Goal: Information Seeking & Learning: Learn about a topic

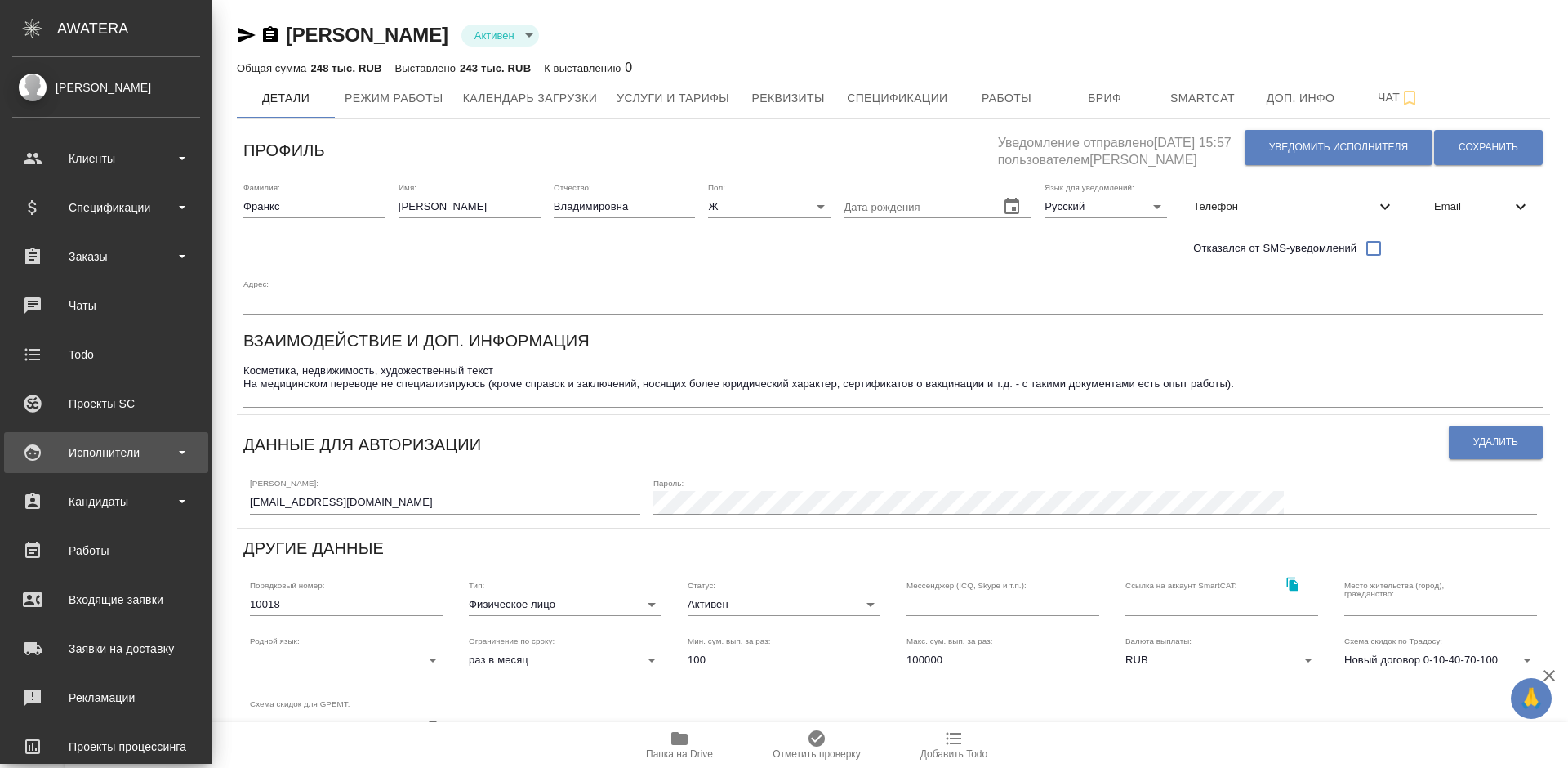
click at [140, 450] on div "Исполнители" at bounding box center [106, 453] width 188 height 25
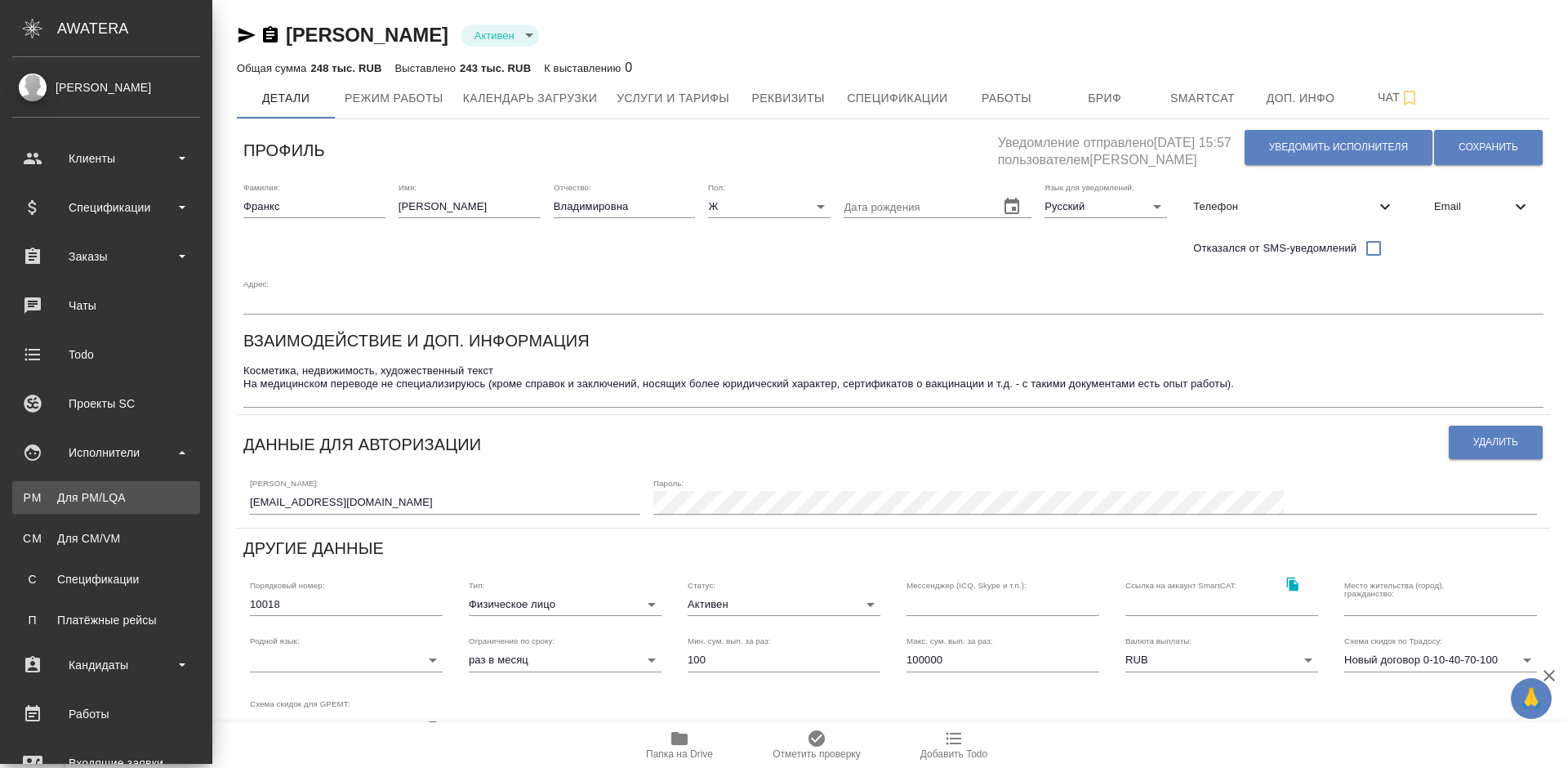
click at [151, 498] on div "Для PM/LQA" at bounding box center [106, 497] width 172 height 17
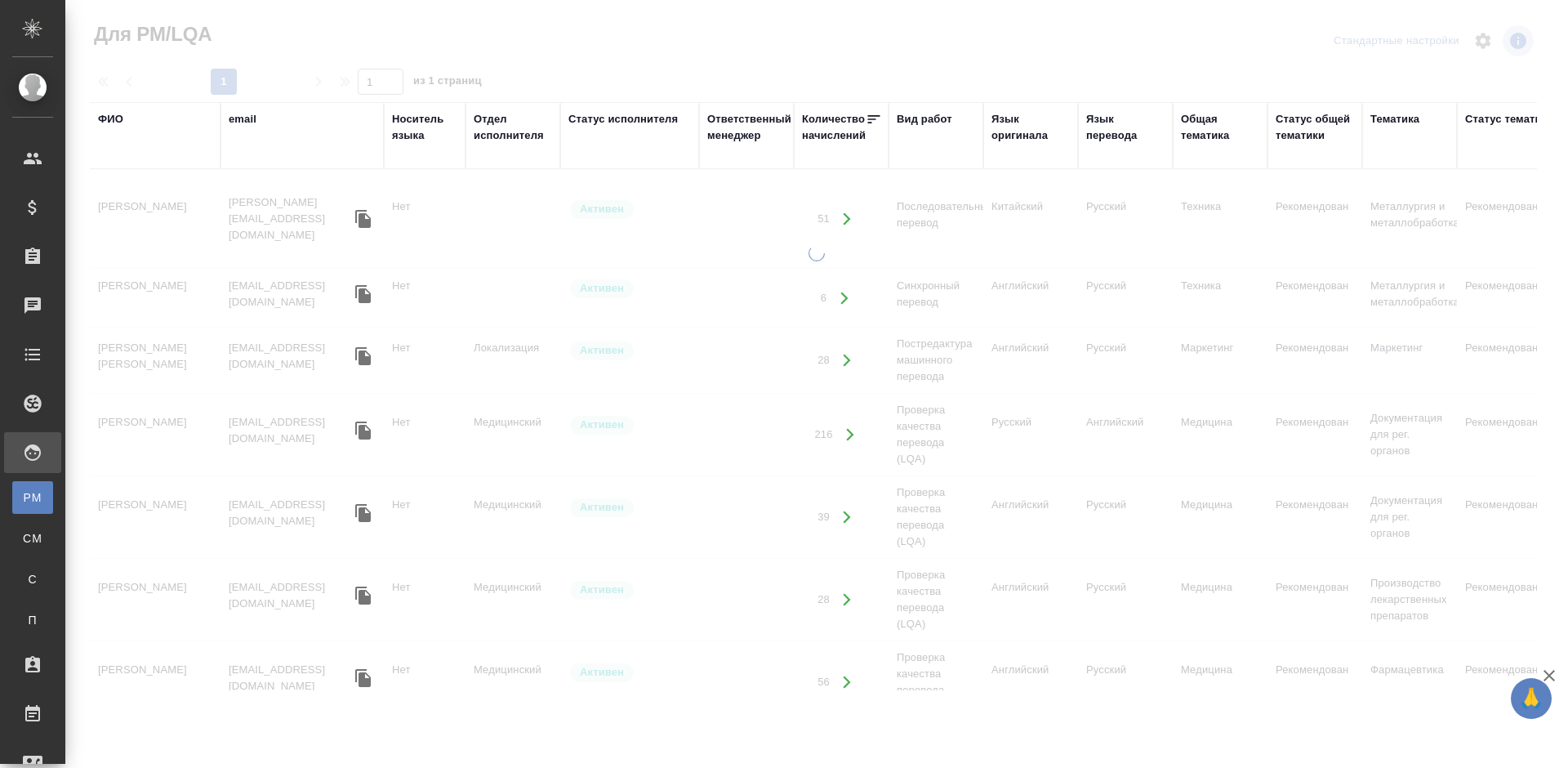
click at [108, 118] on div "ФИО" at bounding box center [110, 119] width 26 height 17
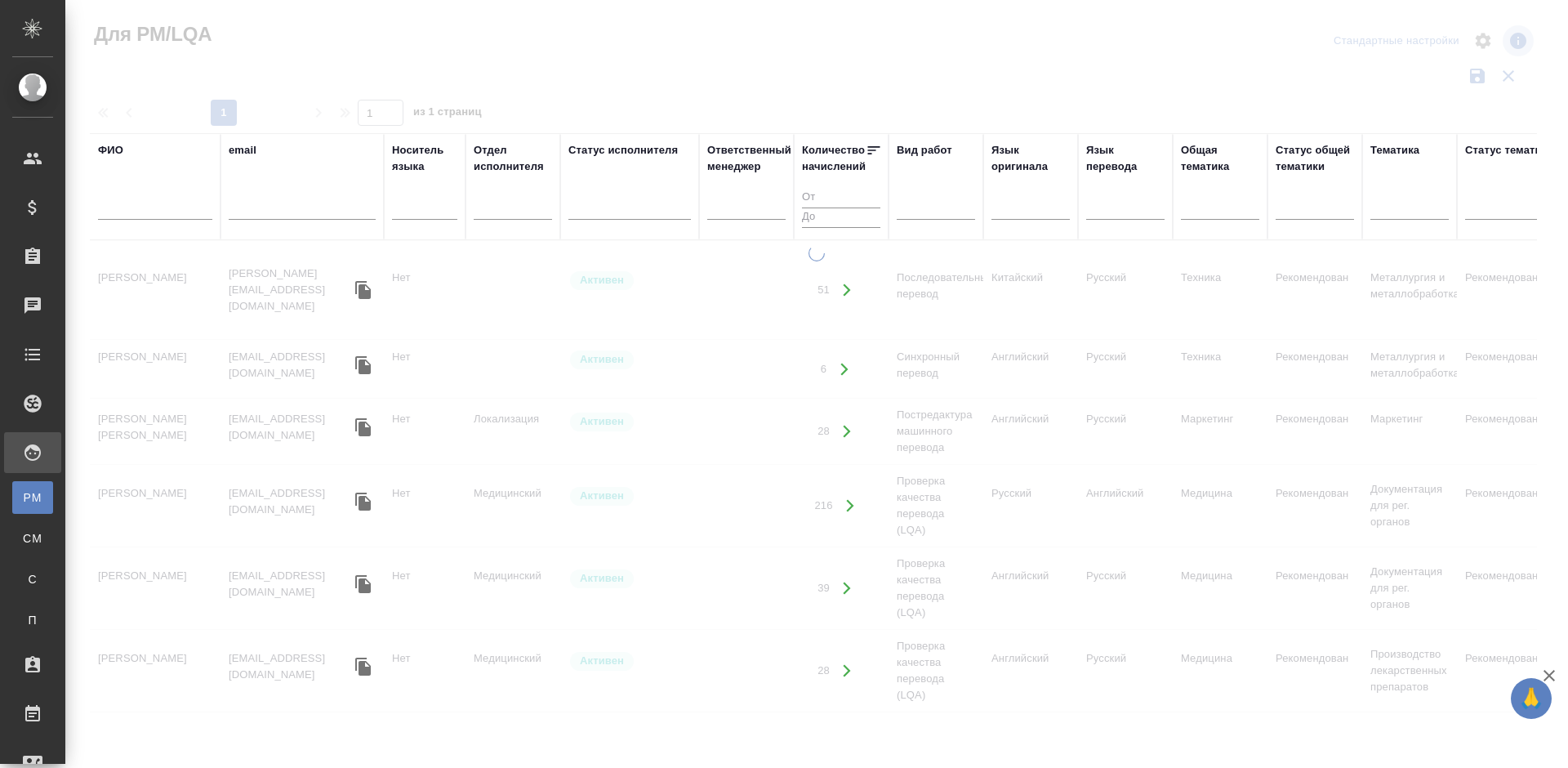
click at [159, 208] on input "text" at bounding box center [155, 209] width 114 height 20
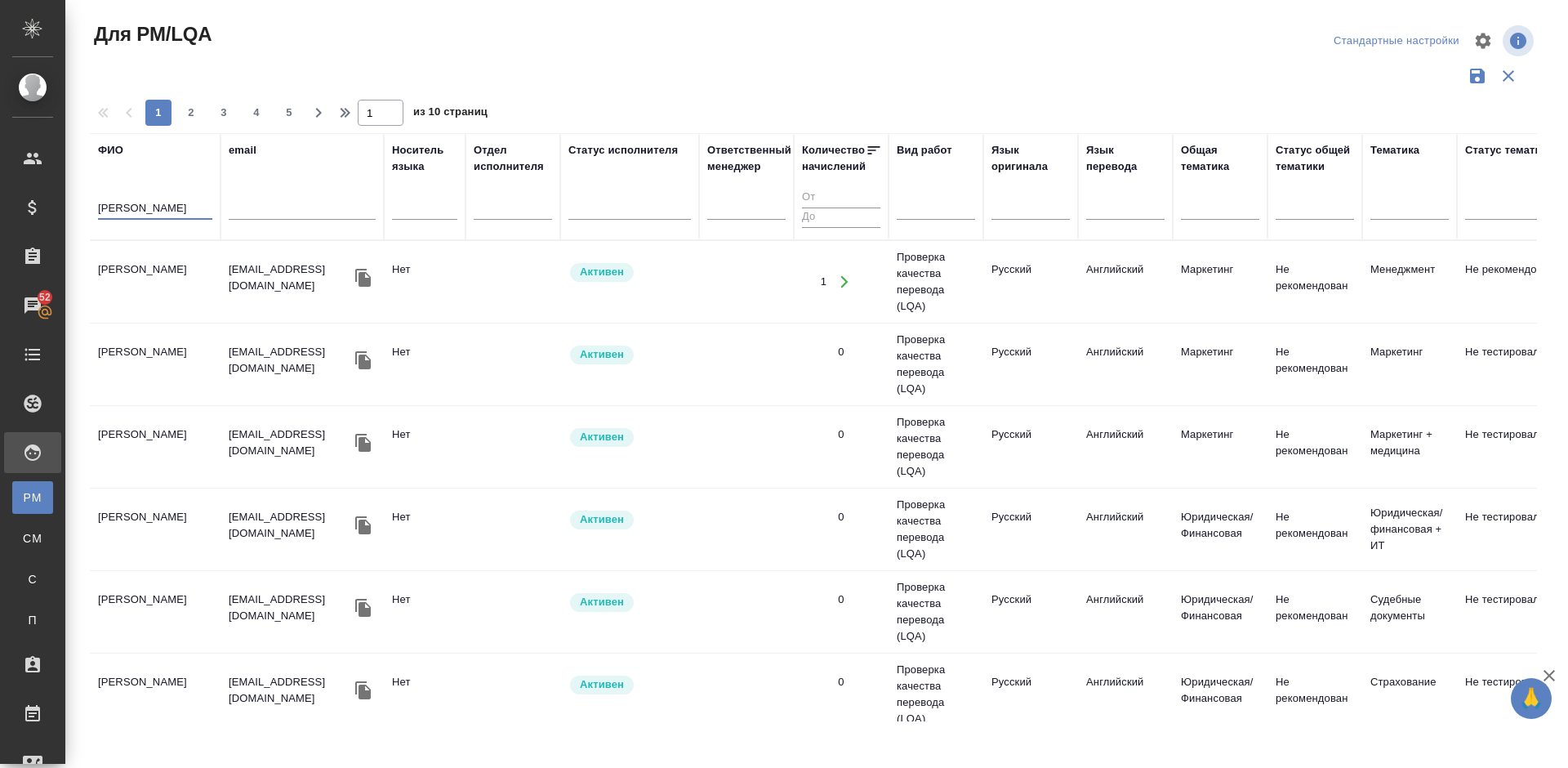
type input "Попова Евгения"
click at [158, 306] on td "Попова Евгения" at bounding box center [155, 281] width 130 height 57
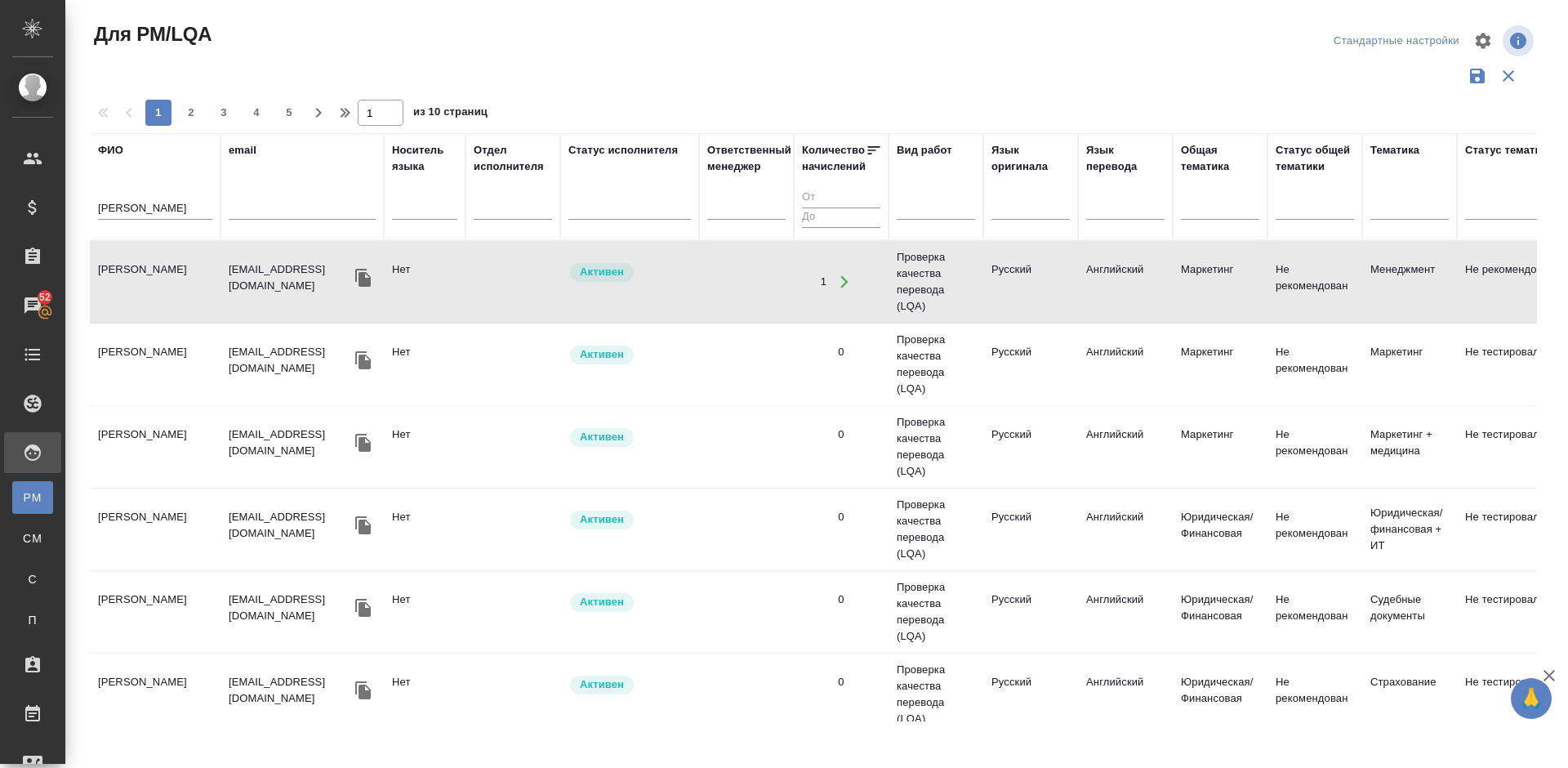
click at [180, 306] on td "Попова Евгения" at bounding box center [155, 281] width 130 height 57
drag, startPoint x: 195, startPoint y: 206, endPoint x: 96, endPoint y: 199, distance: 99.2
click at [96, 199] on th "ФИО Попова Евгения" at bounding box center [155, 186] width 130 height 107
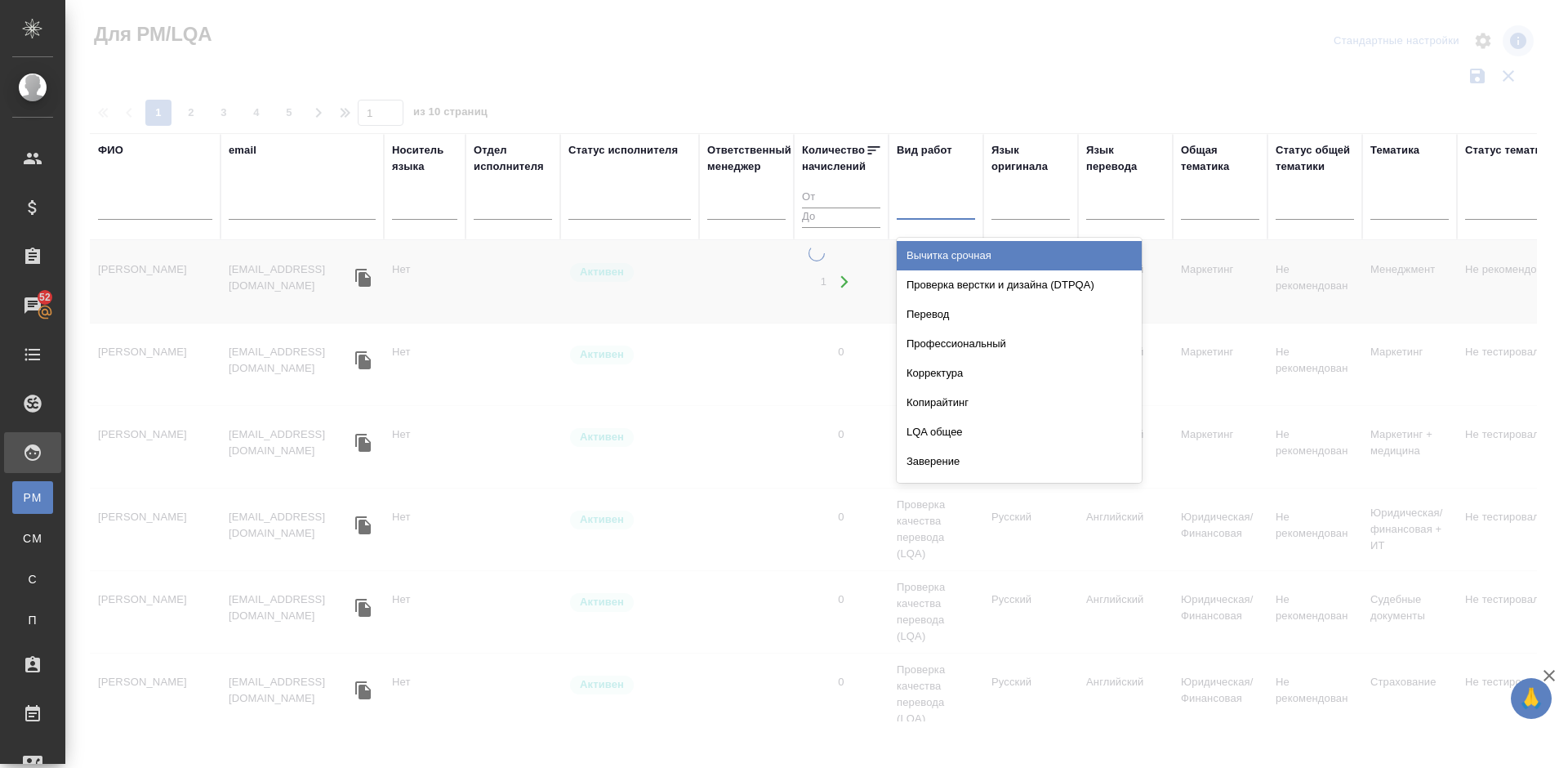
click at [919, 208] on div at bounding box center [935, 203] width 78 height 24
type input "пере"
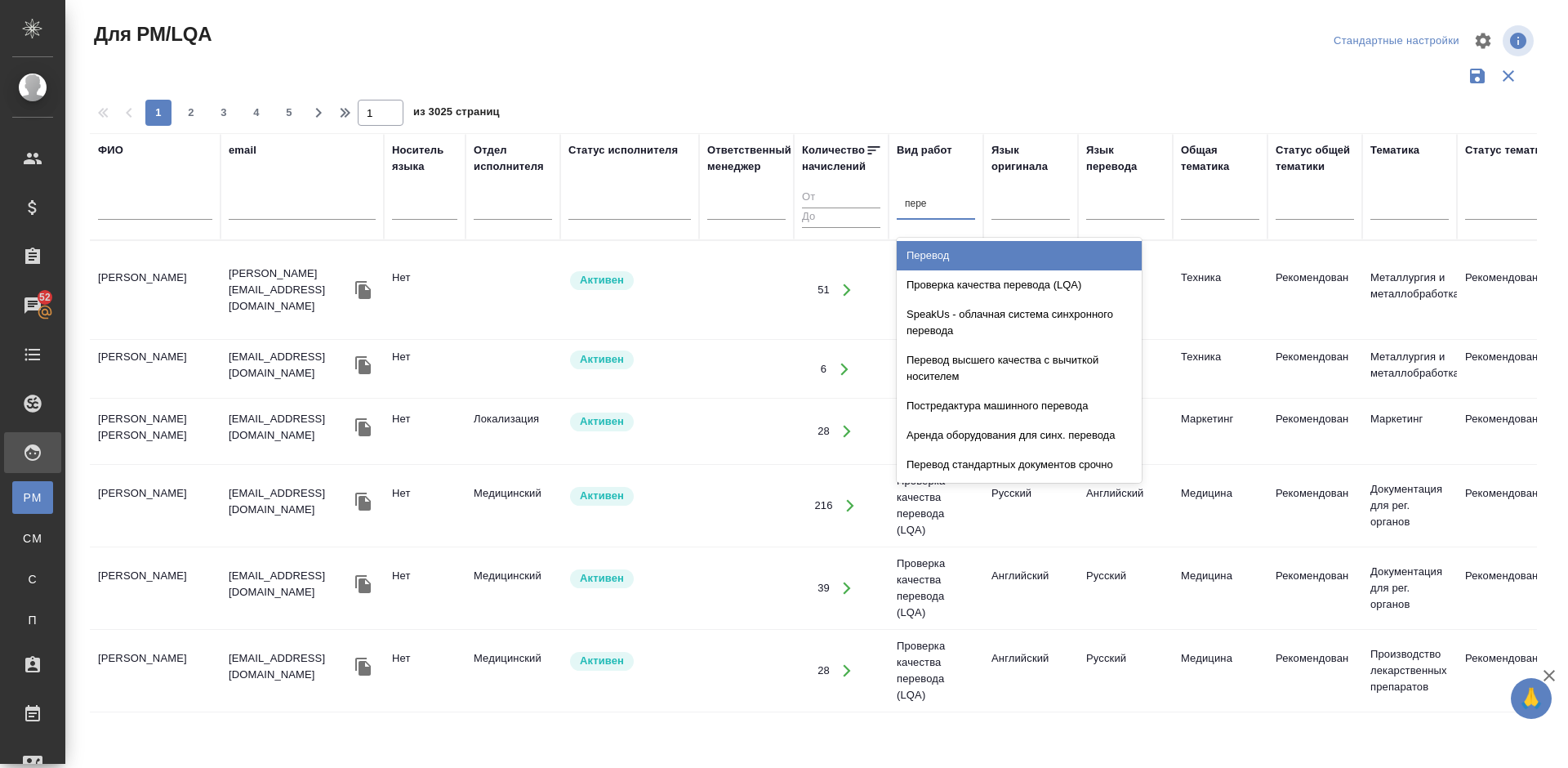
click at [939, 254] on div "Перевод" at bounding box center [1019, 255] width 245 height 29
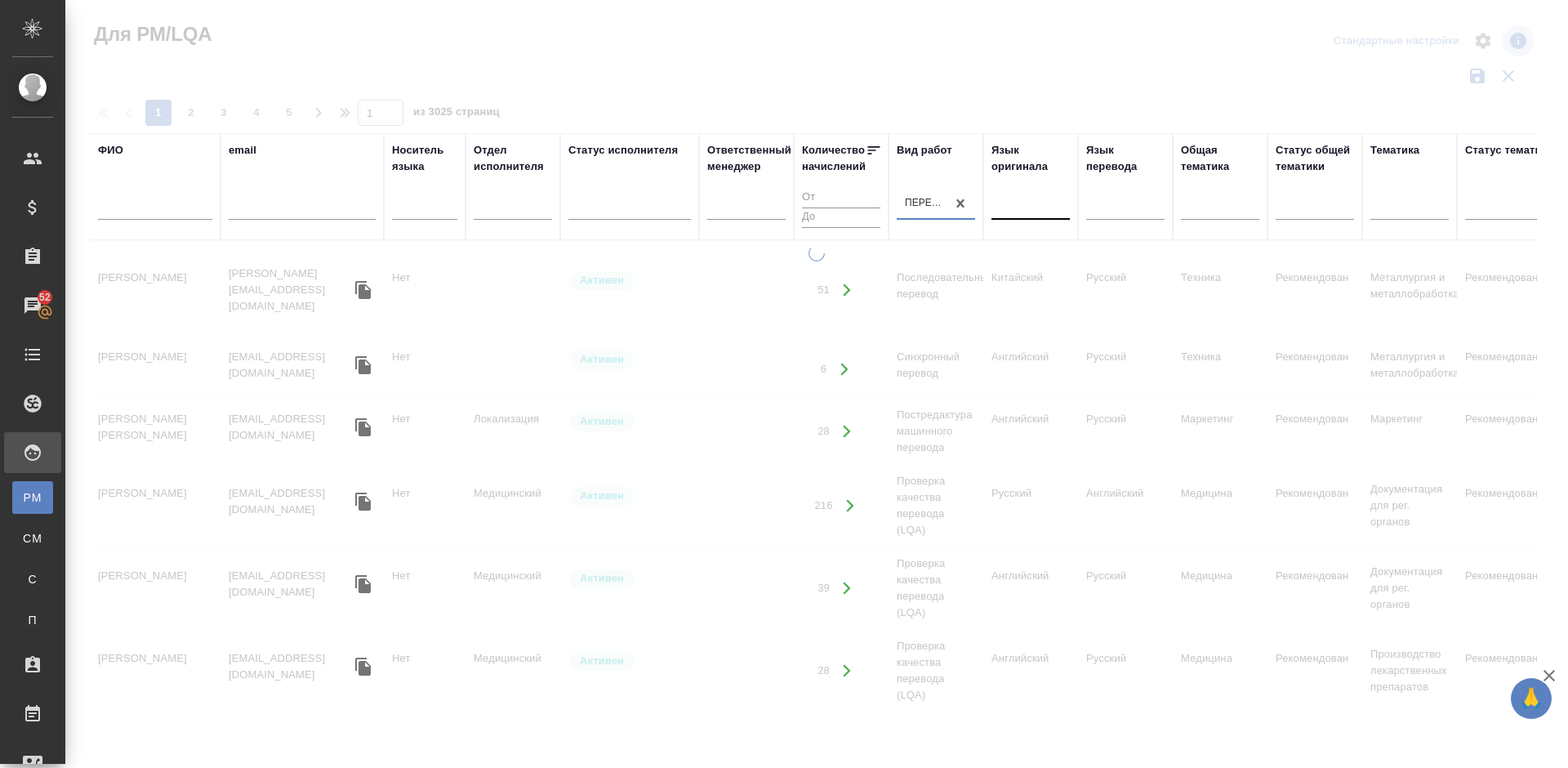
click at [1018, 207] on div at bounding box center [1030, 203] width 78 height 24
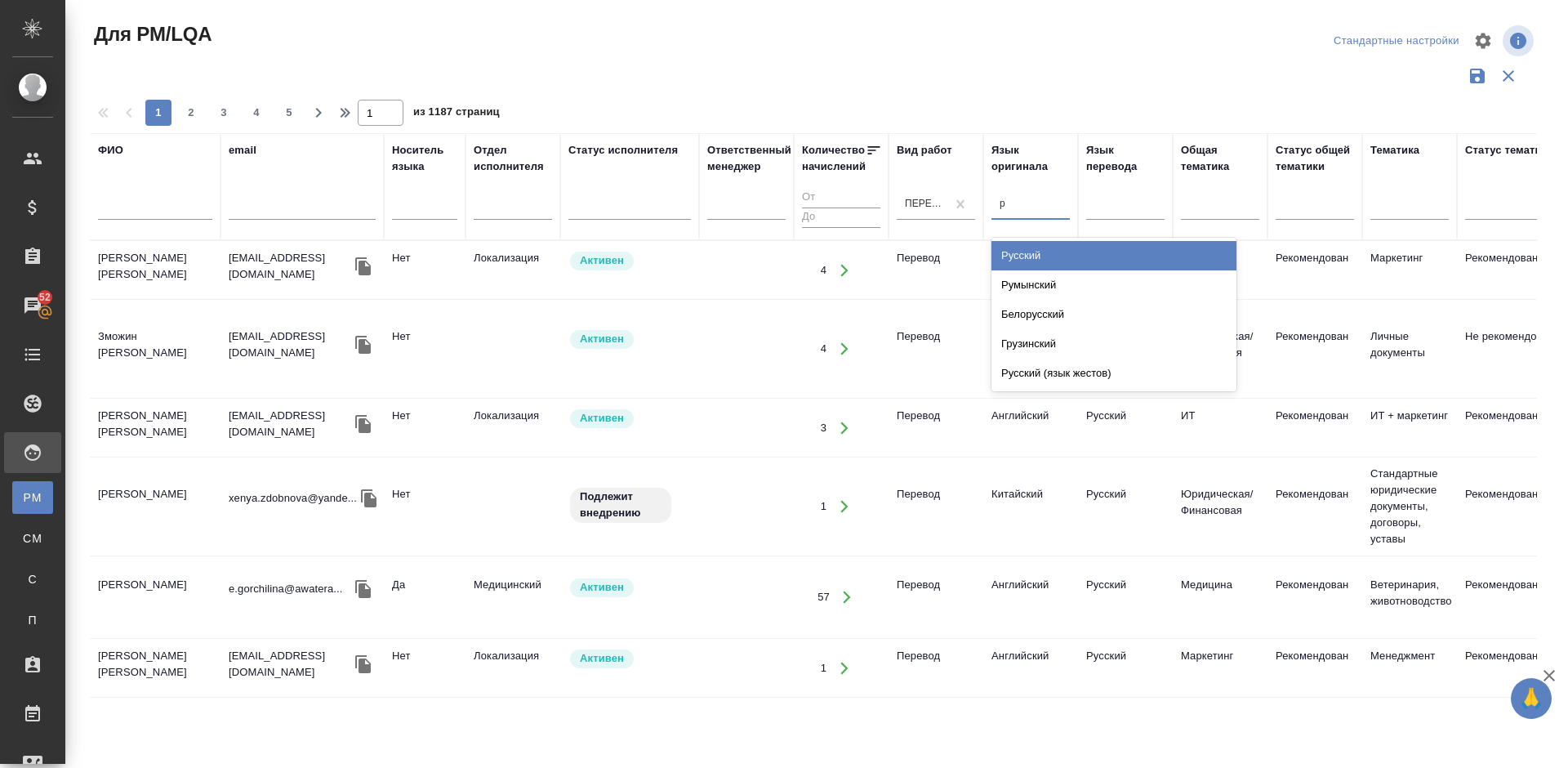
type input "ру"
click at [1025, 247] on div "Русский" at bounding box center [1114, 255] width 245 height 29
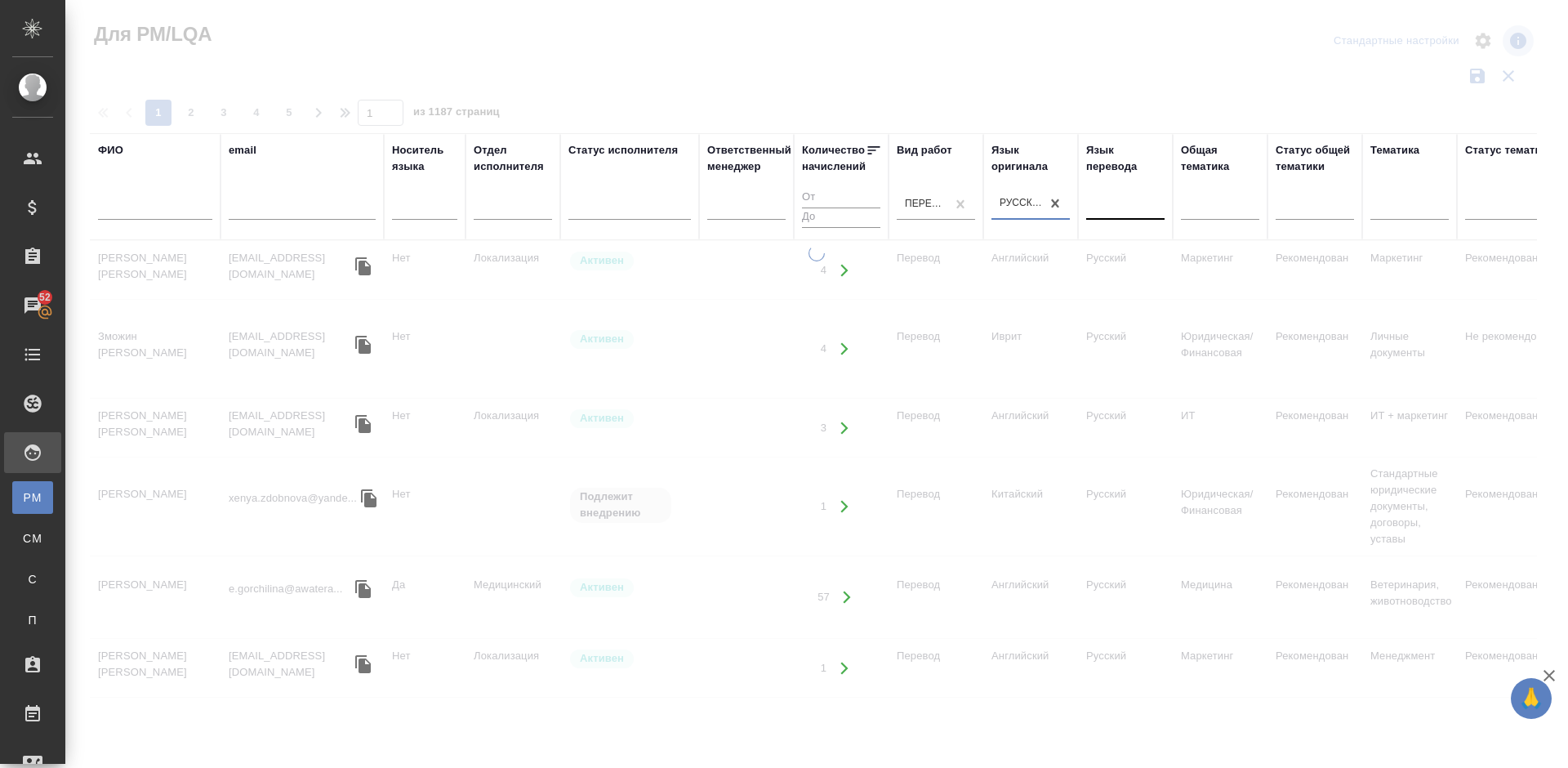
click at [1110, 208] on div at bounding box center [1124, 203] width 78 height 24
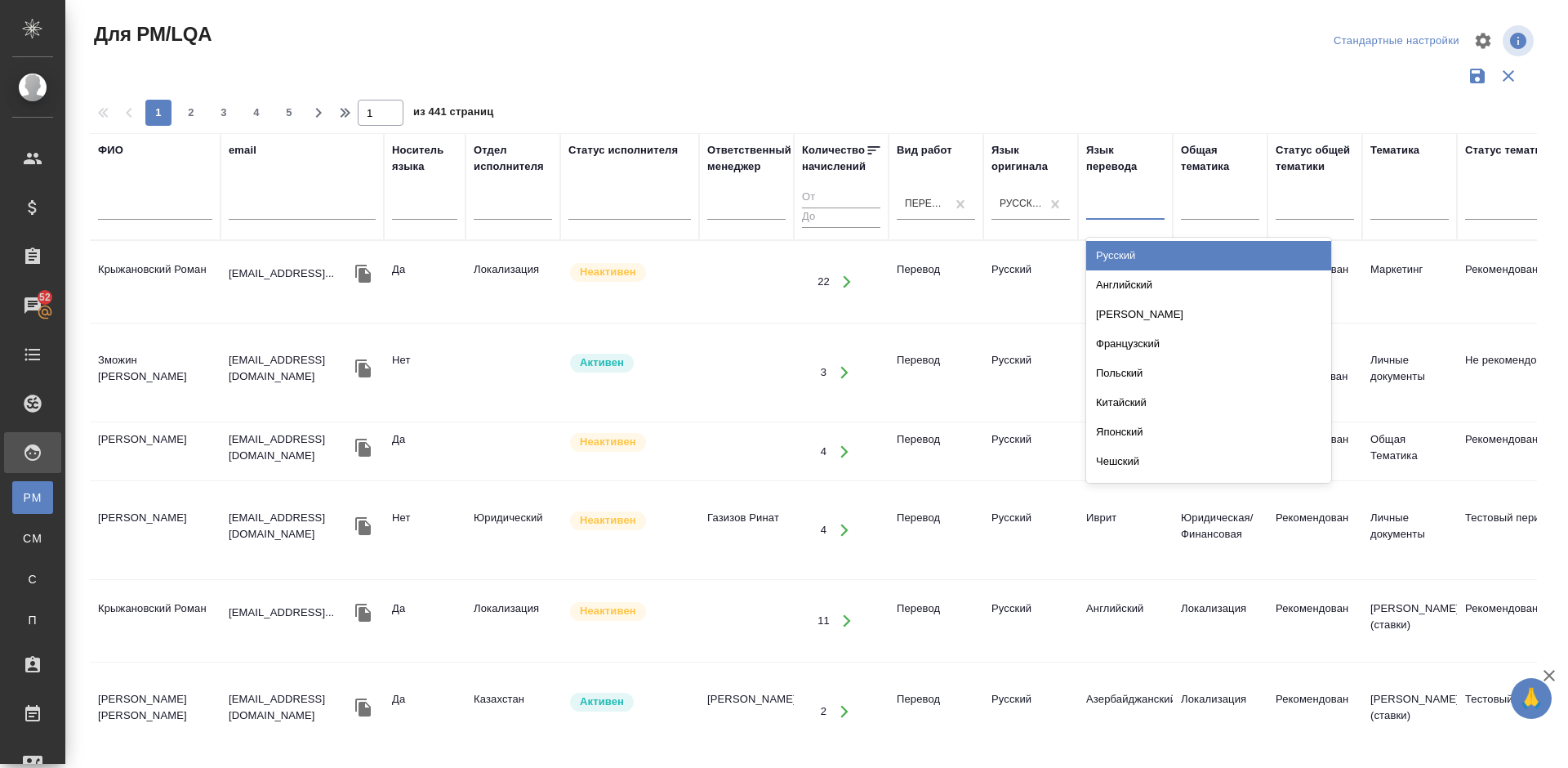
type input "ф"
click at [1135, 248] on div "Французский" at bounding box center [1208, 255] width 245 height 29
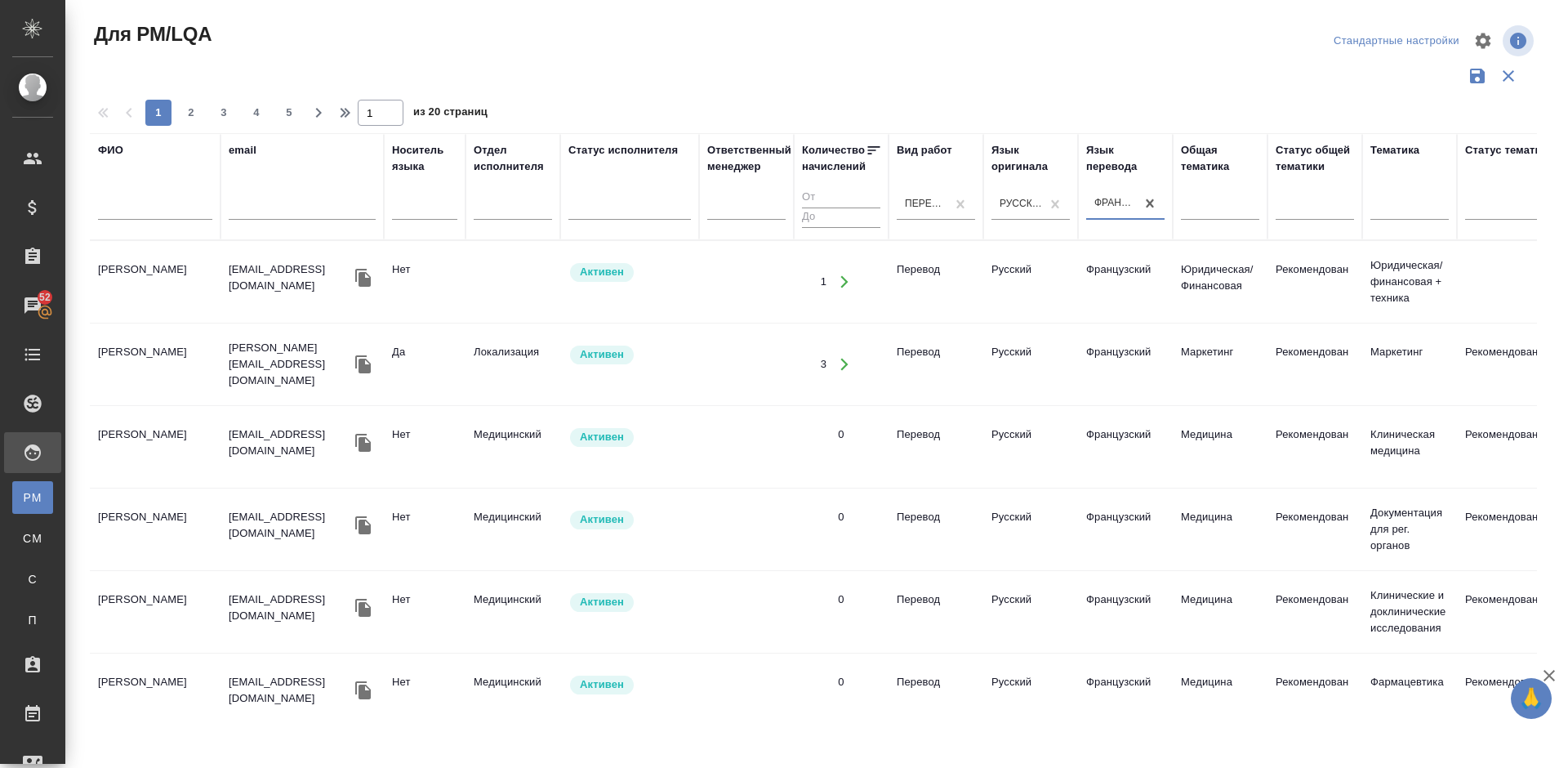
click at [195, 386] on td "Rigault Jérôme" at bounding box center [155, 364] width 130 height 57
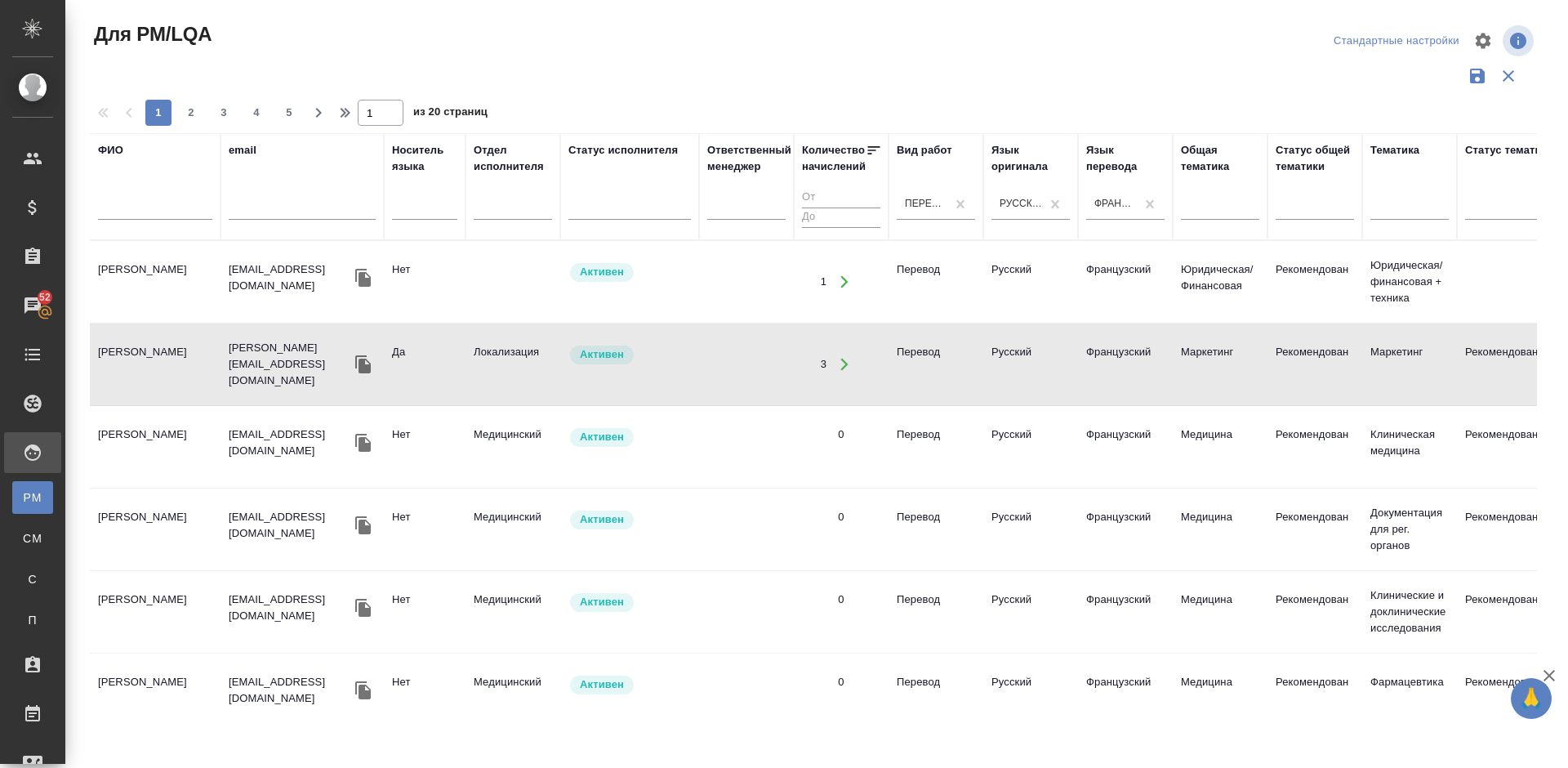
click at [195, 467] on td "Мартынова Александра Ивановна" at bounding box center [155, 447] width 130 height 57
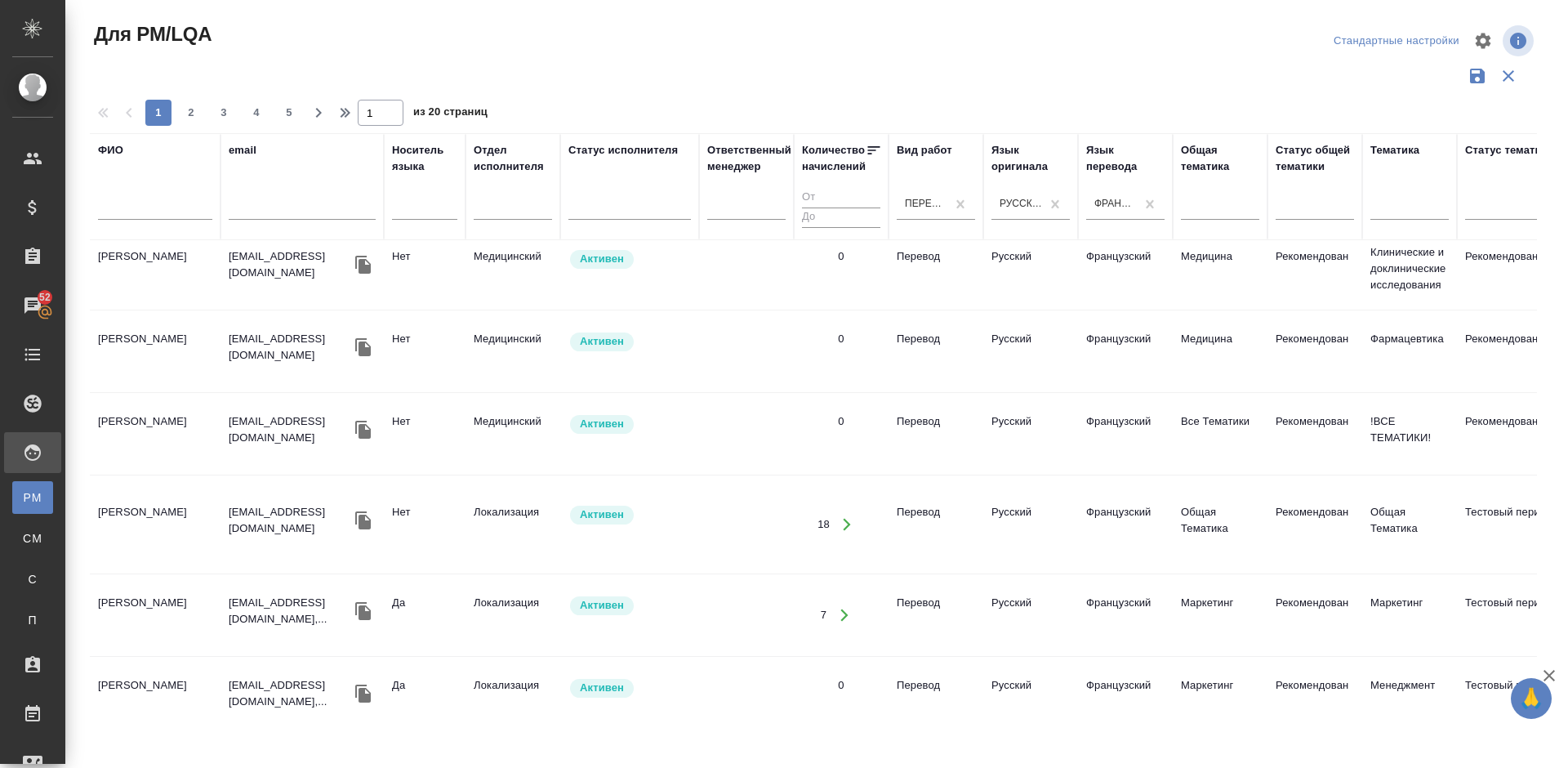
scroll to position [360, 0]
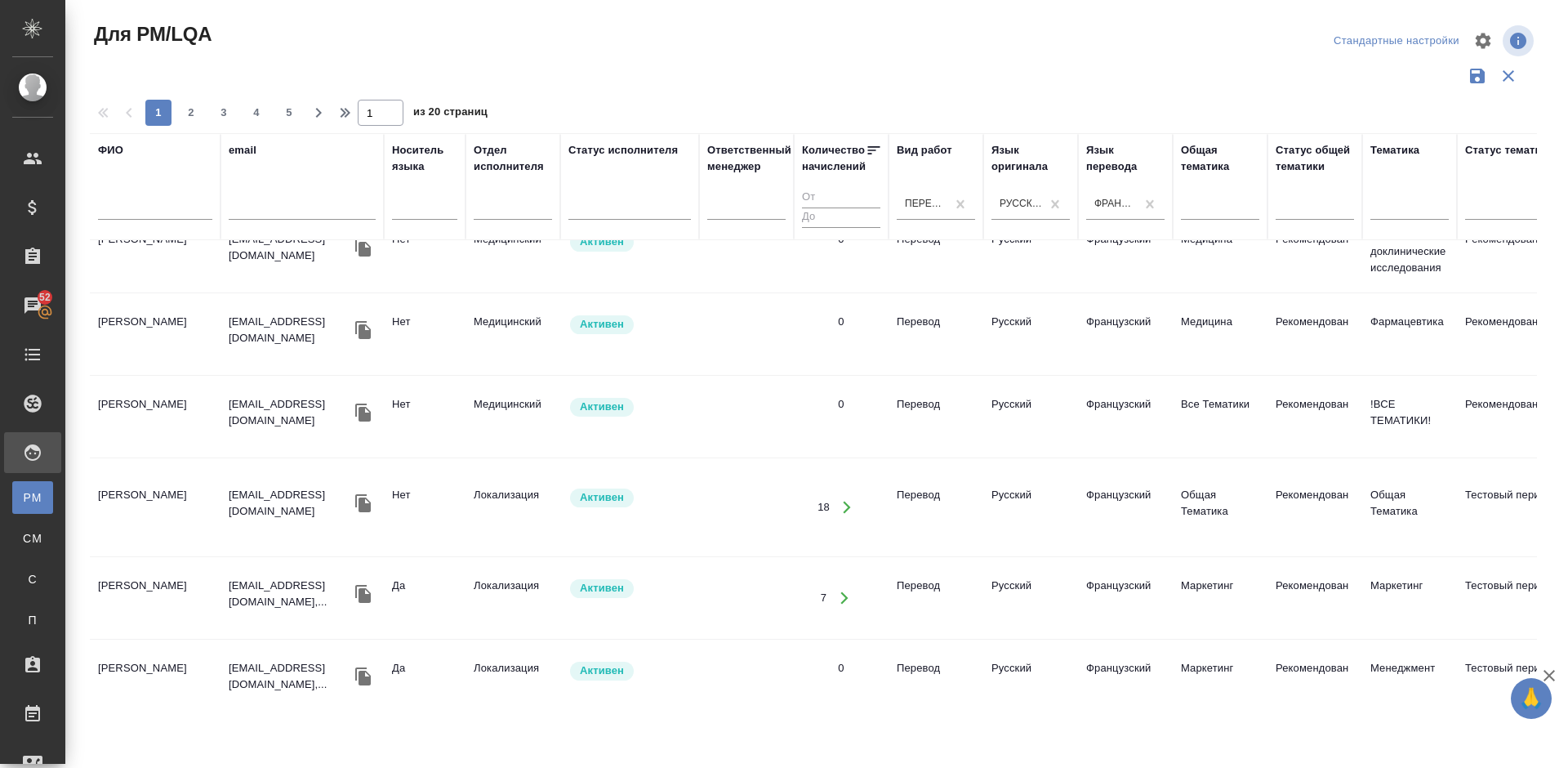
click at [193, 491] on td "Колодочкина Екатерина Владимировна" at bounding box center [155, 506] width 130 height 57
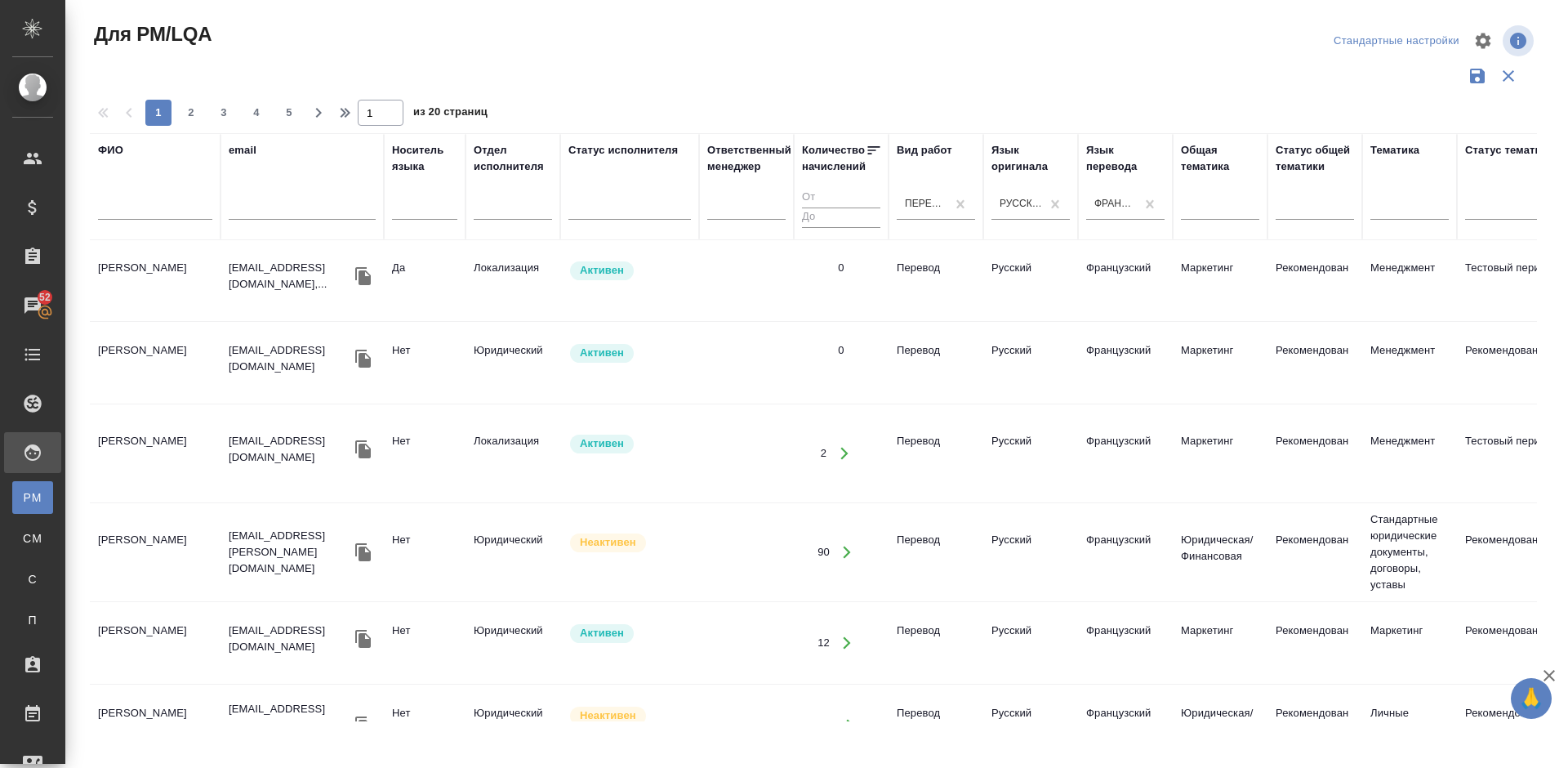
scroll to position [734, 0]
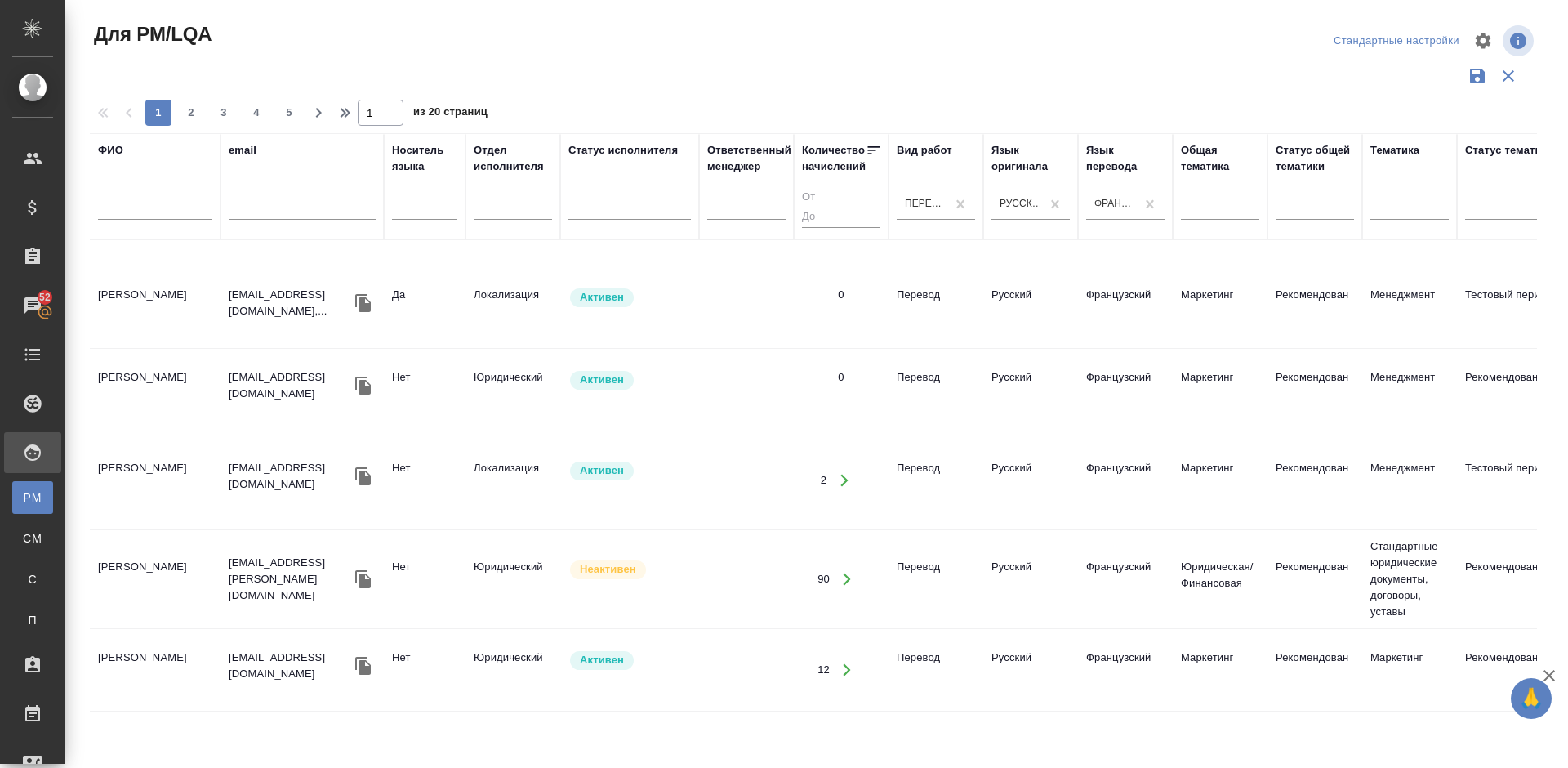
click at [196, 387] on td "Хестанов Владимир Махарбекович" at bounding box center [155, 389] width 130 height 57
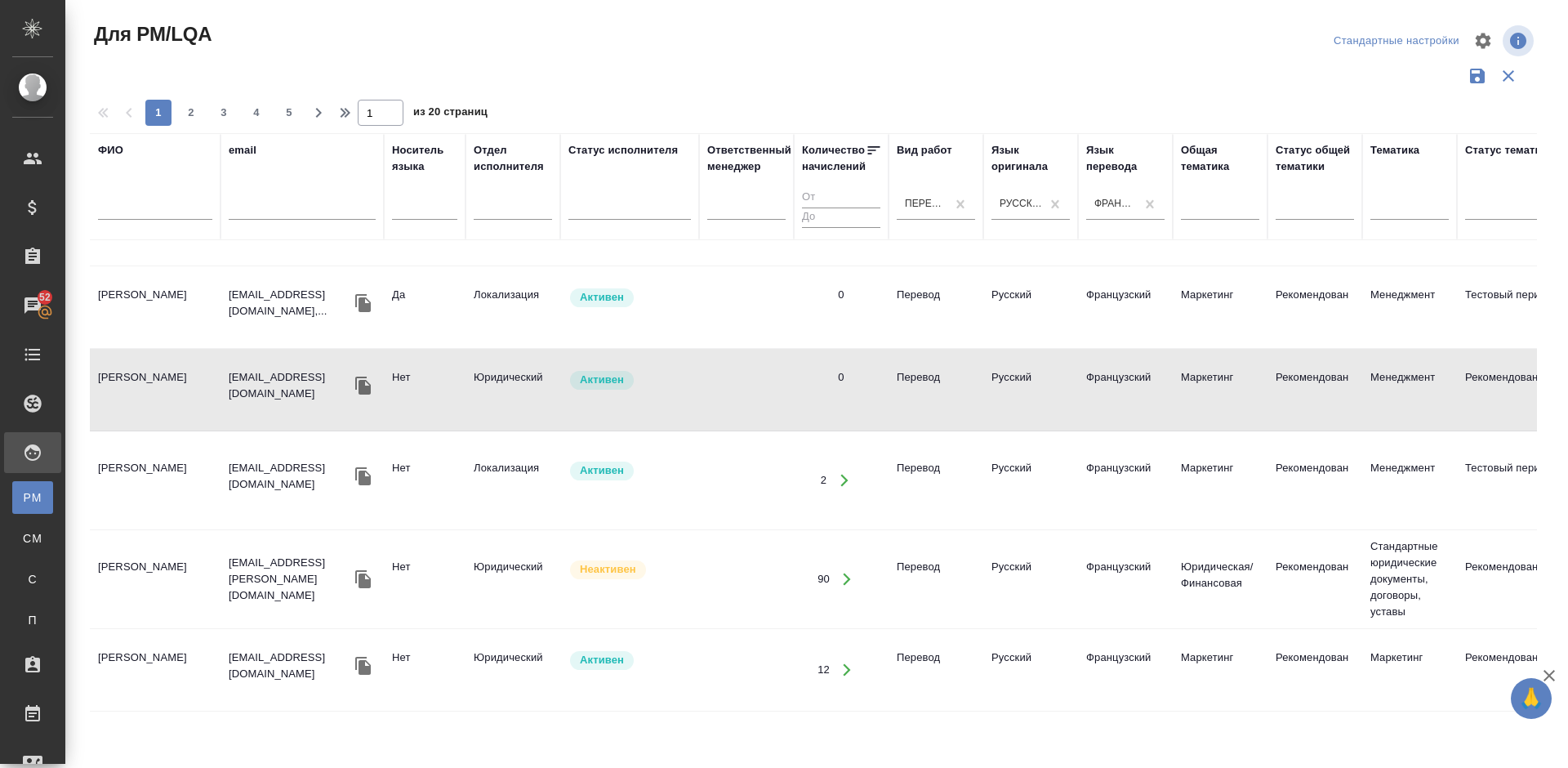
click at [192, 558] on td "[PERSON_NAME]" at bounding box center [155, 579] width 130 height 57
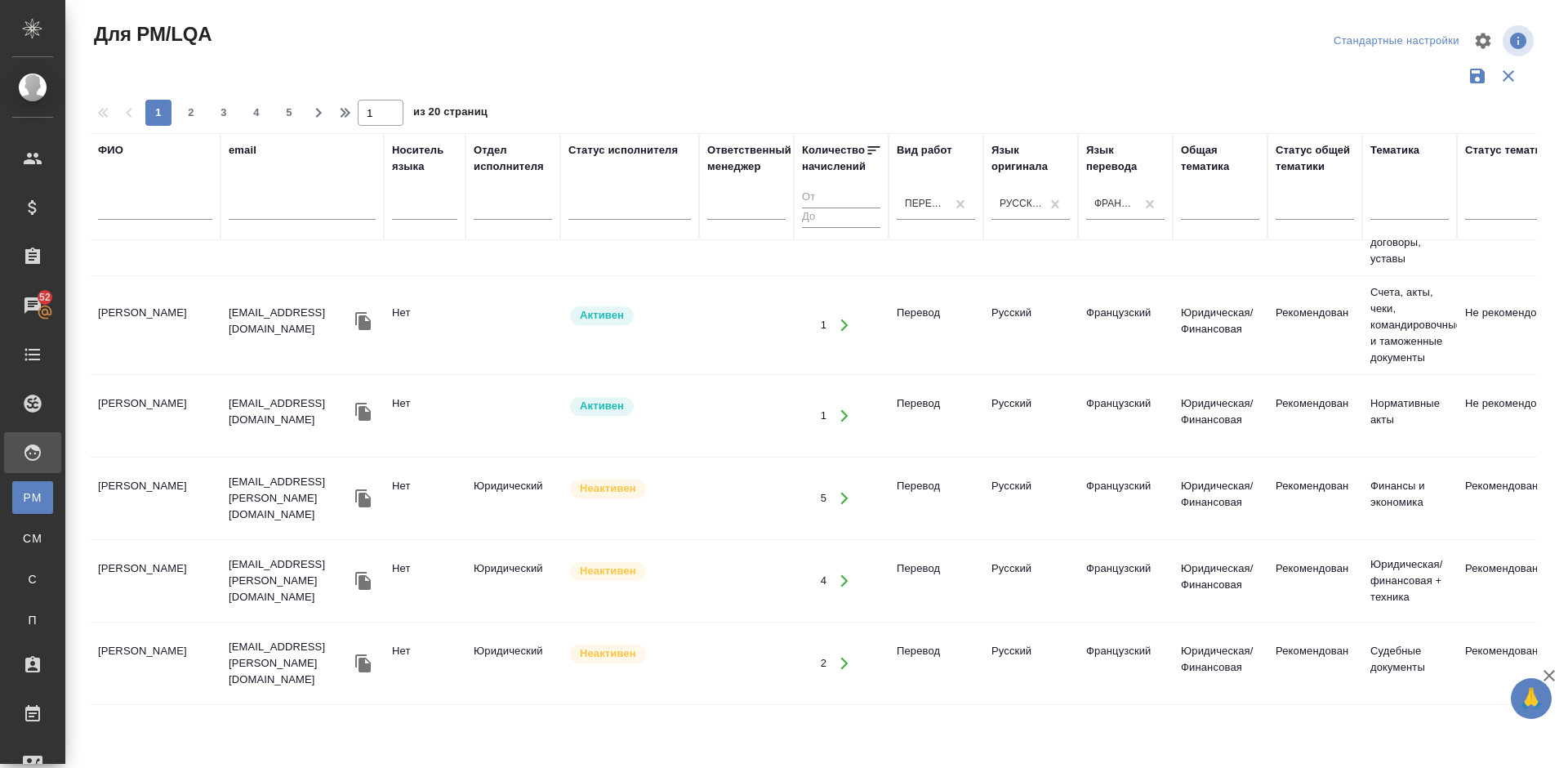
scroll to position [1676, 0]
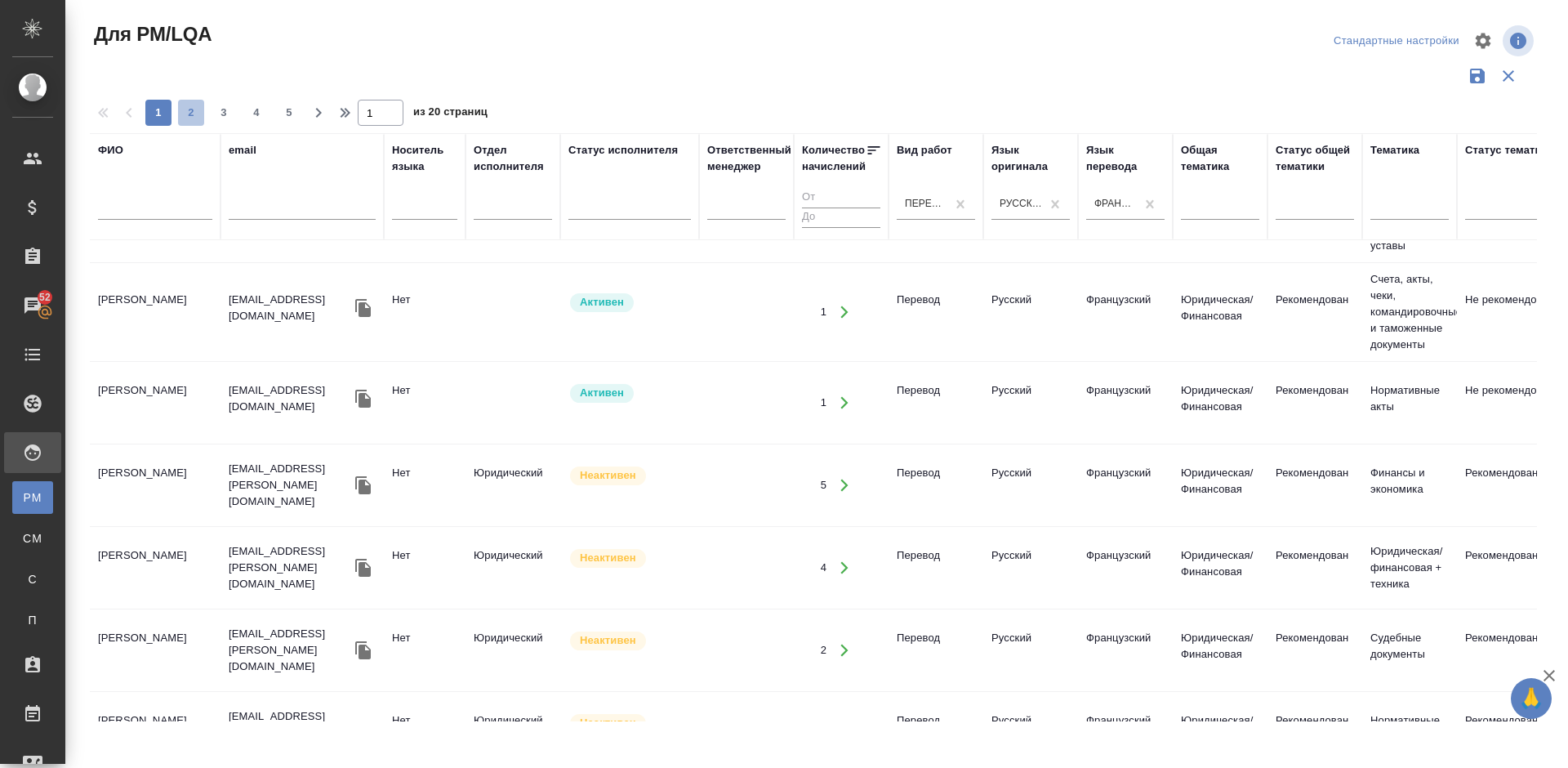
click at [197, 116] on span "2" at bounding box center [191, 113] width 26 height 17
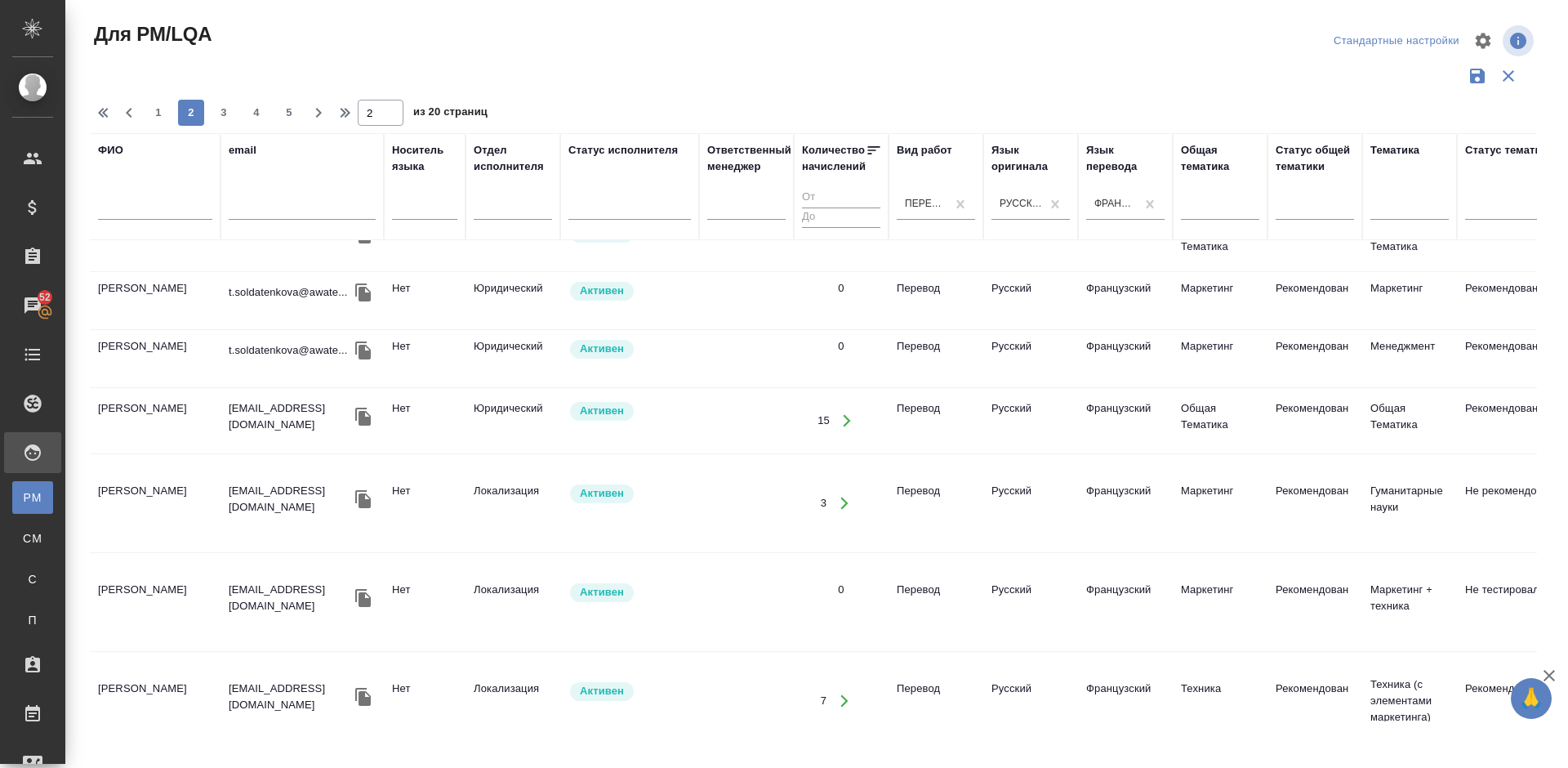
scroll to position [453, 0]
click at [188, 414] on td "Кононова Юлия" at bounding box center [155, 424] width 130 height 57
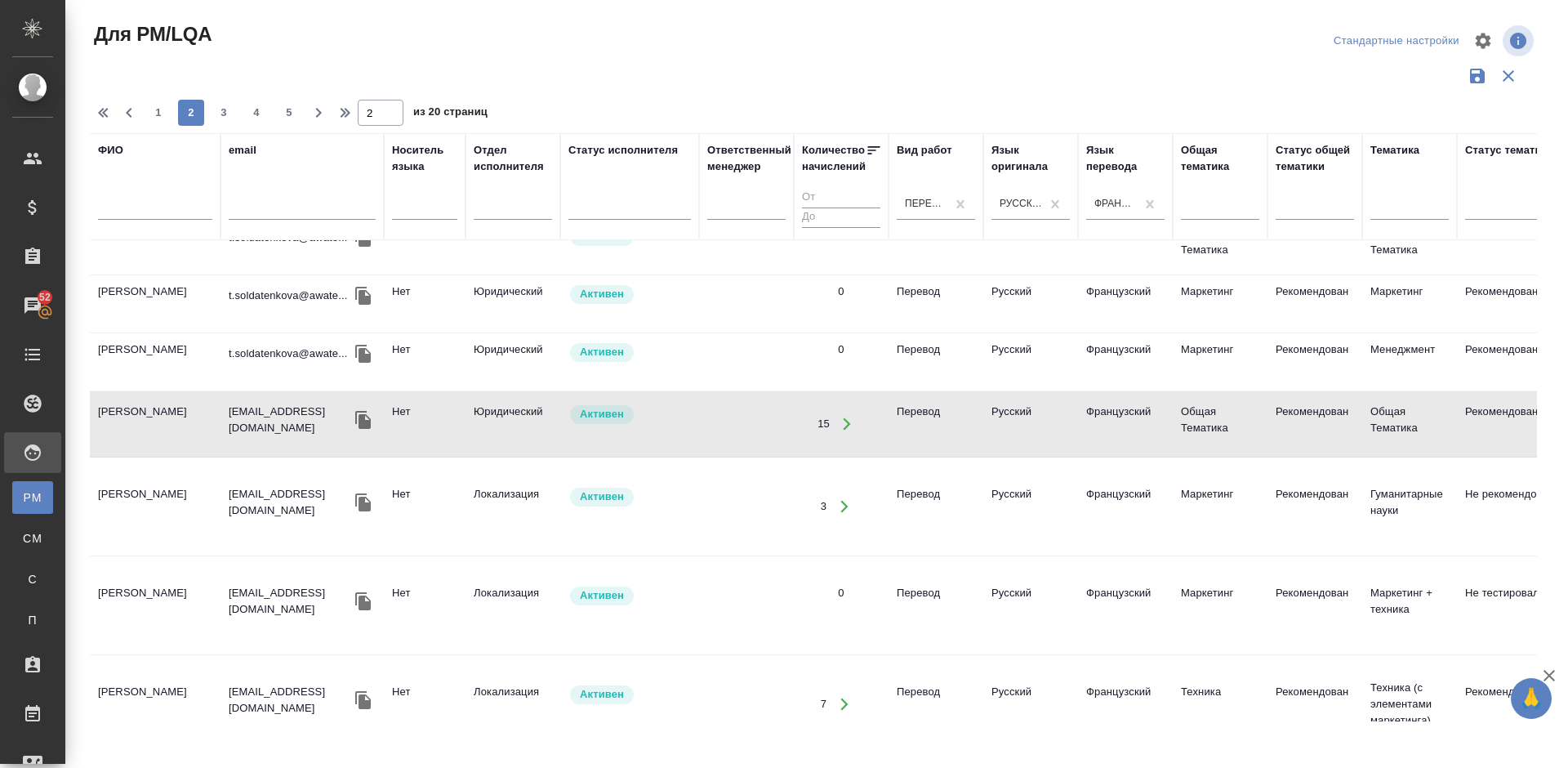
click at [191, 422] on td "Кононова Юлия" at bounding box center [155, 424] width 130 height 57
drag, startPoint x: 1521, startPoint y: 330, endPoint x: 1530, endPoint y: 432, distance: 102.4
click at [1530, 432] on div "ФИО email Носитель языка Отдел исполнителя Статус исполнителя Ответственный мен…" at bounding box center [813, 427] width 1447 height 588
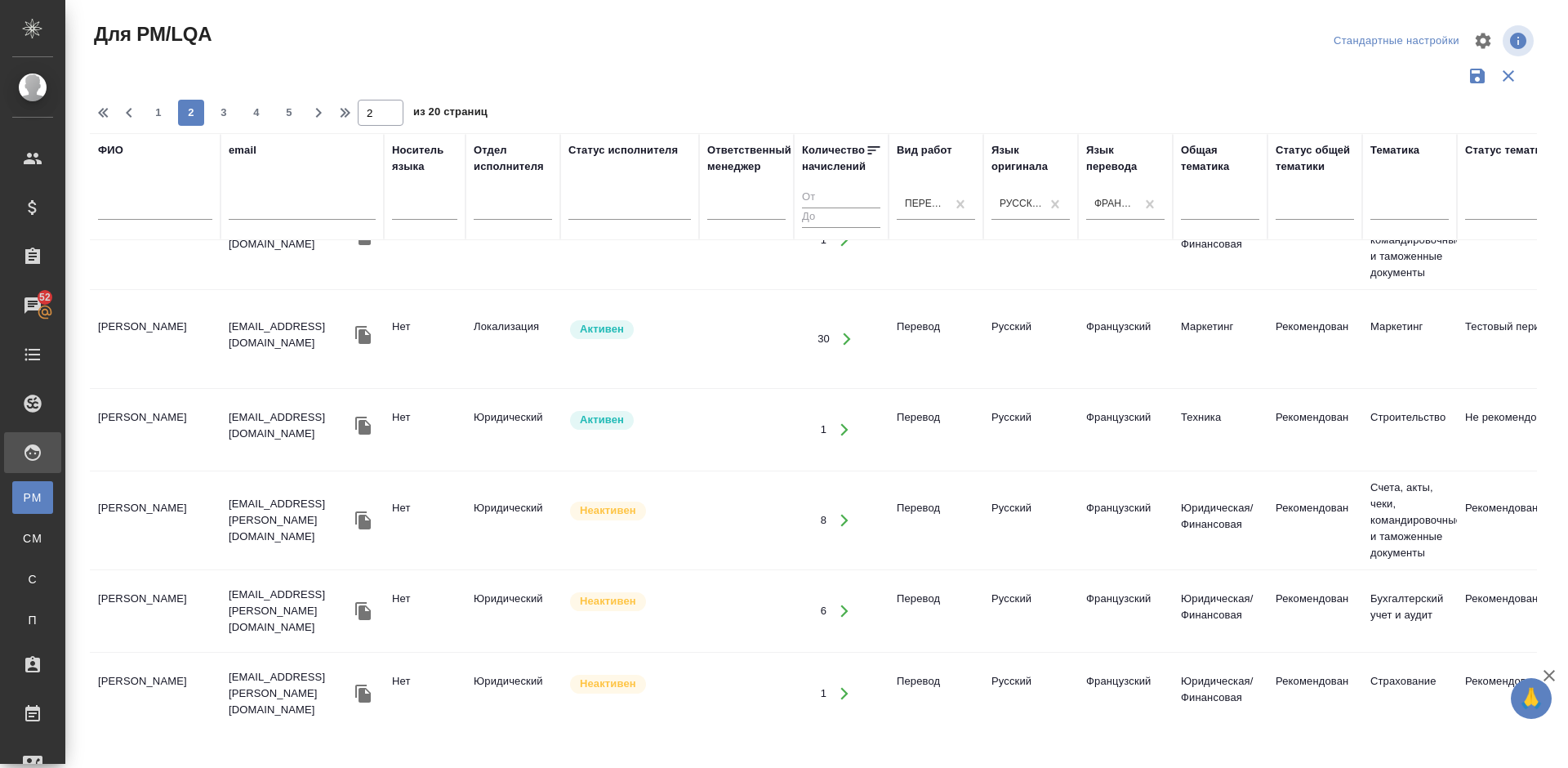
scroll to position [1569, 0]
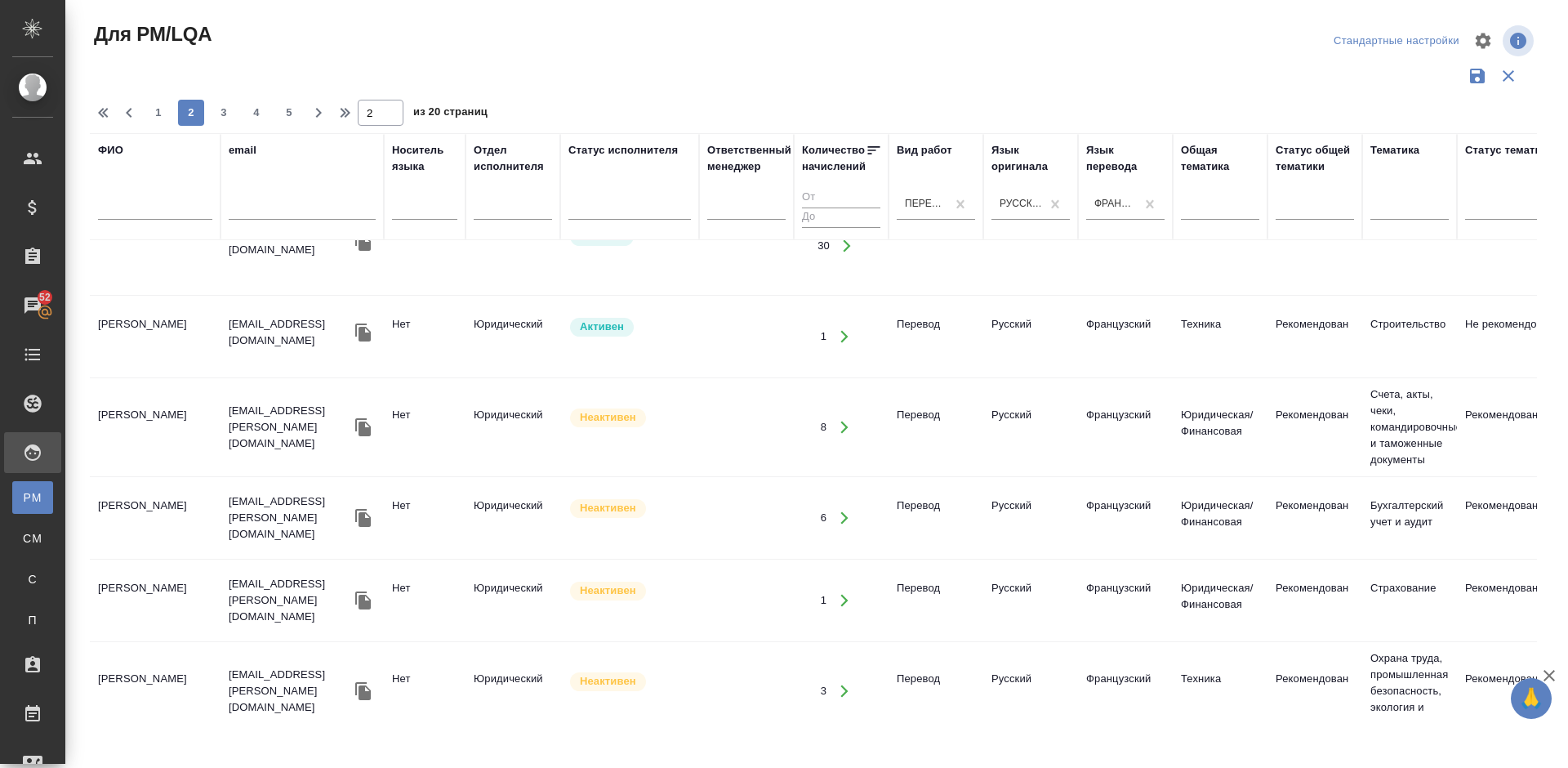
click at [196, 753] on td "Верезубова Екатерина Евгеньевна" at bounding box center [155, 781] width 130 height 57
click at [227, 118] on span "3" at bounding box center [224, 113] width 26 height 17
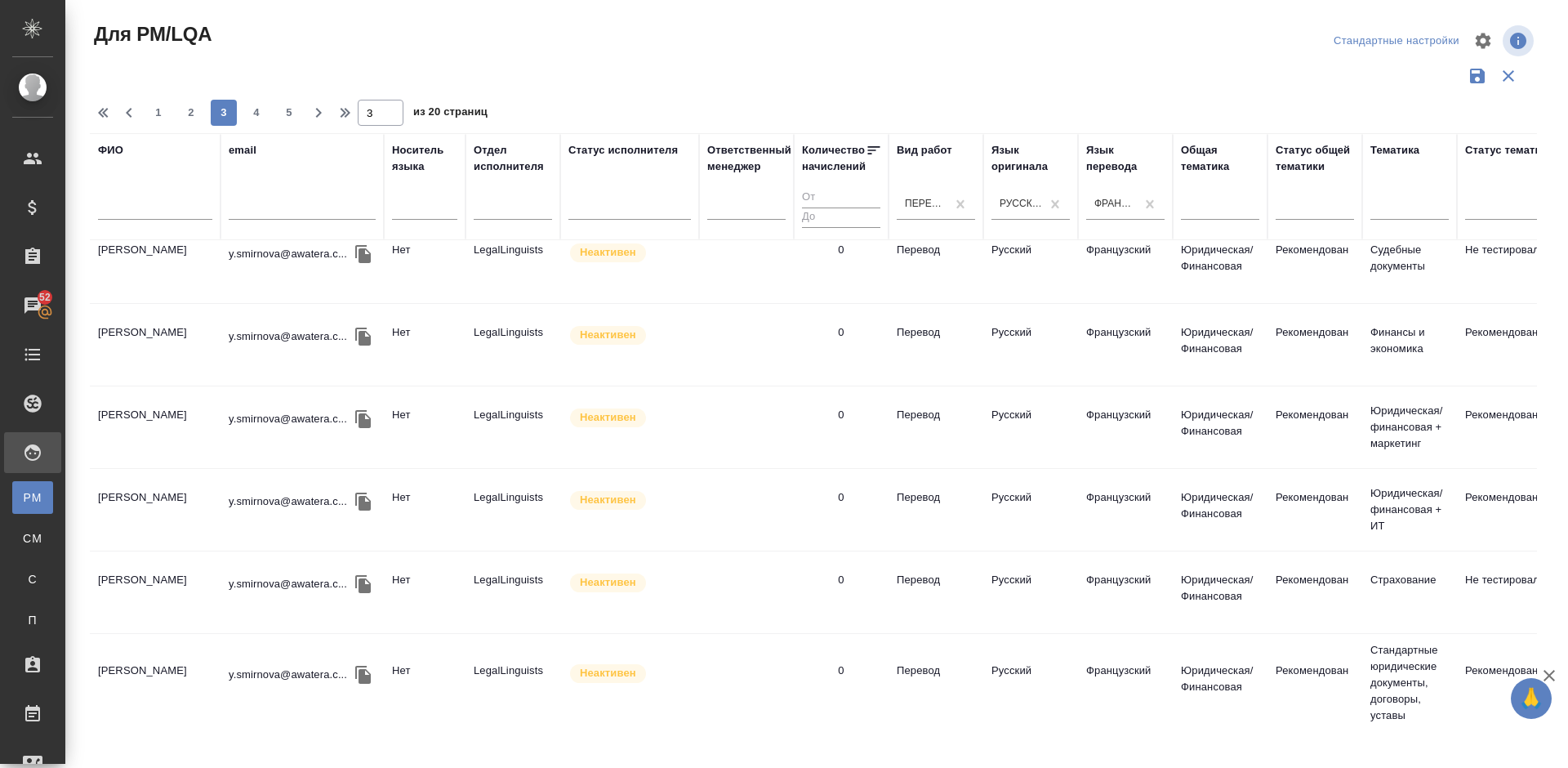
scroll to position [1643, 0]
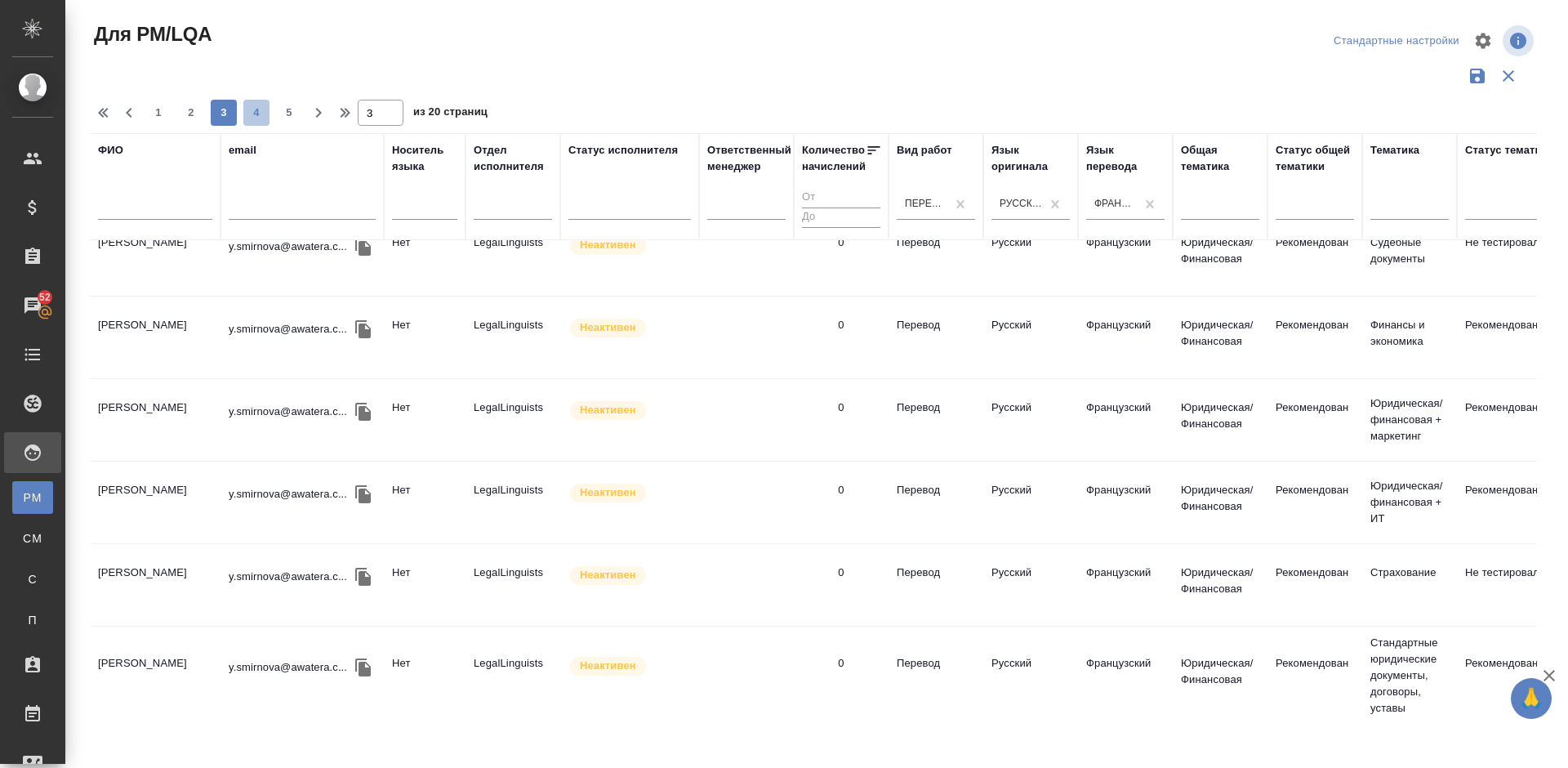
click at [259, 117] on span "4" at bounding box center [256, 113] width 26 height 17
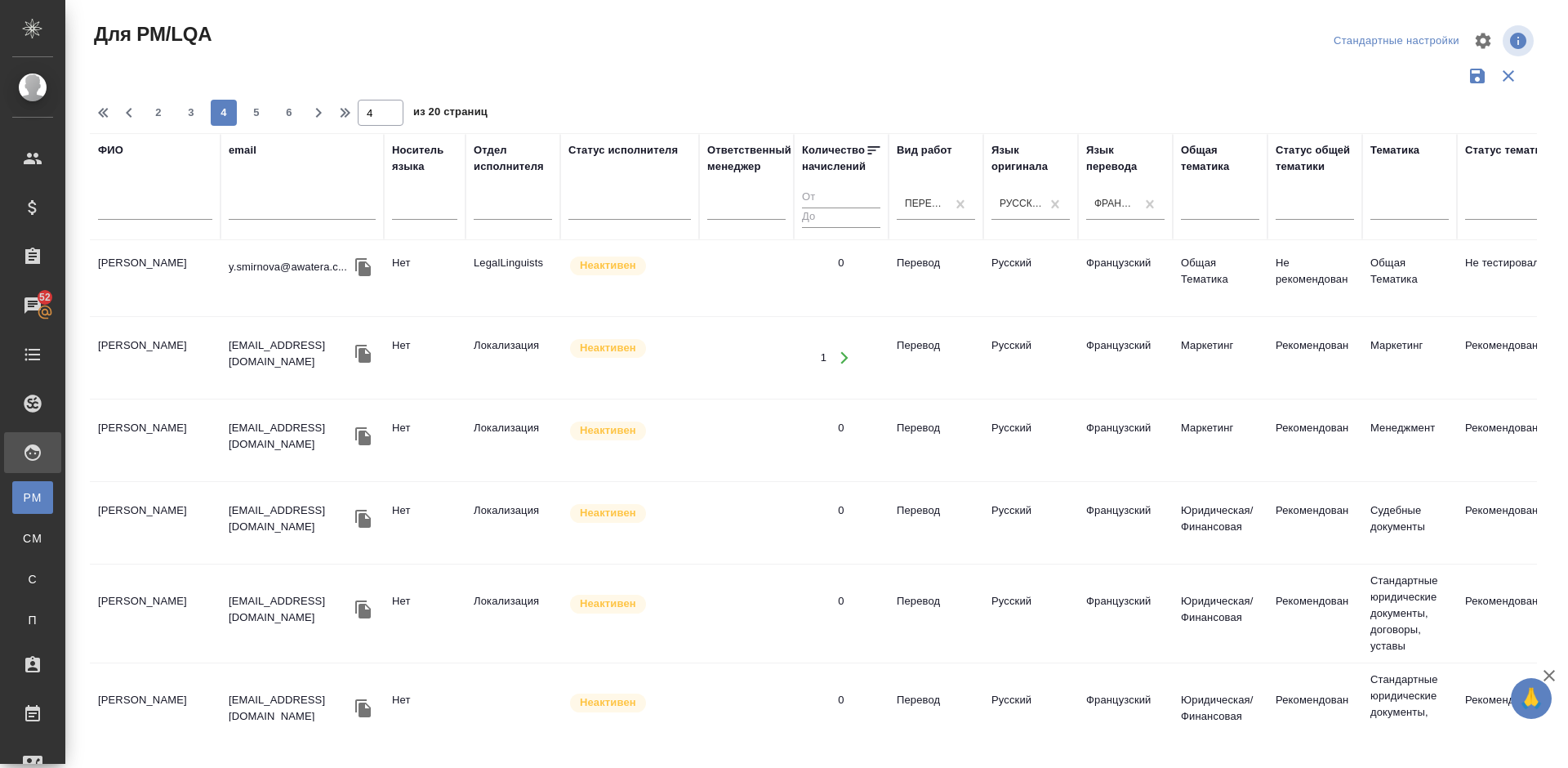
scroll to position [0, 0]
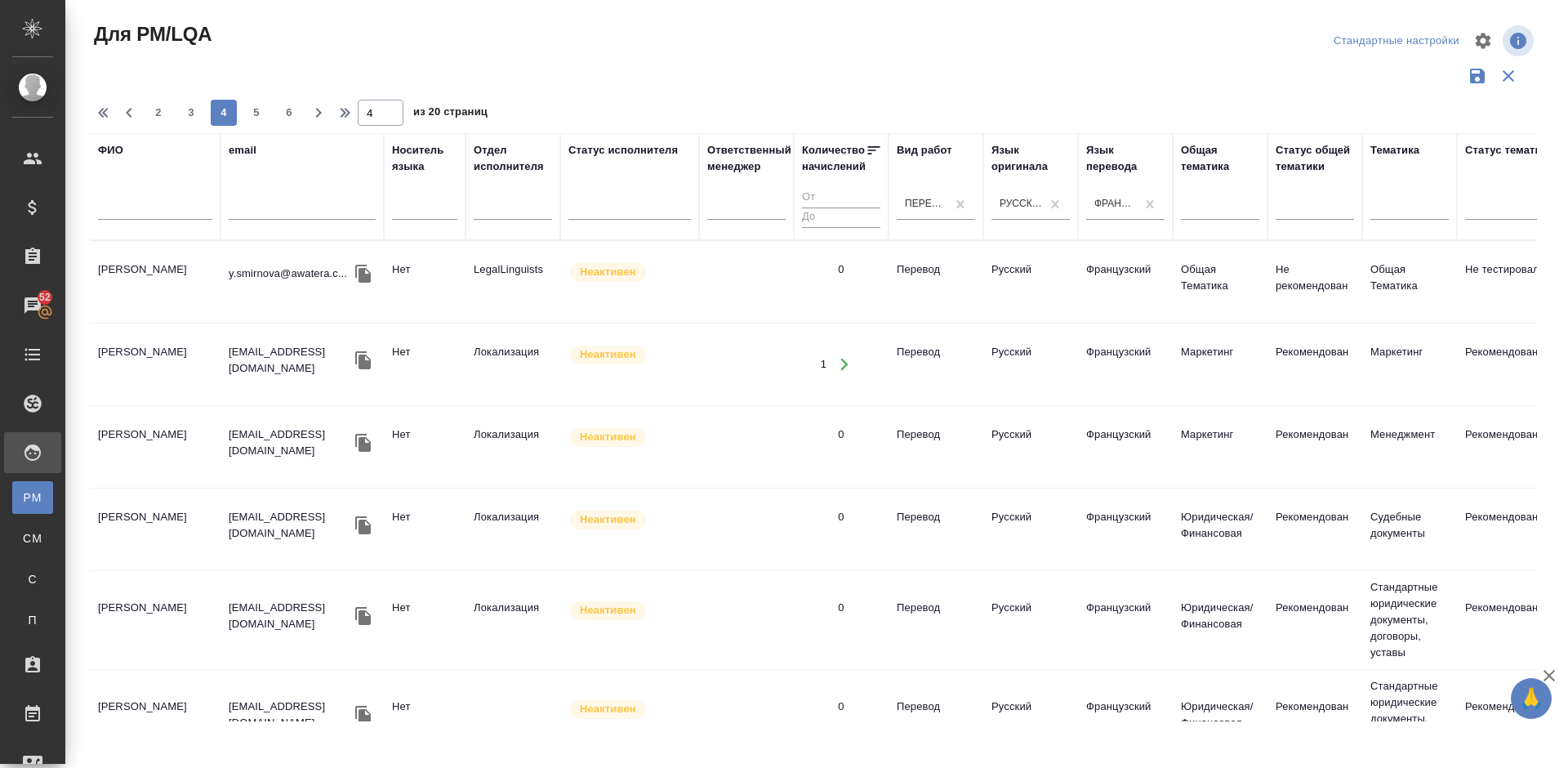
click at [186, 381] on td "Пашанина Ирина Геннадьевна" at bounding box center [155, 364] width 130 height 57
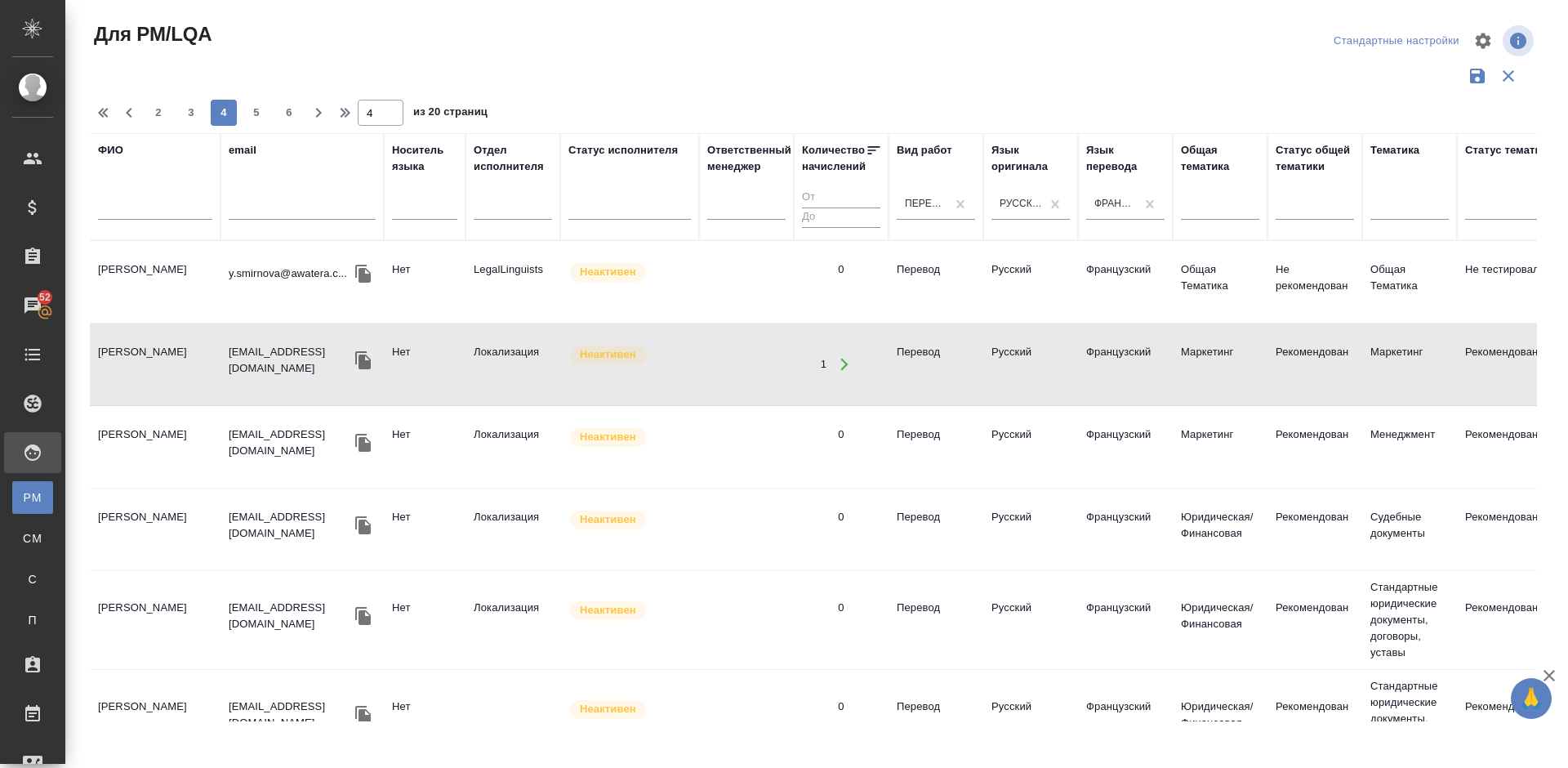
click at [194, 287] on td "Смирнова Юлия" at bounding box center [155, 281] width 130 height 57
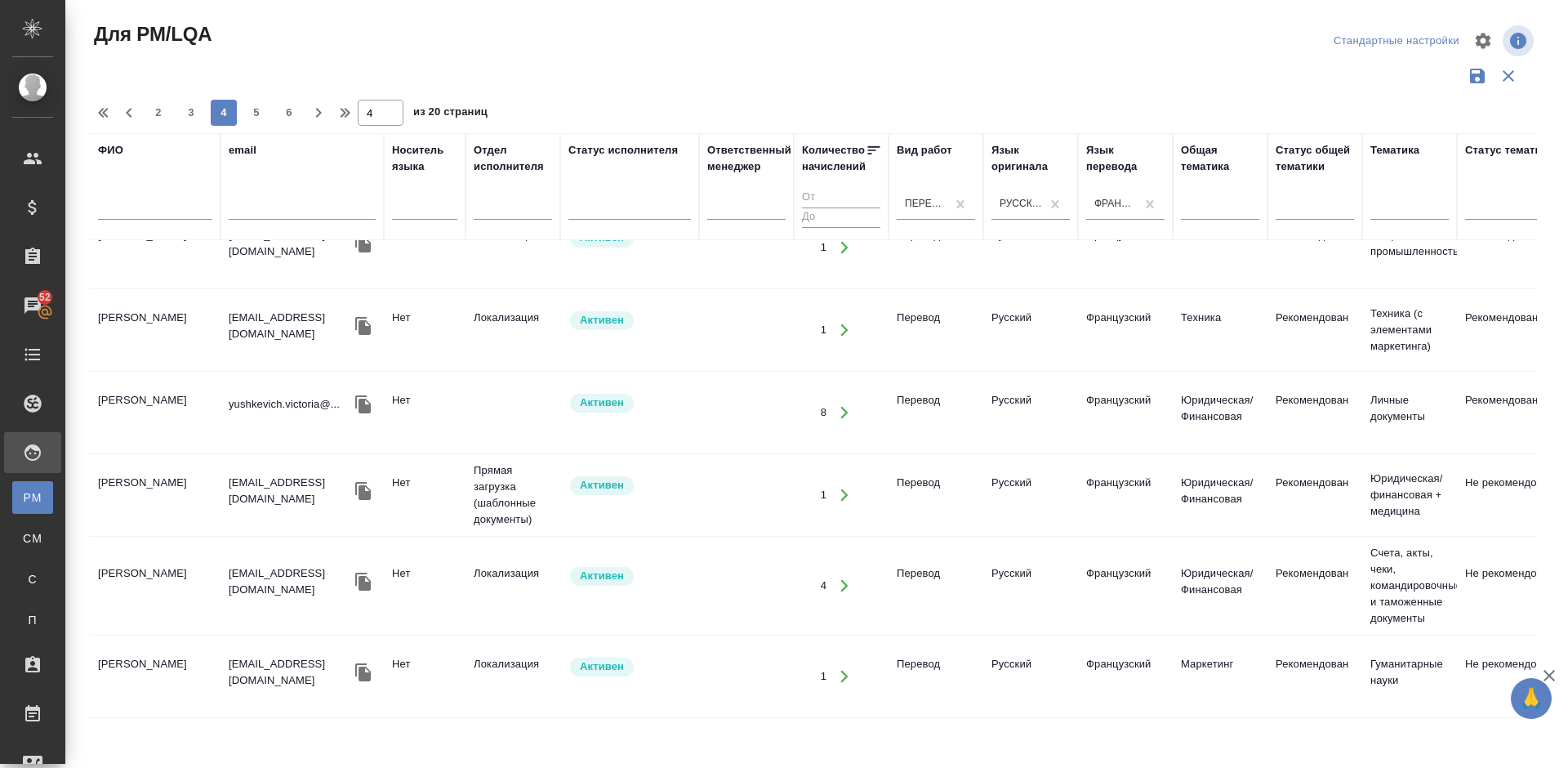
scroll to position [1203, 0]
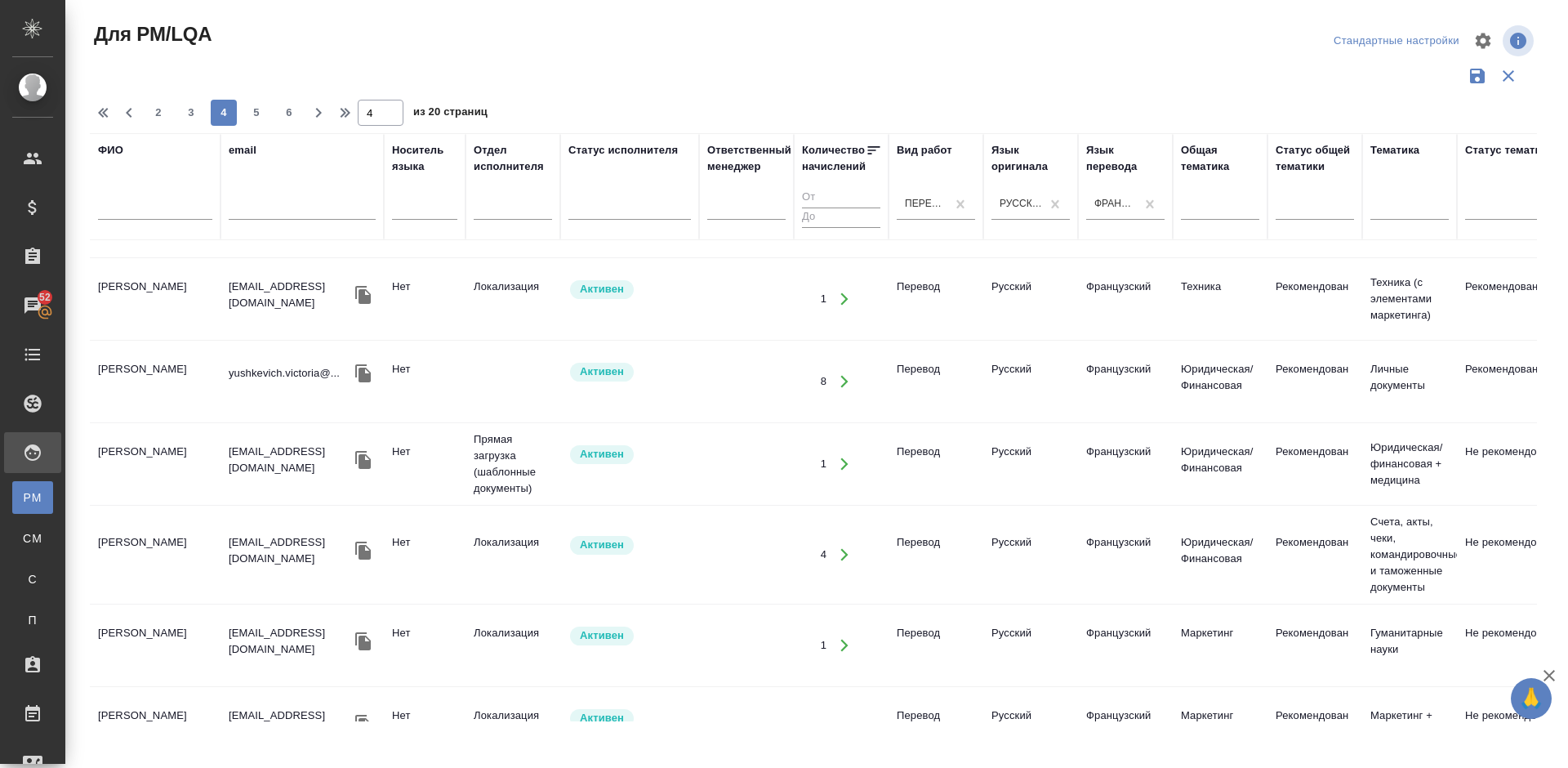
click at [189, 399] on td "Юшкевич Виктория Викторовна" at bounding box center [155, 381] width 130 height 57
click at [189, 399] on td "[PERSON_NAME]" at bounding box center [155, 381] width 130 height 57
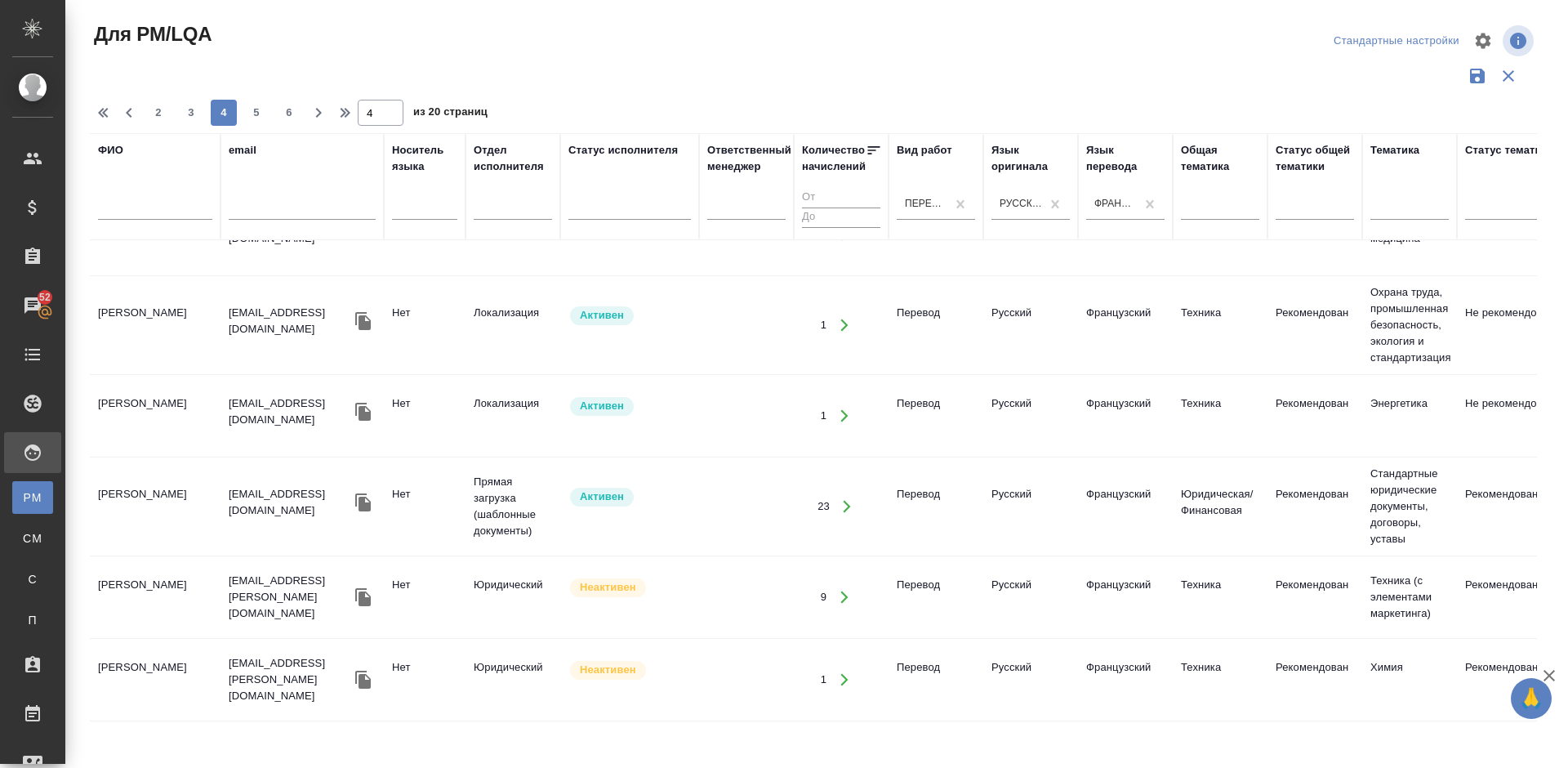
scroll to position [1709, 0]
click at [254, 112] on span "5" at bounding box center [256, 113] width 26 height 17
type input "5"
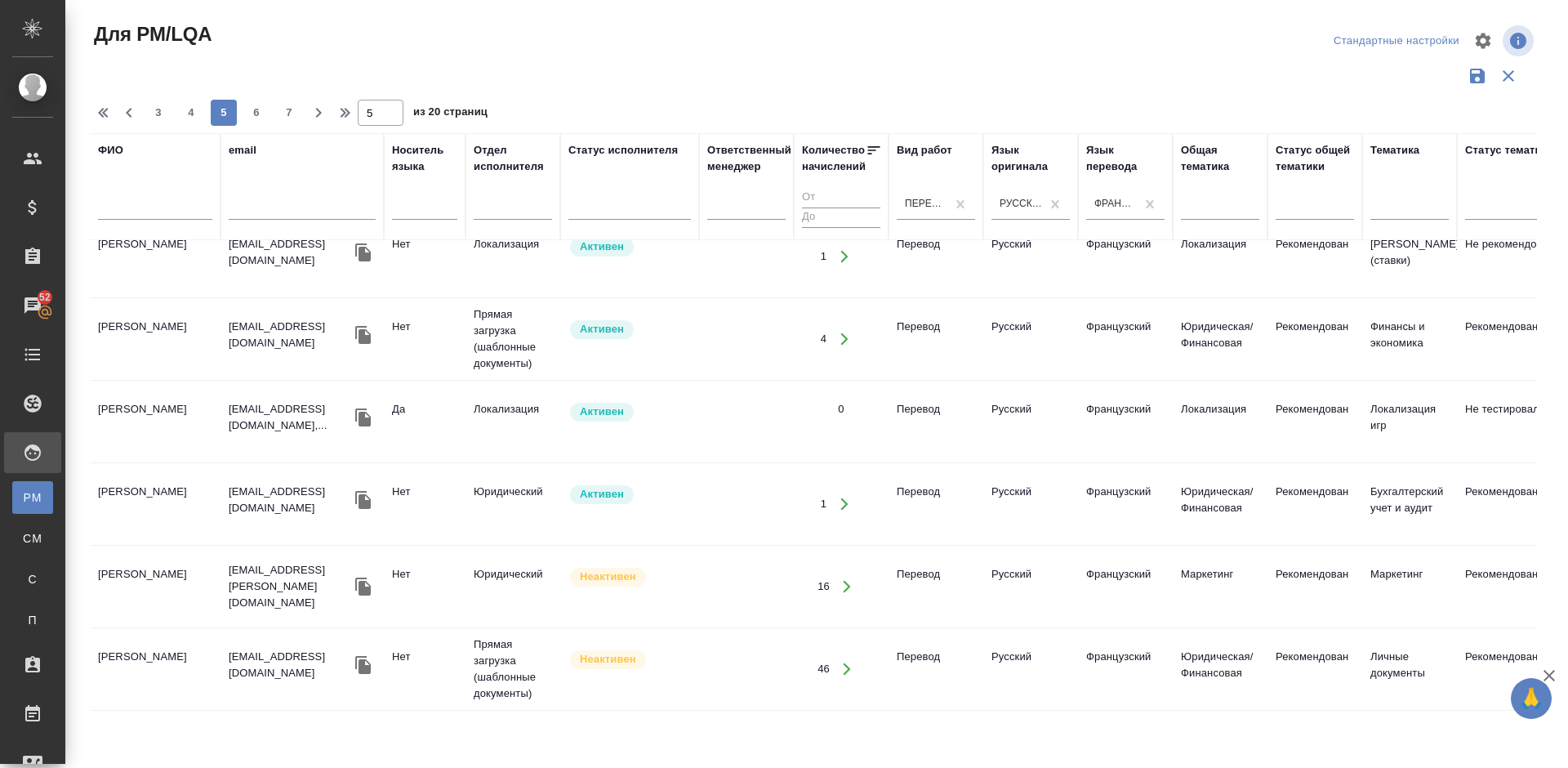
scroll to position [372, 0]
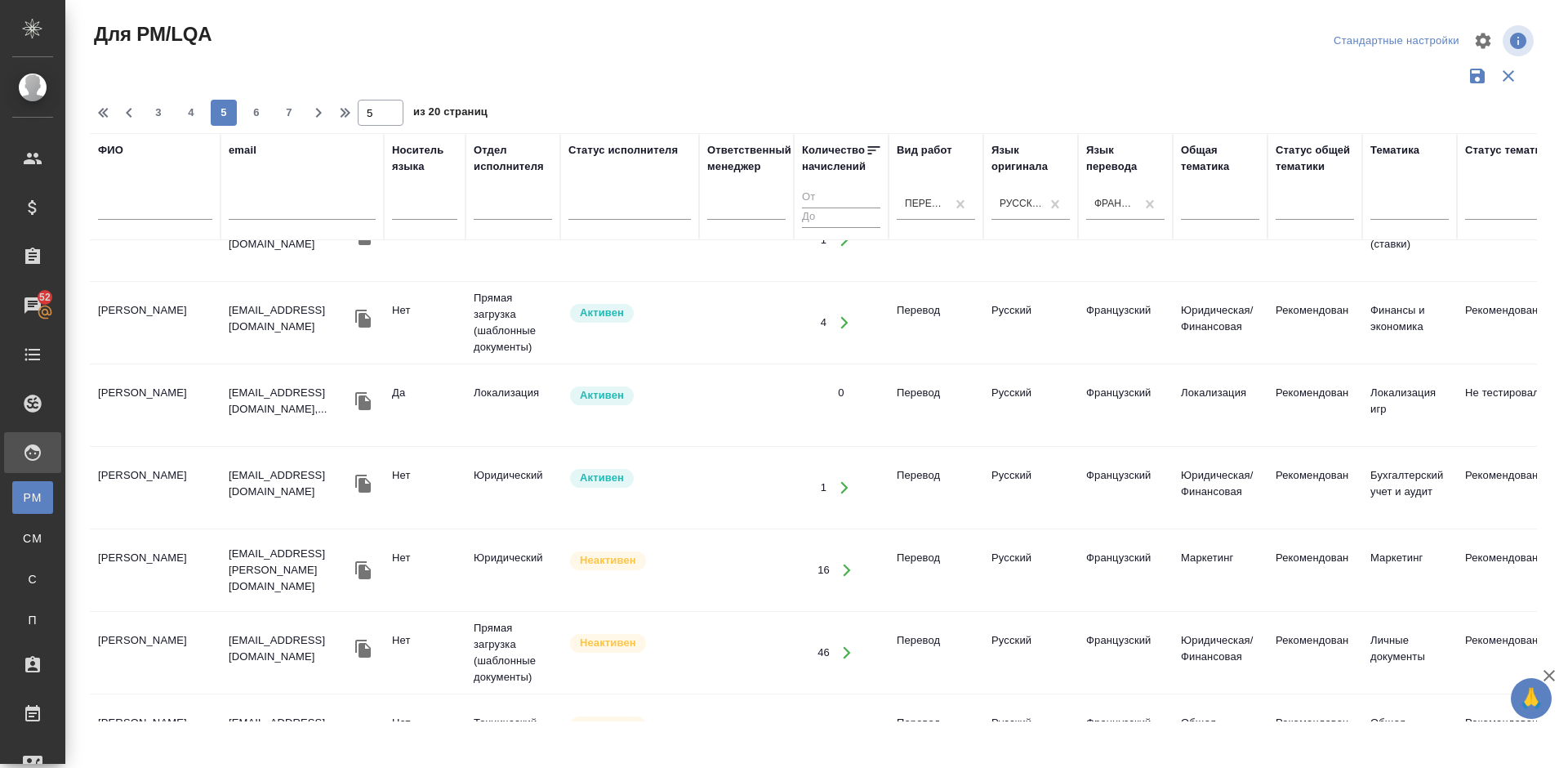
click at [166, 409] on td "Gascon Benoit" at bounding box center [155, 405] width 130 height 57
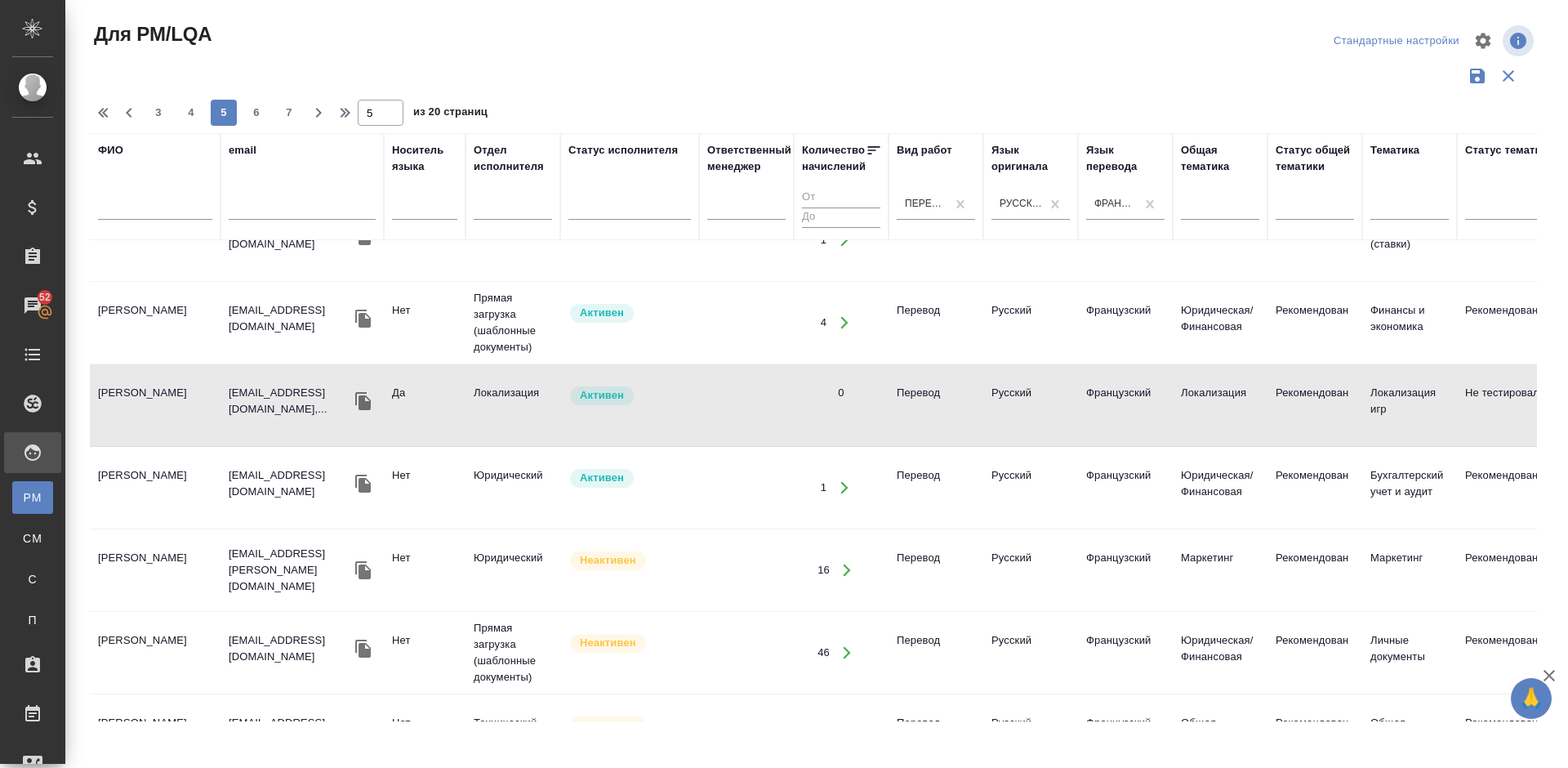
click at [199, 669] on td "Сергеева Анна Константиновна" at bounding box center [155, 653] width 130 height 57
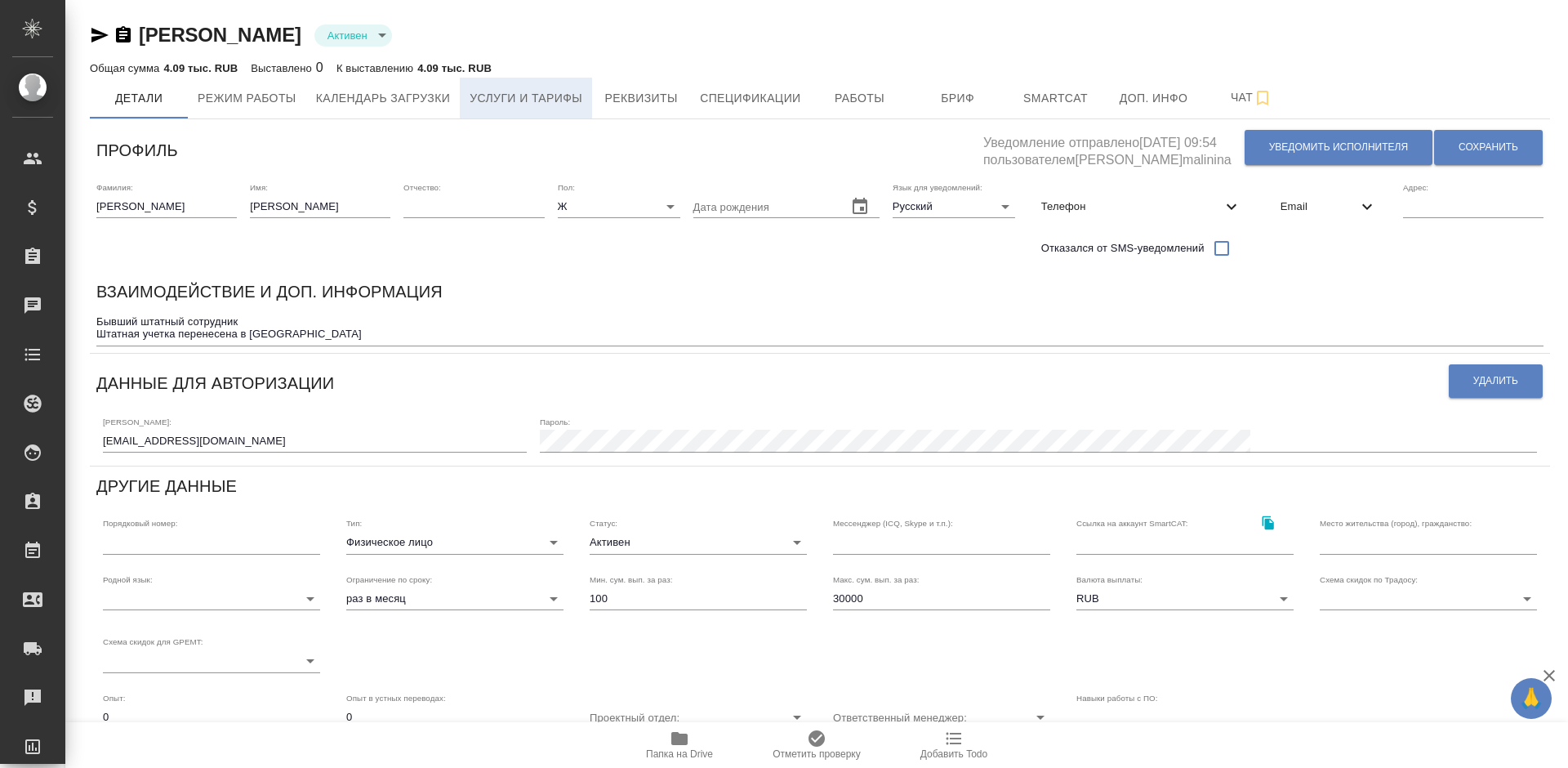
click at [549, 98] on span "Услуги и тарифы" at bounding box center [526, 98] width 113 height 20
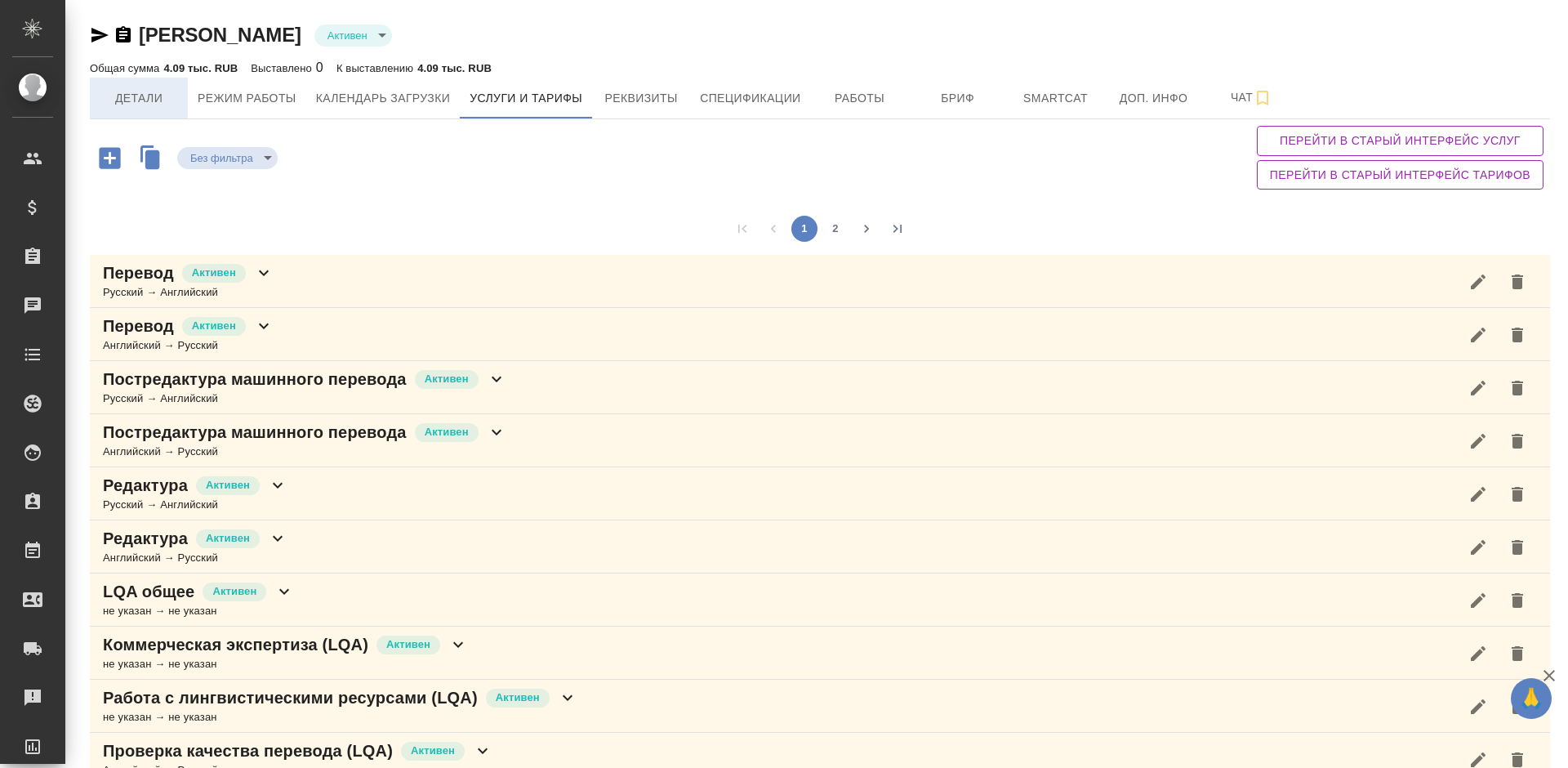
click at [141, 83] on button "Детали" at bounding box center [138, 98] width 98 height 41
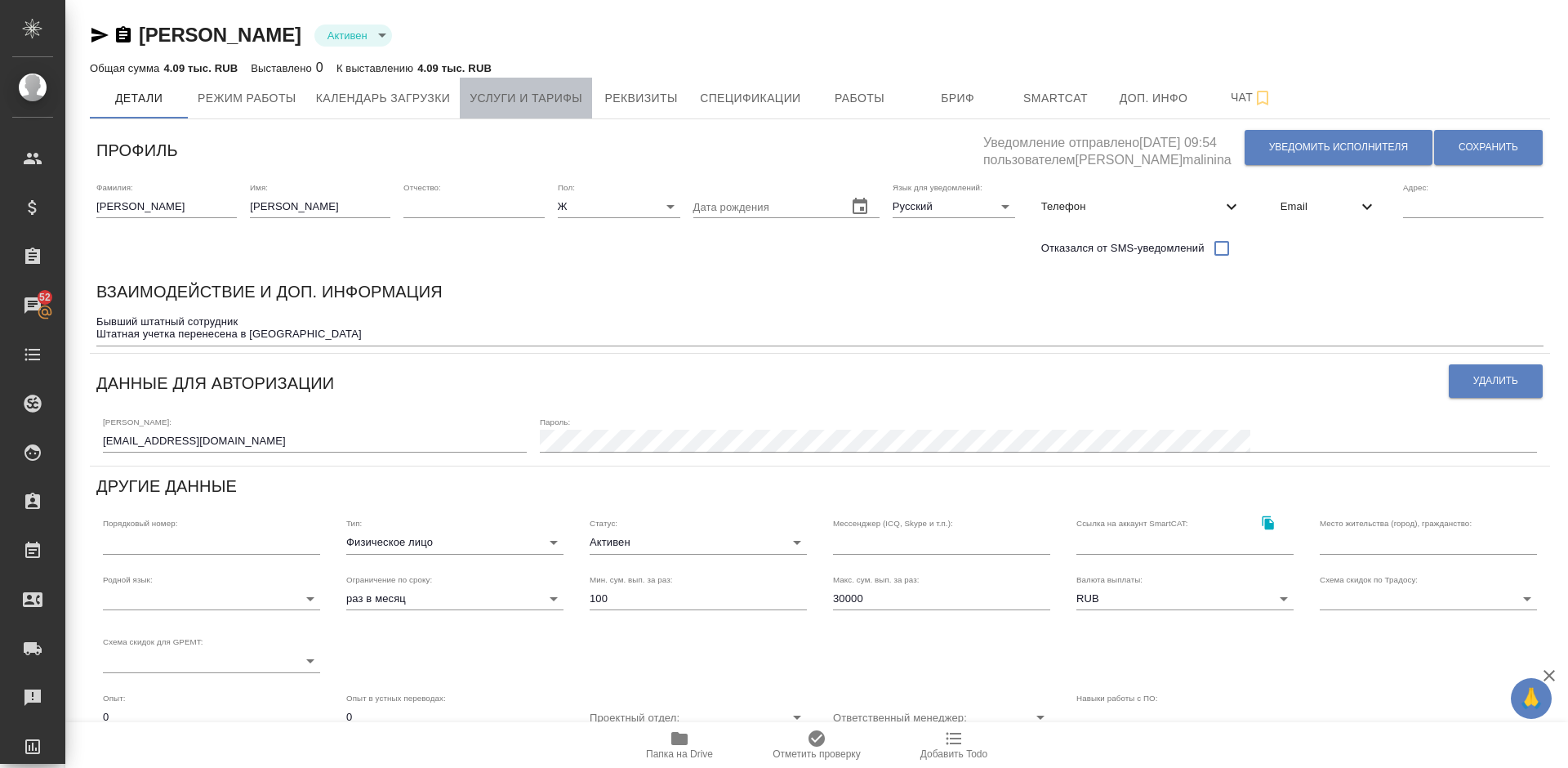
click at [537, 98] on span "Услуги и тарифы" at bounding box center [526, 98] width 113 height 20
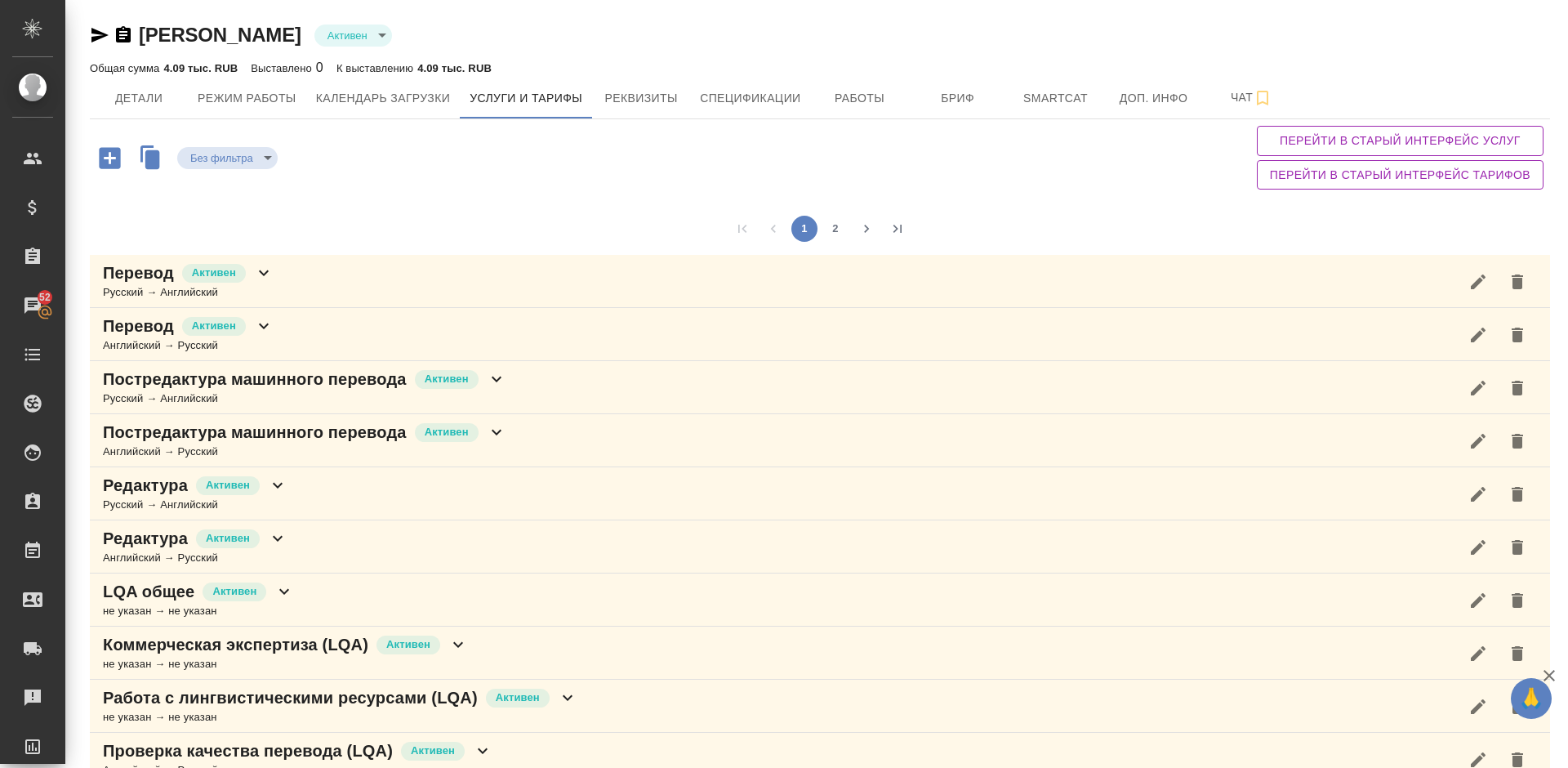
click at [1172, 179] on div "Без фильтра no filters Перейти в старый интерфейс услуг Перейти в старый интерф…" at bounding box center [820, 157] width 1460 height 77
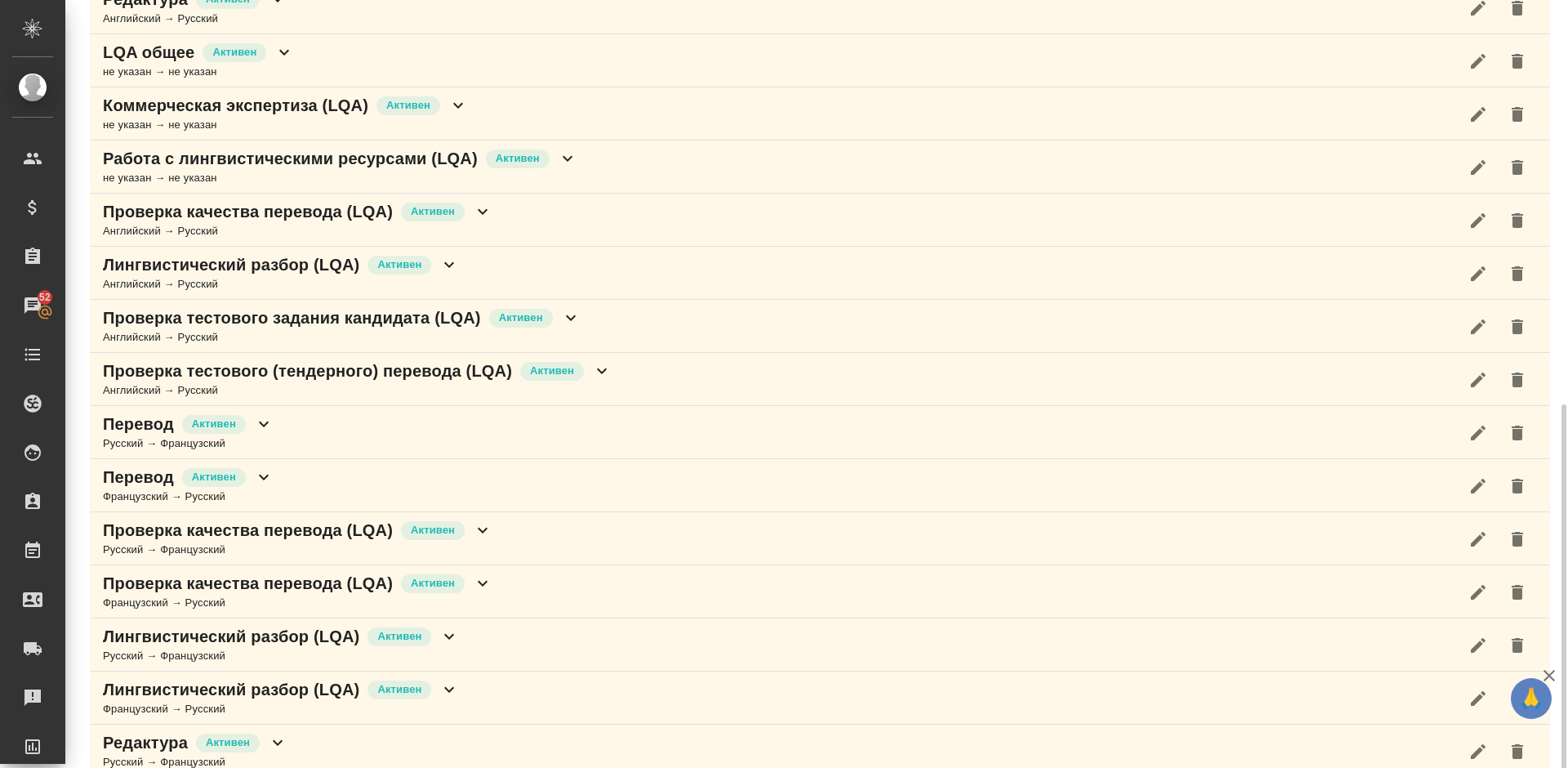
scroll to position [661, 0]
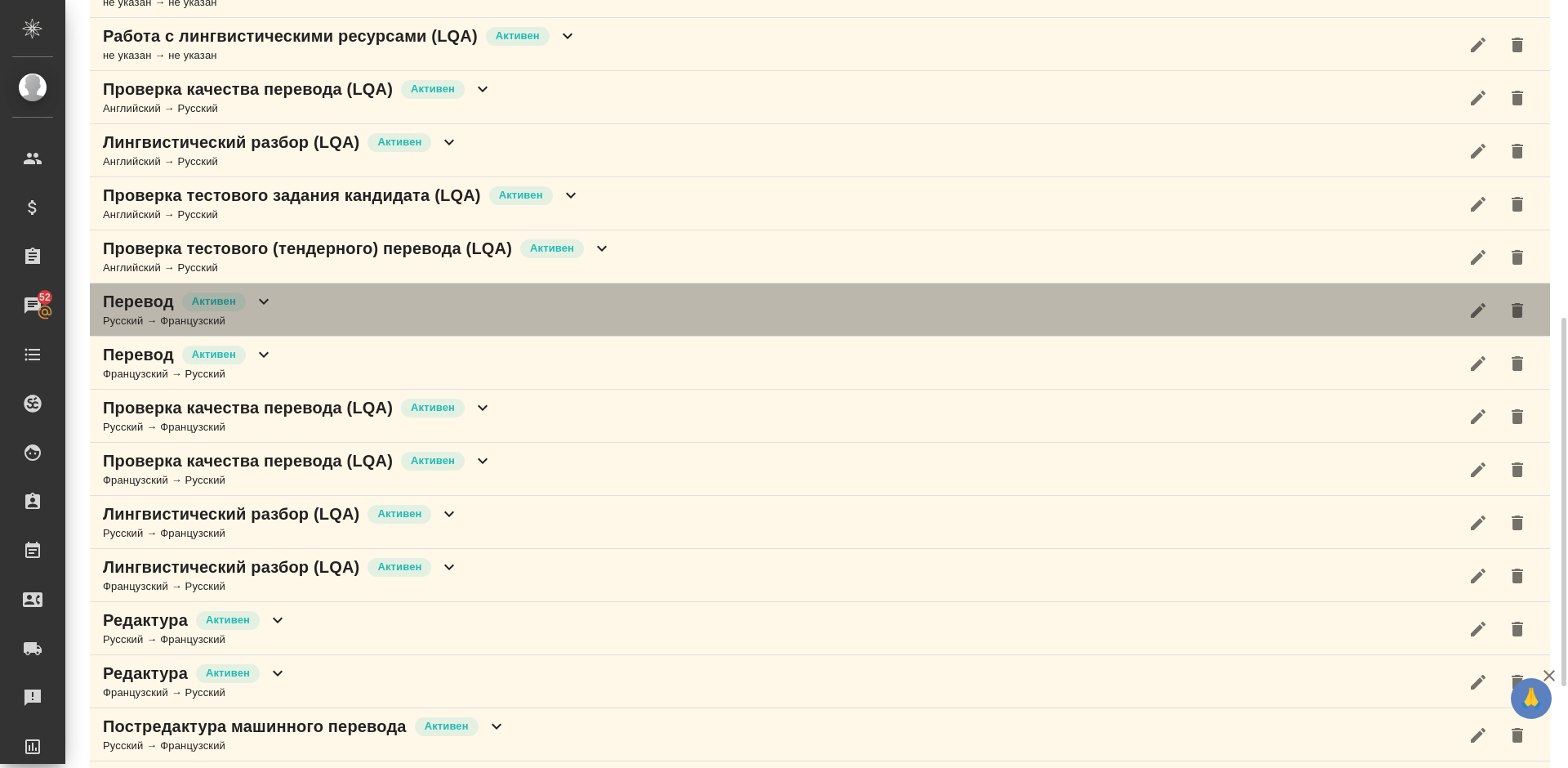
click at [342, 304] on div "Перевод Активен Русский → Французский" at bounding box center [820, 310] width 1460 height 53
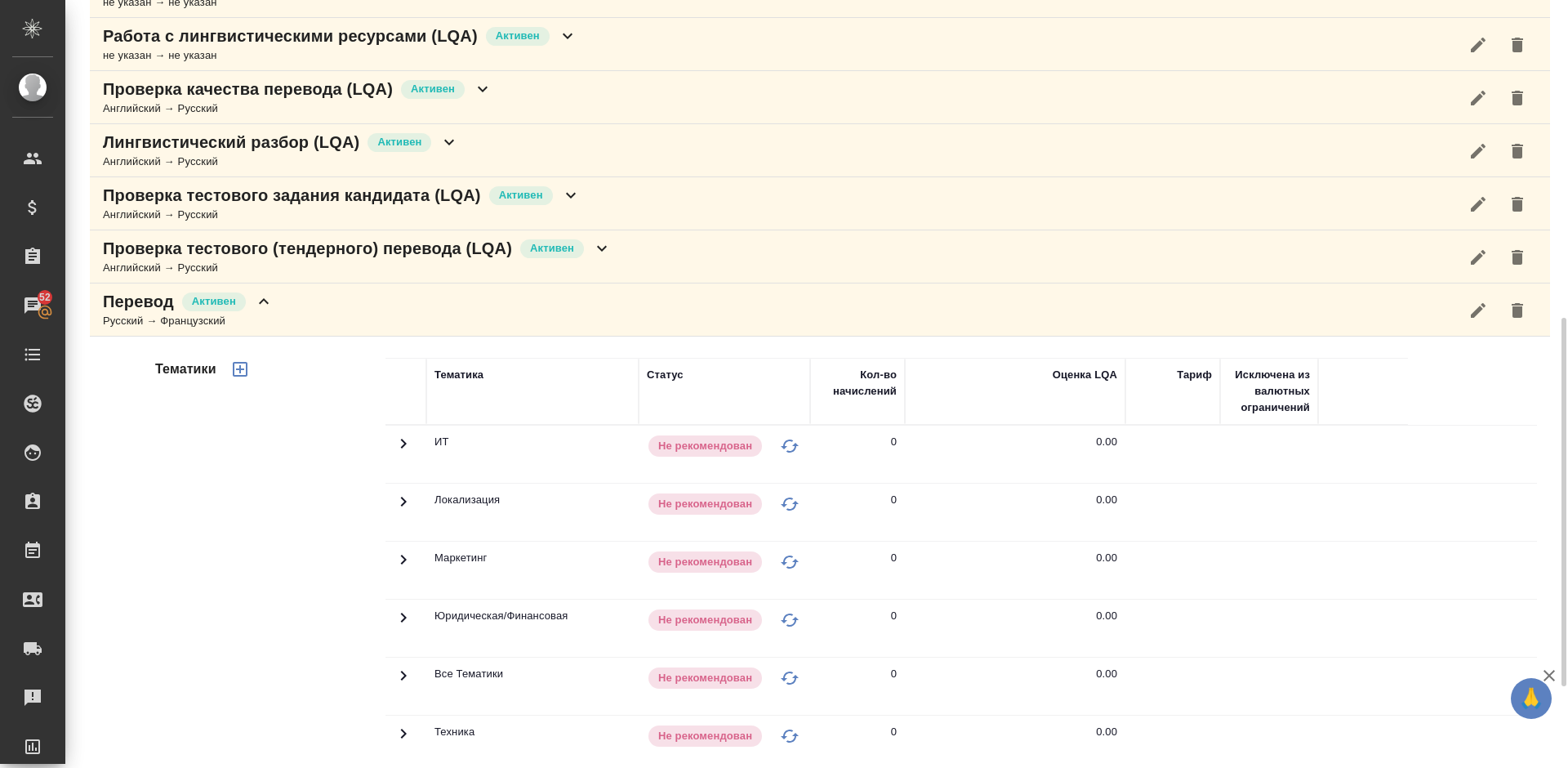
click at [263, 522] on div "Тематики" at bounding box center [268, 619] width 233 height 546
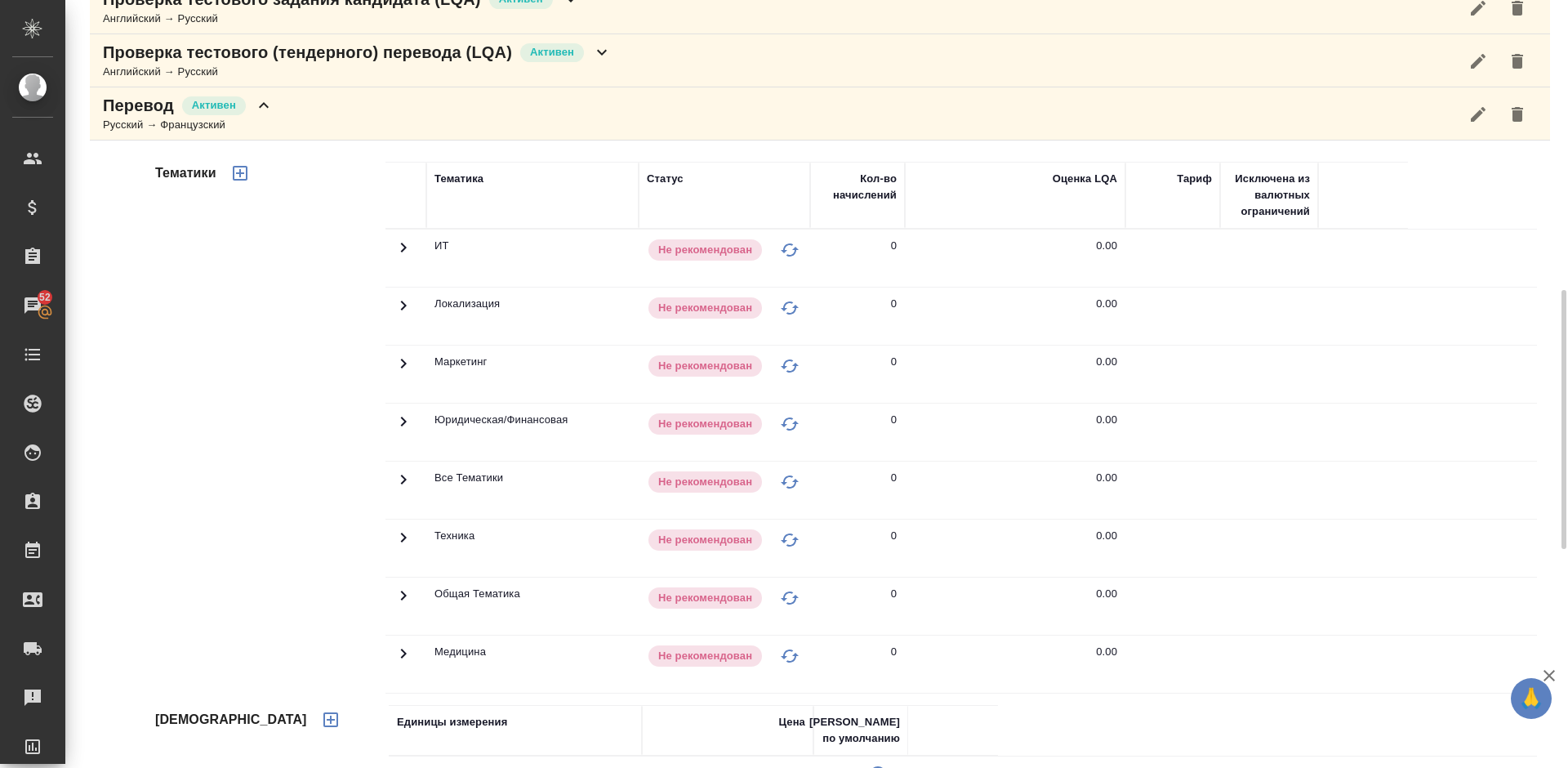
scroll to position [833, 0]
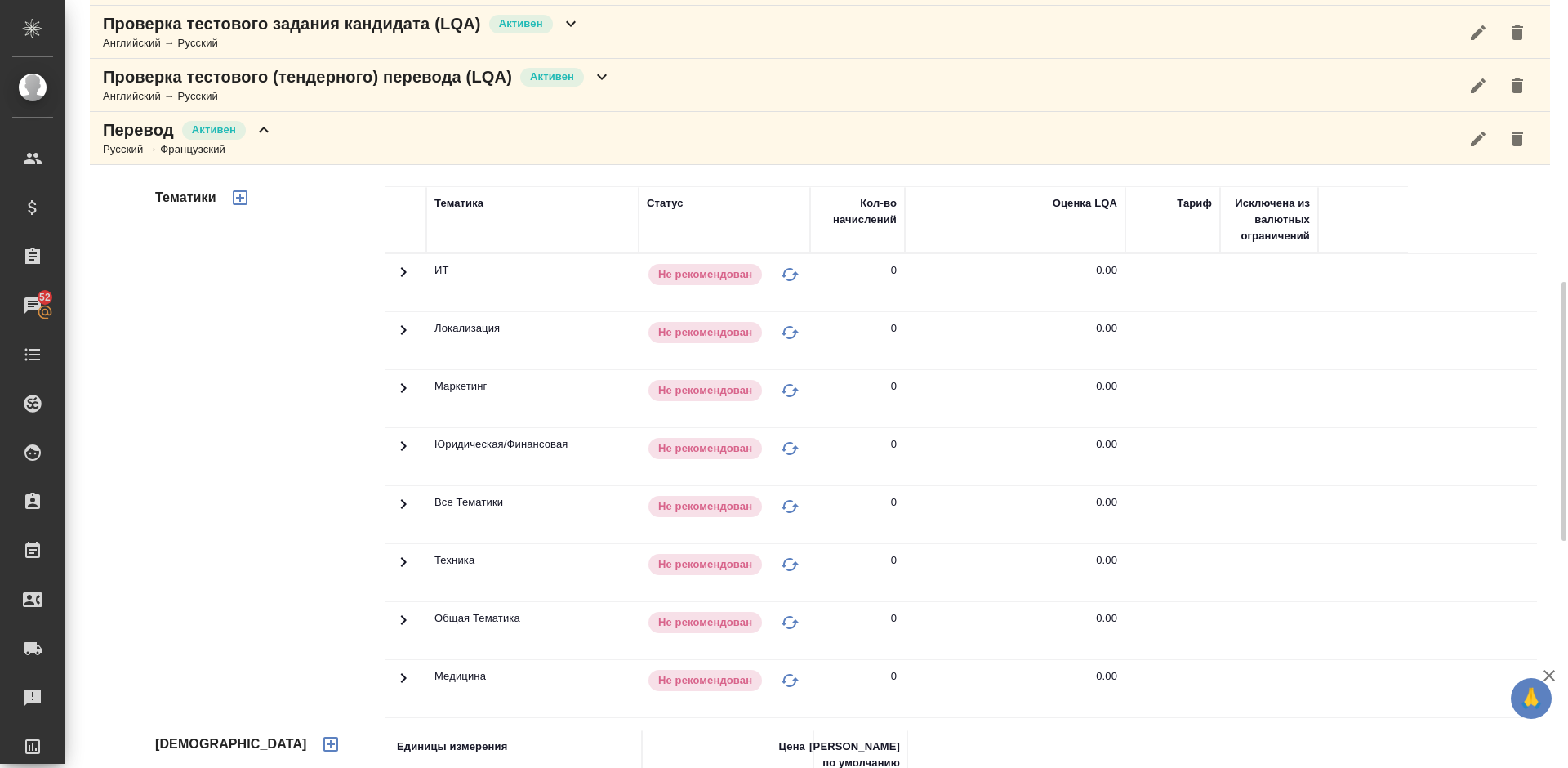
click at [409, 329] on icon at bounding box center [403, 330] width 19 height 19
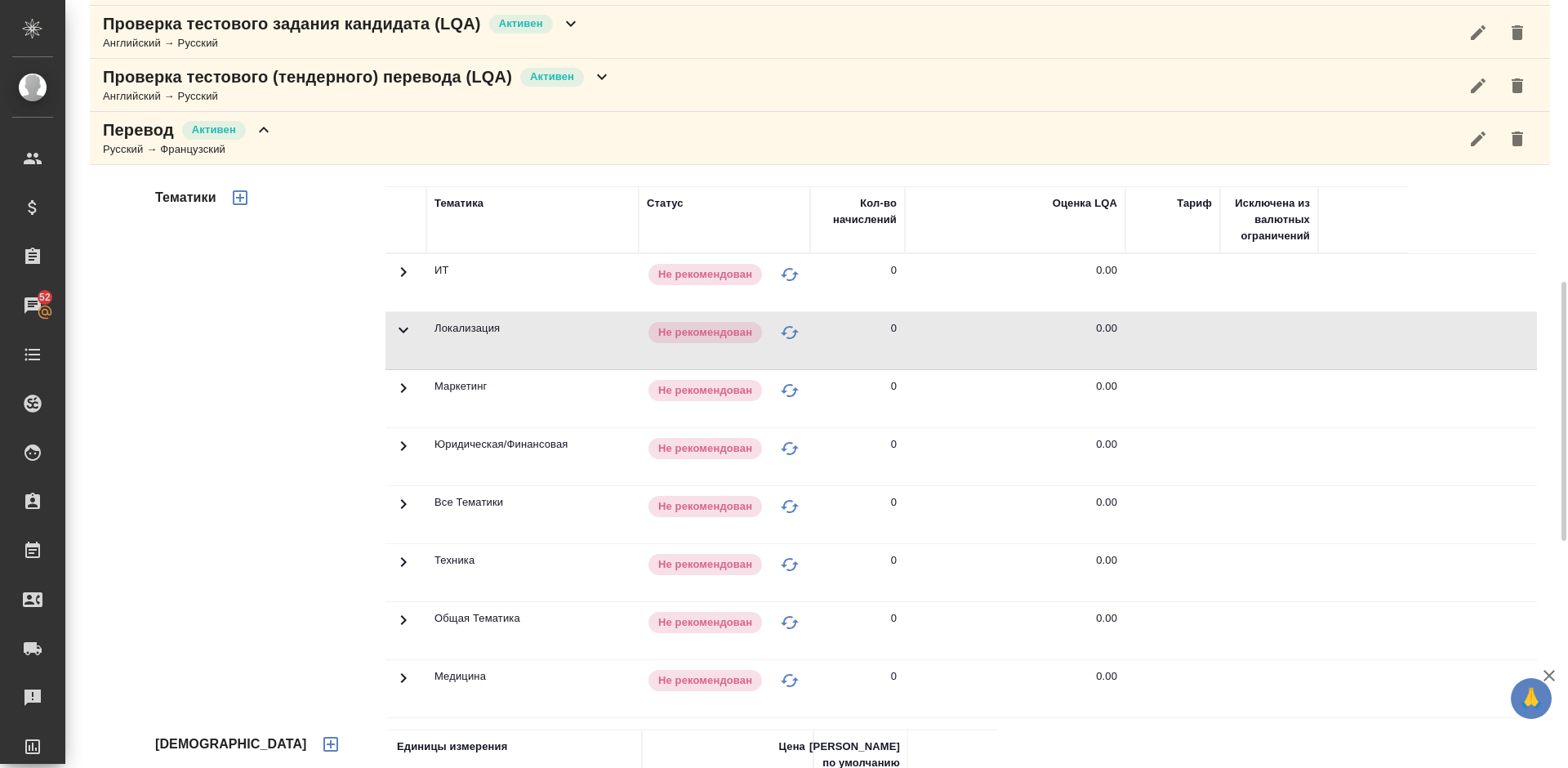
click at [405, 396] on icon at bounding box center [403, 388] width 19 height 19
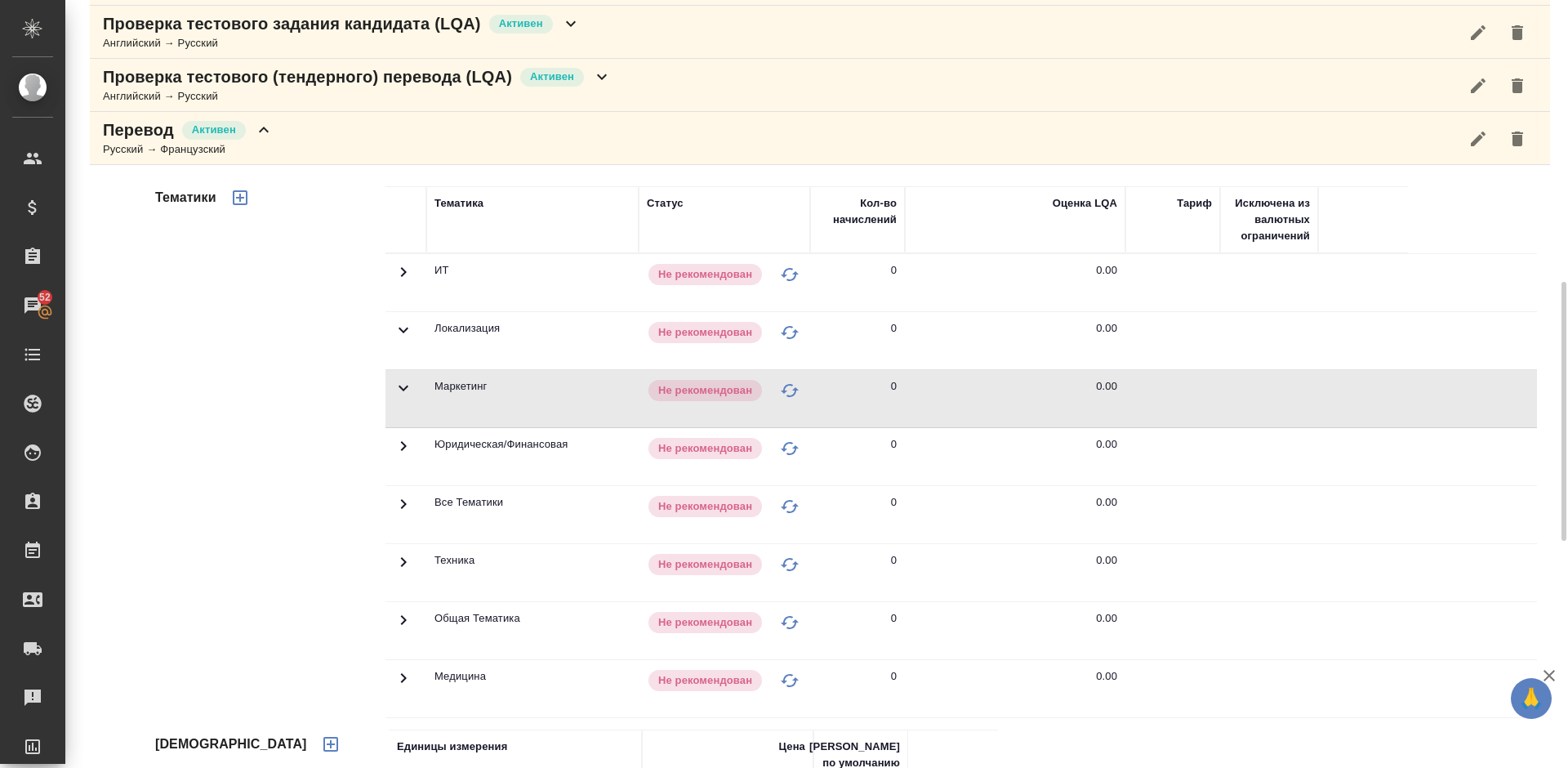
click at [413, 506] on td at bounding box center [406, 514] width 40 height 57
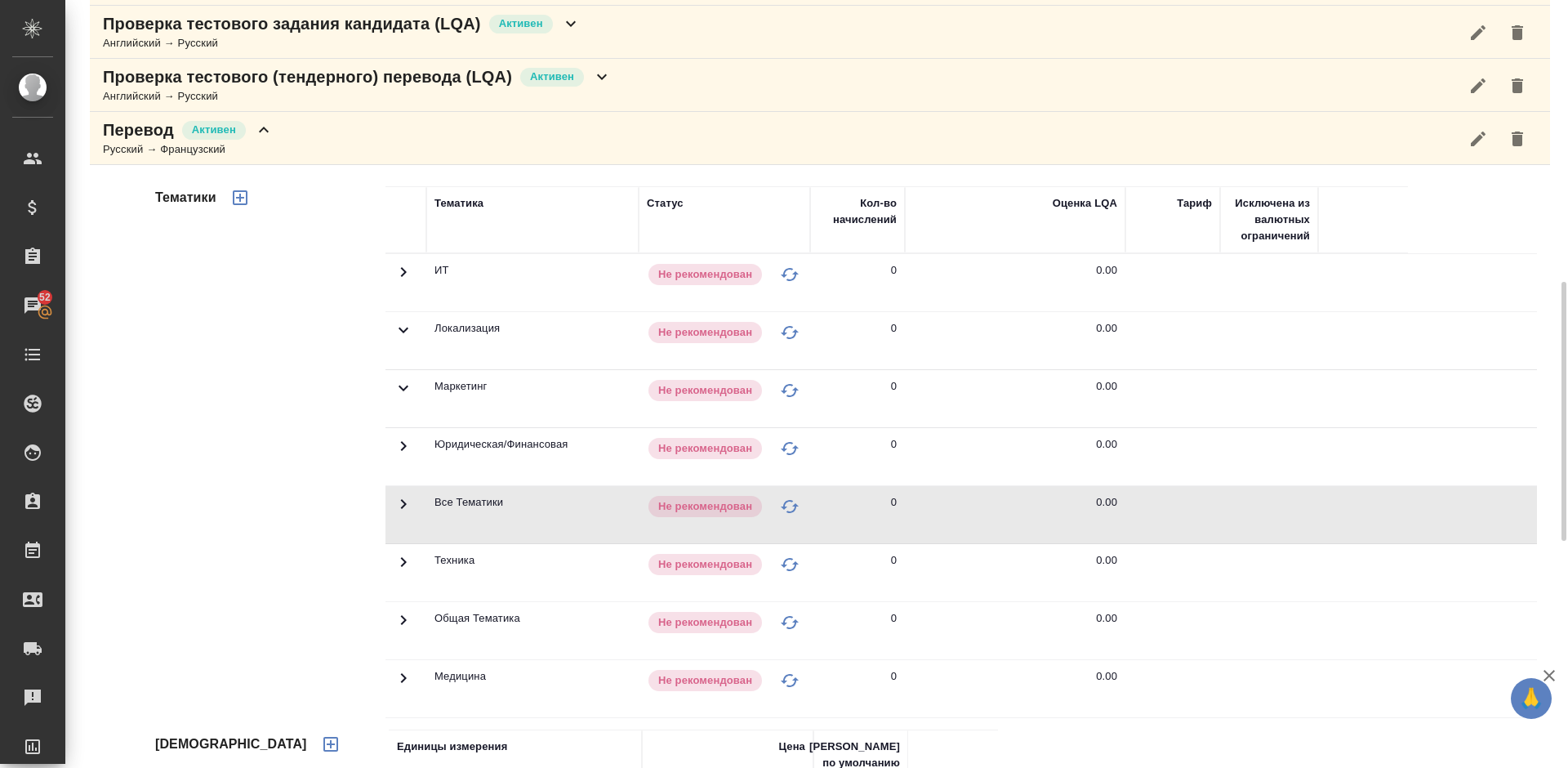
click at [335, 139] on div "Перевод Активен Русский → Французский" at bounding box center [820, 138] width 1460 height 53
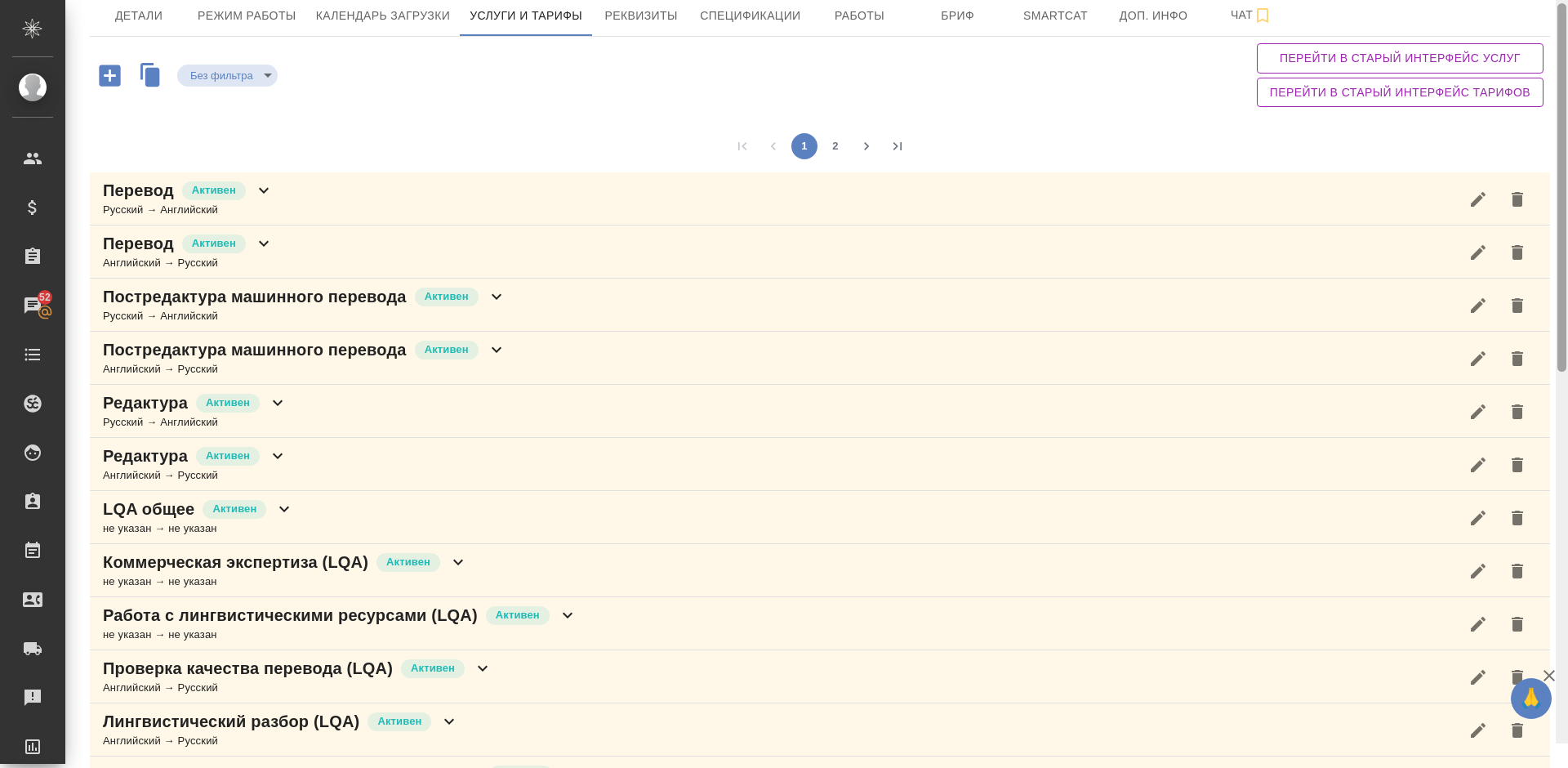
scroll to position [0, 0]
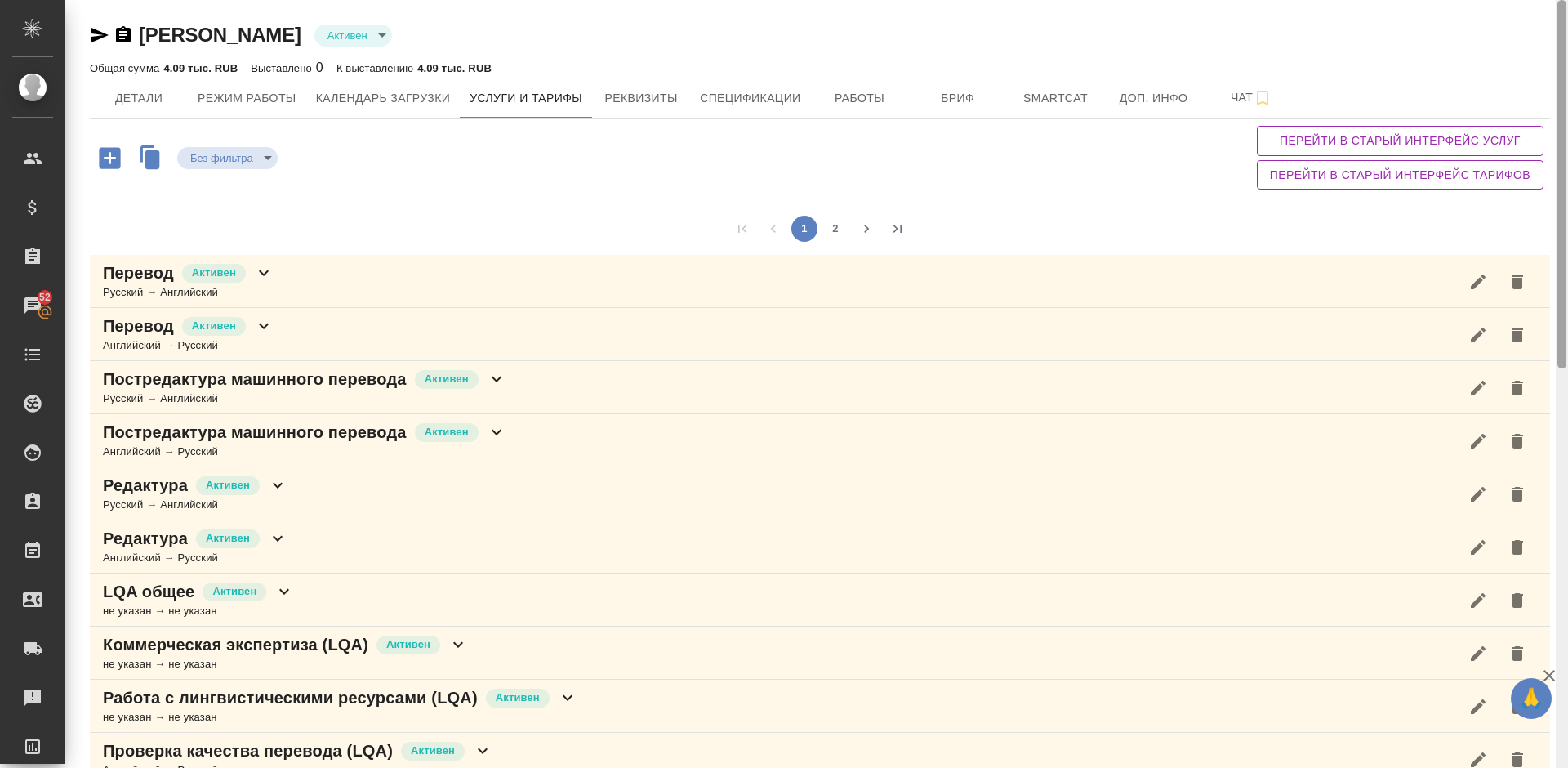
drag, startPoint x: 1561, startPoint y: 410, endPoint x: 1567, endPoint y: 60, distance: 350.1
click at [1567, 60] on div at bounding box center [1562, 384] width 12 height 768
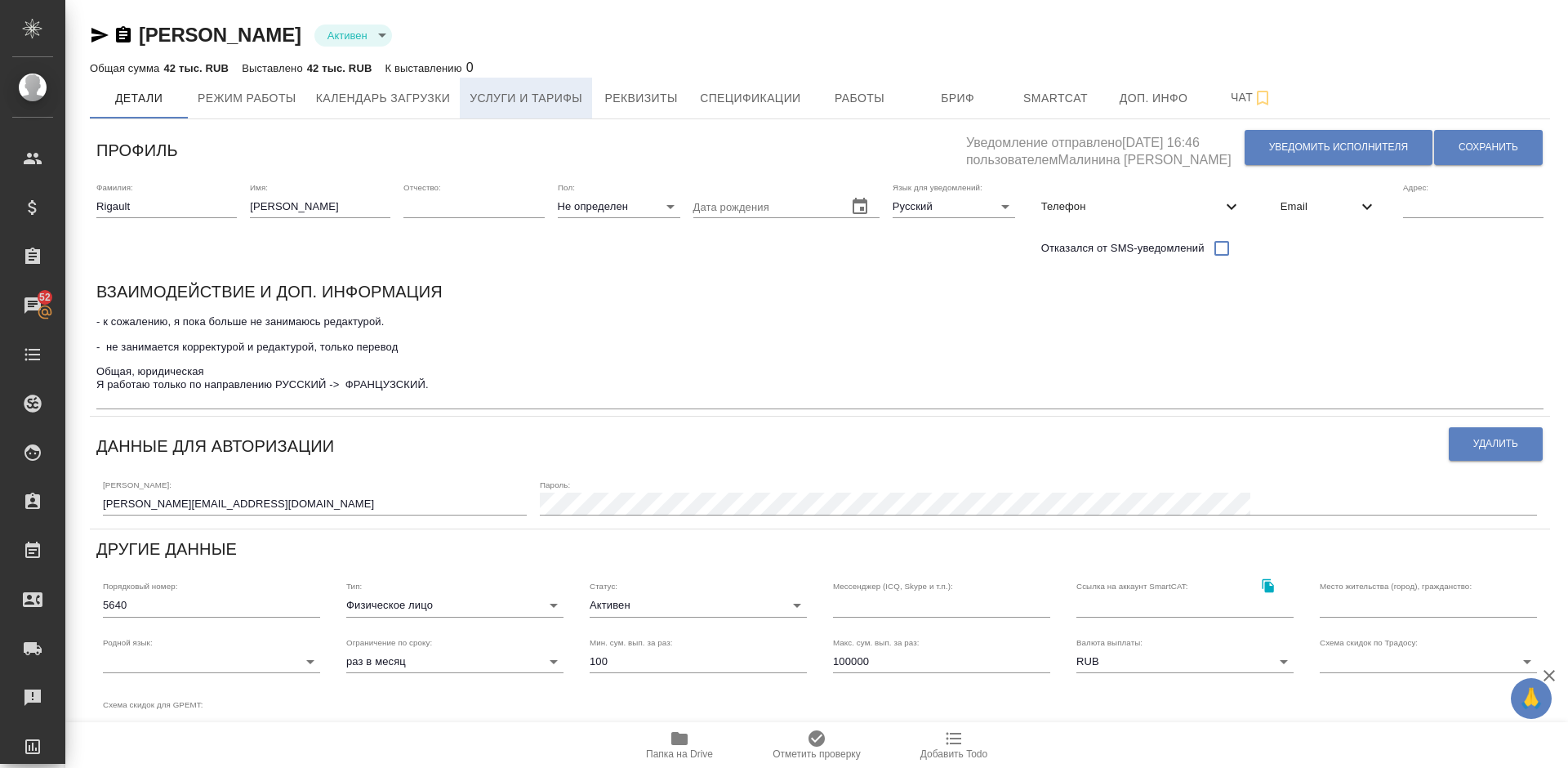
click at [568, 85] on button "Услуги и тарифы" at bounding box center [526, 98] width 132 height 41
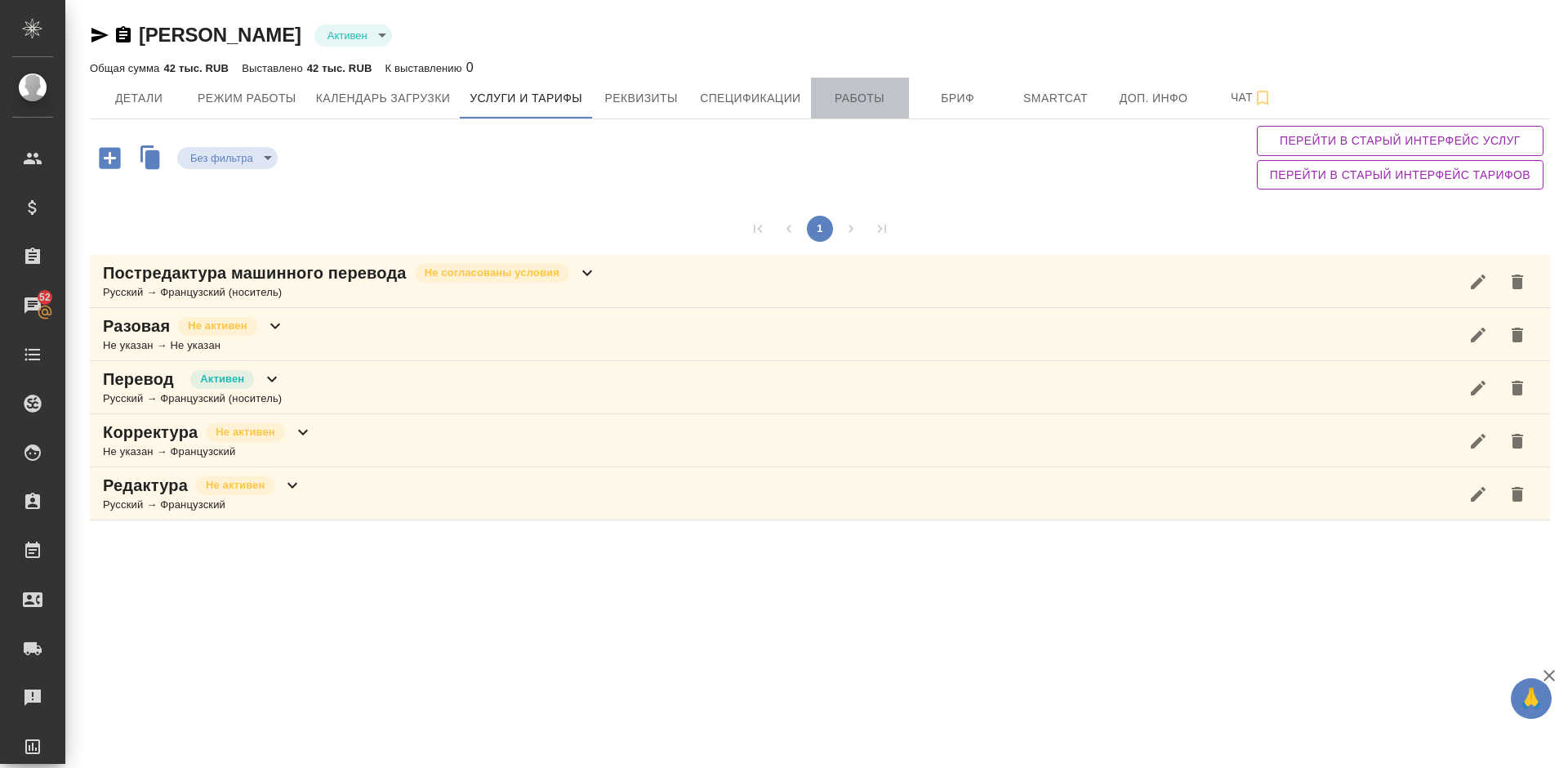
click at [859, 109] on button "Работы" at bounding box center [859, 98] width 98 height 41
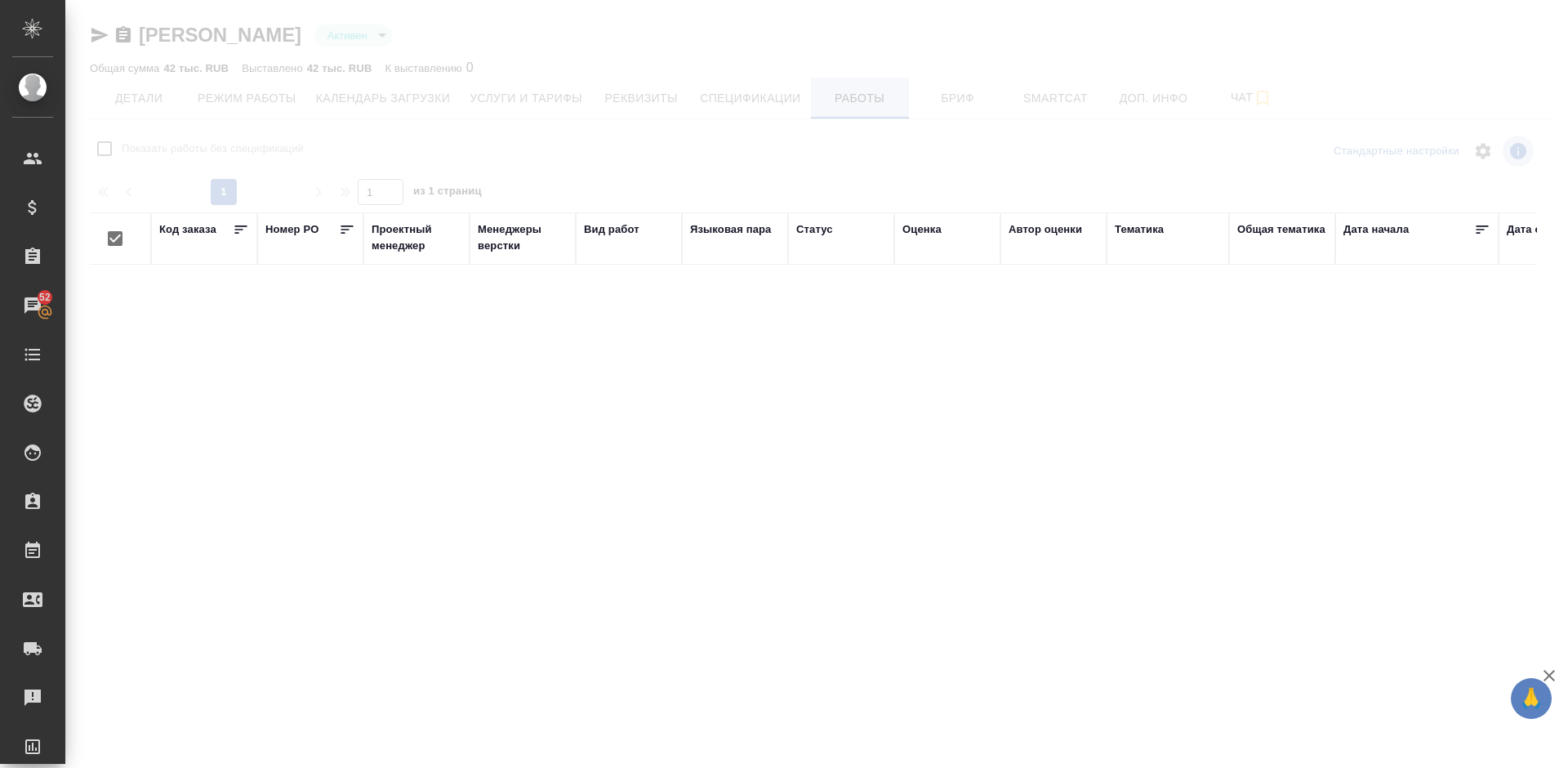
checkbox input "false"
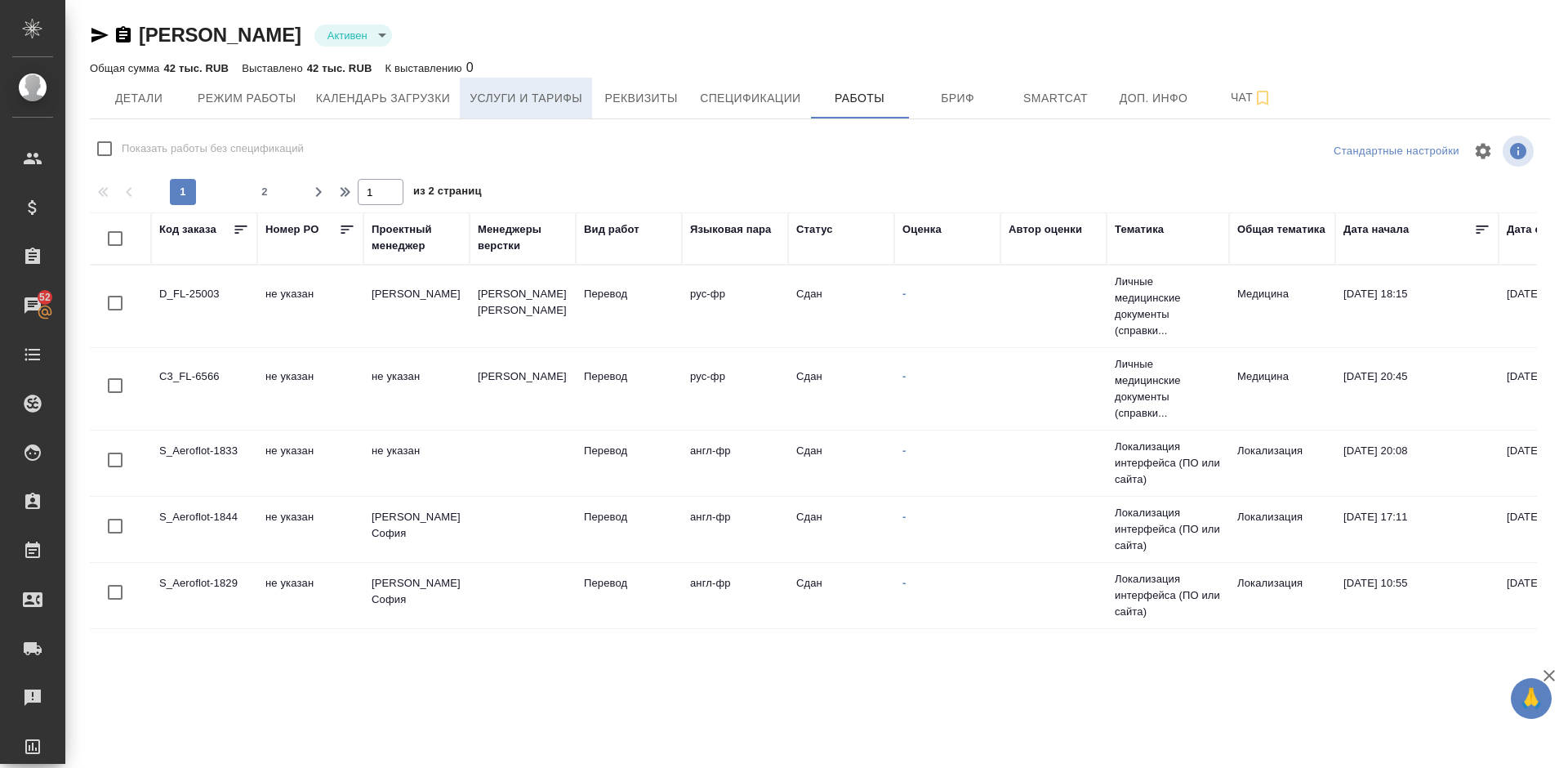
click at [524, 96] on span "Услуги и тарифы" at bounding box center [526, 98] width 113 height 20
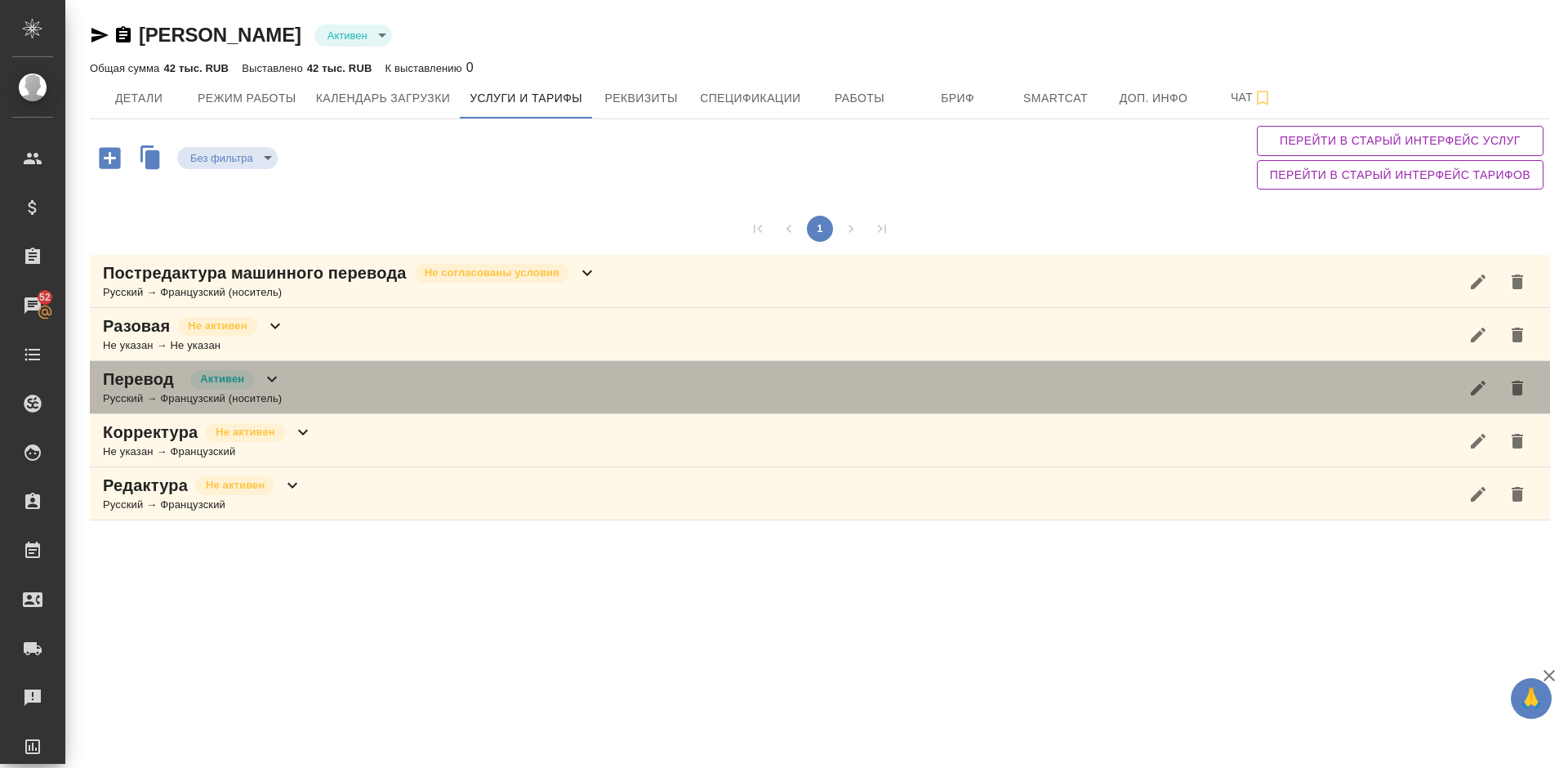
click at [351, 376] on div "Перевод Активен Русский → Французский (носитель)" at bounding box center [820, 388] width 1460 height 53
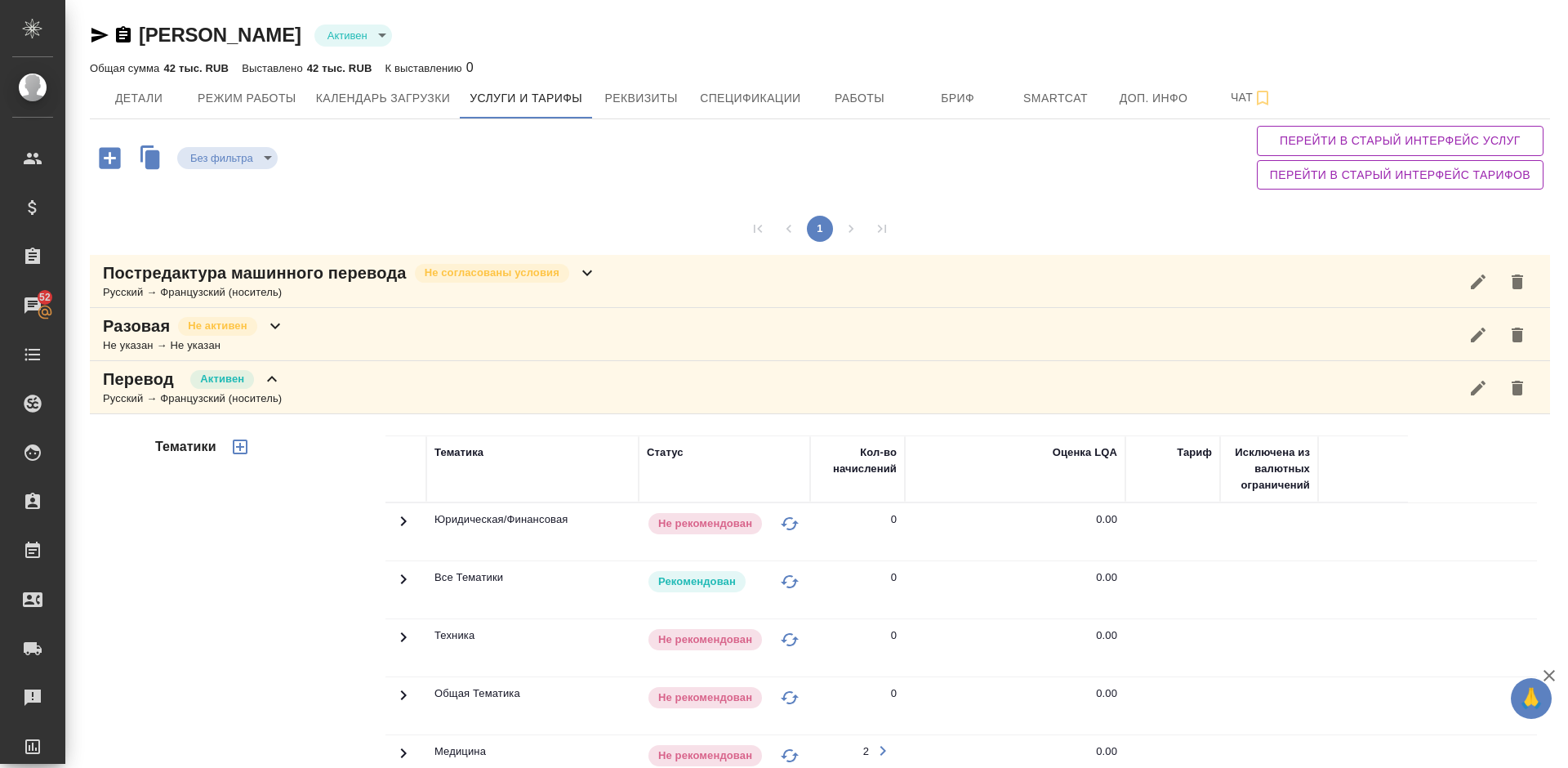
click at [276, 534] on div "Тематики" at bounding box center [268, 697] width 233 height 546
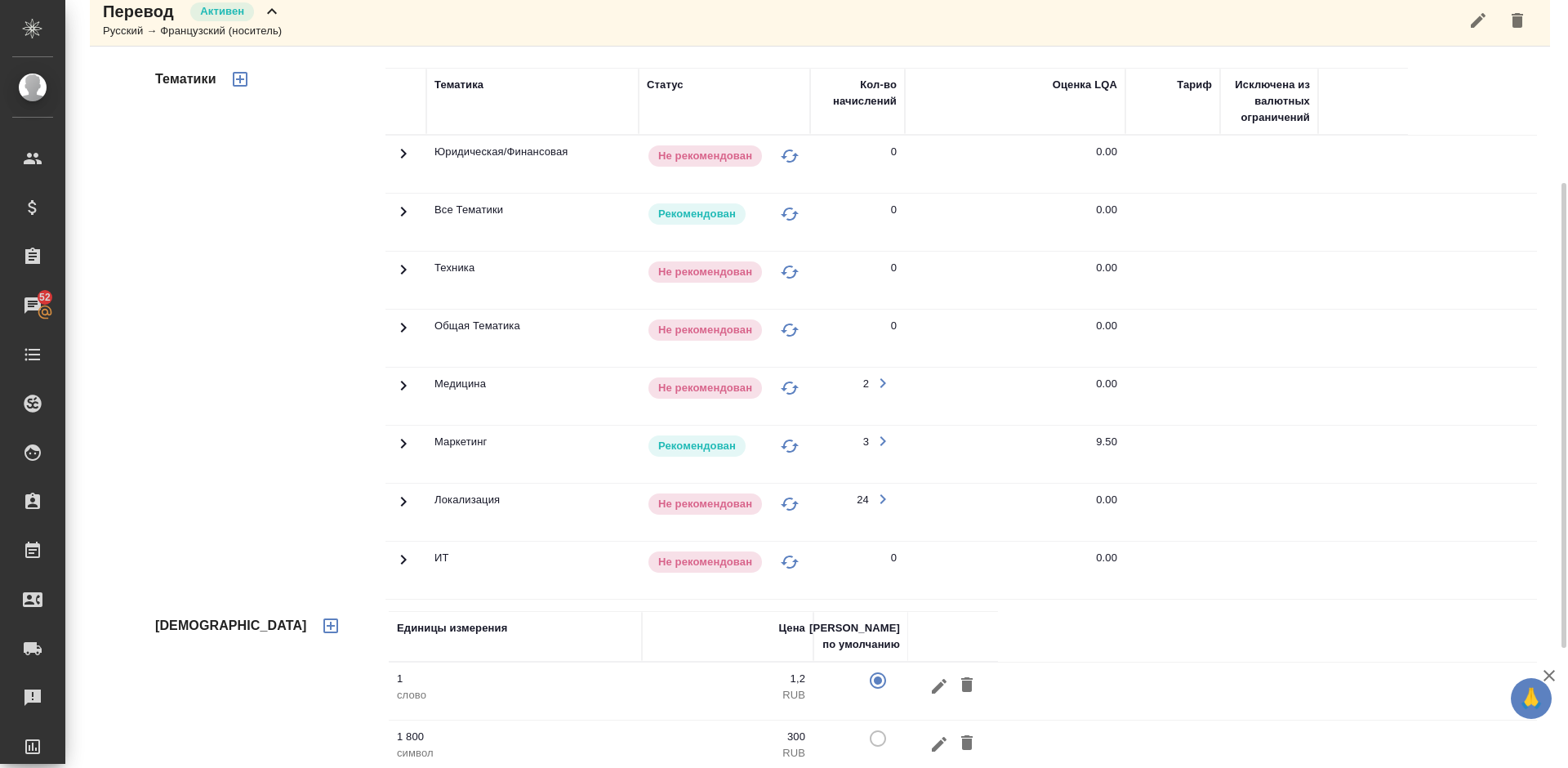
scroll to position [343, 0]
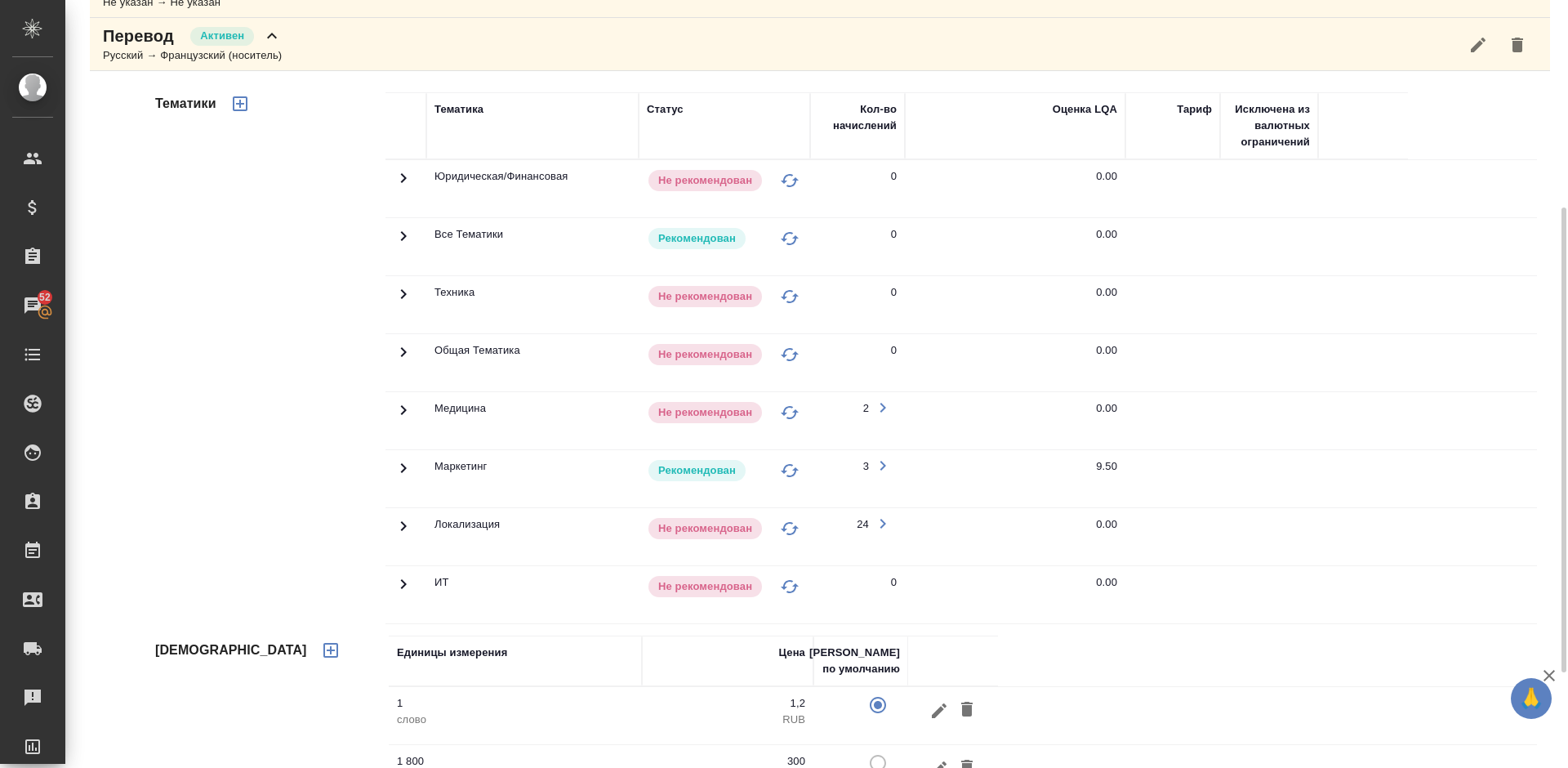
click at [409, 467] on icon at bounding box center [403, 468] width 19 height 19
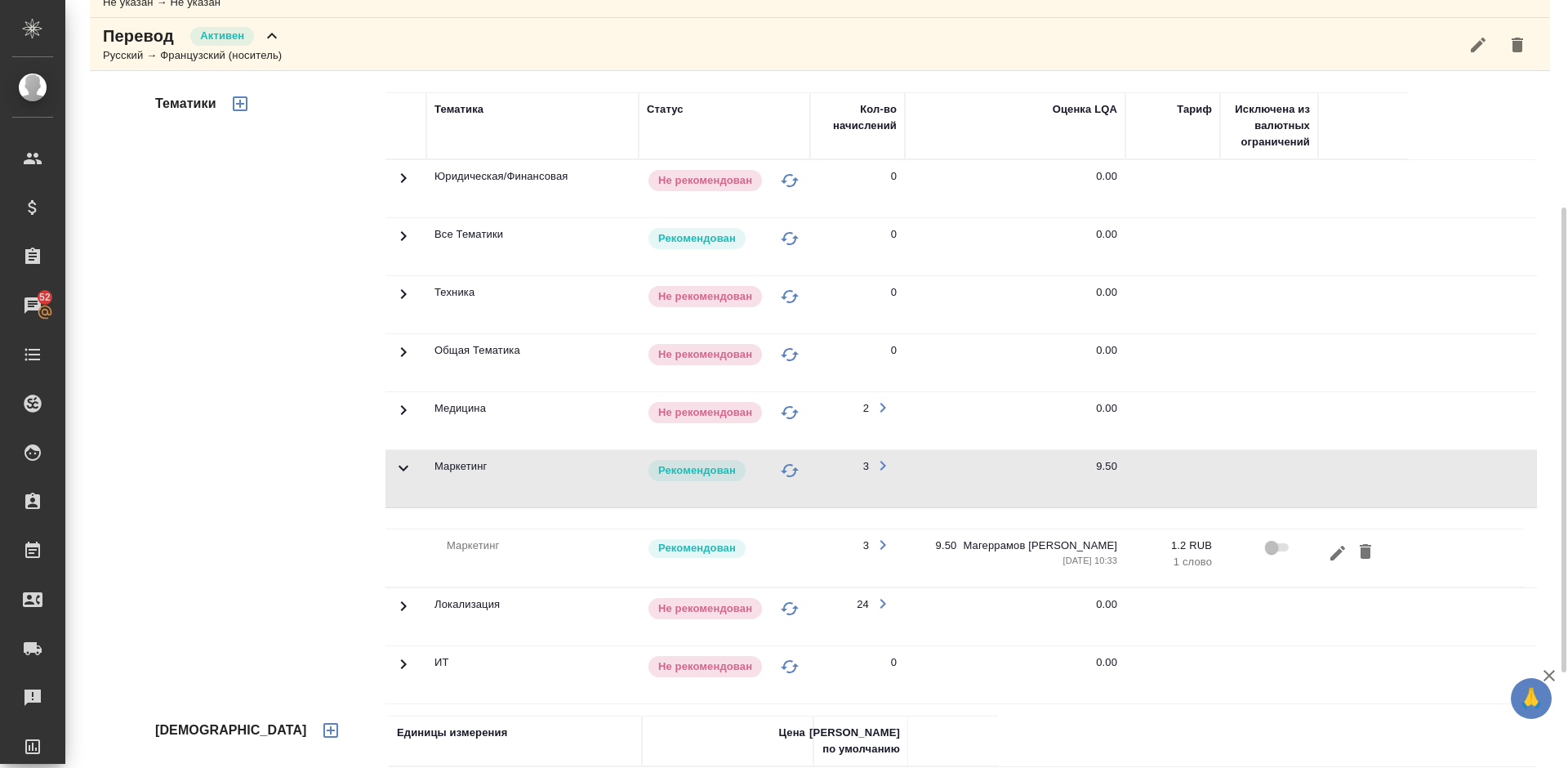
click at [409, 473] on icon at bounding box center [403, 468] width 19 height 19
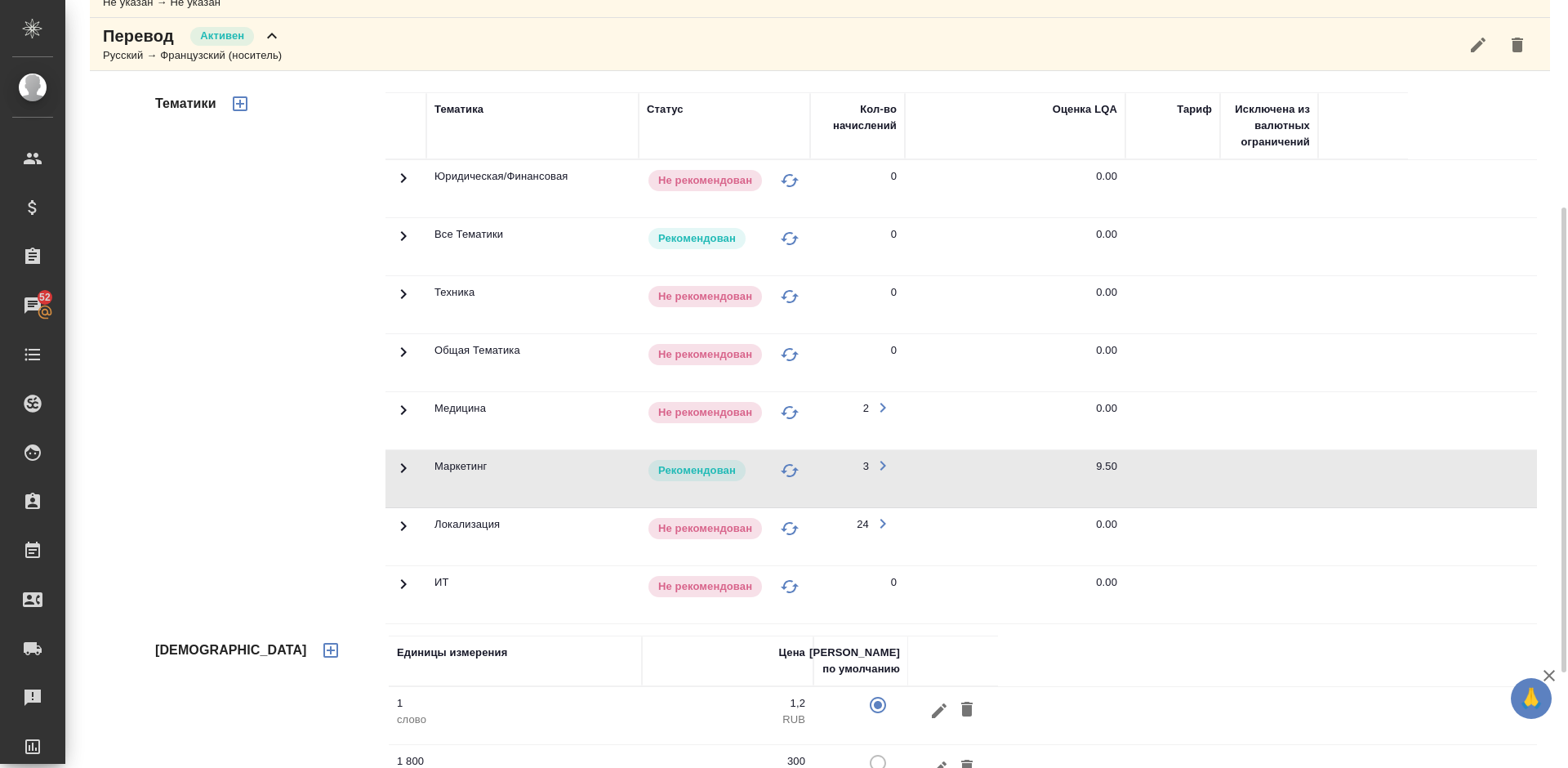
click at [404, 400] on icon at bounding box center [403, 410] width 19 height 19
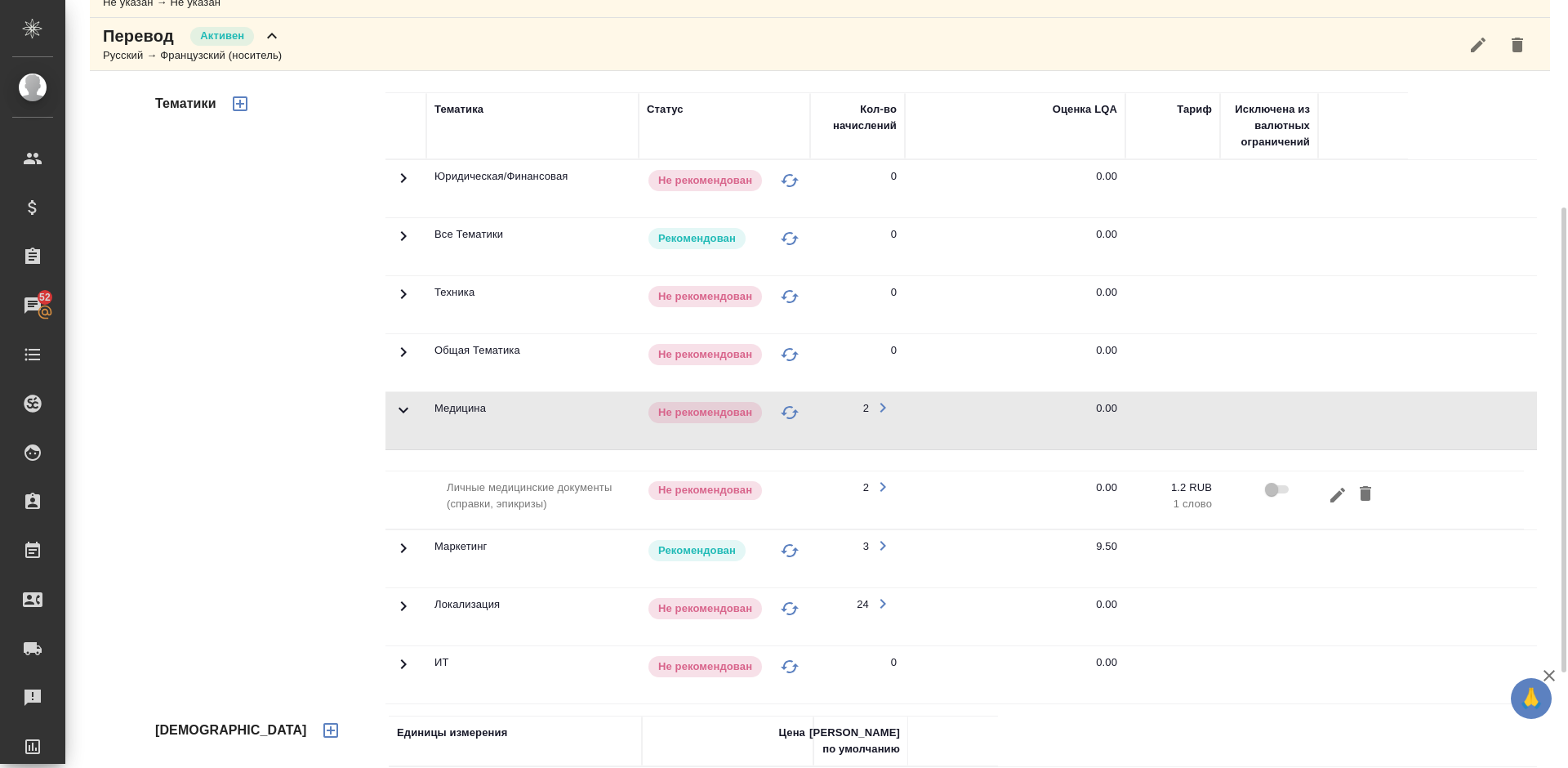
click at [403, 400] on icon at bounding box center [403, 410] width 19 height 19
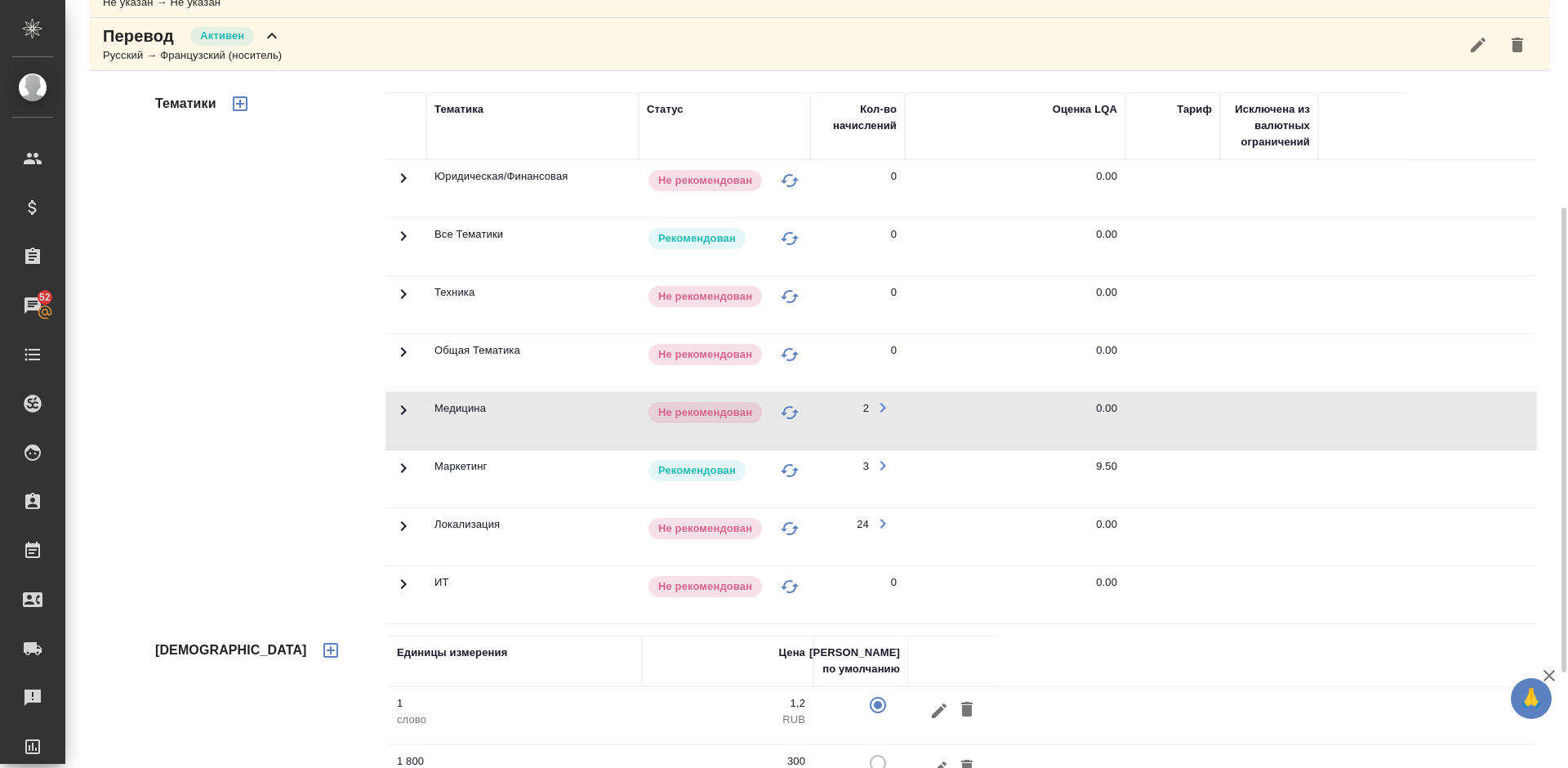
click at [399, 527] on icon at bounding box center [403, 526] width 19 height 19
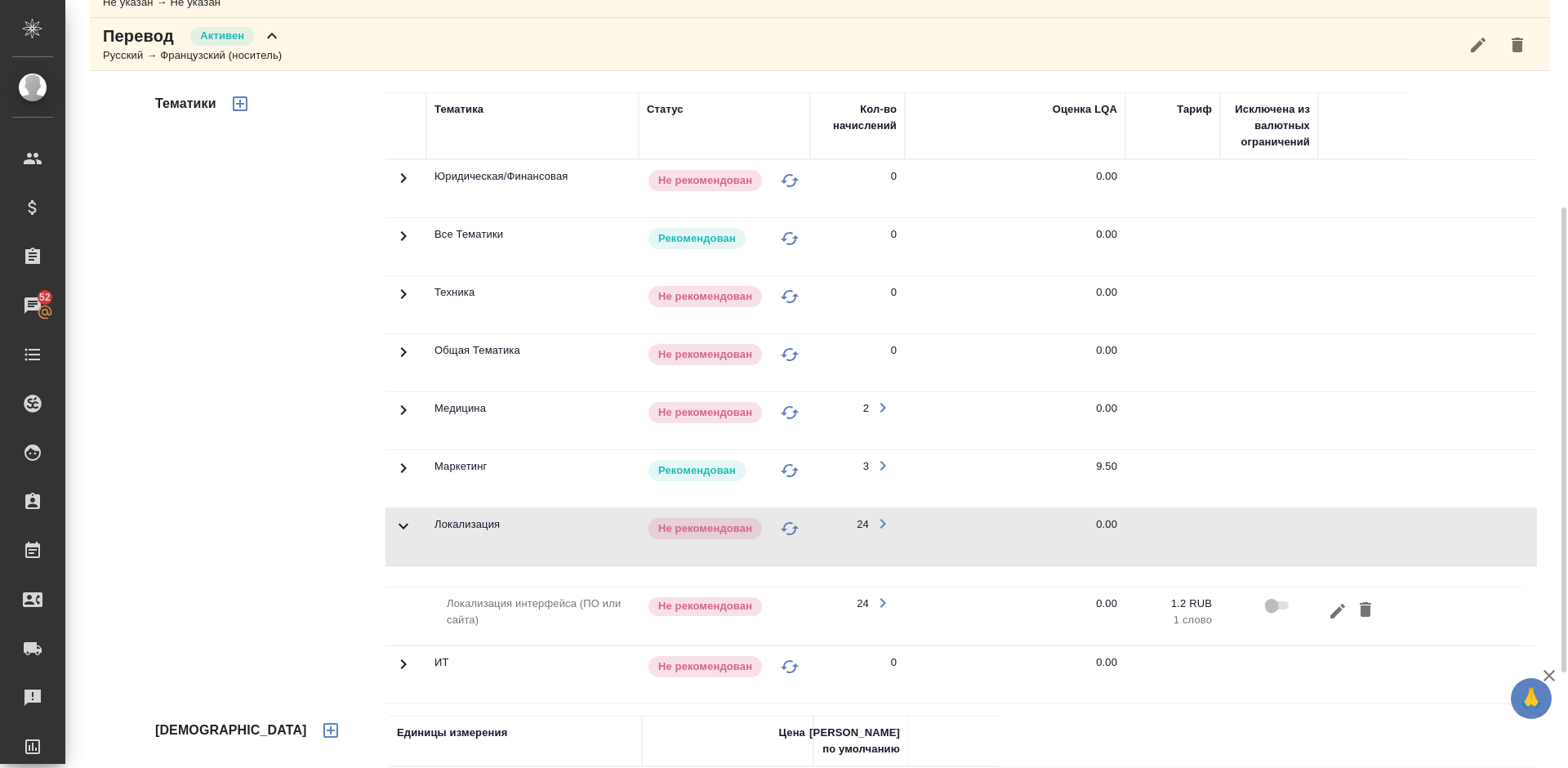
click at [399, 524] on icon at bounding box center [403, 526] width 10 height 5
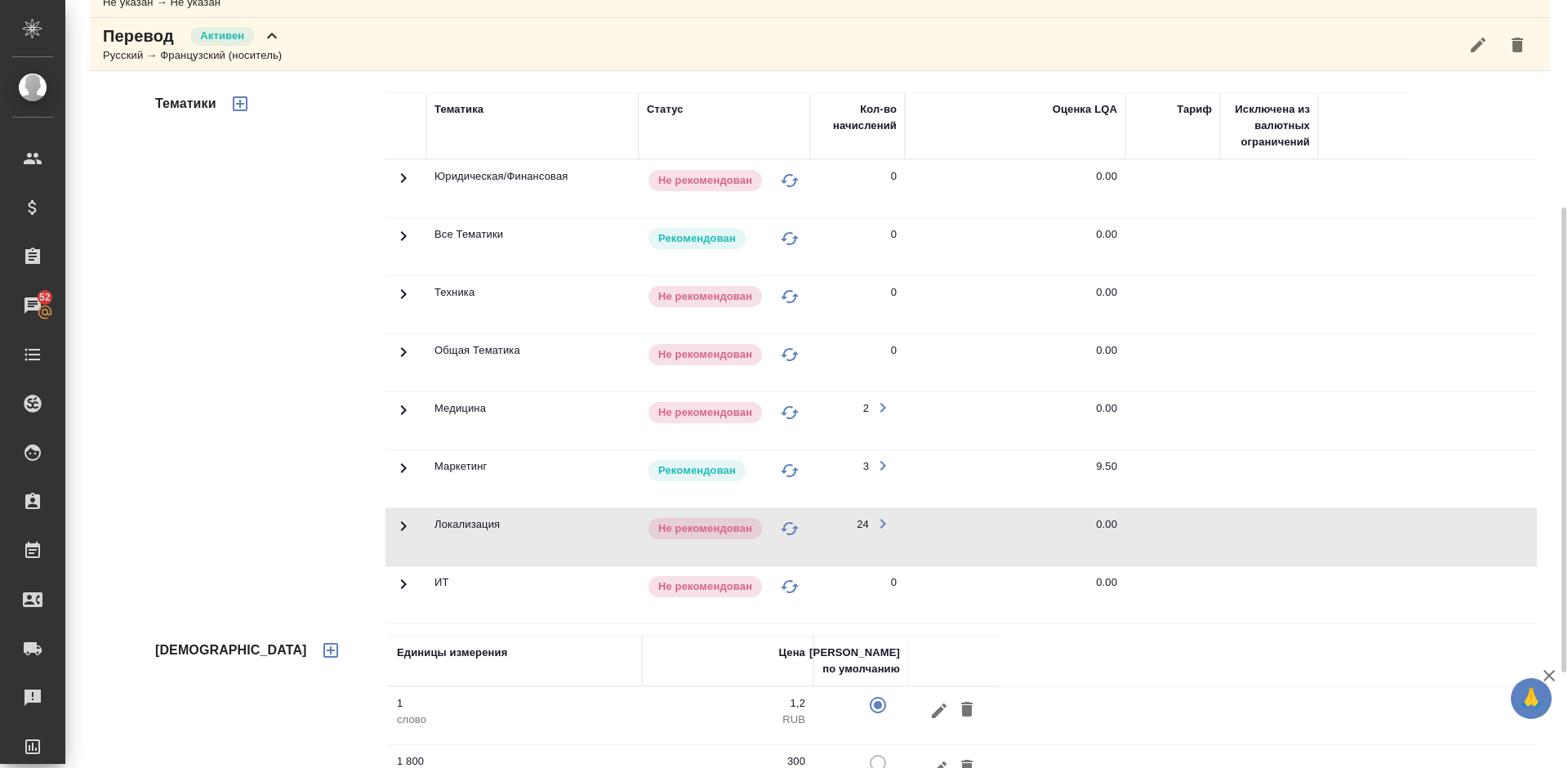
click at [406, 227] on icon at bounding box center [403, 236] width 19 height 19
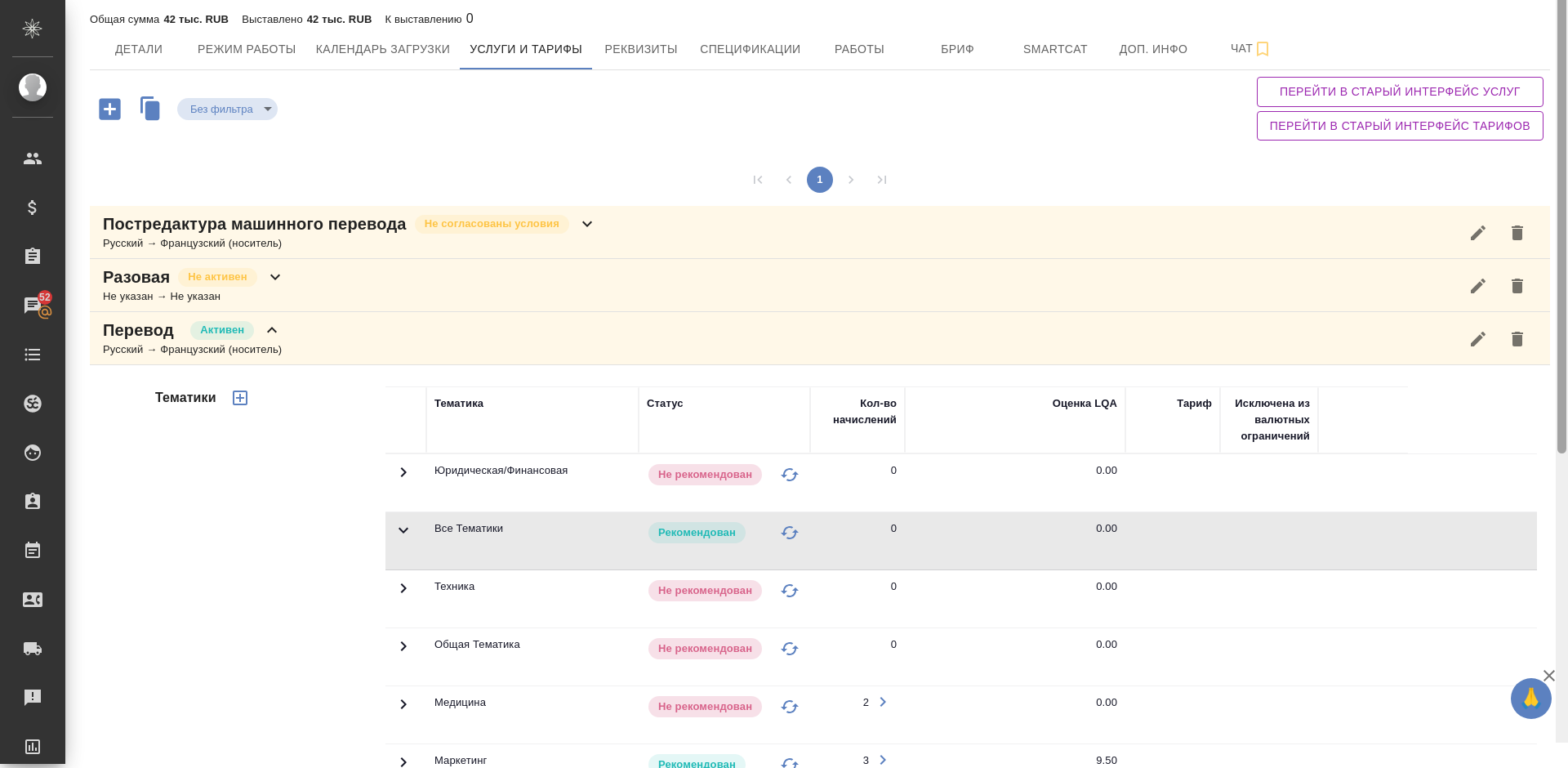
scroll to position [0, 0]
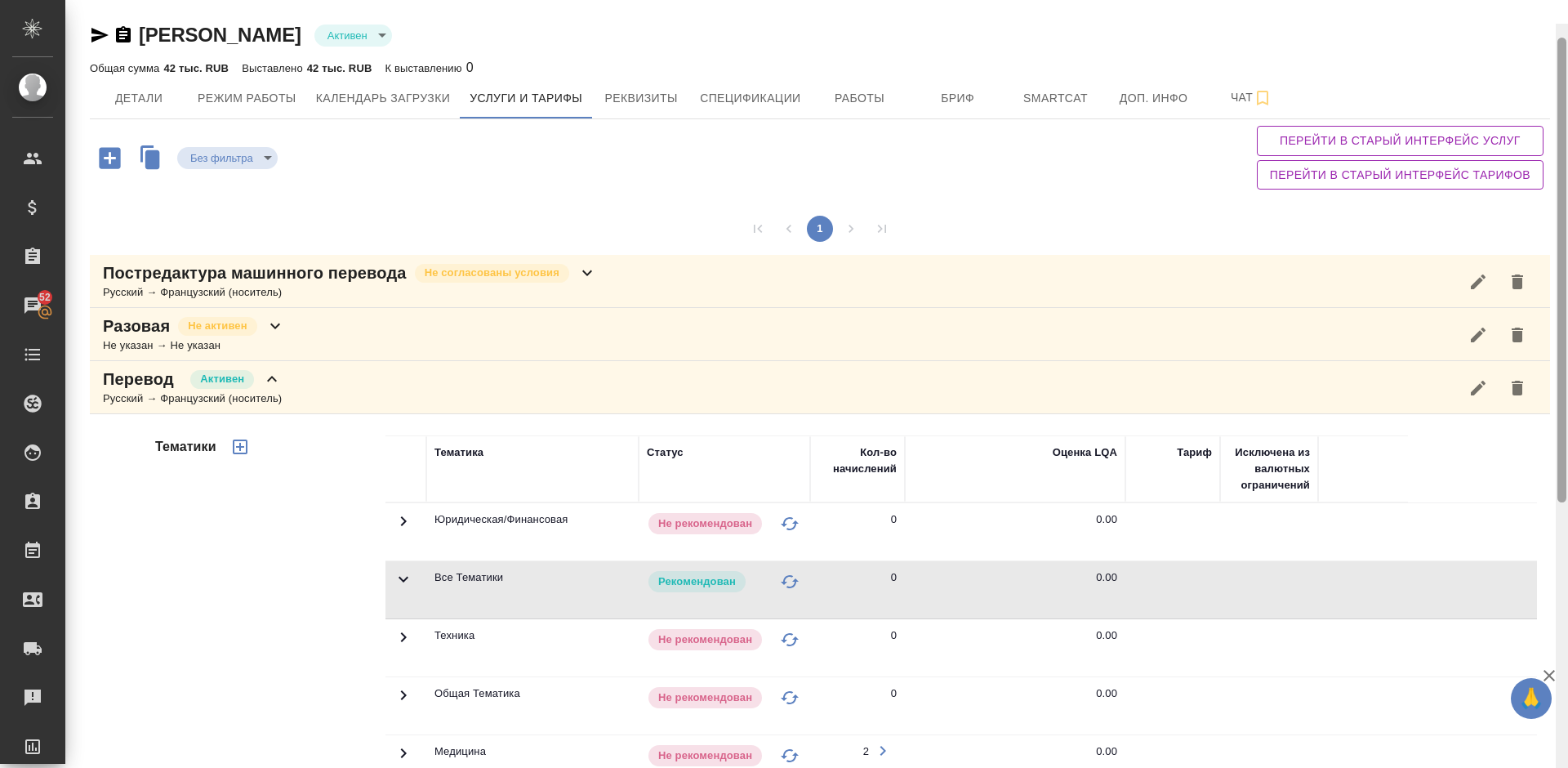
drag, startPoint x: 1565, startPoint y: 290, endPoint x: 1566, endPoint y: 81, distance: 209.0
click at [1566, 81] on div at bounding box center [1562, 408] width 12 height 768
click at [144, 107] on span "Детали" at bounding box center [138, 98] width 78 height 20
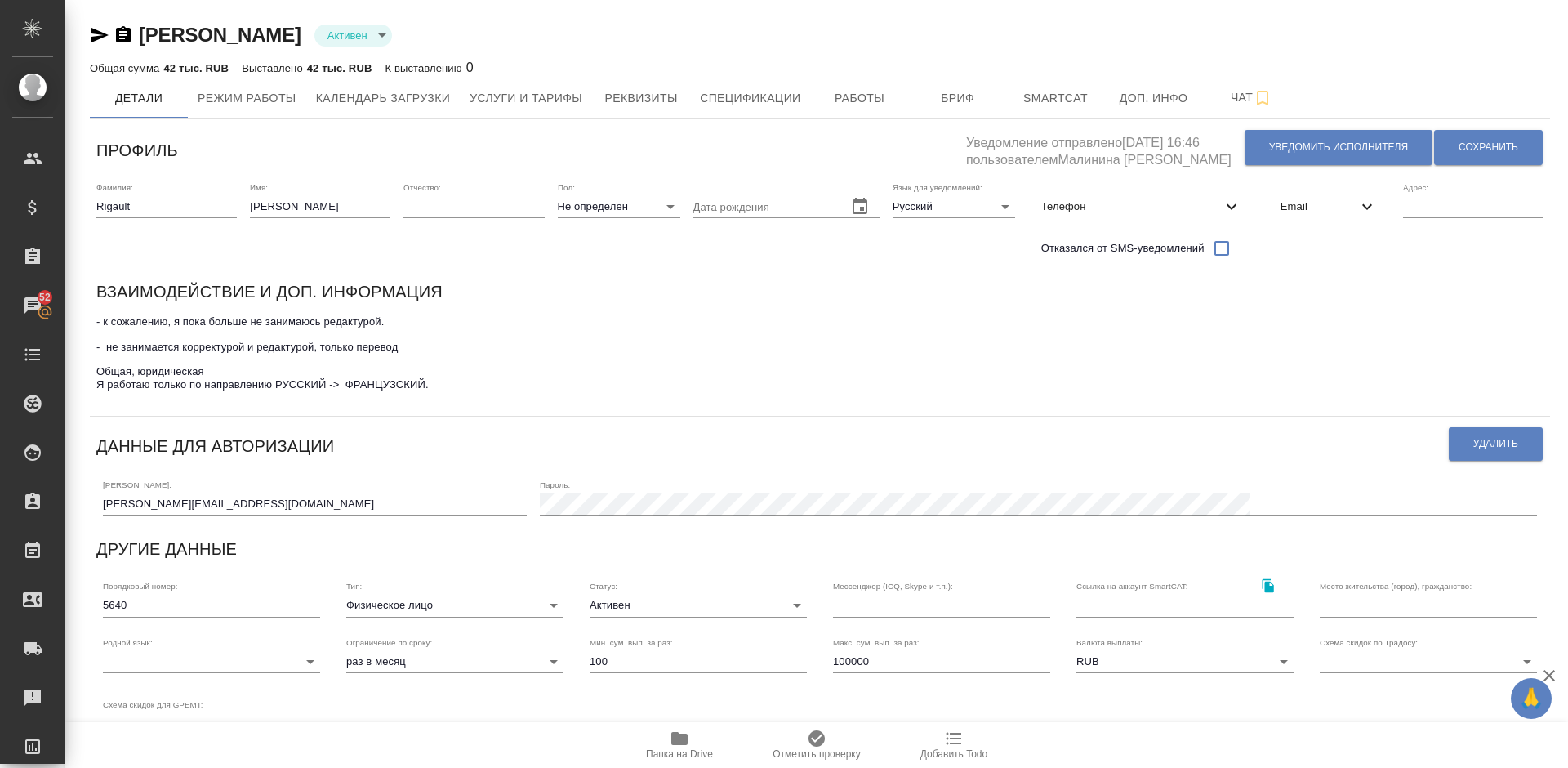
drag, startPoint x: 280, startPoint y: 40, endPoint x: 140, endPoint y: 30, distance: 140.4
click at [140, 30] on div "Rigault Jérôme Активен active" at bounding box center [820, 35] width 1460 height 26
copy link "Rigault Jérôme"
click at [854, 91] on span "Работы" at bounding box center [859, 98] width 78 height 20
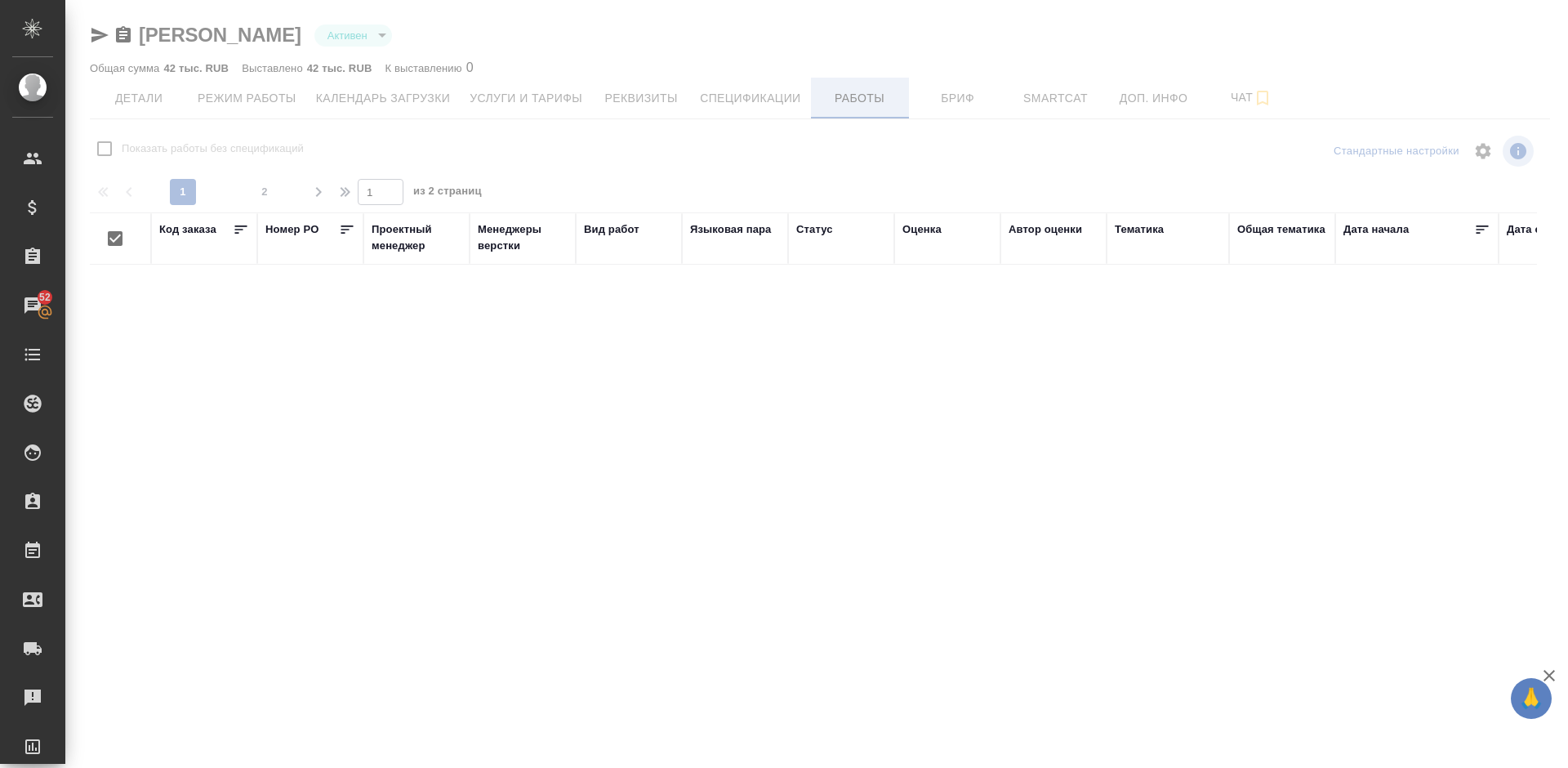
checkbox input "false"
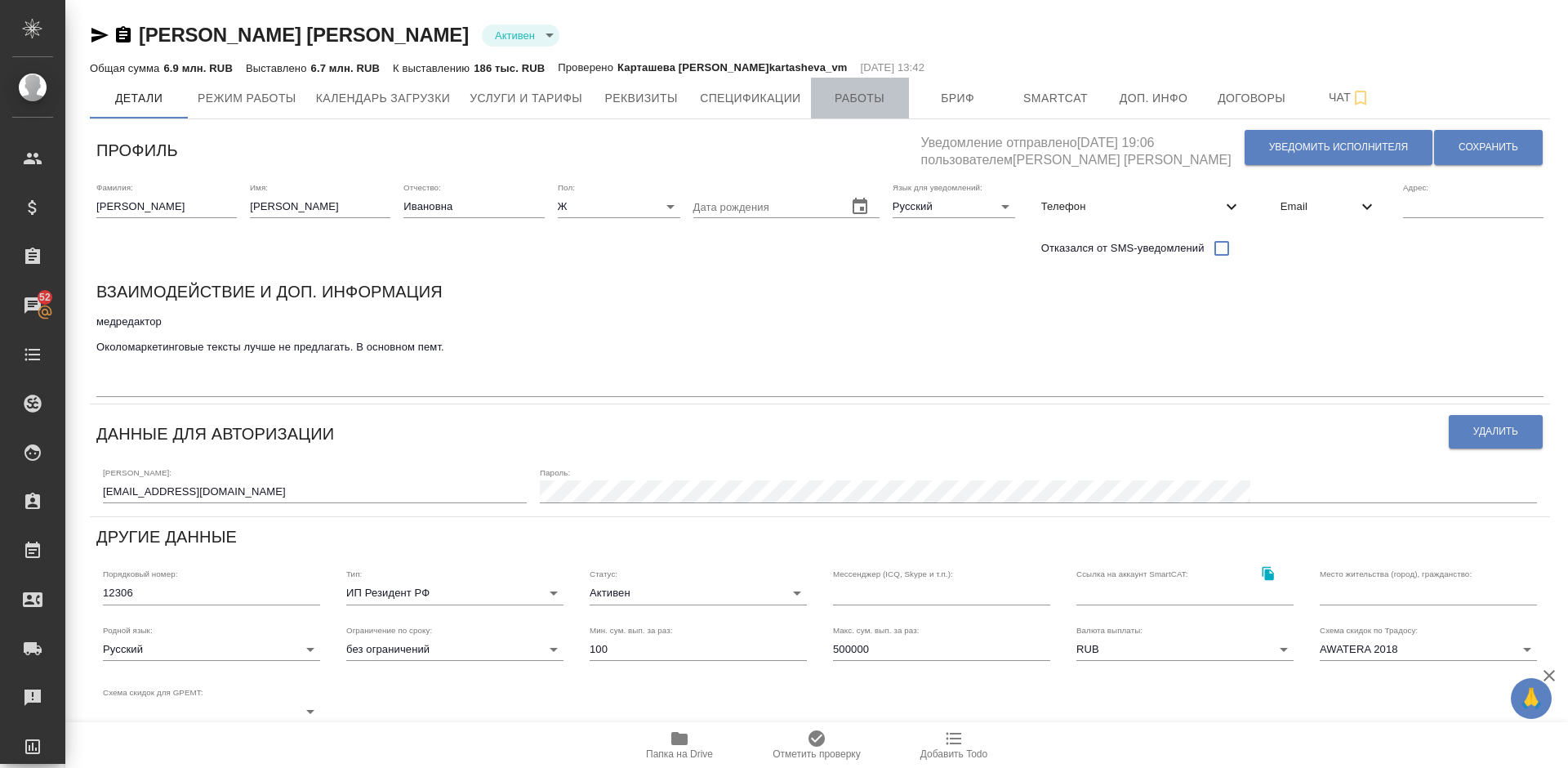
click at [849, 101] on span "Работы" at bounding box center [859, 98] width 78 height 20
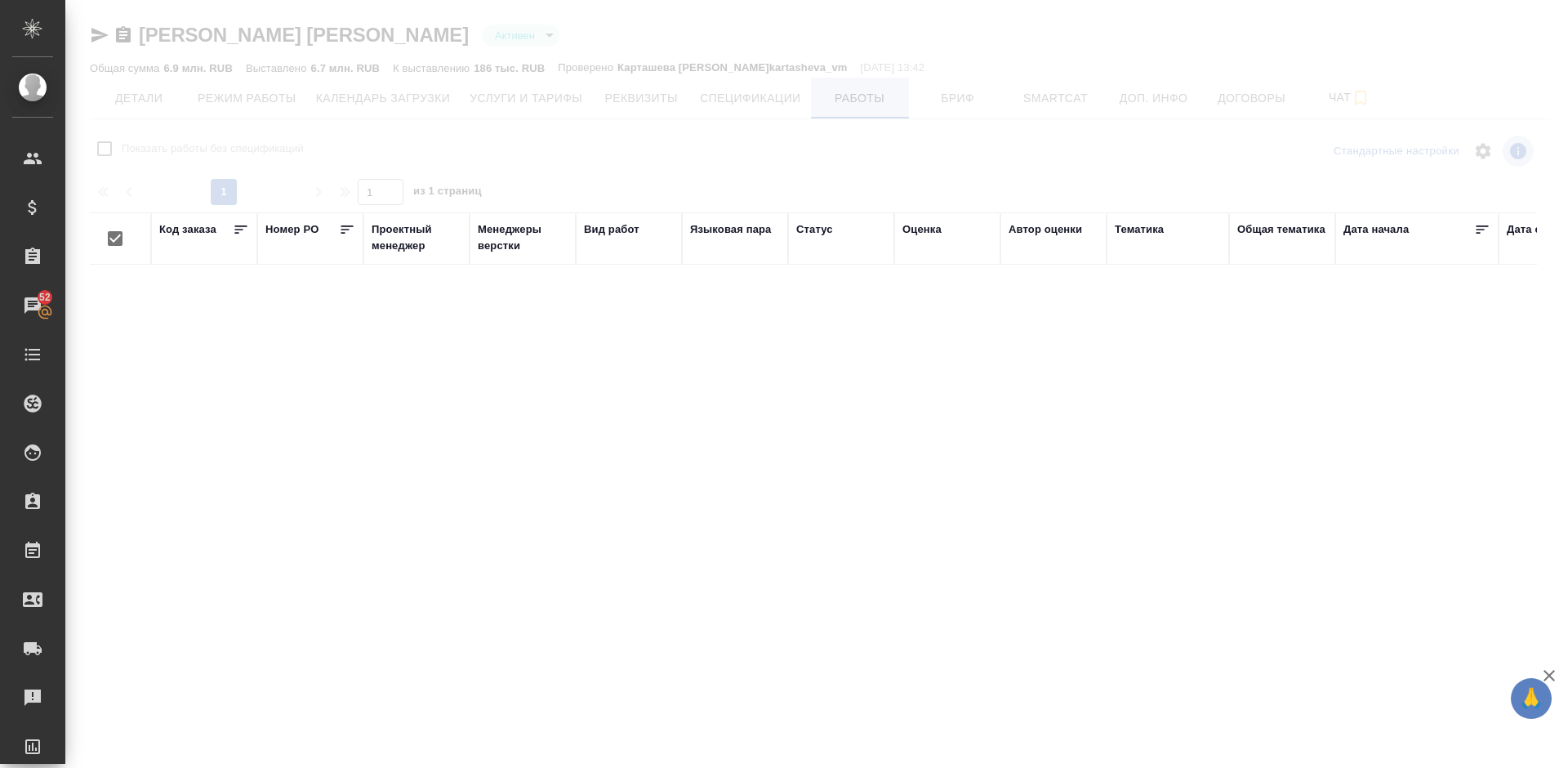
checkbox input "false"
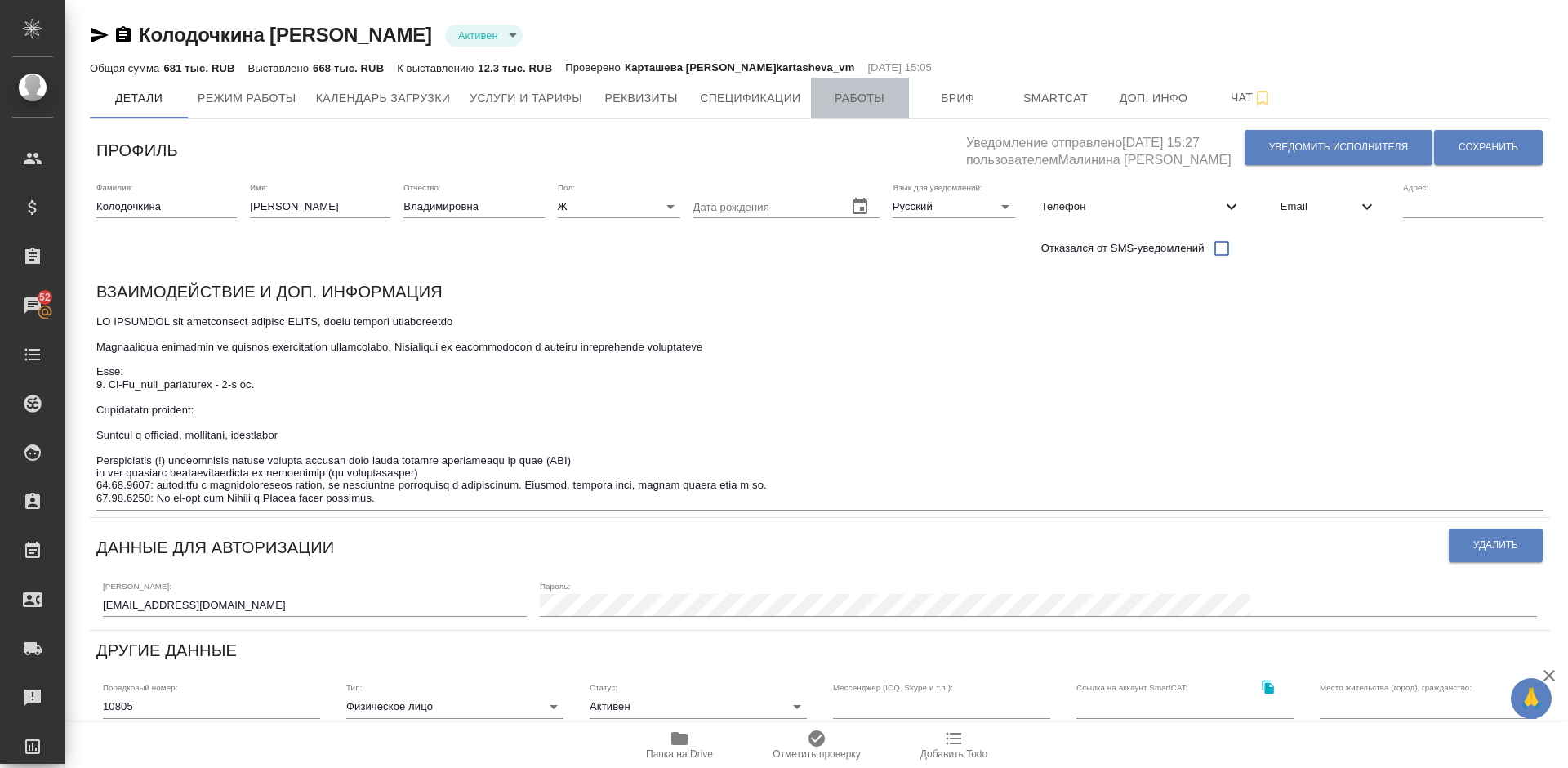
click at [854, 97] on span "Работы" at bounding box center [859, 98] width 78 height 20
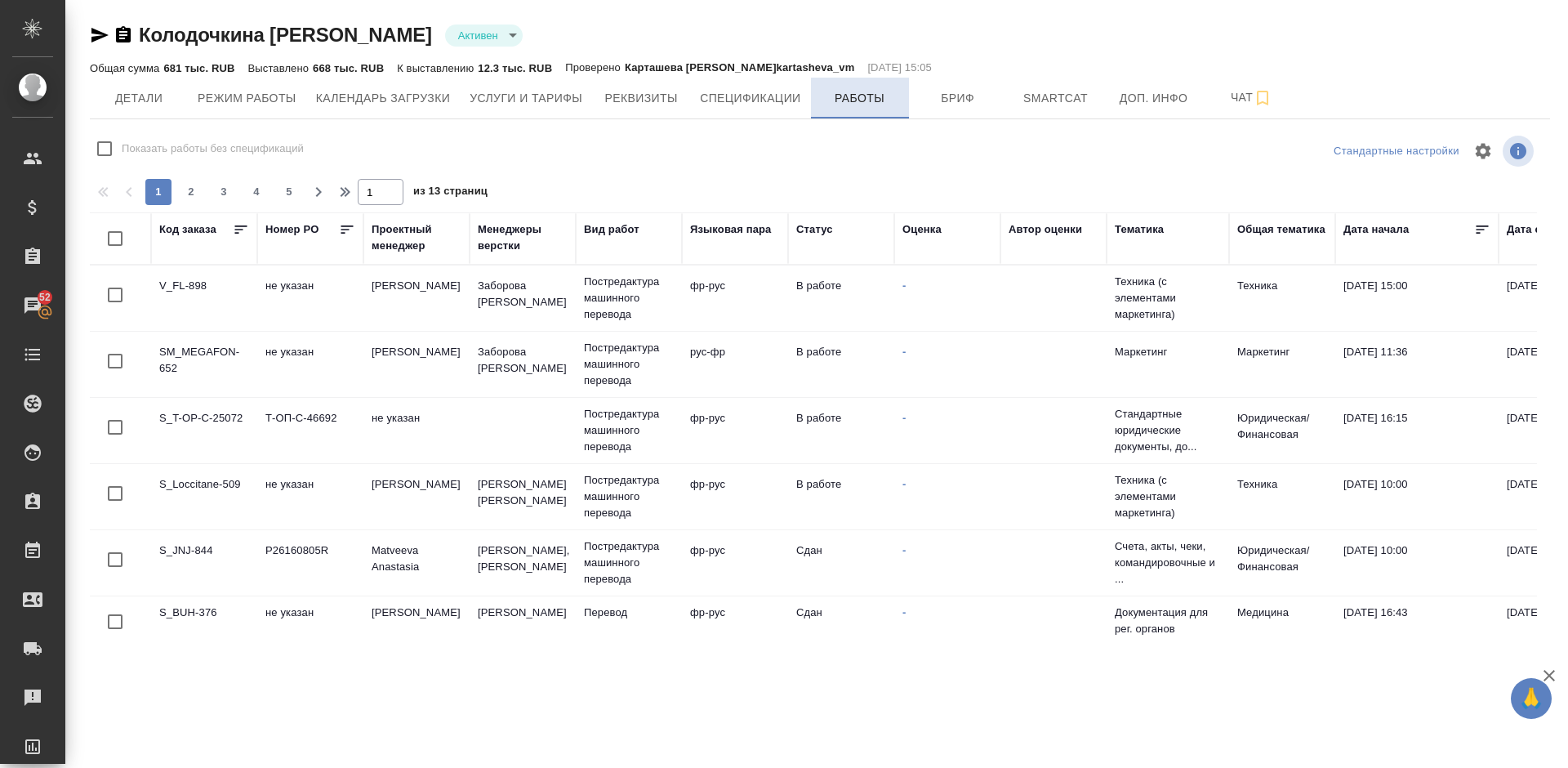
checkbox input "false"
click at [196, 196] on span "2" at bounding box center [191, 192] width 26 height 17
type input "2"
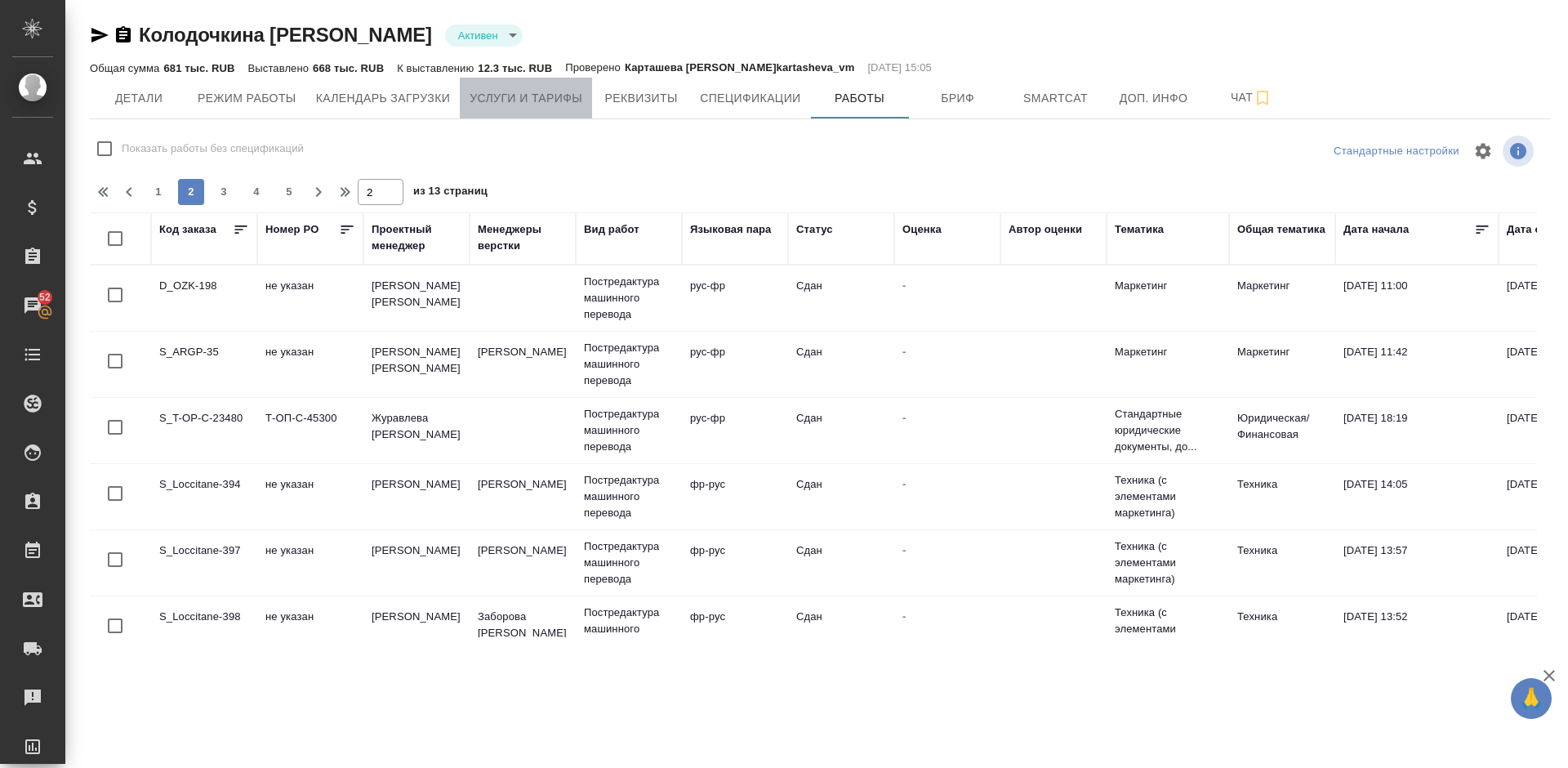
click at [512, 96] on span "Услуги и тарифы" at bounding box center [526, 98] width 113 height 20
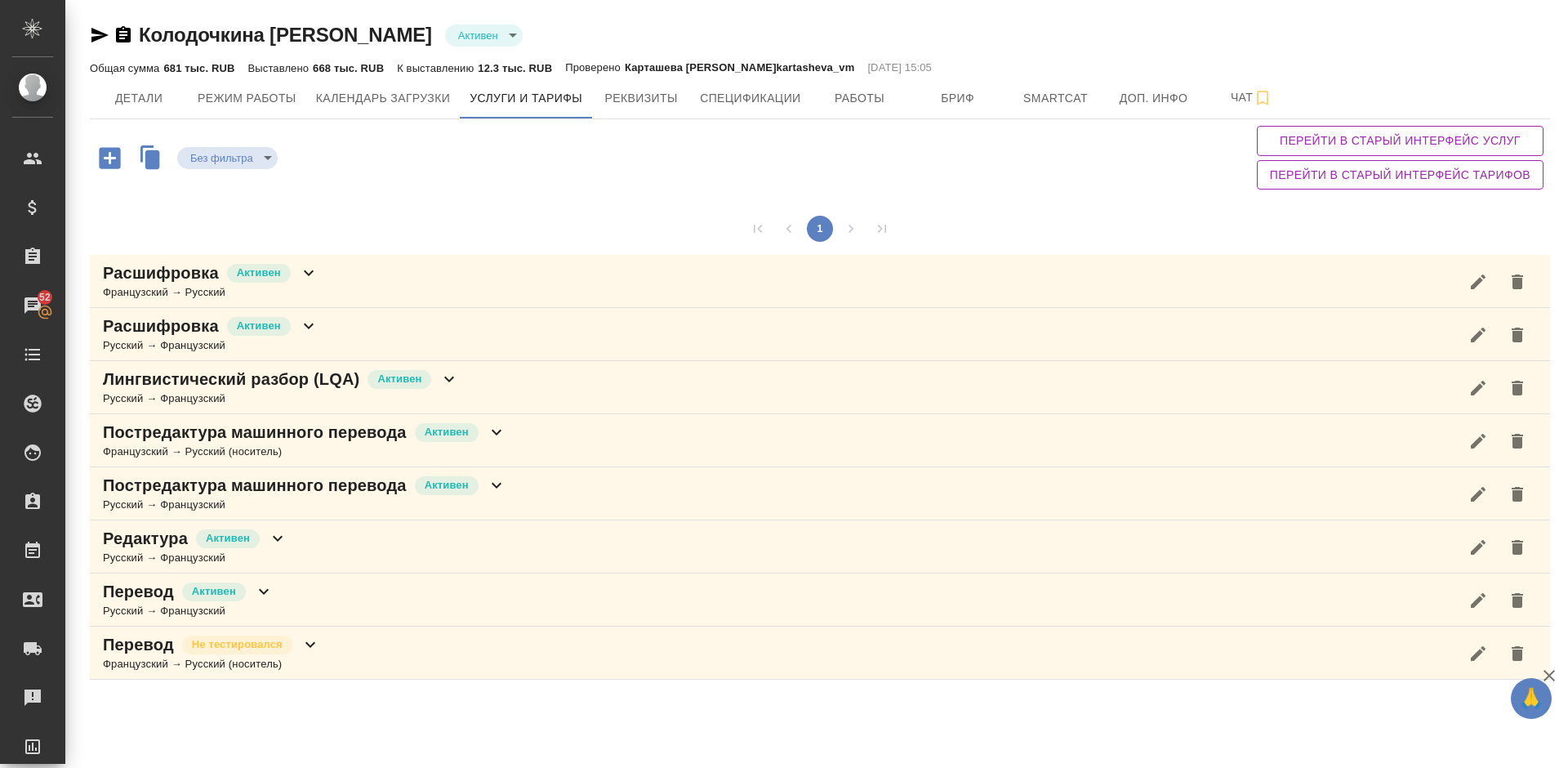
click at [349, 590] on div "Перевод Активен Русский → Французский" at bounding box center [820, 600] width 1460 height 53
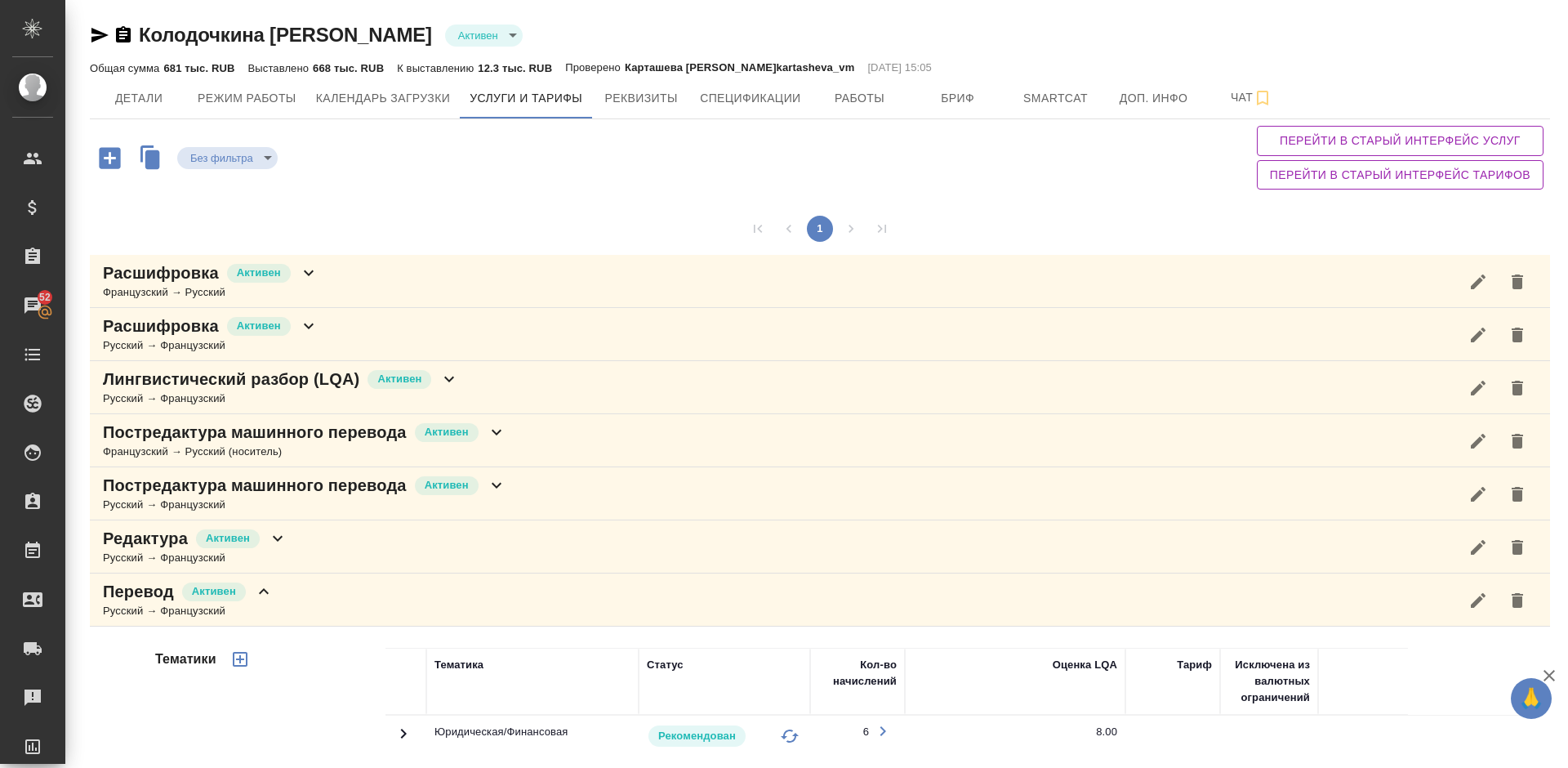
click at [144, 92] on span "Детали" at bounding box center [138, 98] width 78 height 20
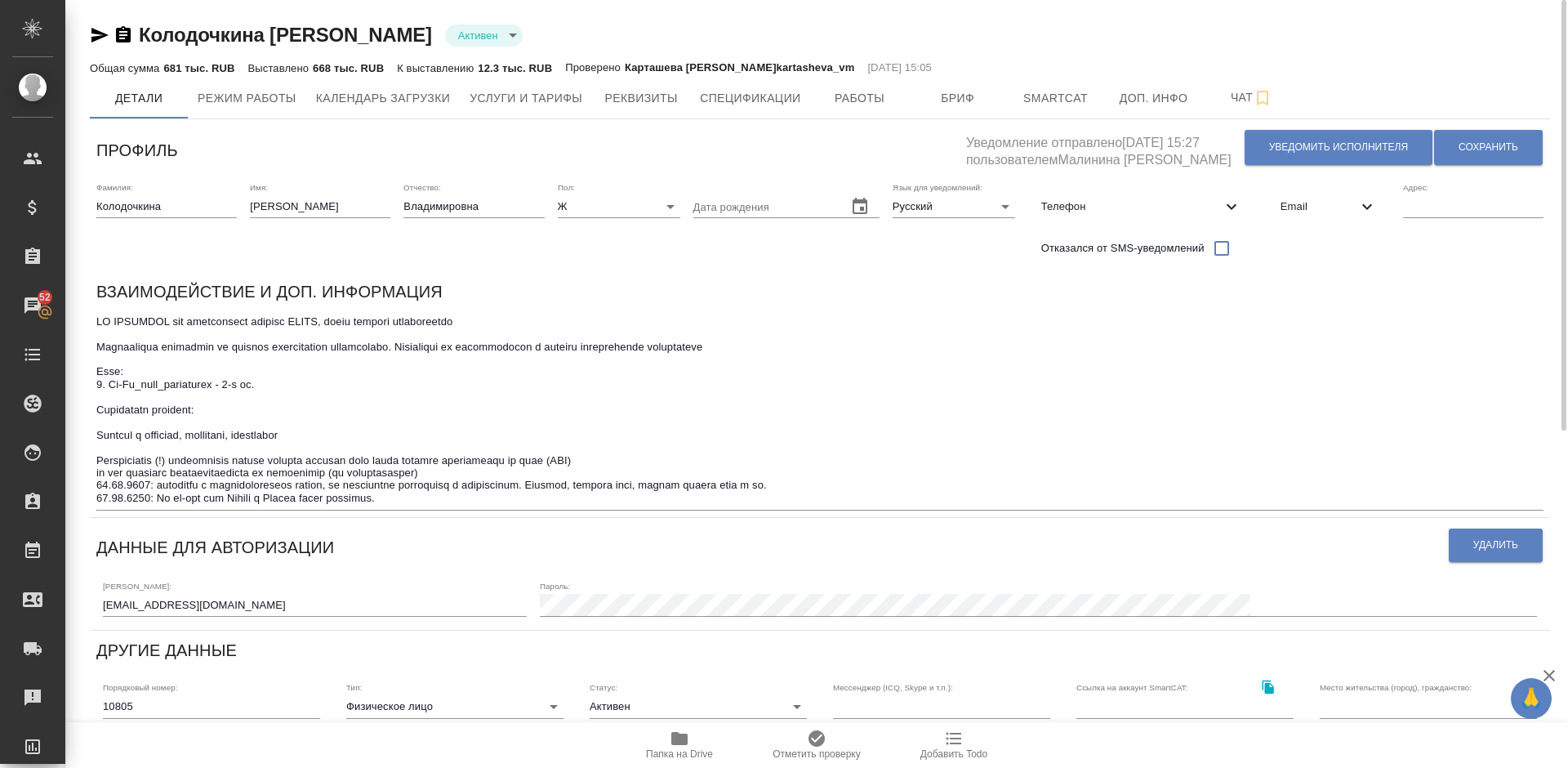
drag, startPoint x: 523, startPoint y: 39, endPoint x: 142, endPoint y: 41, distance: 381.0
click at [142, 41] on div "Колодочкина Екатерина Владимировна Активен active" at bounding box center [820, 35] width 1460 height 26
copy link "Колодочкина Екатерина Владимировна"
click at [103, 498] on textarea at bounding box center [819, 410] width 1447 height 189
drag, startPoint x: 409, startPoint y: 500, endPoint x: 99, endPoint y: 497, distance: 310.0
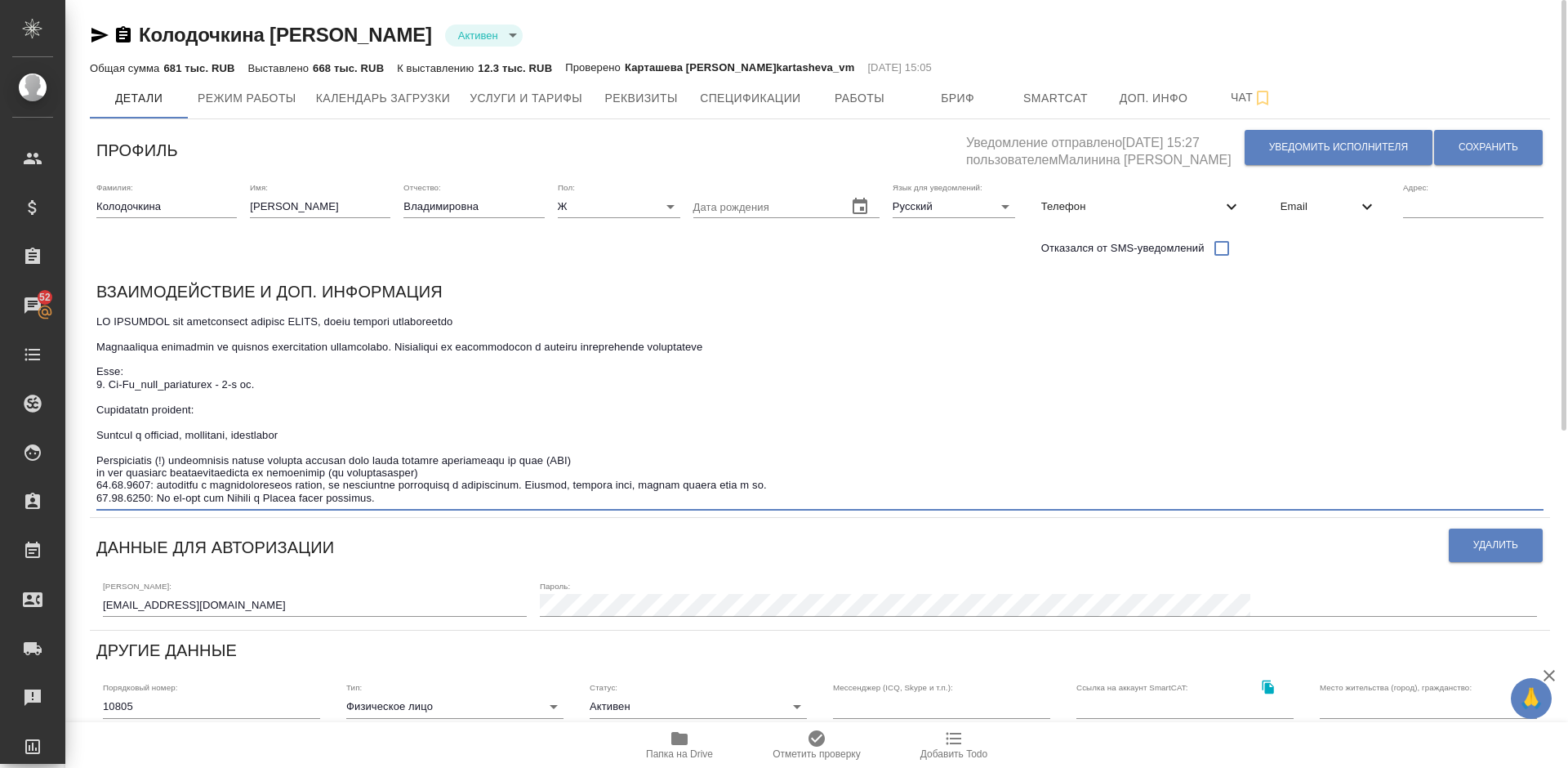
click at [99, 497] on textarea at bounding box center [819, 410] width 1447 height 189
click at [568, 95] on span "Услуги и тарифы" at bounding box center [526, 98] width 113 height 20
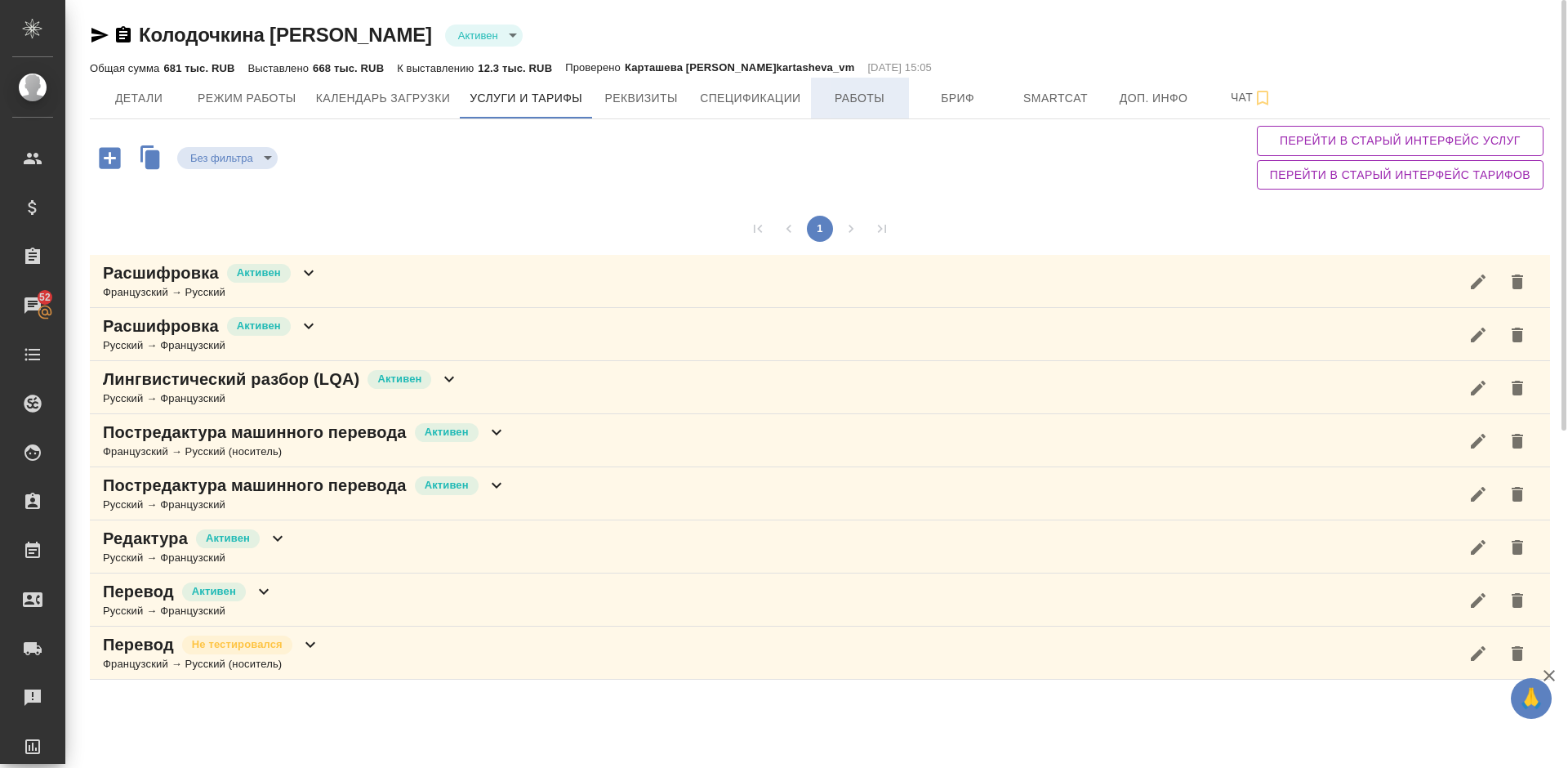
click at [847, 102] on span "Работы" at bounding box center [859, 98] width 78 height 20
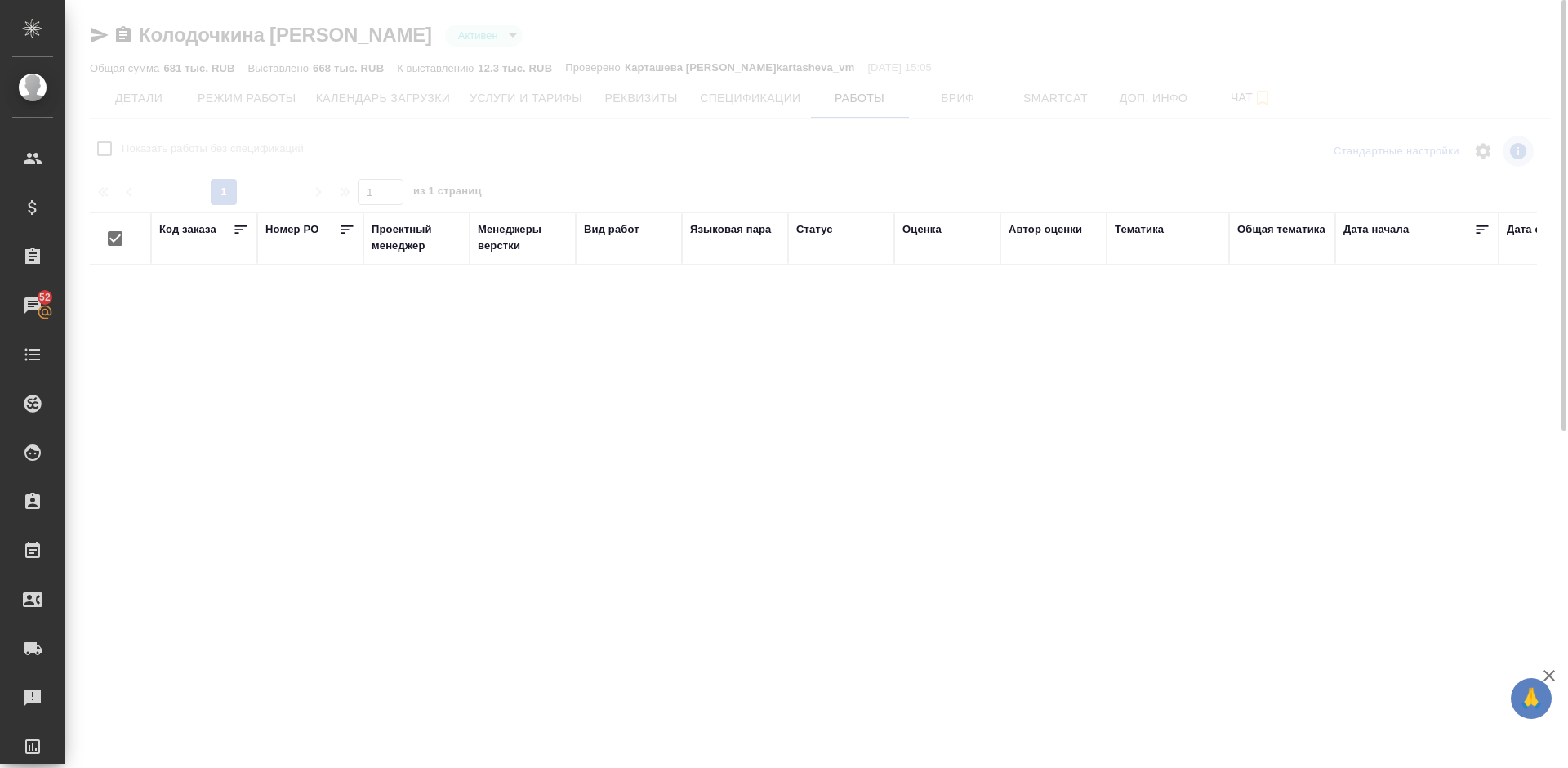
checkbox input "false"
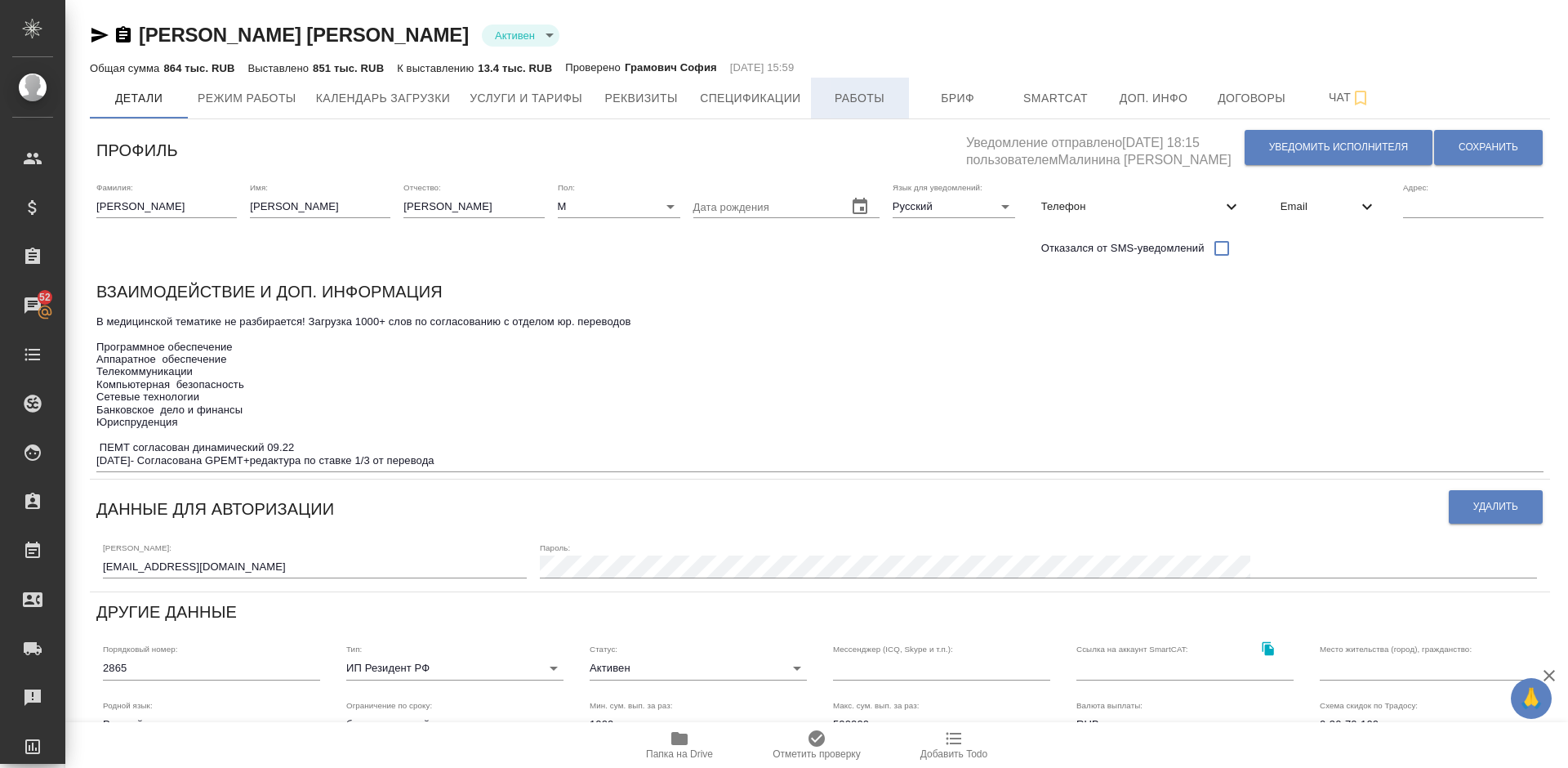
click at [865, 100] on span "Работы" at bounding box center [859, 98] width 78 height 20
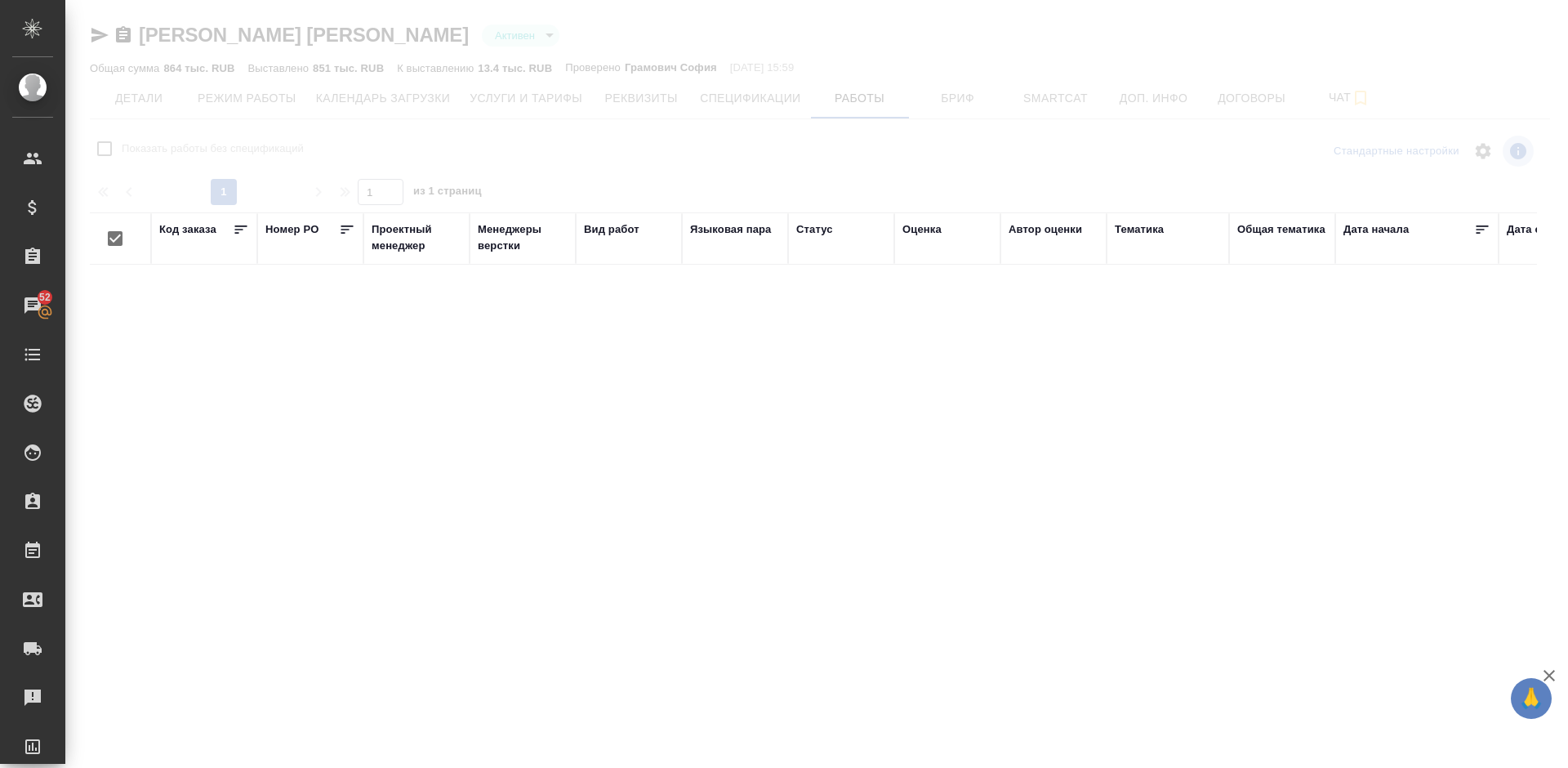
checkbox input "false"
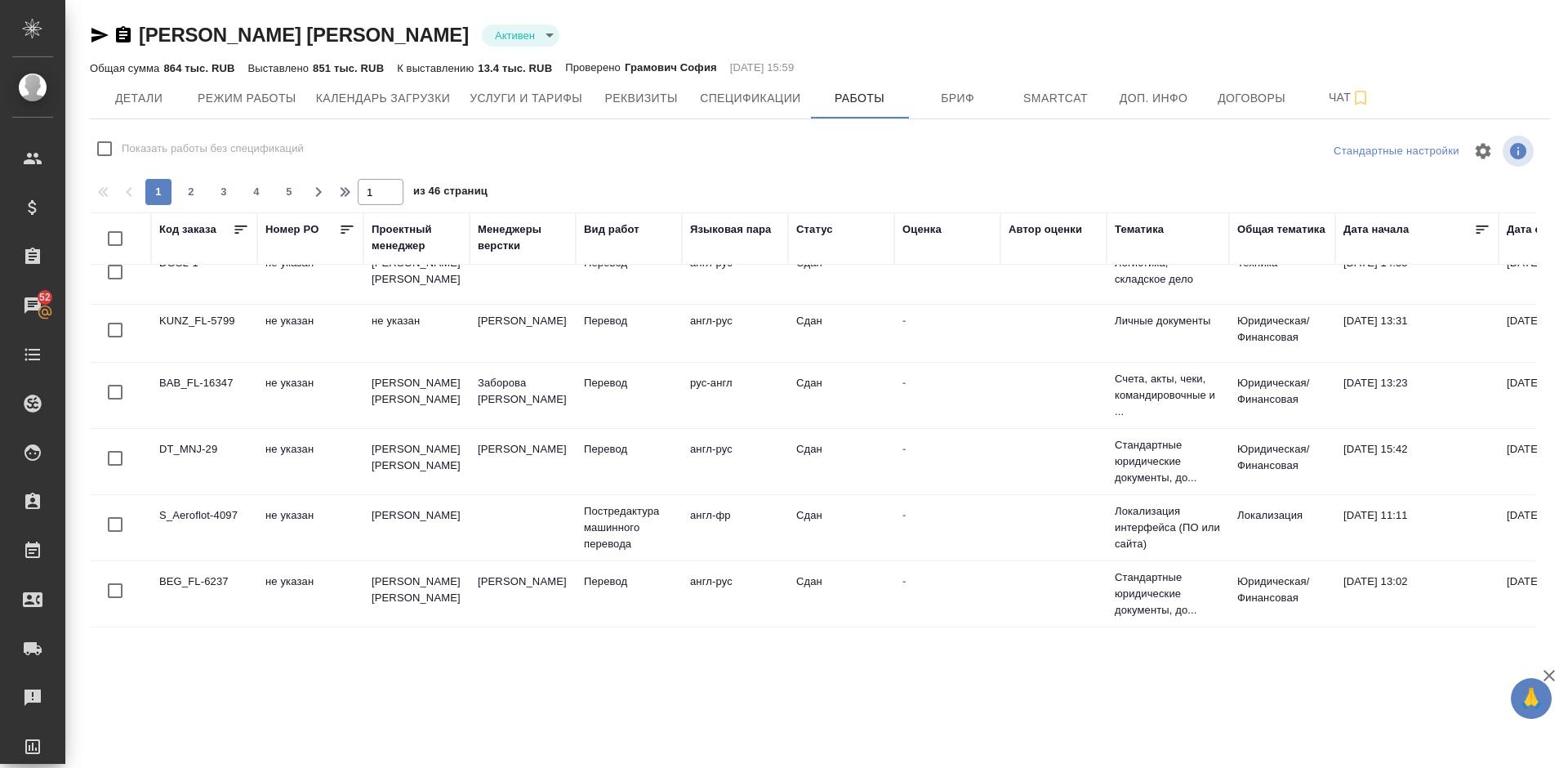
scroll to position [928, 0]
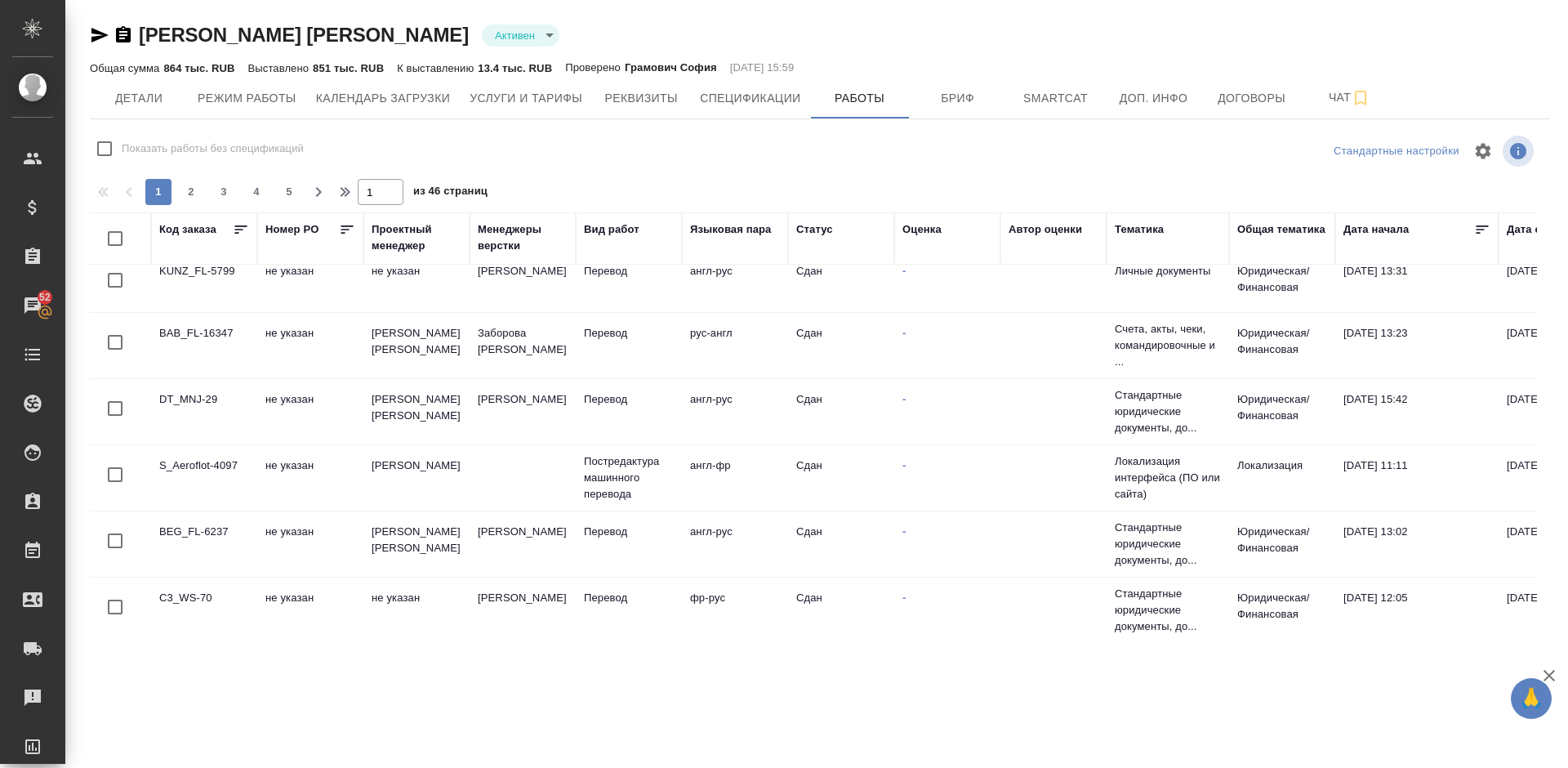
drag, startPoint x: 1548, startPoint y: 498, endPoint x: 1554, endPoint y: 539, distance: 41.4
click at [1554, 539] on div "[PERSON_NAME] active Общая сумма 864 тыс. RUB Выставлено 851 тыс. RUB К выставл…" at bounding box center [820, 323] width 1478 height 646
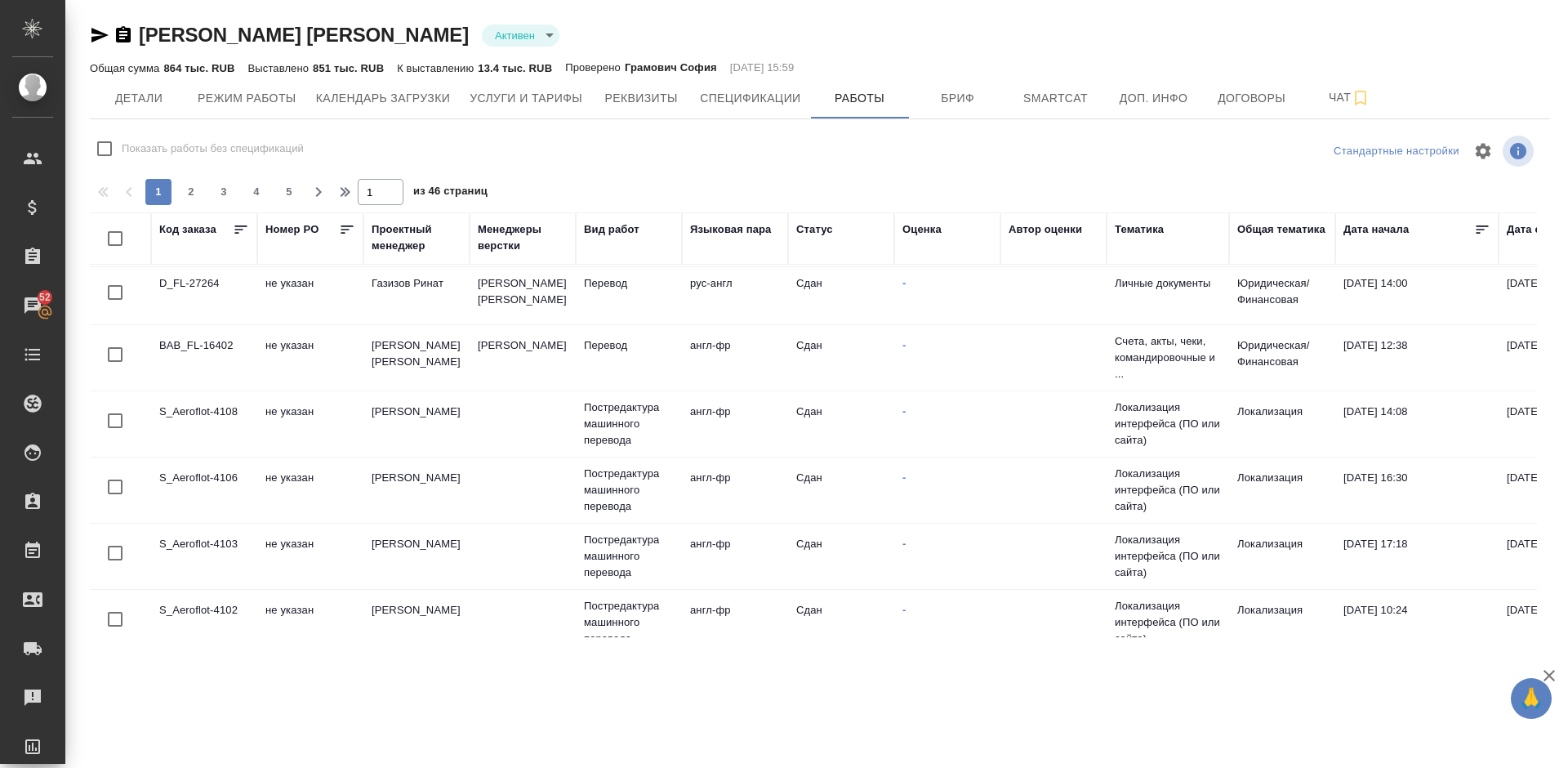
scroll to position [0, 0]
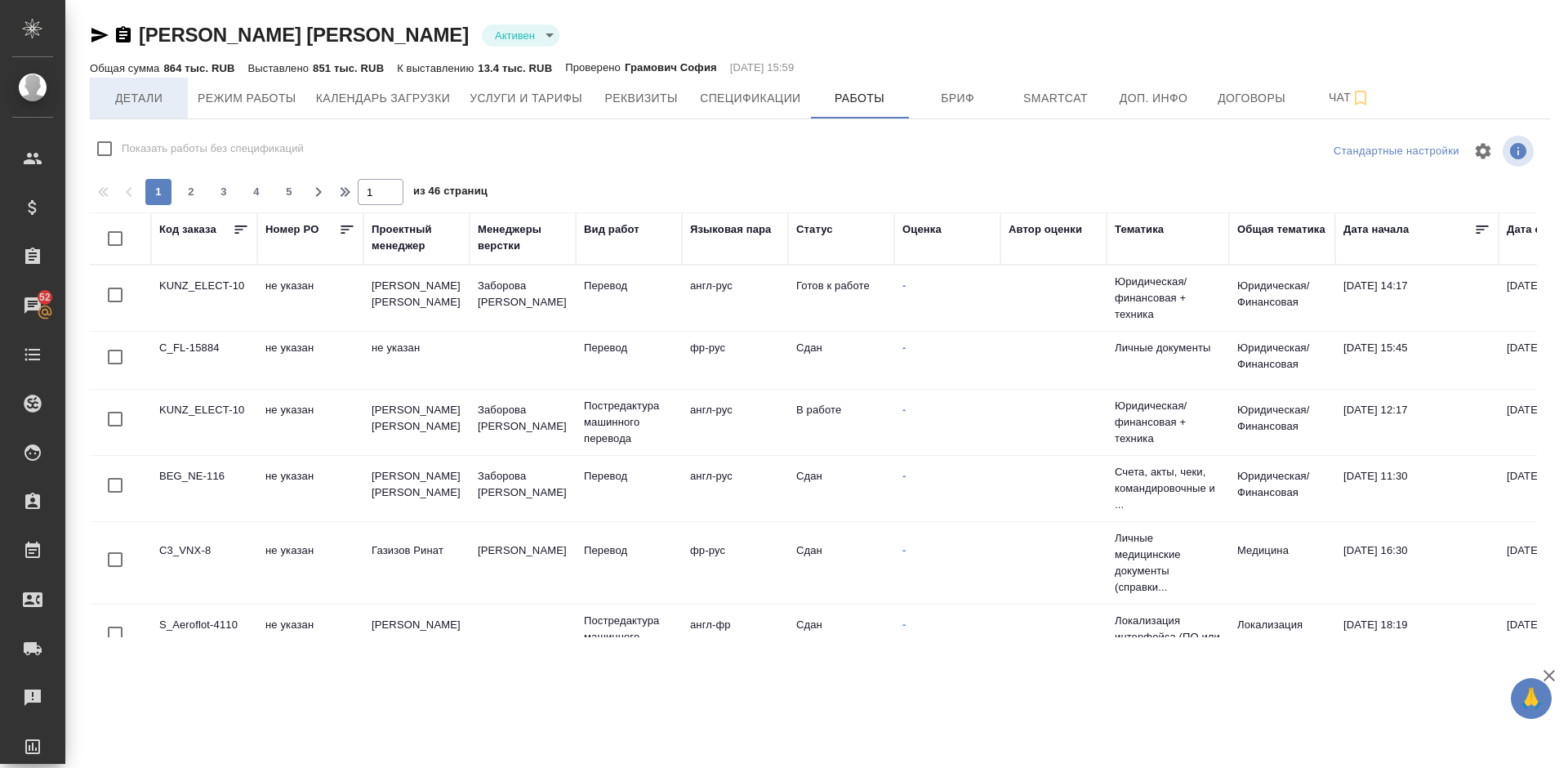
click at [146, 85] on button "Детали" at bounding box center [138, 98] width 98 height 41
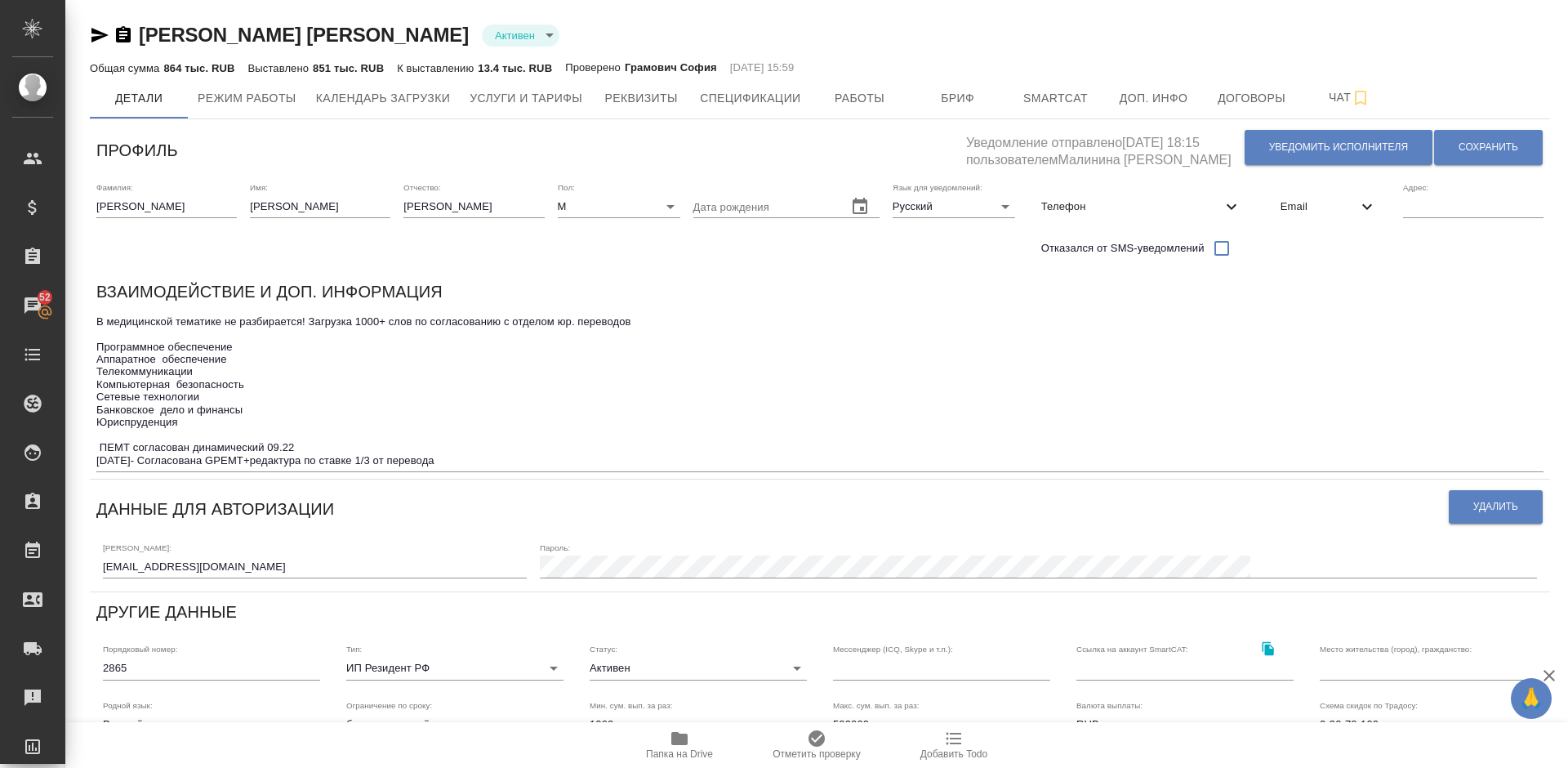
drag, startPoint x: 483, startPoint y: 33, endPoint x: 148, endPoint y: 34, distance: 335.0
click at [148, 34] on div "[PERSON_NAME] active" at bounding box center [820, 35] width 1460 height 26
click at [604, 29] on div "[PERSON_NAME] active" at bounding box center [820, 35] width 1460 height 26
drag, startPoint x: 479, startPoint y: 35, endPoint x: 129, endPoint y: 32, distance: 350.0
click at [129, 32] on div "[PERSON_NAME] active" at bounding box center [820, 35] width 1460 height 26
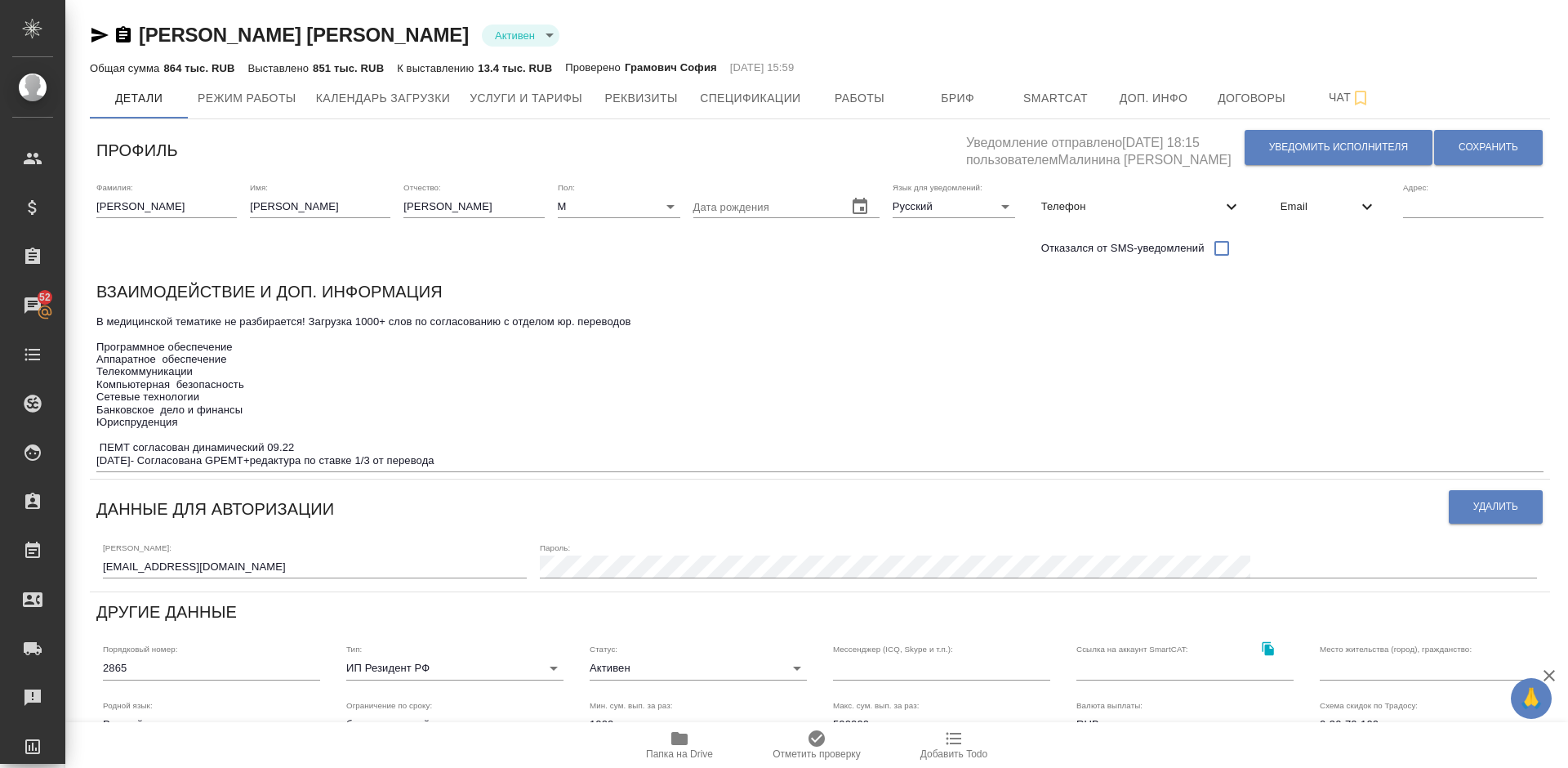
copy link "[PERSON_NAME]"
click at [543, 107] on span "Услуги и тарифы" at bounding box center [526, 98] width 113 height 20
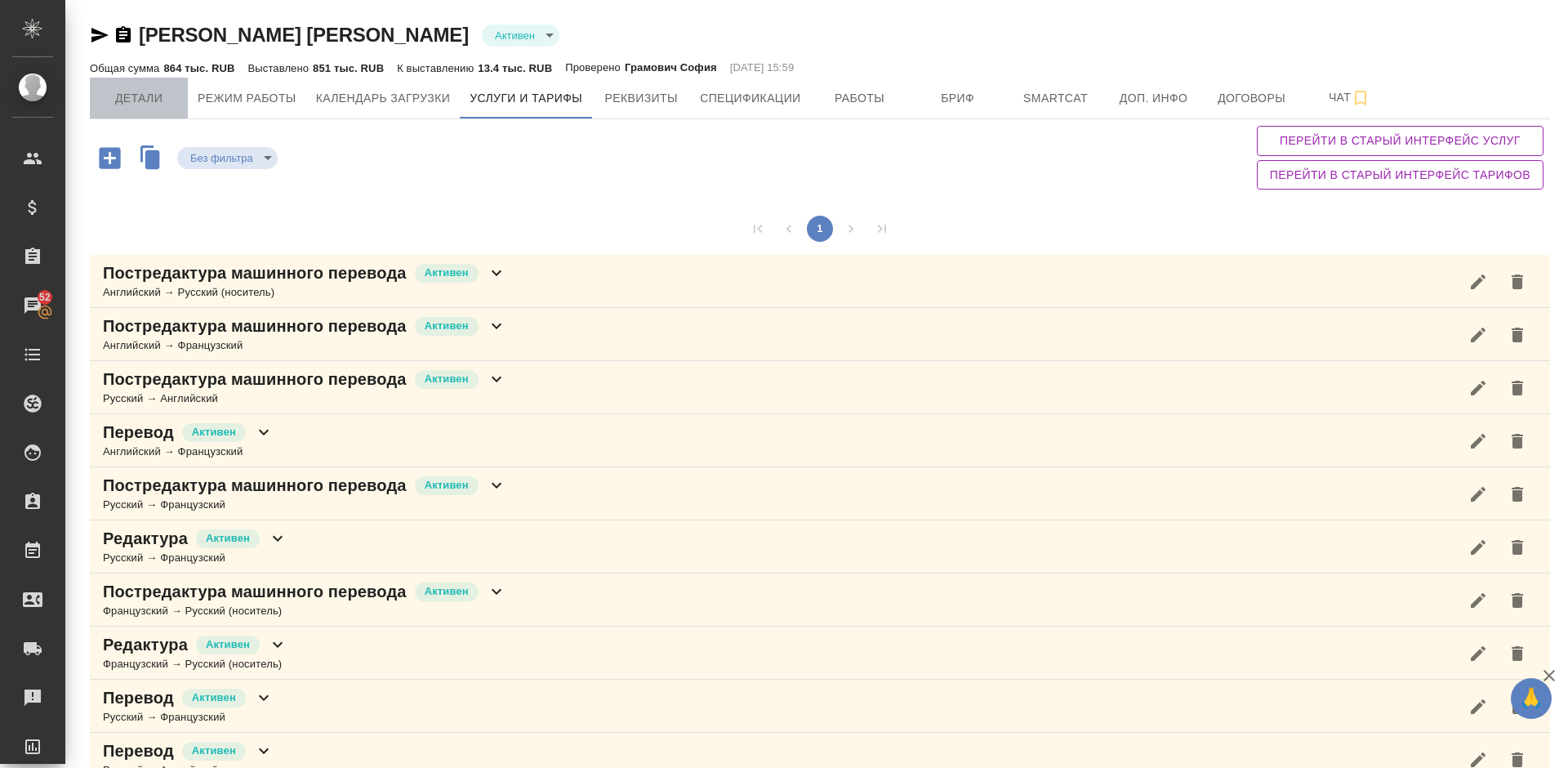
click at [151, 107] on span "Детали" at bounding box center [138, 98] width 78 height 20
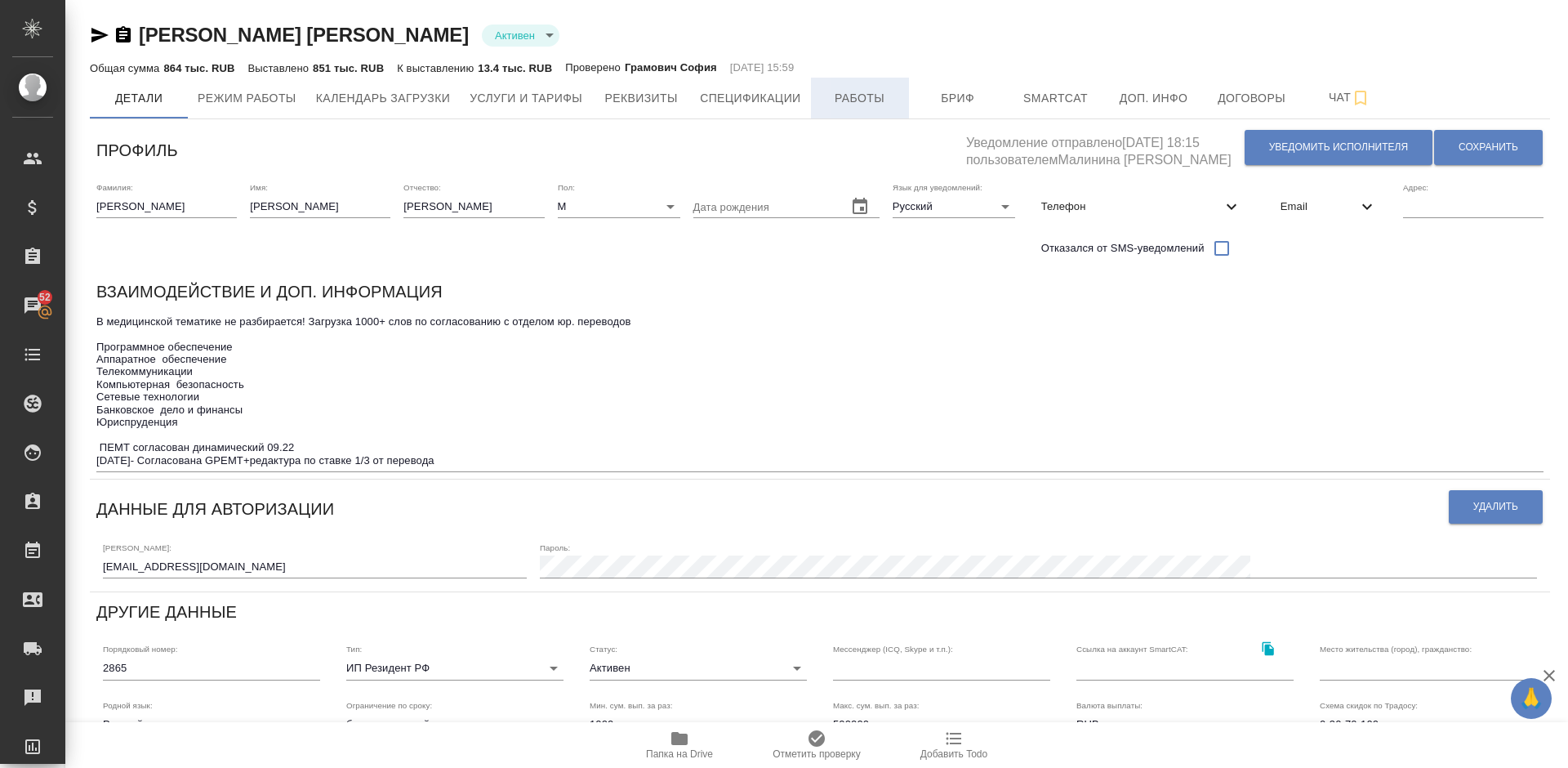
click at [860, 95] on span "Работы" at bounding box center [859, 98] width 78 height 20
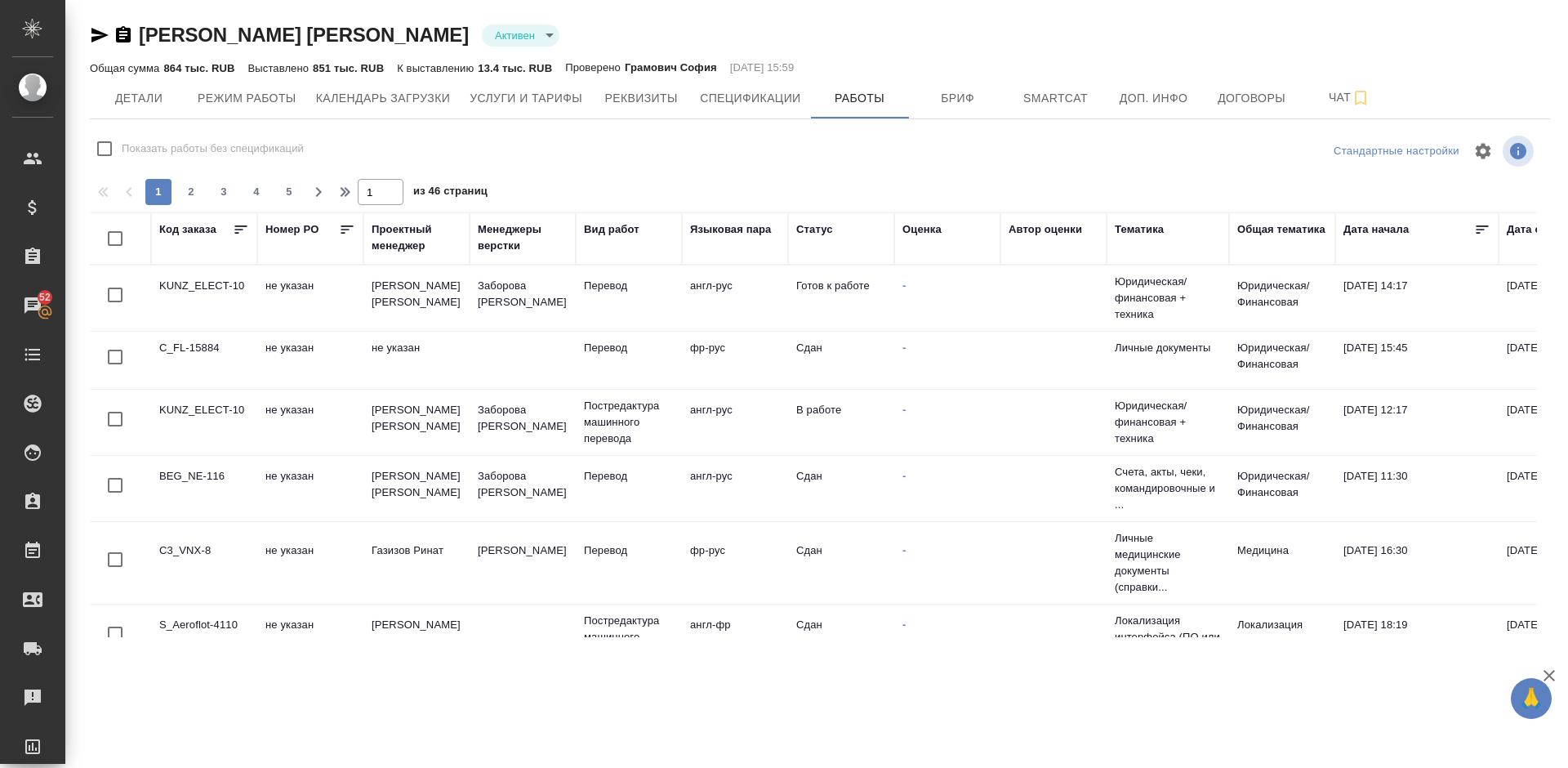
checkbox input "false"
click at [545, 92] on span "Услуги и тарифы" at bounding box center [526, 98] width 113 height 20
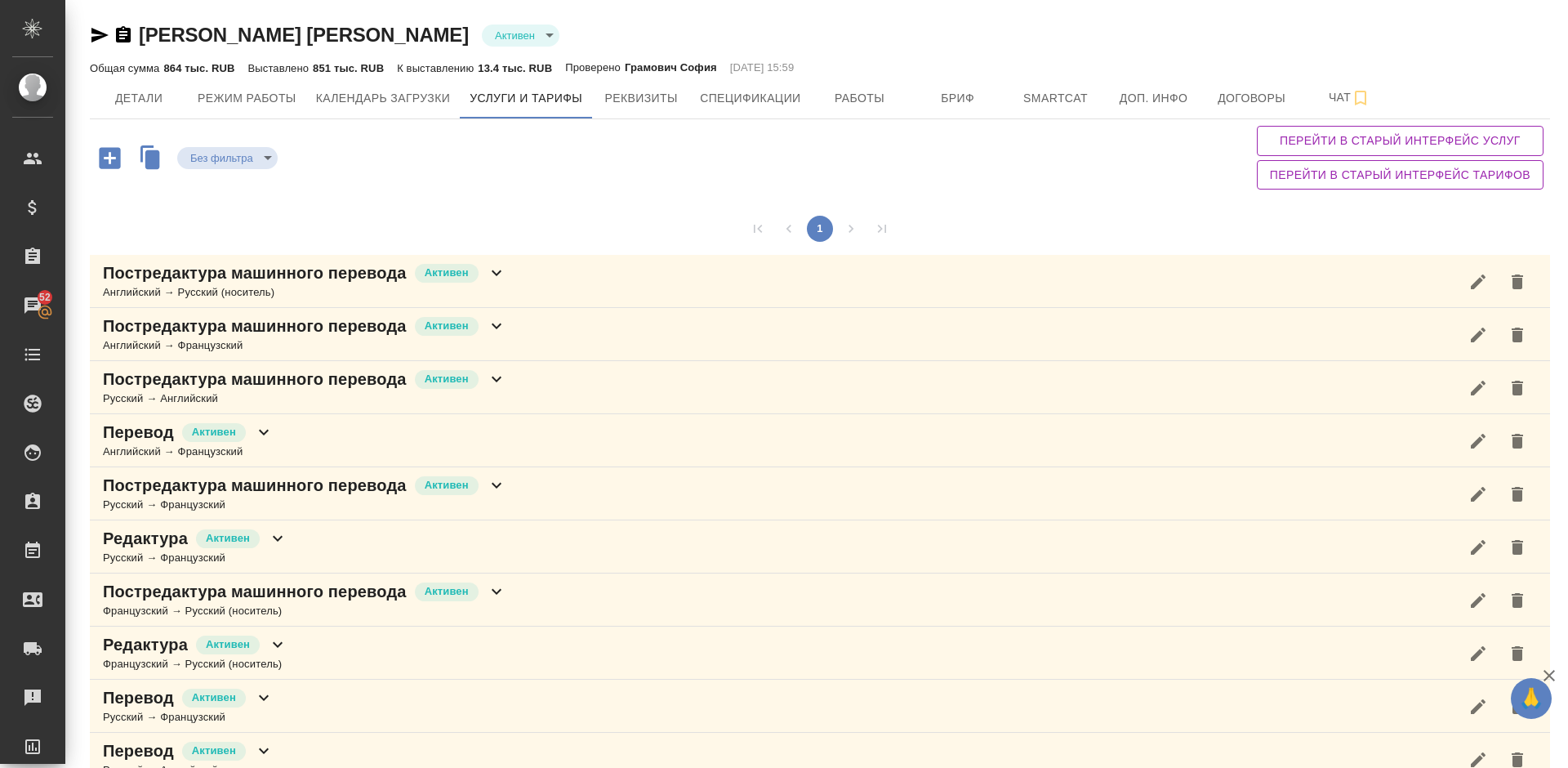
click at [1170, 189] on div "Без фильтра no filters Перейти в старый интерфейс услуг Перейти в старый интерф…" at bounding box center [820, 157] width 1460 height 77
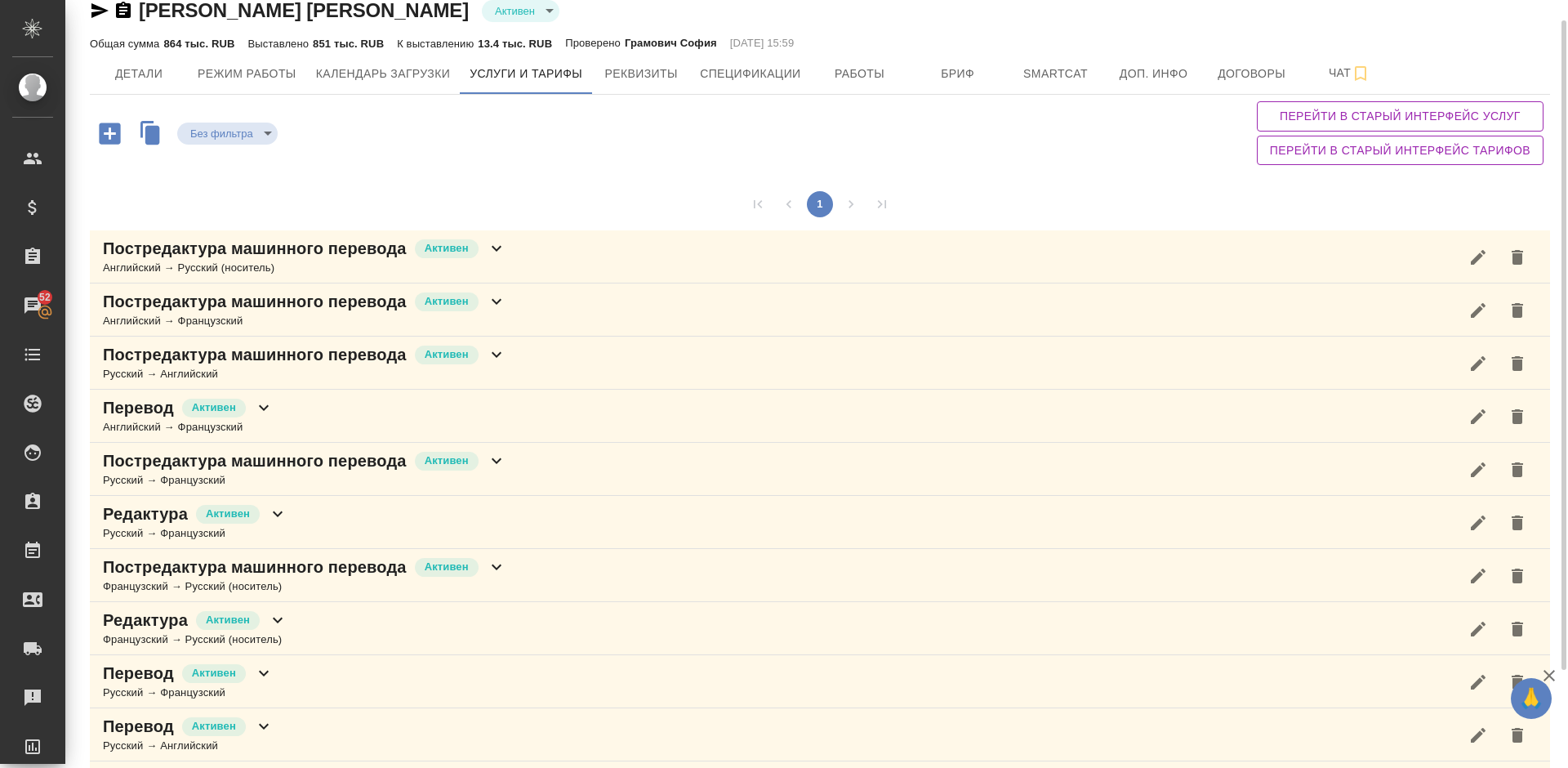
scroll to position [140, 0]
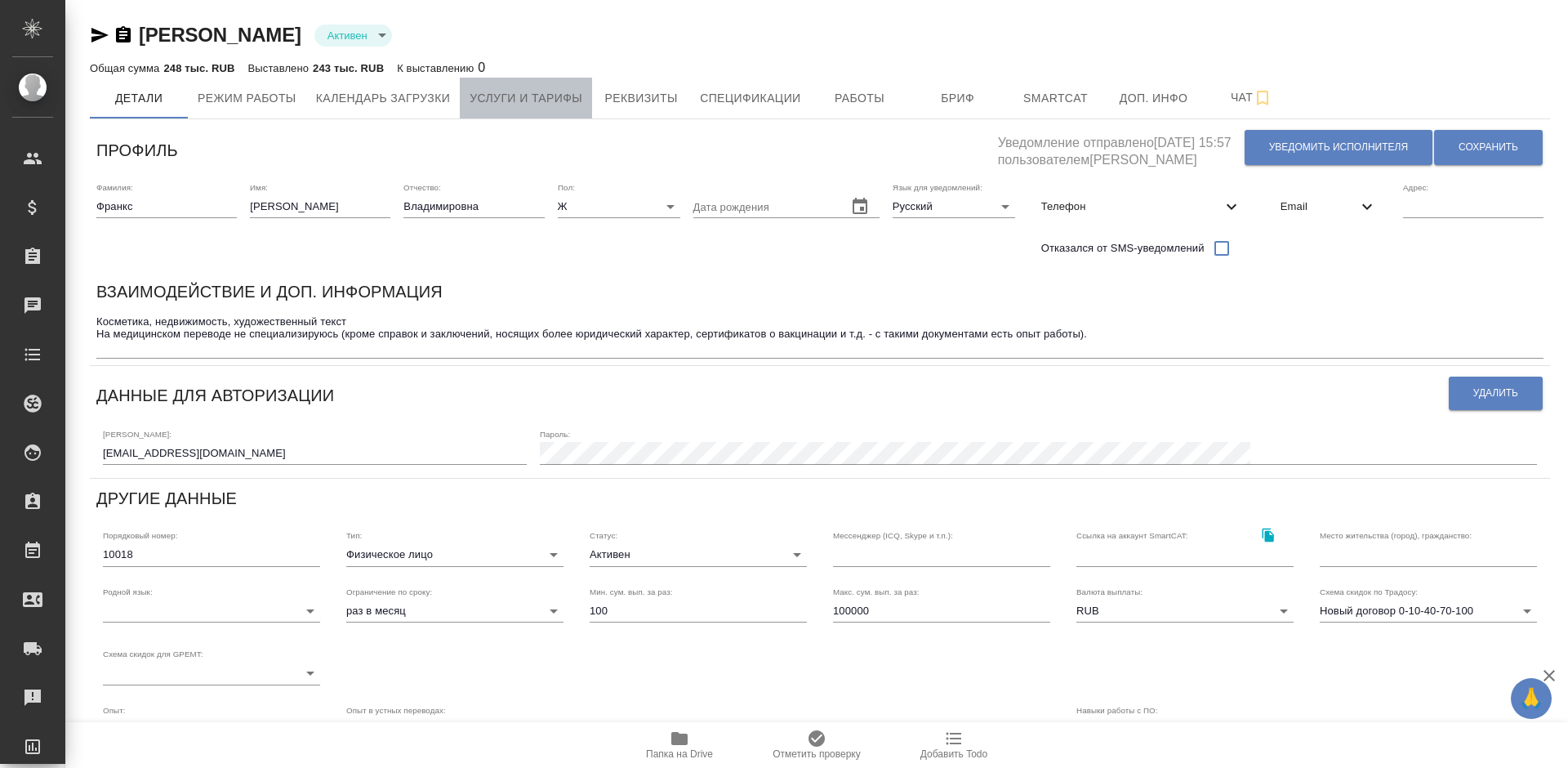
click at [541, 100] on span "Услуги и тарифы" at bounding box center [526, 98] width 113 height 20
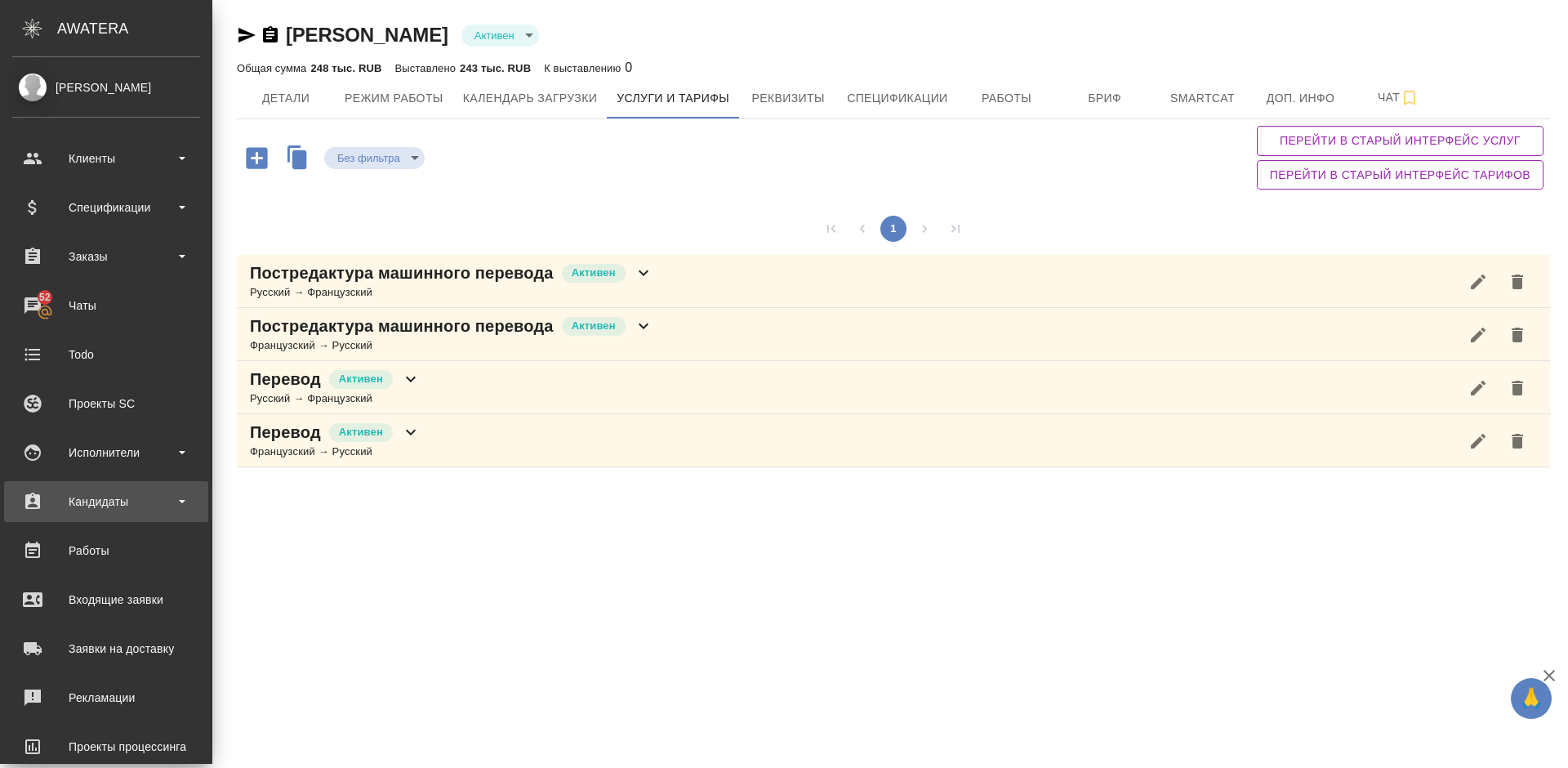
click at [136, 504] on div "Кандидаты" at bounding box center [106, 501] width 188 height 25
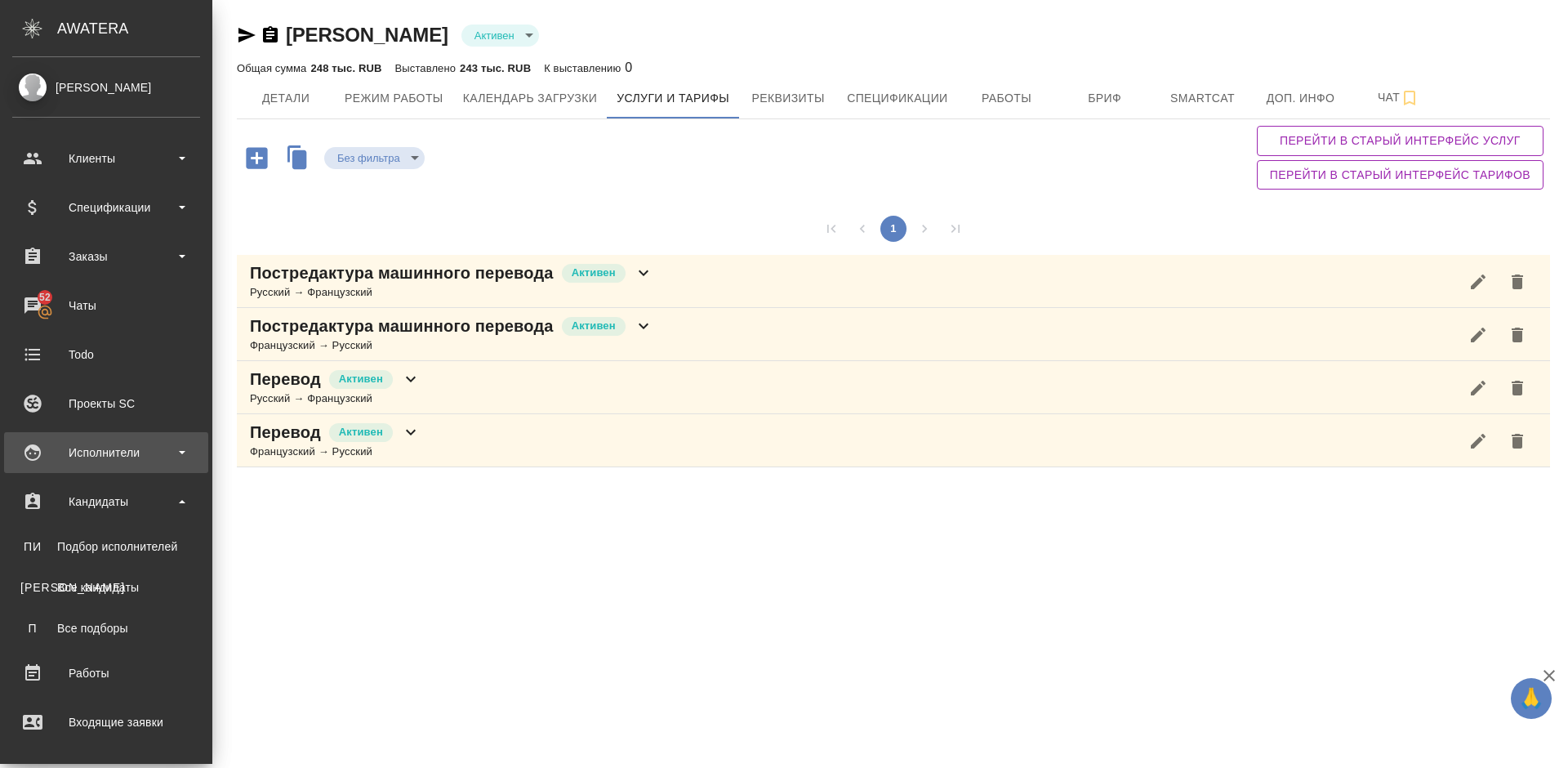
click at [121, 464] on div "Исполнители" at bounding box center [106, 453] width 188 height 25
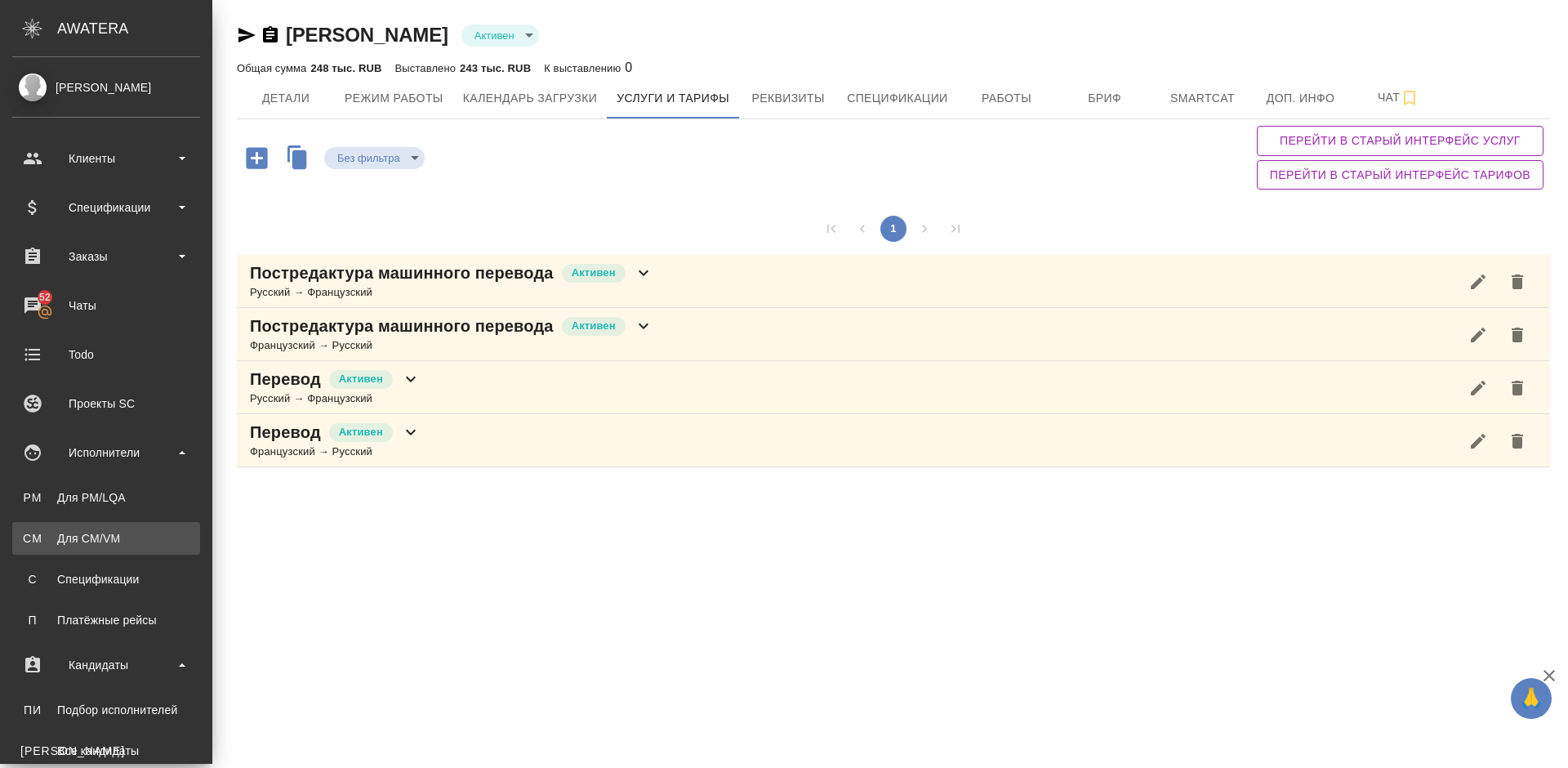
click at [129, 533] on div "Для CM/VM" at bounding box center [106, 538] width 172 height 17
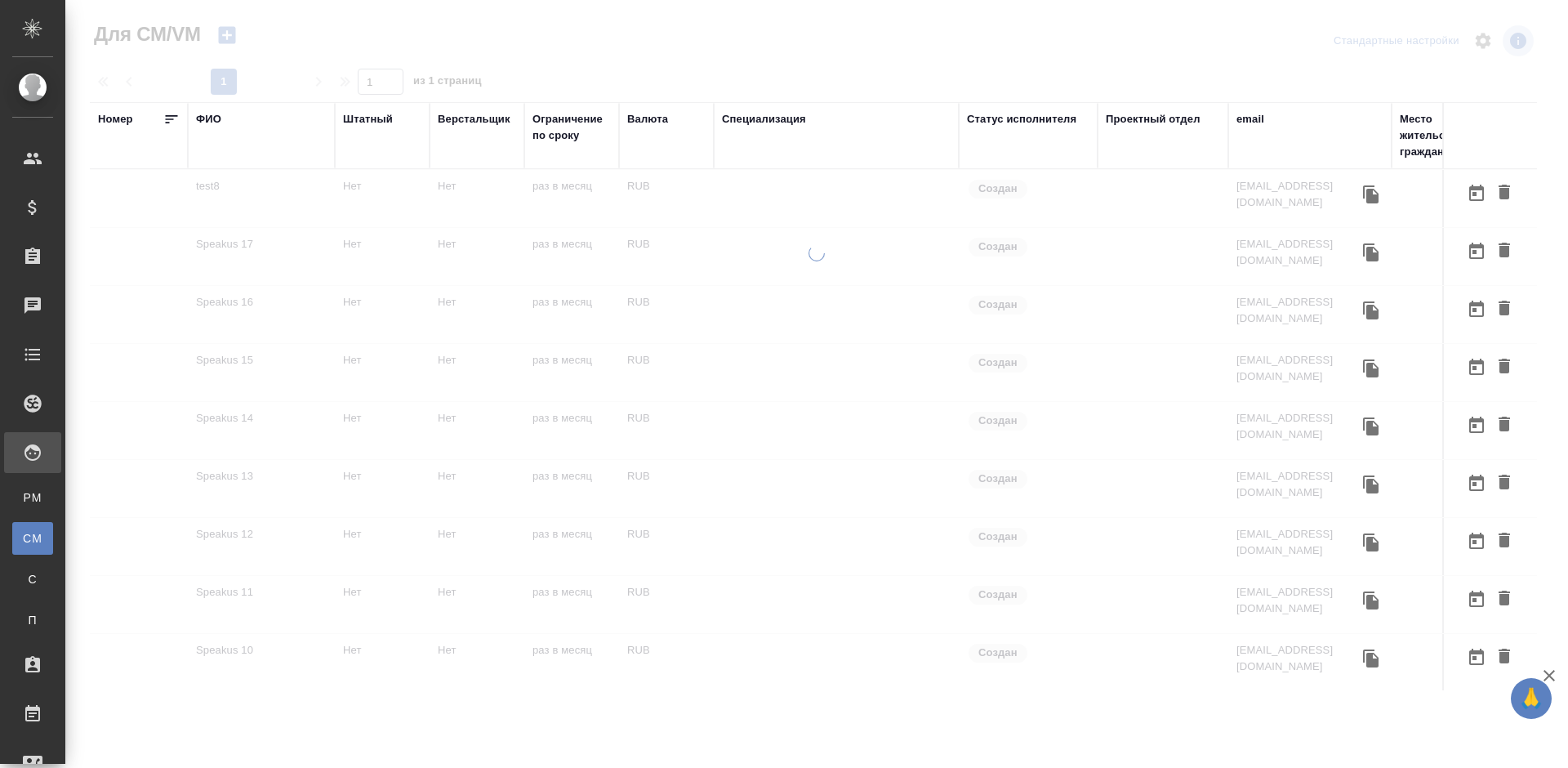
click at [216, 113] on div "ФИО" at bounding box center [209, 119] width 26 height 17
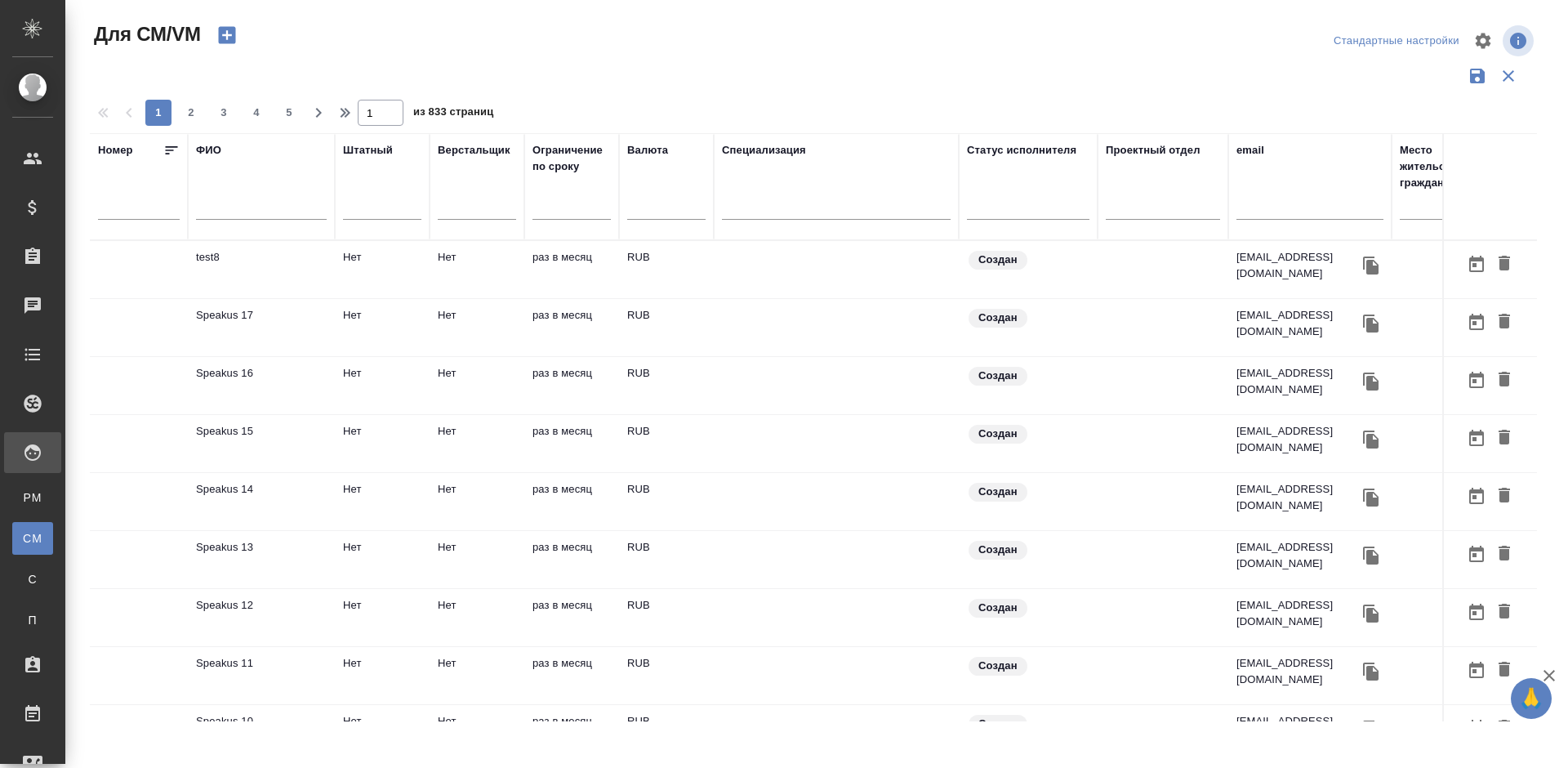
click at [261, 211] on input "text" at bounding box center [261, 209] width 130 height 20
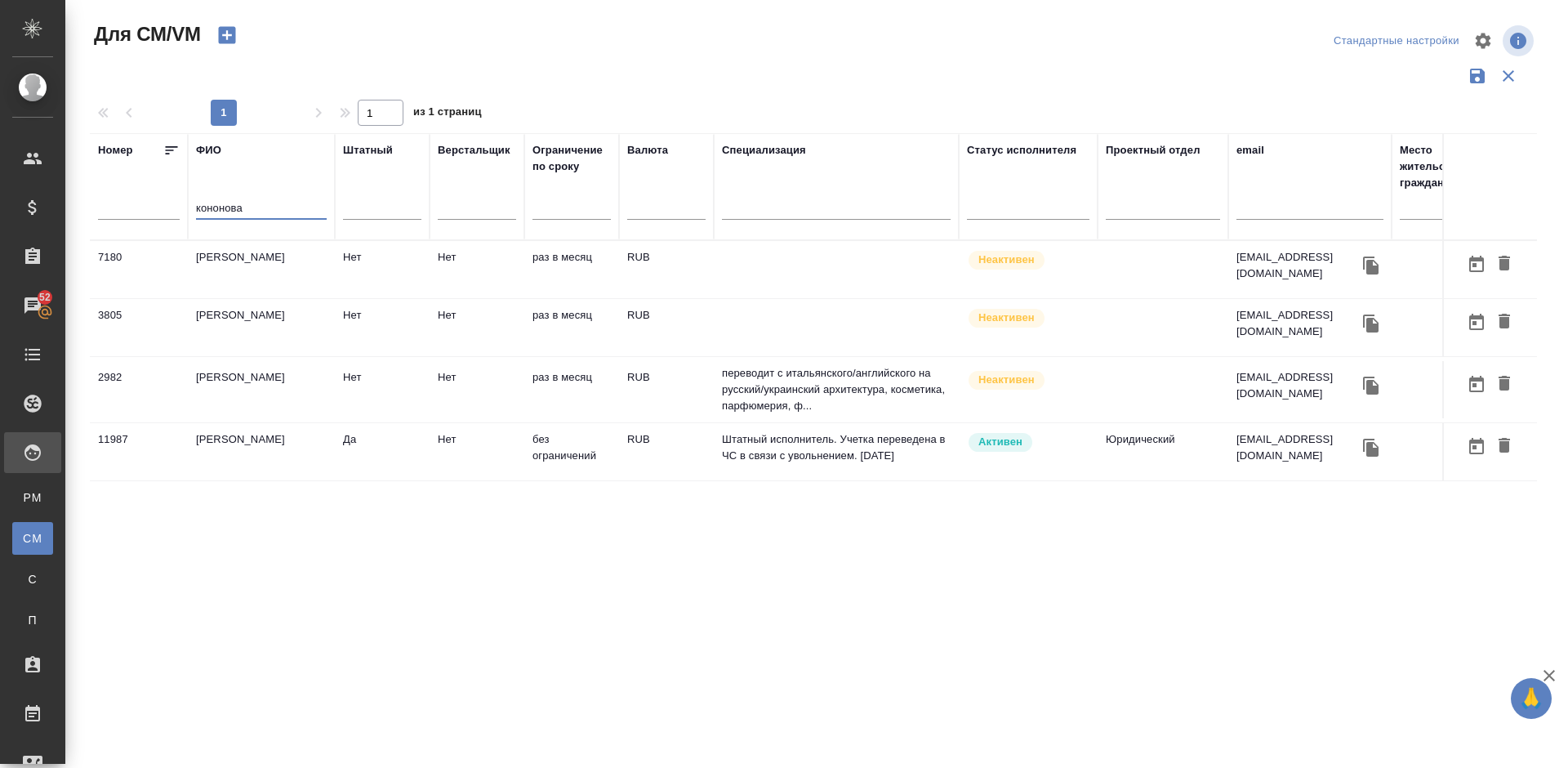
type input "кононова"
drag, startPoint x: 251, startPoint y: 210, endPoint x: 163, endPoint y: 214, distance: 88.1
click at [163, 214] on tr "[PERSON_NAME] [PERSON_NAME] Штатный Верстальщик Ограничение по сроку Валюта Спе…" at bounding box center [961, 186] width 1744 height 107
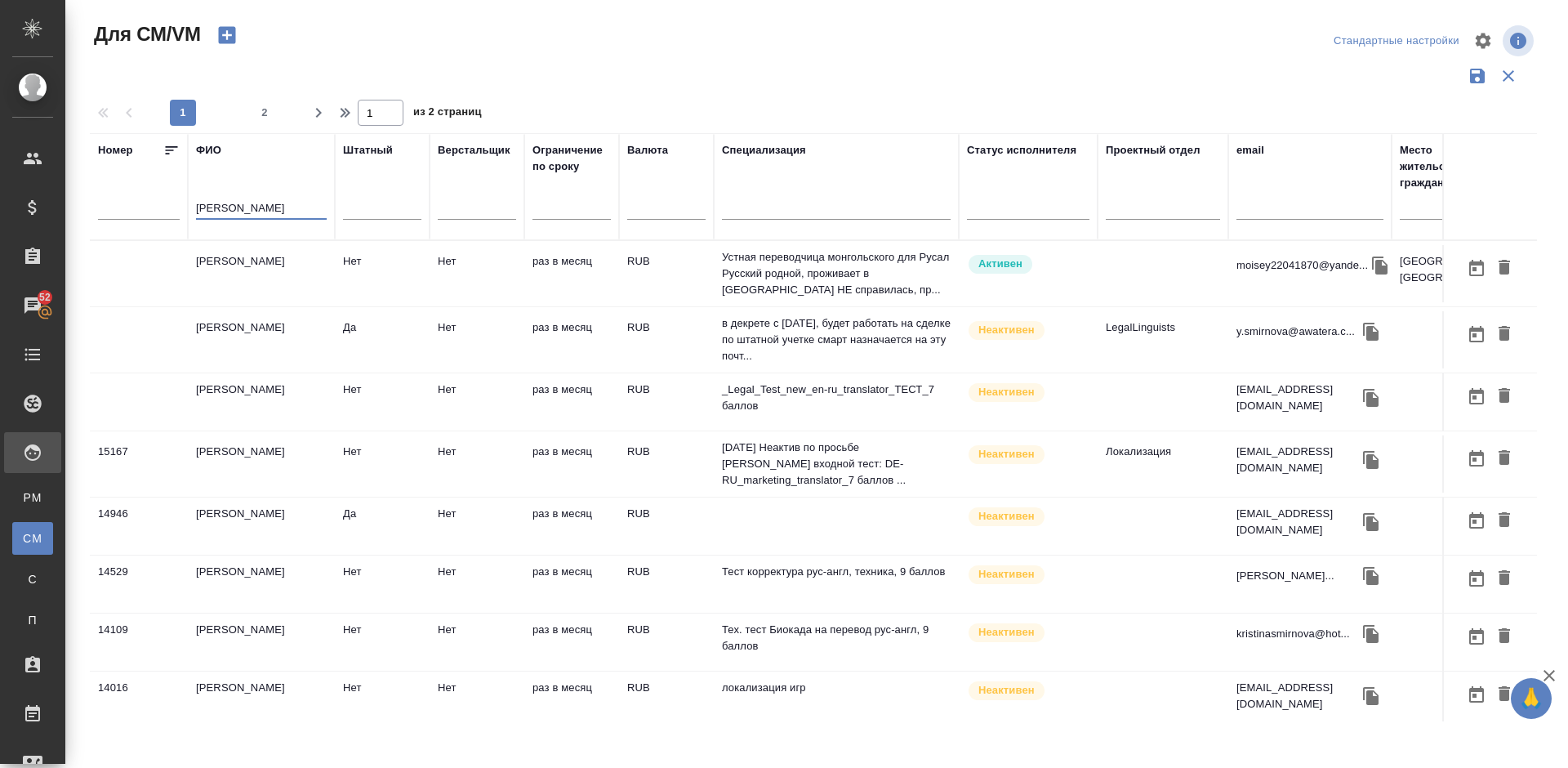
type input "[PERSON_NAME]"
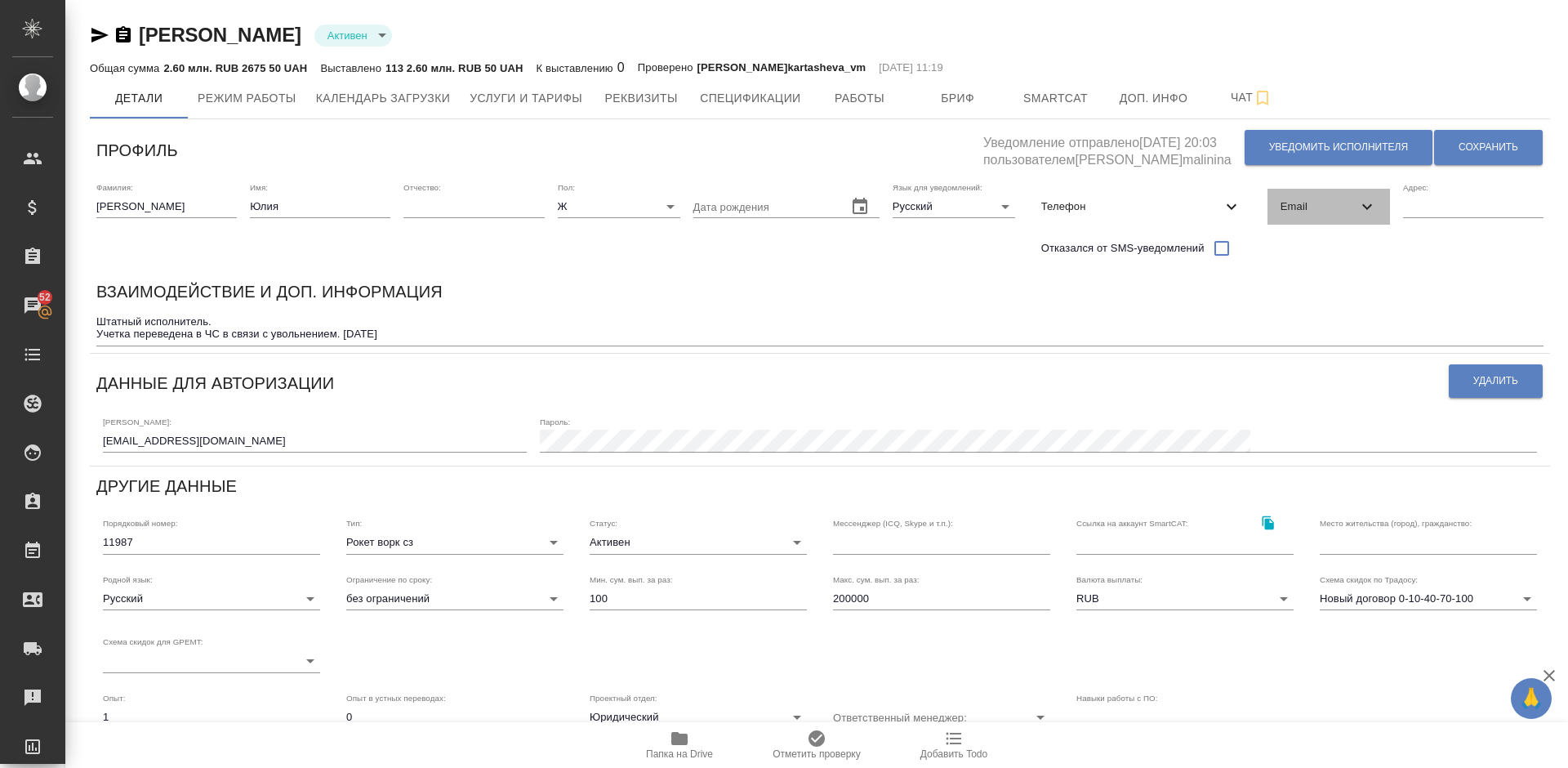
click at [1340, 208] on span "Email" at bounding box center [1318, 206] width 77 height 17
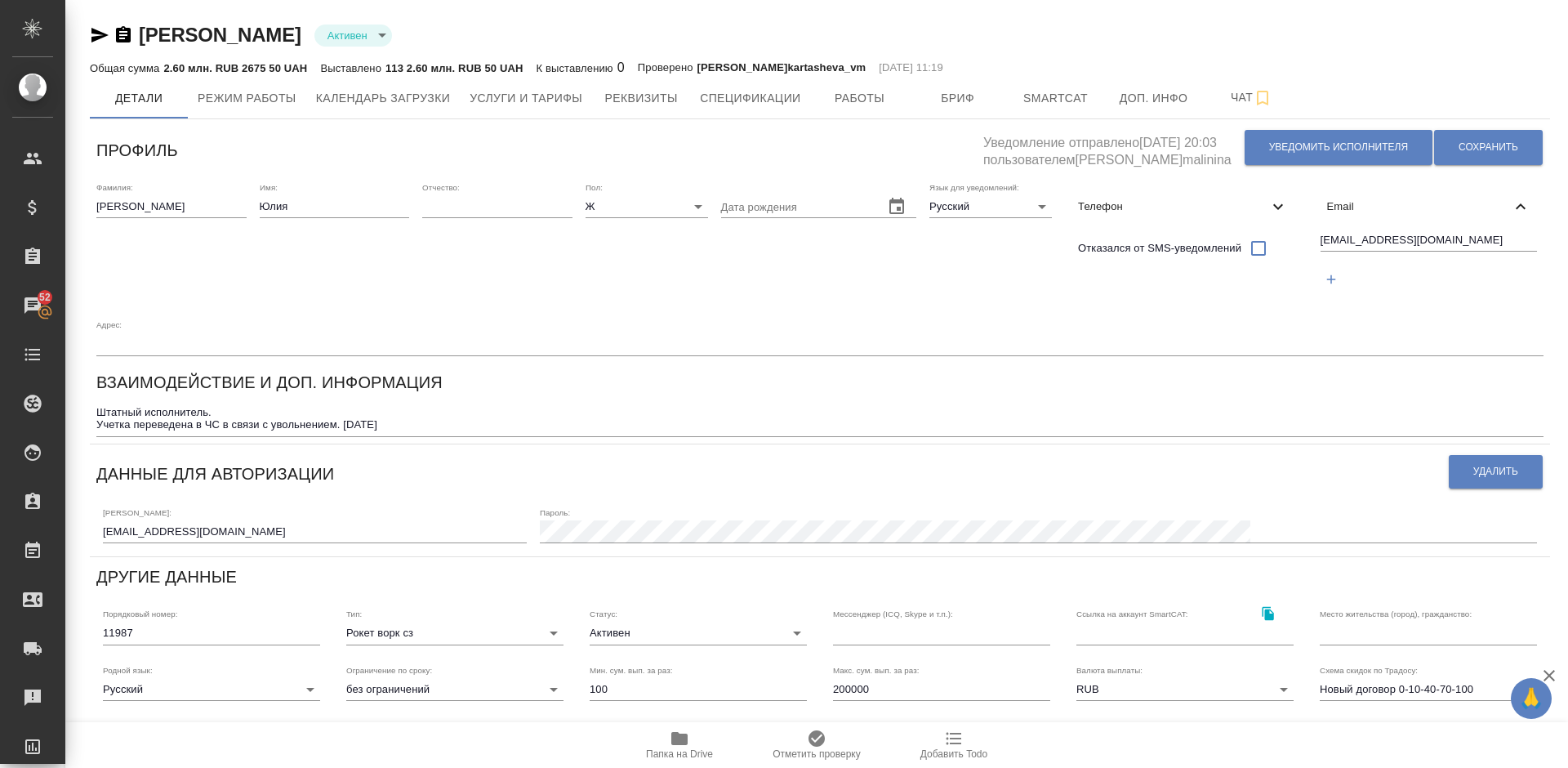
click at [1341, 208] on span "Email" at bounding box center [1419, 206] width 185 height 17
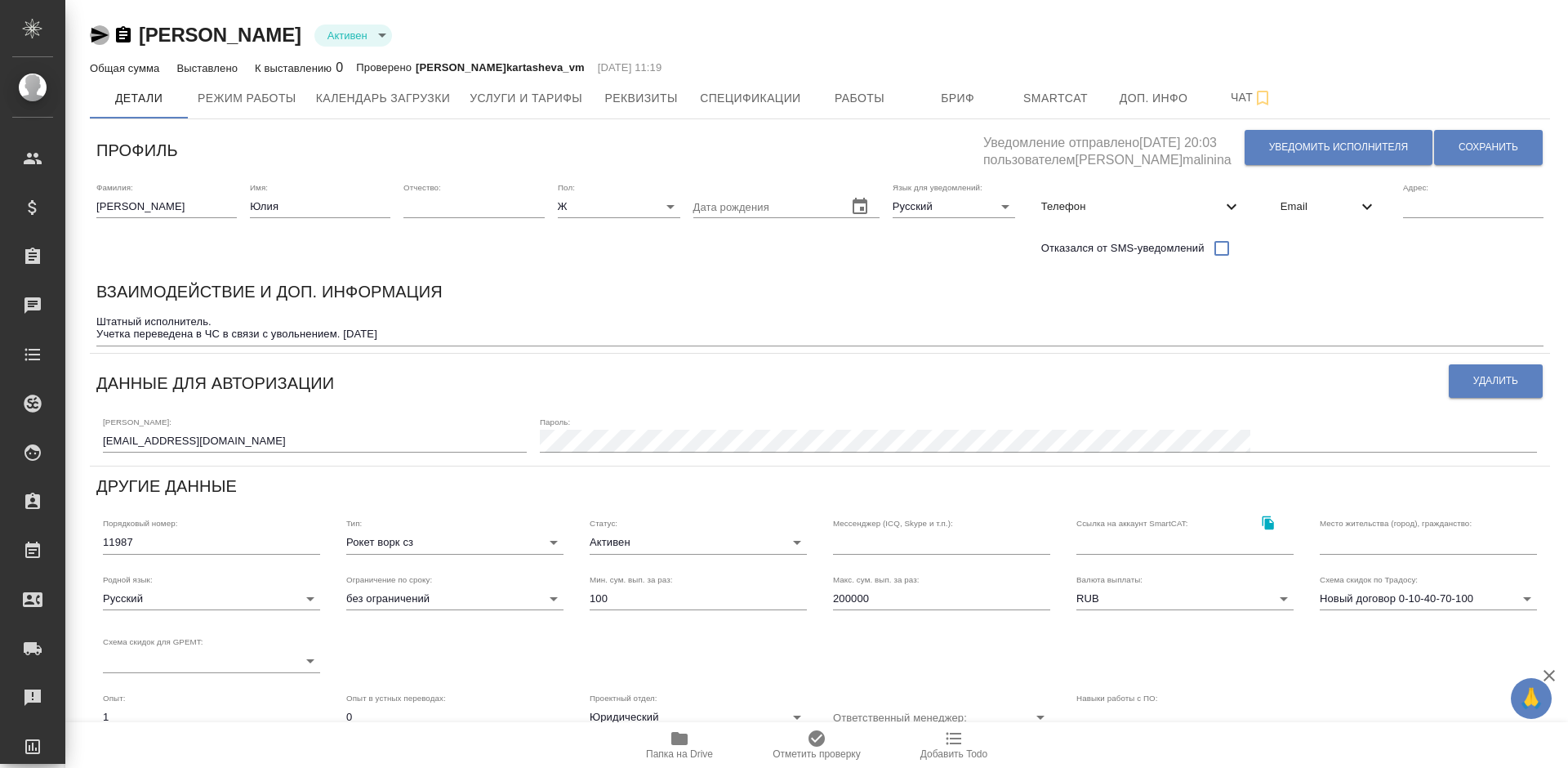
click at [100, 35] on icon "button" at bounding box center [99, 35] width 19 height 19
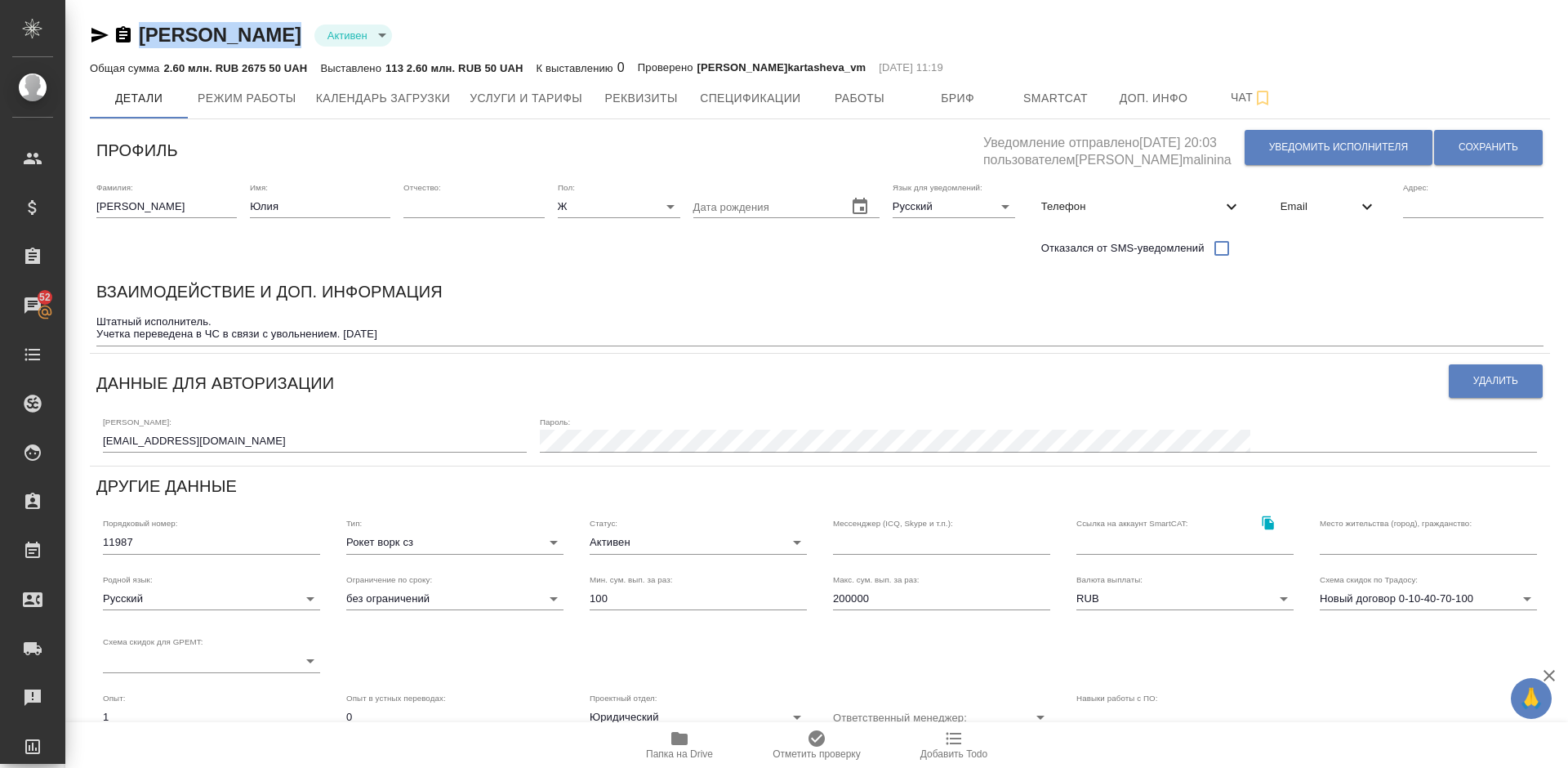
drag, startPoint x: 298, startPoint y: 40, endPoint x: 144, endPoint y: 33, distance: 154.2
click at [144, 33] on div "Кононова Юлия Активен active" at bounding box center [820, 35] width 1460 height 26
copy link "Кононова Юлия"
click at [849, 90] on span "Работы" at bounding box center [859, 98] width 78 height 20
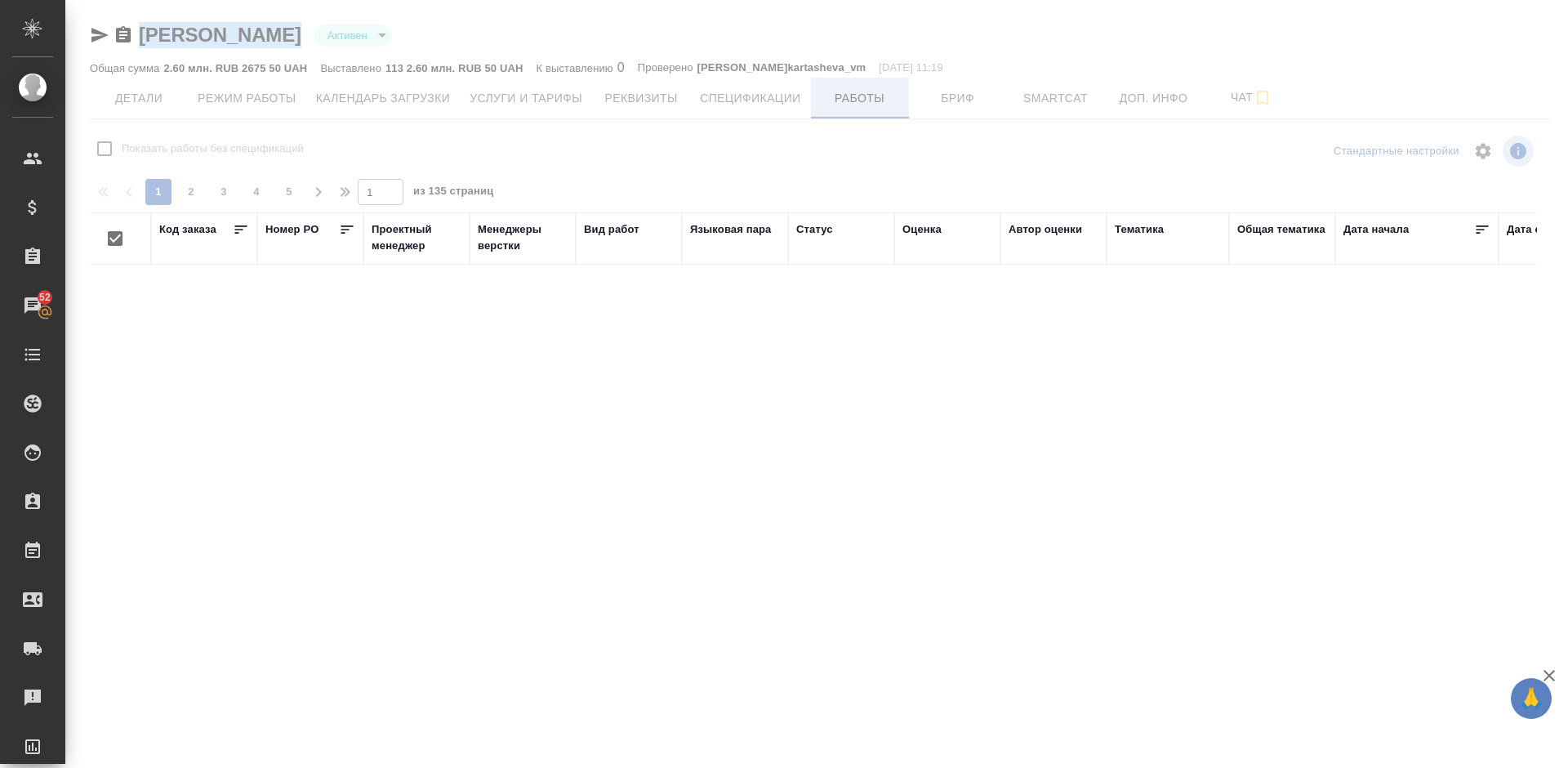
checkbox input "false"
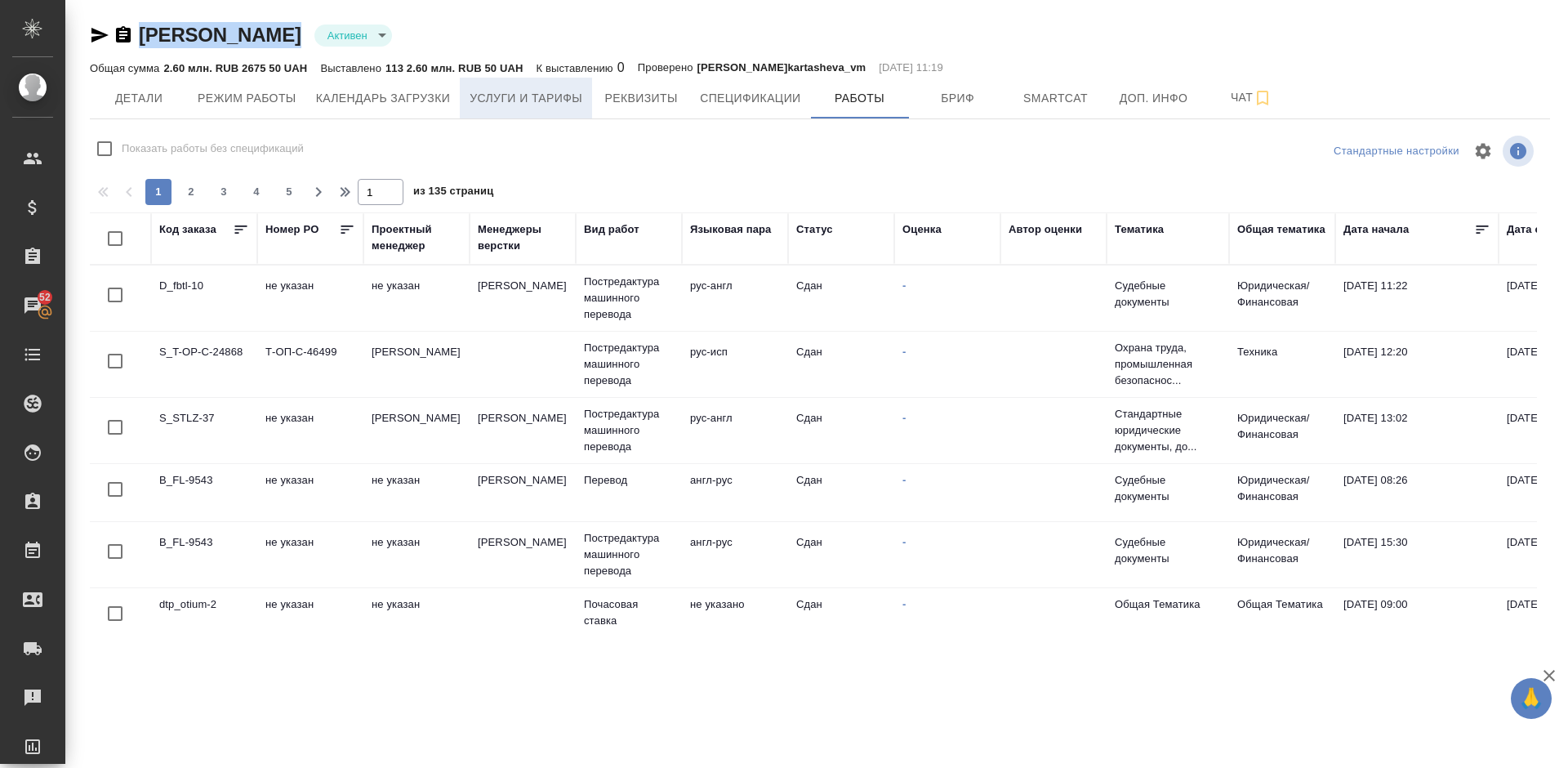
click at [545, 100] on span "Услуги и тарифы" at bounding box center [526, 98] width 113 height 20
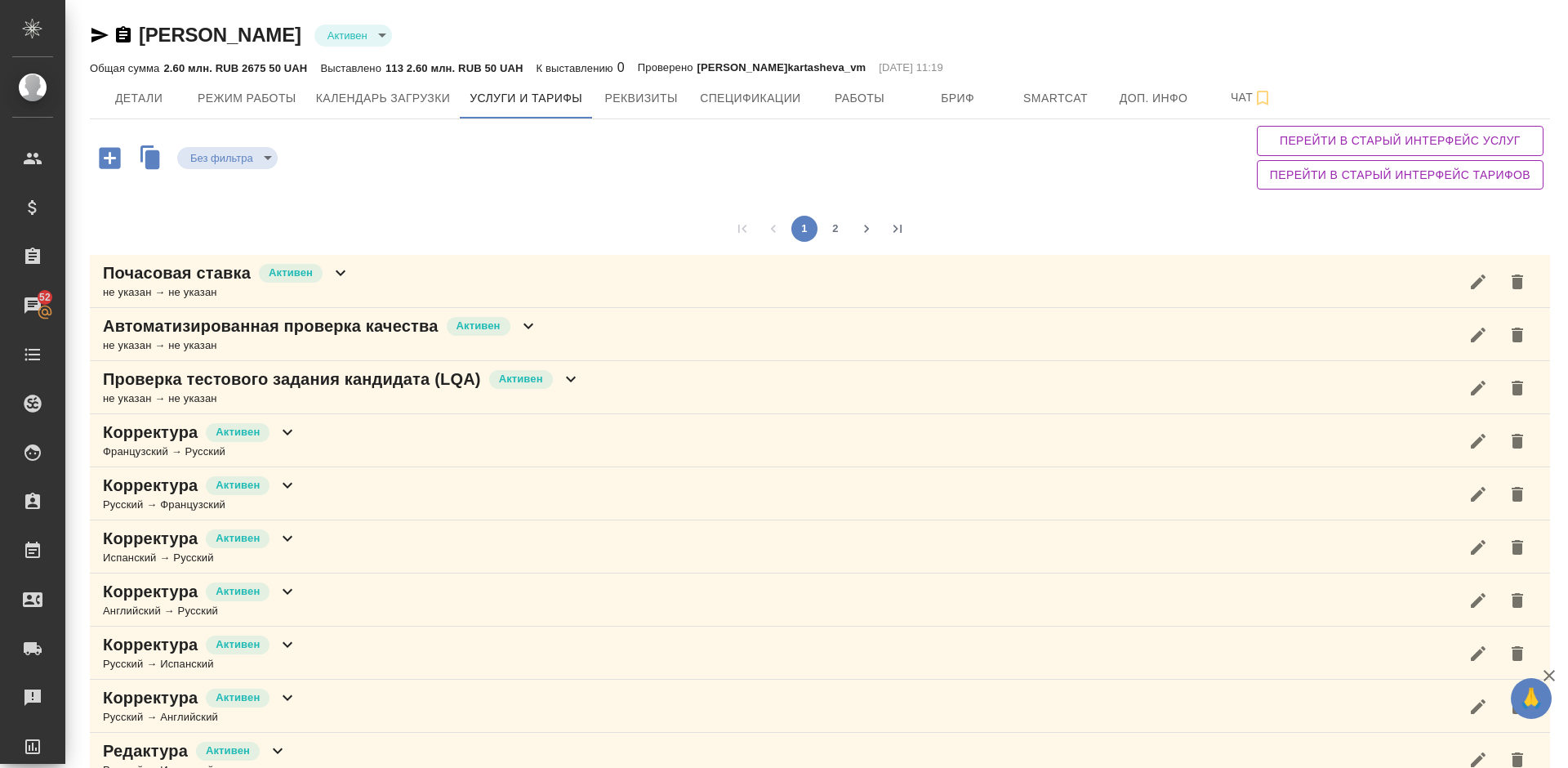
click at [1113, 184] on div "Без фильтра no filters Перейти в старый интерфейс услуг Перейти в старый интерф…" at bounding box center [820, 157] width 1460 height 77
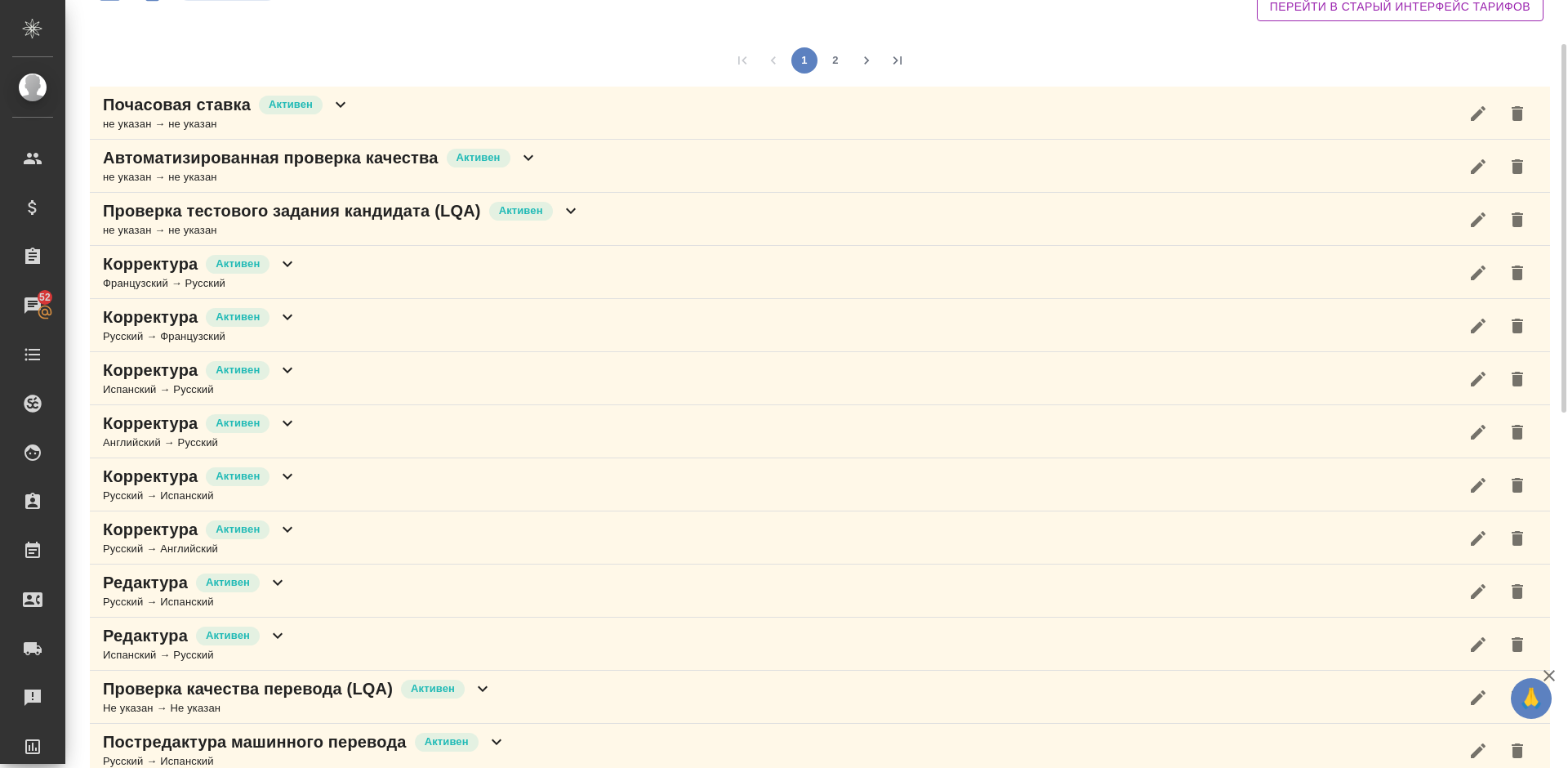
scroll to position [21, 0]
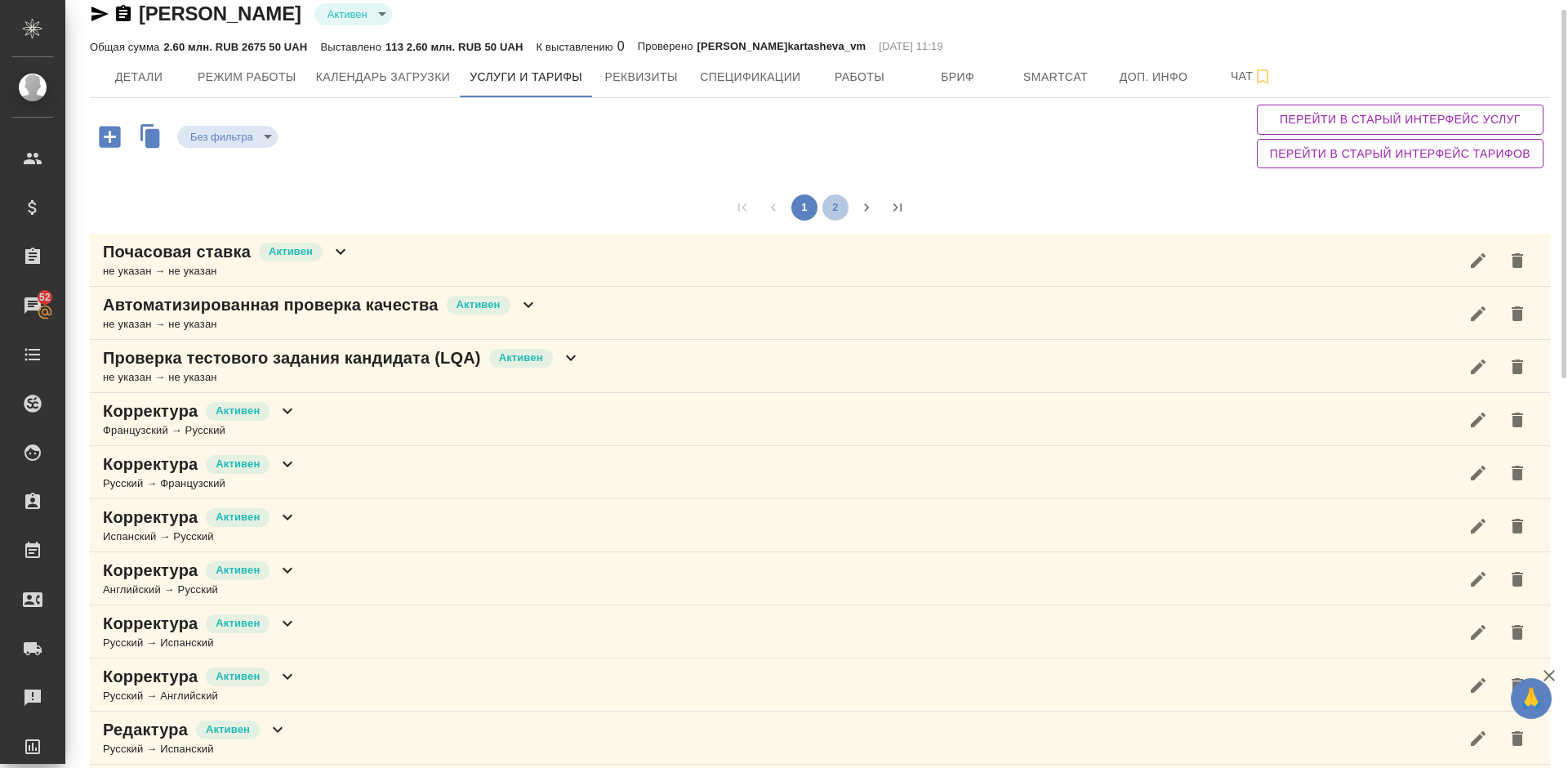
click at [837, 214] on button "2" at bounding box center [836, 208] width 26 height 26
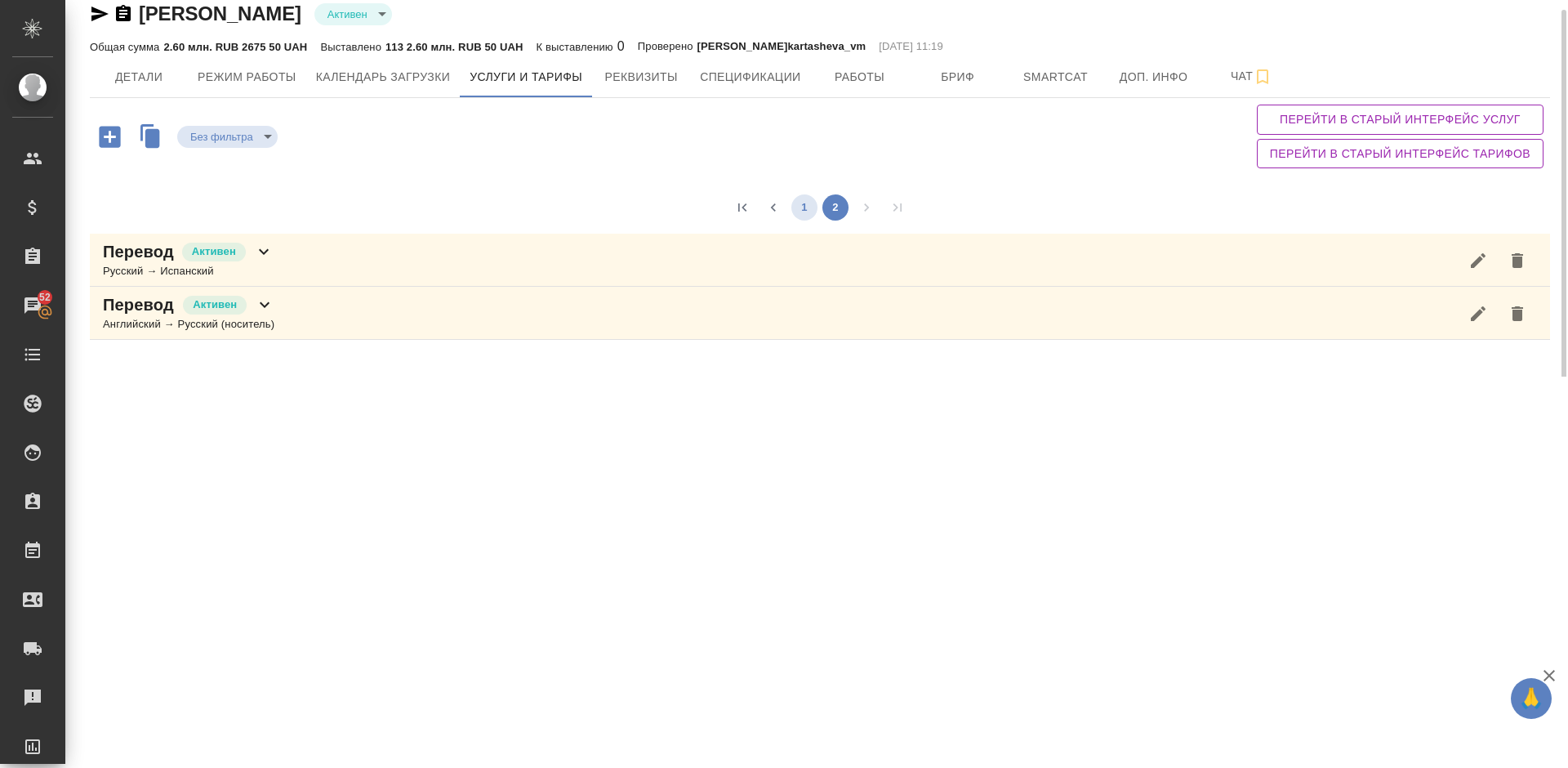
click at [806, 208] on button "1" at bounding box center [805, 208] width 26 height 26
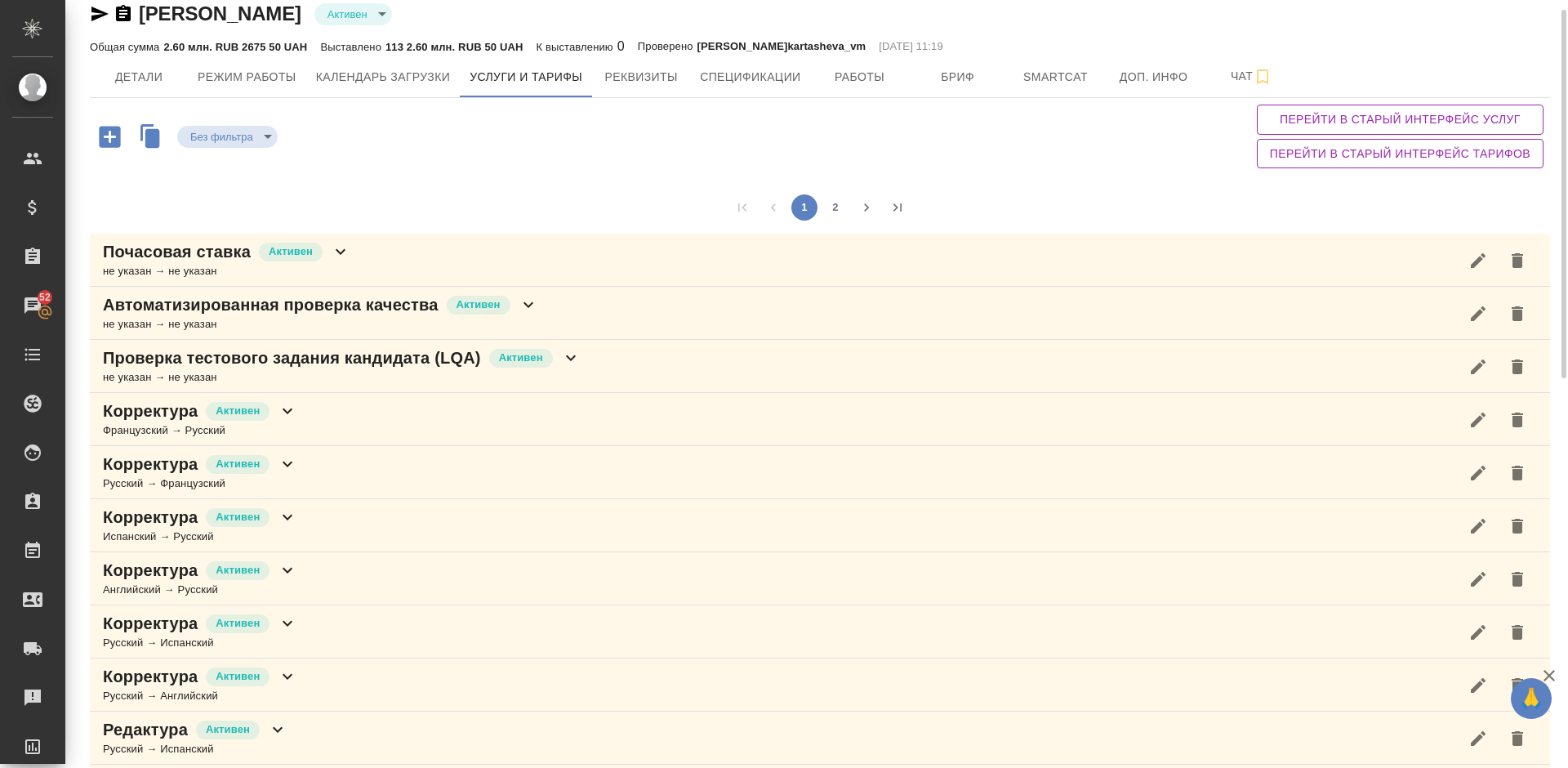
click at [681, 165] on div "Без фильтра no filters Перейти в старый интерфейс услуг Перейти в старый интерф…" at bounding box center [820, 136] width 1460 height 77
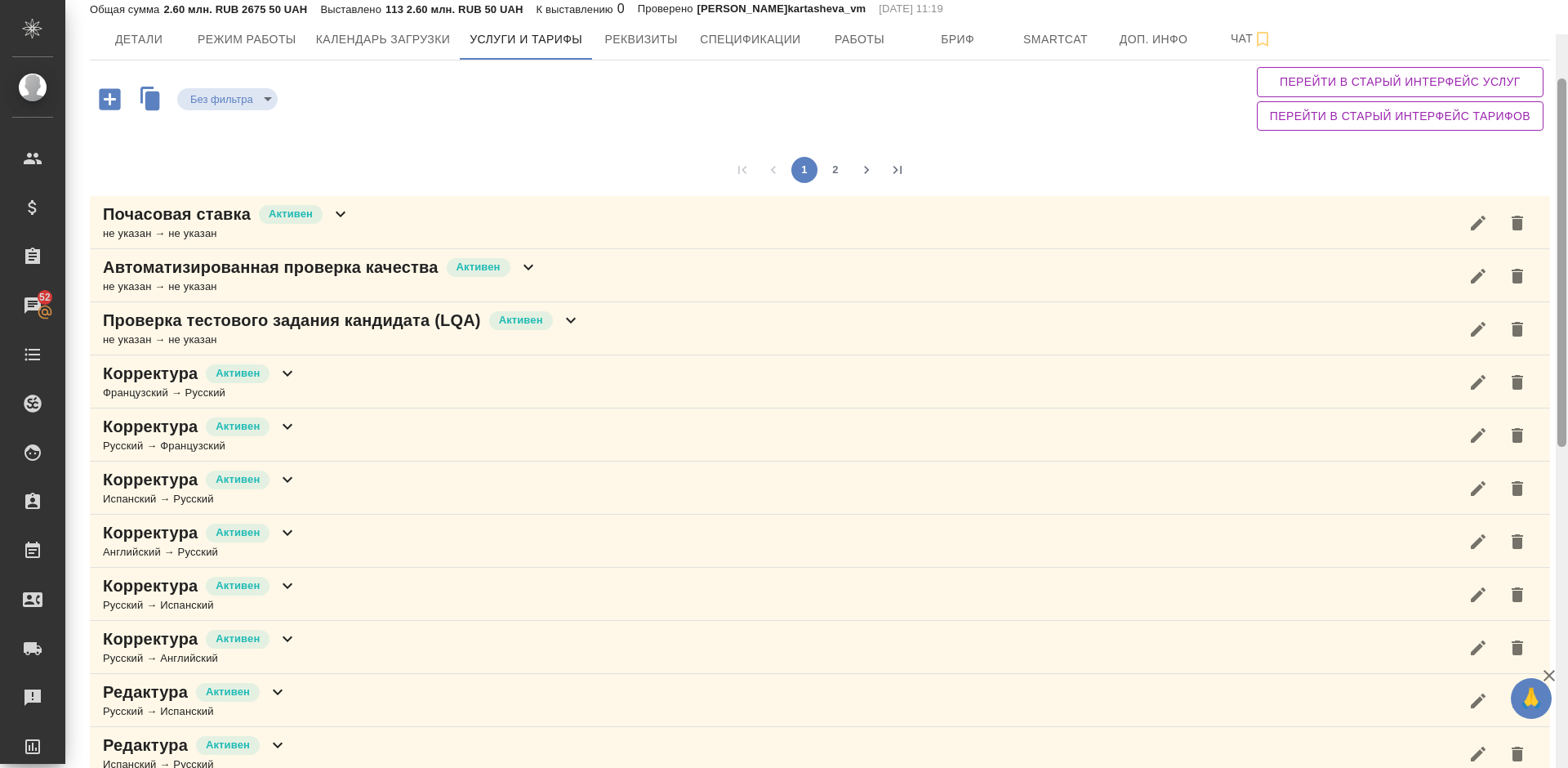
scroll to position [0, 0]
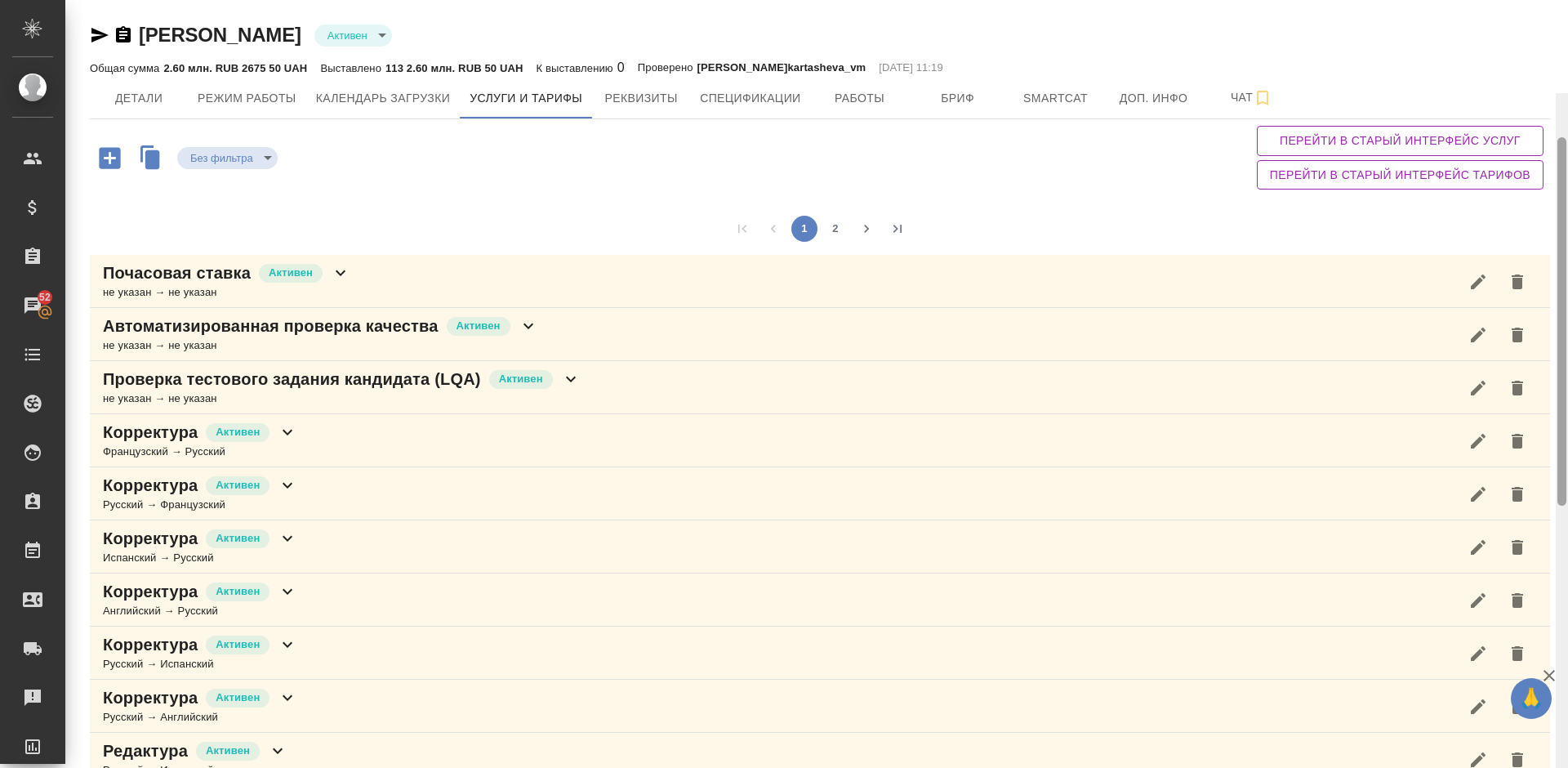
drag, startPoint x: 1561, startPoint y: 380, endPoint x: 1566, endPoint y: 36, distance: 344.0
click at [1566, 93] on div at bounding box center [1562, 477] width 12 height 768
click at [136, 97] on span "Детали" at bounding box center [138, 98] width 78 height 20
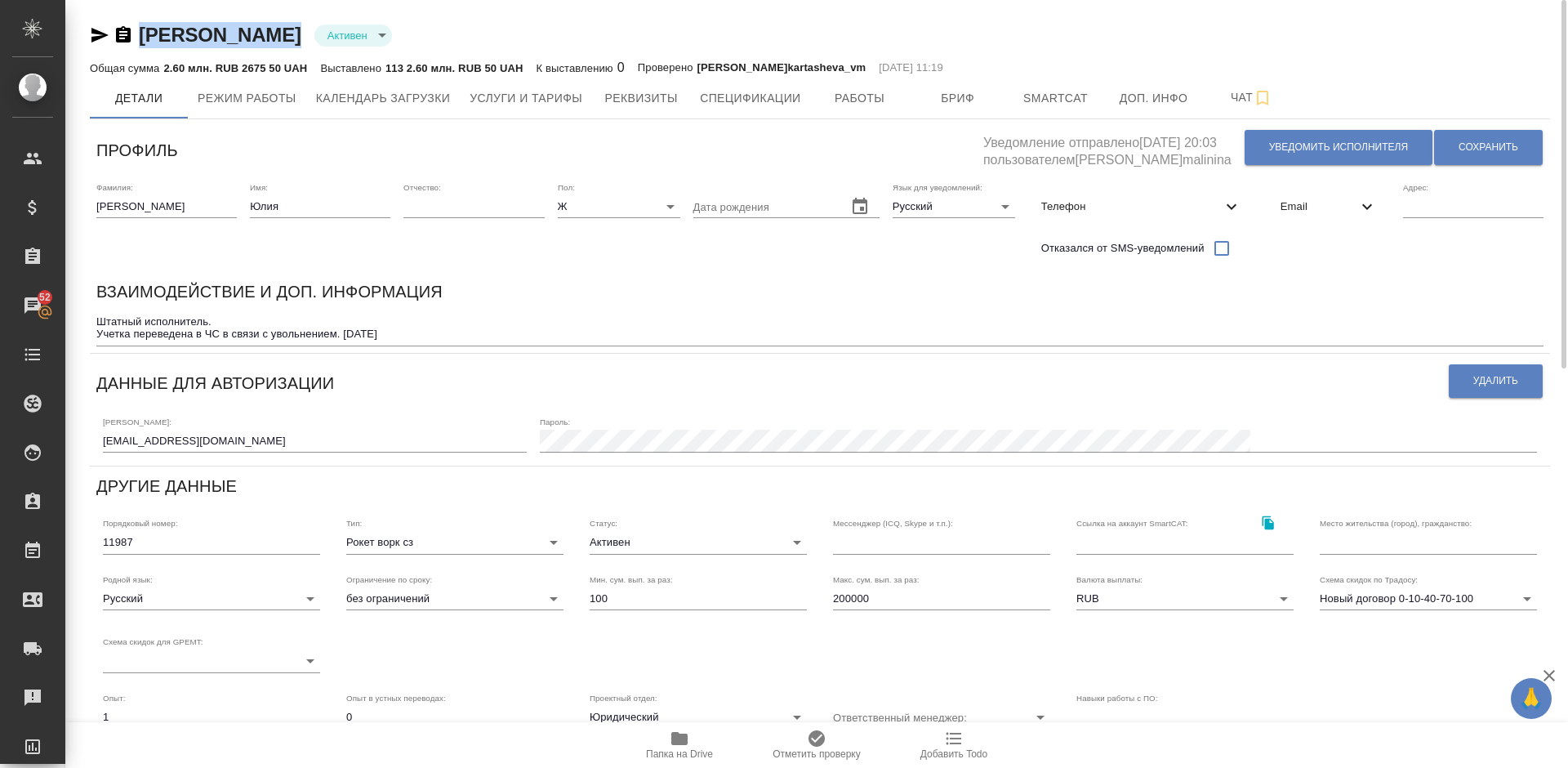
drag, startPoint x: 296, startPoint y: 33, endPoint x: 144, endPoint y: 31, distance: 152.0
click at [144, 31] on div "Кононова Юлия Активен active" at bounding box center [820, 35] width 1460 height 26
copy link "Кононова Юлия"
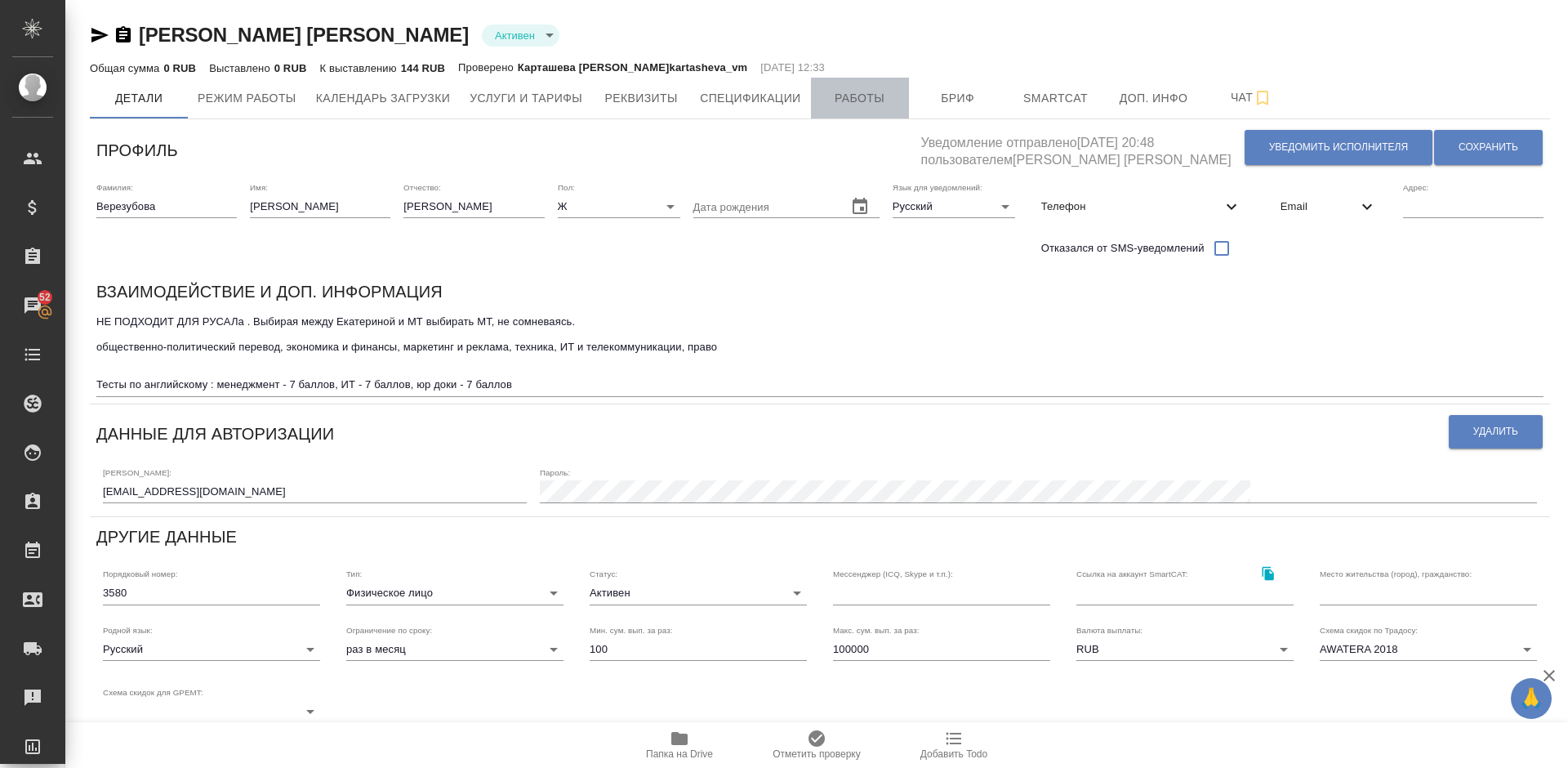
click at [841, 106] on span "Работы" at bounding box center [859, 98] width 78 height 20
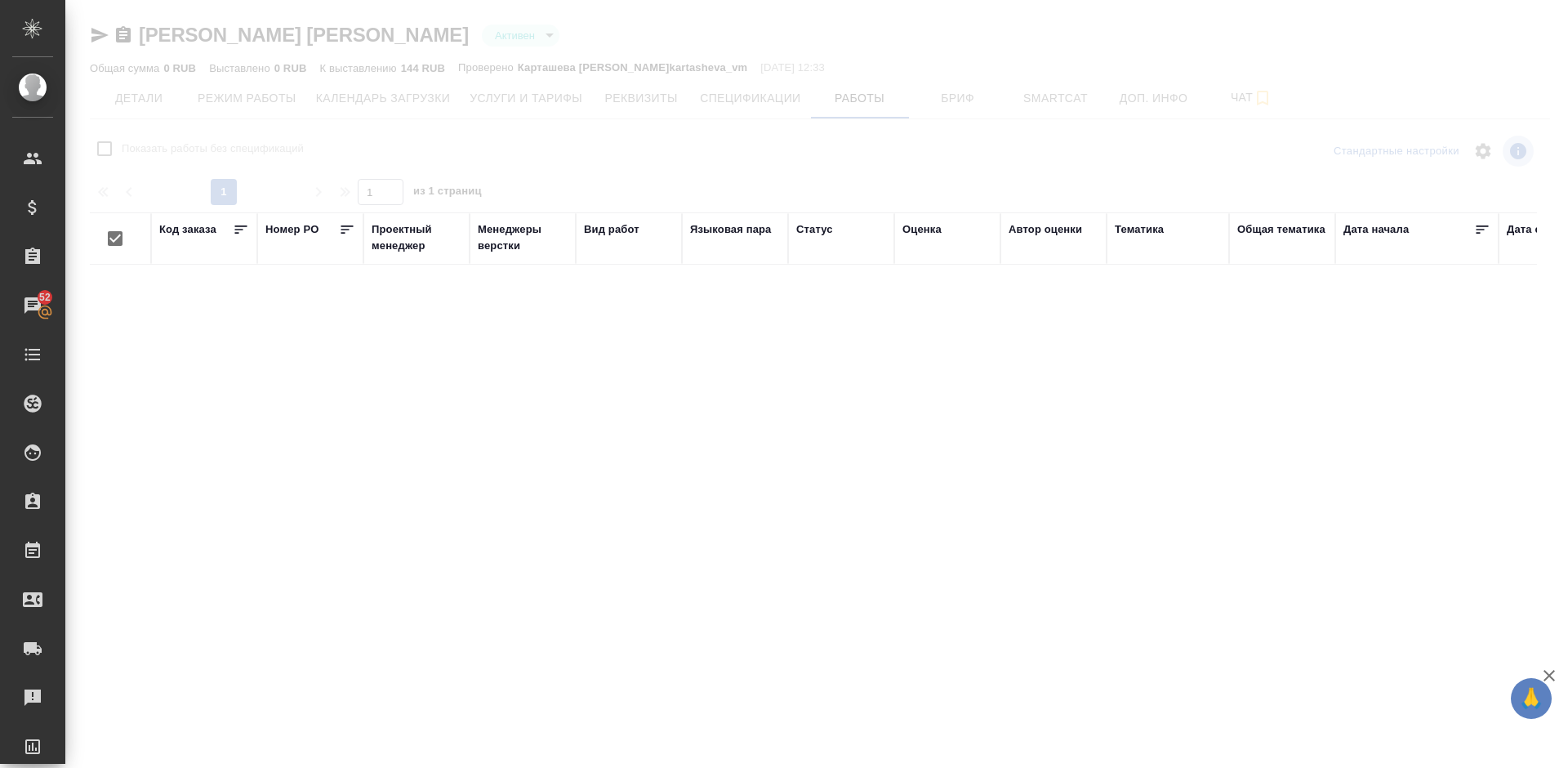
checkbox input "false"
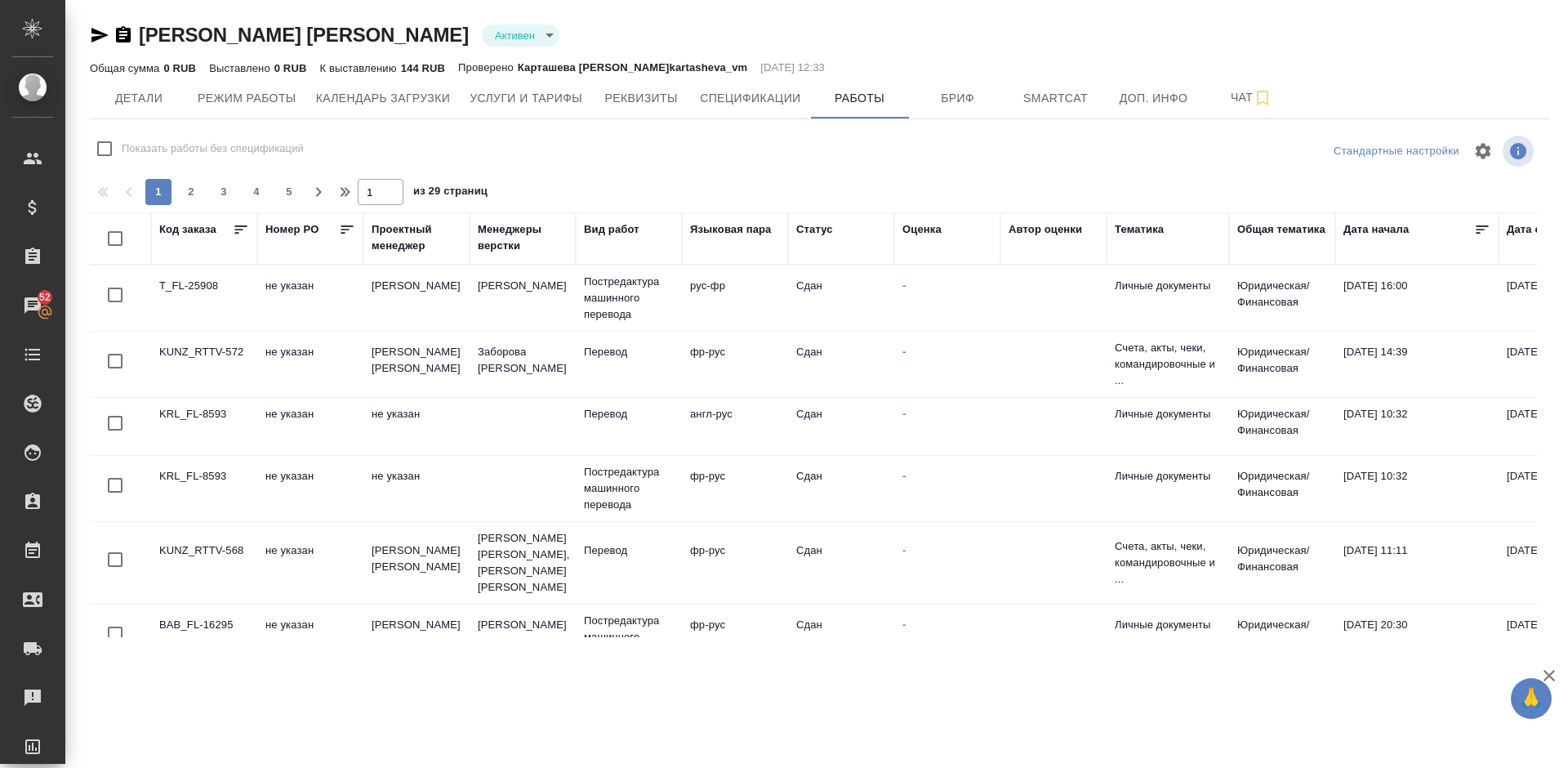
scroll to position [523, 0]
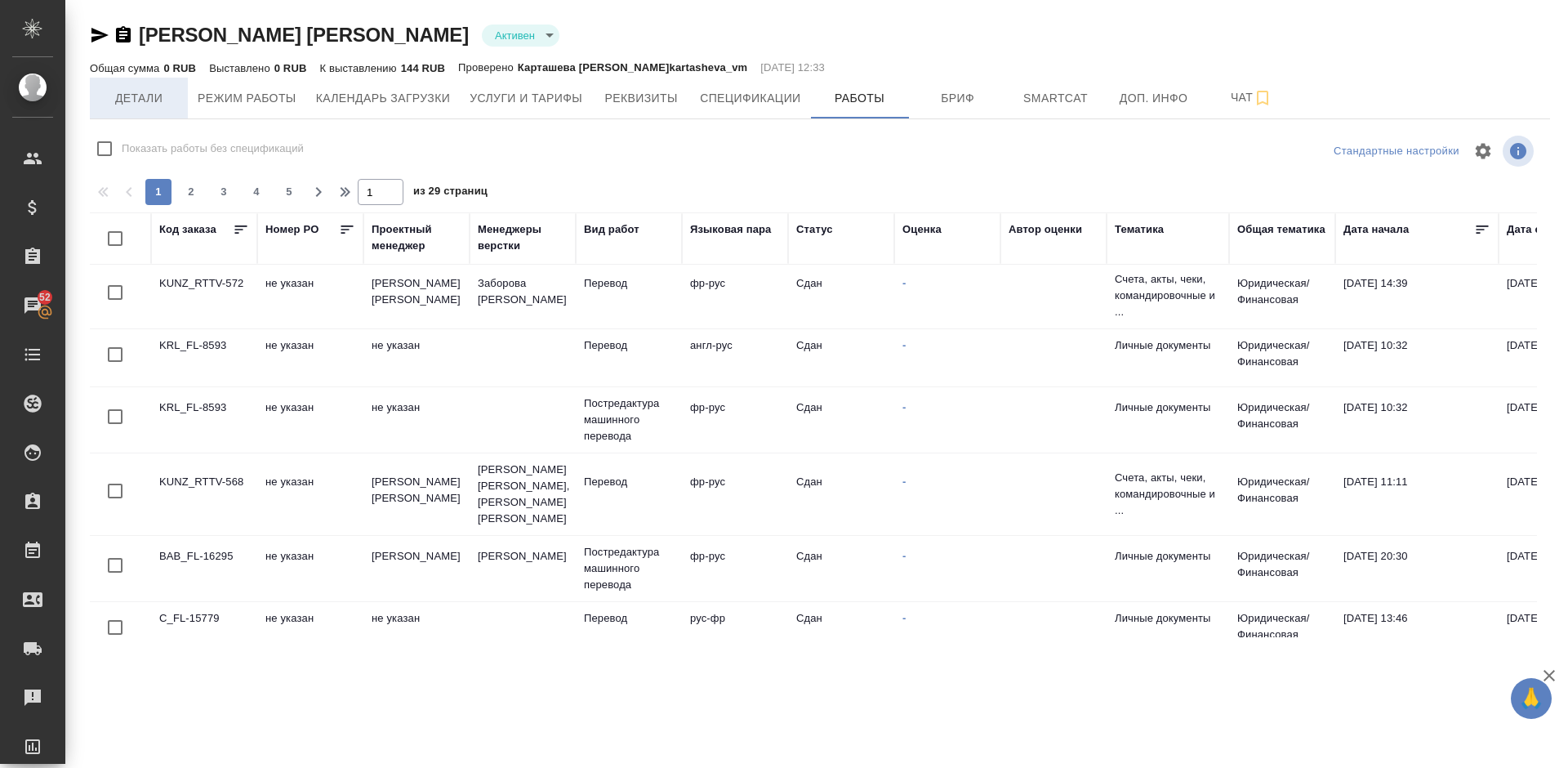
click at [151, 100] on span "Детали" at bounding box center [138, 98] width 78 height 20
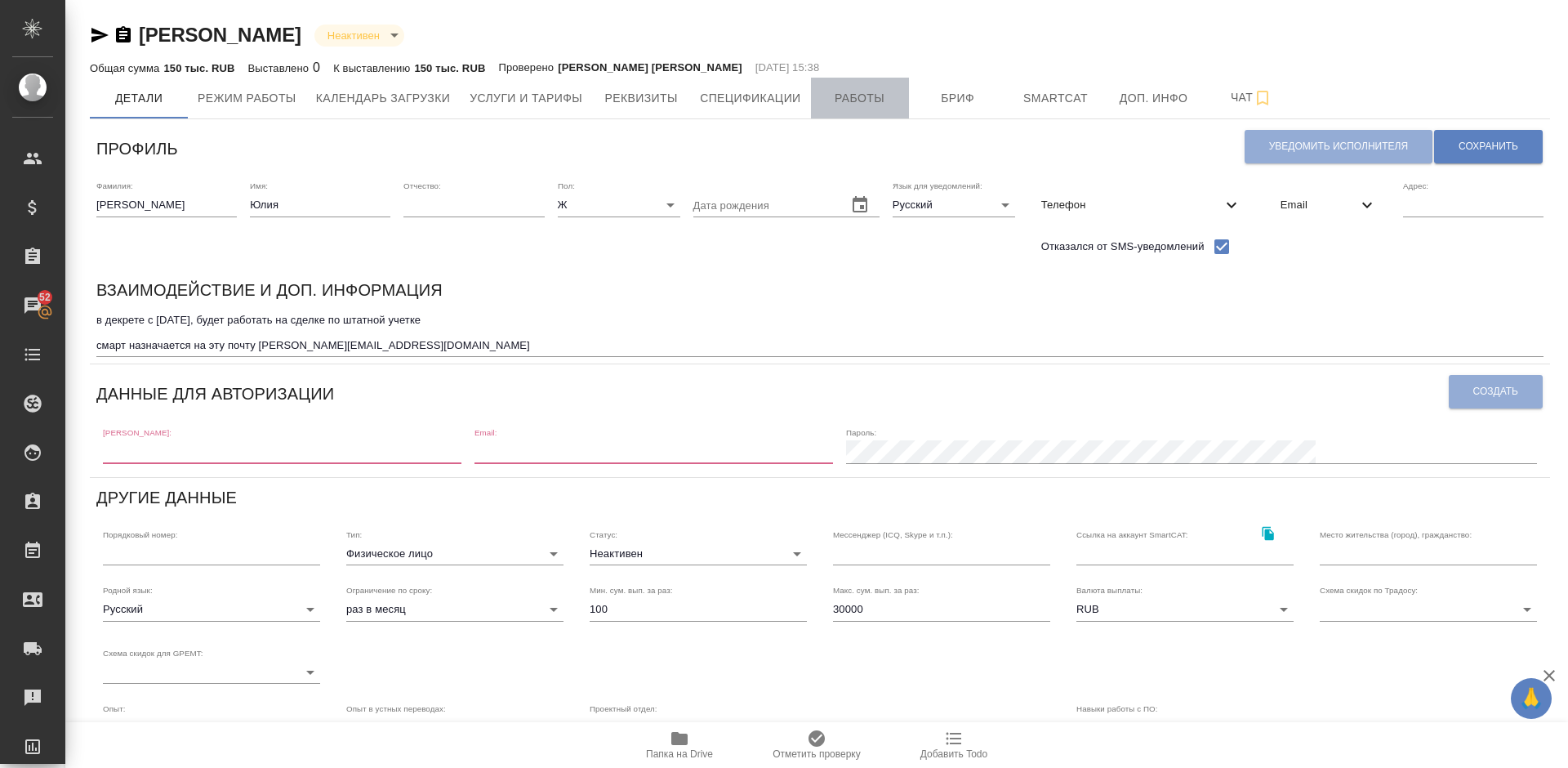
click at [872, 92] on span "Работы" at bounding box center [859, 98] width 78 height 20
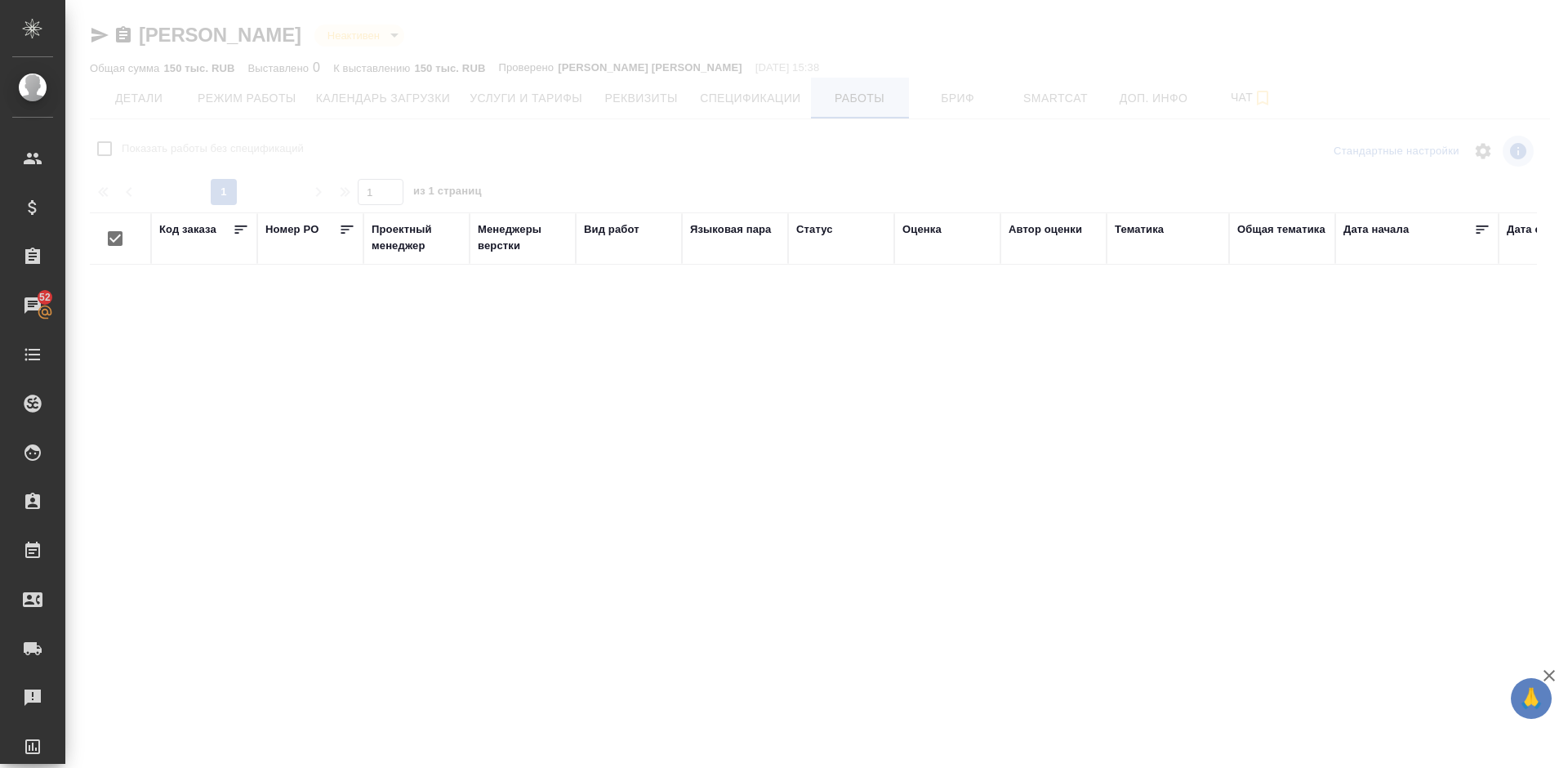
checkbox input "false"
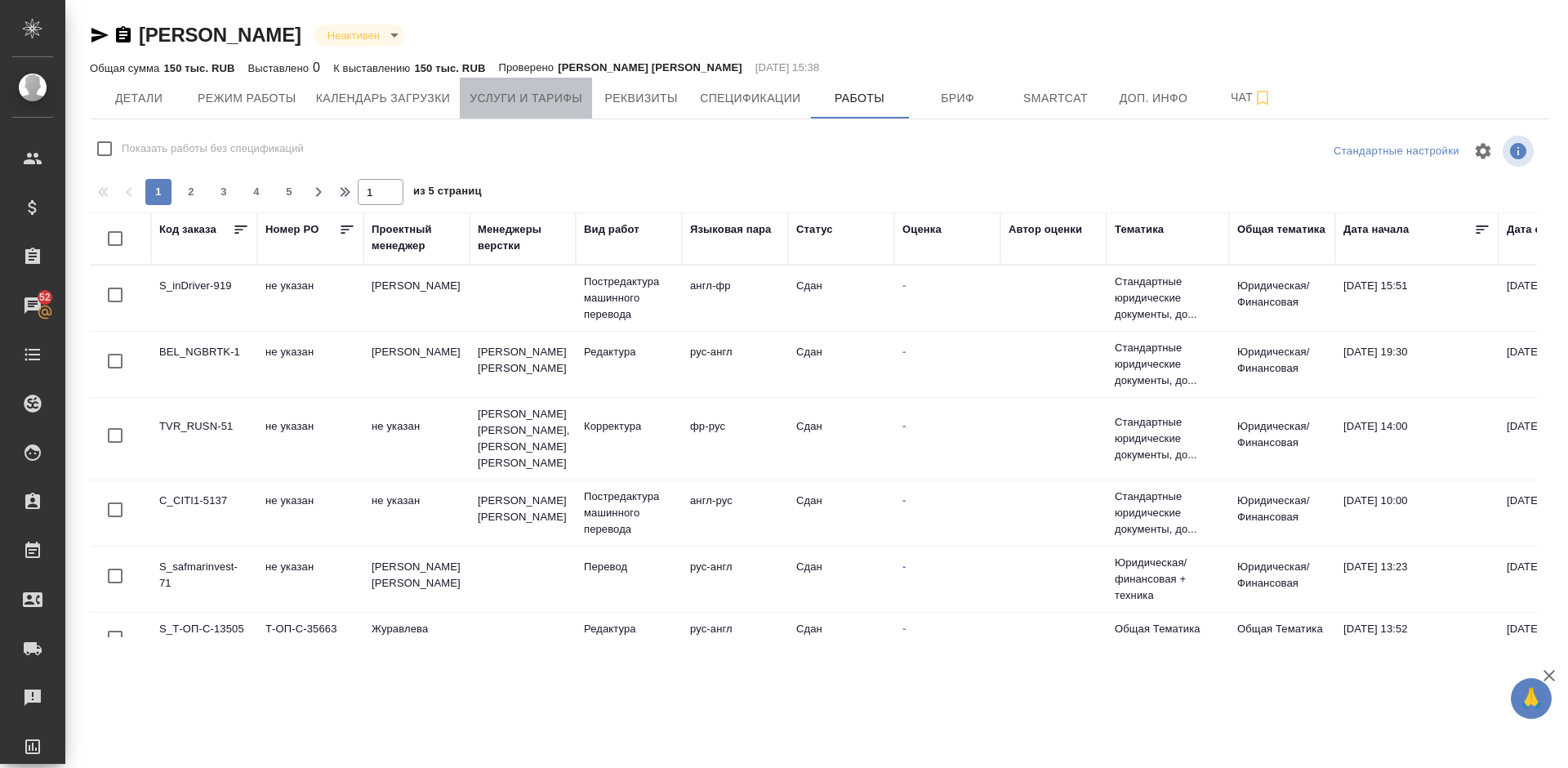
click at [542, 107] on span "Услуги и тарифы" at bounding box center [526, 98] width 113 height 20
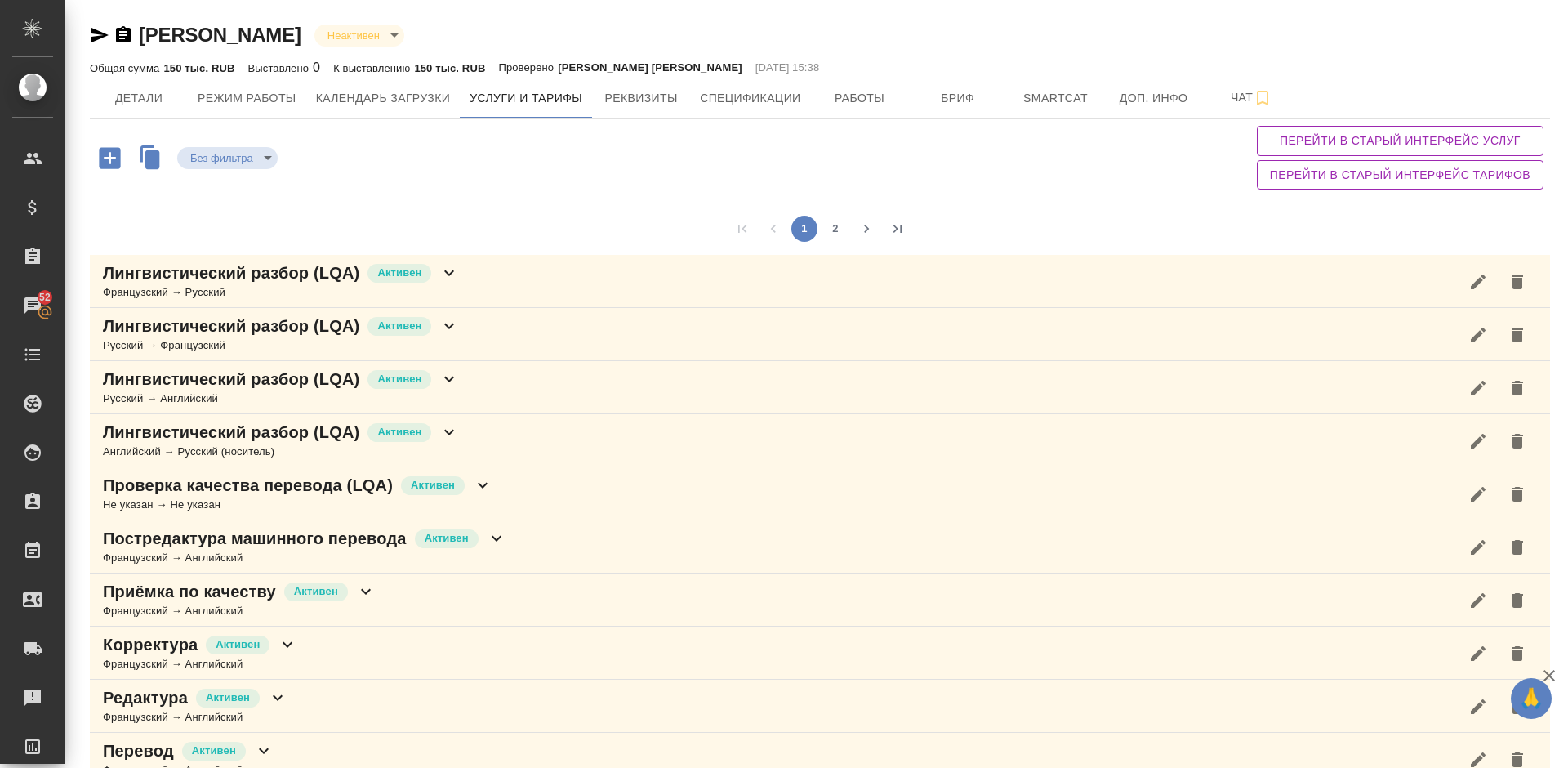
click at [1412, 213] on div "1 2" at bounding box center [820, 228] width 1460 height 52
click at [857, 95] on span "Работы" at bounding box center [859, 98] width 78 height 20
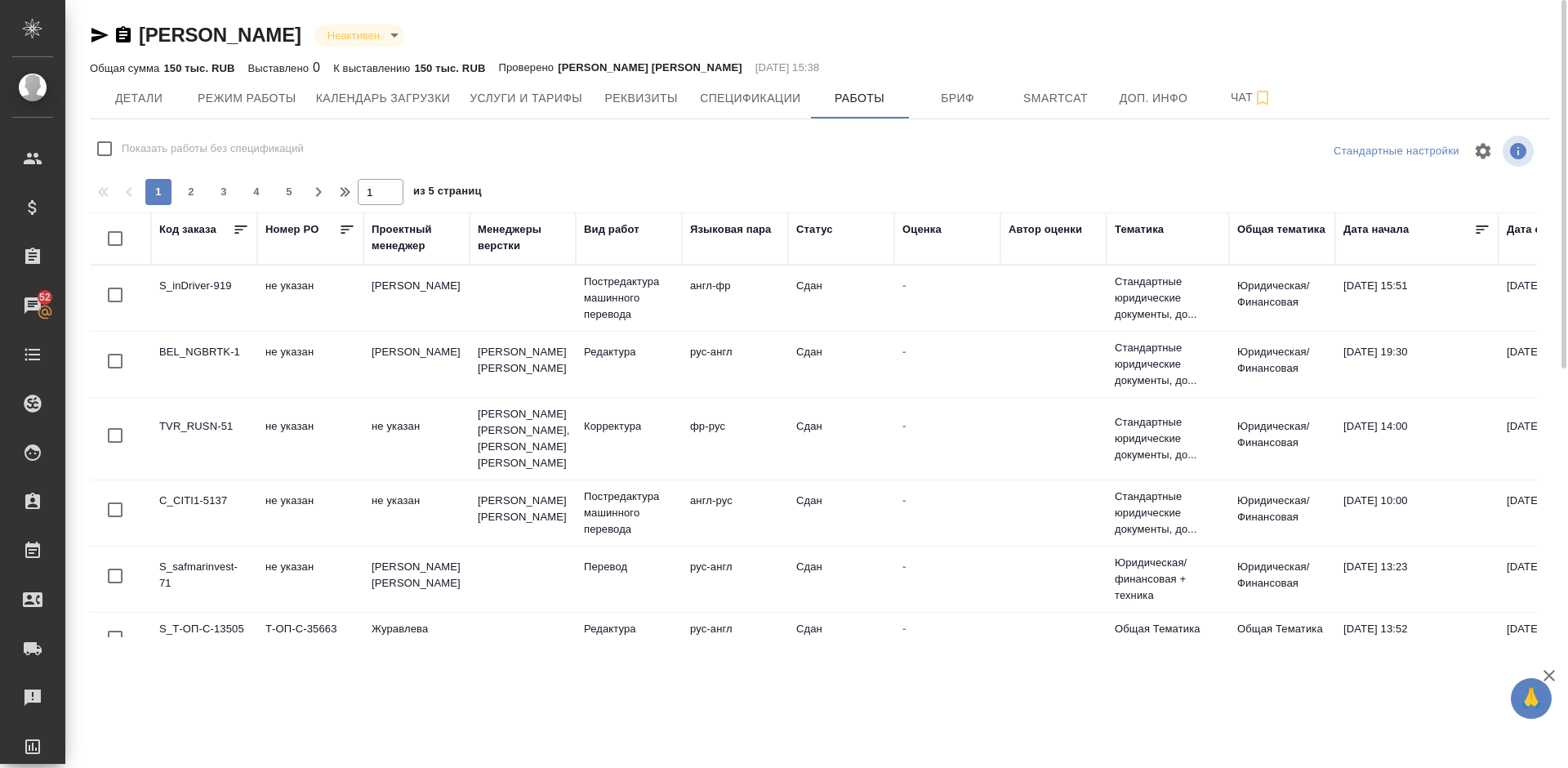
checkbox input "false"
click at [144, 96] on span "Детали" at bounding box center [138, 98] width 78 height 20
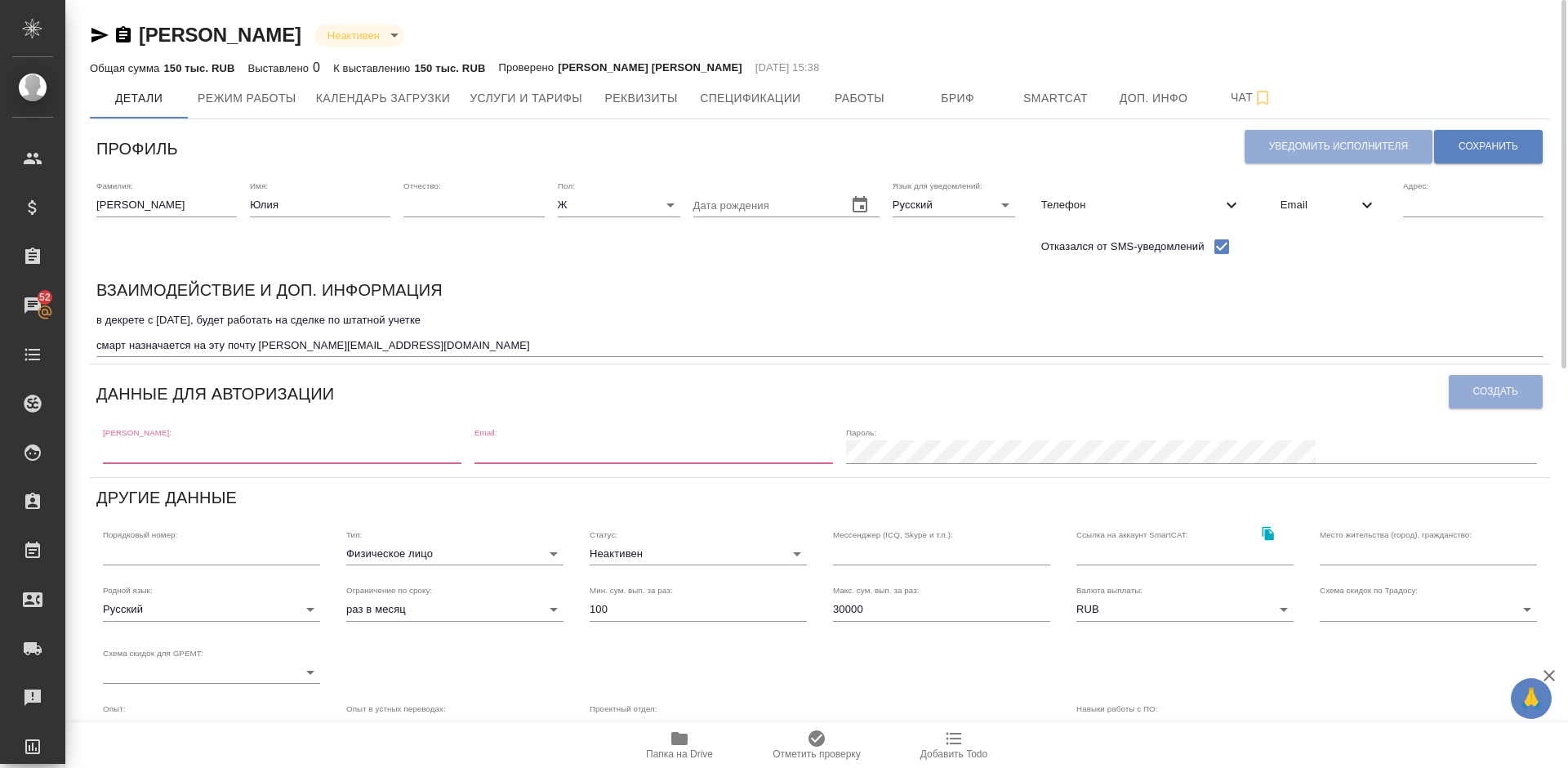
click at [1301, 199] on span "Email" at bounding box center [1318, 204] width 77 height 17
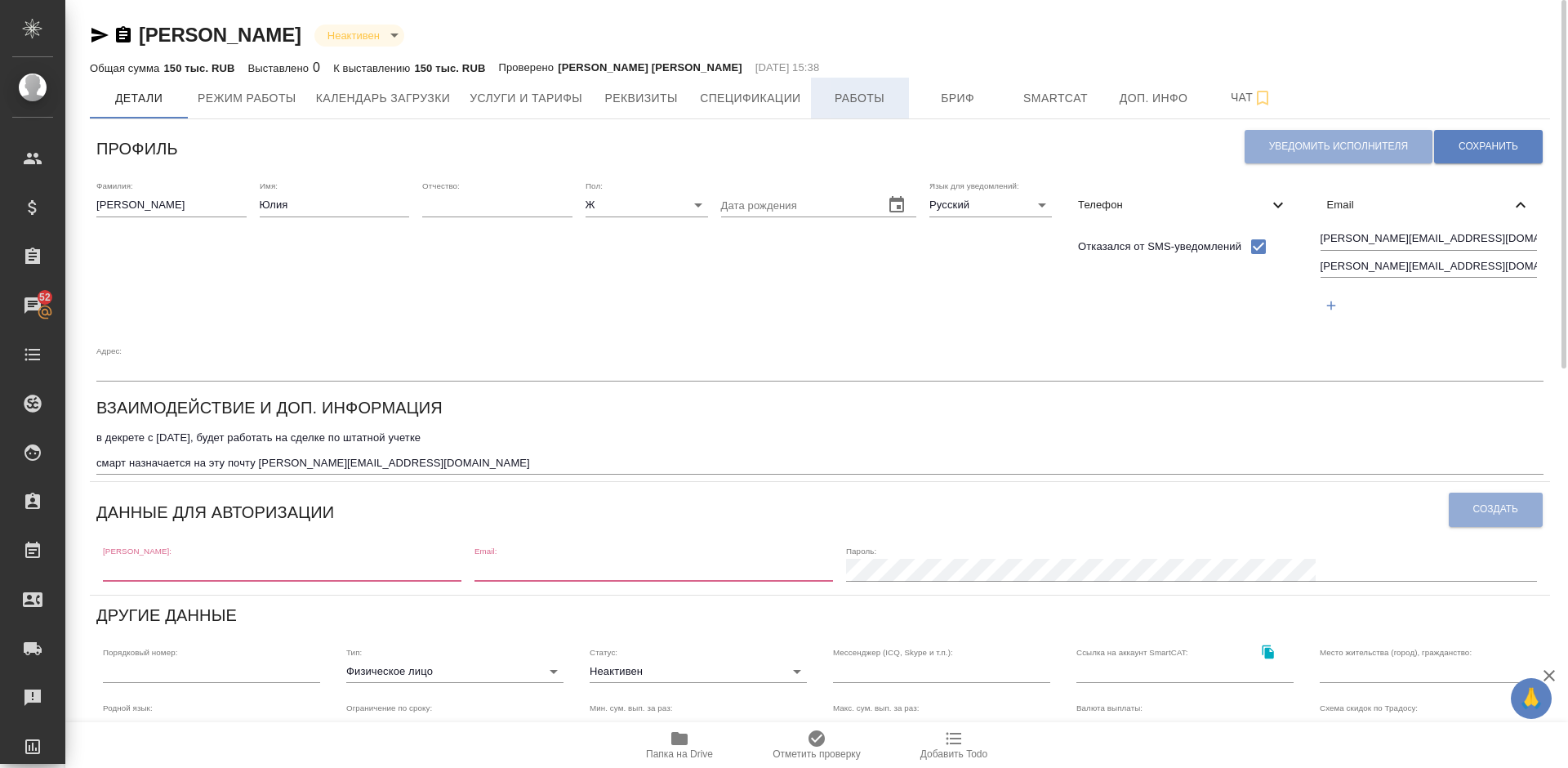
click at [858, 98] on span "Работы" at bounding box center [859, 98] width 78 height 20
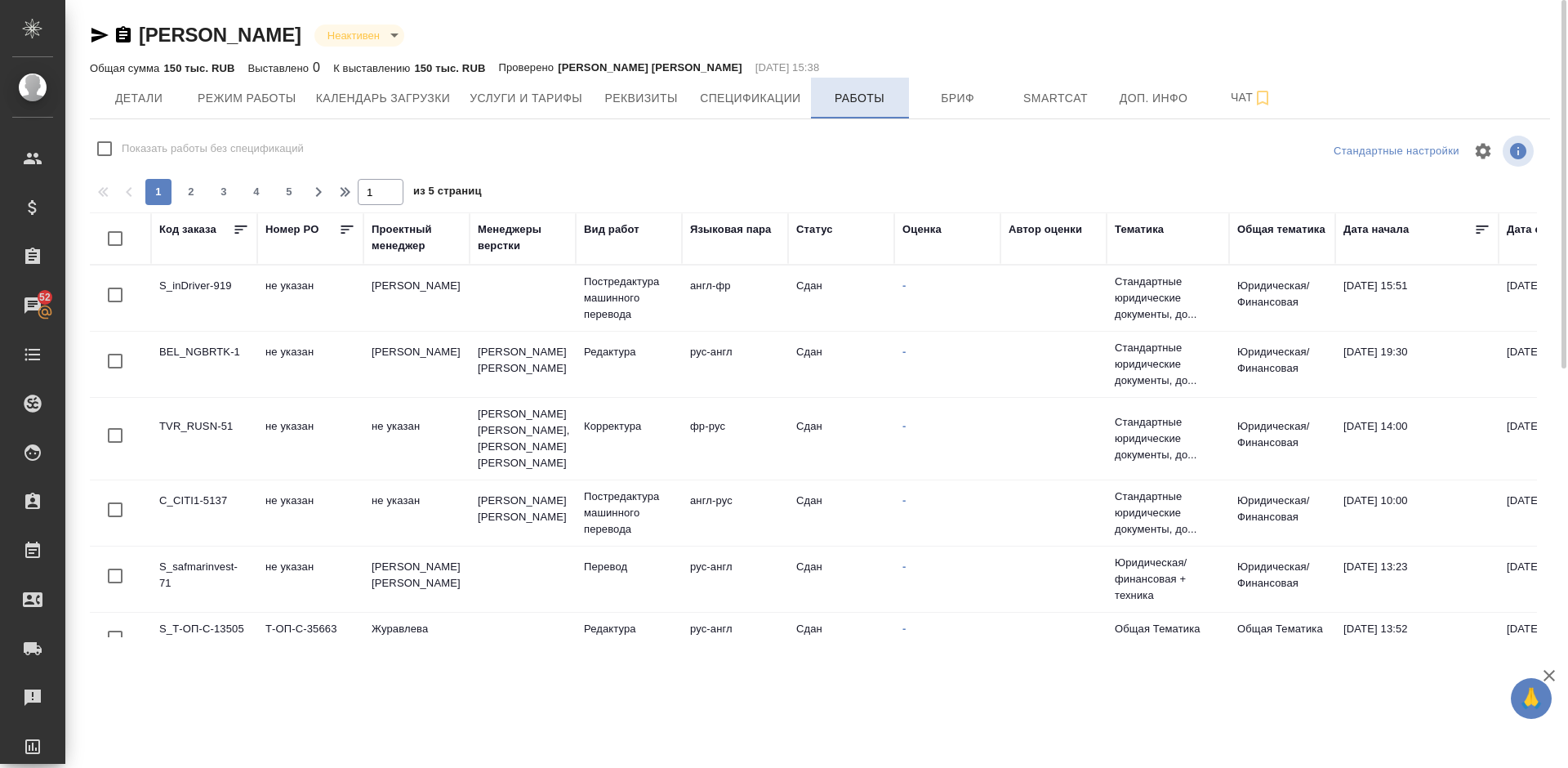
checkbox input "false"
click at [148, 95] on span "Детали" at bounding box center [138, 98] width 78 height 20
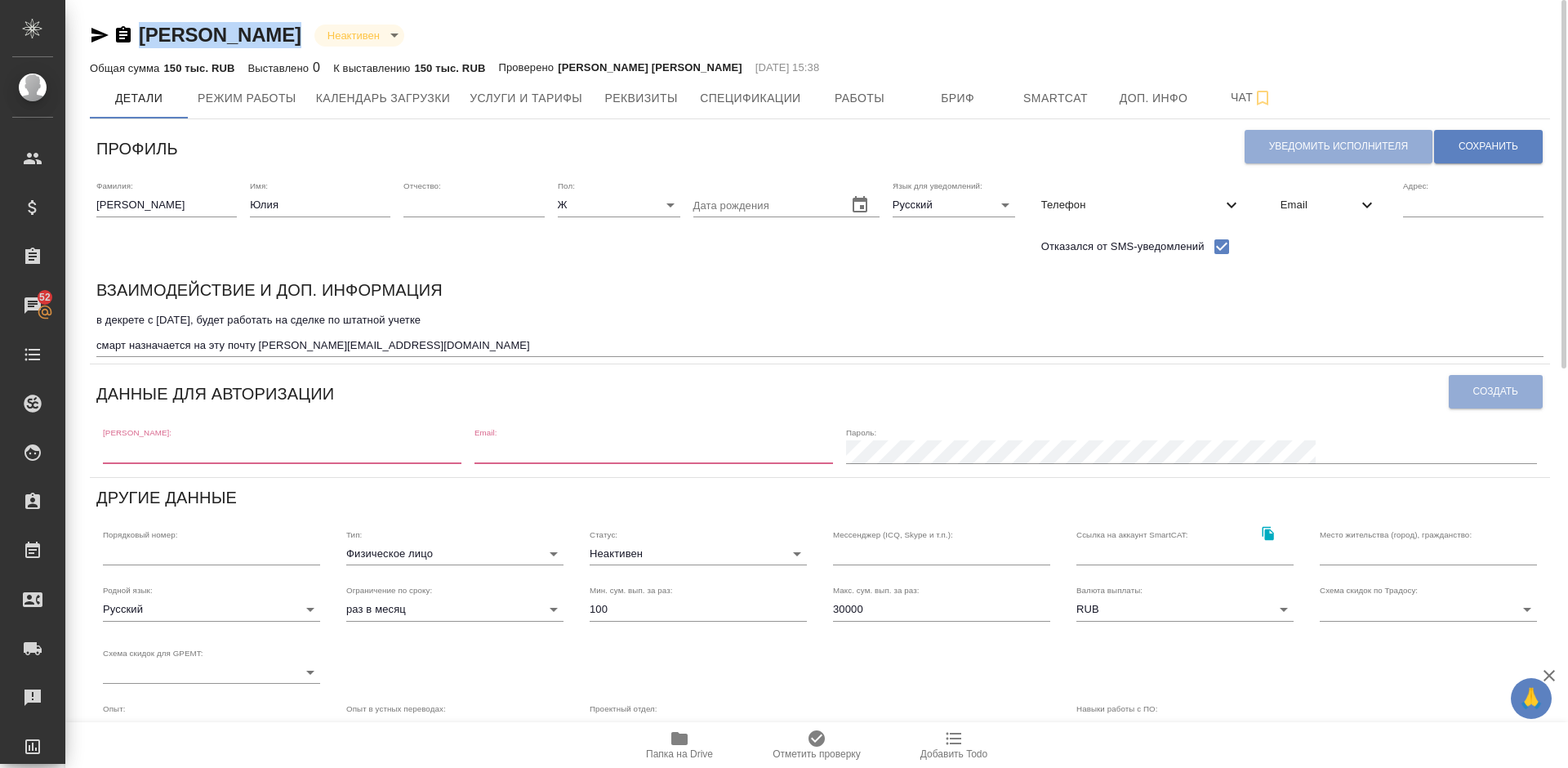
drag, startPoint x: 303, startPoint y: 37, endPoint x: 144, endPoint y: 29, distance: 159.2
click at [144, 29] on div "Смирнова Юлия Неактивен inactive" at bounding box center [820, 35] width 1460 height 26
copy link "Смирнова Юлия"
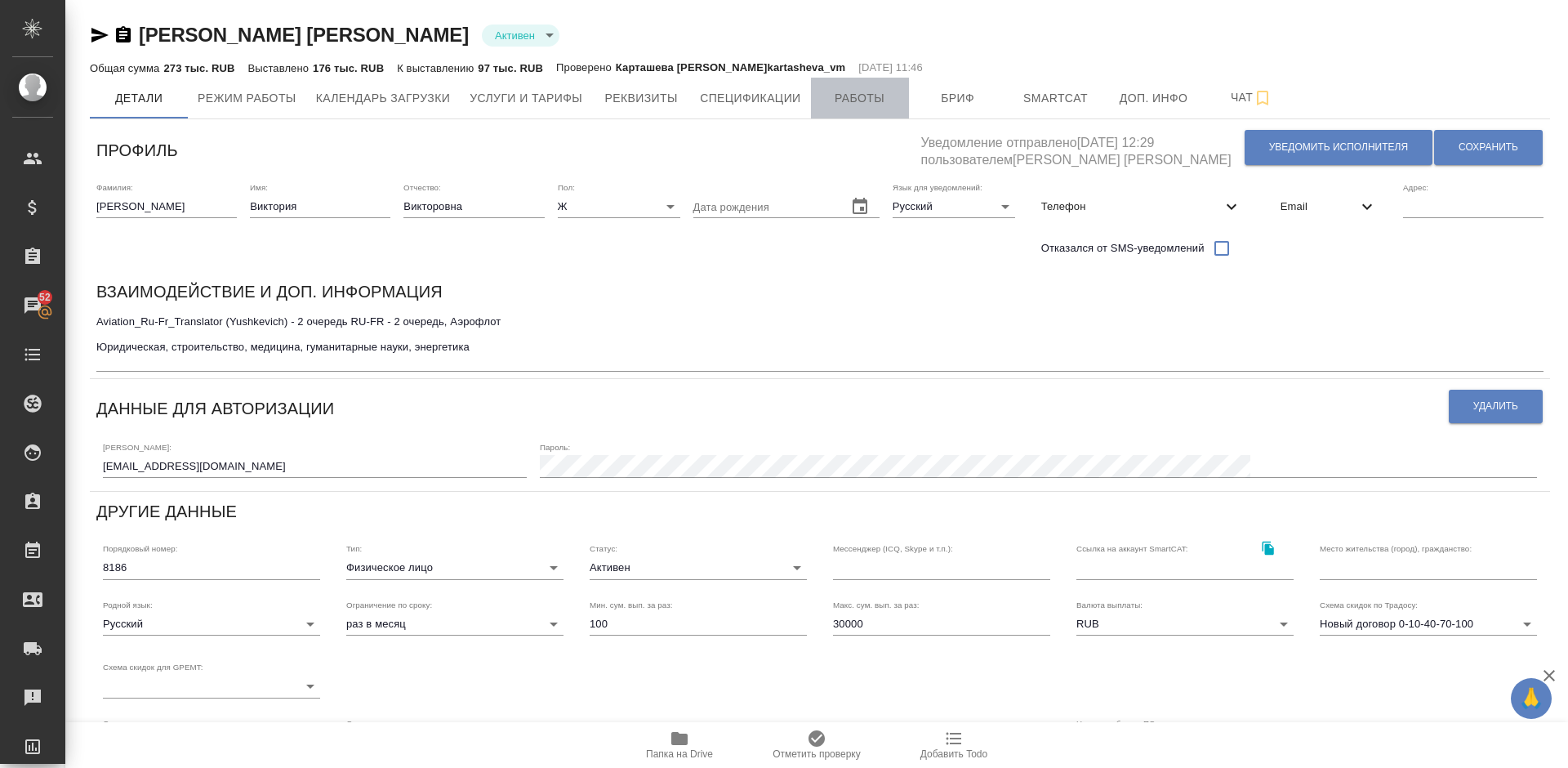
click at [865, 96] on span "Работы" at bounding box center [859, 98] width 78 height 20
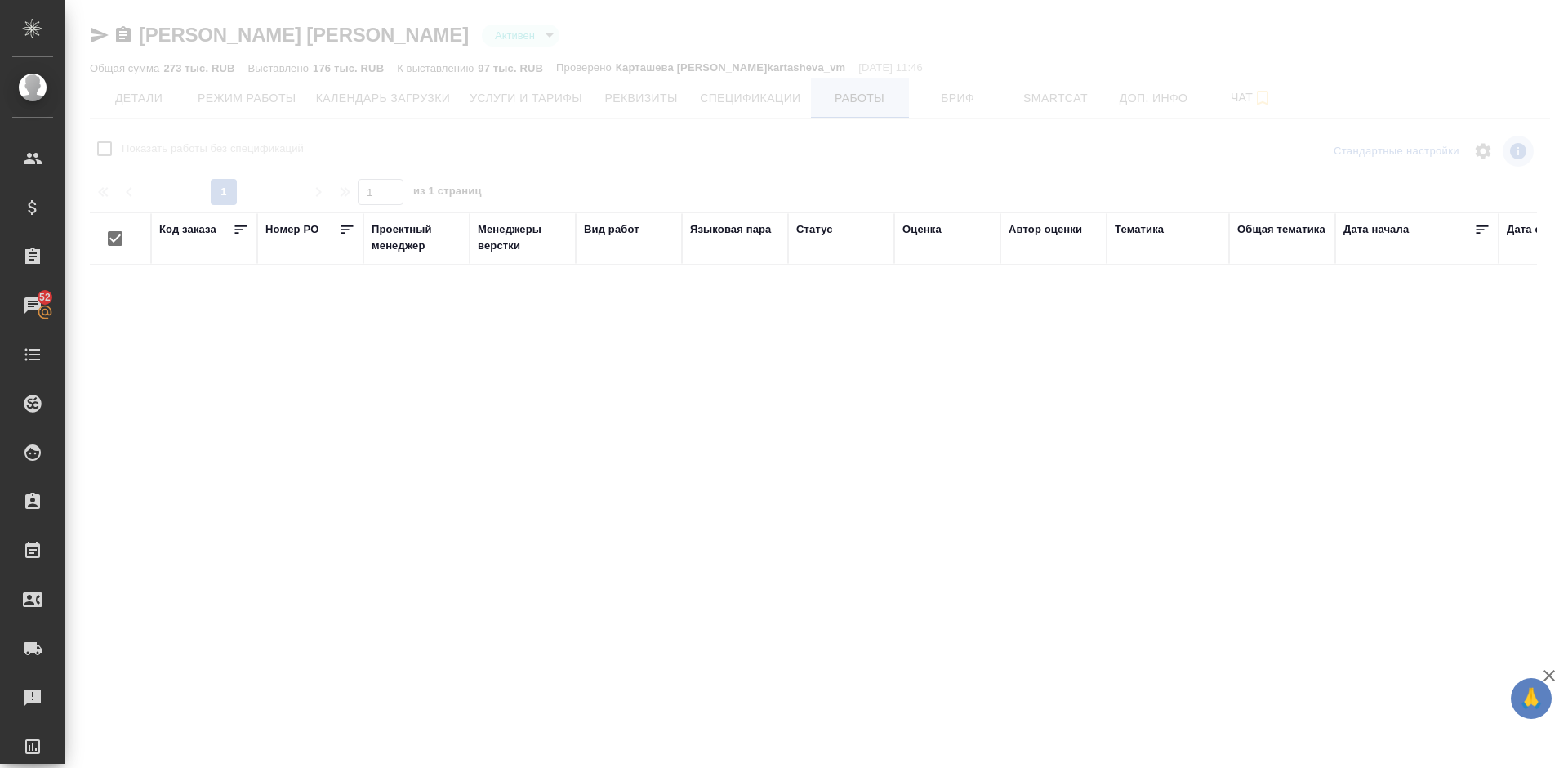
checkbox input "false"
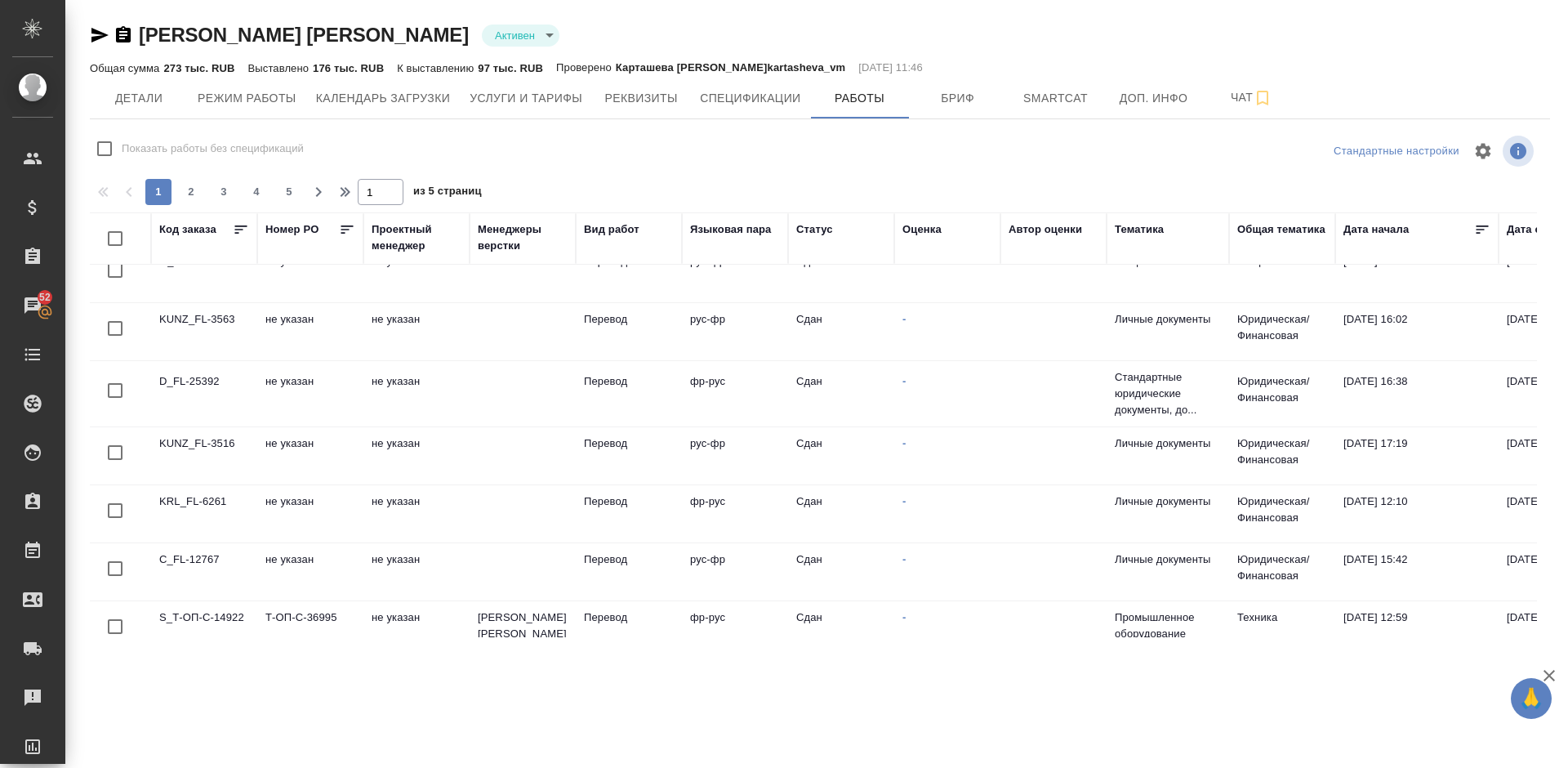
scroll to position [1188, 0]
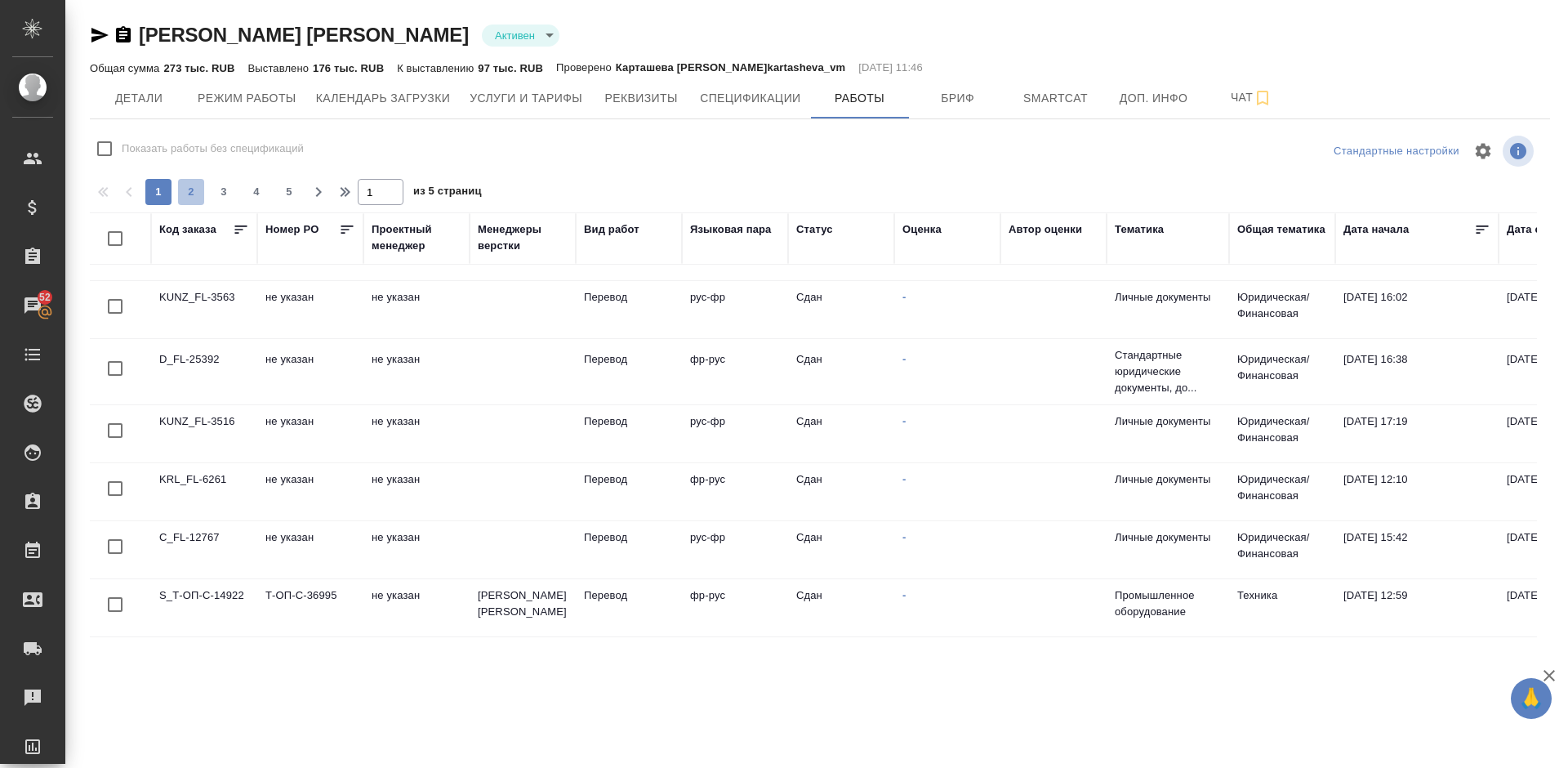
click at [196, 200] on button "2" at bounding box center [191, 192] width 26 height 26
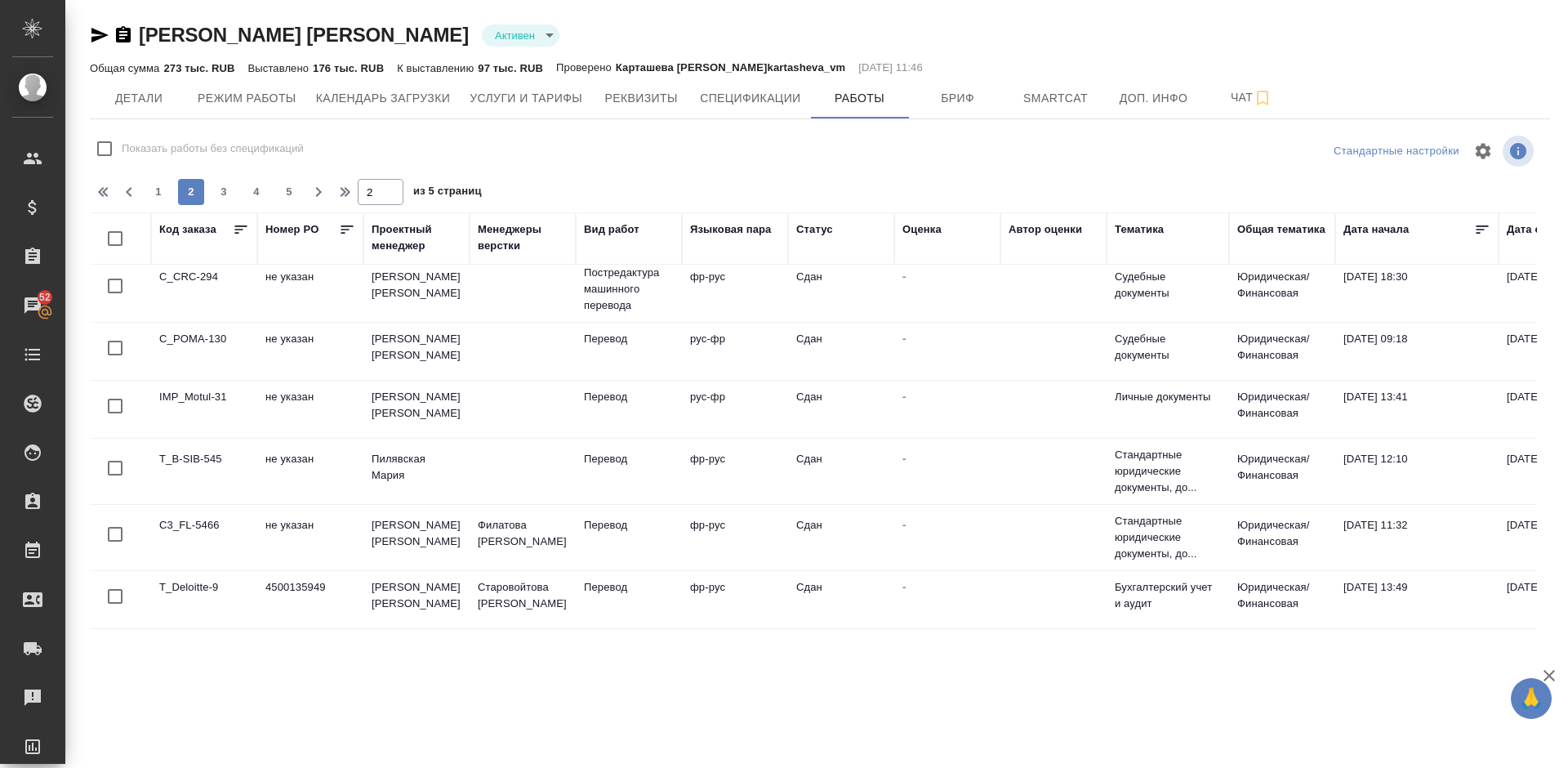
scroll to position [0, 0]
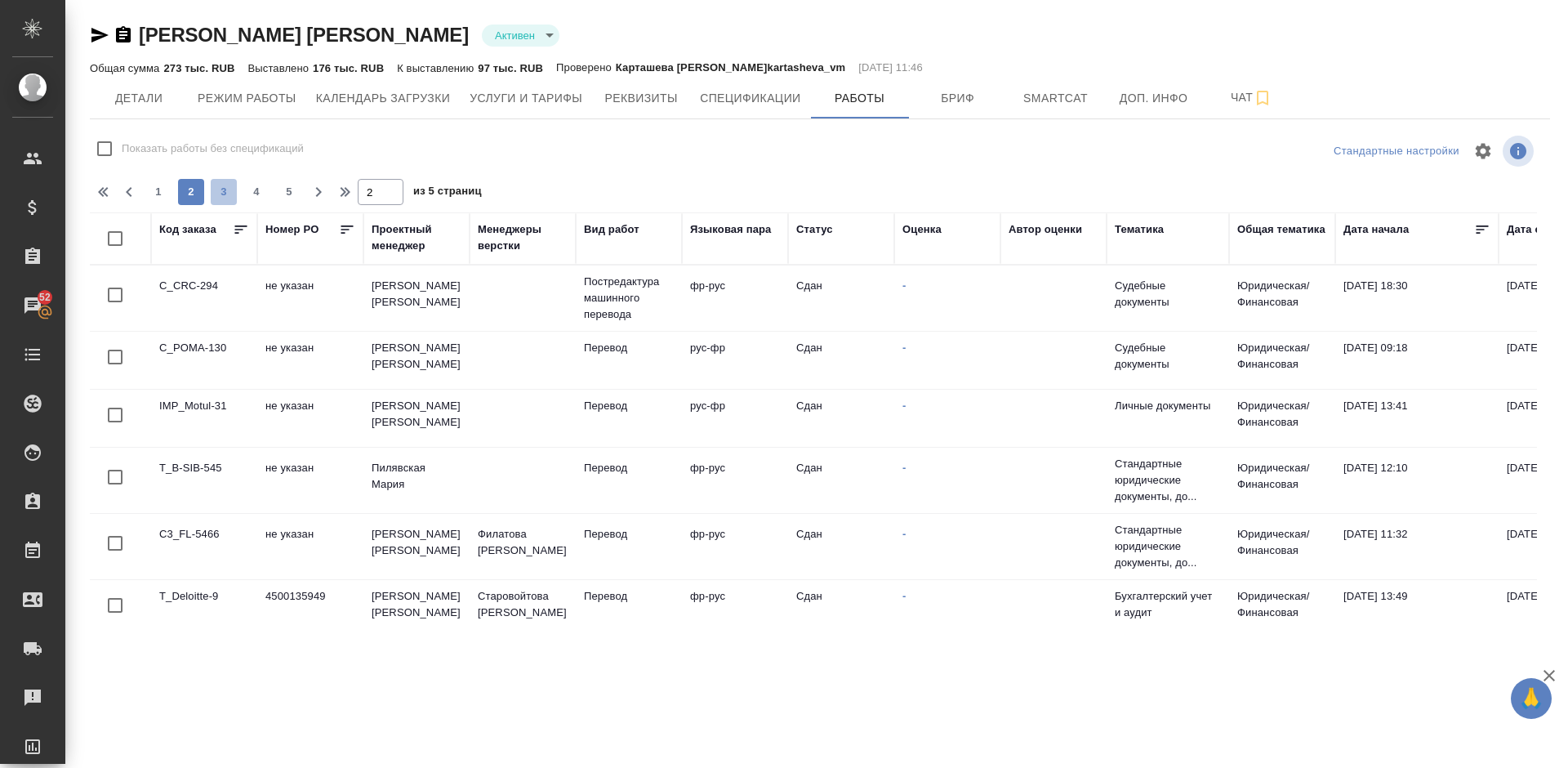
click at [229, 188] on span "3" at bounding box center [224, 192] width 26 height 17
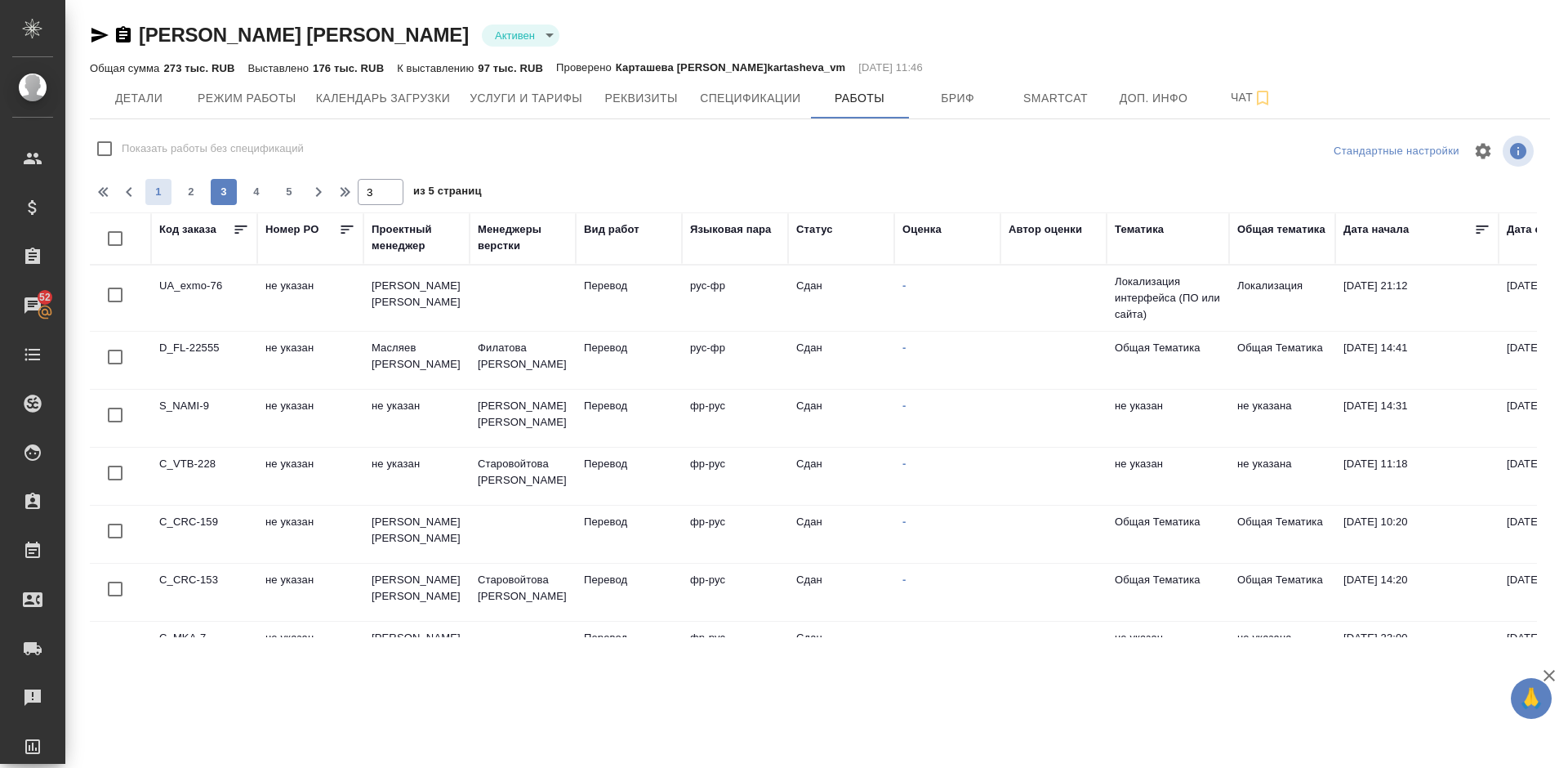
click at [148, 186] on span "1" at bounding box center [158, 192] width 26 height 17
type input "1"
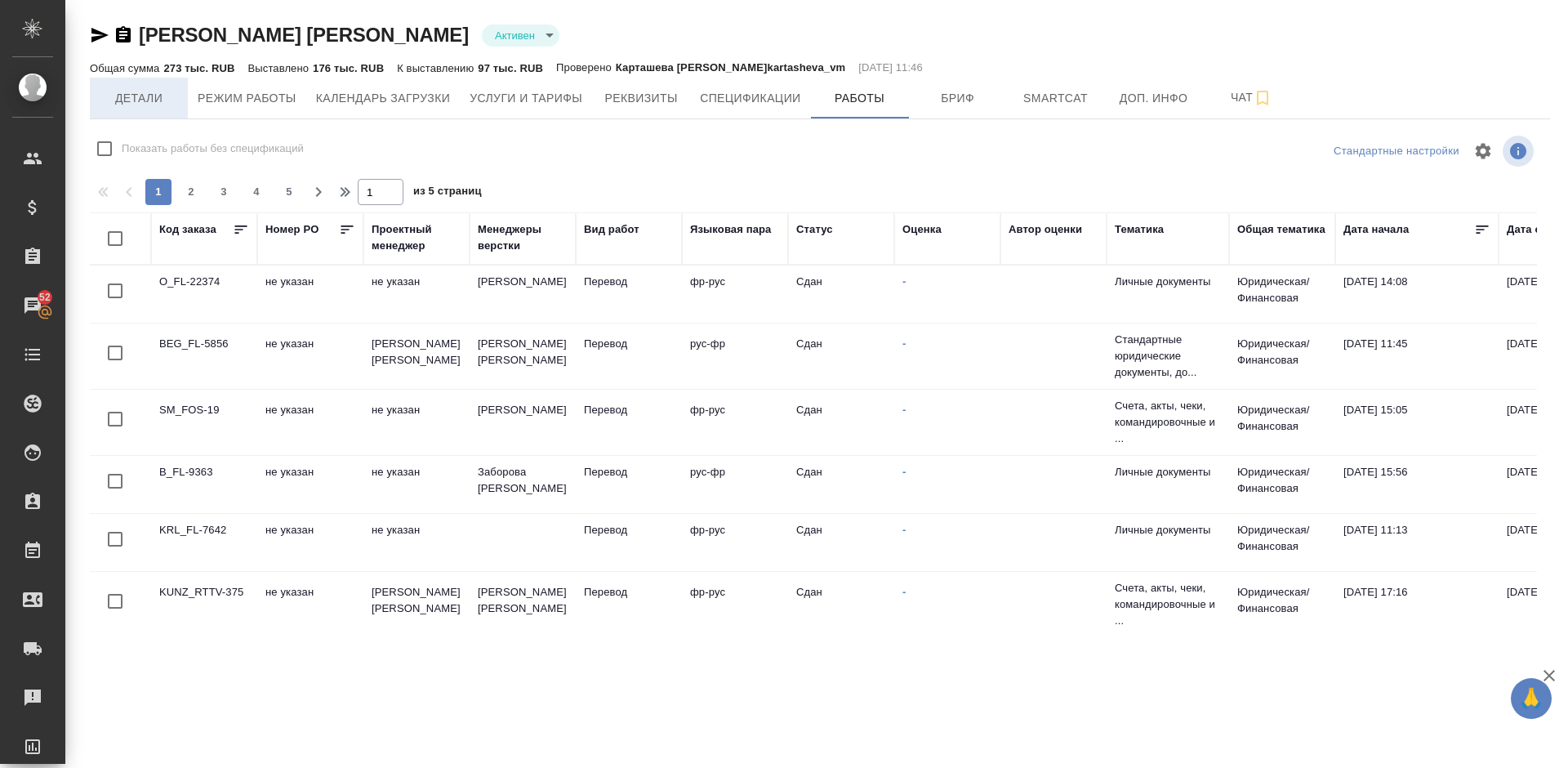
click at [155, 97] on span "Детали" at bounding box center [138, 98] width 78 height 20
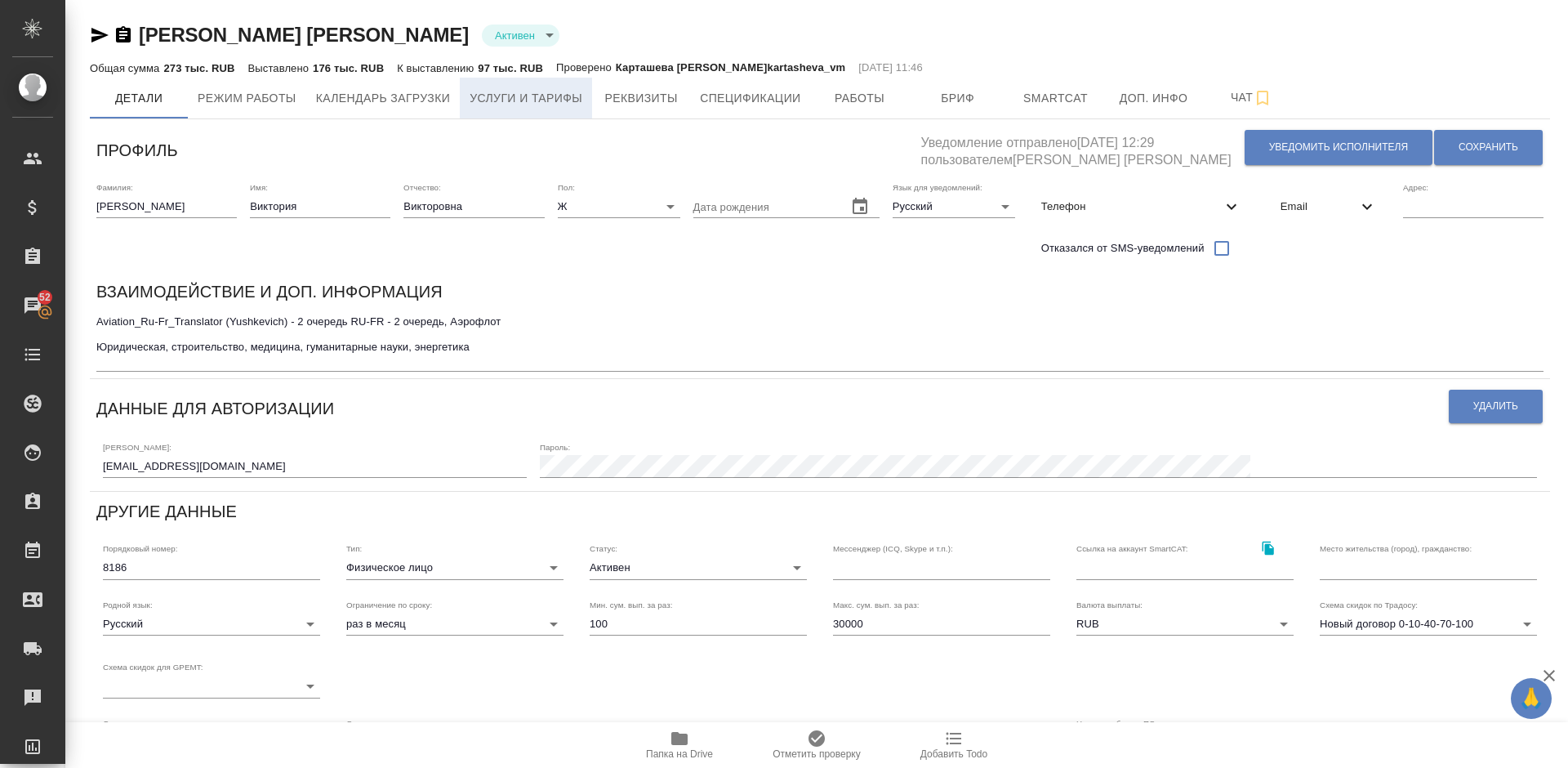
click at [545, 92] on span "Услуги и тарифы" at bounding box center [526, 98] width 113 height 20
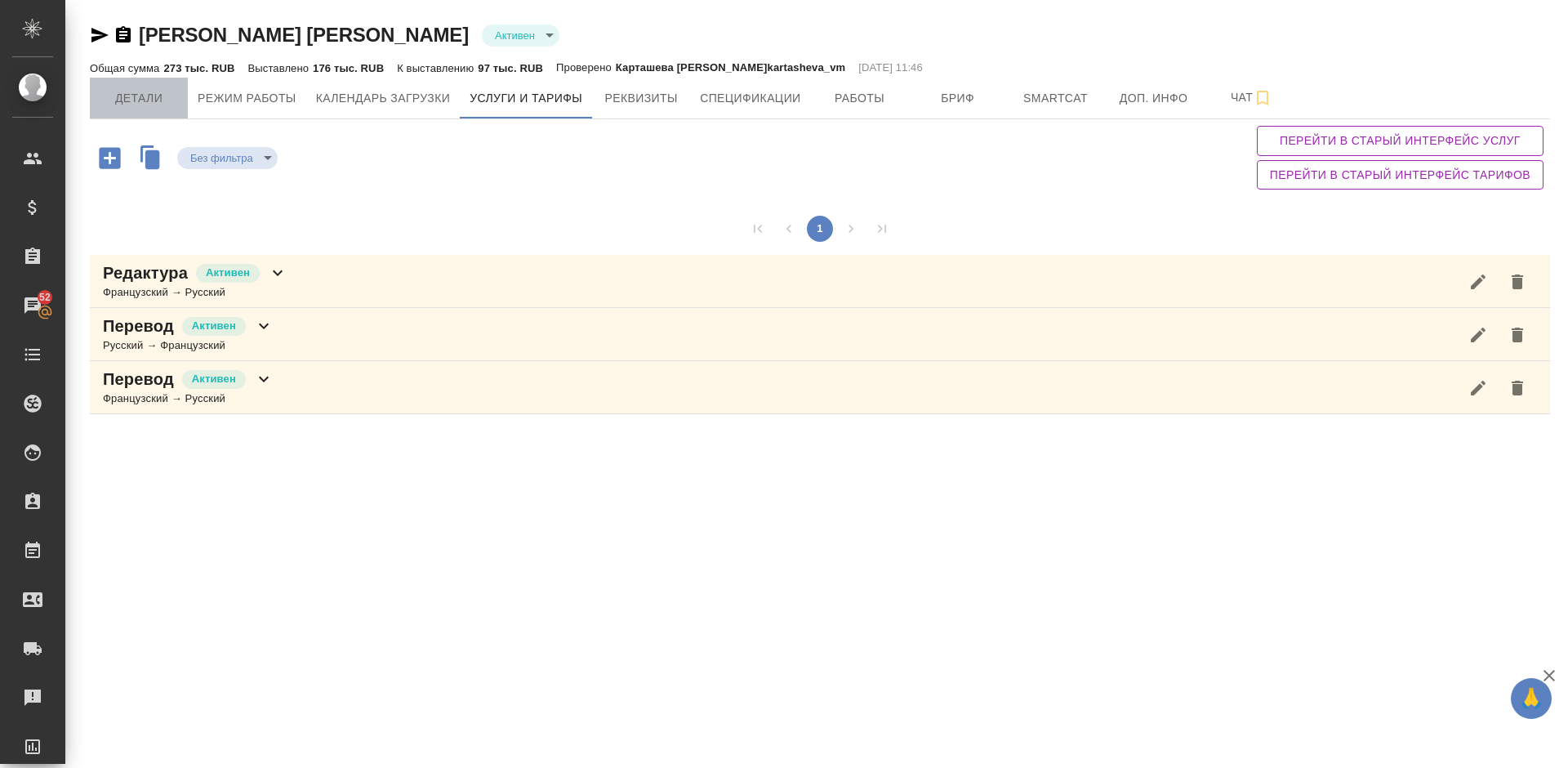
click at [155, 96] on span "Детали" at bounding box center [138, 98] width 78 height 20
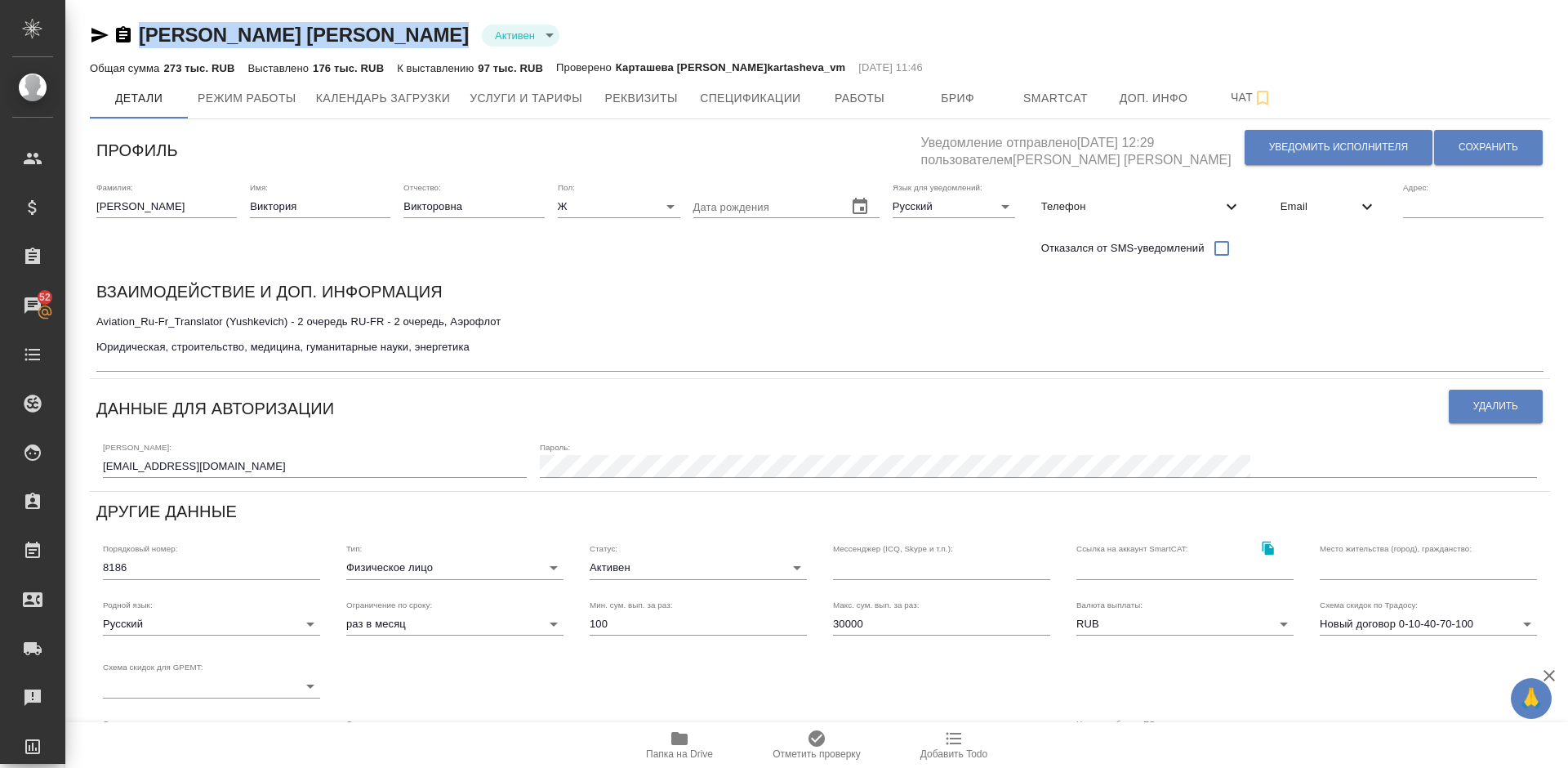
drag, startPoint x: 449, startPoint y: 40, endPoint x: 144, endPoint y: 38, distance: 305.0
click at [144, 38] on div "Юшкевич Виктория Викторовна Активен active" at bounding box center [820, 35] width 1460 height 26
copy link "Юшкевич Виктория Викторовна"
click at [532, 100] on span "Услуги и тарифы" at bounding box center [526, 98] width 113 height 20
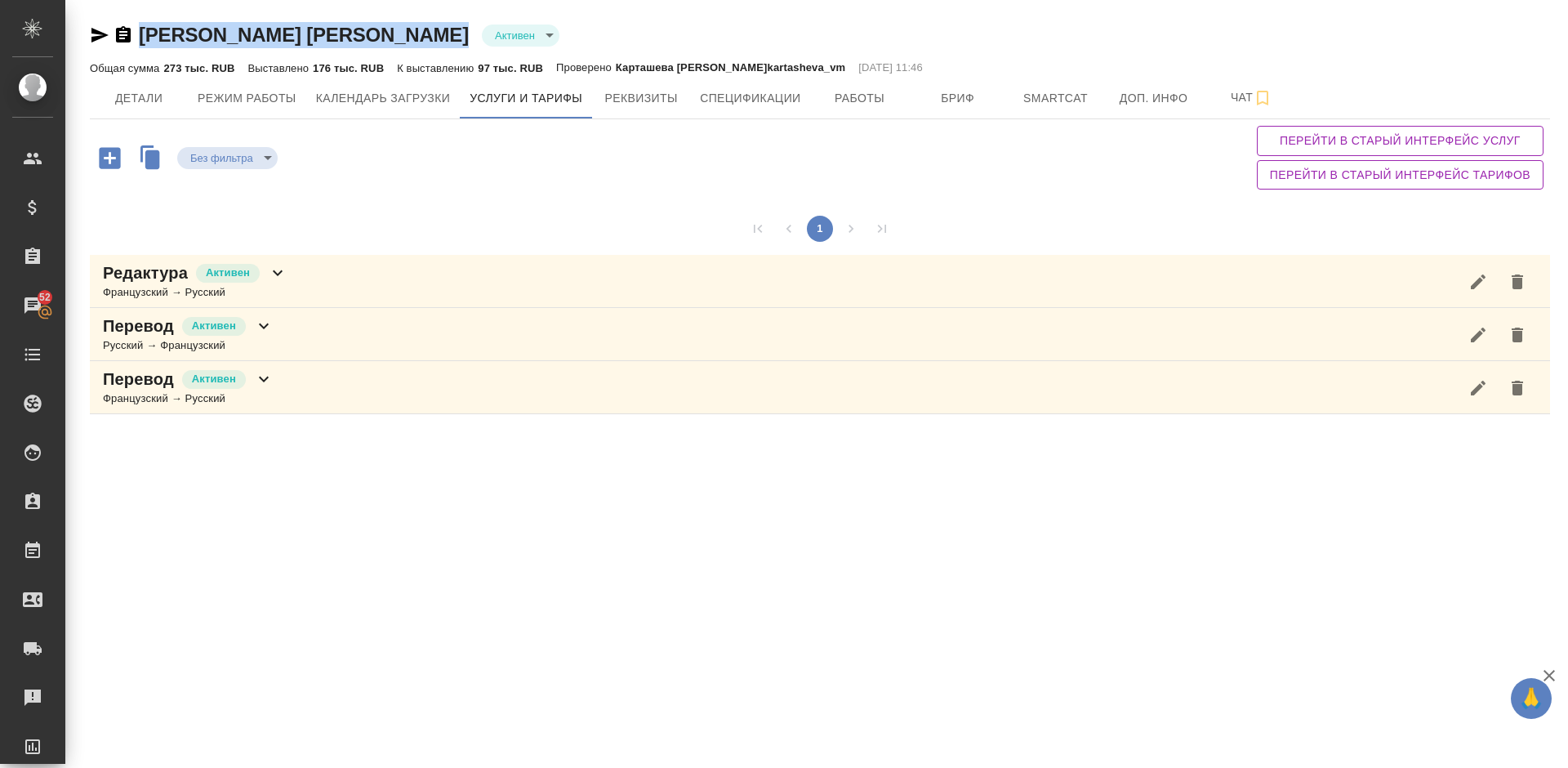
click at [316, 338] on div "Перевод Активен Русский → Французский" at bounding box center [820, 335] width 1460 height 53
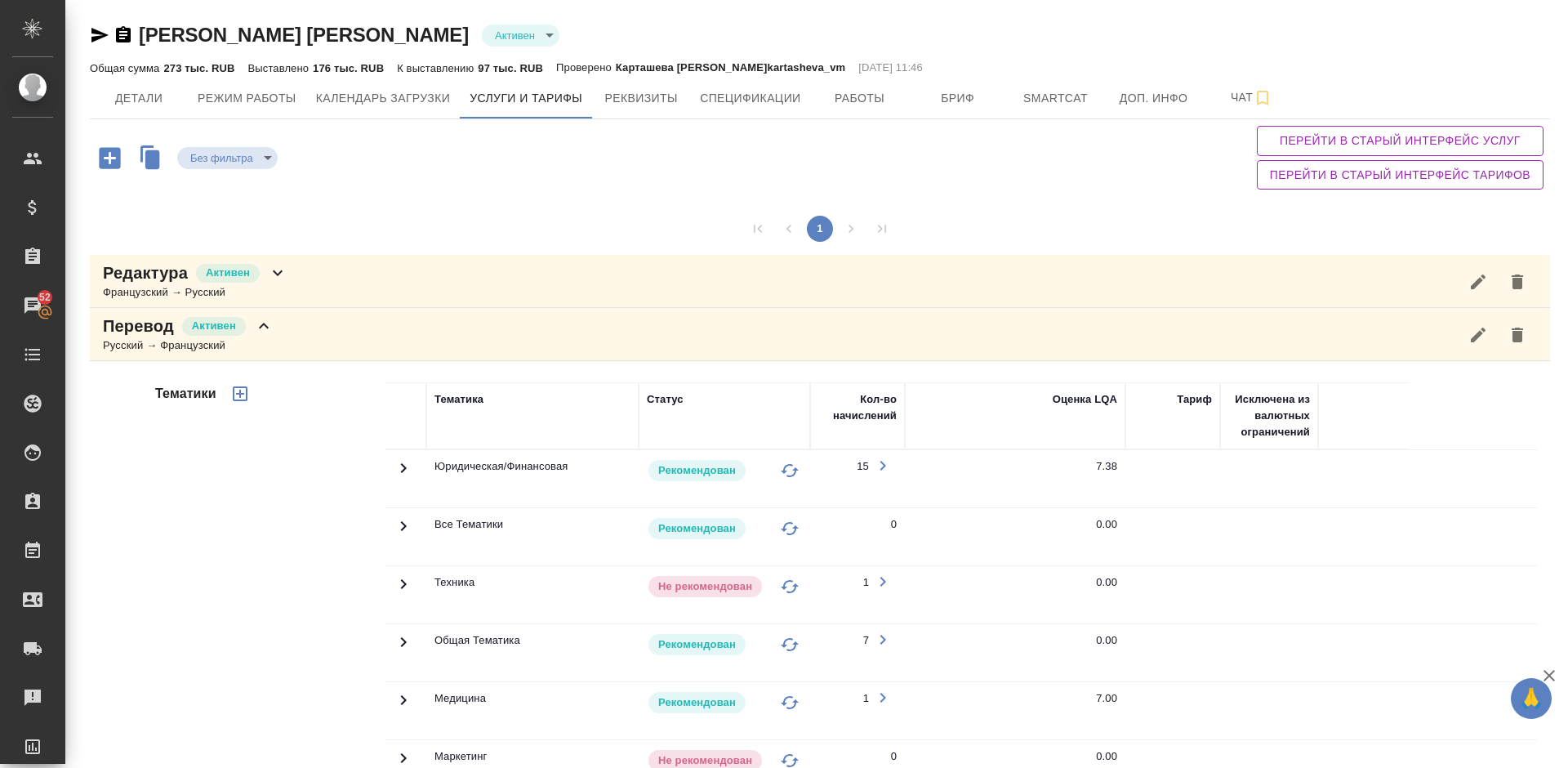
click at [252, 529] on div "Тематики" at bounding box center [268, 644] width 233 height 546
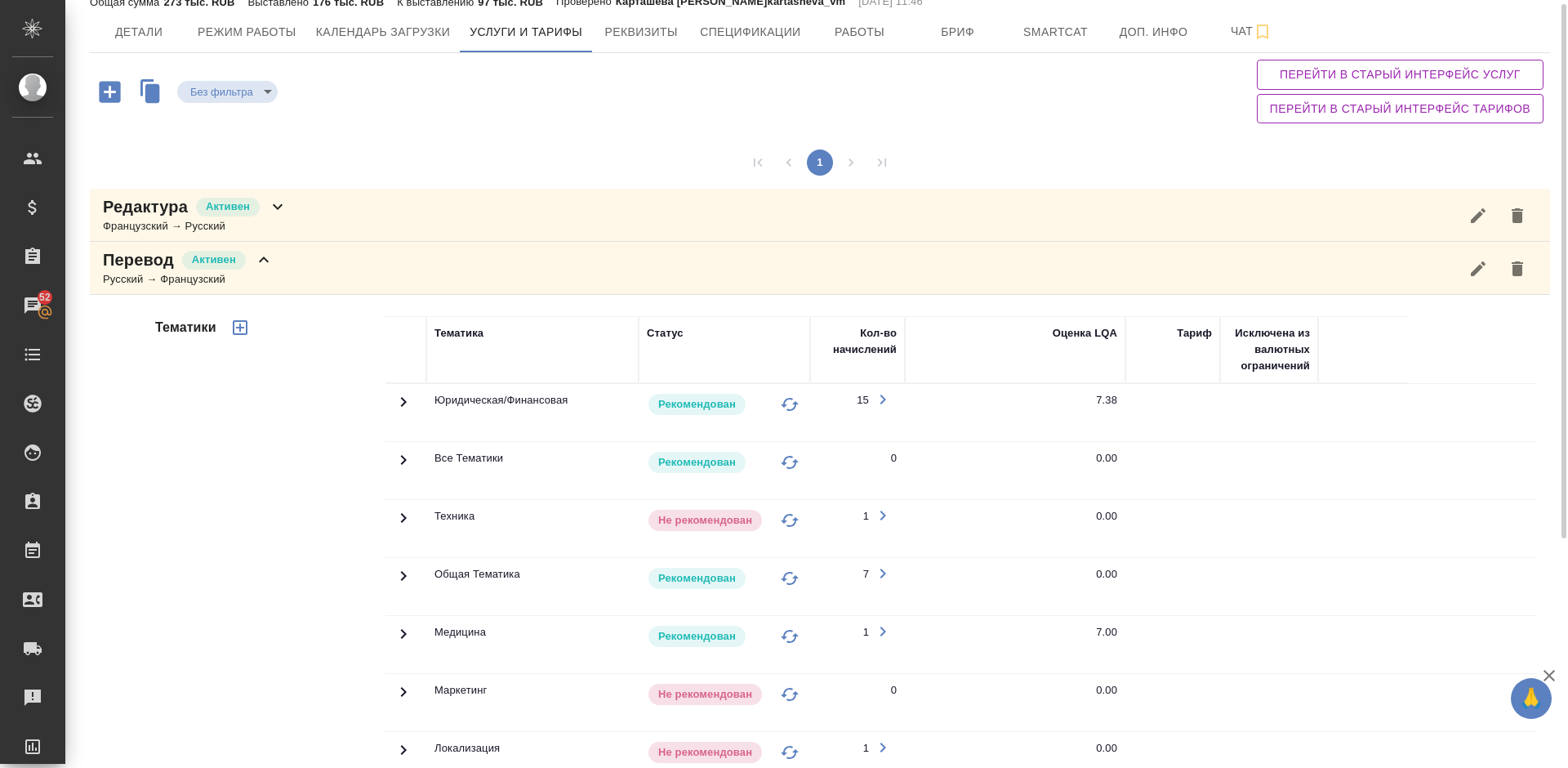
scroll to position [41, 0]
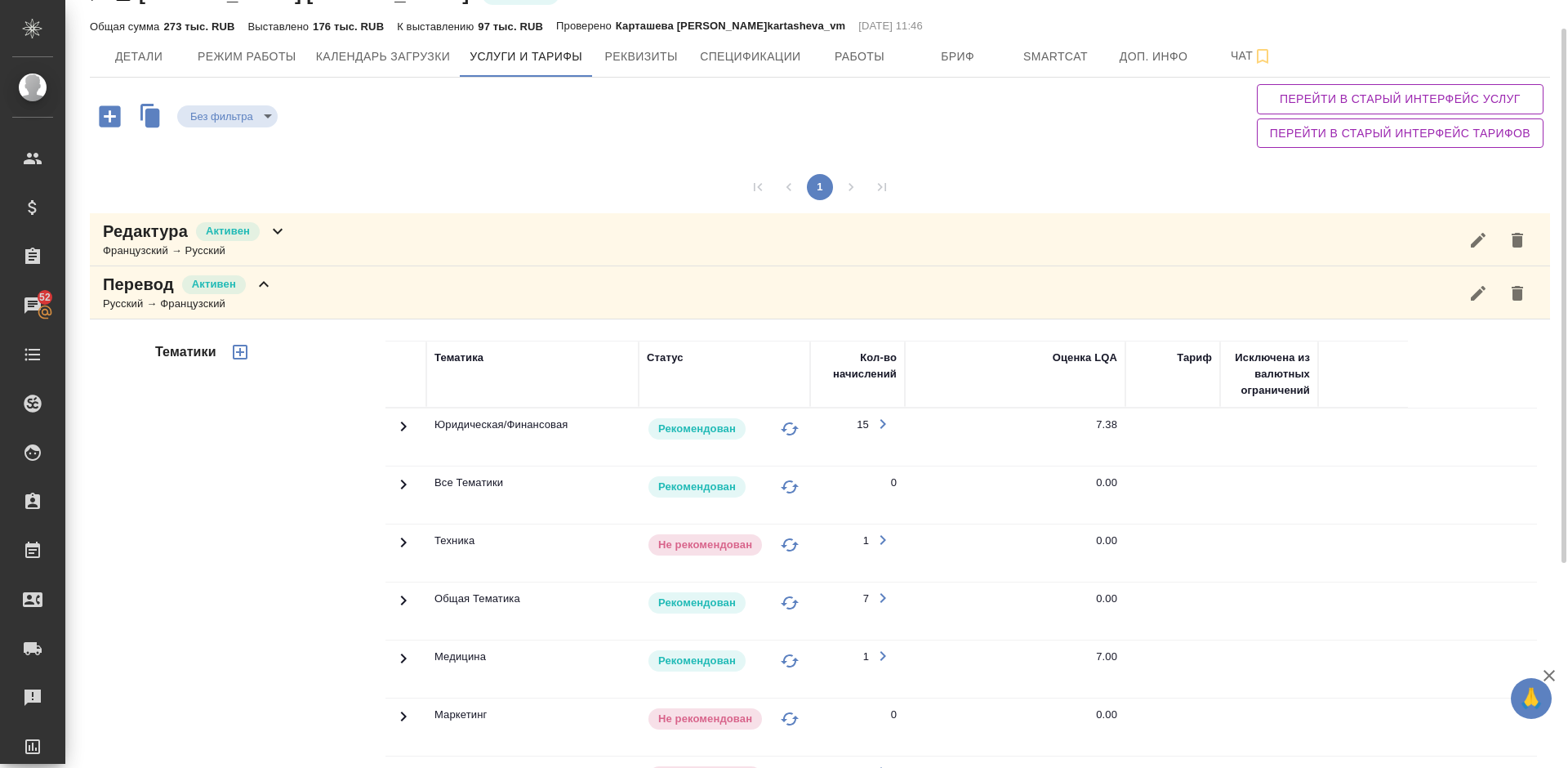
click at [293, 299] on div "Перевод Активен Русский → Французский" at bounding box center [820, 292] width 1460 height 53
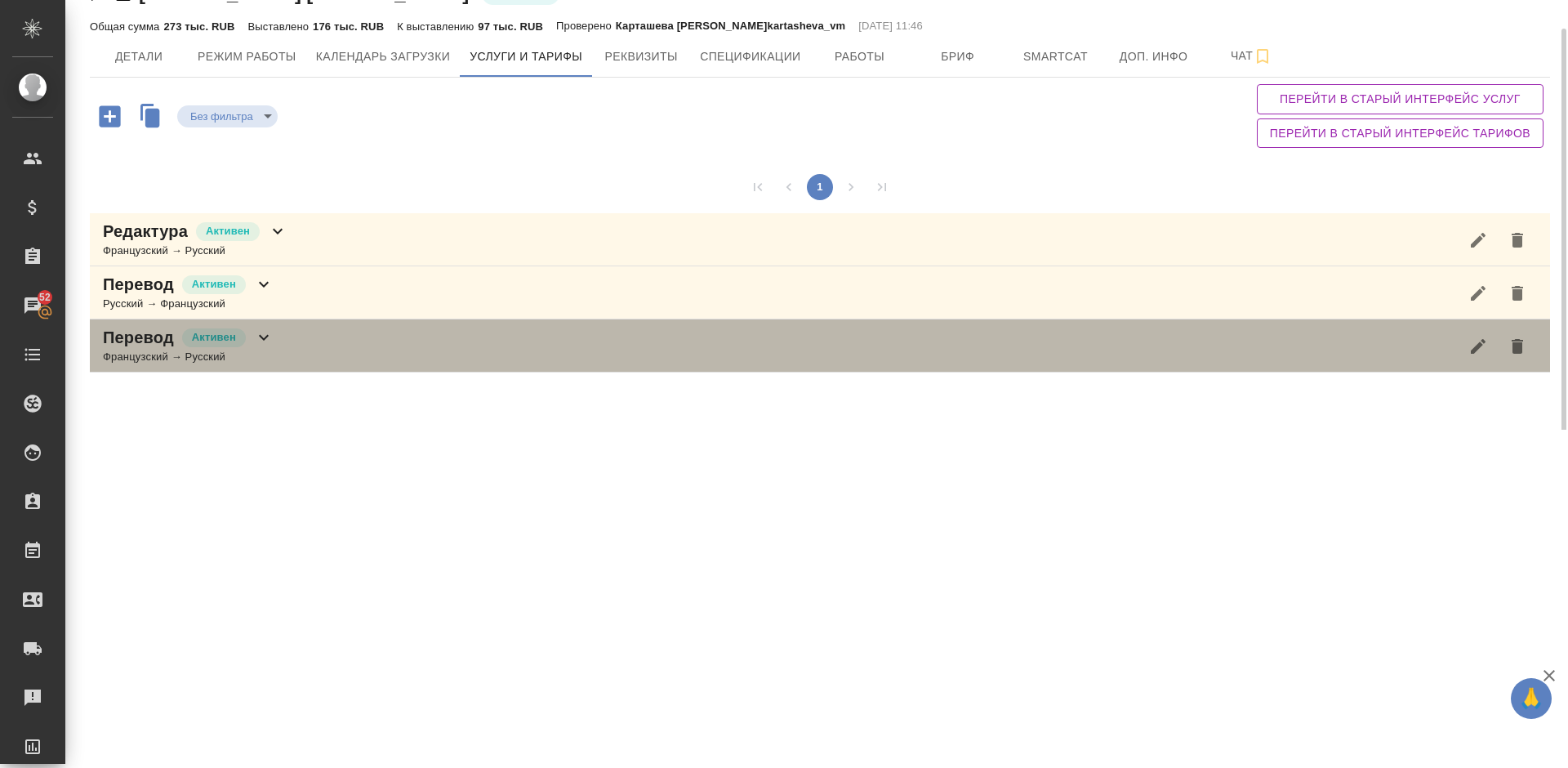
click at [309, 353] on div "Перевод Активен Французский → Русский" at bounding box center [820, 346] width 1460 height 53
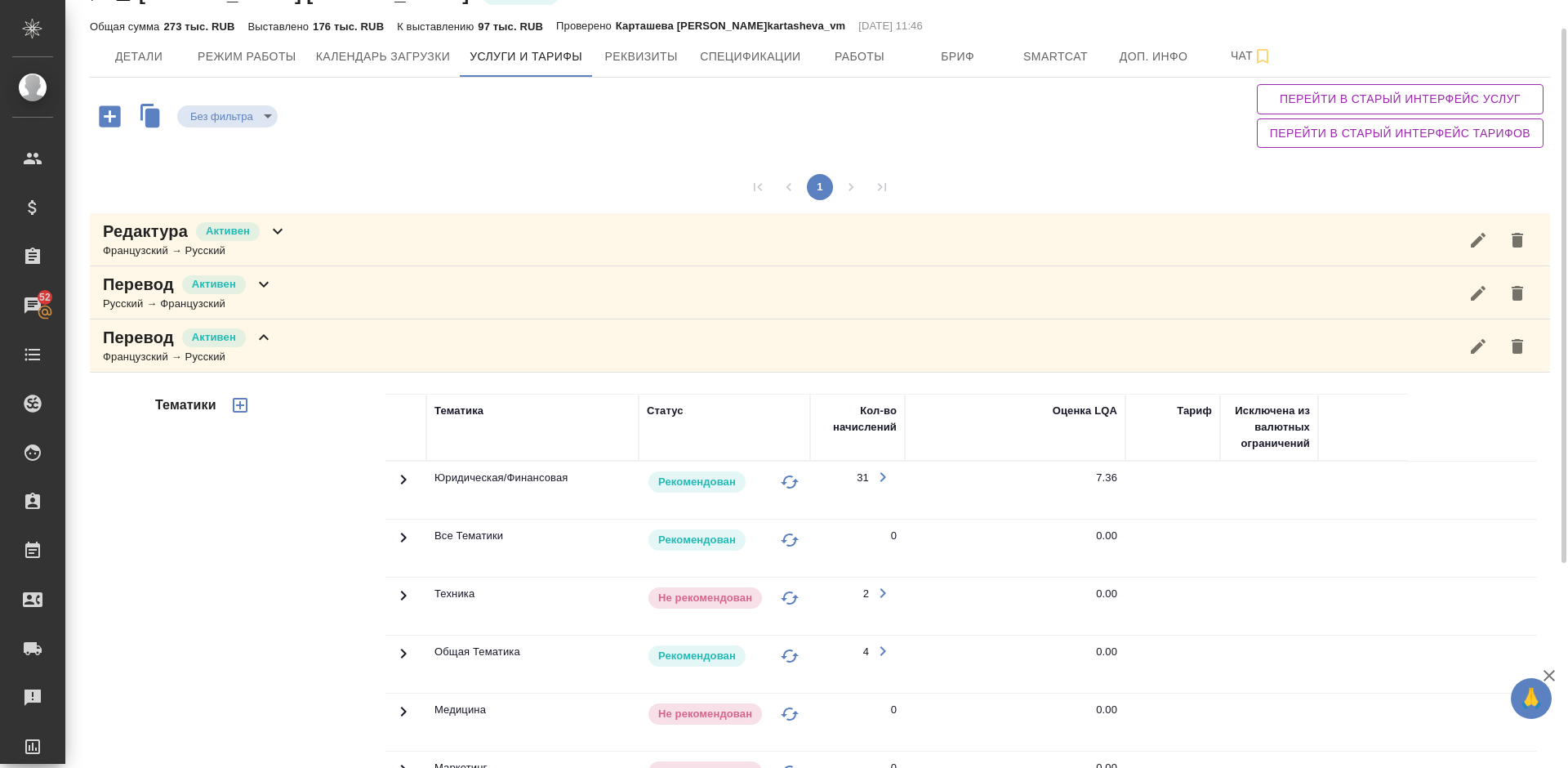
click at [232, 525] on div "Тематики" at bounding box center [268, 655] width 233 height 546
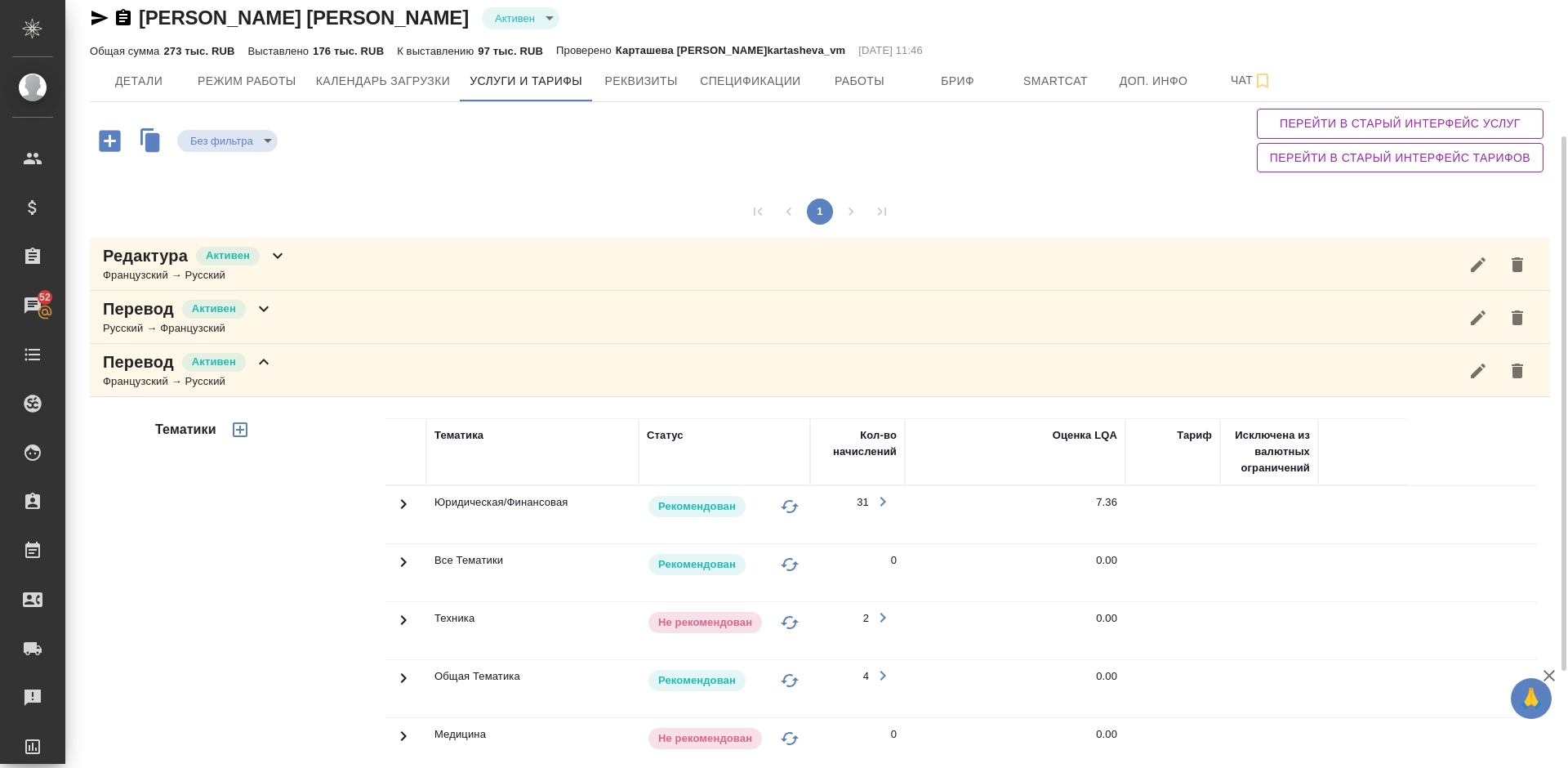
scroll to position [0, 0]
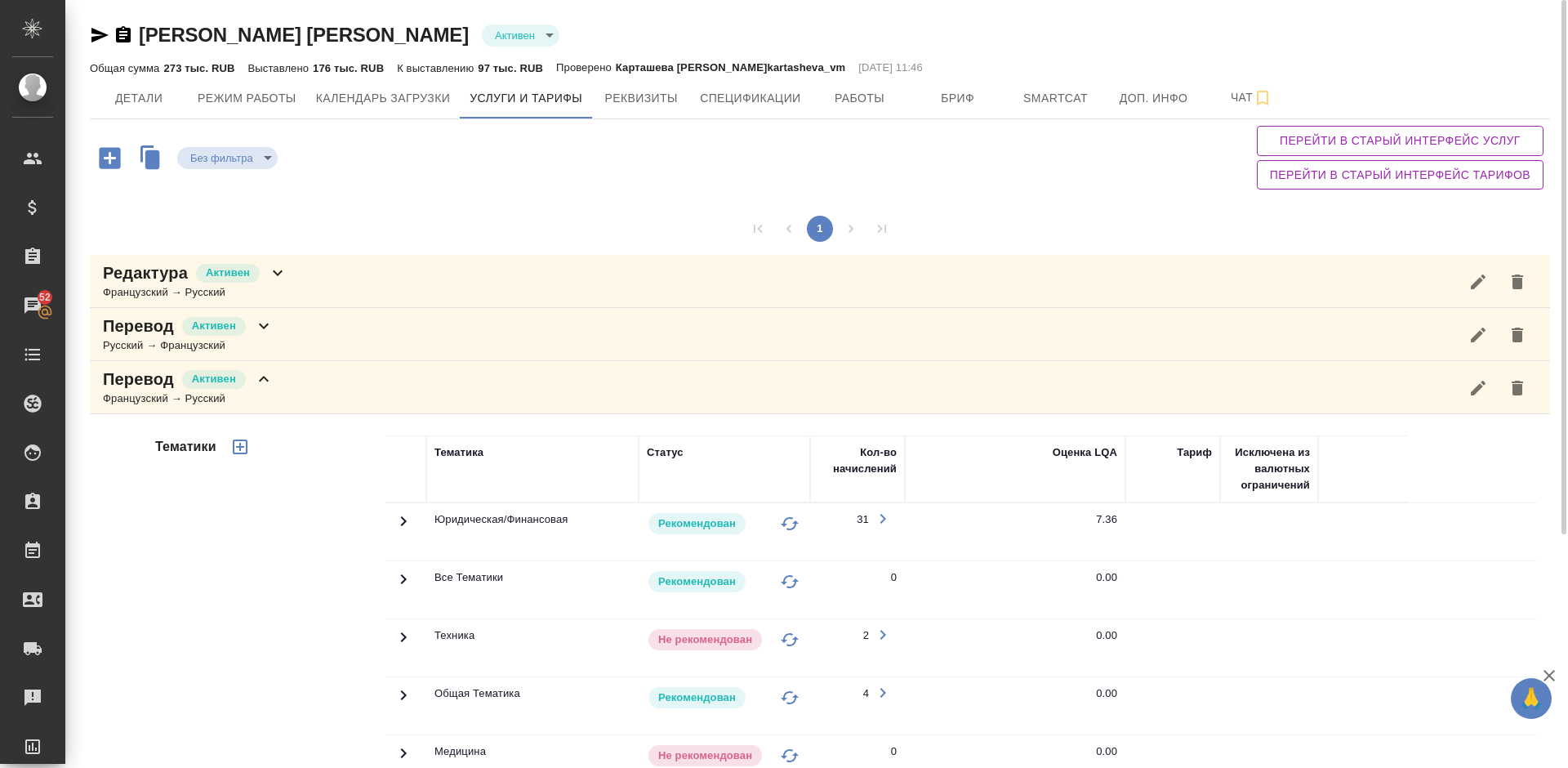
click at [293, 399] on div "Перевод Активен Французский → Русский" at bounding box center [820, 388] width 1460 height 53
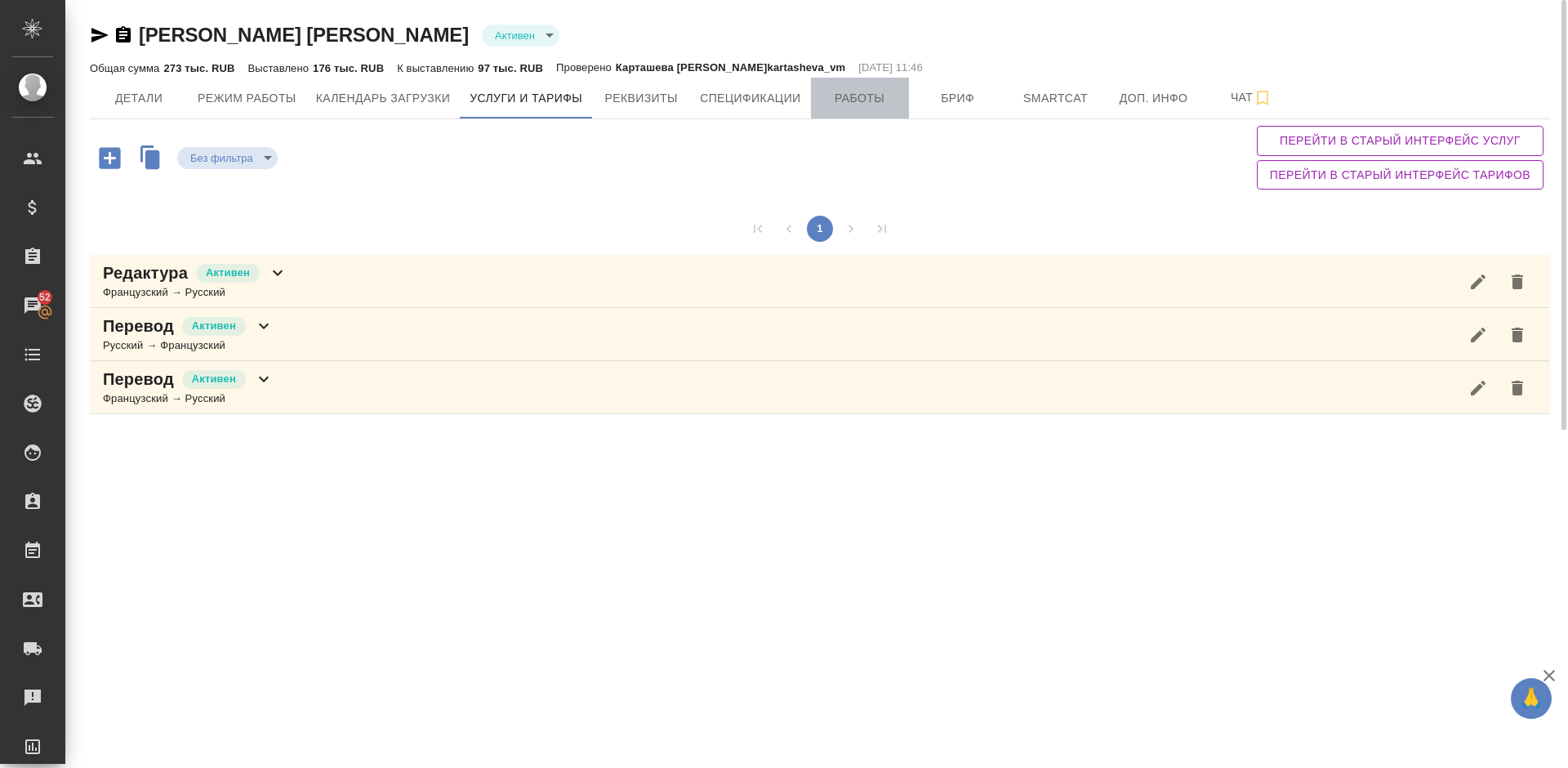
click at [837, 86] on button "Работы" at bounding box center [859, 98] width 98 height 41
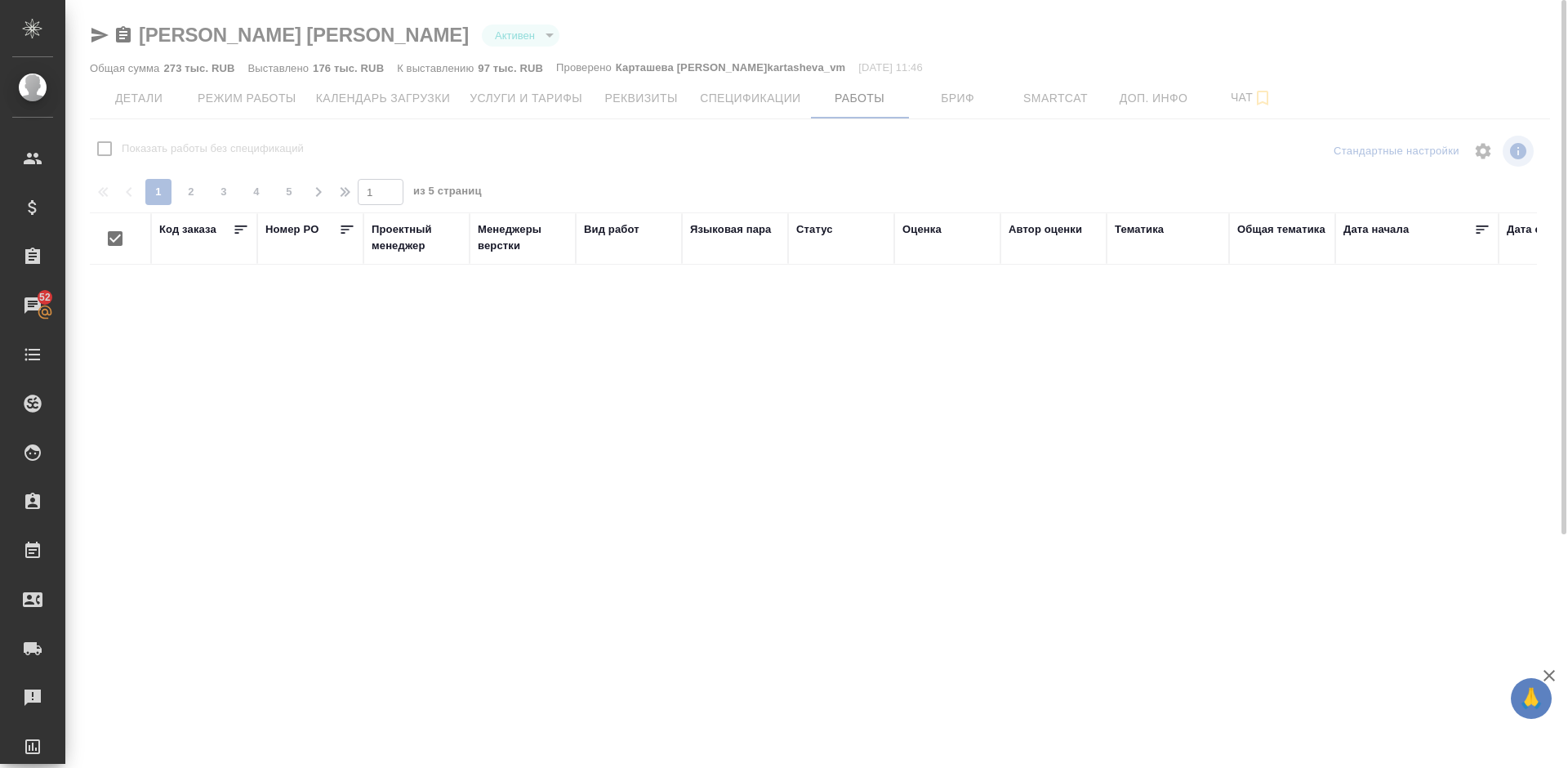
checkbox input "false"
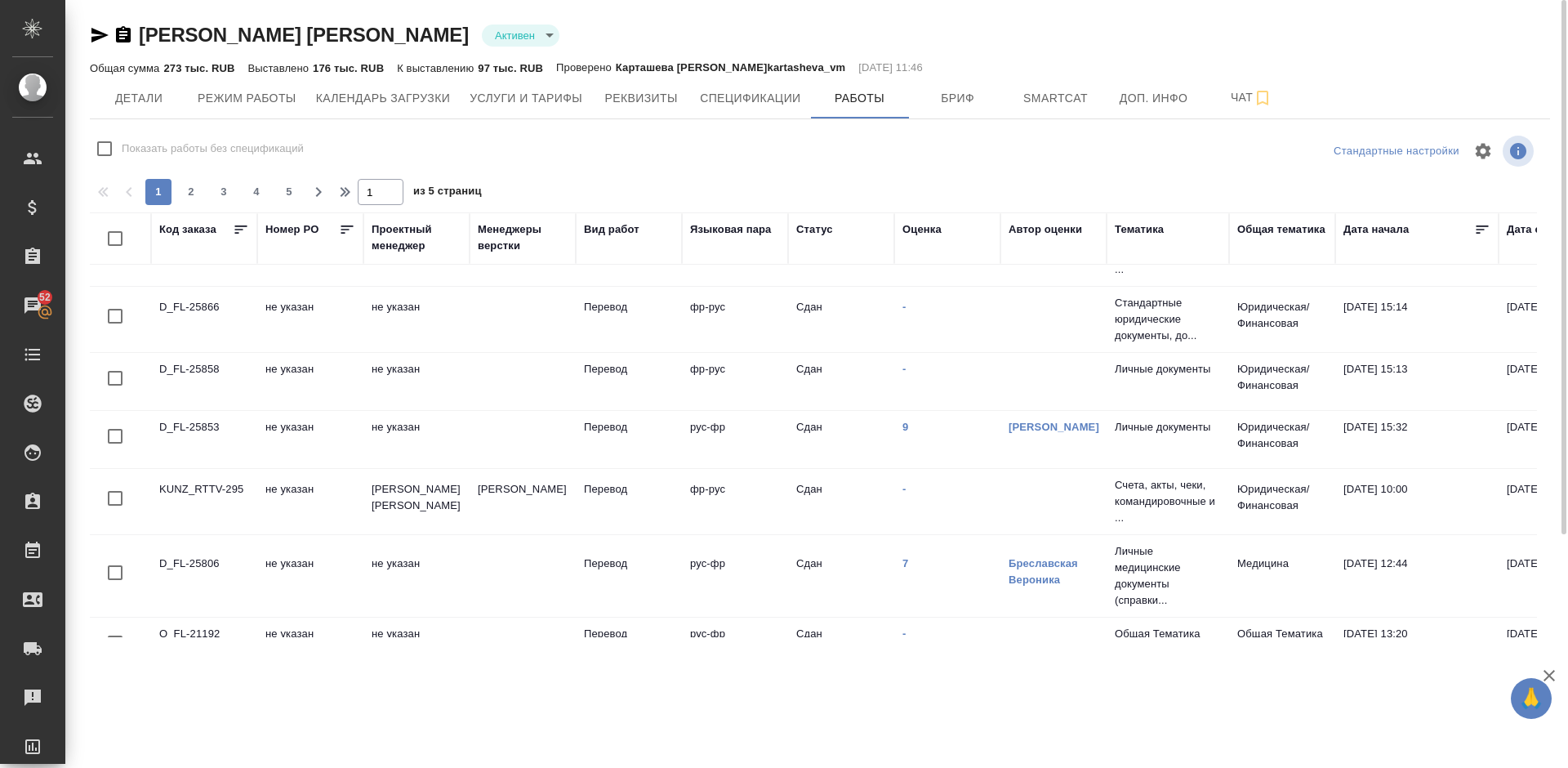
scroll to position [795, 0]
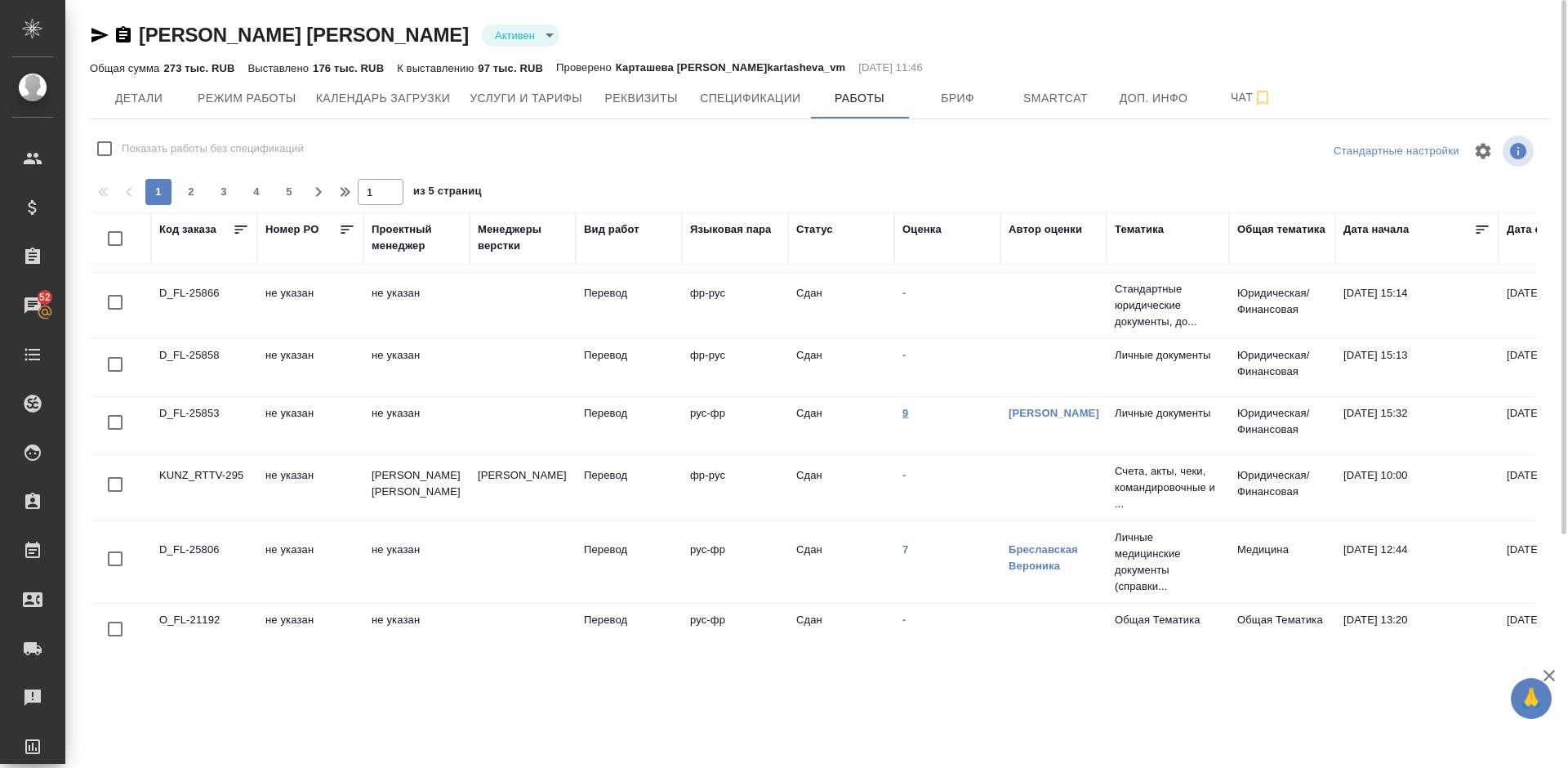
click at [903, 413] on link "9" at bounding box center [905, 413] width 5 height 12
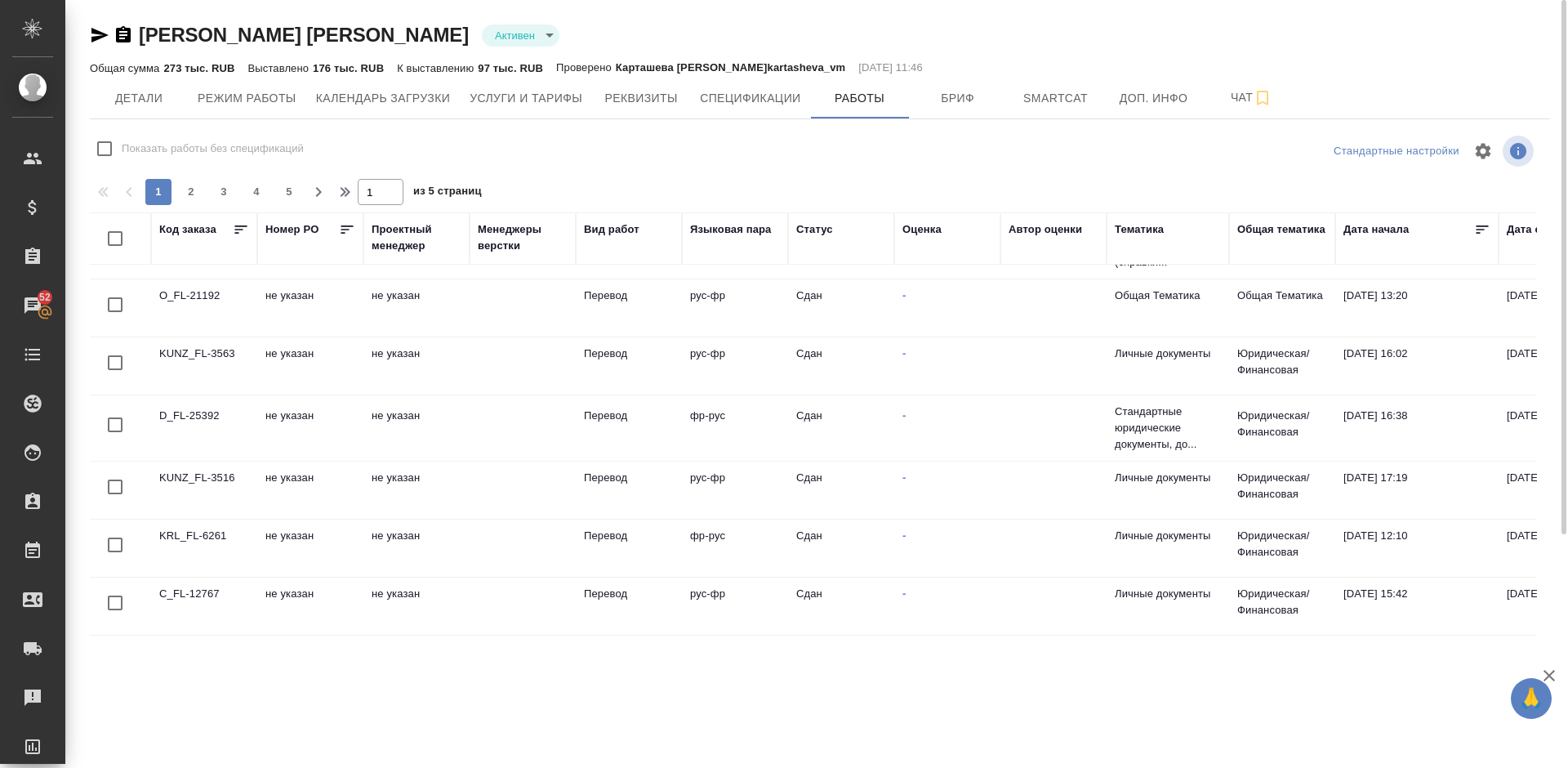
scroll to position [1188, 0]
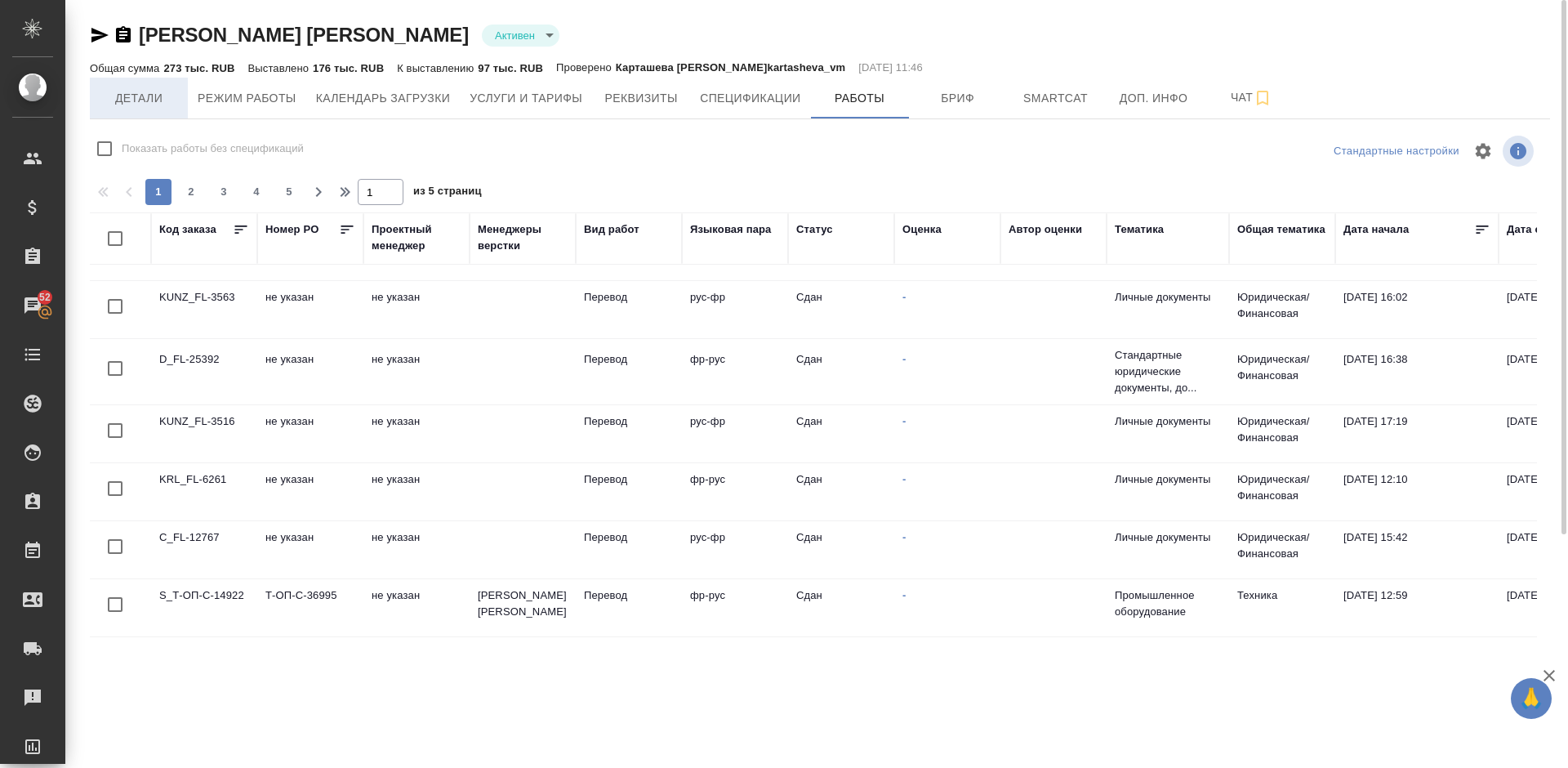
click at [142, 95] on span "Детали" at bounding box center [138, 98] width 78 height 20
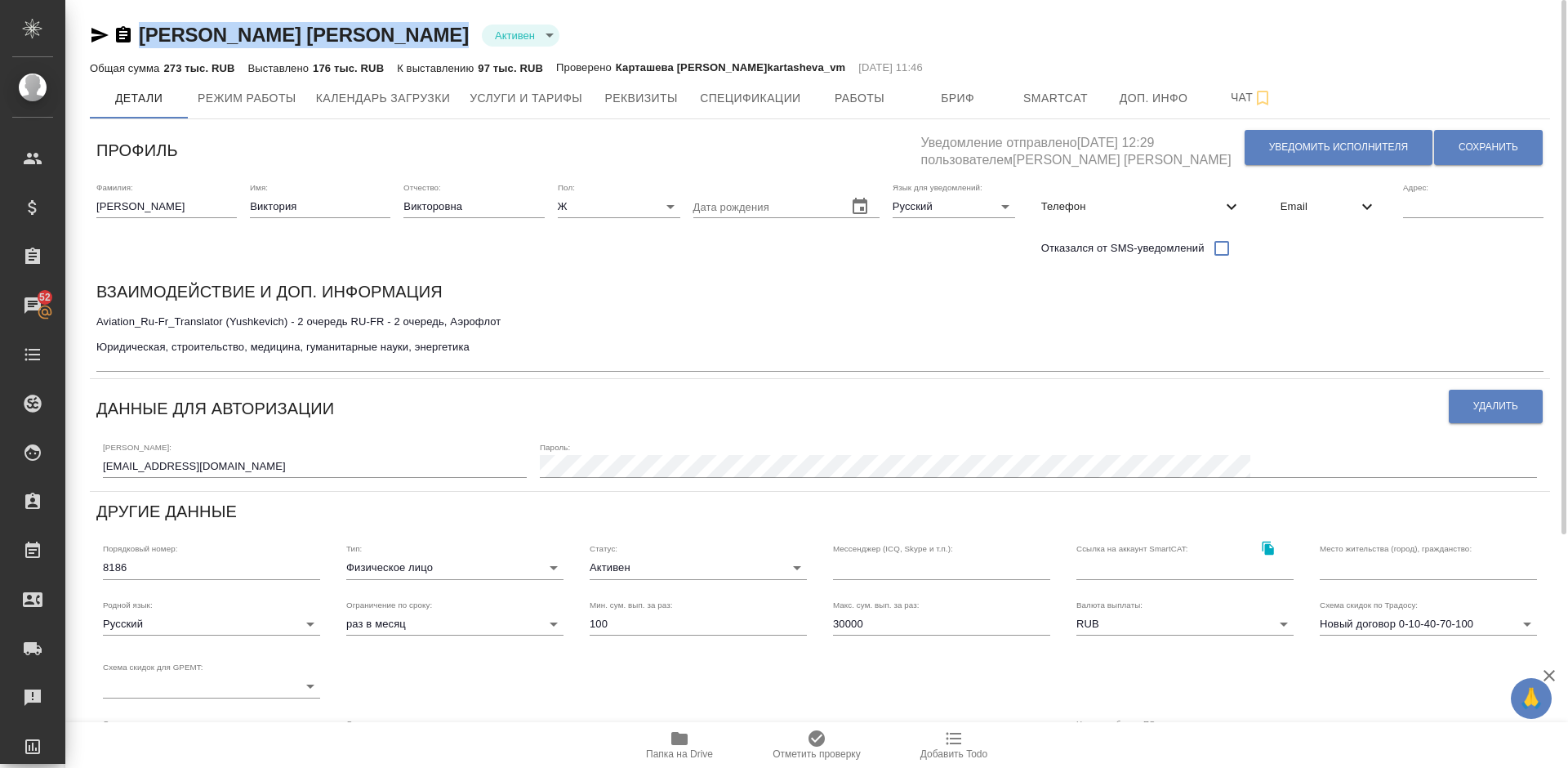
drag, startPoint x: 449, startPoint y: 33, endPoint x: 147, endPoint y: 41, distance: 302.1
click at [147, 41] on div "Юшкевич Виктория Викторовна Активен active" at bounding box center [820, 35] width 1460 height 26
copy link "Юшкевич Виктория Викторовна"
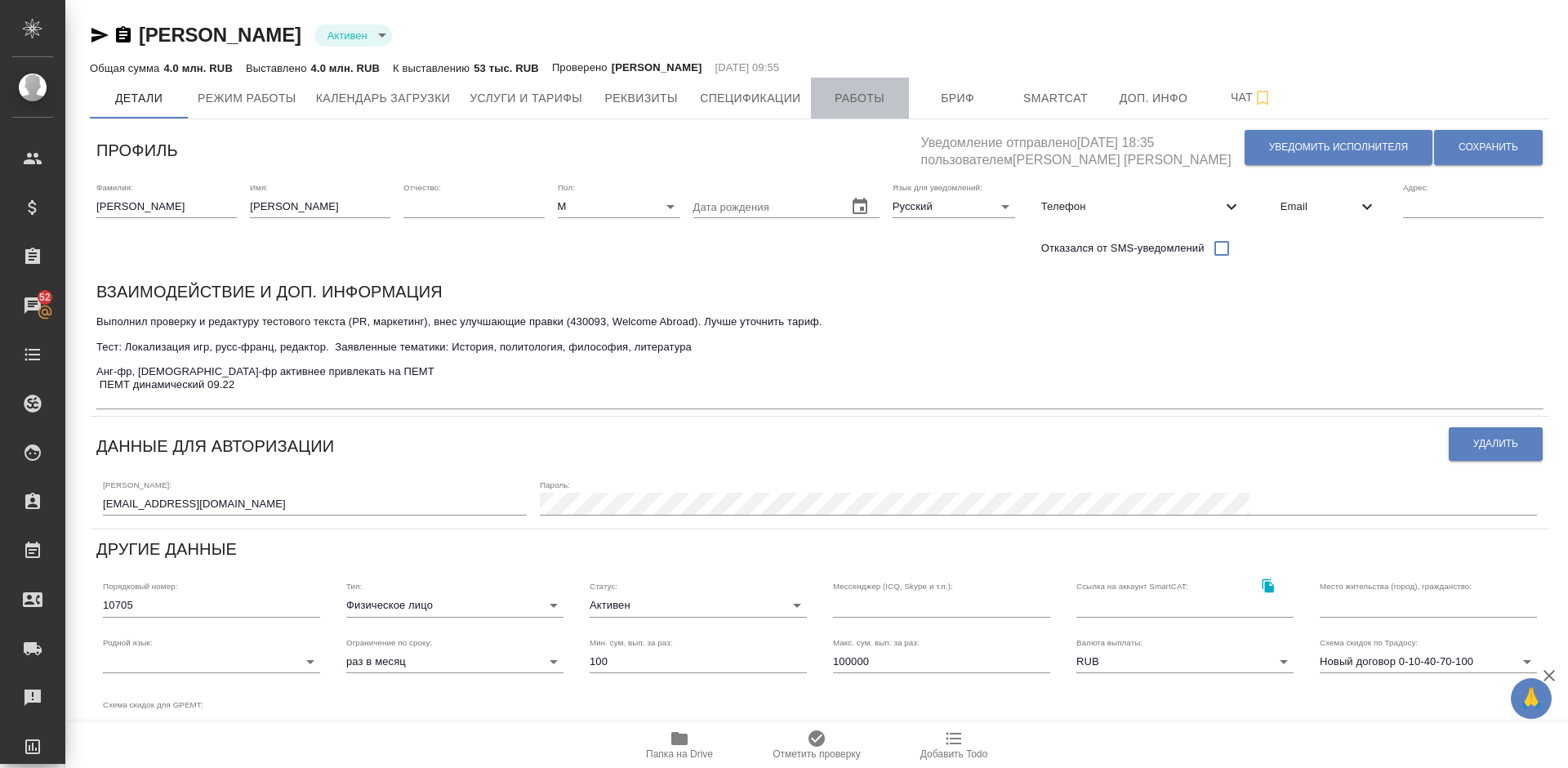
click at [836, 96] on span "Работы" at bounding box center [859, 98] width 78 height 20
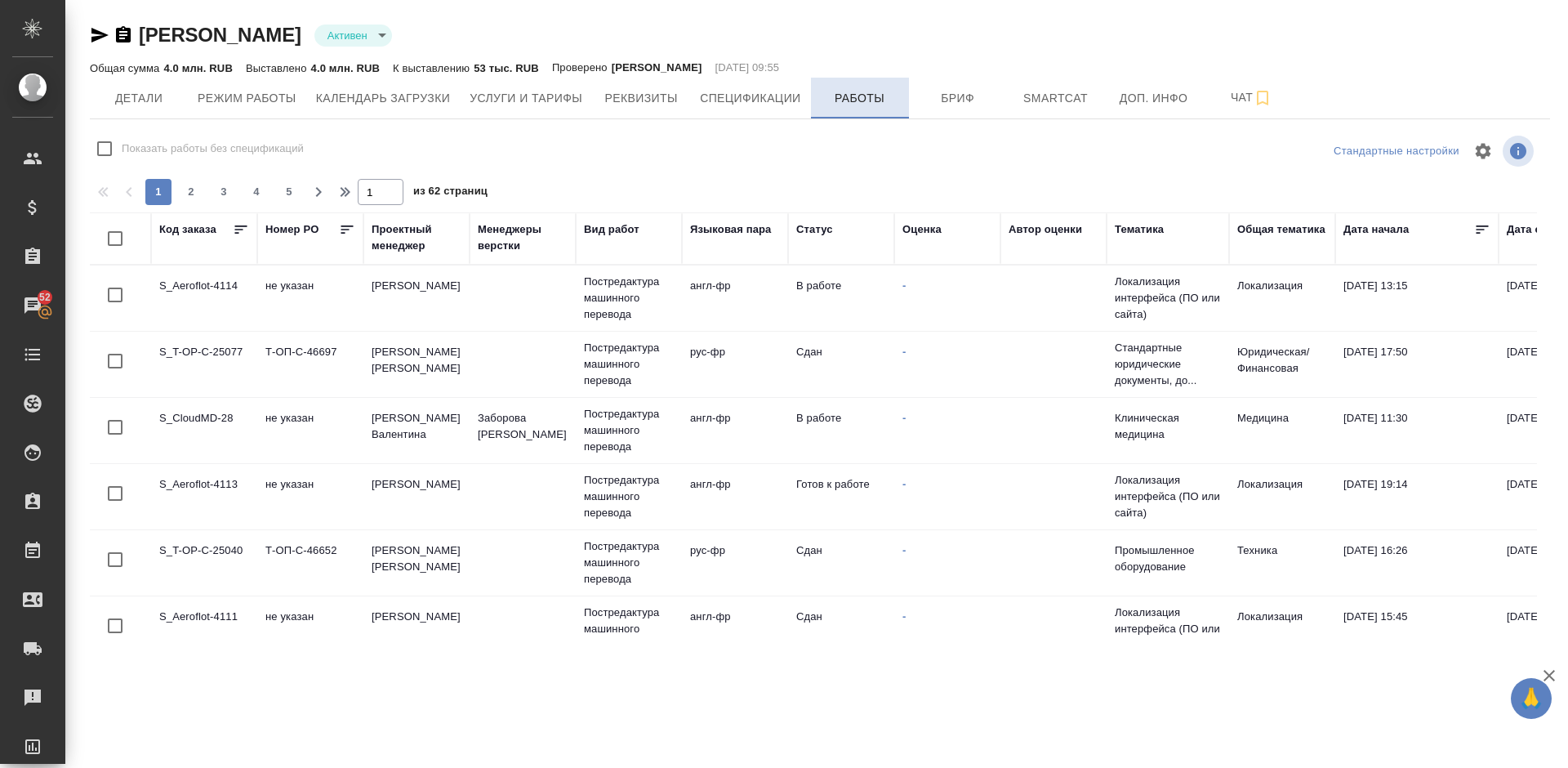
checkbox input "false"
click at [138, 106] on span "Детали" at bounding box center [138, 98] width 78 height 20
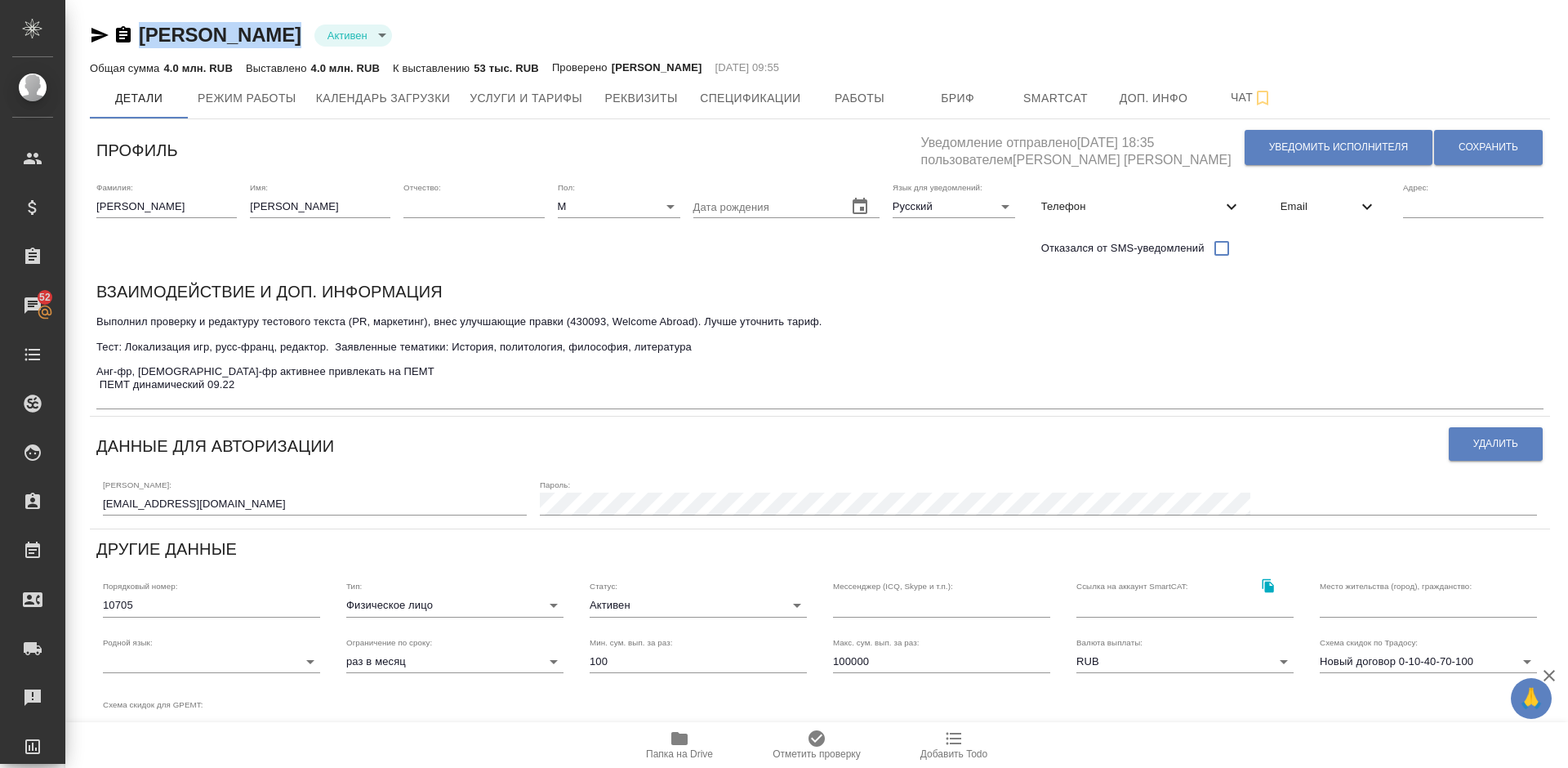
drag, startPoint x: 279, startPoint y: 37, endPoint x: 129, endPoint y: 33, distance: 150.1
click at [129, 33] on div "Gascon Benoit Активен active" at bounding box center [820, 35] width 1460 height 26
copy link "[PERSON_NAME]"
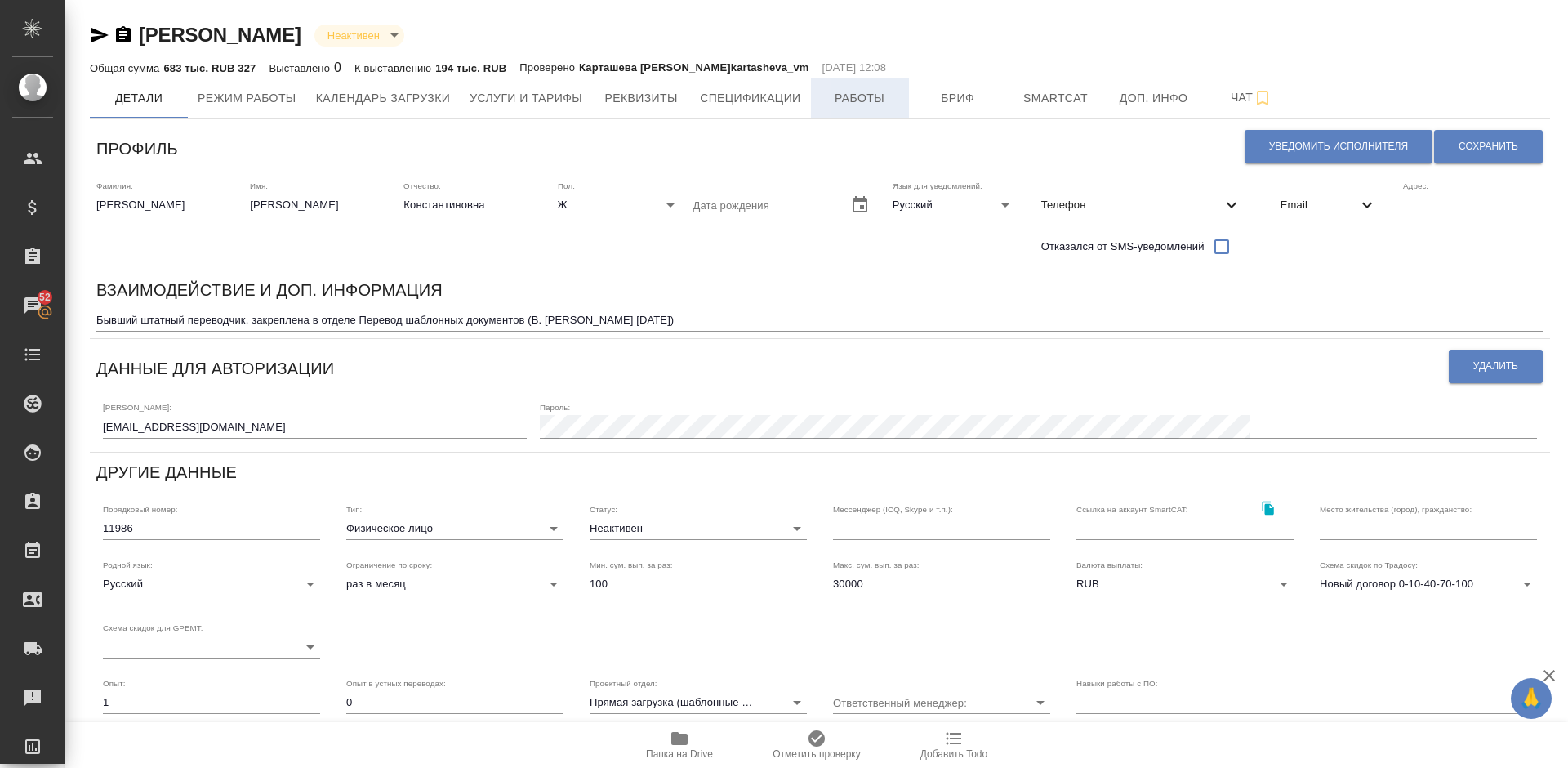
click at [881, 92] on span "Работы" at bounding box center [859, 98] width 78 height 20
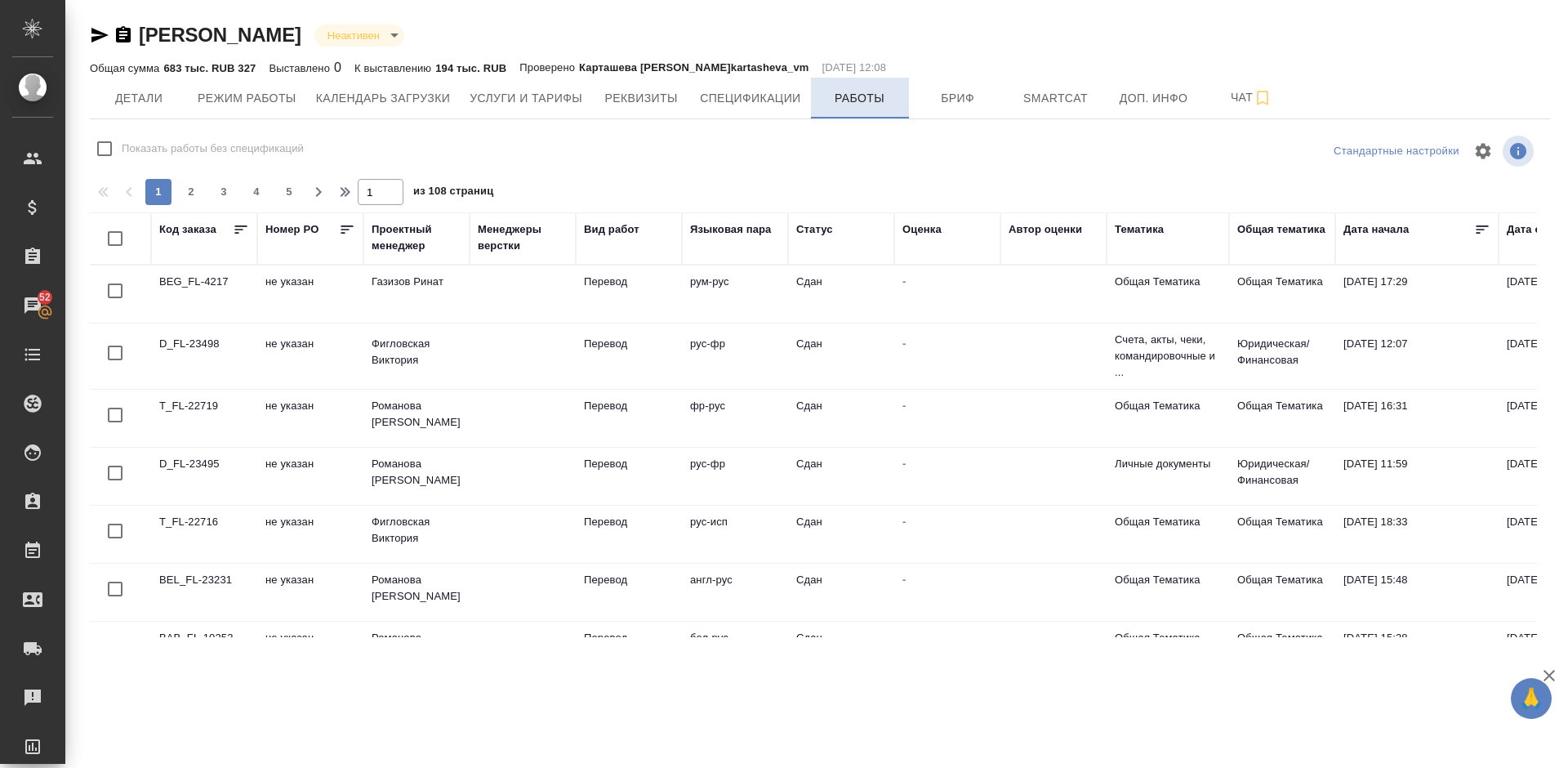
checkbox input "false"
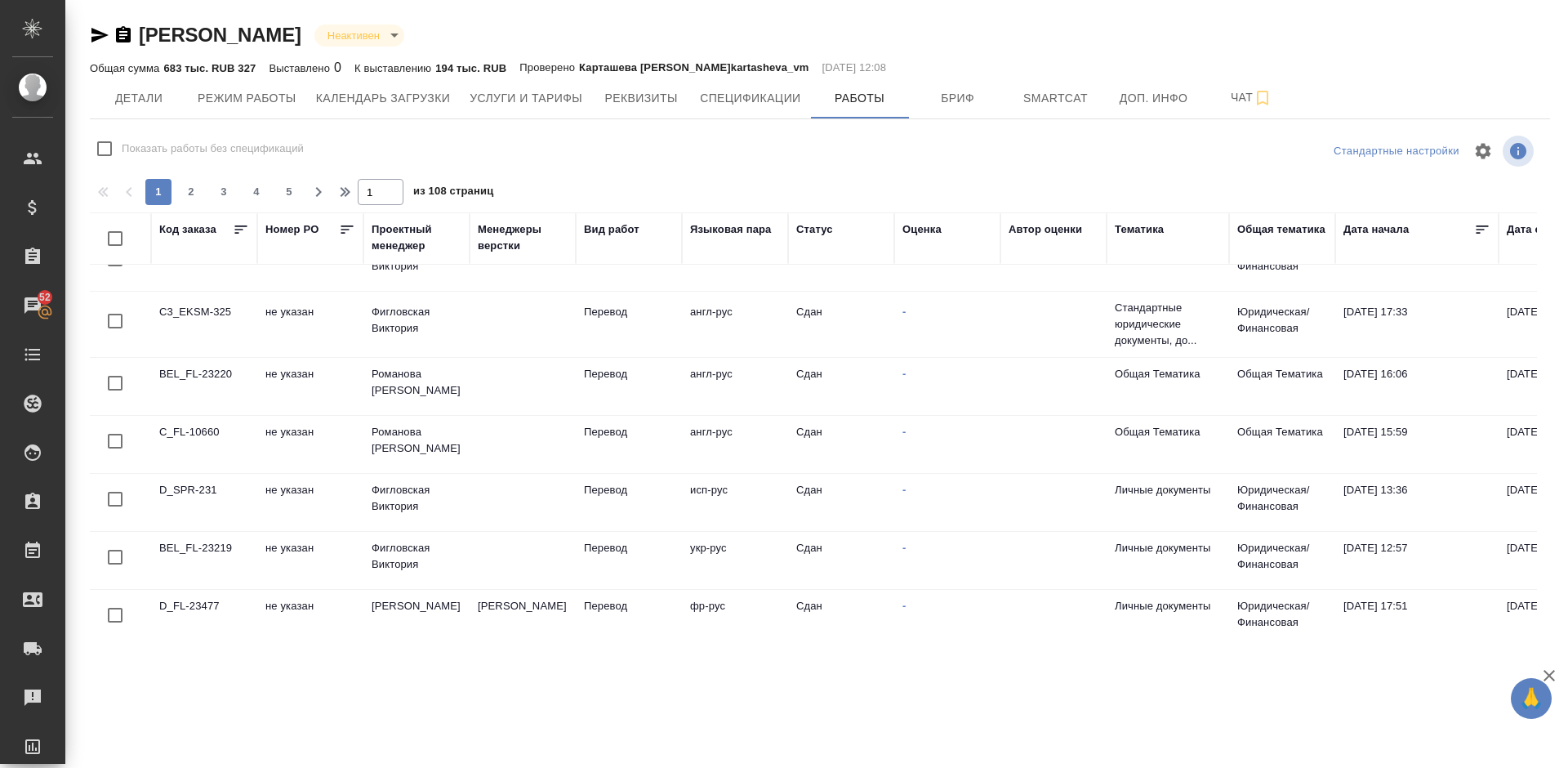
scroll to position [1131, 0]
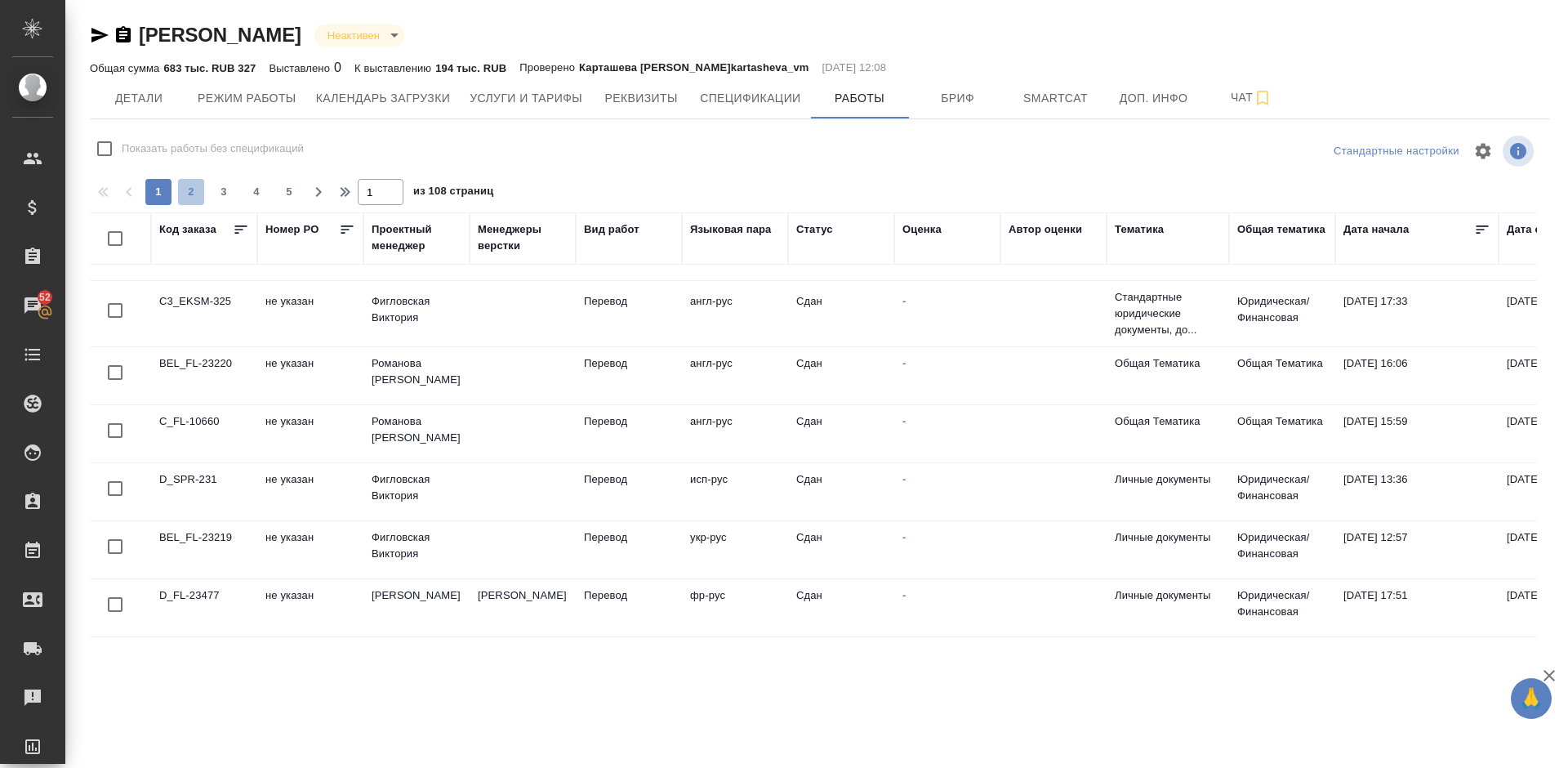
click at [186, 190] on span "2" at bounding box center [191, 192] width 26 height 17
type input "2"
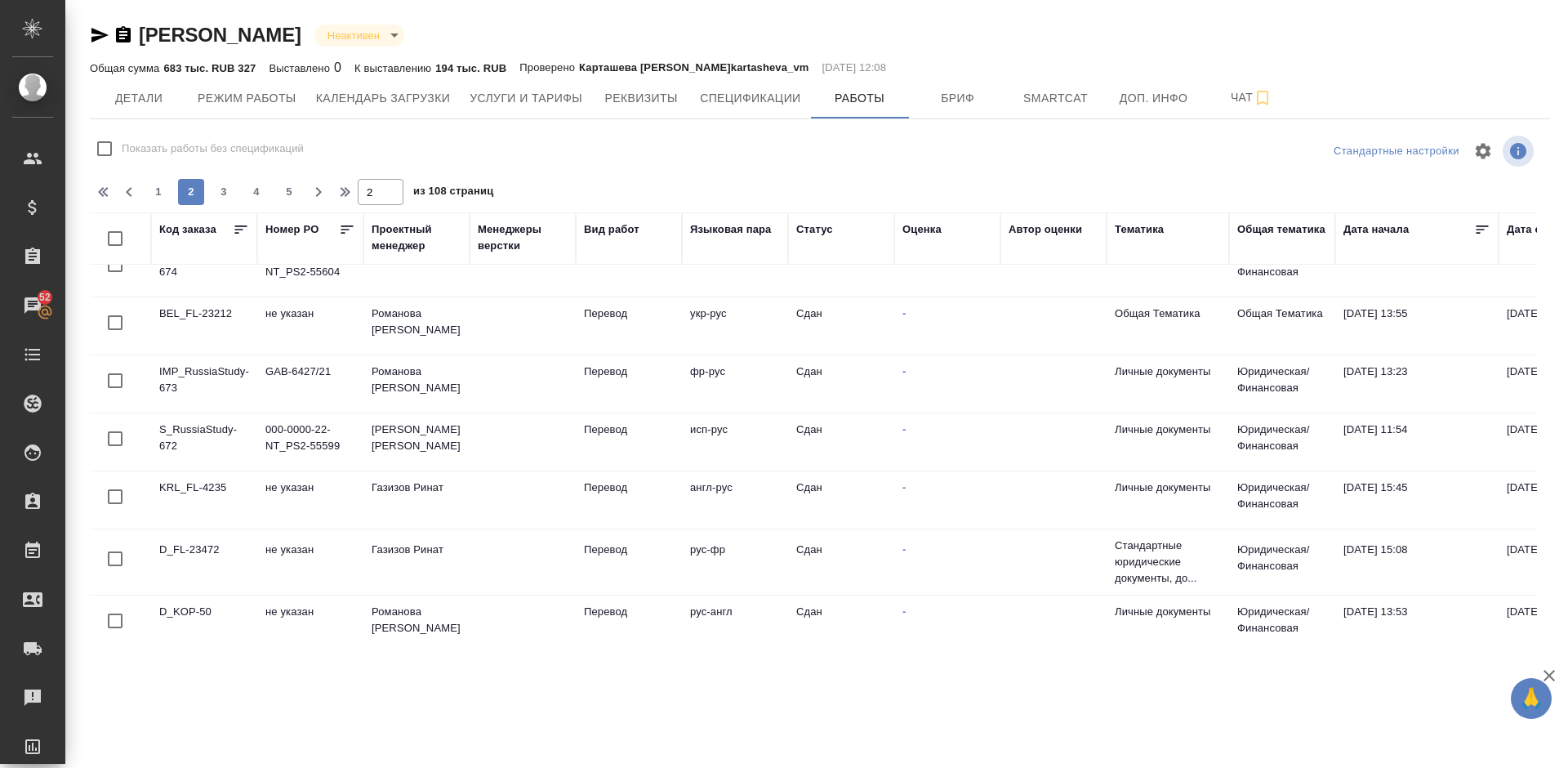
scroll to position [0, 0]
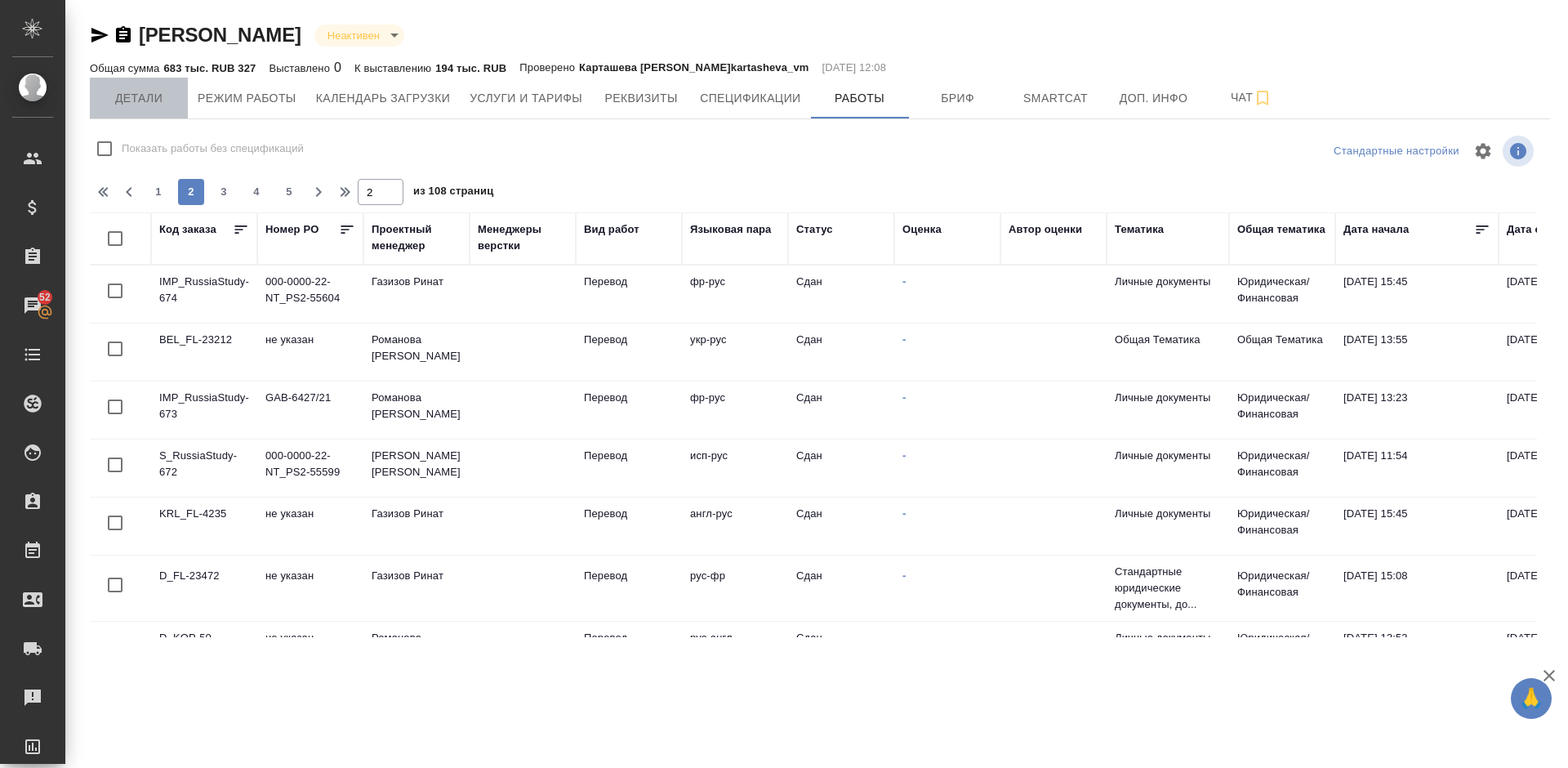
click at [173, 103] on span "Детали" at bounding box center [138, 98] width 78 height 20
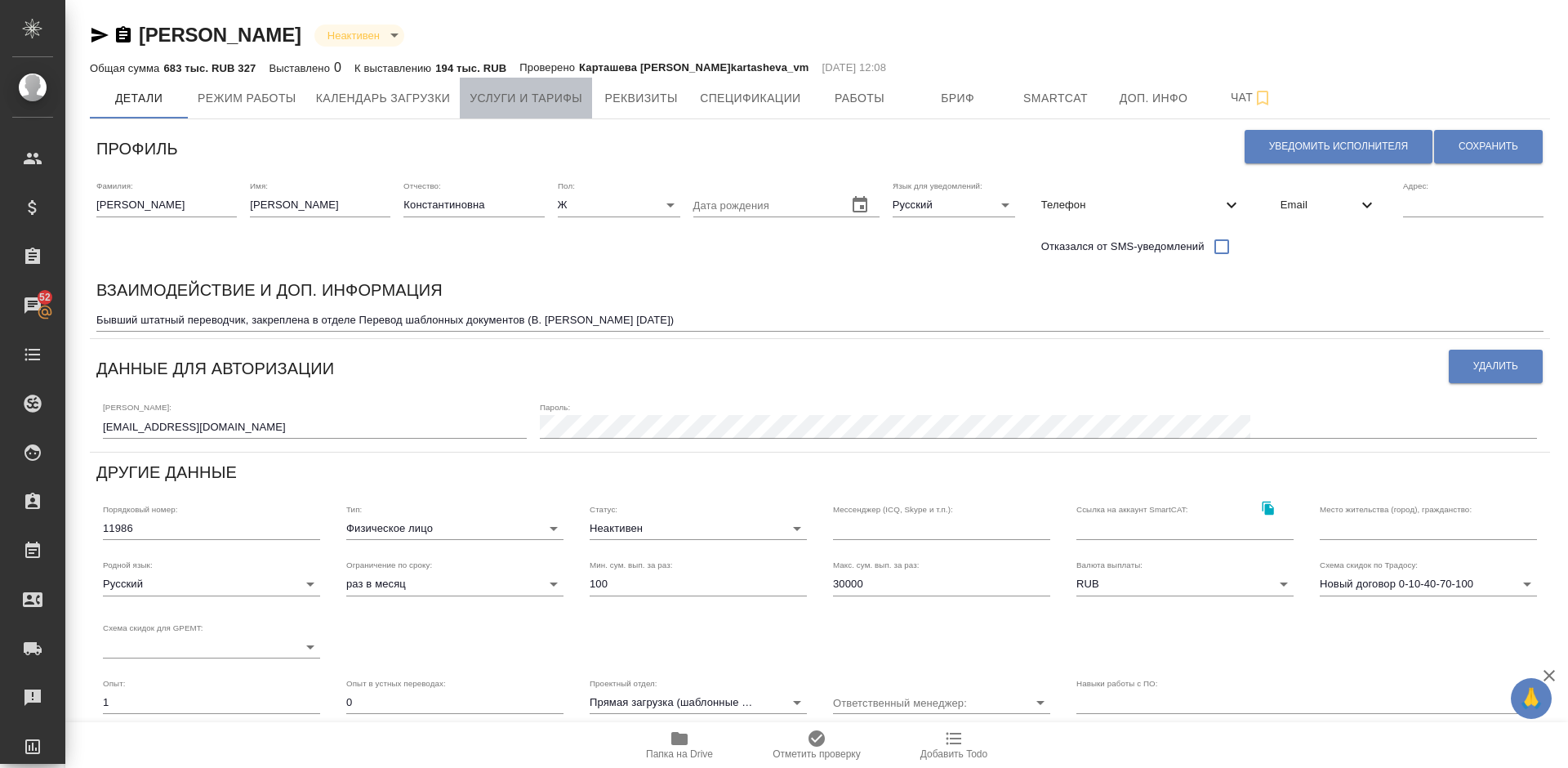
click at [545, 85] on button "Услуги и тарифы" at bounding box center [526, 98] width 132 height 41
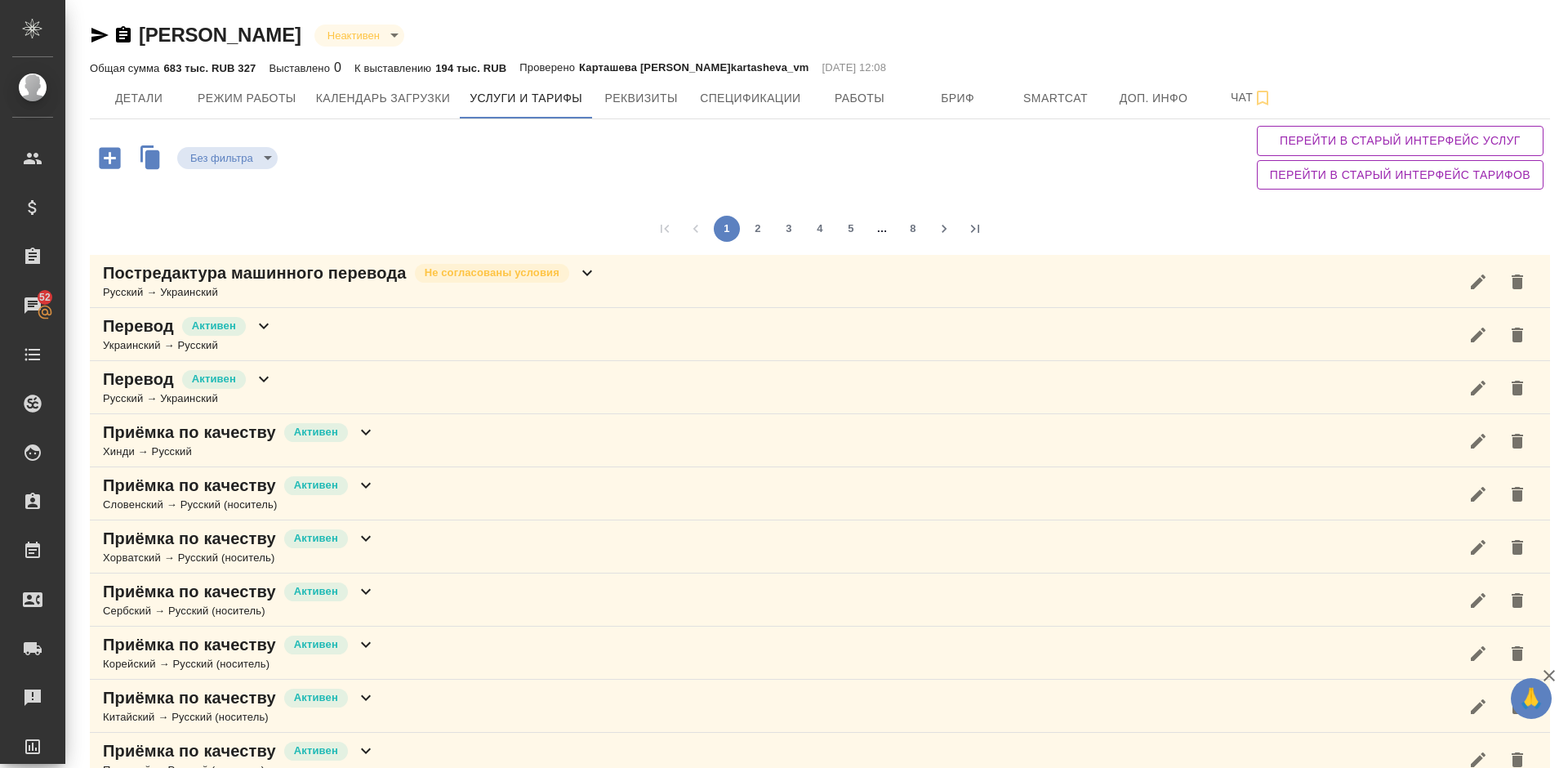
click at [515, 215] on div "1 2 3 4 5 … 8" at bounding box center [820, 228] width 1460 height 52
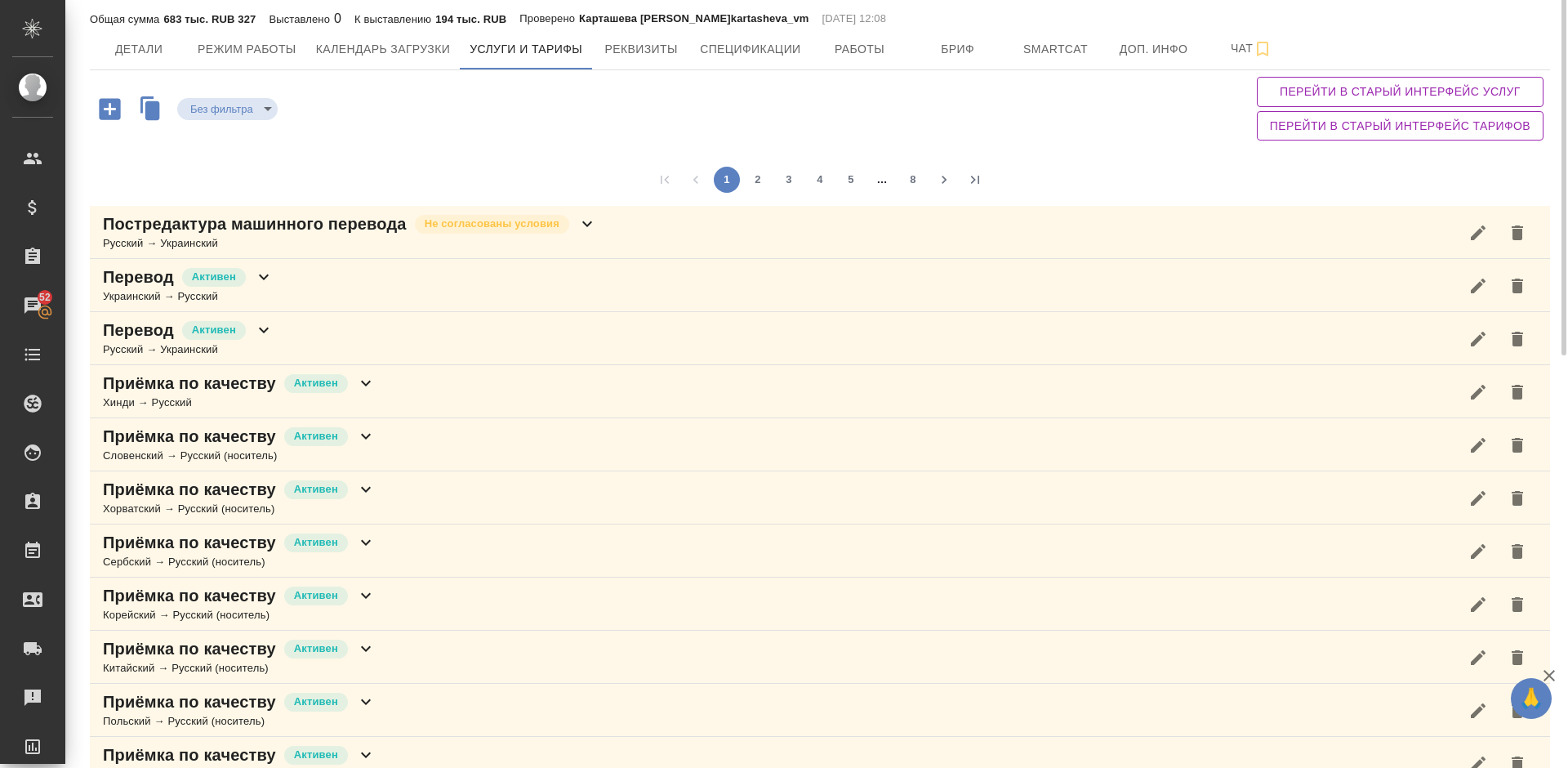
scroll to position [25, 0]
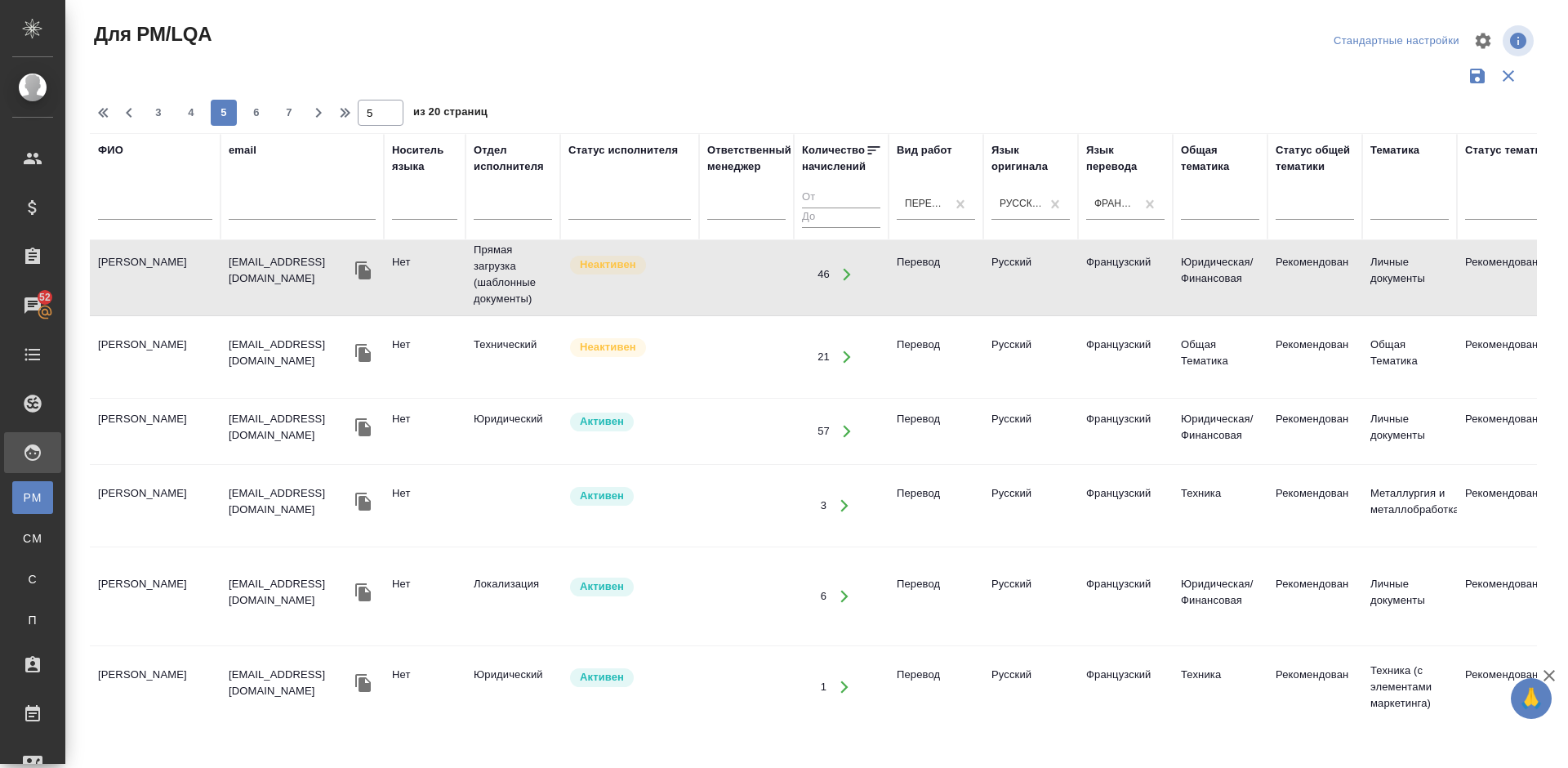
scroll to position [763, 0]
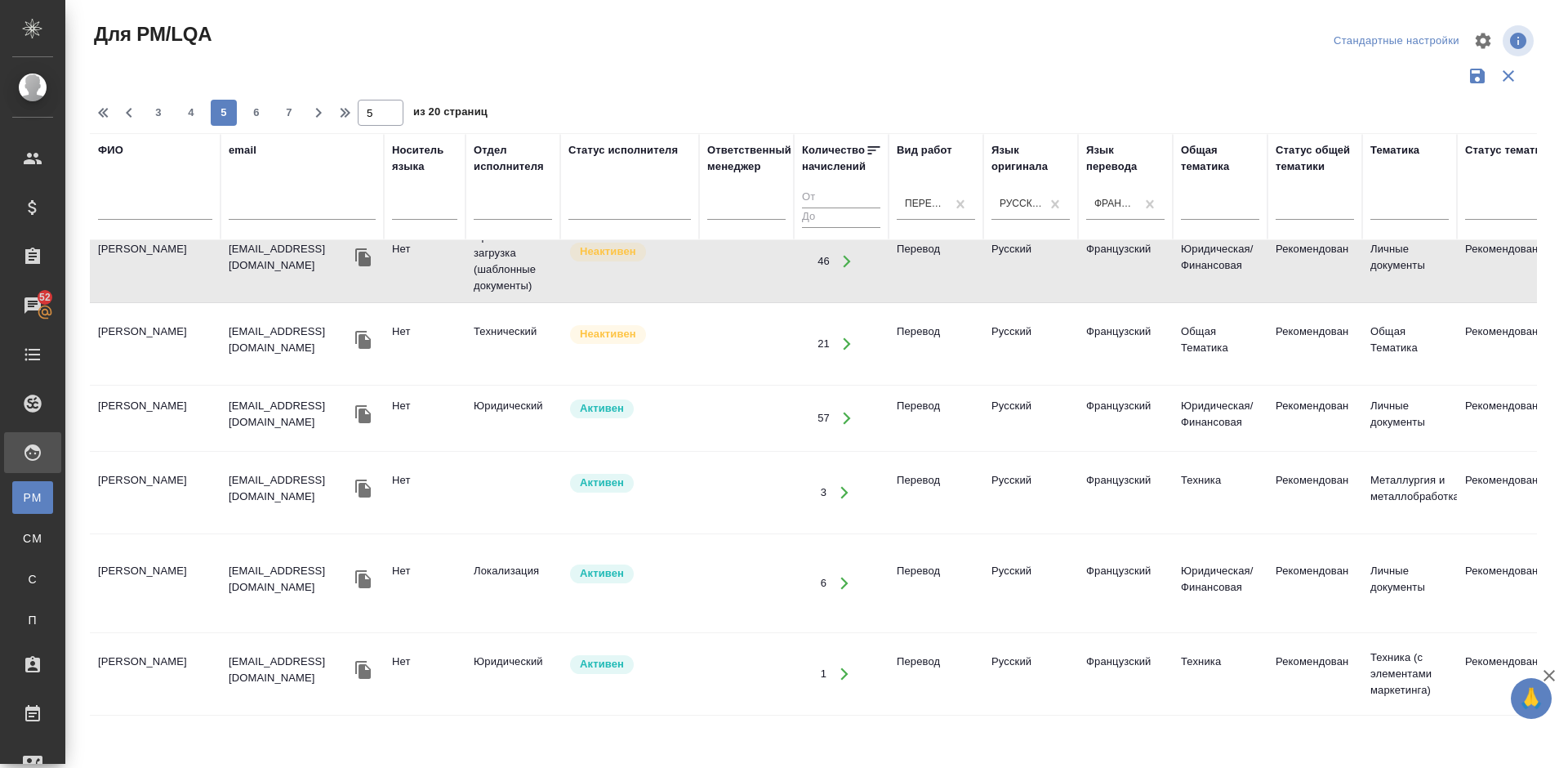
click at [186, 422] on td "[PERSON_NAME]" at bounding box center [155, 417] width 130 height 57
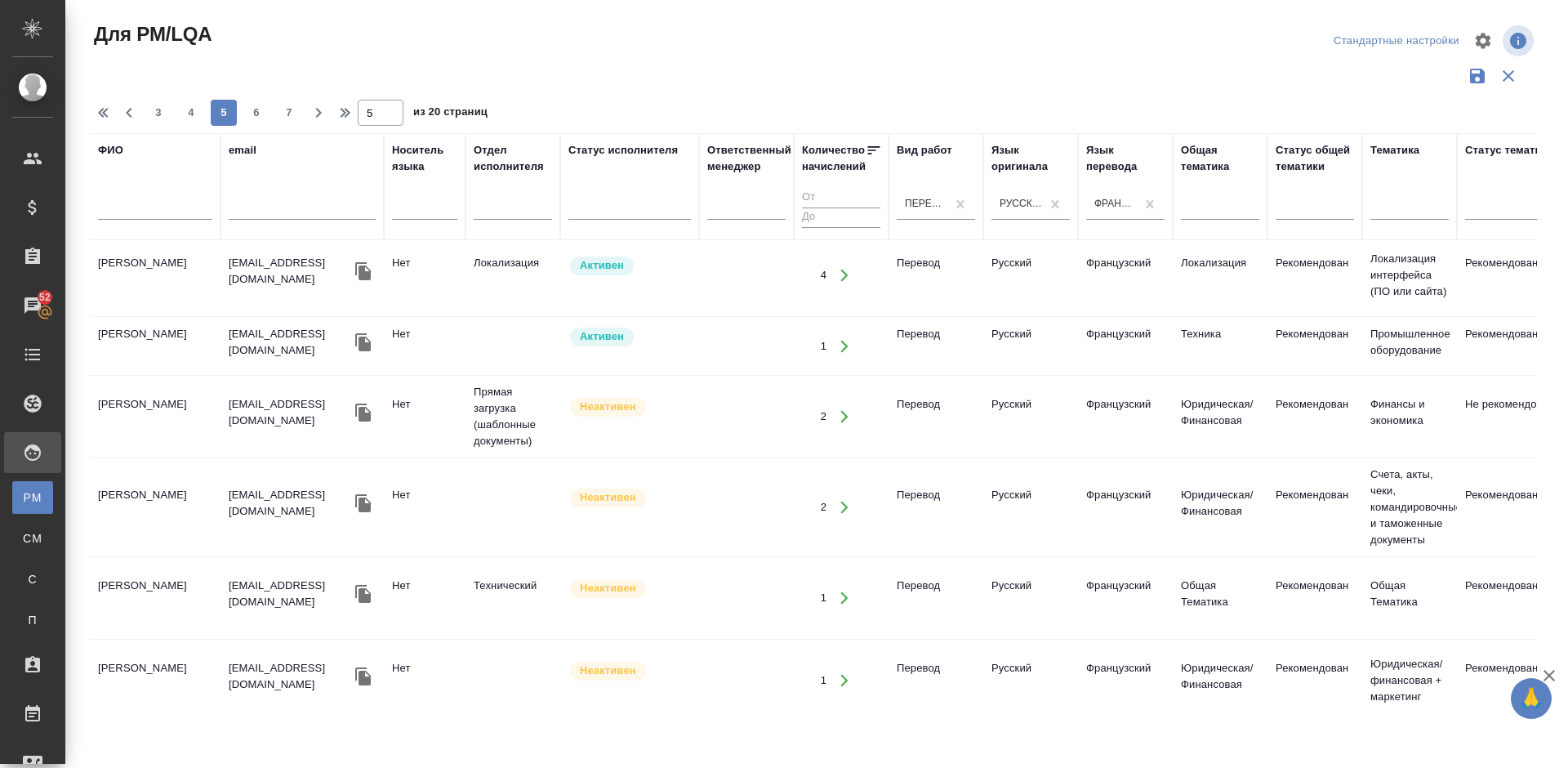
scroll to position [1587, 0]
click at [253, 112] on span "6" at bounding box center [256, 113] width 26 height 17
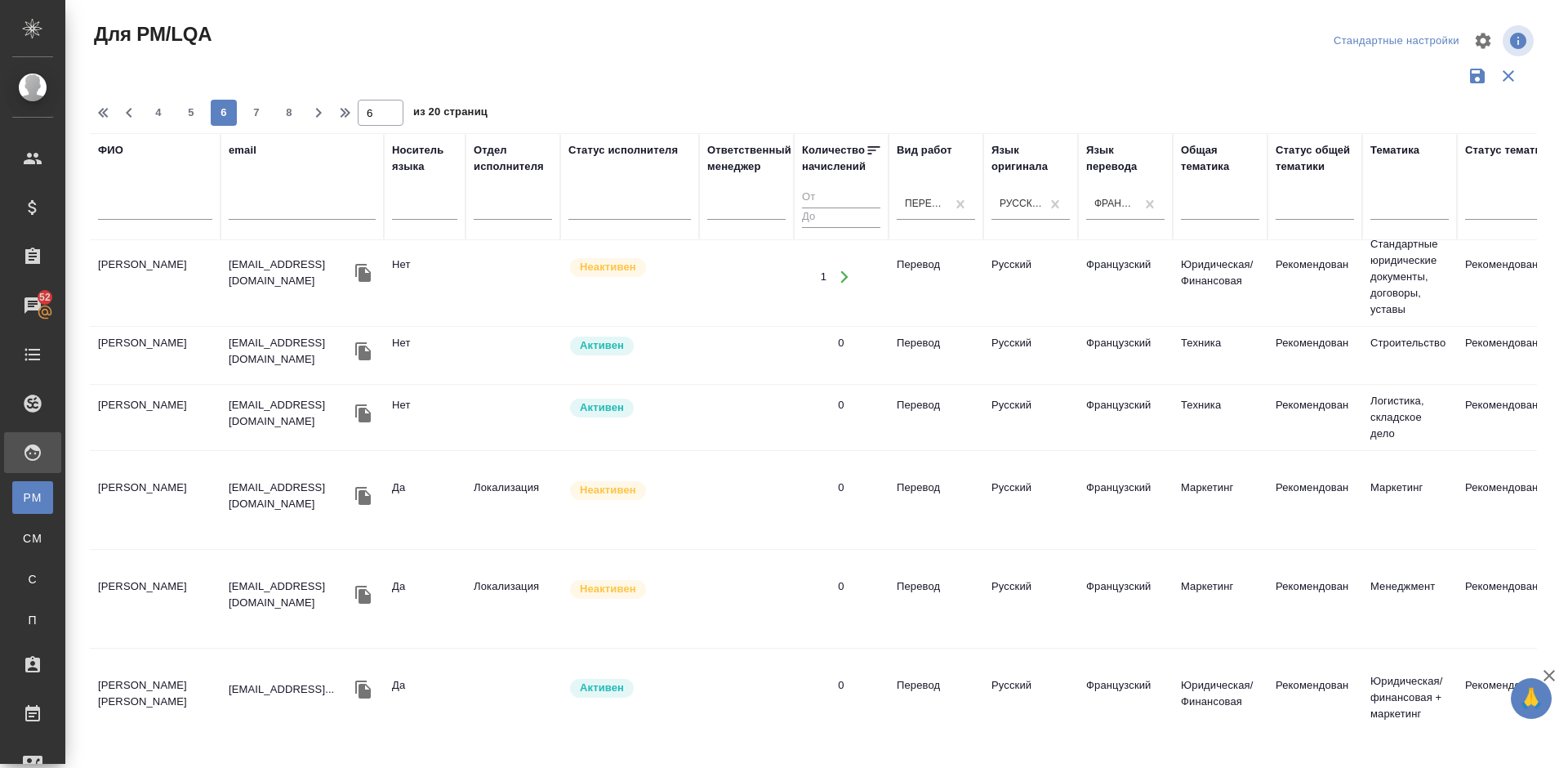
scroll to position [0, 0]
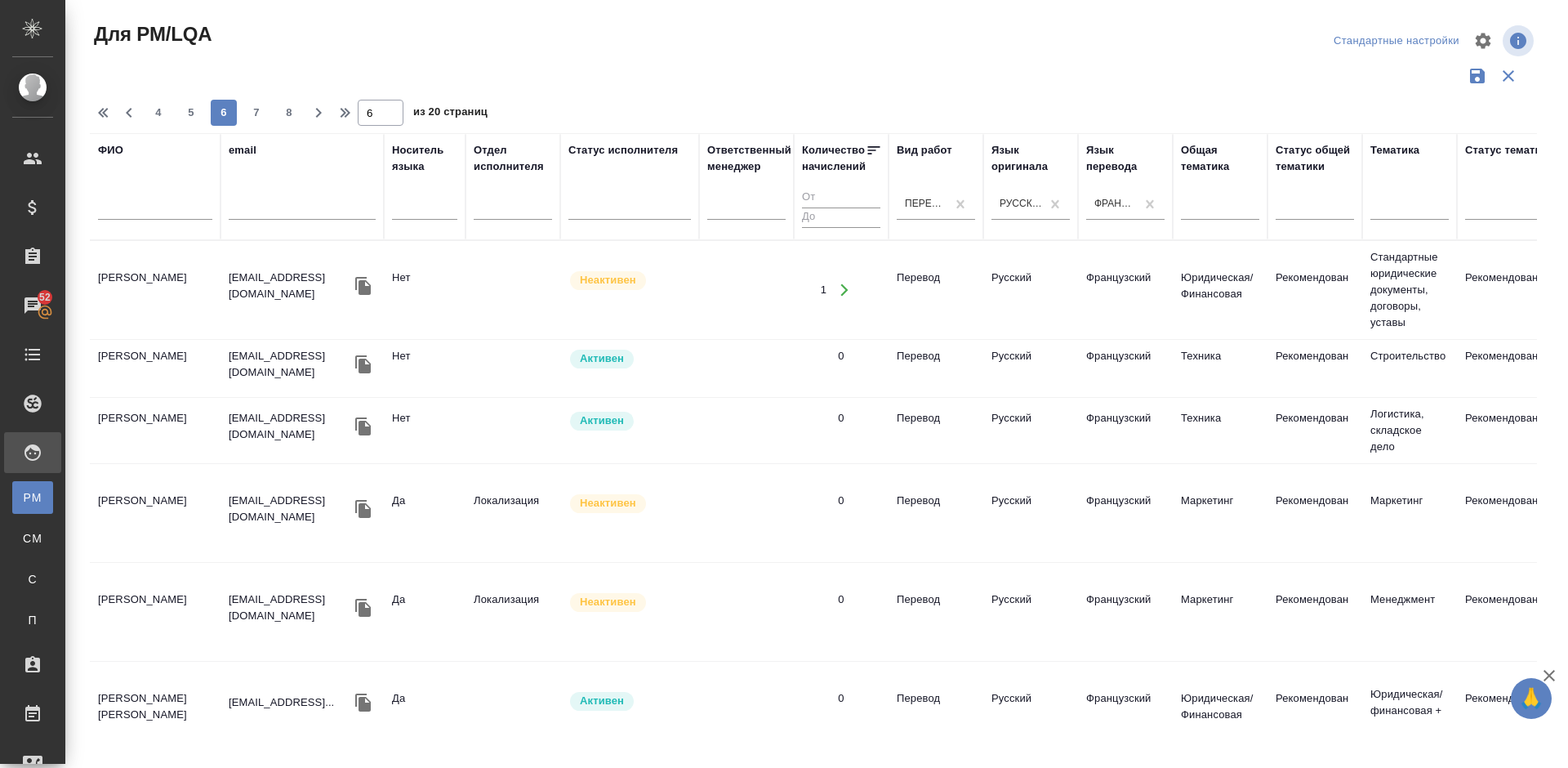
click at [179, 530] on td "[PERSON_NAME]" at bounding box center [155, 513] width 130 height 57
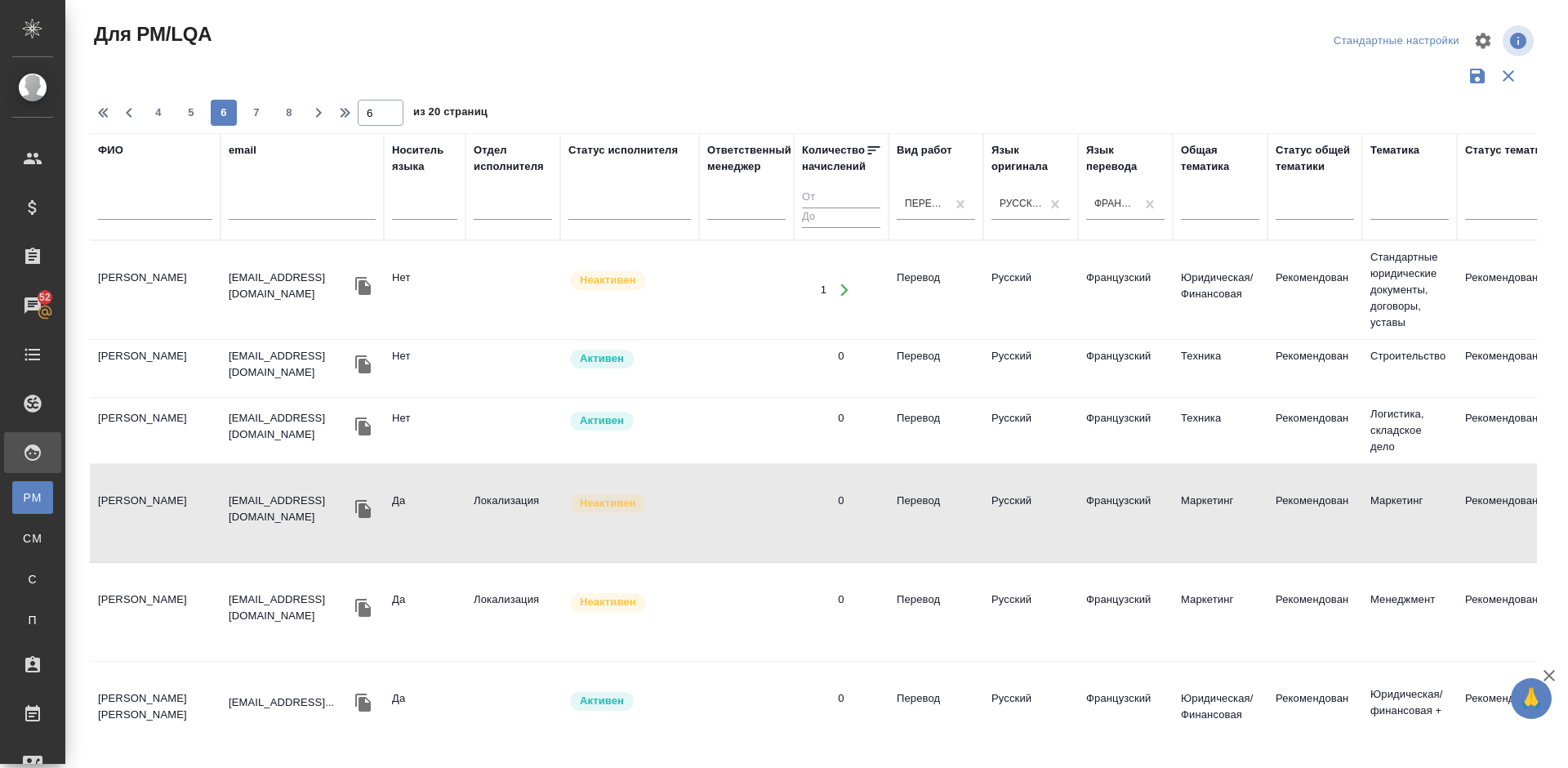
click at [211, 686] on td "[PERSON_NAME] [PERSON_NAME]" at bounding box center [155, 710] width 130 height 57
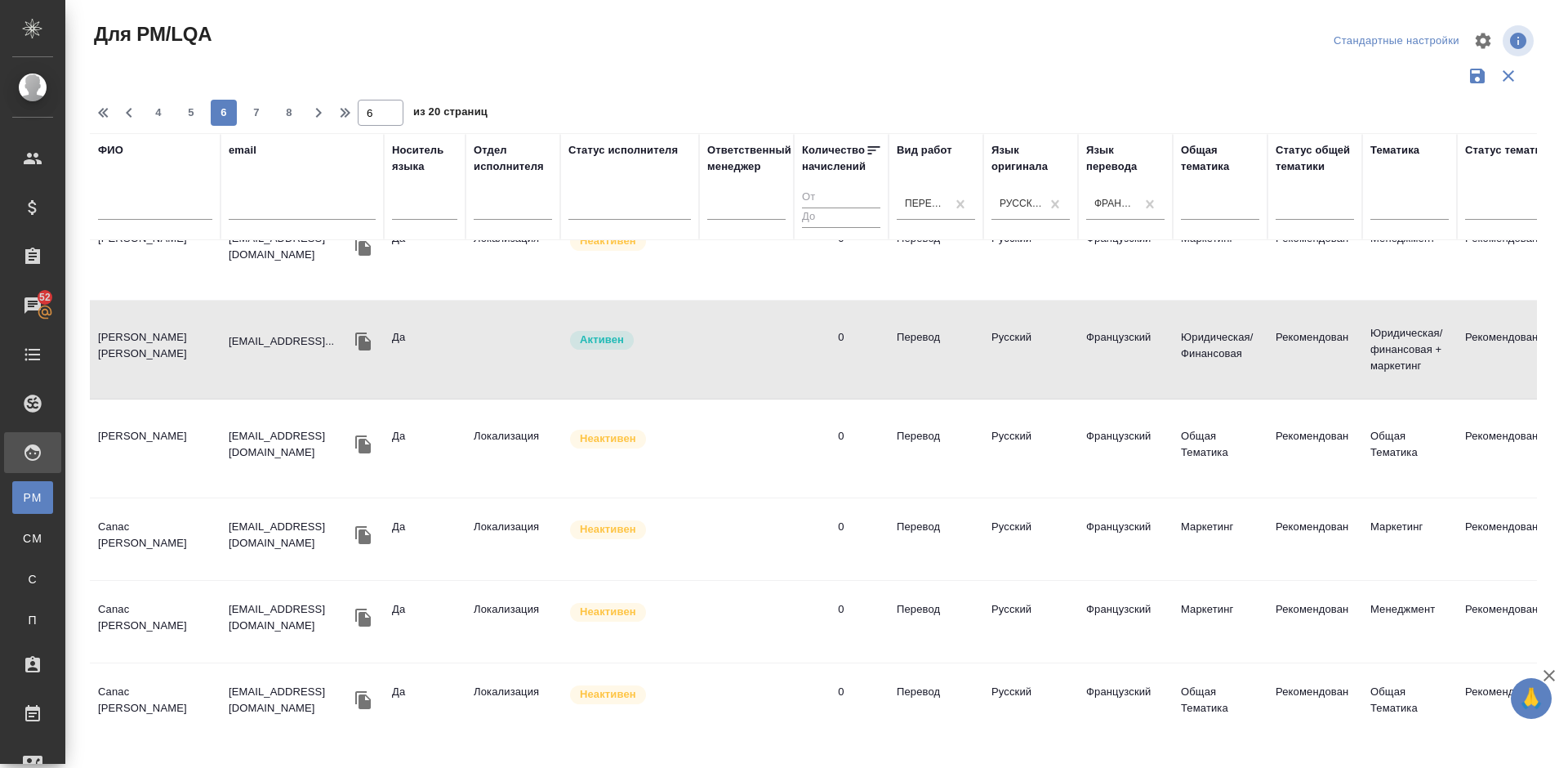
scroll to position [472, 0]
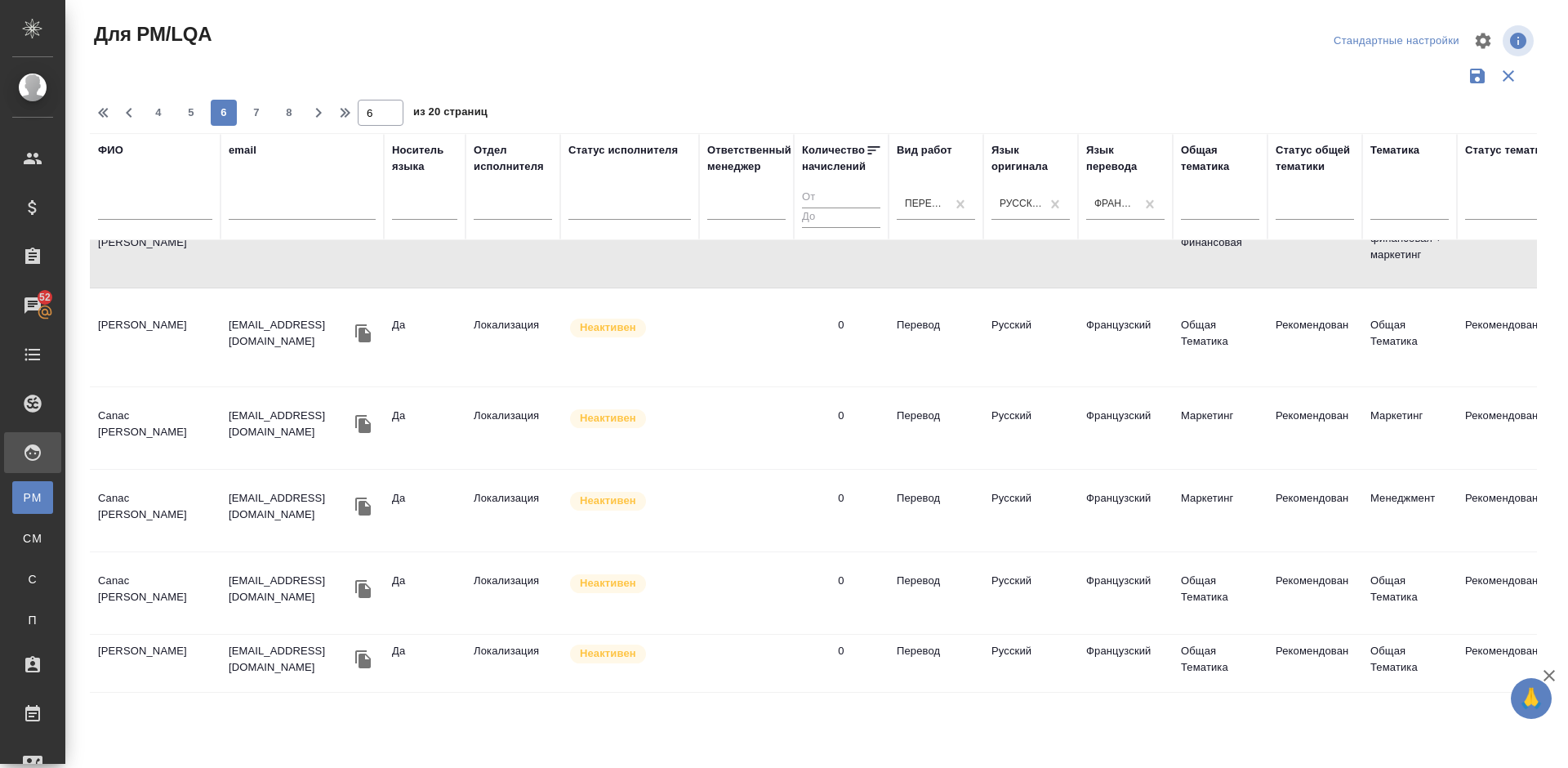
click at [189, 343] on td "[PERSON_NAME]" at bounding box center [155, 337] width 130 height 57
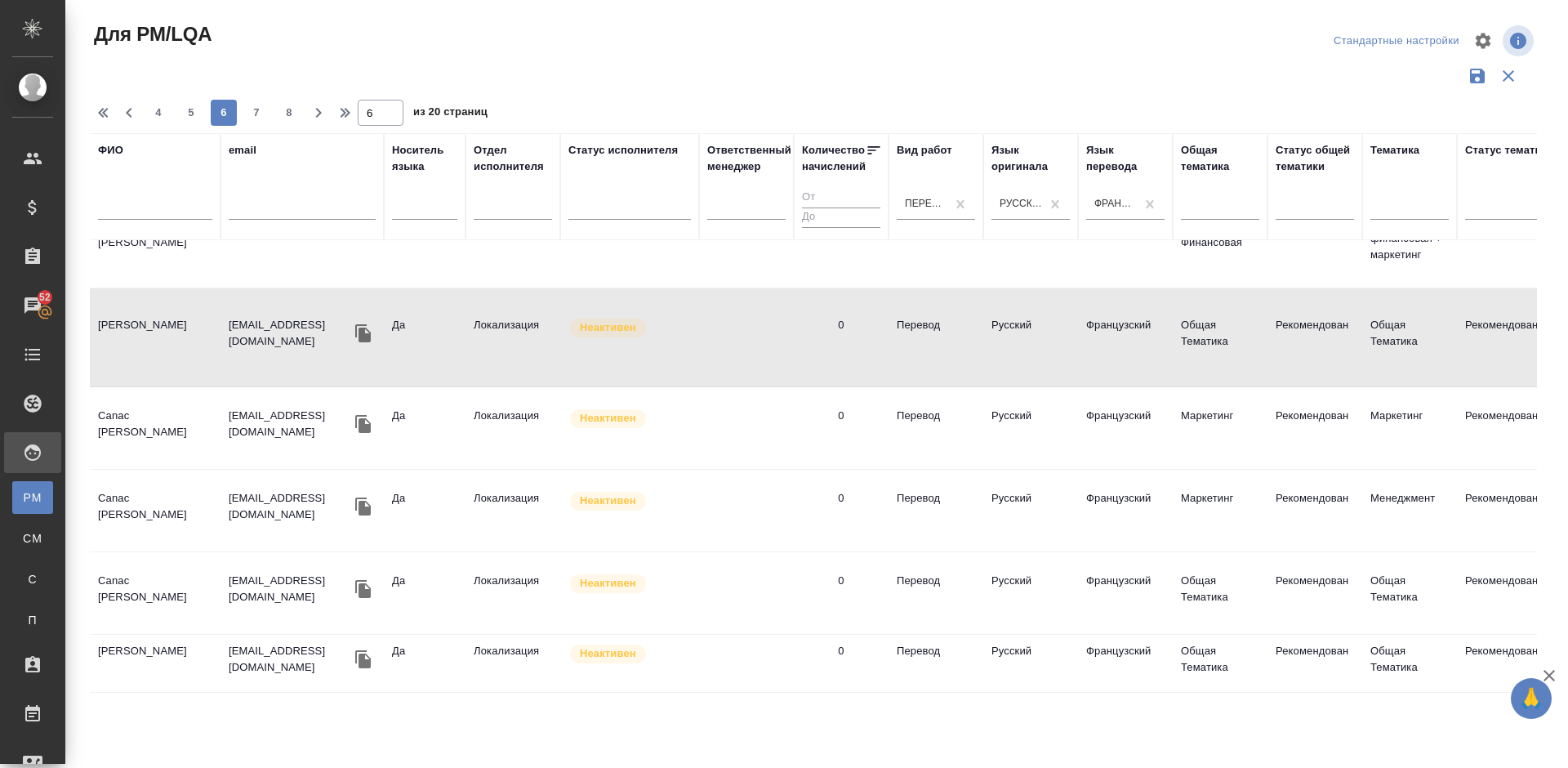
click at [194, 520] on td "Canac [PERSON_NAME]" at bounding box center [155, 510] width 130 height 57
click at [194, 520] on td "Canac Claude Pierre" at bounding box center [155, 510] width 130 height 57
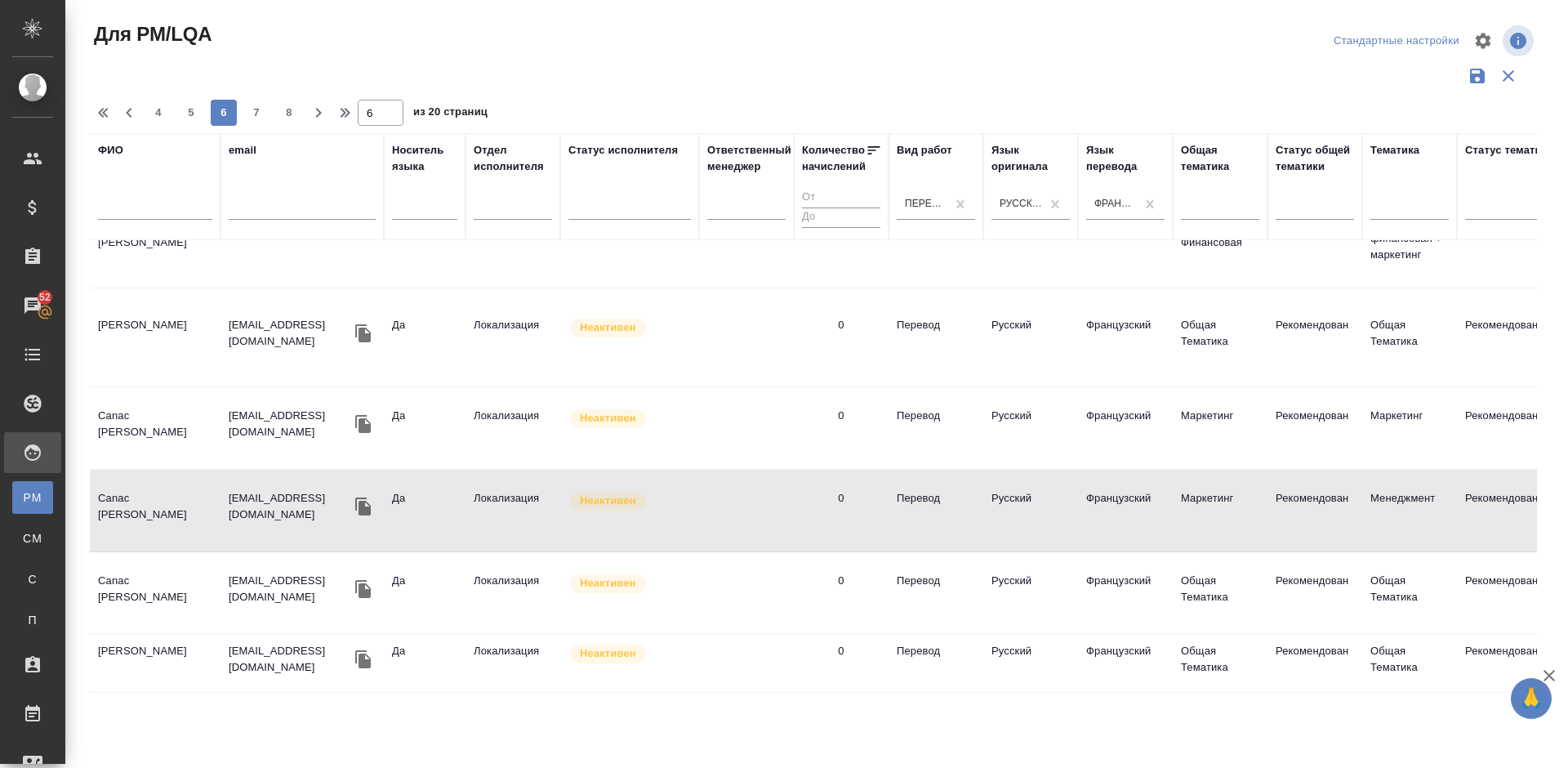
click at [182, 660] on td "Poncelet Francois" at bounding box center [155, 663] width 130 height 57
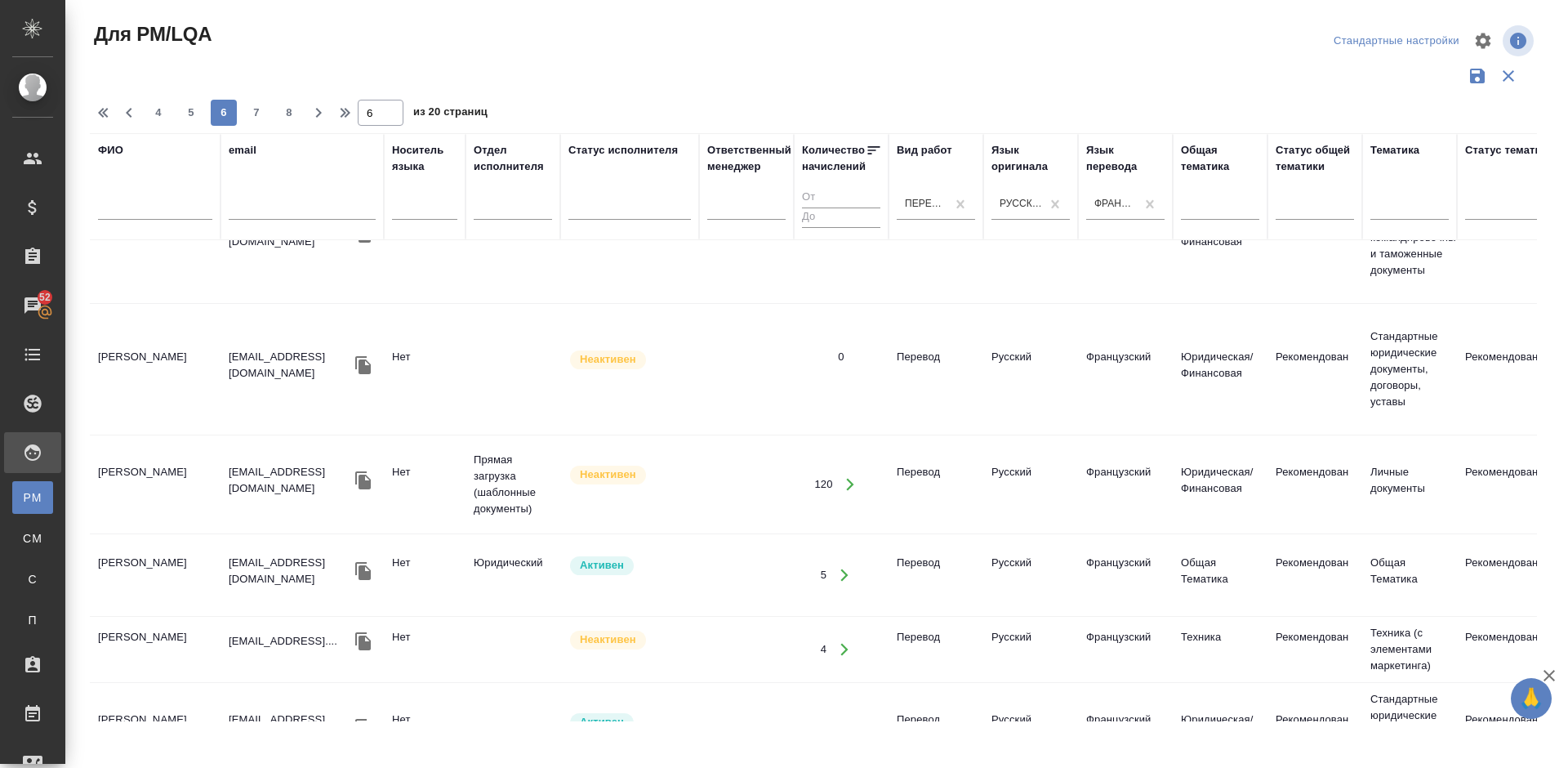
scroll to position [1296, 0]
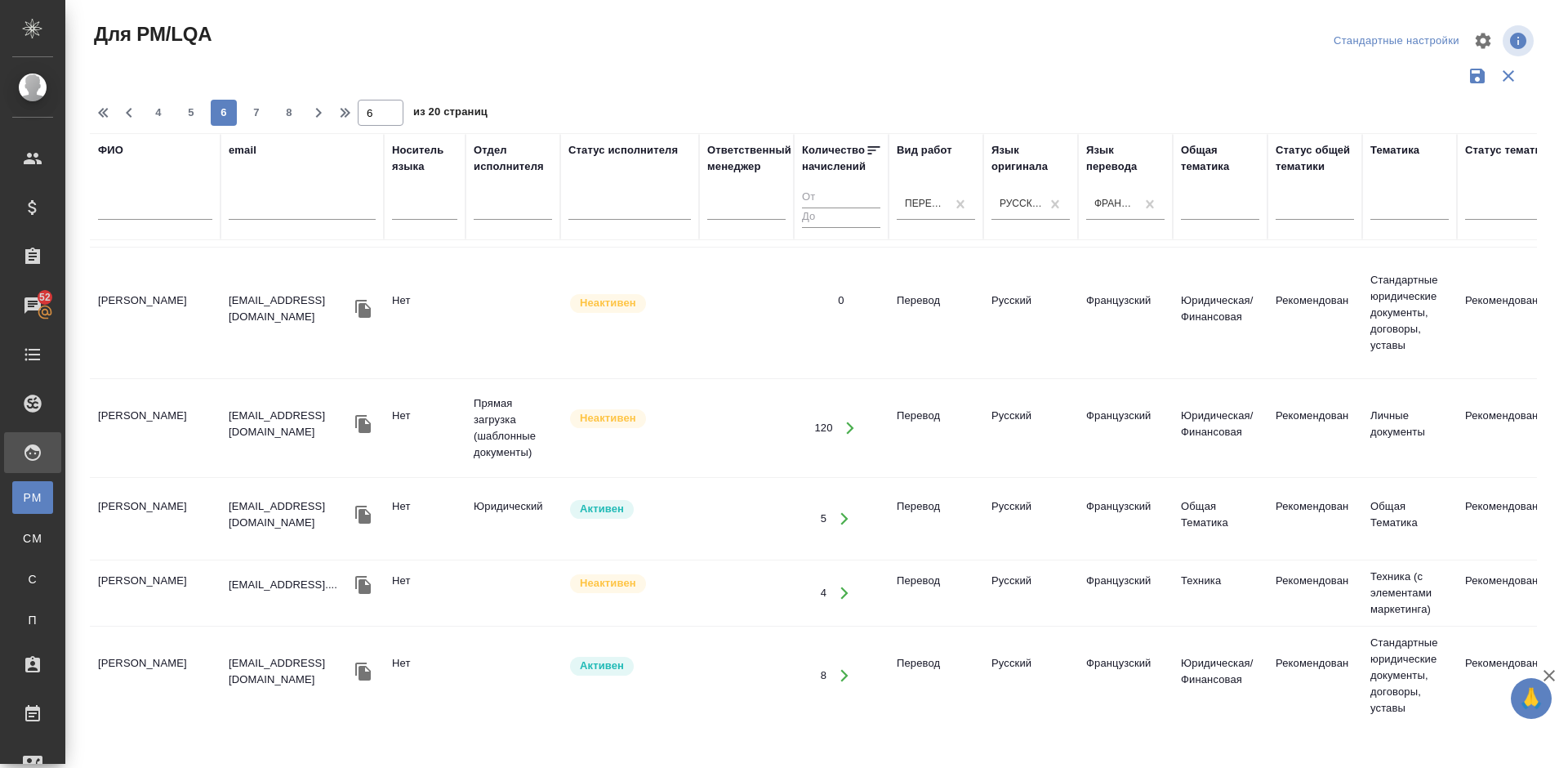
click at [186, 490] on td "Деркунский Алексей Викторович" at bounding box center [155, 518] width 130 height 57
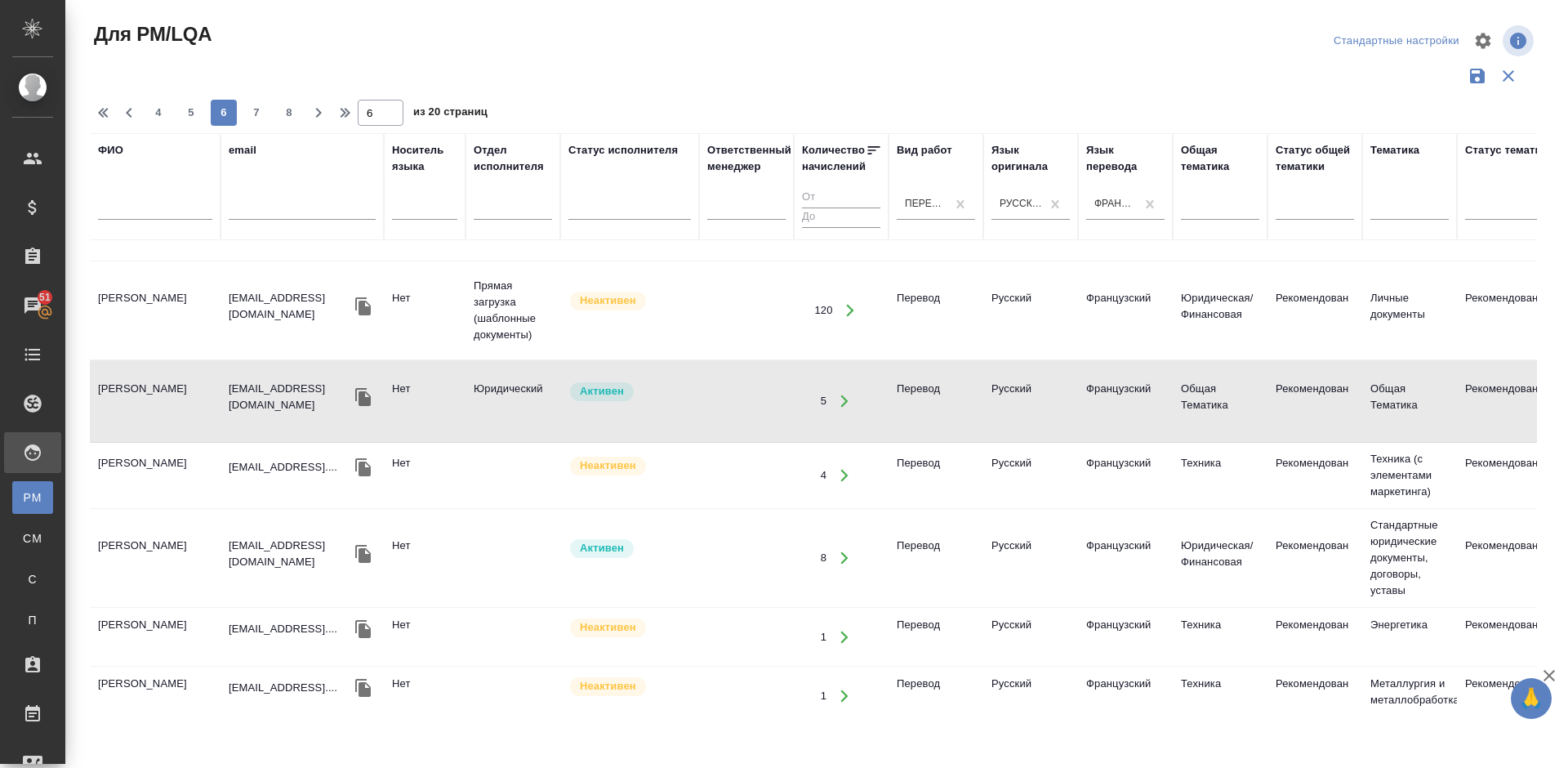
scroll to position [1547, 0]
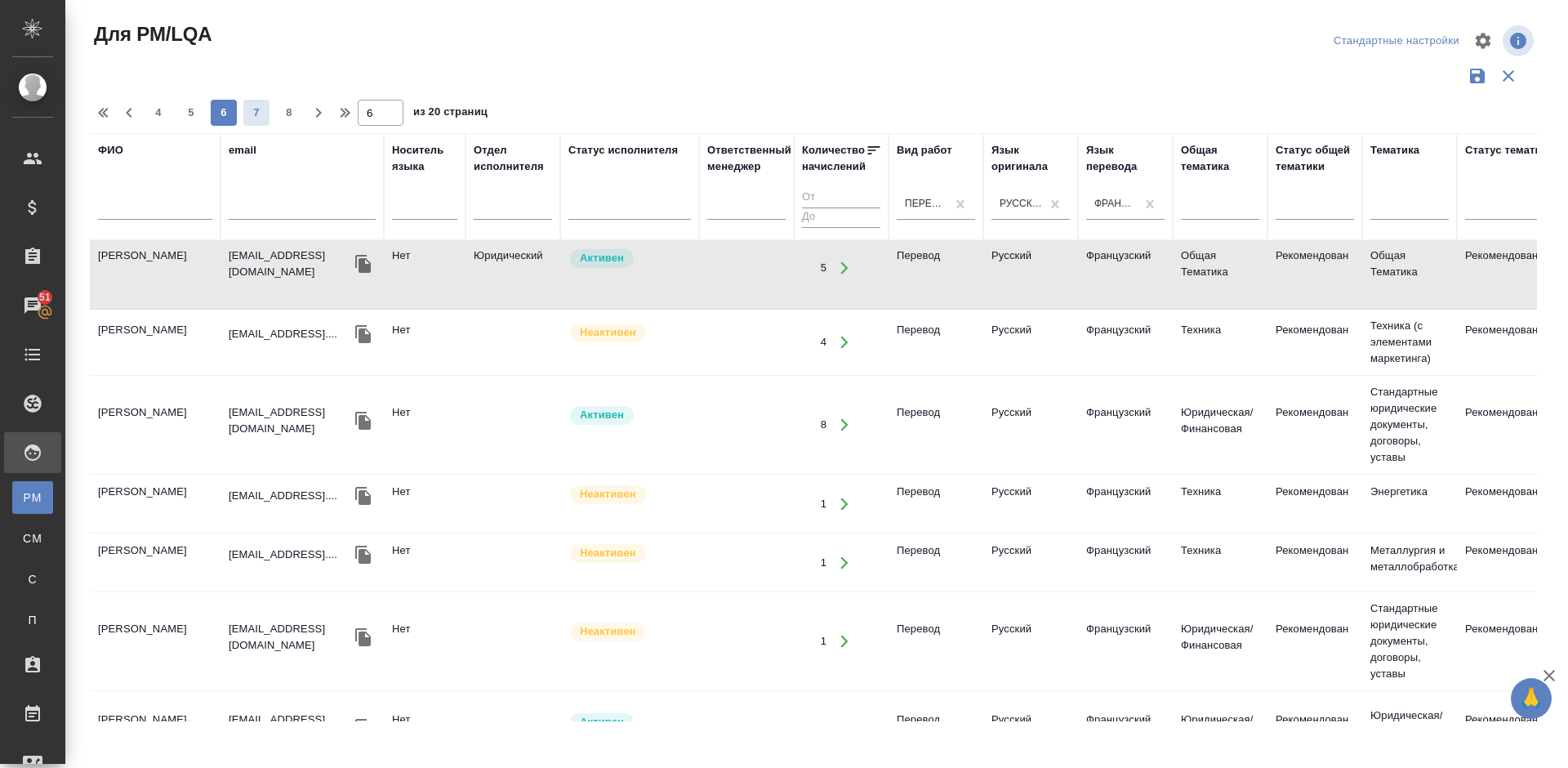
click at [262, 113] on span "7" at bounding box center [256, 113] width 26 height 17
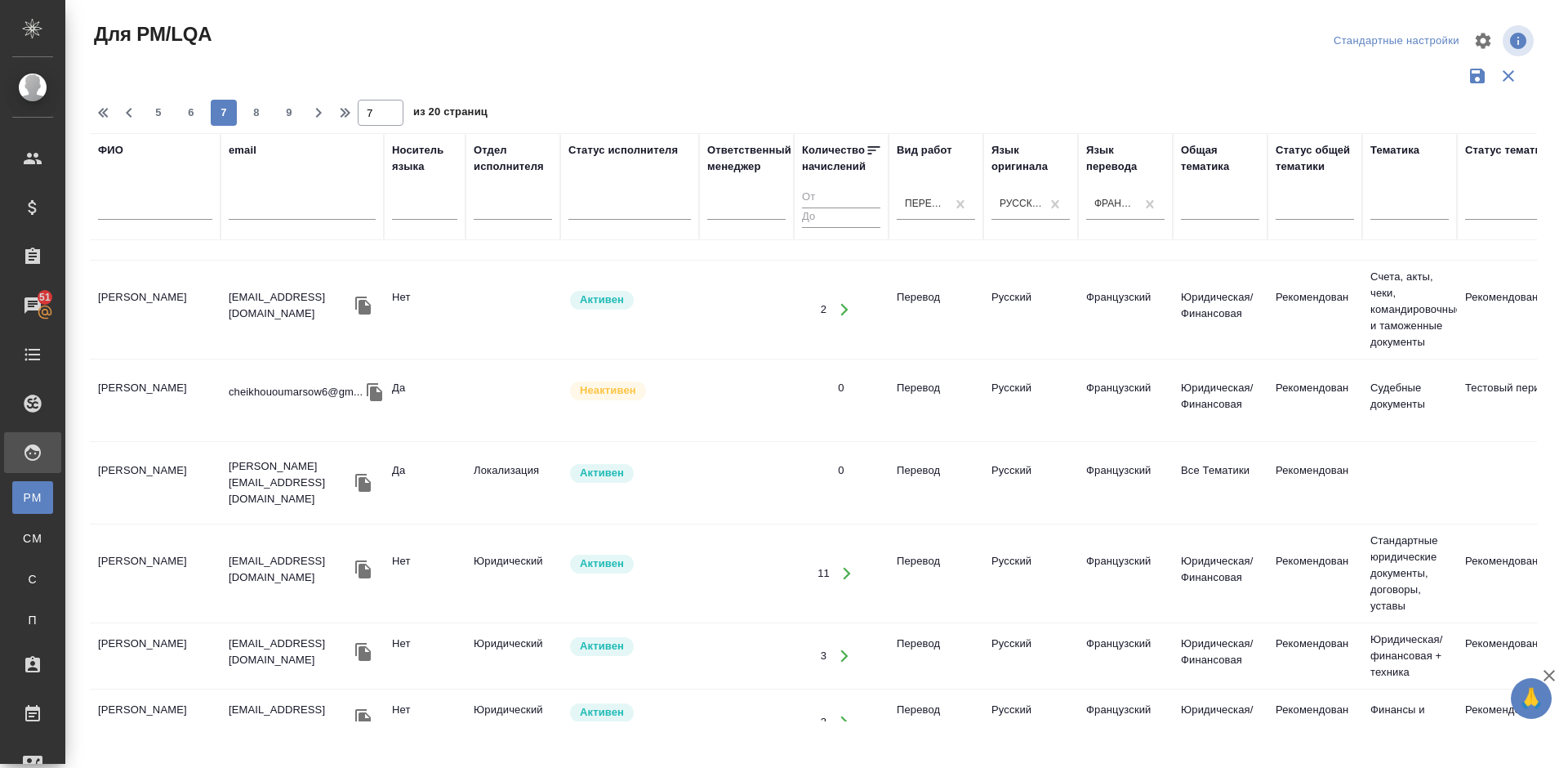
click at [177, 512] on td "Rigault Jérôme" at bounding box center [155, 483] width 130 height 57
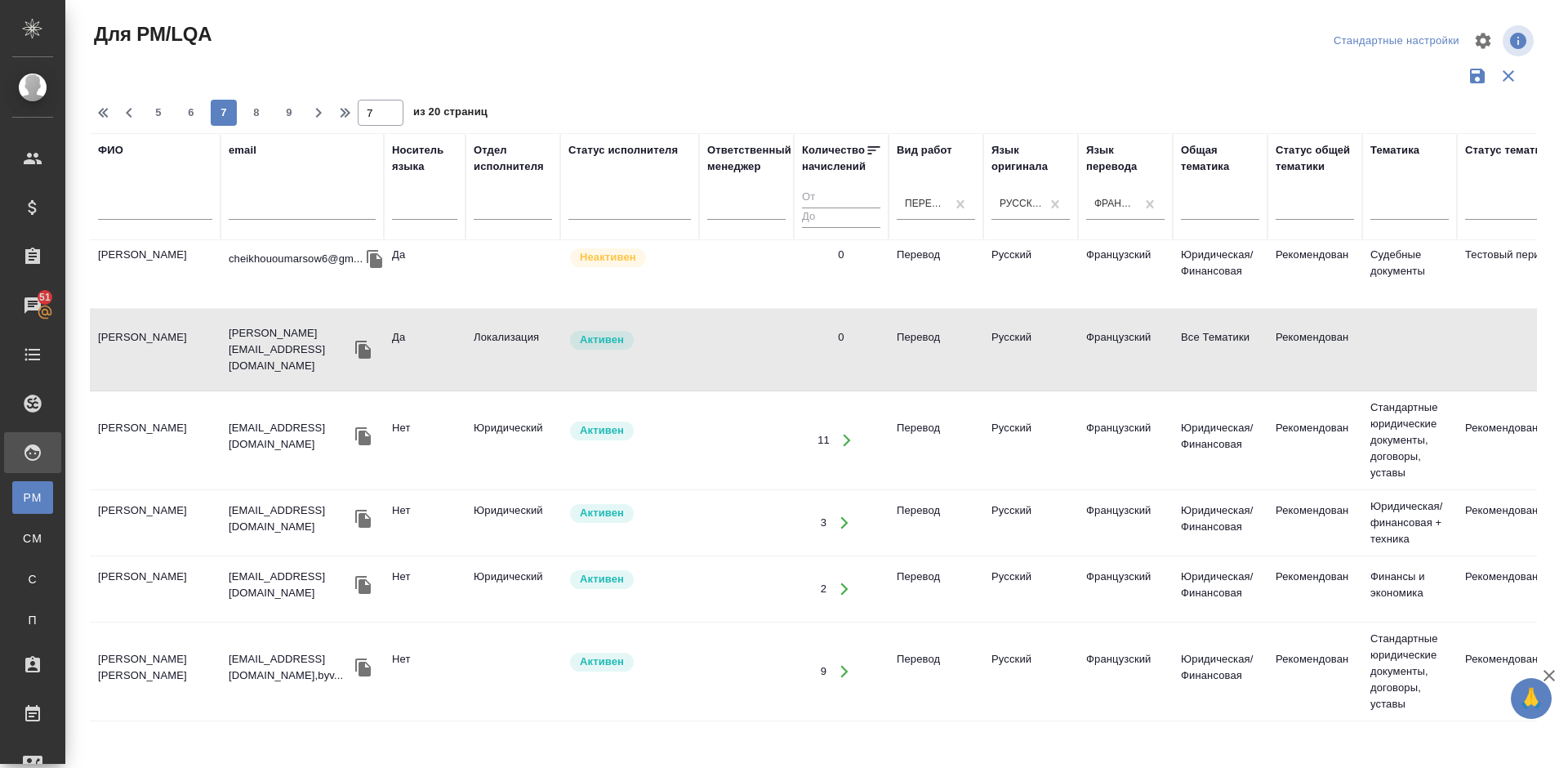
scroll to position [1758, 0]
click at [182, 663] on td "Чуяшкина Мария" at bounding box center [155, 671] width 130 height 57
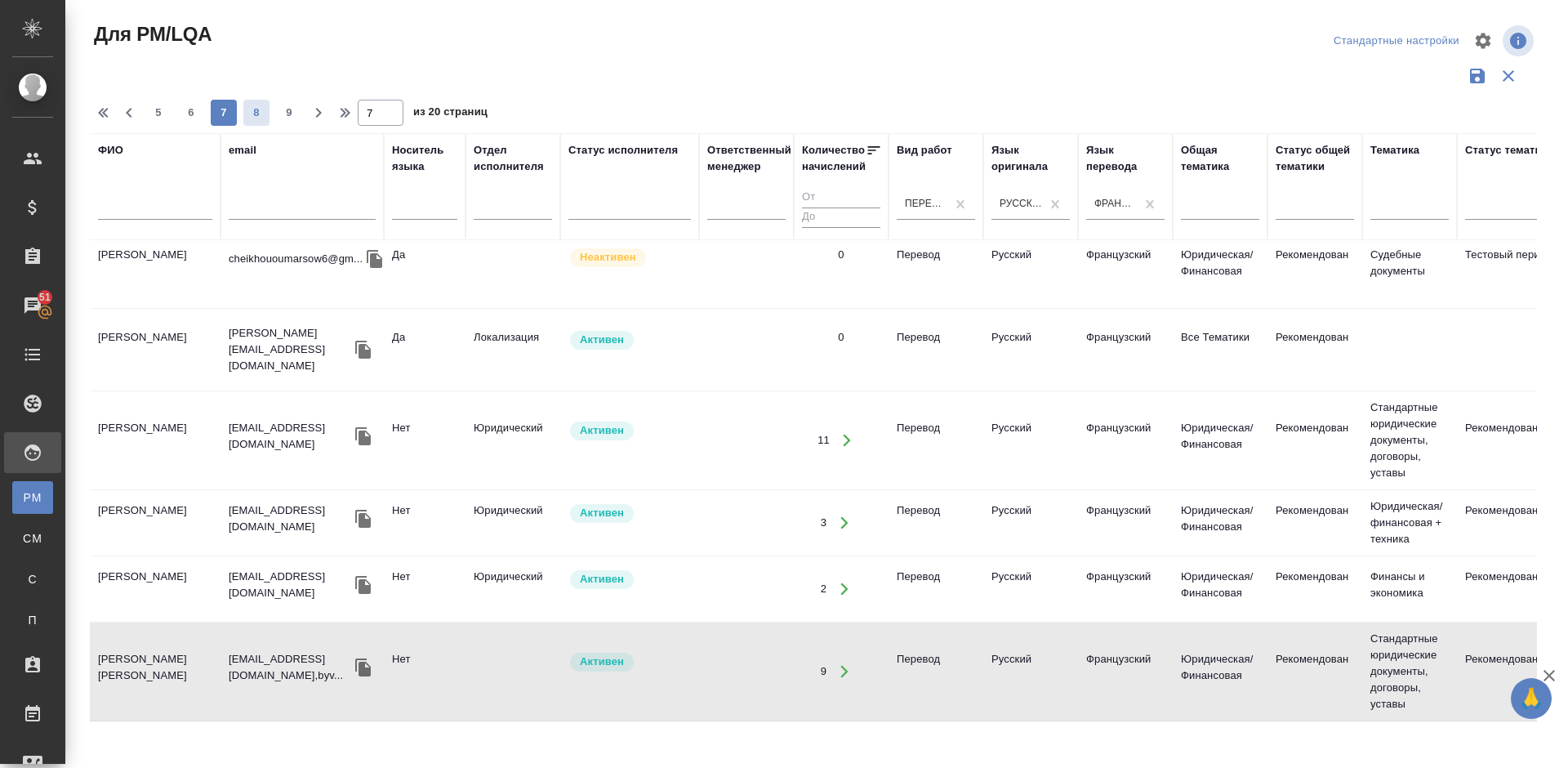
click at [261, 106] on span "8" at bounding box center [256, 113] width 26 height 17
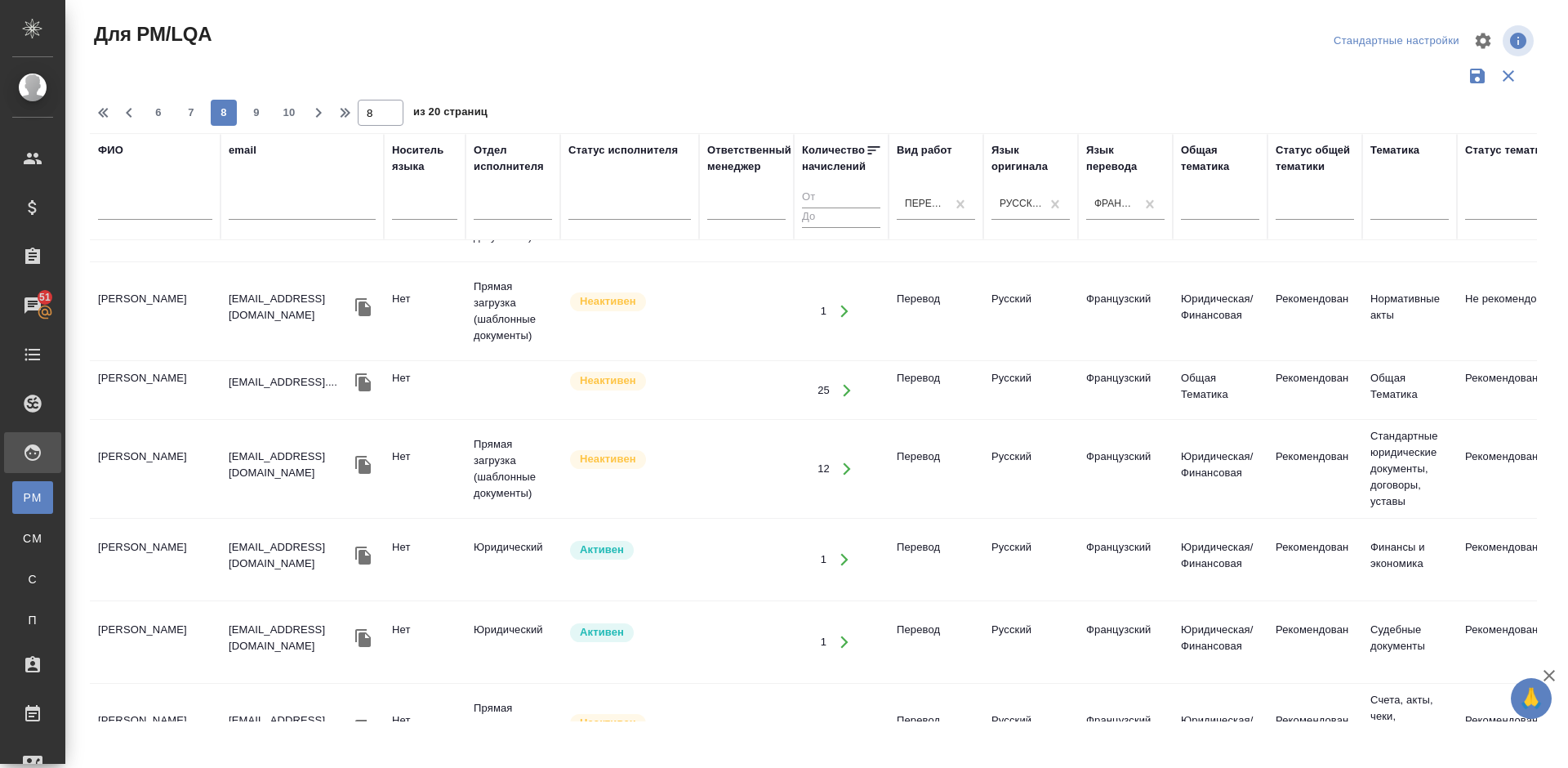
scroll to position [0, 0]
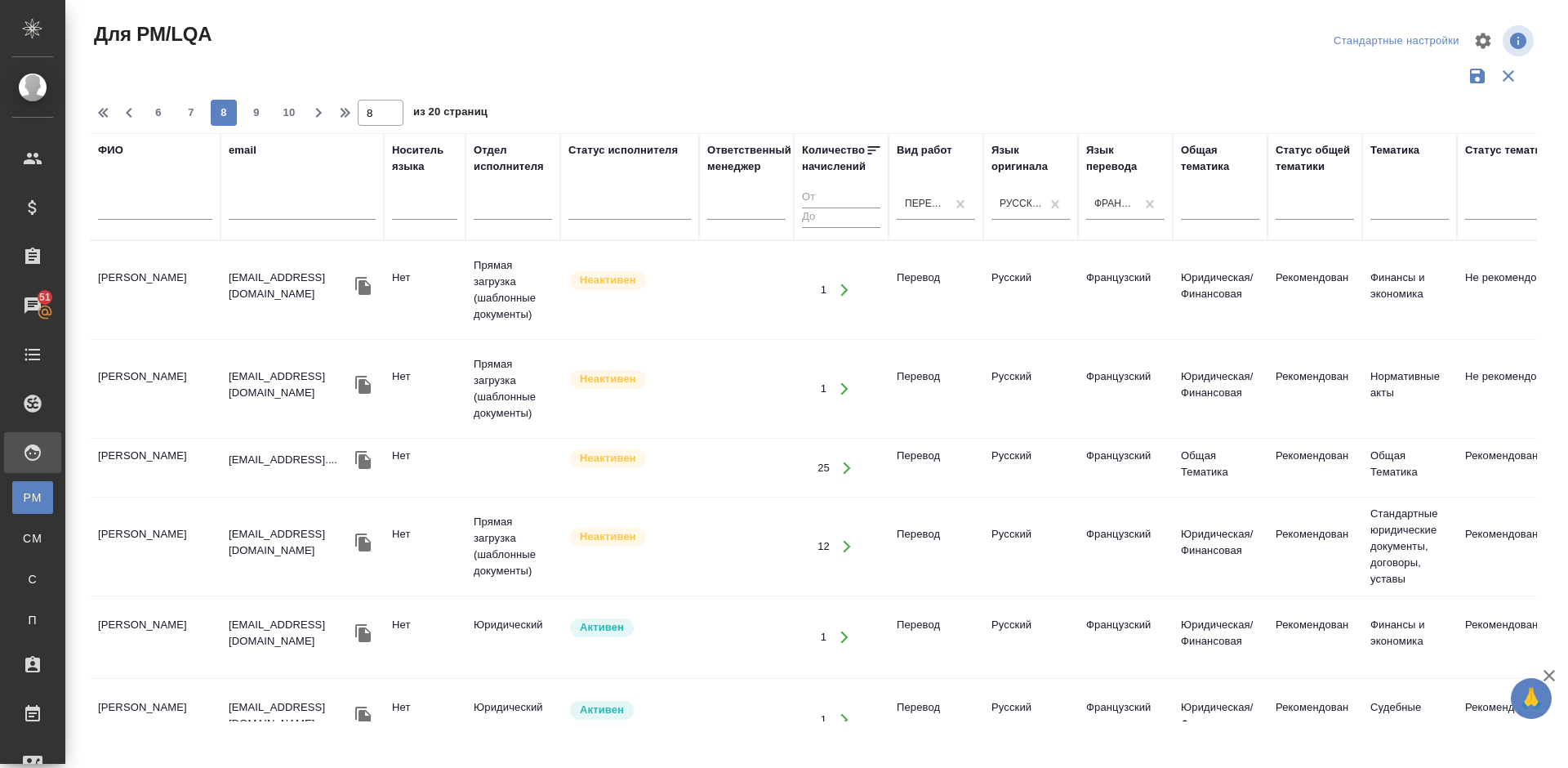
click at [188, 613] on td "Деркунский Алексей Викторович" at bounding box center [155, 637] width 130 height 57
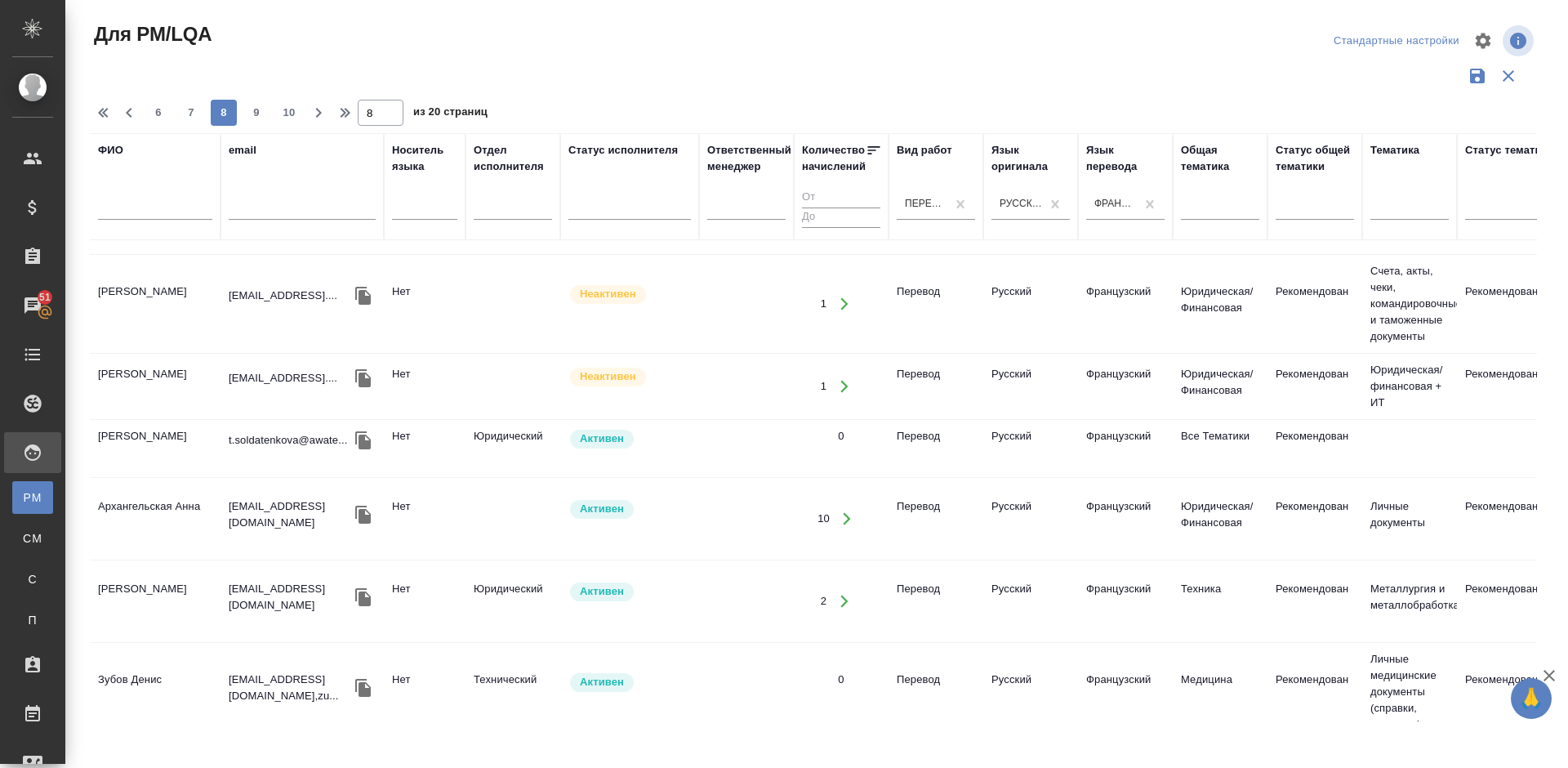
scroll to position [818, 0]
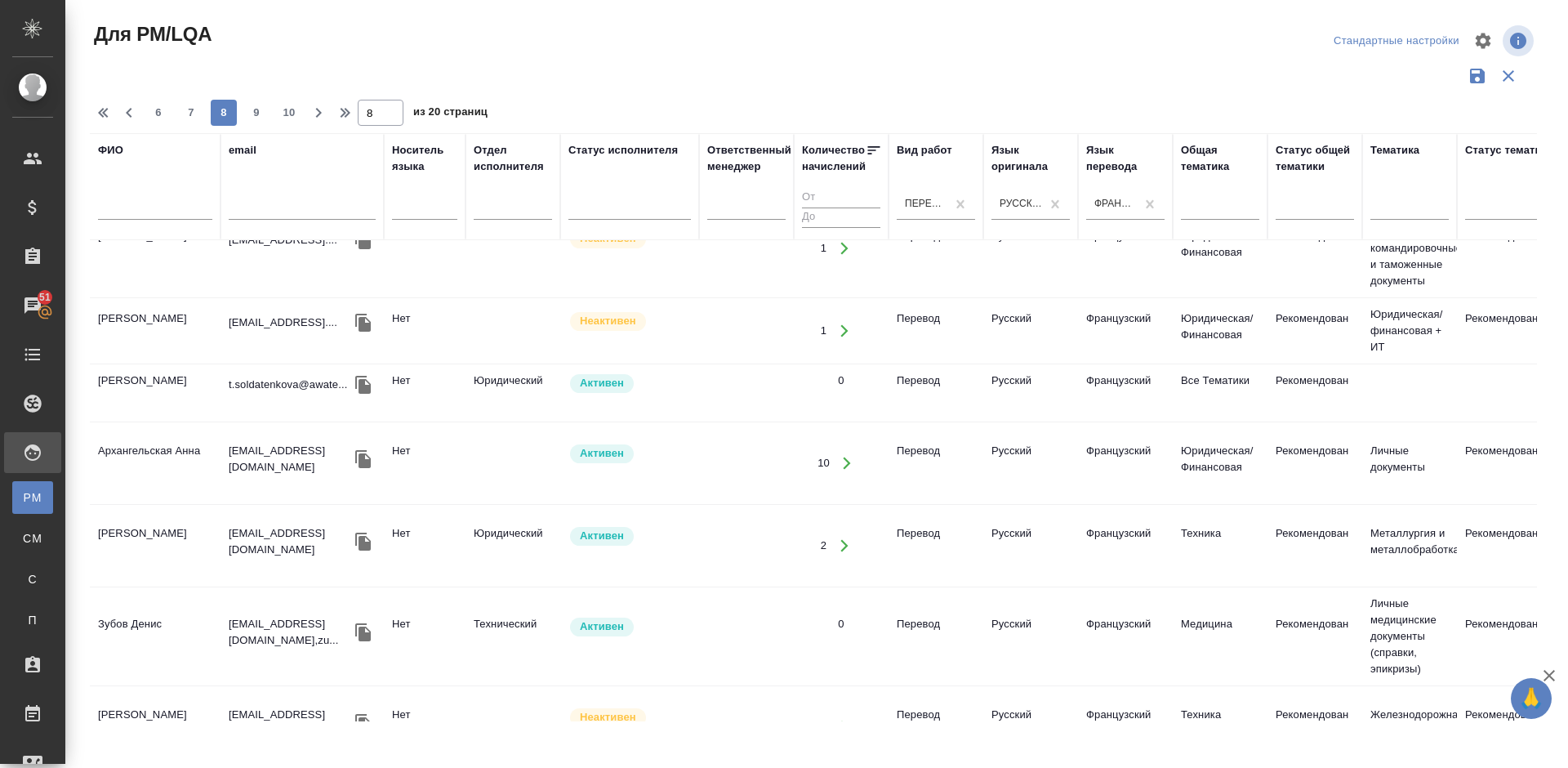
click at [191, 434] on td "Архангельская Анна" at bounding box center [155, 462] width 130 height 57
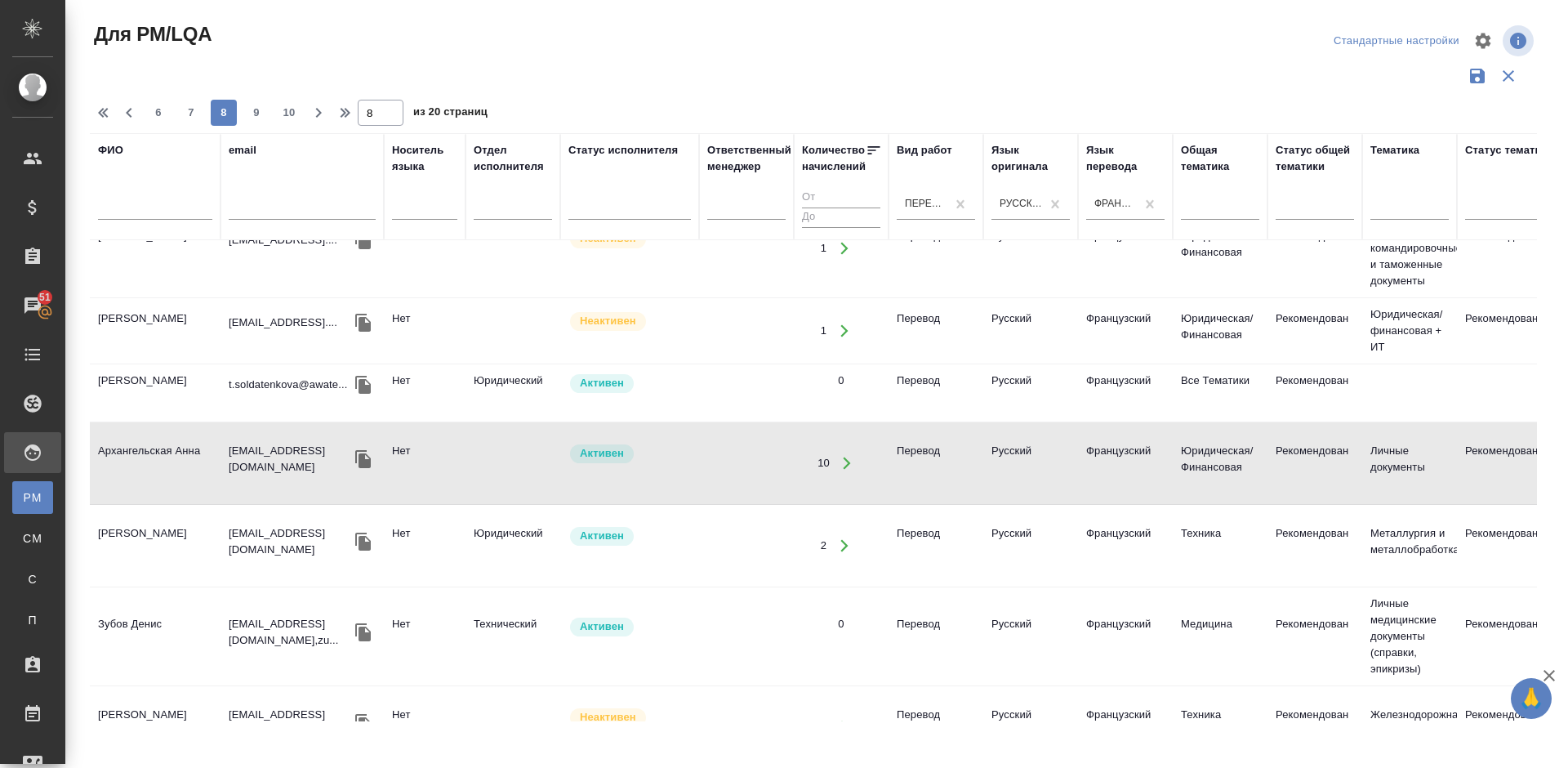
click at [188, 608] on td "Зубов Денис" at bounding box center [155, 636] width 130 height 57
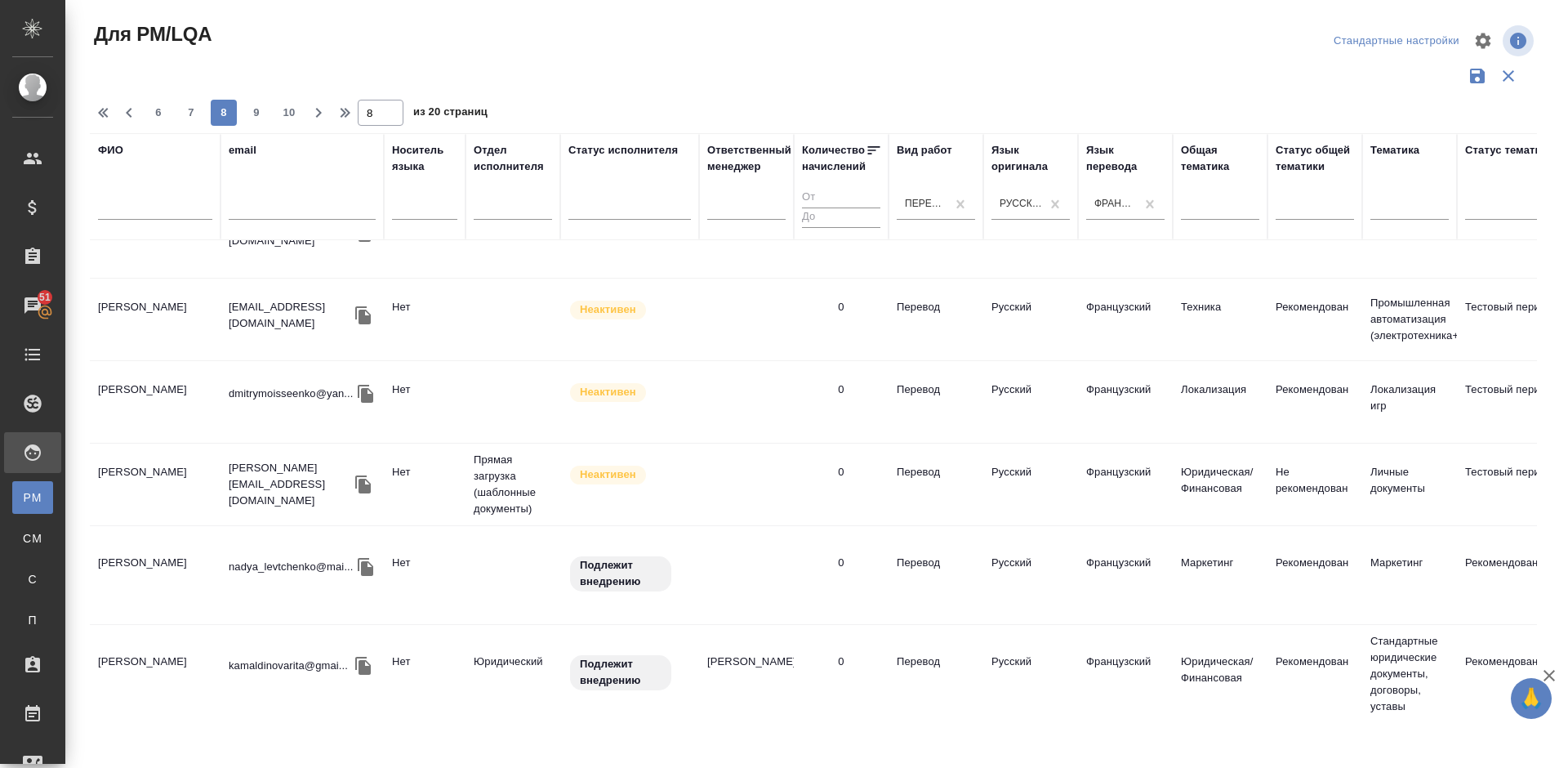
scroll to position [1569, 0]
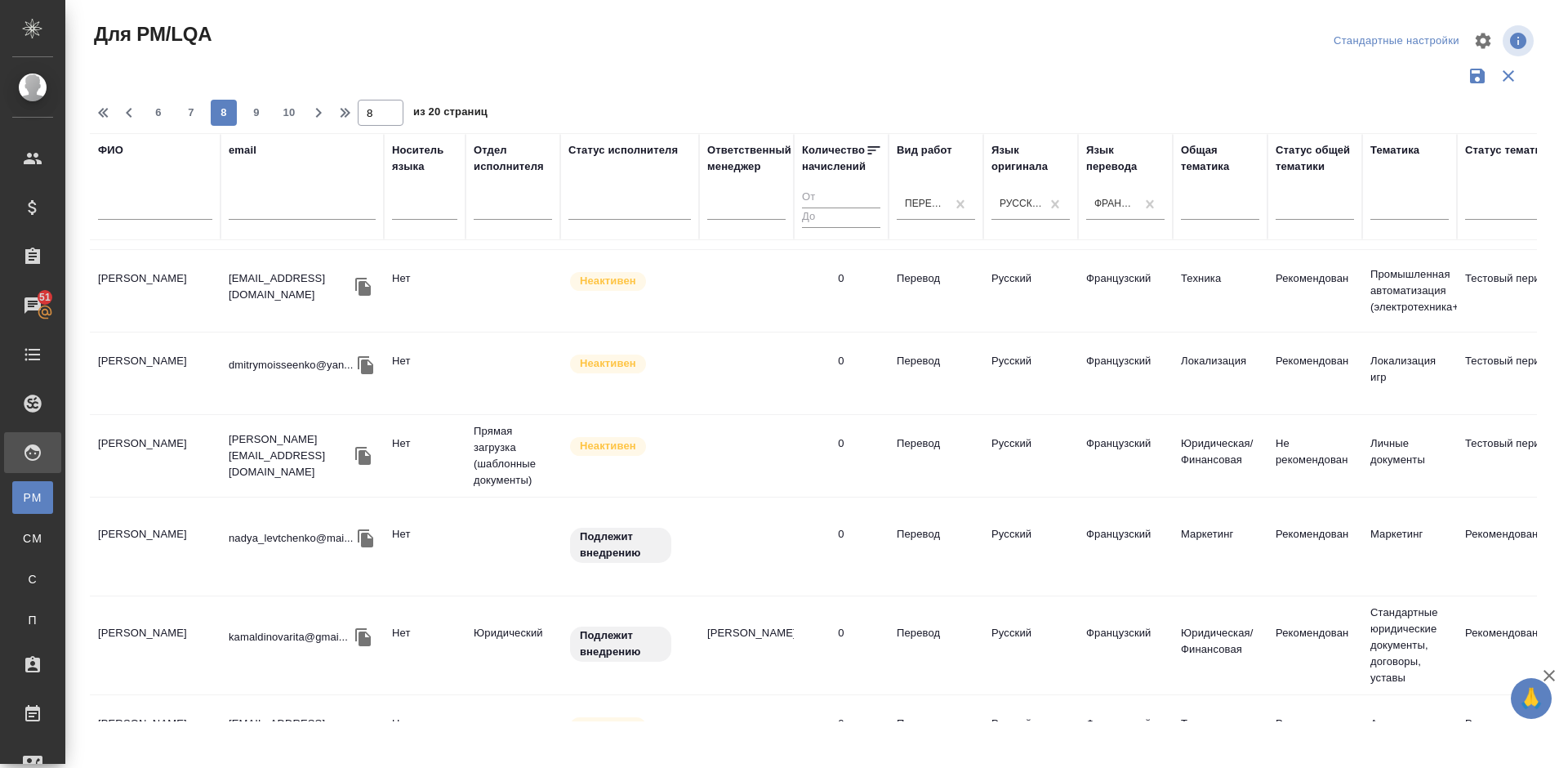
click at [188, 518] on td "Левченко Надежда" at bounding box center [155, 546] width 130 height 57
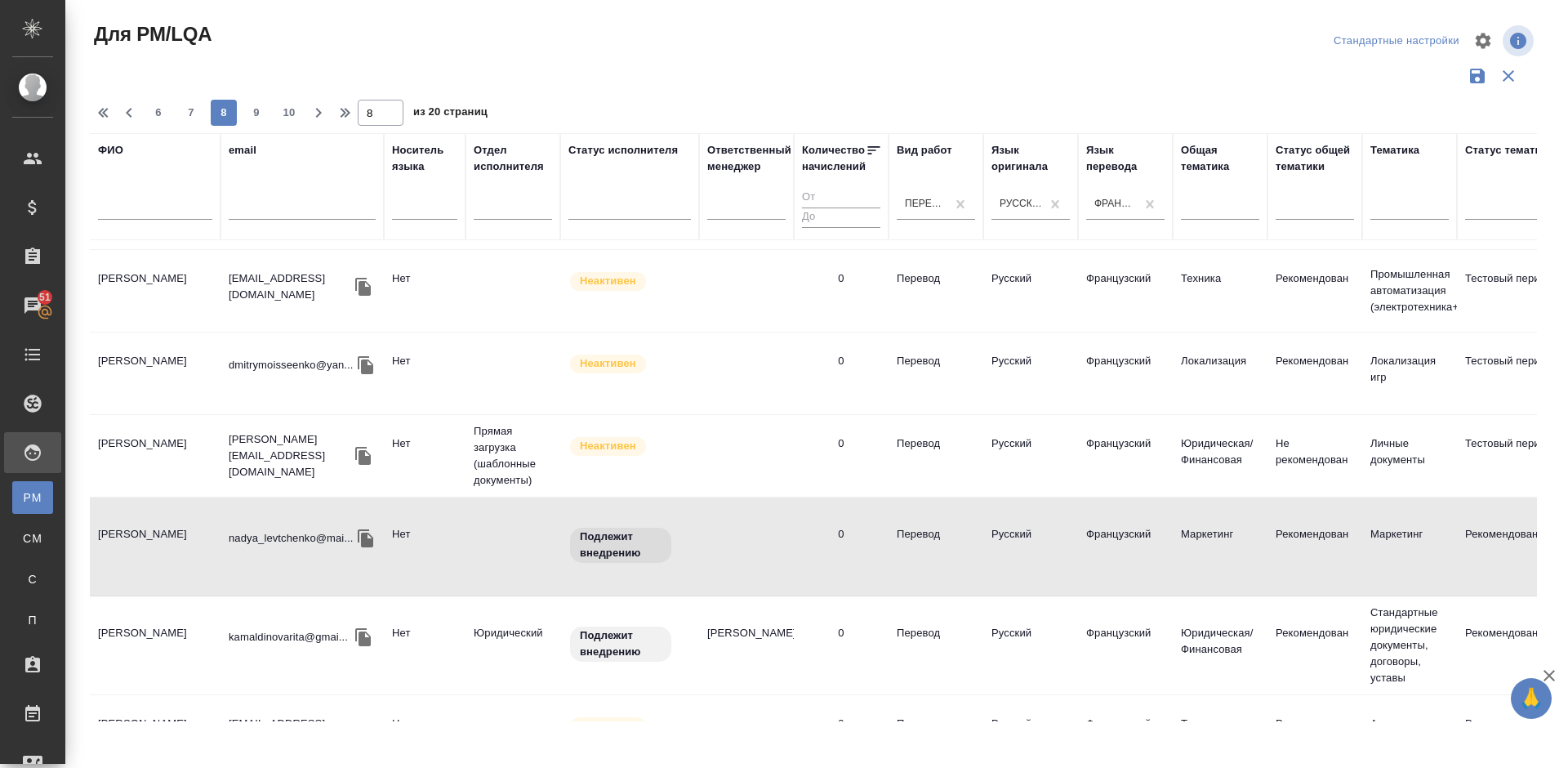
click at [173, 617] on td "Камалдинова Маргарита Феликсовна" at bounding box center [155, 645] width 130 height 57
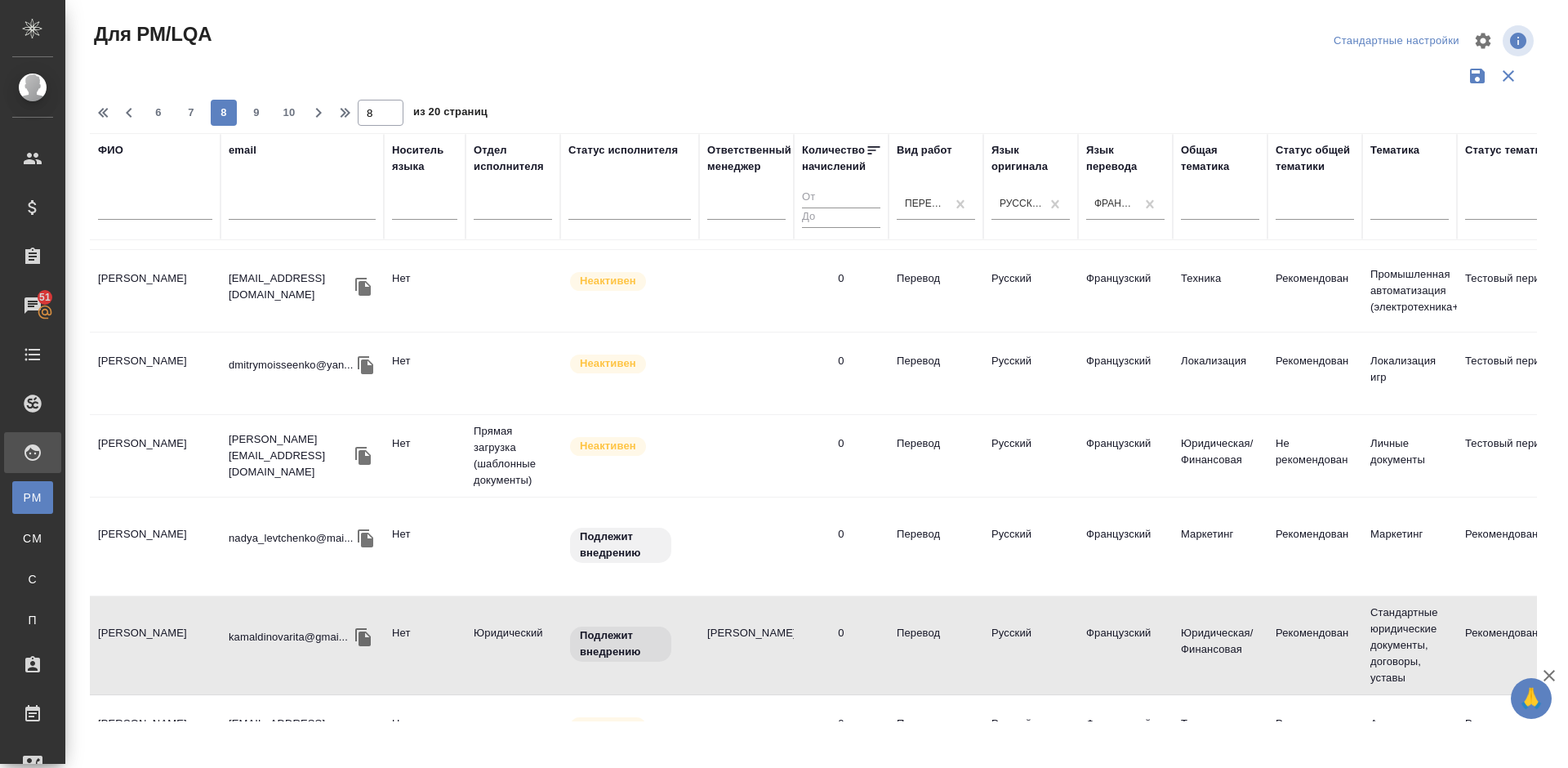
scroll to position [1588, 0]
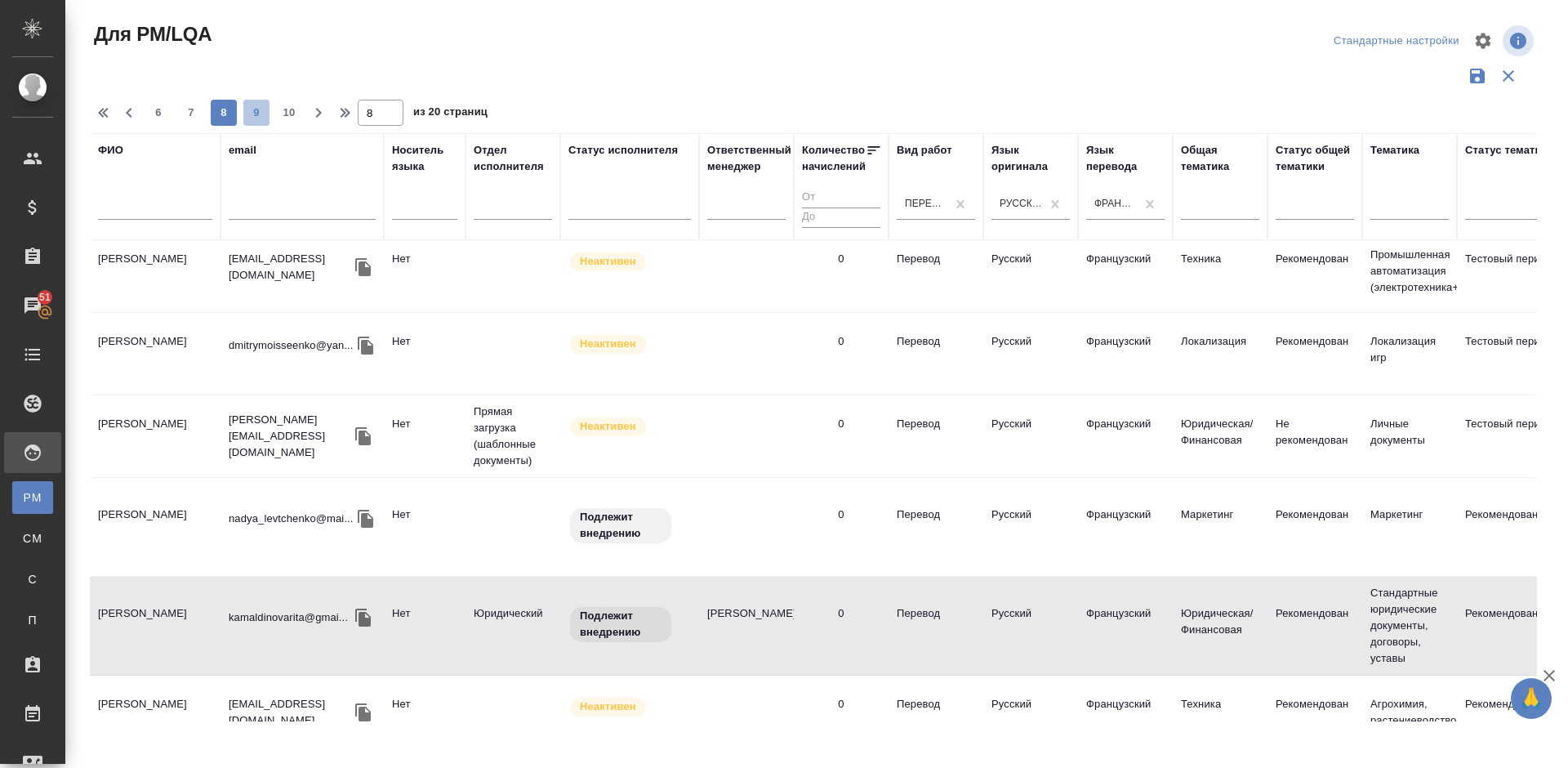
click at [262, 104] on button "9" at bounding box center [256, 113] width 26 height 26
type input "9"
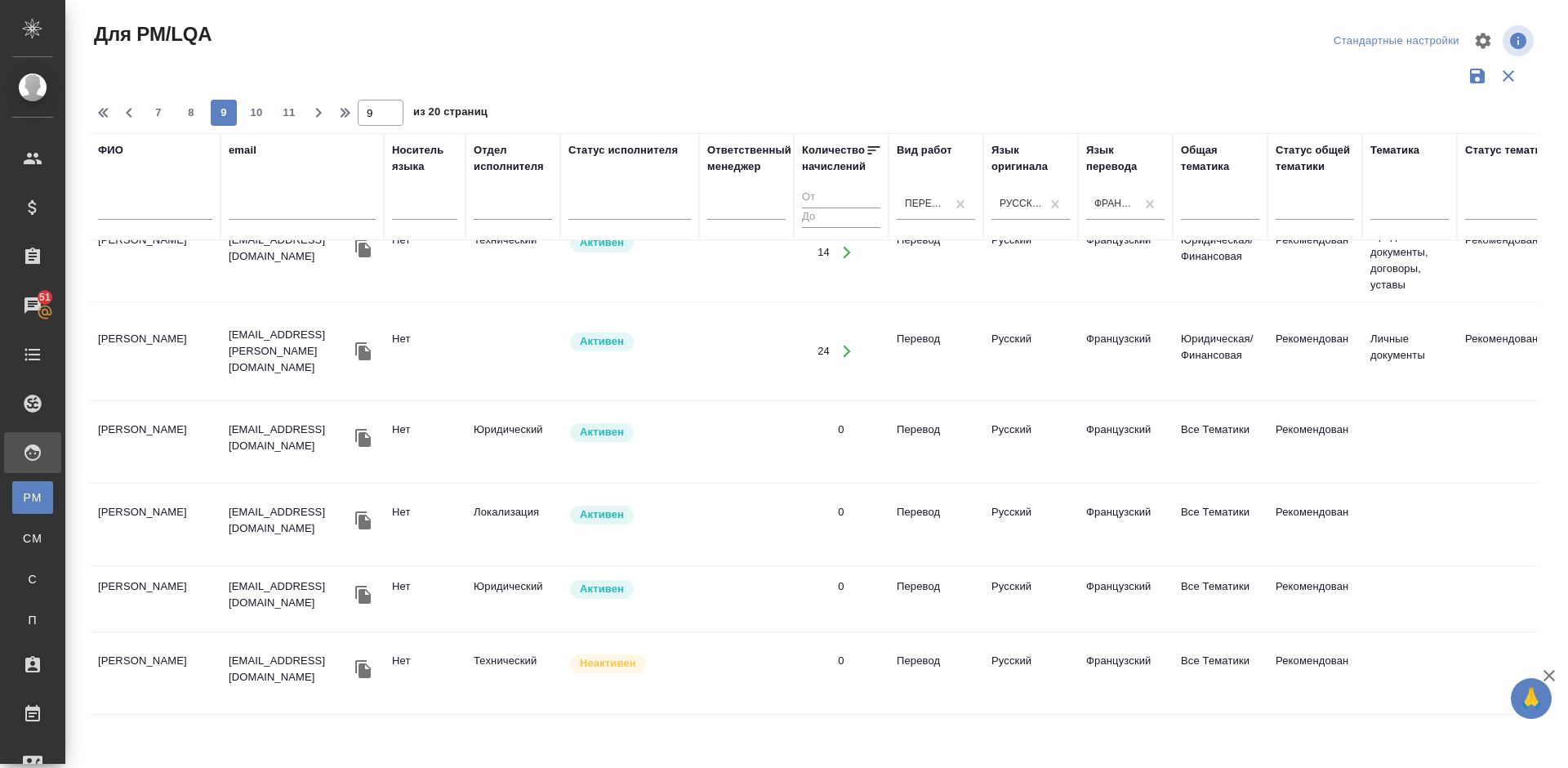
click at [195, 374] on td "Гусейнова Анна Шайыхабдуловна" at bounding box center [155, 351] width 130 height 57
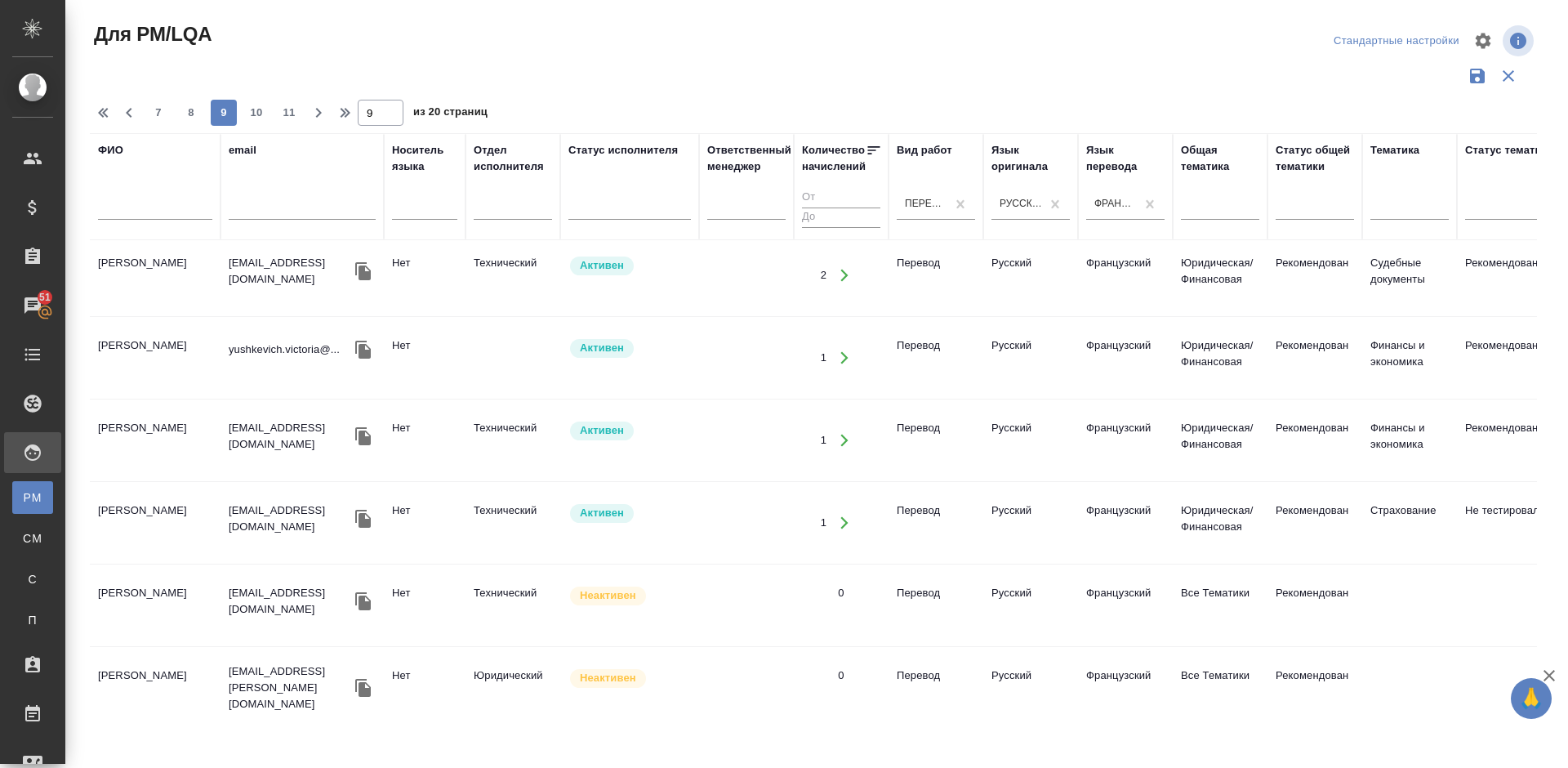
scroll to position [877, 0]
click at [188, 455] on td "Анищенков Антон Олегович" at bounding box center [155, 443] width 130 height 57
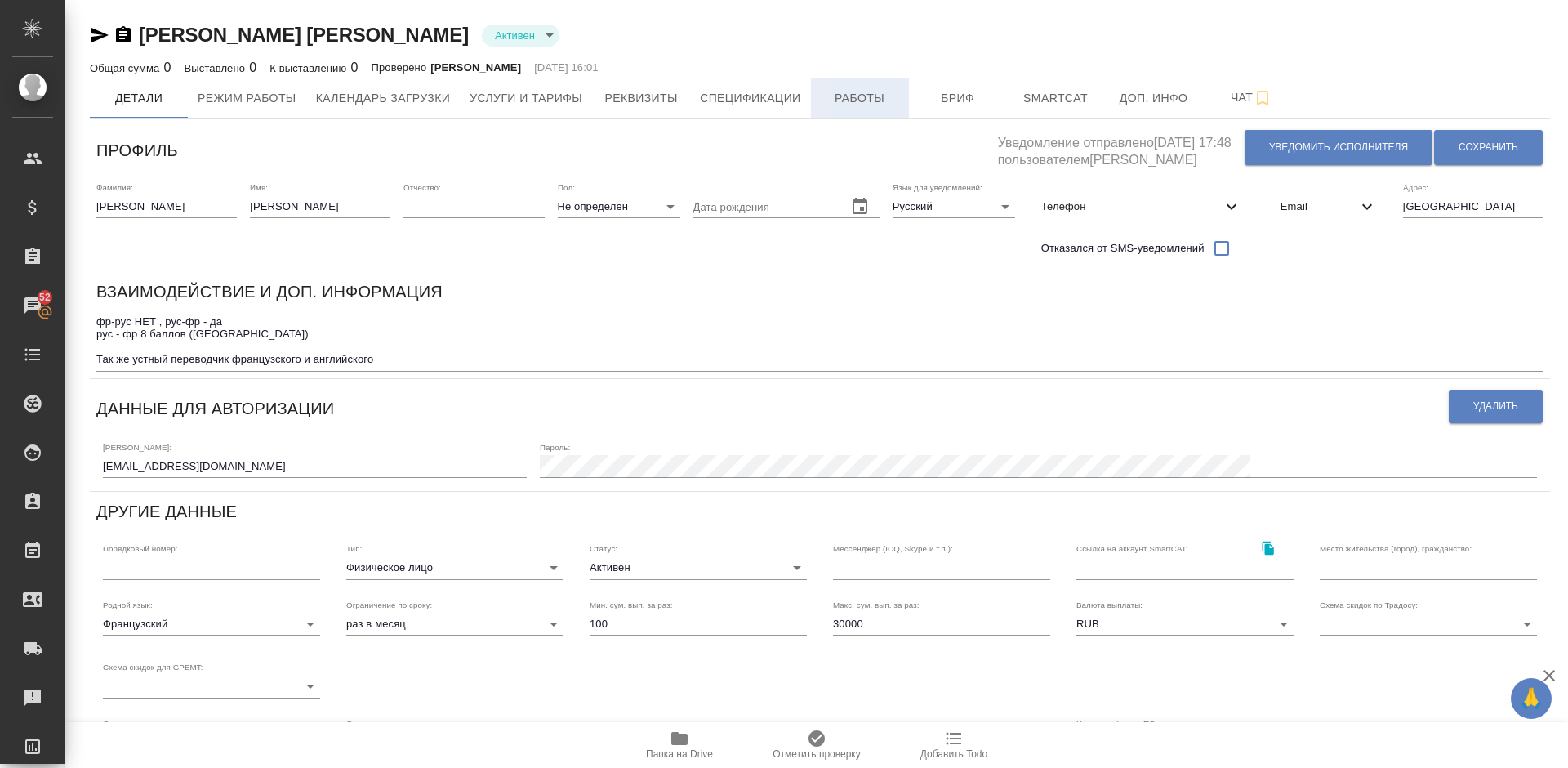
click at [843, 93] on span "Работы" at bounding box center [859, 98] width 78 height 20
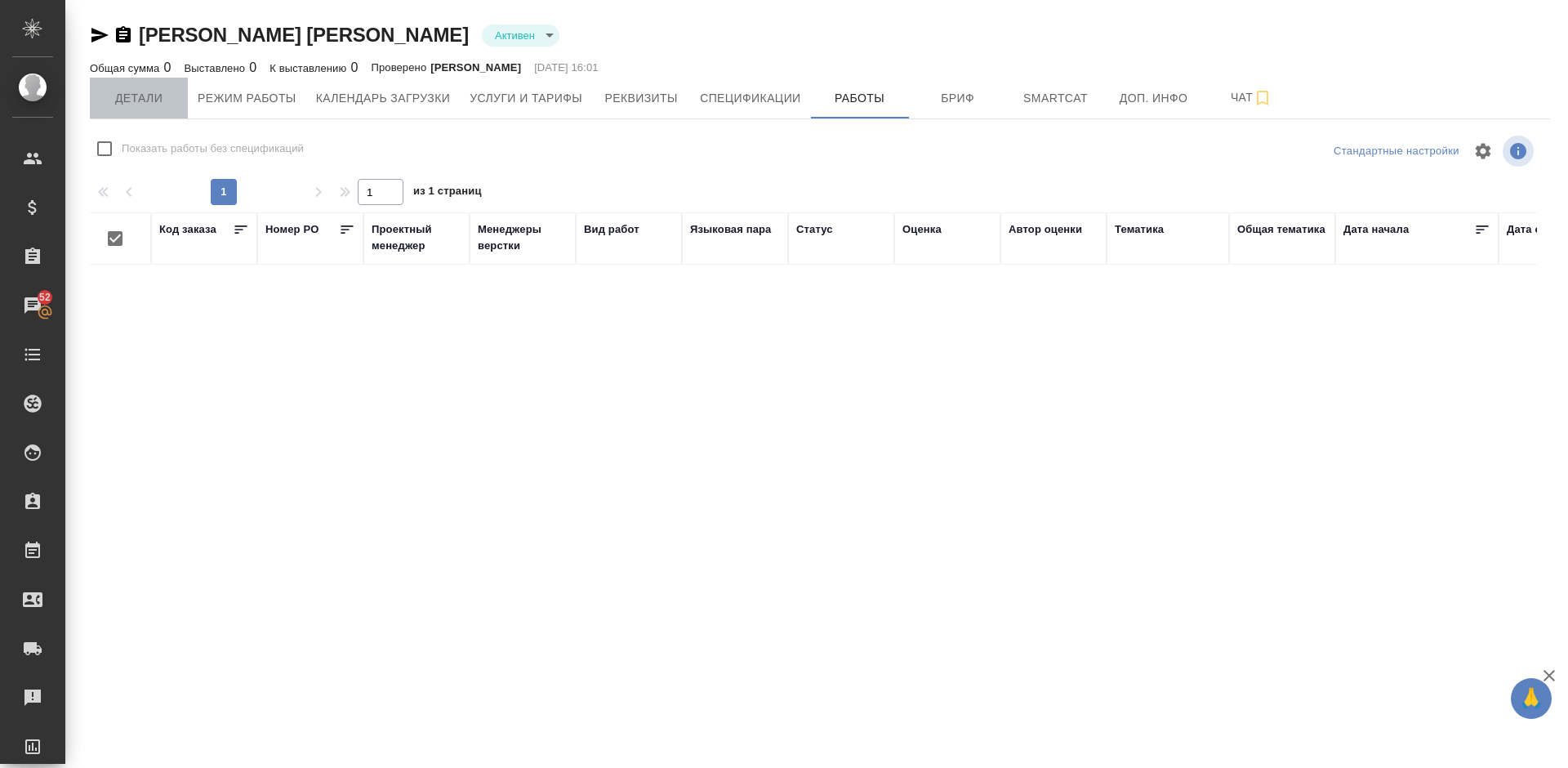
click at [151, 96] on span "Детали" at bounding box center [138, 98] width 78 height 20
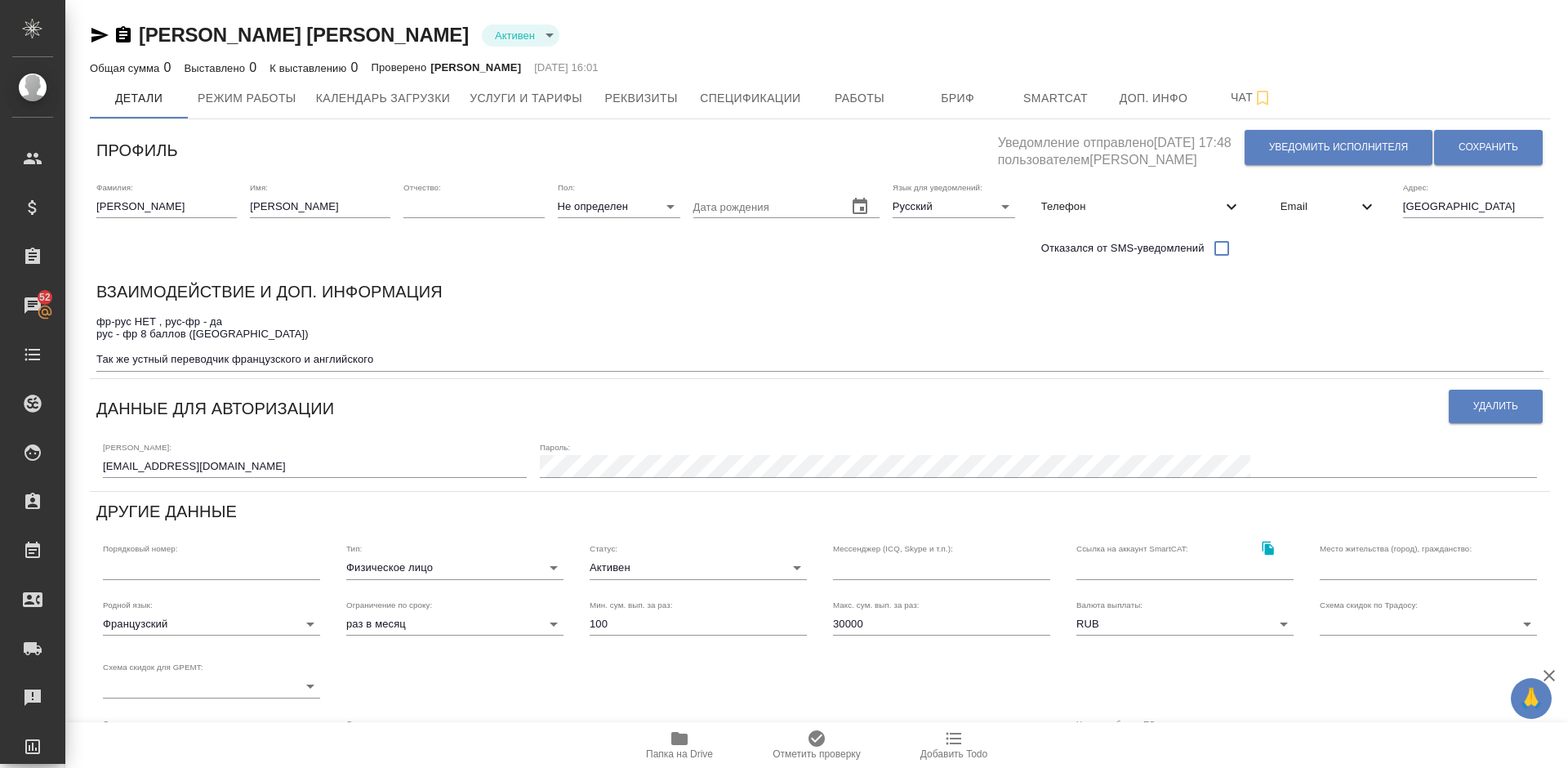
drag, startPoint x: 431, startPoint y: 39, endPoint x: 145, endPoint y: 34, distance: 286.0
click at [145, 34] on div "Tsawas Djakoum Olivier Arnold Активен active" at bounding box center [820, 35] width 1460 height 26
copy link "sawas Djakoum Olivier Arnold"
click at [560, 7] on div "Tsawas Djakoum Olivier Arnold Активен active Общая сумма 0 Выставлено 0 К выста…" at bounding box center [820, 514] width 1478 height 1029
drag, startPoint x: 138, startPoint y: 28, endPoint x: 424, endPoint y: 28, distance: 286.0
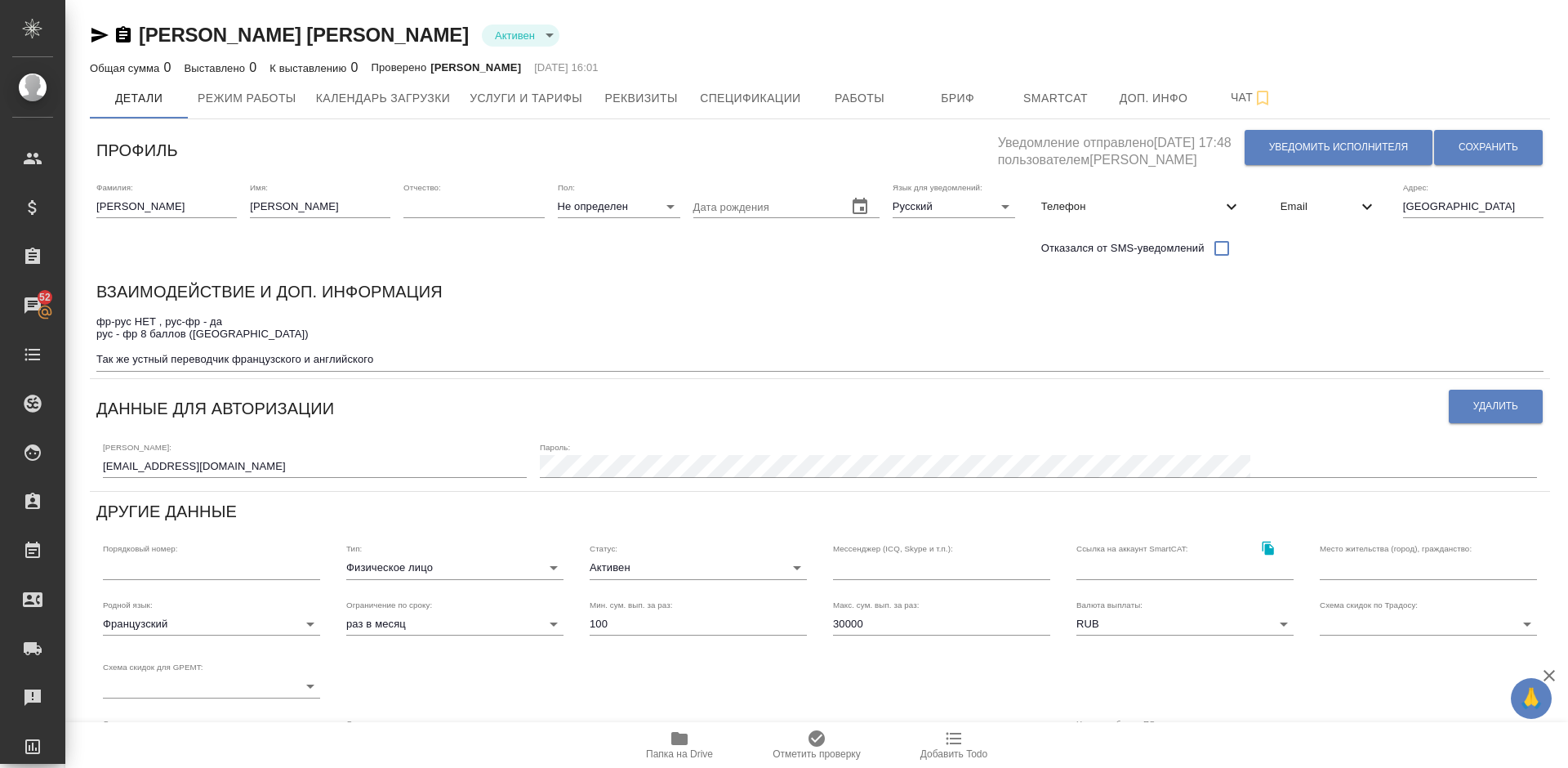
click at [424, 28] on div "Tsawas Djakoum Olivier Arnold Активен active" at bounding box center [820, 35] width 1460 height 26
copy link "Tsawas Djakoum Olivier Arnold"
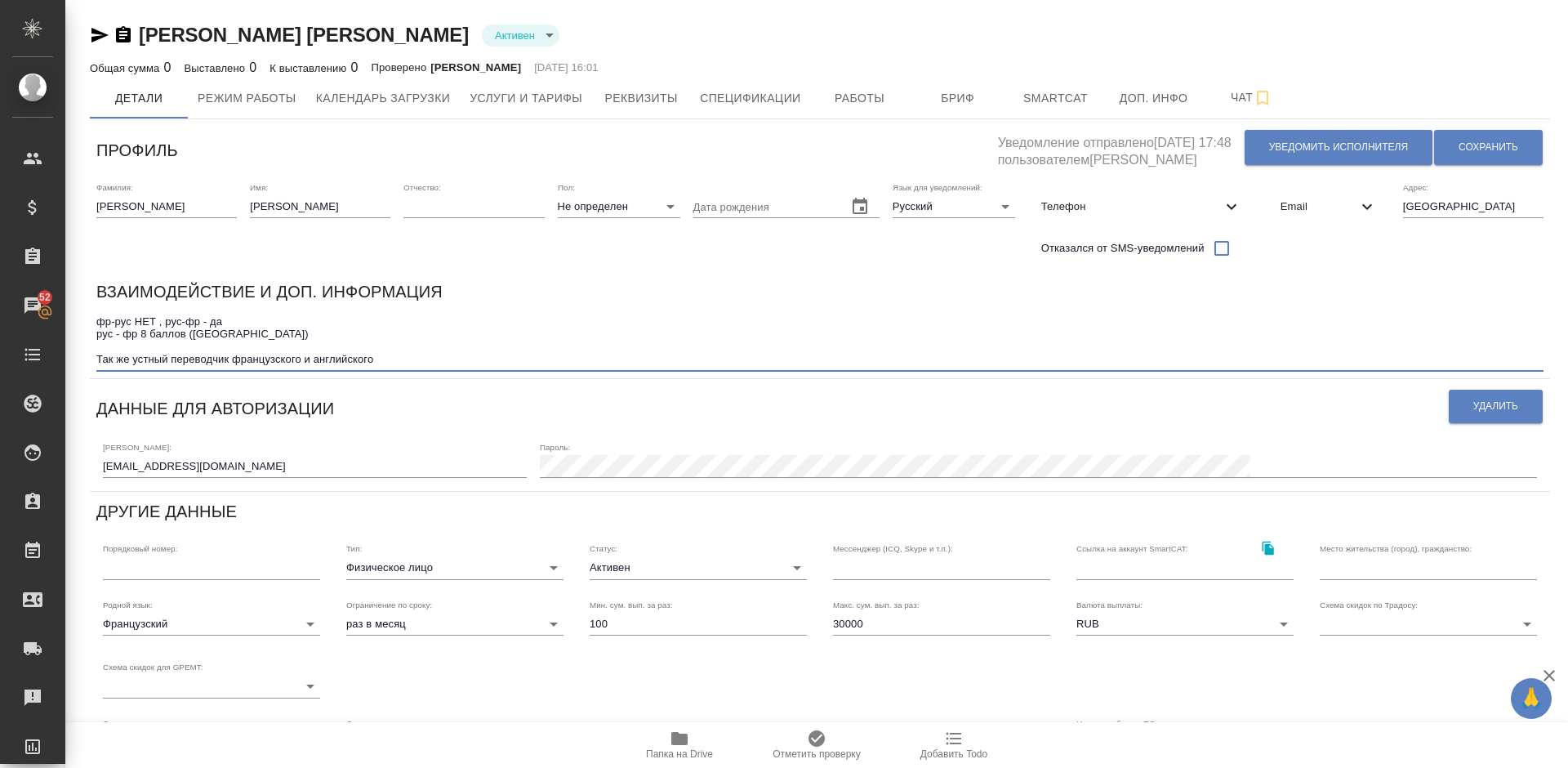
drag, startPoint x: 100, startPoint y: 318, endPoint x: 235, endPoint y: 330, distance: 135.5
click at [235, 330] on textarea "фр-рус НЕТ , рус-фр - да рус - фр 8 баллов (Попова) Так же устный переводчик фр…" at bounding box center [819, 340] width 1447 height 50
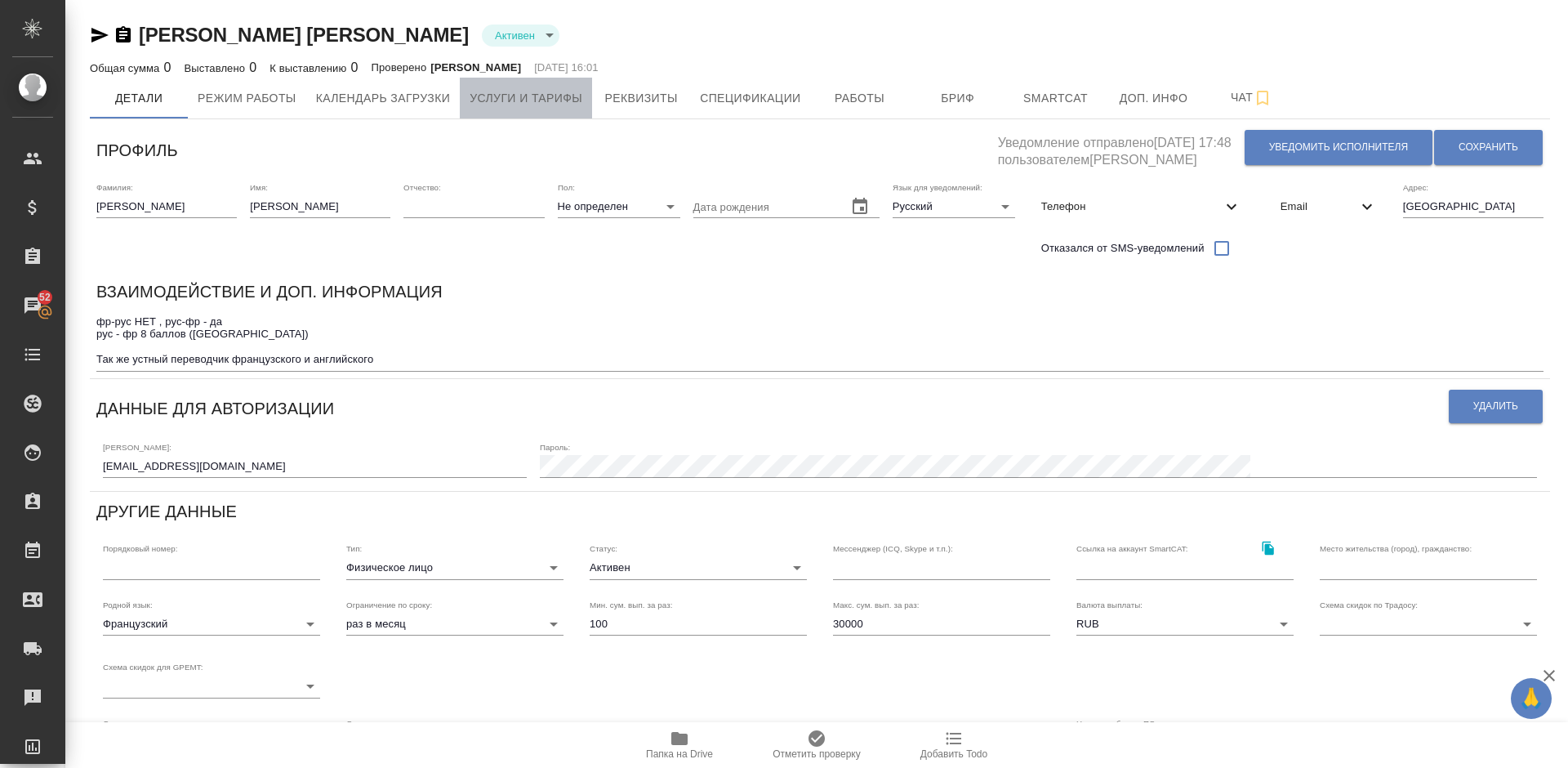
click at [568, 104] on span "Услуги и тарифы" at bounding box center [526, 98] width 113 height 20
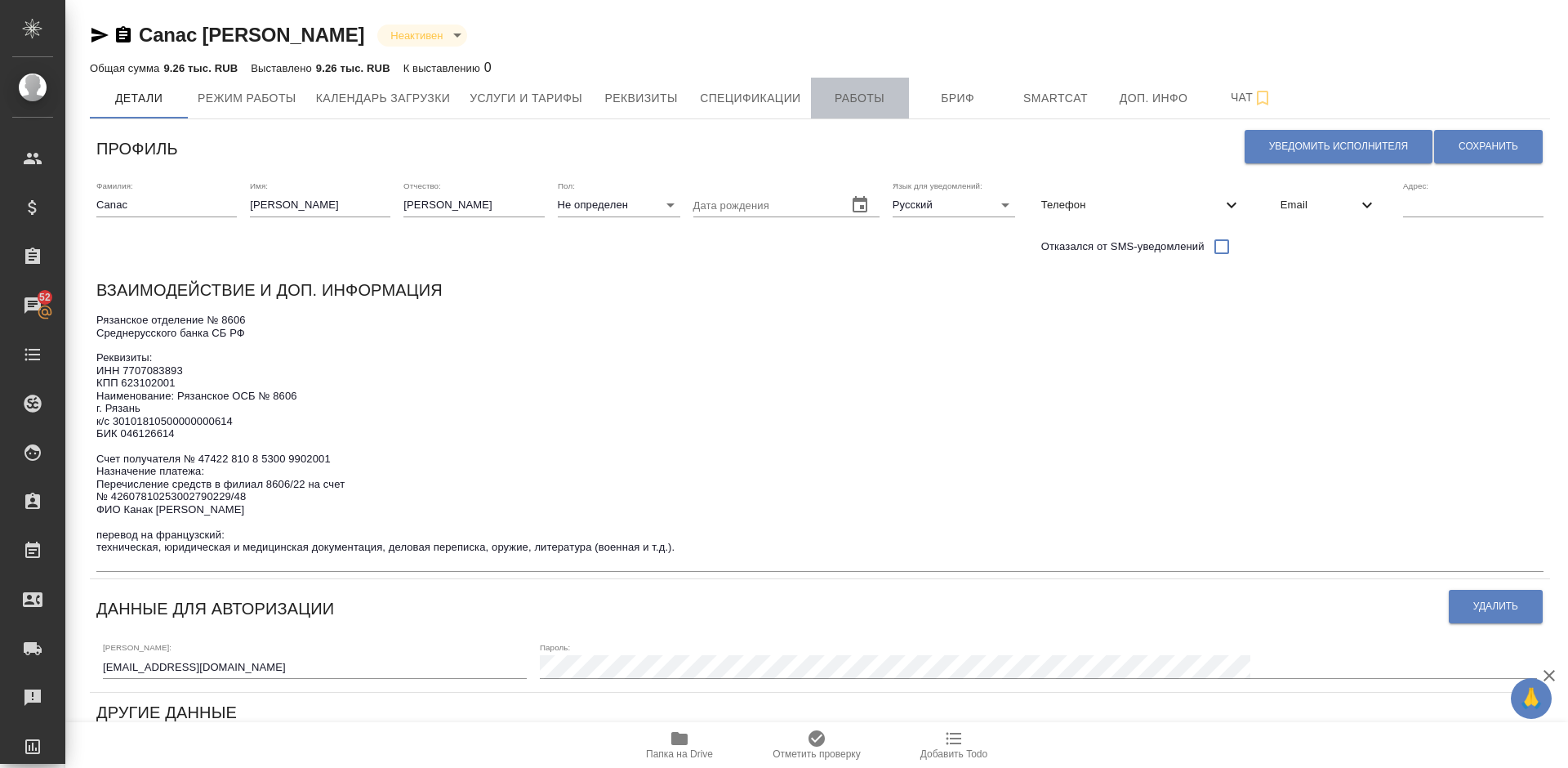
click at [867, 88] on span "Работы" at bounding box center [859, 98] width 78 height 20
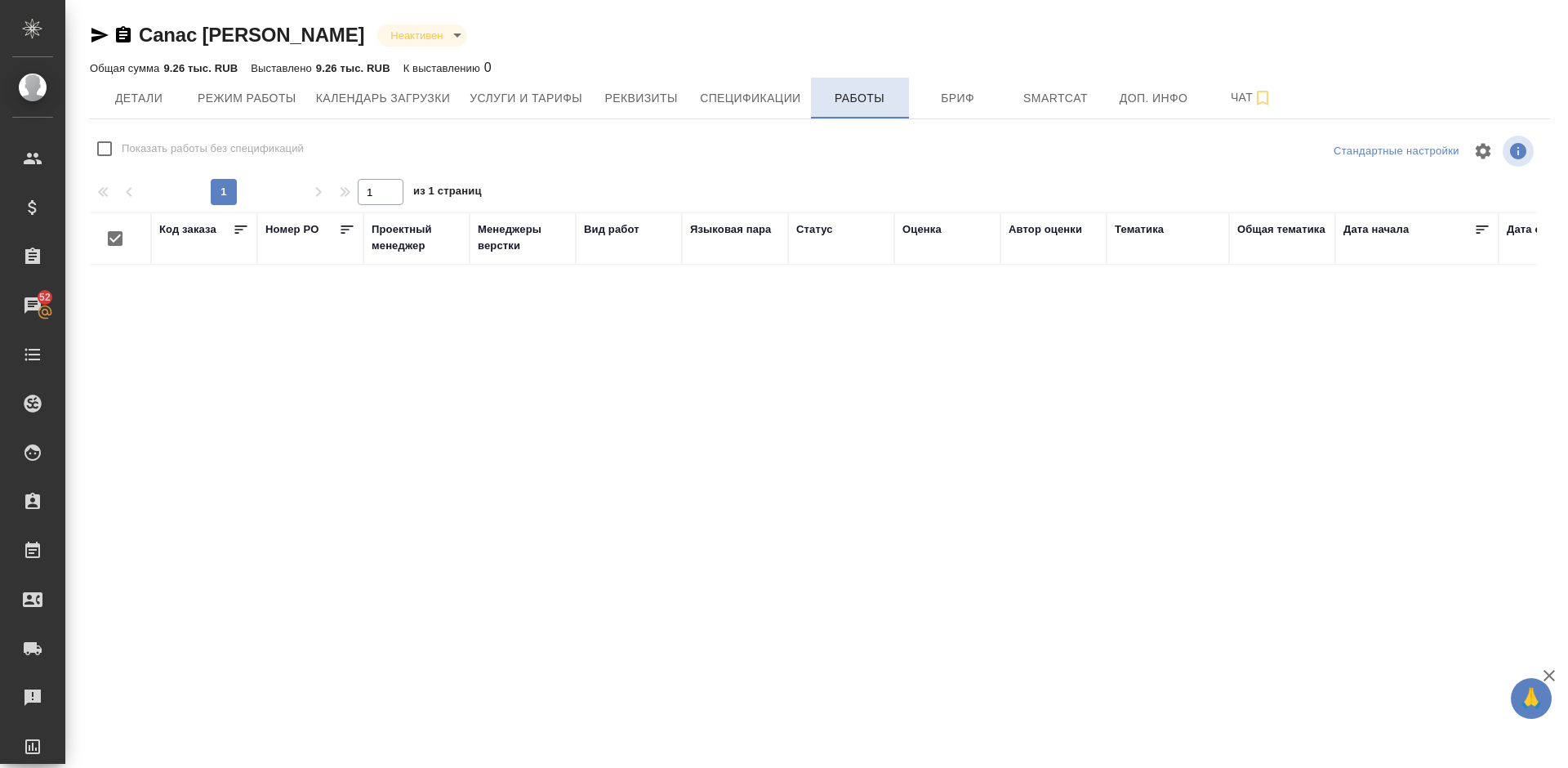
checkbox input "false"
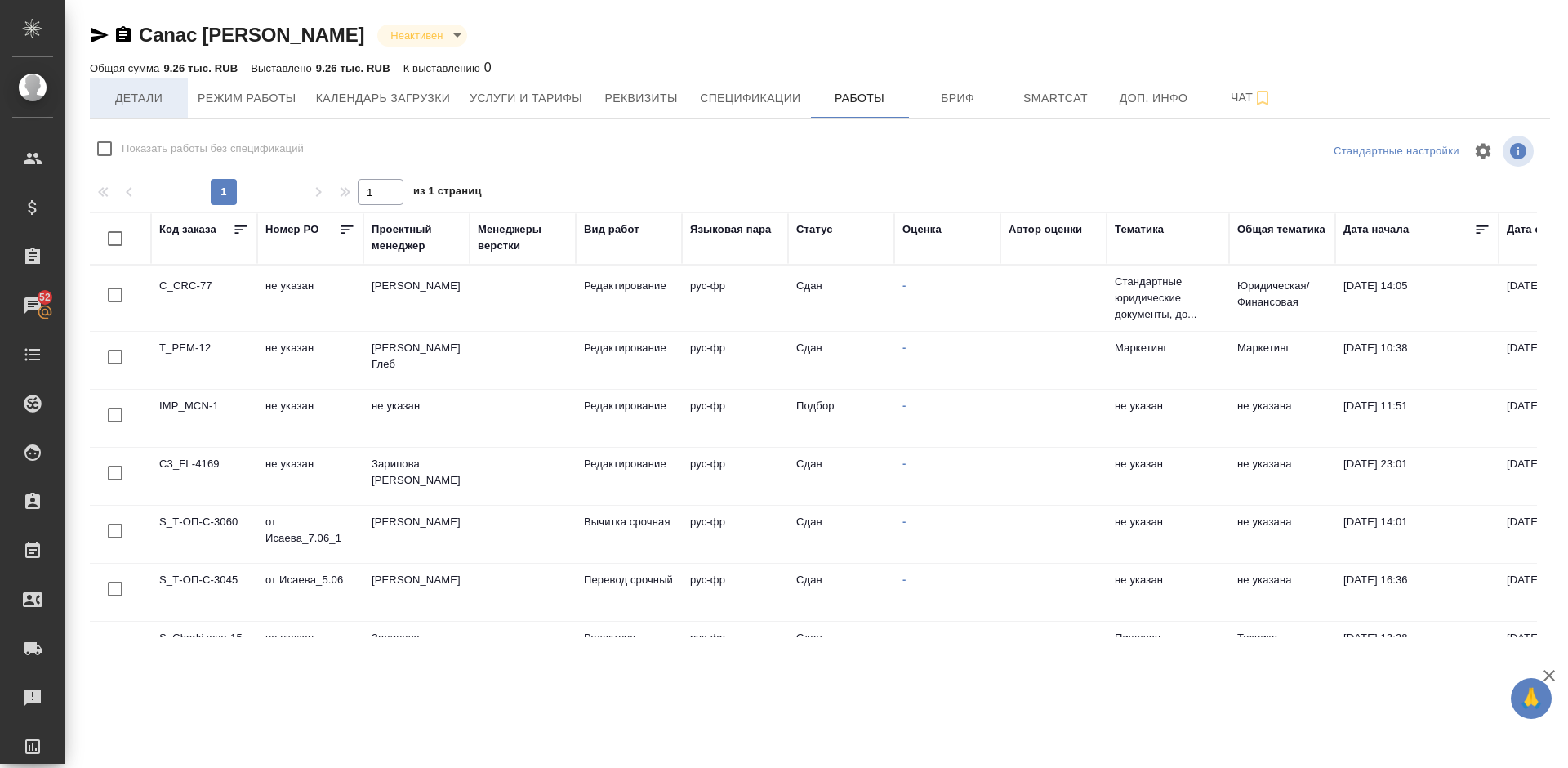
click at [140, 110] on button "Детали" at bounding box center [138, 98] width 98 height 41
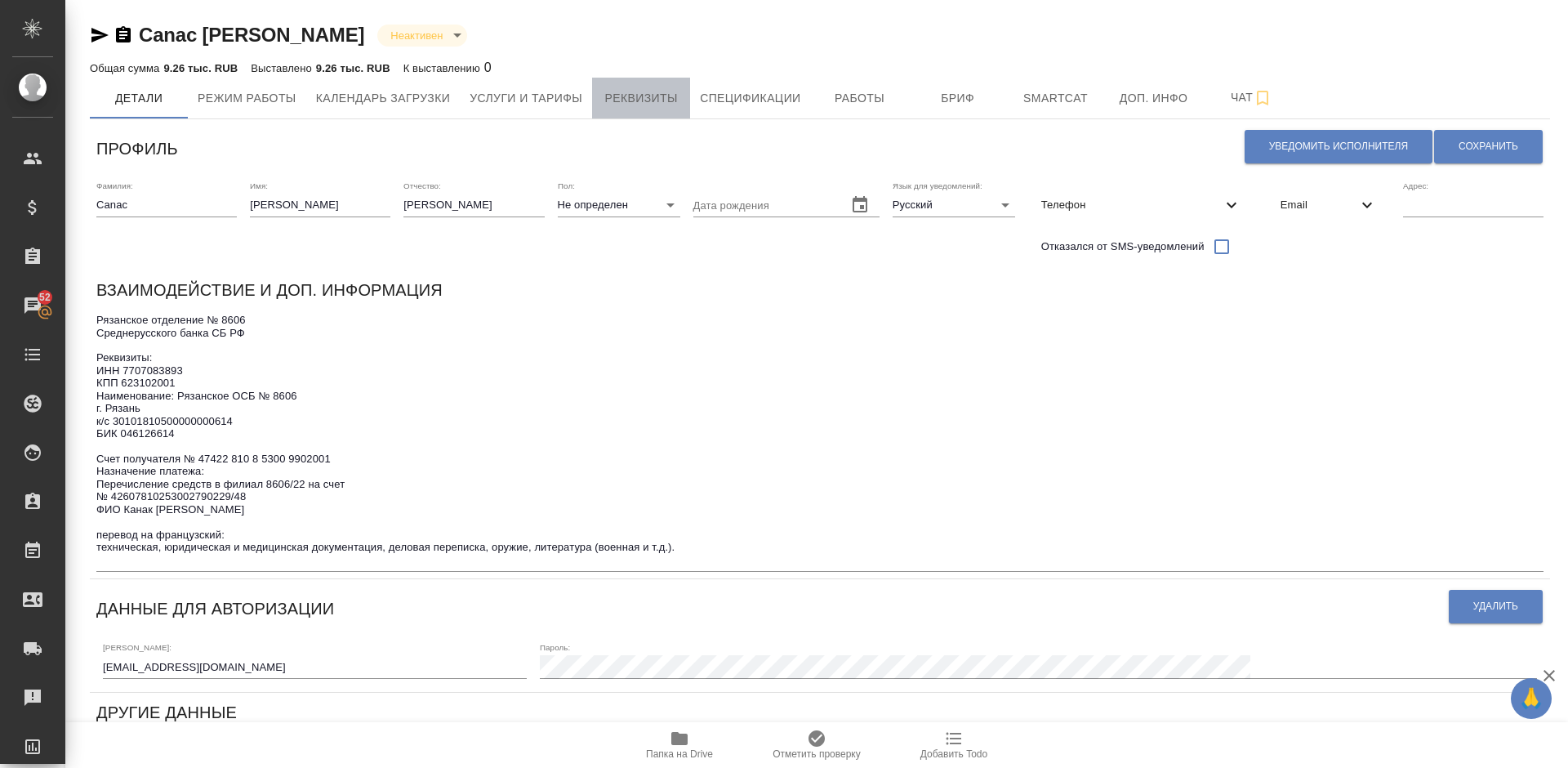
click at [610, 106] on span "Реквизиты" at bounding box center [640, 98] width 78 height 20
select select "10"
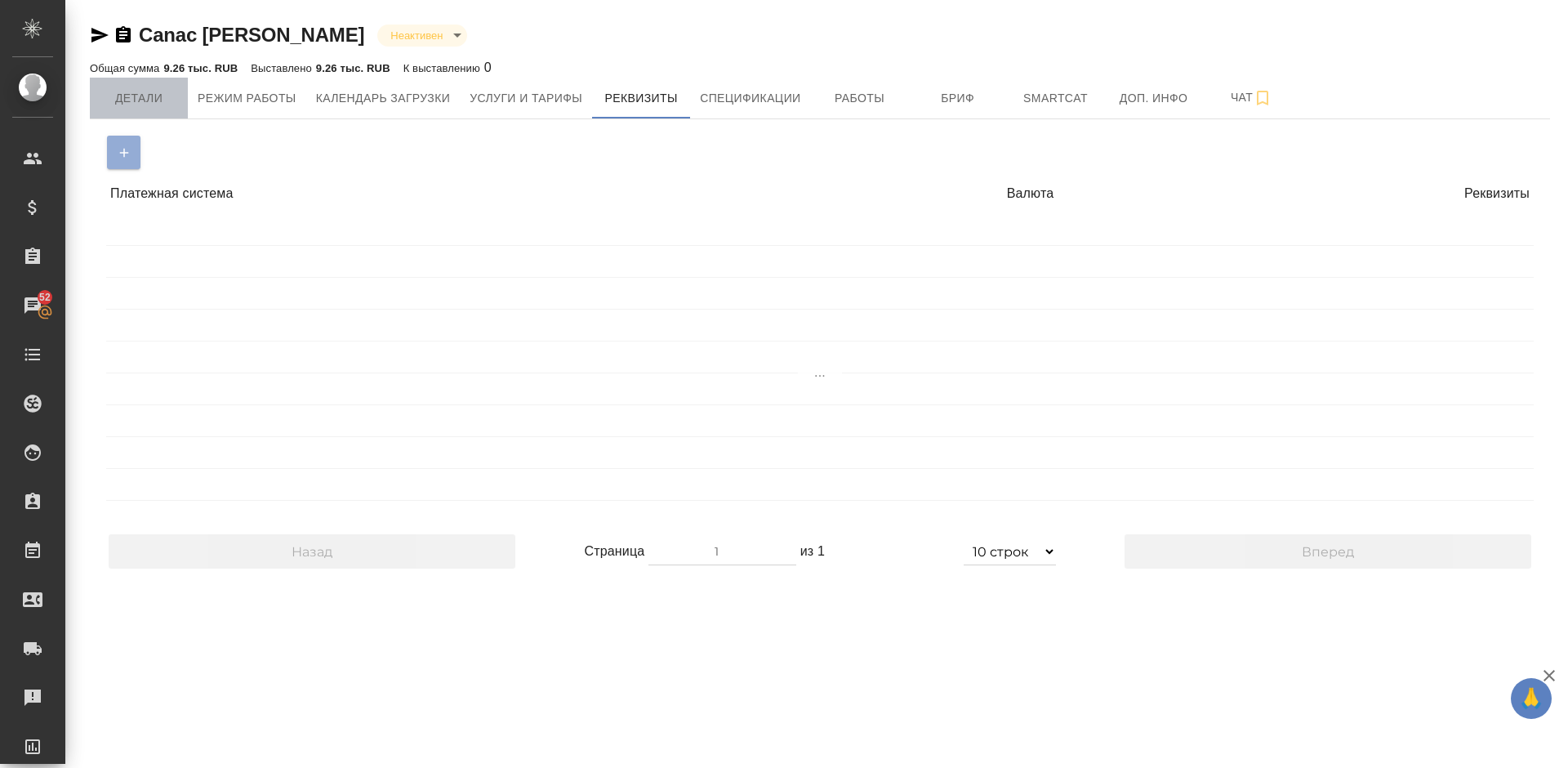
click at [162, 99] on span "Детали" at bounding box center [138, 98] width 78 height 20
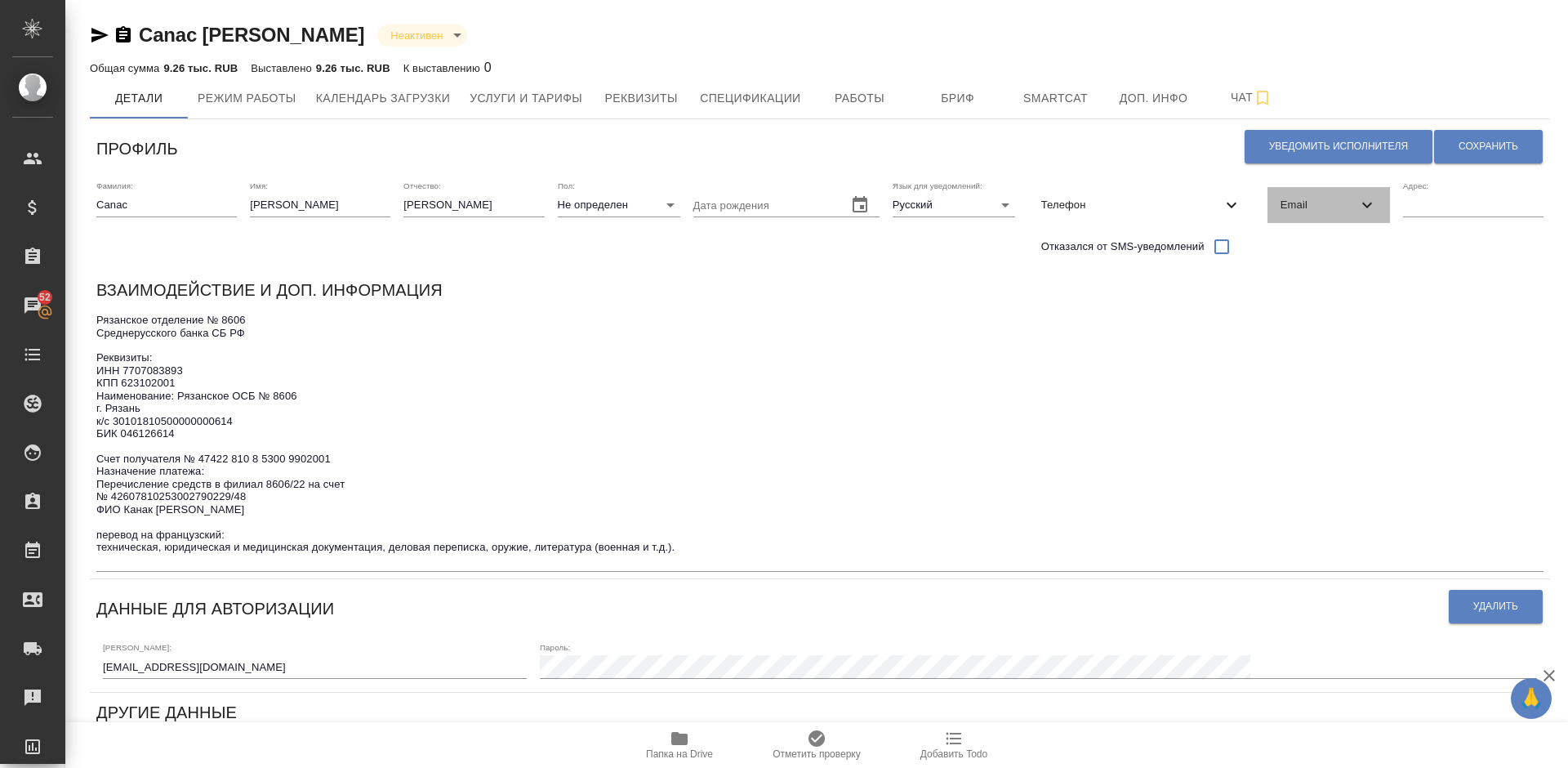
click at [1340, 192] on div "Email" at bounding box center [1328, 204] width 122 height 36
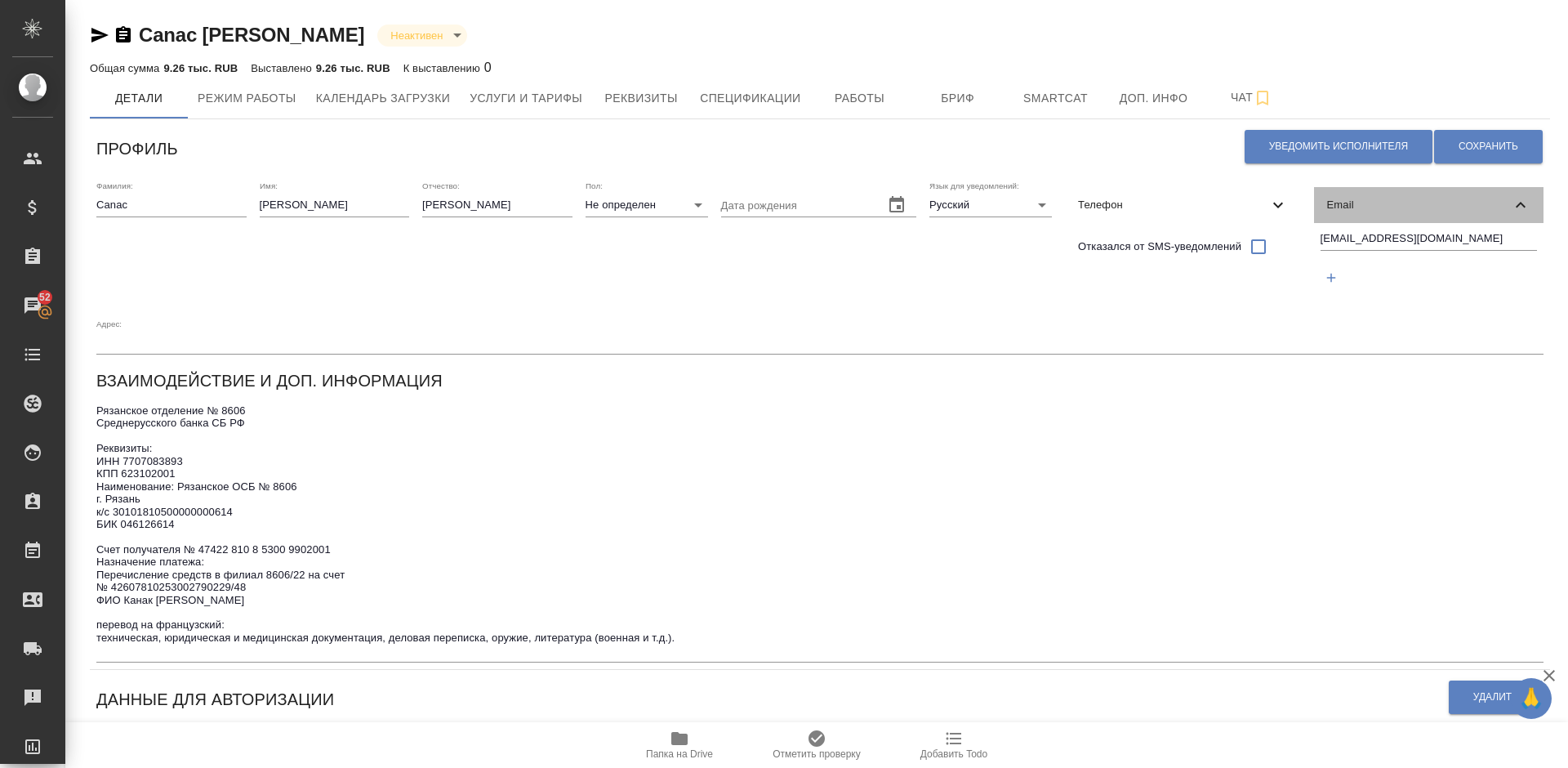
click at [1340, 192] on div "Email" at bounding box center [1429, 204] width 231 height 36
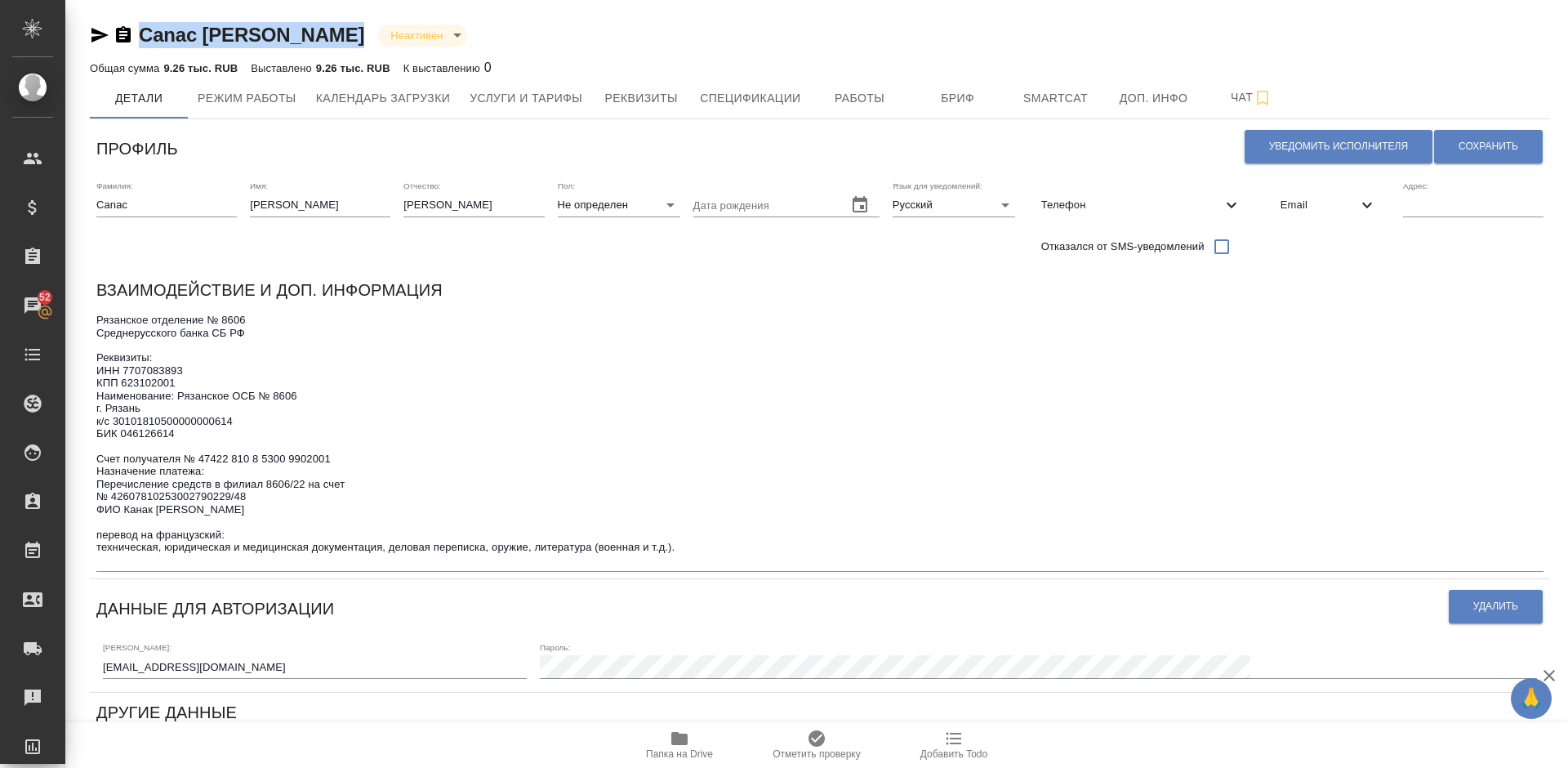
drag, startPoint x: 329, startPoint y: 37, endPoint x: 145, endPoint y: 28, distance: 184.2
click at [145, 28] on div "Canac [PERSON_NAME] inactive" at bounding box center [820, 35] width 1460 height 26
copy link "Canac [PERSON_NAME]"
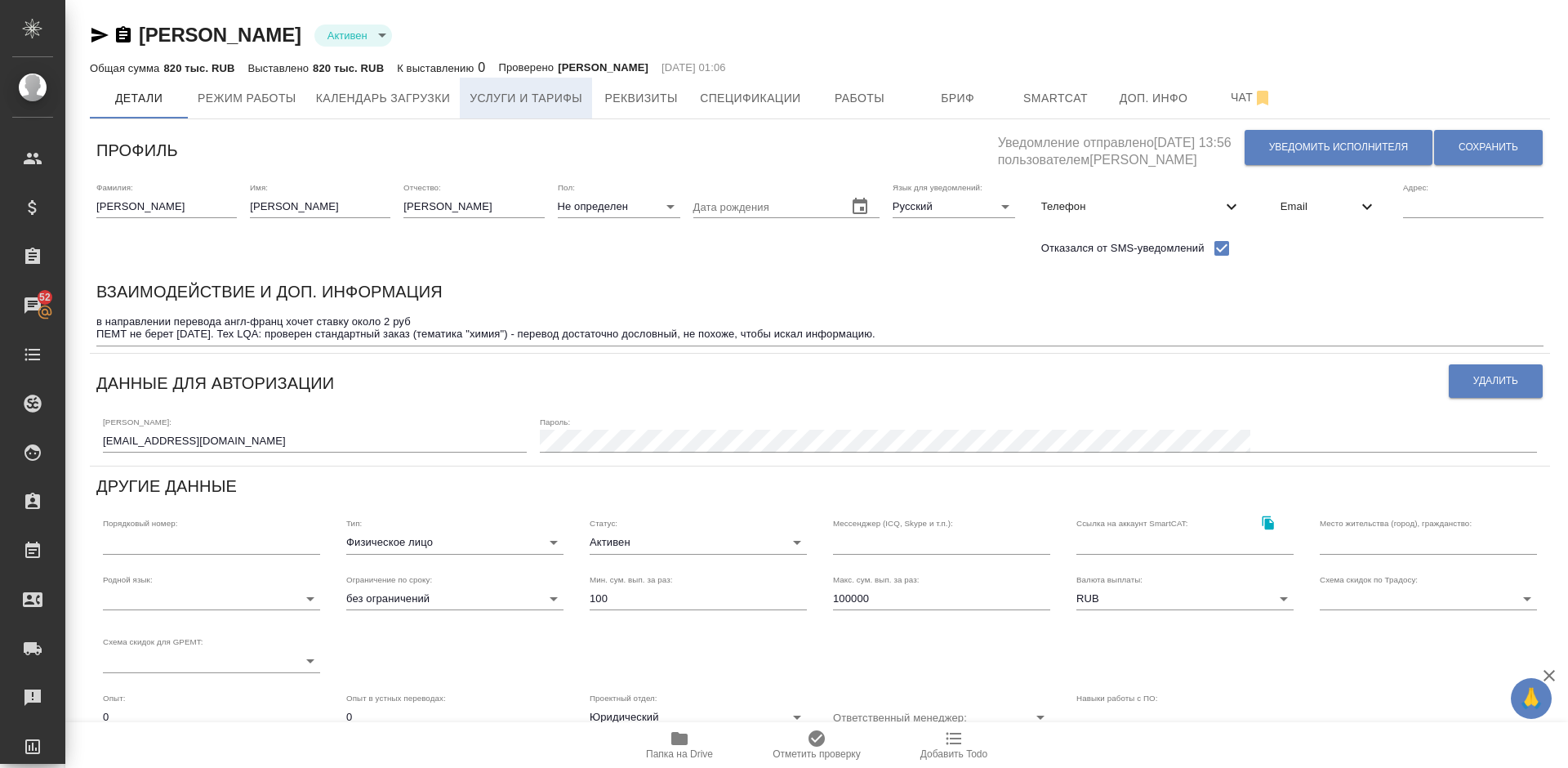
click at [531, 99] on span "Услуги и тарифы" at bounding box center [526, 98] width 113 height 20
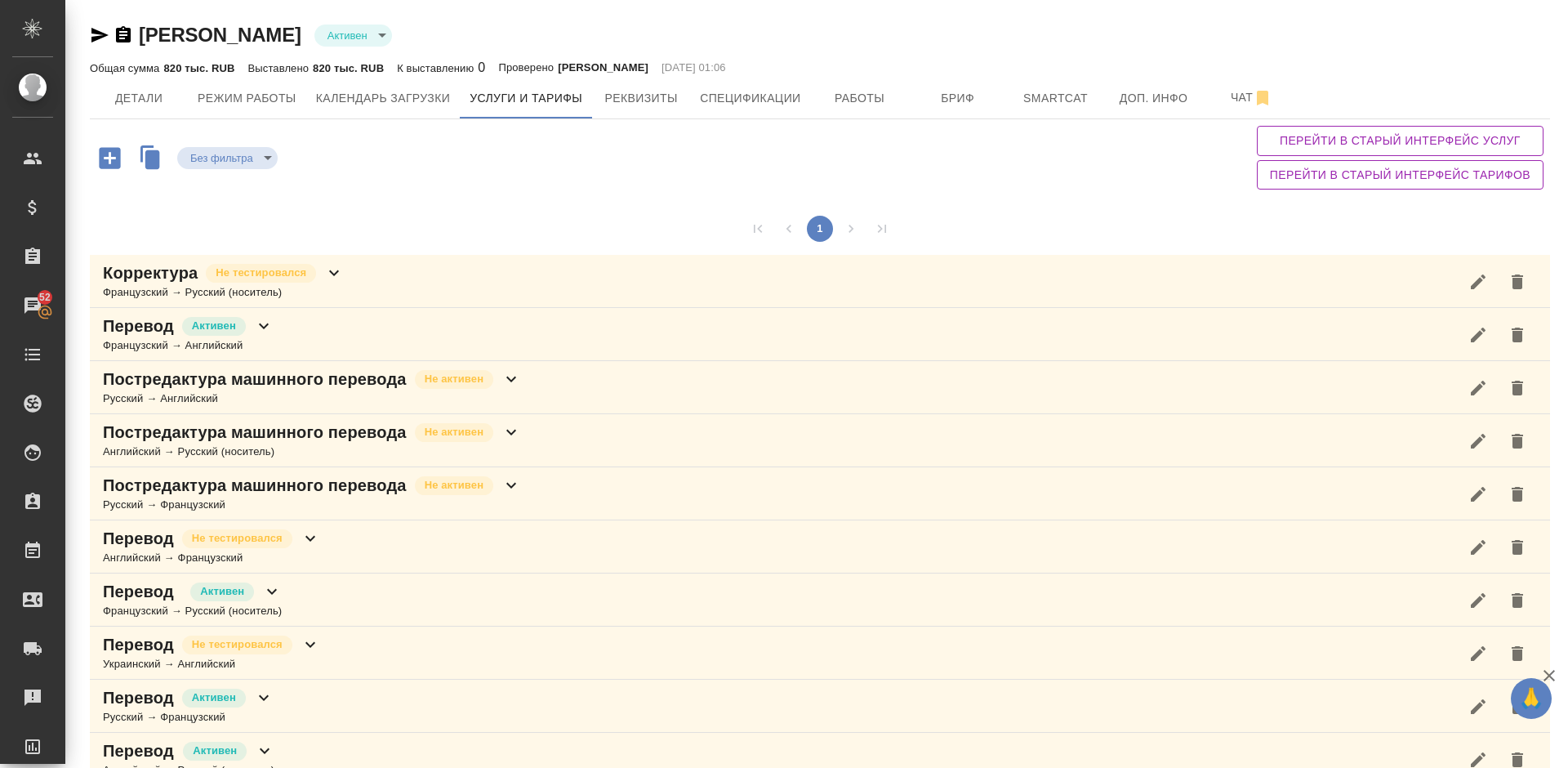
click at [537, 195] on div "Без фильтра no filters Перейти в старый интерфейс услуг Перейти в старый интерф…" at bounding box center [820, 157] width 1460 height 77
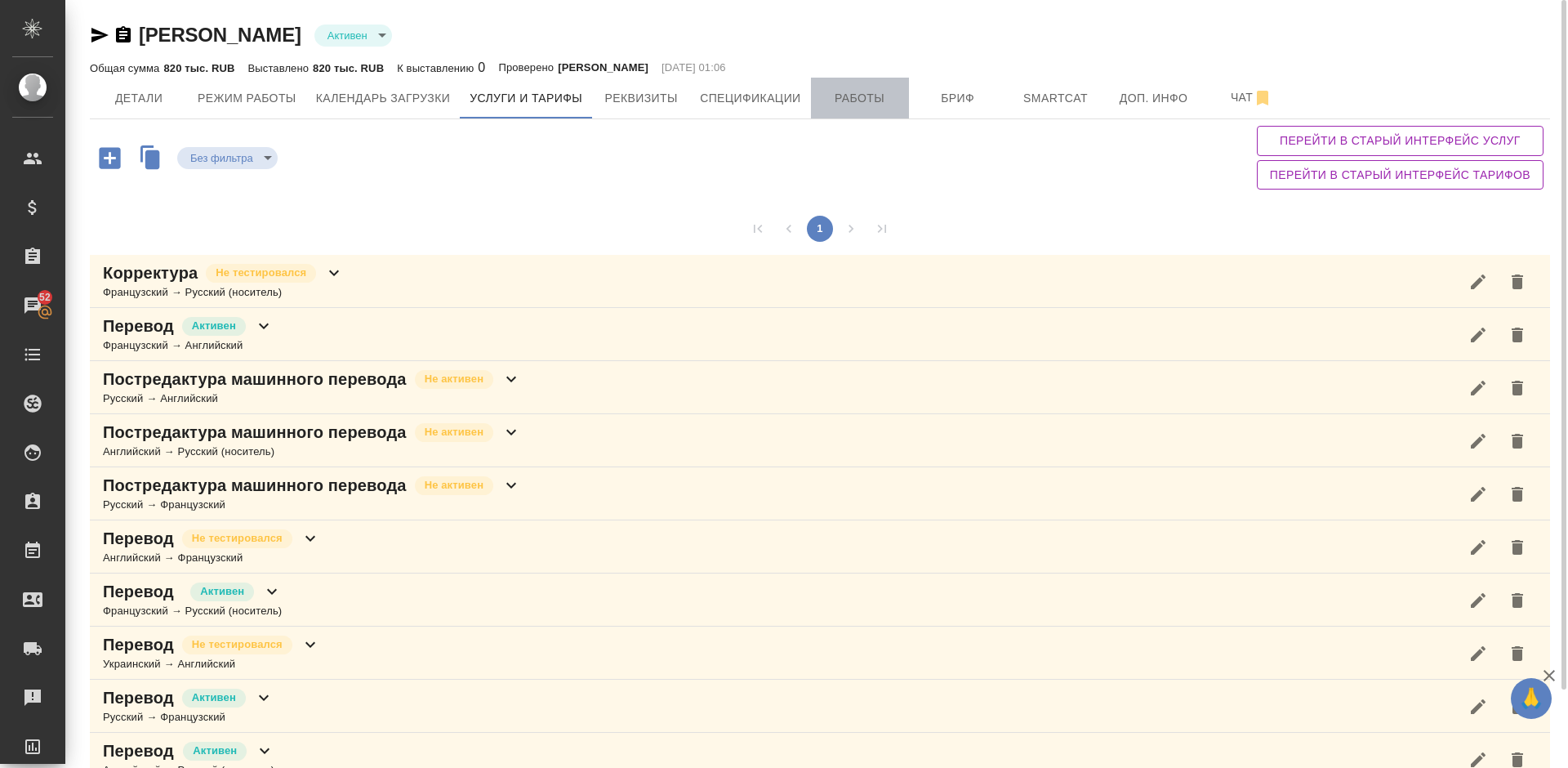
click at [860, 101] on span "Работы" at bounding box center [859, 98] width 78 height 20
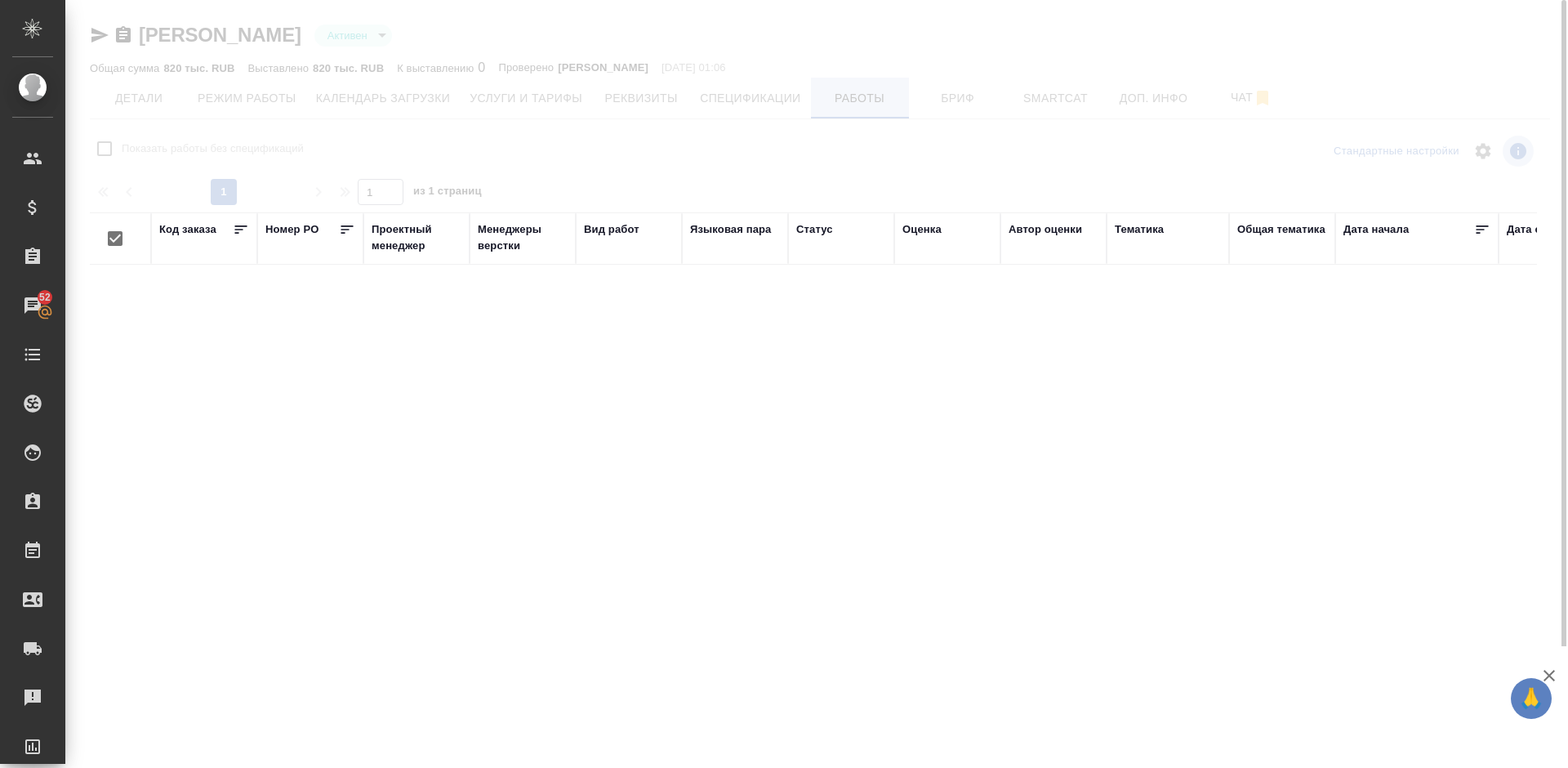
checkbox input "false"
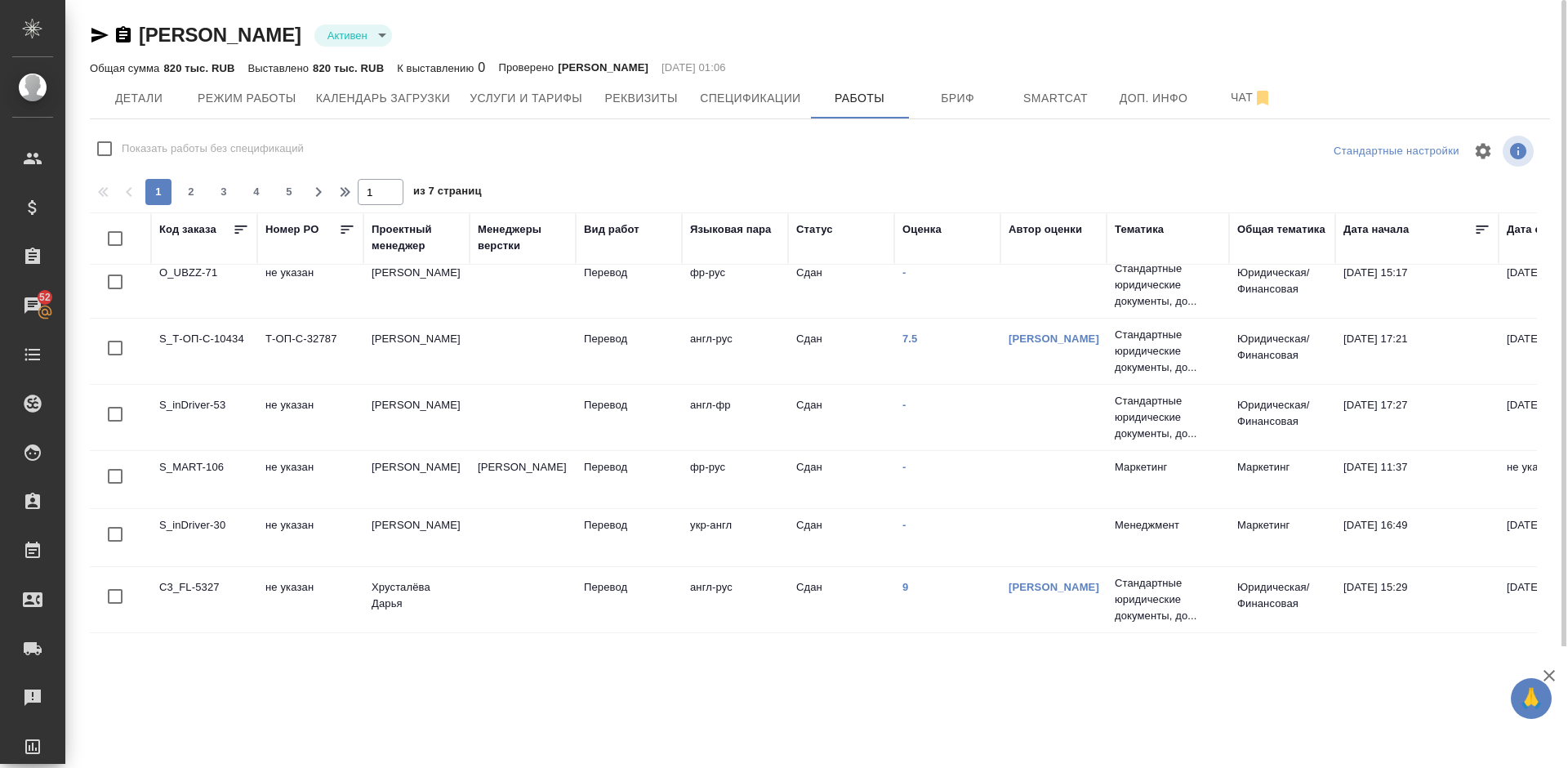
scroll to position [1197, 0]
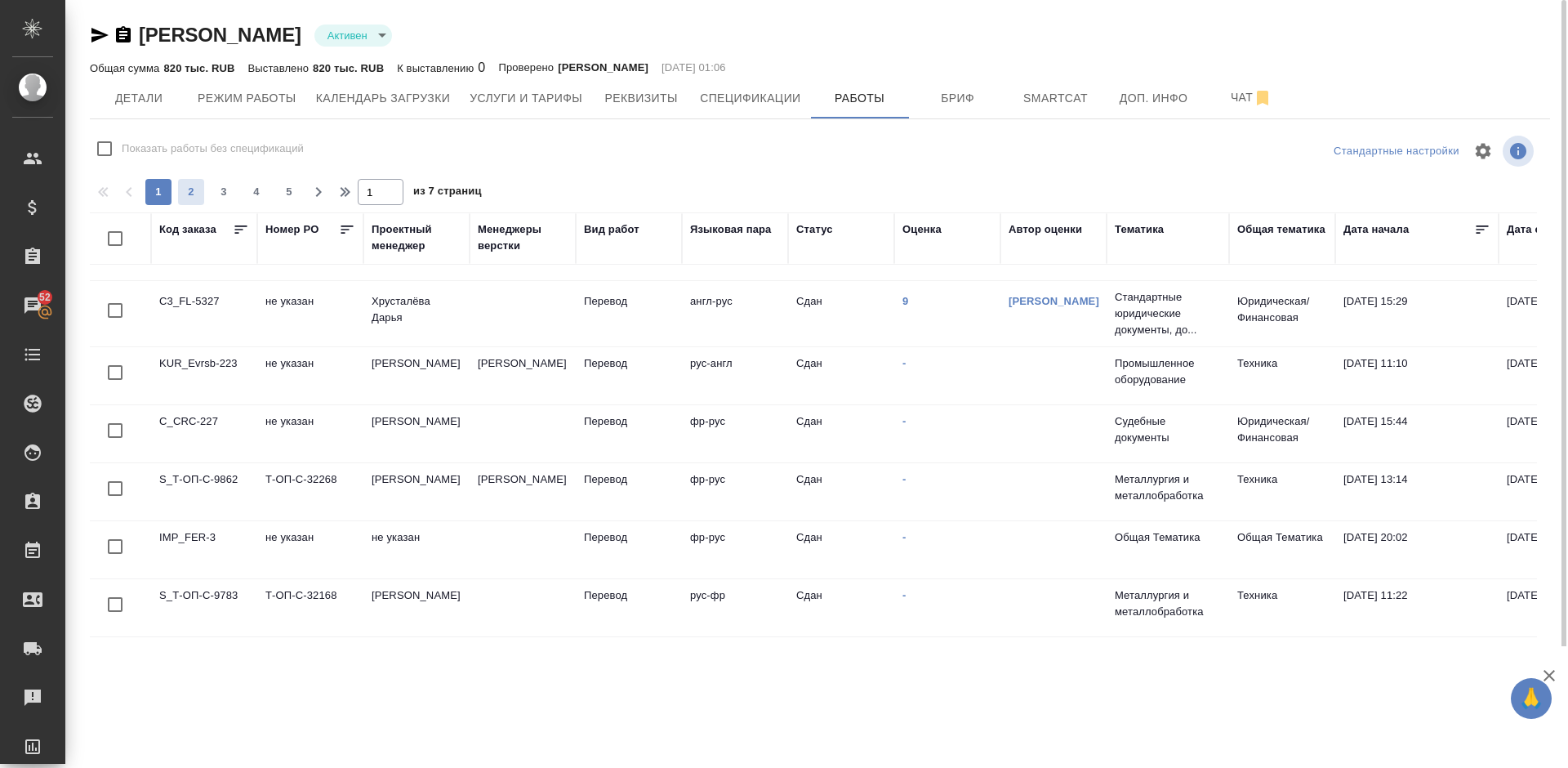
click at [193, 183] on button "2" at bounding box center [191, 192] width 26 height 26
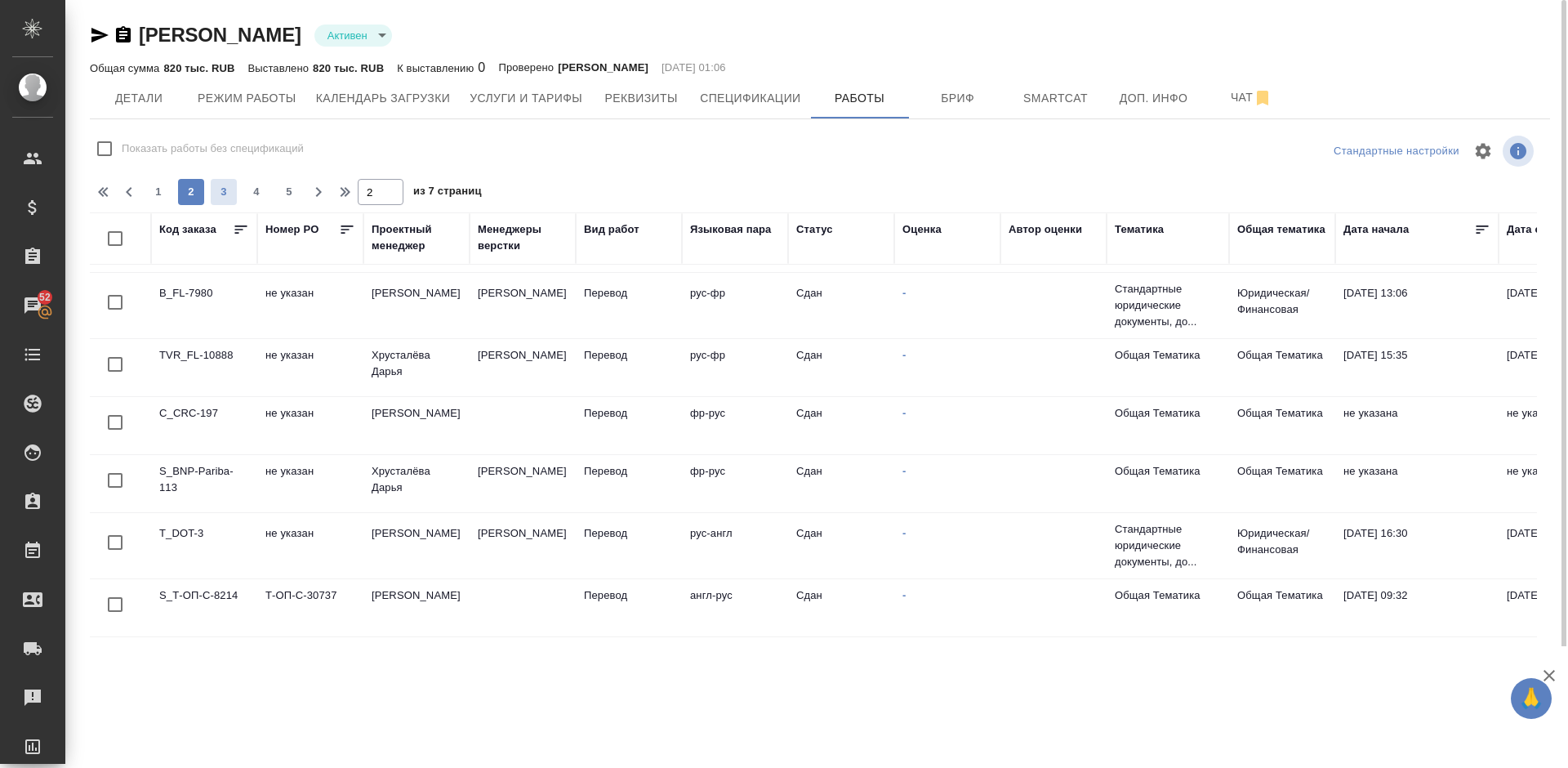
click at [225, 193] on span "3" at bounding box center [224, 192] width 26 height 17
type input "3"
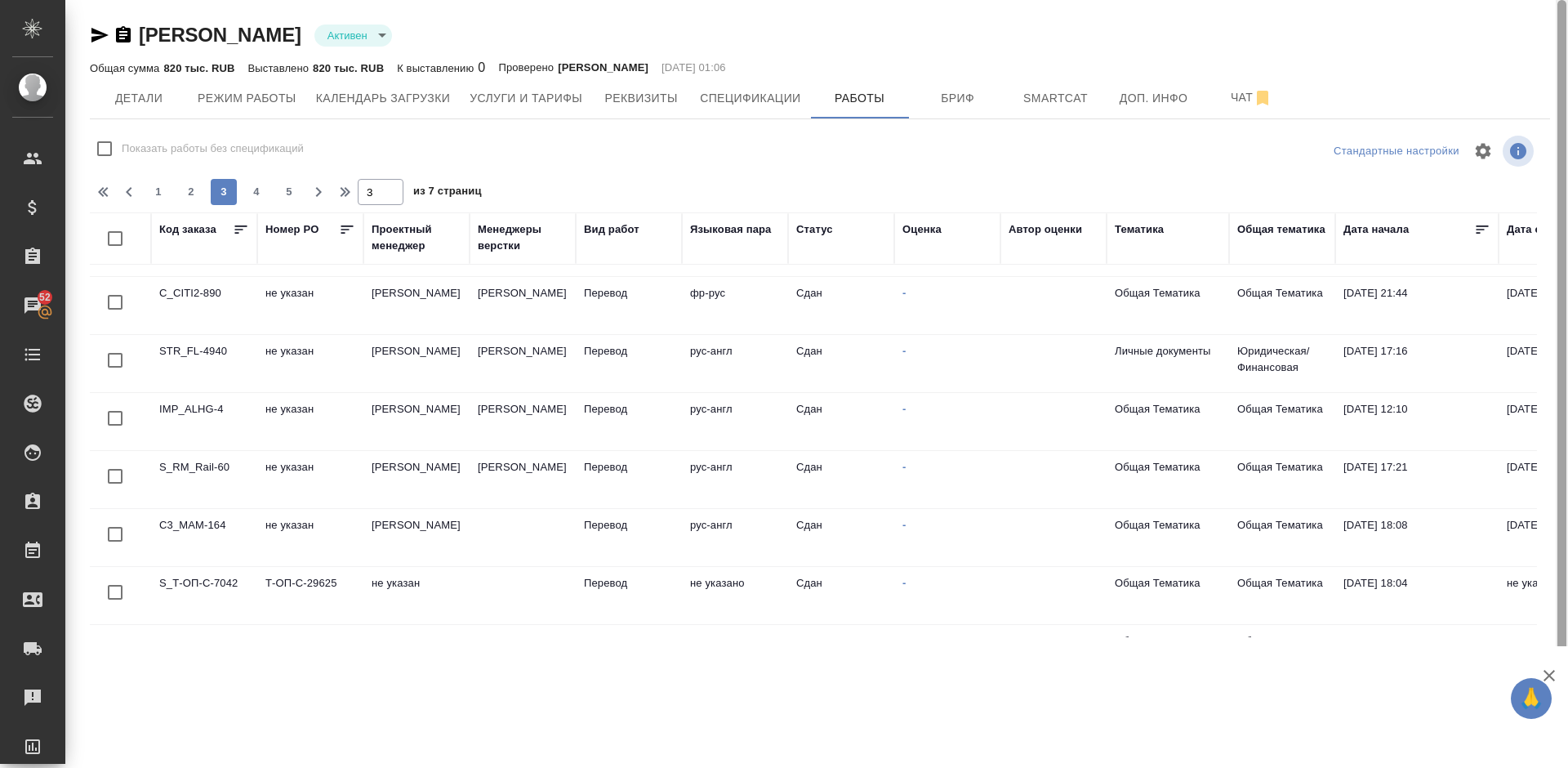
scroll to position [989, 0]
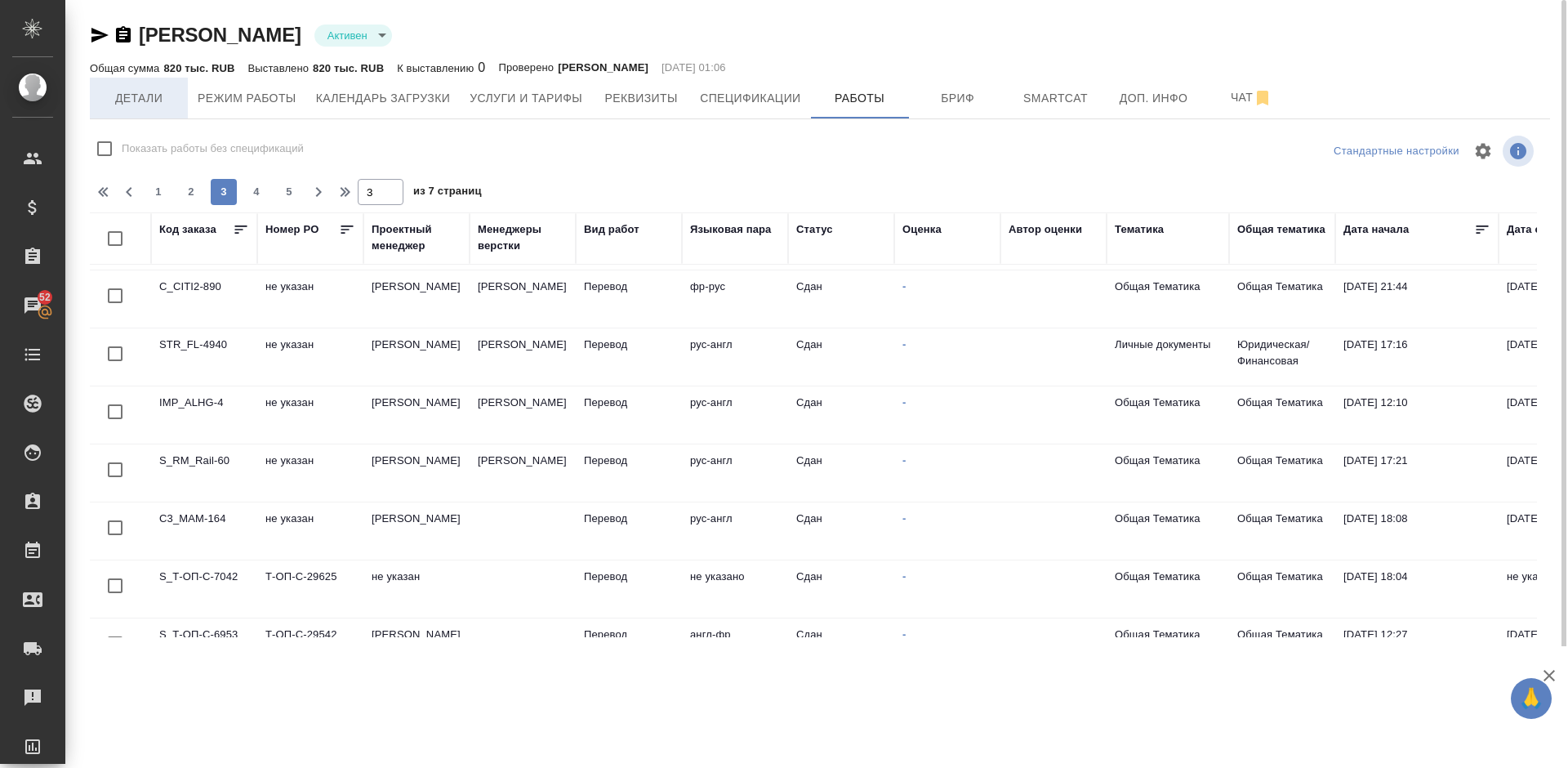
click at [143, 96] on span "Детали" at bounding box center [138, 98] width 78 height 20
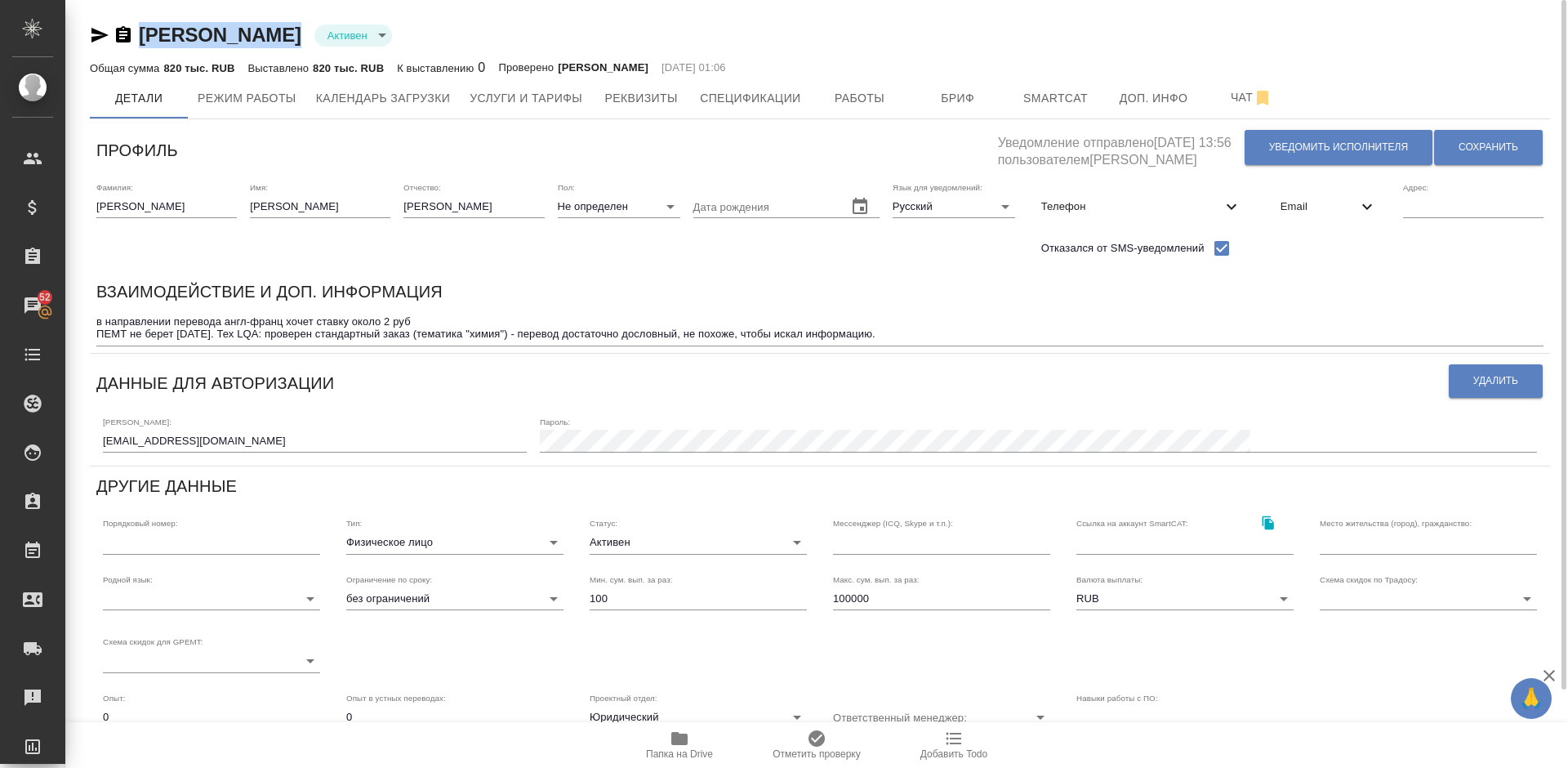
drag, startPoint x: 466, startPoint y: 34, endPoint x: 142, endPoint y: 36, distance: 324.0
click at [142, 36] on div "Деркунский Алексей Викторович Активен active" at bounding box center [820, 35] width 1460 height 26
copy link "Деркунский Алексей Викторович"
click at [565, 88] on span "Услуги и тарифы" at bounding box center [526, 98] width 113 height 20
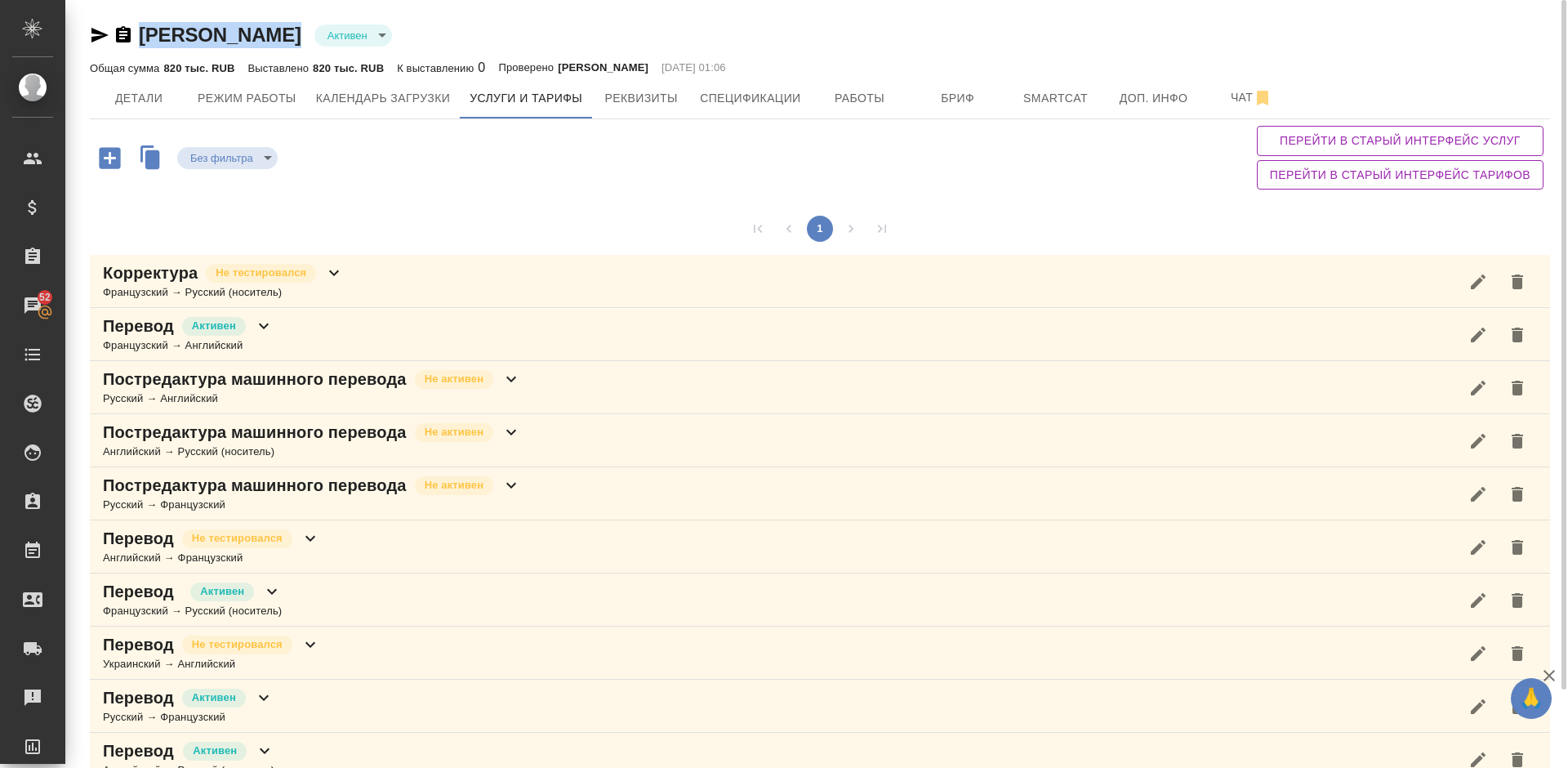
click at [364, 596] on div "Перевод Активен Французский → Русский (носитель)" at bounding box center [820, 600] width 1460 height 53
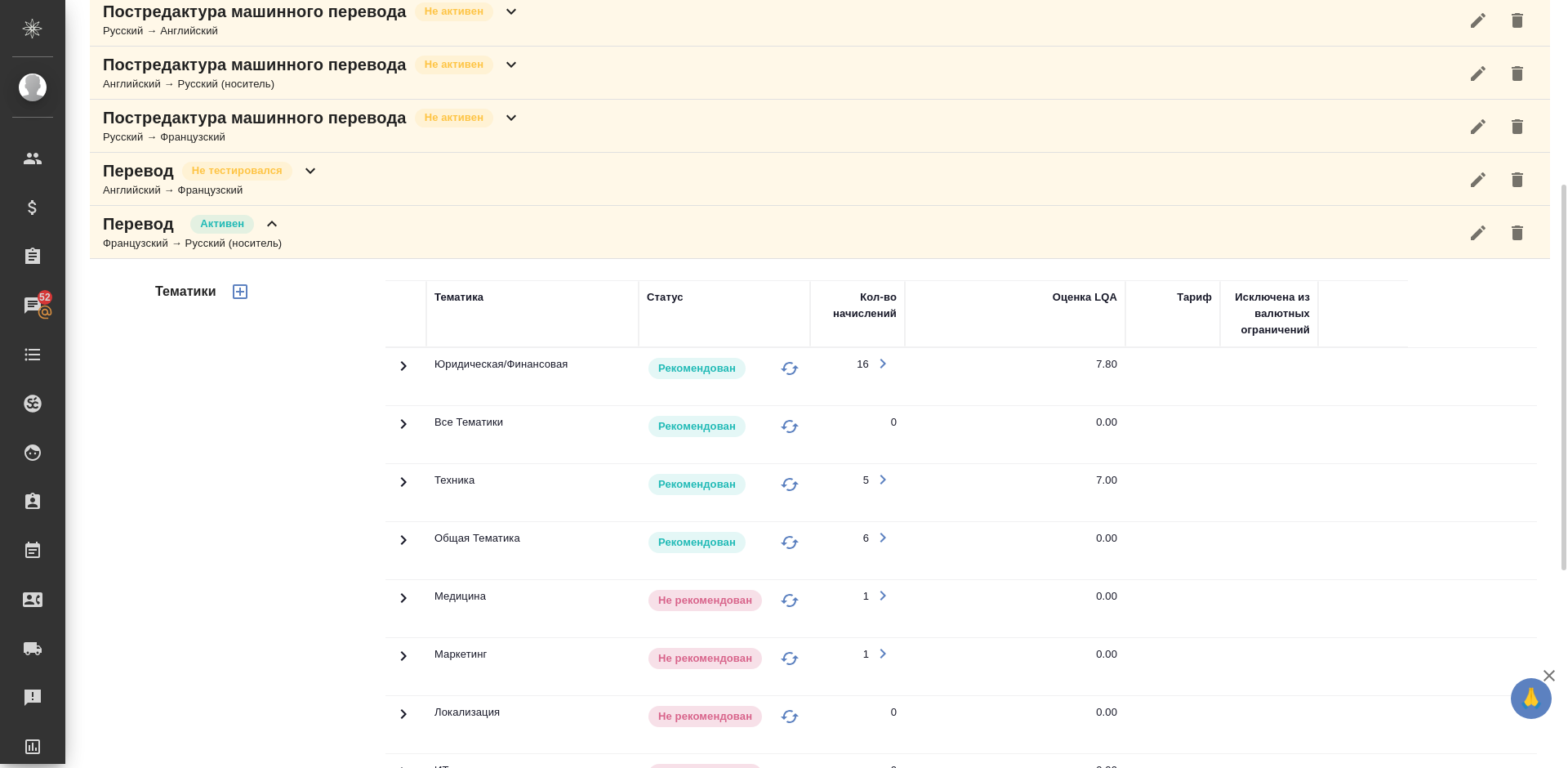
scroll to position [466, 0]
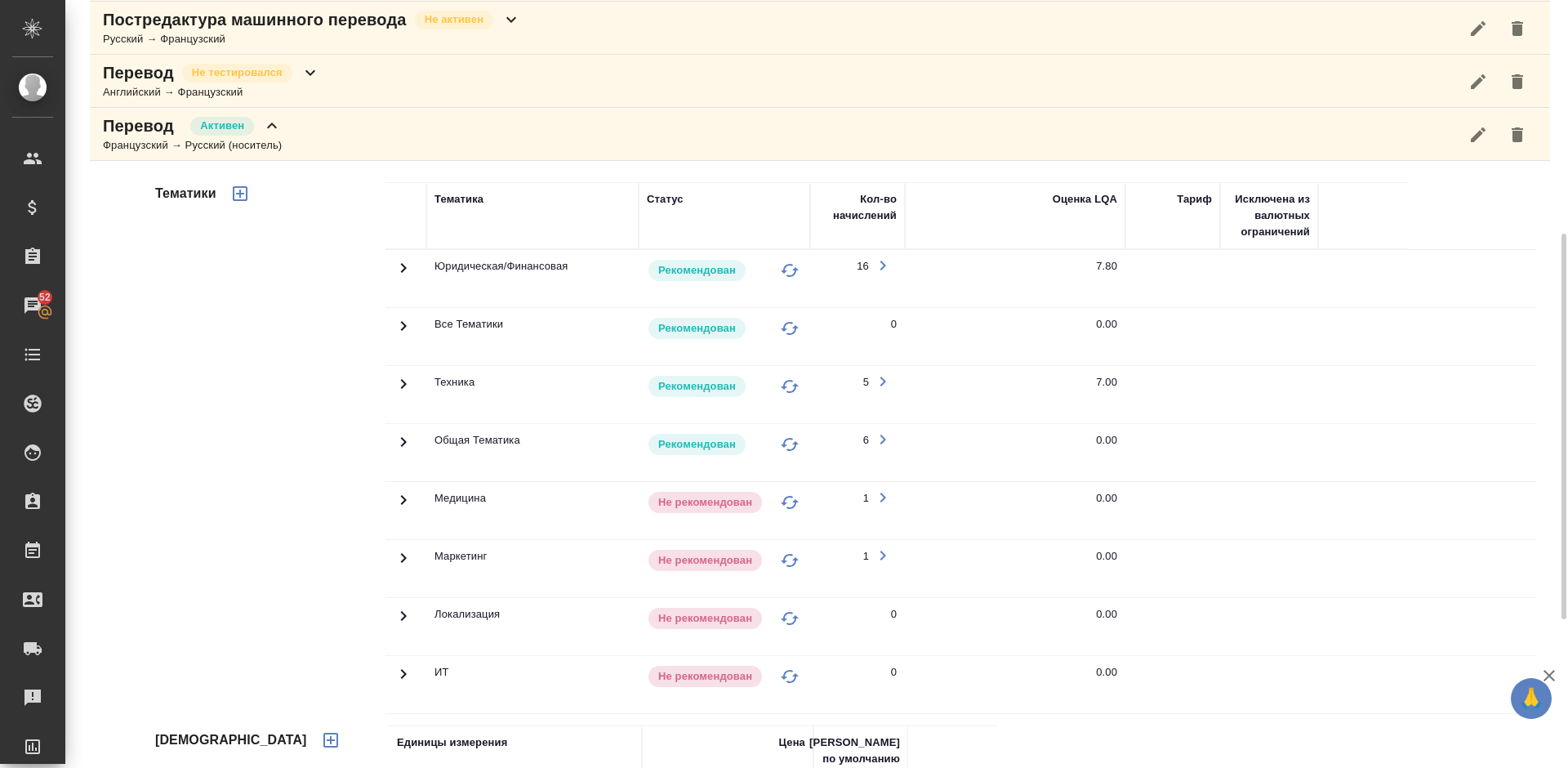
click at [407, 388] on icon at bounding box center [403, 384] width 19 height 19
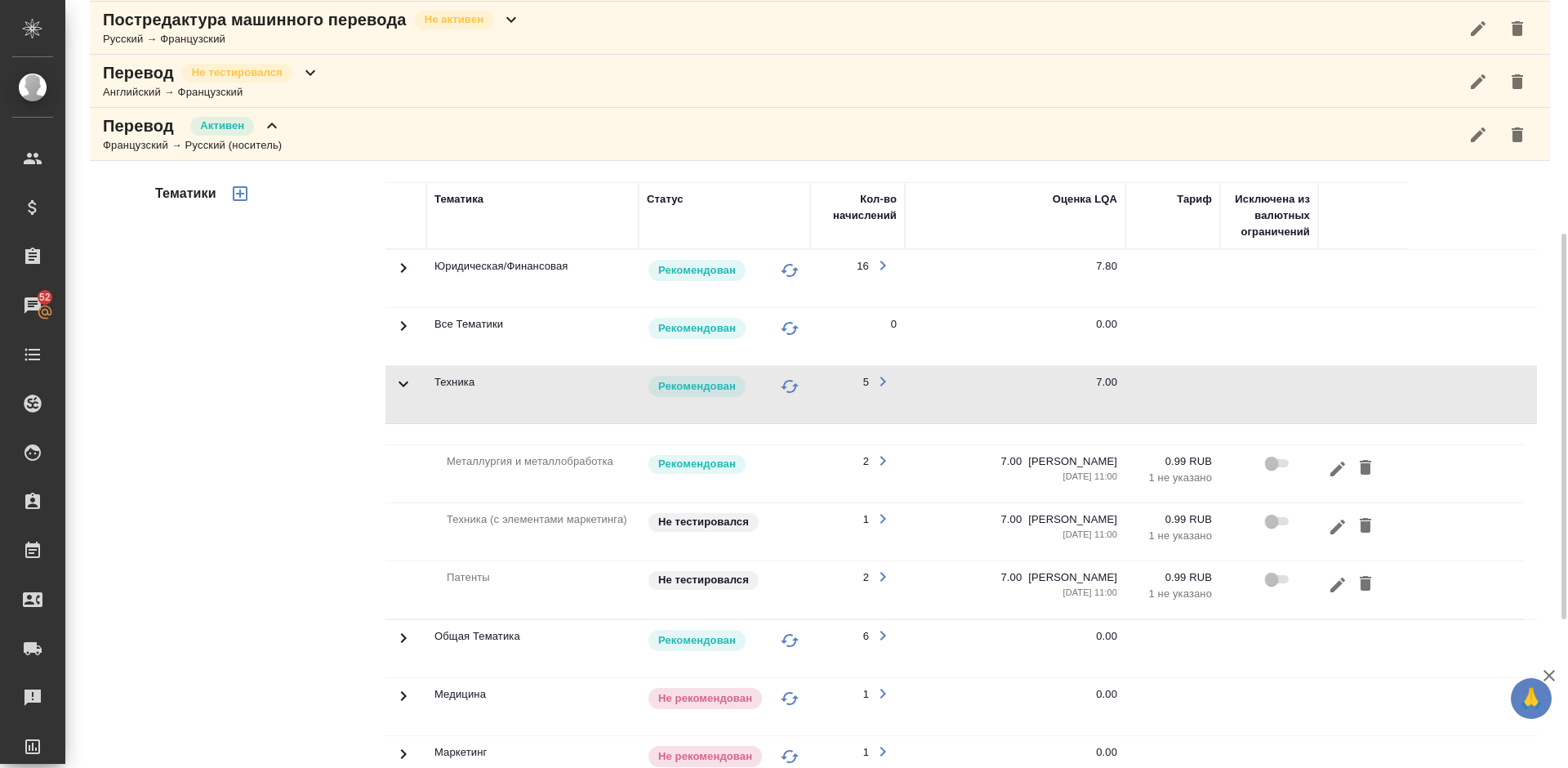
click at [407, 388] on icon at bounding box center [403, 384] width 19 height 19
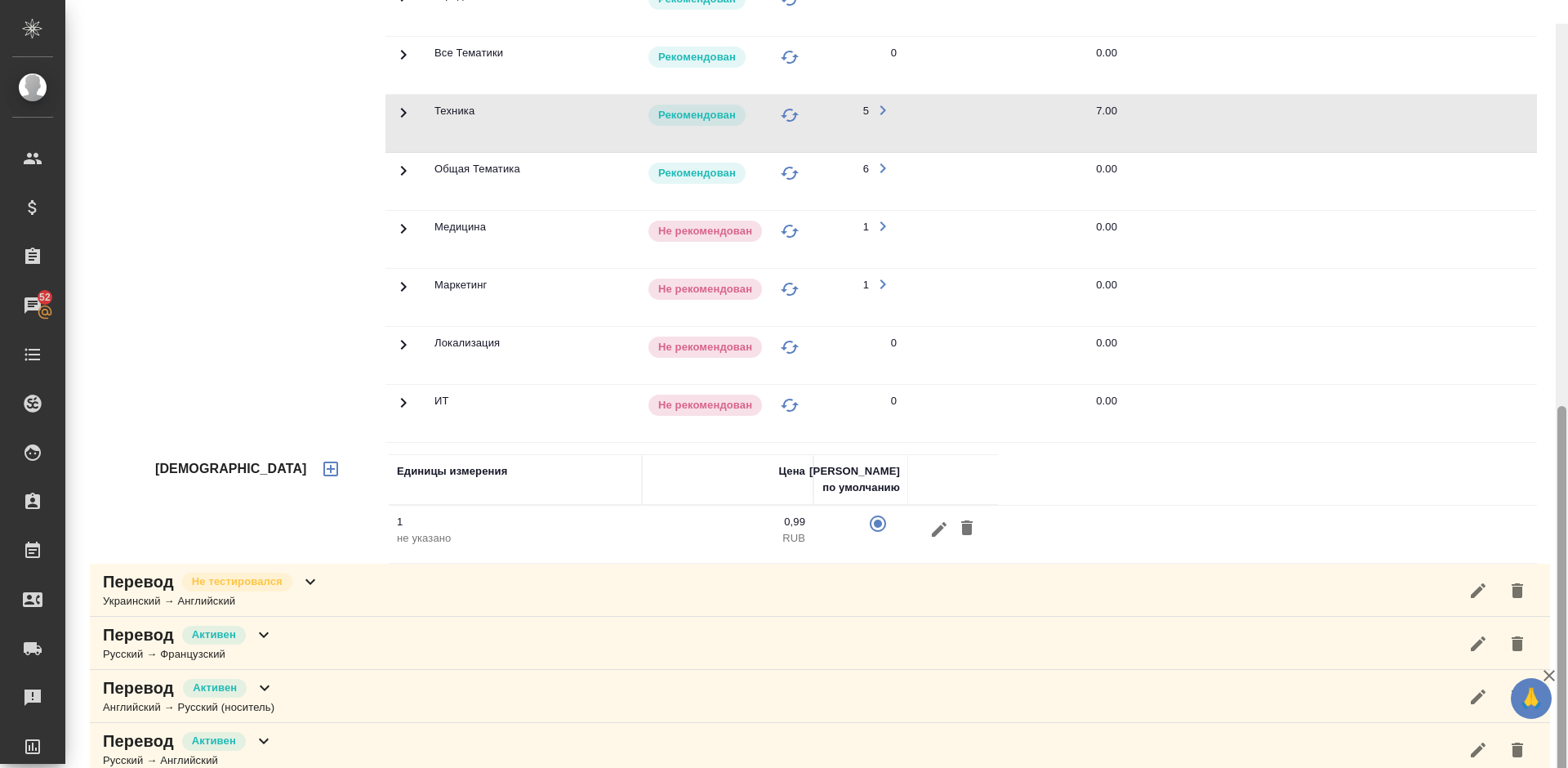
scroll to position [760, 0]
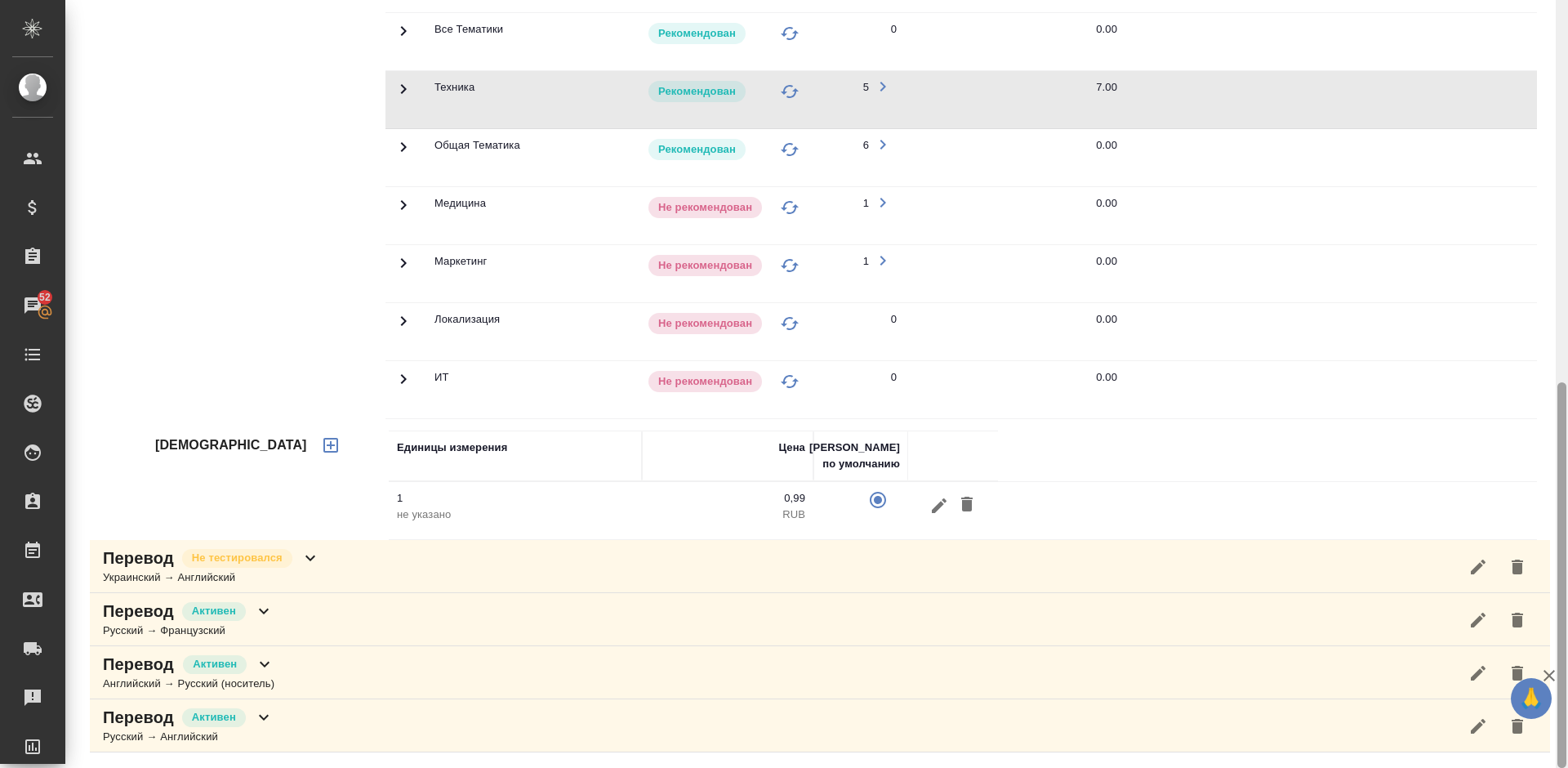
drag, startPoint x: 1565, startPoint y: 280, endPoint x: 1565, endPoint y: 462, distance: 182.0
click at [1565, 462] on div at bounding box center [1561, 575] width 9 height 386
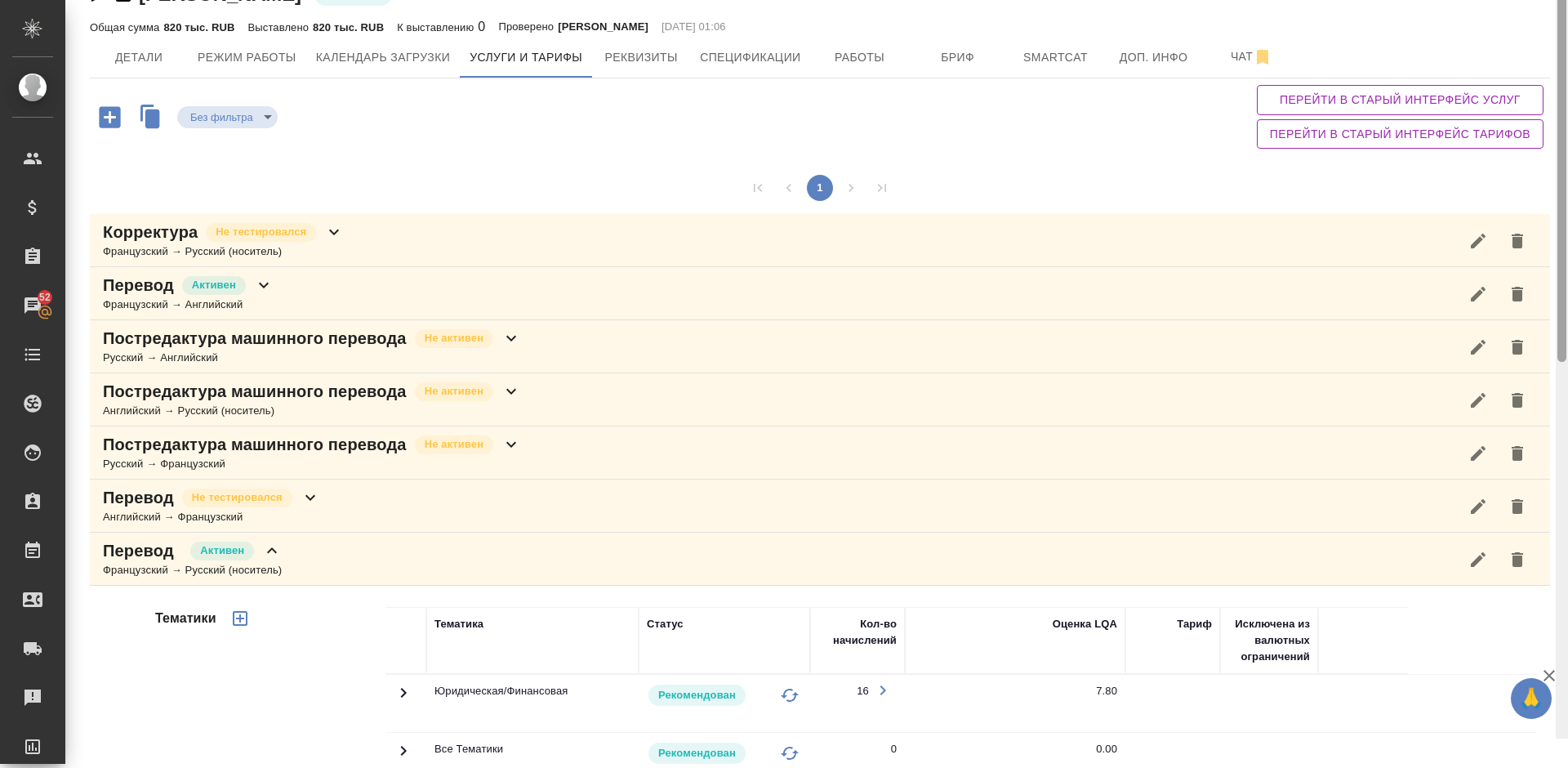
scroll to position [0, 0]
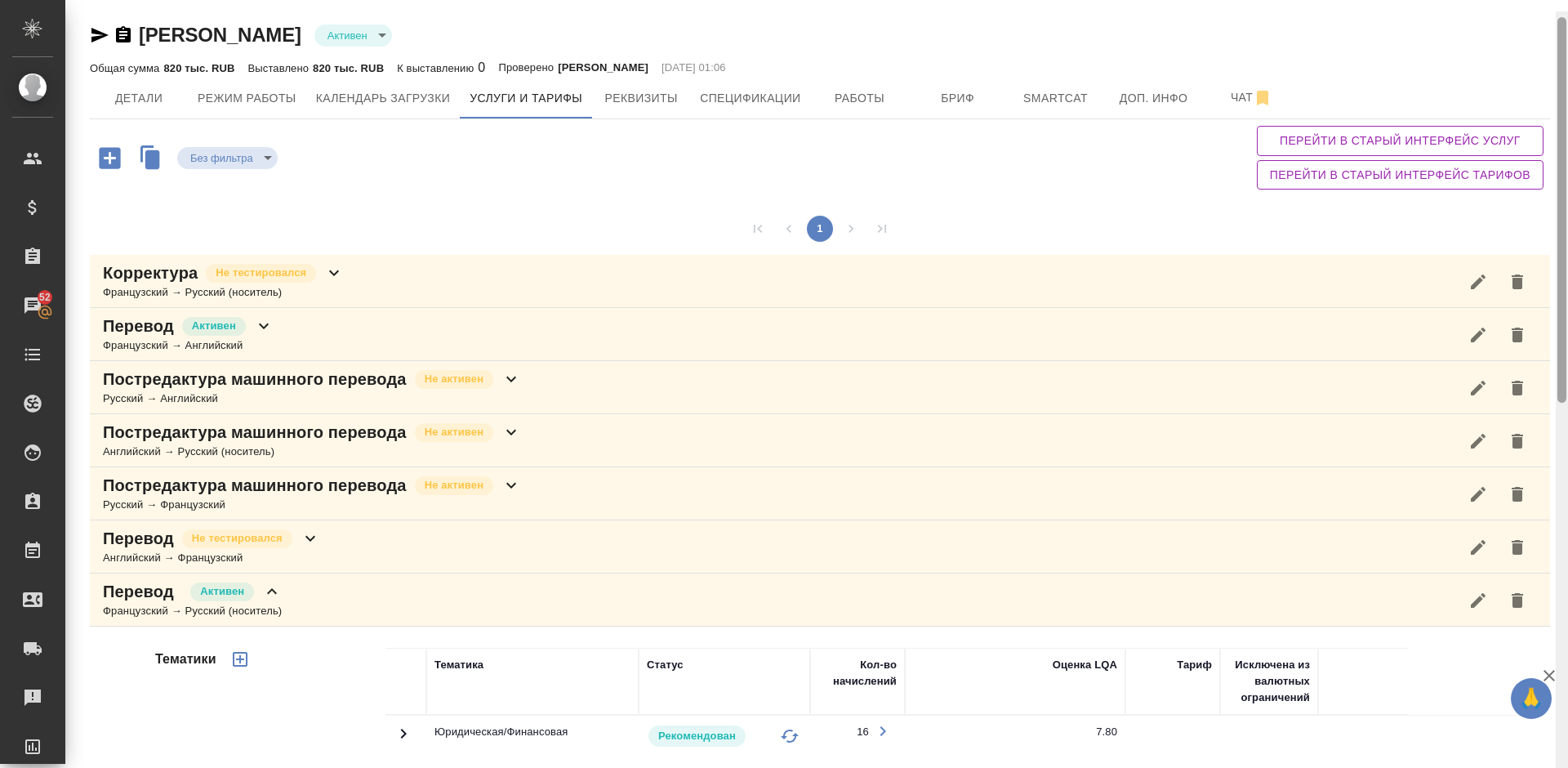
drag, startPoint x: 1565, startPoint y: 462, endPoint x: 1567, endPoint y: 15, distance: 447.0
click at [1567, 15] on div at bounding box center [1562, 395] width 12 height 768
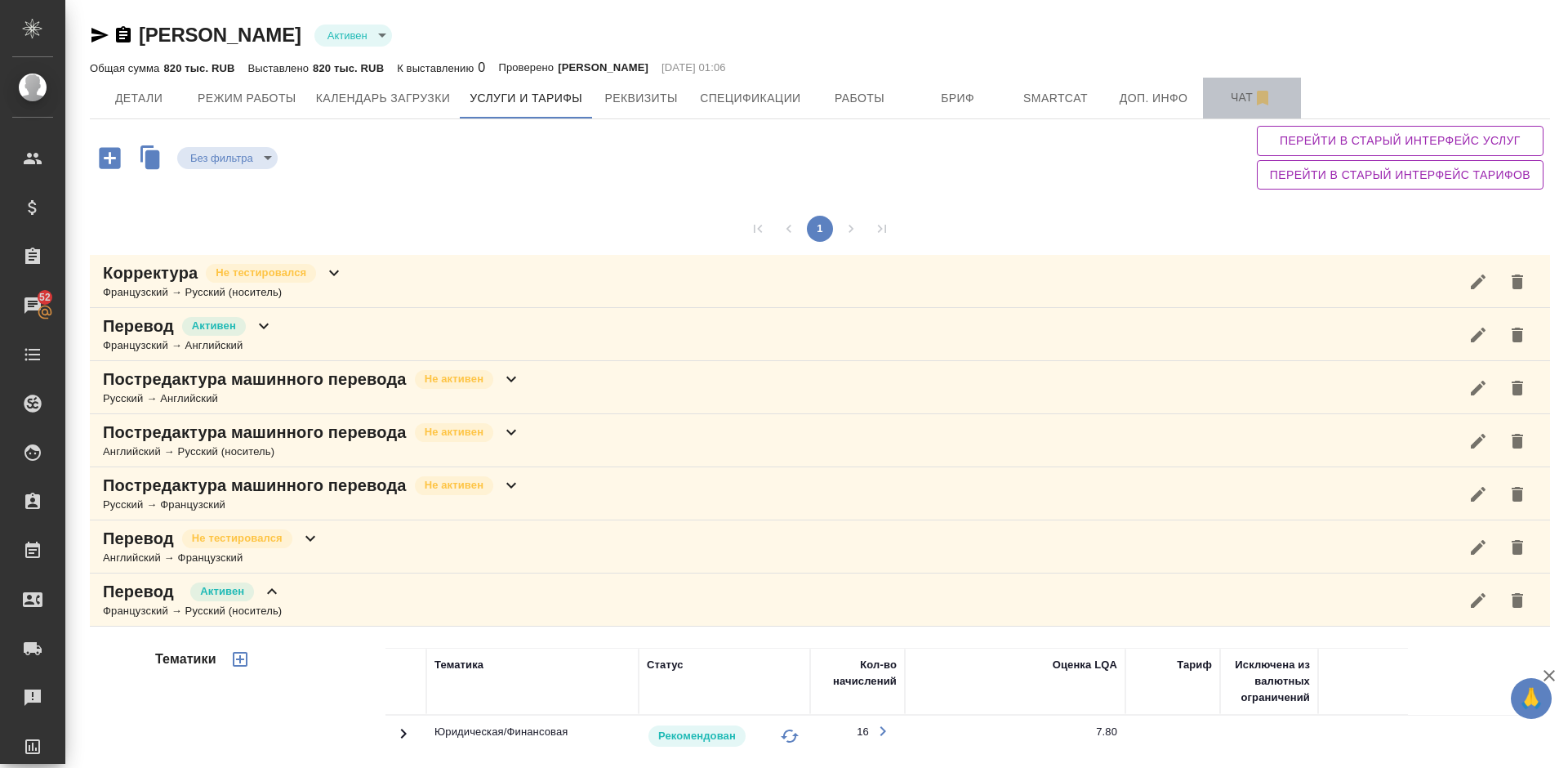
click at [1245, 100] on span "Чат" at bounding box center [1251, 97] width 78 height 20
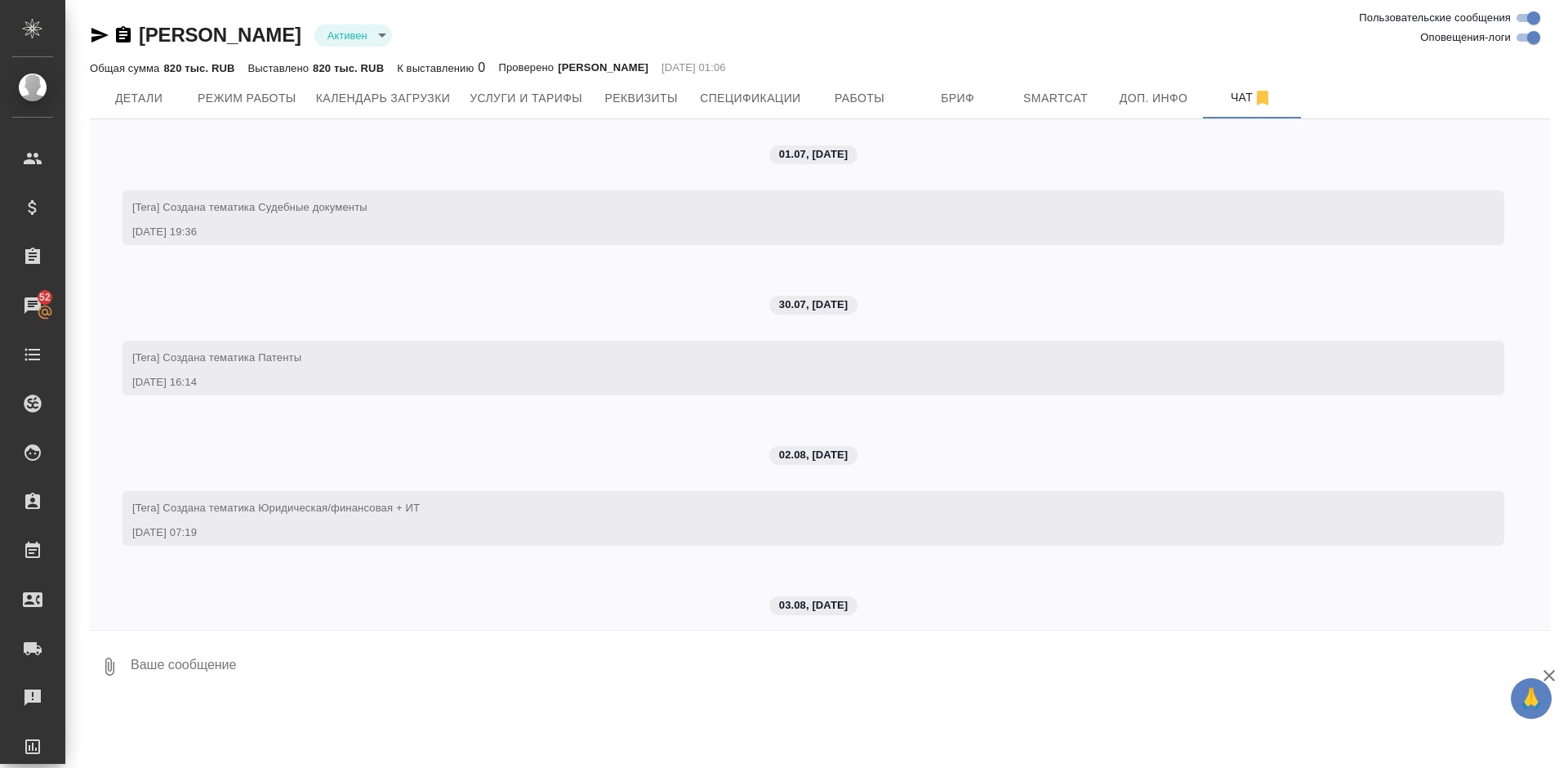
scroll to position [7142, 0]
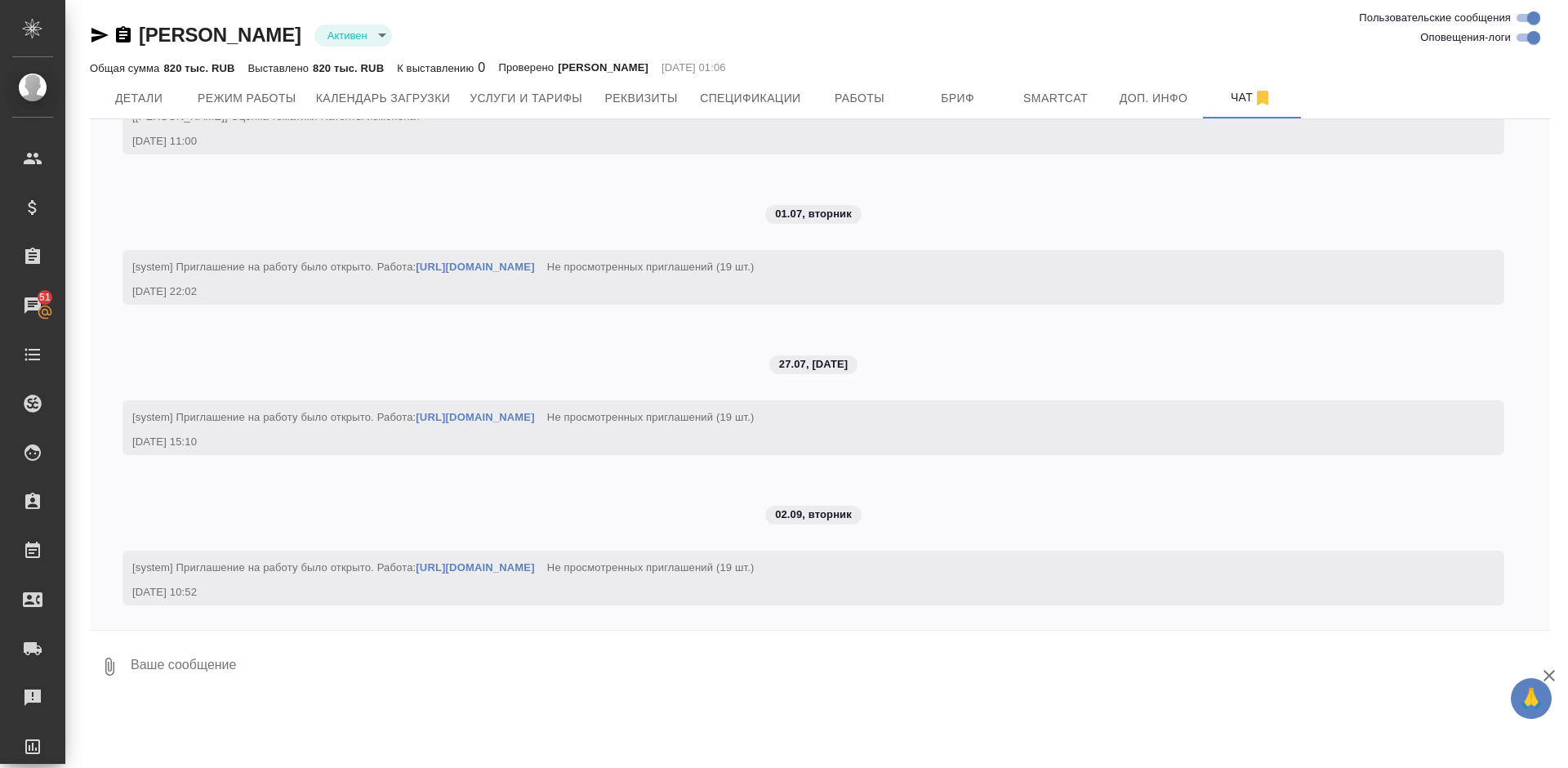
drag, startPoint x: 1562, startPoint y: 361, endPoint x: 1563, endPoint y: 310, distance: 51.0
click at [1563, 310] on div "Деркунский Алексей Викторович Активен active Общая сумма 820 тыс. RUB Выставлен…" at bounding box center [816, 351] width 1502 height 704
click at [571, 95] on span "Услуги и тарифы" at bounding box center [526, 98] width 113 height 20
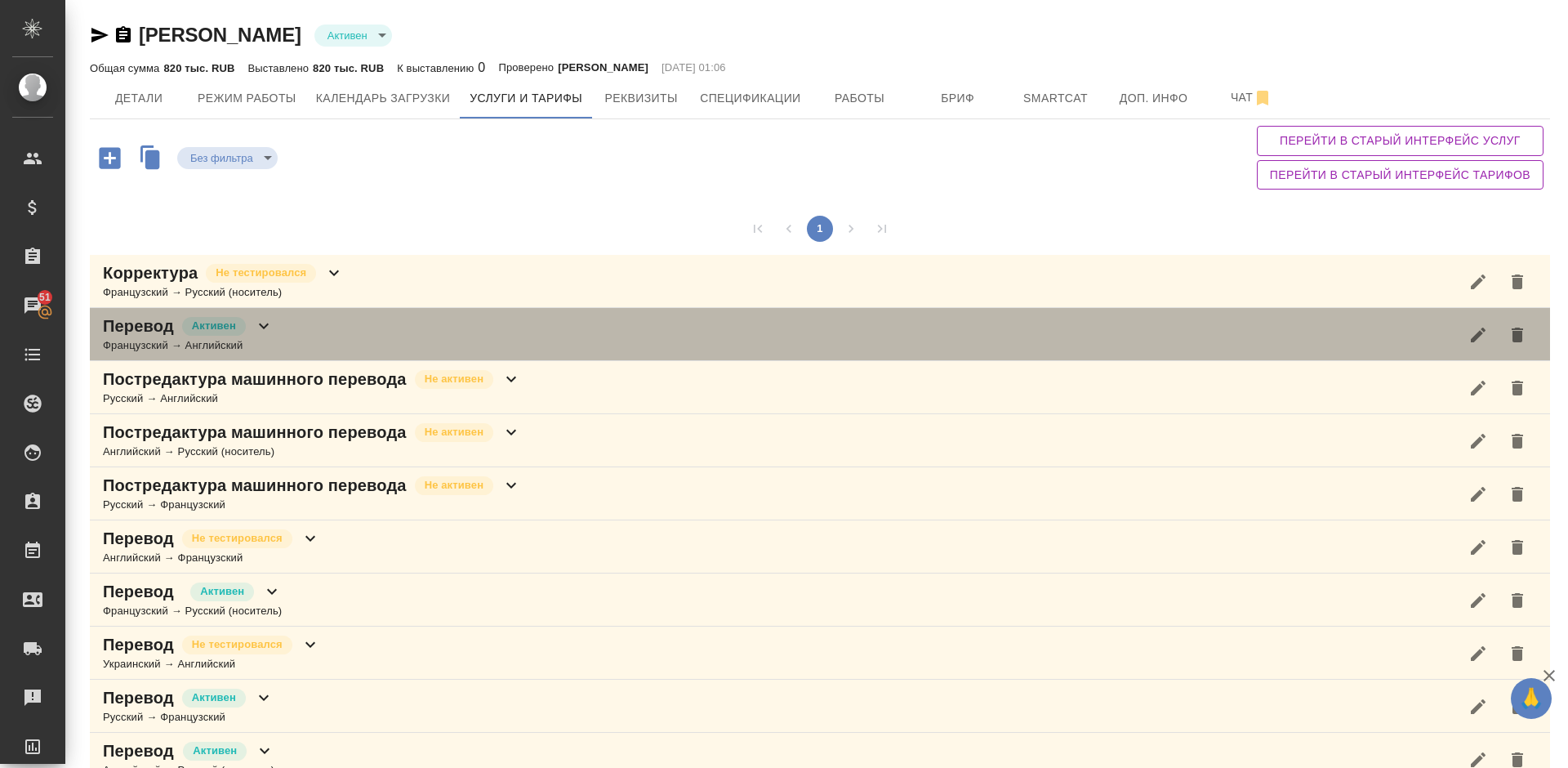
click at [406, 330] on div "Перевод Активен Французский → Английский" at bounding box center [820, 335] width 1460 height 53
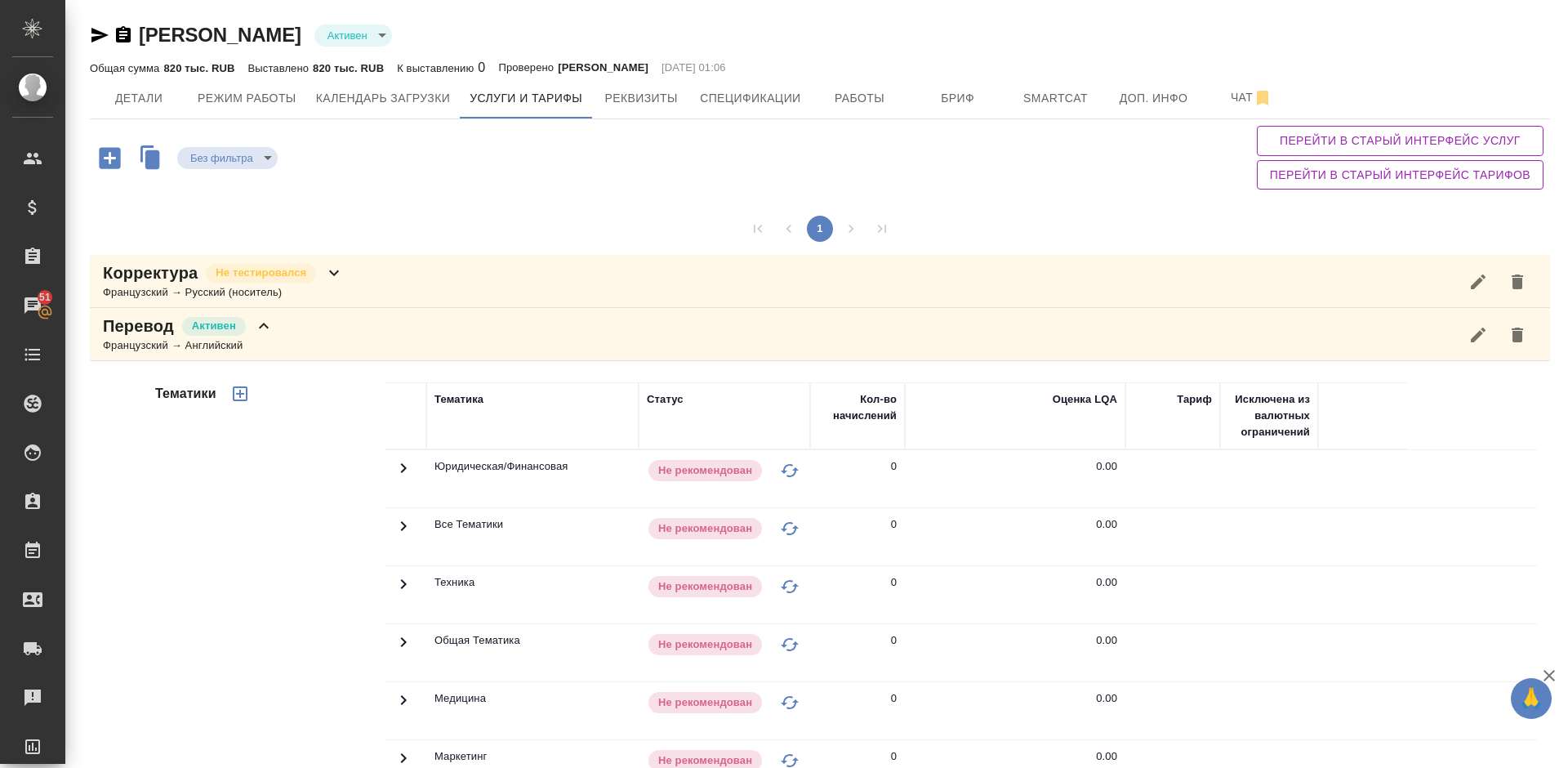
click at [275, 535] on div "Тематики" at bounding box center [268, 644] width 233 height 546
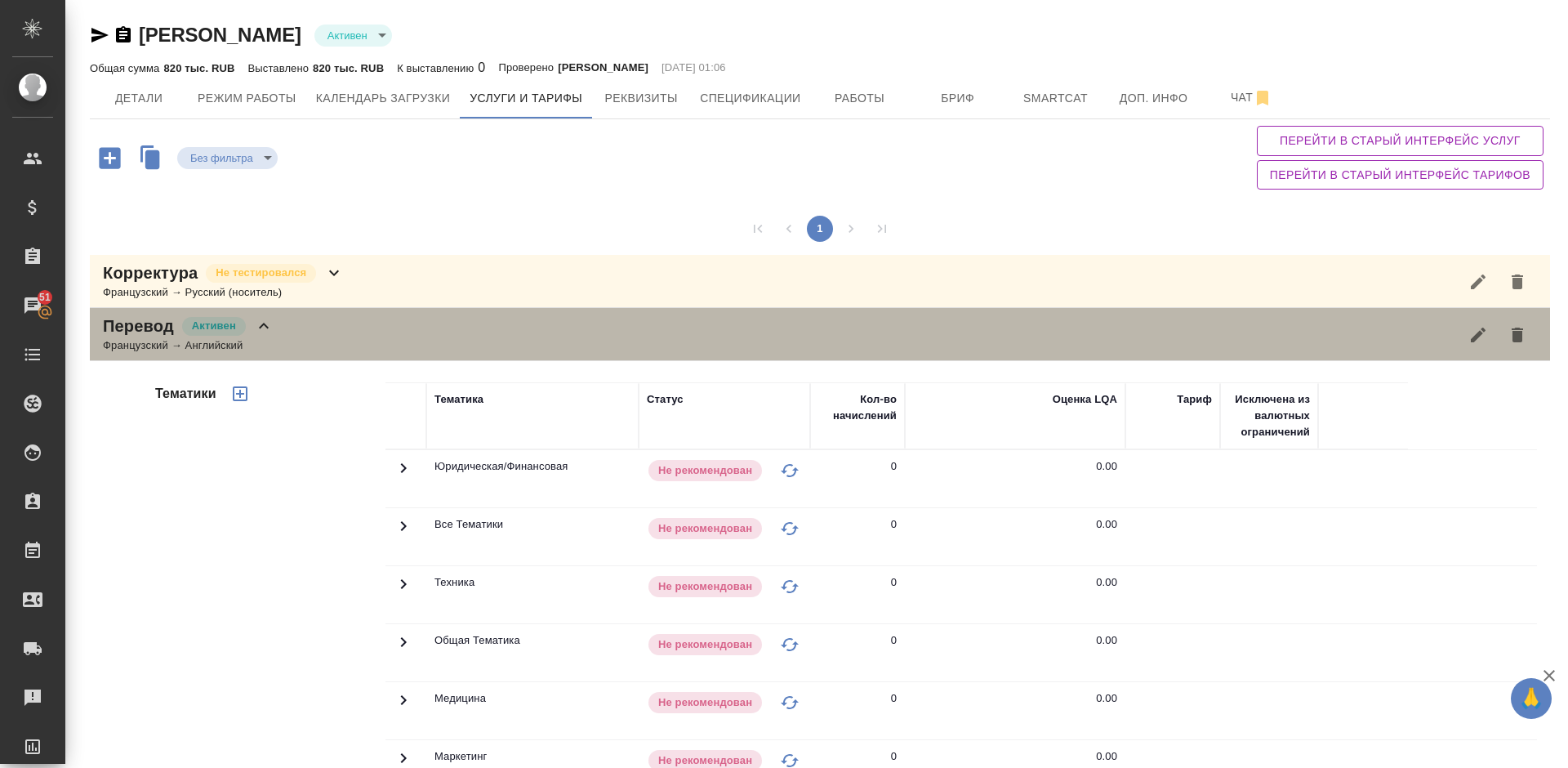
click at [318, 342] on div "Перевод Активен Французский → Английский" at bounding box center [820, 335] width 1460 height 53
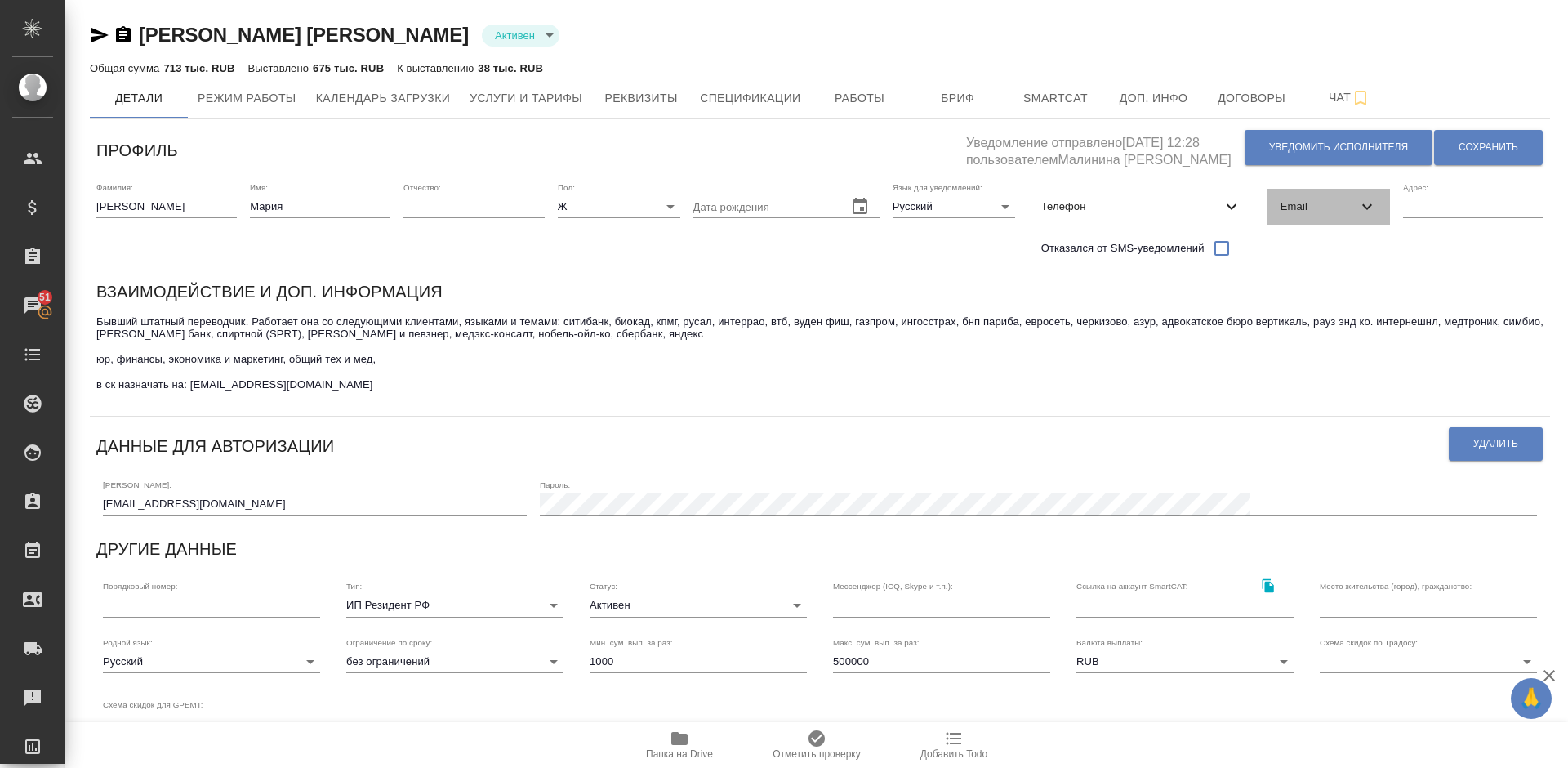
click at [1336, 210] on span "Email" at bounding box center [1318, 206] width 77 height 17
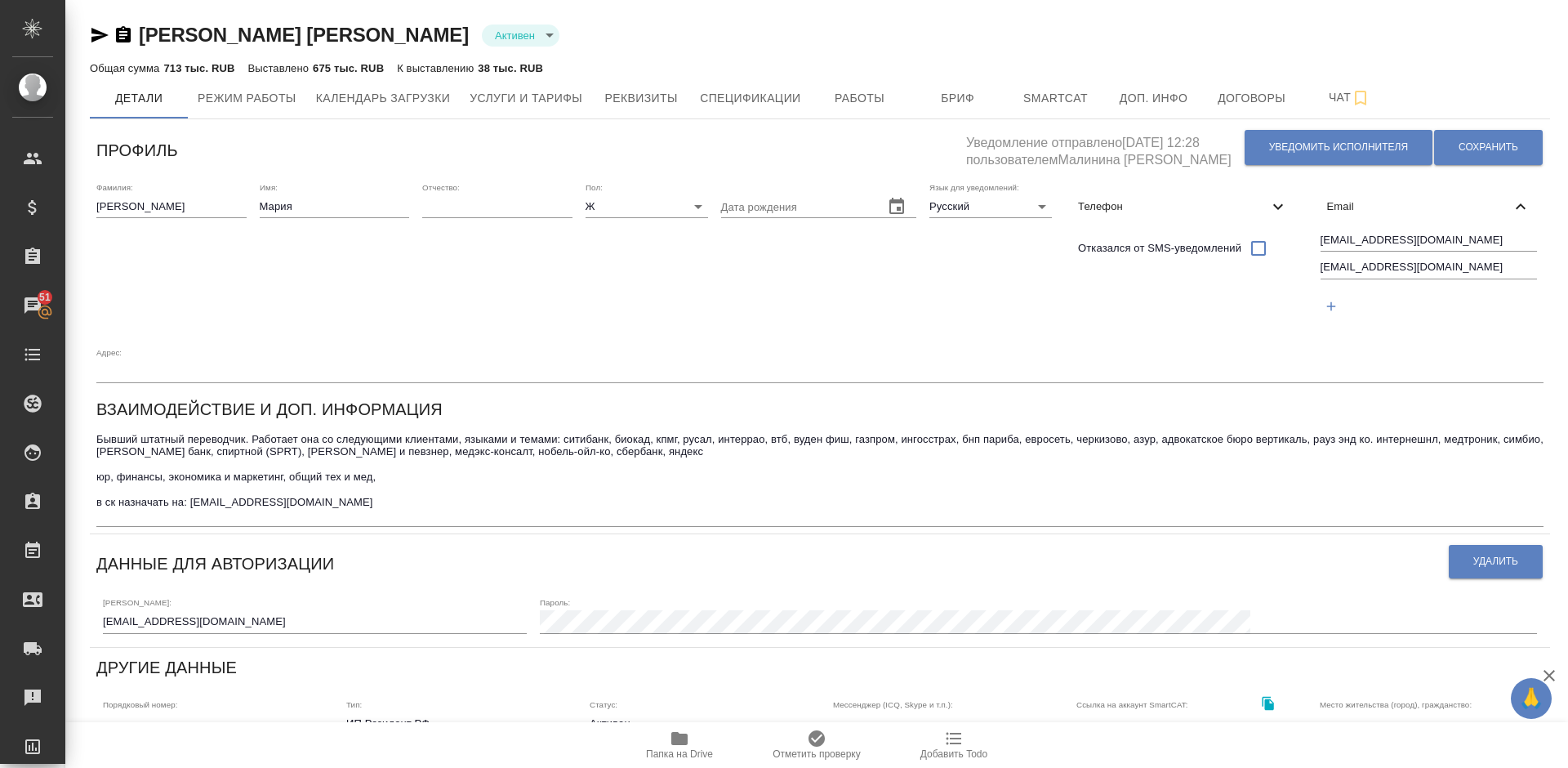
click at [1336, 210] on span "Email" at bounding box center [1419, 206] width 185 height 17
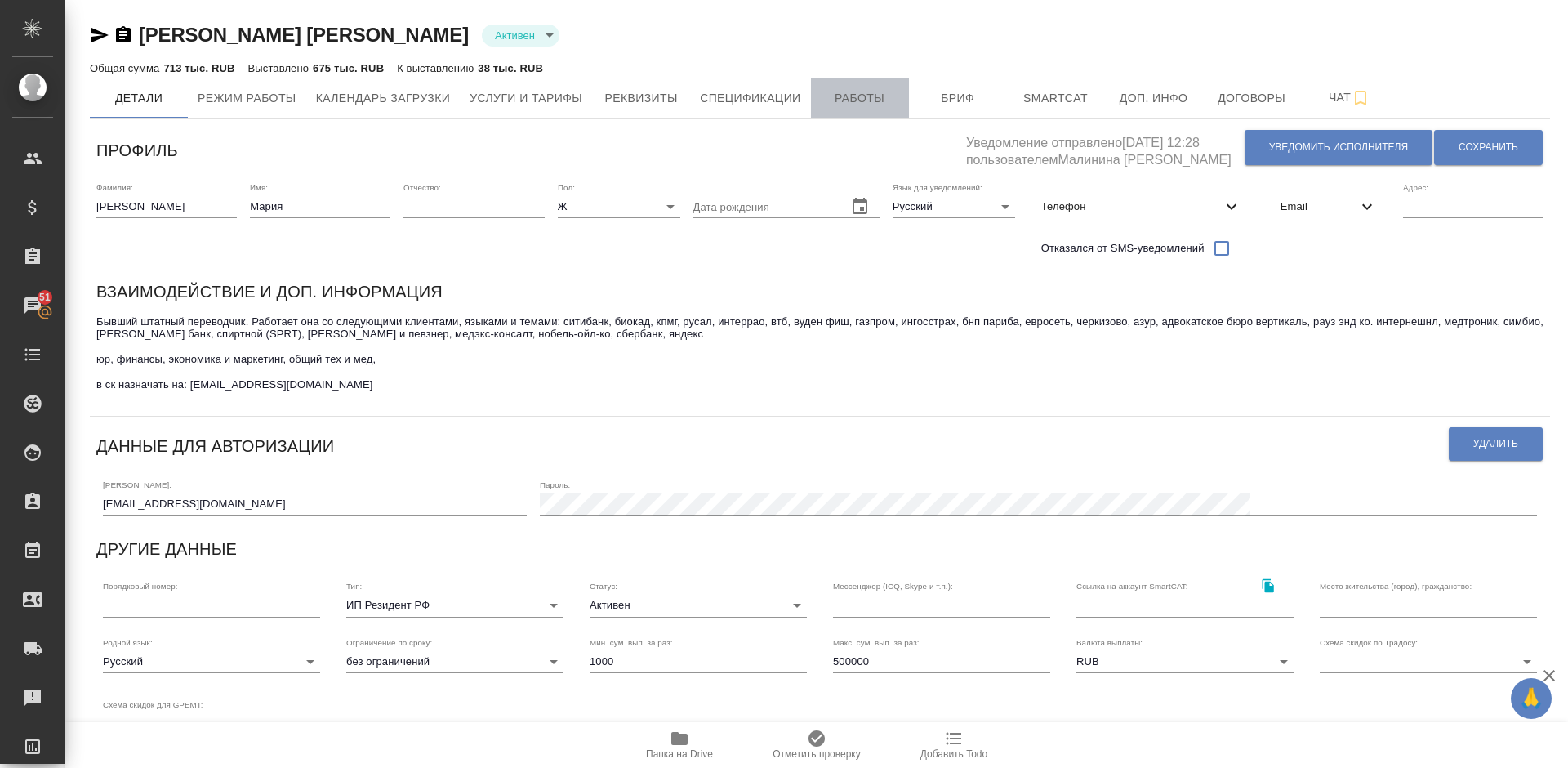
click at [851, 91] on span "Работы" at bounding box center [859, 98] width 78 height 20
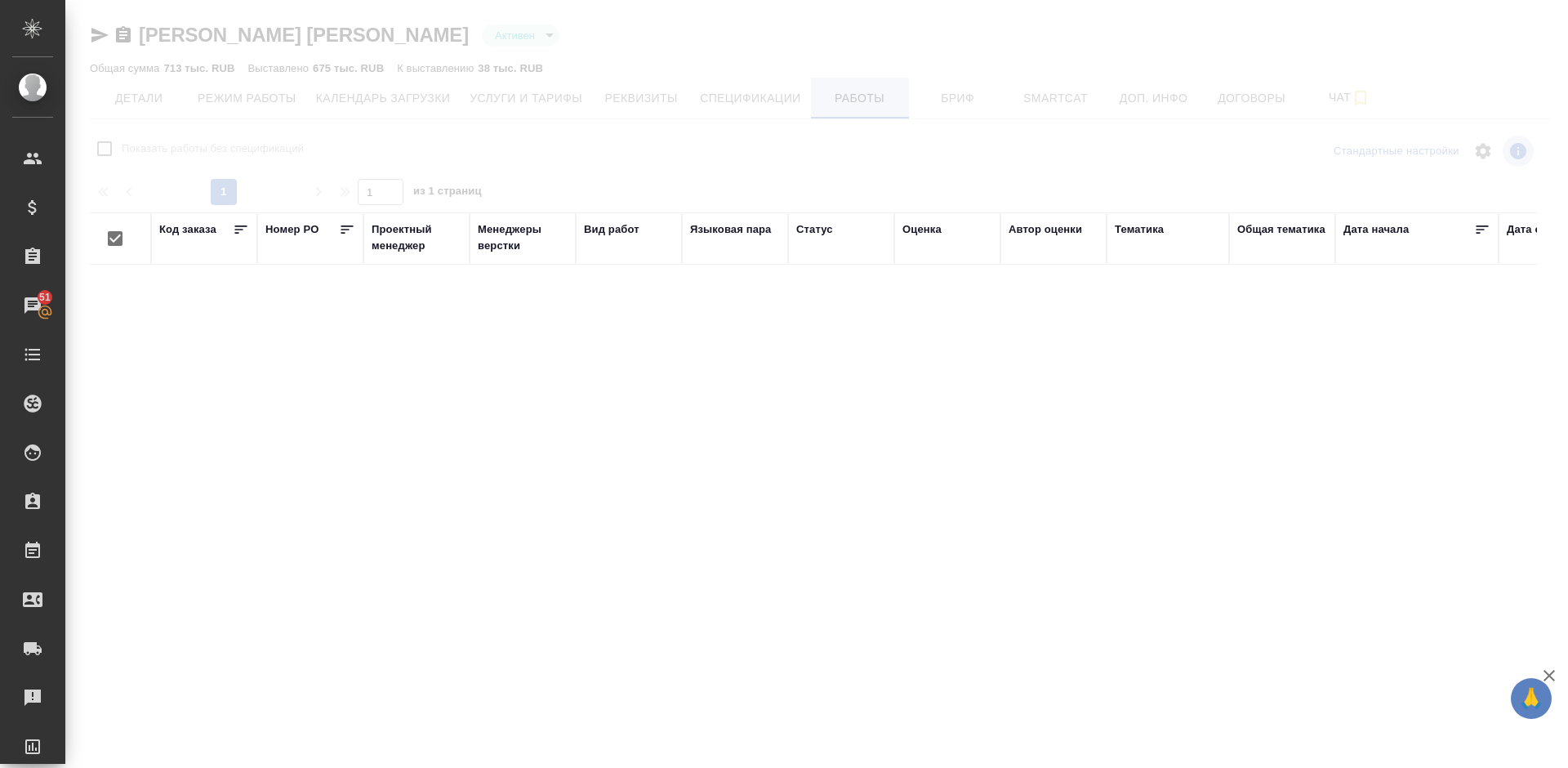
checkbox input "false"
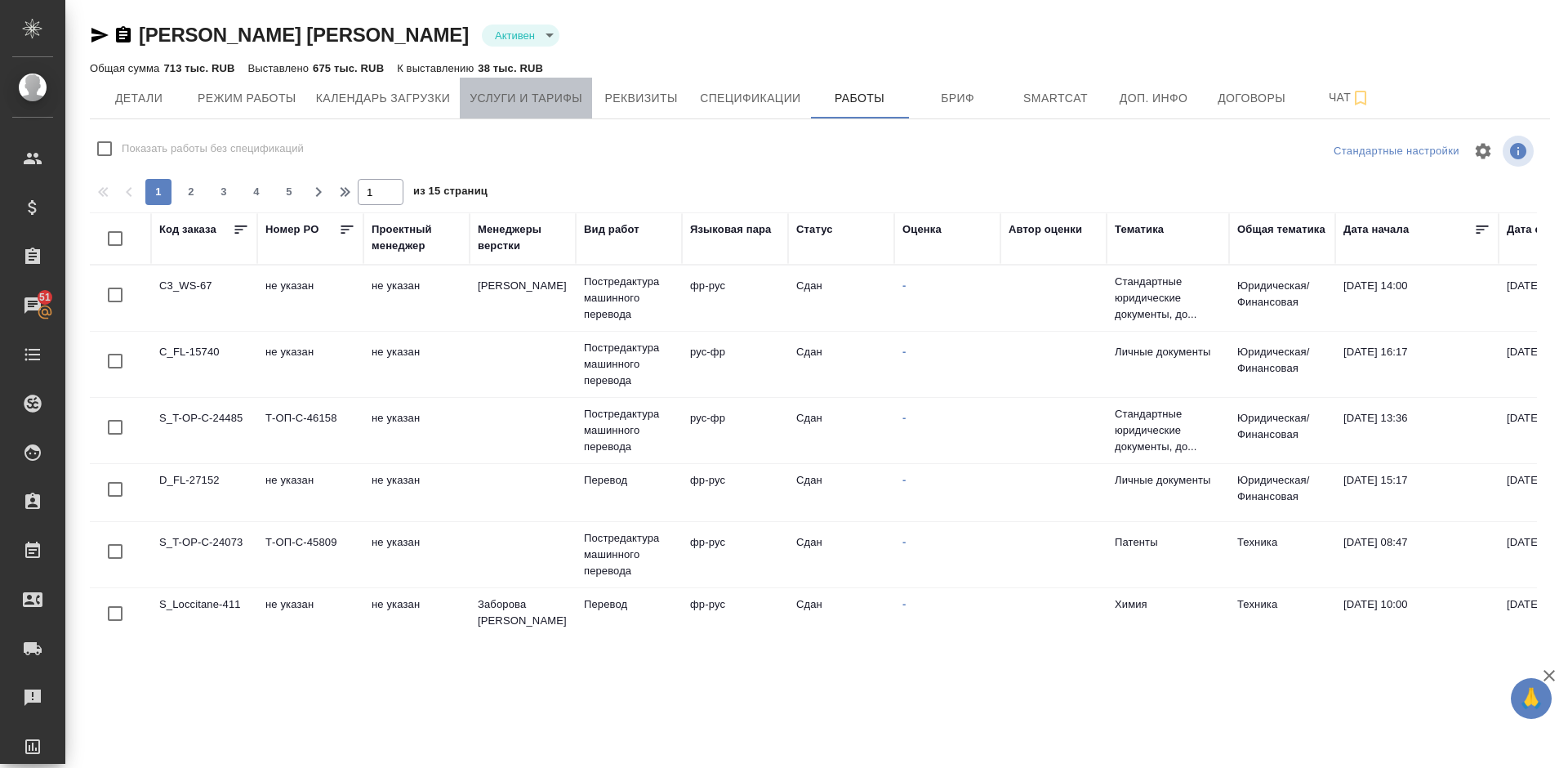
click at [522, 101] on span "Услуги и тарифы" at bounding box center [526, 98] width 113 height 20
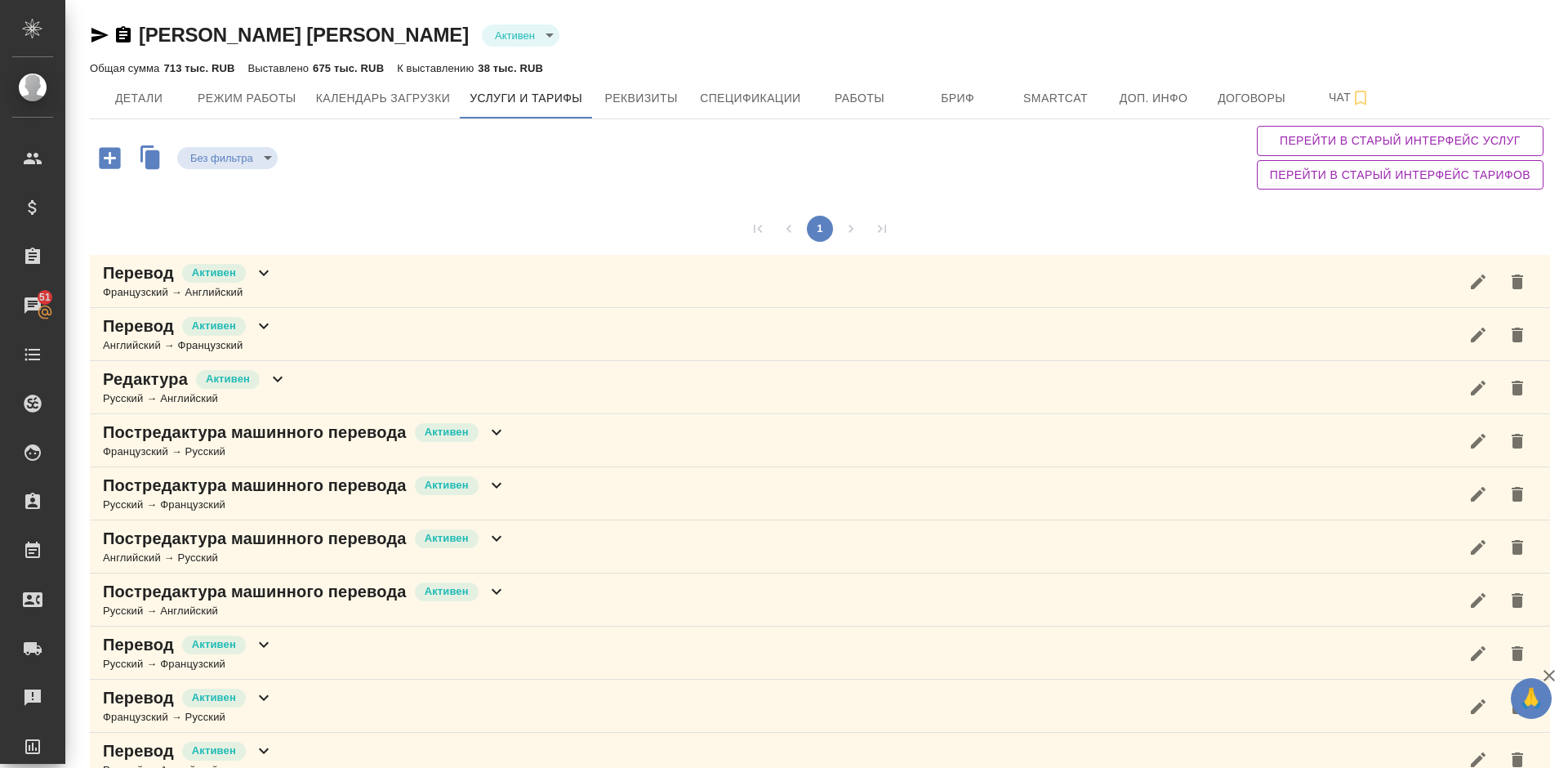
click at [1295, 228] on div "1" at bounding box center [820, 228] width 1460 height 52
click at [872, 98] on span "Работы" at bounding box center [859, 98] width 78 height 20
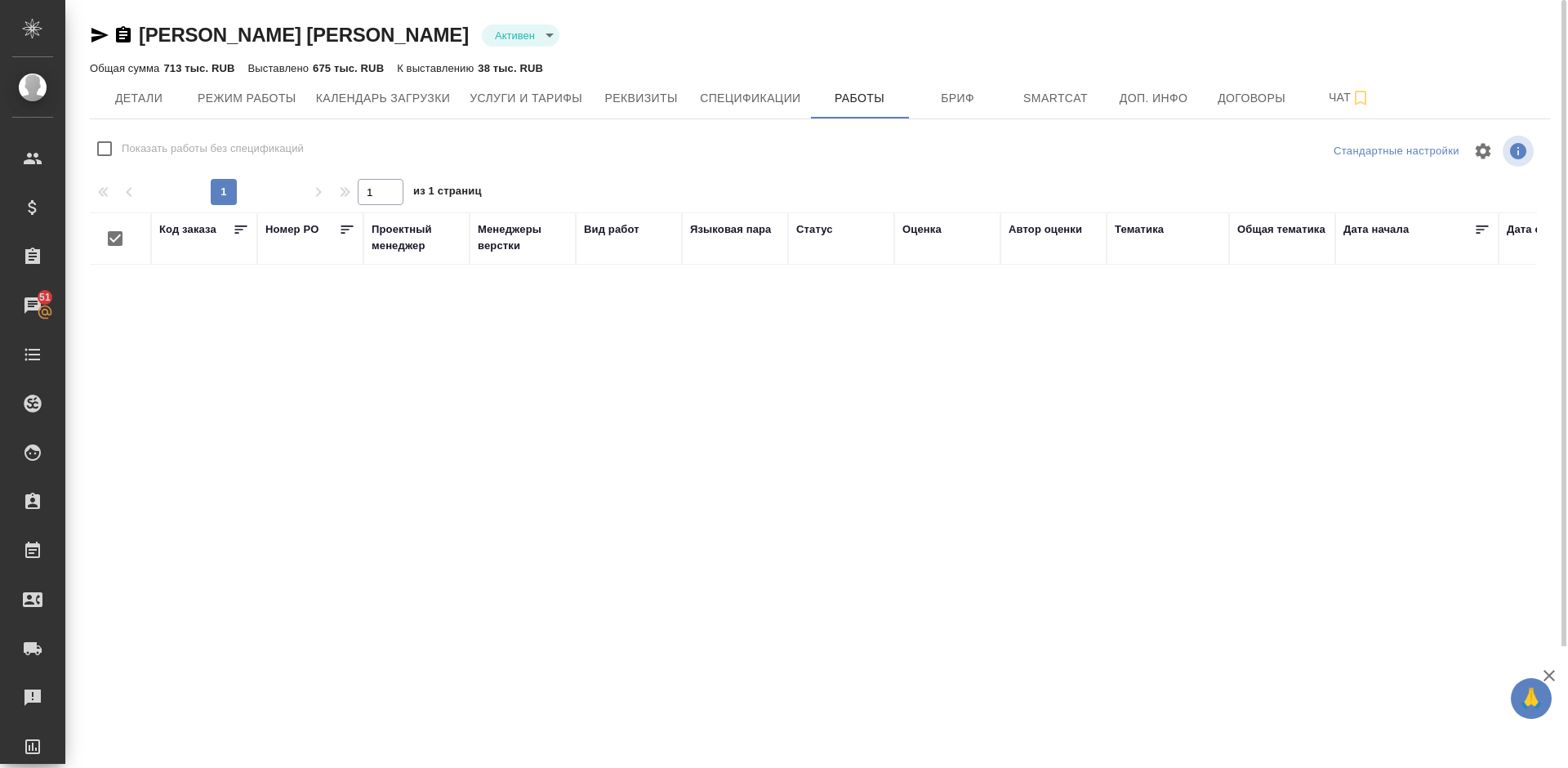
checkbox input "false"
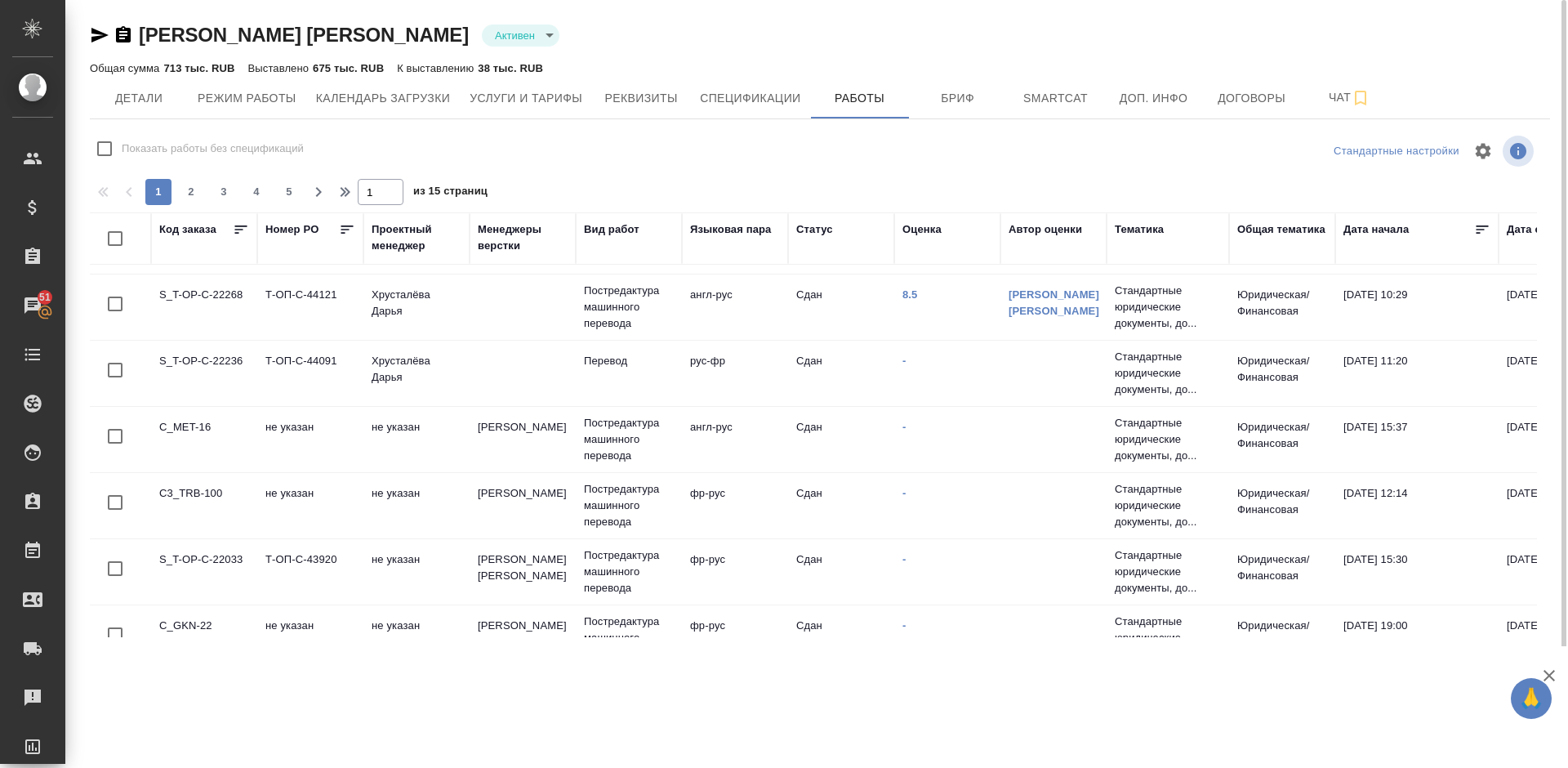
scroll to position [1278, 0]
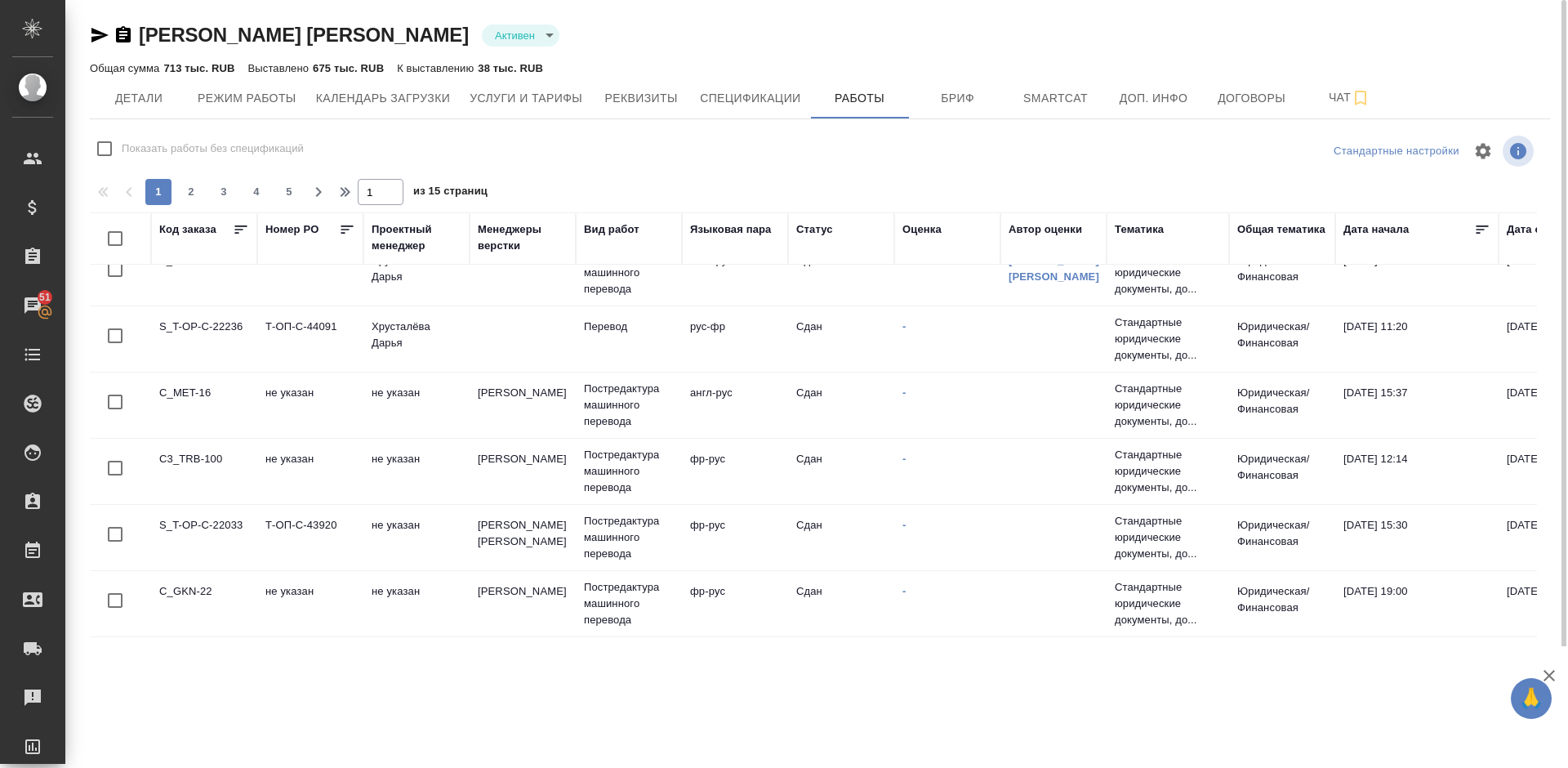
click at [205, 195] on div "1 2 3 4 5" at bounding box center [223, 192] width 163 height 26
click at [195, 194] on span "2" at bounding box center [191, 192] width 26 height 17
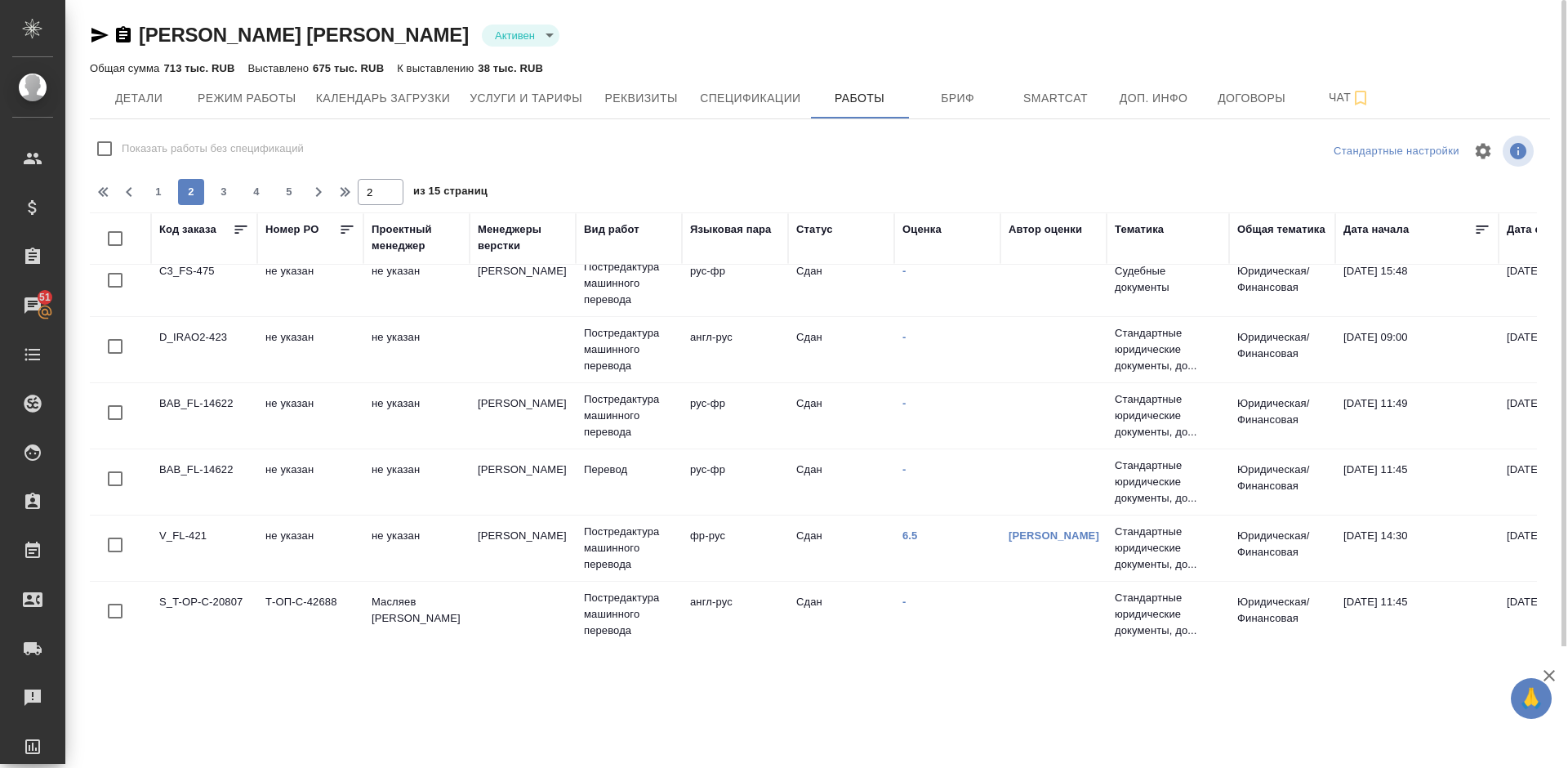
scroll to position [597, 0]
click at [912, 530] on link "6.5" at bounding box center [910, 532] width 16 height 12
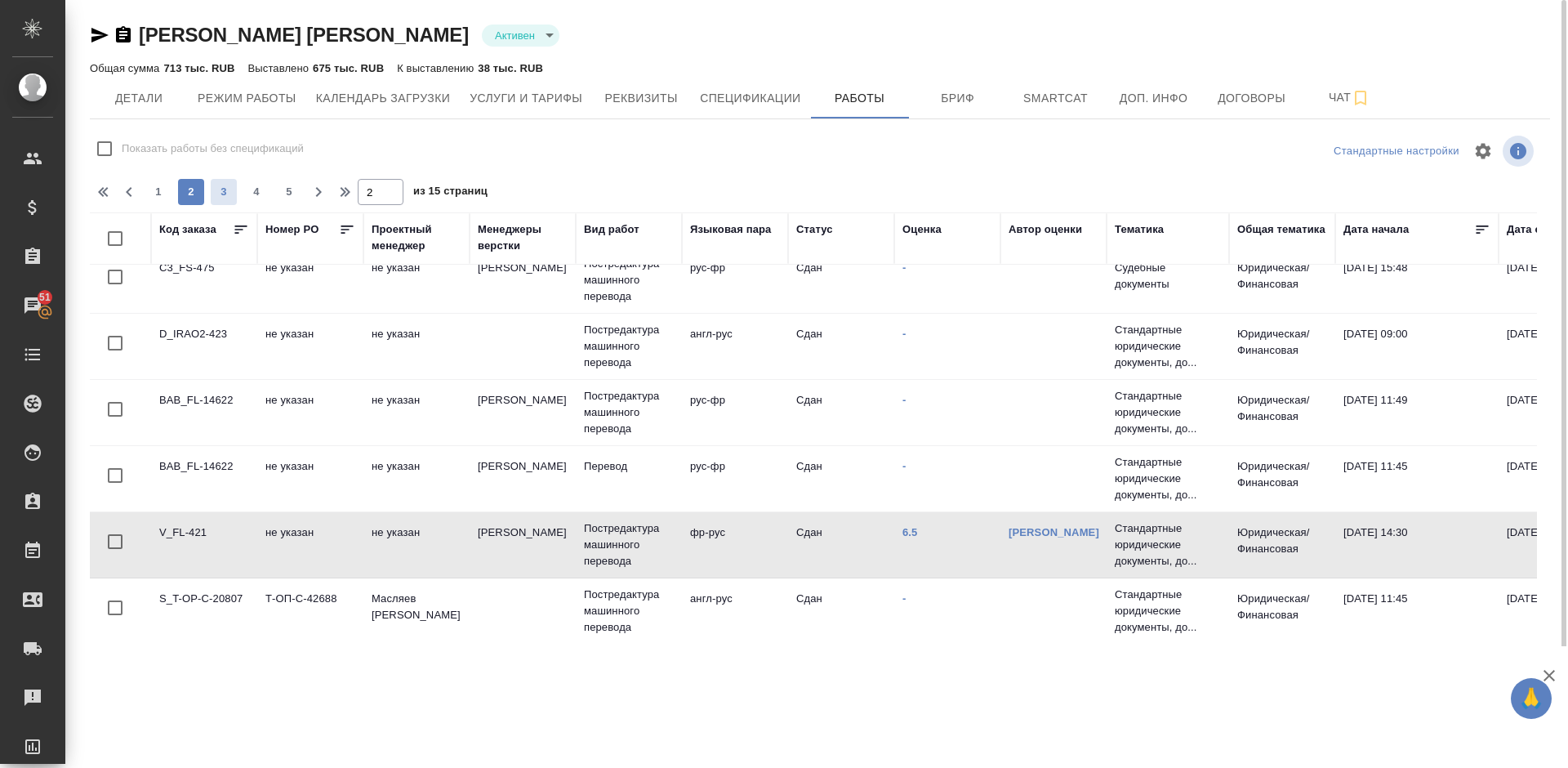
click at [230, 194] on span "3" at bounding box center [224, 192] width 26 height 17
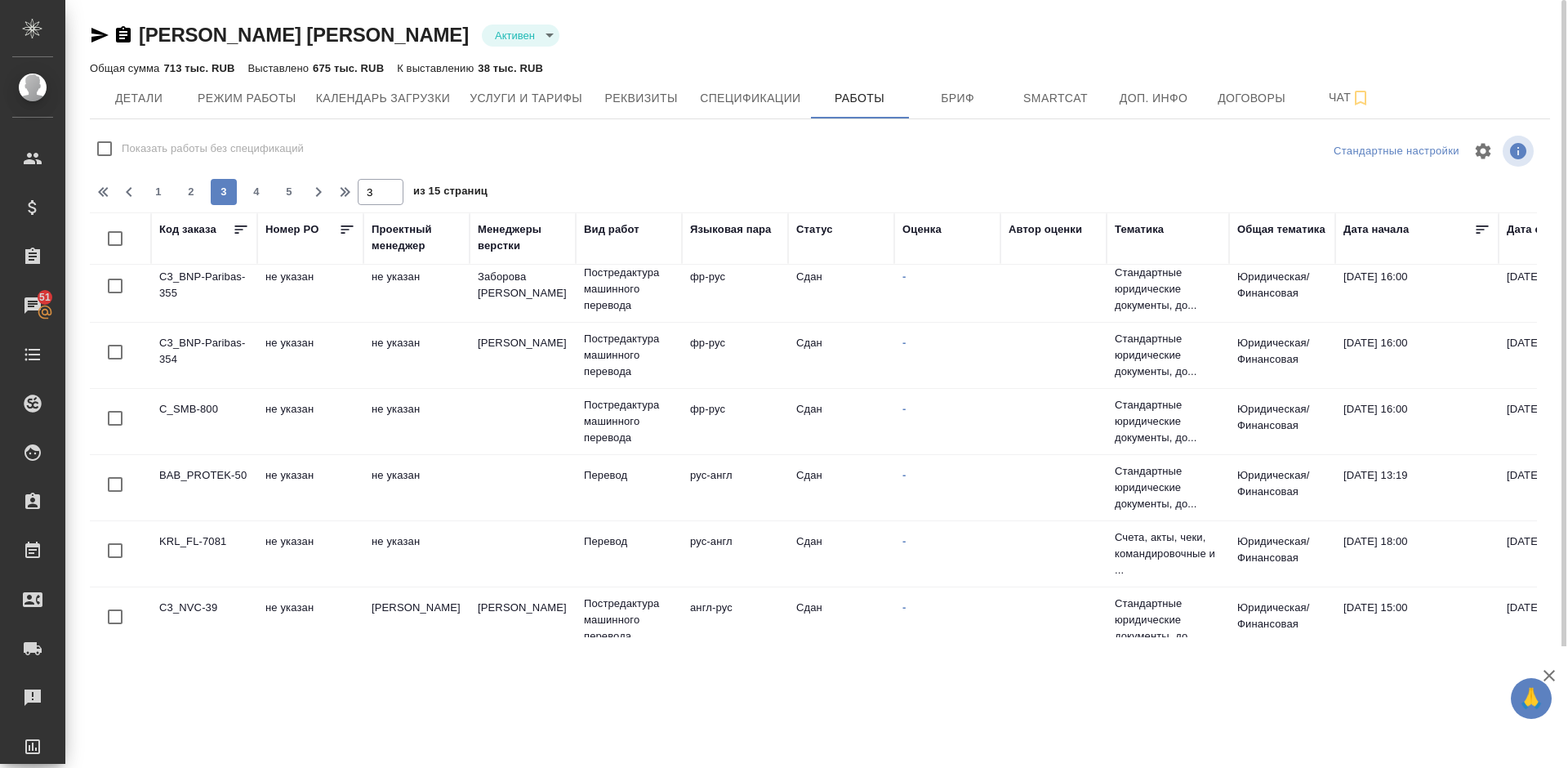
scroll to position [0, 0]
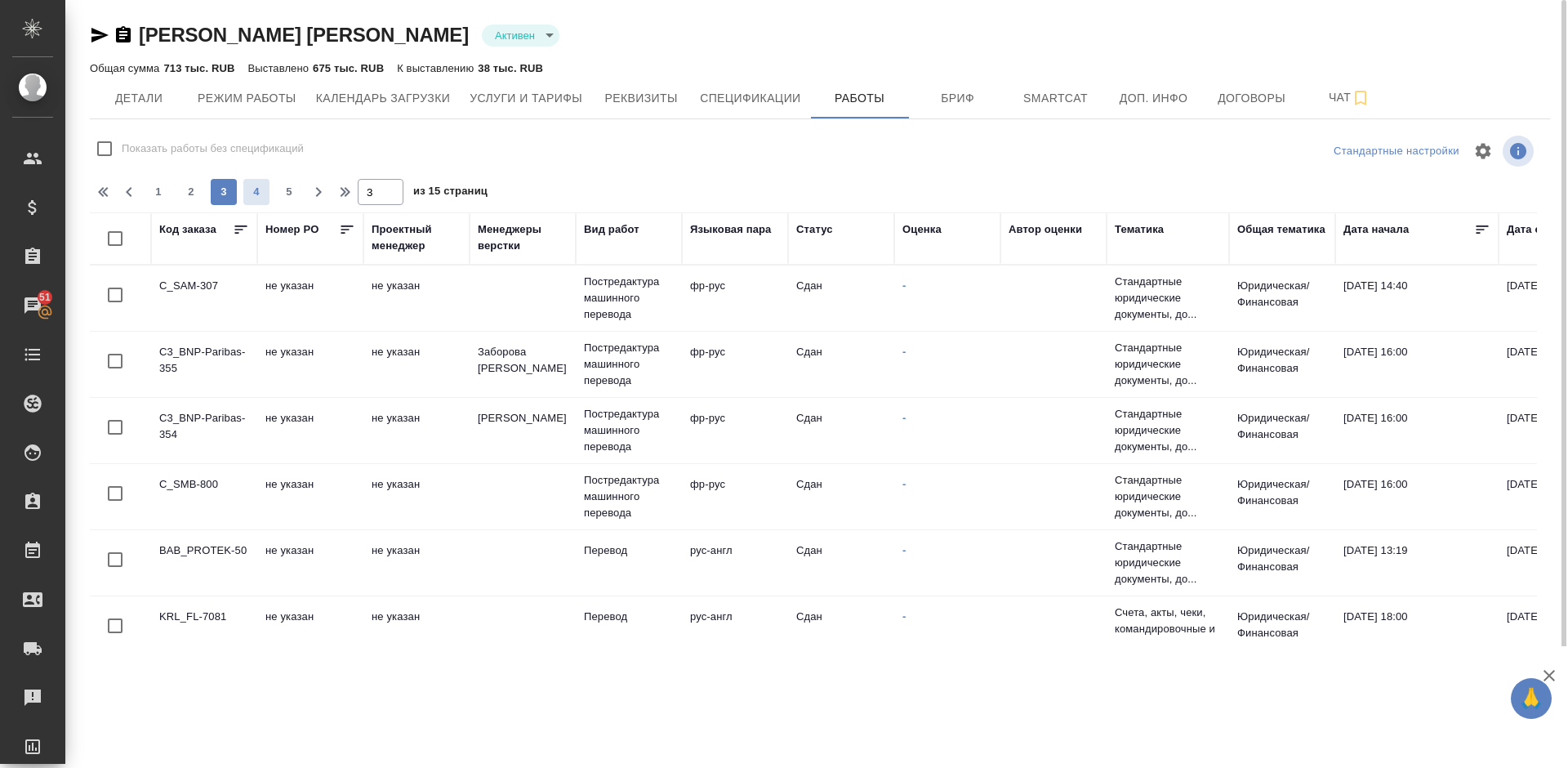
click at [255, 193] on span "4" at bounding box center [256, 192] width 26 height 17
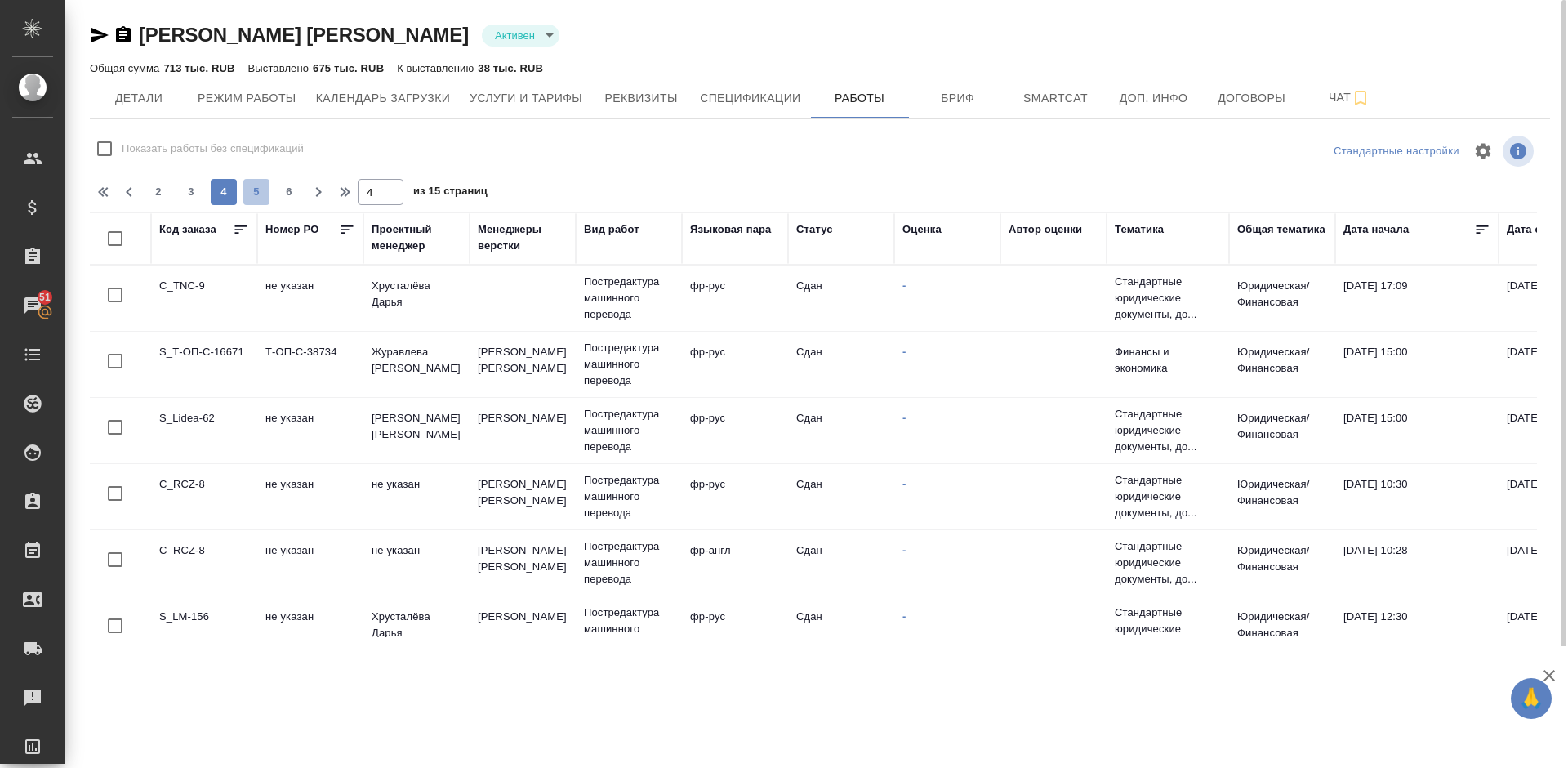
click at [254, 181] on button "5" at bounding box center [256, 192] width 26 height 26
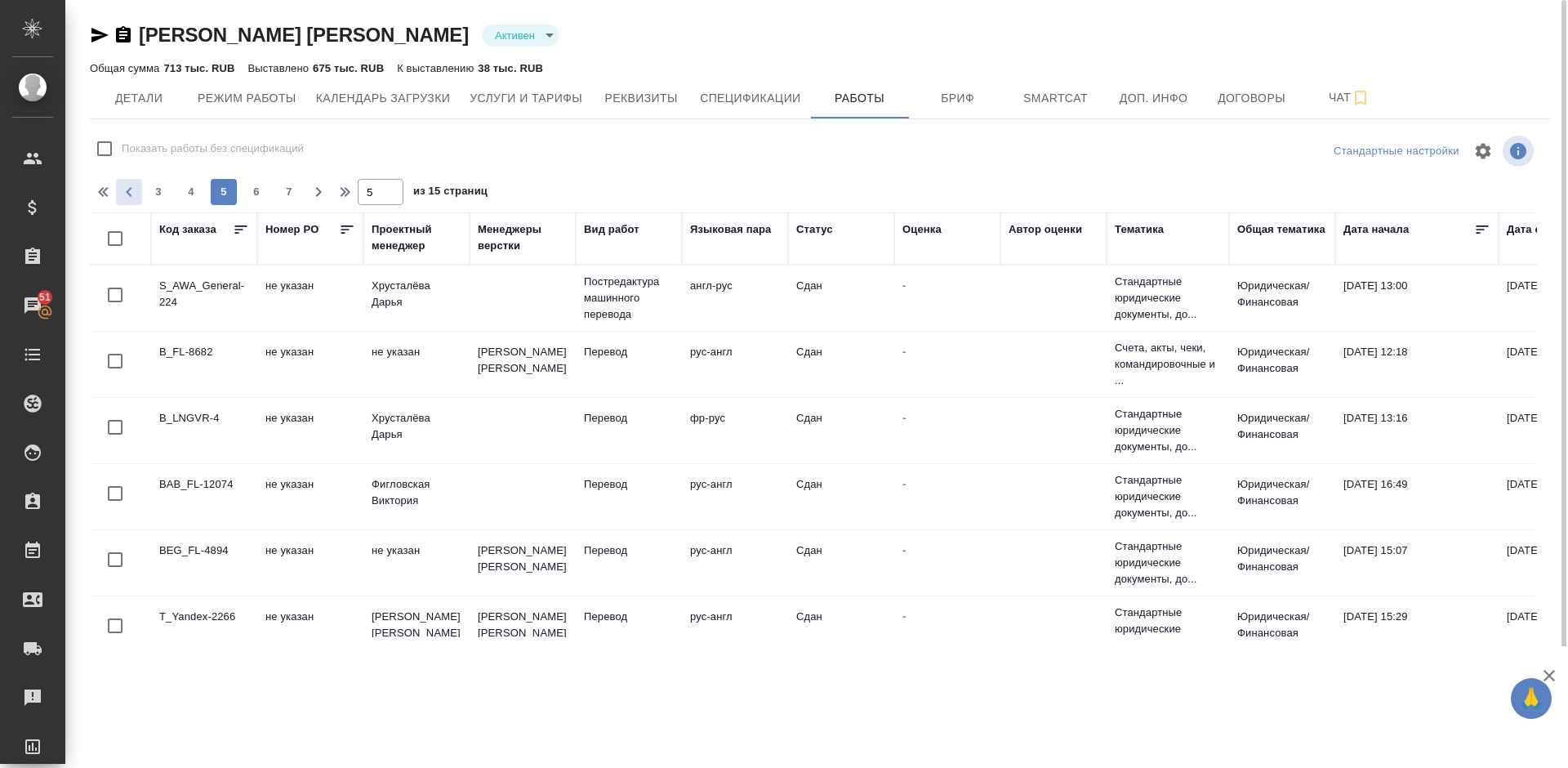
click at [130, 188] on icon "button" at bounding box center [129, 191] width 5 height 10
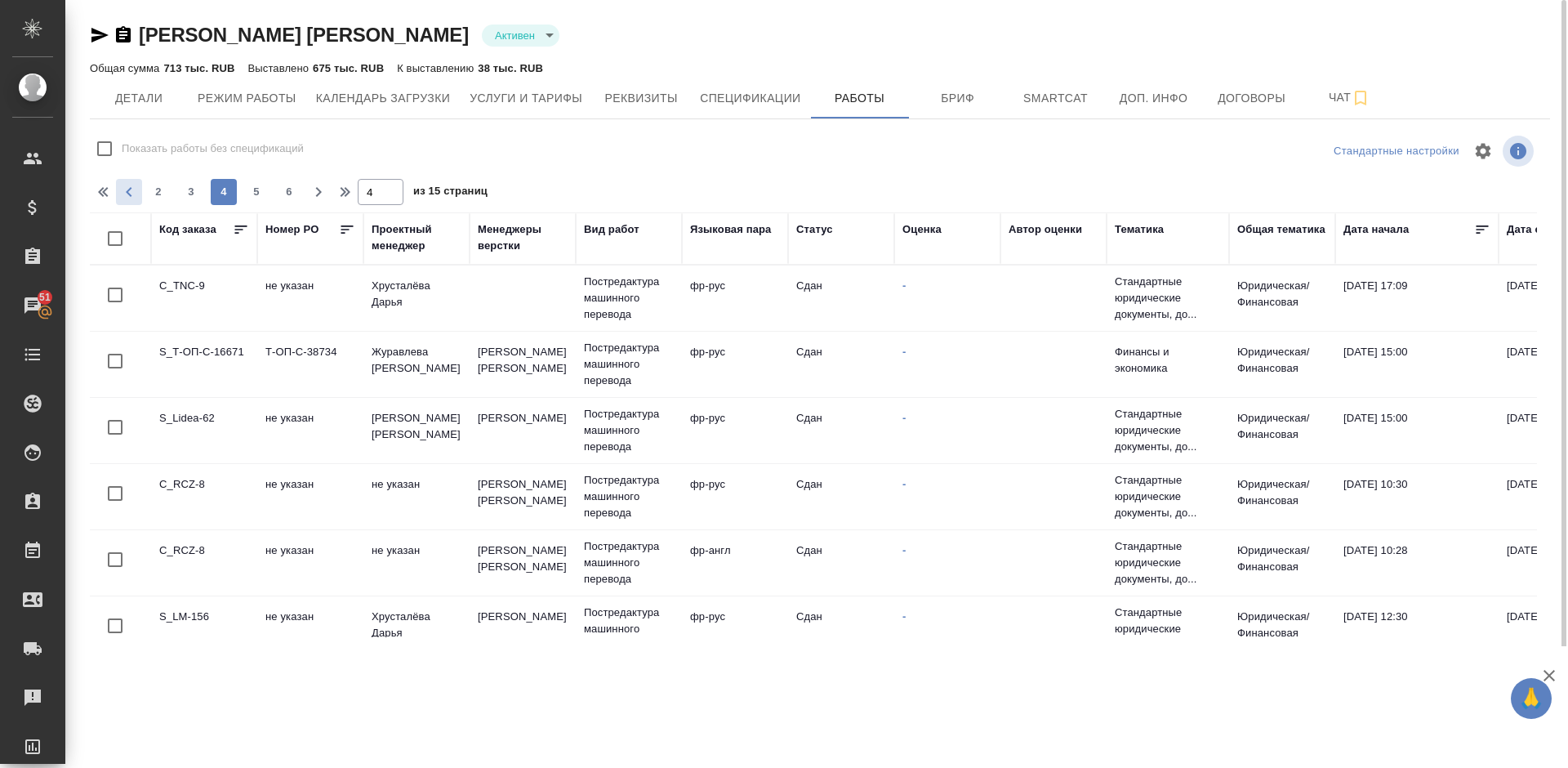
click at [122, 187] on icon "button" at bounding box center [129, 192] width 19 height 19
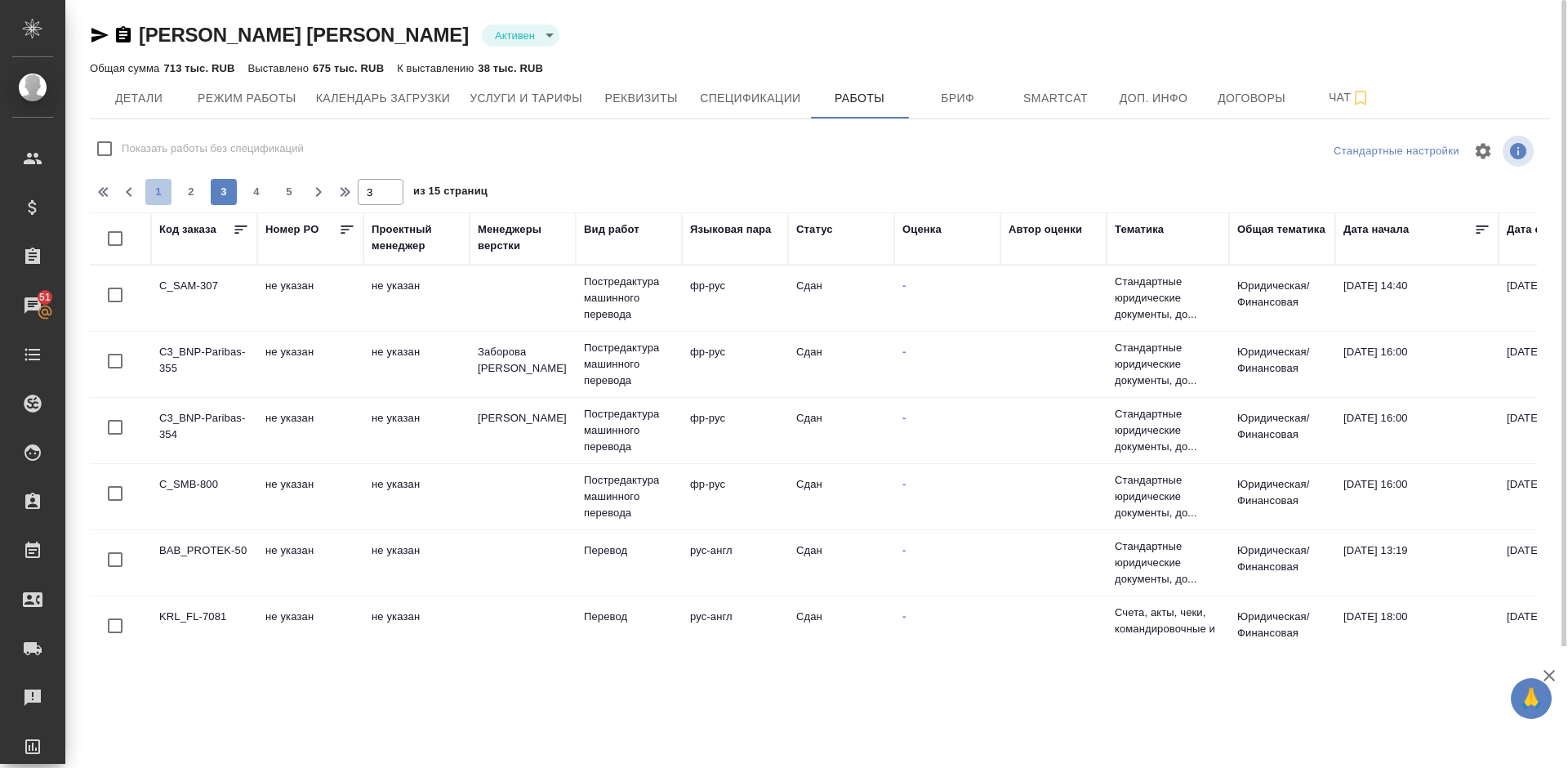
click at [155, 196] on span "1" at bounding box center [158, 192] width 26 height 17
type input "1"
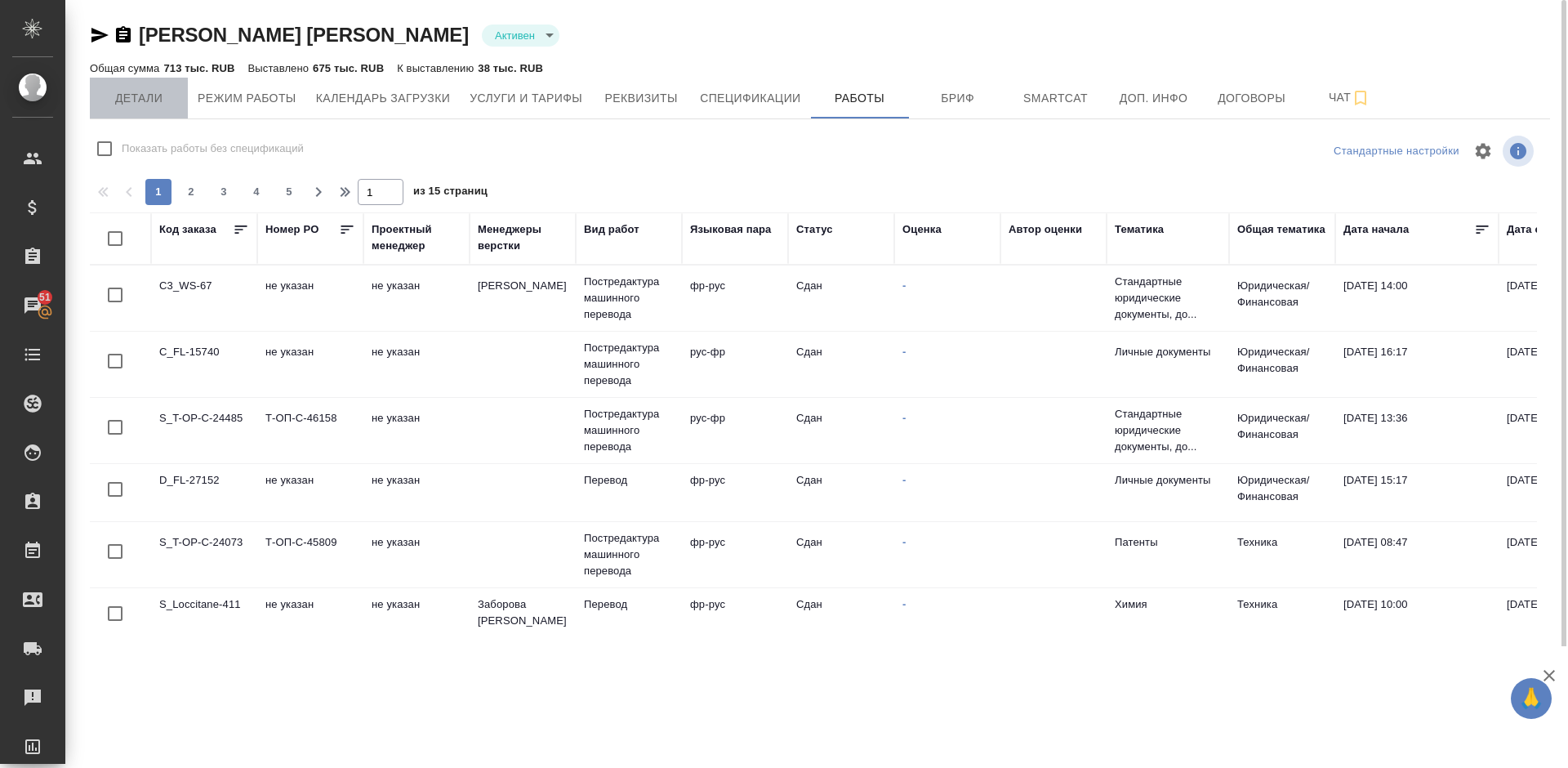
click at [142, 96] on span "Детали" at bounding box center [138, 98] width 78 height 20
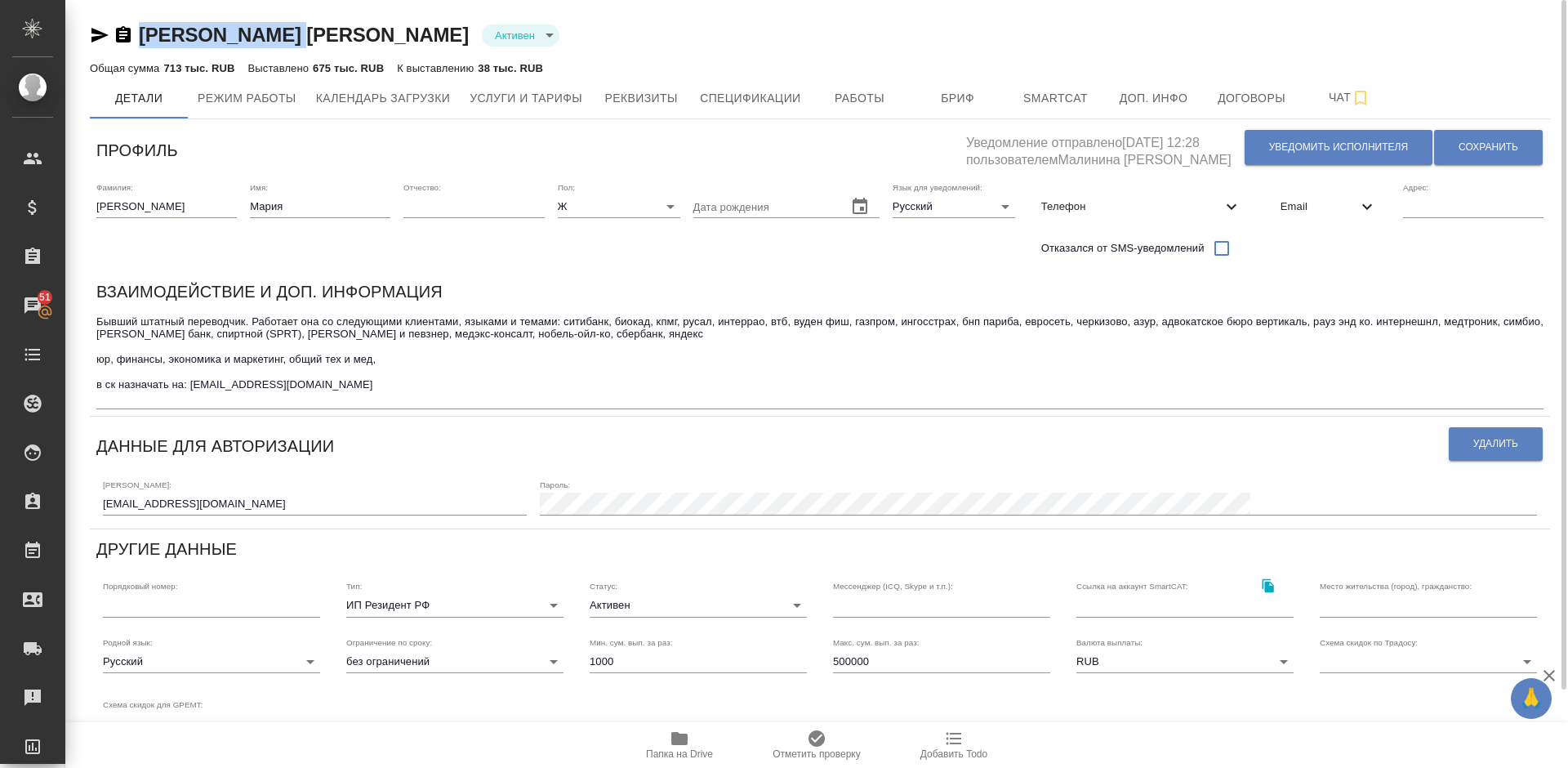
drag, startPoint x: 305, startPoint y: 37, endPoint x: 141, endPoint y: 30, distance: 164.1
click at [141, 30] on div "Чуяшкина Мария Активен active" at bounding box center [820, 35] width 1460 height 26
copy link "Чуяшкина Мария"
click at [560, 92] on span "Услуги и тарифы" at bounding box center [526, 98] width 113 height 20
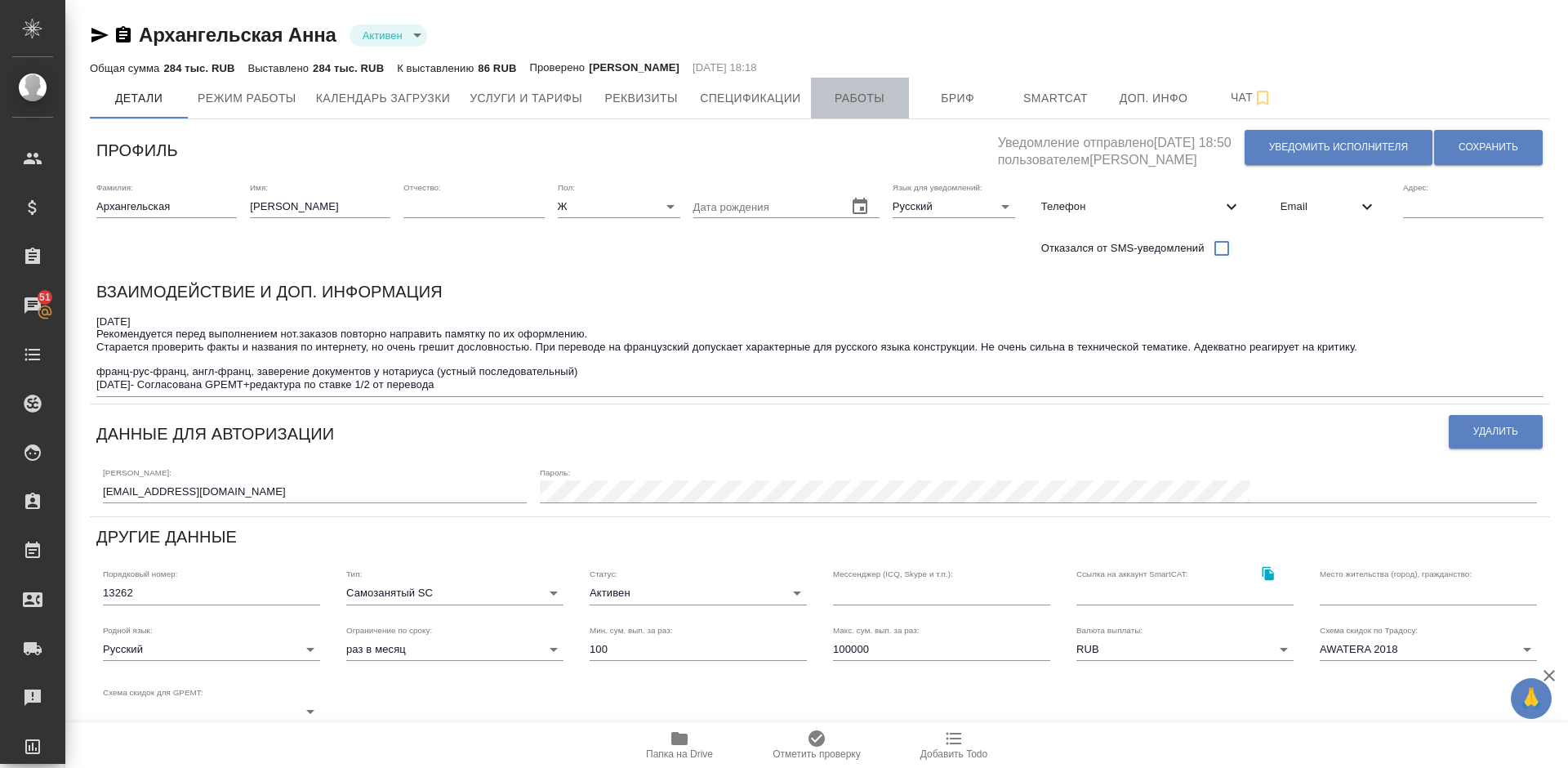
click at [838, 94] on span "Работы" at bounding box center [859, 98] width 78 height 20
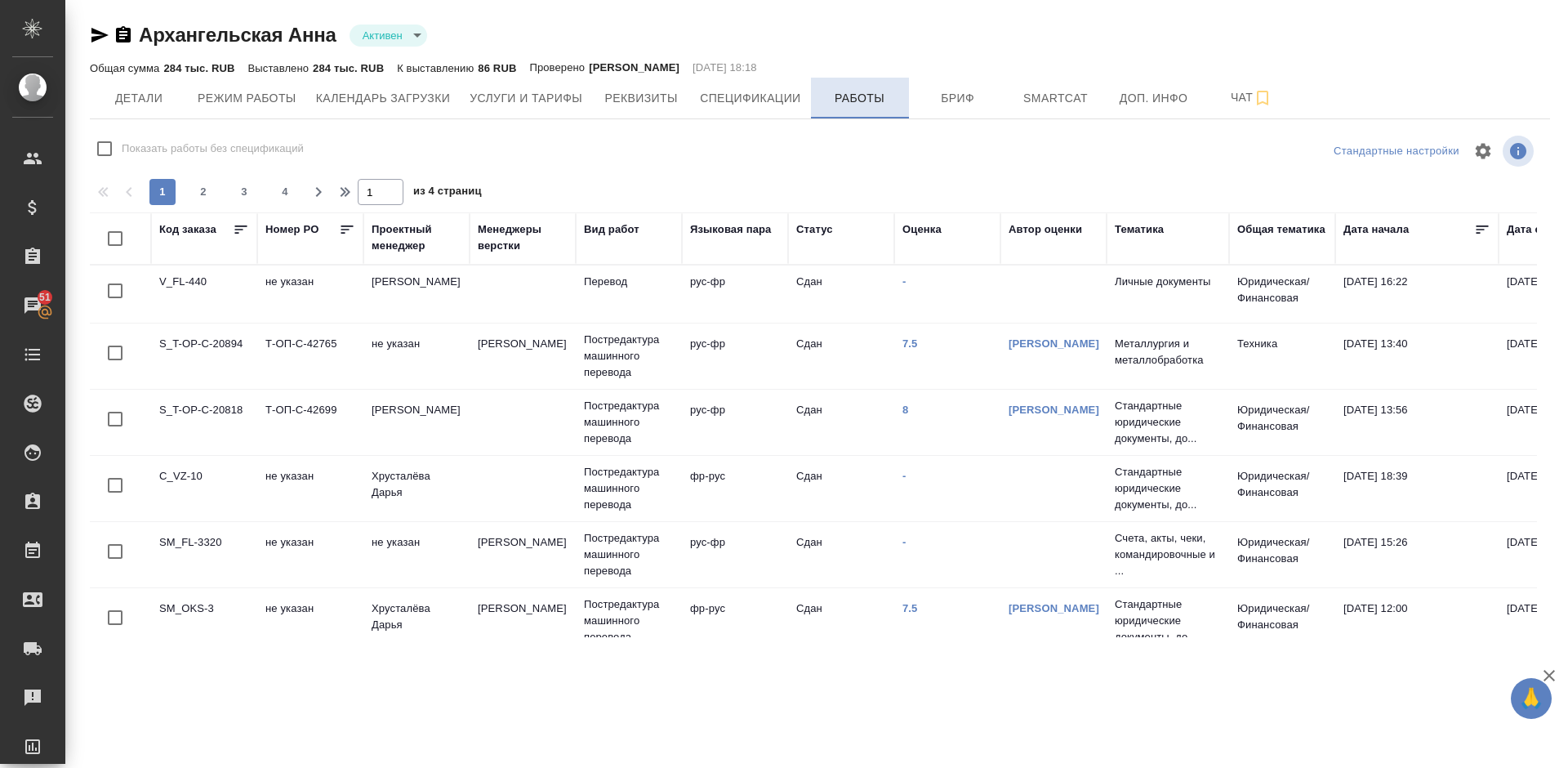
checkbox input "false"
click at [145, 100] on span "Детали" at bounding box center [138, 98] width 78 height 20
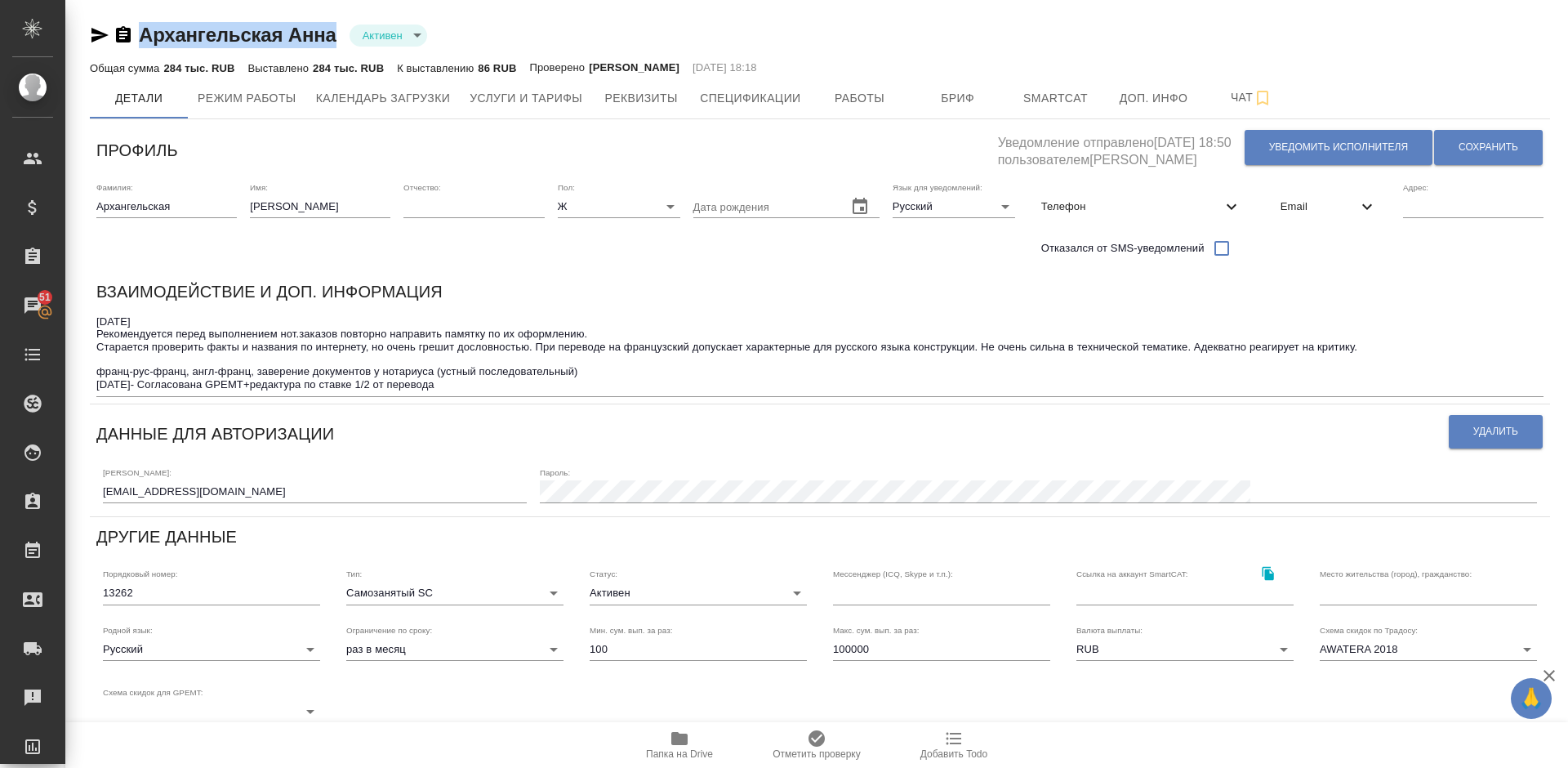
drag, startPoint x: 342, startPoint y: 41, endPoint x: 141, endPoint y: 33, distance: 201.2
click at [141, 33] on div "Архангельская Анна Активен active" at bounding box center [820, 35] width 1460 height 26
copy link "Архангельская Анна"
click at [510, 99] on span "Услуги и тарифы" at bounding box center [526, 98] width 113 height 20
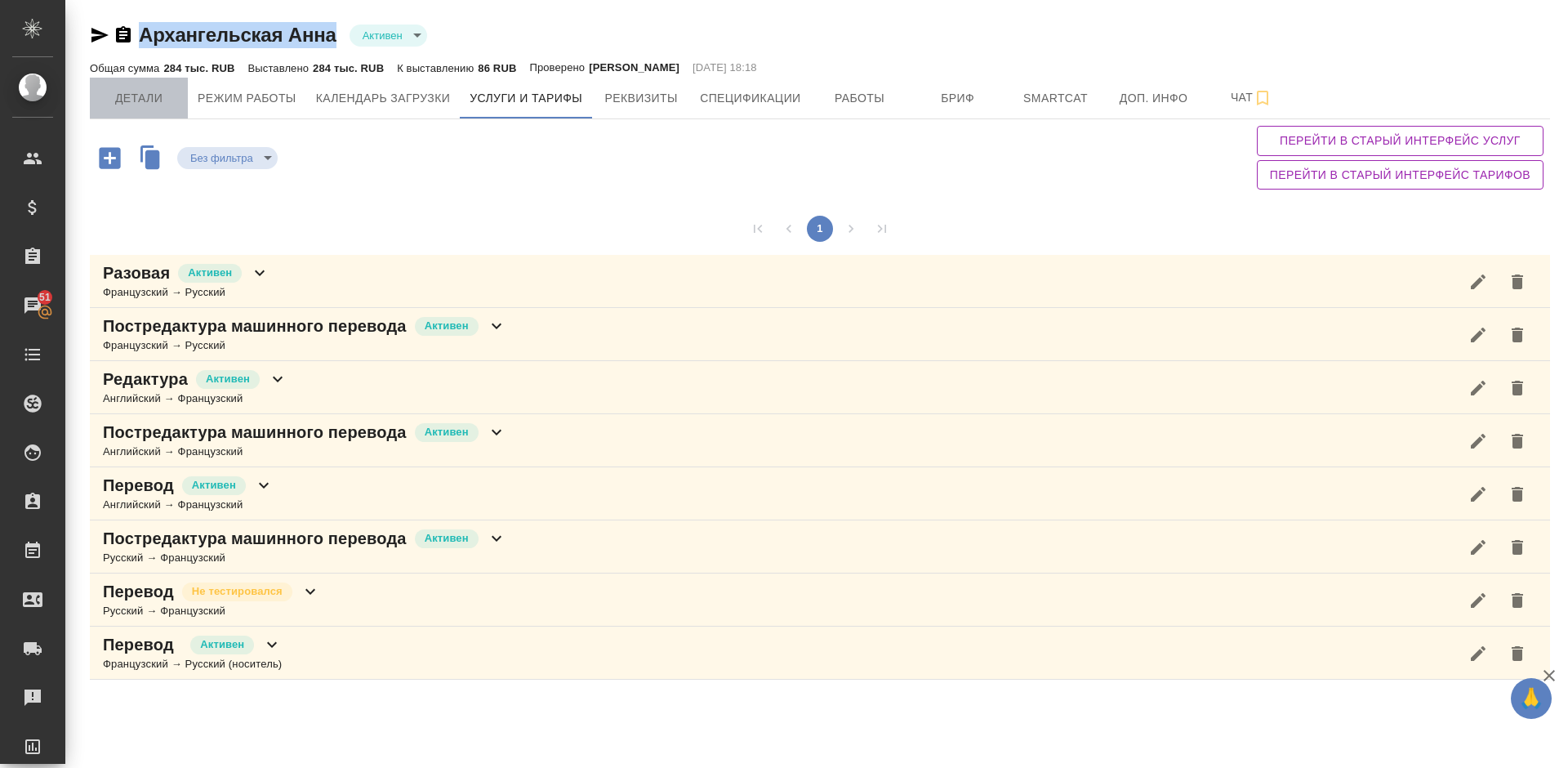
click at [131, 105] on span "Детали" at bounding box center [138, 98] width 78 height 20
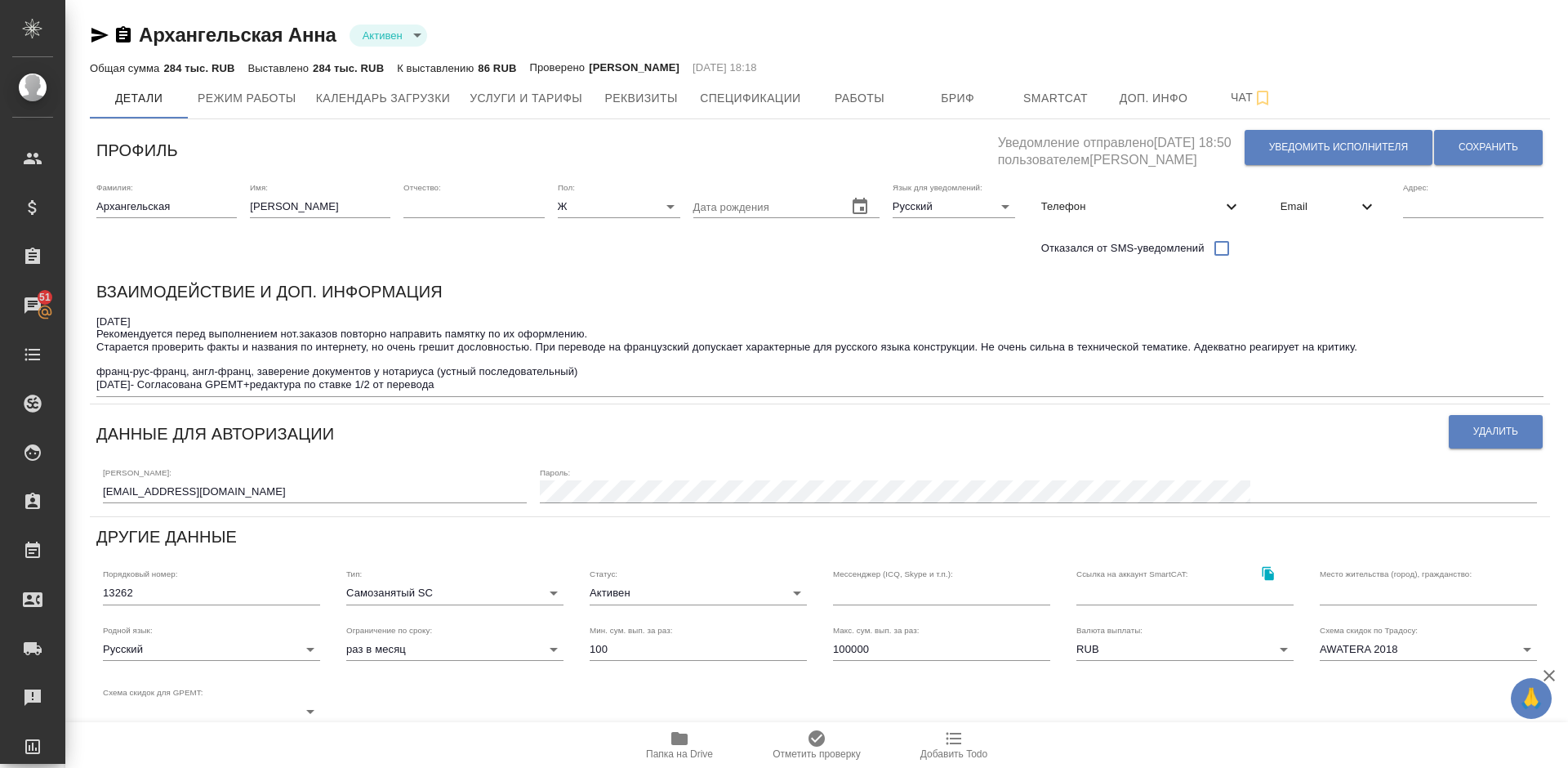
drag, startPoint x: 96, startPoint y: 369, endPoint x: 222, endPoint y: 369, distance: 126.0
click at [222, 369] on div "Взаимодействие и доп. информация 09.10.2024 Рекомендуется перед выполнением нот…" at bounding box center [820, 337] width 1460 height 131
drag, startPoint x: 251, startPoint y: 374, endPoint x: 195, endPoint y: 366, distance: 56.6
click at [195, 366] on textarea "09.10.2024 Рекомендуется перед выполнением нот.заказов повторно направить памят…" at bounding box center [819, 353] width 1447 height 76
type textarea "09.10.2024 Рекомендуется перед выполнением нот.заказов повторно направить памят…"
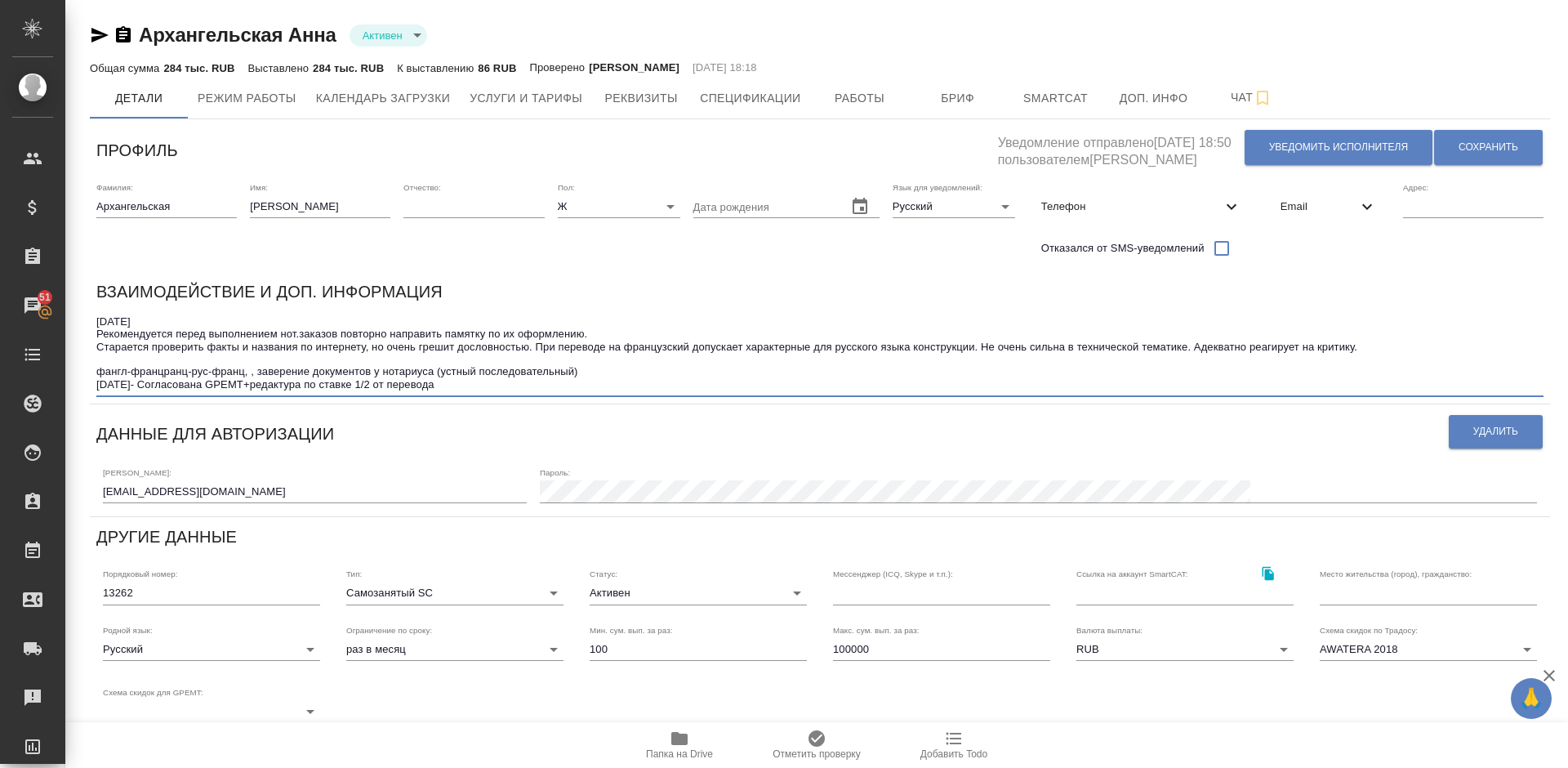
click at [180, 360] on textarea "09.10.2024 Рекомендуется перед выполнением нот.заказов повторно направить памят…" at bounding box center [819, 353] width 1447 height 76
click at [105, 370] on textarea "09.10.2024 Рекомендуется перед выполнением нот.заказов повторно направить памят…" at bounding box center [819, 353] width 1447 height 76
click at [242, 371] on textarea "09.10.2024 Рекомендуется перед выполнением нот.заказов повторно направить памят…" at bounding box center [819, 353] width 1447 height 76
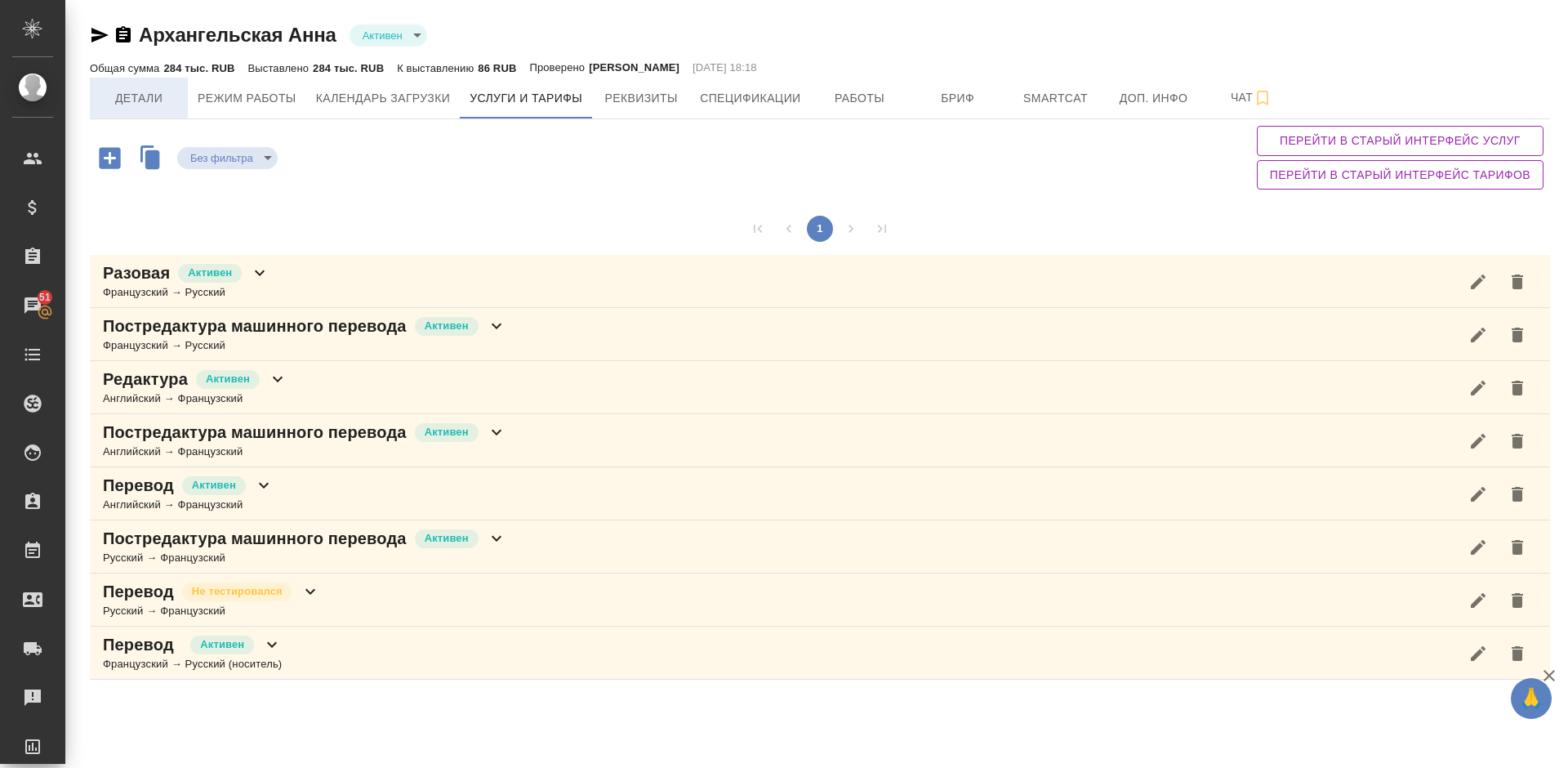
click at [108, 92] on span "Детали" at bounding box center [138, 98] width 78 height 20
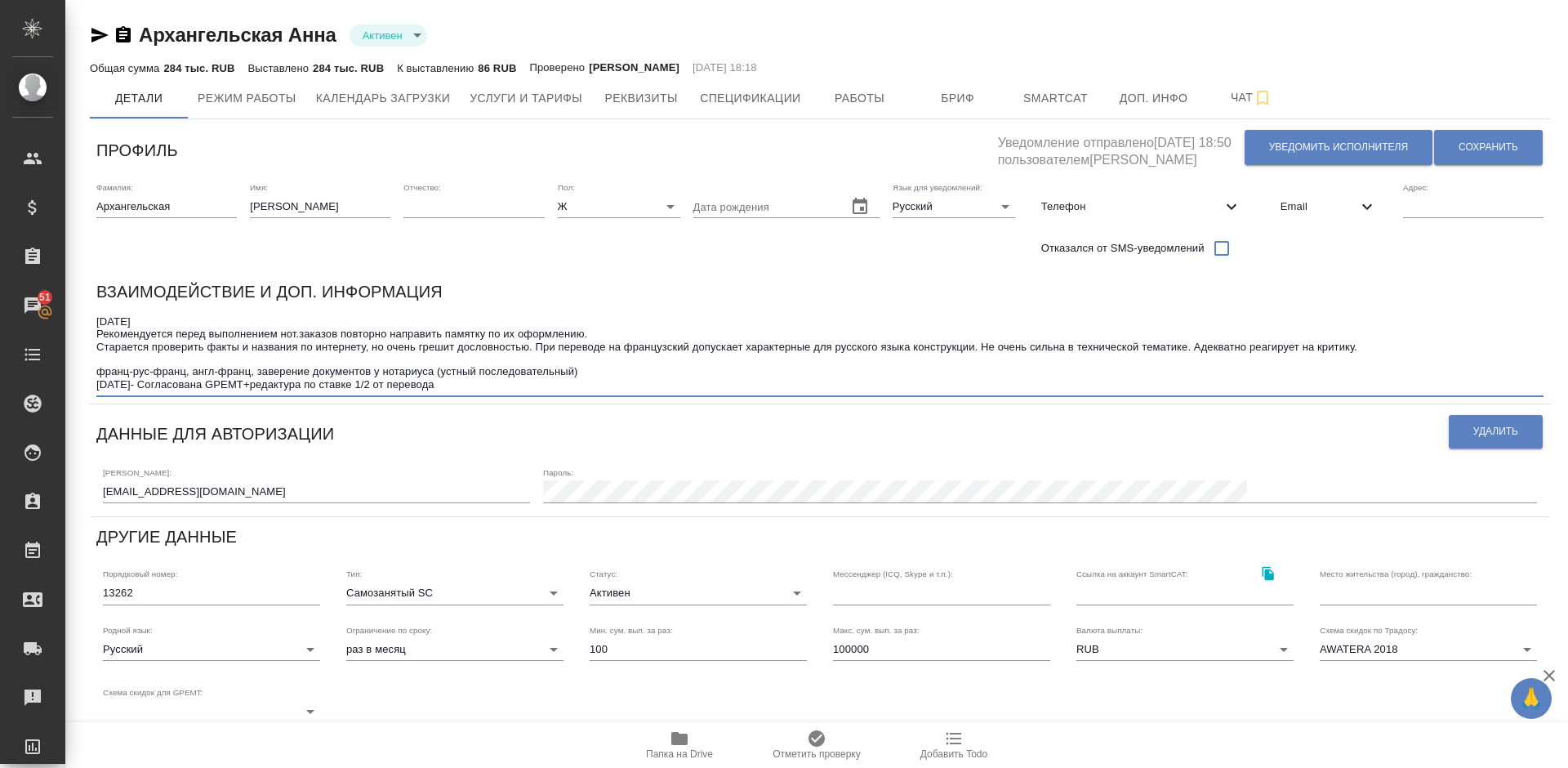
drag, startPoint x: 251, startPoint y: 370, endPoint x: 96, endPoint y: 369, distance: 155.0
click at [96, 369] on div "Взаимодействие и доп. информация 09.10.2024 Рекомендуется перед выполнением нот…" at bounding box center [820, 337] width 1460 height 131
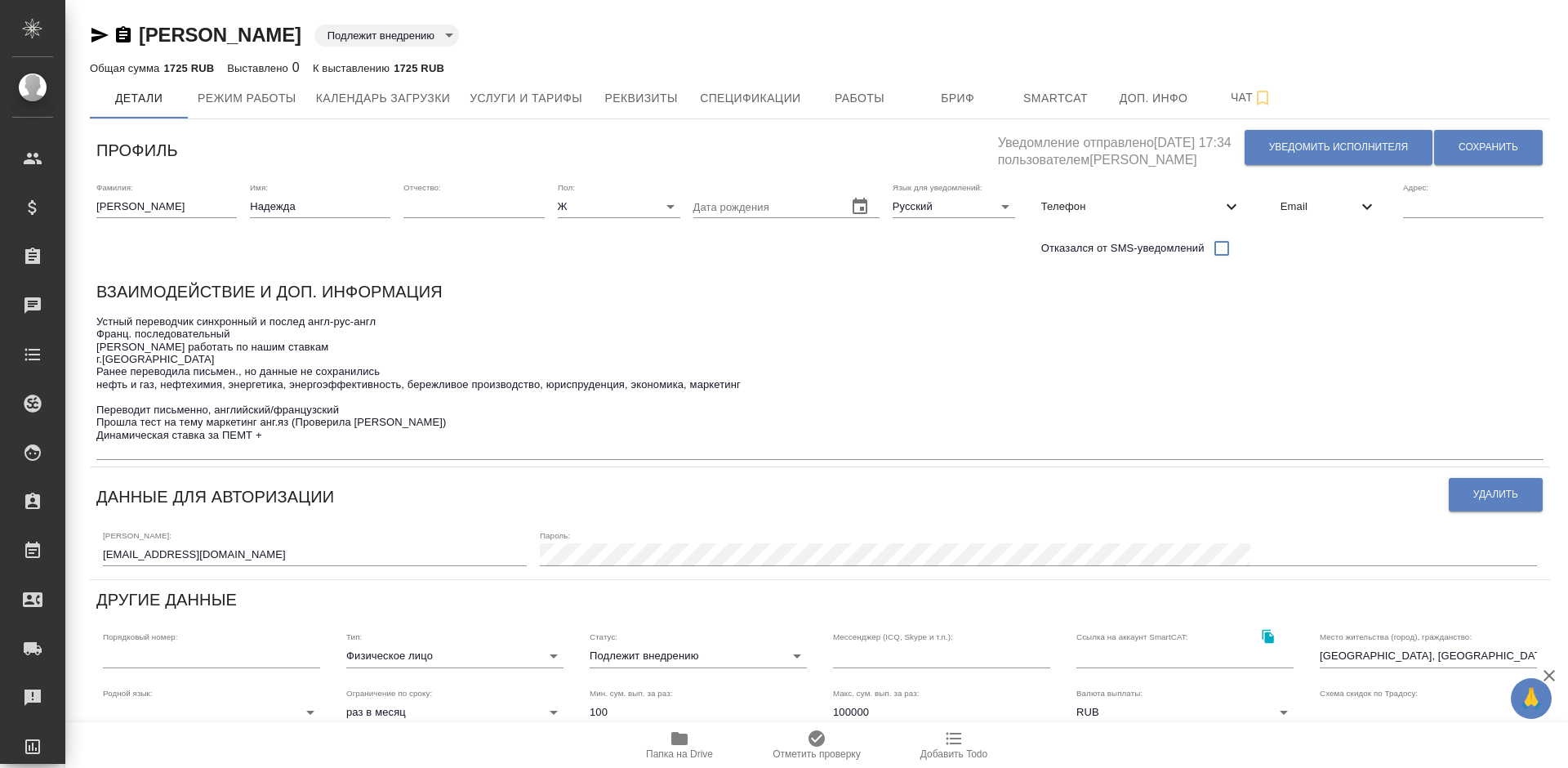
drag, startPoint x: 320, startPoint y: 36, endPoint x: 144, endPoint y: 33, distance: 176.0
click at [144, 33] on div "[PERSON_NAME] внедрению toBeImplemented" at bounding box center [820, 35] width 1460 height 26
copy link "[PERSON_NAME]"
click at [887, 93] on span "Работы" at bounding box center [859, 98] width 78 height 20
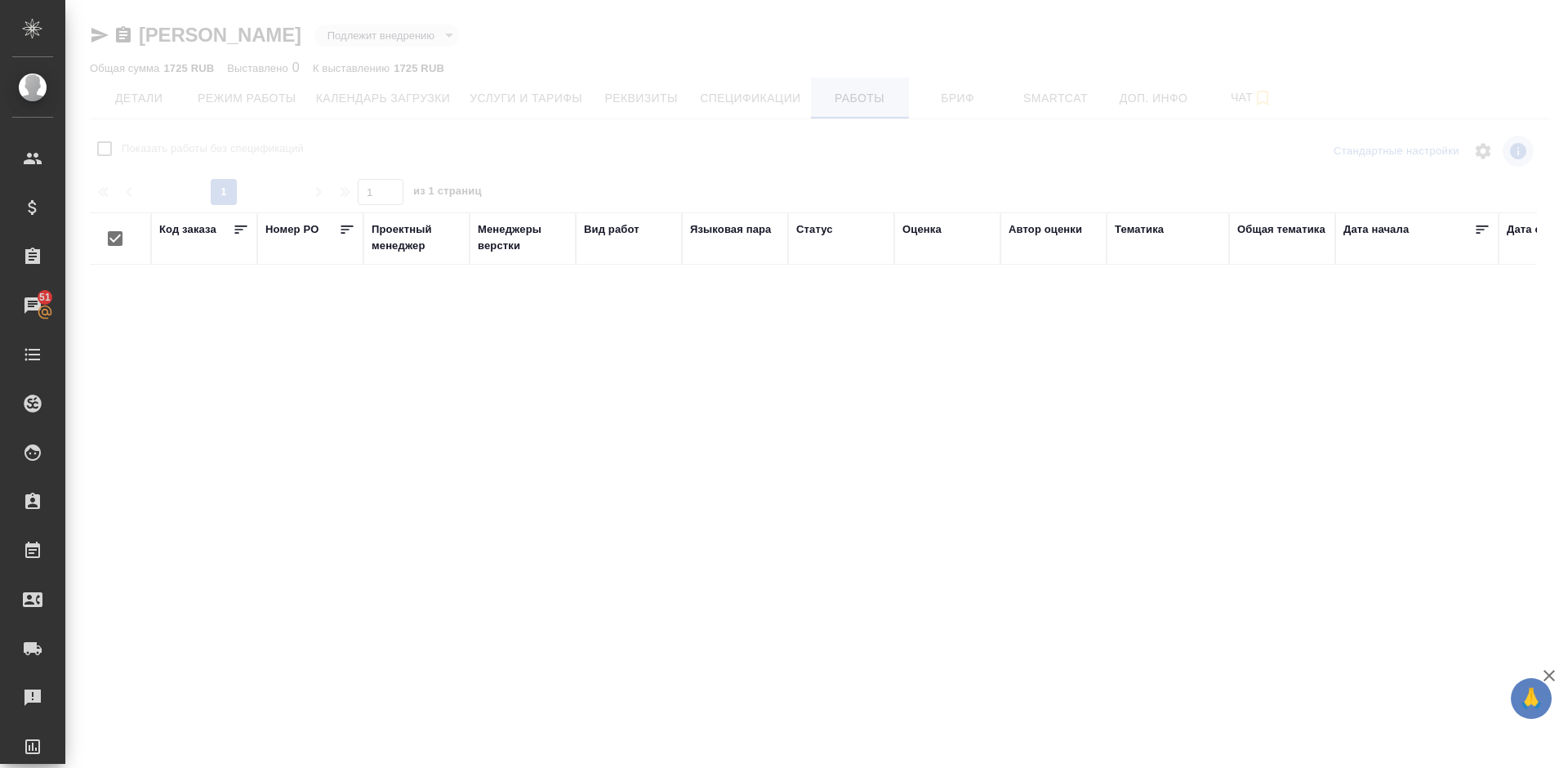
checkbox input "false"
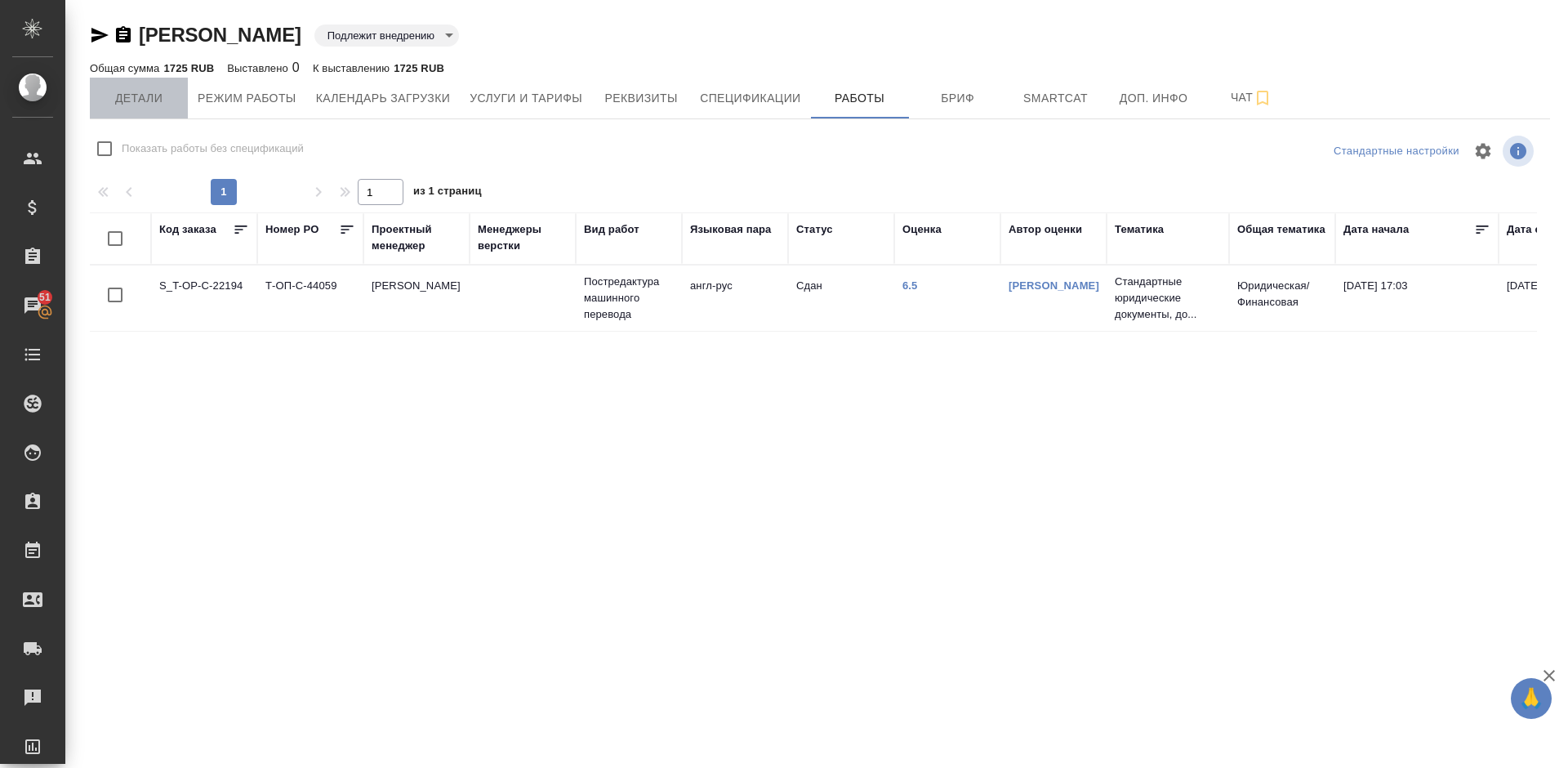
click at [140, 96] on span "Детали" at bounding box center [138, 98] width 78 height 20
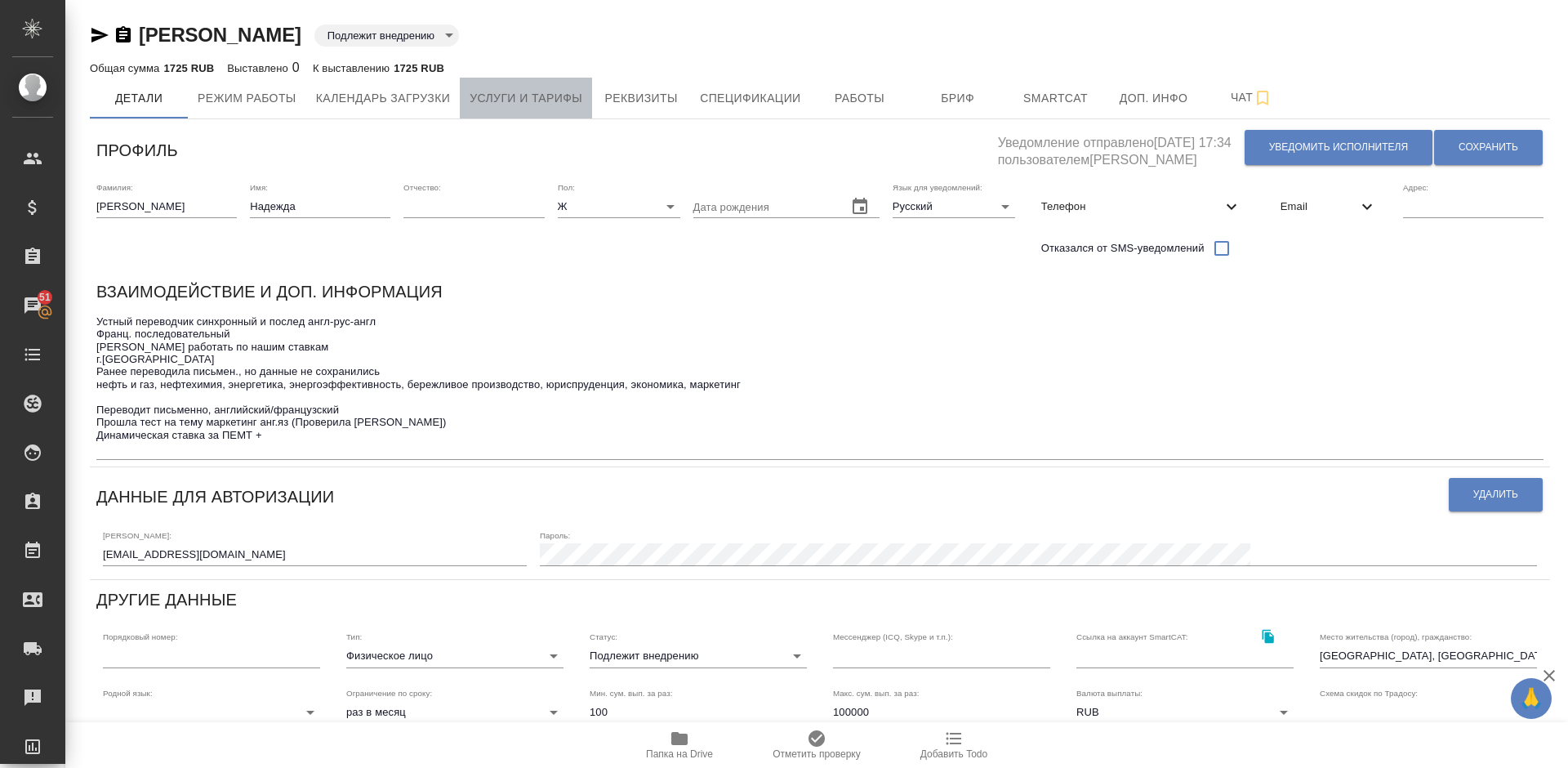
click at [586, 95] on button "Услуги и тарифы" at bounding box center [526, 98] width 132 height 41
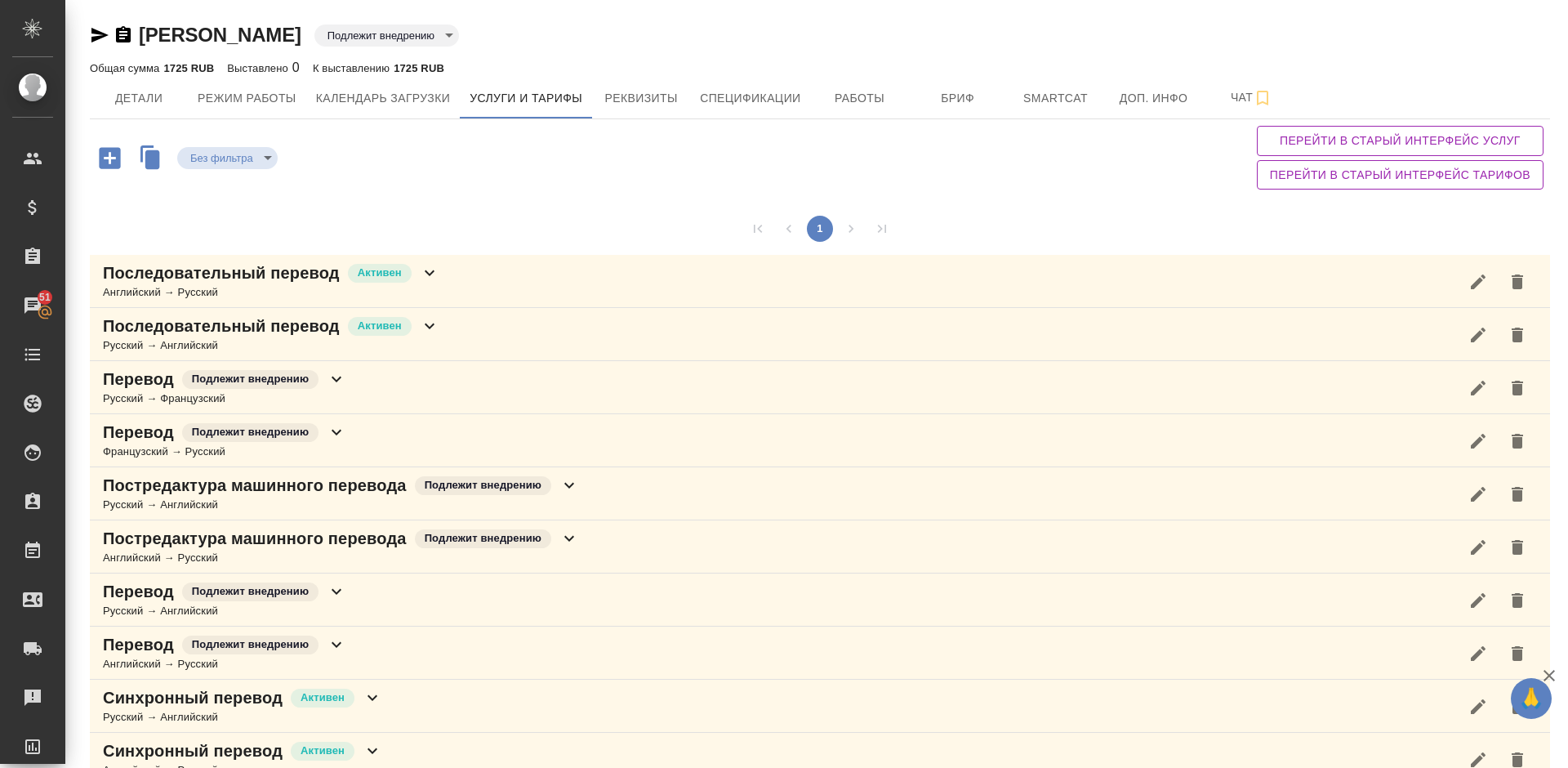
click at [619, 162] on div "Без фильтра no filters Перейти в старый интерфейс услуг Перейти в старый интерф…" at bounding box center [820, 157] width 1460 height 77
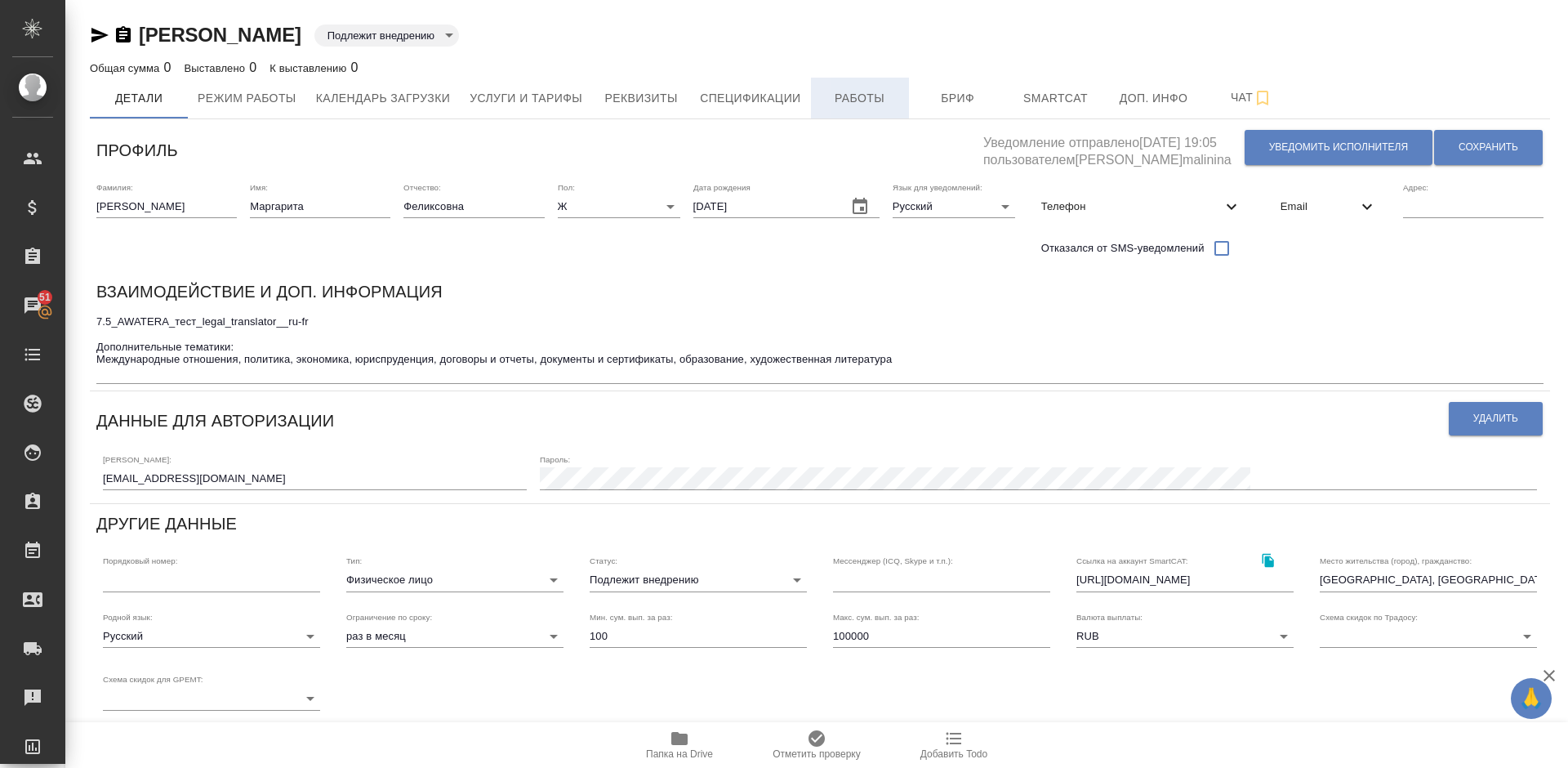
click at [846, 94] on span "Работы" at bounding box center [859, 98] width 78 height 20
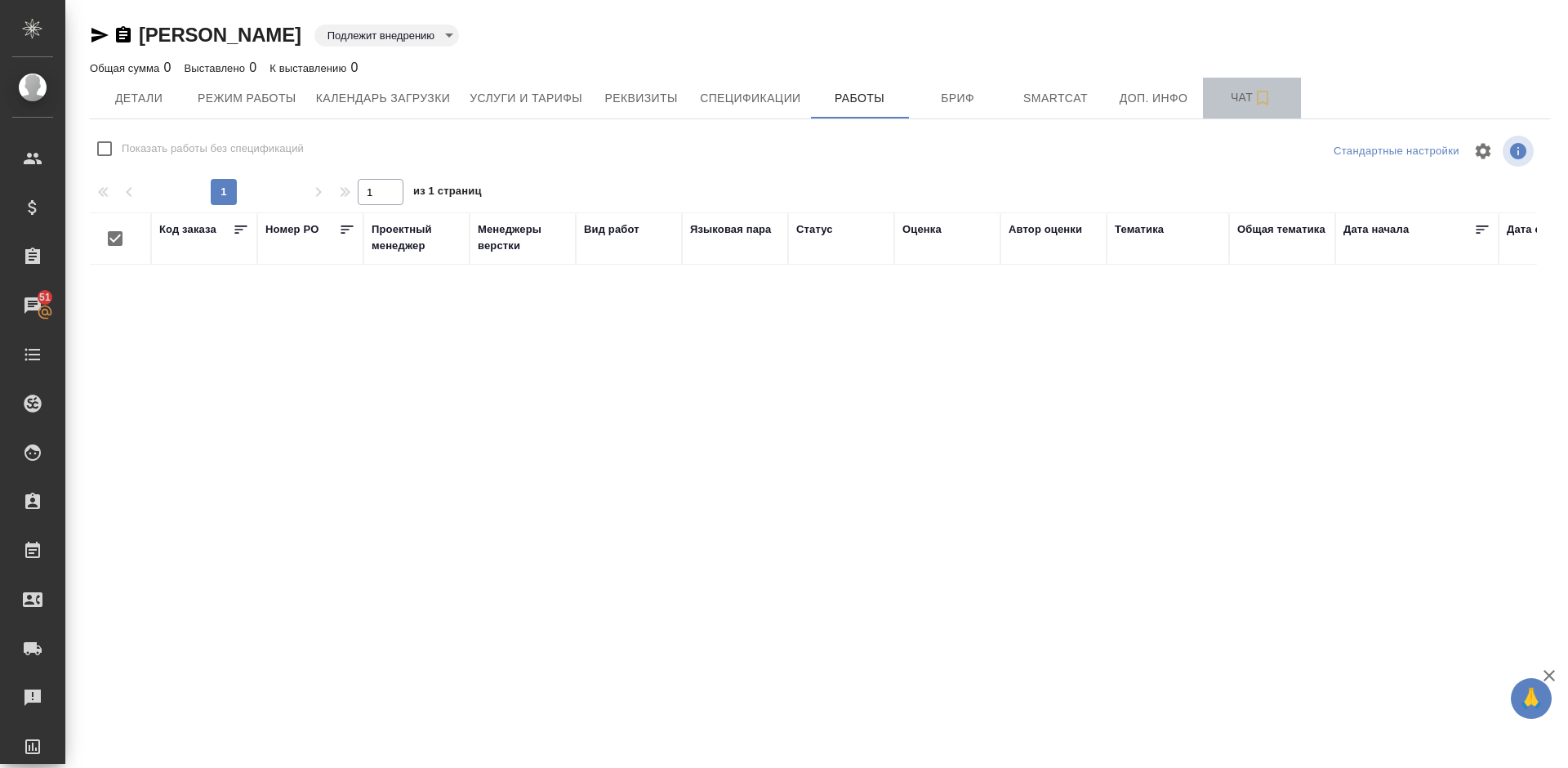
click at [1231, 94] on span "Чат" at bounding box center [1251, 97] width 78 height 20
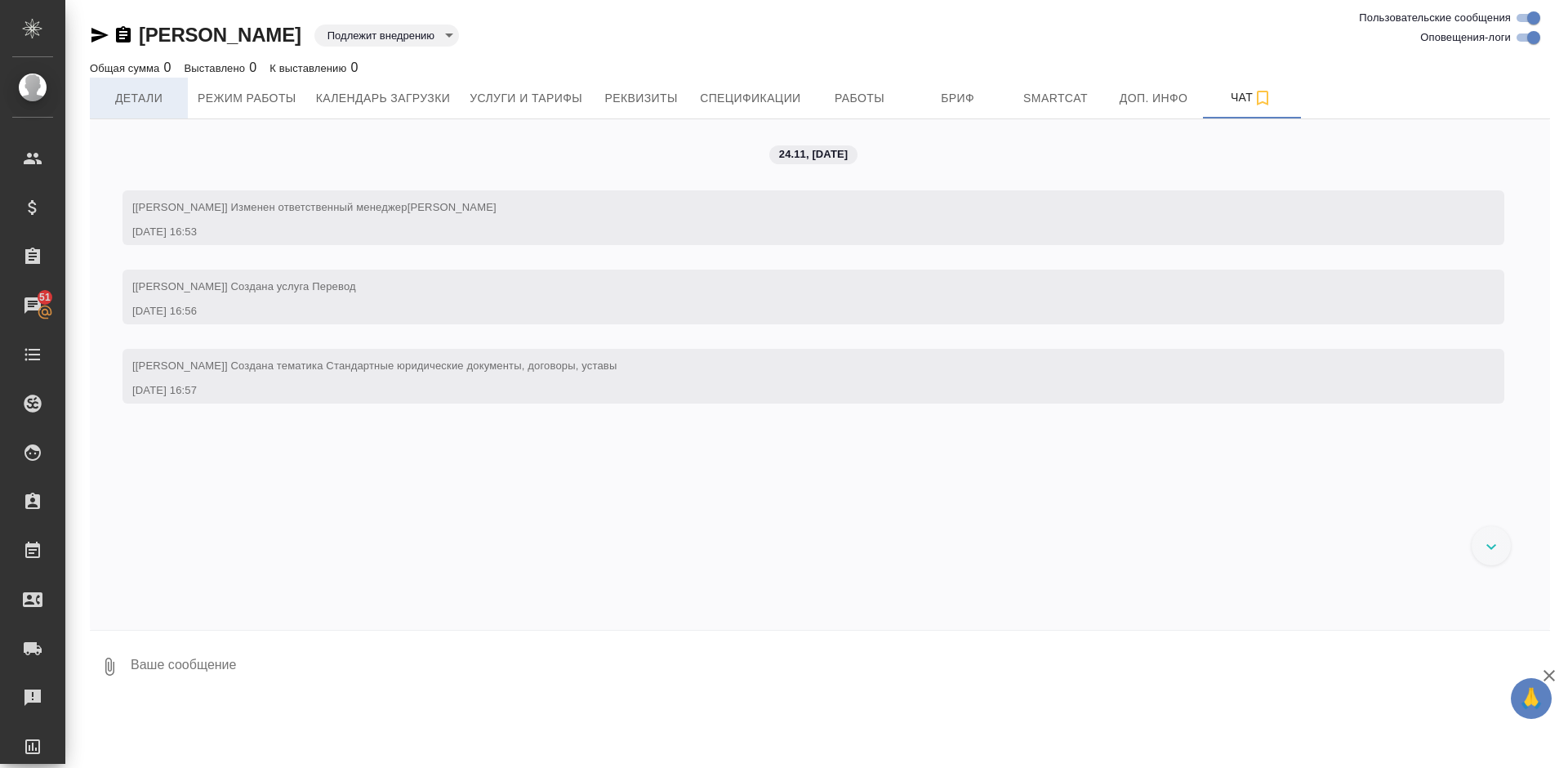
click at [151, 105] on span "Детали" at bounding box center [138, 98] width 78 height 20
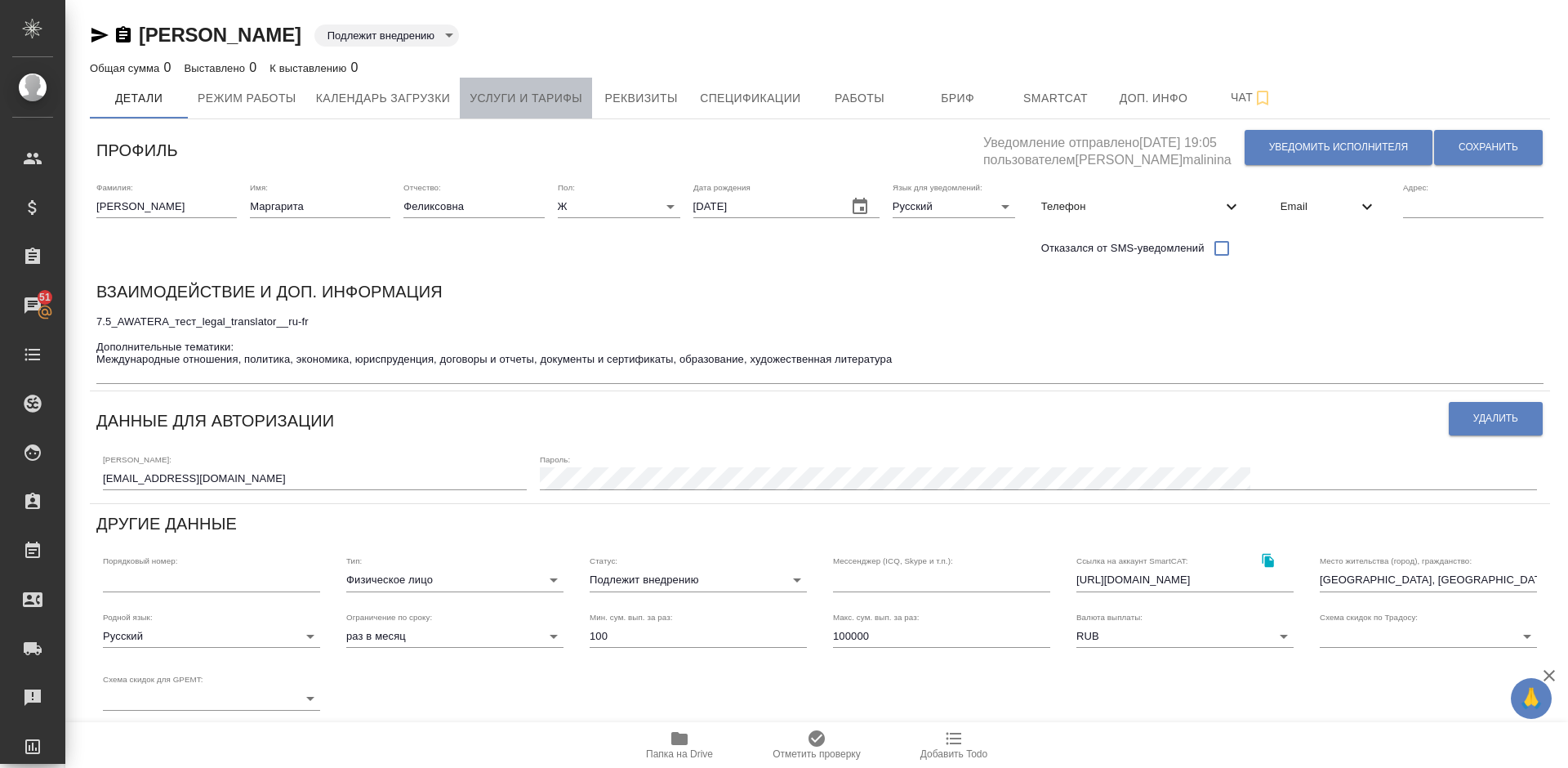
click at [522, 113] on button "Услуги и тарифы" at bounding box center [526, 98] width 132 height 41
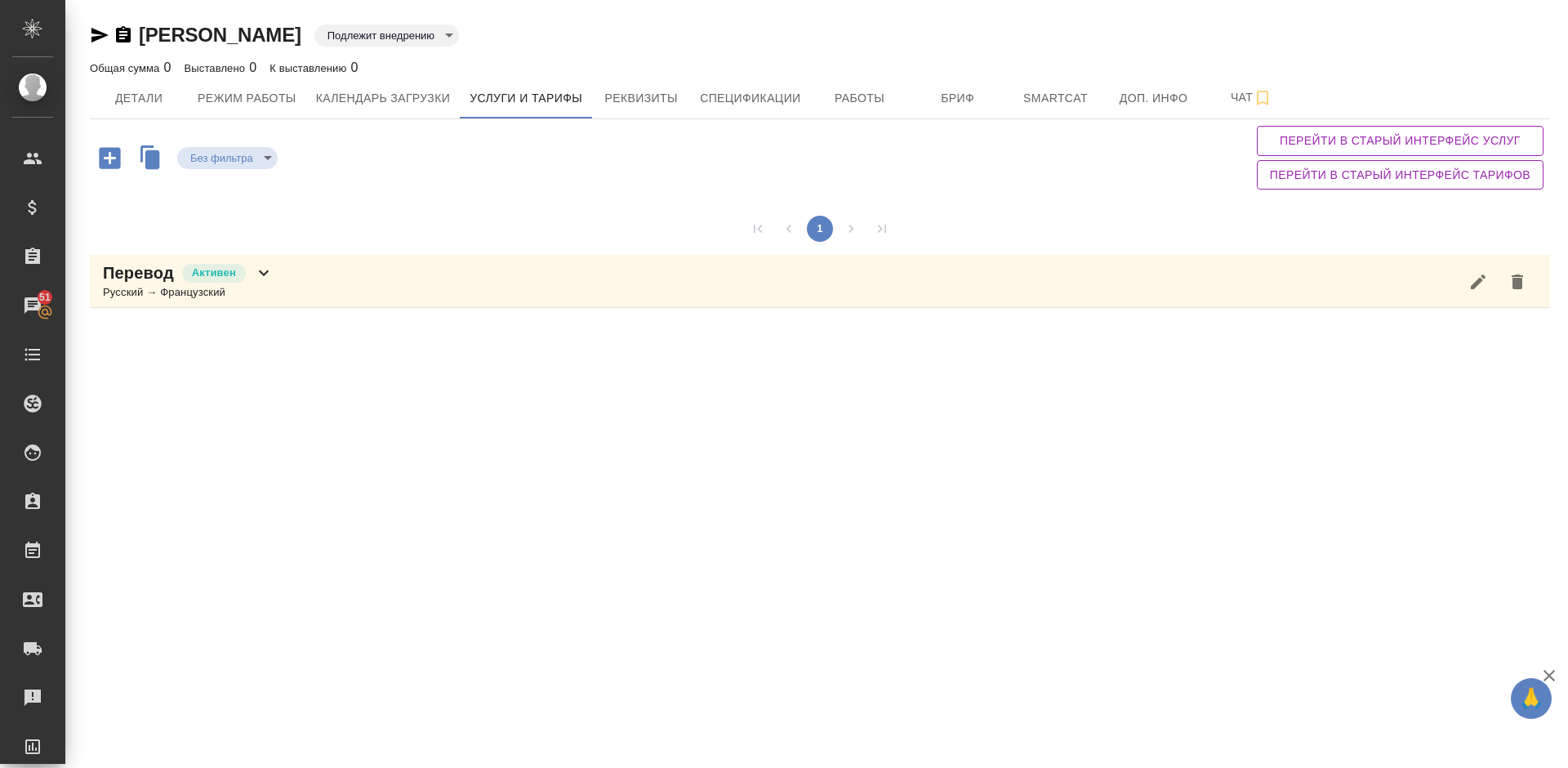
click at [428, 280] on div "Перевод Активен Русский → Французский" at bounding box center [820, 281] width 1460 height 53
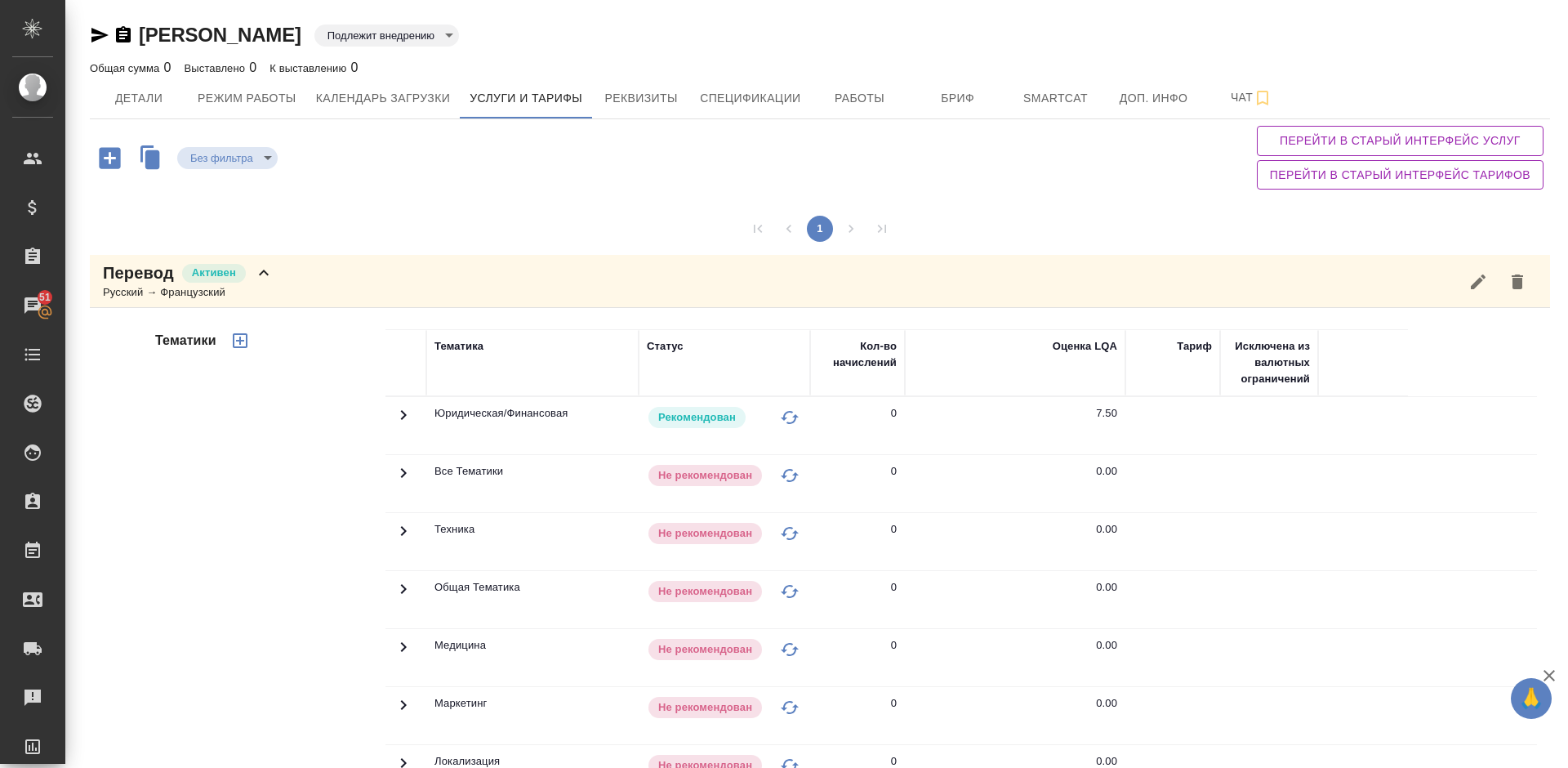
click at [306, 489] on div "Тематики" at bounding box center [268, 591] width 233 height 546
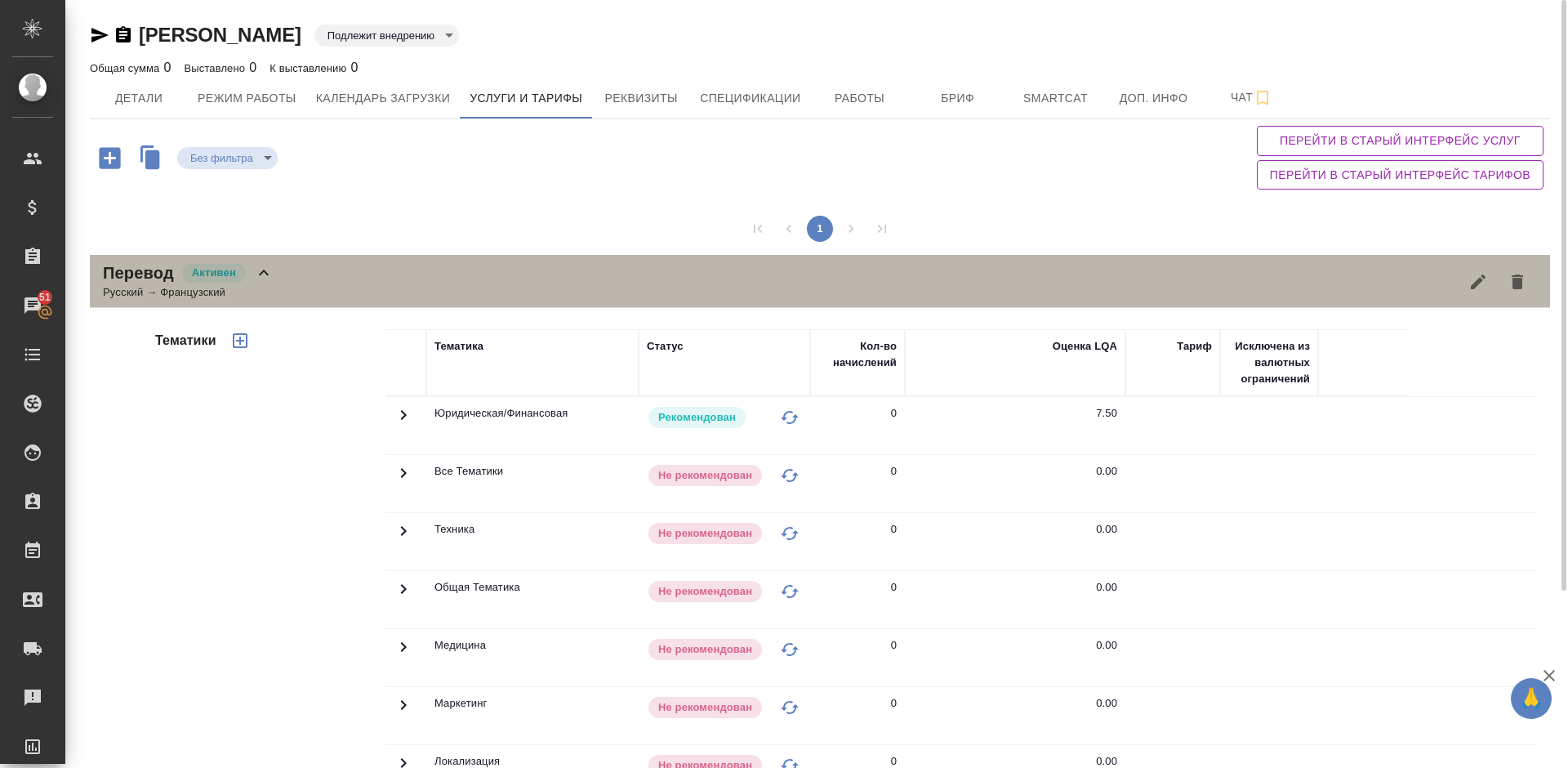
click at [288, 284] on div "Перевод Активен Русский → Французский" at bounding box center [820, 281] width 1460 height 53
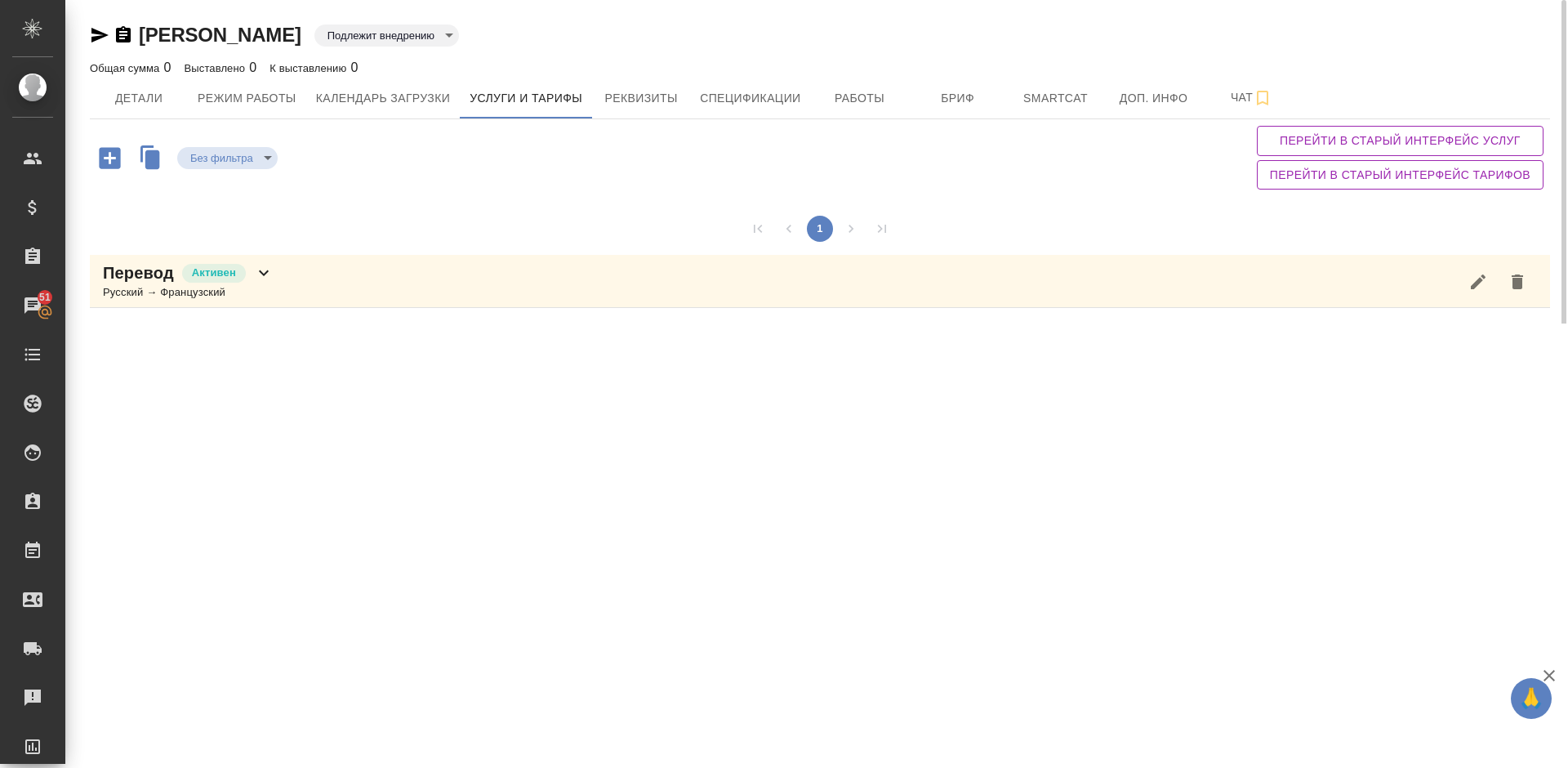
click at [303, 280] on div "Перевод Активен Русский → Французский" at bounding box center [820, 281] width 1460 height 53
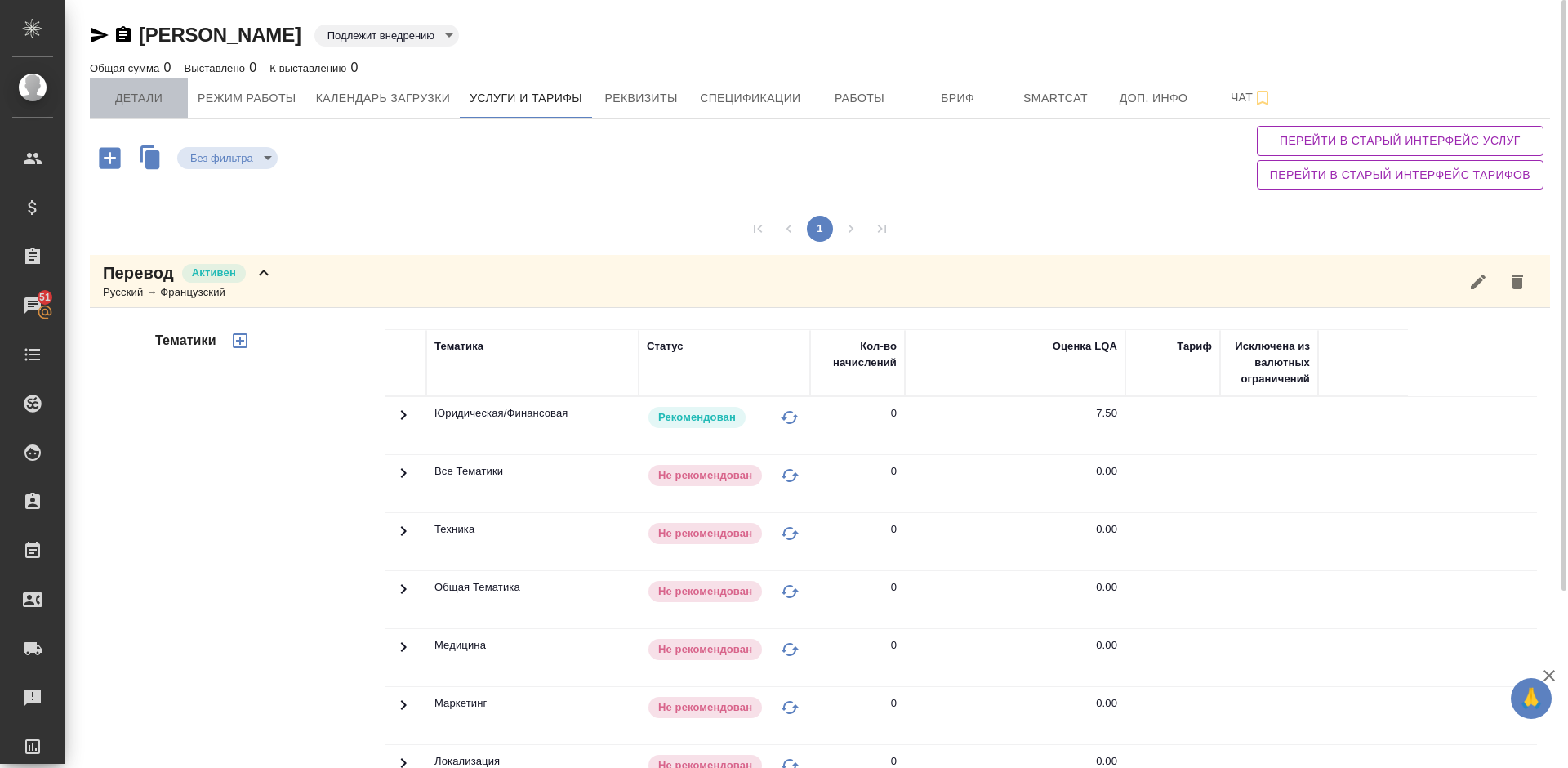
click at [145, 103] on span "Детали" at bounding box center [138, 98] width 78 height 20
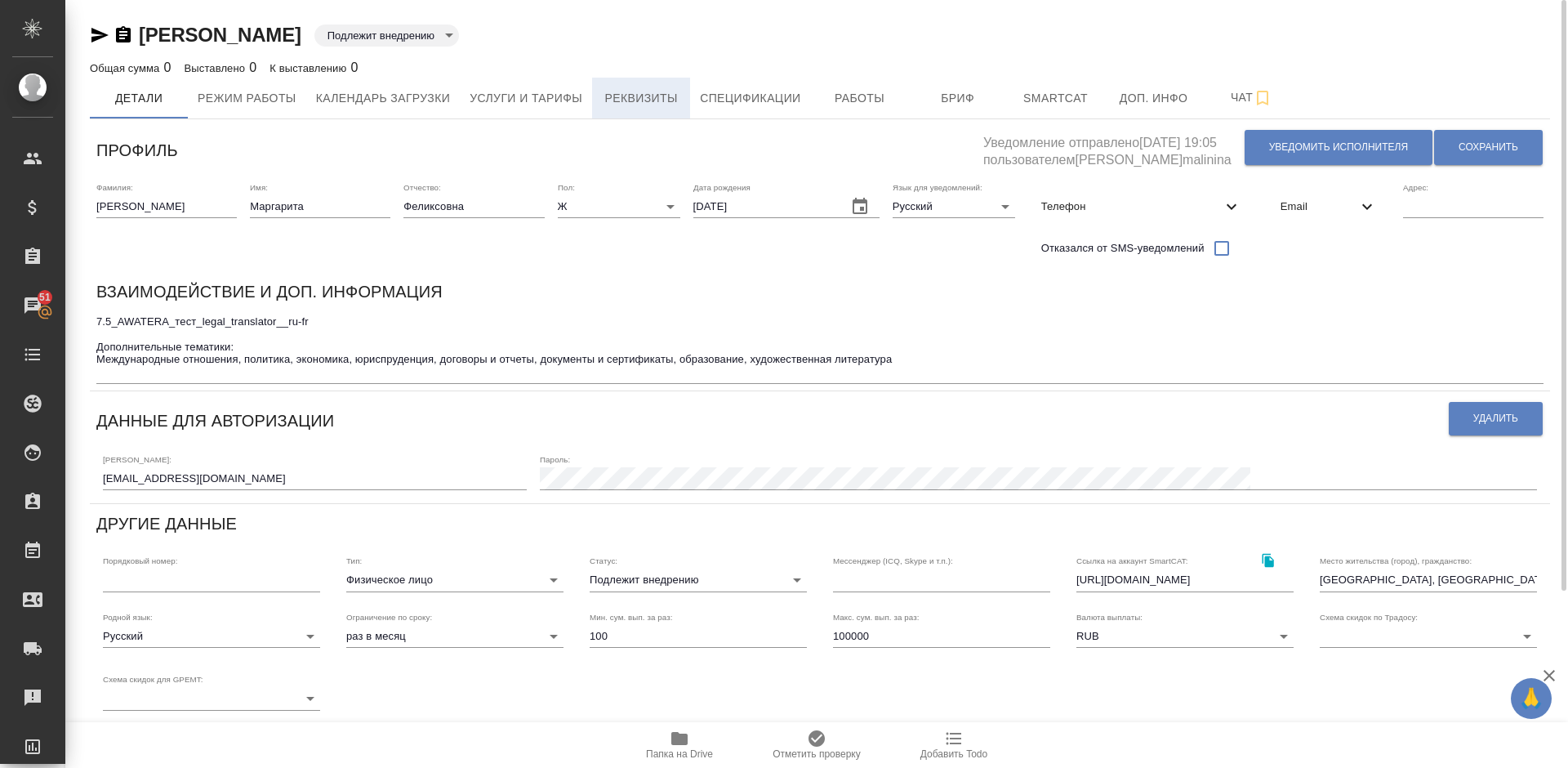
click at [659, 104] on span "Реквизиты" at bounding box center [640, 98] width 78 height 20
select select "10"
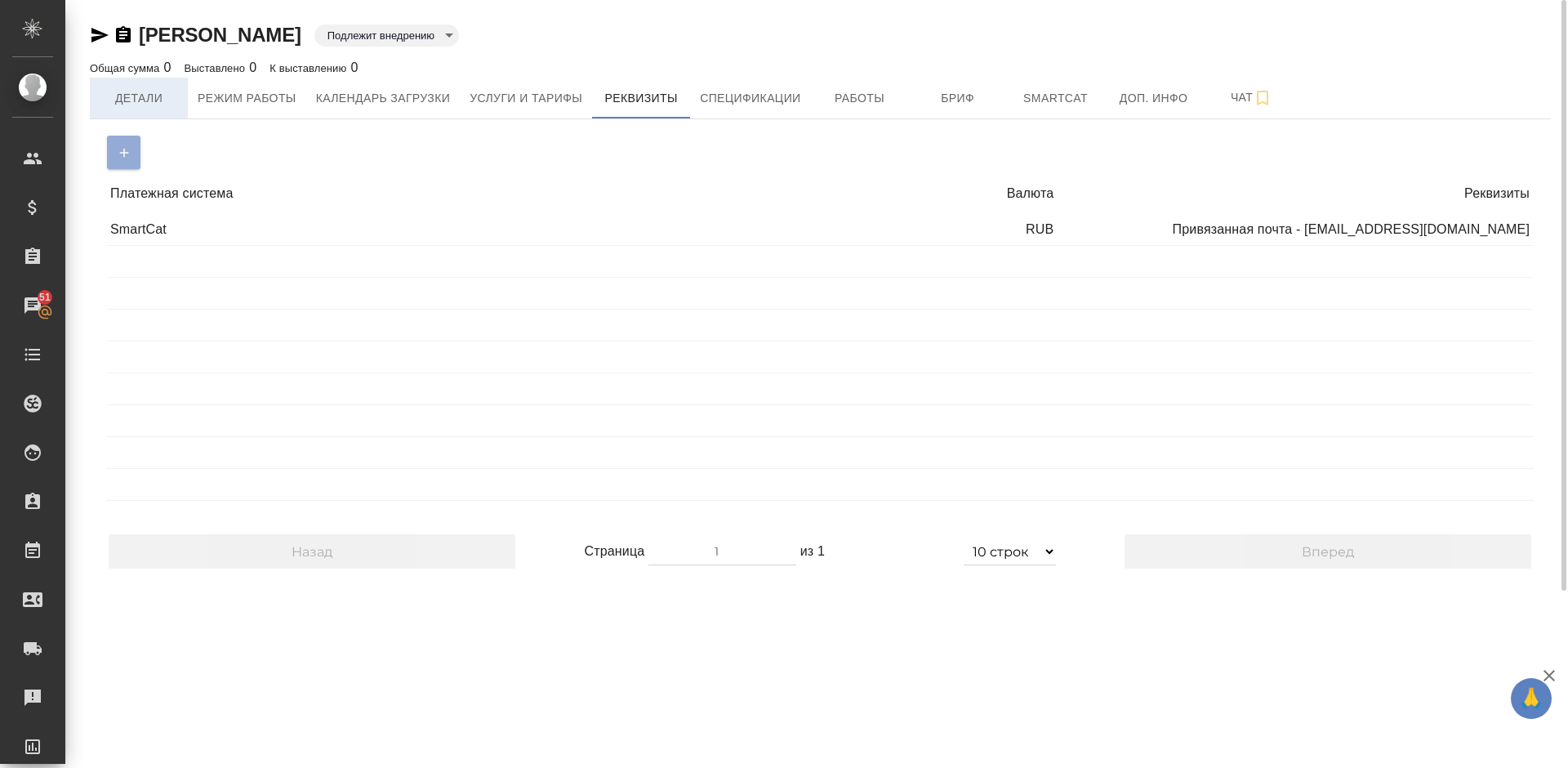
click at [181, 101] on button "Детали" at bounding box center [138, 98] width 98 height 41
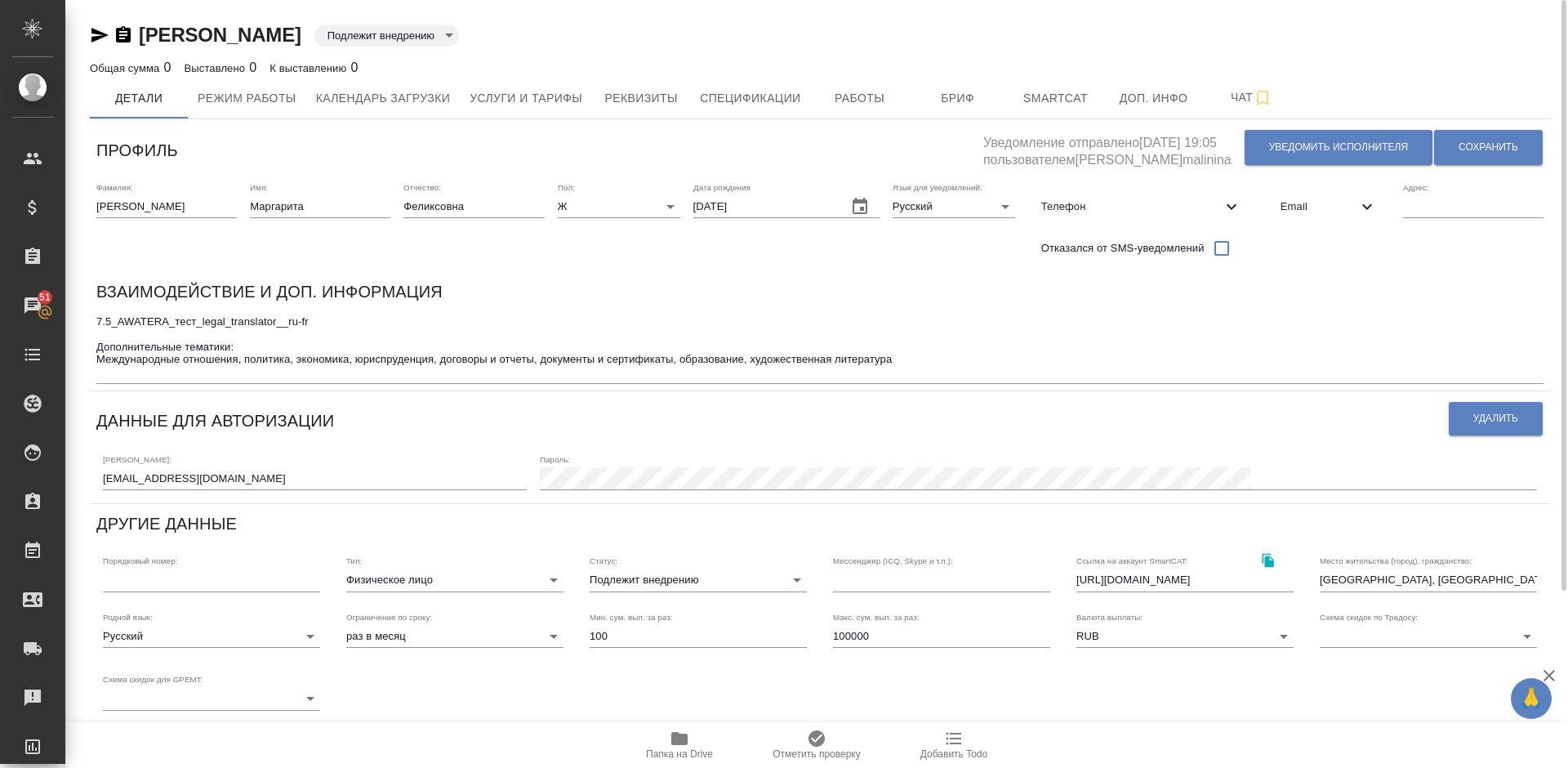
drag, startPoint x: 501, startPoint y: 40, endPoint x: 141, endPoint y: 34, distance: 360.0
click at [141, 34] on div "[PERSON_NAME] внедрению toBeImplemented" at bounding box center [820, 35] width 1460 height 26
copy link "[PERSON_NAME]"
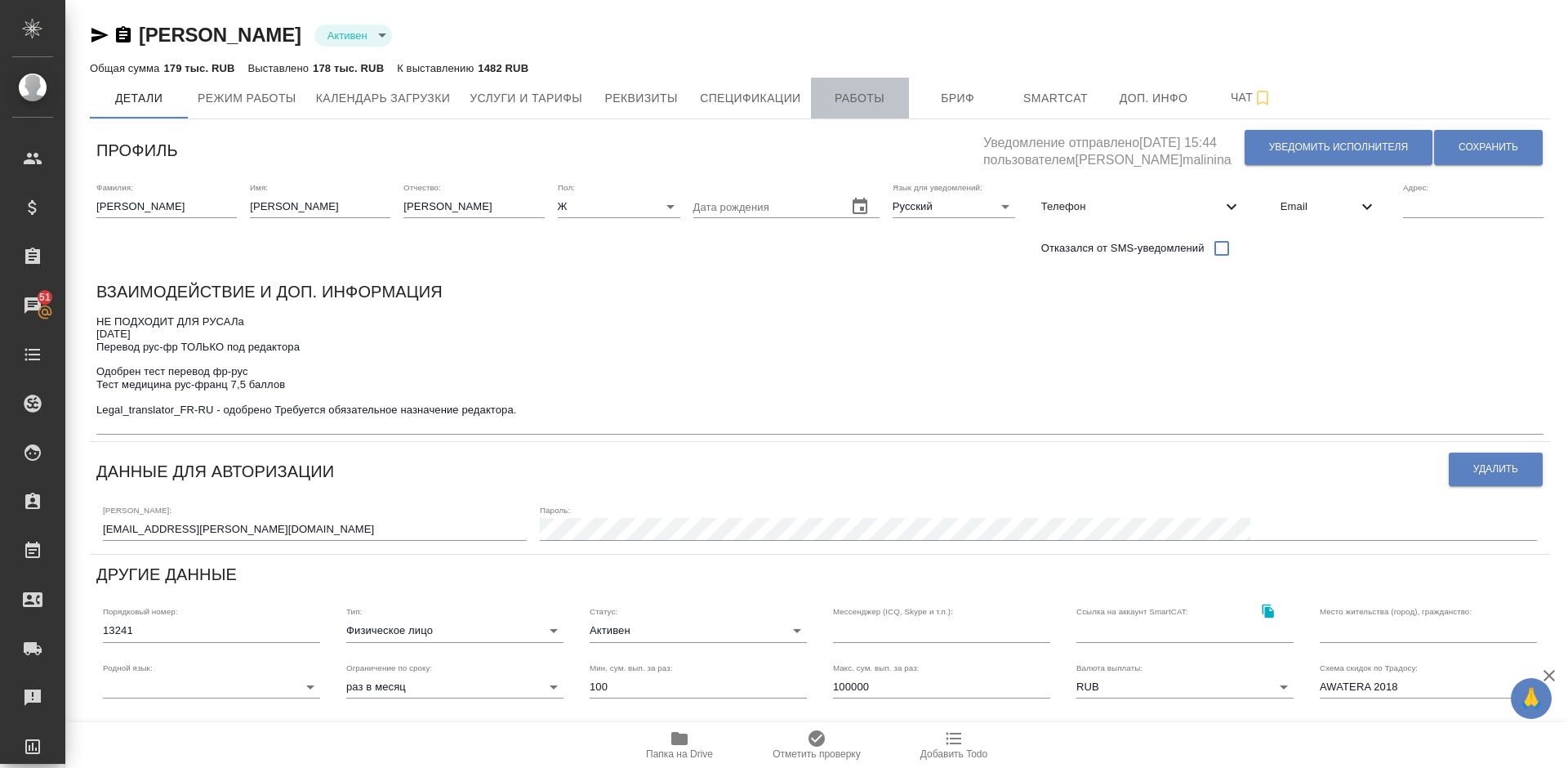
click at [854, 100] on span "Работы" at bounding box center [859, 98] width 78 height 20
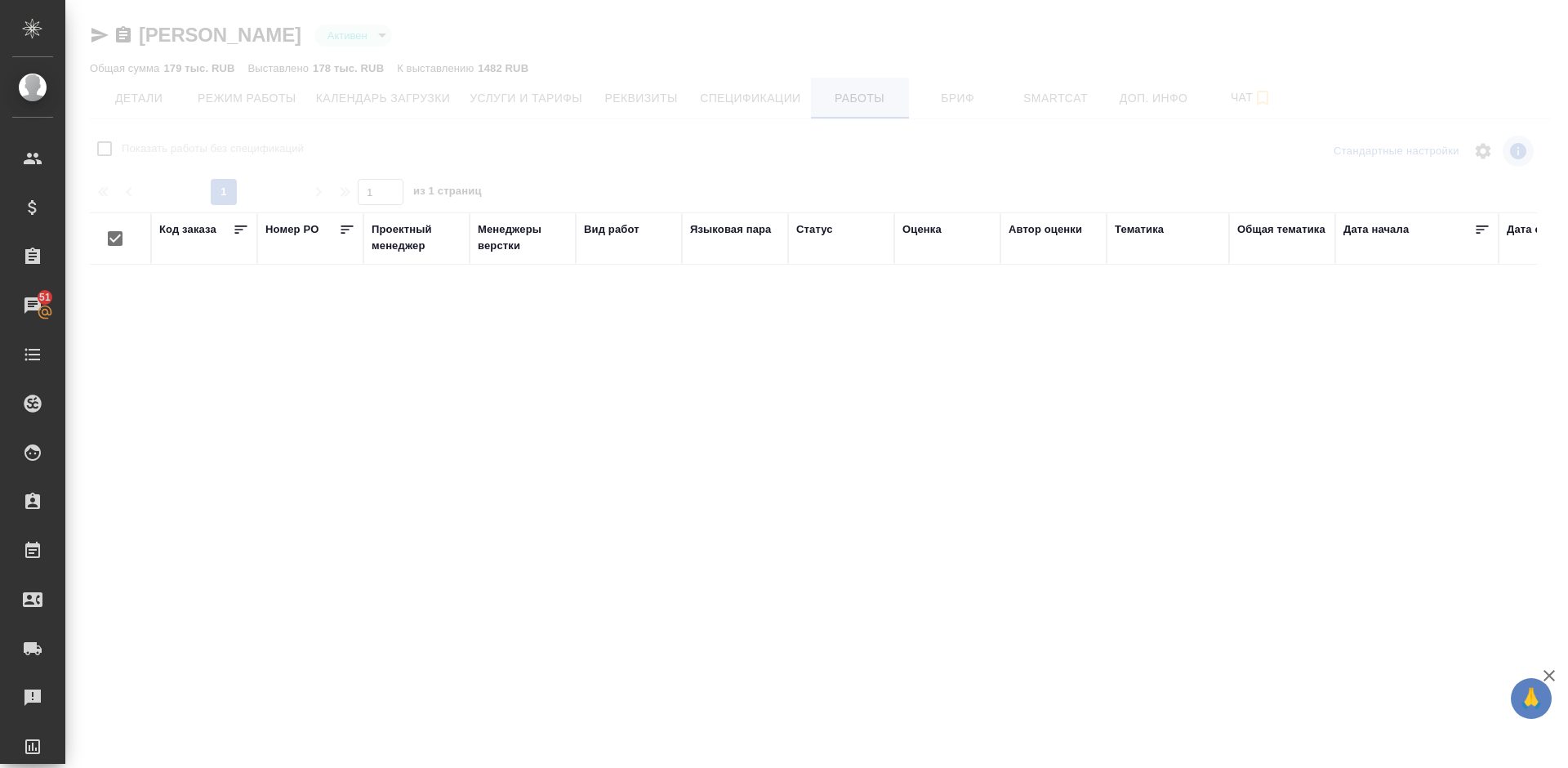
checkbox input "false"
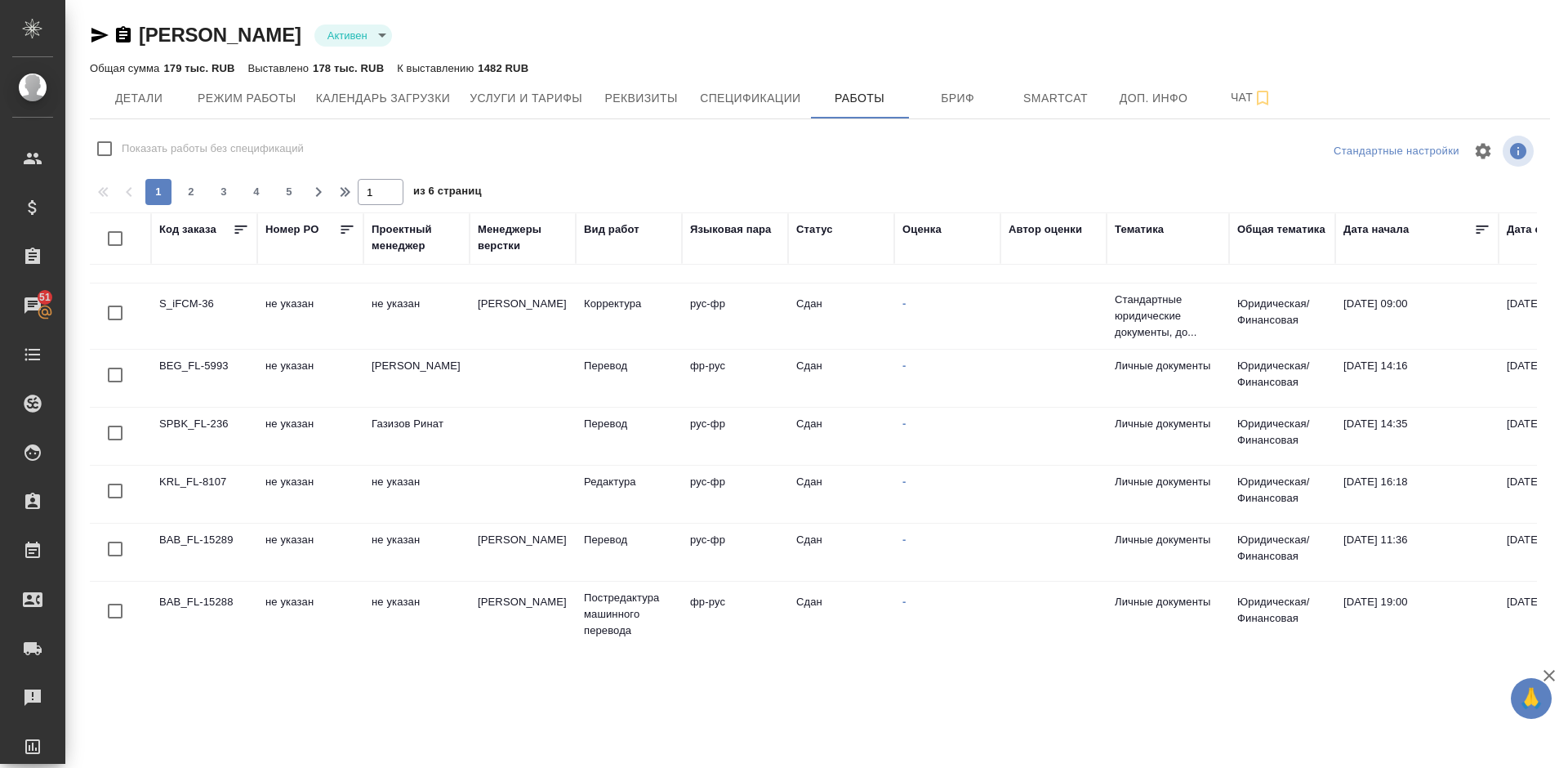
scroll to position [1188, 0]
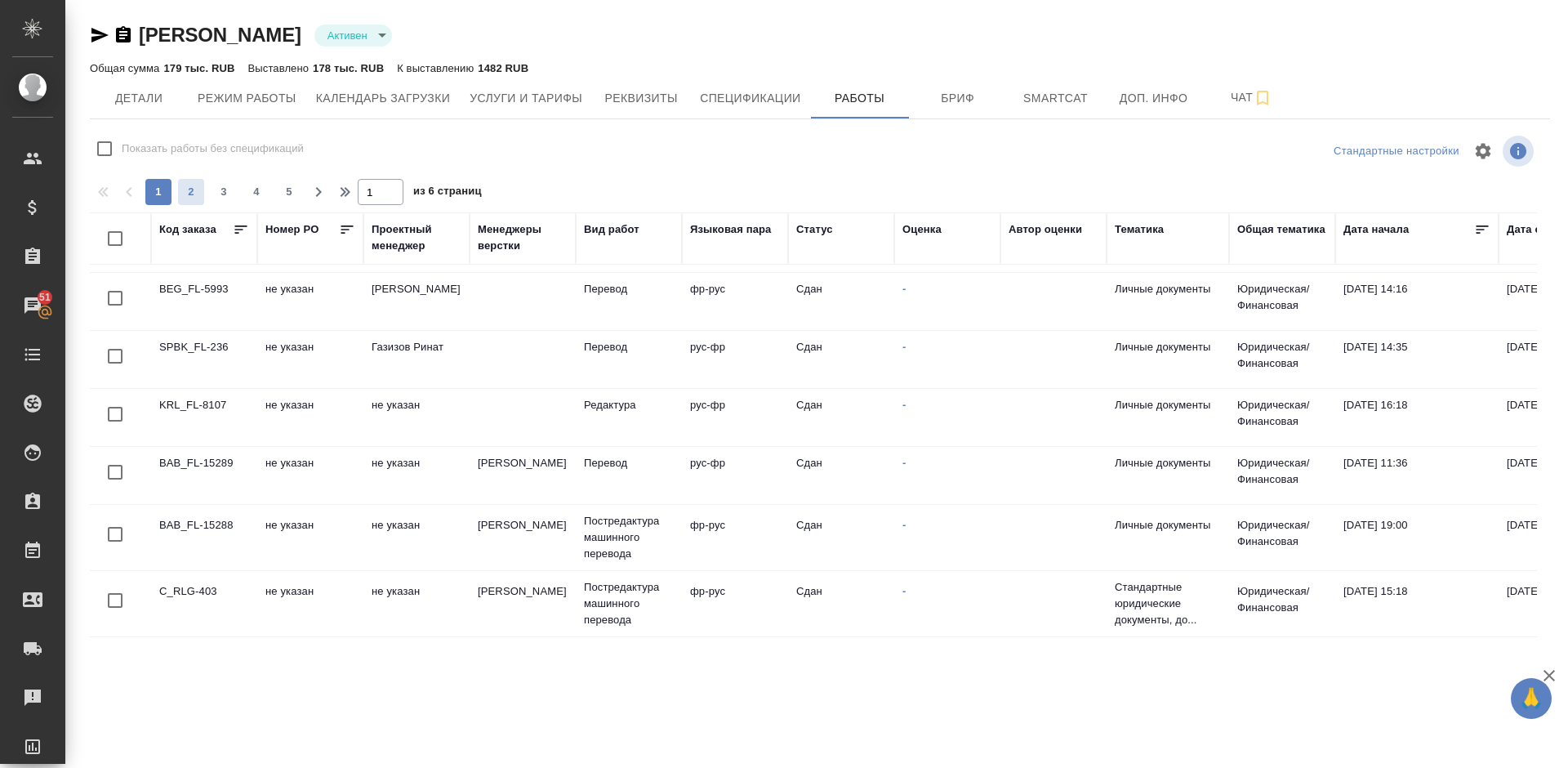
click at [200, 191] on span "2" at bounding box center [191, 192] width 26 height 17
type input "2"
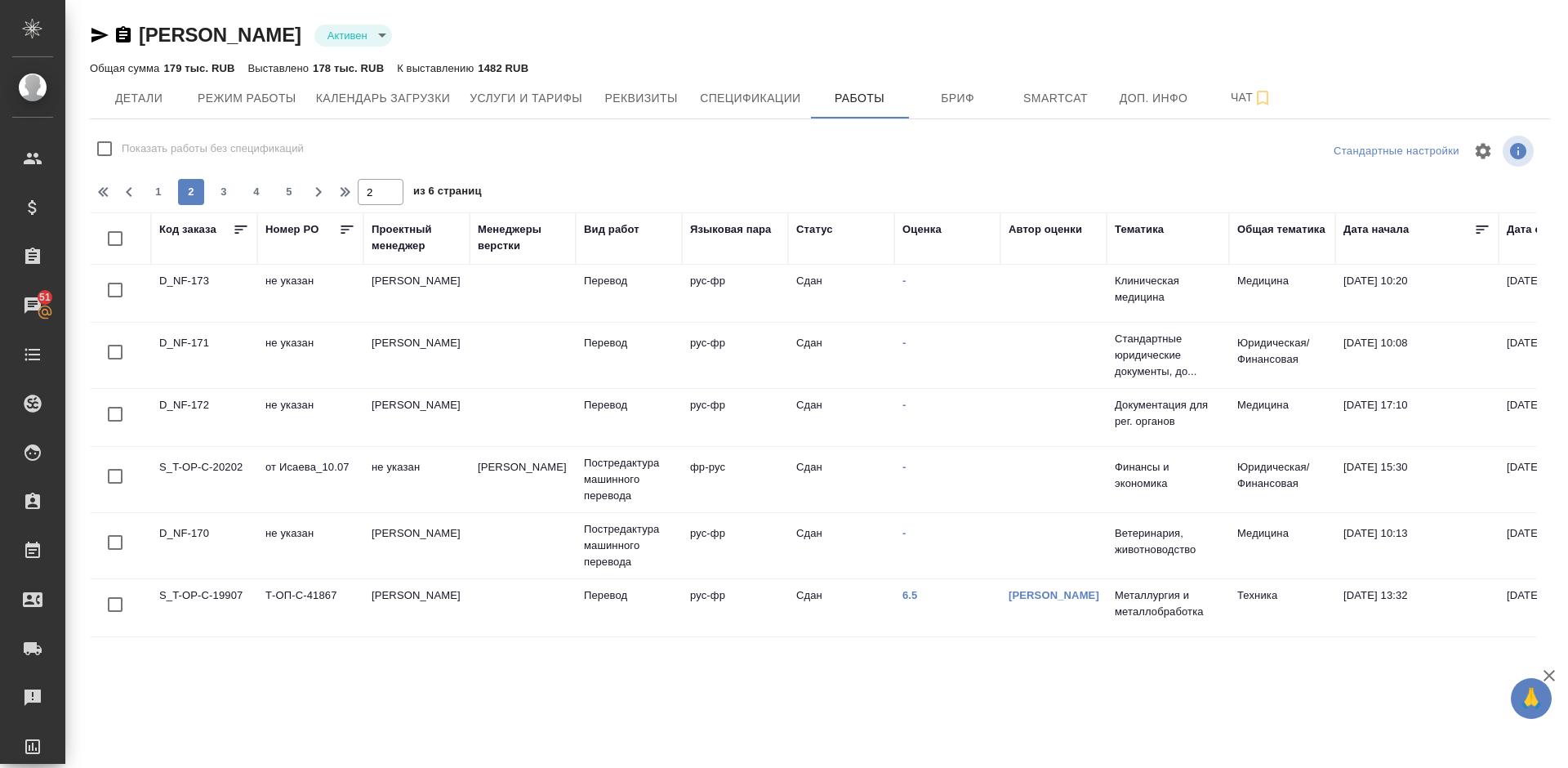
scroll to position [0, 0]
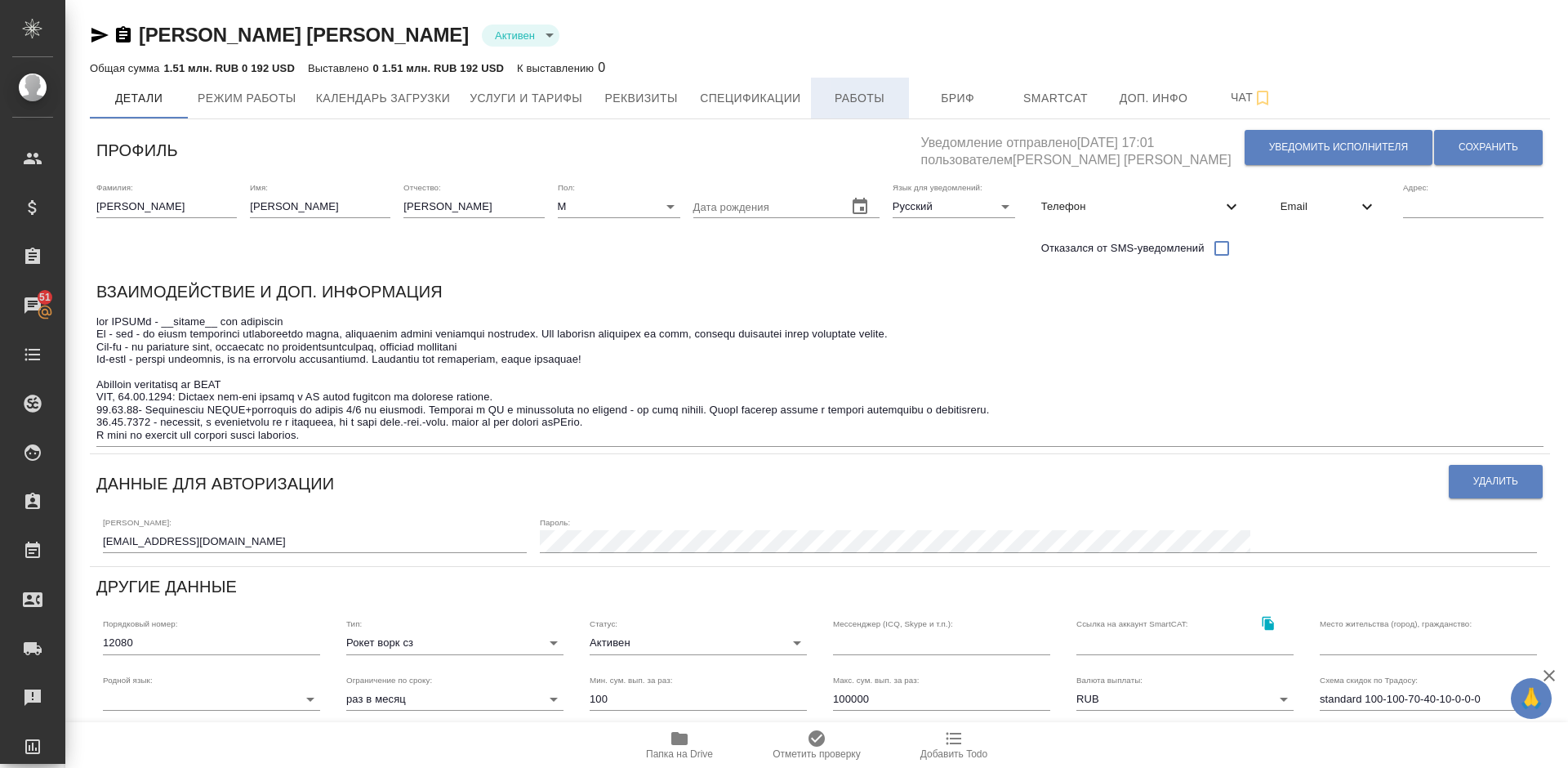
click at [846, 99] on span "Работы" at bounding box center [859, 98] width 78 height 20
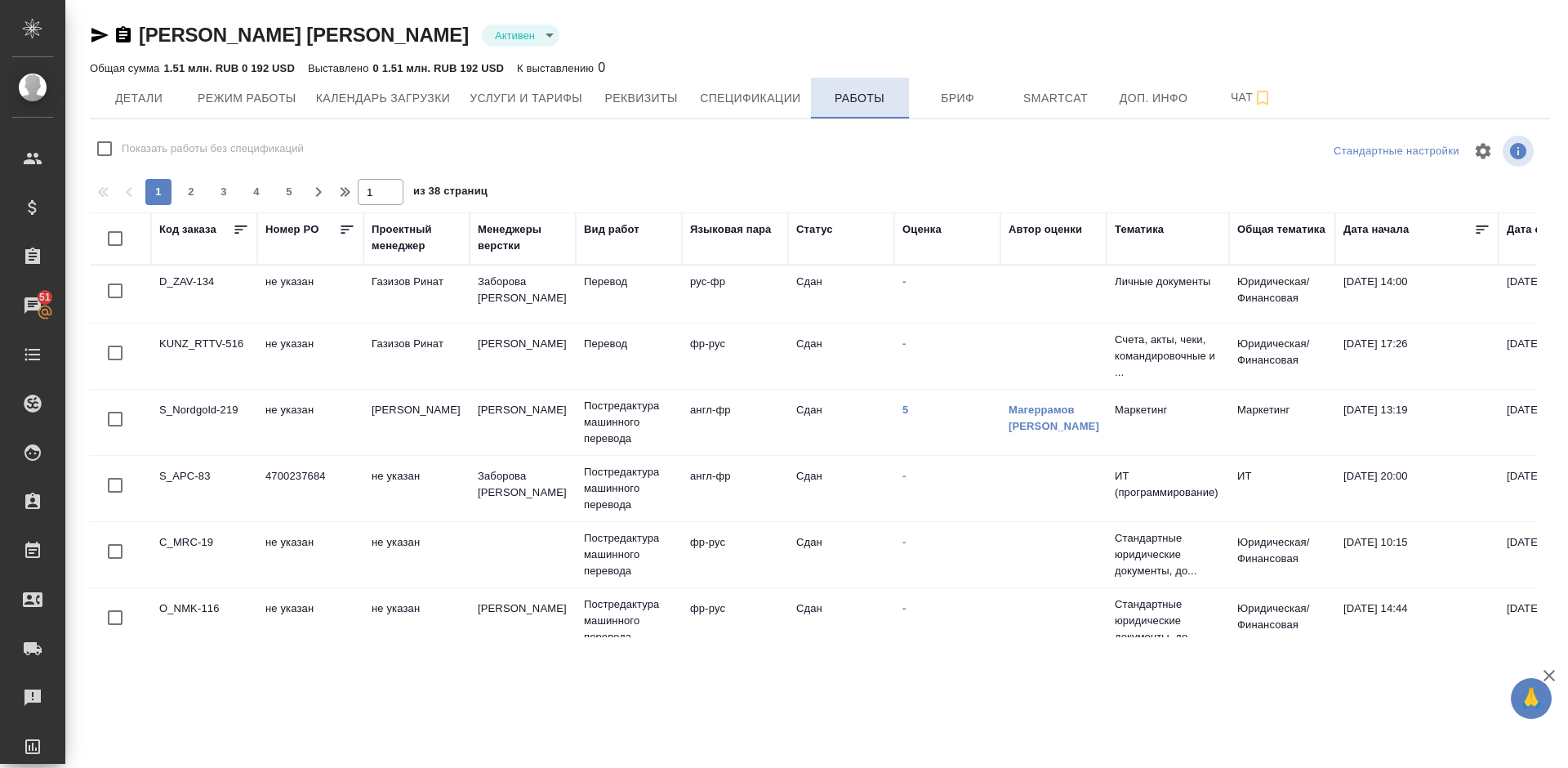
checkbox input "false"
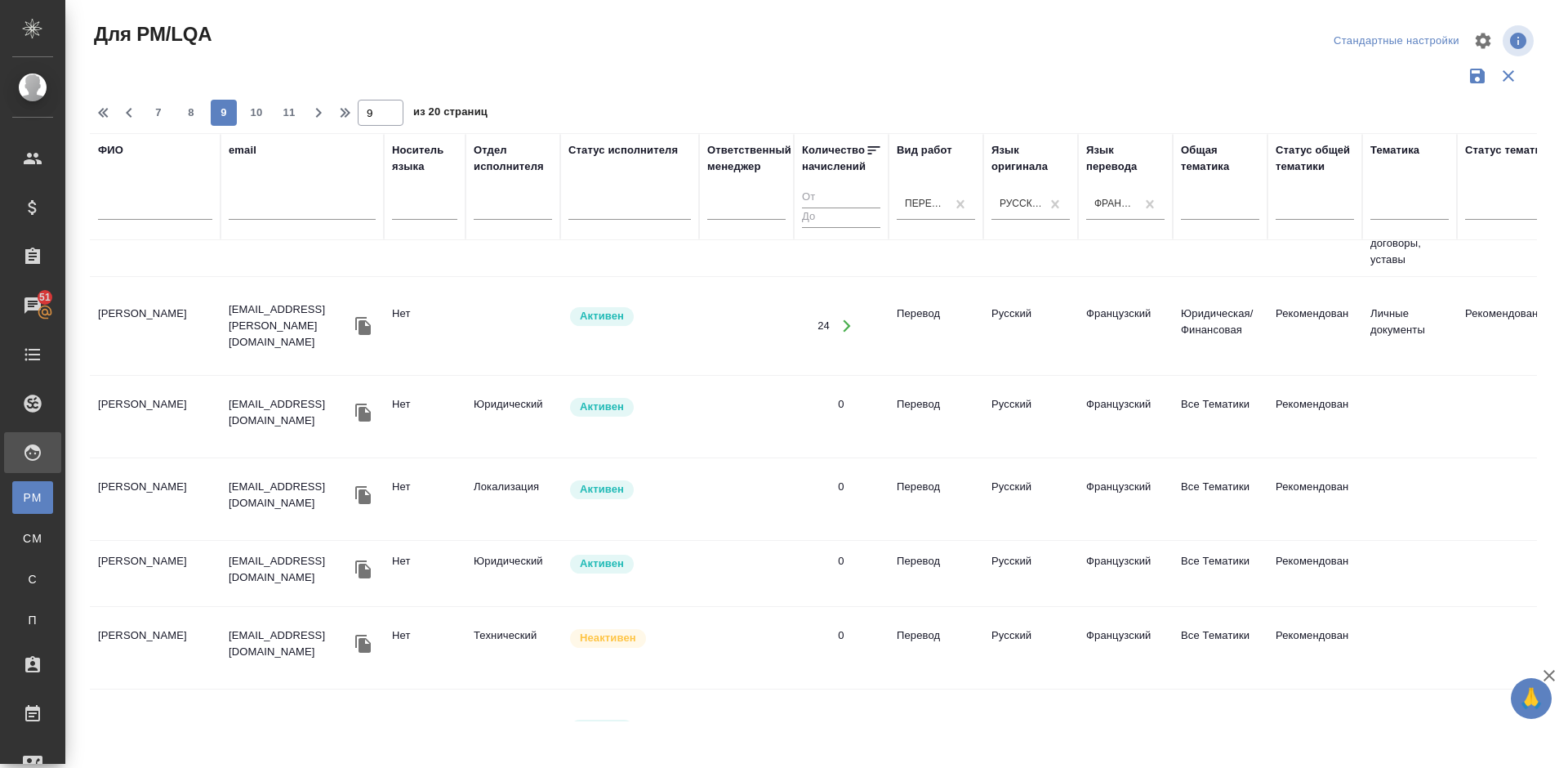
scroll to position [1709, 0]
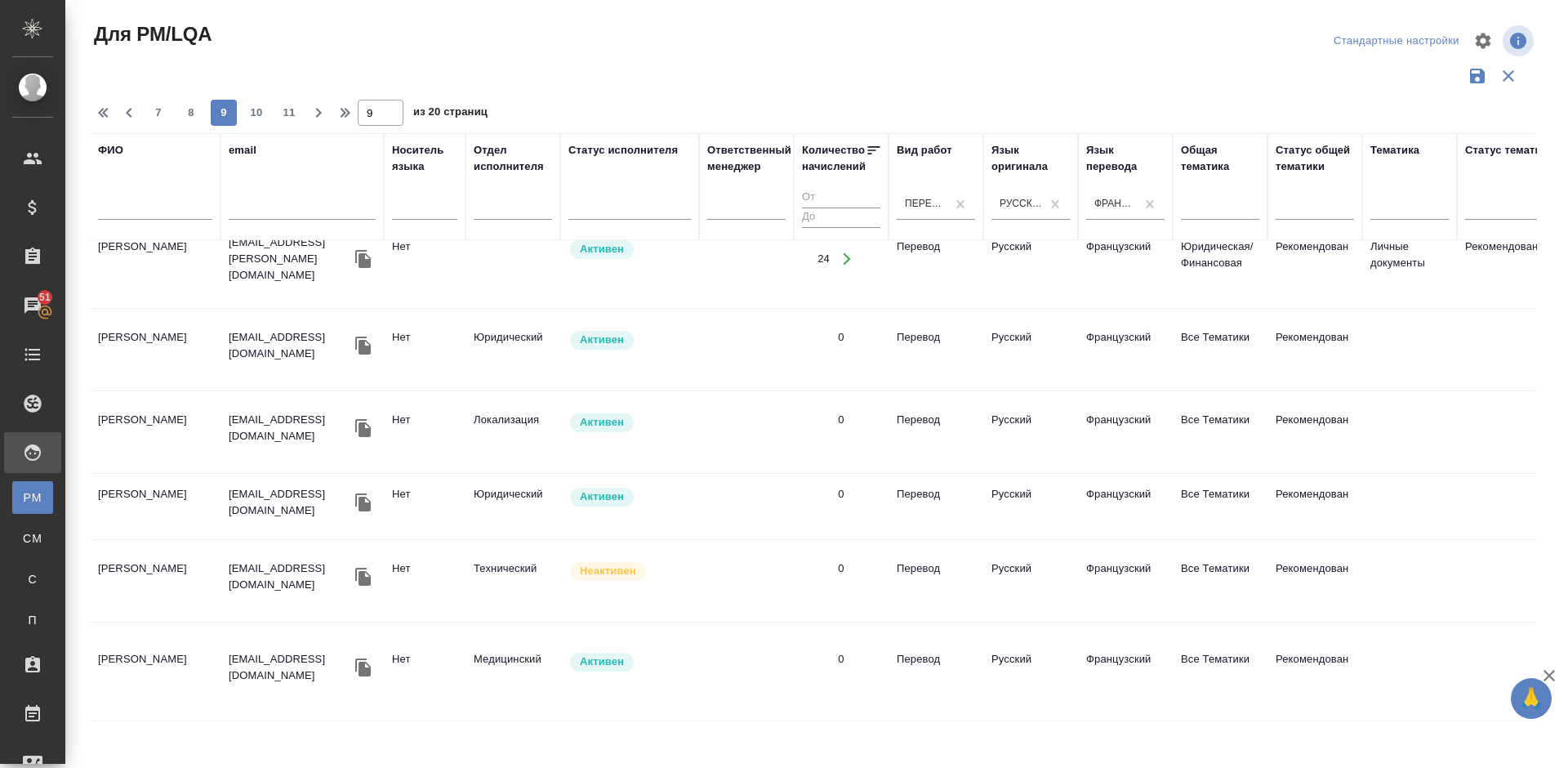
click at [219, 652] on td "[PERSON_NAME]" at bounding box center [155, 671] width 130 height 57
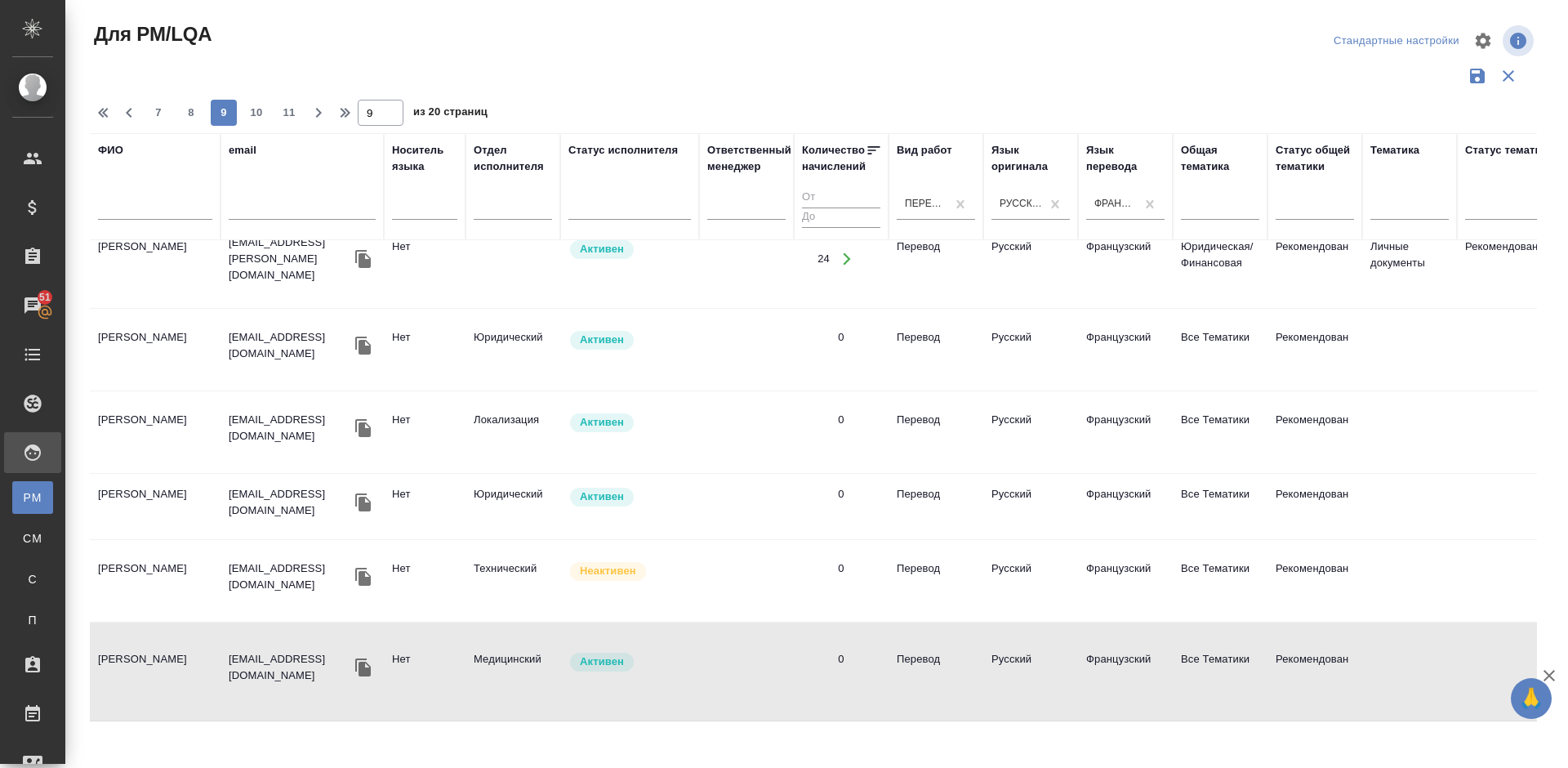
click at [274, 109] on div "7 8 9 10 11" at bounding box center [223, 113] width 163 height 26
click at [258, 109] on span "10" at bounding box center [256, 113] width 26 height 17
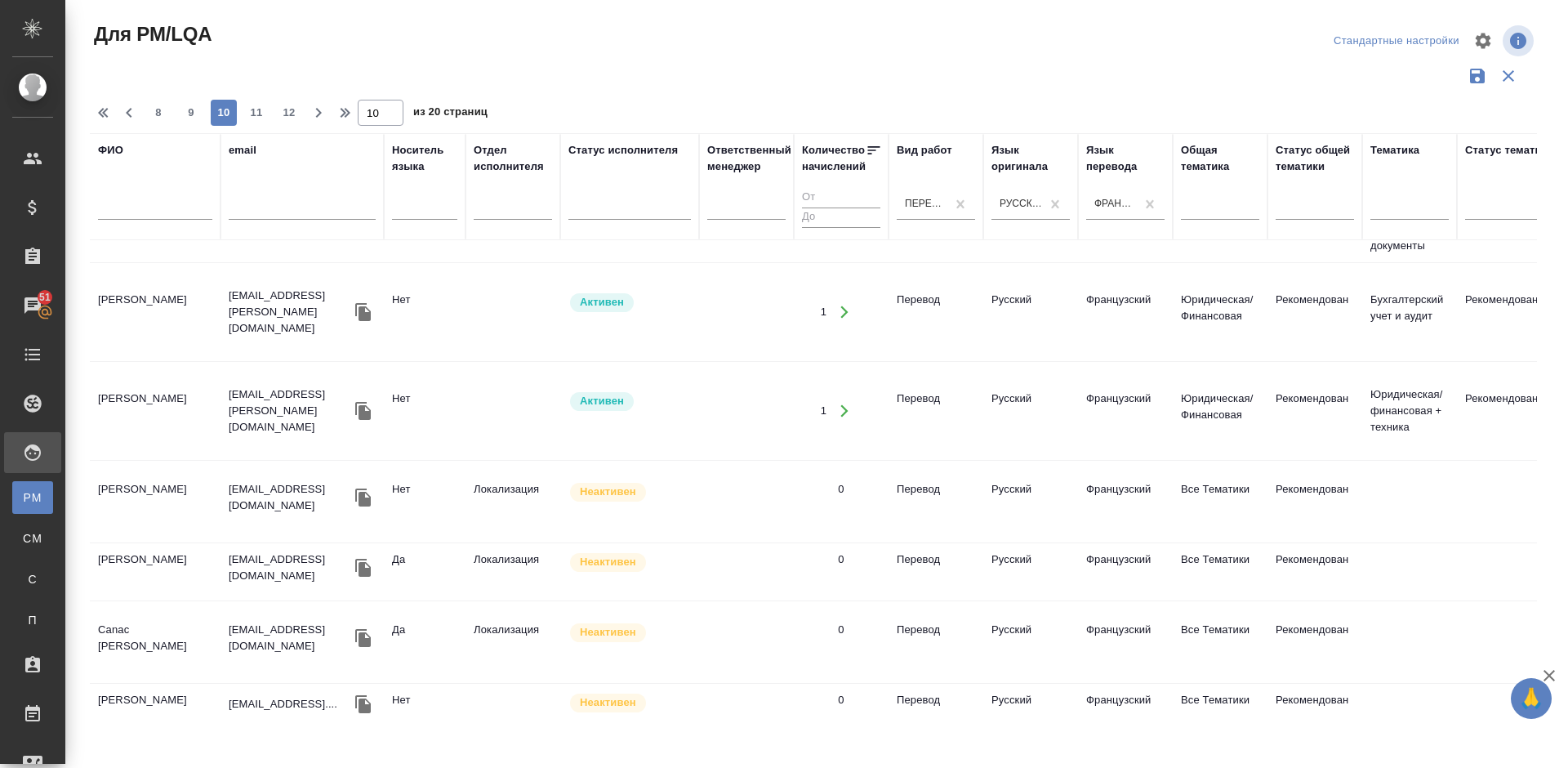
scroll to position [1056, 0]
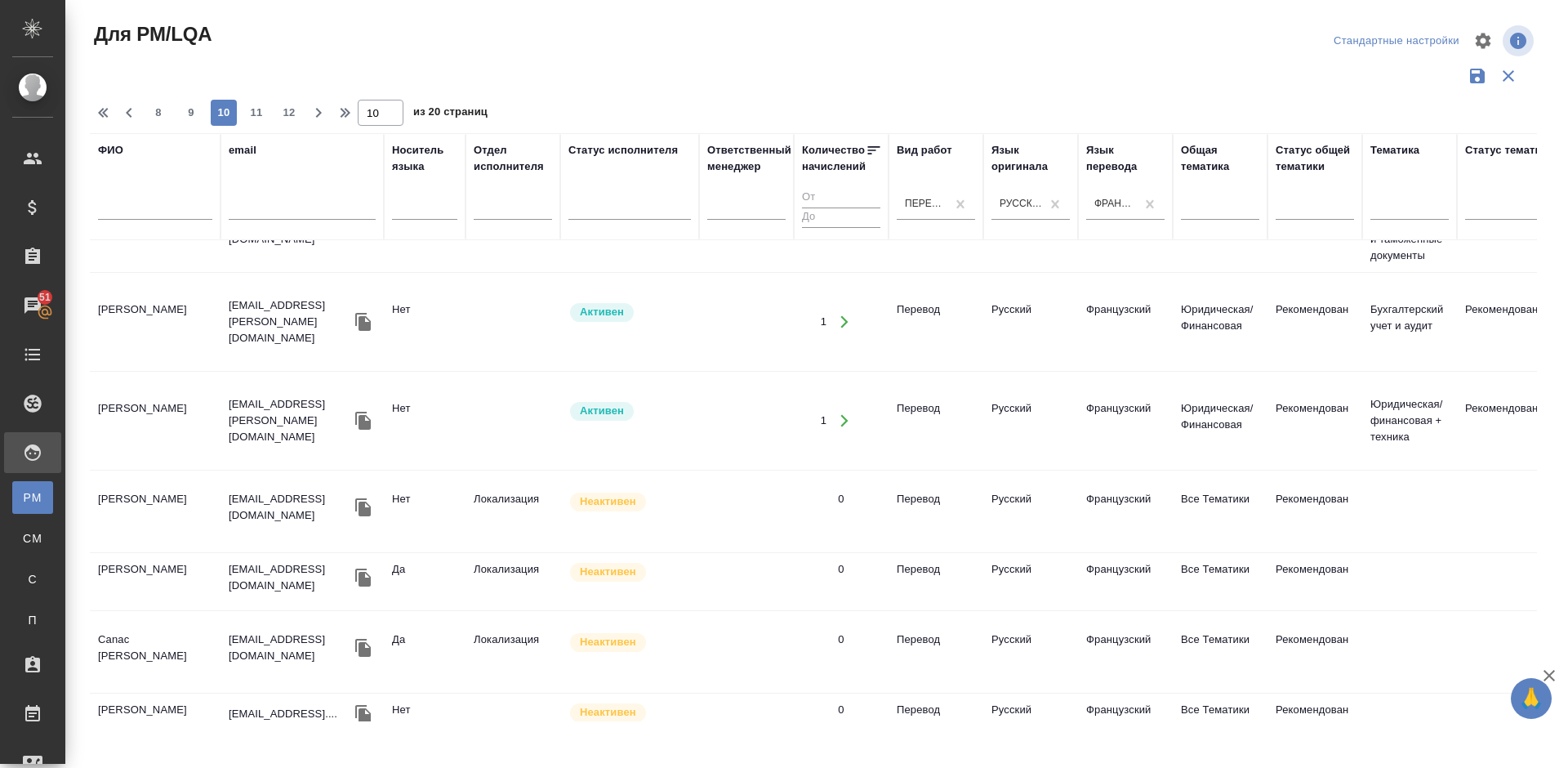
click at [167, 362] on tr "Гусейнова Анна Шайыхабдуловна gusejnova-anna@mail.ru Нет Активен 1 Перевод Русс…" at bounding box center [1388, 322] width 2597 height 99
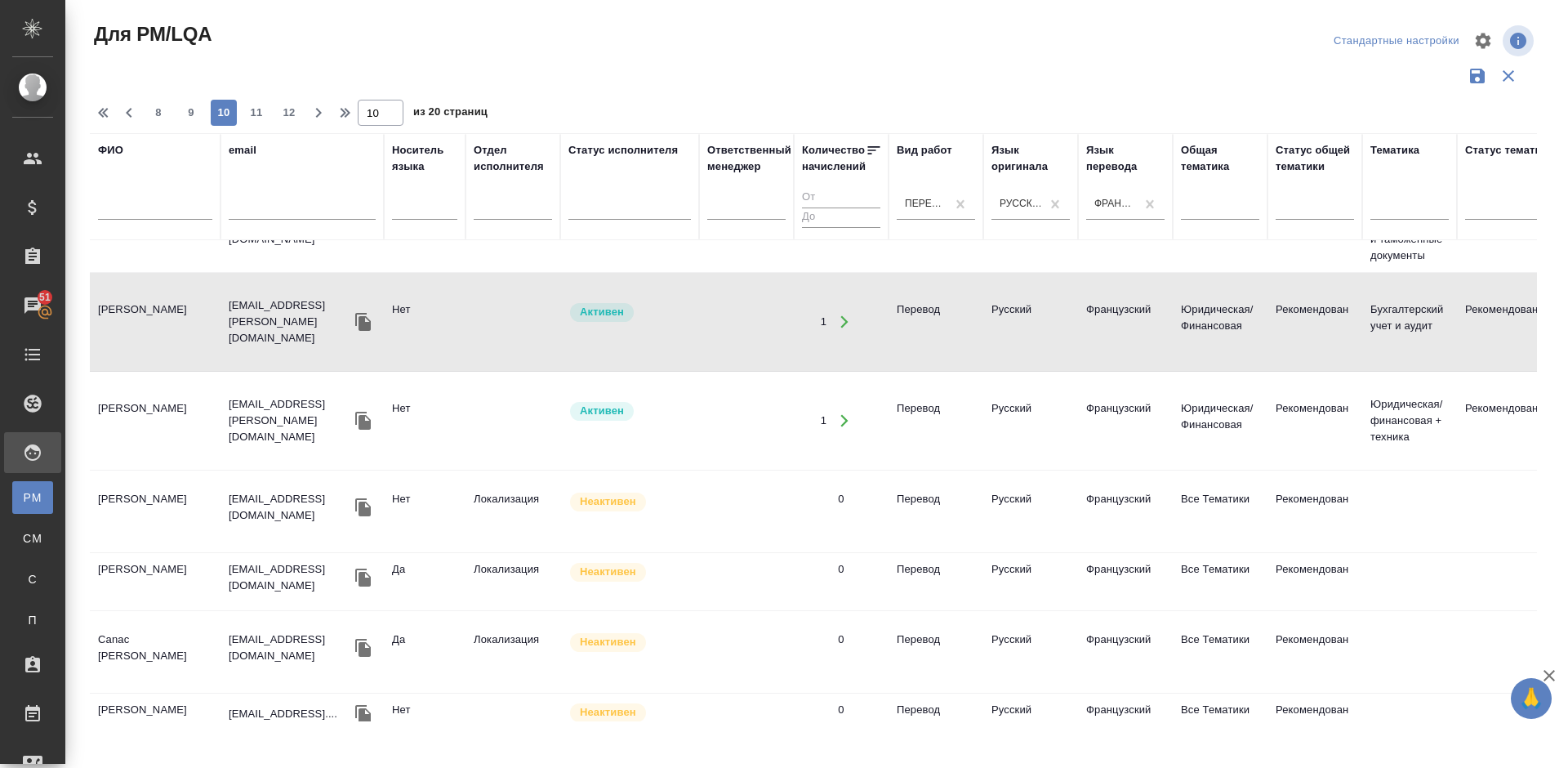
click at [182, 359] on tr "Гусейнова Анна Шайыхабдуловна gusejnova-anna@mail.ru Нет Активен 1 Перевод Русс…" at bounding box center [1388, 322] width 2597 height 99
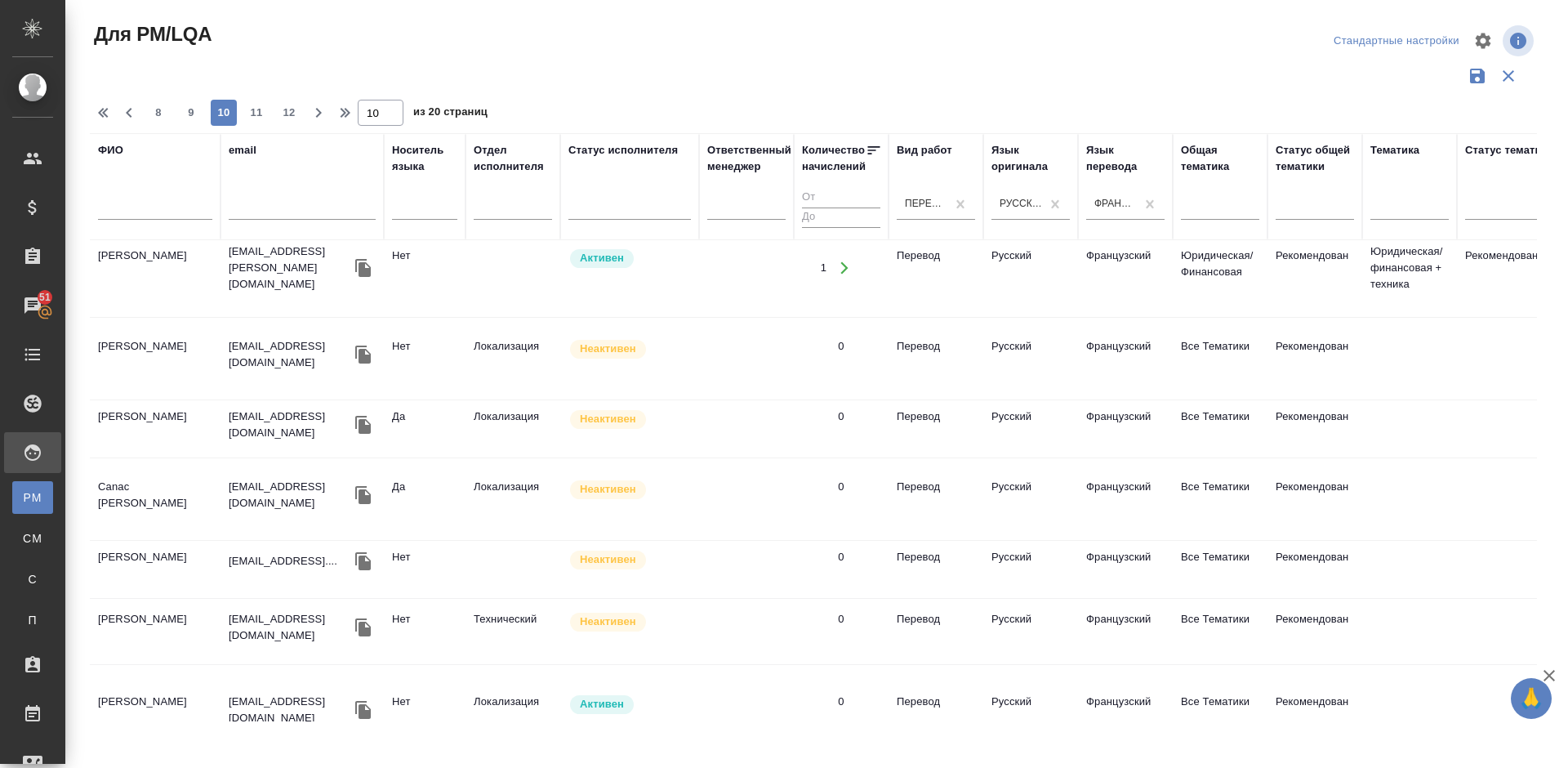
scroll to position [1215, 0]
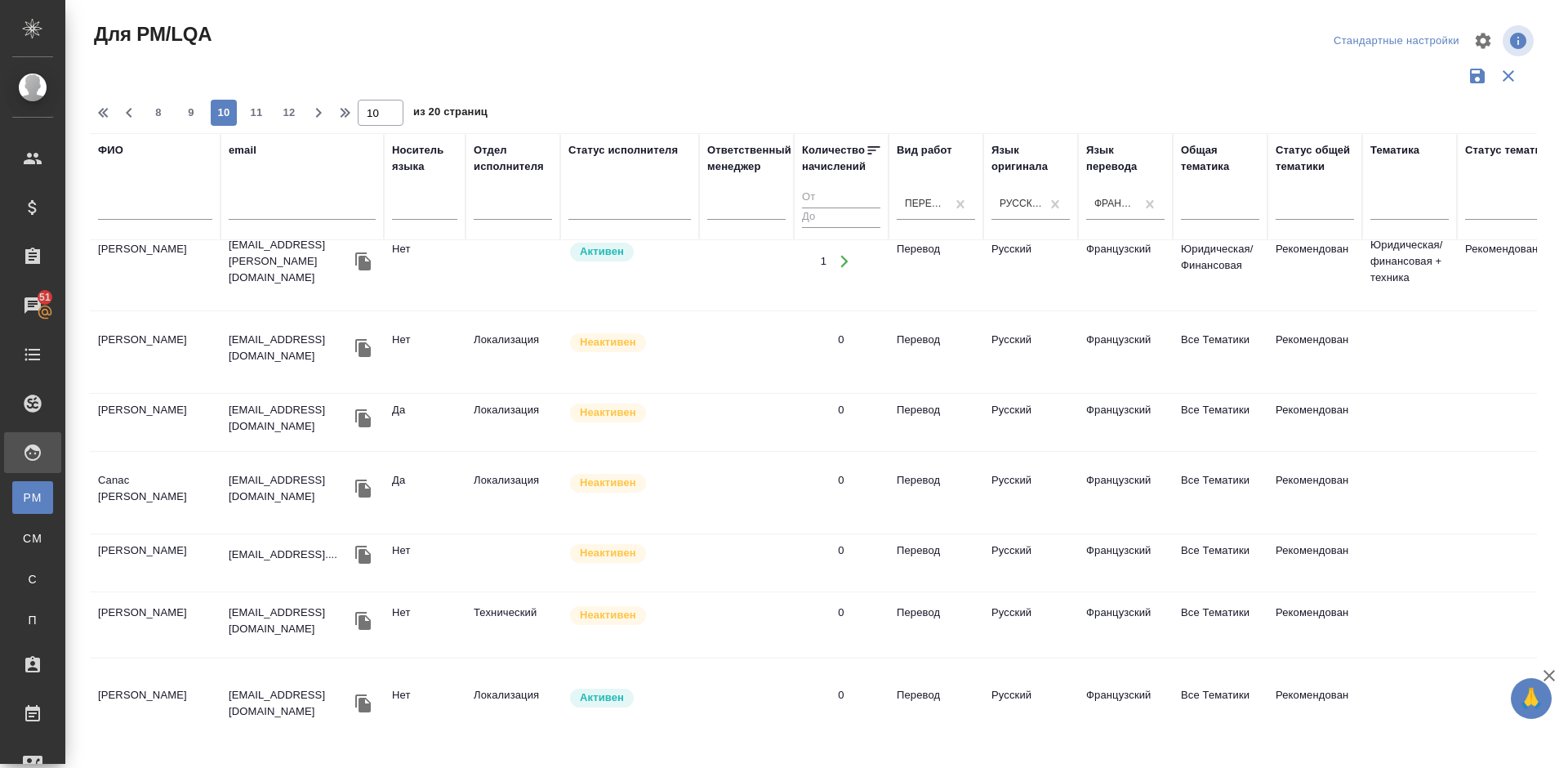
click at [186, 513] on td "Canac Claude Pierre" at bounding box center [155, 492] width 130 height 57
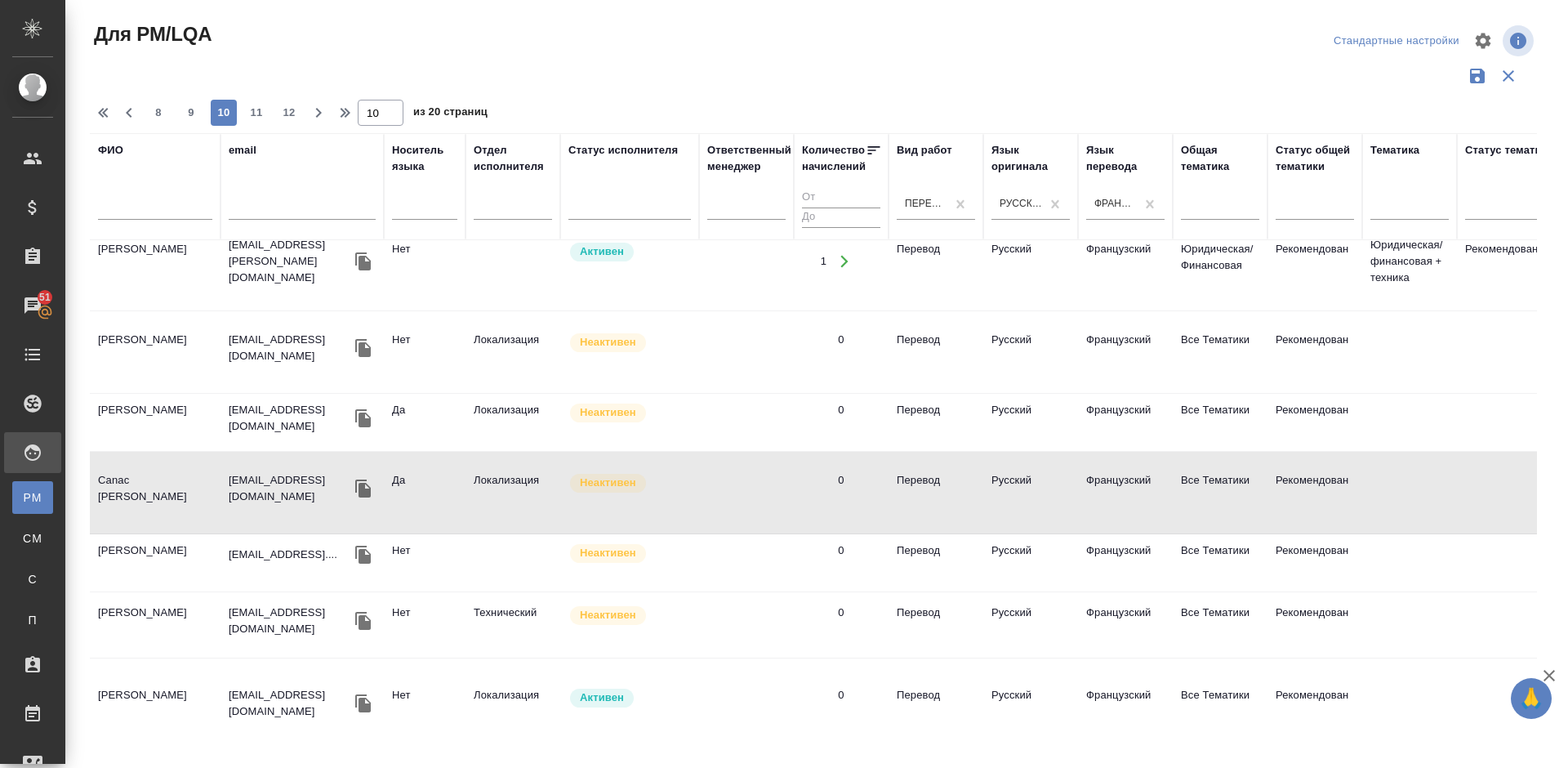
click at [180, 610] on td "Меркулов Алексей Игоревич" at bounding box center [155, 624] width 130 height 57
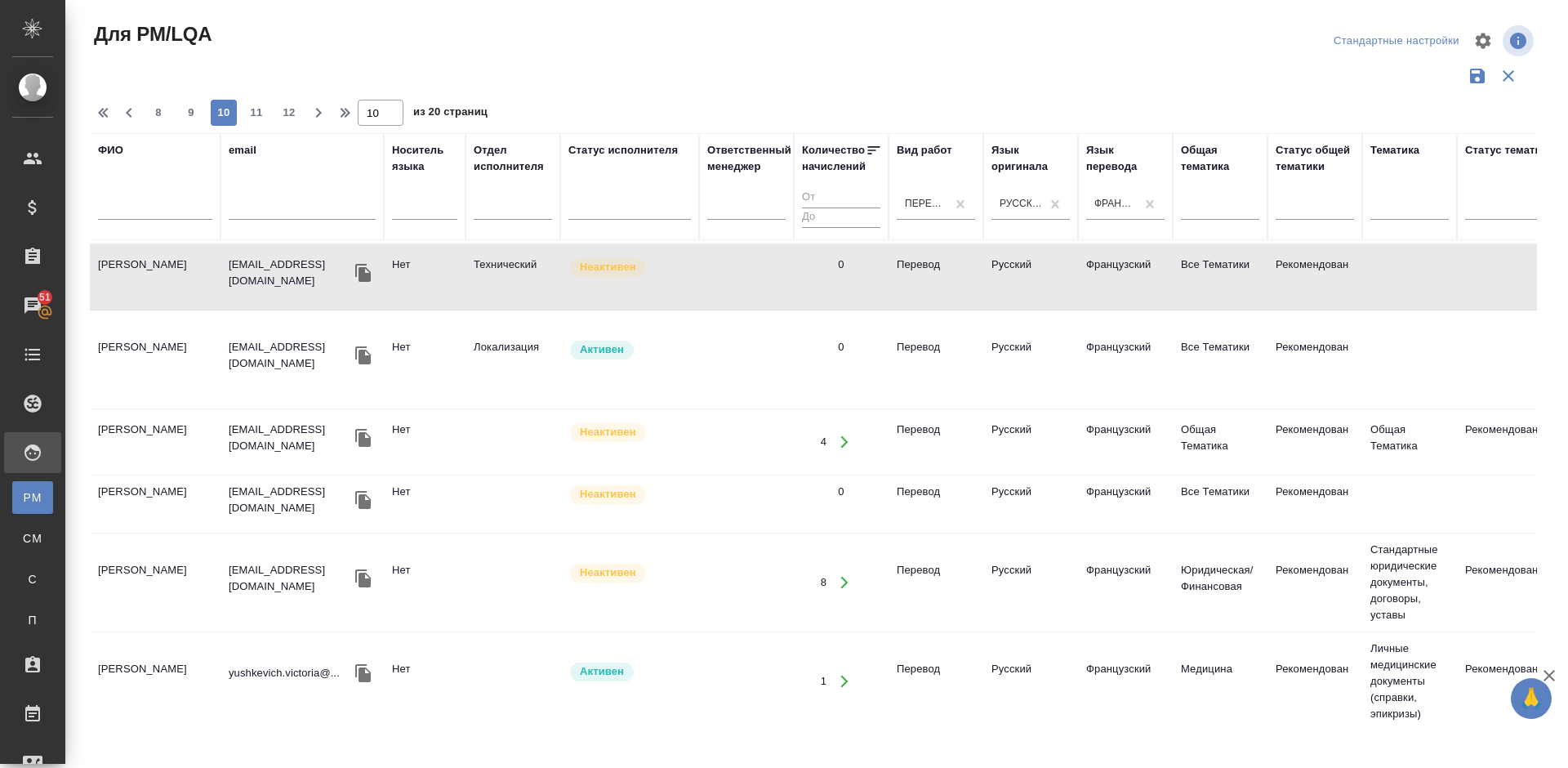
scroll to position [1560, 0]
click at [259, 110] on span "11" at bounding box center [256, 113] width 26 height 17
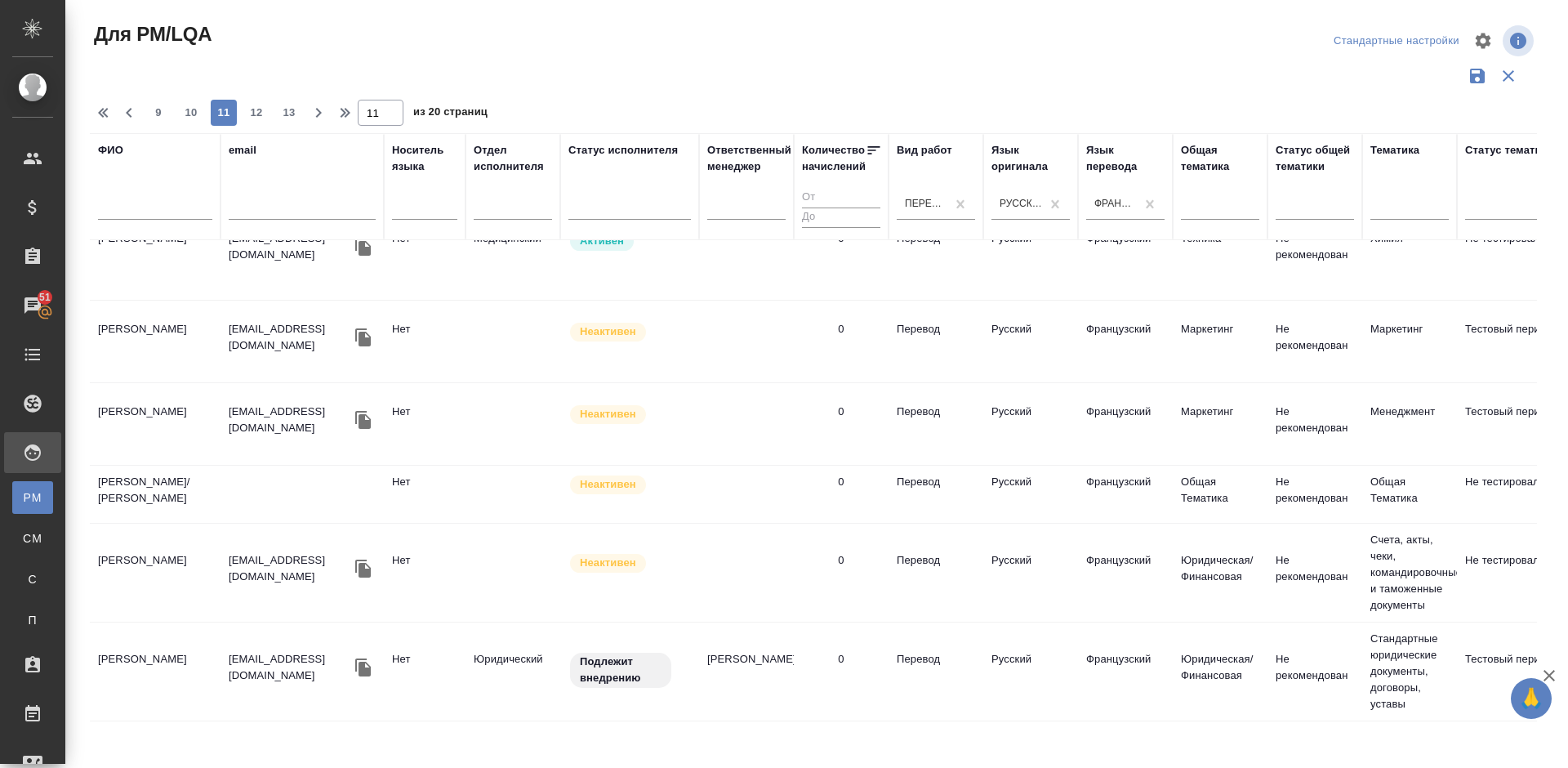
scroll to position [1484, 0]
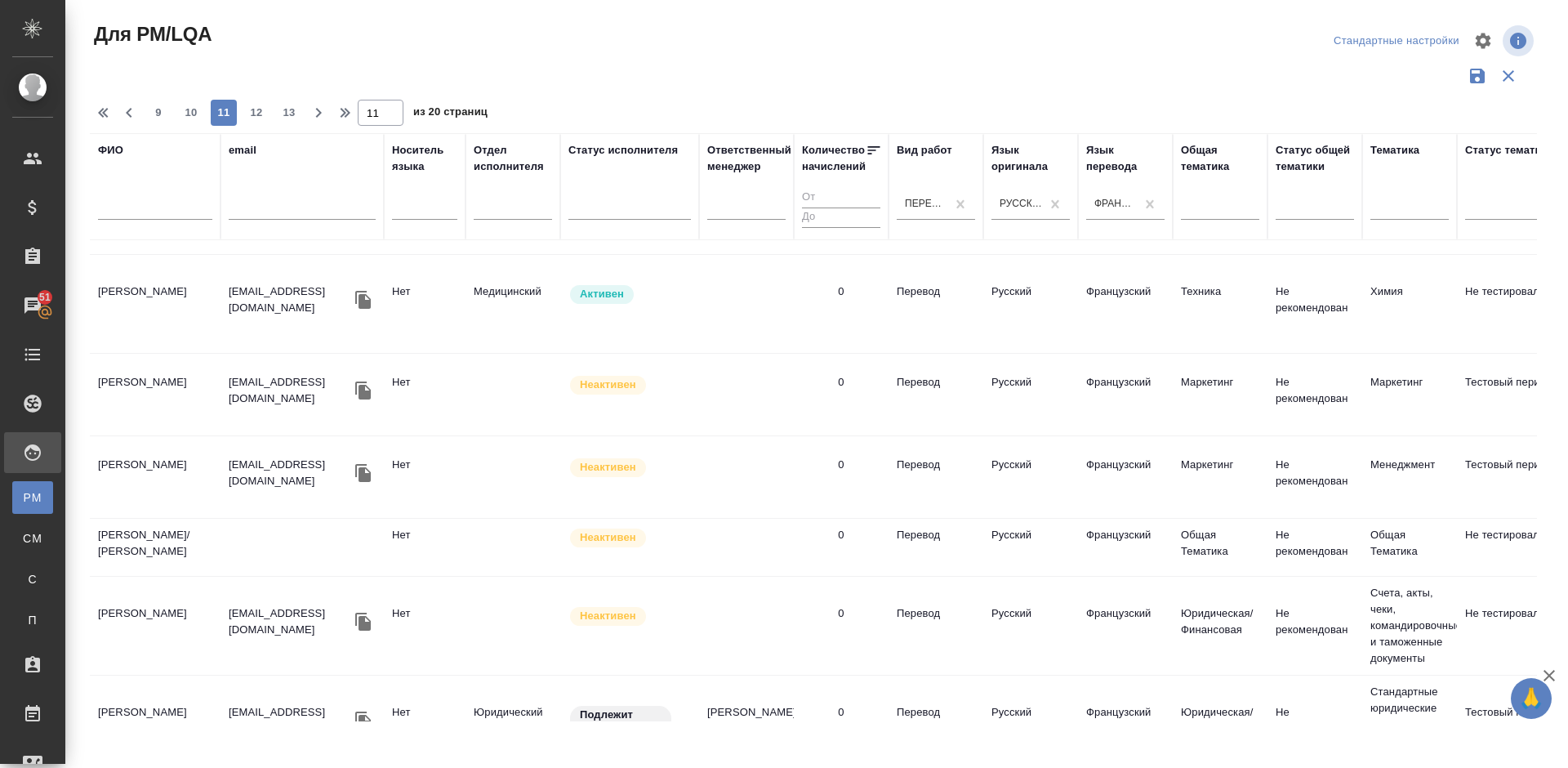
click at [192, 696] on td "Неретина Анастасия Викторовна" at bounding box center [155, 724] width 130 height 57
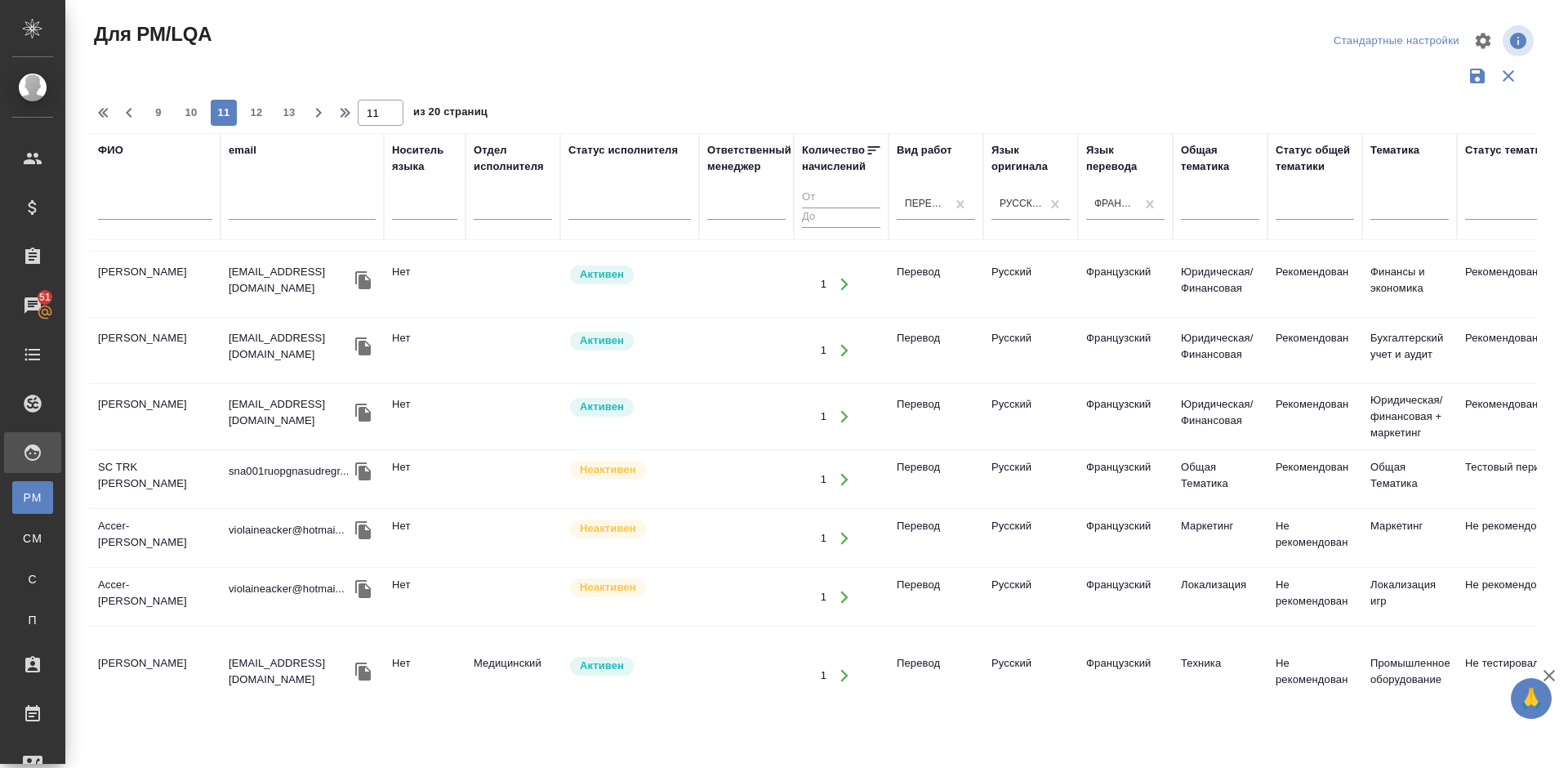
scroll to position [1010, 0]
drag, startPoint x: 1538, startPoint y: 446, endPoint x: 1537, endPoint y: 426, distance: 20.0
click at [1537, 426] on div "ФИО email Носитель языка Отдел исполнителя Статус исполнителя Ответственный мен…" at bounding box center [820, 427] width 1460 height 588
click at [216, 391] on td "Ладейнова Светлана Сергеевна" at bounding box center [155, 419] width 130 height 57
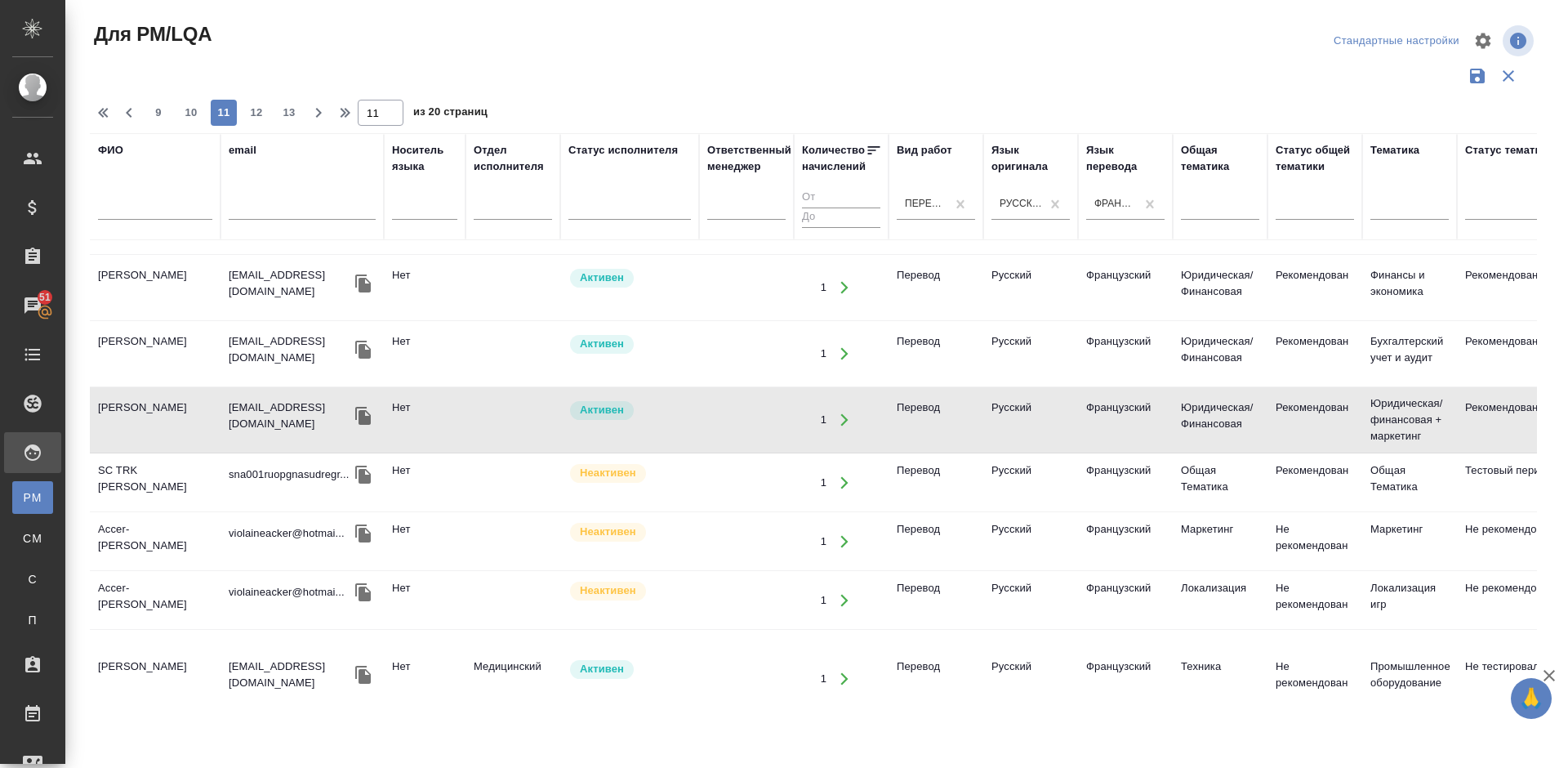
click at [198, 513] on td "Accer-Jaafar Violaine" at bounding box center [155, 541] width 130 height 57
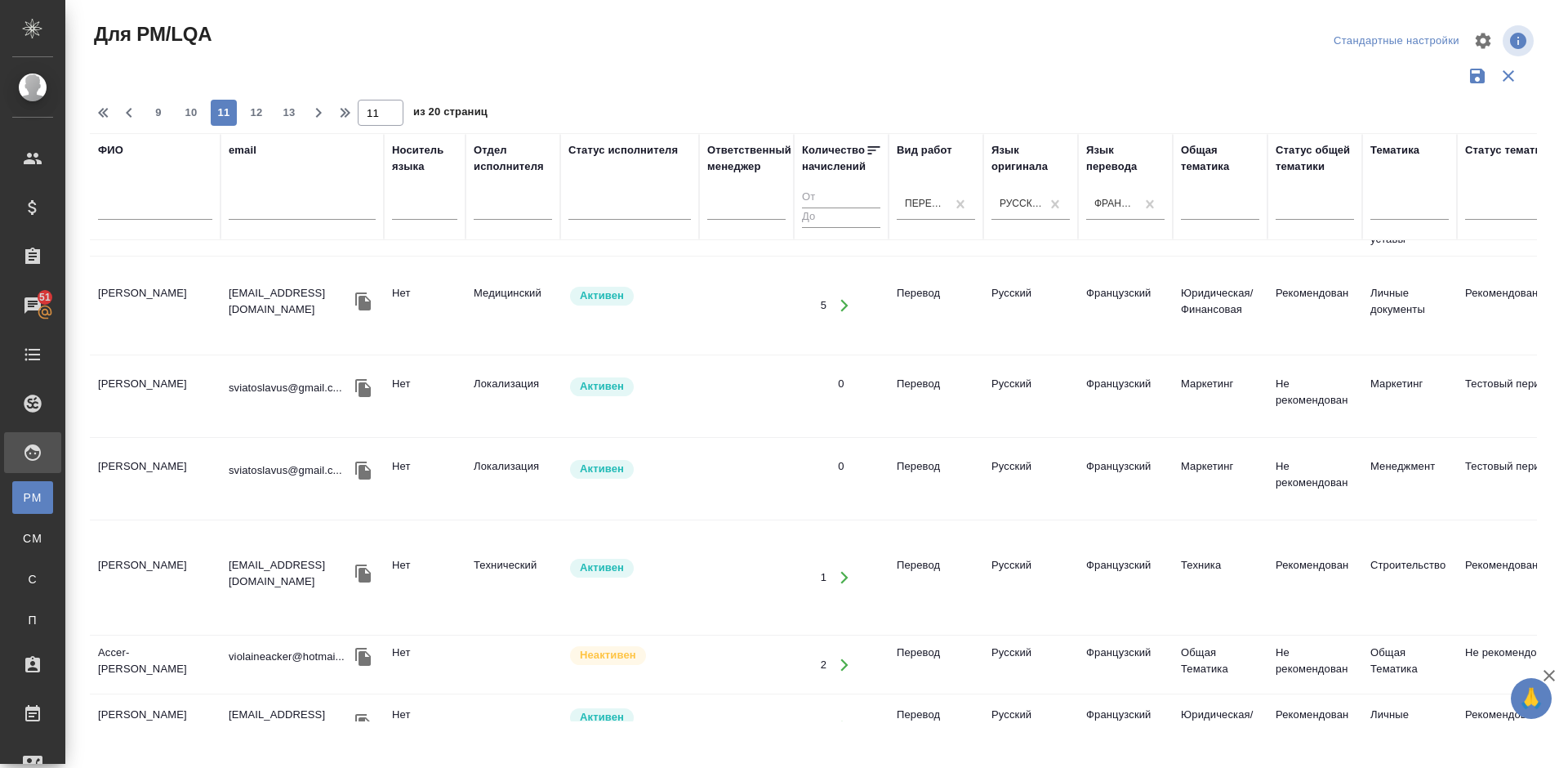
scroll to position [68, 0]
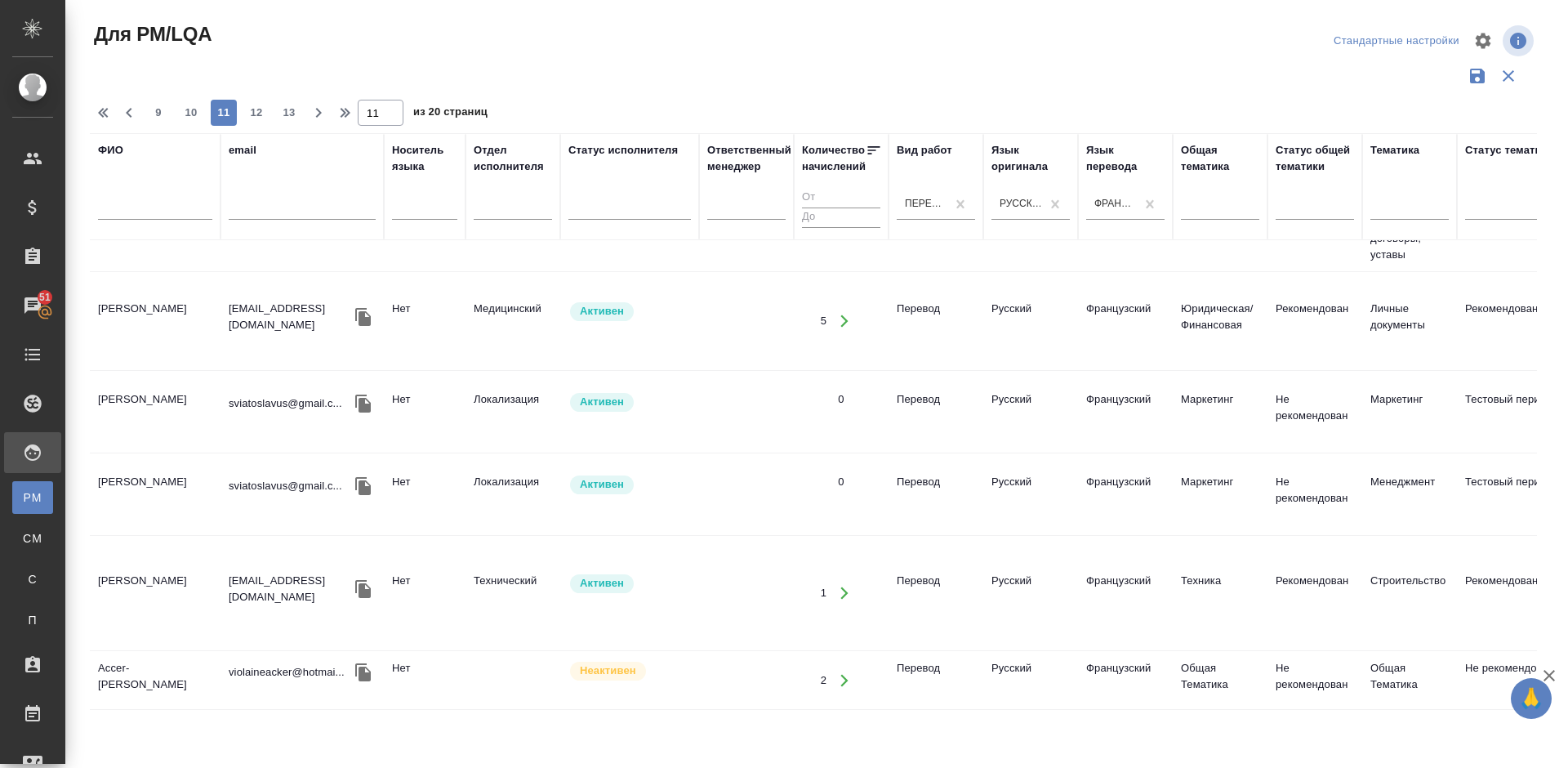
click at [186, 408] on td "Семеницкий Святослав Александрович" at bounding box center [155, 411] width 130 height 57
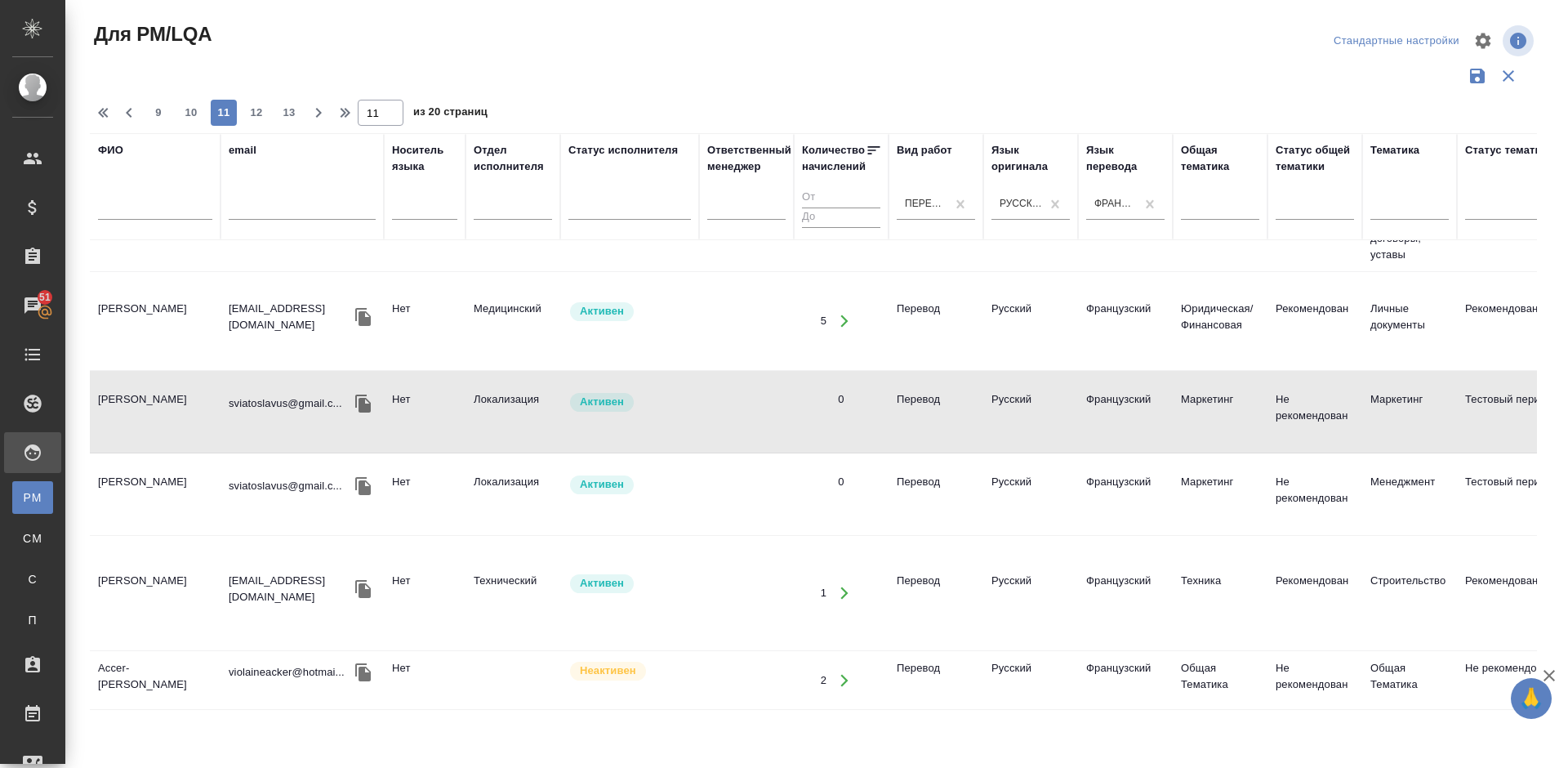
click at [209, 574] on td "Комаров Михаил Анатольевич" at bounding box center [155, 593] width 130 height 57
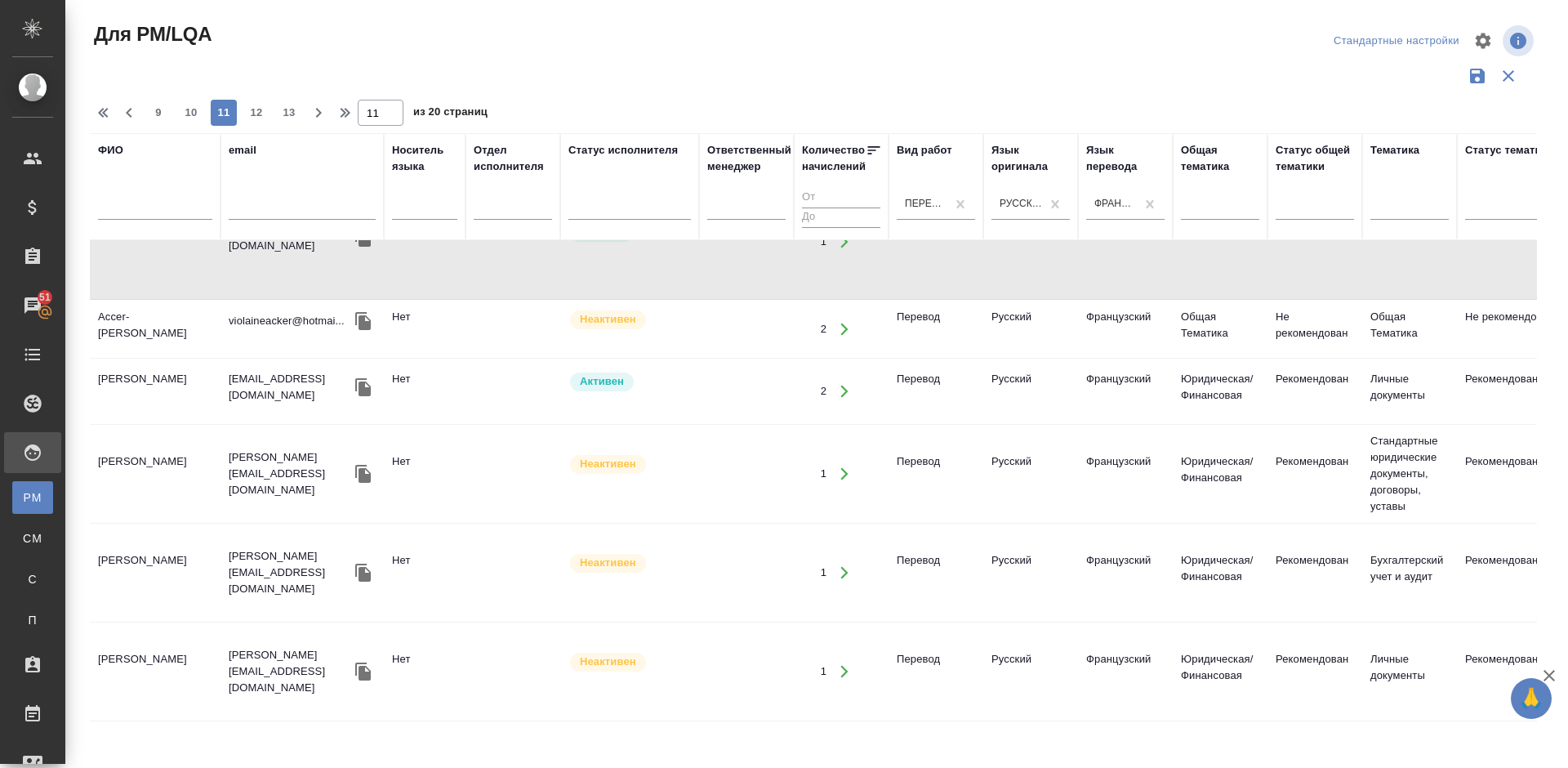
scroll to position [425, 0]
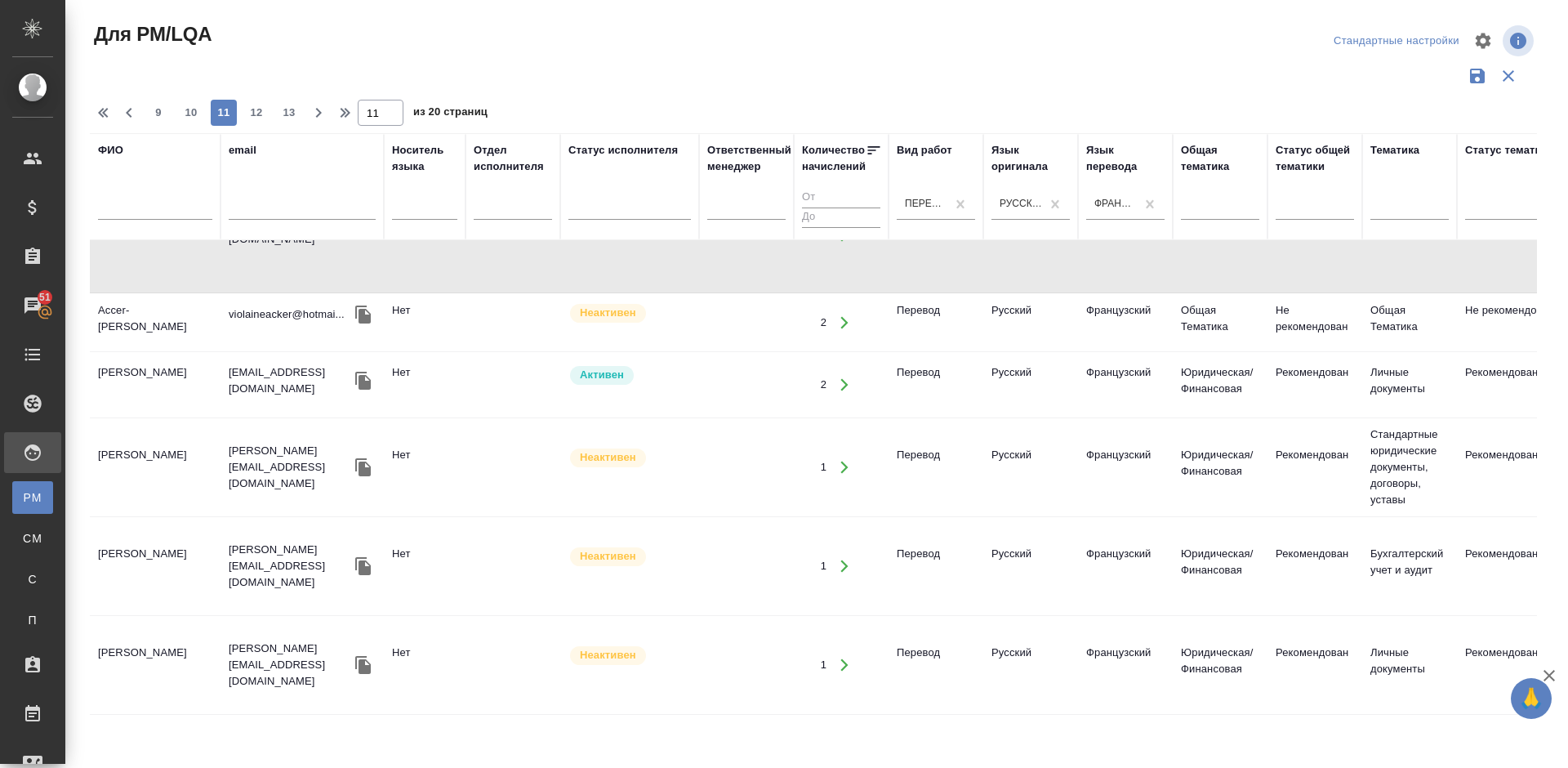
click at [202, 366] on td "Ладейнова Светлана Сергеевна" at bounding box center [155, 384] width 130 height 57
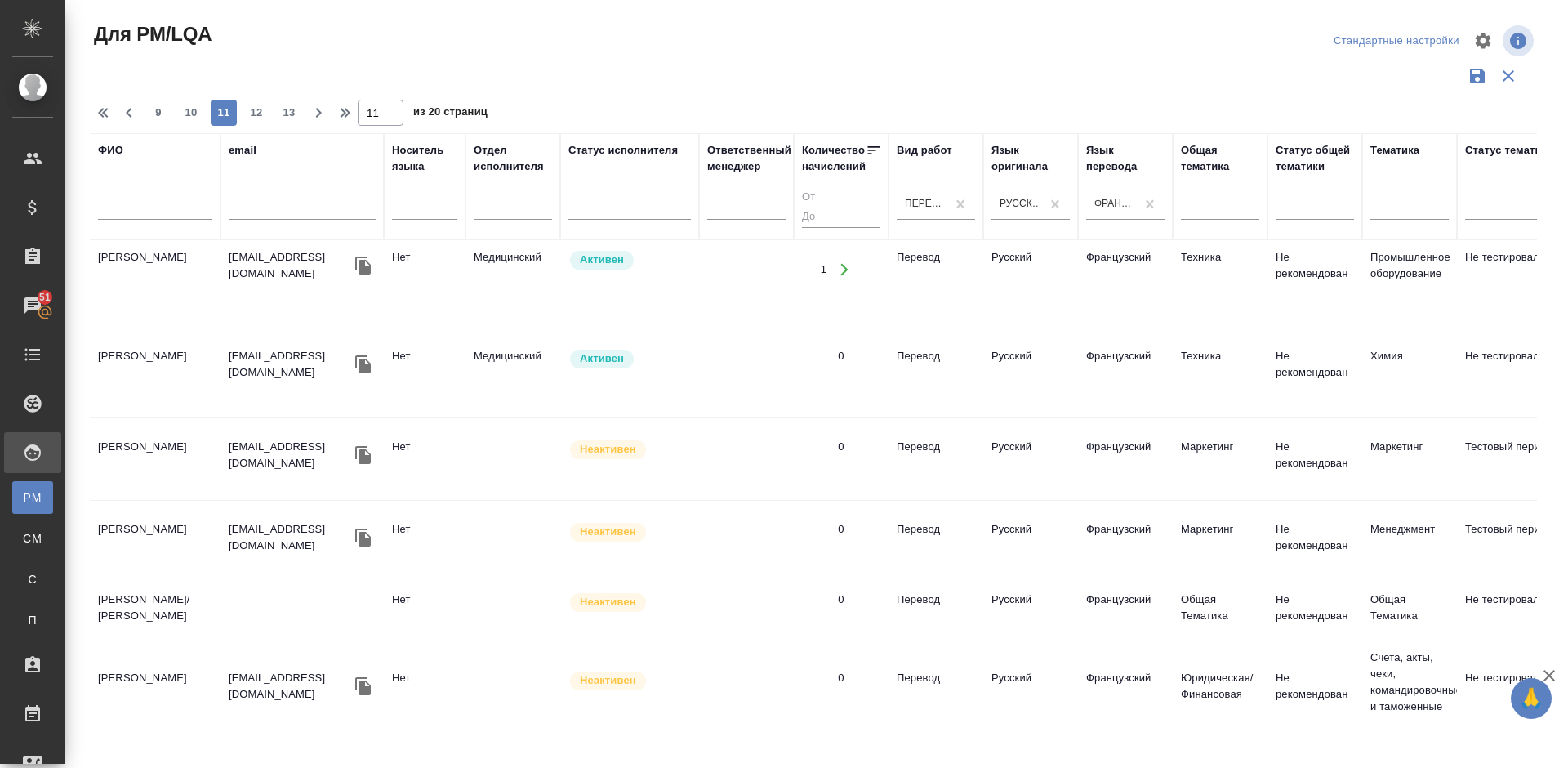
scroll to position [1484, 0]
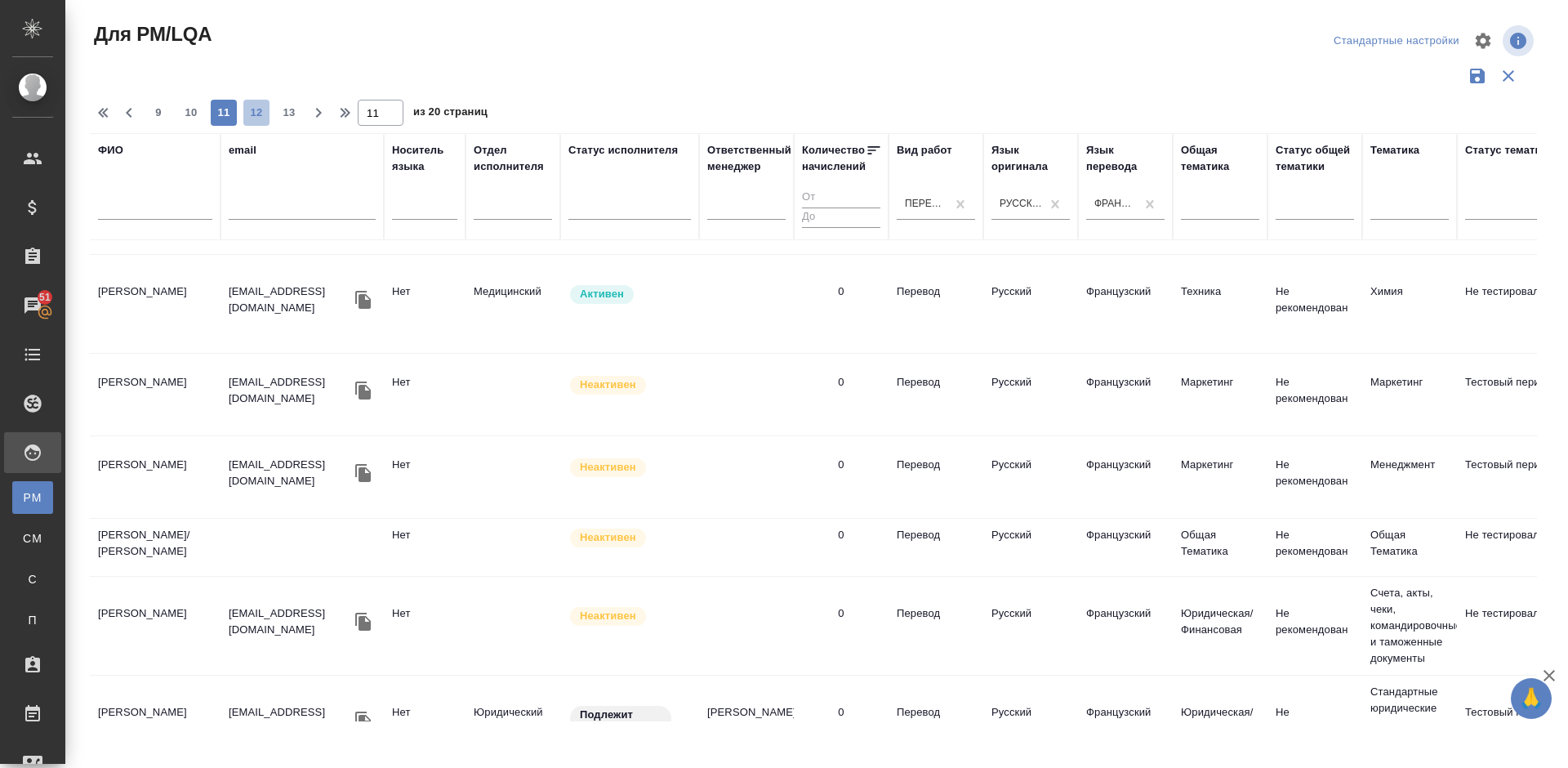
click at [253, 118] on span "12" at bounding box center [256, 113] width 26 height 17
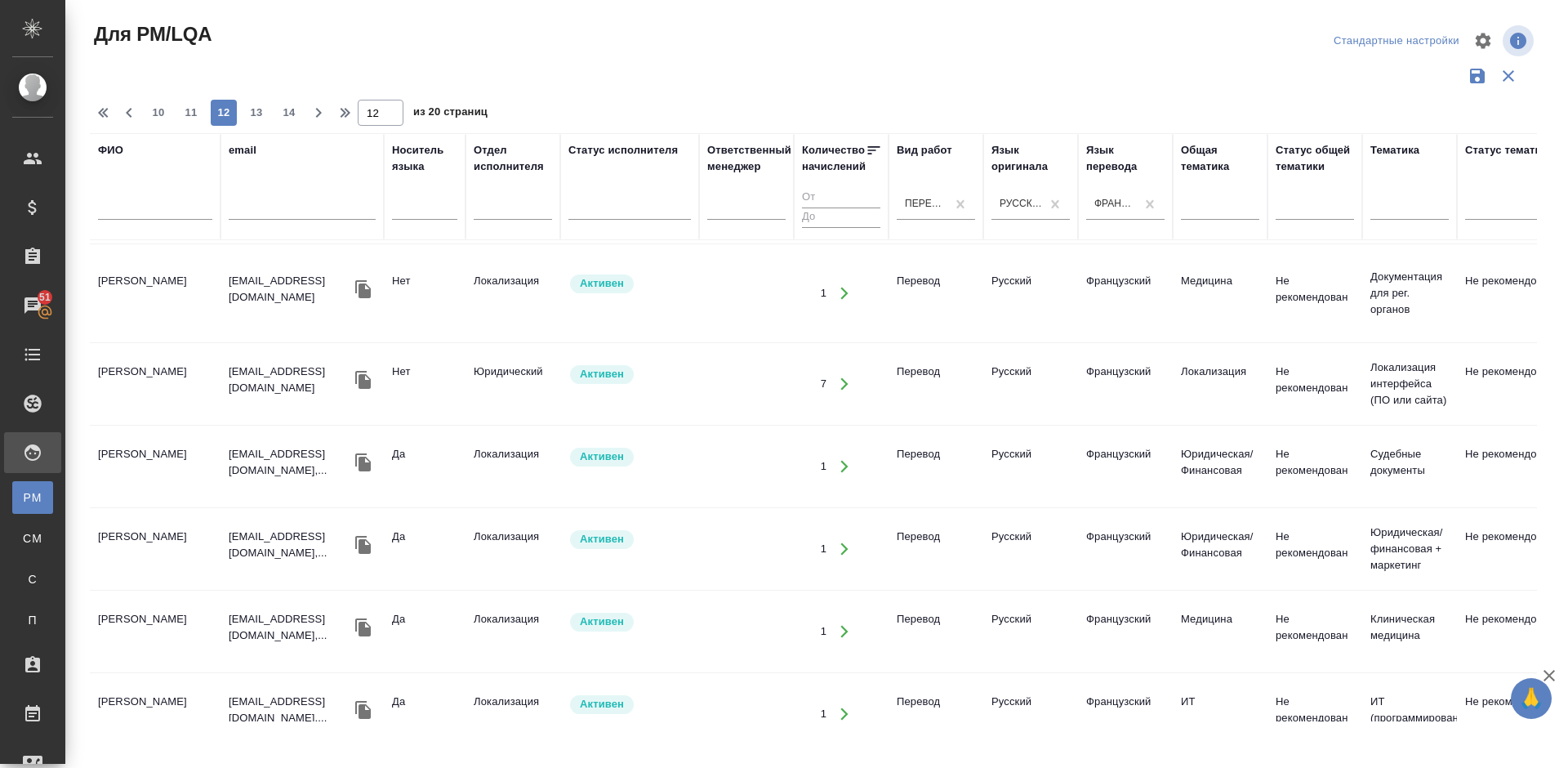
scroll to position [1627, 0]
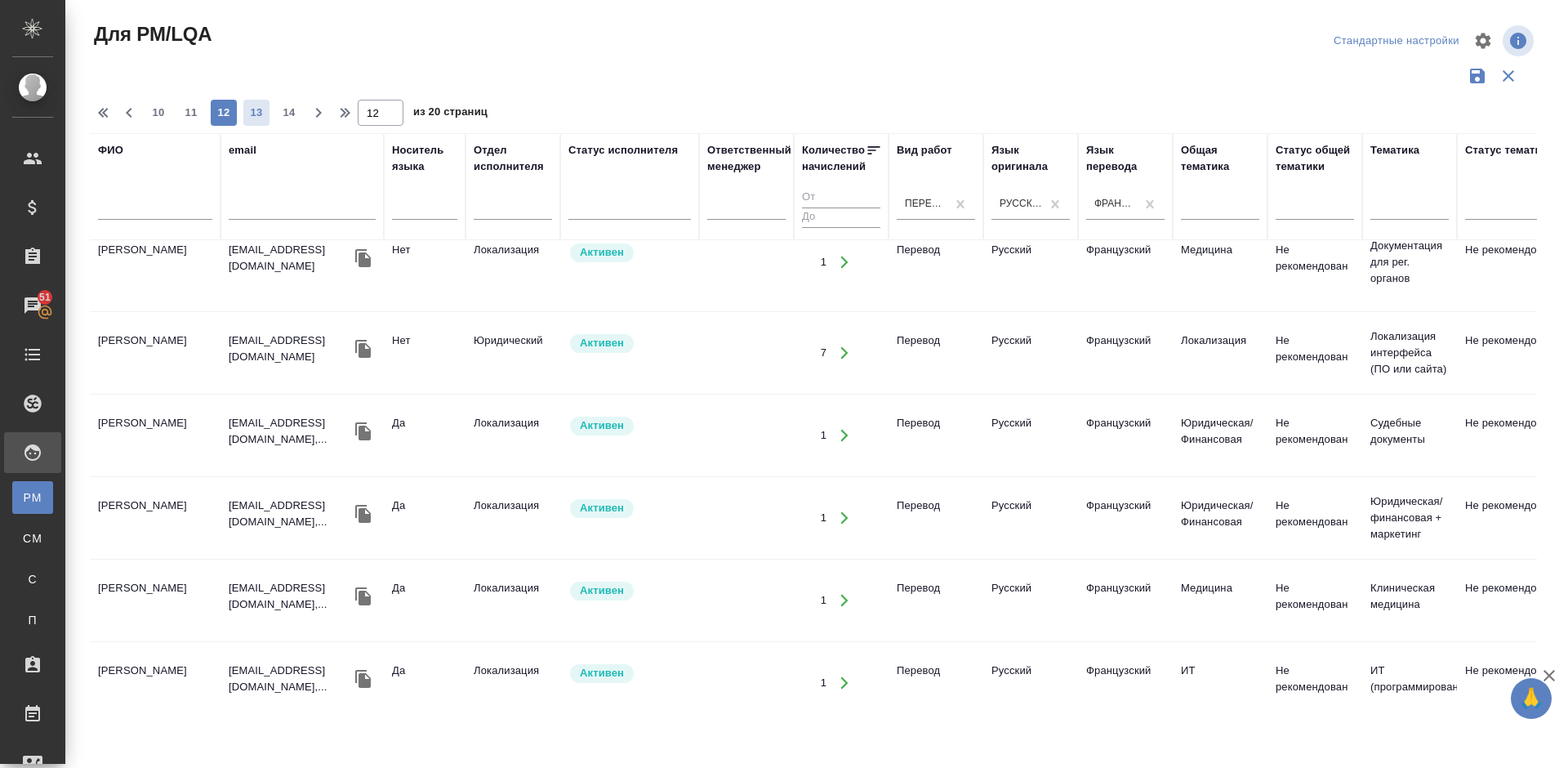
click at [261, 111] on span "13" at bounding box center [256, 113] width 26 height 17
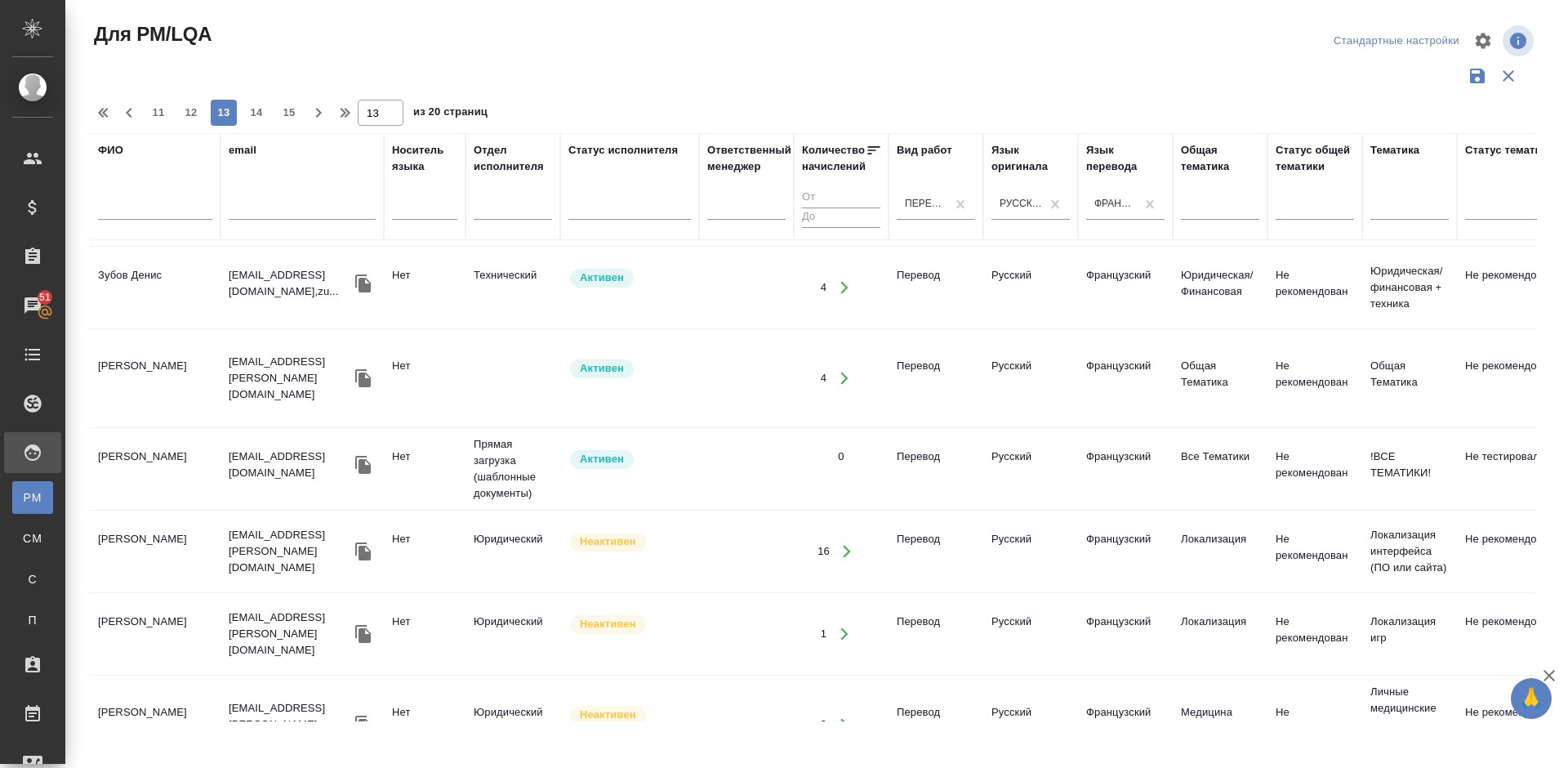
click at [175, 306] on td "Зубов Денис" at bounding box center [155, 287] width 130 height 57
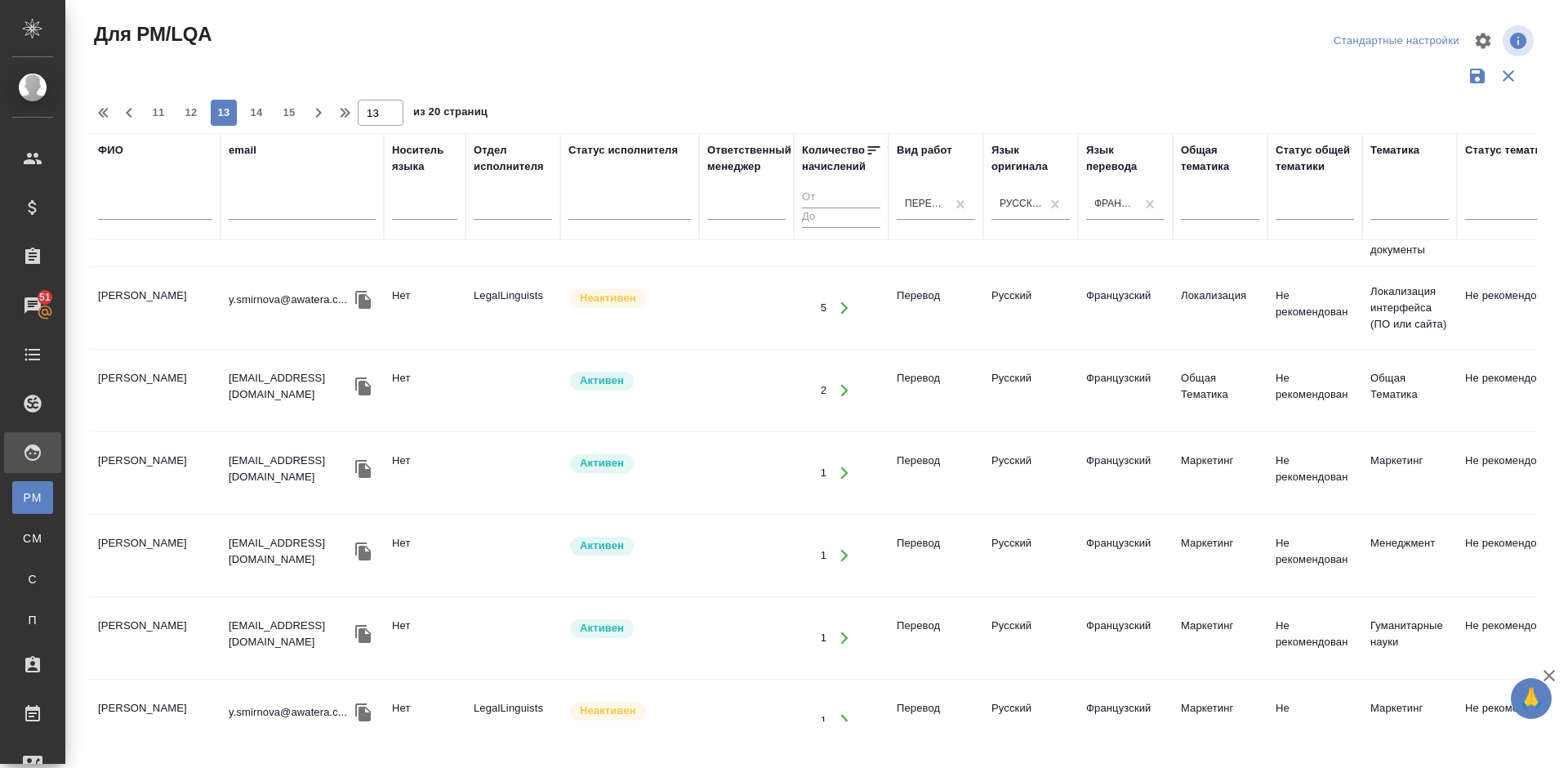
scroll to position [0, 0]
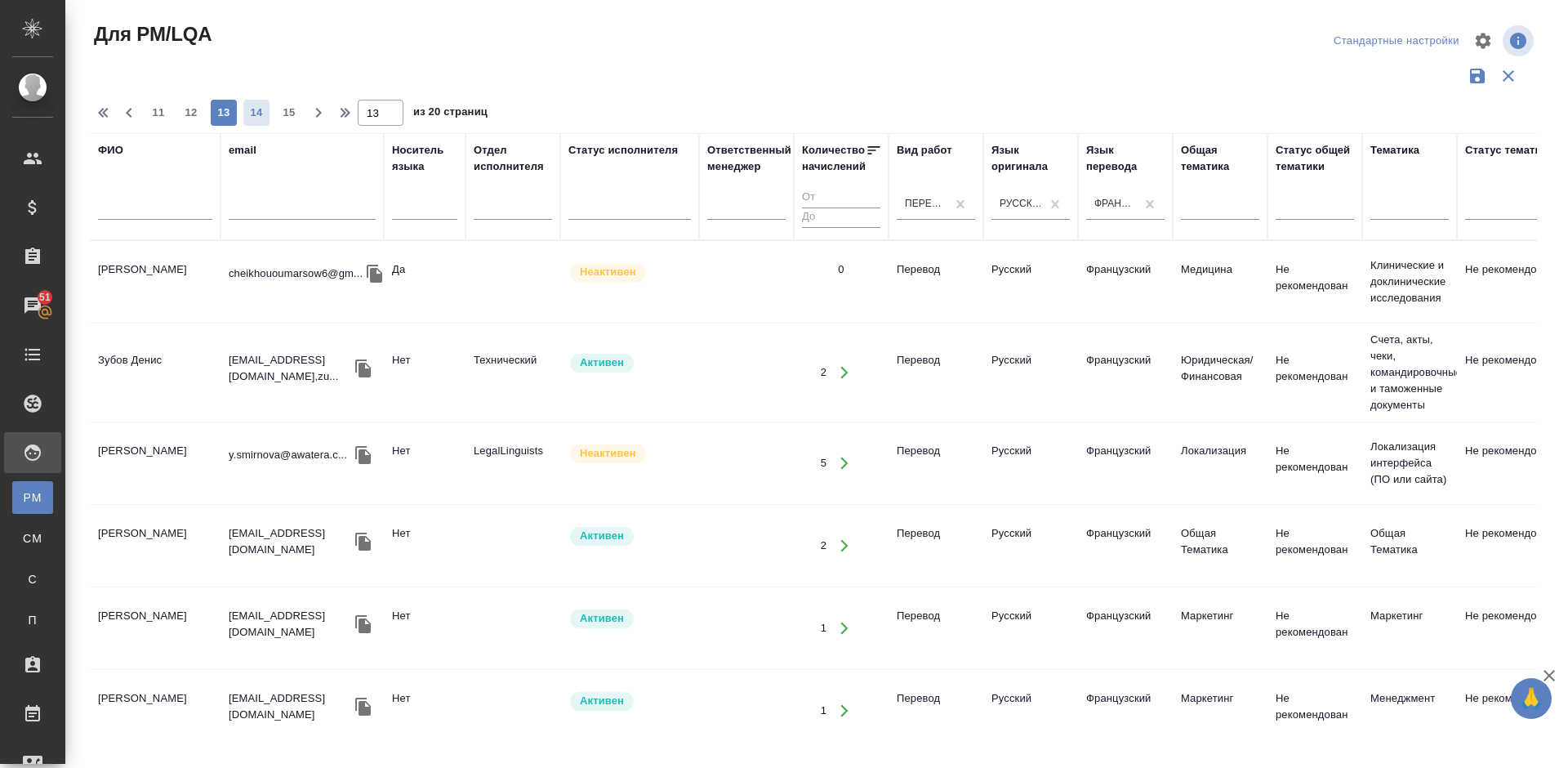
click at [257, 107] on span "14" at bounding box center [256, 113] width 26 height 17
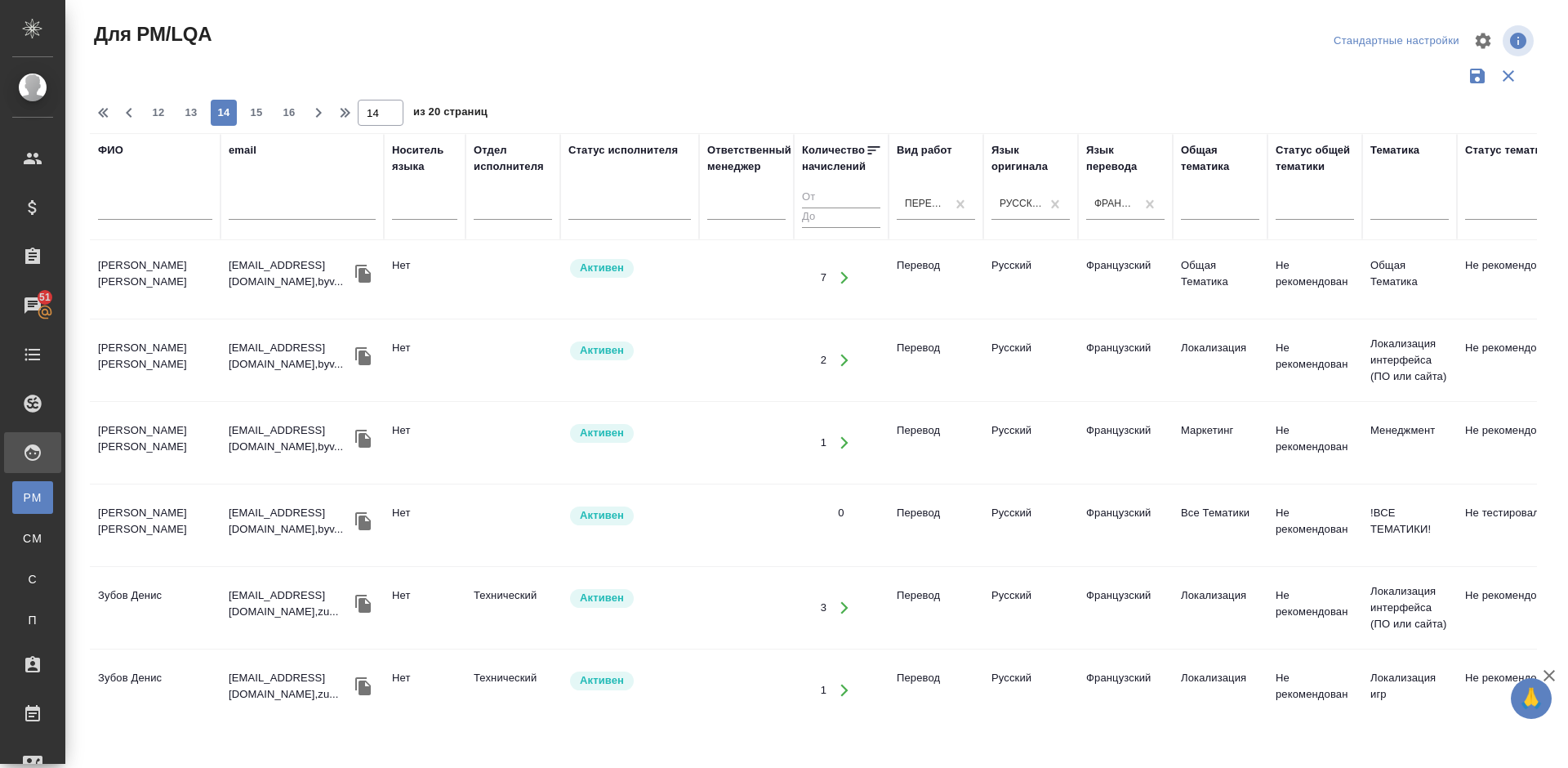
scroll to position [1676, 0]
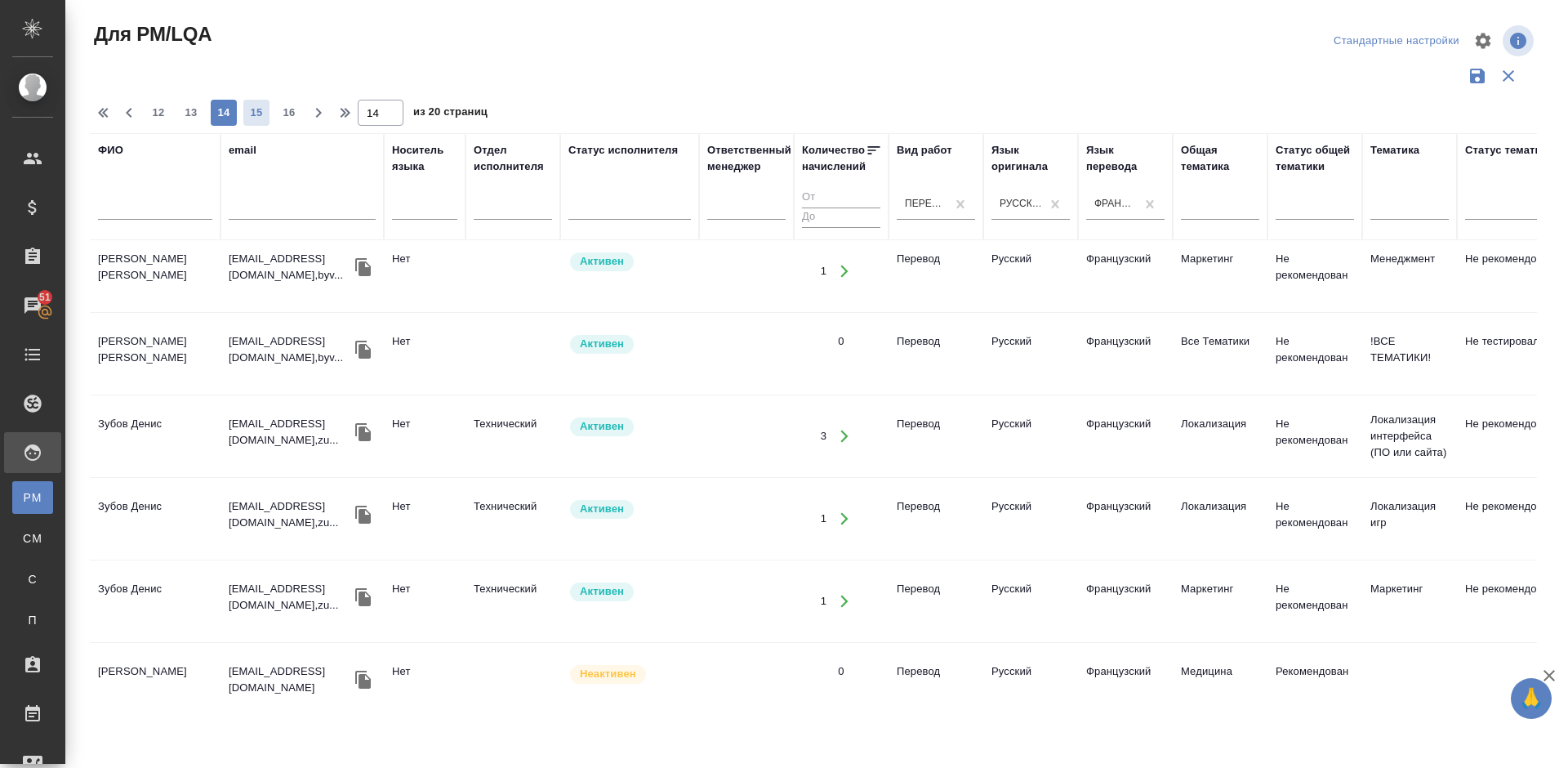
click at [264, 111] on span "15" at bounding box center [256, 113] width 26 height 17
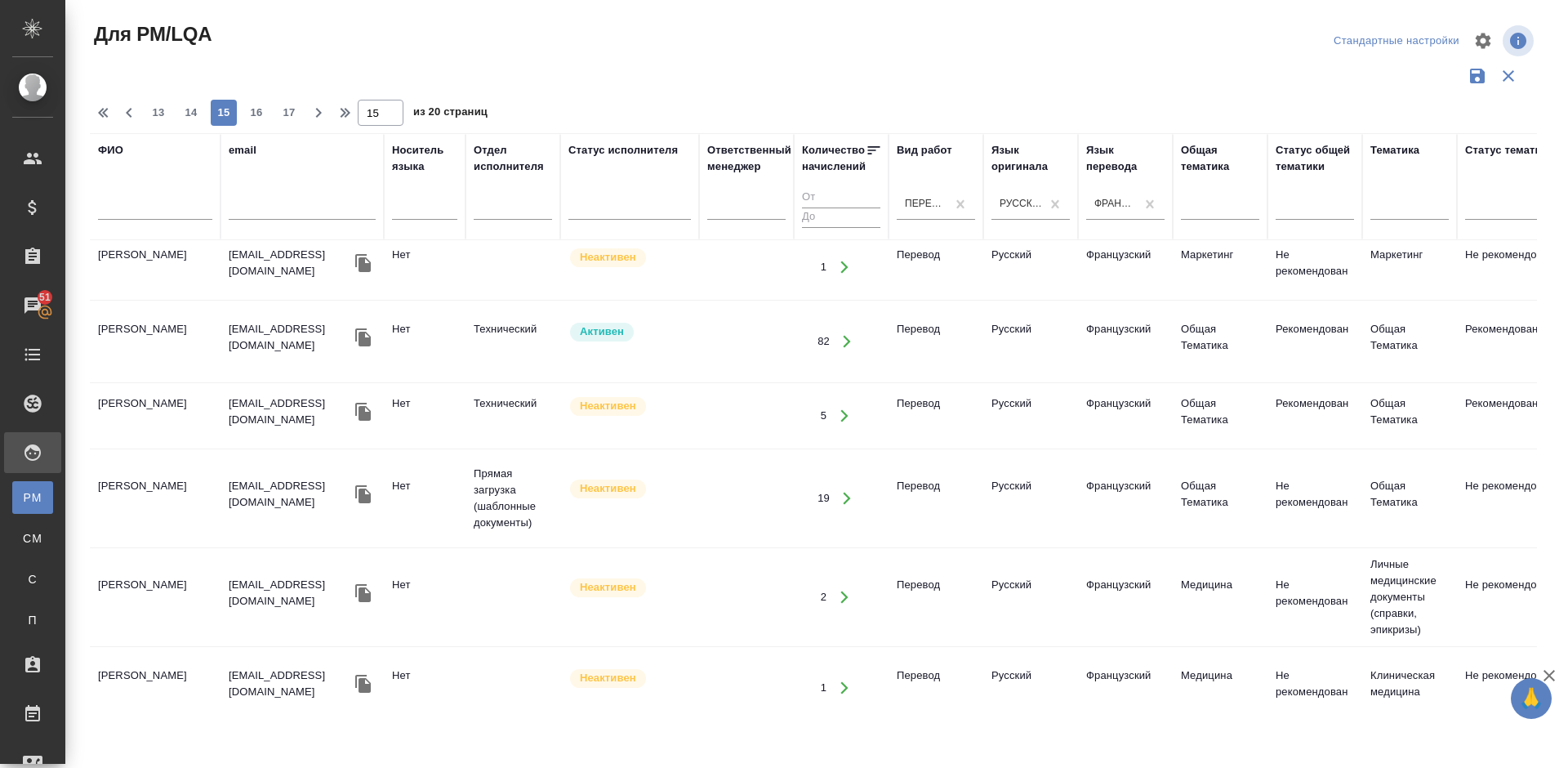
scroll to position [0, 0]
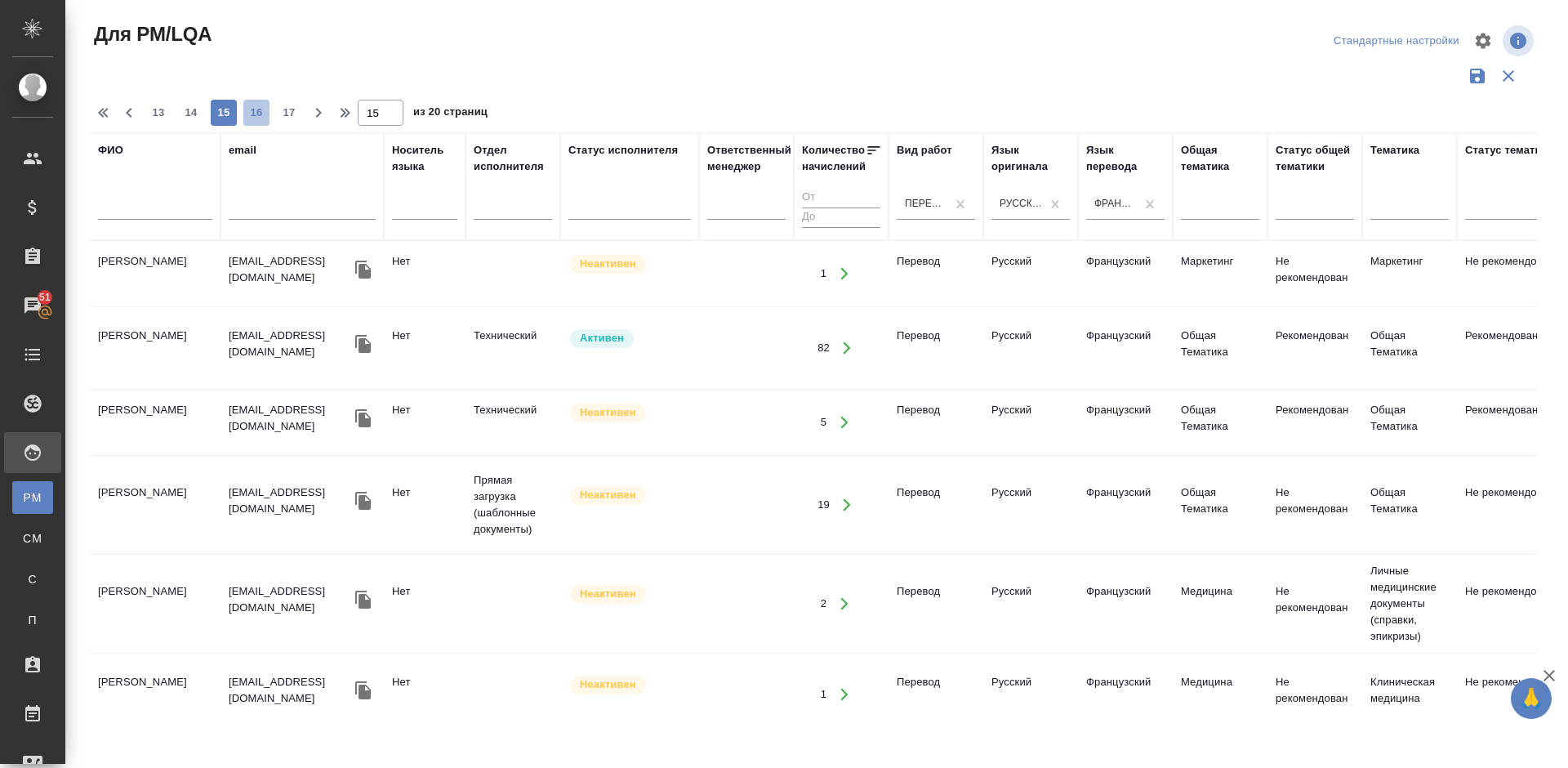
click at [255, 113] on span "16" at bounding box center [256, 113] width 26 height 17
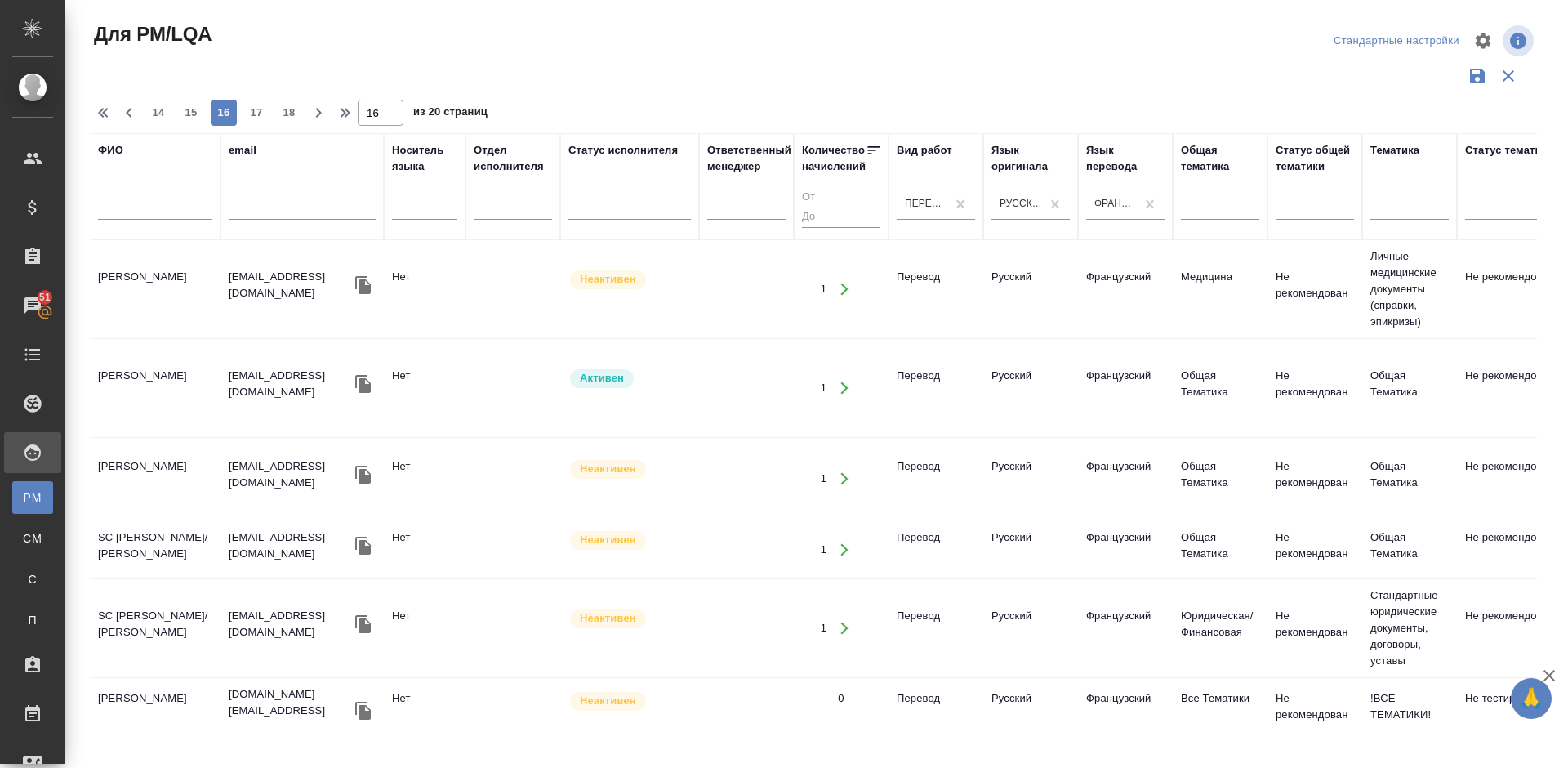
scroll to position [1390, 0]
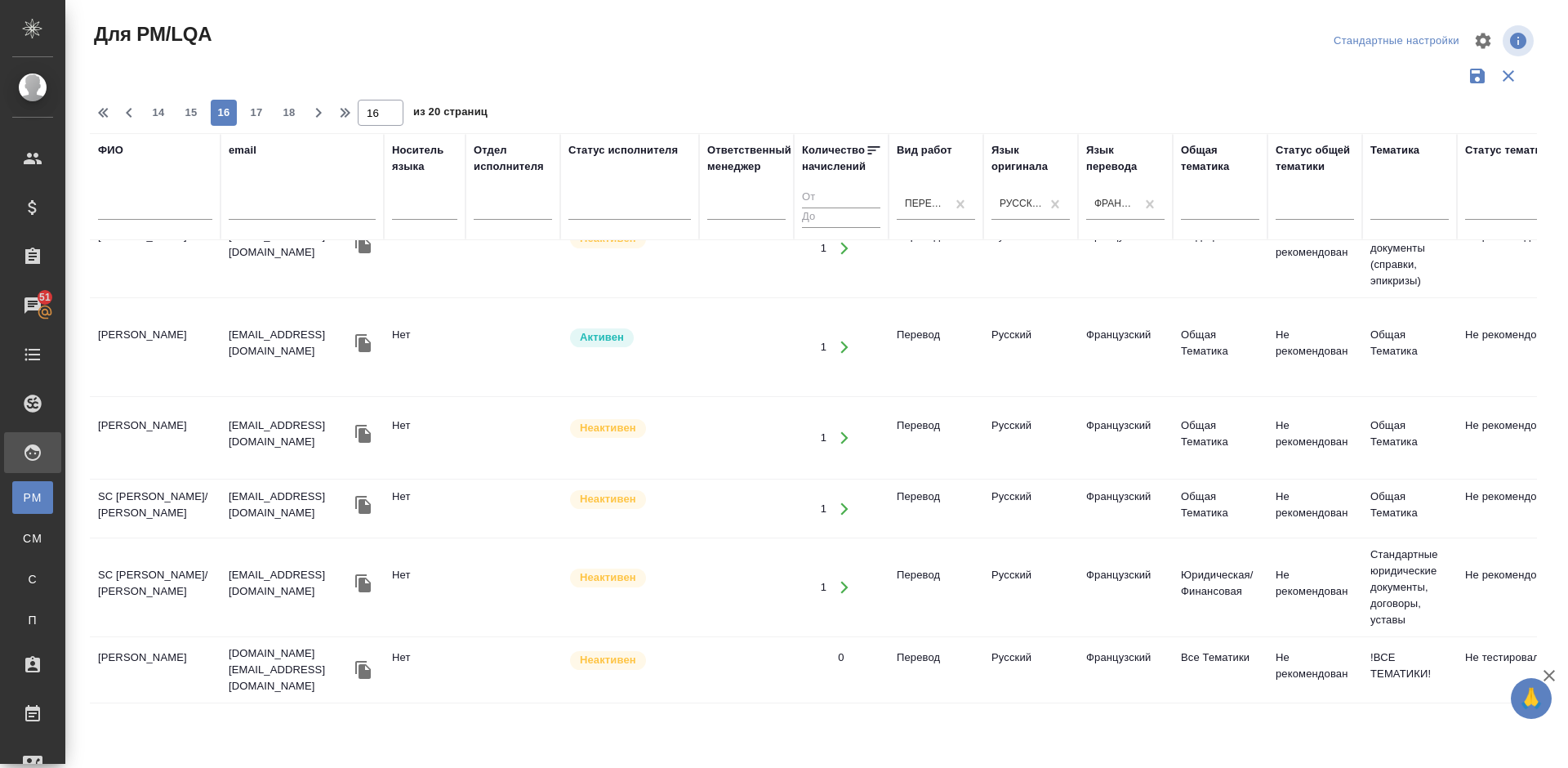
click at [204, 332] on td "Мукинина Елена Геннадиевна" at bounding box center [155, 347] width 130 height 57
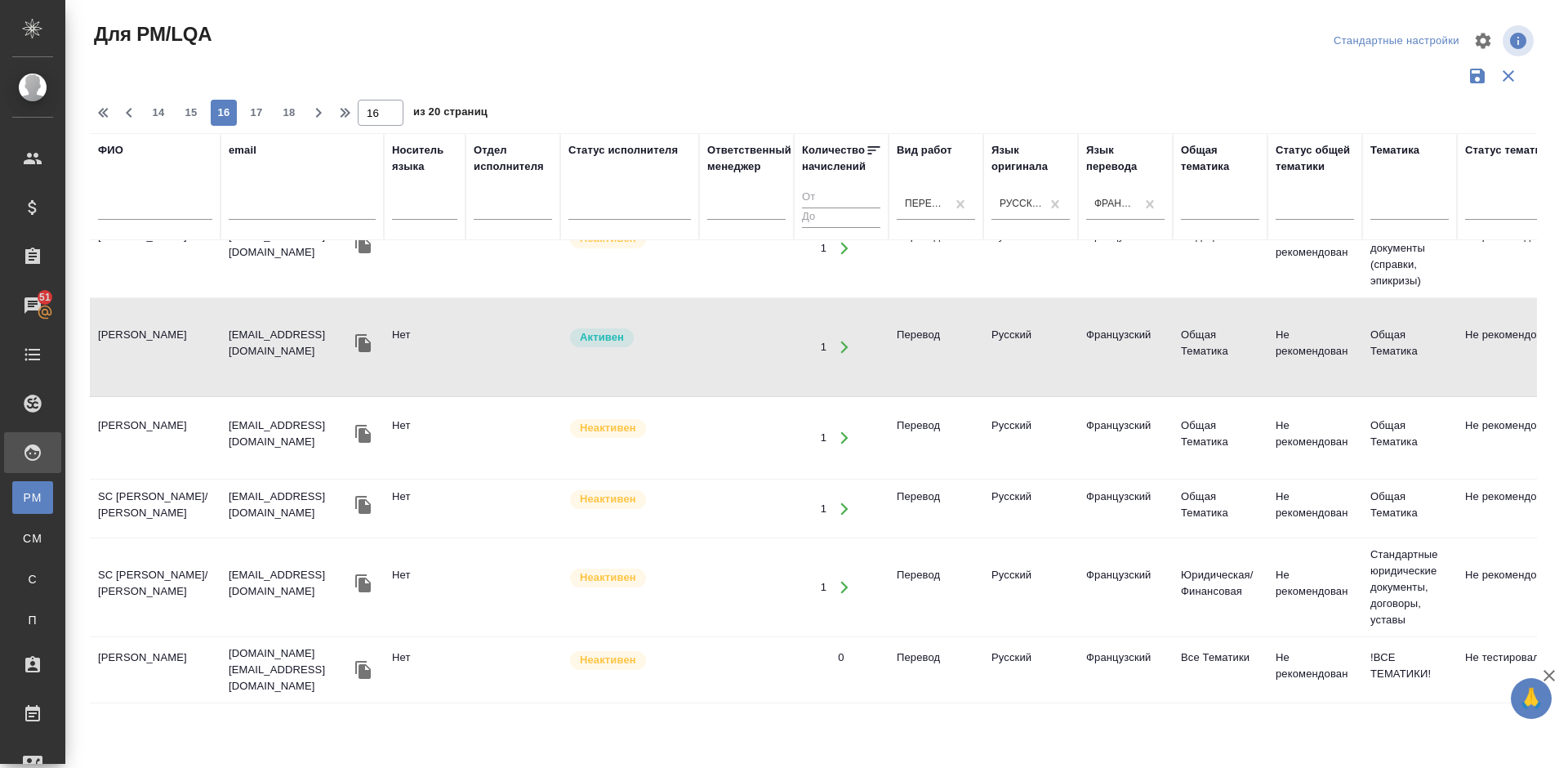
click at [176, 664] on td "Aubry-Dubourg Clementine" at bounding box center [155, 669] width 130 height 57
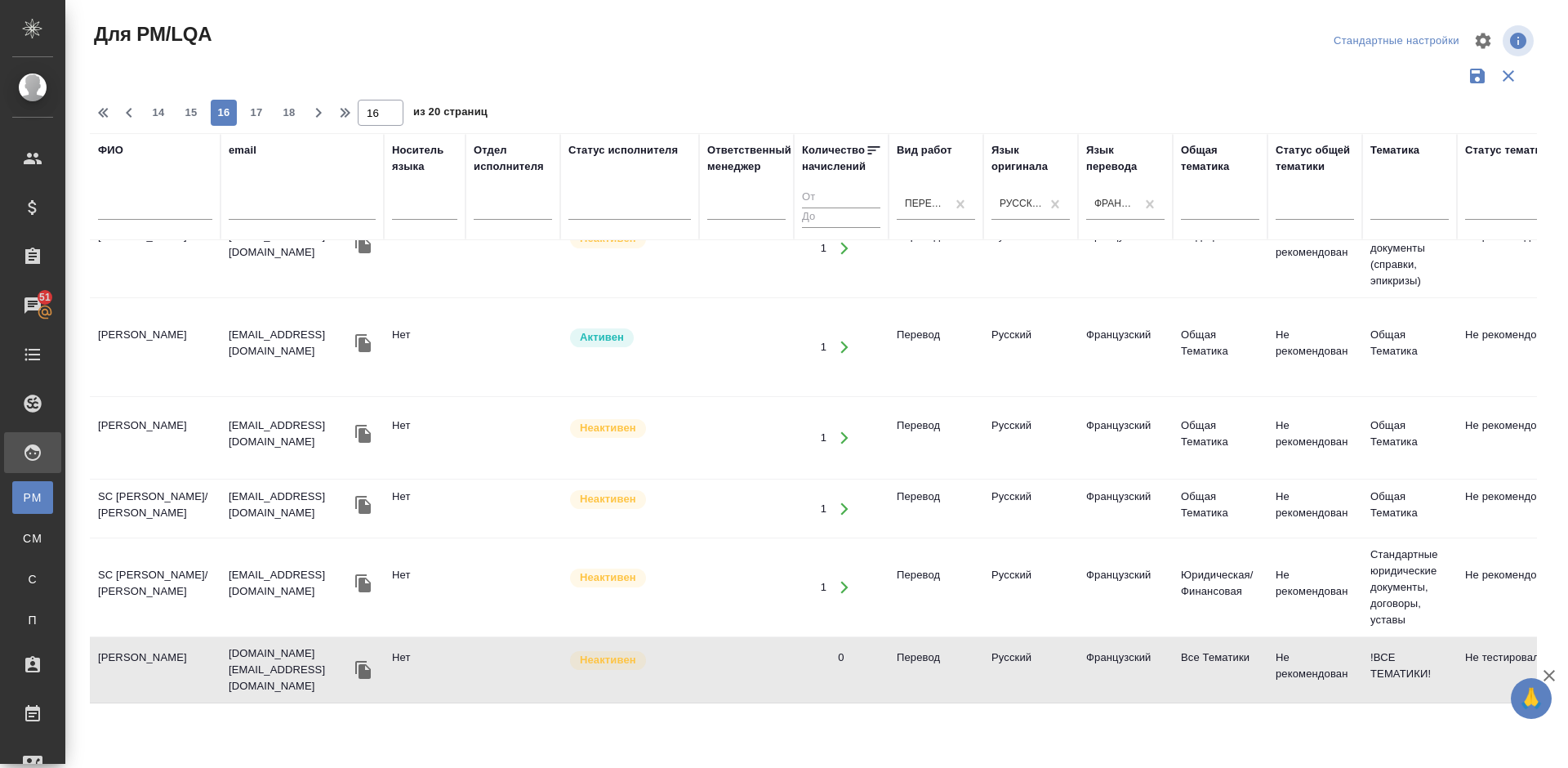
click at [172, 664] on td "Aubry-Dubourg Clementine" at bounding box center [155, 669] width 130 height 57
click at [254, 109] on span "17" at bounding box center [256, 113] width 26 height 17
type input "17"
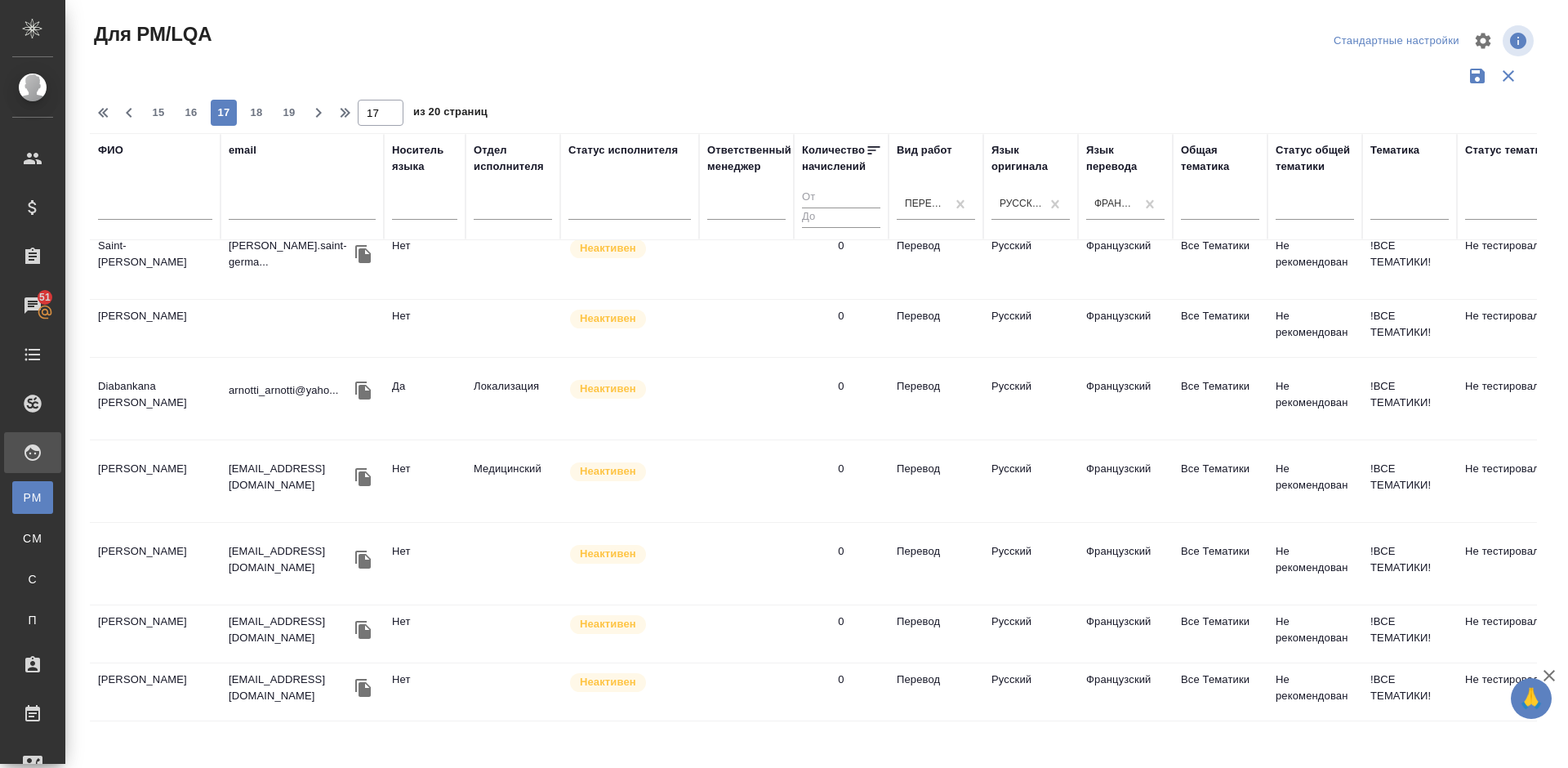
scroll to position [1349, 0]
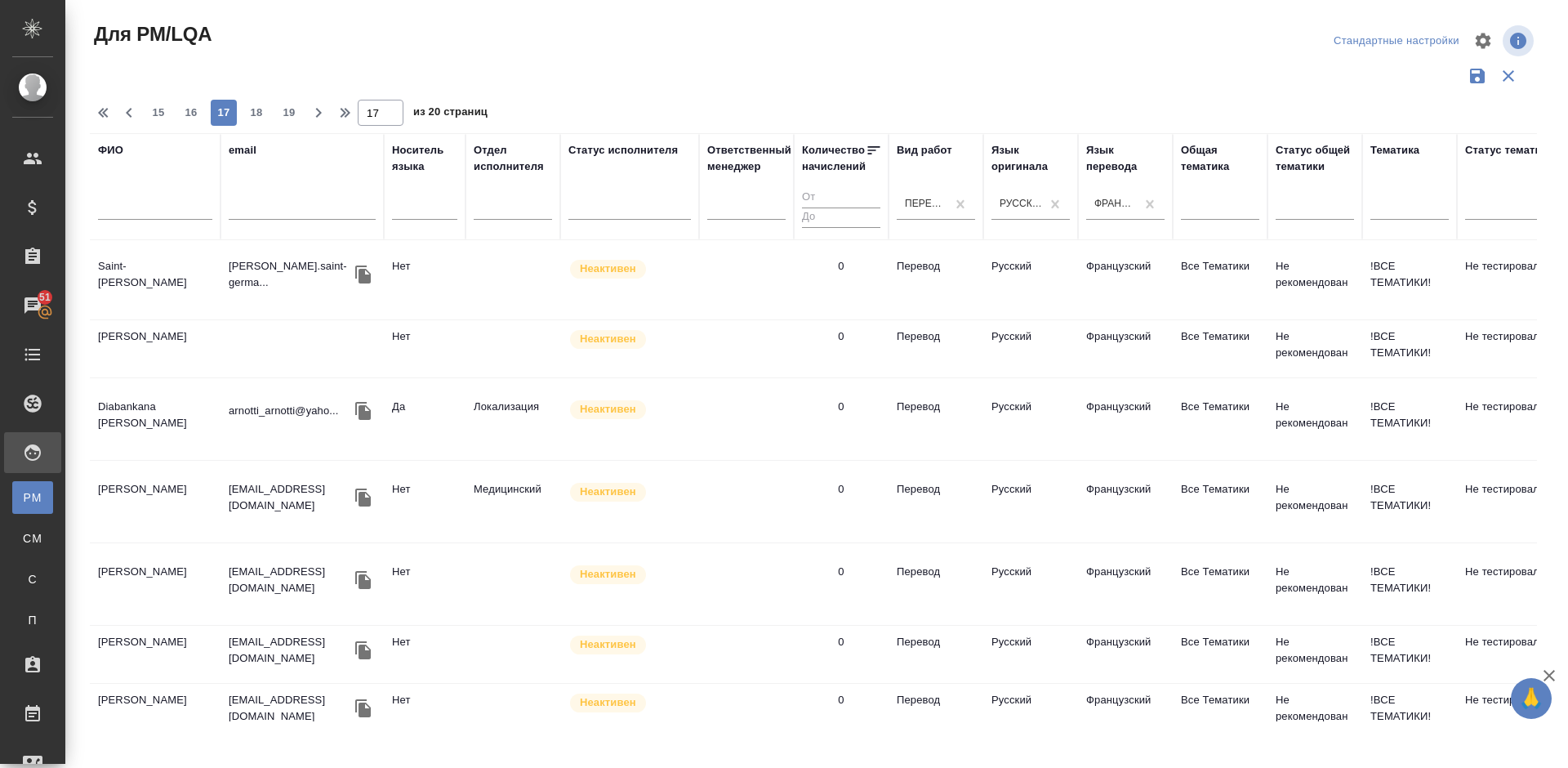
click at [166, 390] on td "Diabankana Arnotti" at bounding box center [155, 418] width 130 height 57
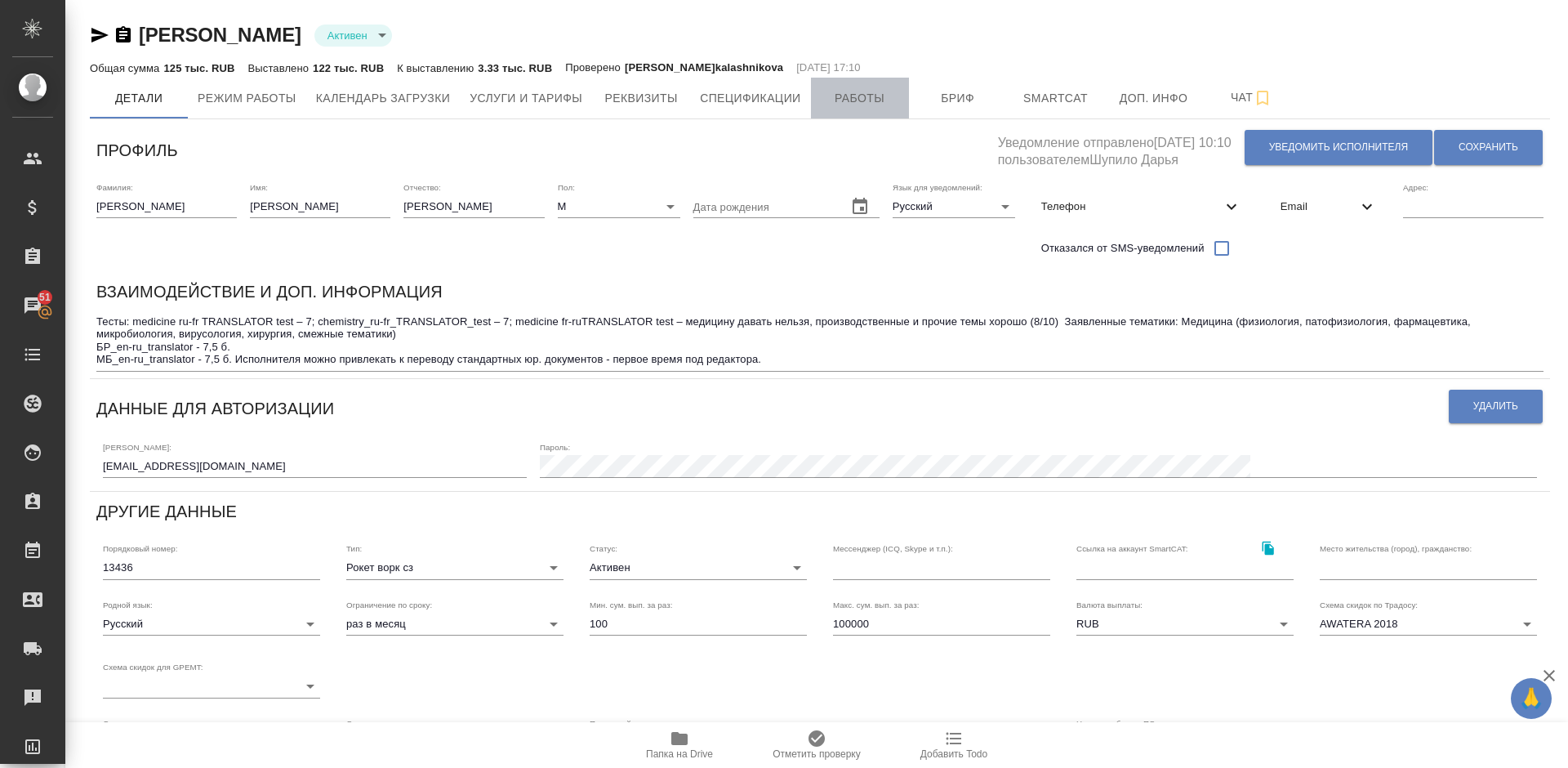
click at [846, 103] on span "Работы" at bounding box center [859, 98] width 78 height 20
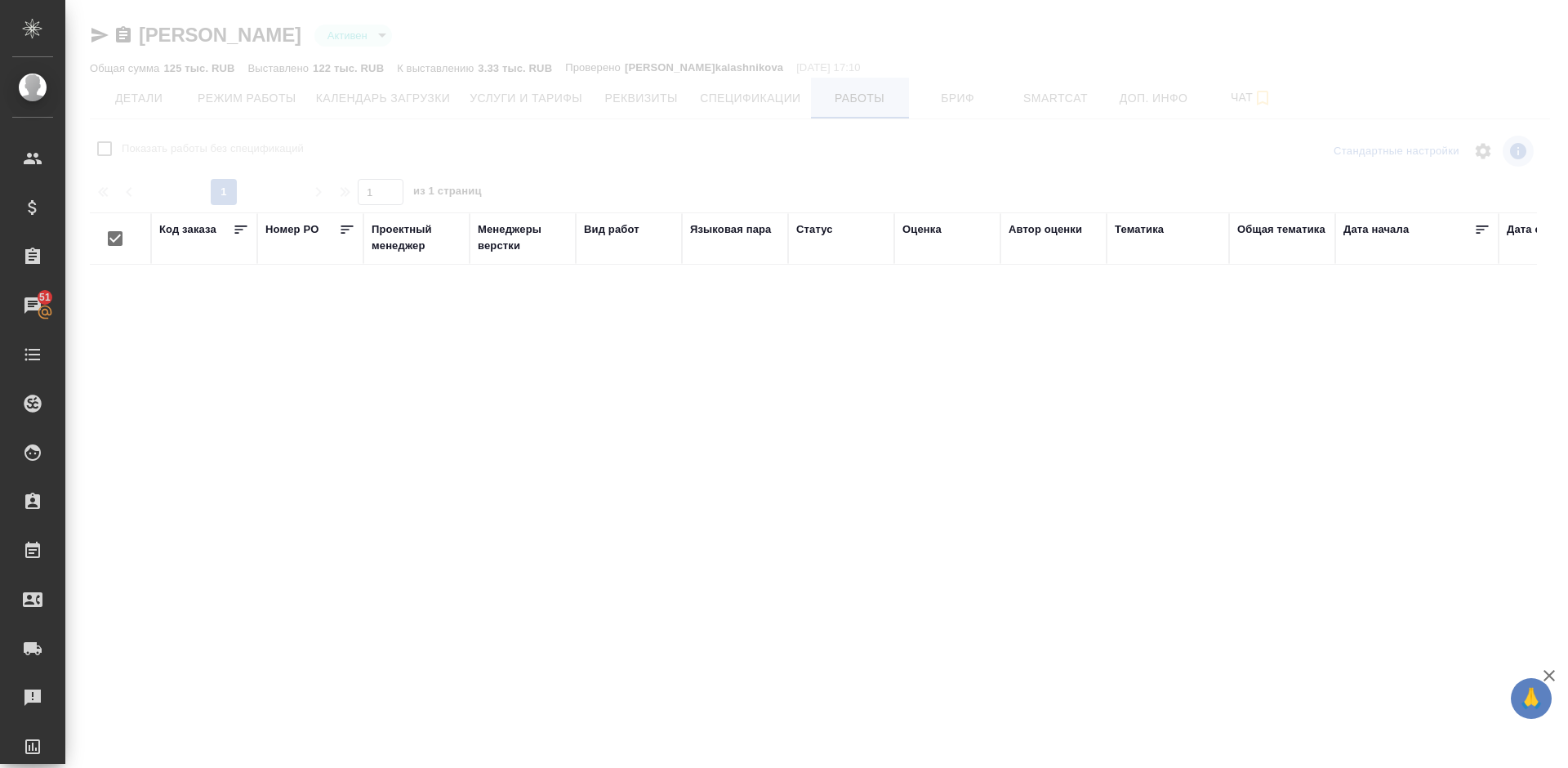
checkbox input "false"
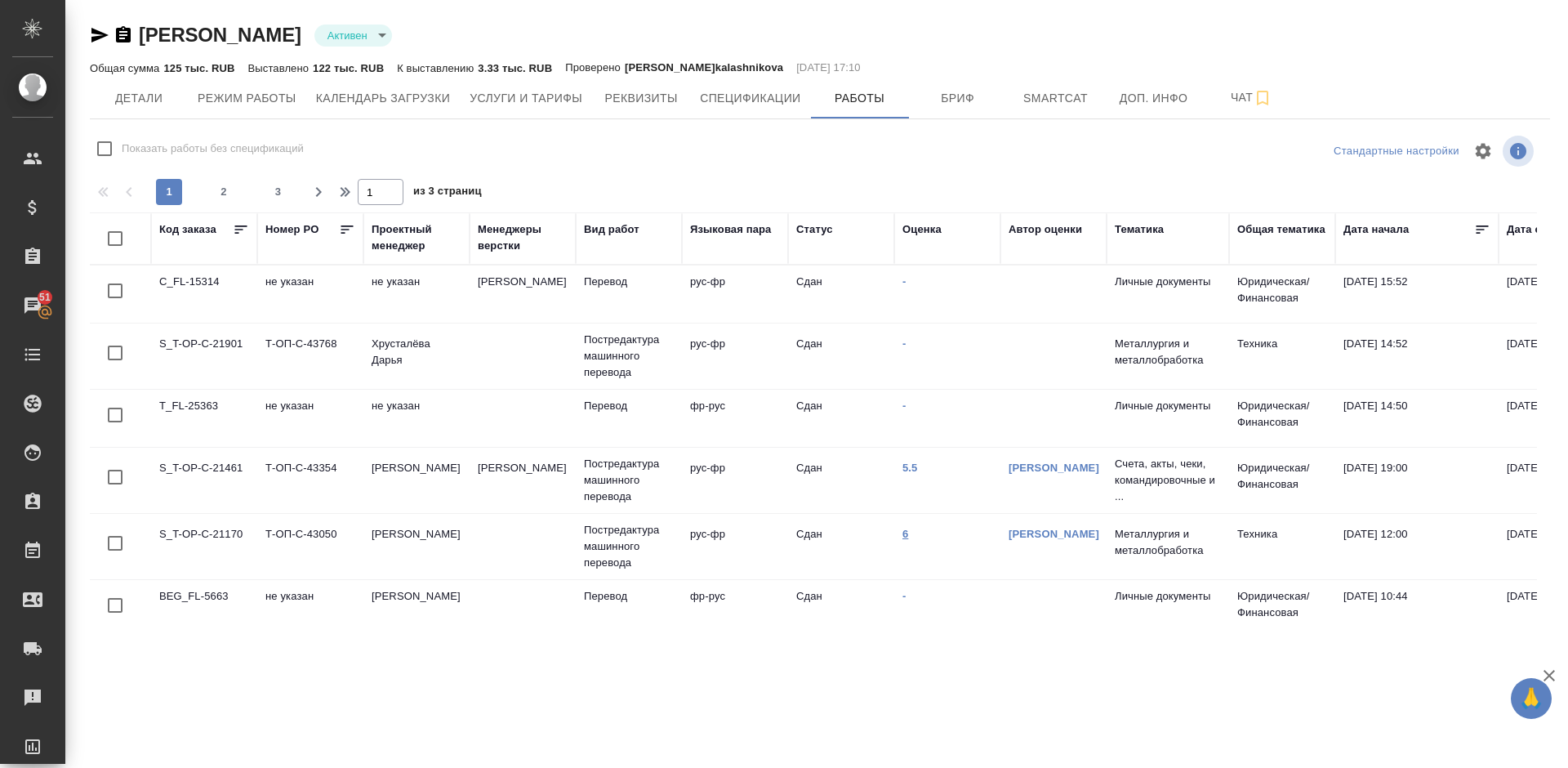
click at [908, 535] on link "6" at bounding box center [905, 534] width 5 height 12
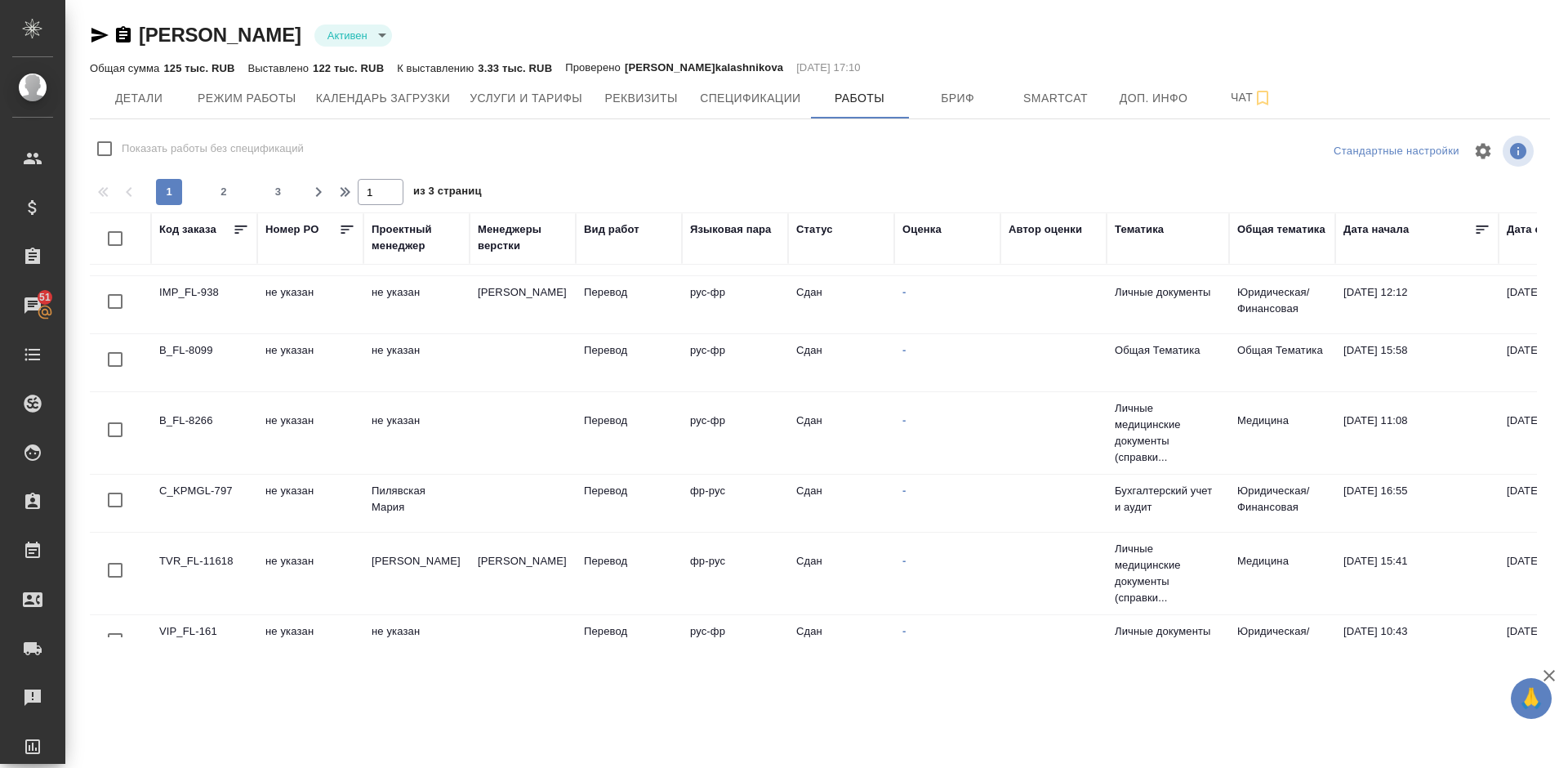
scroll to position [1319, 0]
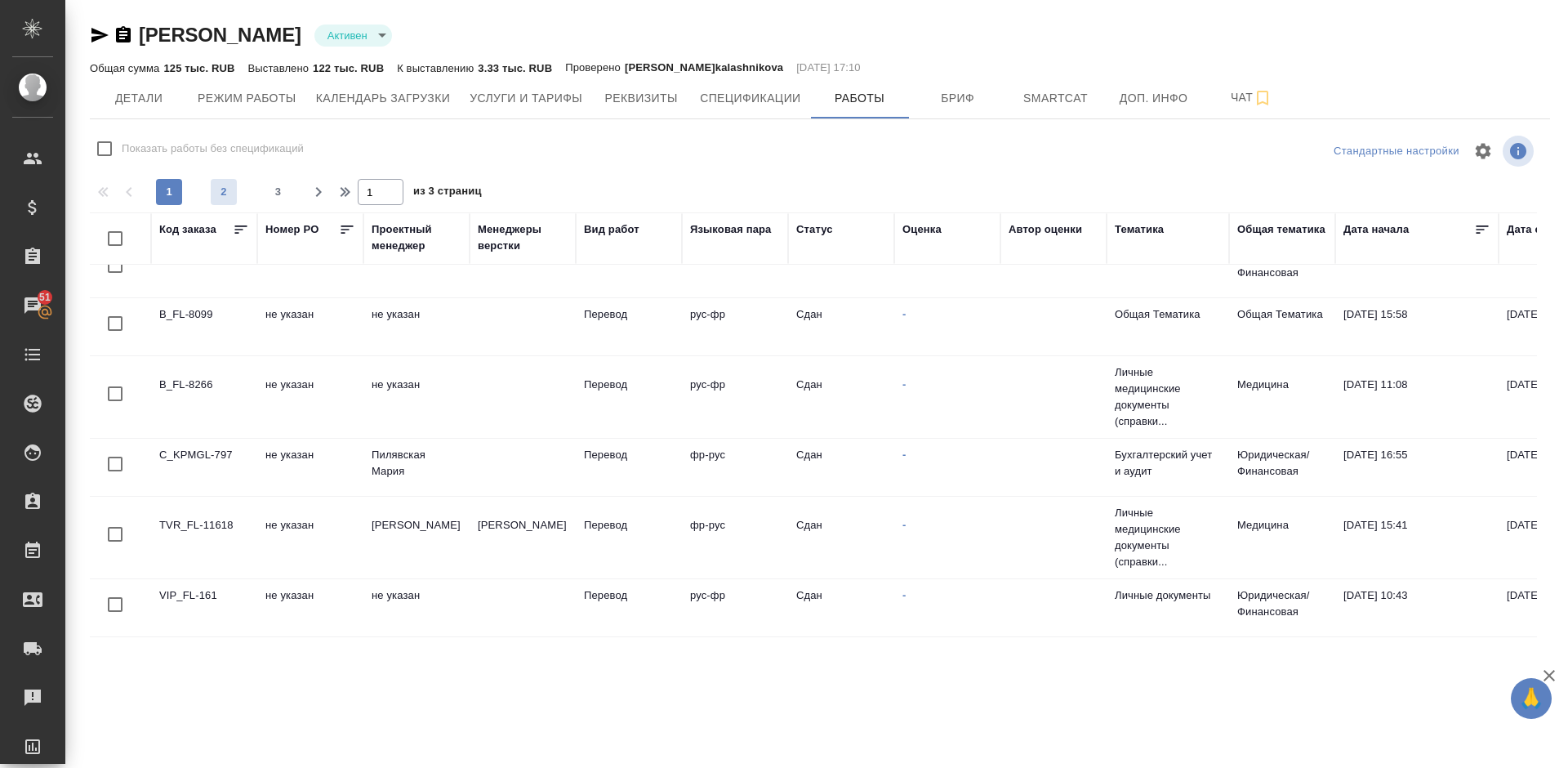
click at [232, 196] on span "2" at bounding box center [224, 192] width 26 height 17
type input "2"
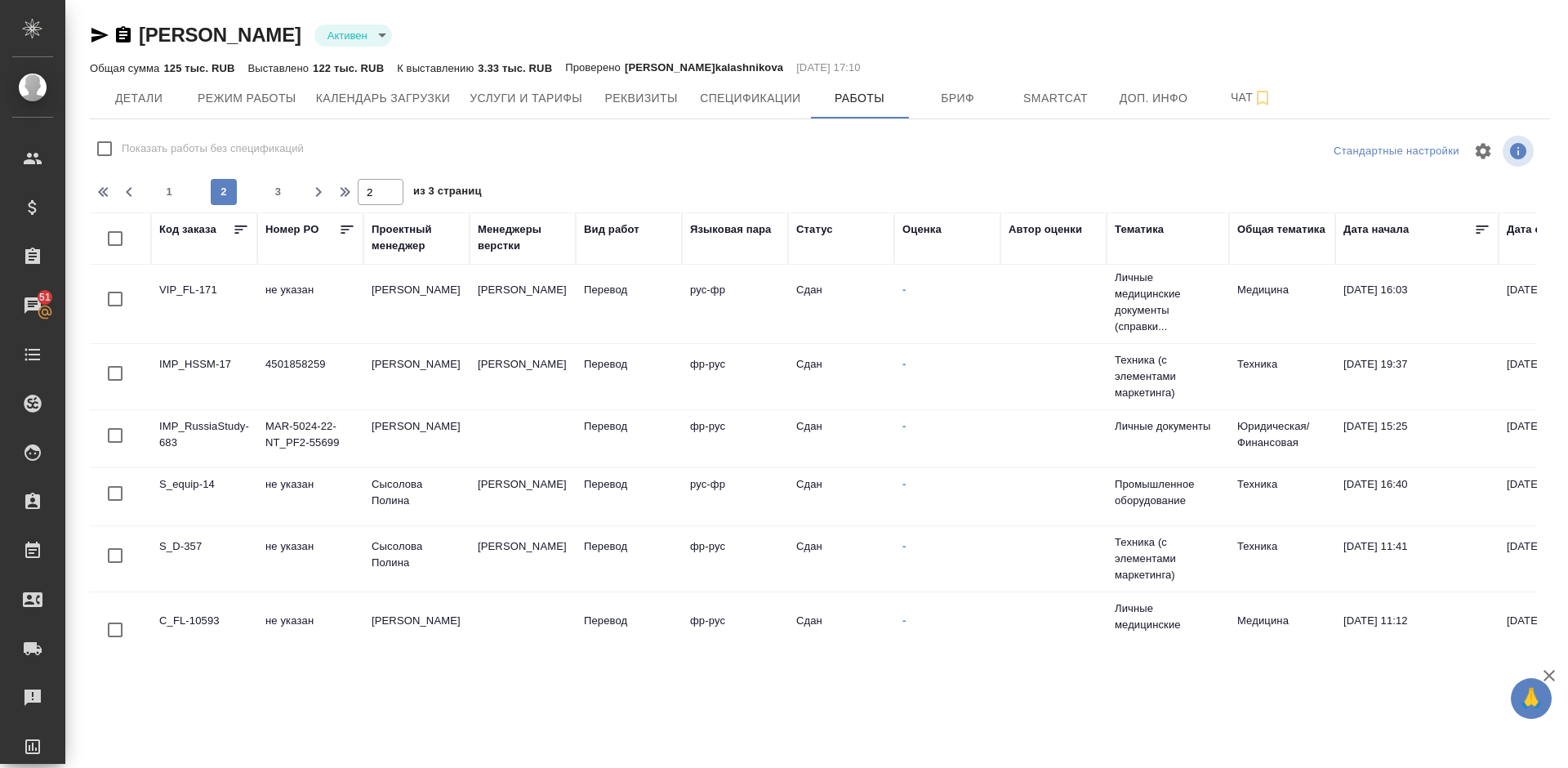
scroll to position [0, 0]
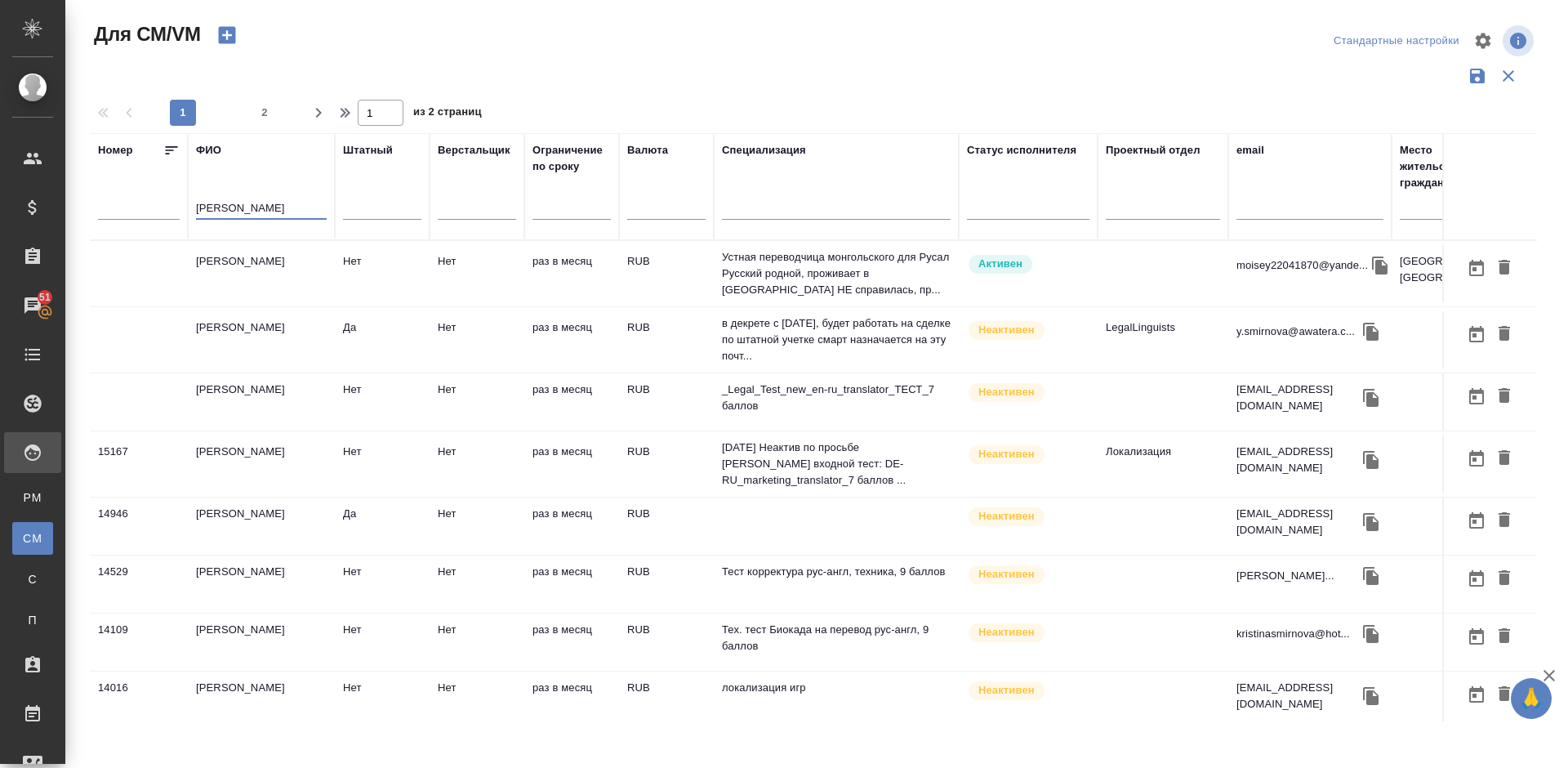
drag, startPoint x: 253, startPoint y: 207, endPoint x: 180, endPoint y: 208, distance: 73.0
click at [180, 208] on tr "[PERSON_NAME] [PERSON_NAME] Штатный Верстальщик Ограничение по сроку Валюта Спе…" at bounding box center [961, 186] width 1744 height 107
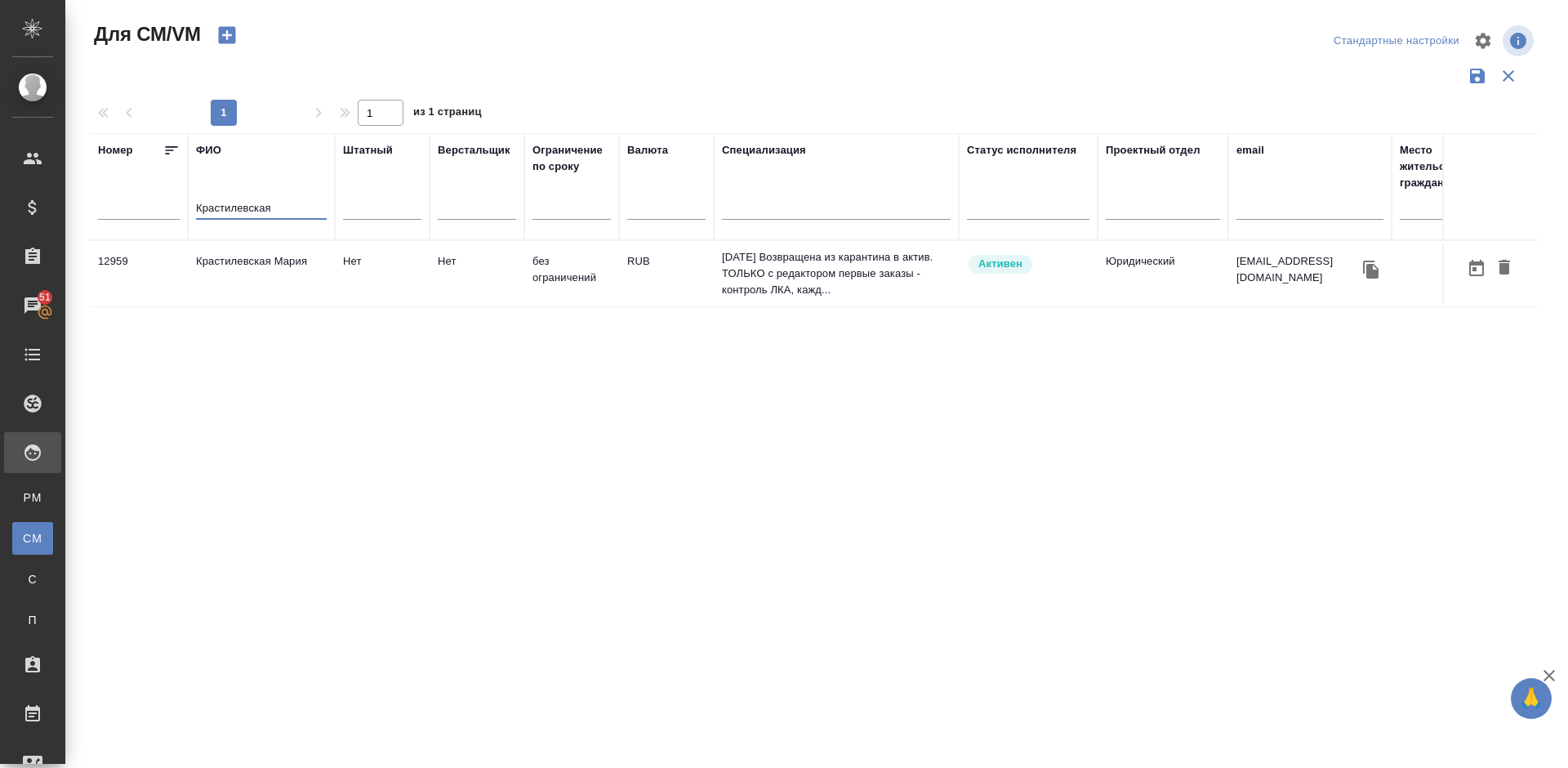
type input "Крастилевская"
click at [267, 282] on td "Крастилевская Мария" at bounding box center [261, 273] width 147 height 57
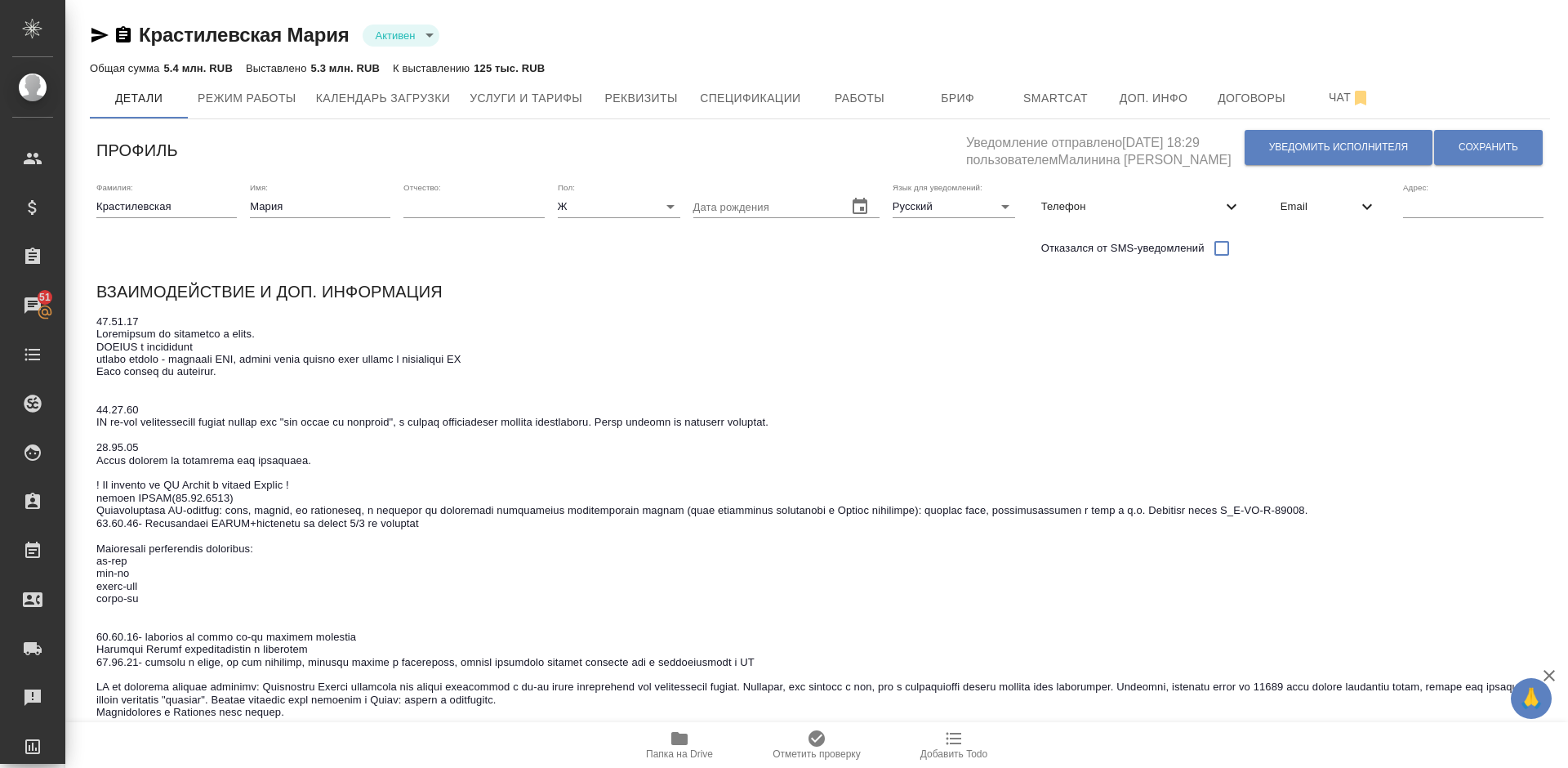
click at [1368, 328] on textarea at bounding box center [819, 529] width 1447 height 429
click at [1148, 312] on div "x" at bounding box center [819, 529] width 1447 height 439
click at [876, 298] on div "Взаимодействие и доп. информация" at bounding box center [819, 294] width 1447 height 32
click at [865, 94] on span "Работы" at bounding box center [859, 98] width 78 height 20
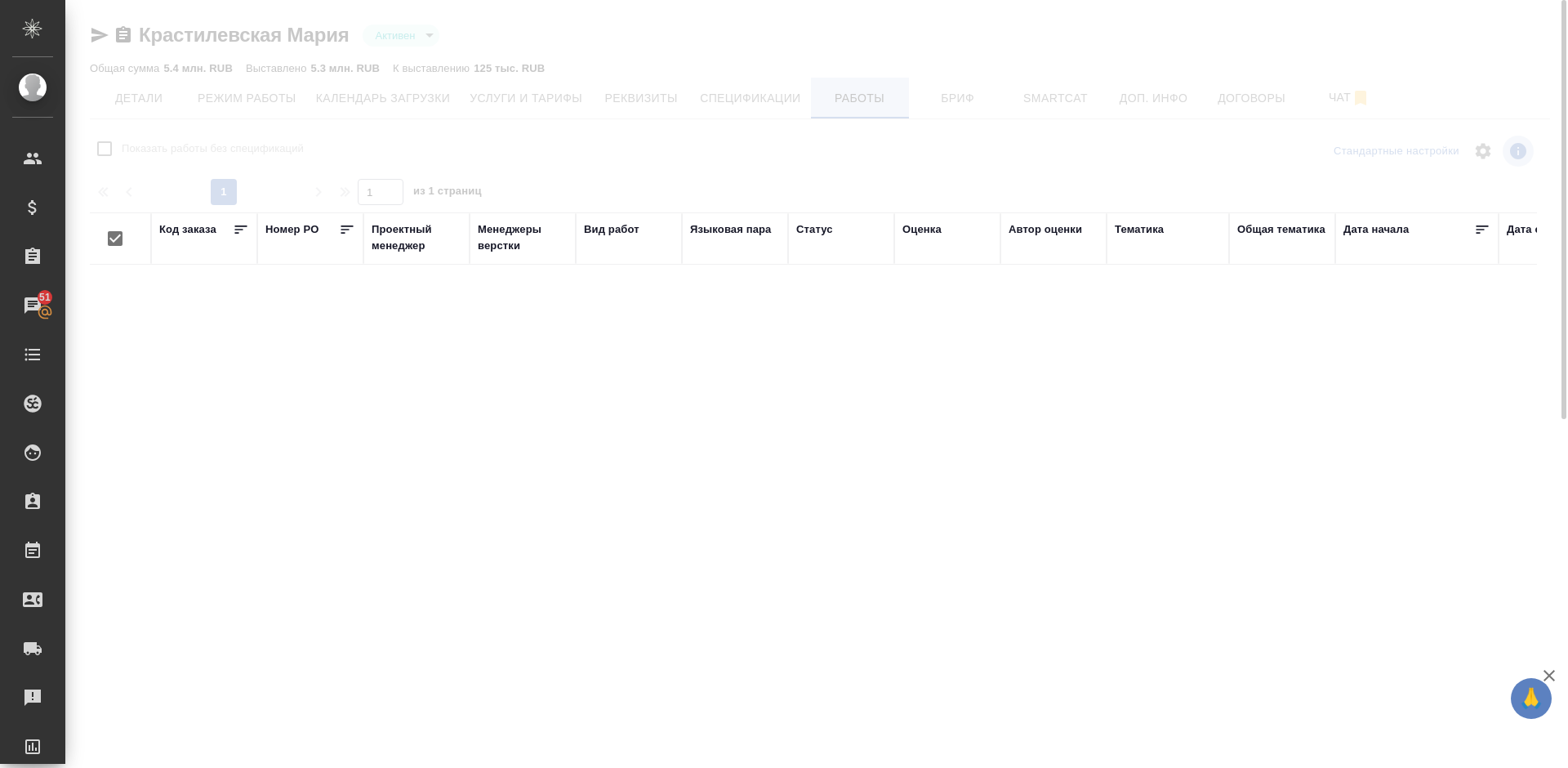
checkbox input "false"
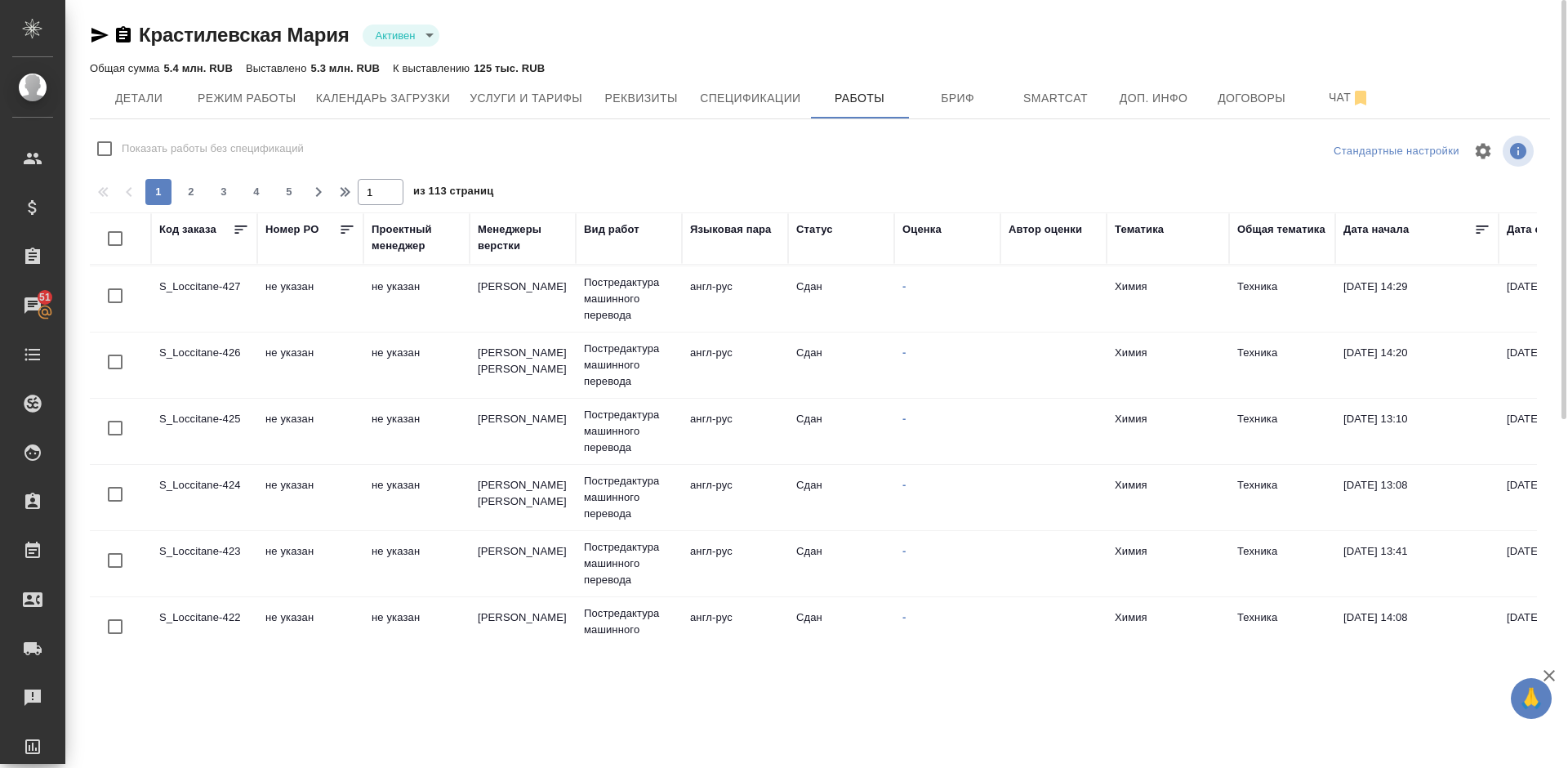
scroll to position [1287, 0]
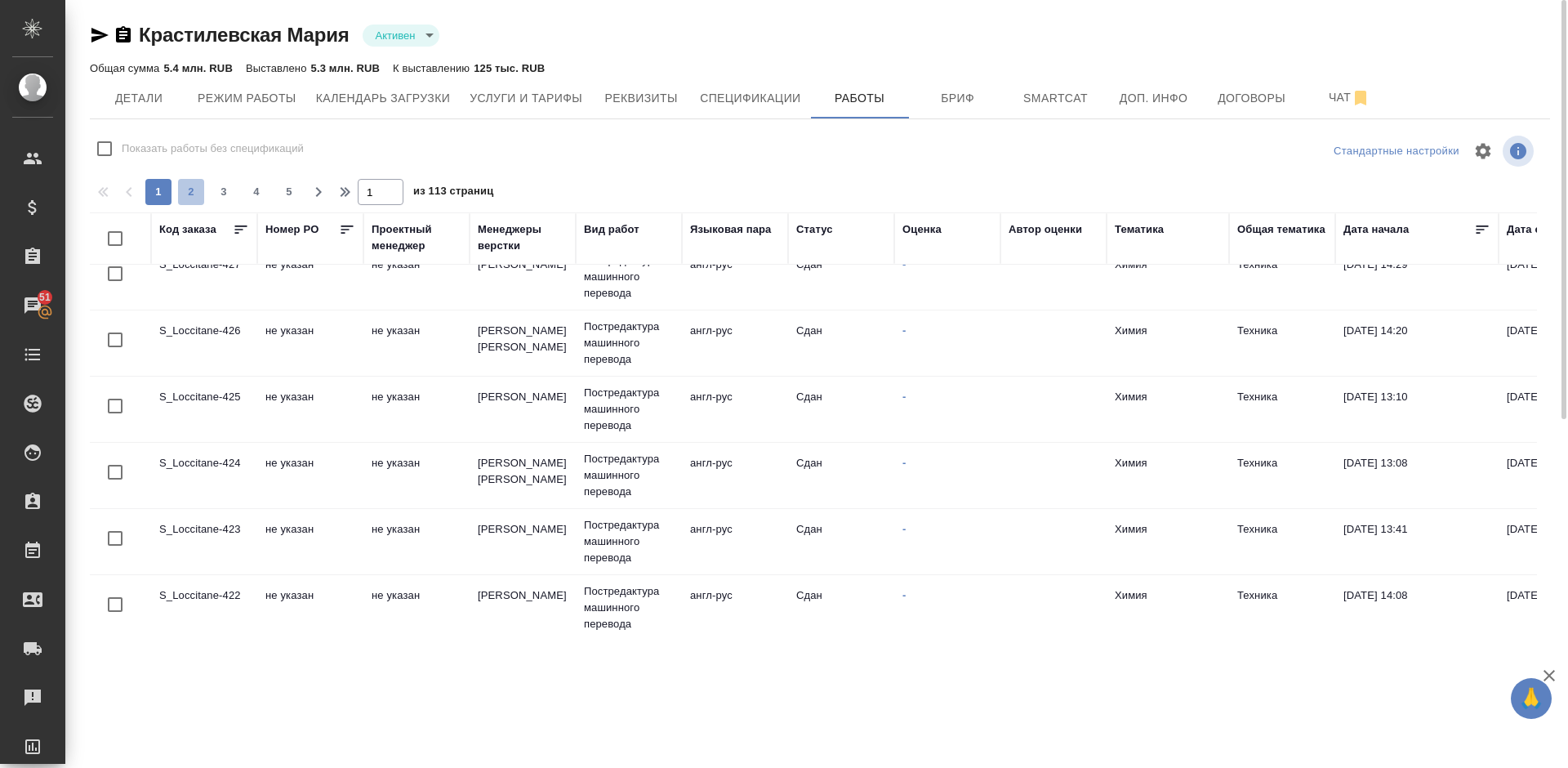
click at [194, 180] on button "2" at bounding box center [191, 192] width 26 height 26
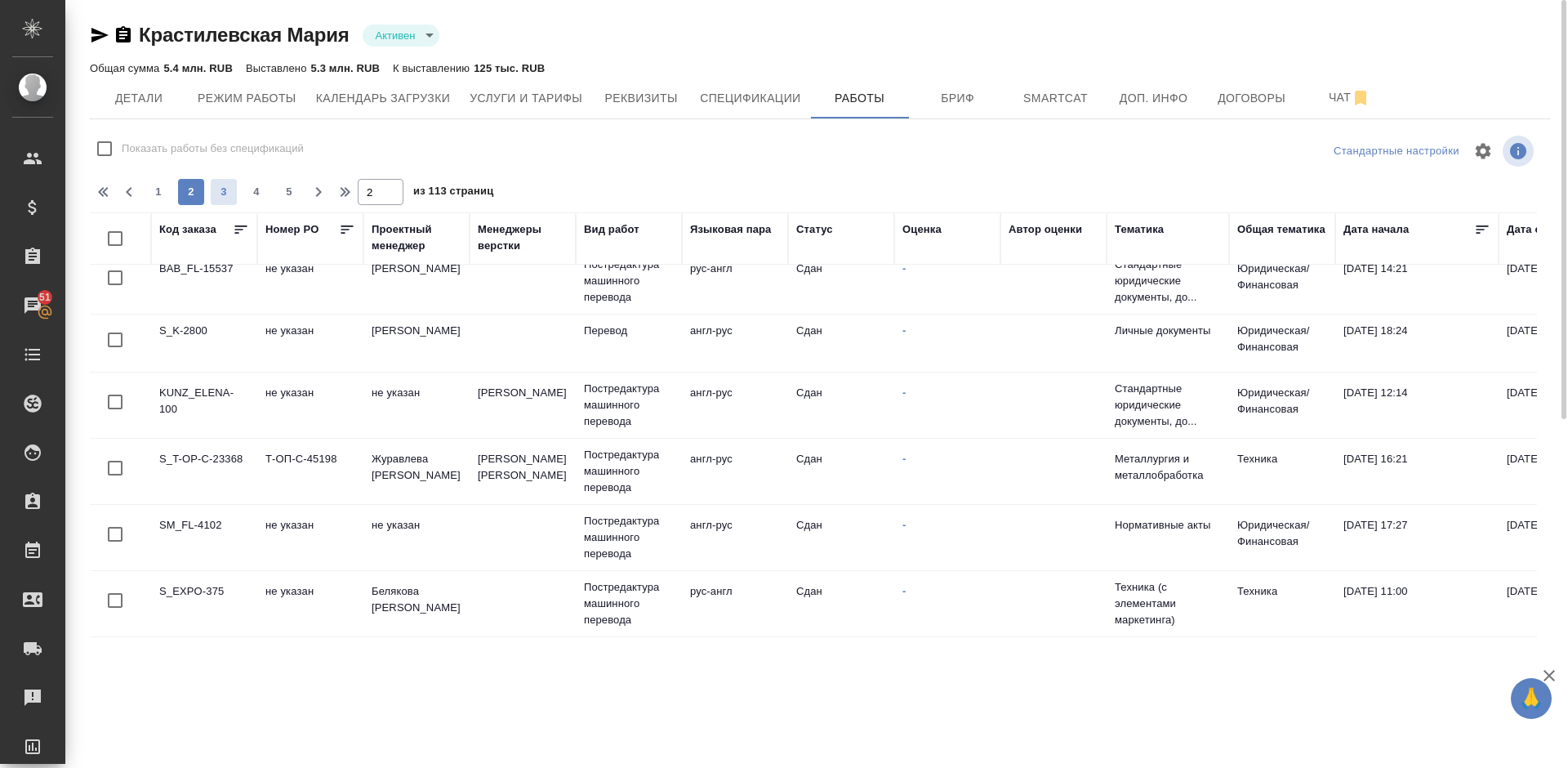
click at [225, 191] on span "3" at bounding box center [224, 192] width 26 height 17
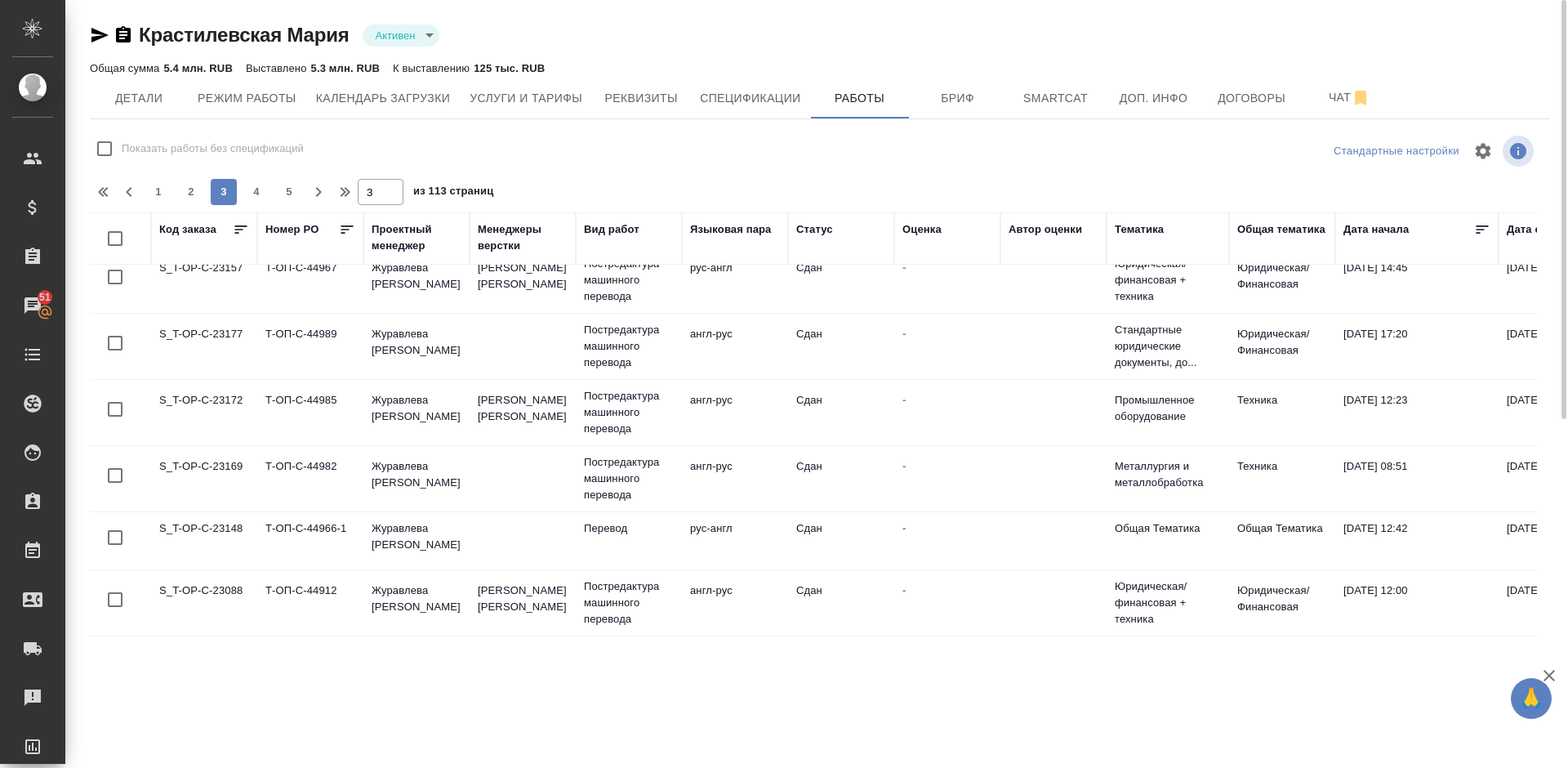
scroll to position [0, 0]
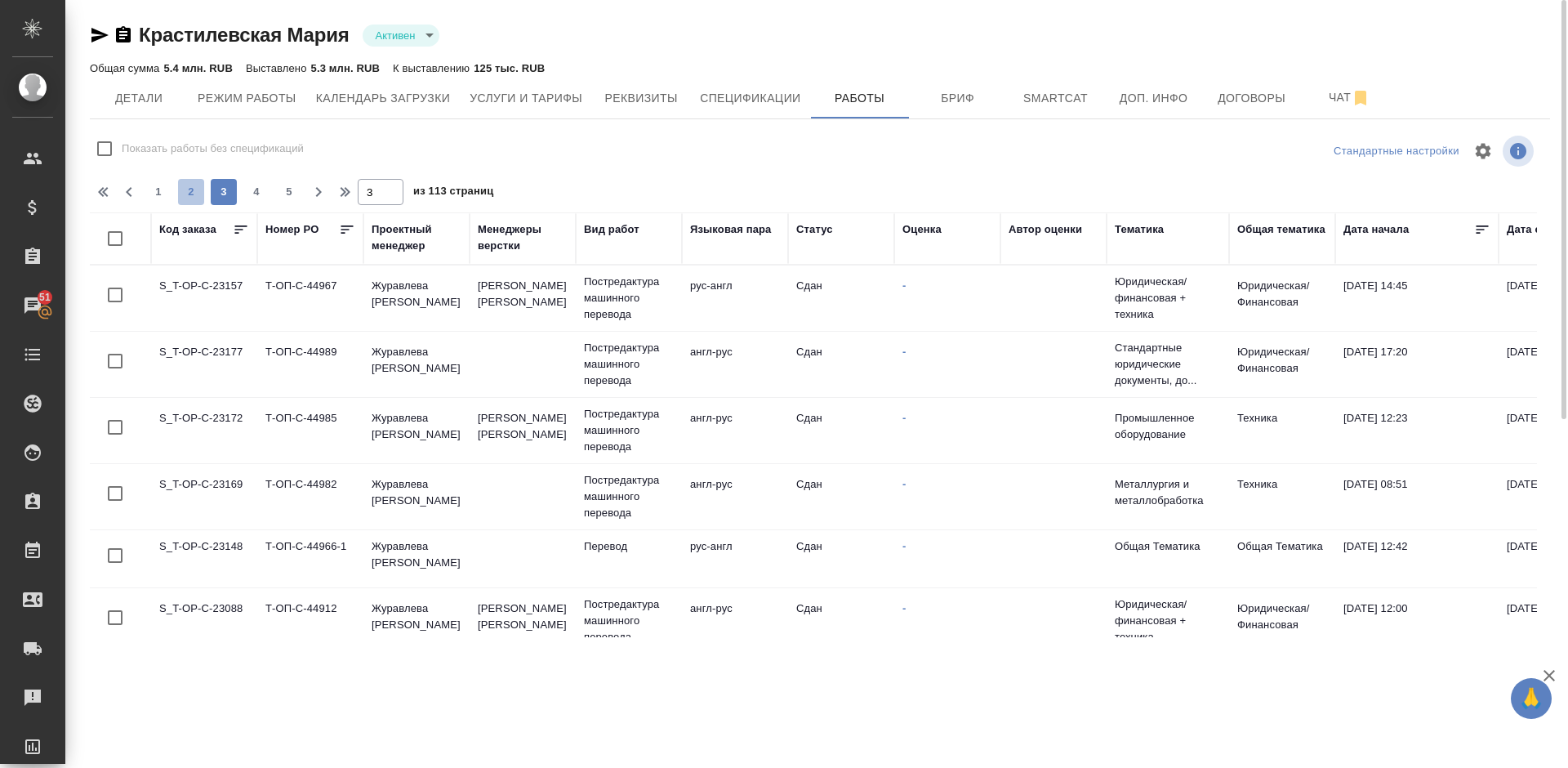
click at [195, 191] on span "2" at bounding box center [191, 192] width 26 height 17
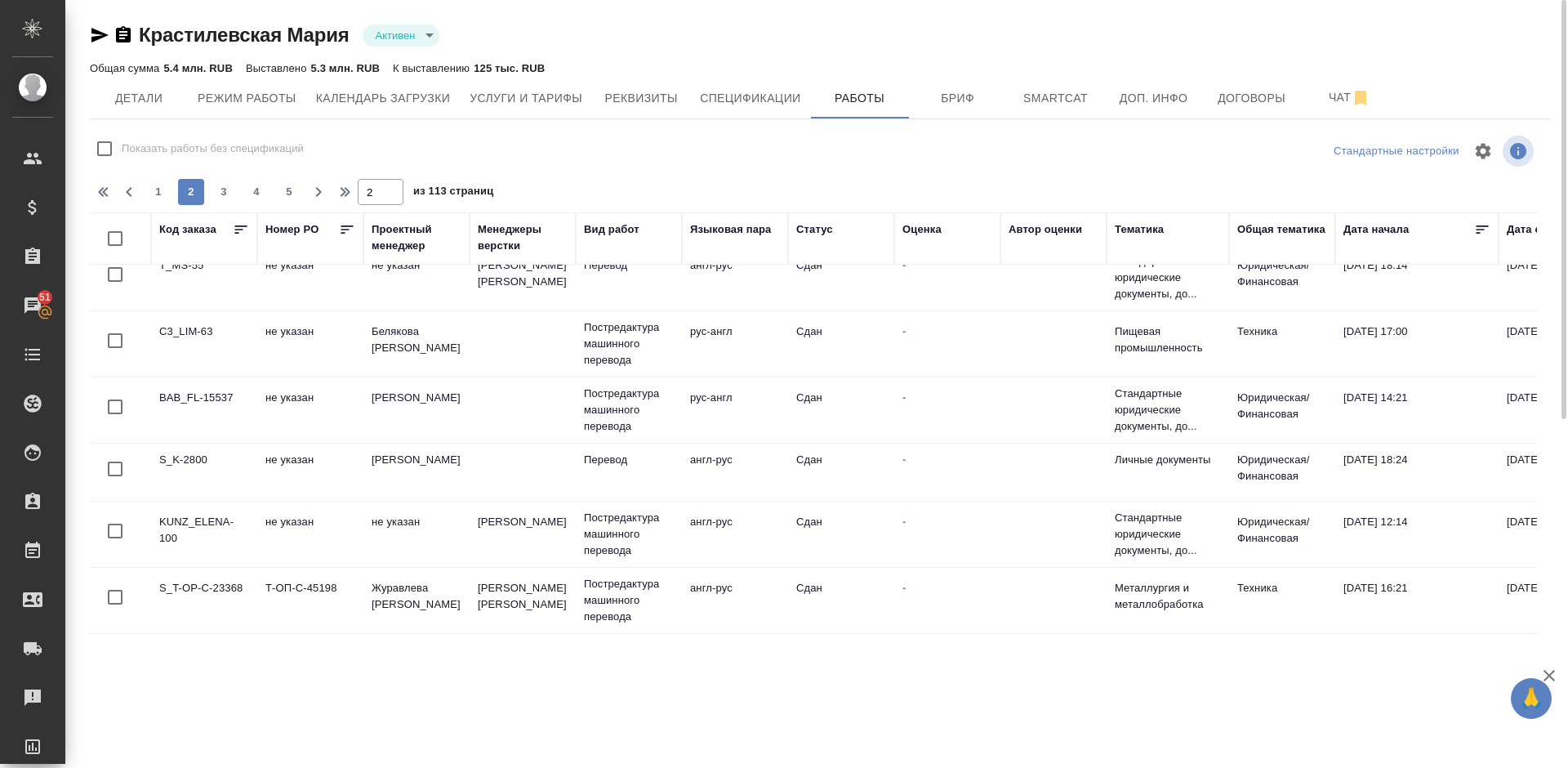
scroll to position [1287, 0]
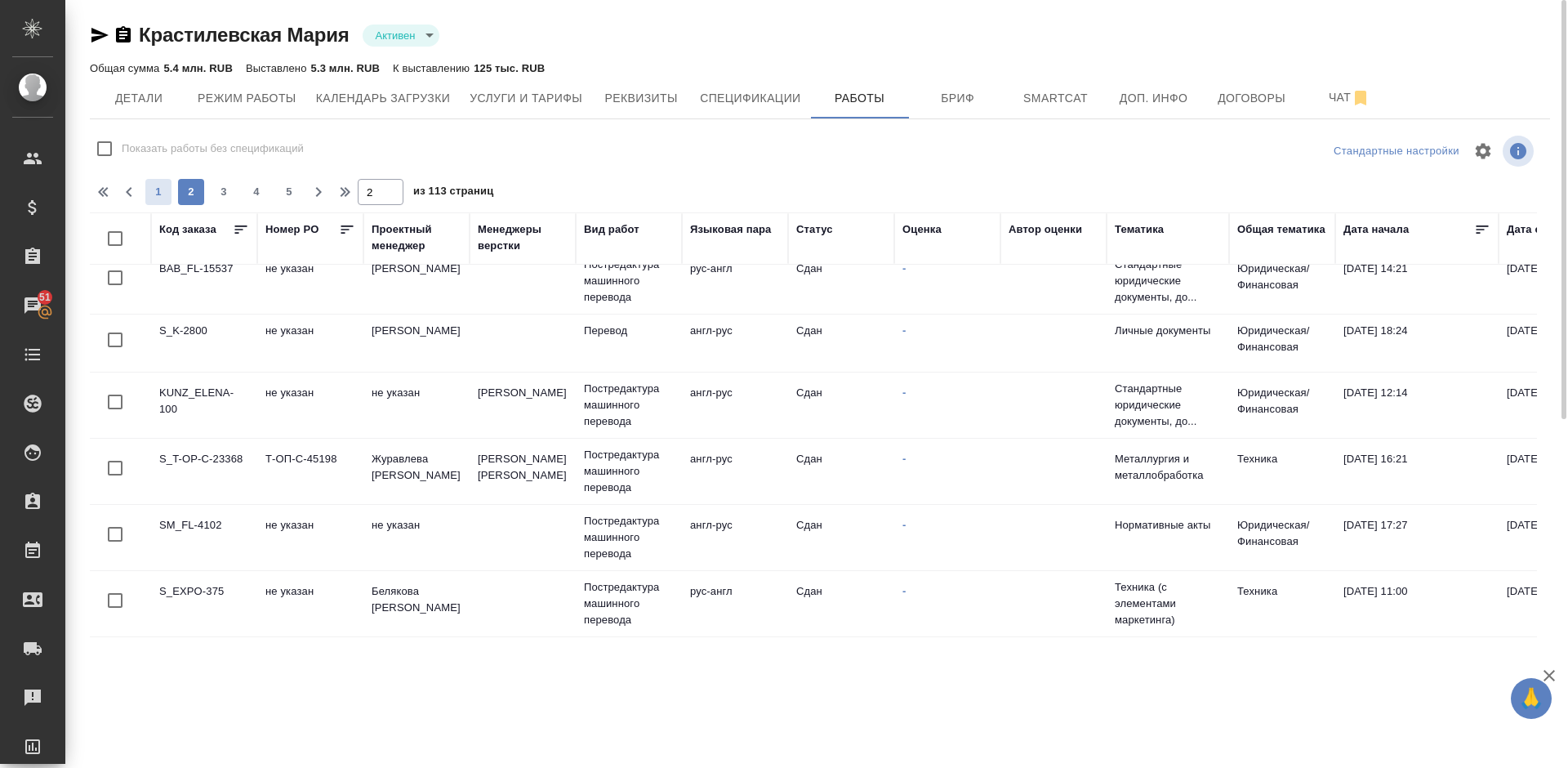
click at [162, 185] on span "1" at bounding box center [158, 192] width 26 height 17
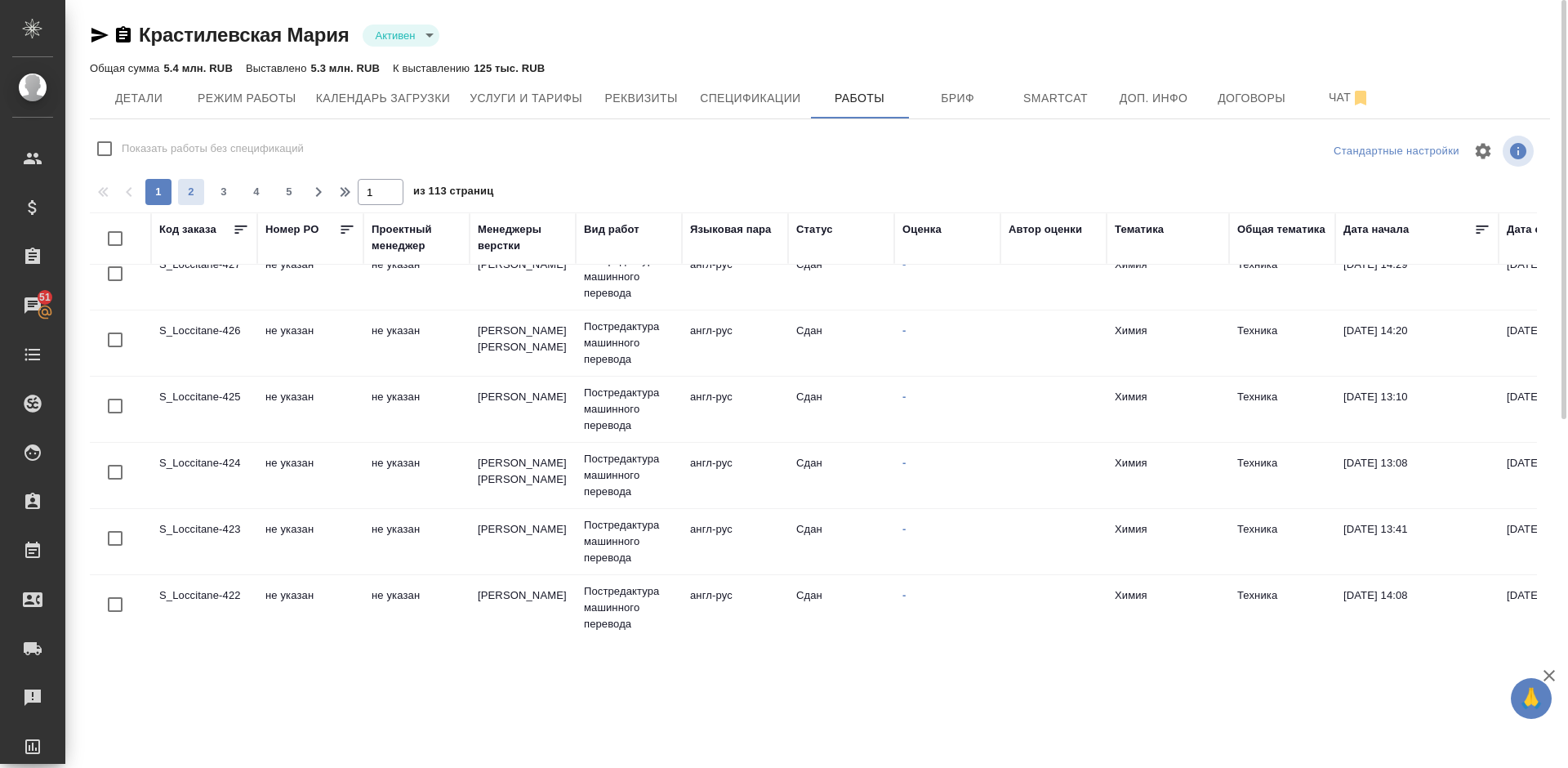
click at [196, 190] on span "2" at bounding box center [191, 192] width 26 height 17
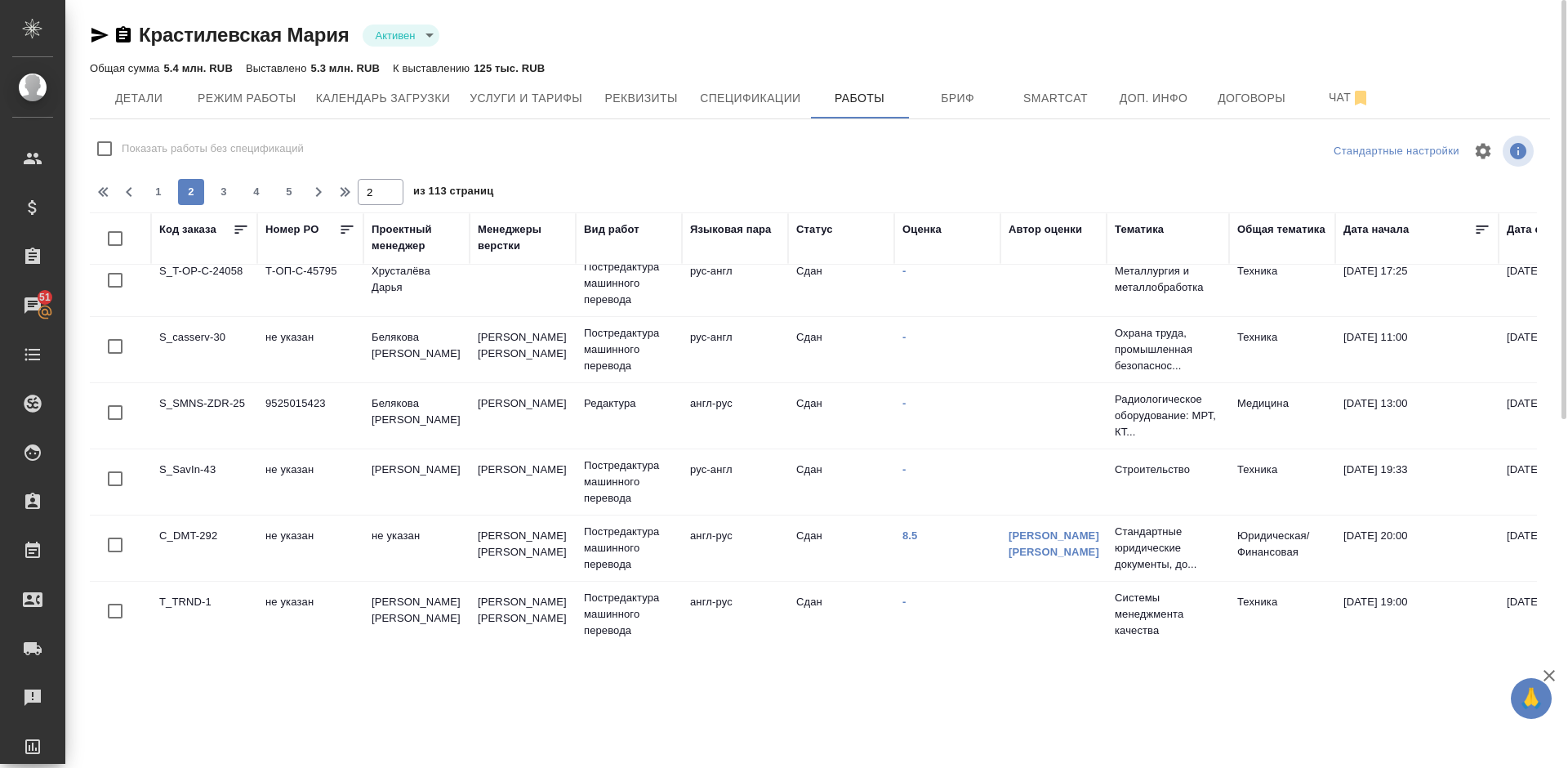
scroll to position [0, 0]
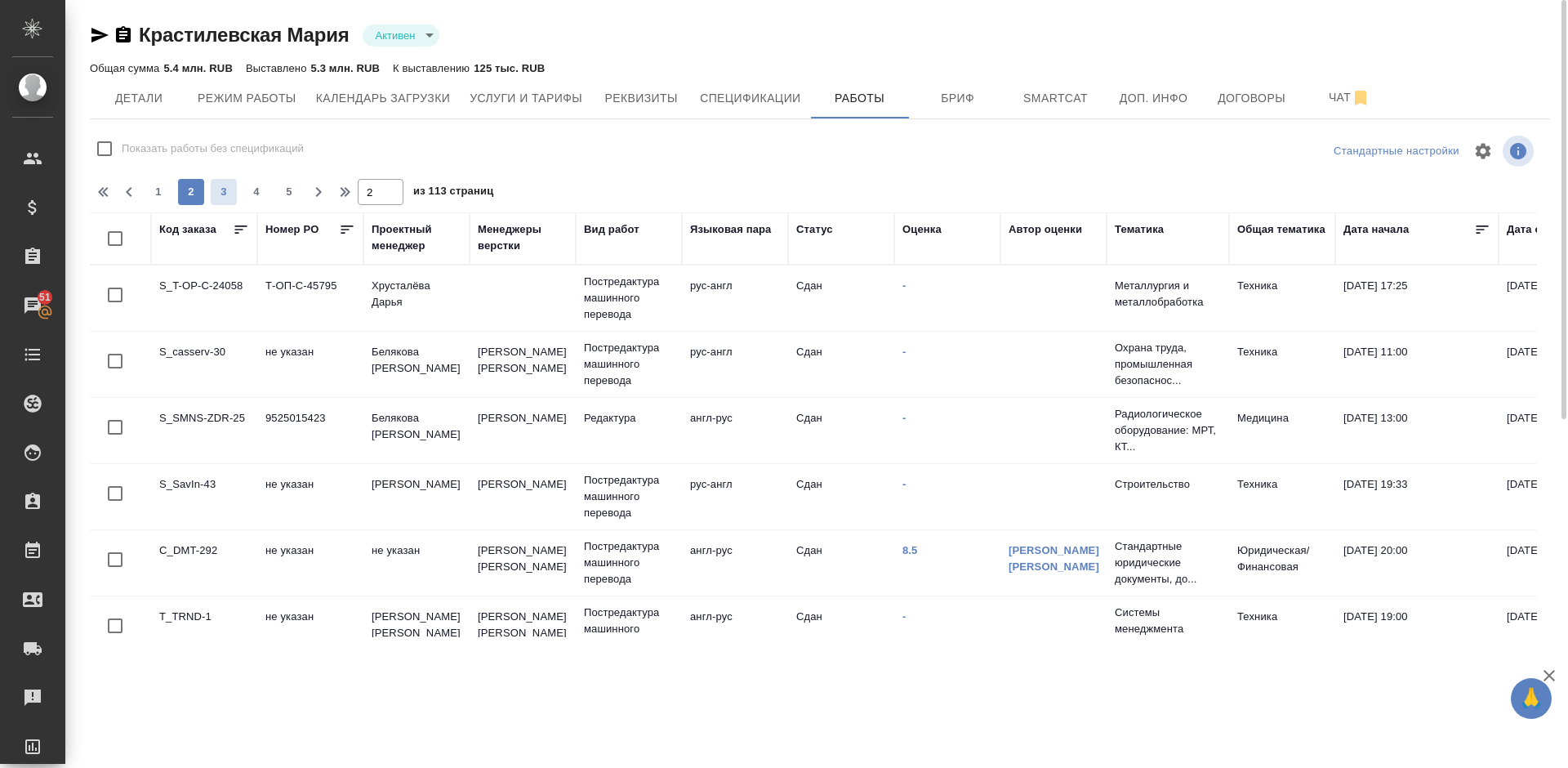
click at [218, 191] on span "3" at bounding box center [224, 192] width 26 height 17
type input "3"
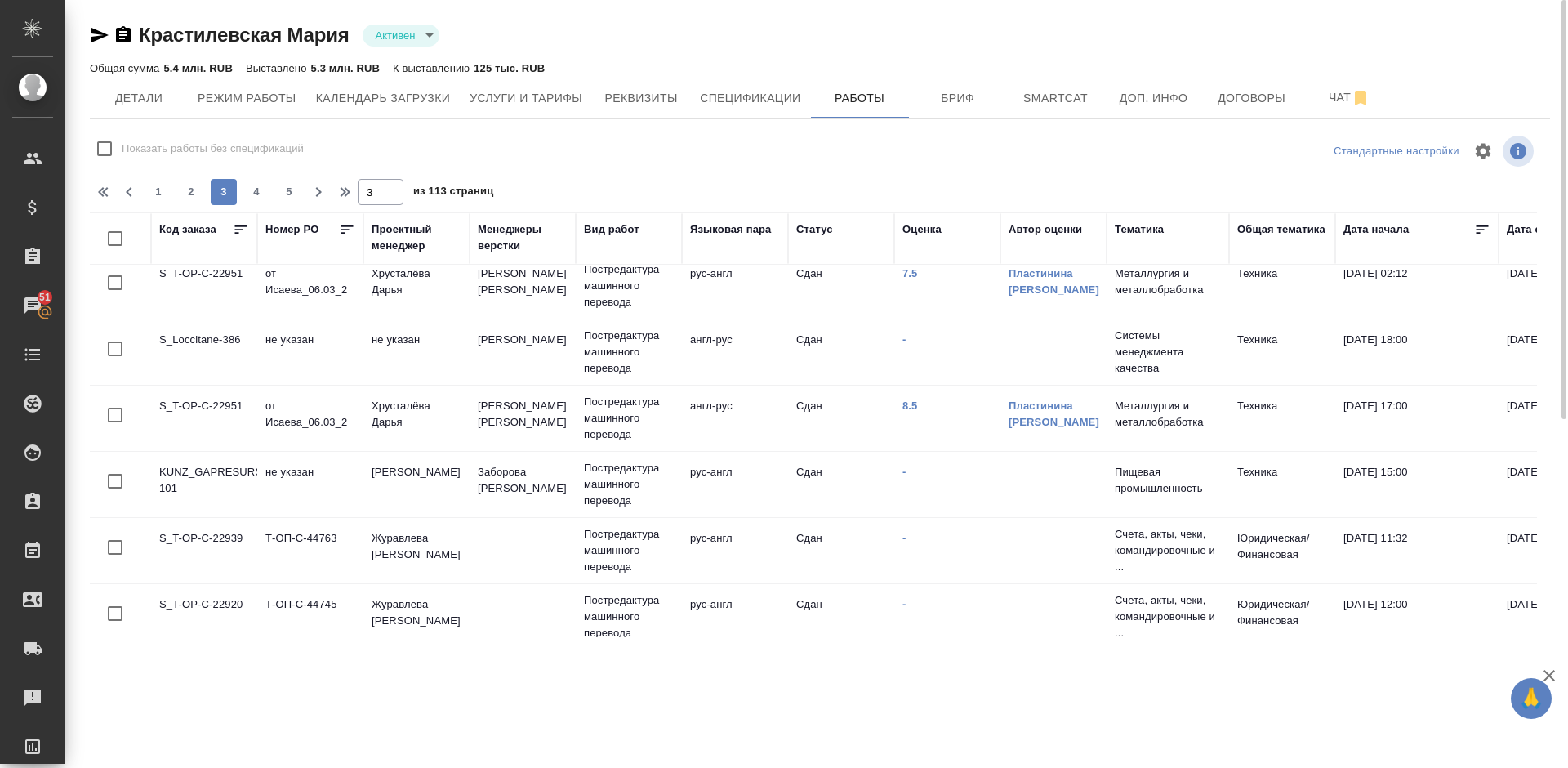
scroll to position [1210, 0]
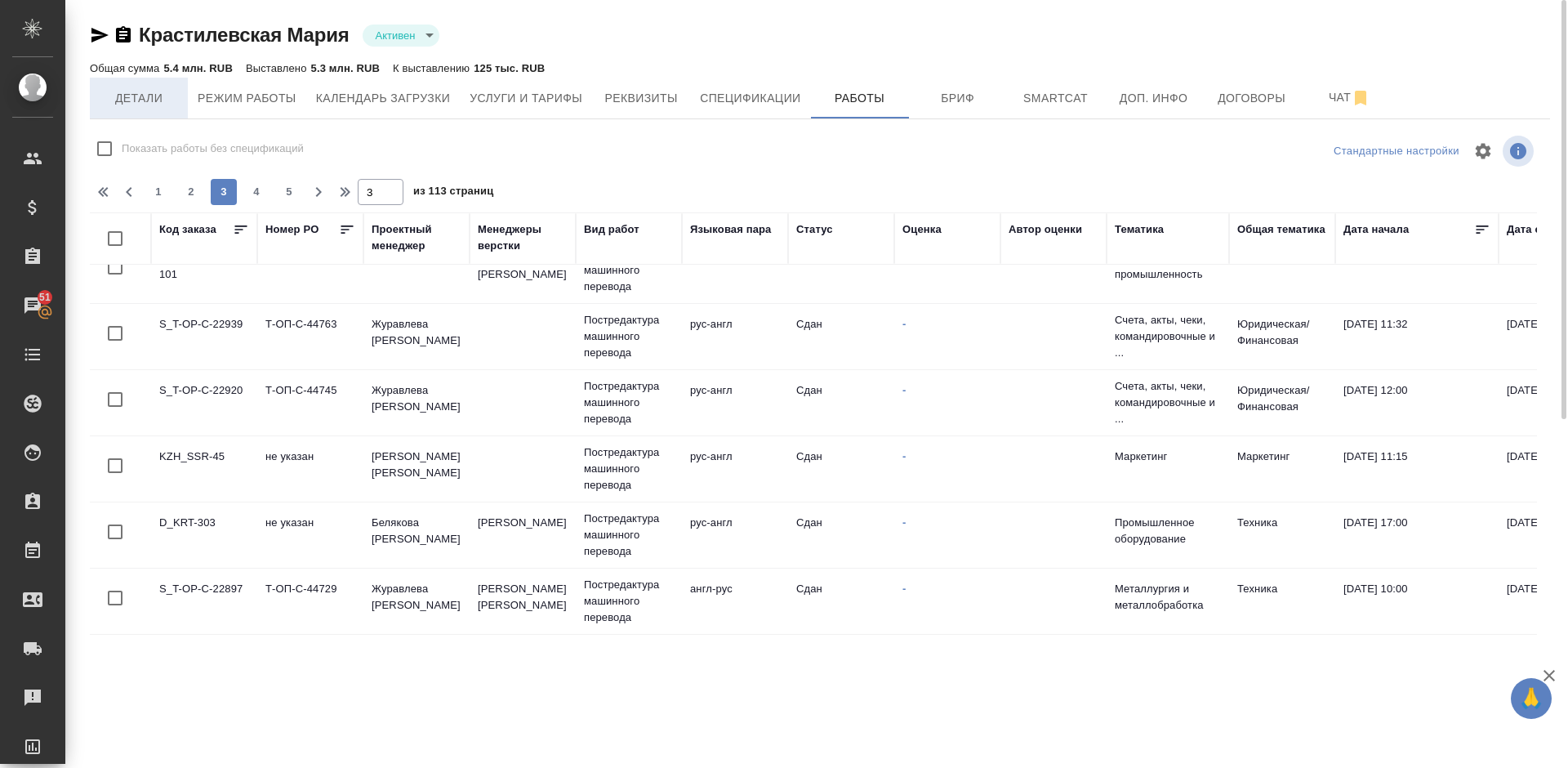
click at [144, 100] on span "Детали" at bounding box center [138, 98] width 78 height 20
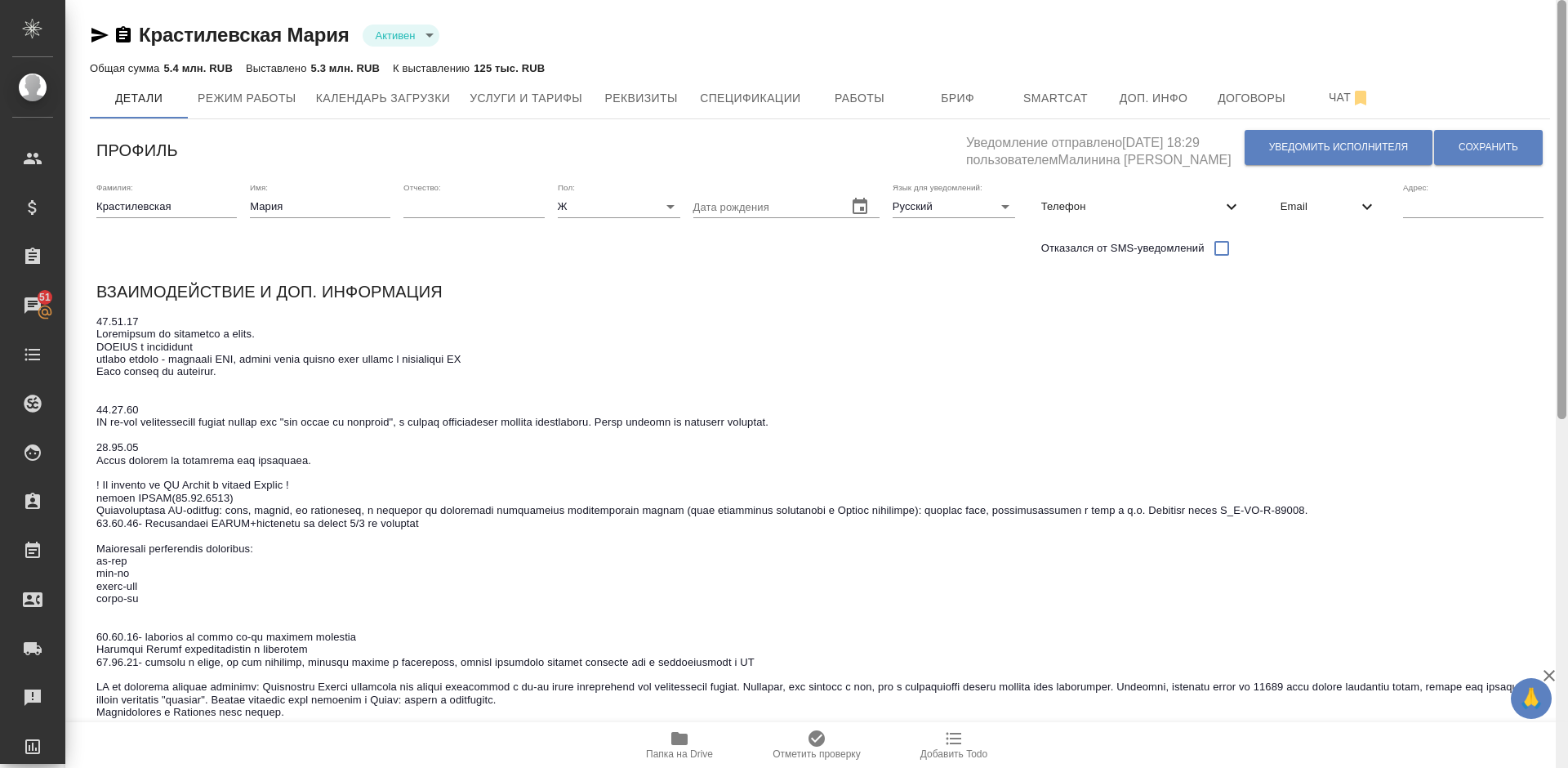
drag, startPoint x: 1562, startPoint y: 213, endPoint x: 1557, endPoint y: 152, distance: 61.2
click at [1557, 152] on div at bounding box center [1561, 210] width 9 height 419
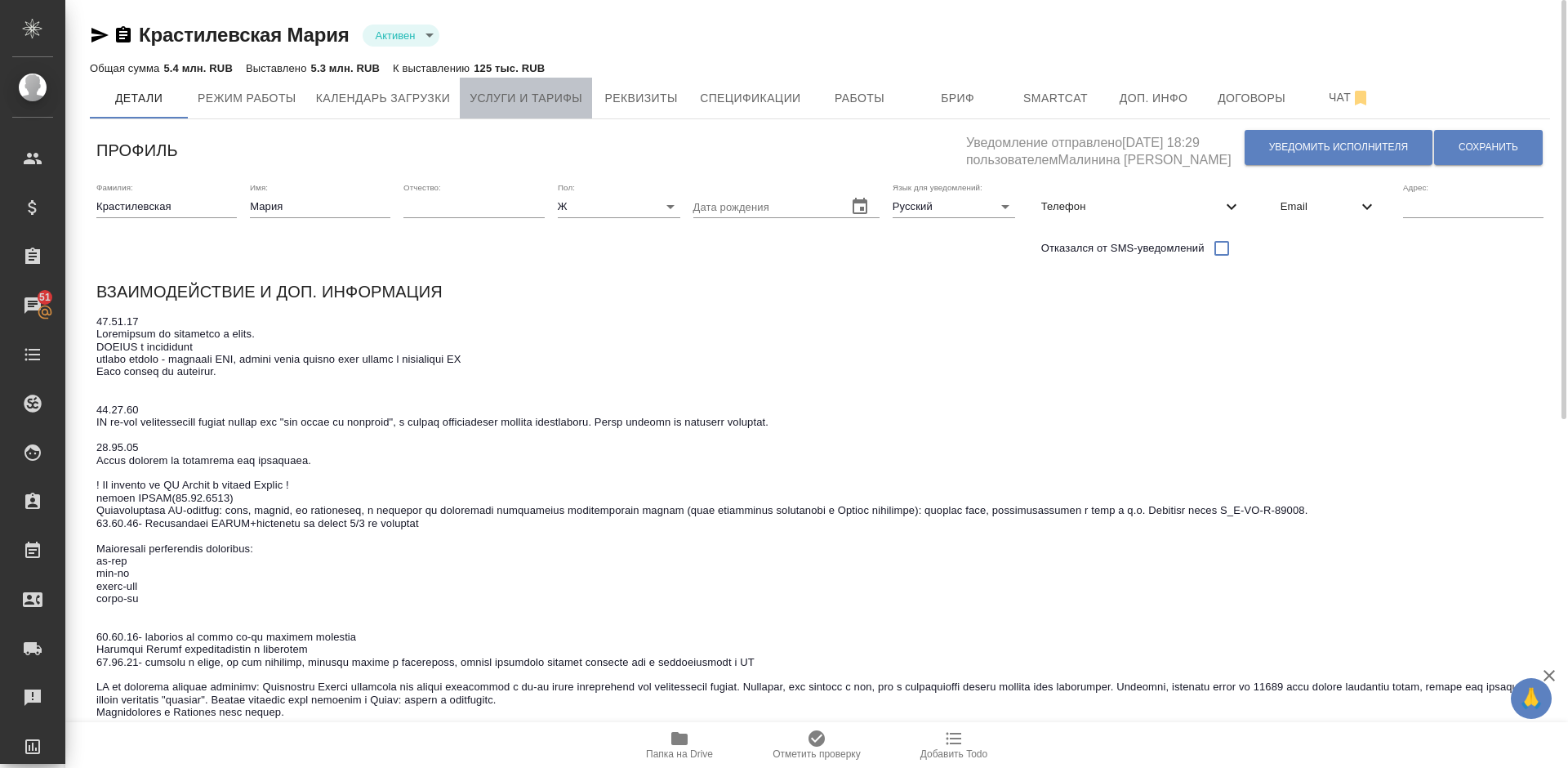
click at [531, 110] on button "Услуги и тарифы" at bounding box center [526, 98] width 132 height 41
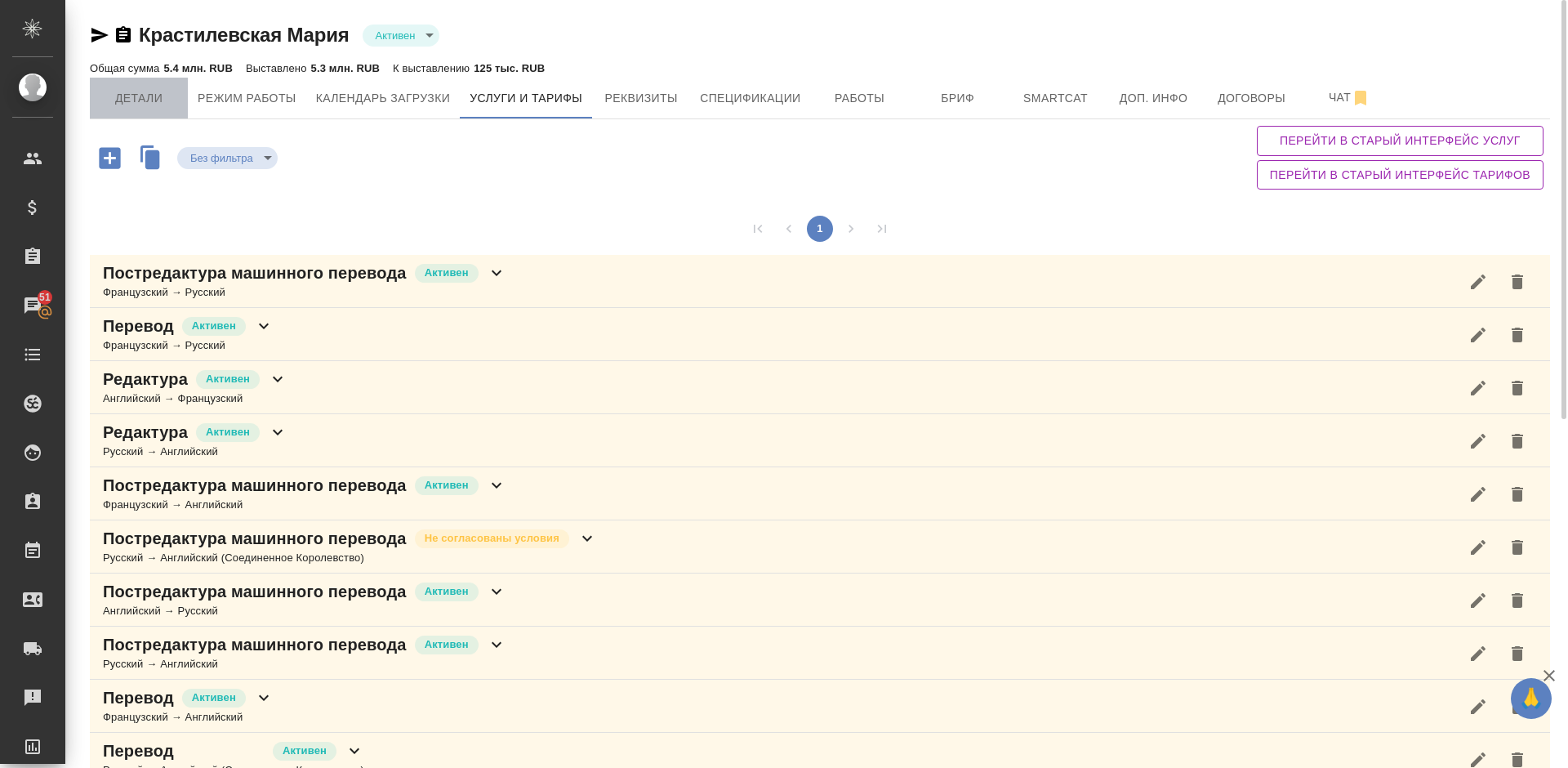
click at [152, 107] on span "Детали" at bounding box center [138, 98] width 78 height 20
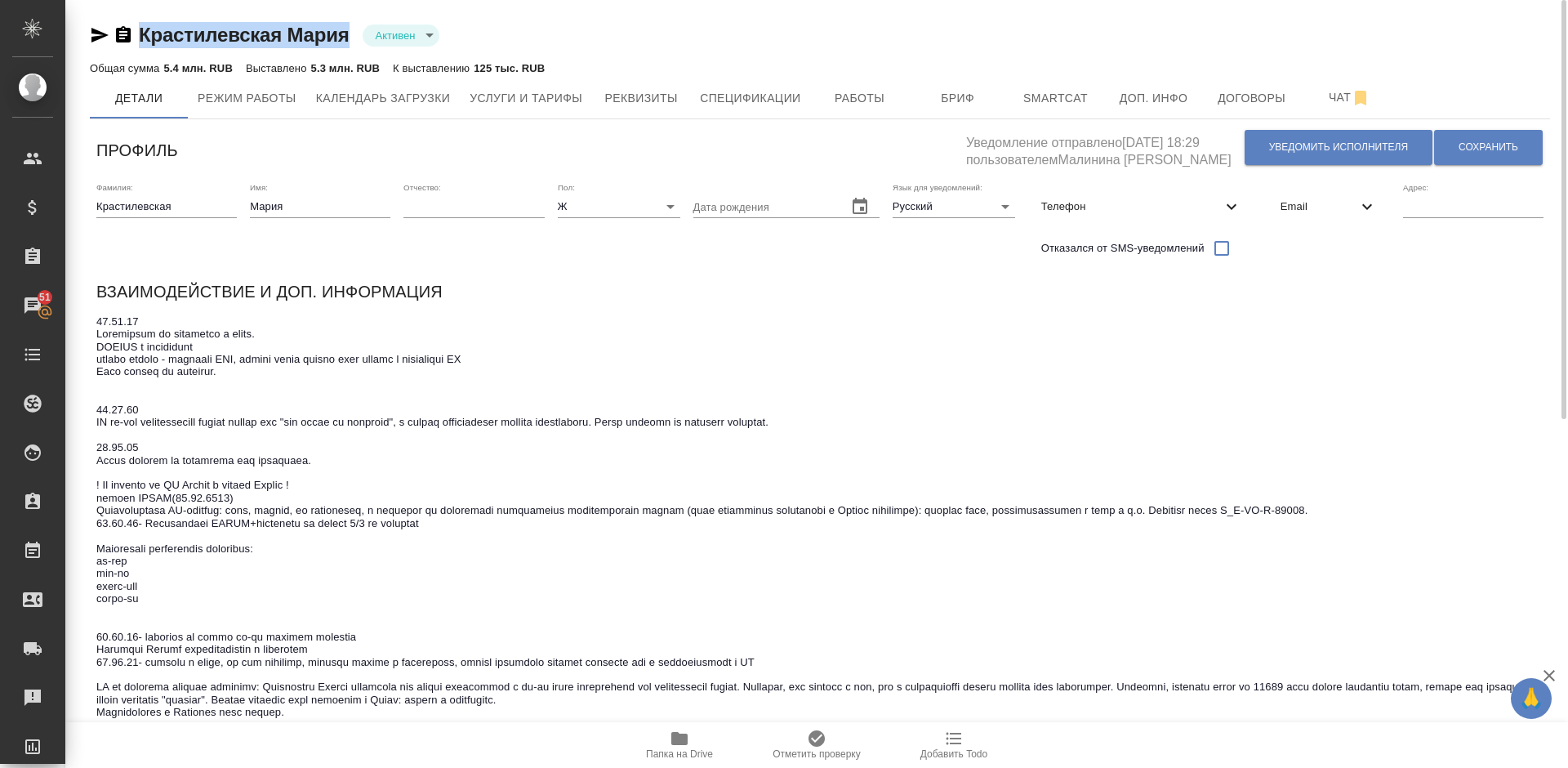
drag, startPoint x: 354, startPoint y: 44, endPoint x: 151, endPoint y: 40, distance: 203.0
click at [151, 40] on div "Крастилевская Мария Активен active" at bounding box center [820, 35] width 1460 height 26
drag, startPoint x: 137, startPoint y: 33, endPoint x: 348, endPoint y: 40, distance: 211.1
click at [348, 40] on div "Крастилевская Мария Активен active" at bounding box center [820, 35] width 1460 height 26
copy link "Крастилевская Мария"
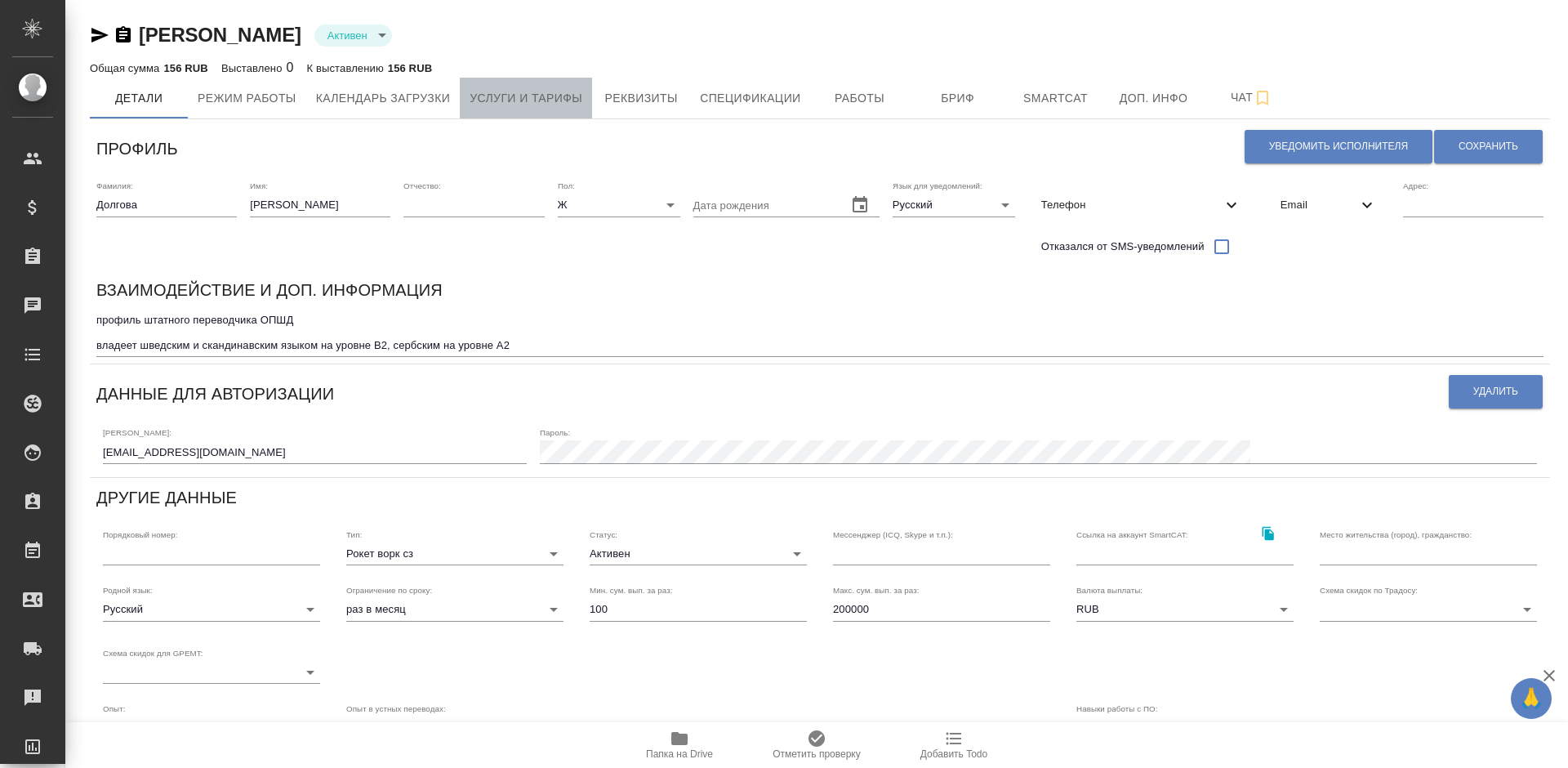
click at [581, 101] on span "Услуги и тарифы" at bounding box center [526, 98] width 113 height 20
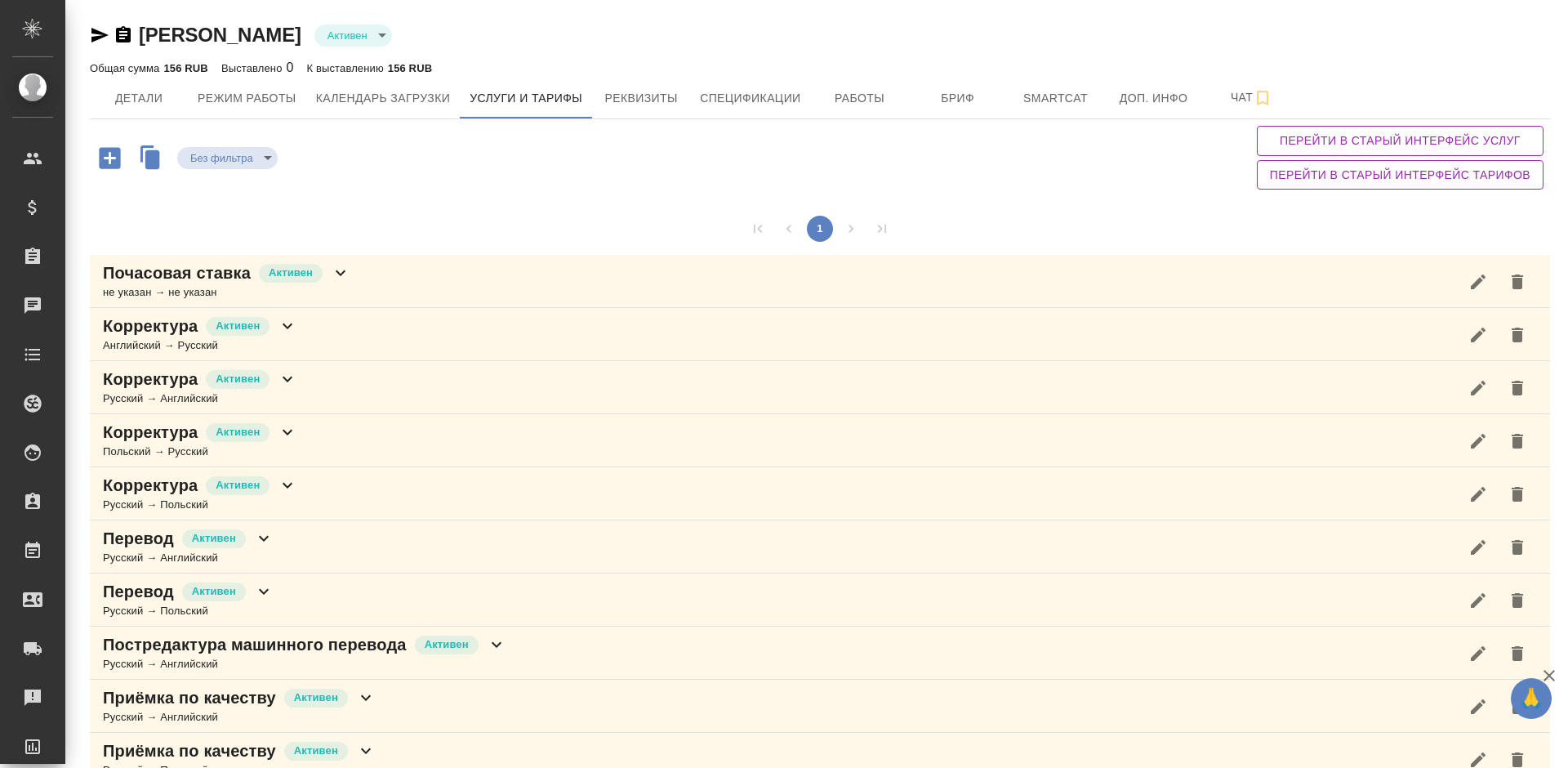
click at [516, 195] on div "Без фильтра no filters Перейти в старый интерфейс услуг Перейти в старый интерф…" at bounding box center [820, 157] width 1460 height 77
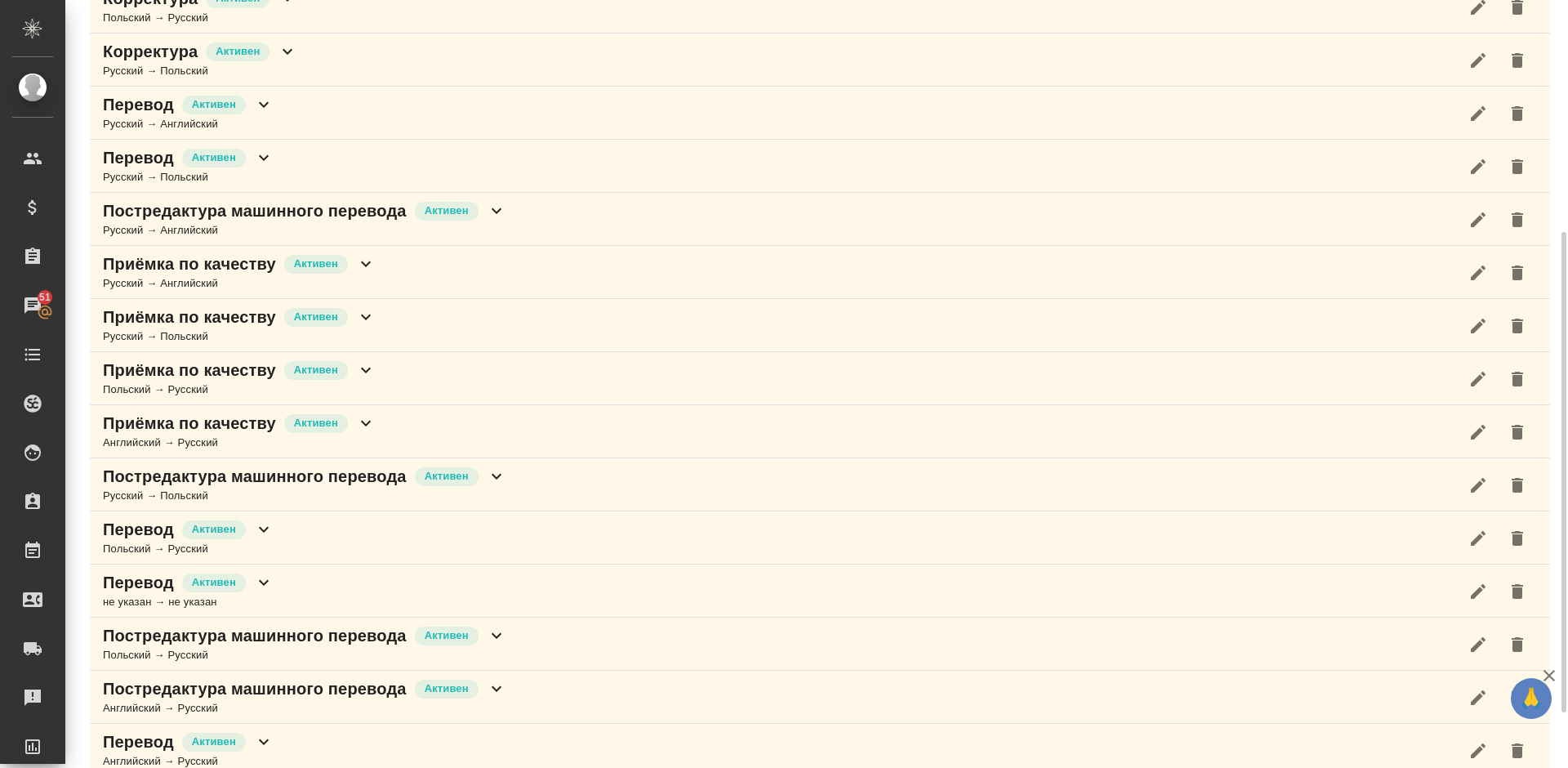
scroll to position [410, 0]
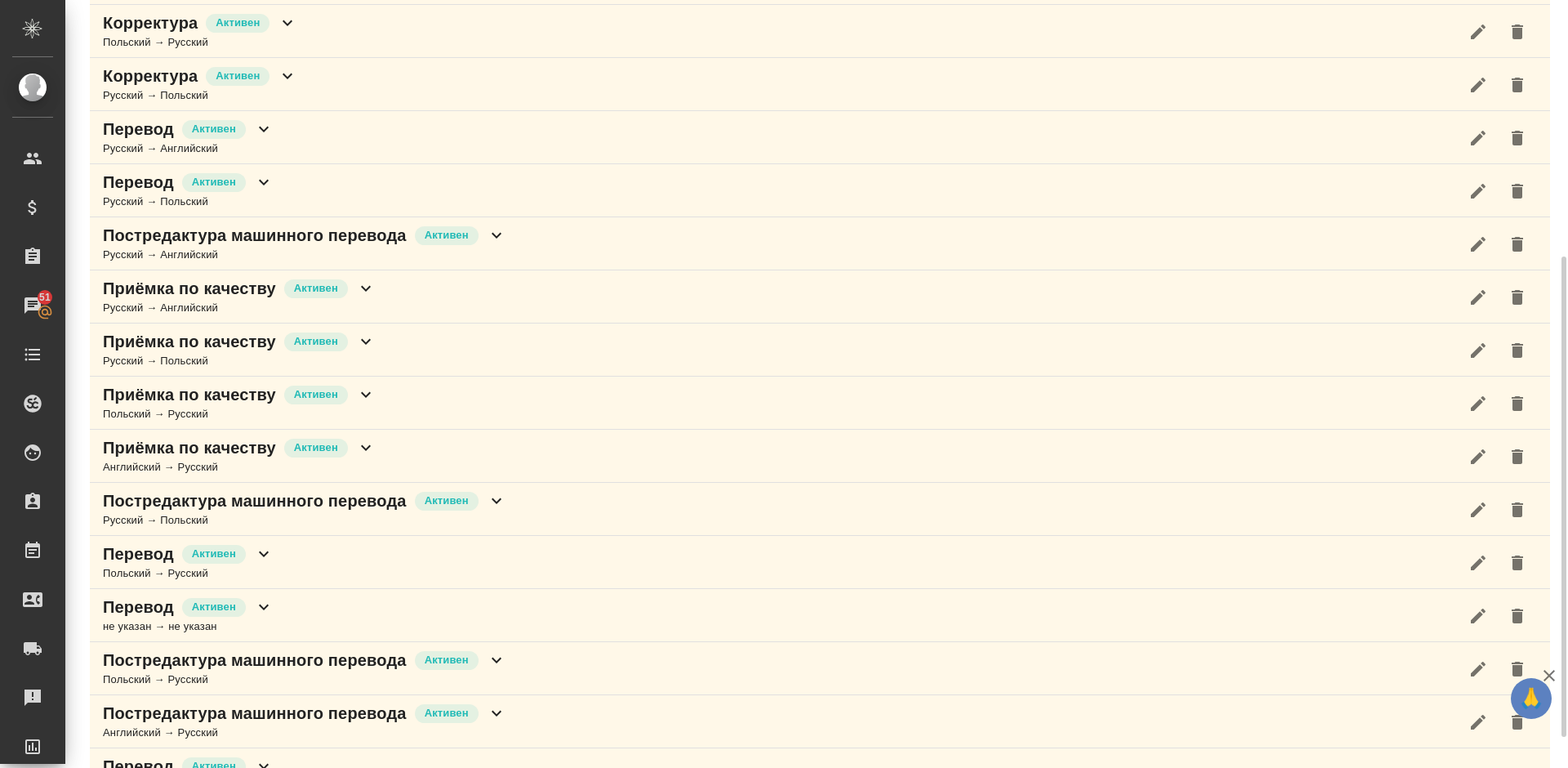
click at [304, 607] on div "Перевод [PERSON_NAME] не указан → не указан" at bounding box center [820, 616] width 1460 height 53
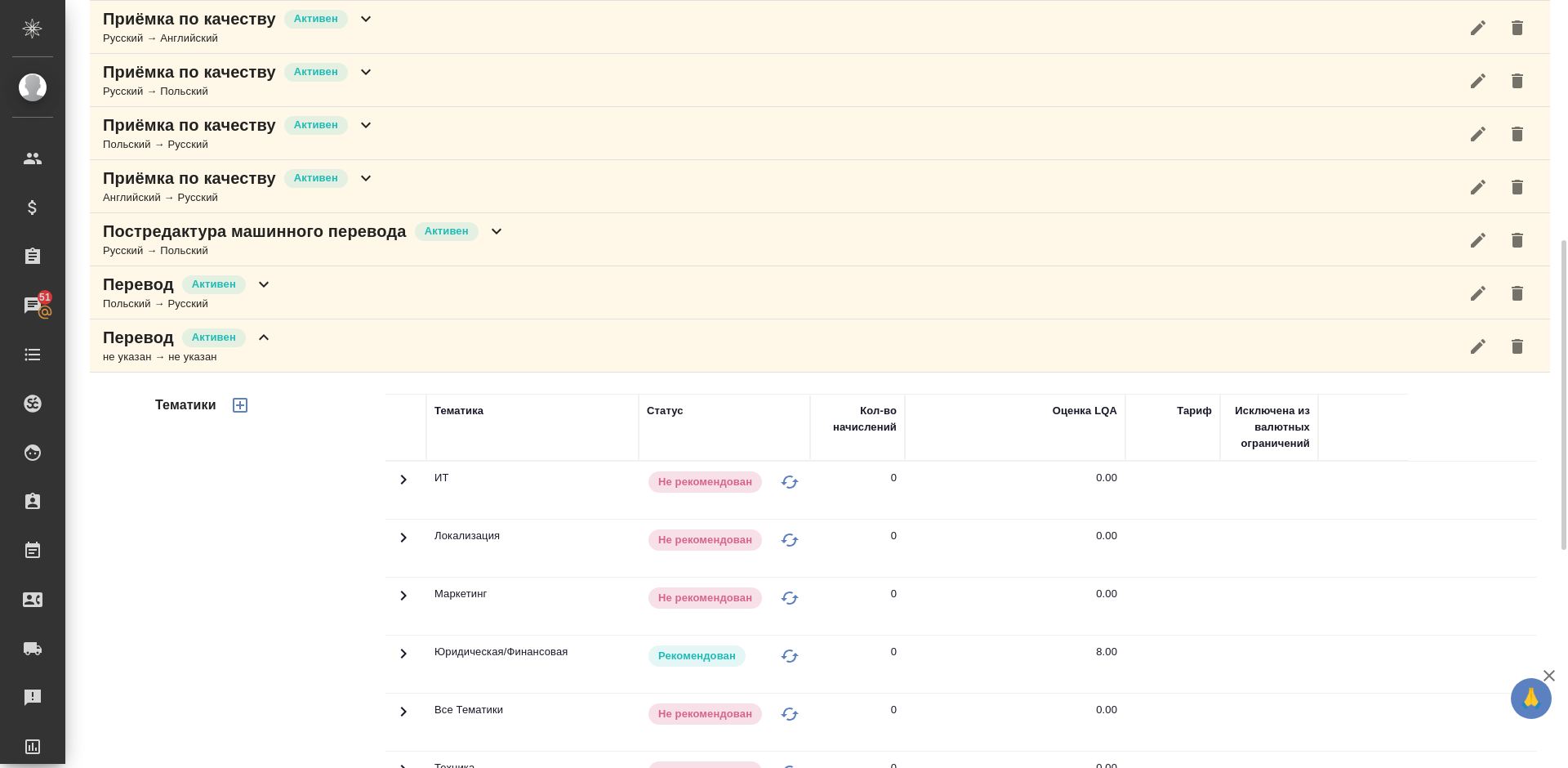
scroll to position [654, 0]
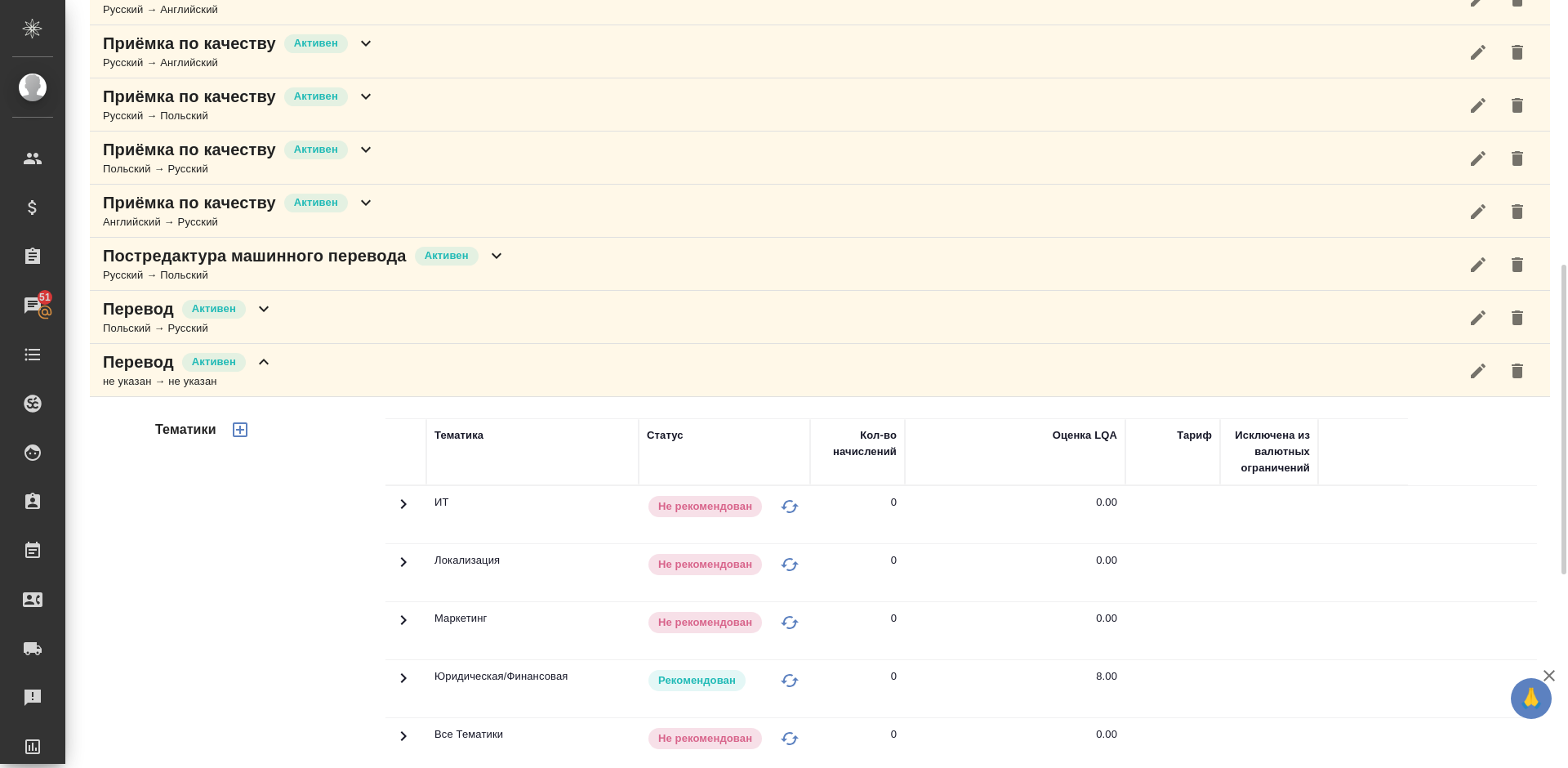
click at [283, 378] on div "Перевод [PERSON_NAME] не указан → не указан" at bounding box center [820, 370] width 1460 height 53
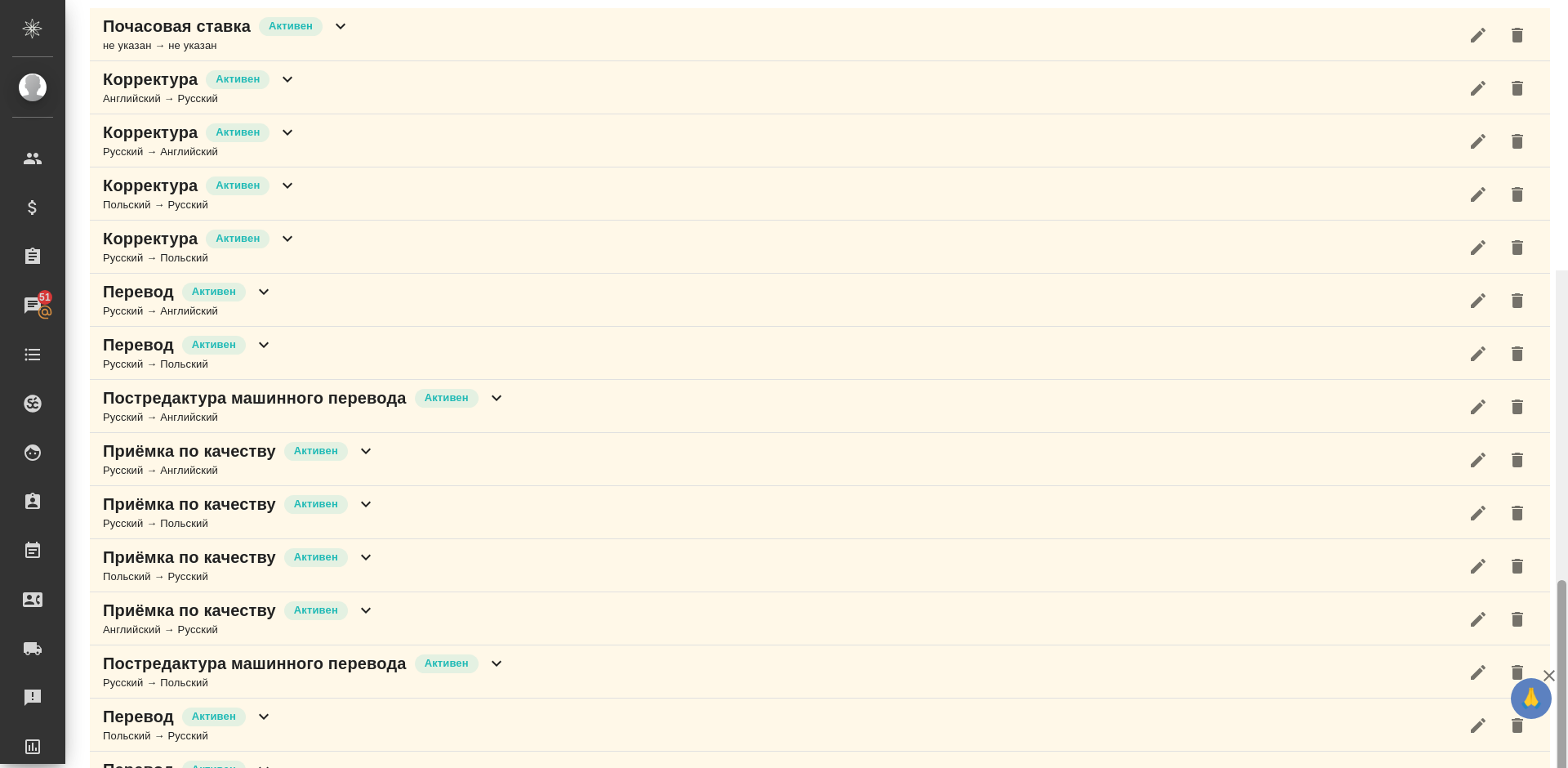
scroll to position [0, 0]
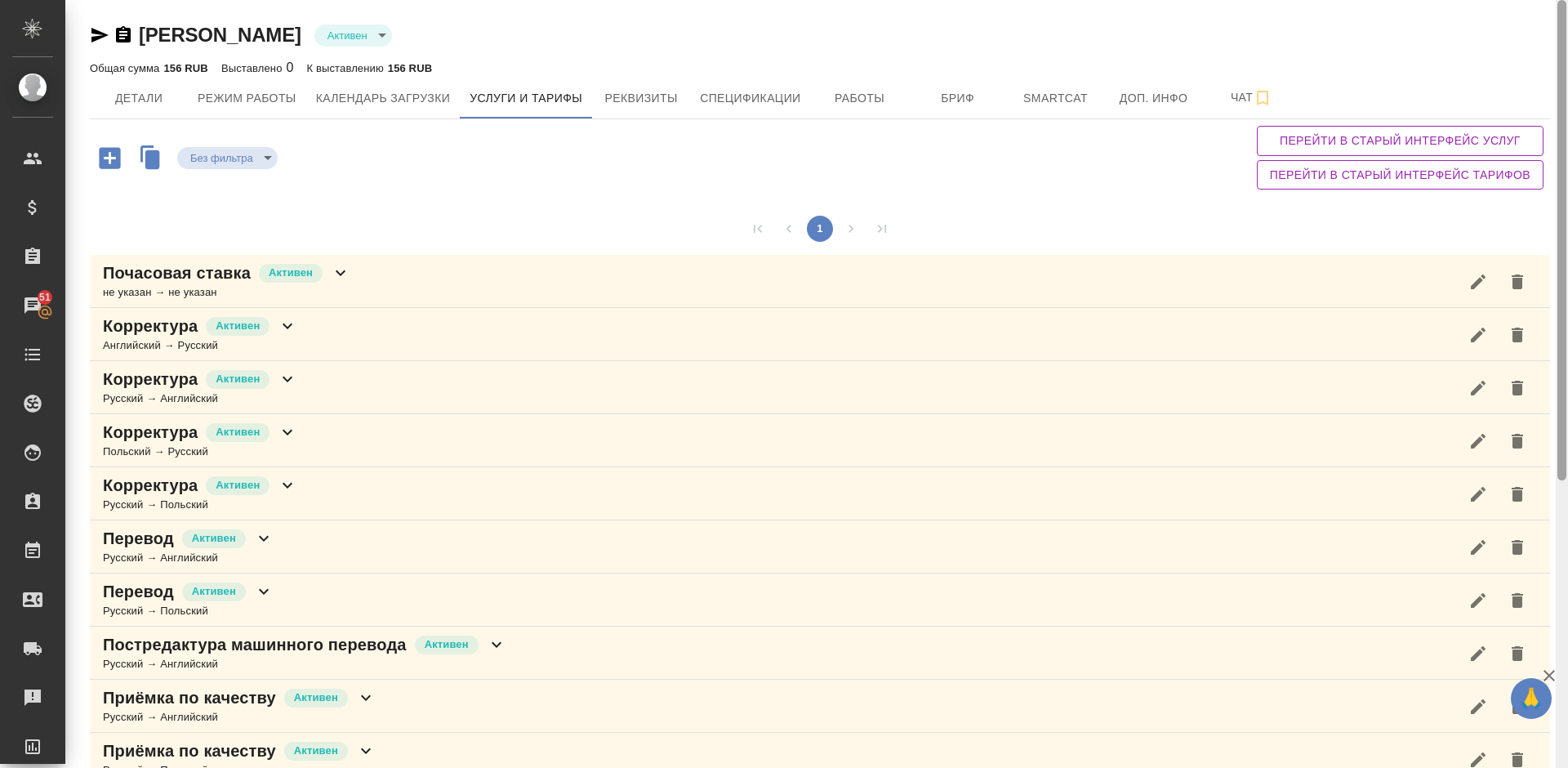
drag, startPoint x: 1564, startPoint y: 305, endPoint x: 1559, endPoint y: -56, distance: 361.0
click at [1559, 0] on html "🙏 .cls-1 fill:#fff; AWATERA [PERSON_NAME] Спецификации Заказы 51 Чаты Todo Прое…" at bounding box center [784, 384] width 1568 height 768
click at [106, 159] on icon "button" at bounding box center [110, 158] width 28 height 28
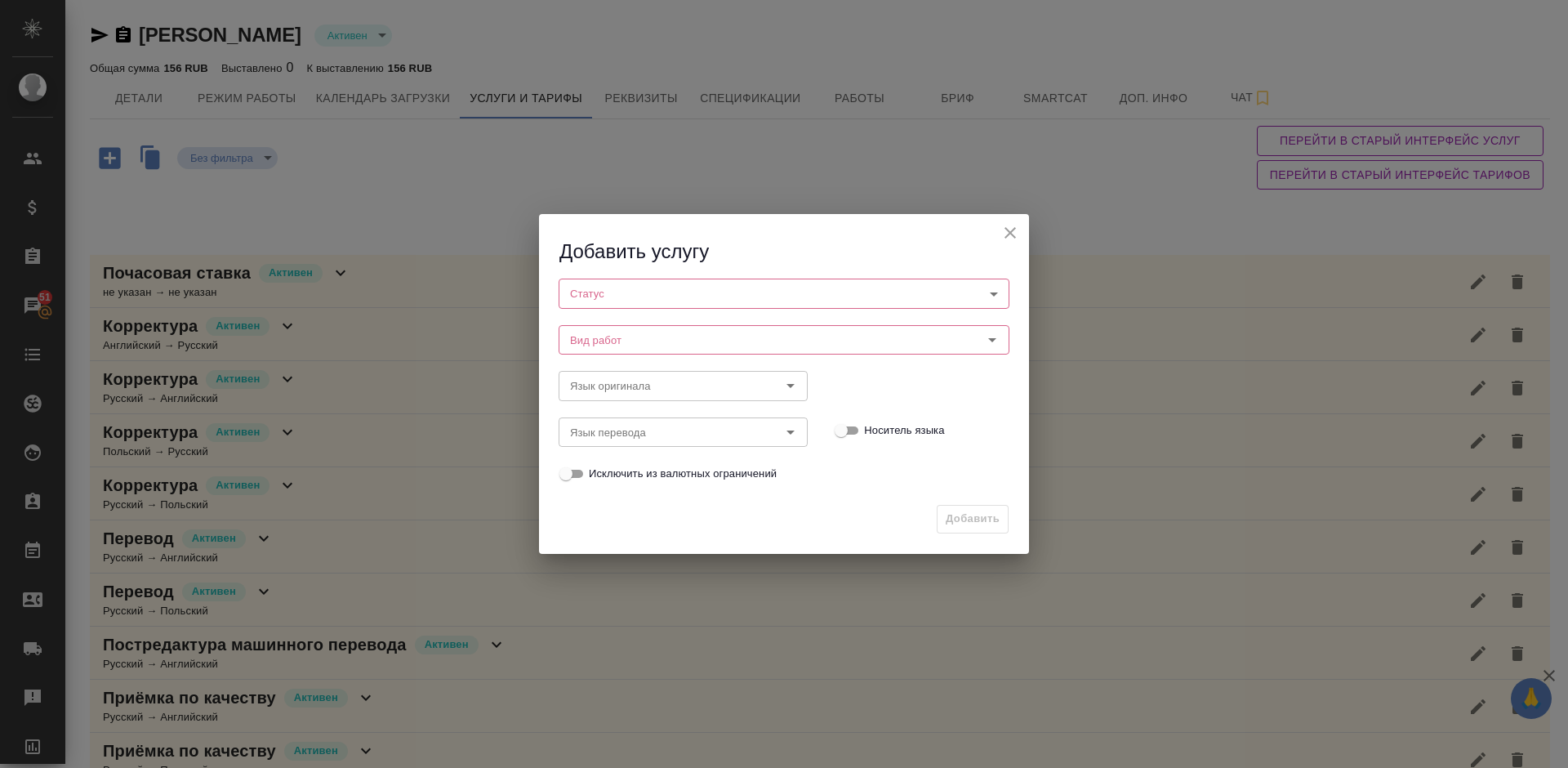
click at [645, 290] on body "🙏 .cls-1 fill:#fff; AWATERA [PERSON_NAME] Спецификации Заказы 51 Чаты Todo Прое…" at bounding box center [784, 384] width 1568 height 768
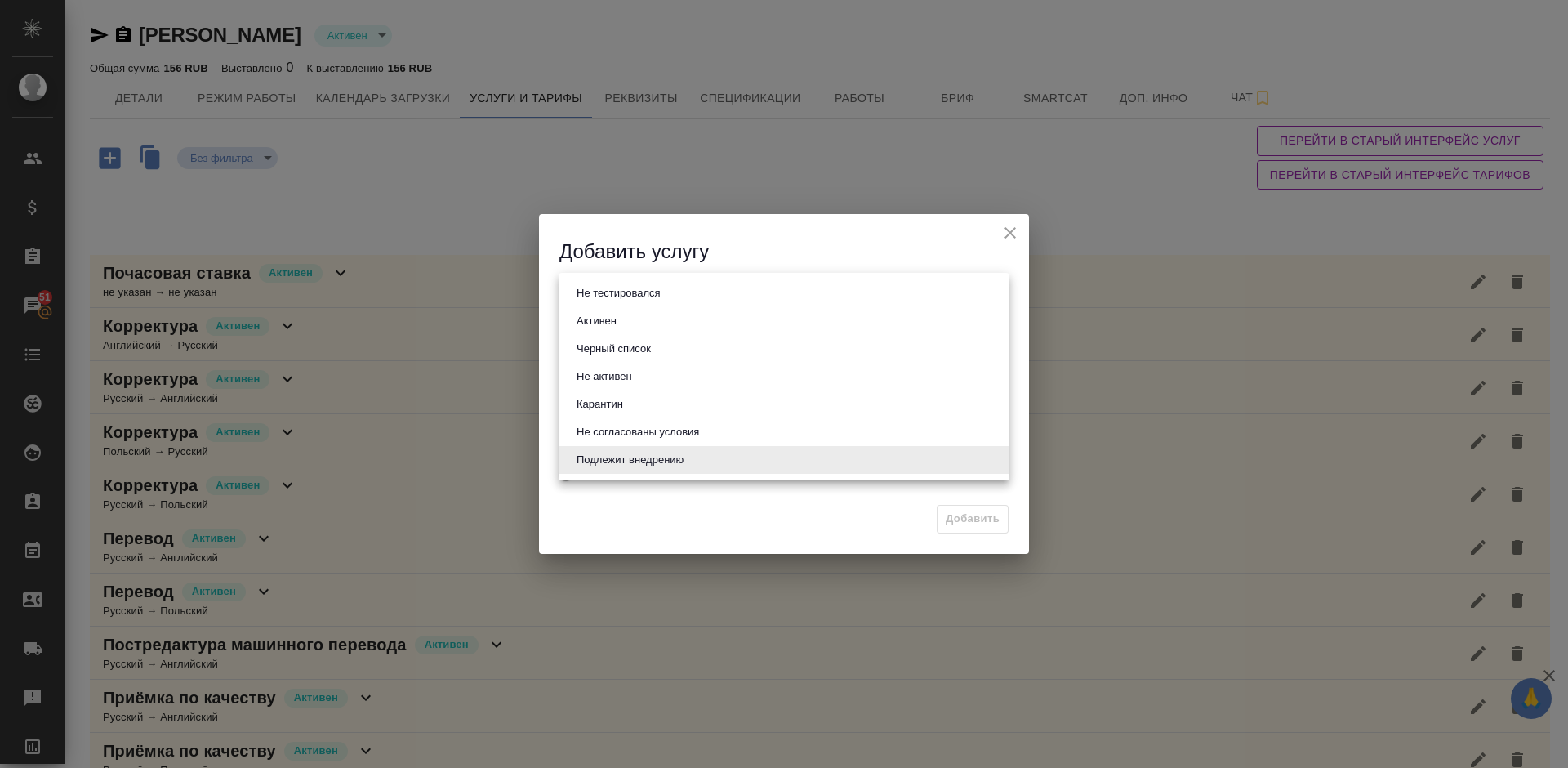
click at [666, 321] on li "Активен" at bounding box center [784, 321] width 451 height 28
type input "active"
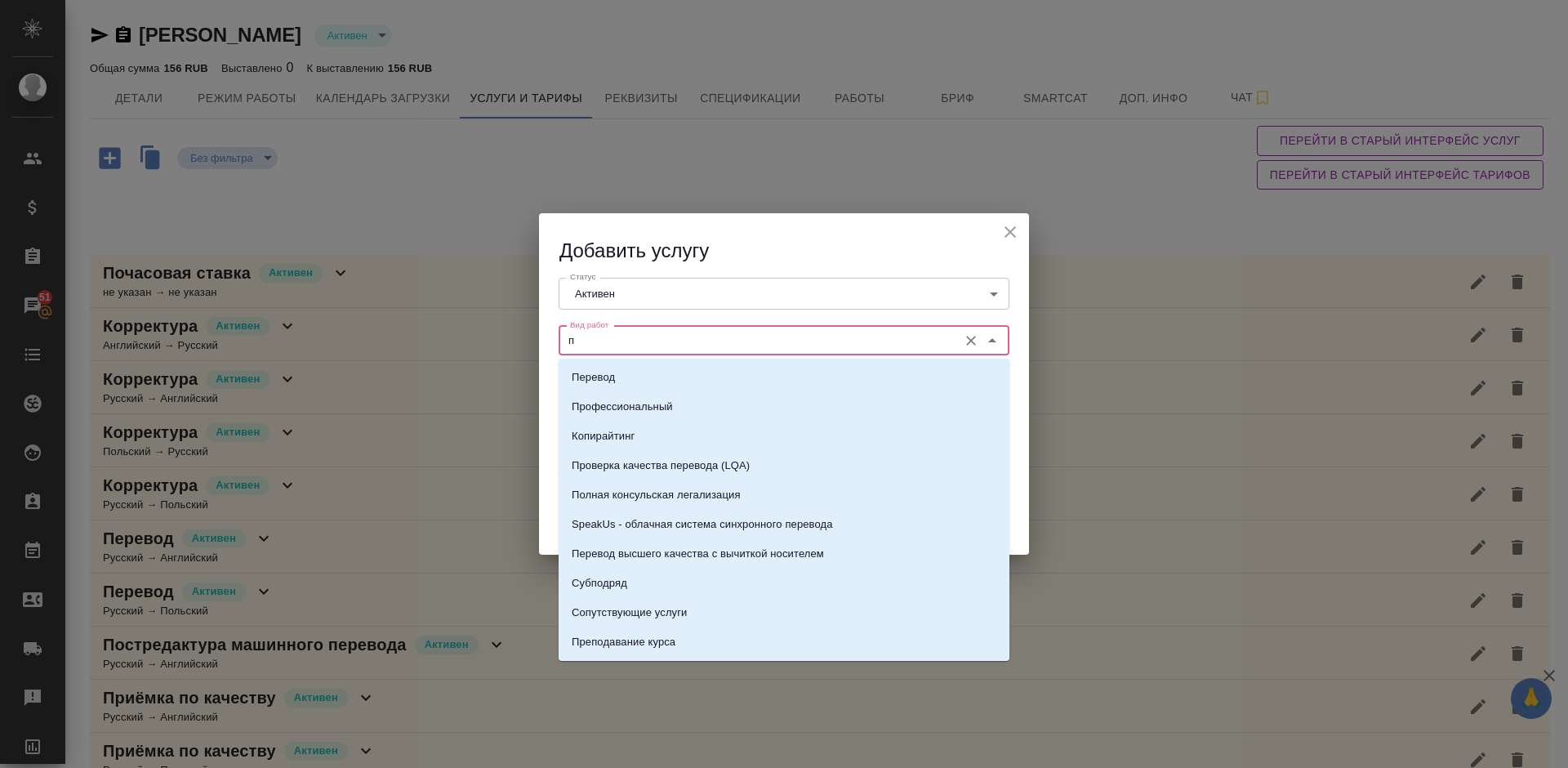
click at [626, 331] on input "Вид работ" at bounding box center [756, 341] width 386 height 19
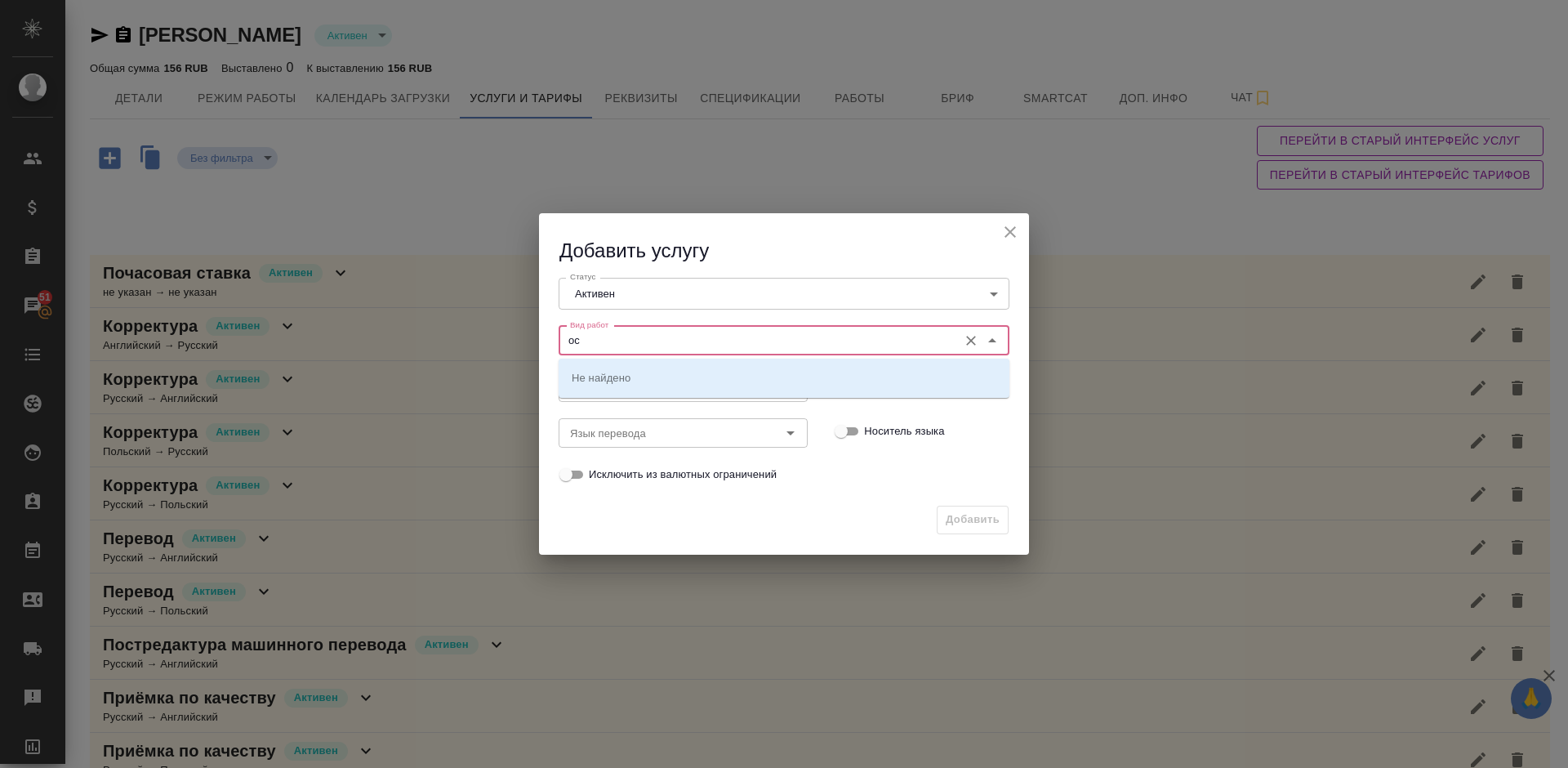
type input "о"
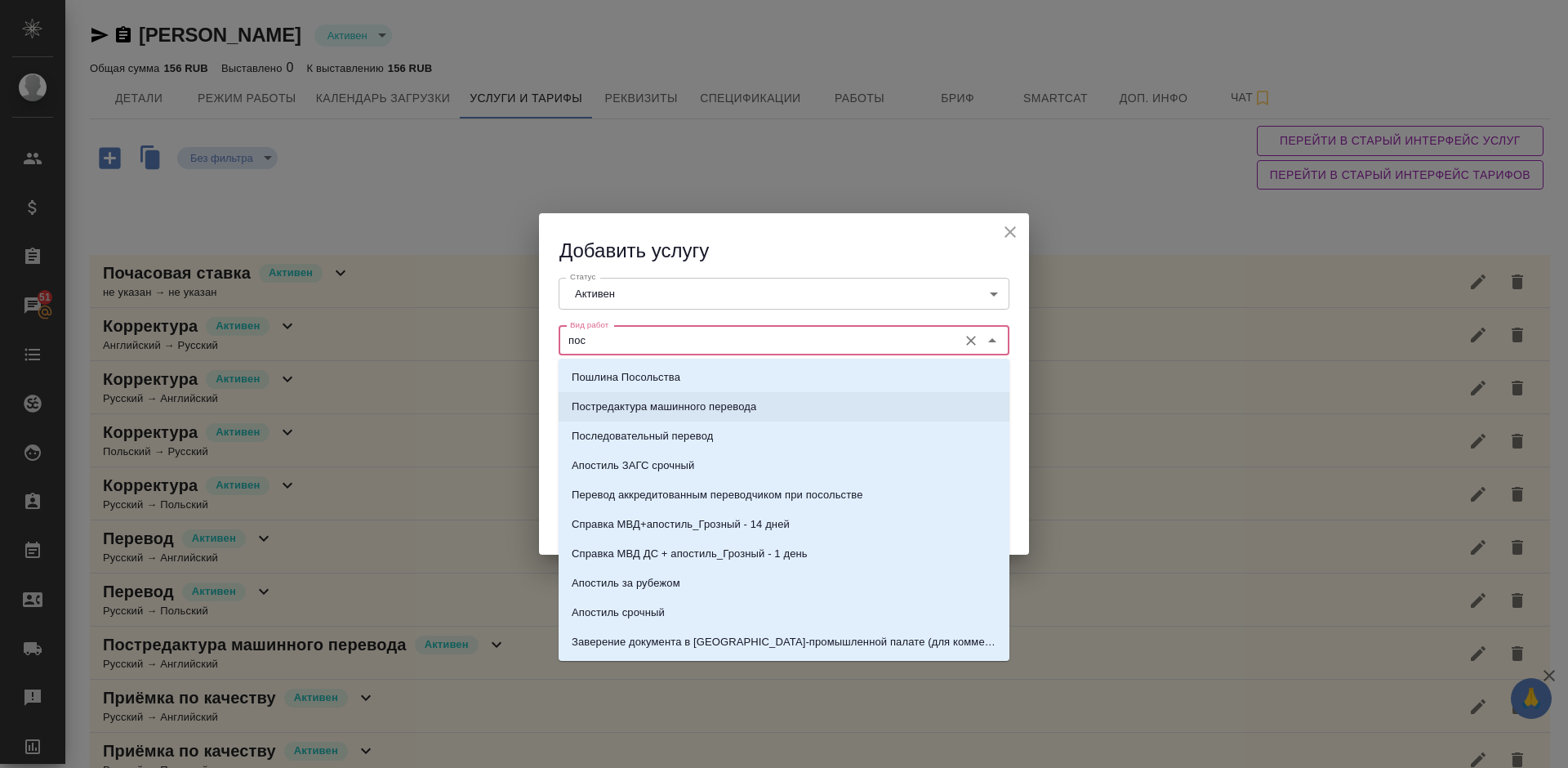
click at [661, 410] on p "Постредактура машинного перевода" at bounding box center [664, 407] width 185 height 17
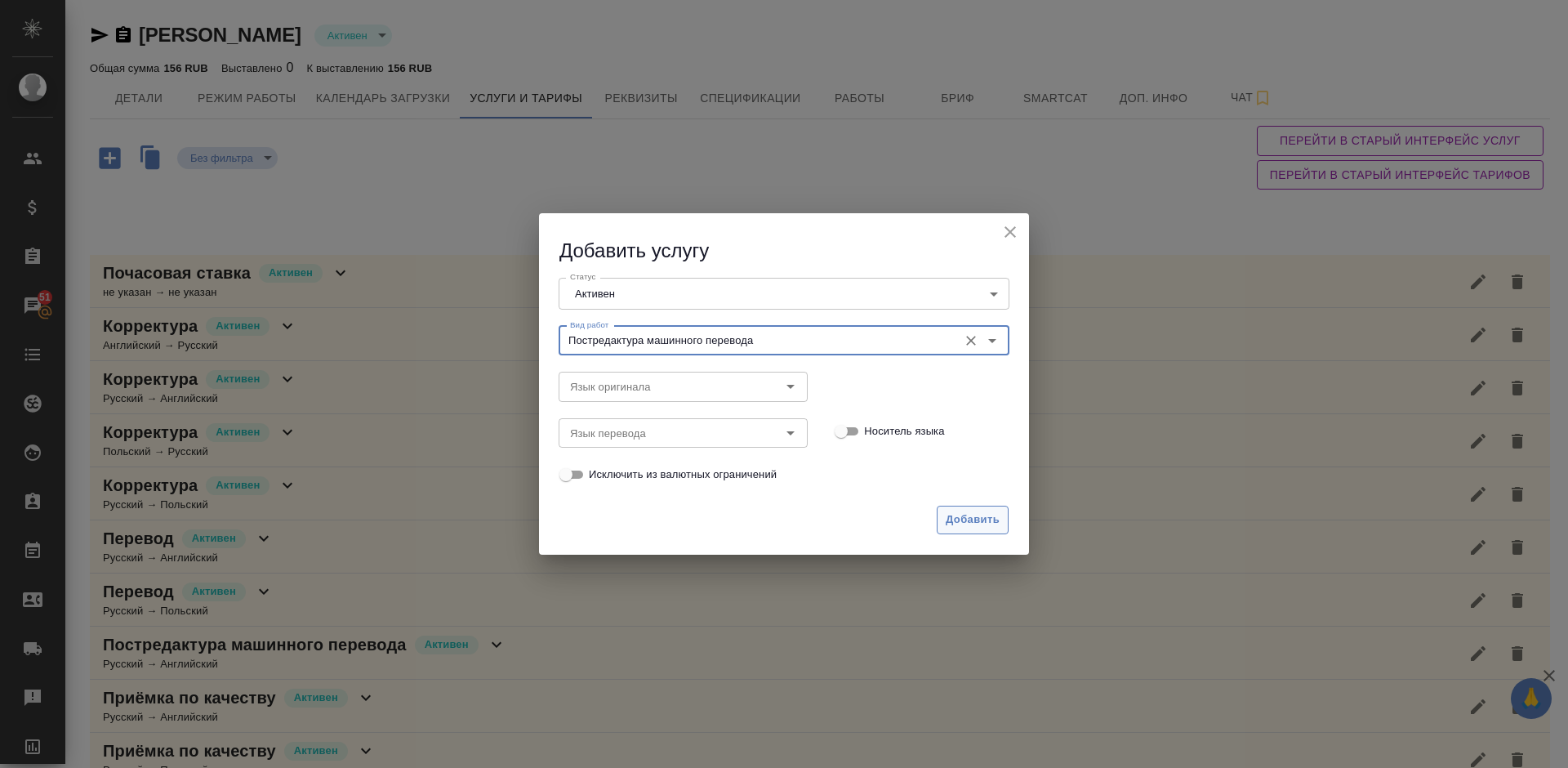
type input "Постредактура машинного перевода"
click at [967, 527] on span "Добавить" at bounding box center [972, 520] width 54 height 18
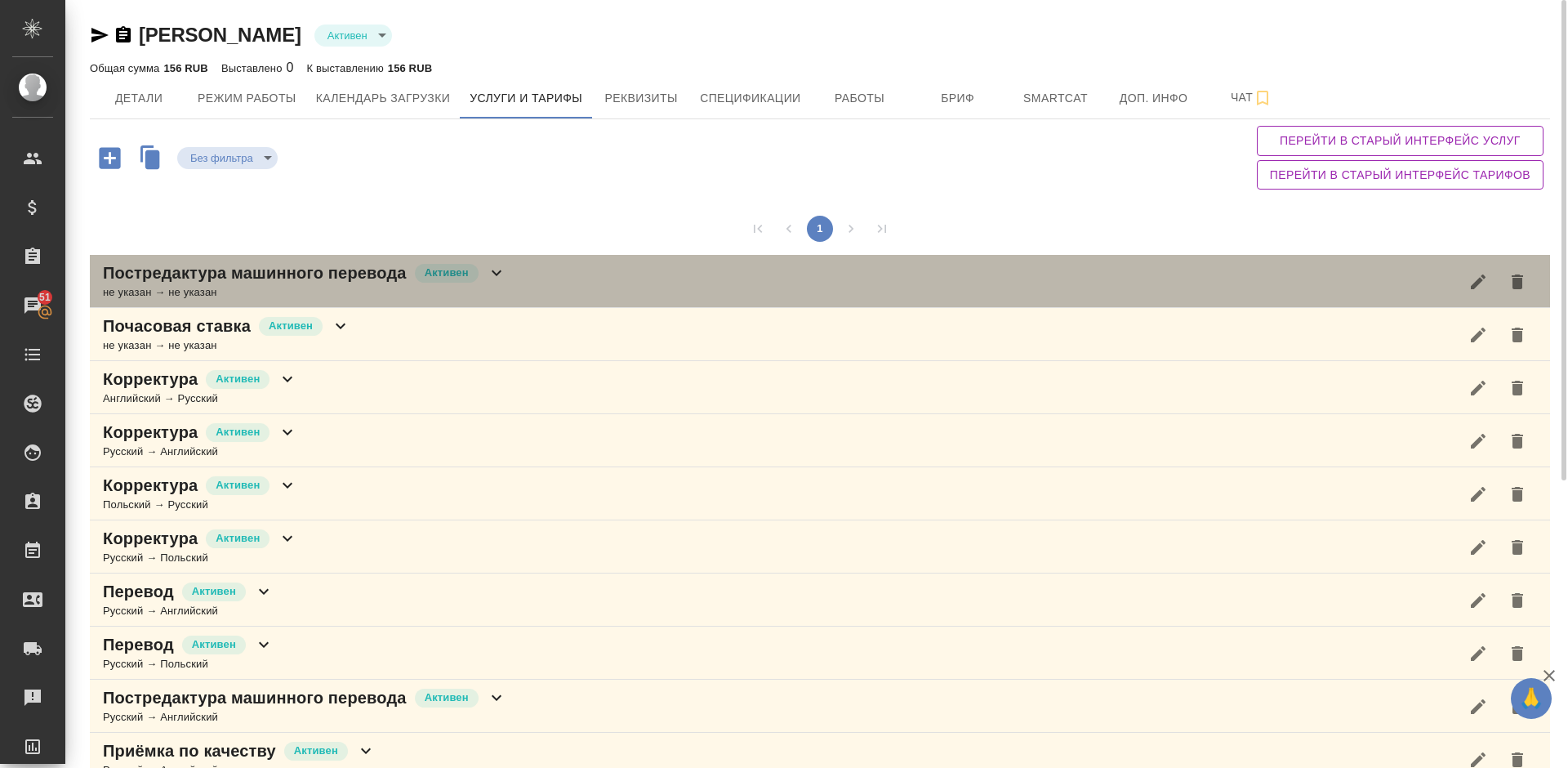
click at [550, 271] on div "Постредактура машинного перевода [PERSON_NAME] не указан → не указан" at bounding box center [820, 281] width 1460 height 53
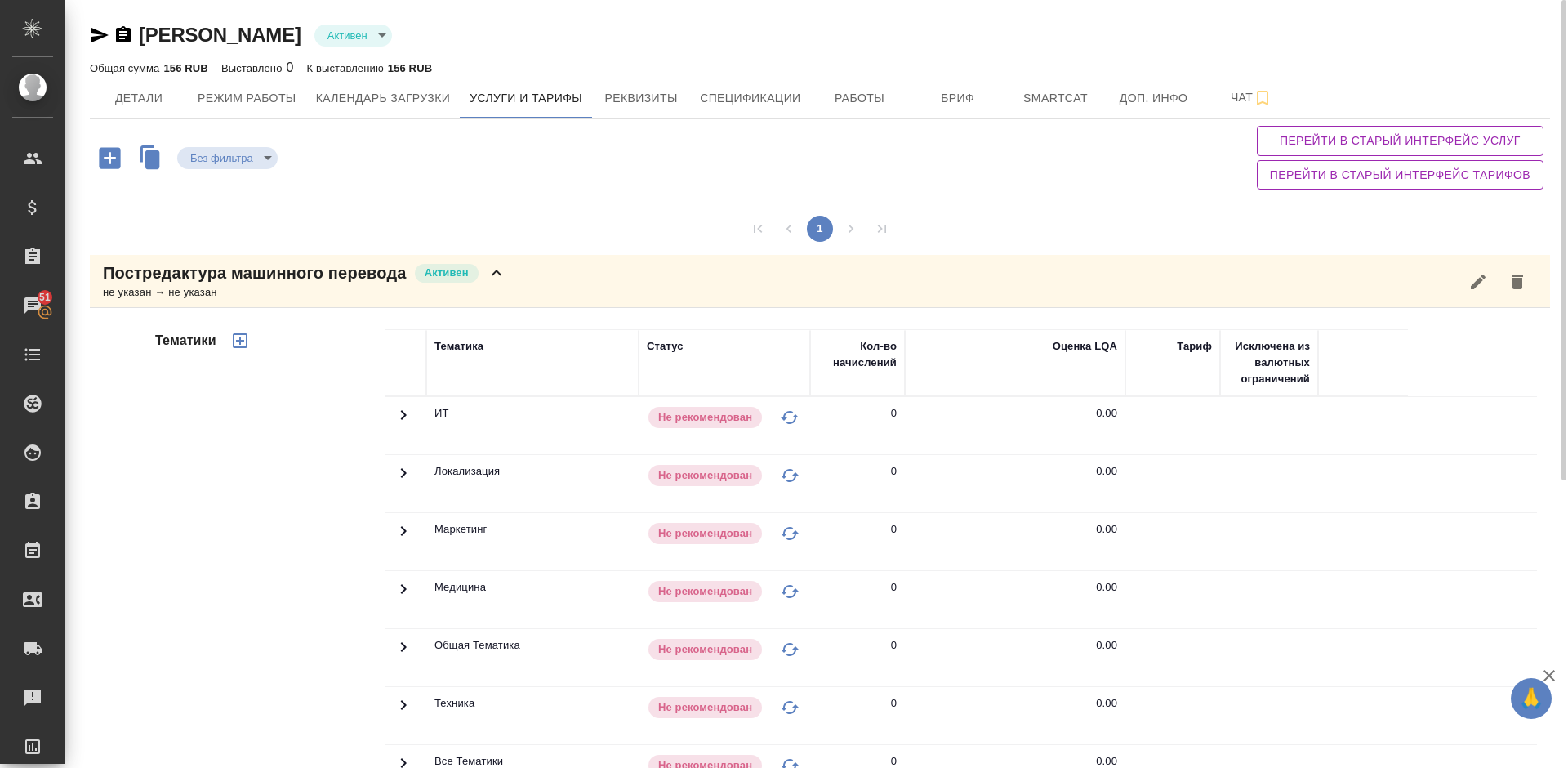
click at [318, 519] on div "Тематики" at bounding box center [268, 591] width 233 height 546
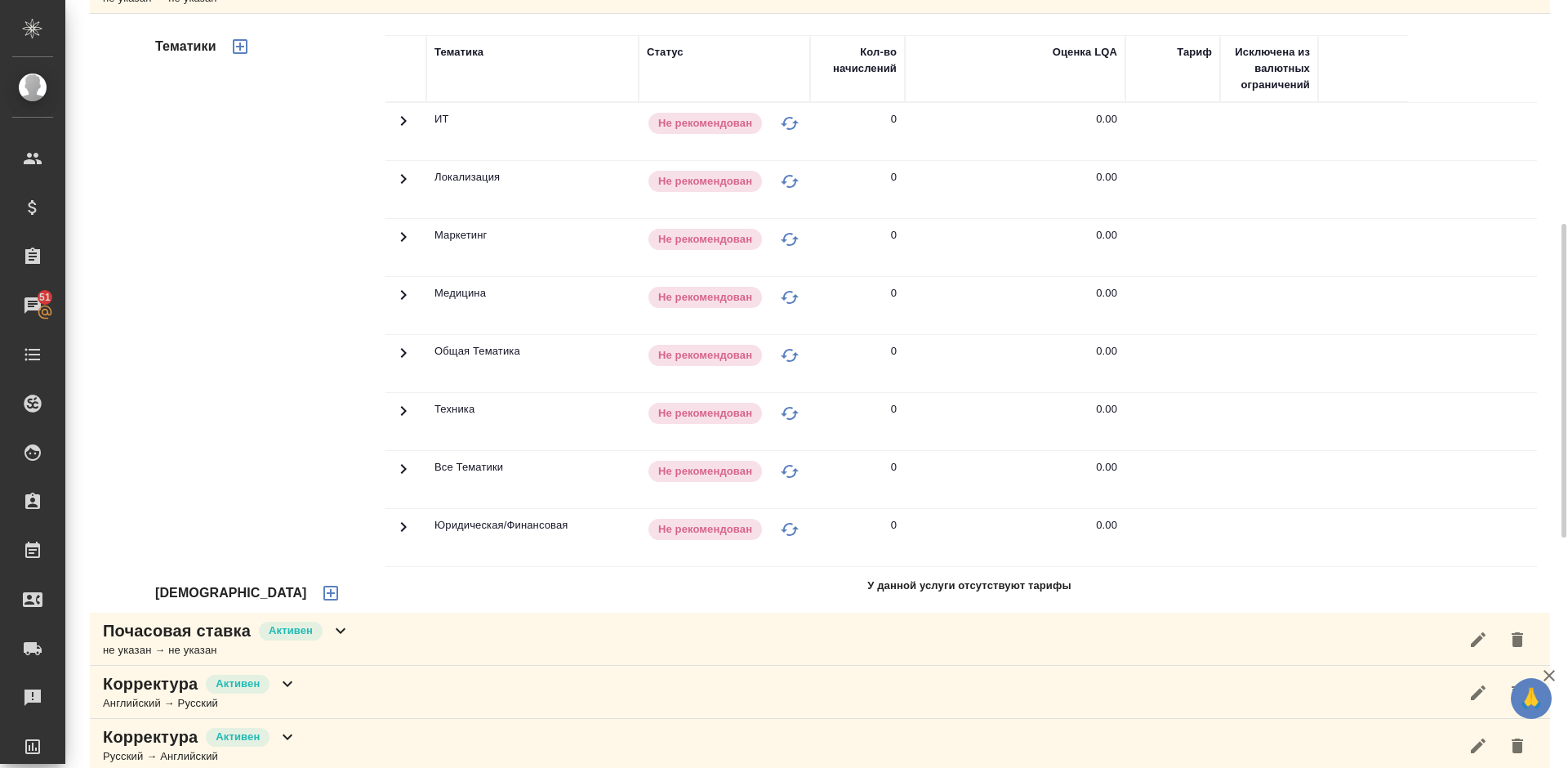
scroll to position [367, 0]
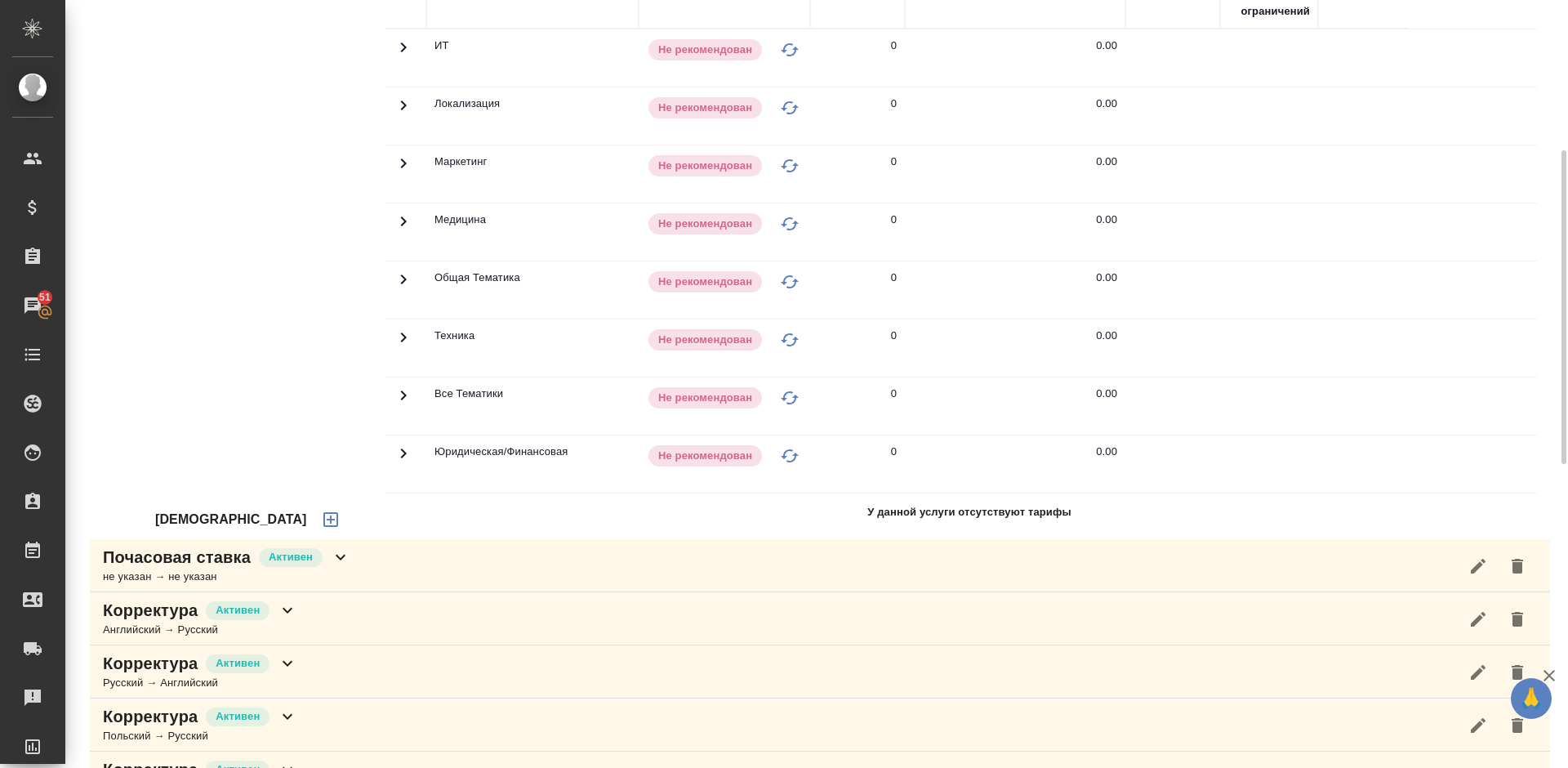
click at [323, 513] on icon "button" at bounding box center [330, 519] width 15 height 15
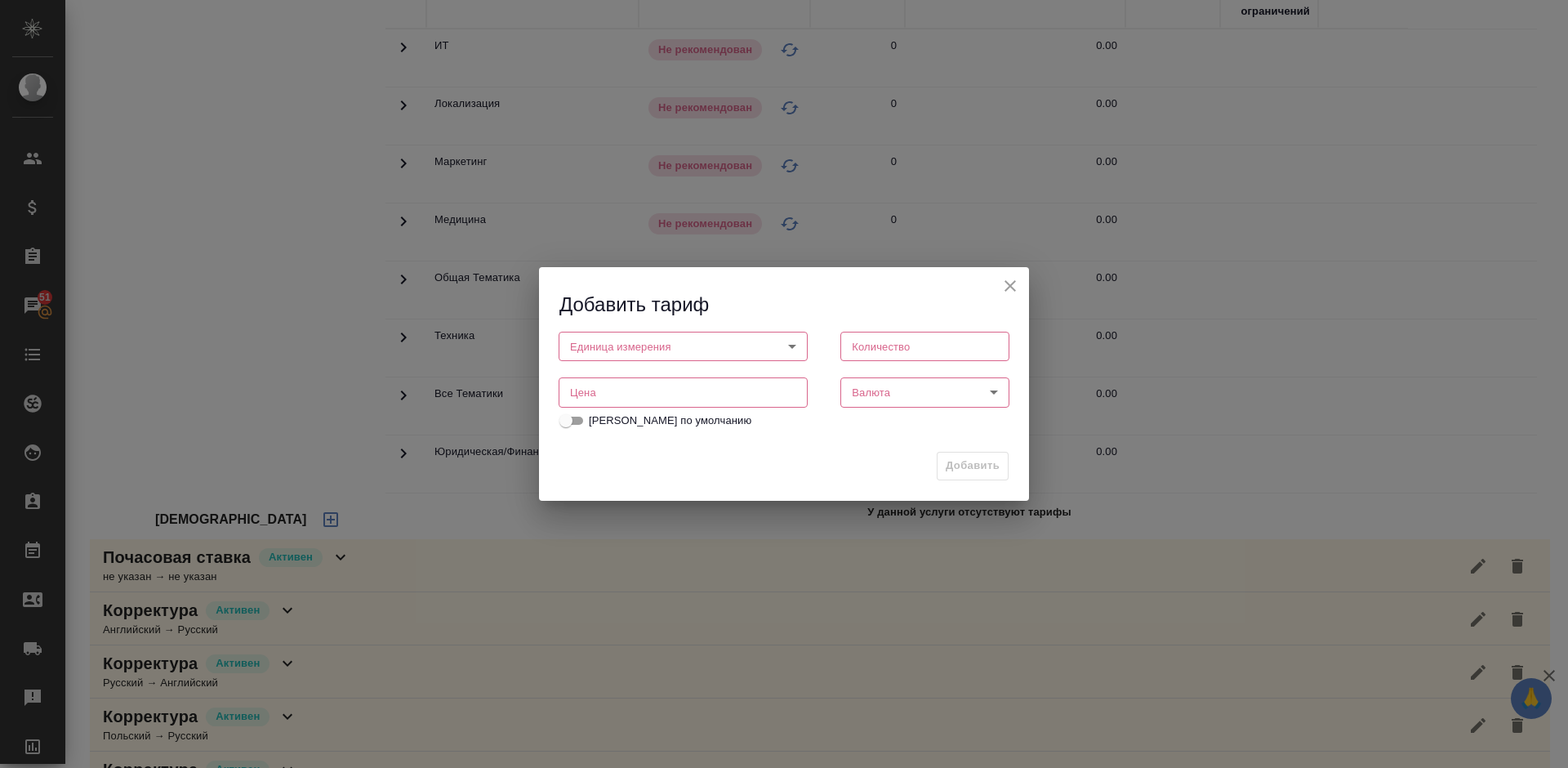
click at [751, 347] on body "🙏 .cls-1 fill:#fff; AWATERA Lazareva Anastasia Клиенты Спецификации Заказы 51 Ч…" at bounding box center [784, 384] width 1568 height 768
click at [654, 401] on li "слово" at bounding box center [682, 402] width 249 height 28
type input "5a8b1489cc6b4906c91bfd90"
type input "1"
click at [731, 384] on input "number" at bounding box center [682, 392] width 249 height 29
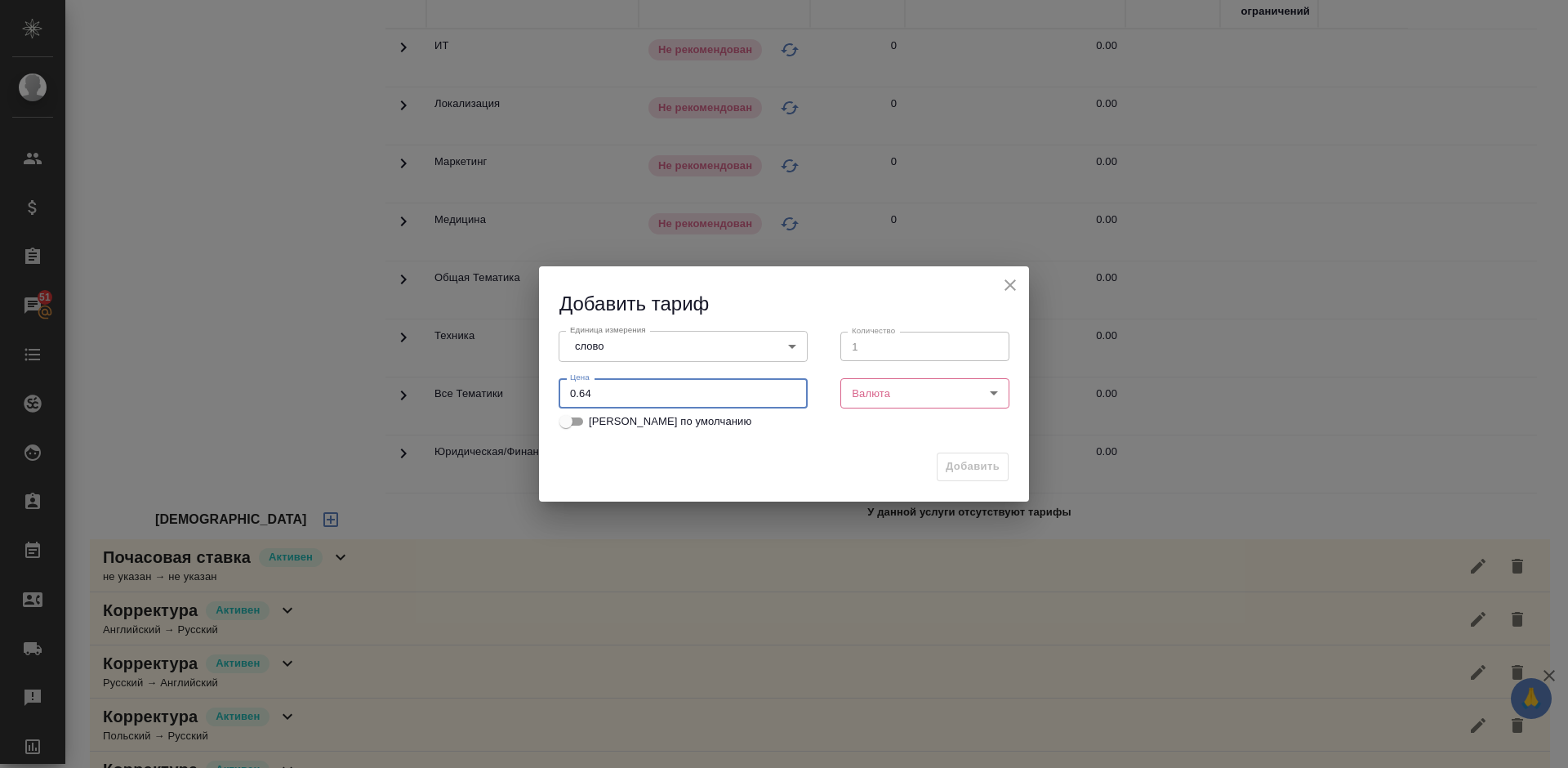
type input "0.64"
click at [946, 394] on body "🙏 .cls-1 fill:#fff; AWATERA Lazareva Anastasia Клиенты Спецификации Заказы 51 Ч…" at bounding box center [784, 384] width 1568 height 768
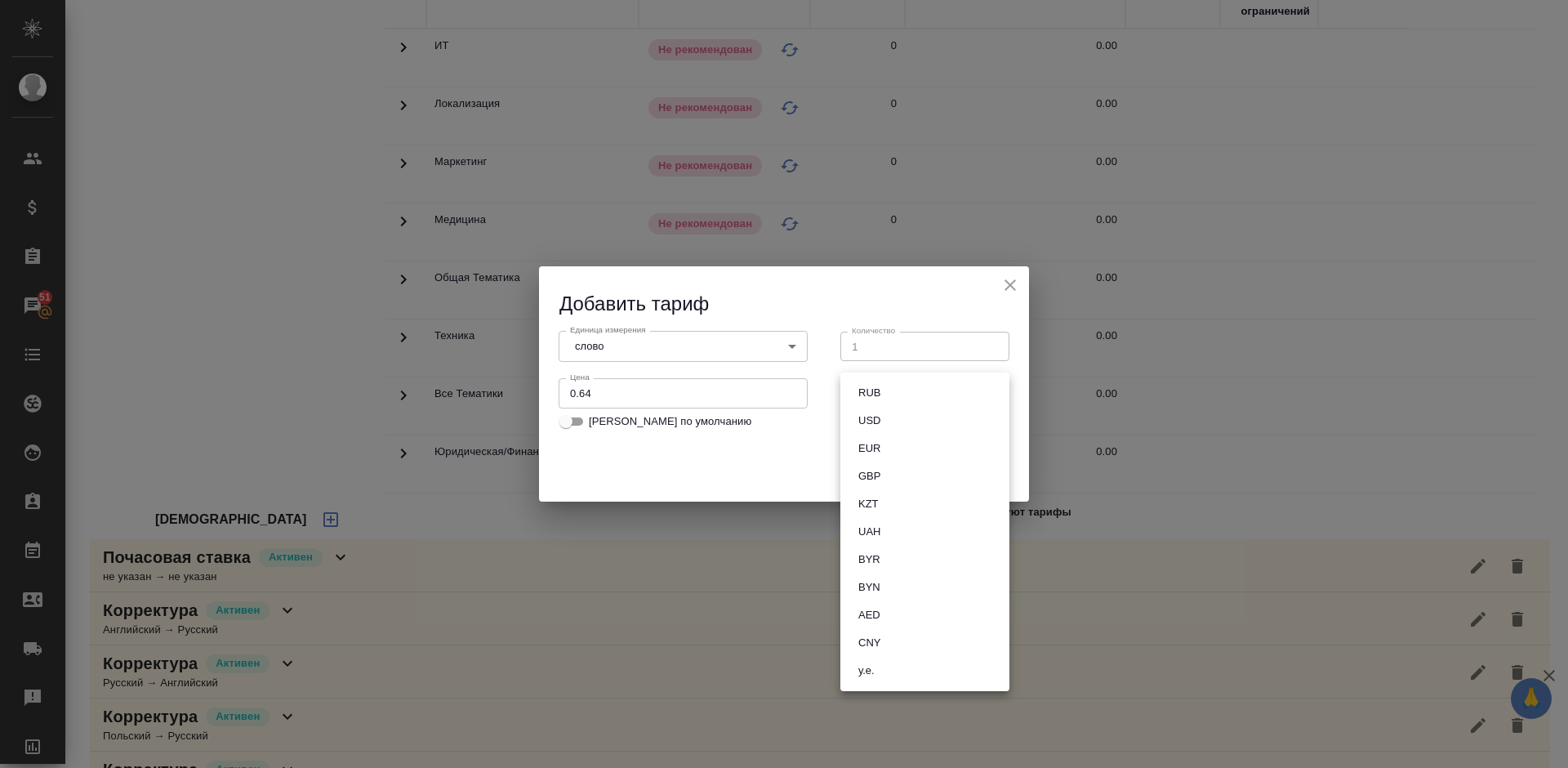
click at [882, 394] on button "RUB" at bounding box center [869, 393] width 32 height 18
type input "RUB"
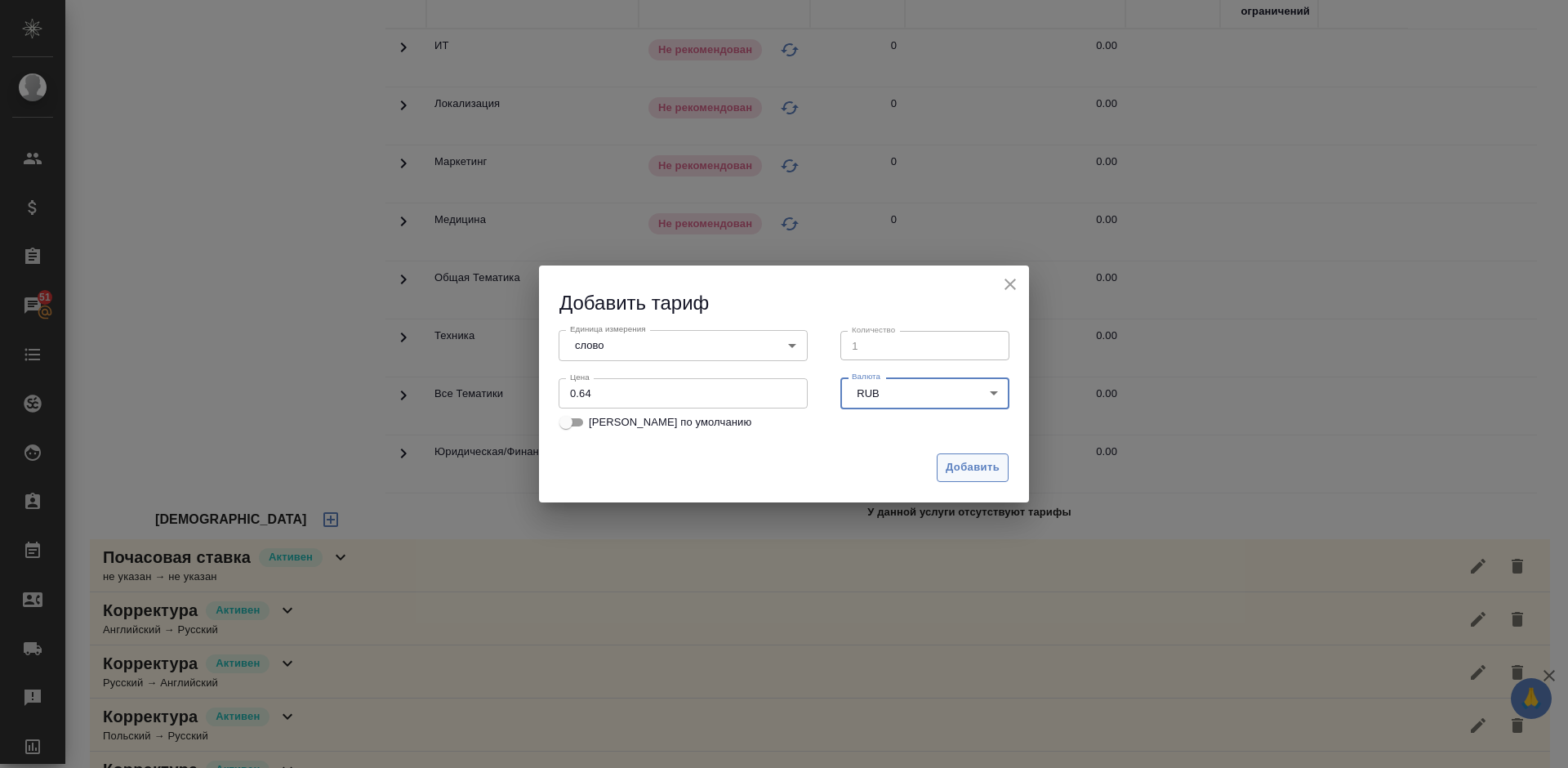
click at [960, 467] on span "Добавить" at bounding box center [972, 467] width 54 height 18
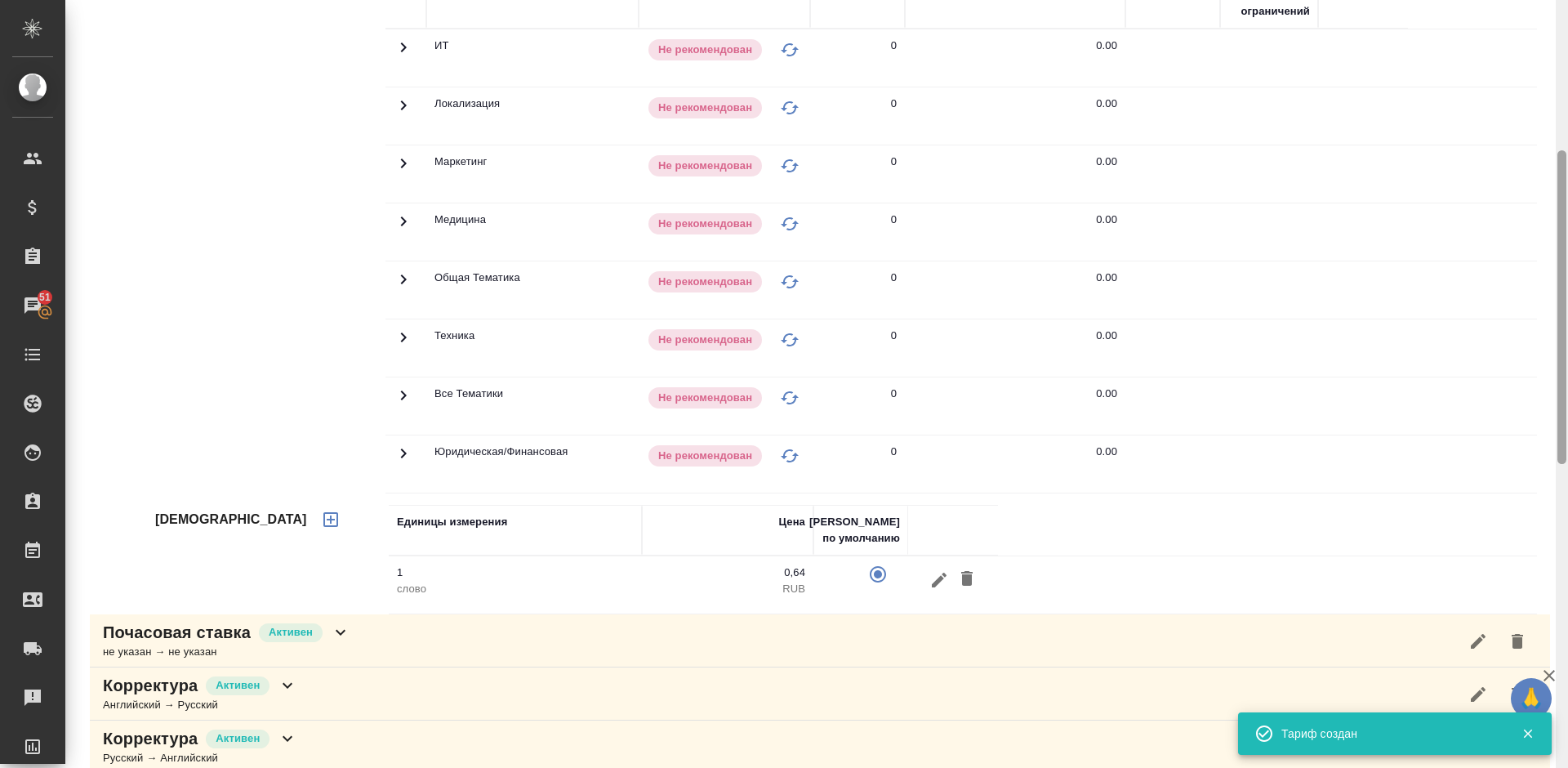
scroll to position [1135, 0]
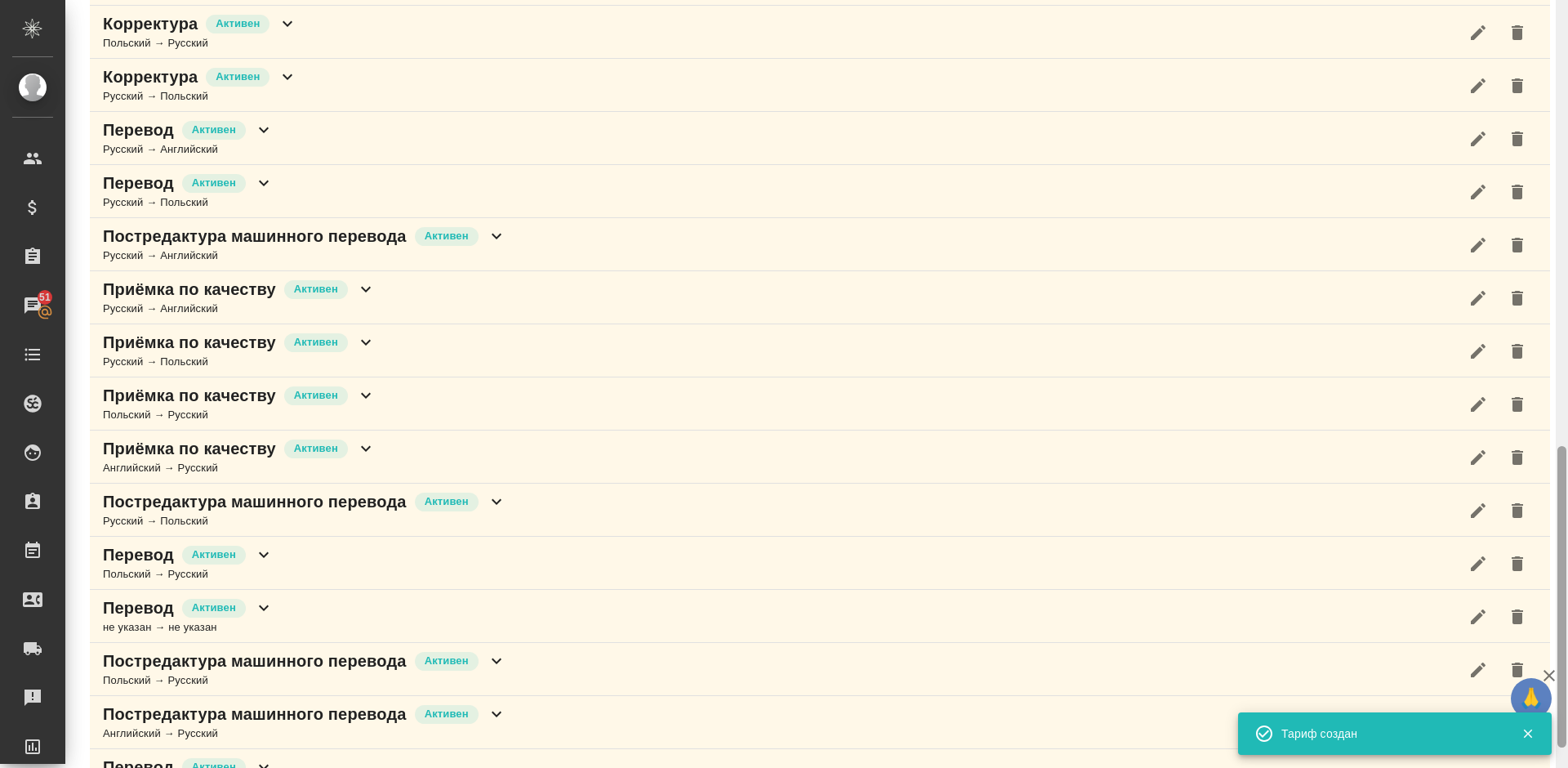
drag, startPoint x: 1566, startPoint y: 353, endPoint x: 1560, endPoint y: 197, distance: 156.1
click at [1560, 197] on div at bounding box center [1562, 384] width 12 height 768
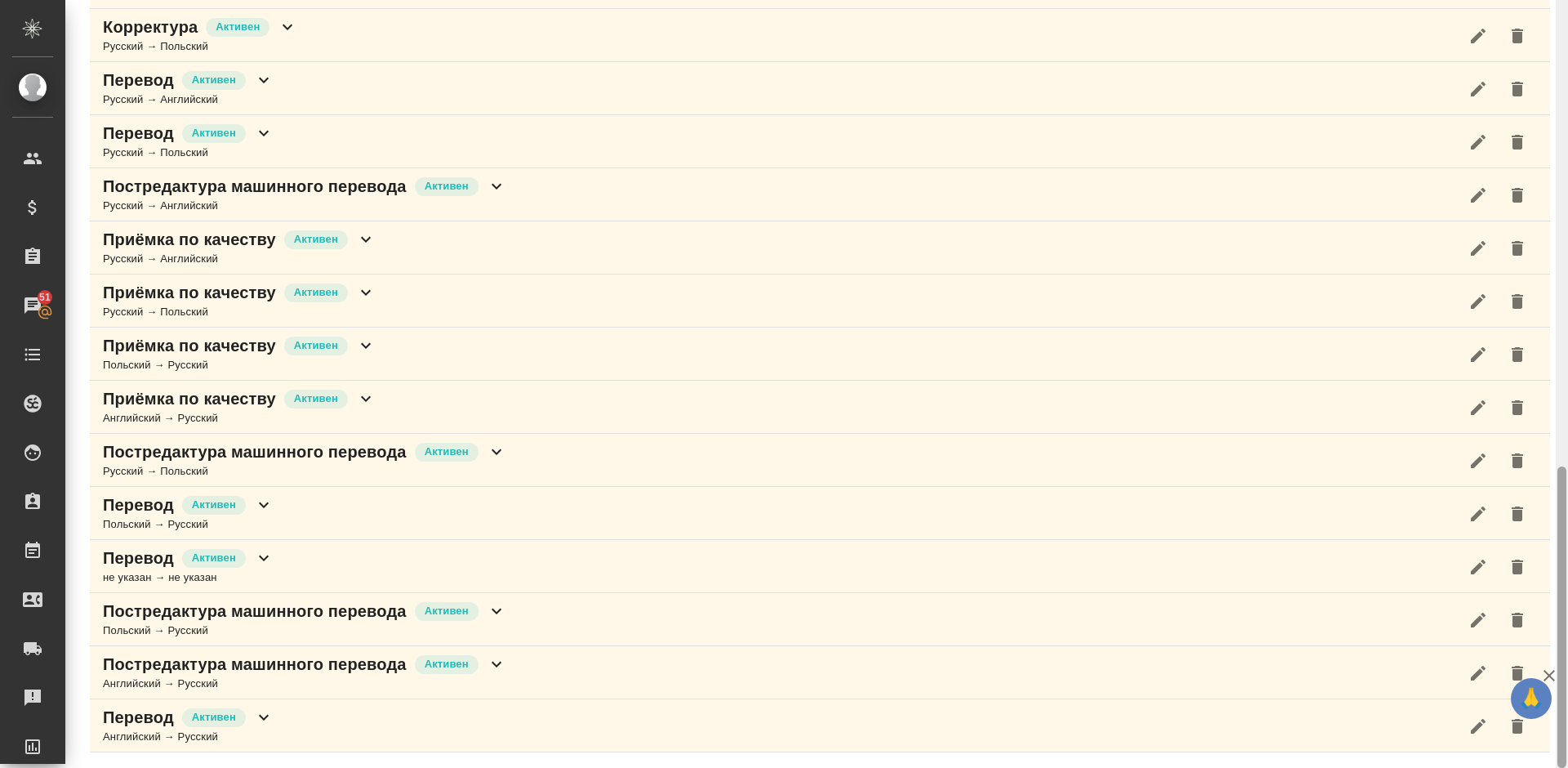
drag, startPoint x: 1565, startPoint y: 498, endPoint x: 1558, endPoint y: 389, distance: 109.2
click at [1559, 388] on div at bounding box center [1562, 384] width 12 height 768
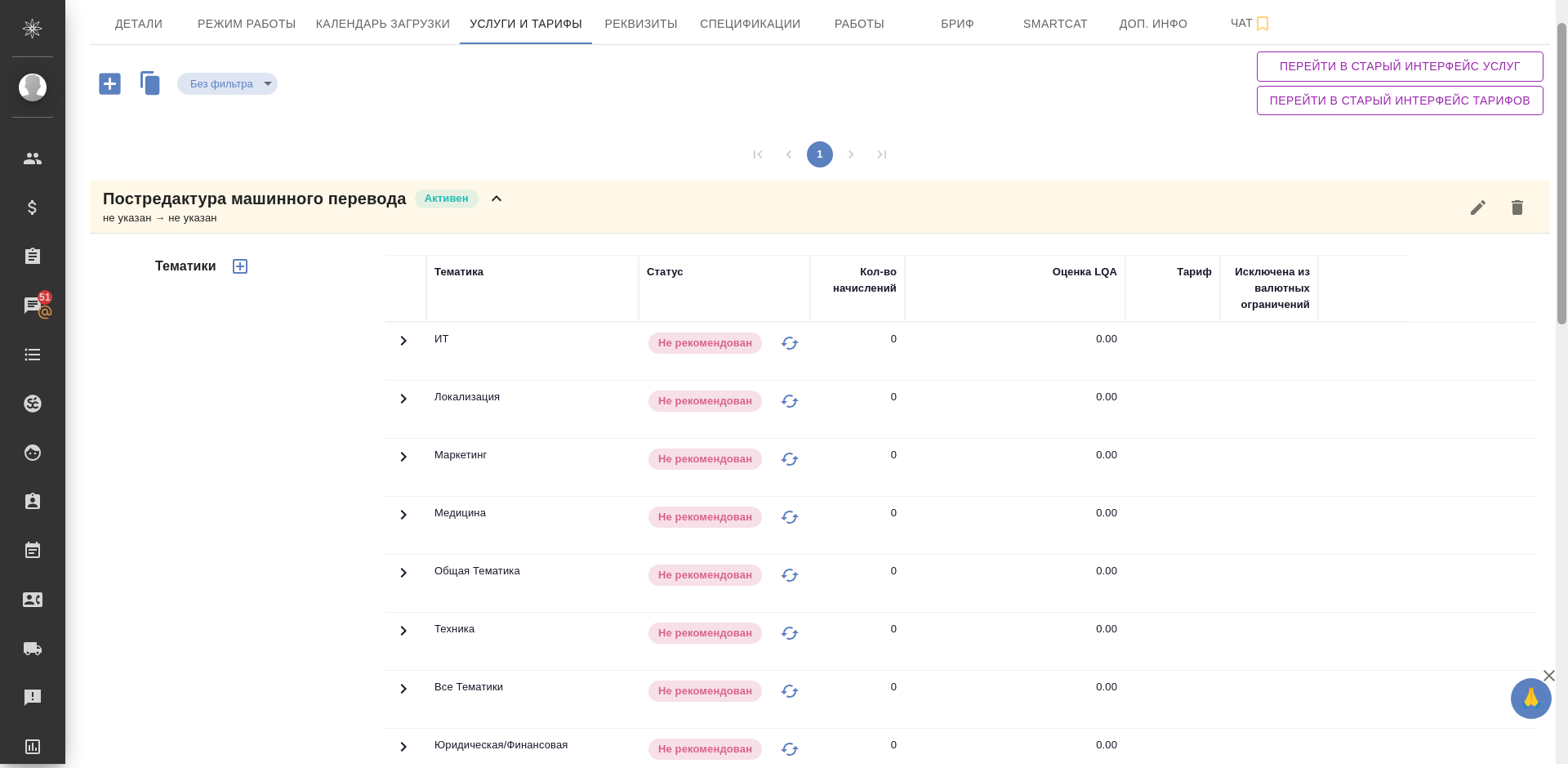
drag, startPoint x: 1562, startPoint y: 498, endPoint x: 1564, endPoint y: 74, distance: 424.0
click at [1564, 74] on div at bounding box center [1561, 174] width 9 height 301
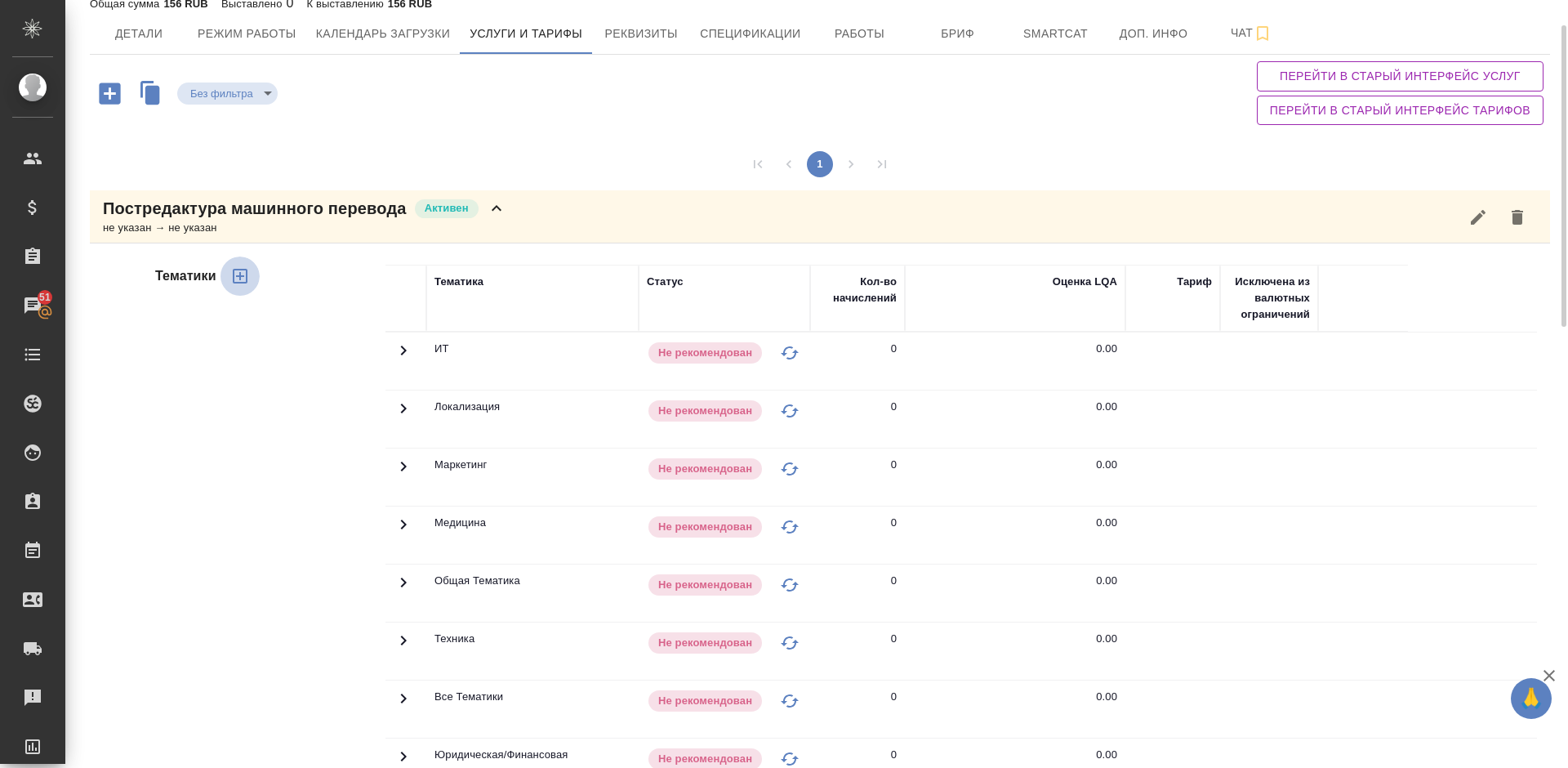
click at [240, 280] on icon "button" at bounding box center [239, 276] width 15 height 15
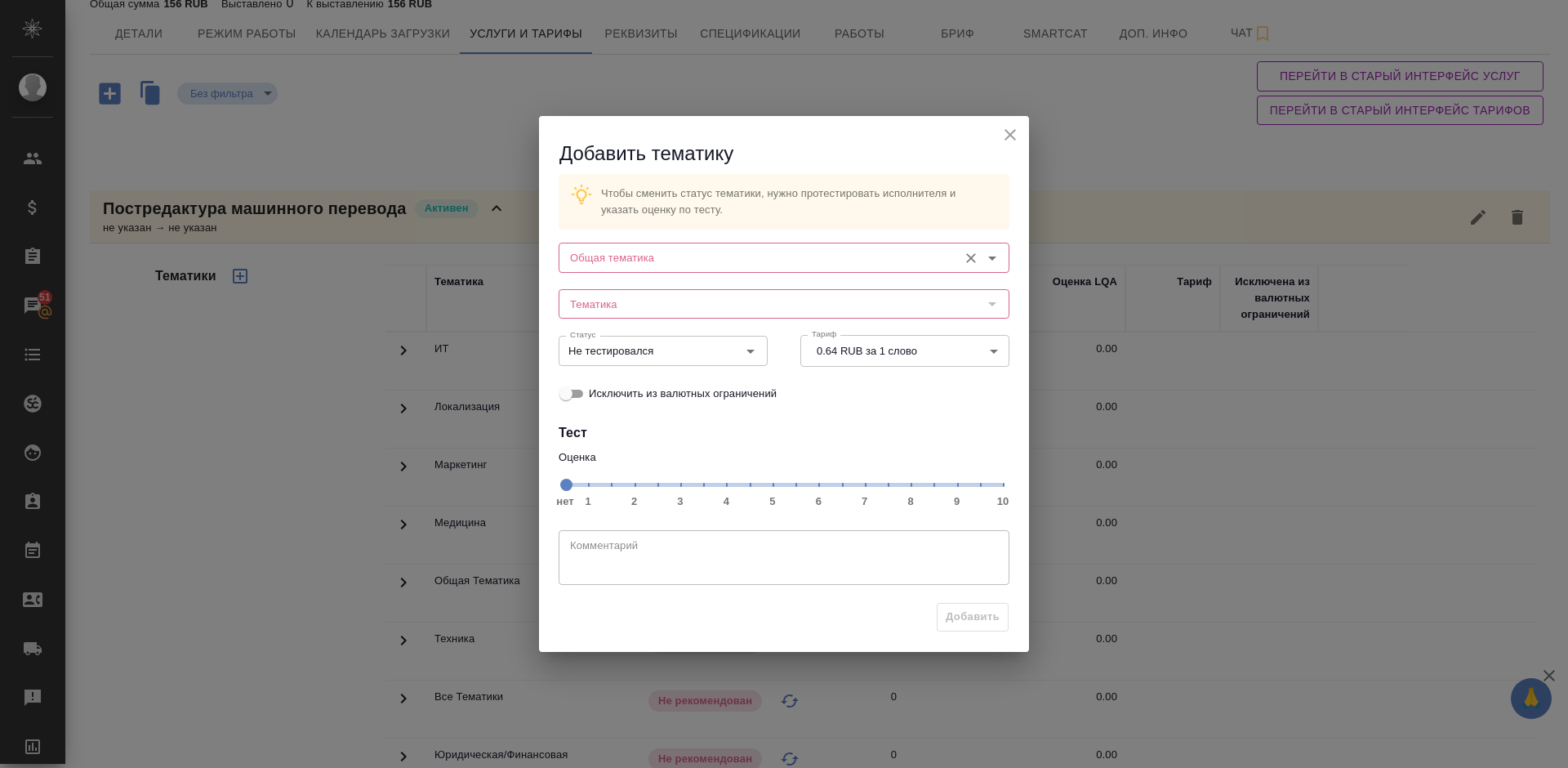
click at [656, 255] on input "Общая тематика" at bounding box center [756, 257] width 386 height 19
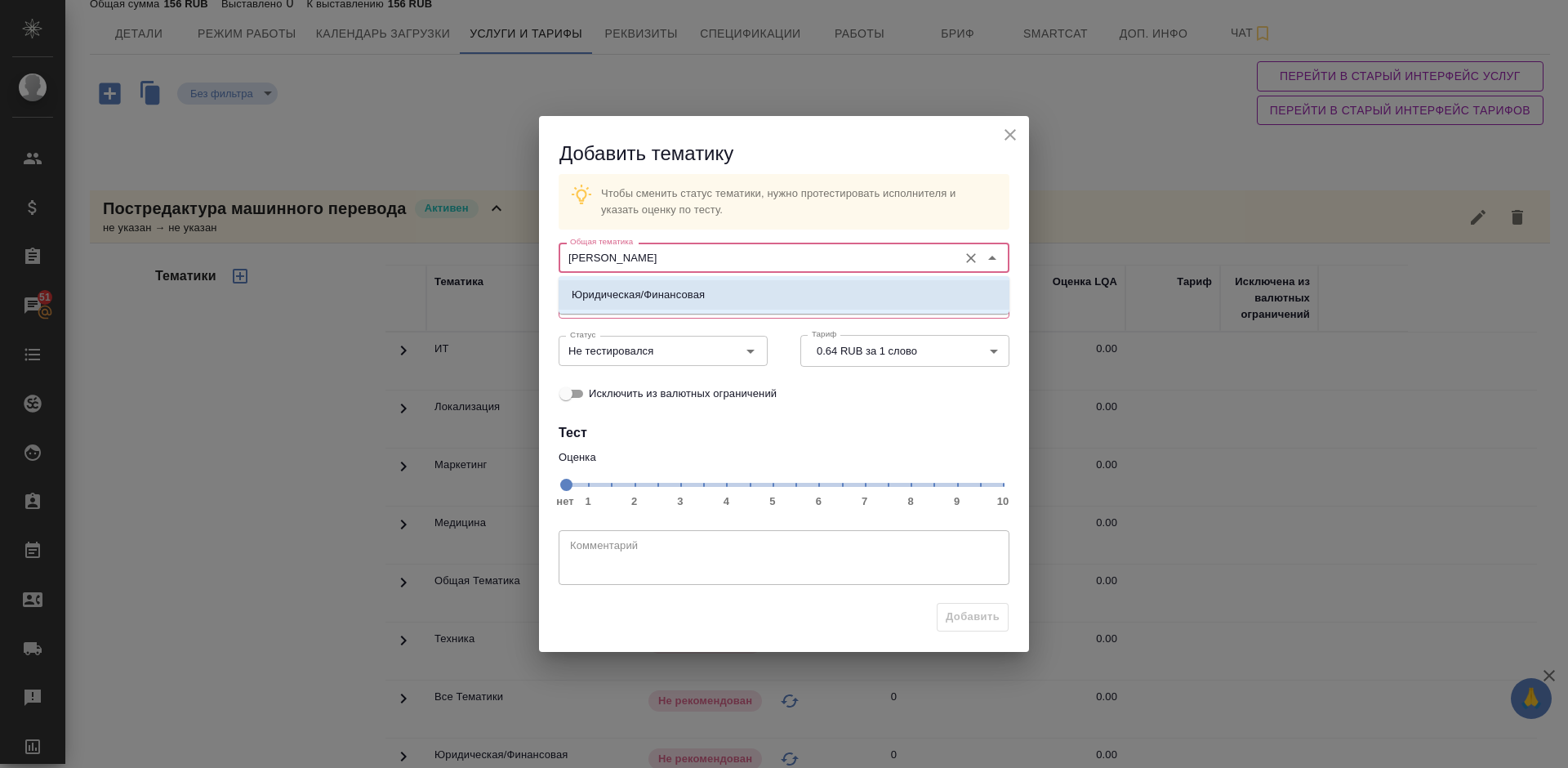
click at [616, 294] on p "Юридическая/Финансовая" at bounding box center [637, 295] width 133 height 17
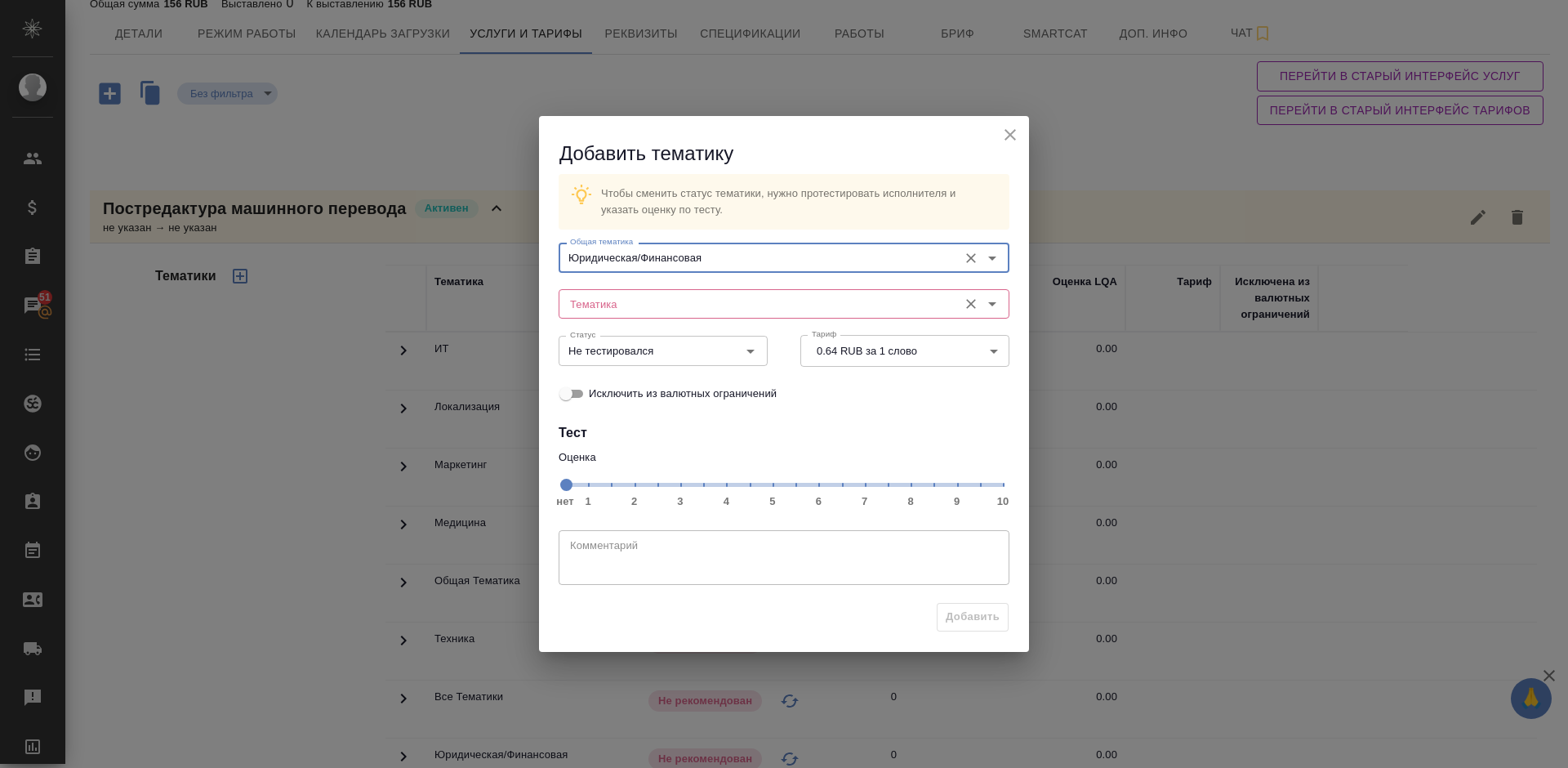
type input "Юридическая/Финансовая"
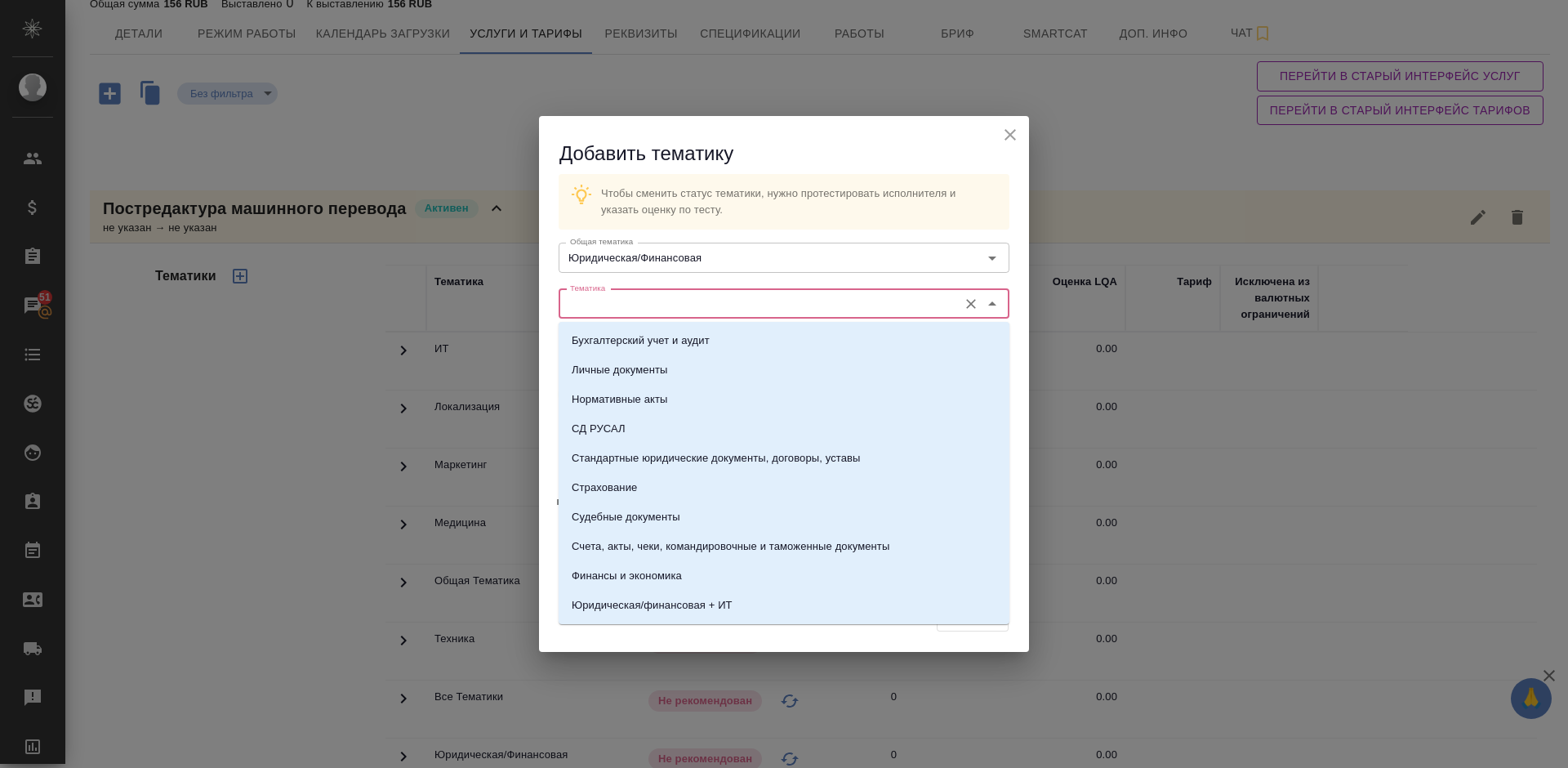
click at [619, 296] on input "Тематика" at bounding box center [756, 304] width 386 height 19
click at [639, 448] on li "Стандартные юридические документы, договоры, уставы" at bounding box center [784, 458] width 451 height 29
type input "Стандартные юридические документы, договоры, уставы"
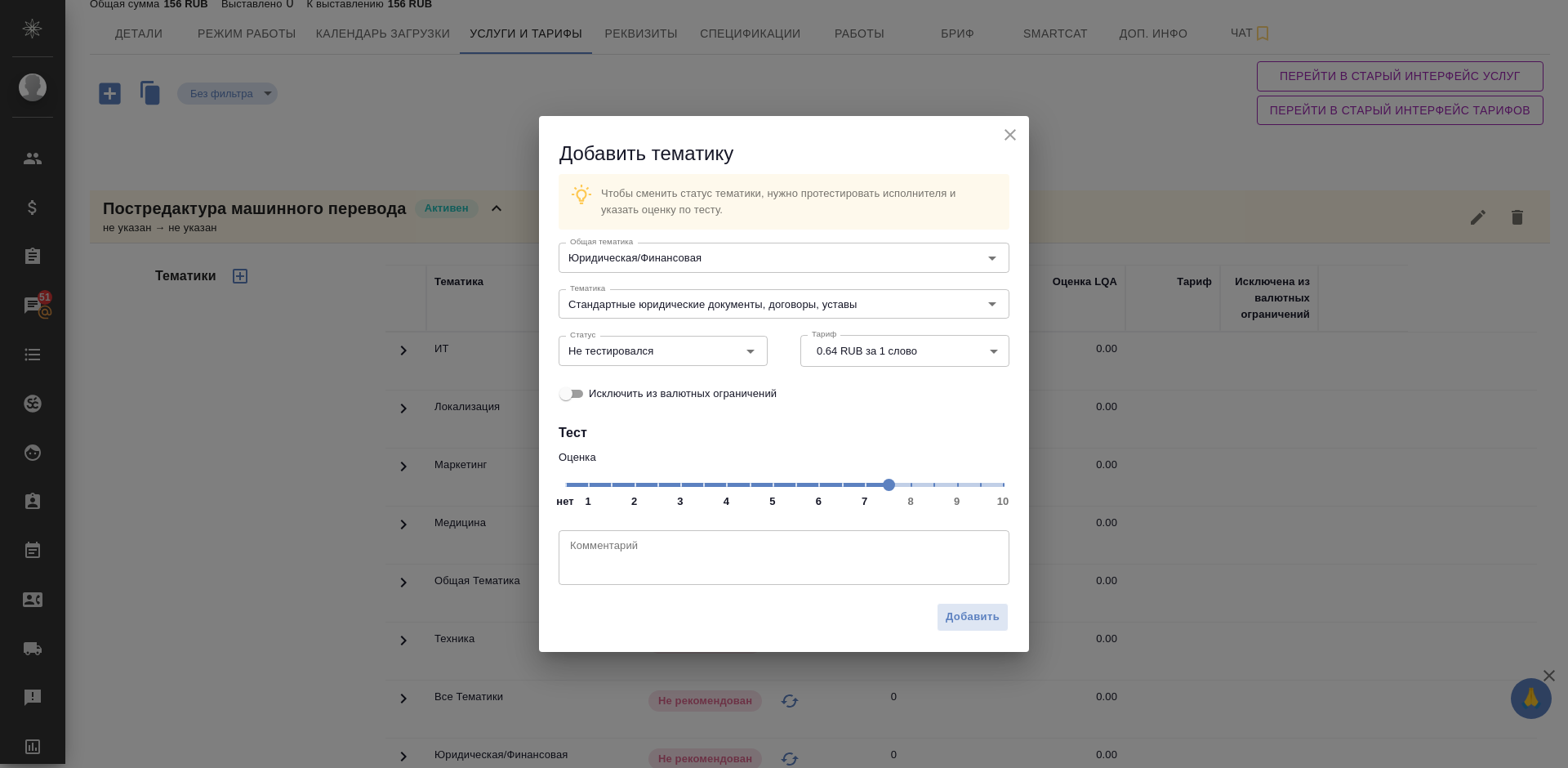
drag, startPoint x: 568, startPoint y: 482, endPoint x: 916, endPoint y: 496, distance: 348.3
click at [894, 491] on span at bounding box center [888, 484] width 12 height 12
click at [692, 349] on input "Не тестировался" at bounding box center [636, 351] width 144 height 19
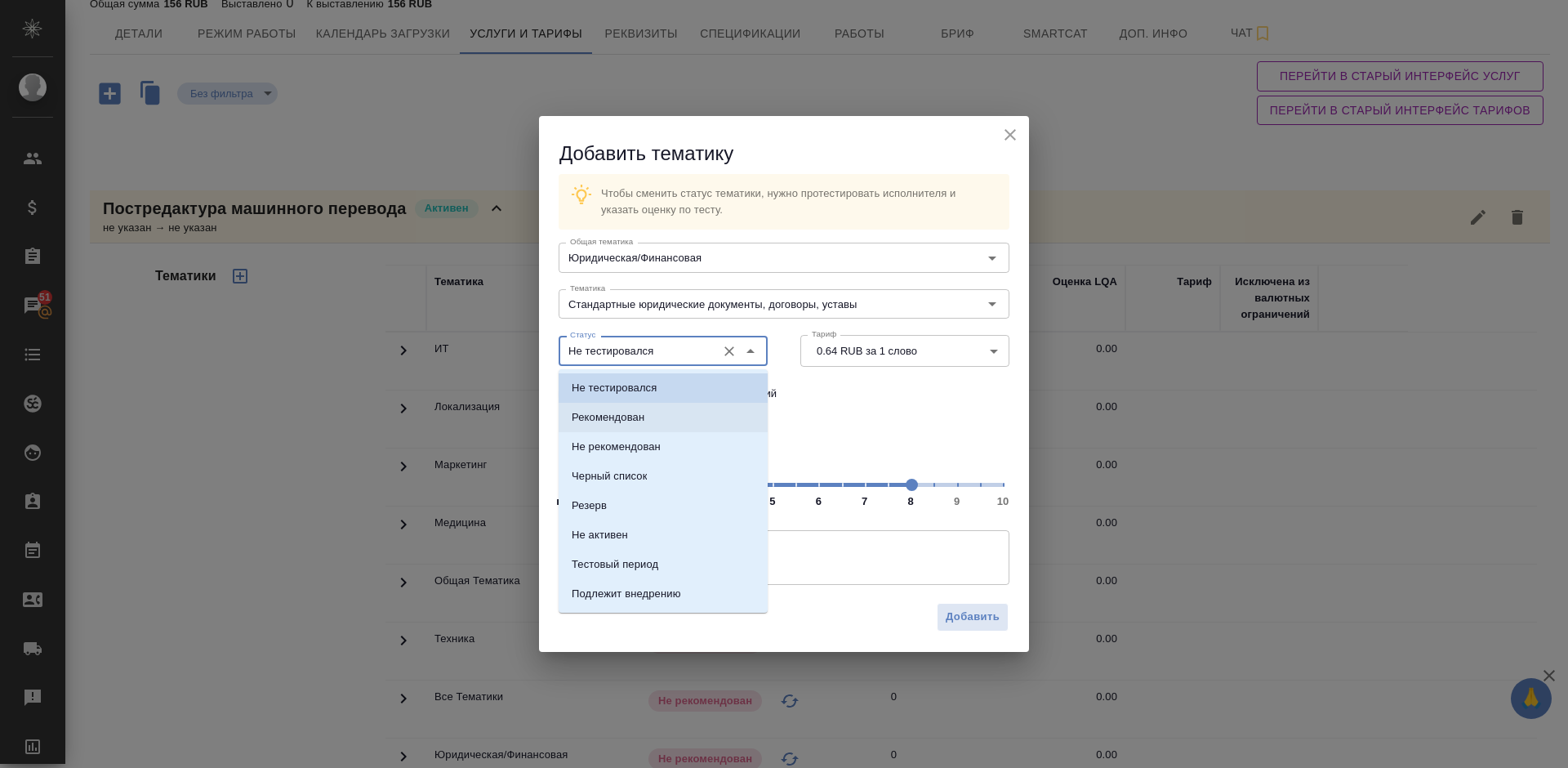
click at [672, 408] on li "Рекомендован" at bounding box center [662, 417] width 209 height 29
type input "Рекомендован"
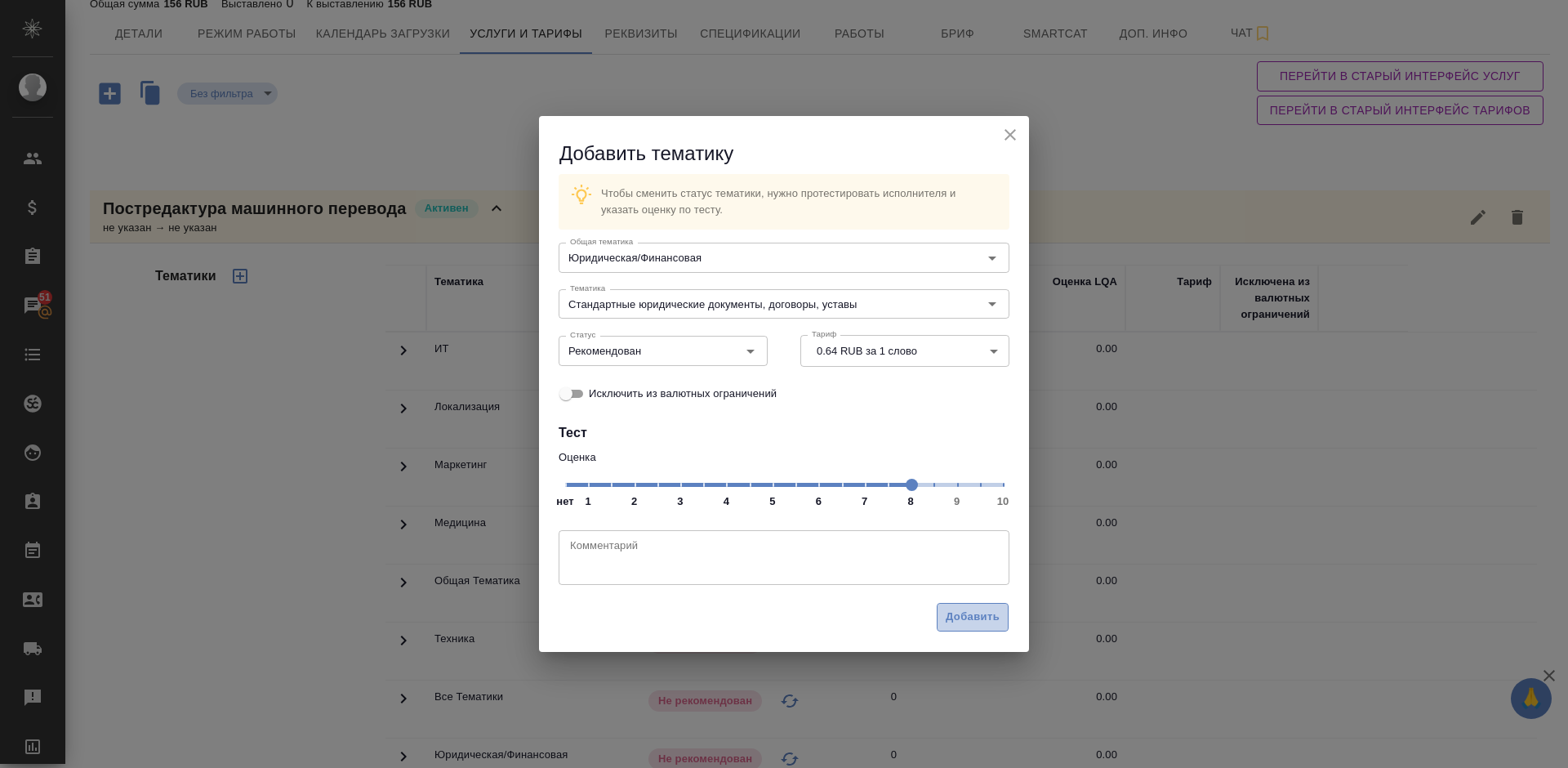
click at [961, 614] on span "Добавить" at bounding box center [972, 617] width 54 height 18
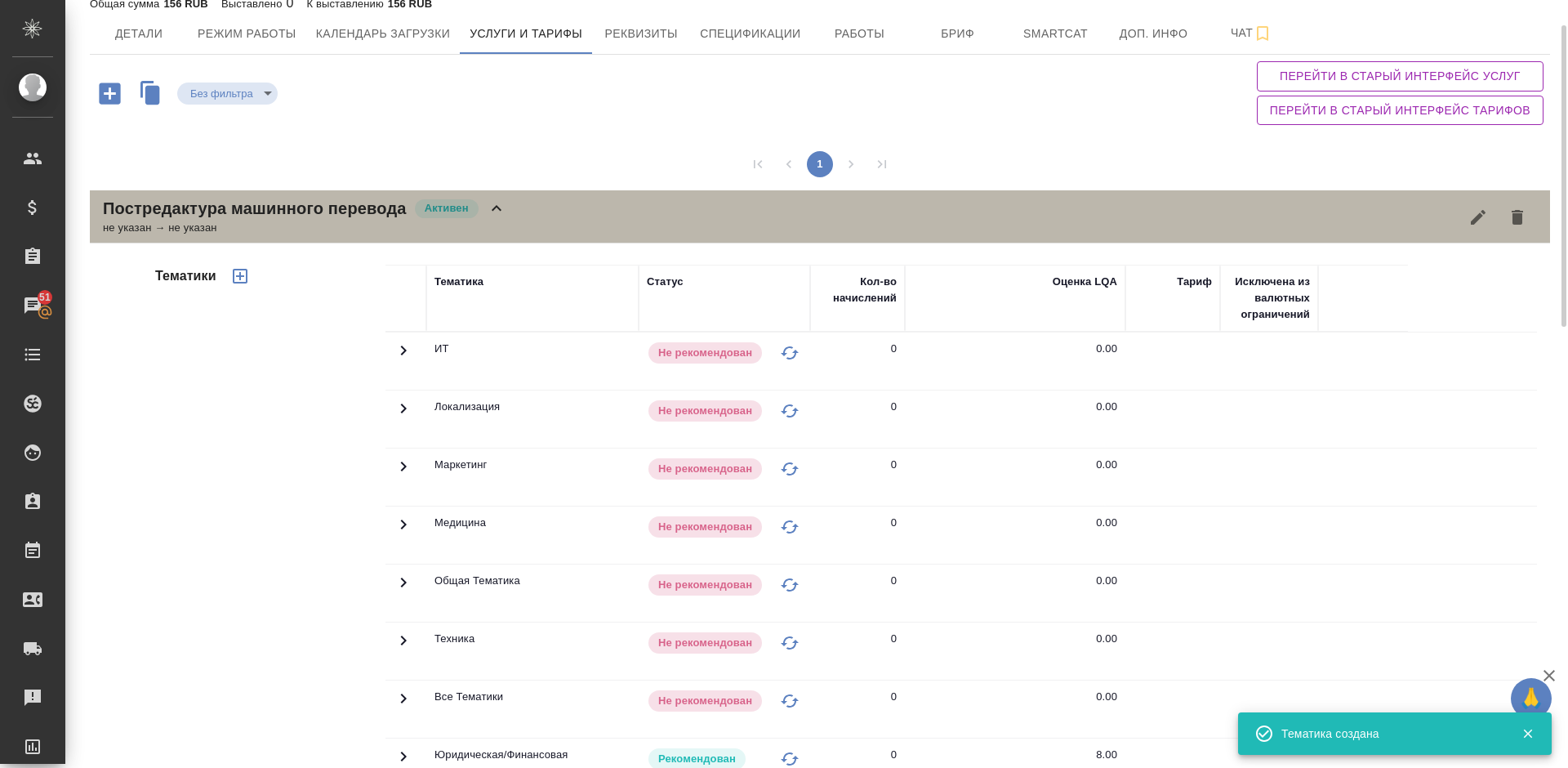
click at [509, 221] on div "Постредактура машинного перевода [PERSON_NAME] не указан → не указан" at bounding box center [820, 217] width 1460 height 53
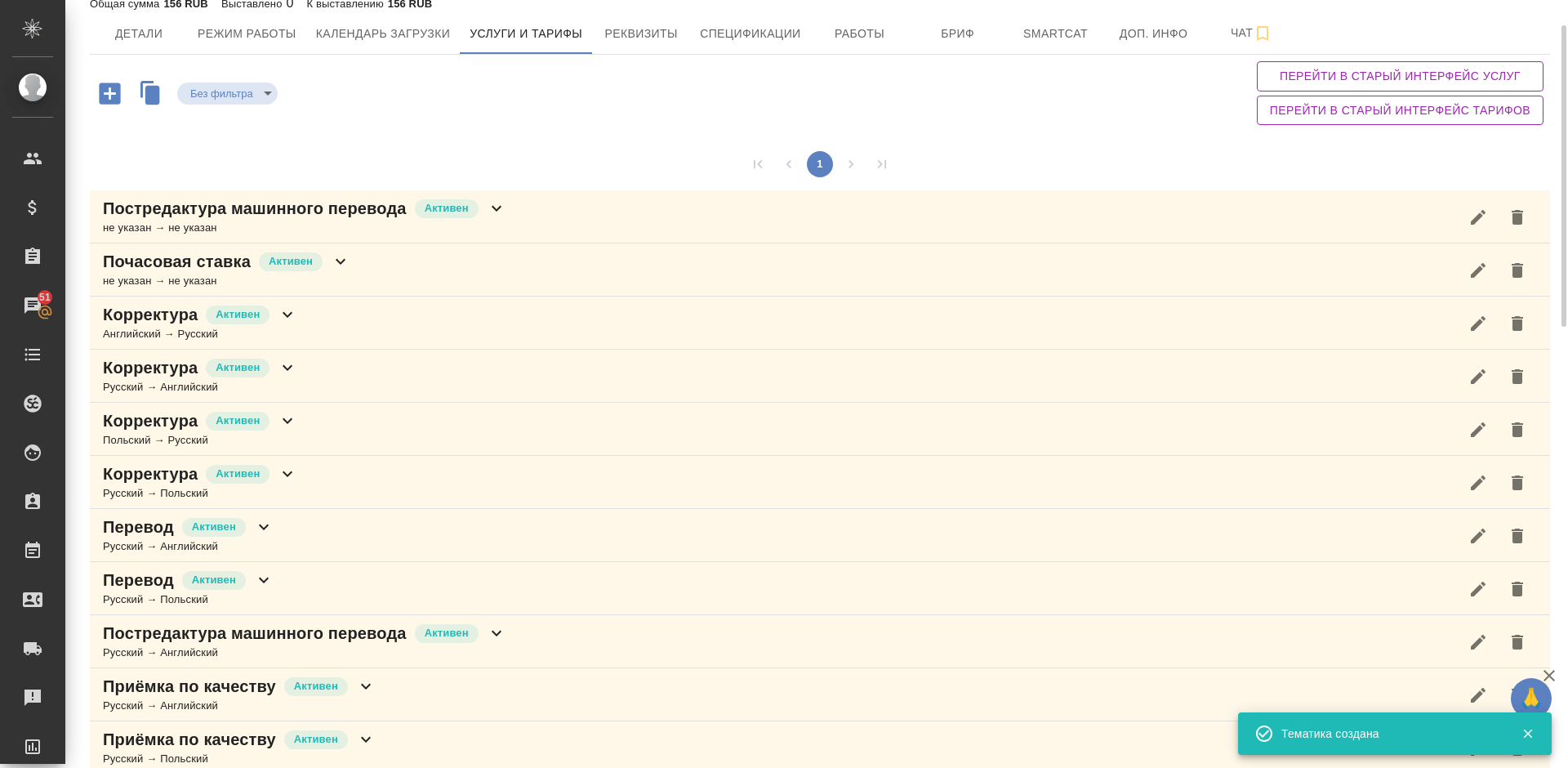
click at [104, 100] on icon "button" at bounding box center [109, 93] width 21 height 21
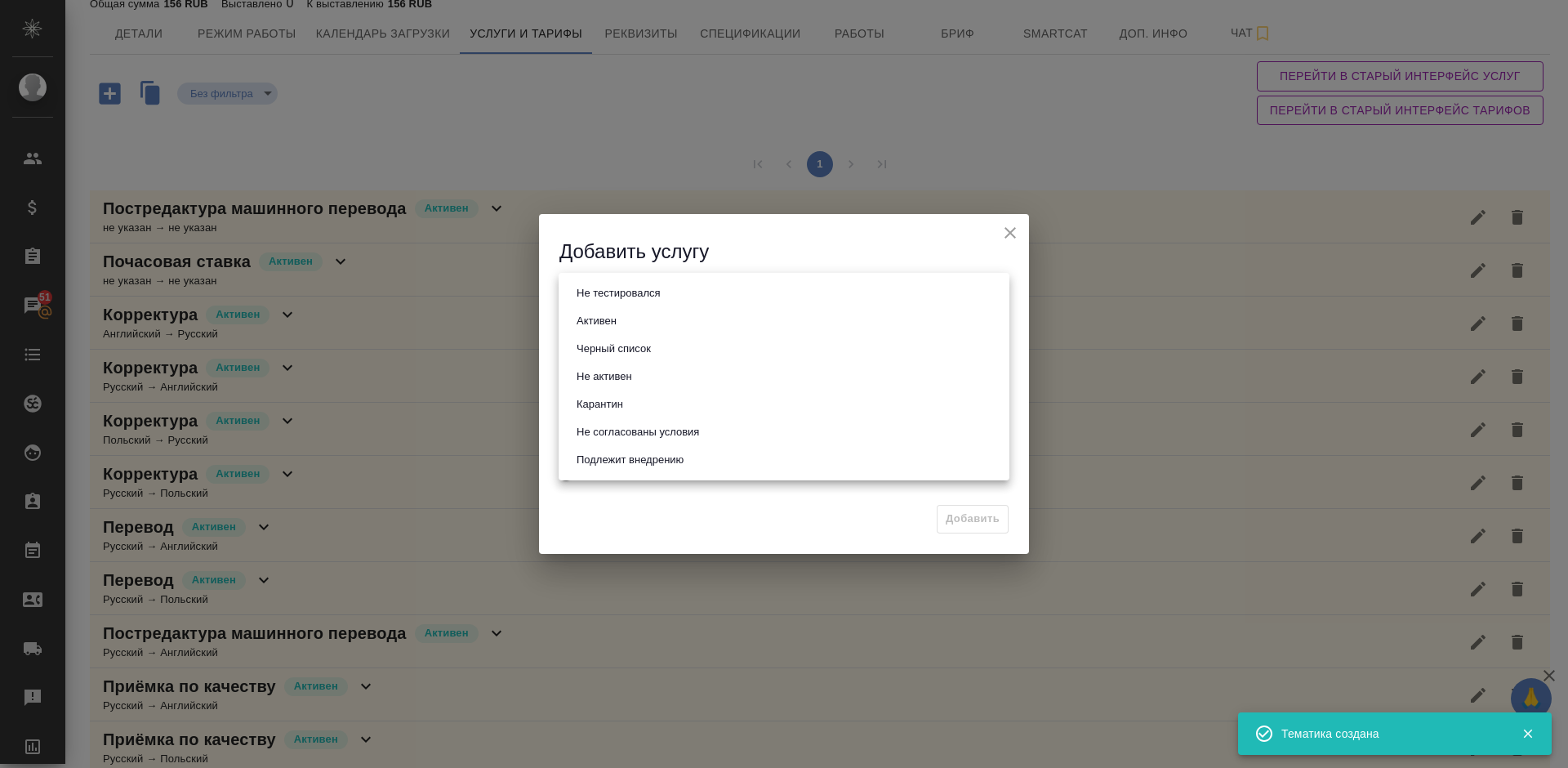
click at [627, 298] on body "🙏 .cls-1 fill:#fff; AWATERA Lazareva Anastasia Клиенты Спецификации Заказы 51 Ч…" at bounding box center [784, 384] width 1568 height 768
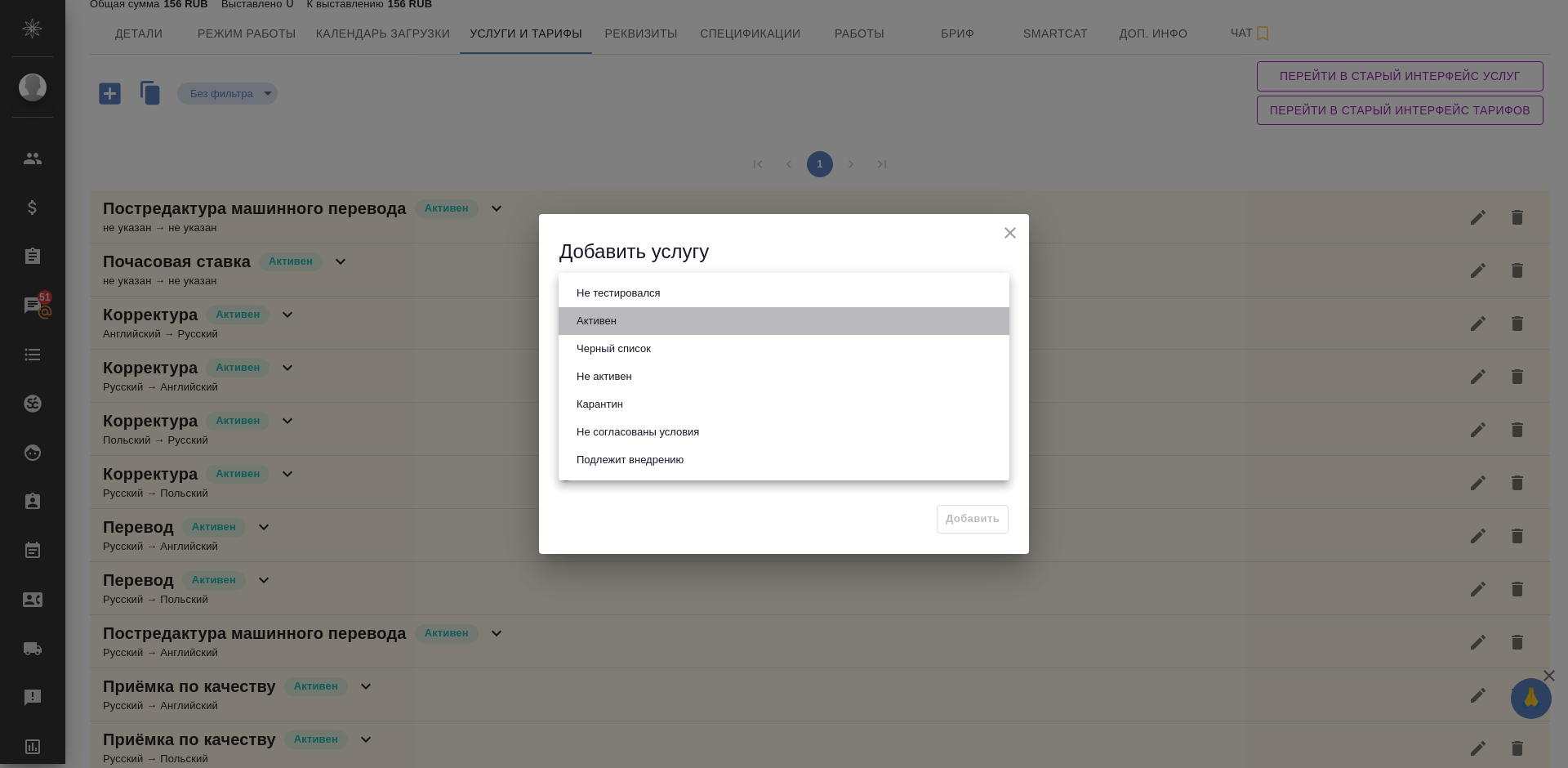
click at [634, 324] on li "Активен" at bounding box center [784, 321] width 451 height 28
type input "active"
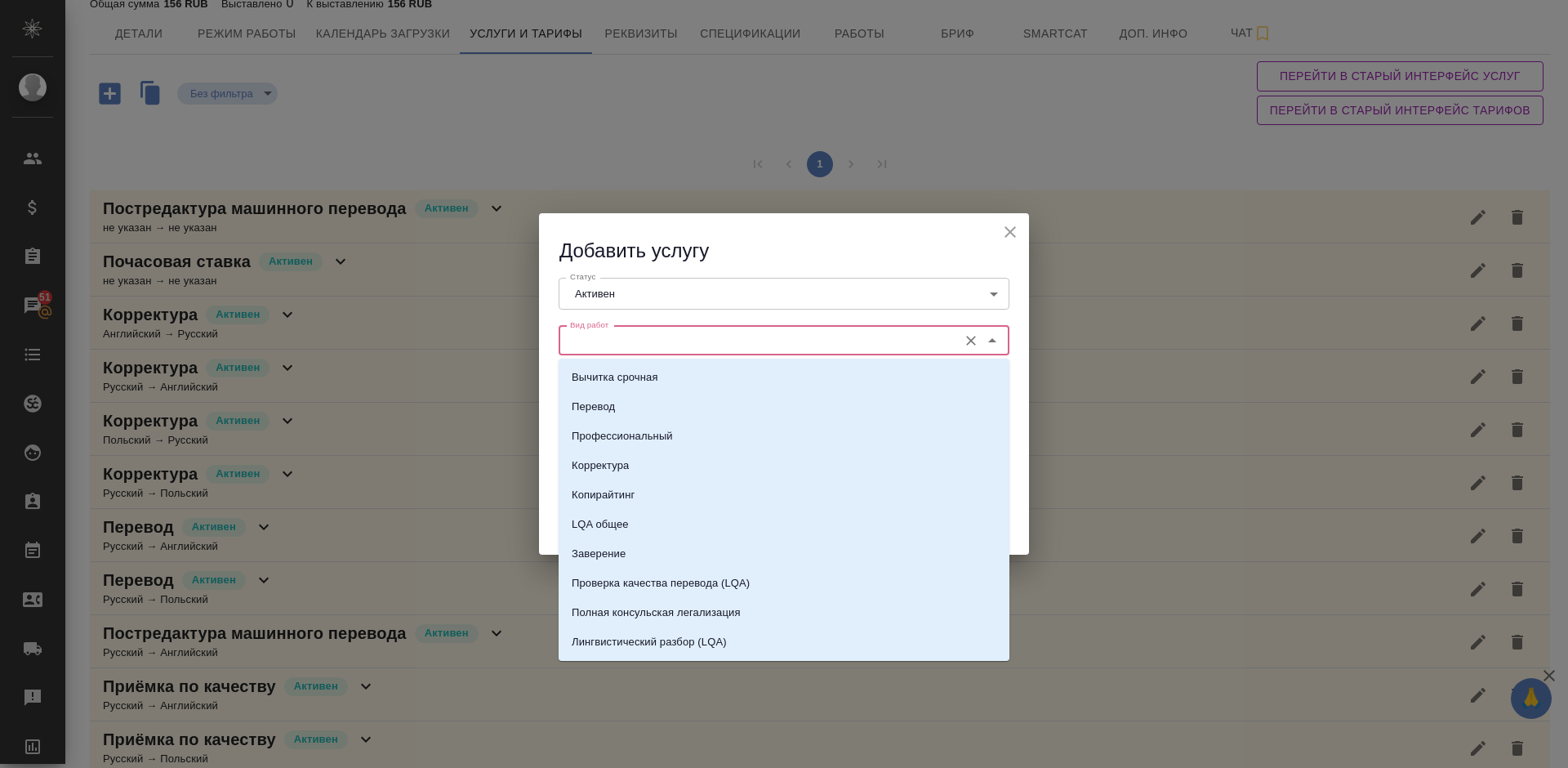
click at [641, 336] on input "Вид работ" at bounding box center [756, 341] width 386 height 19
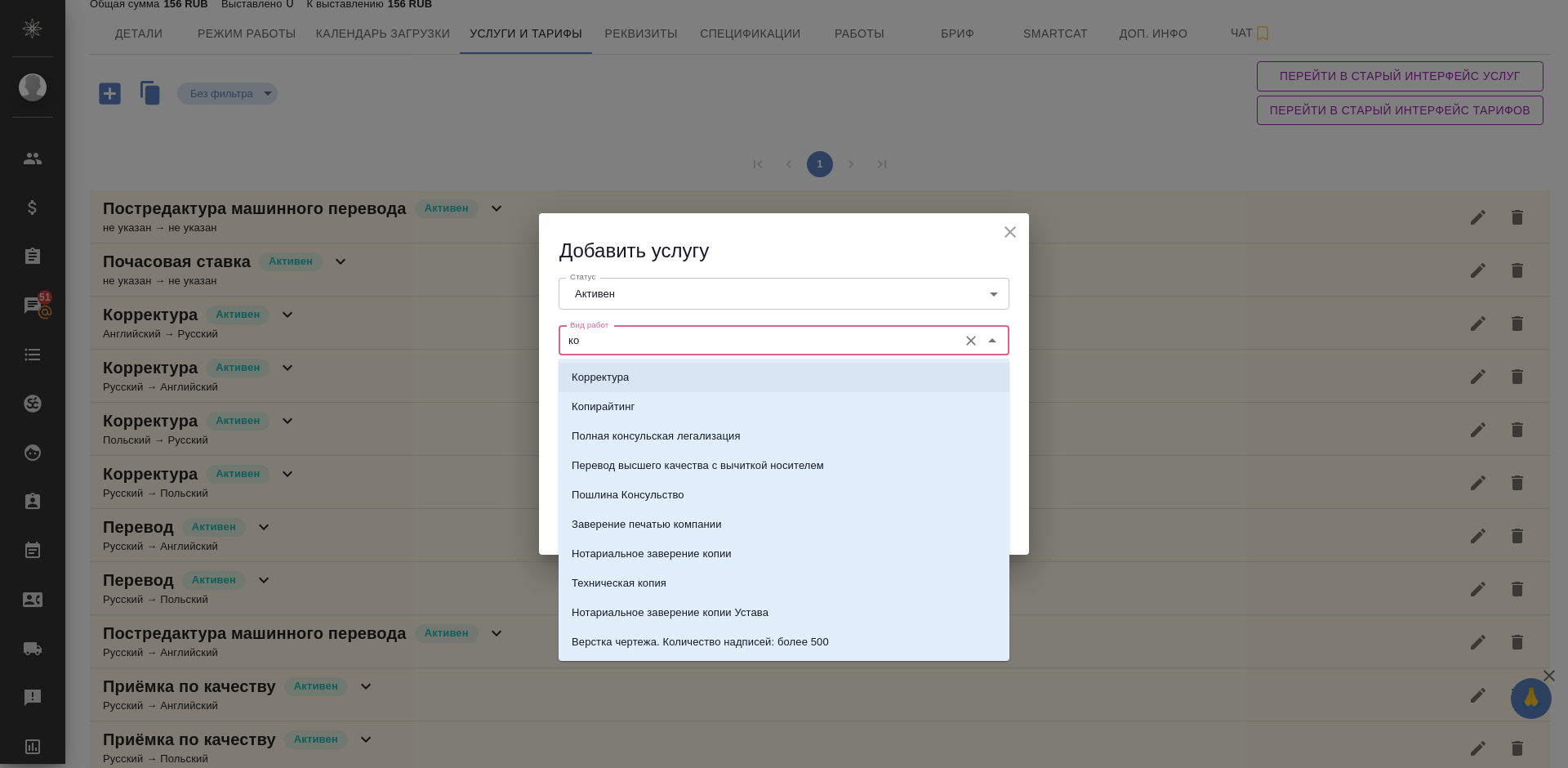
click at [650, 382] on li "Корректура" at bounding box center [784, 377] width 451 height 29
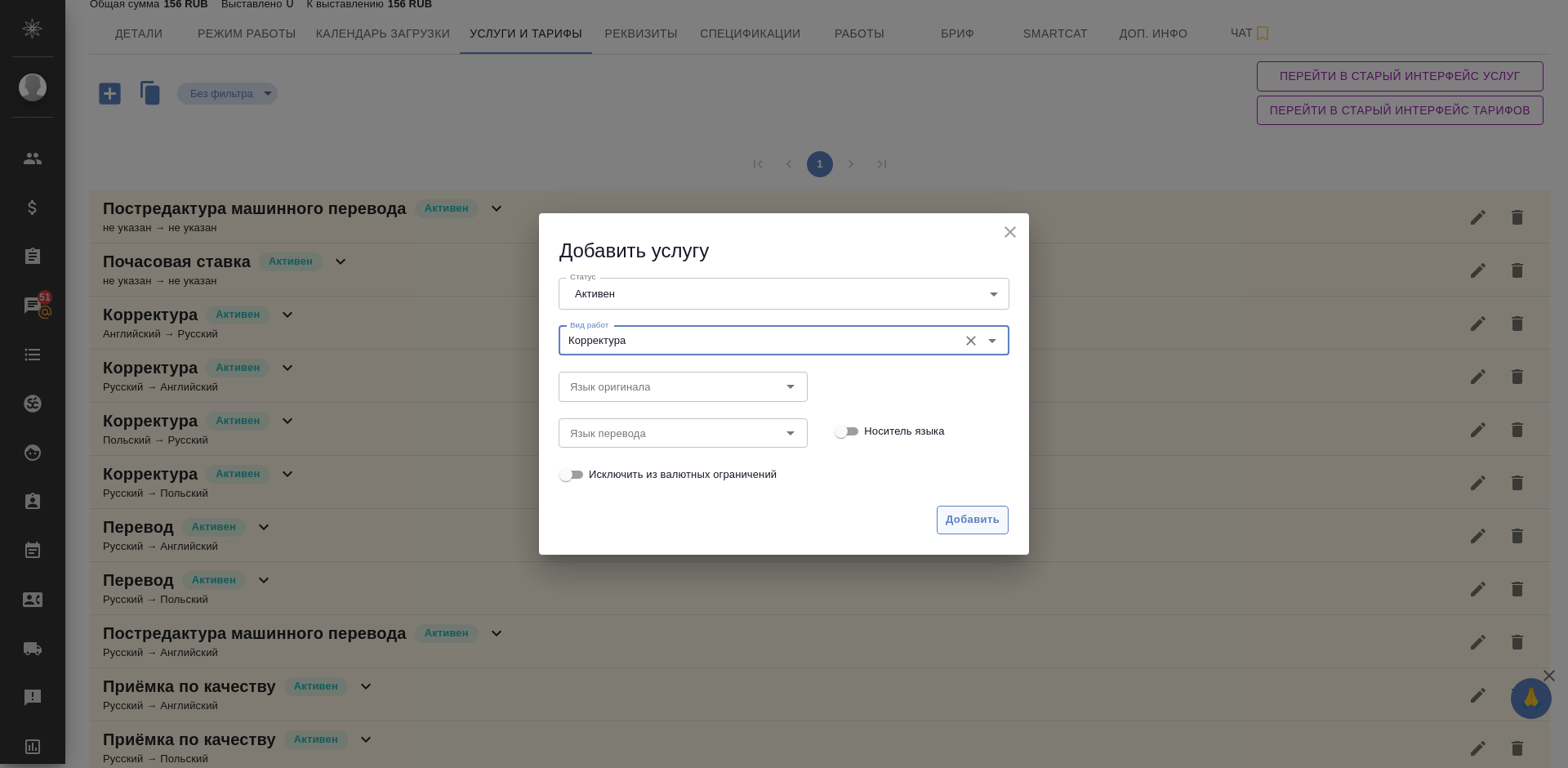
type input "Корректура"
click at [990, 515] on span "Добавить" at bounding box center [972, 520] width 54 height 18
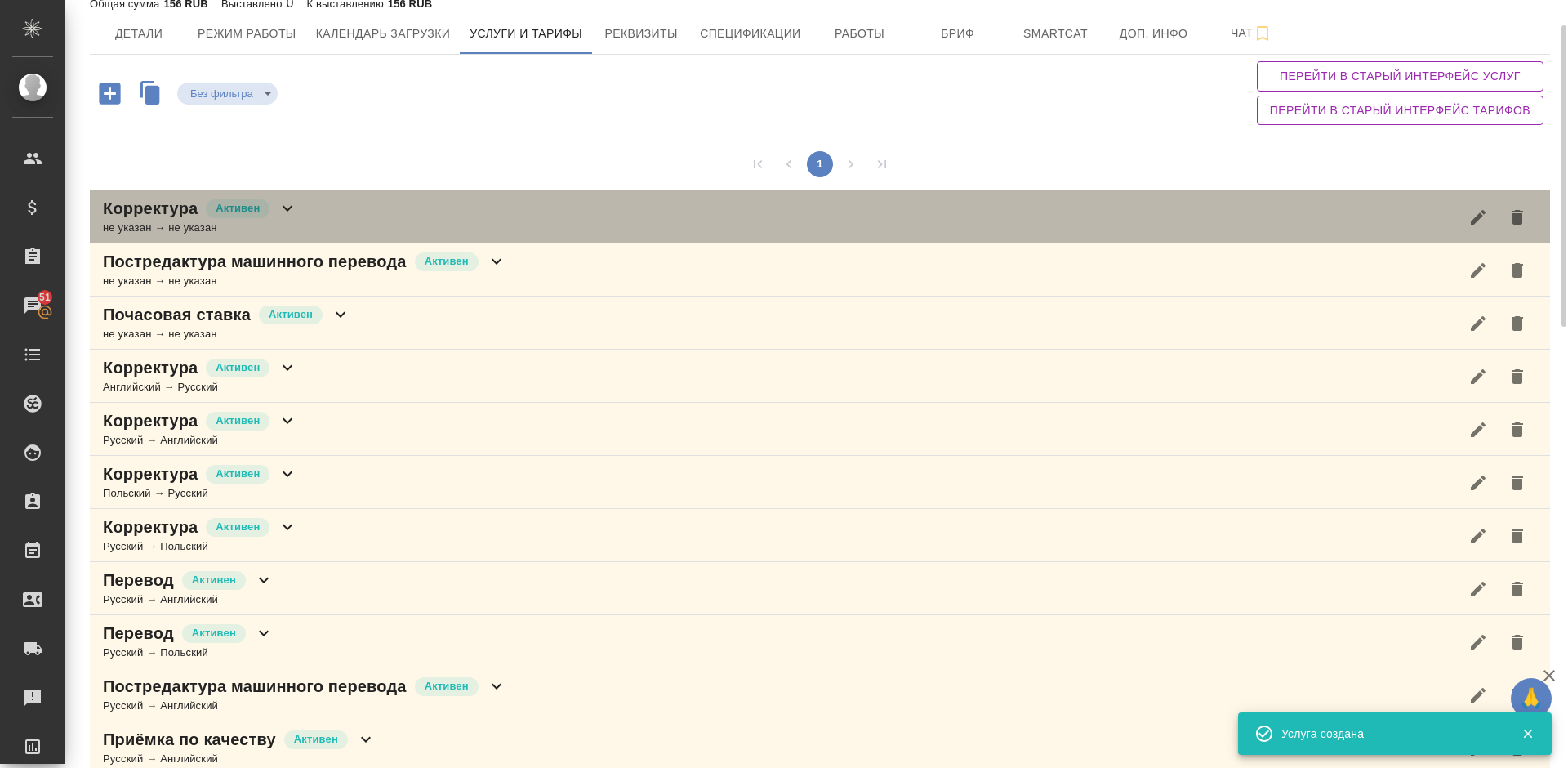
click at [434, 205] on div "Корректура Активен не указан → не указан" at bounding box center [820, 217] width 1460 height 53
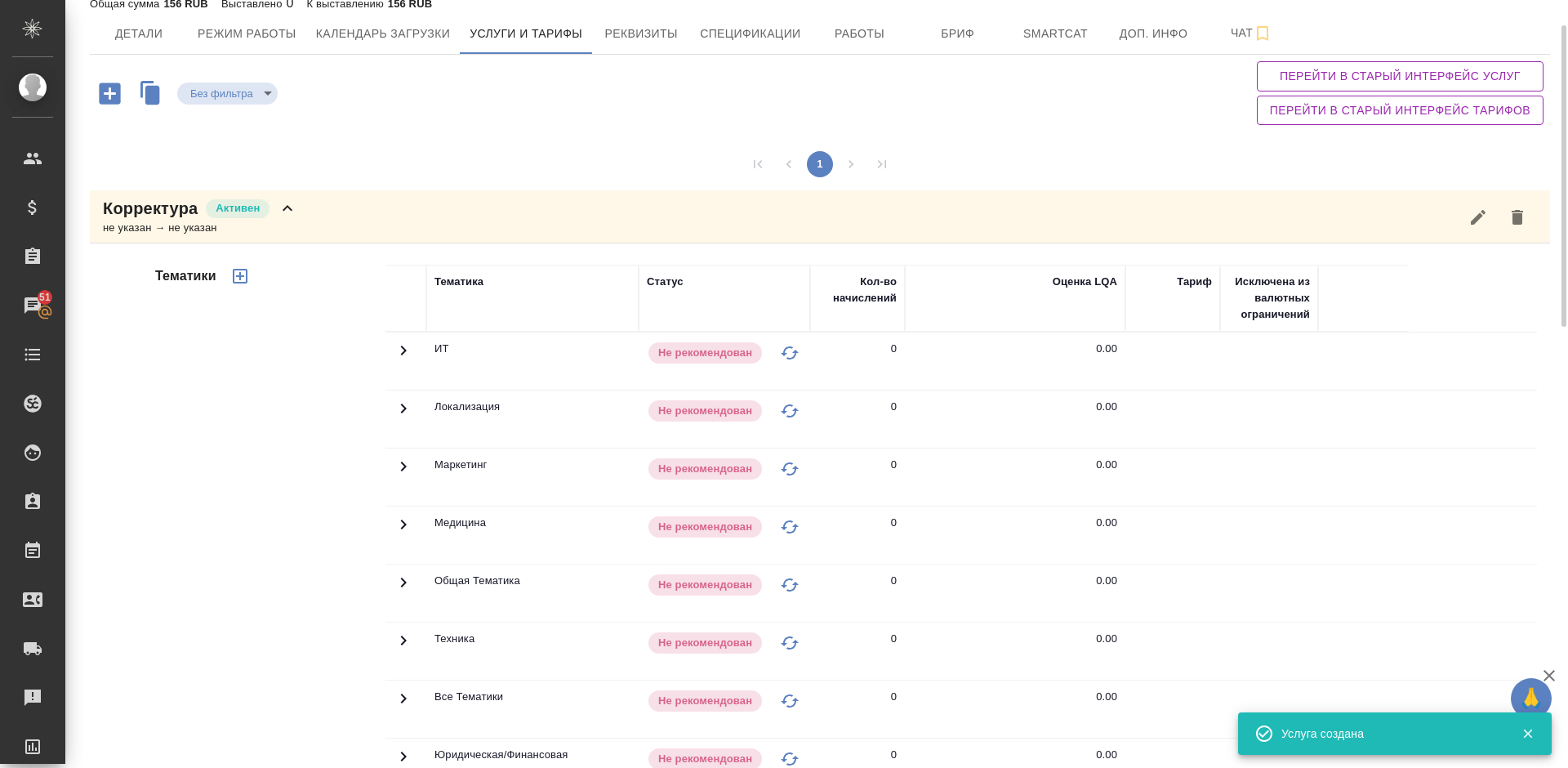
click at [288, 639] on div "Тематики" at bounding box center [268, 526] width 233 height 546
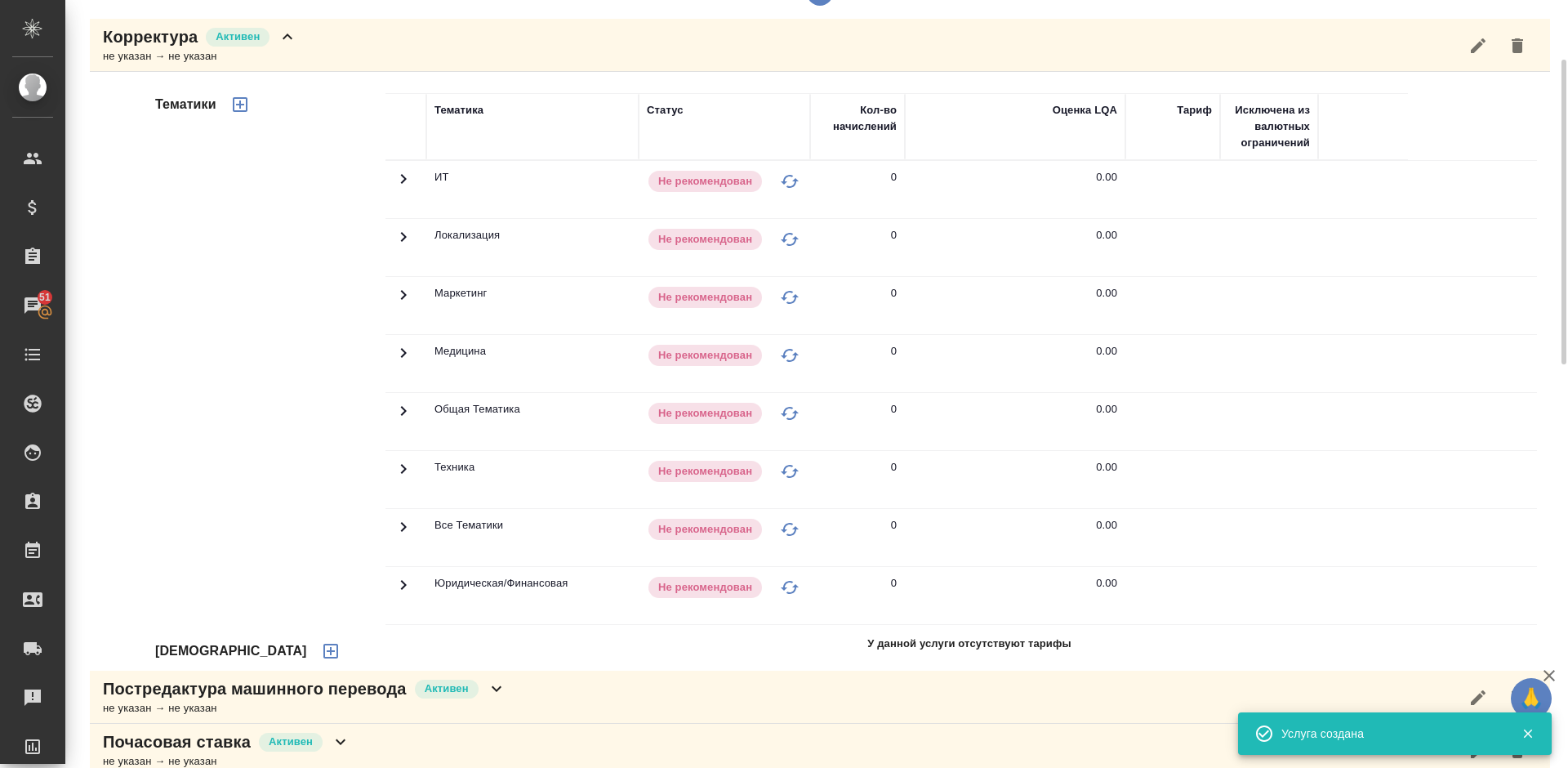
scroll to position [334, 0]
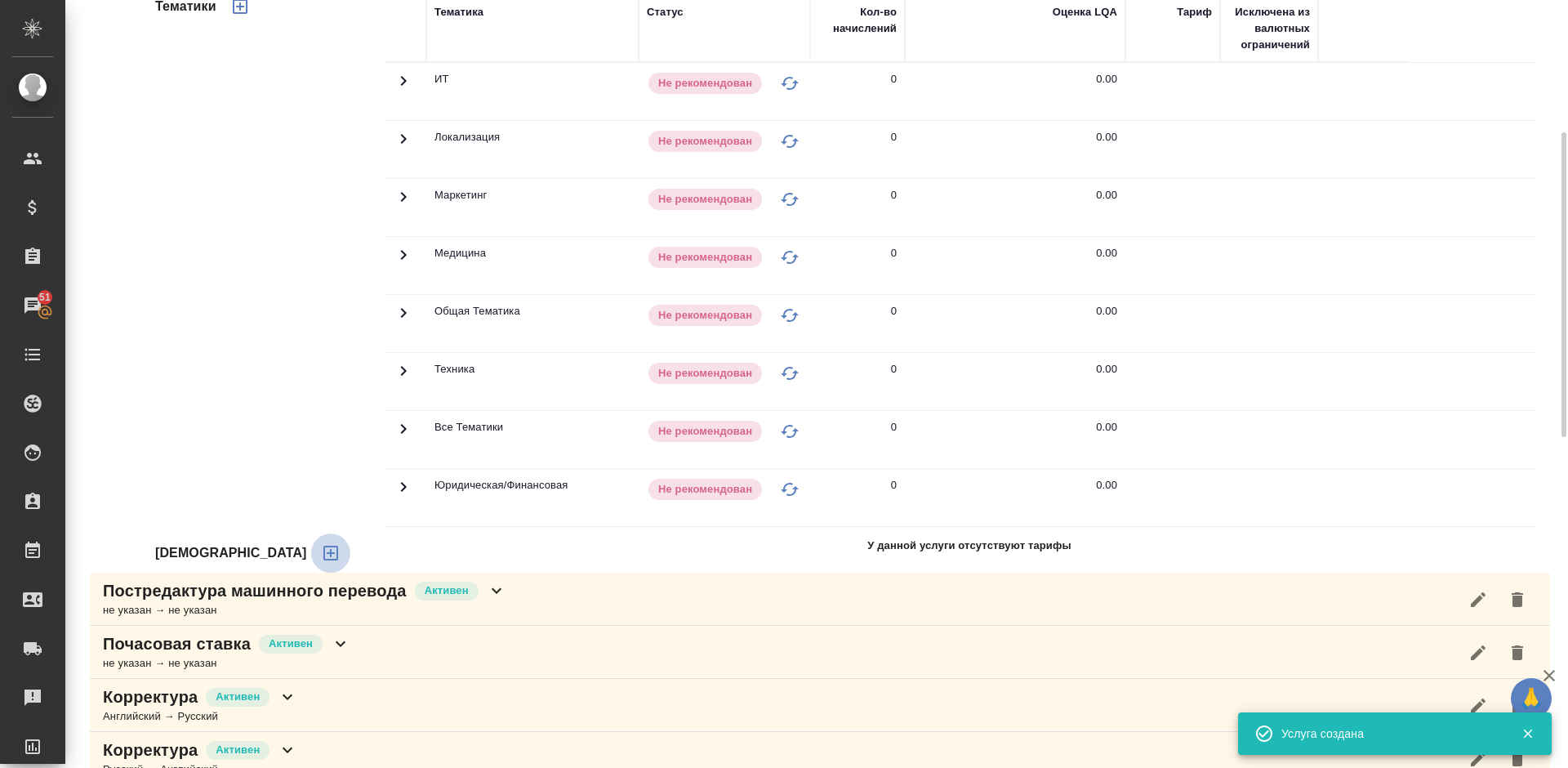
click at [320, 549] on icon "button" at bounding box center [330, 553] width 19 height 19
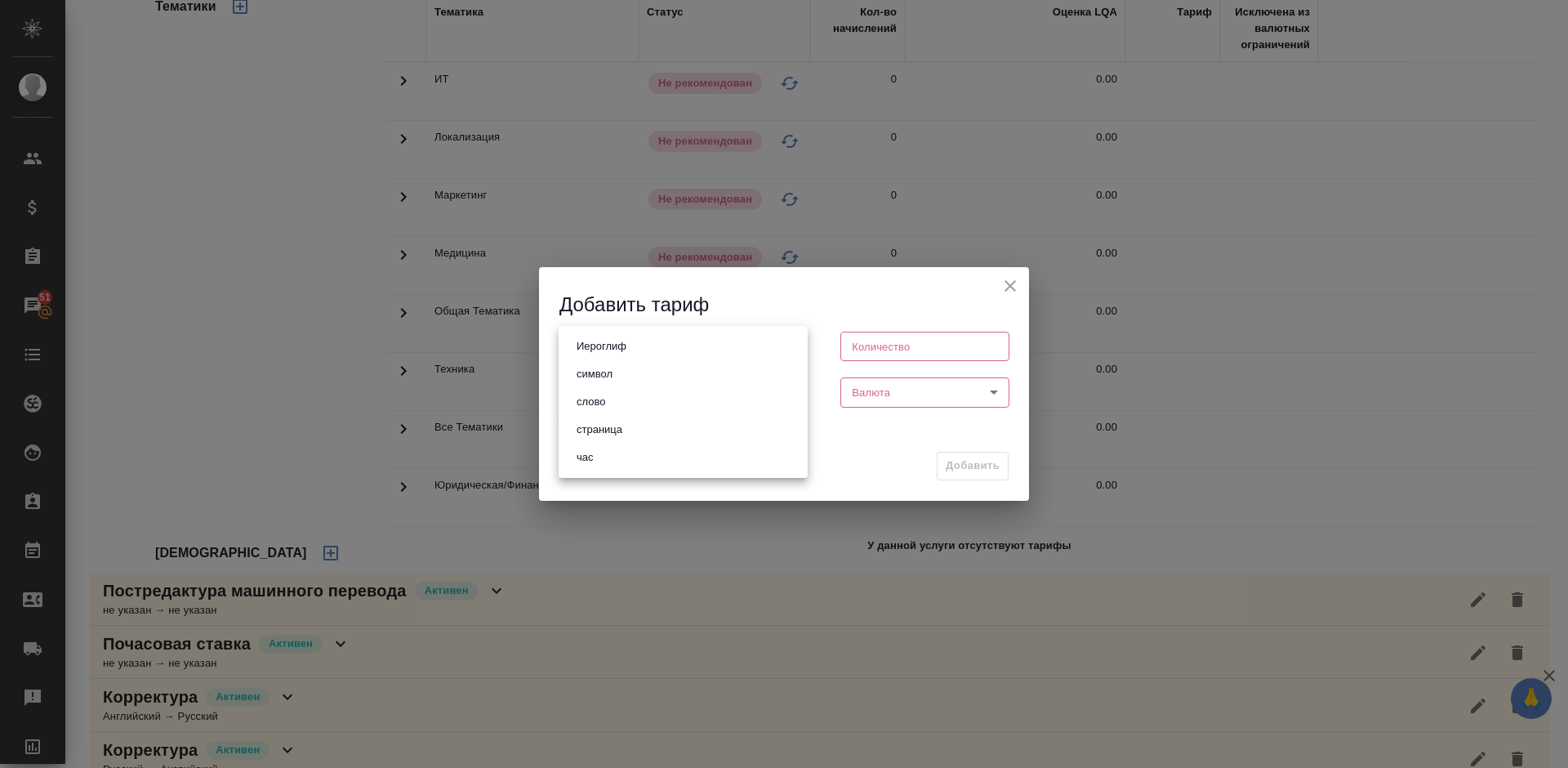
click at [764, 351] on body "🙏 .cls-1 fill:#fff; AWATERA Lazareva Anastasia Клиенты Спецификации Заказы 51 Ч…" at bounding box center [784, 384] width 1568 height 768
click at [652, 402] on li "слово" at bounding box center [682, 402] width 249 height 28
type input "5a8b1489cc6b4906c91bfd90"
type input "1"
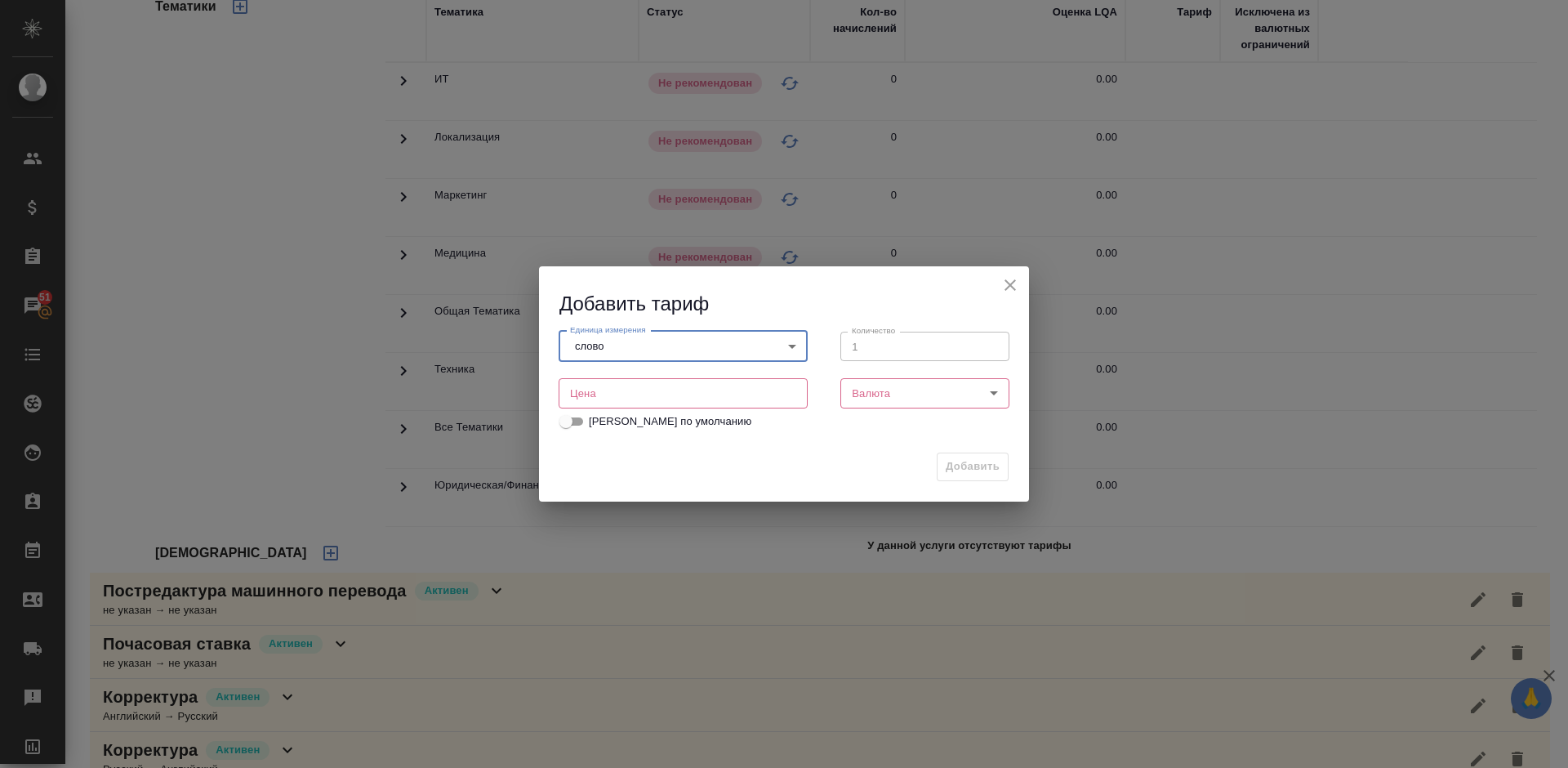
click at [622, 403] on input "number" at bounding box center [682, 392] width 249 height 29
type input "0.12"
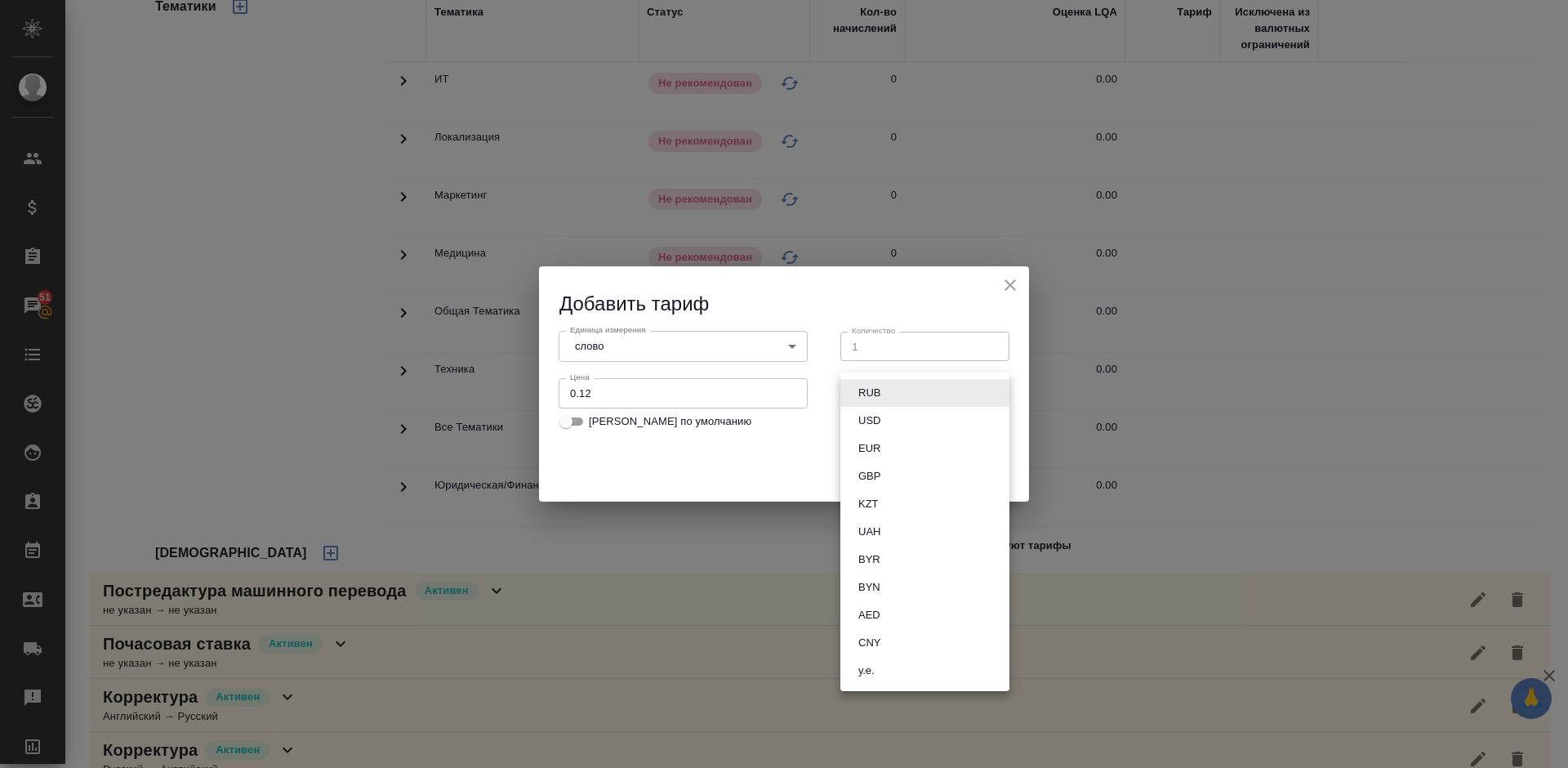
click at [944, 388] on body "🙏 .cls-1 fill:#fff; AWATERA Lazareva Anastasia Клиенты Спецификации Заказы 51 Ч…" at bounding box center [784, 384] width 1568 height 768
click at [897, 390] on li "RUB" at bounding box center [924, 393] width 169 height 28
type input "RUB"
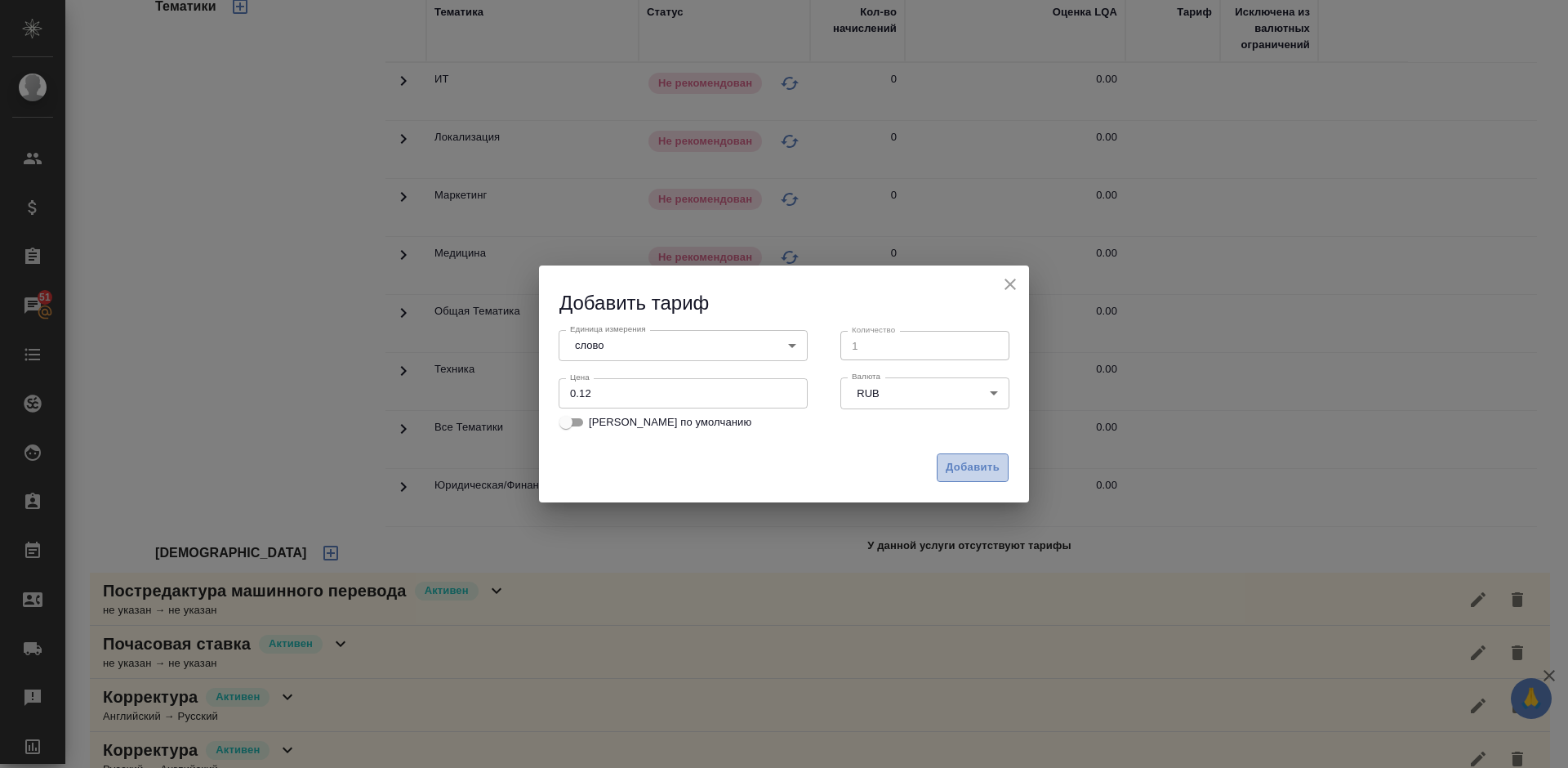
click at [963, 469] on span "Добавить" at bounding box center [972, 467] width 54 height 18
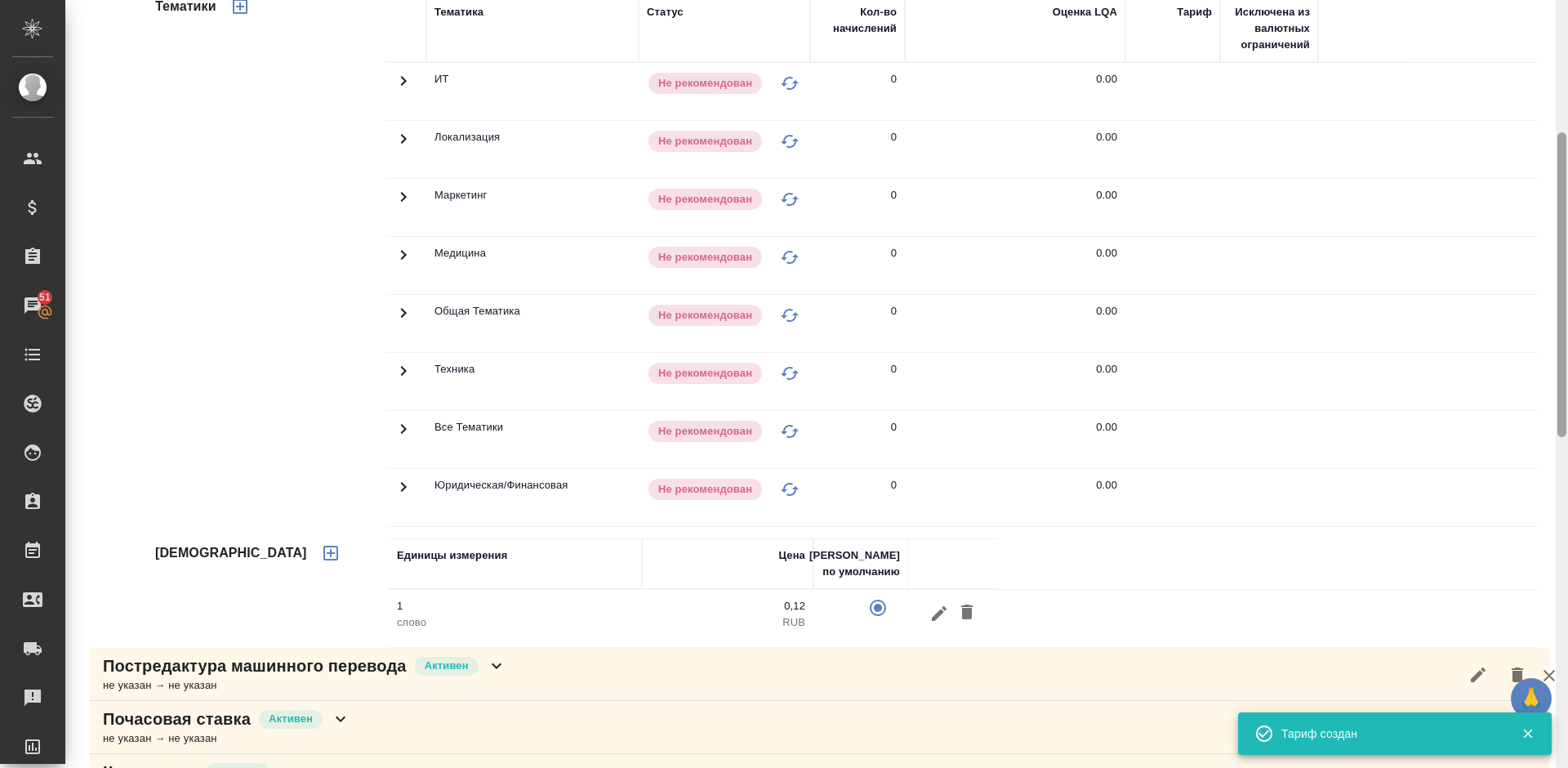
scroll to position [1102, 0]
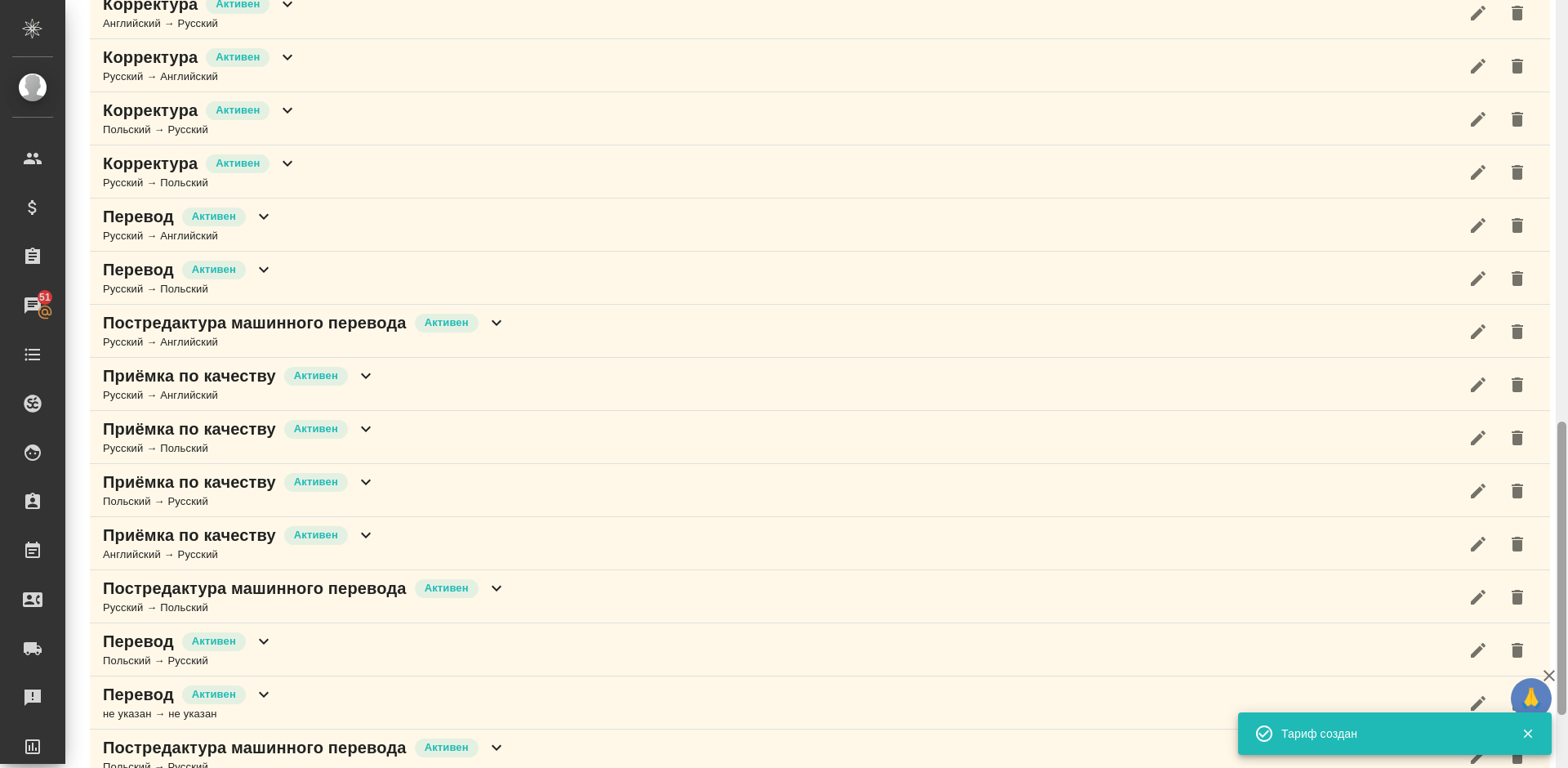
drag, startPoint x: 1564, startPoint y: 358, endPoint x: 1557, endPoint y: 245, distance: 113.2
click at [1557, 245] on div at bounding box center [1562, 384] width 12 height 768
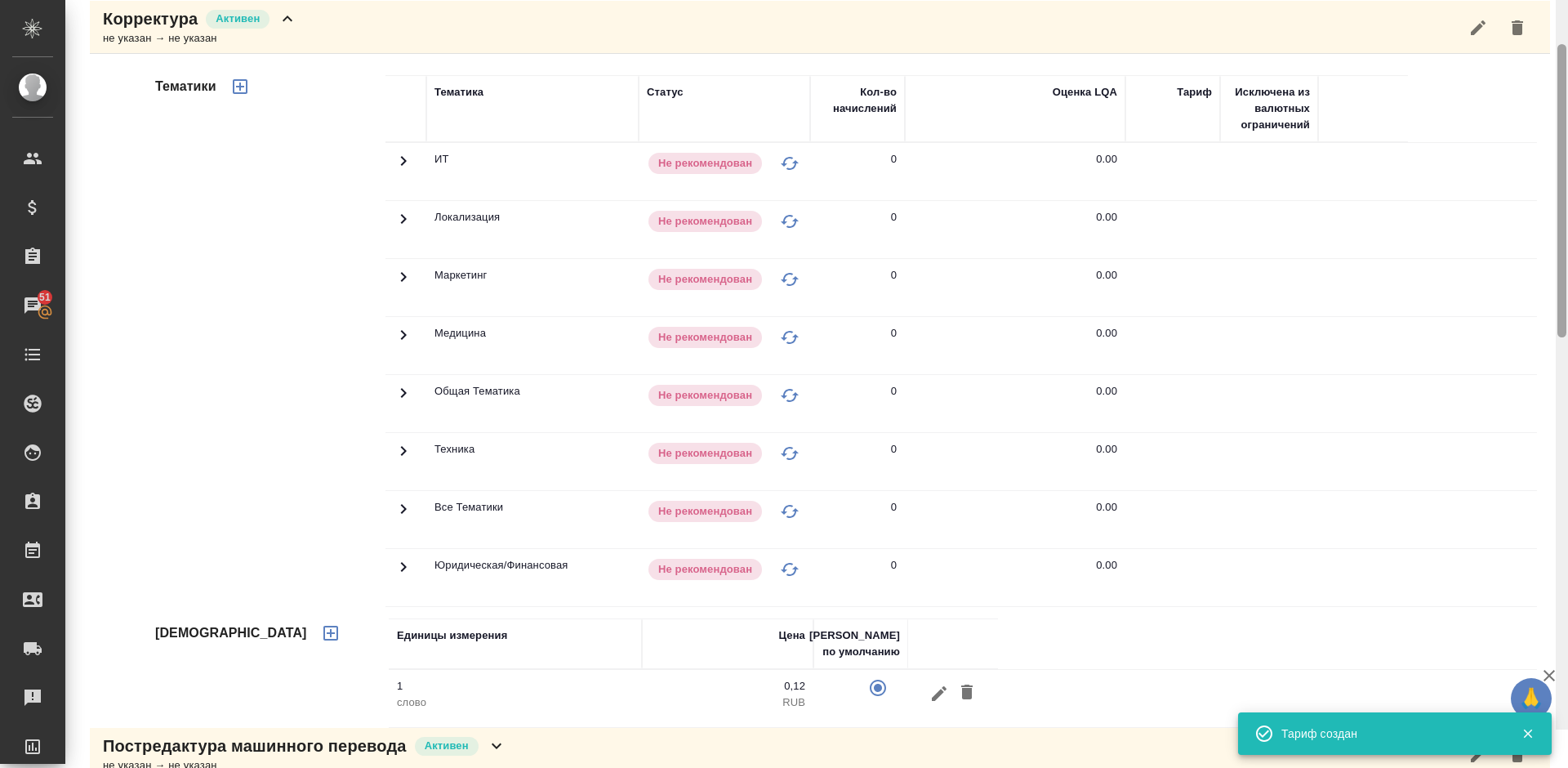
scroll to position [209, 0]
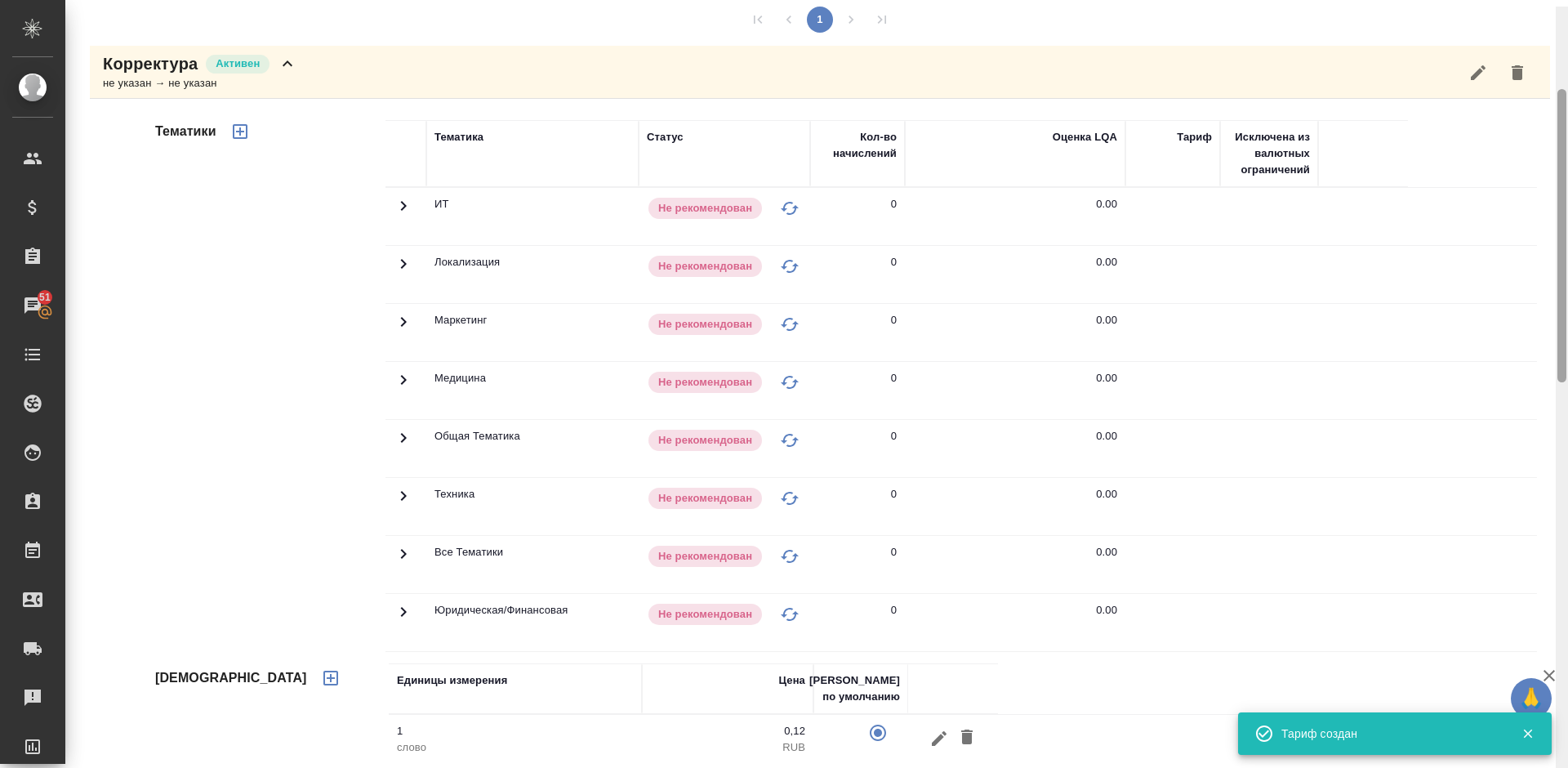
drag, startPoint x: 1561, startPoint y: 457, endPoint x: 1562, endPoint y: 115, distance: 342.0
click at [1562, 115] on div at bounding box center [1561, 235] width 9 height 293
click at [238, 135] on icon "button" at bounding box center [240, 131] width 19 height 19
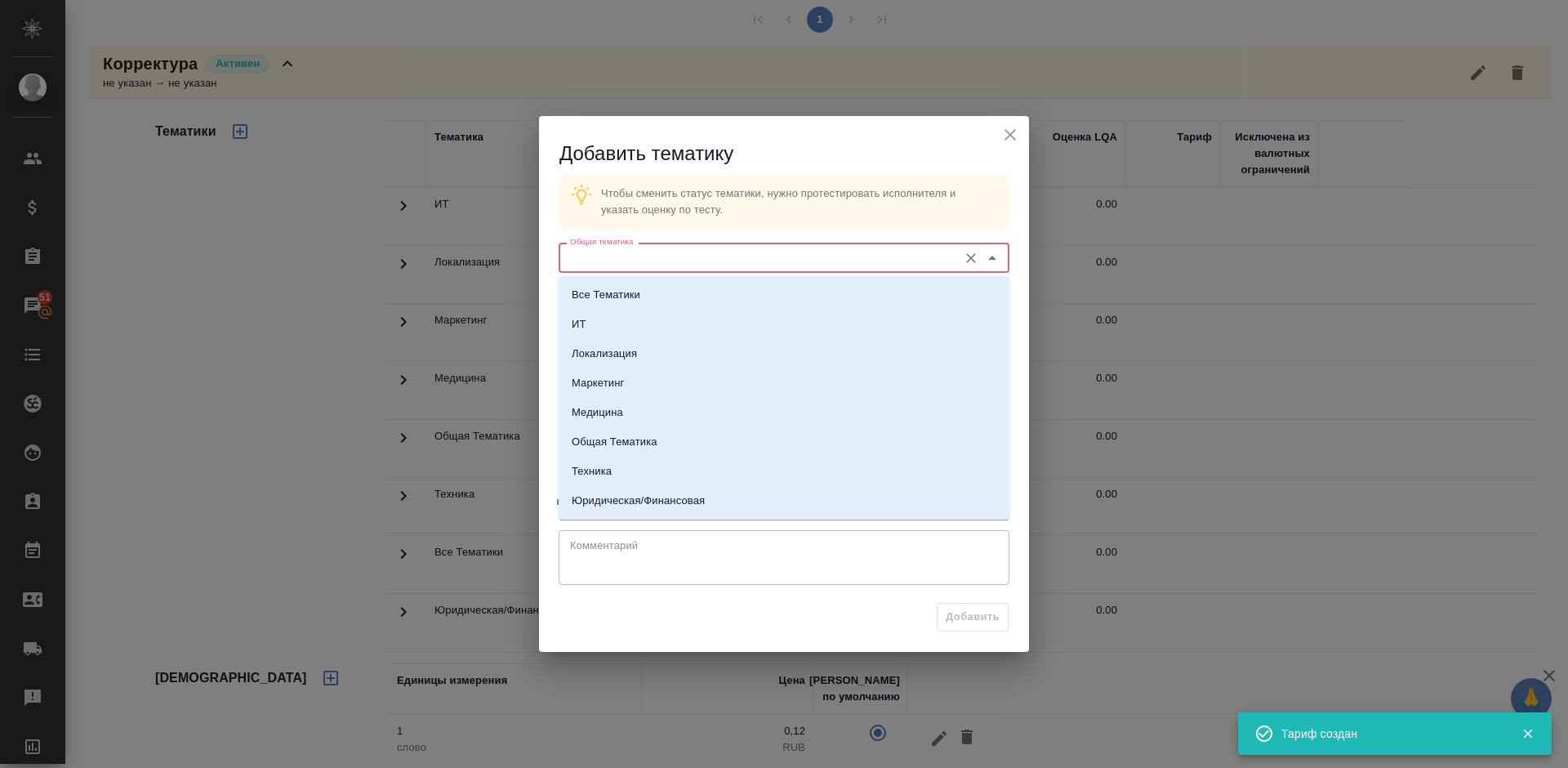
click at [673, 256] on input "Общая тематика" at bounding box center [756, 257] width 386 height 19
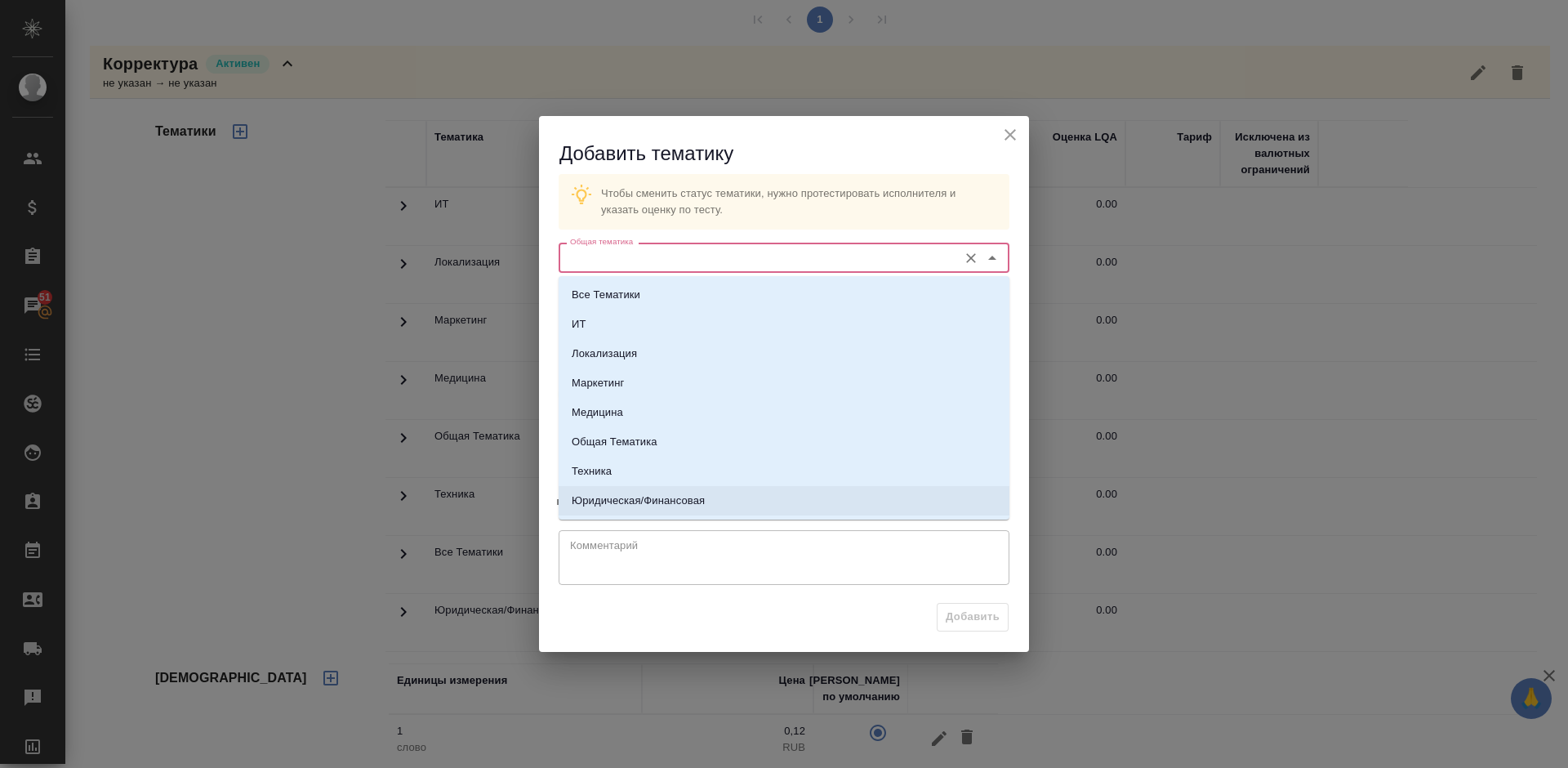
drag, startPoint x: 664, startPoint y: 514, endPoint x: 658, endPoint y: 444, distance: 70.3
click at [663, 511] on li "Юридическая/Финансовая" at bounding box center [784, 500] width 451 height 29
type input "Юридическая/Финансовая"
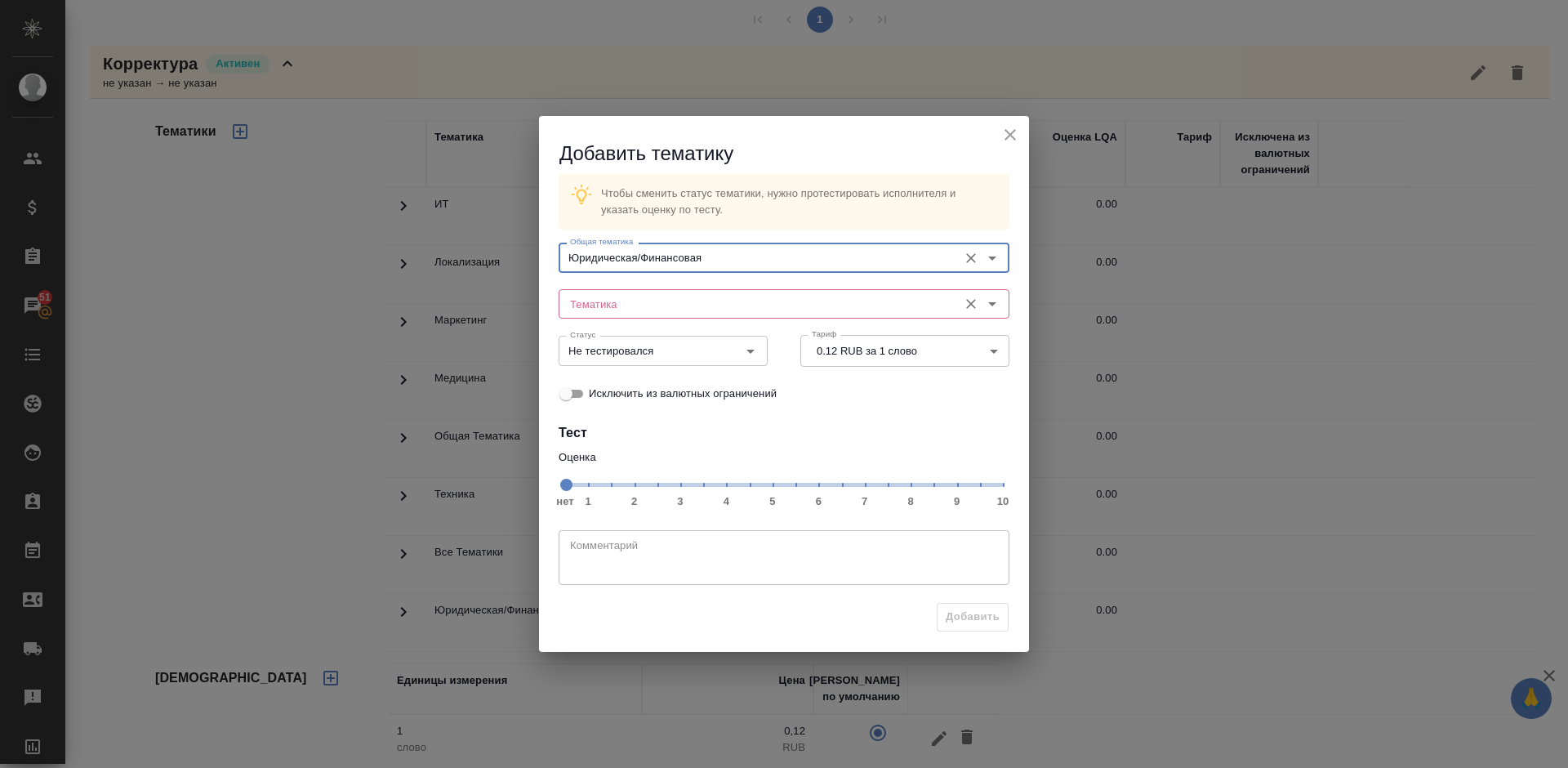
click at [641, 304] on input "Тематика" at bounding box center [756, 304] width 386 height 19
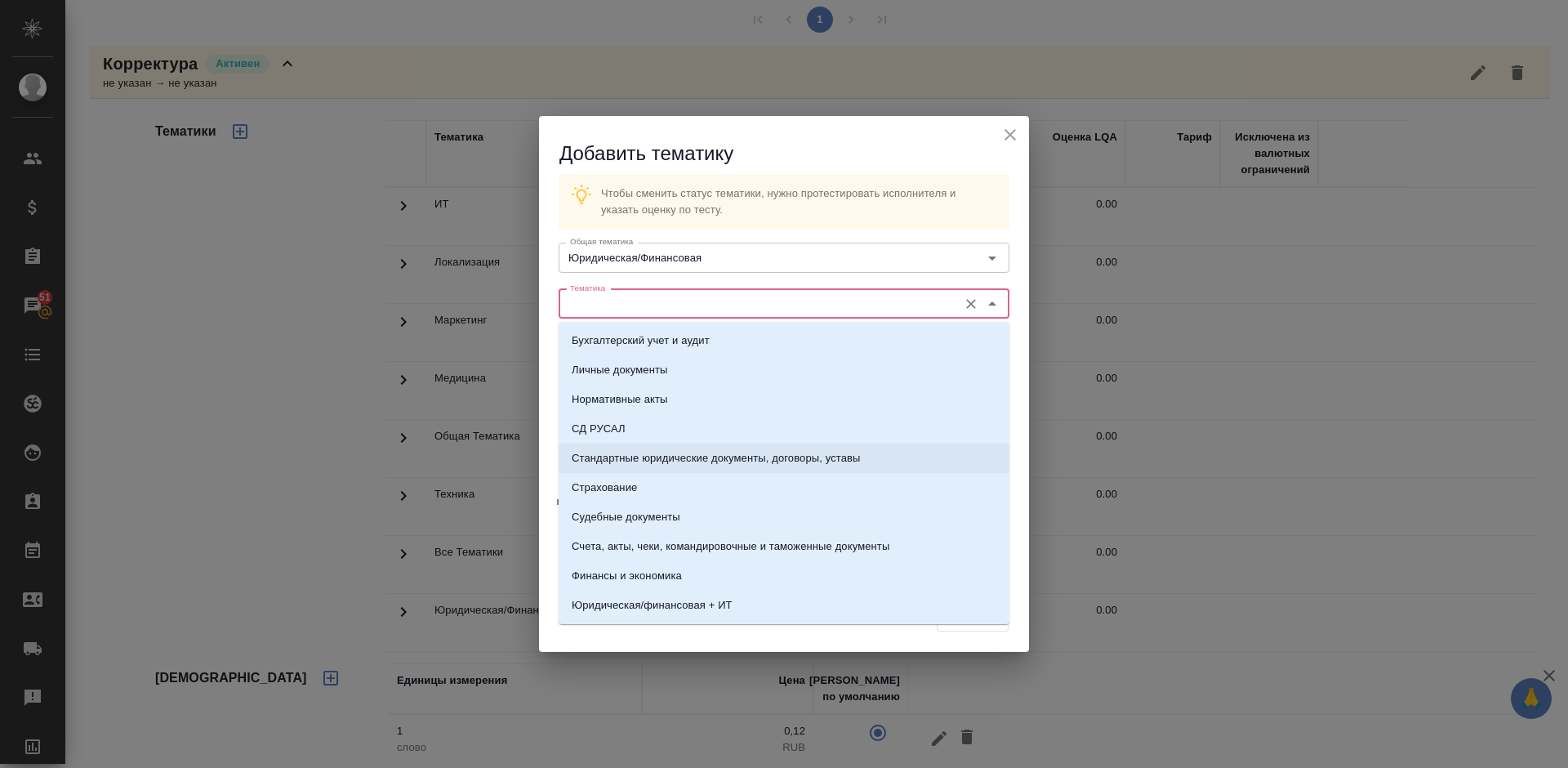
click at [664, 454] on p "Стандартные юридические документы, договоры, уставы" at bounding box center [716, 458] width 289 height 17
type input "Стандартные юридические документы, договоры, уставы"
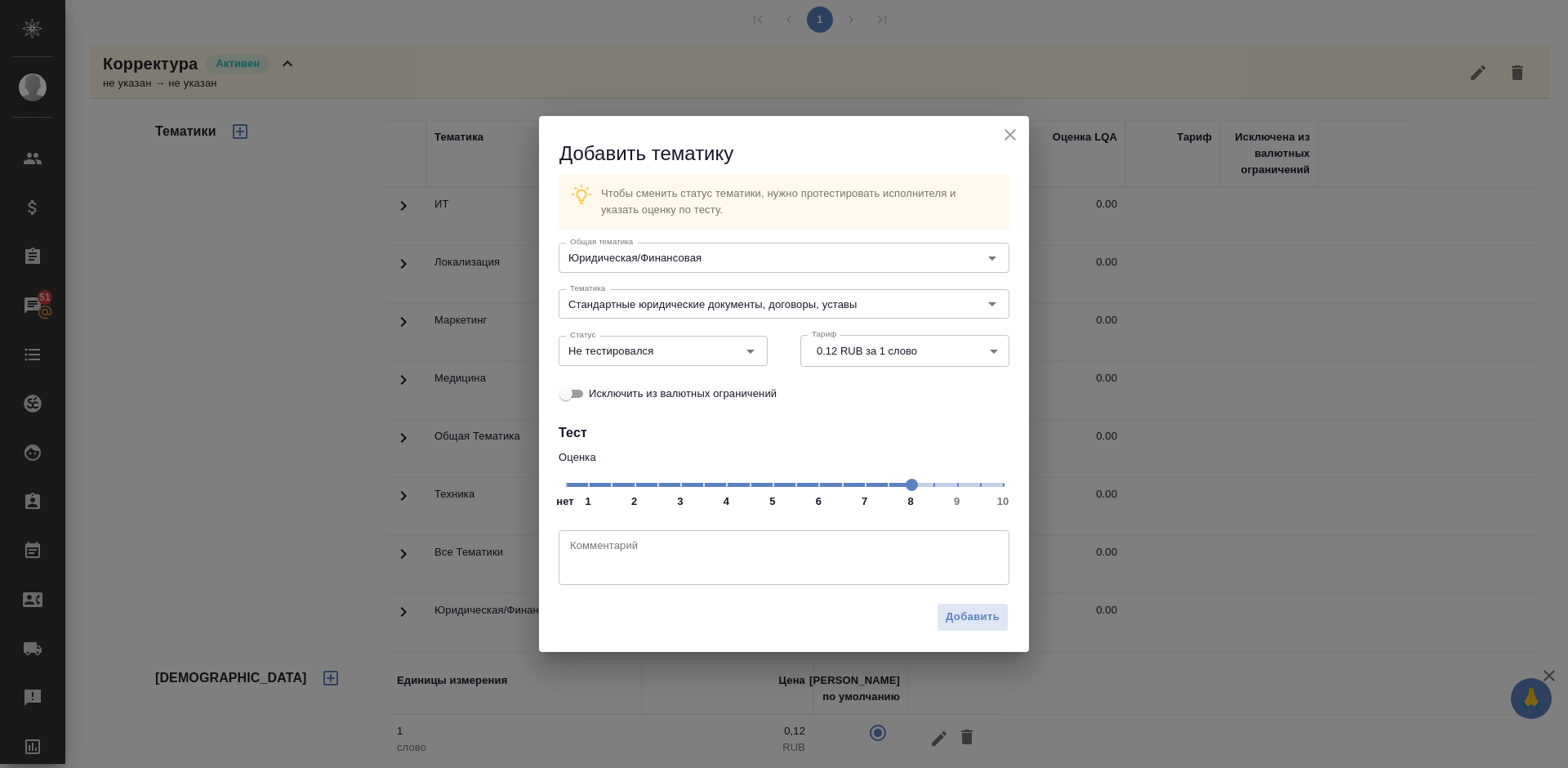
drag, startPoint x: 808, startPoint y: 493, endPoint x: 907, endPoint y: 491, distance: 99.0
click at [907, 491] on span at bounding box center [911, 484] width 12 height 12
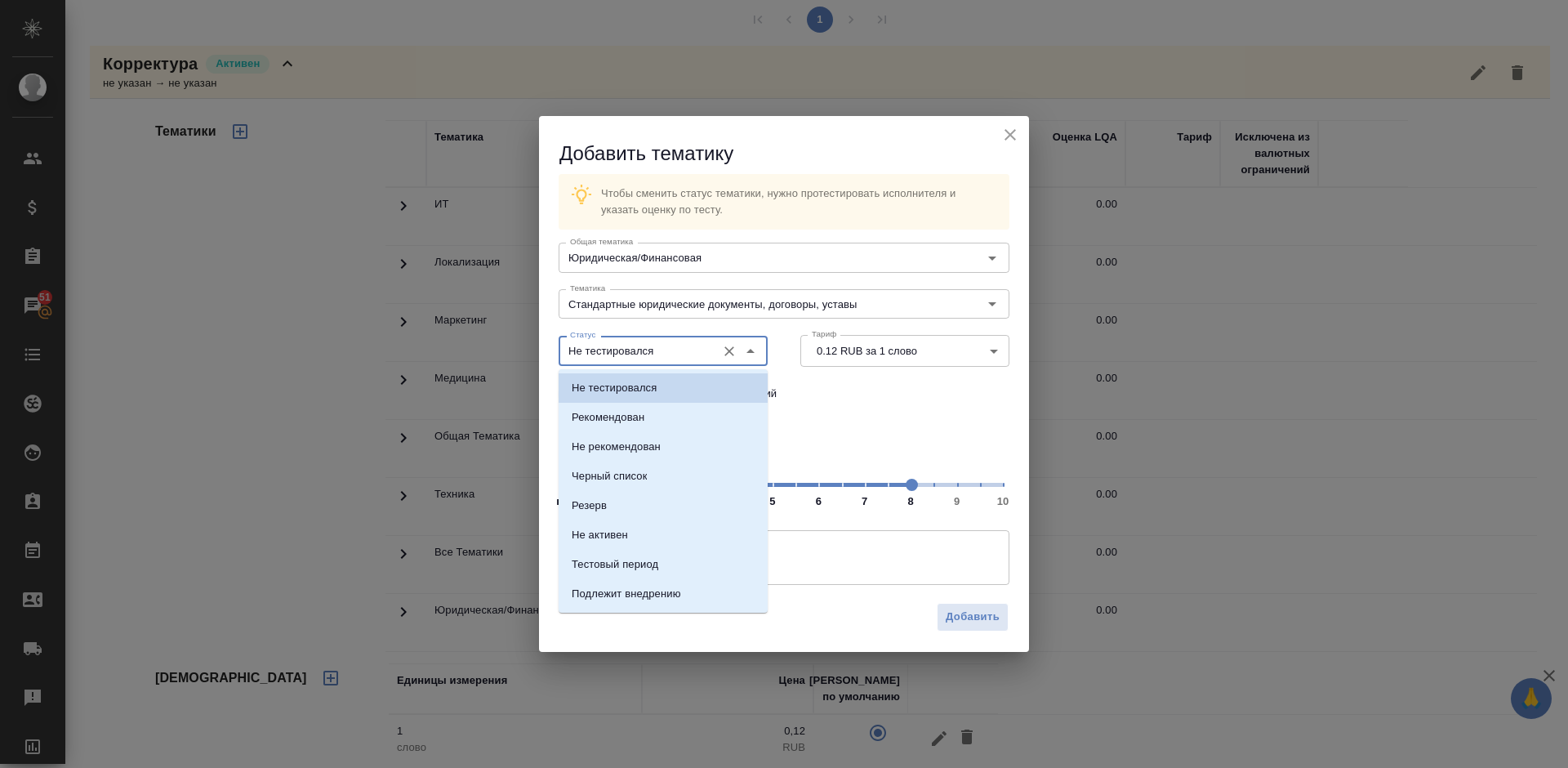
click at [694, 355] on input "Не тестировался" at bounding box center [636, 351] width 144 height 19
click at [679, 418] on li "Рекомендован" at bounding box center [662, 417] width 209 height 29
type input "Рекомендован"
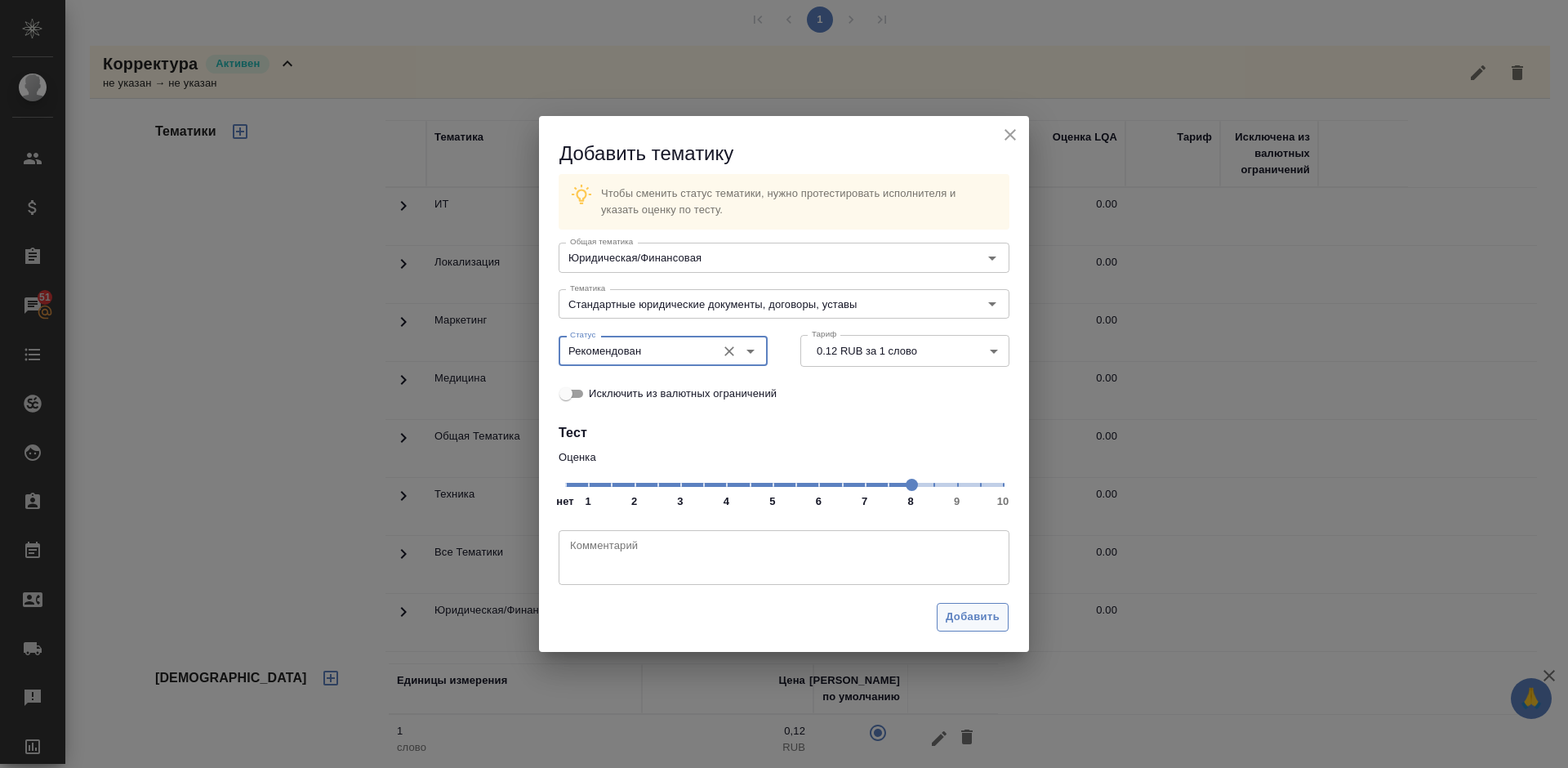
click at [961, 615] on span "Добавить" at bounding box center [972, 617] width 54 height 18
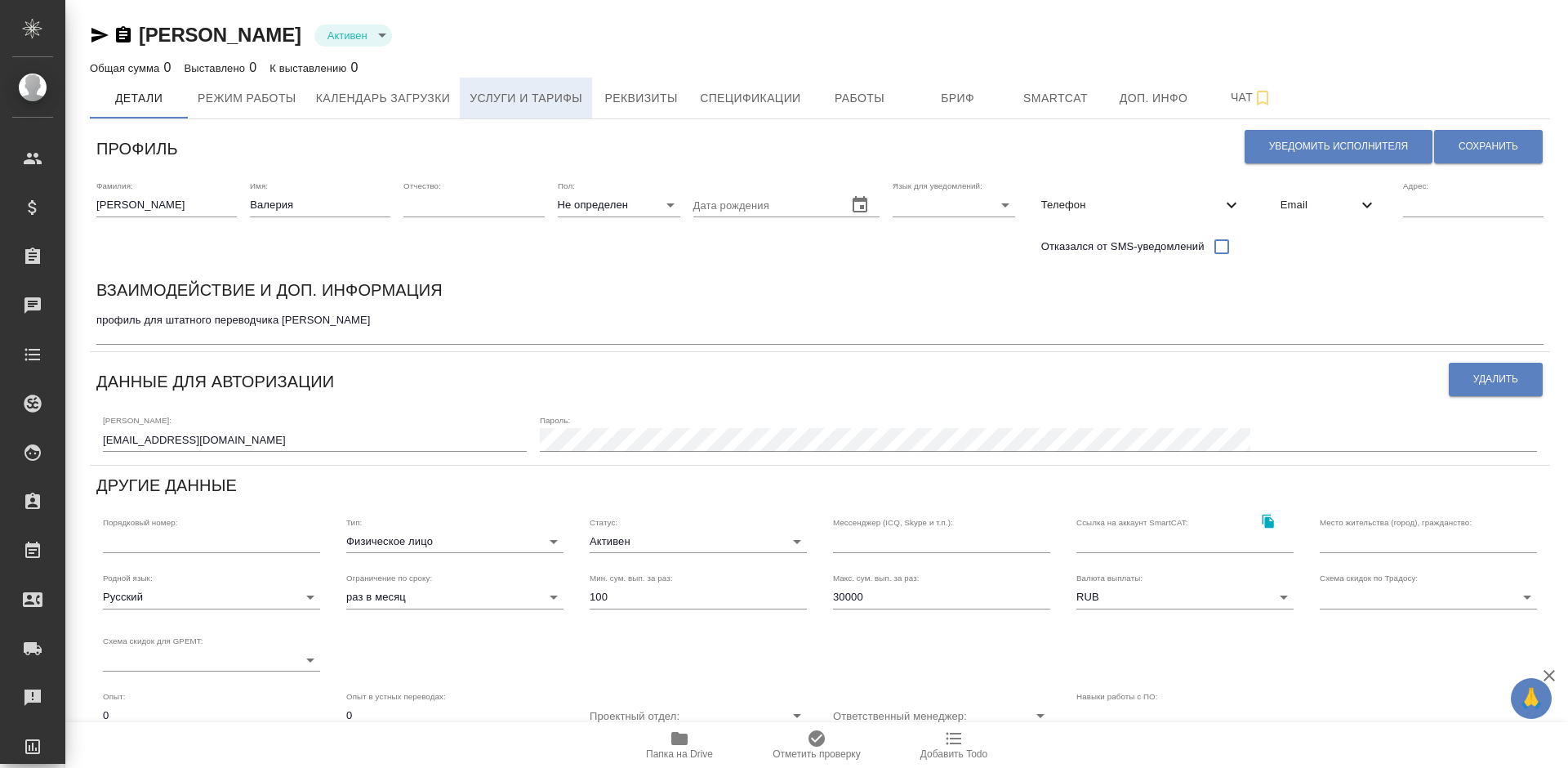
click at [575, 92] on span "Услуги и тарифы" at bounding box center [526, 98] width 113 height 20
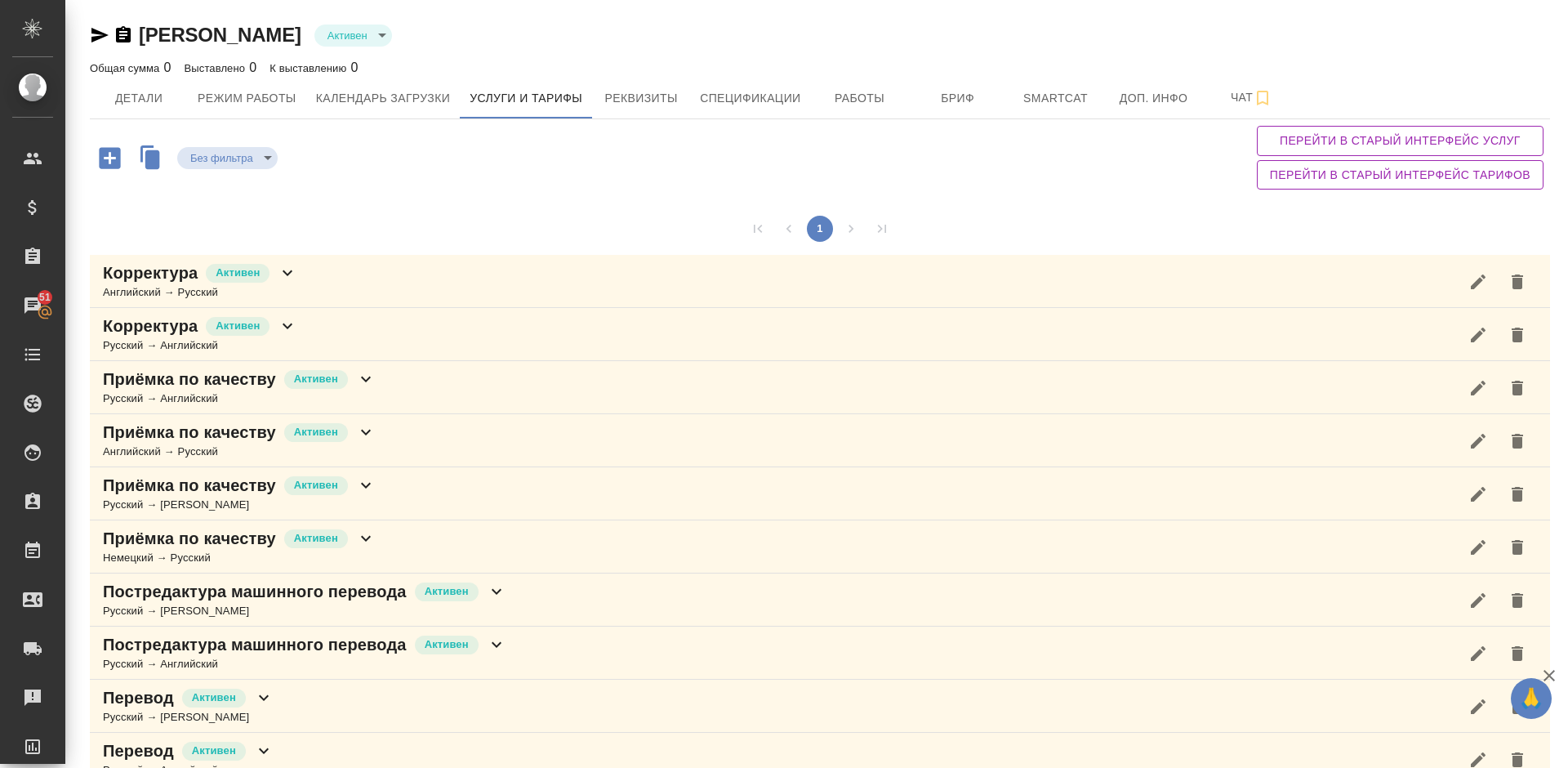
click at [645, 157] on div "Без фильтра no filters Перейти в старый интерфейс услуг Перейти в старый интерф…" at bounding box center [820, 157] width 1460 height 77
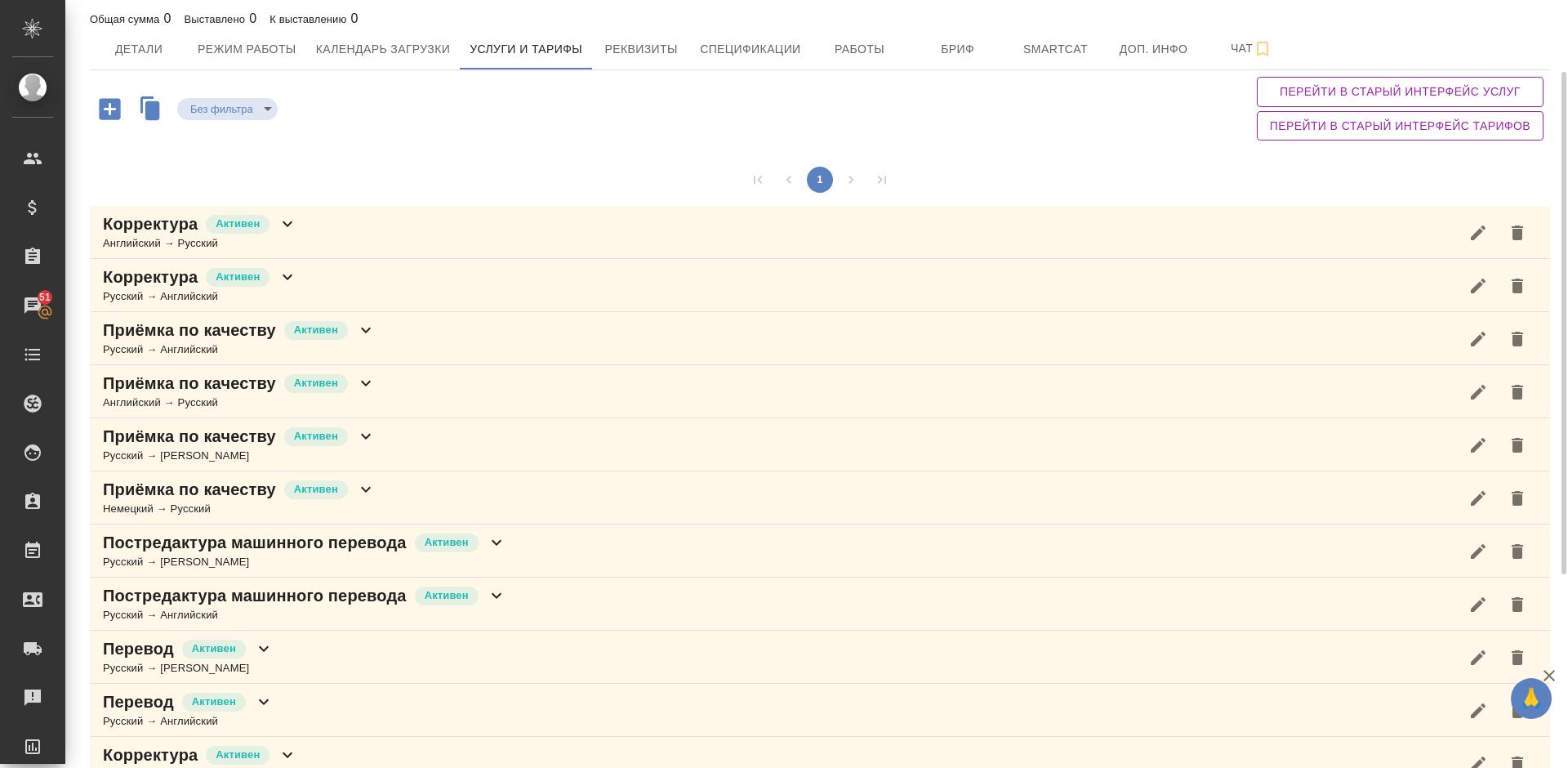
scroll to position [25, 0]
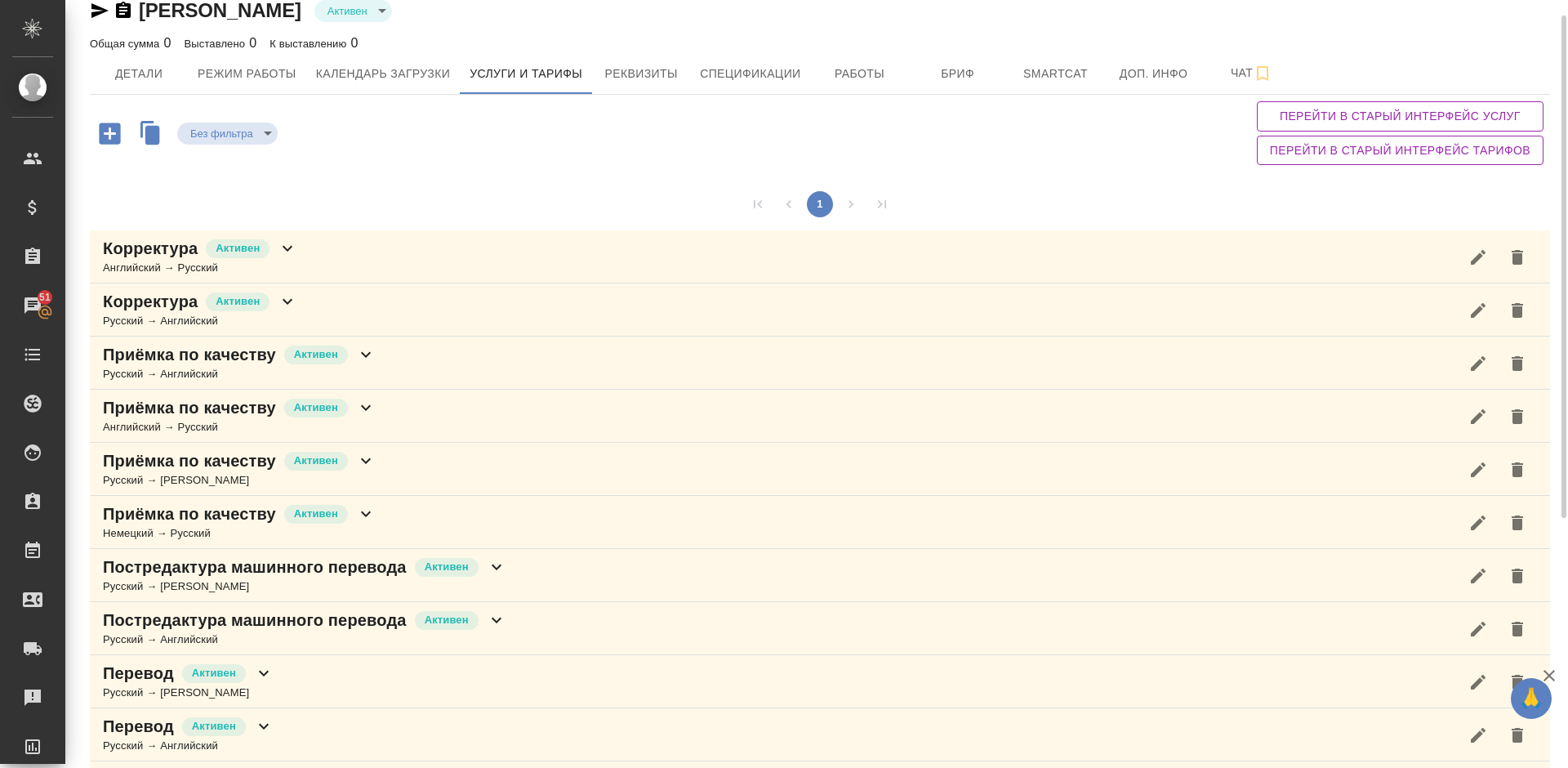
click at [112, 138] on icon "button" at bounding box center [109, 133] width 21 height 21
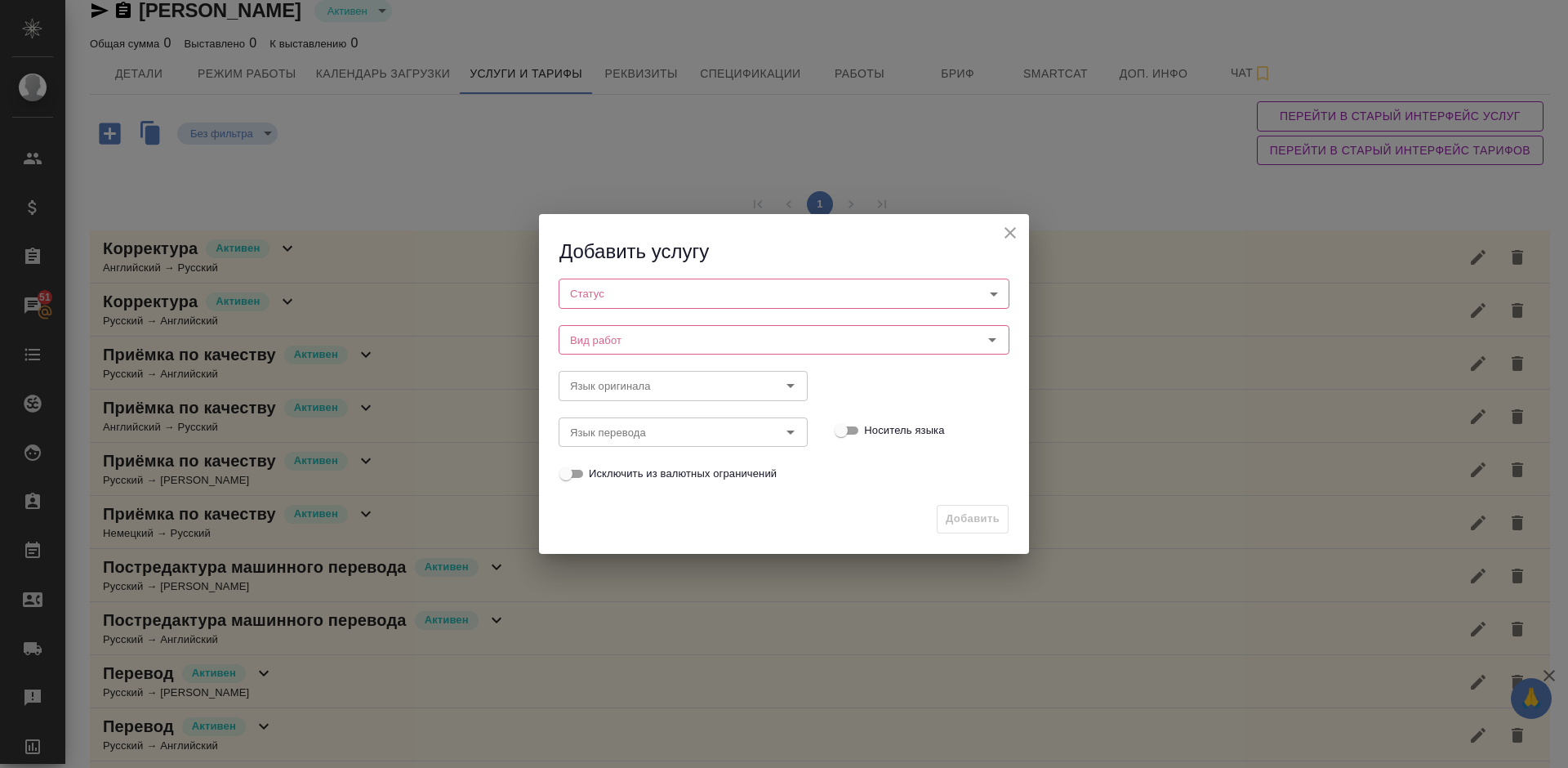
click at [675, 293] on body "🙏 .cls-1 fill:#fff; AWATERA [PERSON_NAME] Спецификации Заказы 51 Чаты Todo Прое…" at bounding box center [784, 384] width 1568 height 768
click at [676, 319] on li "Активен" at bounding box center [784, 321] width 451 height 28
type input "active"
click at [691, 335] on input "Вид работ" at bounding box center [756, 341] width 386 height 19
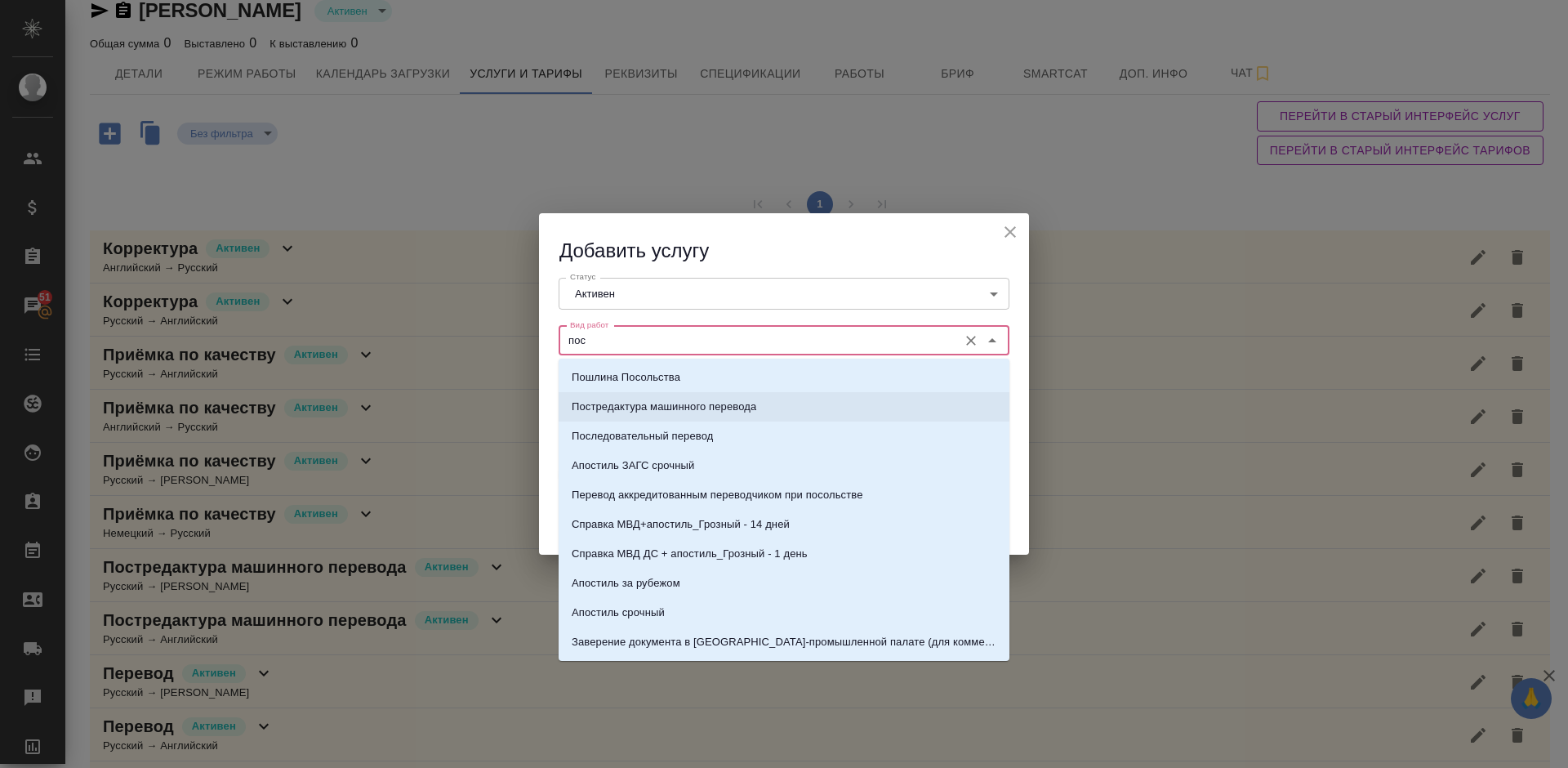
click at [714, 402] on p "Постредактура машинного перевода" at bounding box center [664, 407] width 185 height 17
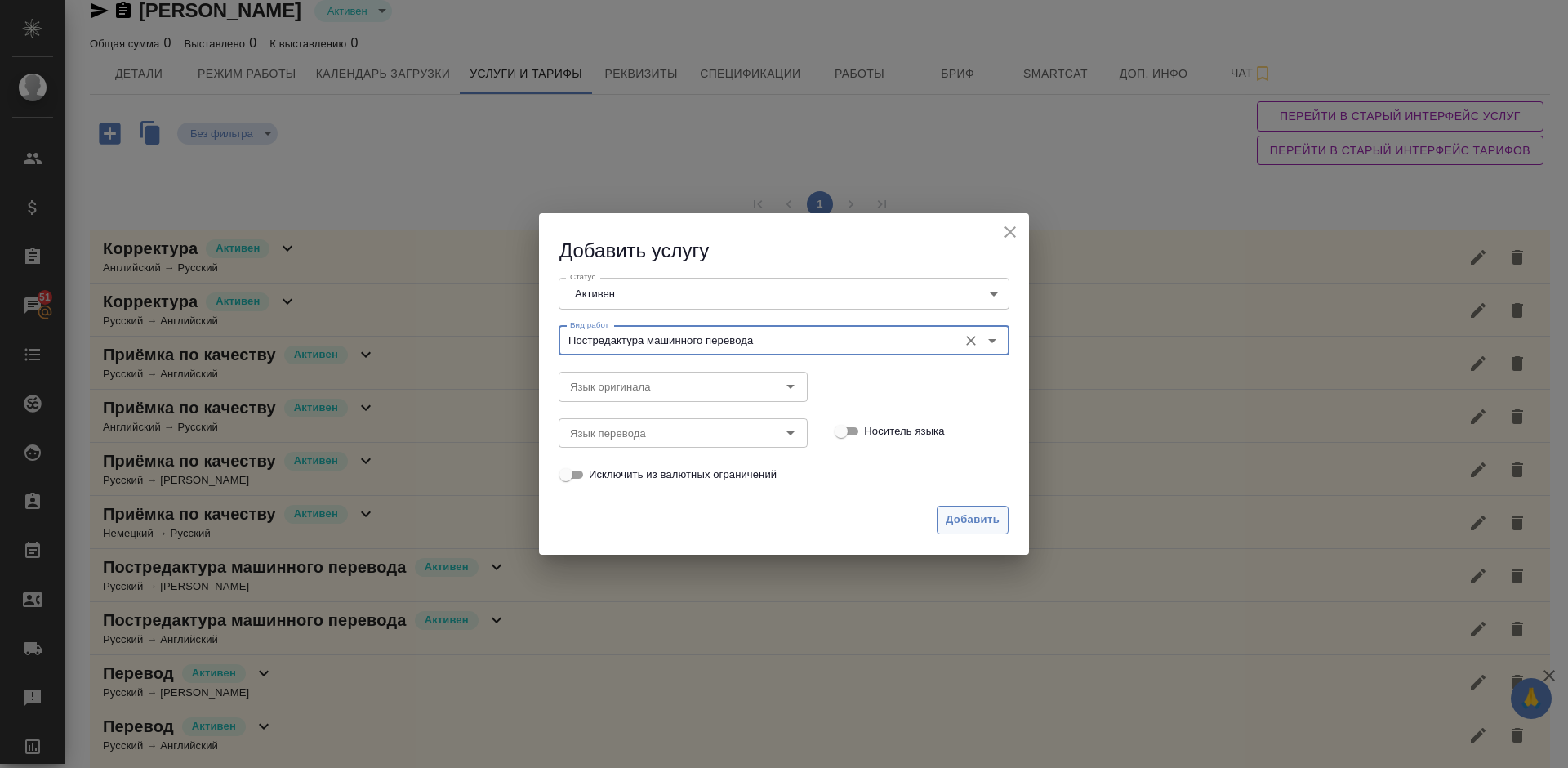
type input "Постредактура машинного перевода"
click at [981, 519] on span "Добавить" at bounding box center [972, 520] width 54 height 18
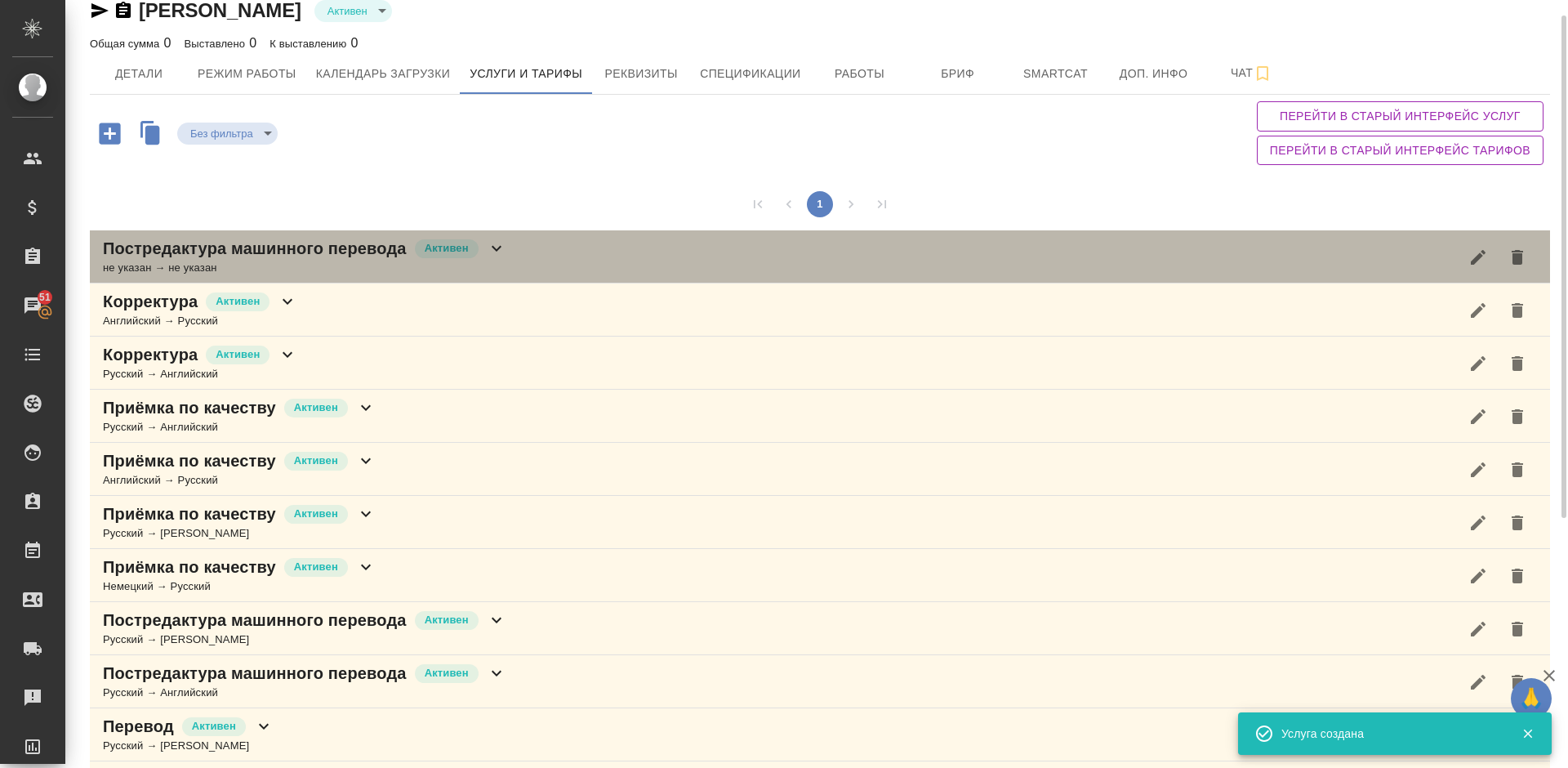
click at [422, 276] on div "Постредактура машинного перевода [PERSON_NAME] не указан → не указан" at bounding box center [820, 257] width 1460 height 53
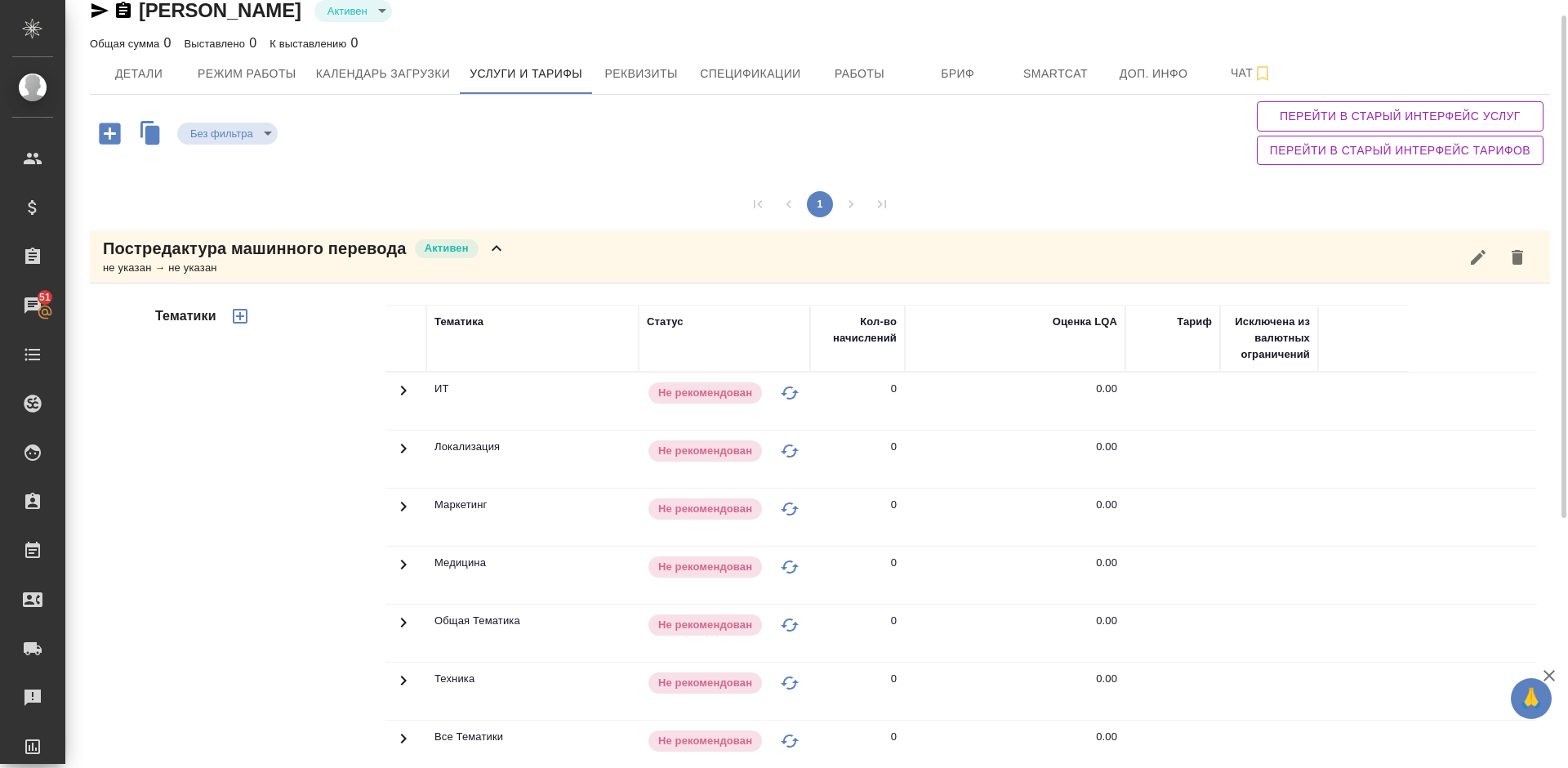
click at [319, 580] on div "Тематики" at bounding box center [268, 566] width 233 height 546
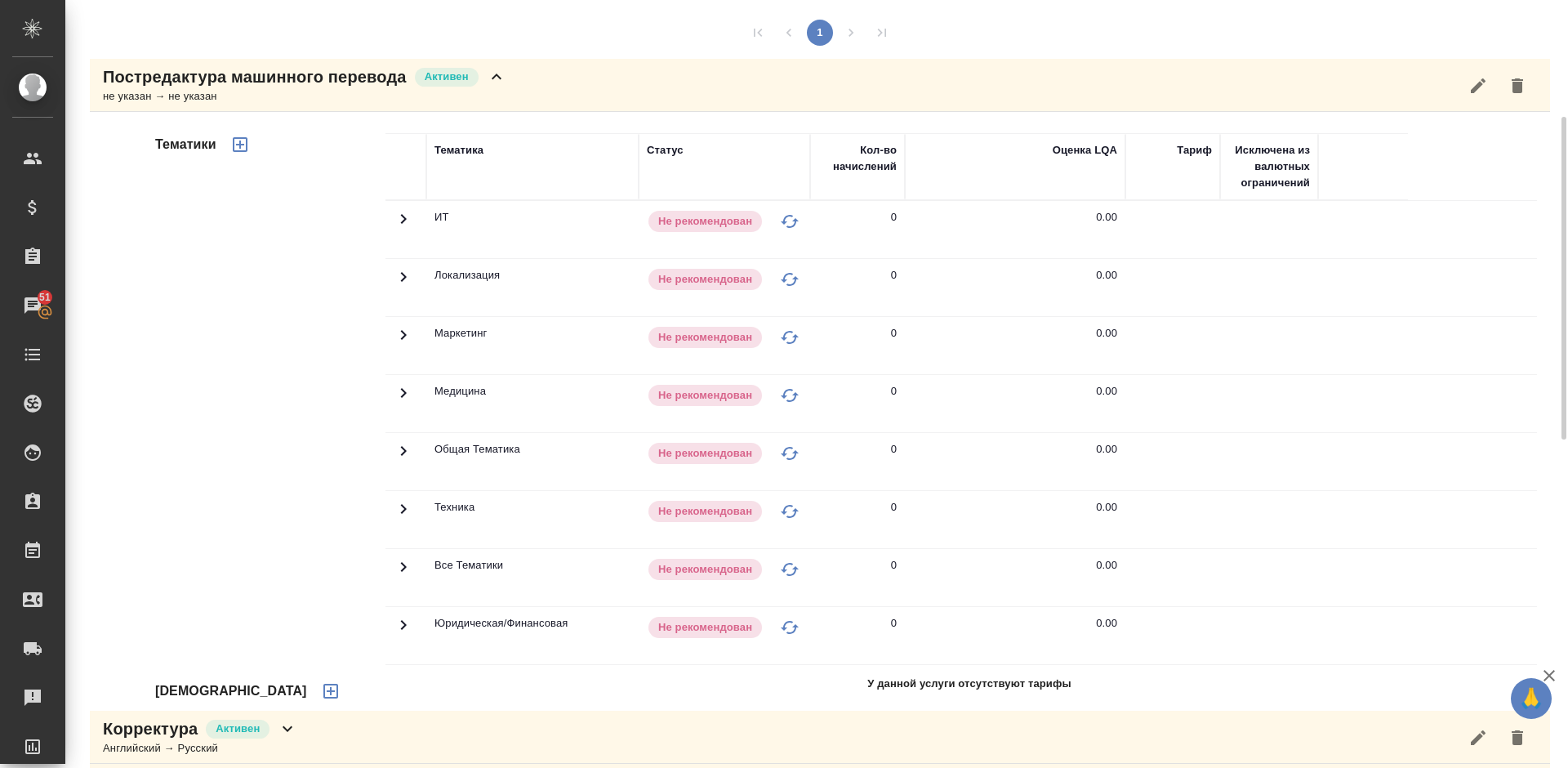
scroll to position [220, 0]
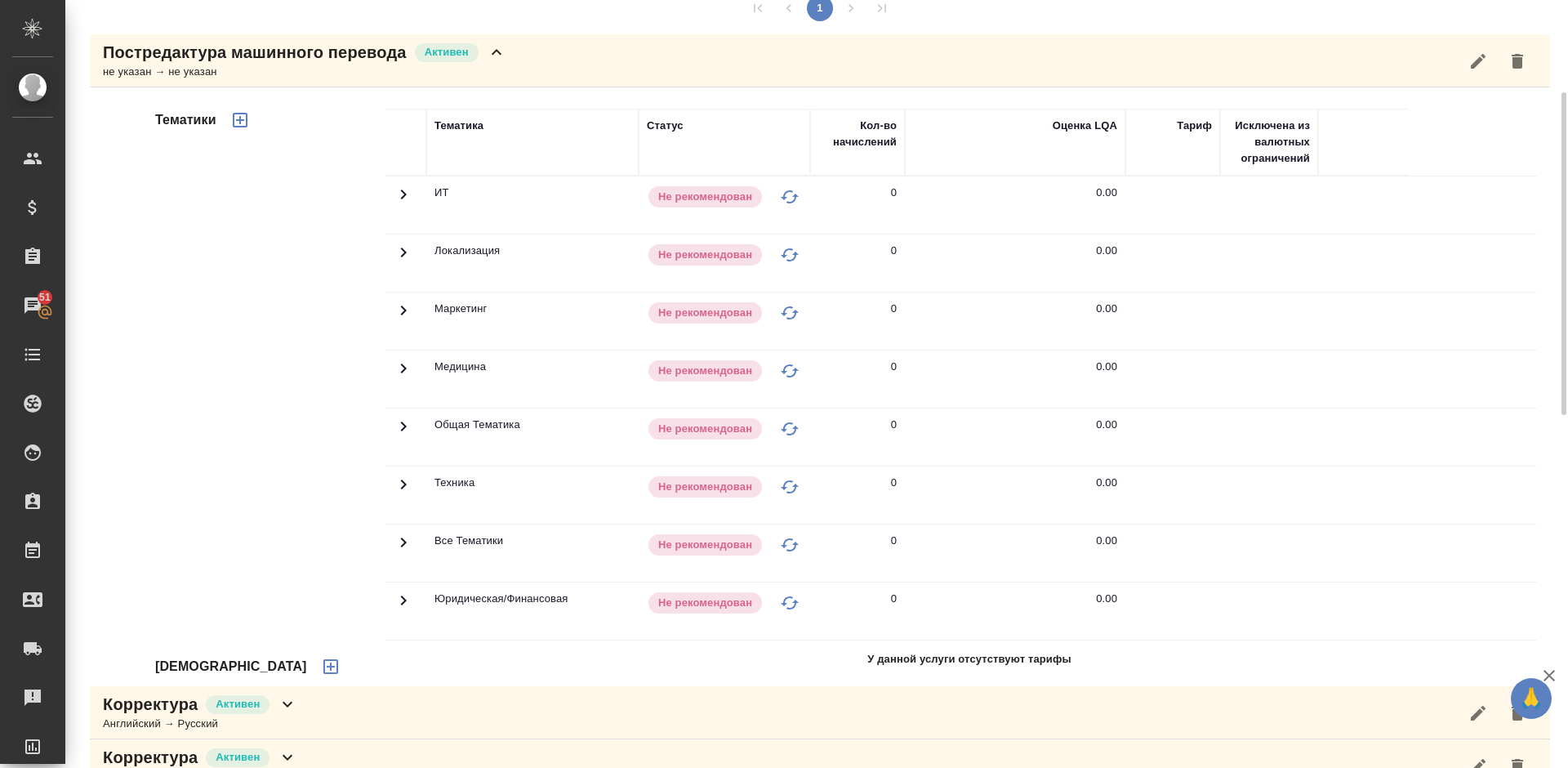
click at [320, 663] on icon "button" at bounding box center [330, 667] width 19 height 19
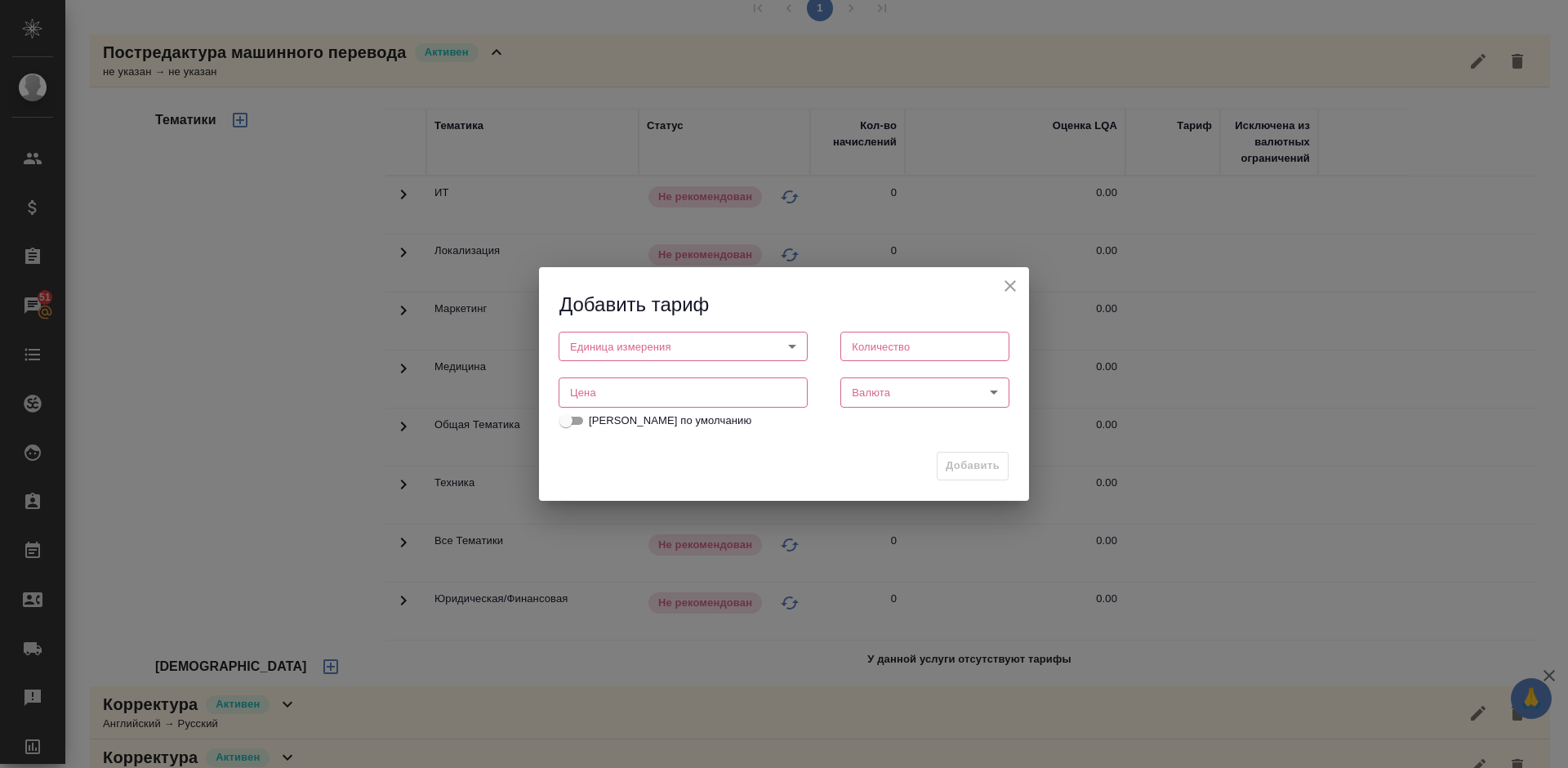
click at [707, 336] on body "🙏 .cls-1 fill:#fff; AWATERA [PERSON_NAME] Спецификации Заказы 51 Чаты Todo Прое…" at bounding box center [784, 384] width 1568 height 768
drag, startPoint x: 661, startPoint y: 399, endPoint x: 644, endPoint y: 399, distance: 17.0
click at [660, 398] on li "слово" at bounding box center [682, 402] width 249 height 28
type input "5a8b1489cc6b4906c91bfd90"
type input "1"
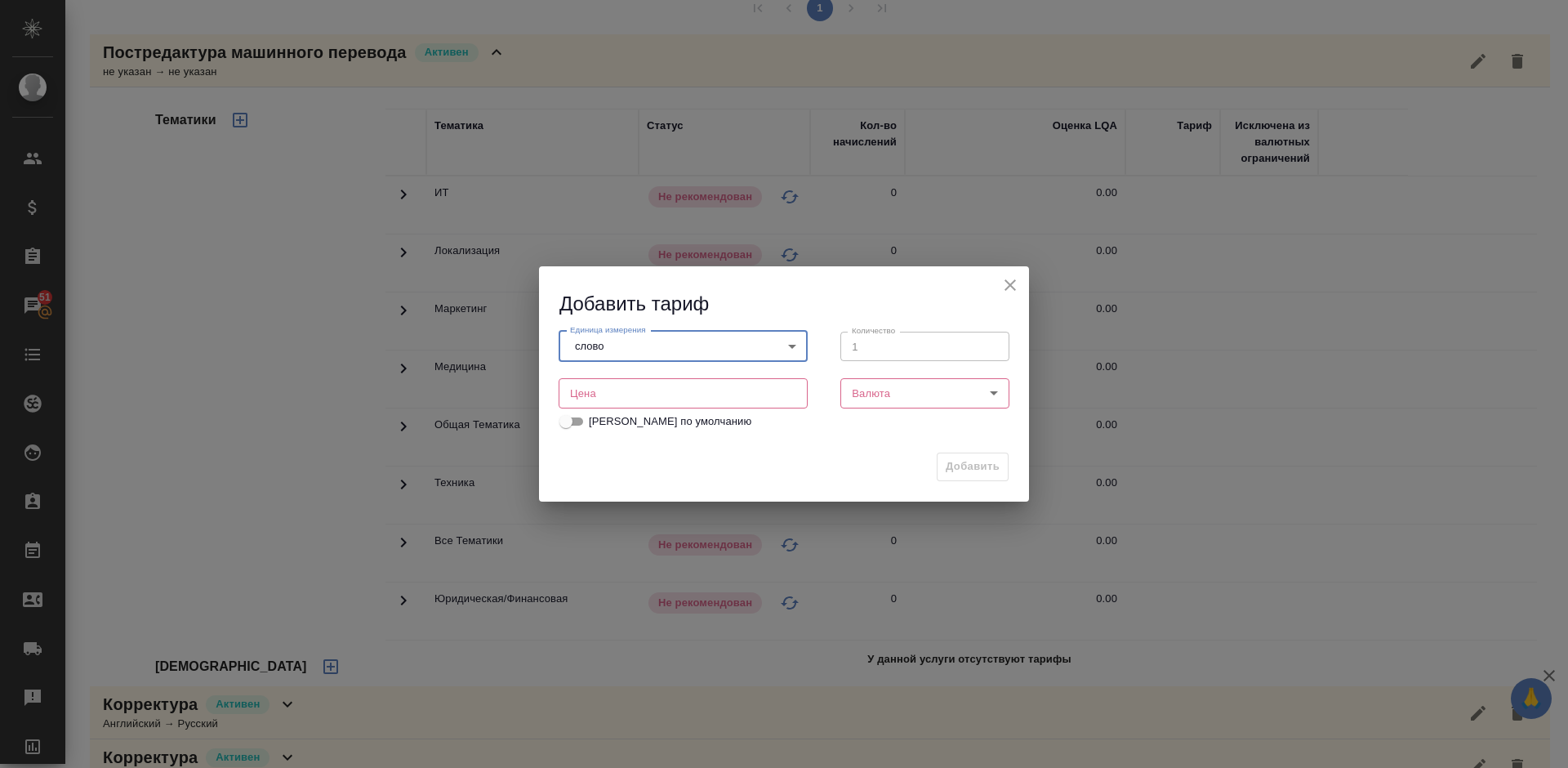
click at [629, 397] on input "number" at bounding box center [682, 392] width 249 height 29
type input "0.01"
click at [857, 399] on body "🙏 .cls-1 fill:#fff; AWATERA [PERSON_NAME] Спецификации Заказы 51 Чаты Todo Прое…" at bounding box center [784, 384] width 1568 height 768
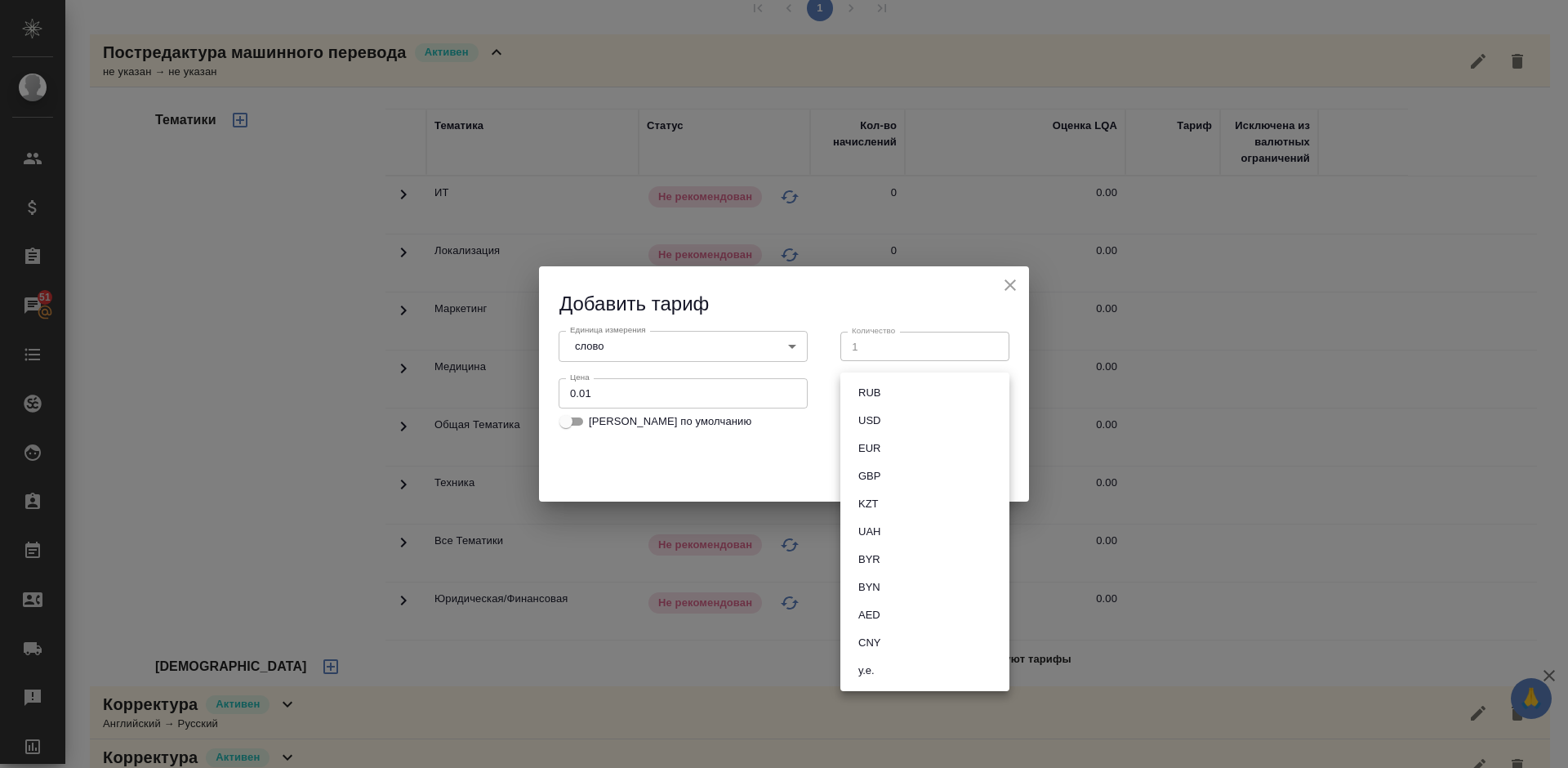
click at [876, 400] on button "RUB" at bounding box center [869, 393] width 32 height 18
type input "RUB"
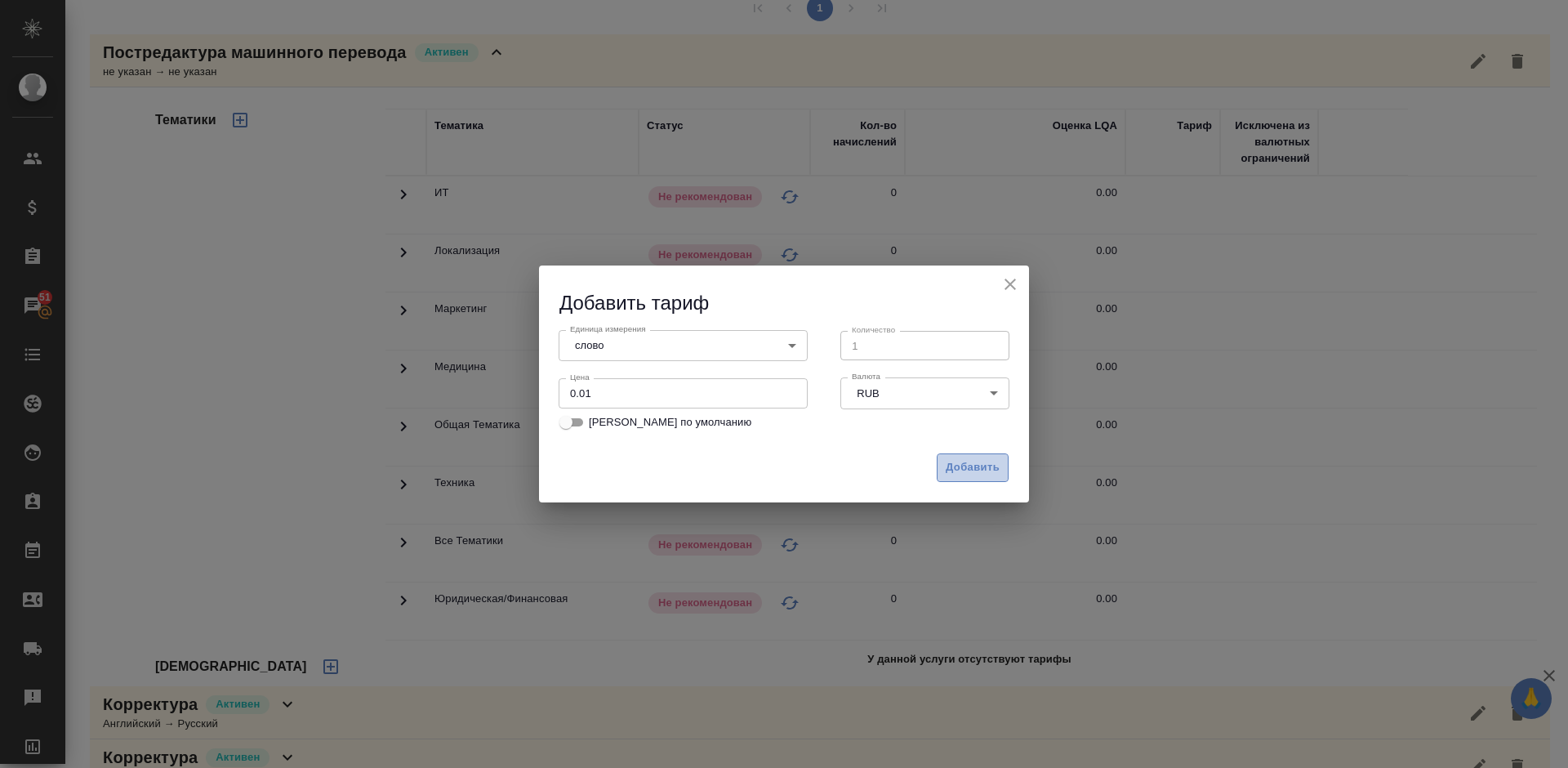
click at [952, 474] on span "Добавить" at bounding box center [972, 467] width 54 height 18
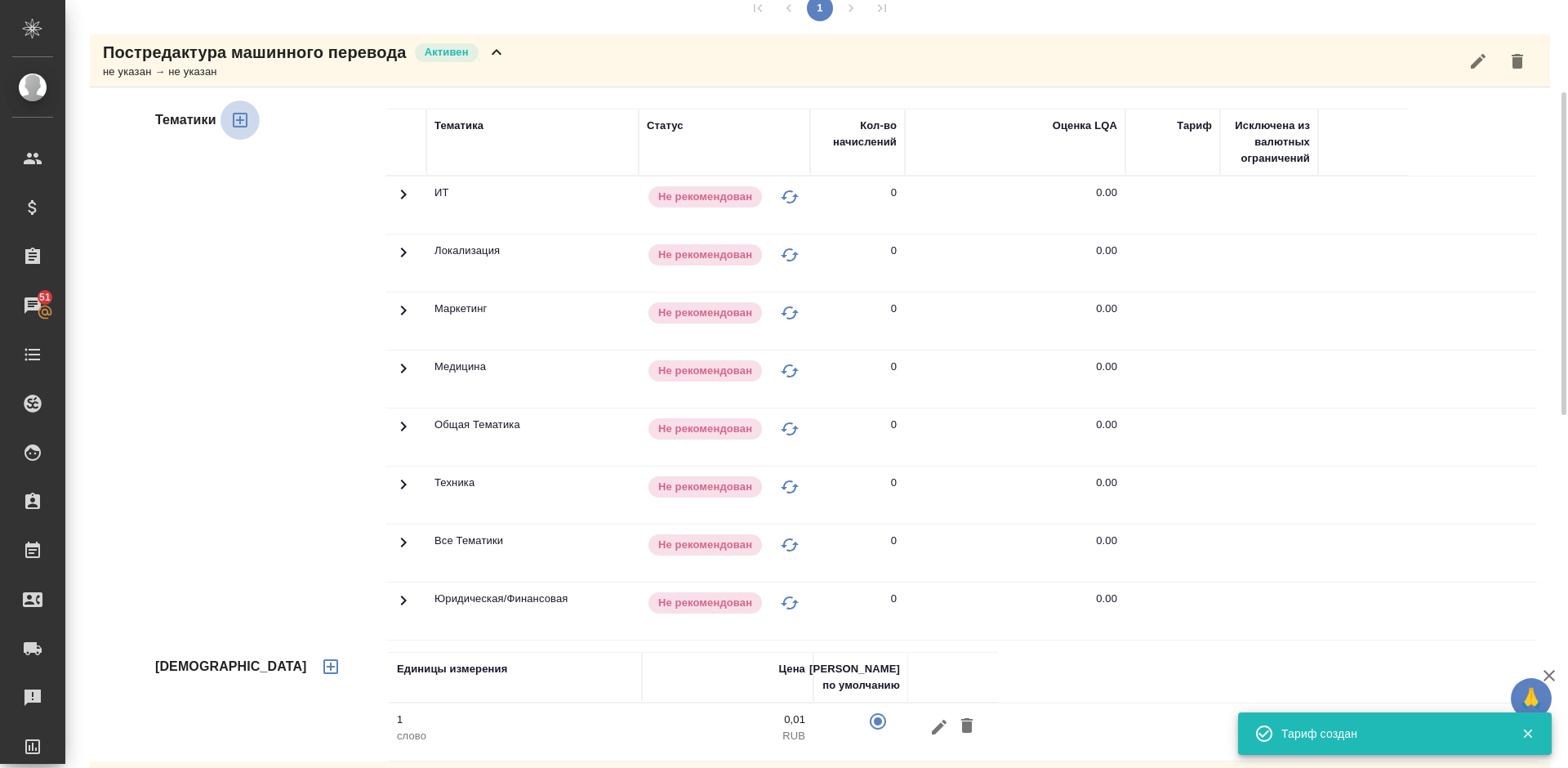
click at [241, 120] on icon "button" at bounding box center [239, 120] width 15 height 15
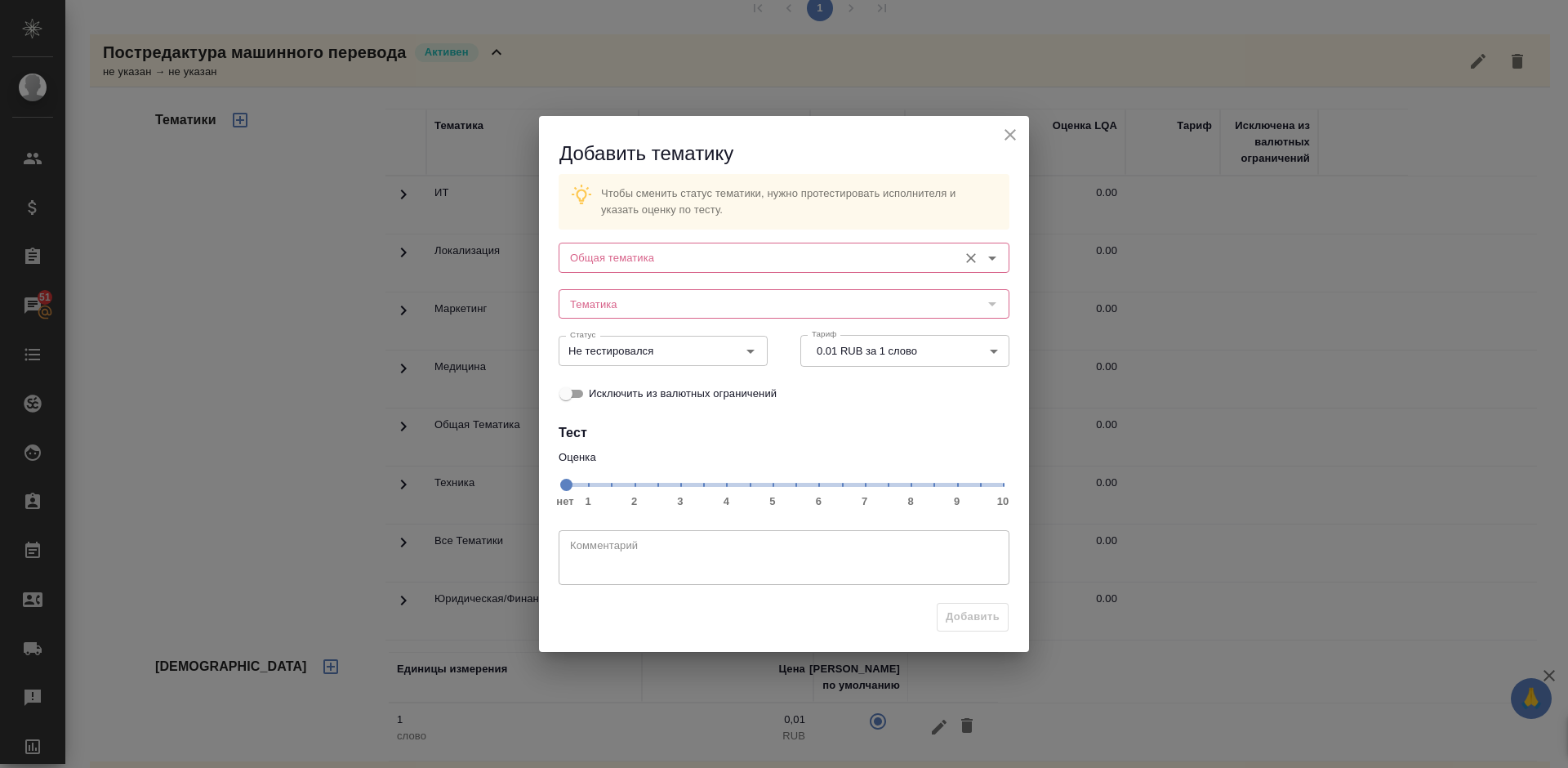
click at [672, 253] on input "Общая тематика" at bounding box center [756, 257] width 386 height 19
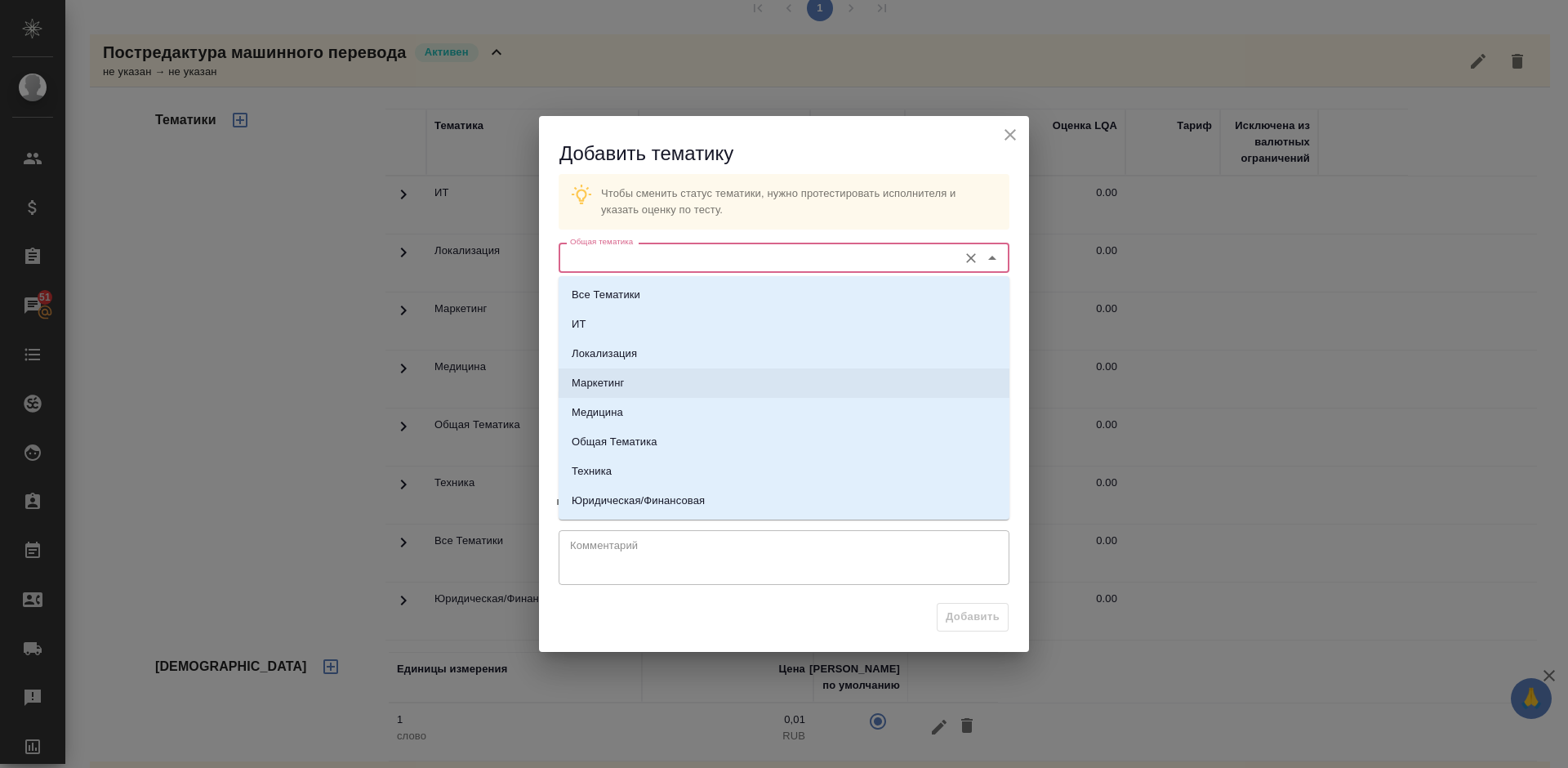
click at [638, 377] on li "Маркетинг" at bounding box center [784, 382] width 451 height 29
type input "Маркетинг"
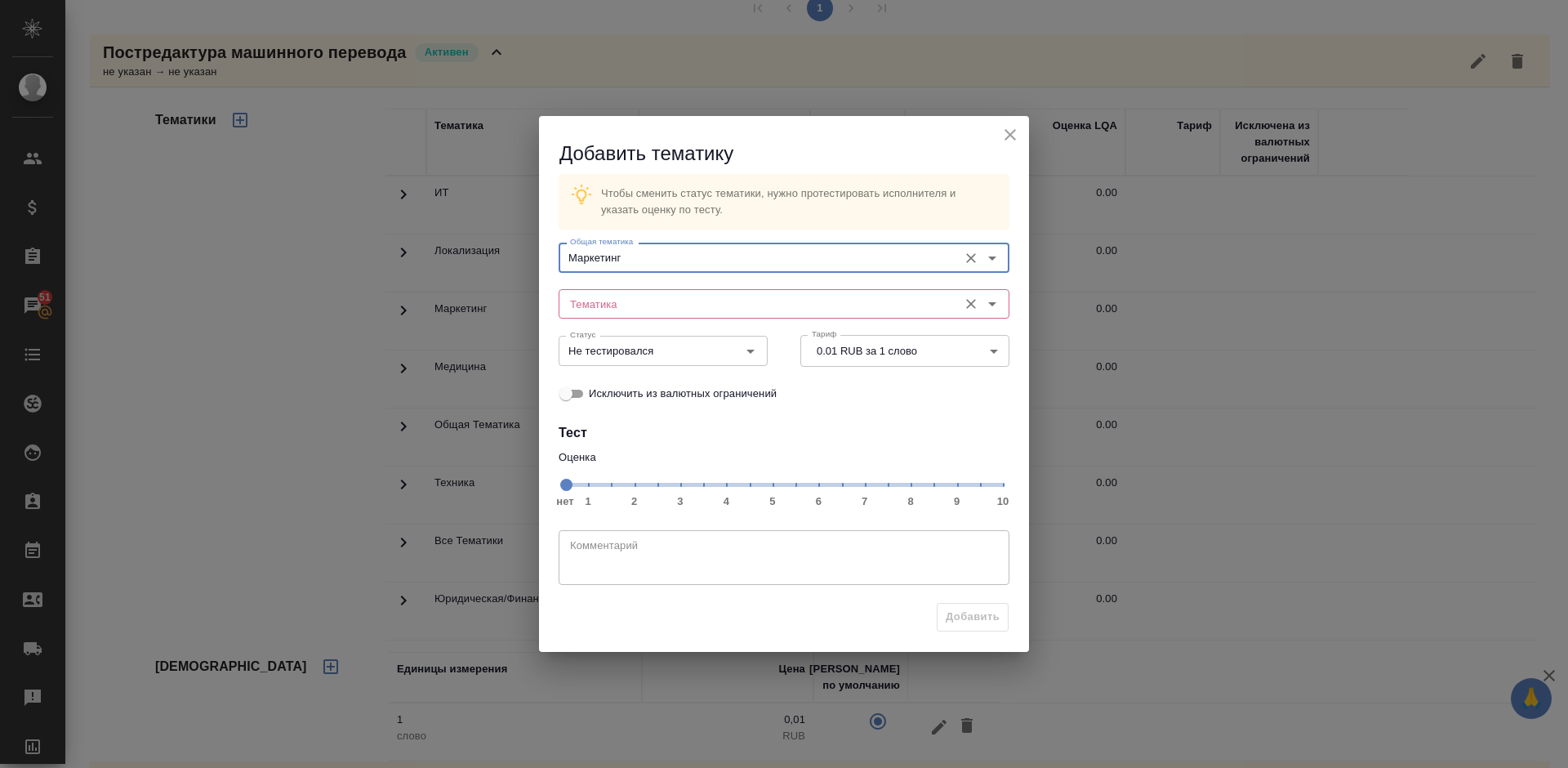
click at [681, 313] on input "Тематика" at bounding box center [756, 304] width 386 height 19
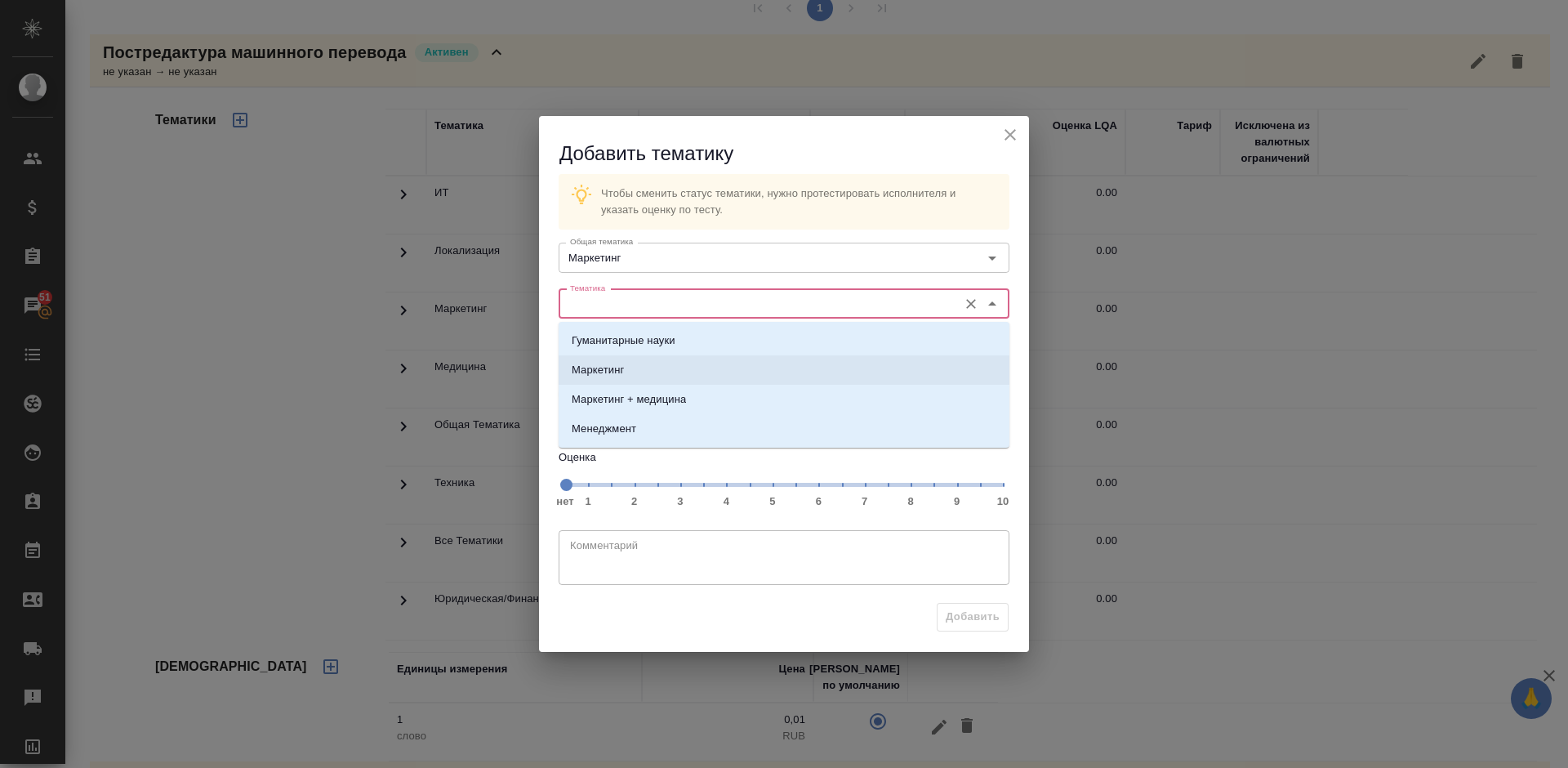
click at [651, 376] on li "Маркетинг" at bounding box center [784, 369] width 451 height 29
type input "Маркетинг"
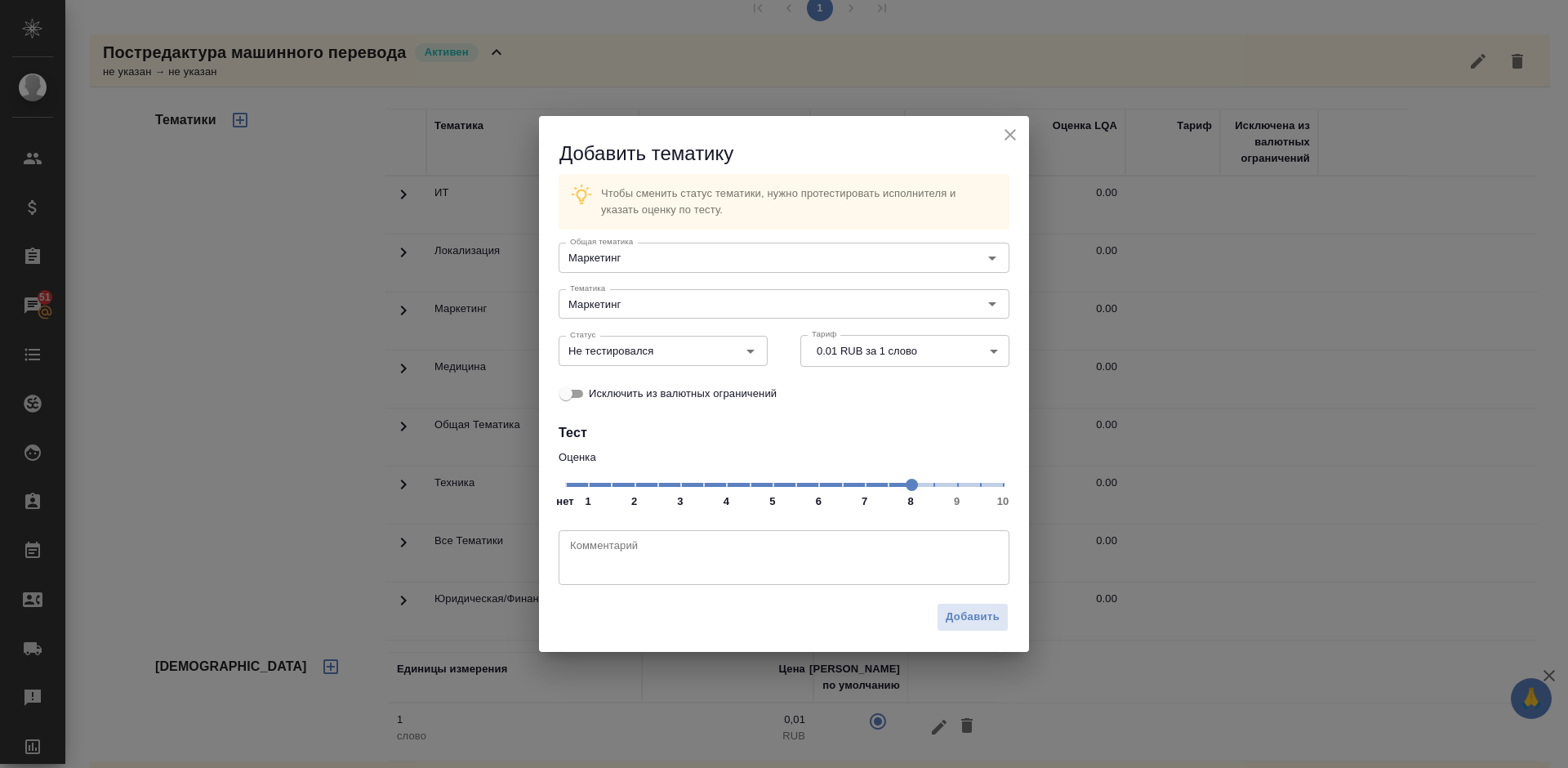
drag, startPoint x: 563, startPoint y: 485, endPoint x: 908, endPoint y: 486, distance: 345.0
click at [908, 486] on span at bounding box center [911, 484] width 12 height 12
click at [691, 351] on input "Не тестировался" at bounding box center [636, 351] width 144 height 19
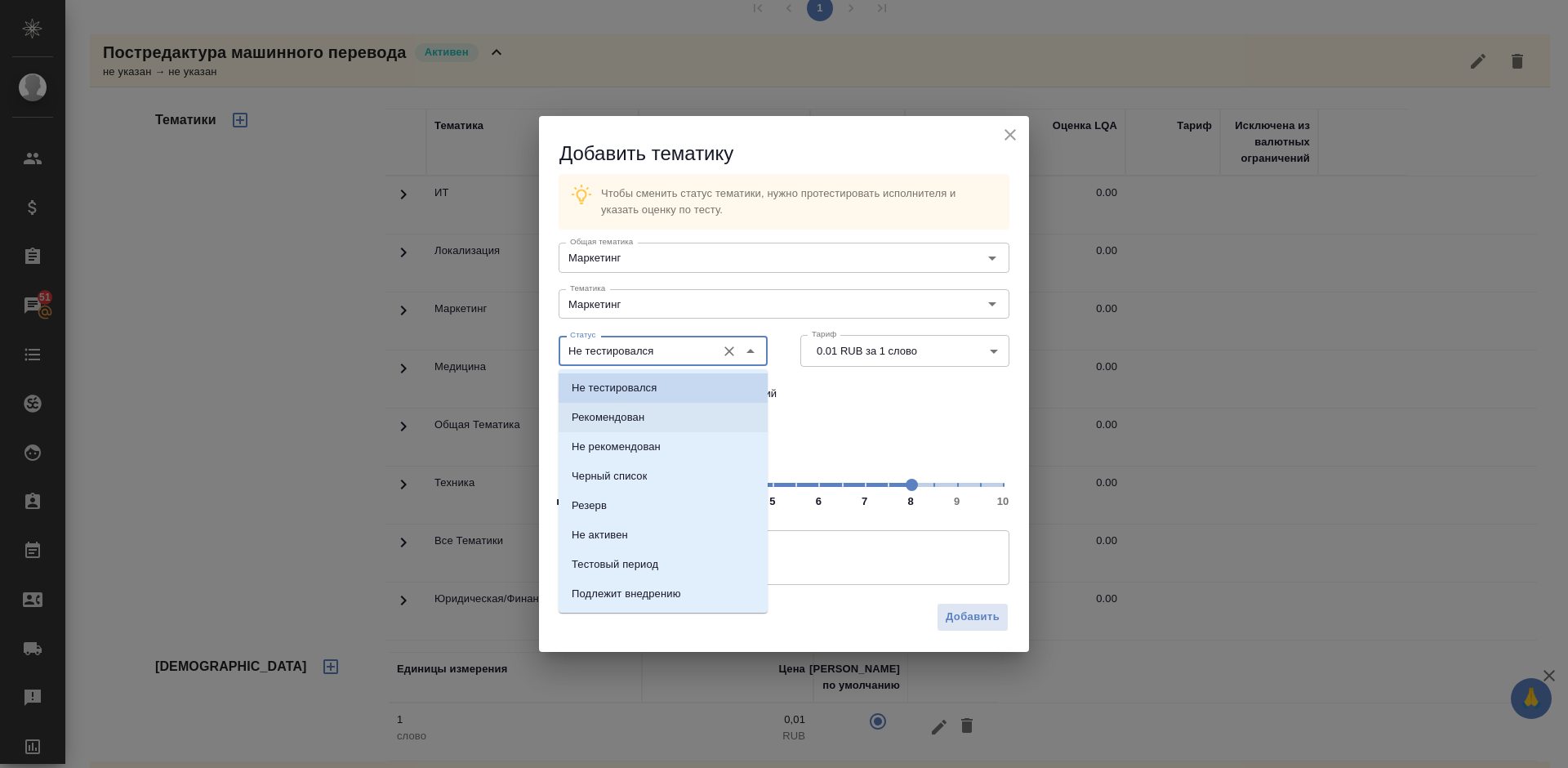
click at [691, 421] on li "Рекомендован" at bounding box center [662, 417] width 209 height 29
type input "Рекомендован"
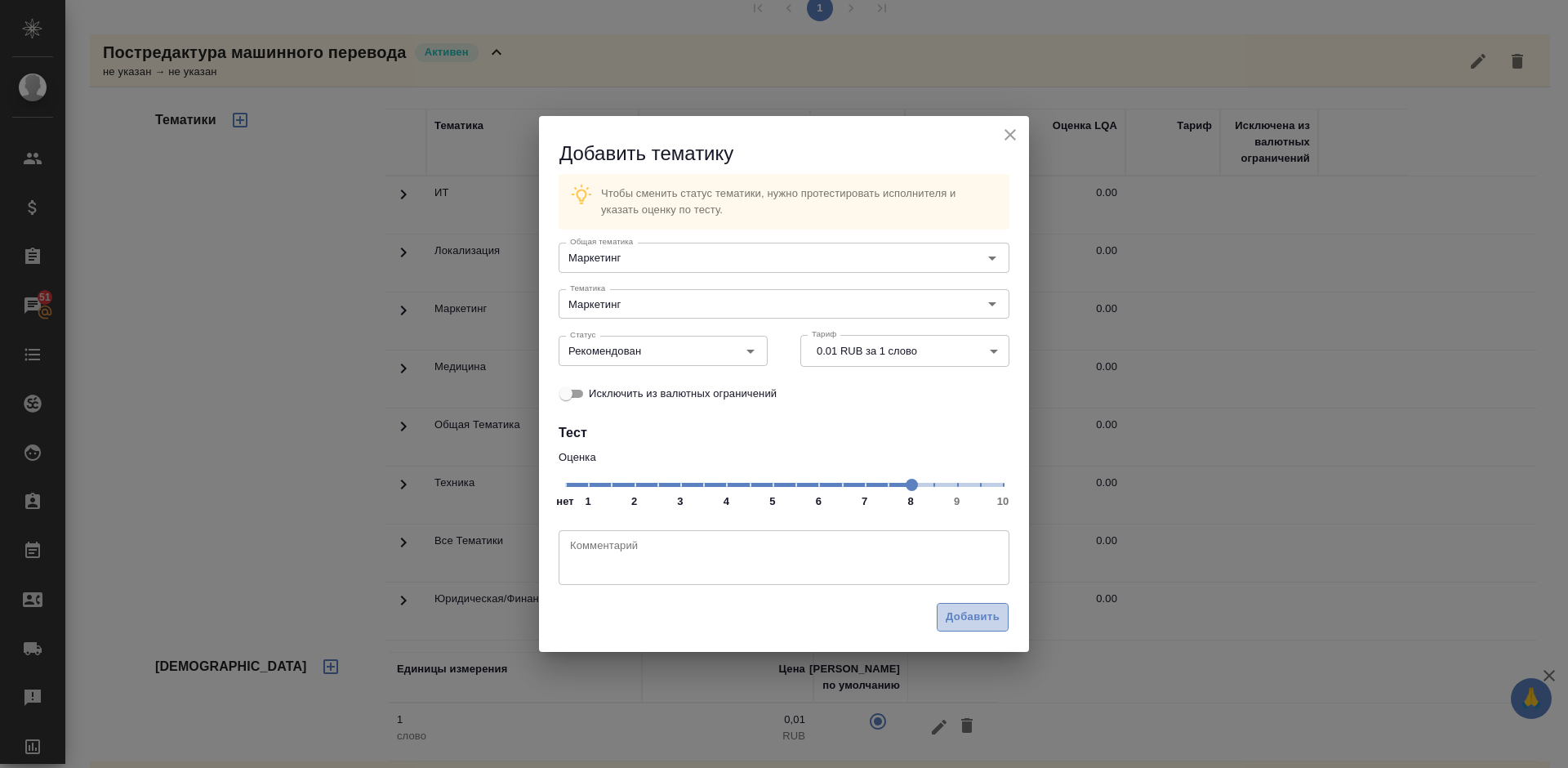
click at [966, 619] on span "Добавить" at bounding box center [972, 617] width 54 height 18
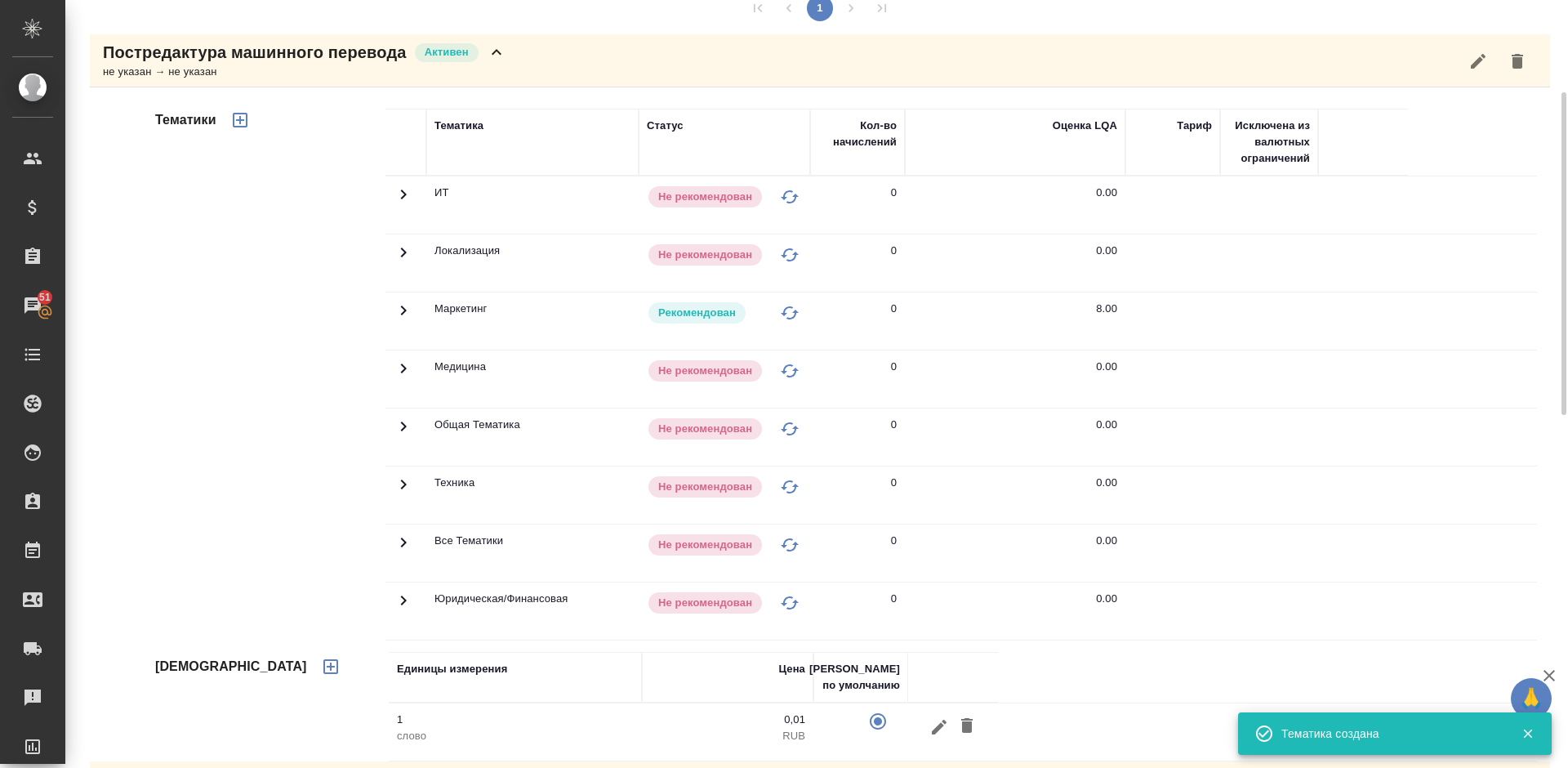
click at [242, 122] on icon "button" at bounding box center [240, 120] width 19 height 19
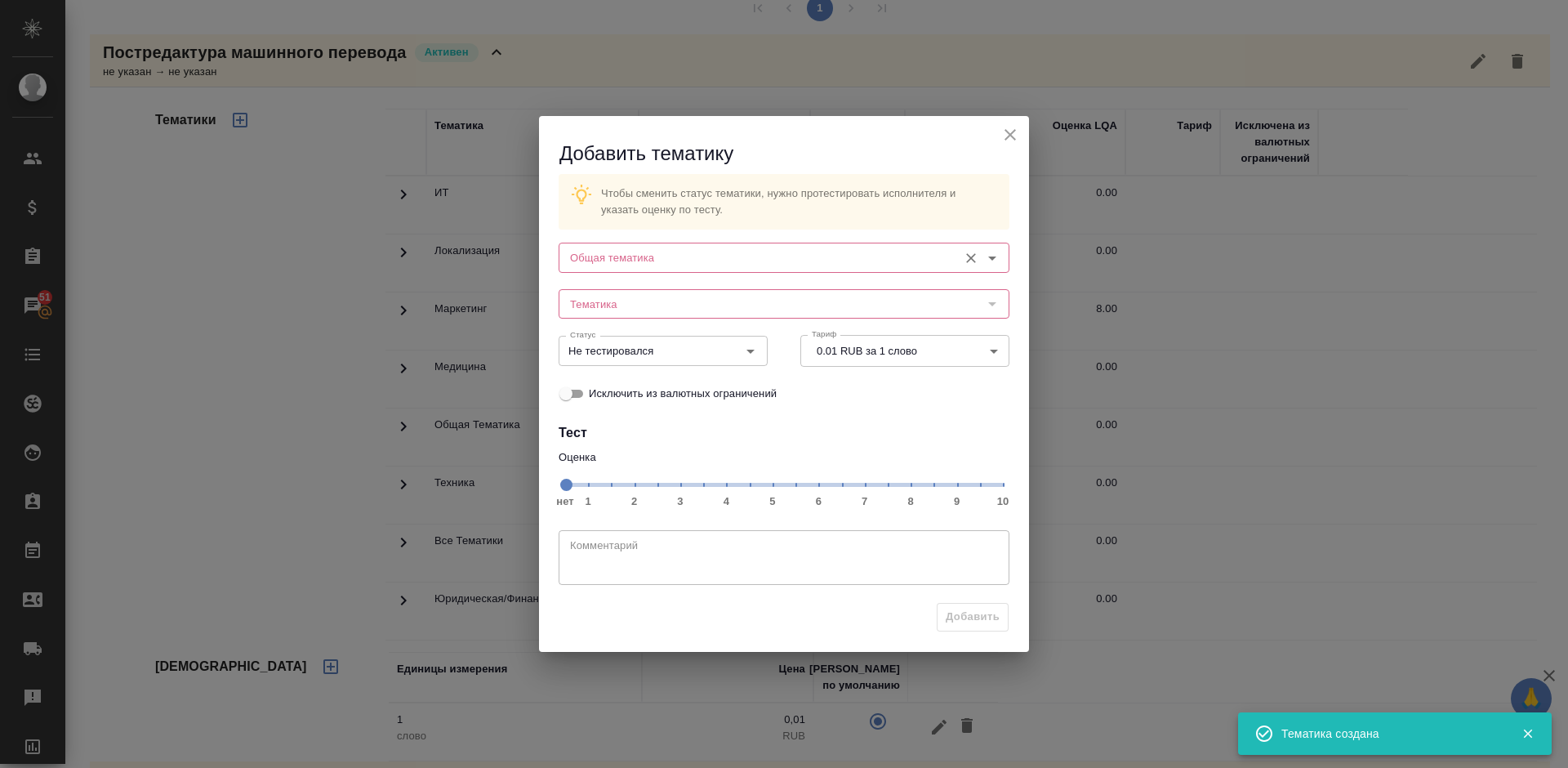
click at [691, 261] on input "Общая тематика" at bounding box center [756, 257] width 386 height 19
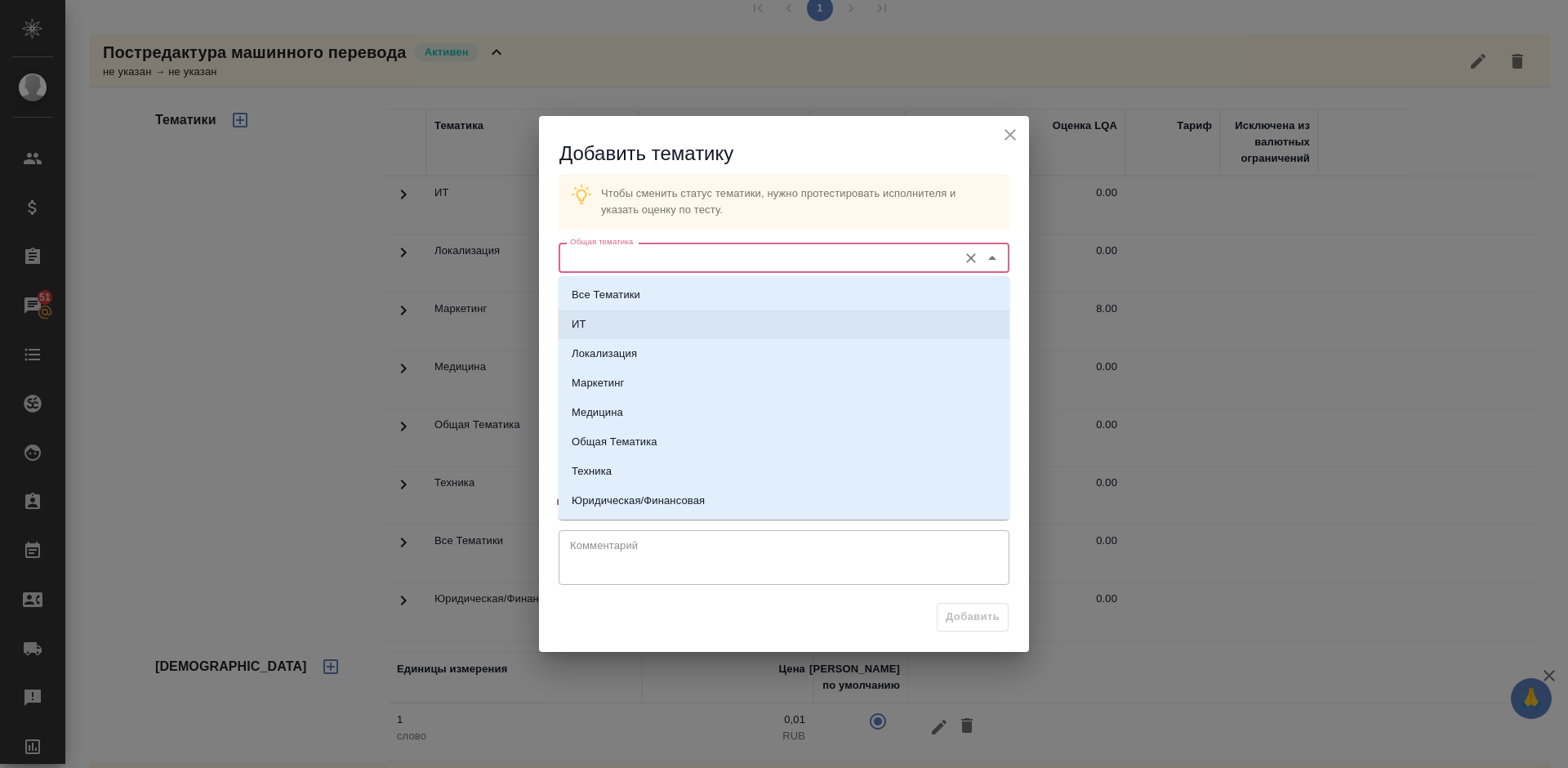
drag, startPoint x: 655, startPoint y: 470, endPoint x: 639, endPoint y: 378, distance: 93.4
click at [639, 378] on ul "Все Тематики ИТ Локализация Маркетинг Медицина Общая Тематика Техника Юридическ…" at bounding box center [784, 410] width 451 height 235
click at [641, 493] on p "Юридическая/Финансовая" at bounding box center [637, 500] width 133 height 17
type input "Юридическая/Финансовая"
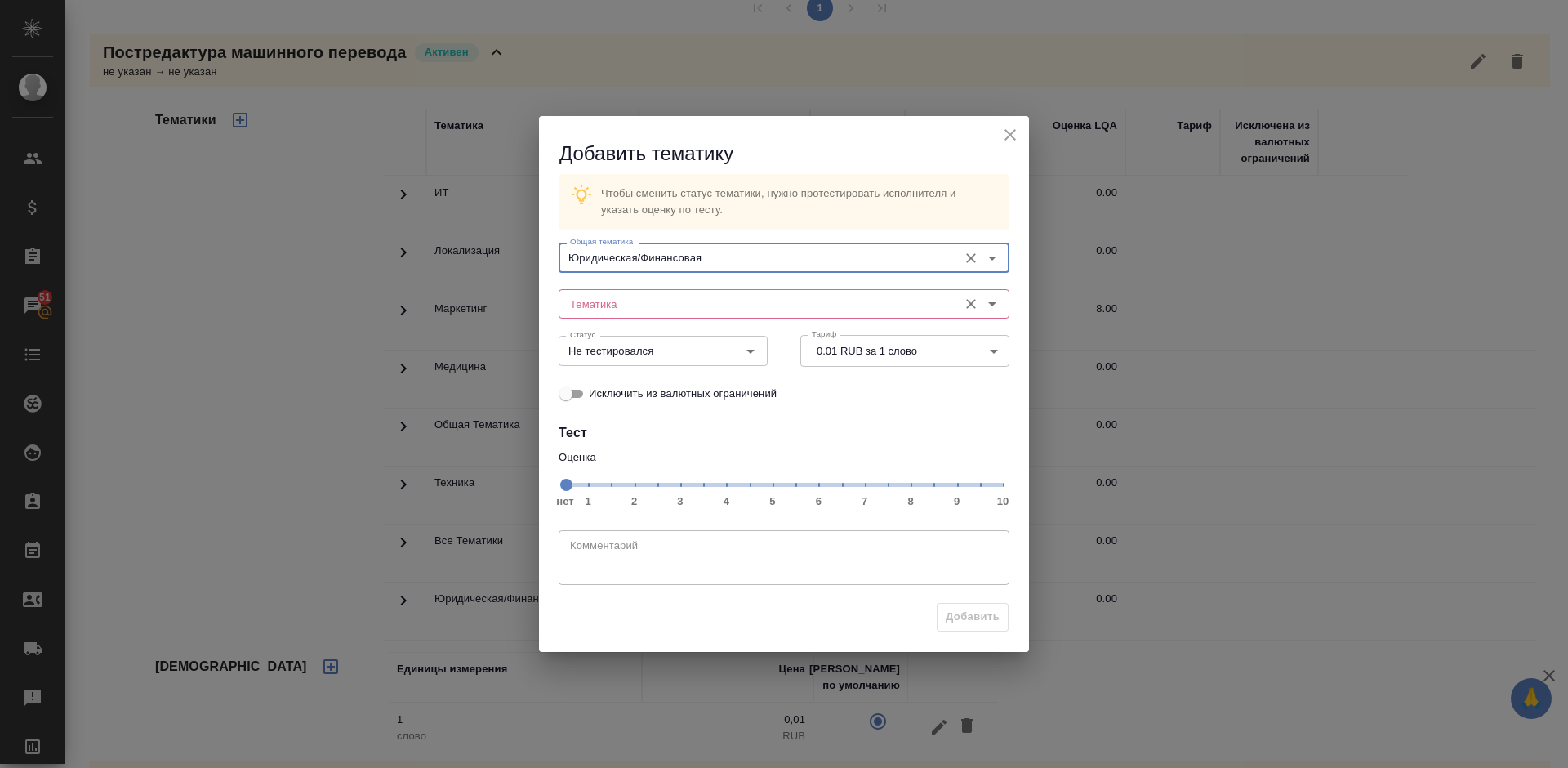
click at [637, 294] on input "Тематика" at bounding box center [756, 304] width 386 height 19
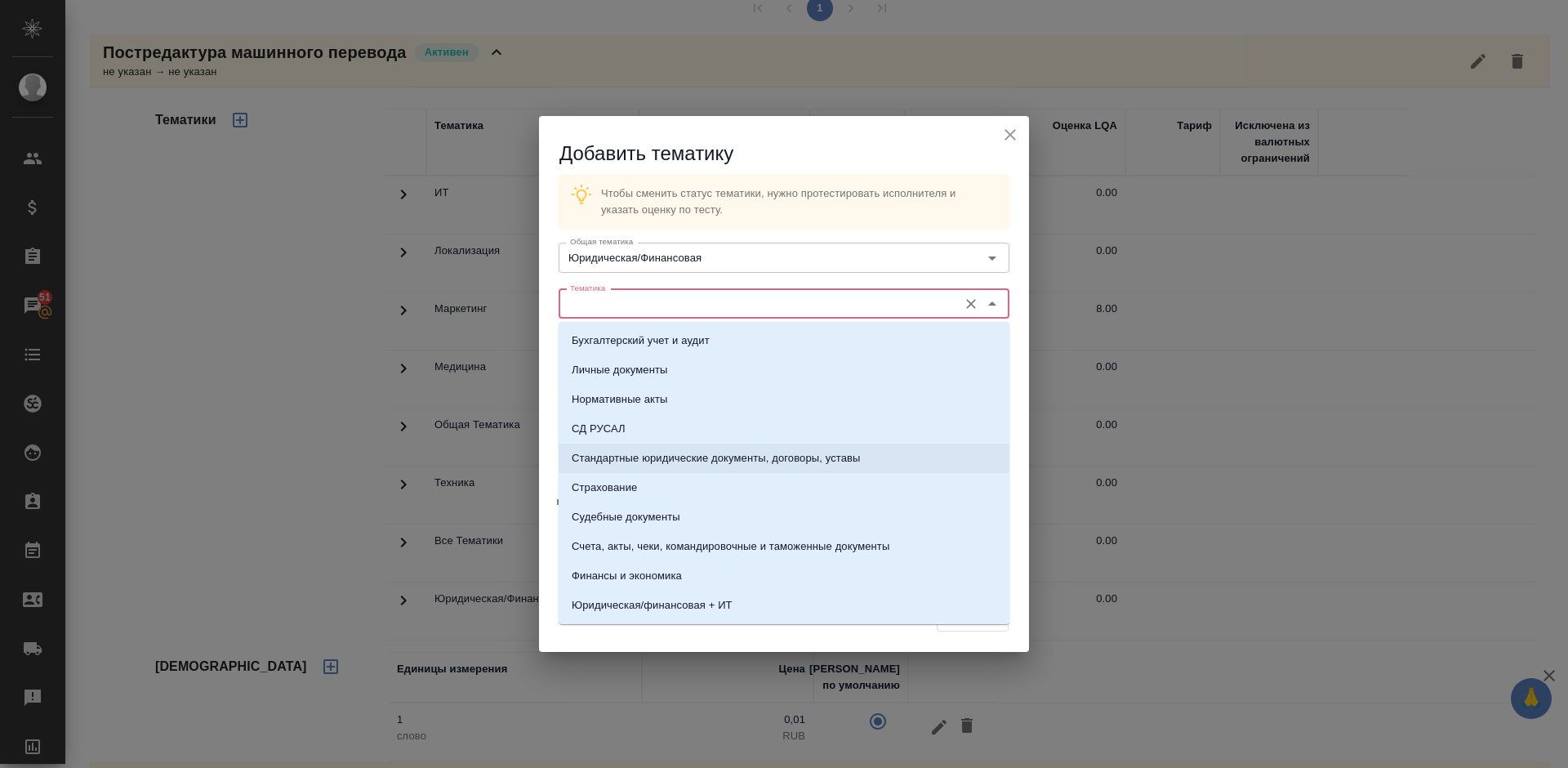
click at [654, 460] on p "Стандартные юридические документы, договоры, уставы" at bounding box center [716, 458] width 289 height 17
type input "Стандартные юридические документы, договоры, уставы"
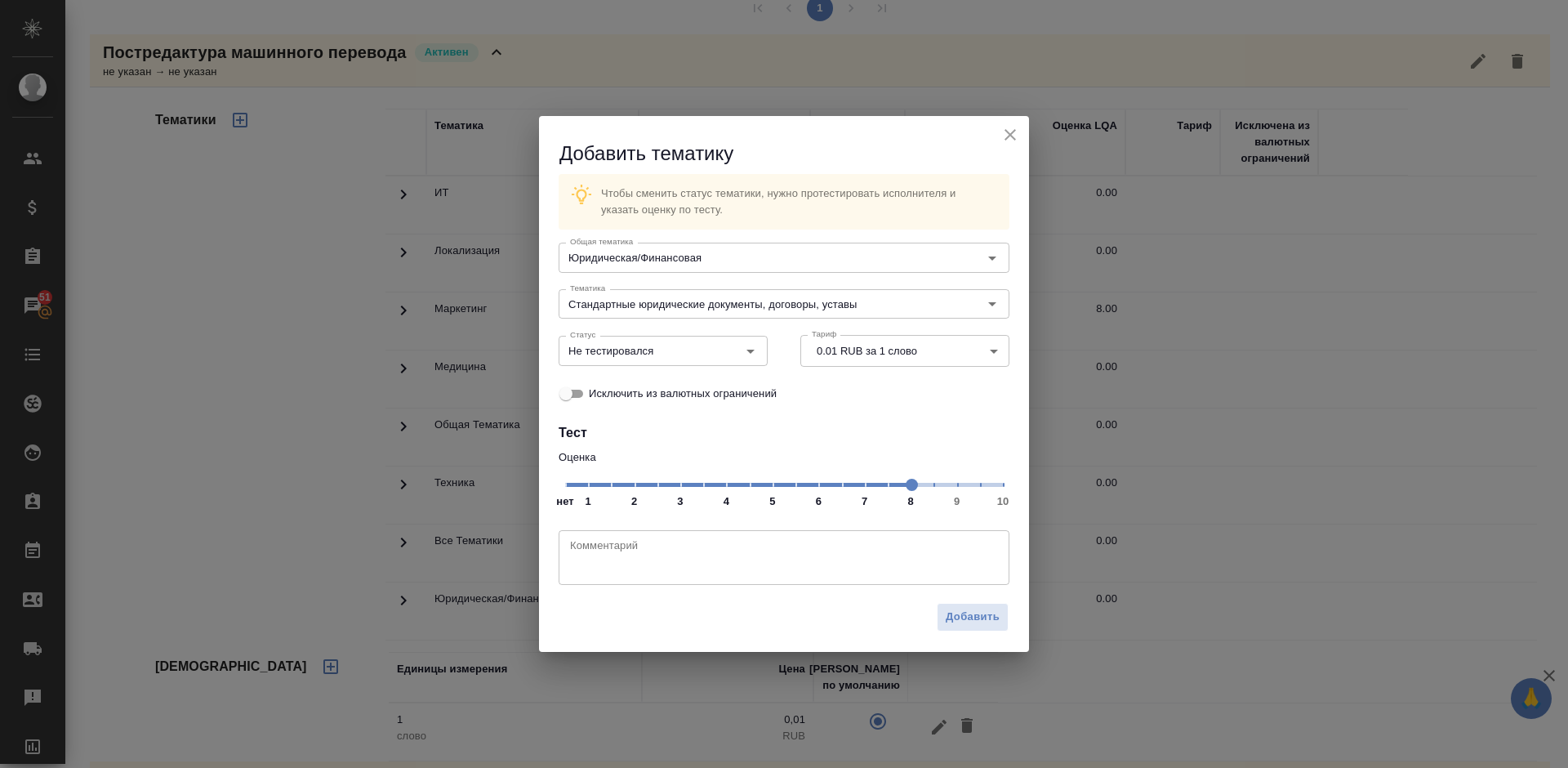
click at [905, 491] on span at bounding box center [911, 484] width 12 height 12
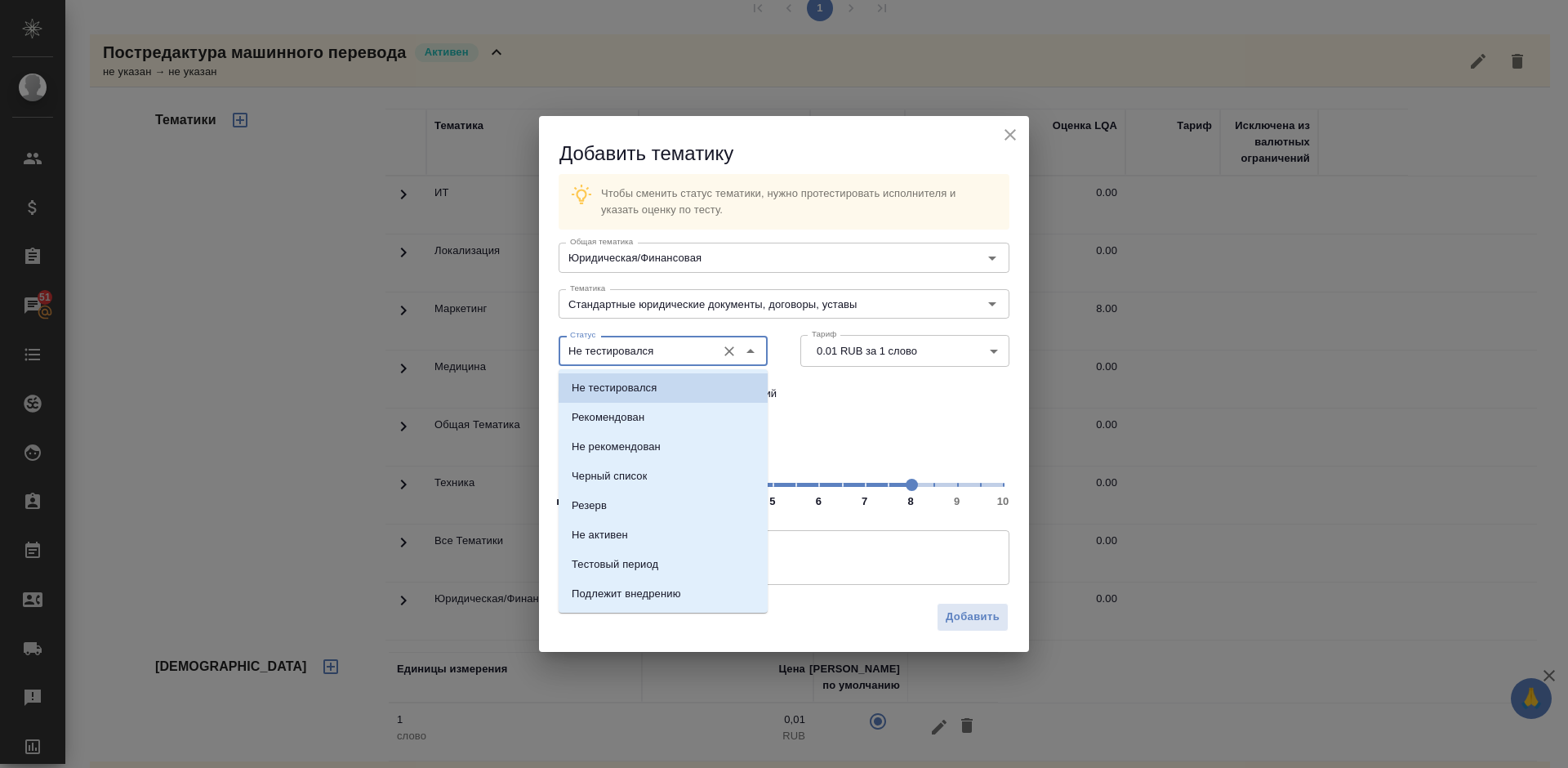
click at [695, 354] on input "Не тестировался" at bounding box center [636, 351] width 144 height 19
click at [695, 417] on li "Рекомендован" at bounding box center [662, 417] width 209 height 29
type input "Рекомендован"
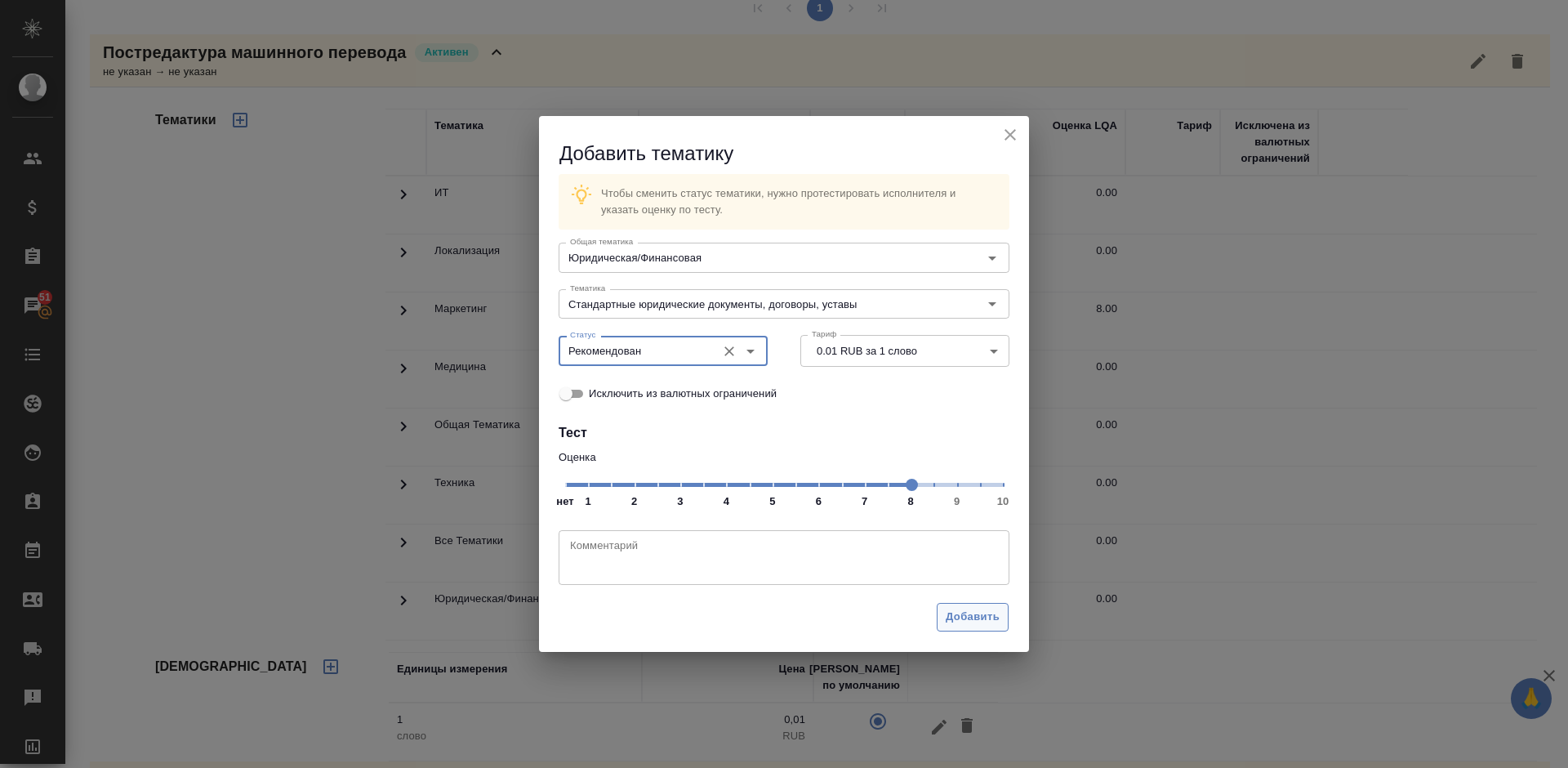
click at [967, 620] on span "Добавить" at bounding box center [972, 617] width 54 height 18
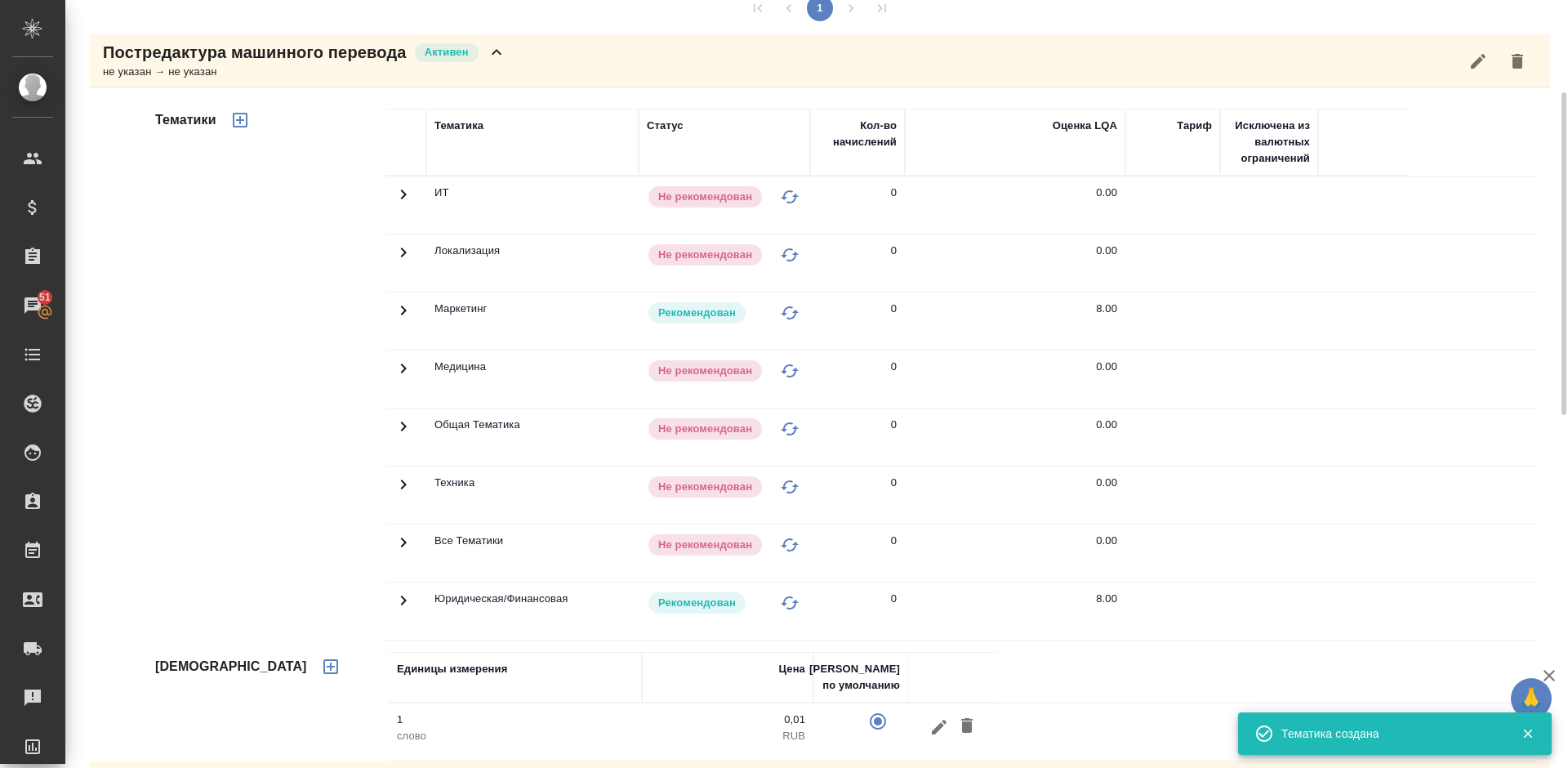
click at [523, 78] on div "Постредактура машинного перевода [PERSON_NAME] не указан → не указан" at bounding box center [820, 61] width 1460 height 53
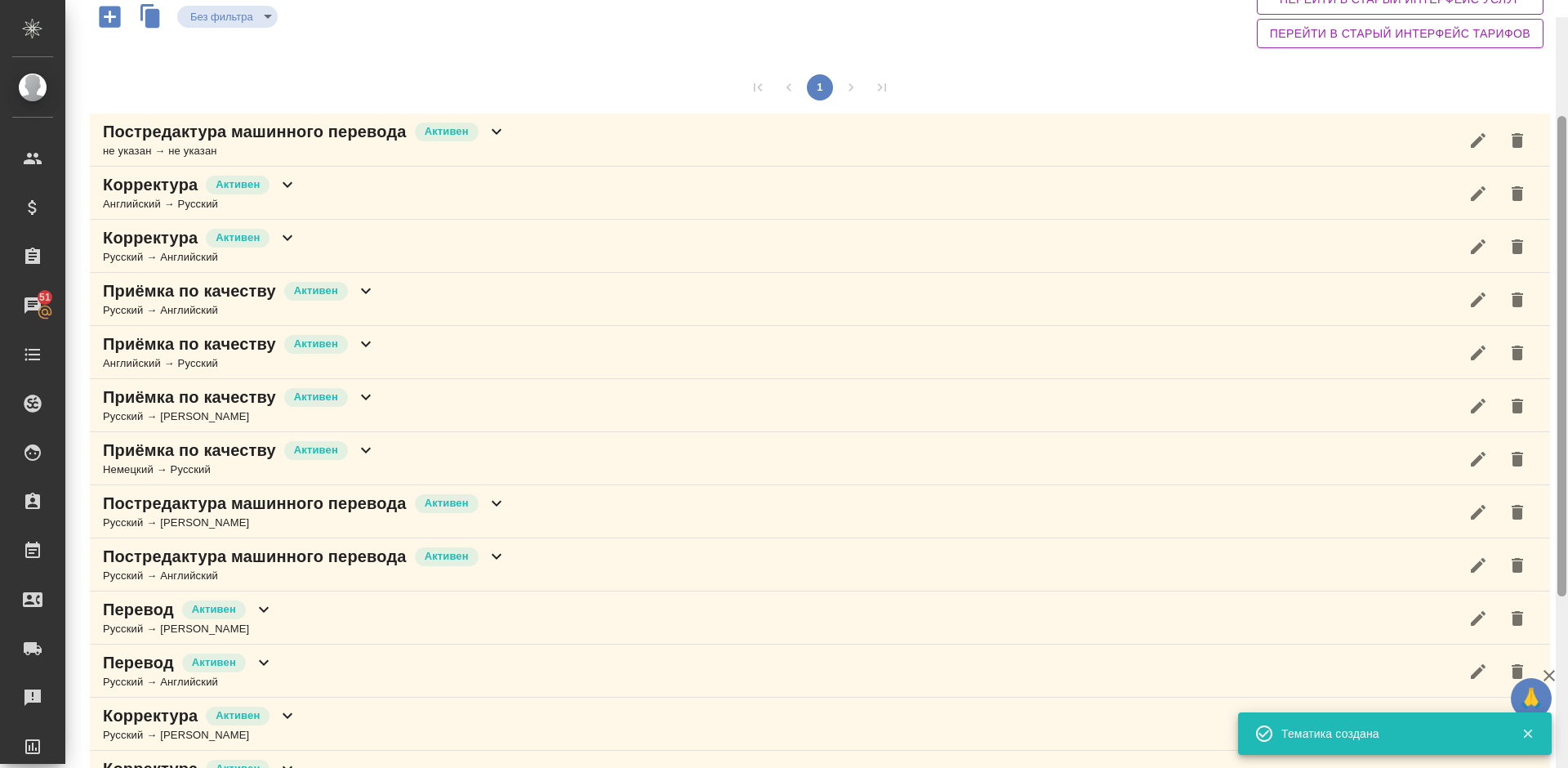
scroll to position [0, 0]
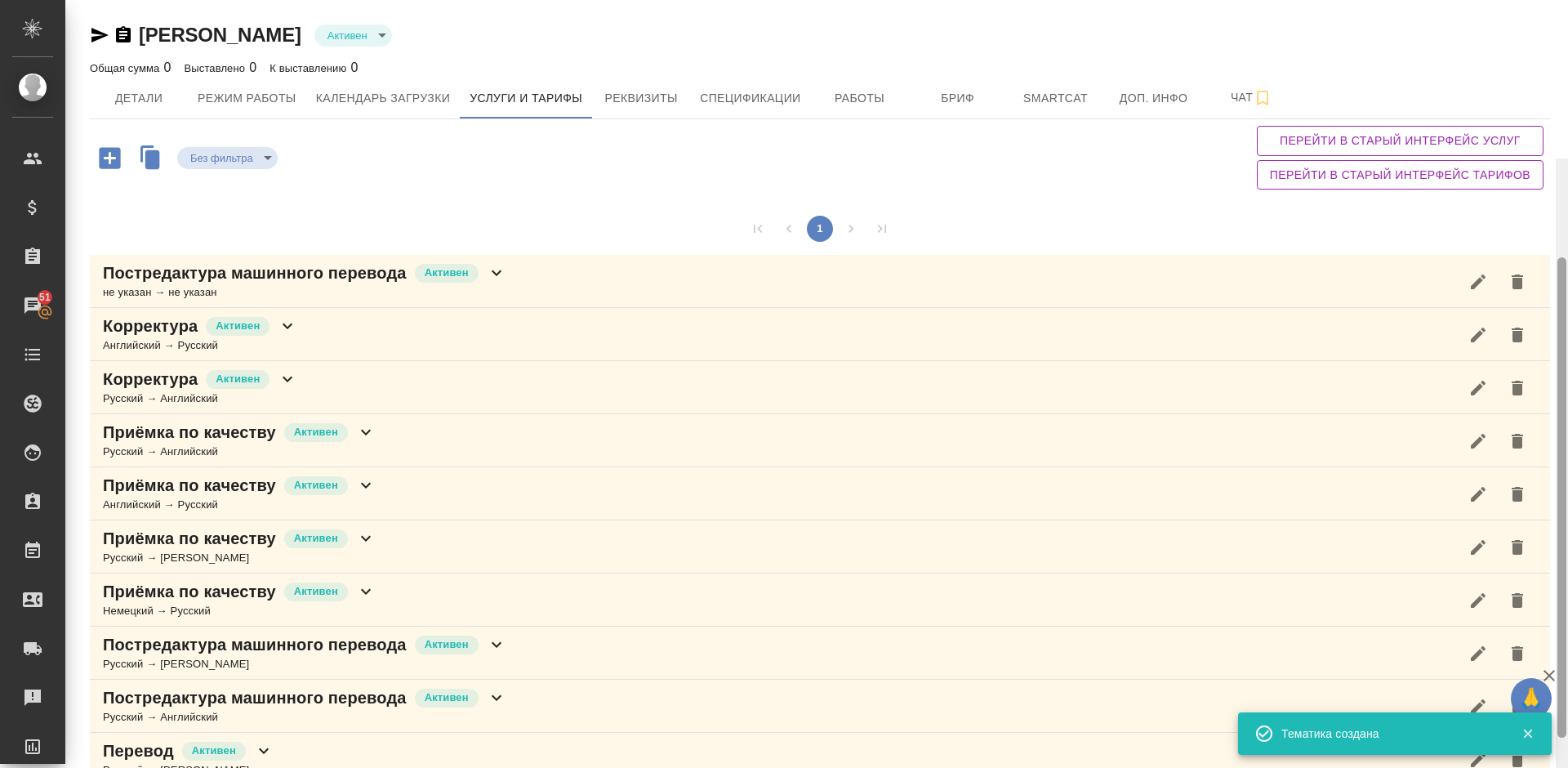
drag, startPoint x: 1564, startPoint y: 322, endPoint x: 1546, endPoint y: 154, distance: 169.0
click at [1546, 154] on div "[PERSON_NAME] active Общая сумма 0 Выставлено 0 К выставлению 0 Детали Режим ра…" at bounding box center [816, 384] width 1502 height 768
click at [113, 157] on icon "button" at bounding box center [110, 158] width 28 height 28
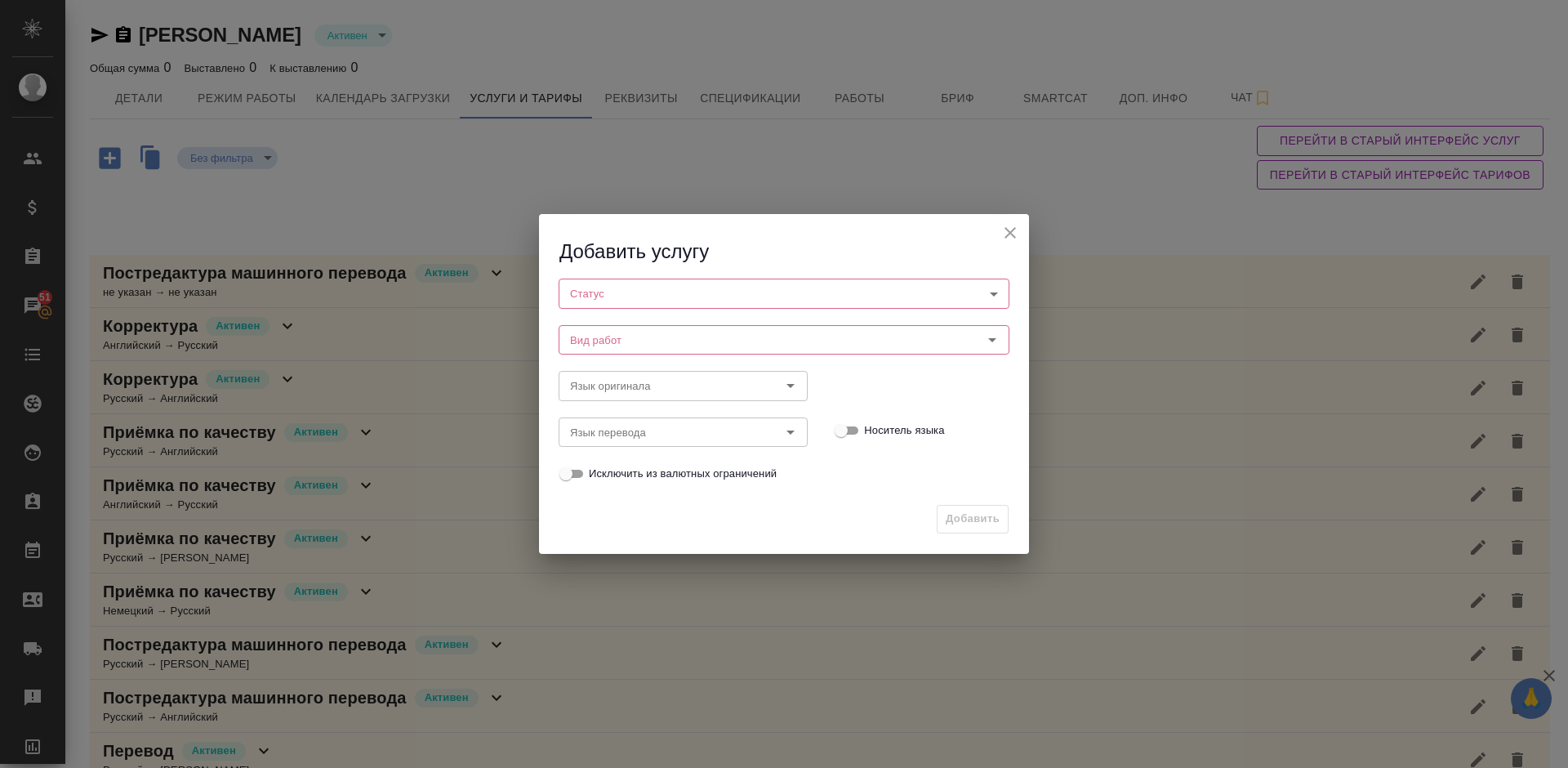
click at [644, 291] on body "🙏 .cls-1 fill:#fff; AWATERA [PERSON_NAME] Спецификации Заказы 51 Чаты Todo Прое…" at bounding box center [784, 384] width 1568 height 768
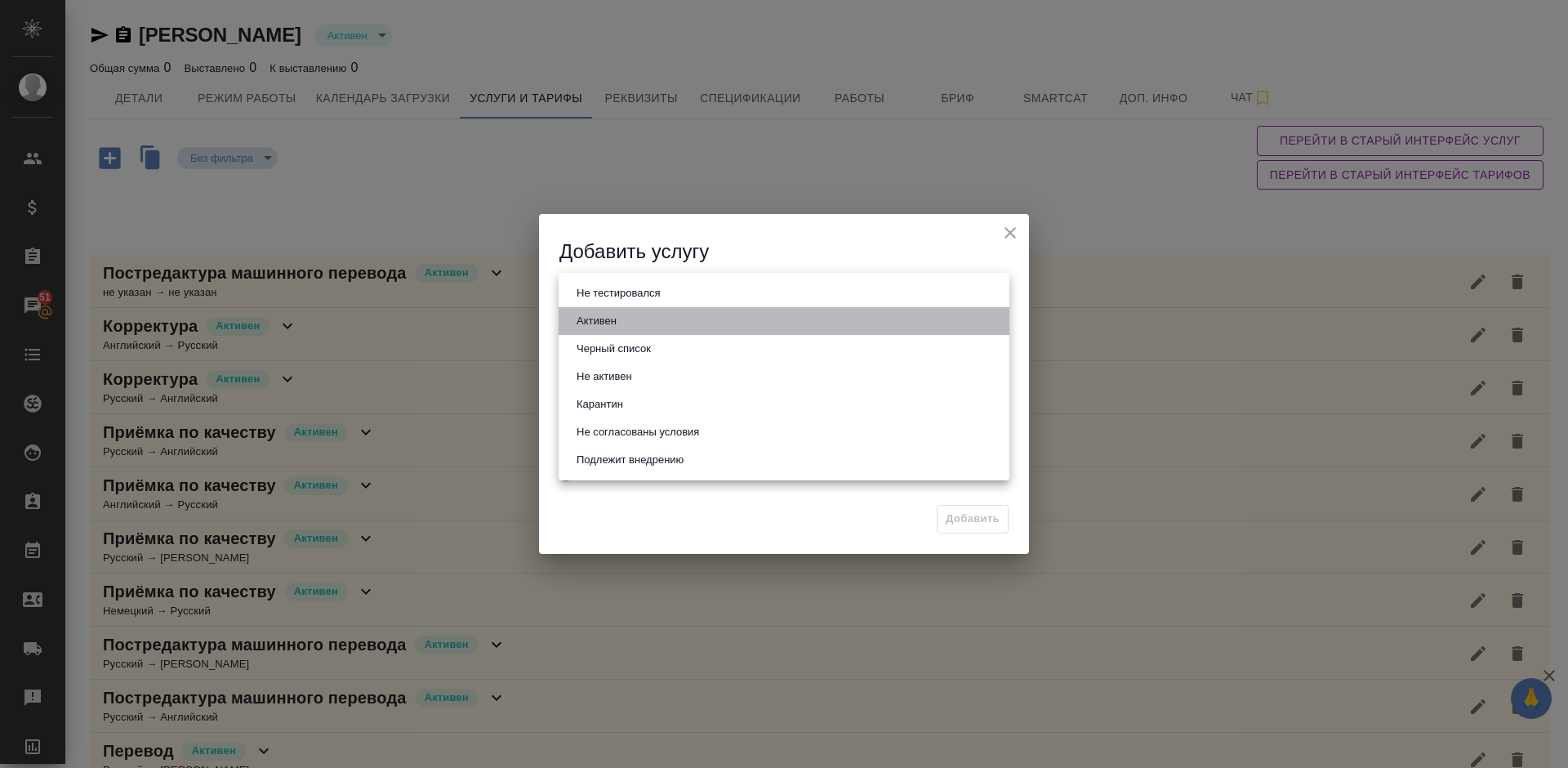
click at [644, 322] on li "Активен" at bounding box center [784, 321] width 451 height 28
type input "active"
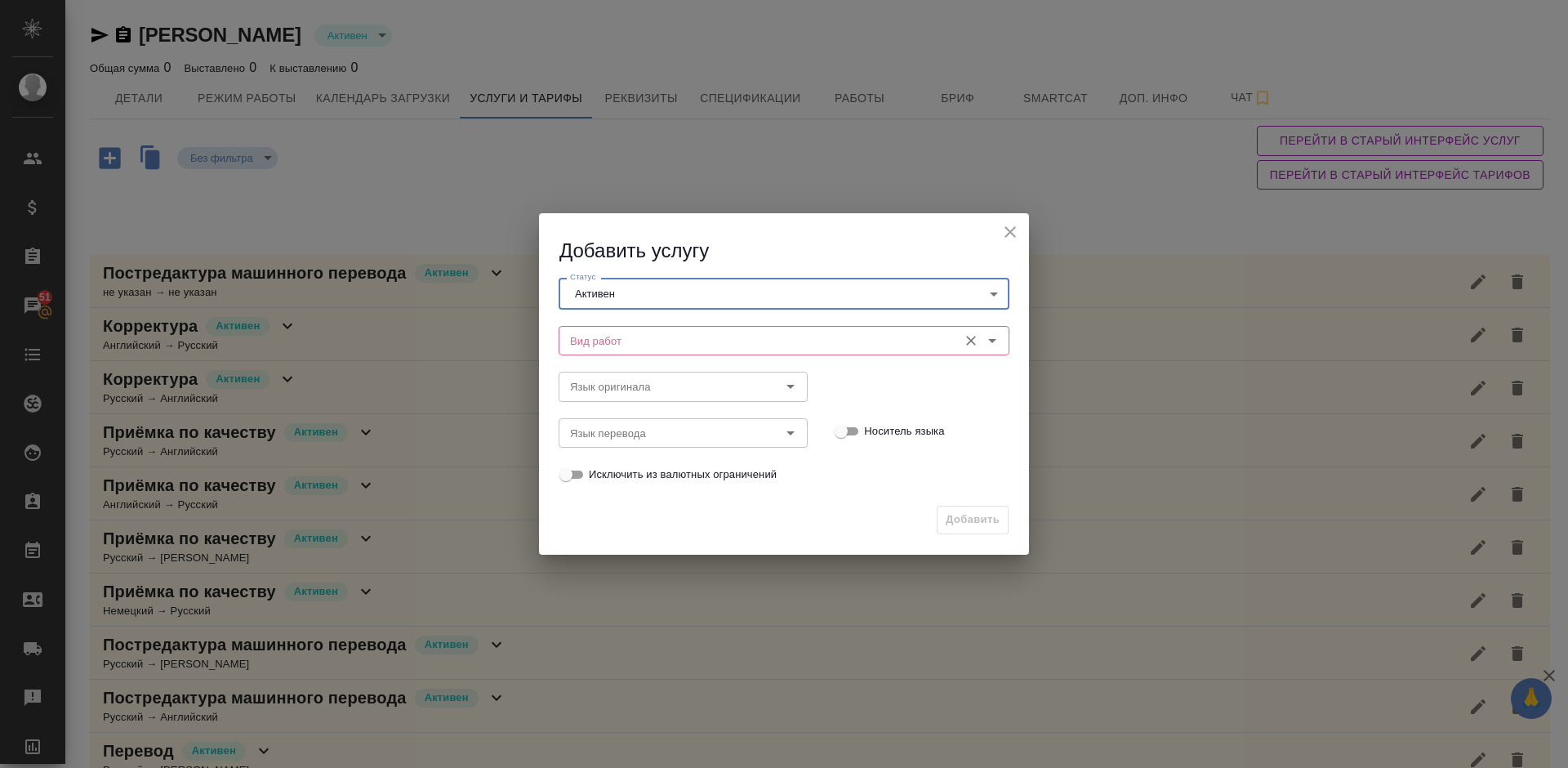
click at [666, 340] on input "Вид работ" at bounding box center [756, 341] width 386 height 19
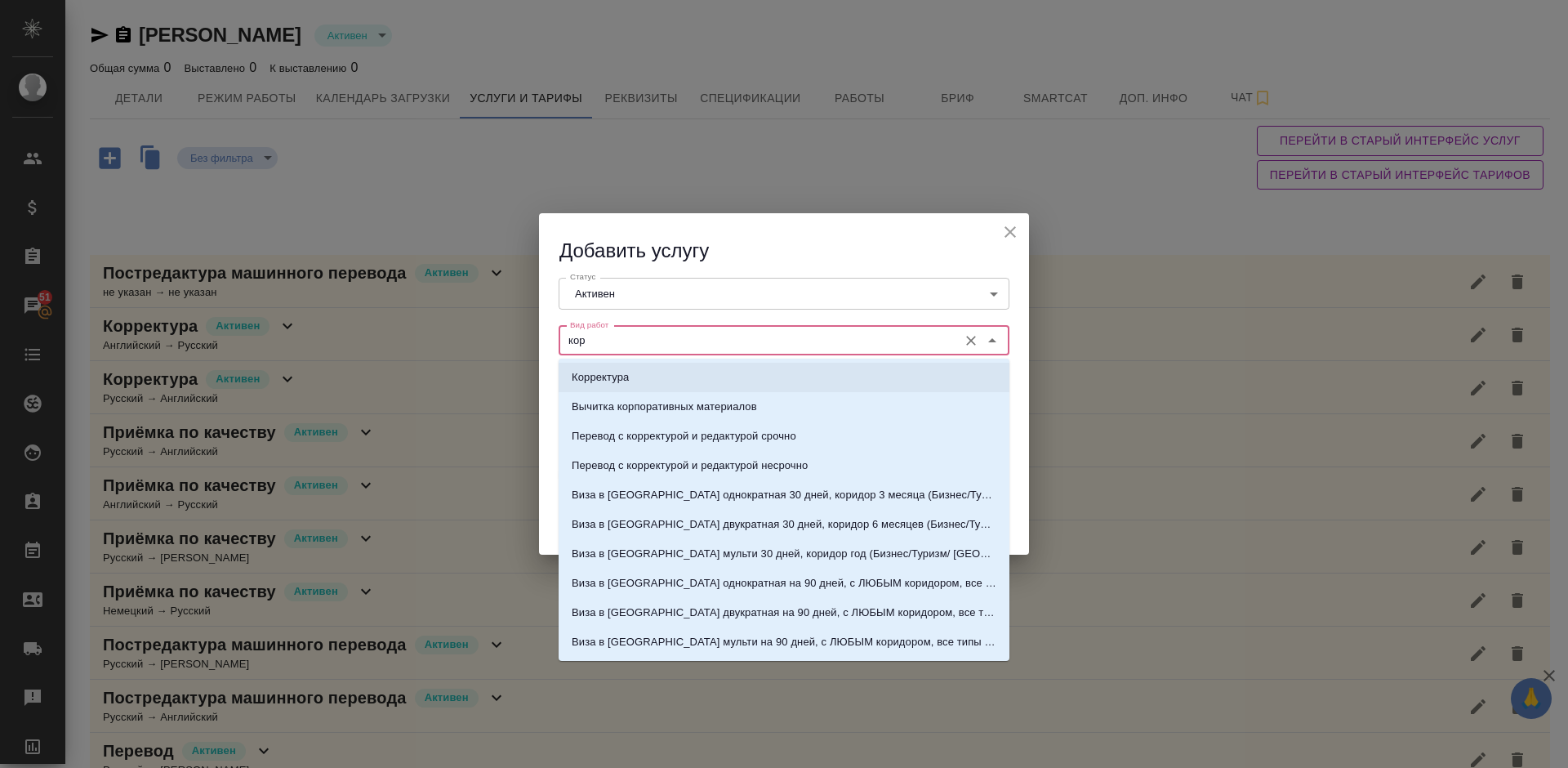
click at [678, 375] on li "Корректура" at bounding box center [784, 377] width 451 height 29
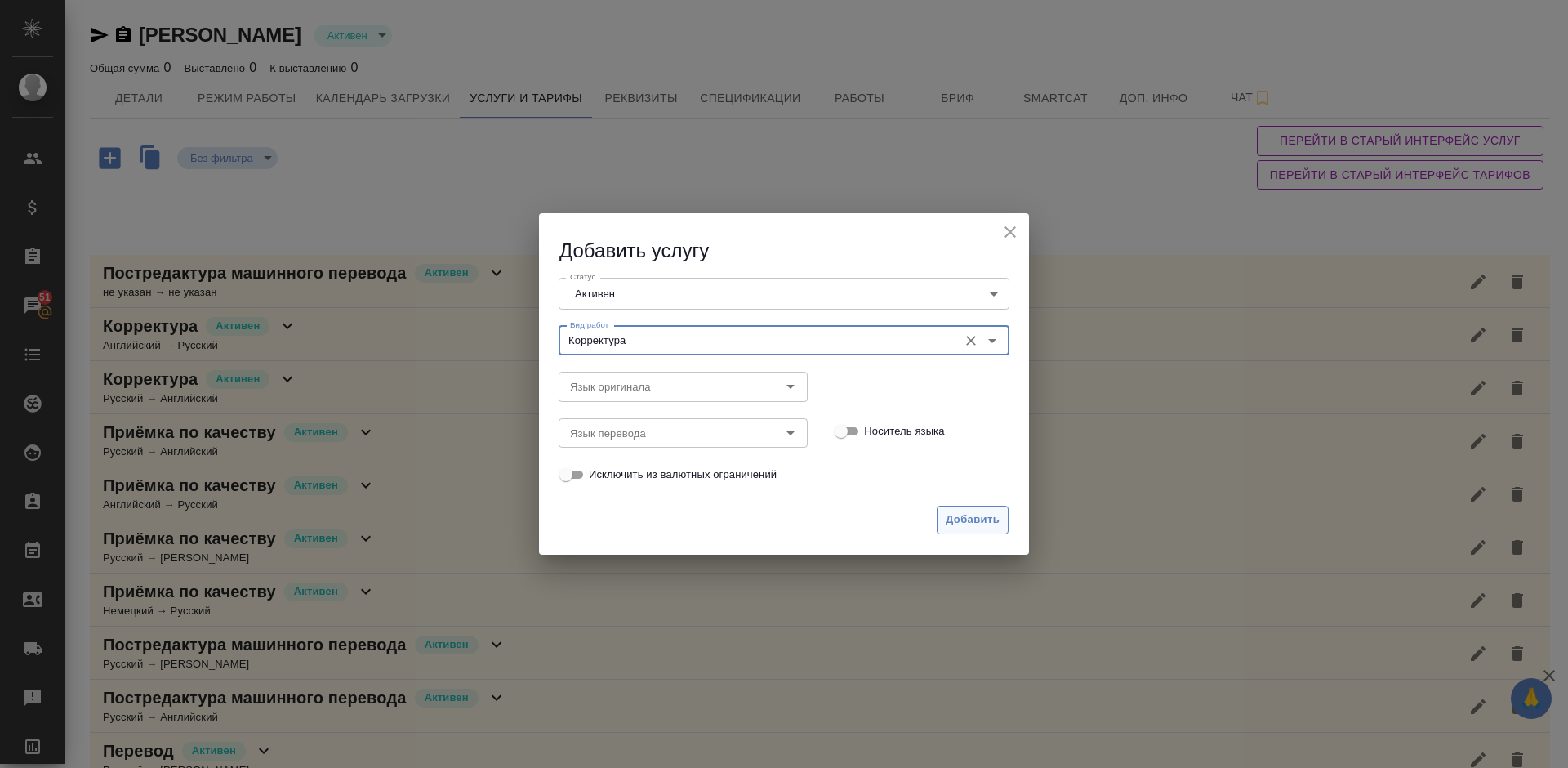
type input "Корректура"
click at [972, 523] on span "Добавить" at bounding box center [972, 520] width 54 height 18
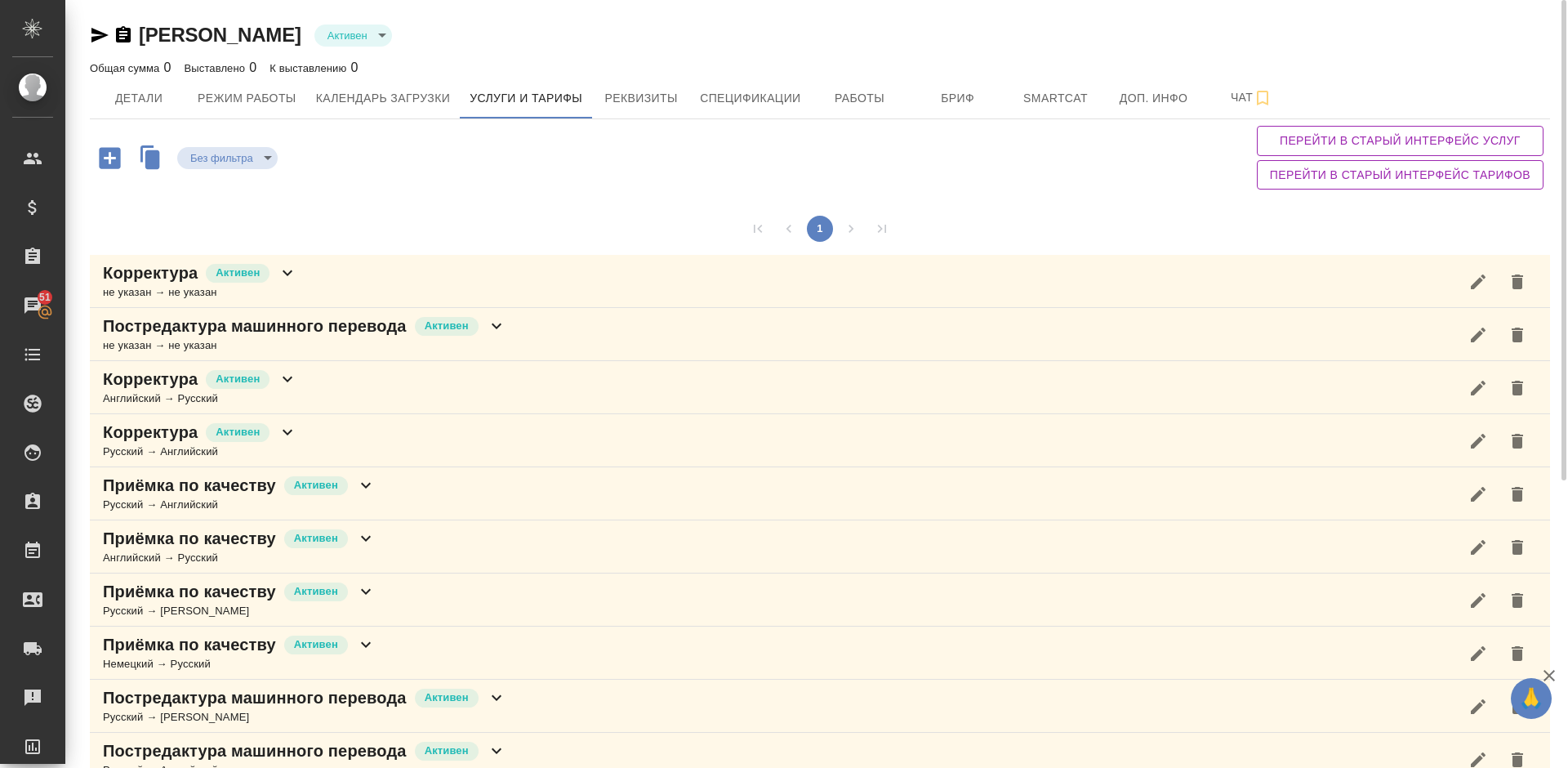
click at [409, 277] on div "Корректура [PERSON_NAME] не указан → не указан" at bounding box center [820, 281] width 1460 height 53
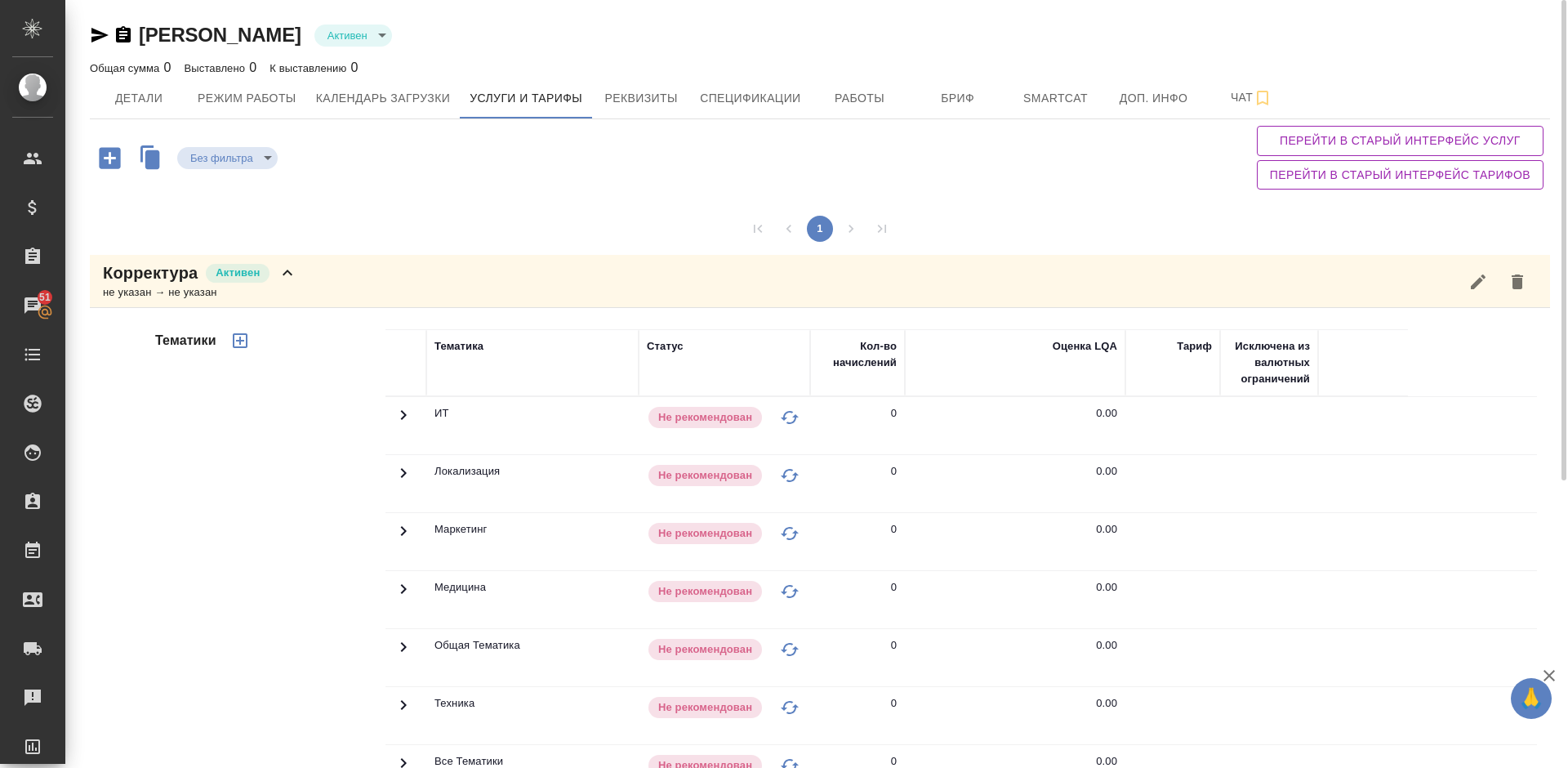
click at [299, 514] on div "Тематики" at bounding box center [268, 591] width 233 height 546
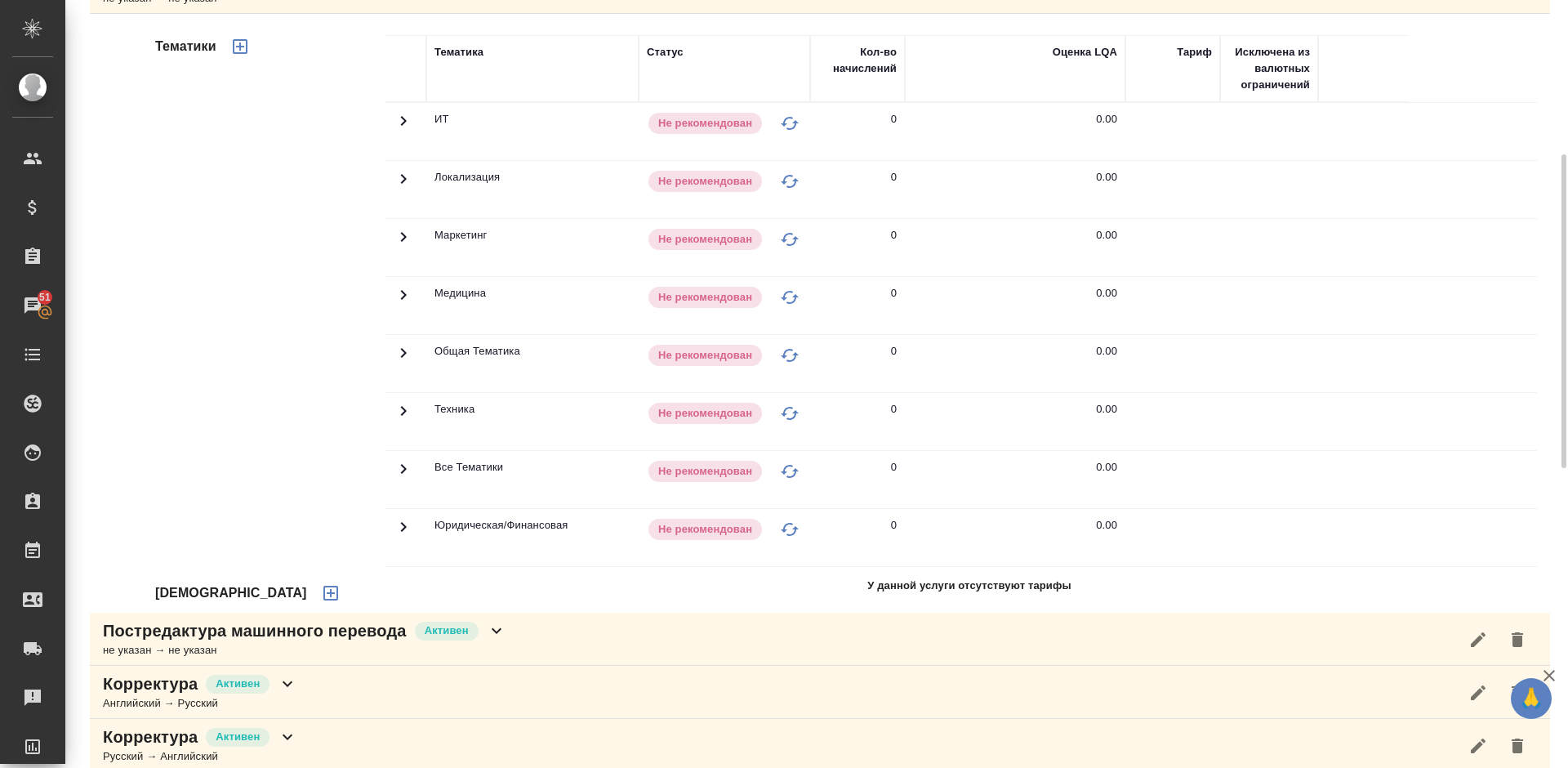
scroll to position [319, 0]
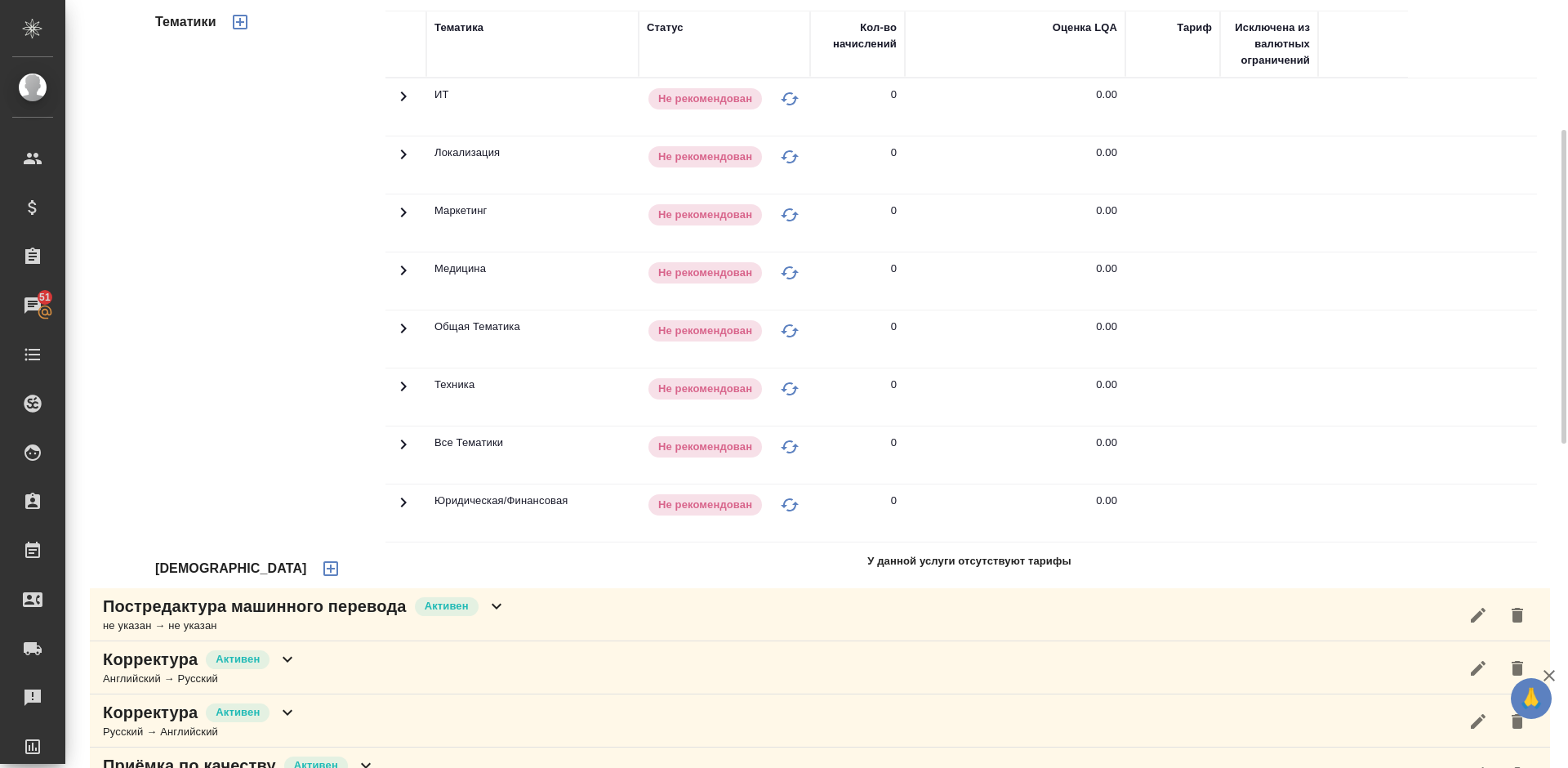
click at [323, 567] on icon "button" at bounding box center [330, 568] width 15 height 15
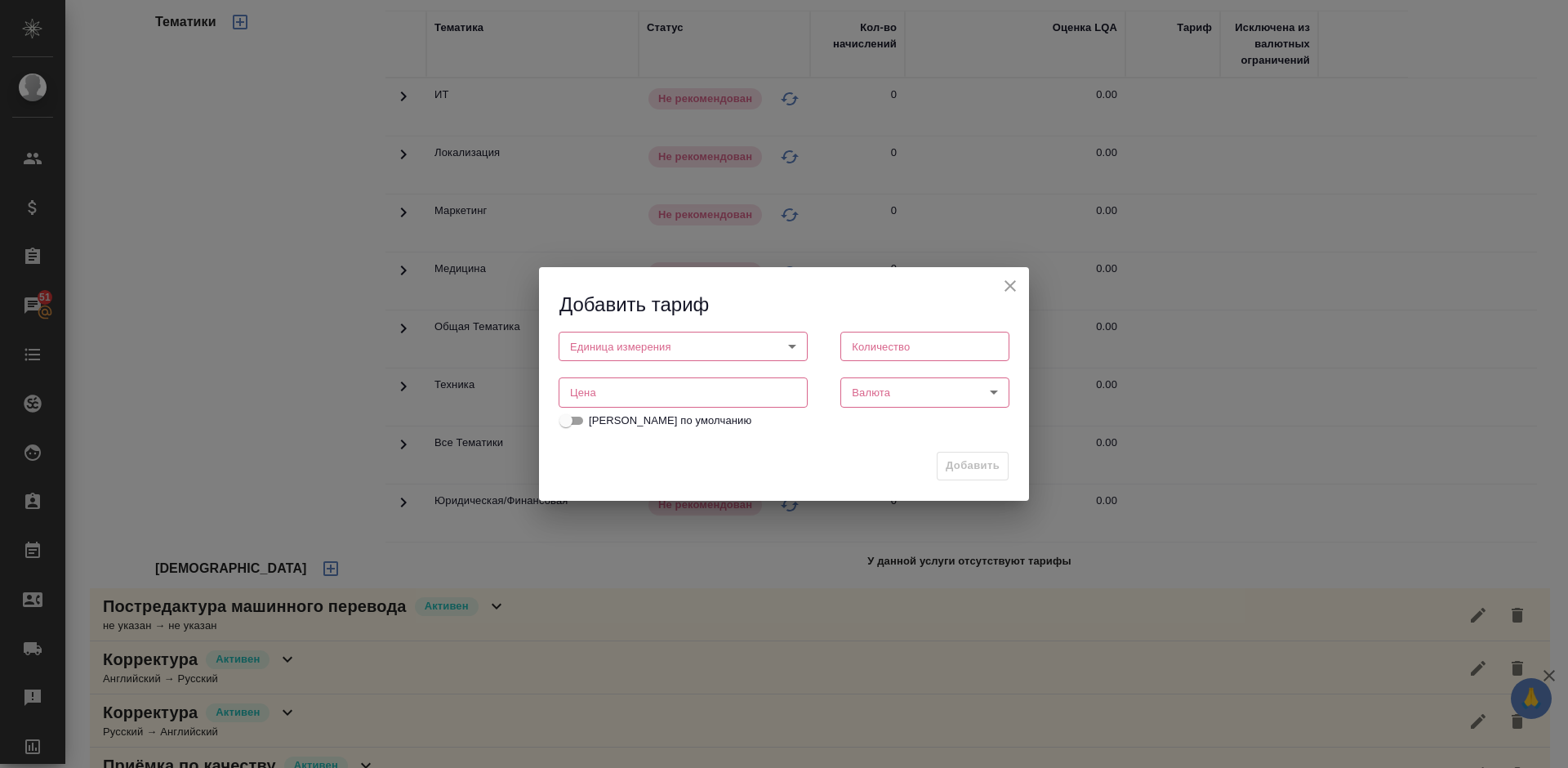
click at [655, 344] on body "🙏 .cls-1 fill:#fff; AWATERA Lazareva Anastasia Клиенты Спецификации Заказы 51 Ч…" at bounding box center [784, 384] width 1568 height 768
click at [654, 377] on li "символ" at bounding box center [682, 374] width 249 height 28
type input "5a8b1489cc6b4906c91bfd8e"
type input "1800"
click at [694, 404] on input "number" at bounding box center [682, 392] width 249 height 29
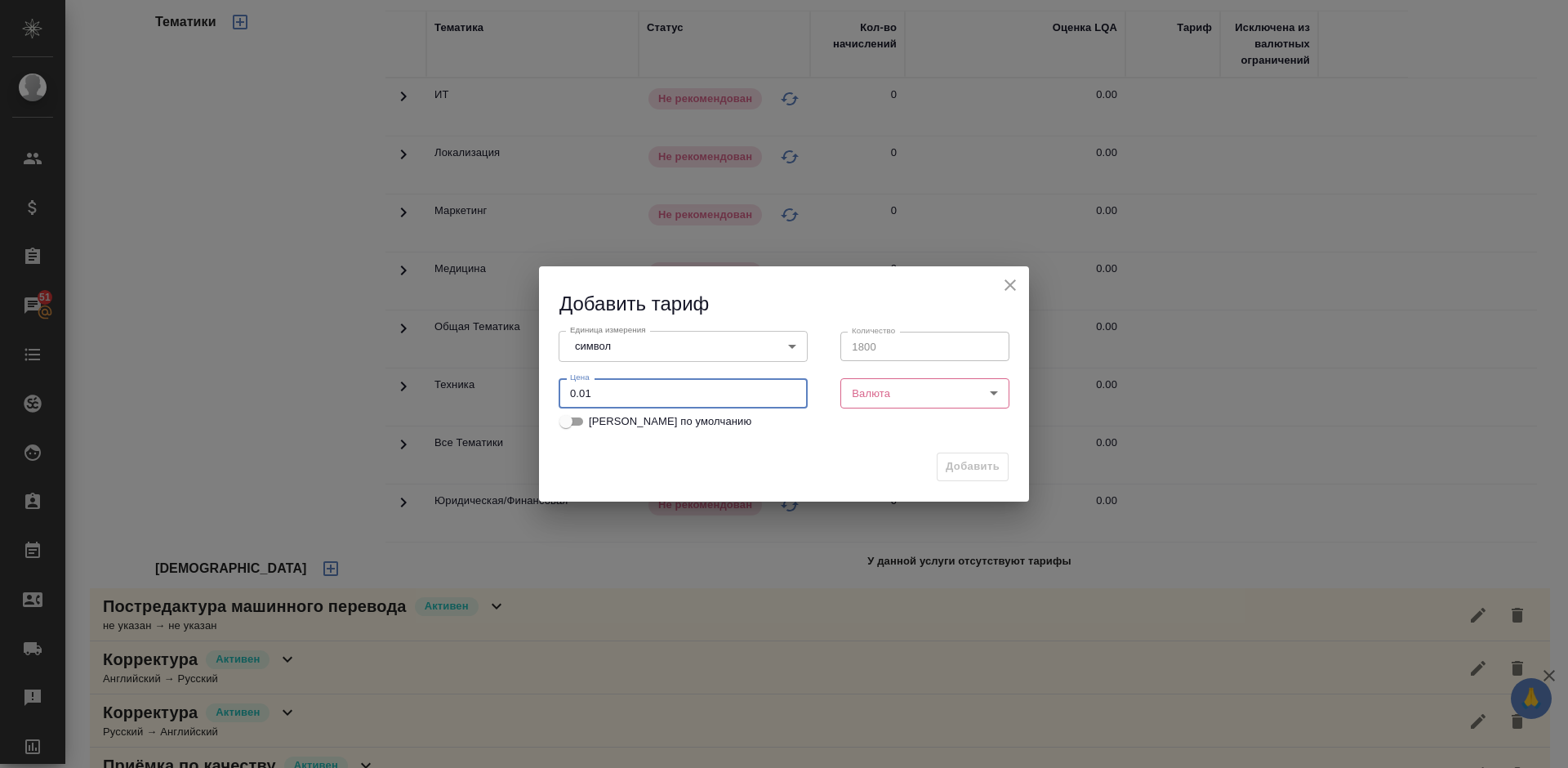
type input "0.01"
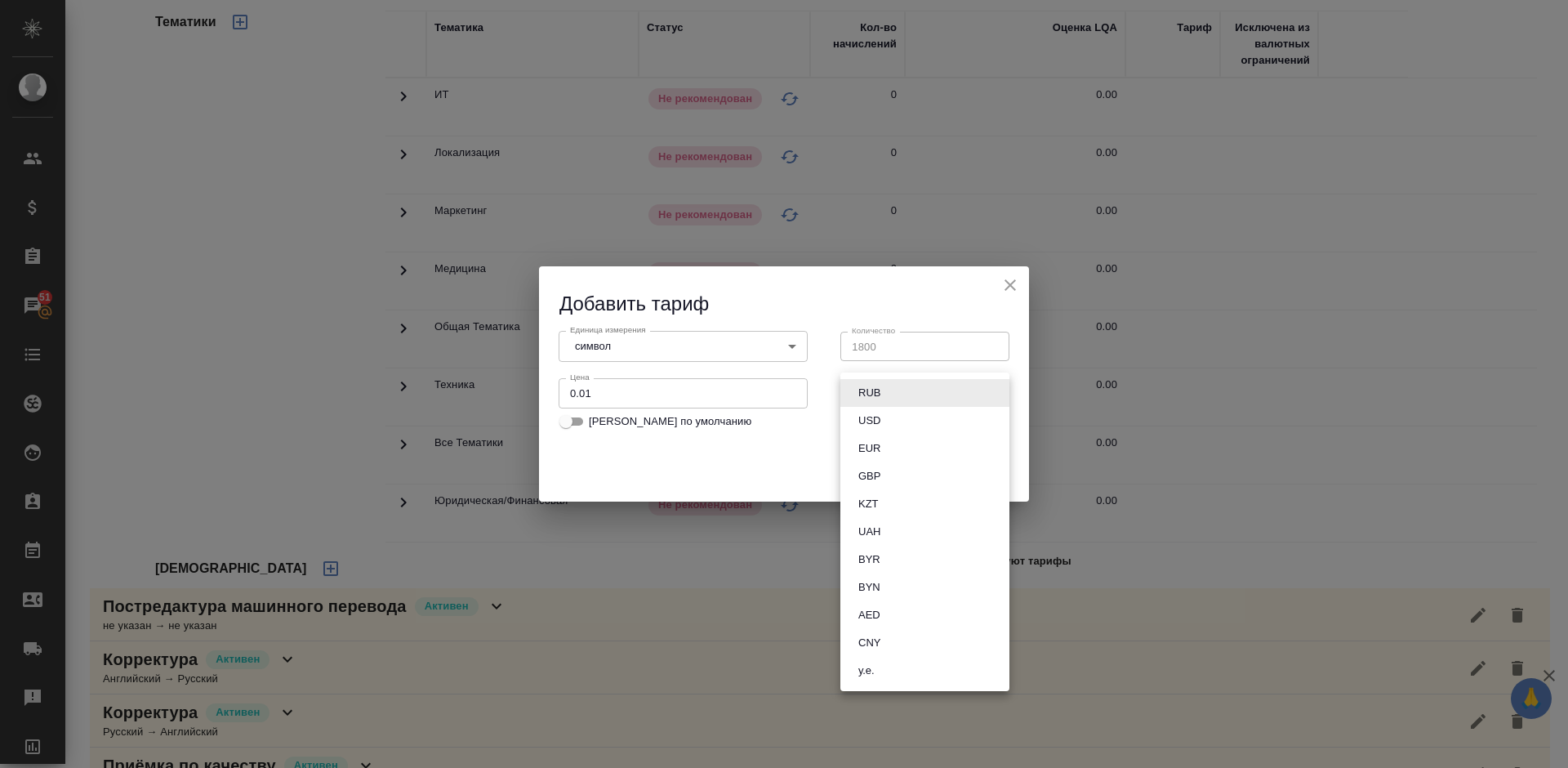
click at [930, 395] on body "🙏 .cls-1 fill:#fff; AWATERA Lazareva Anastasia Клиенты Спецификации Заказы 51 Ч…" at bounding box center [784, 384] width 1568 height 768
click at [882, 390] on button "RUB" at bounding box center [869, 393] width 32 height 18
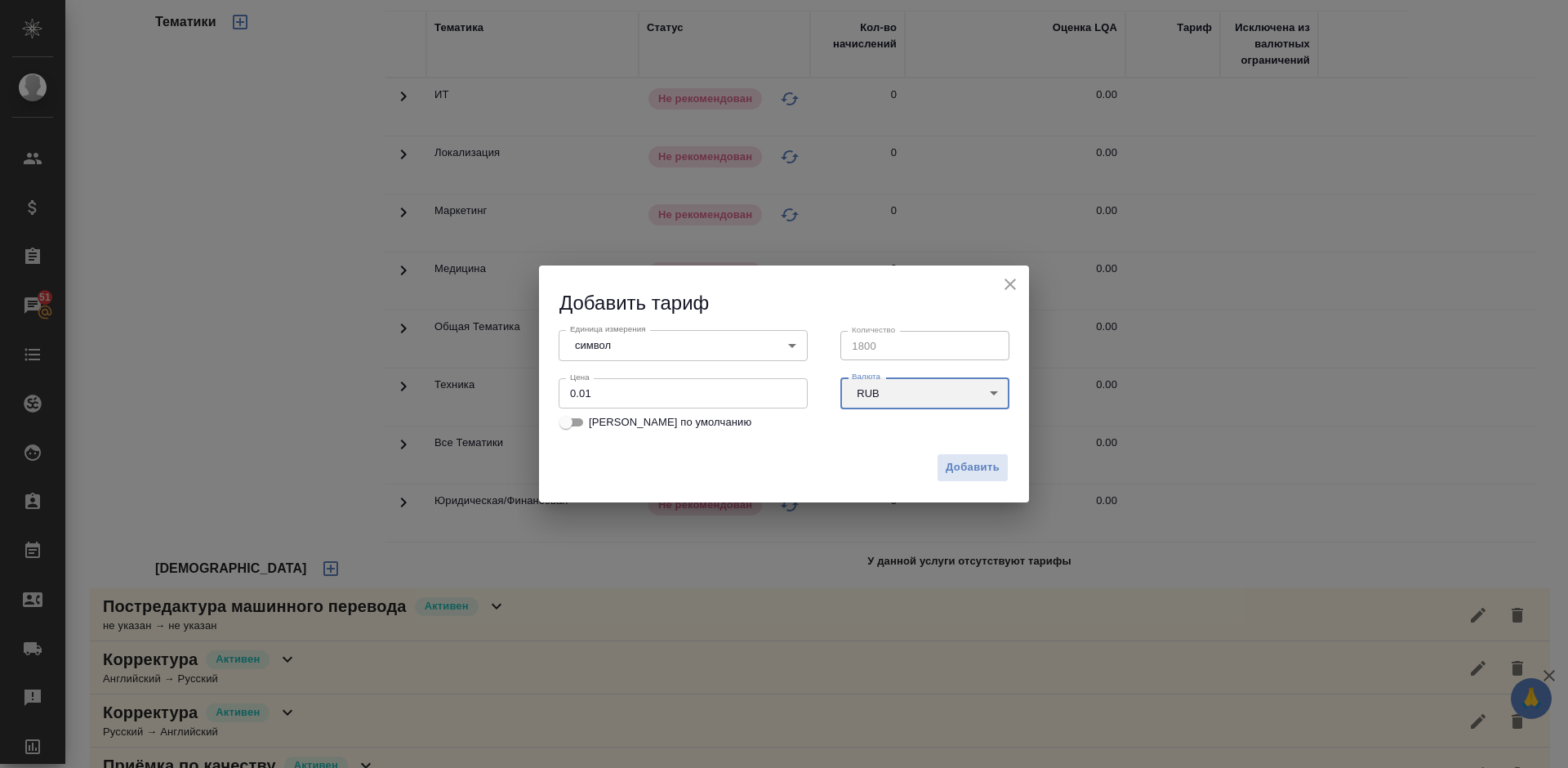
type input "RUB"
click at [740, 341] on body "🙏 .cls-1 fill:#fff; AWATERA Lazareva Anastasia Клиенты Спецификации Заказы 51 Ч…" at bounding box center [784, 384] width 1568 height 768
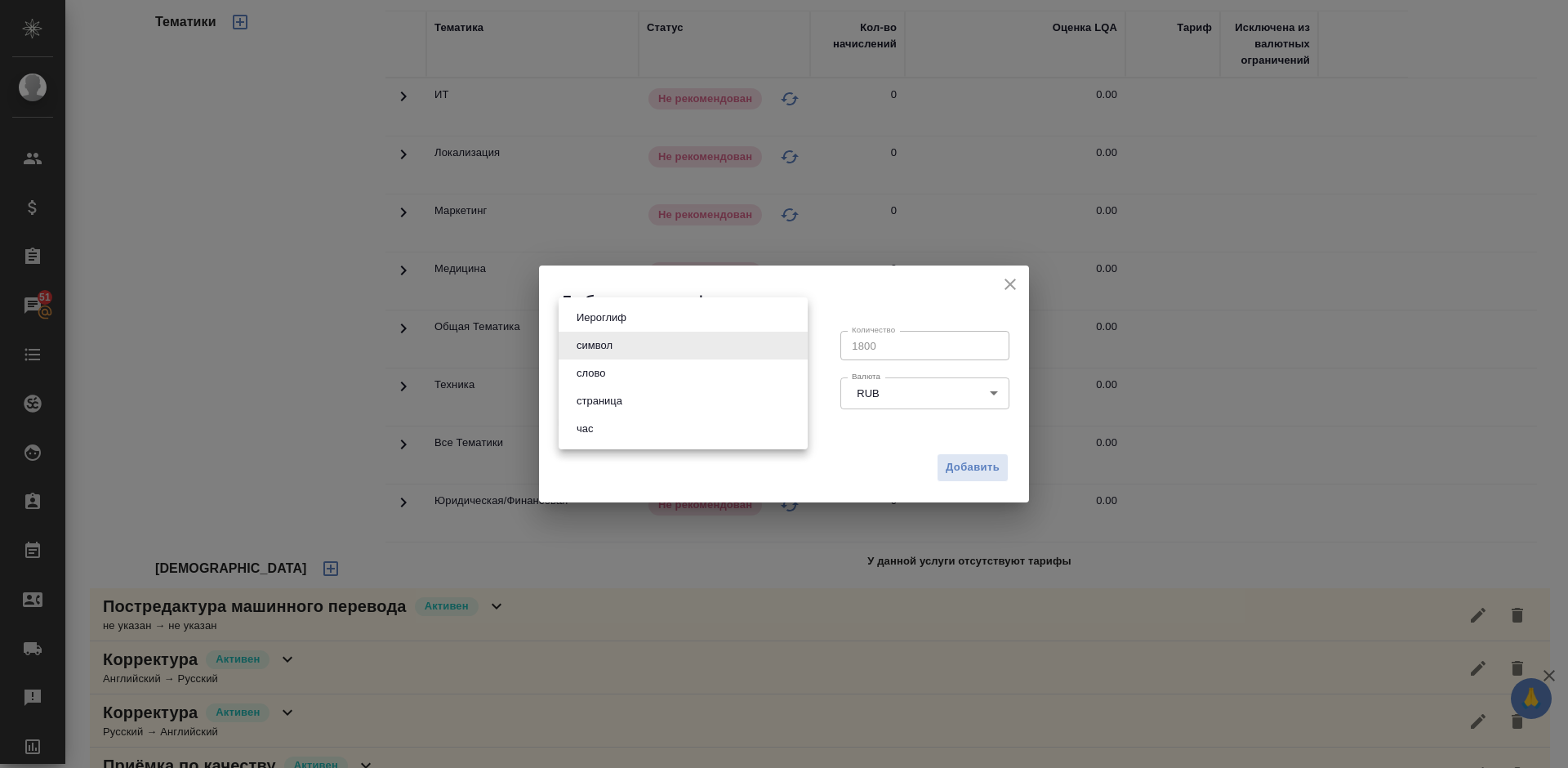
click at [662, 377] on li "слово" at bounding box center [682, 373] width 249 height 28
type input "5a8b1489cc6b4906c91bfd90"
type input "1"
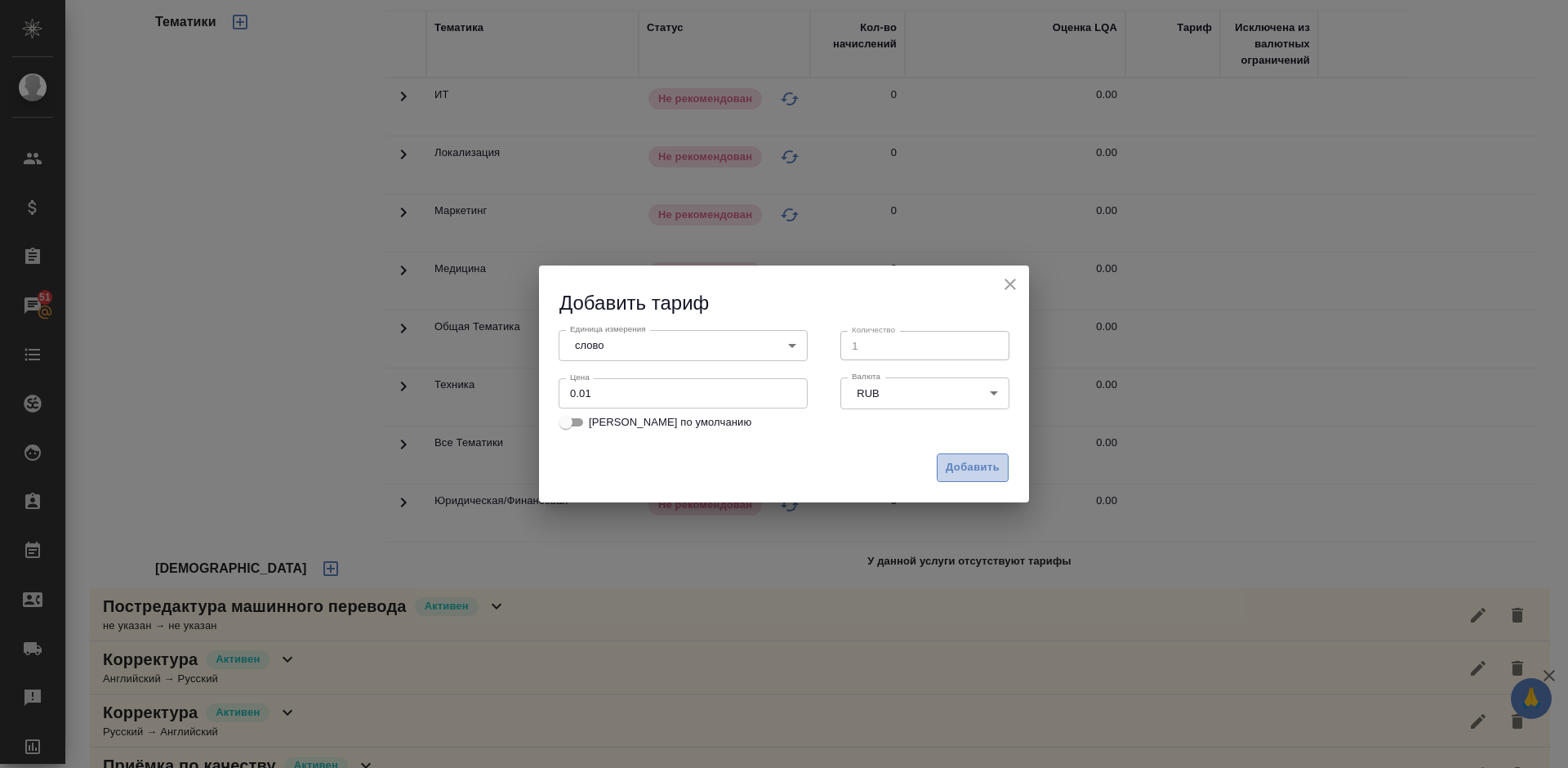
click at [969, 463] on span "Добавить" at bounding box center [972, 467] width 54 height 18
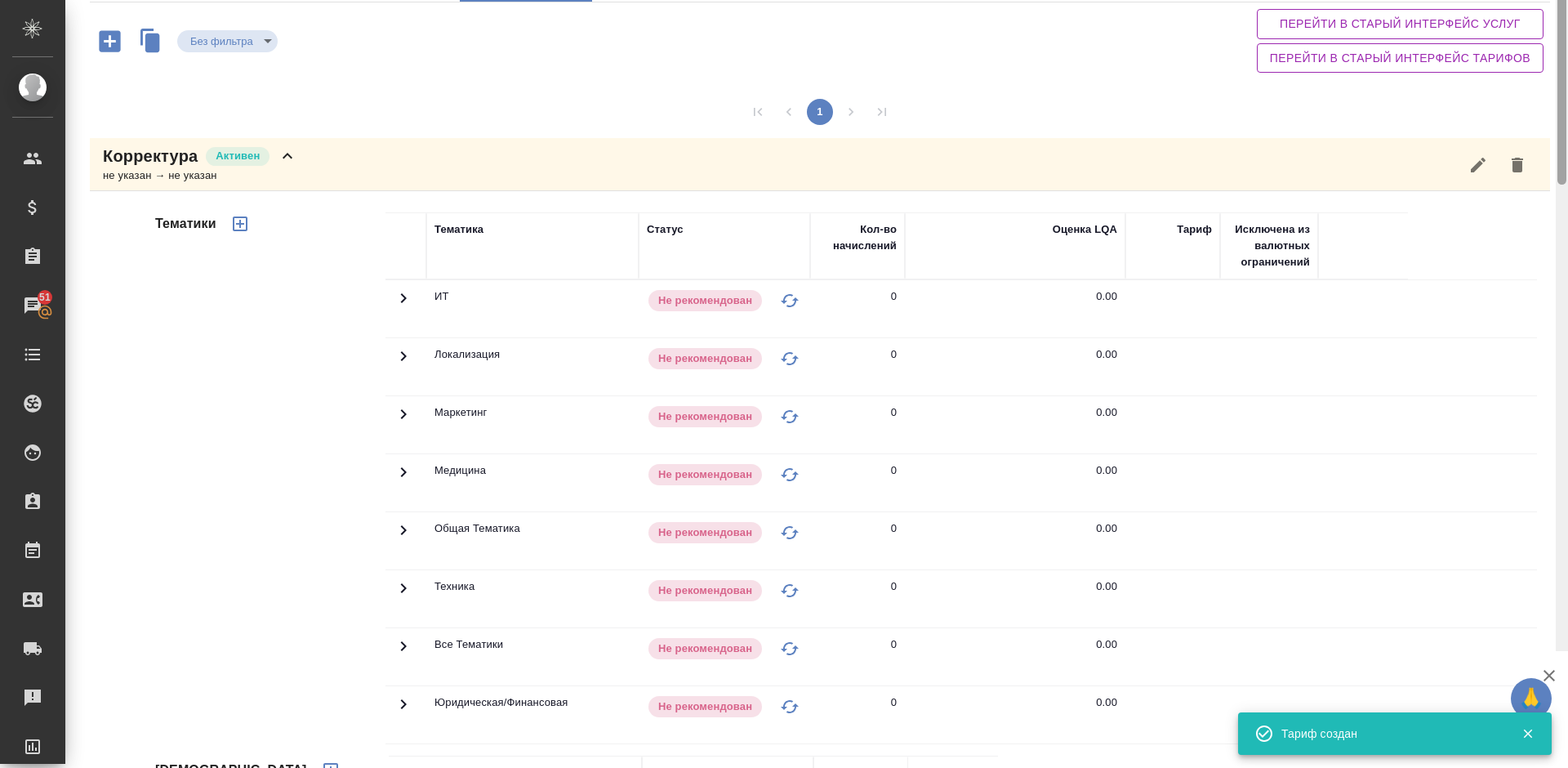
scroll to position [0, 0]
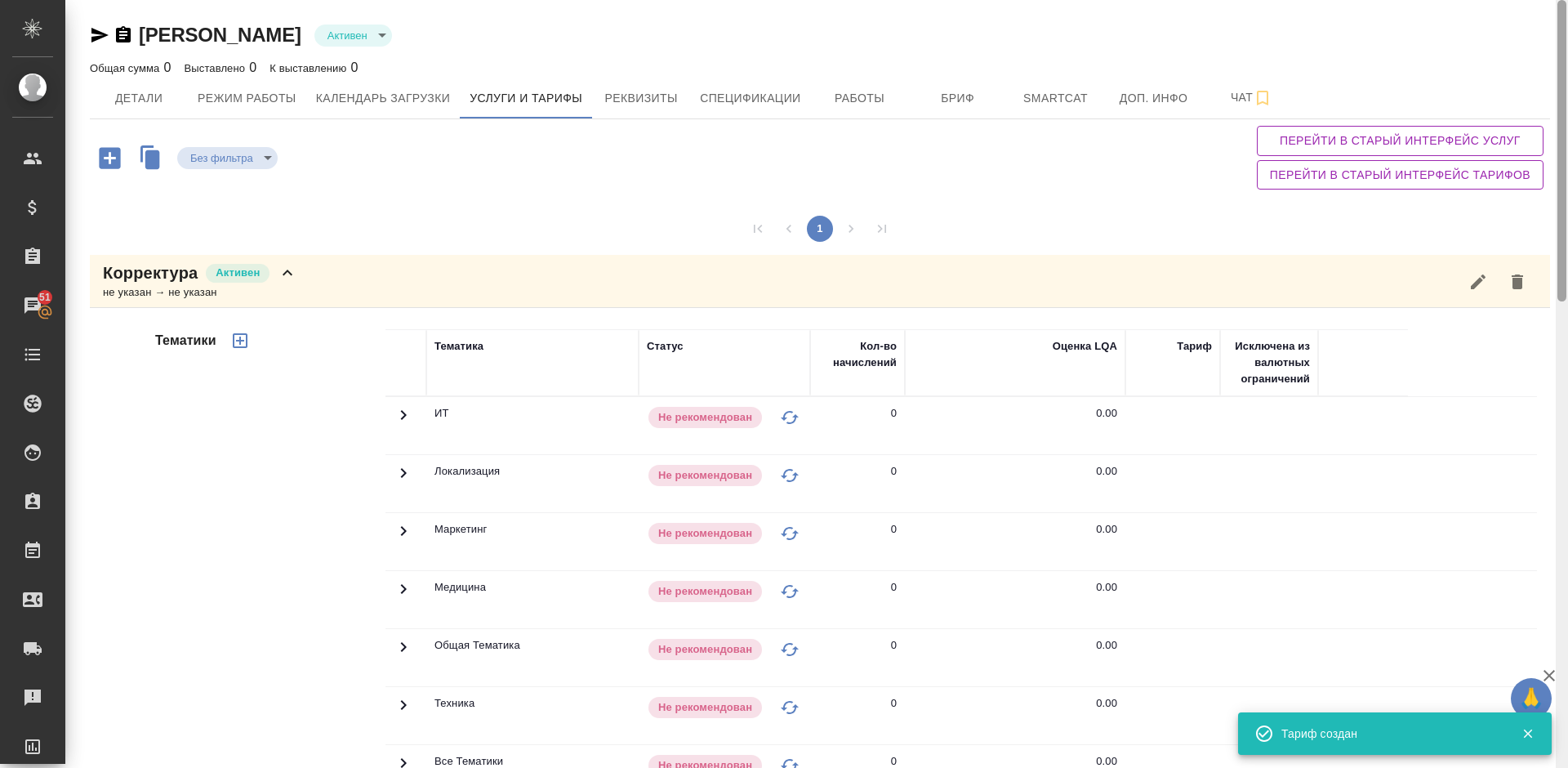
drag, startPoint x: 1558, startPoint y: 430, endPoint x: 1561, endPoint y: 249, distance: 181.0
click at [1561, 249] on div at bounding box center [1561, 151] width 9 height 301
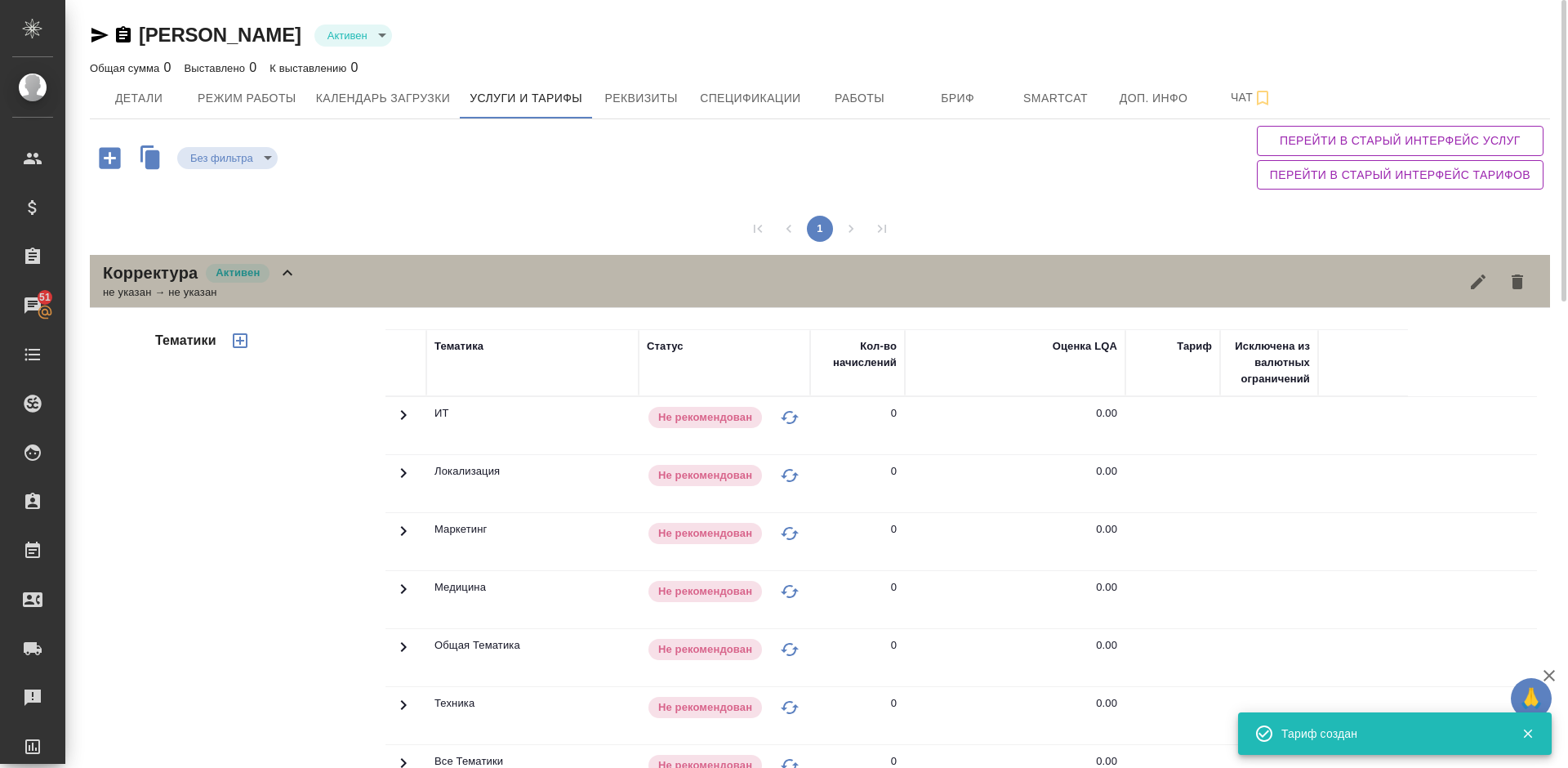
click at [448, 281] on div "Корректура Активен не указан → не указан" at bounding box center [820, 281] width 1460 height 53
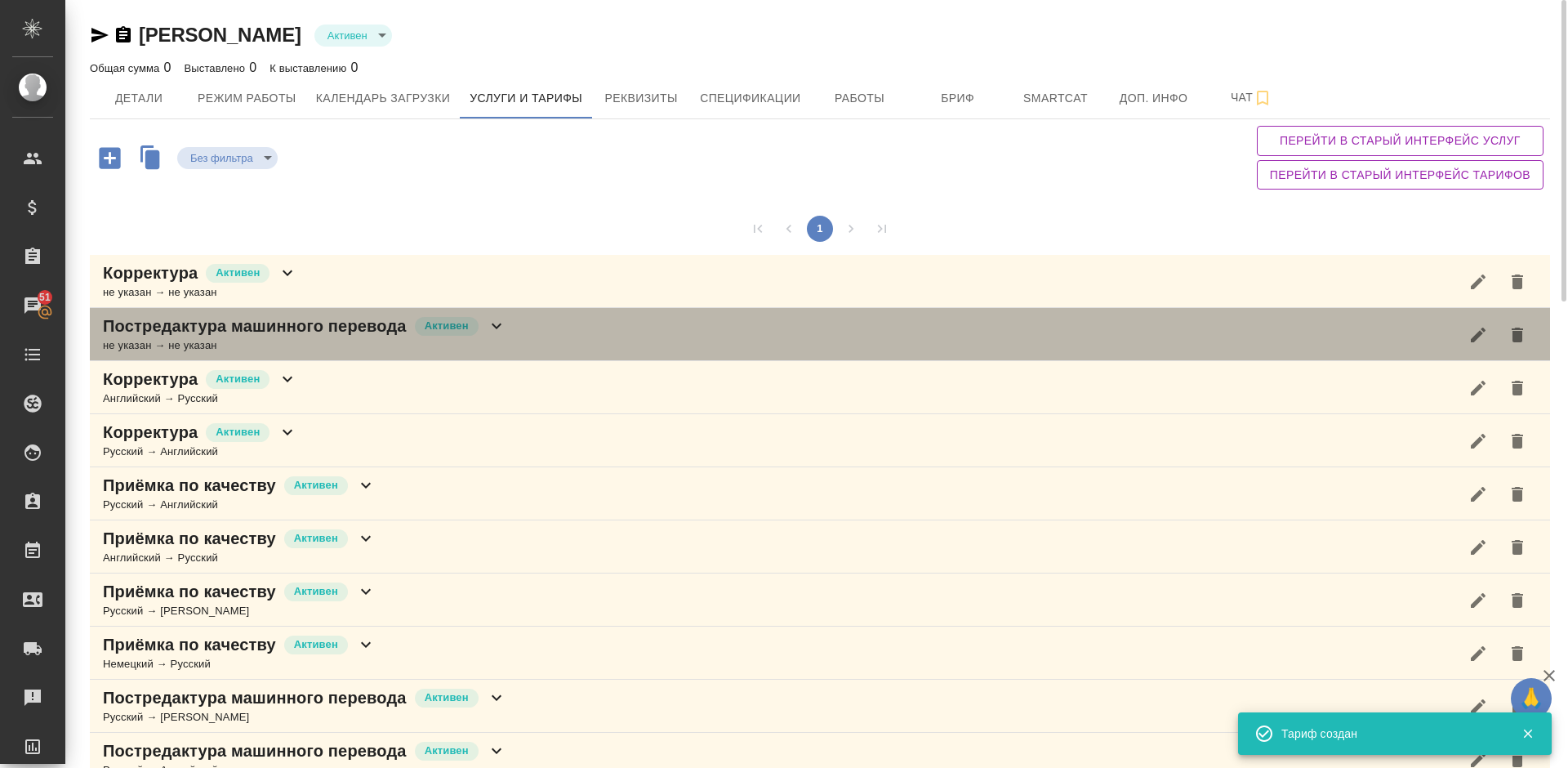
click at [461, 339] on div "не указан → не указан" at bounding box center [305, 345] width 403 height 17
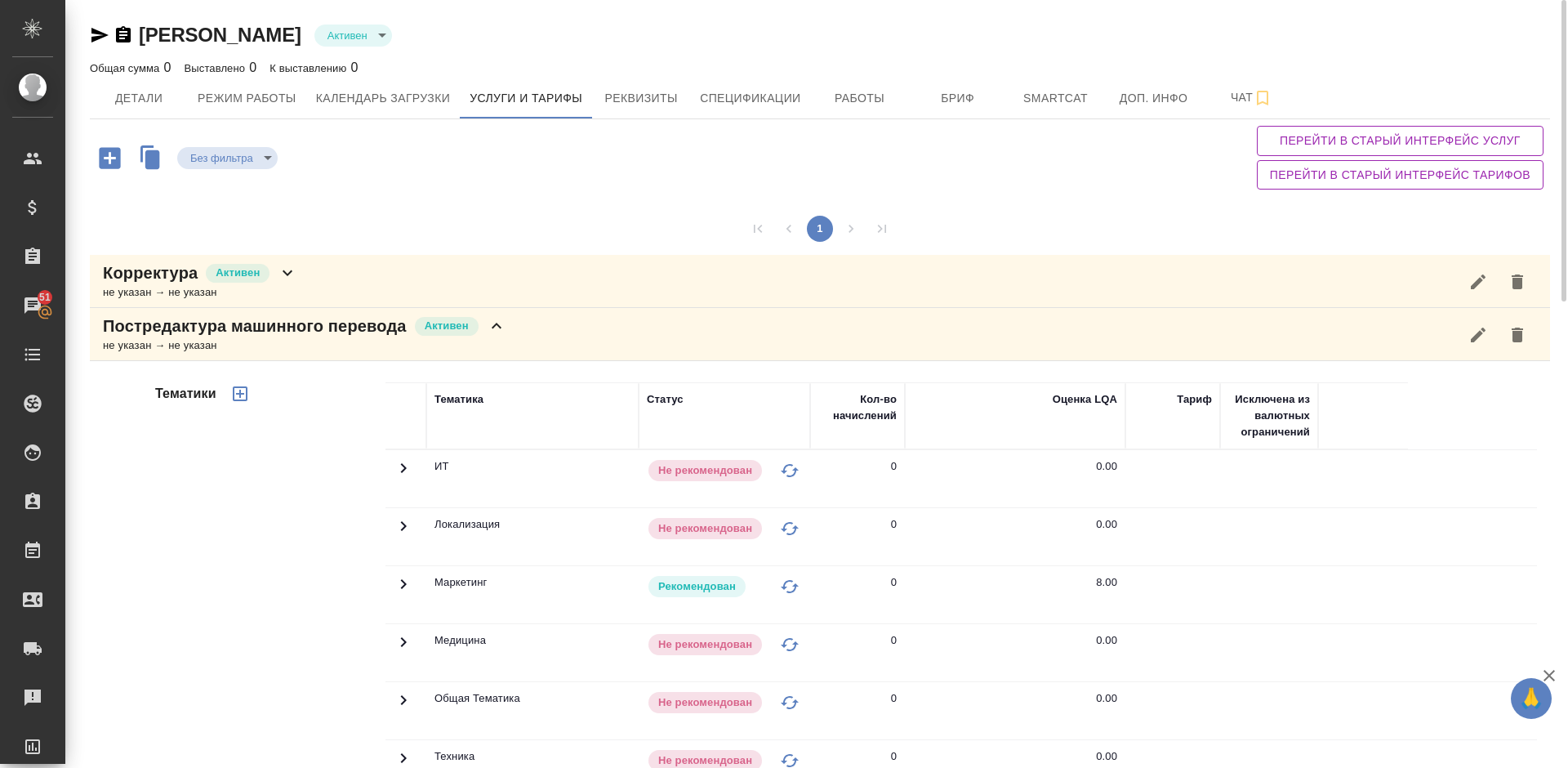
click at [269, 615] on div "Тематики" at bounding box center [268, 644] width 233 height 546
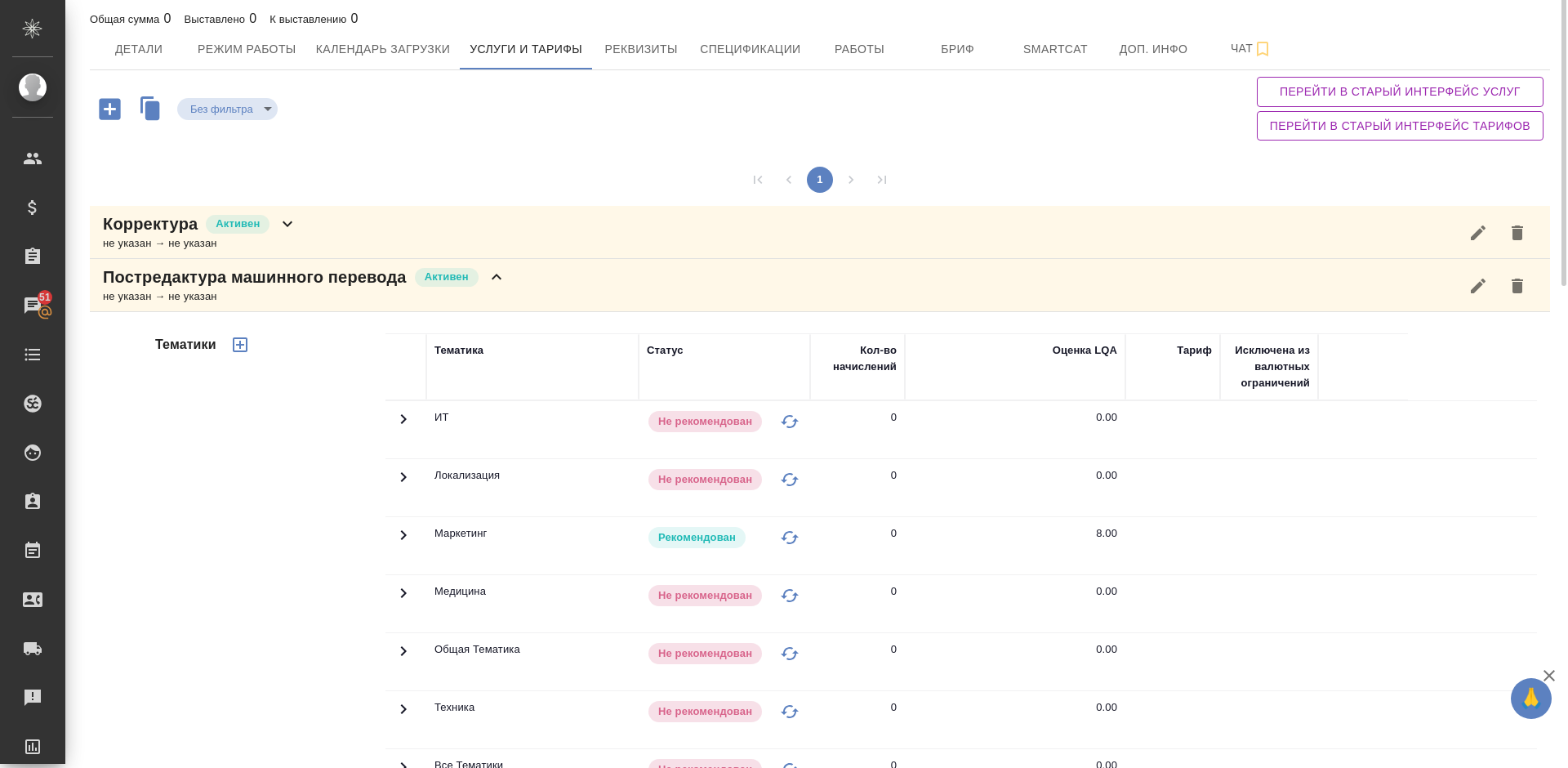
scroll to position [25, 0]
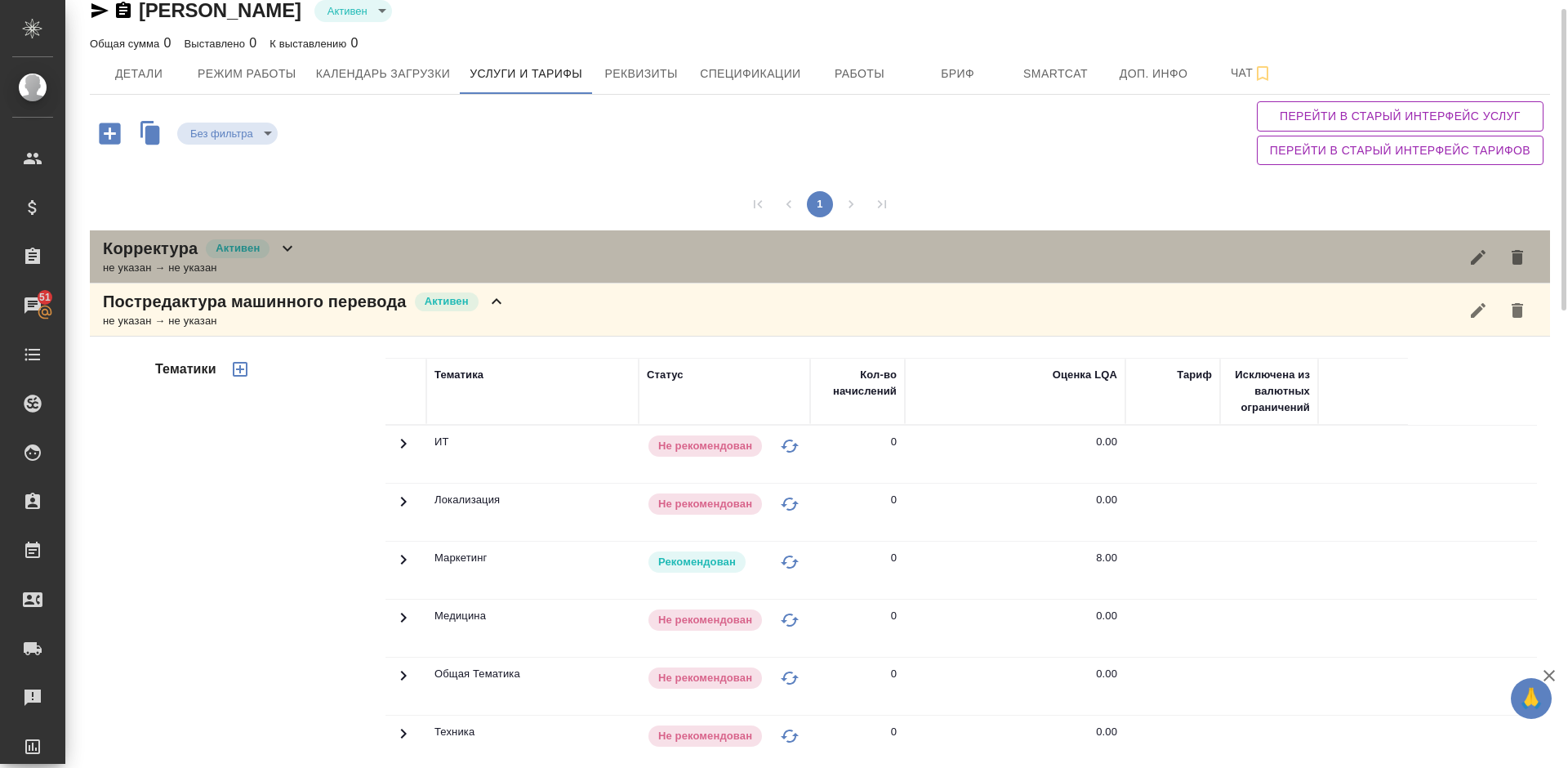
click at [342, 254] on div "Корректура Активен не указан → не указан" at bounding box center [820, 257] width 1460 height 53
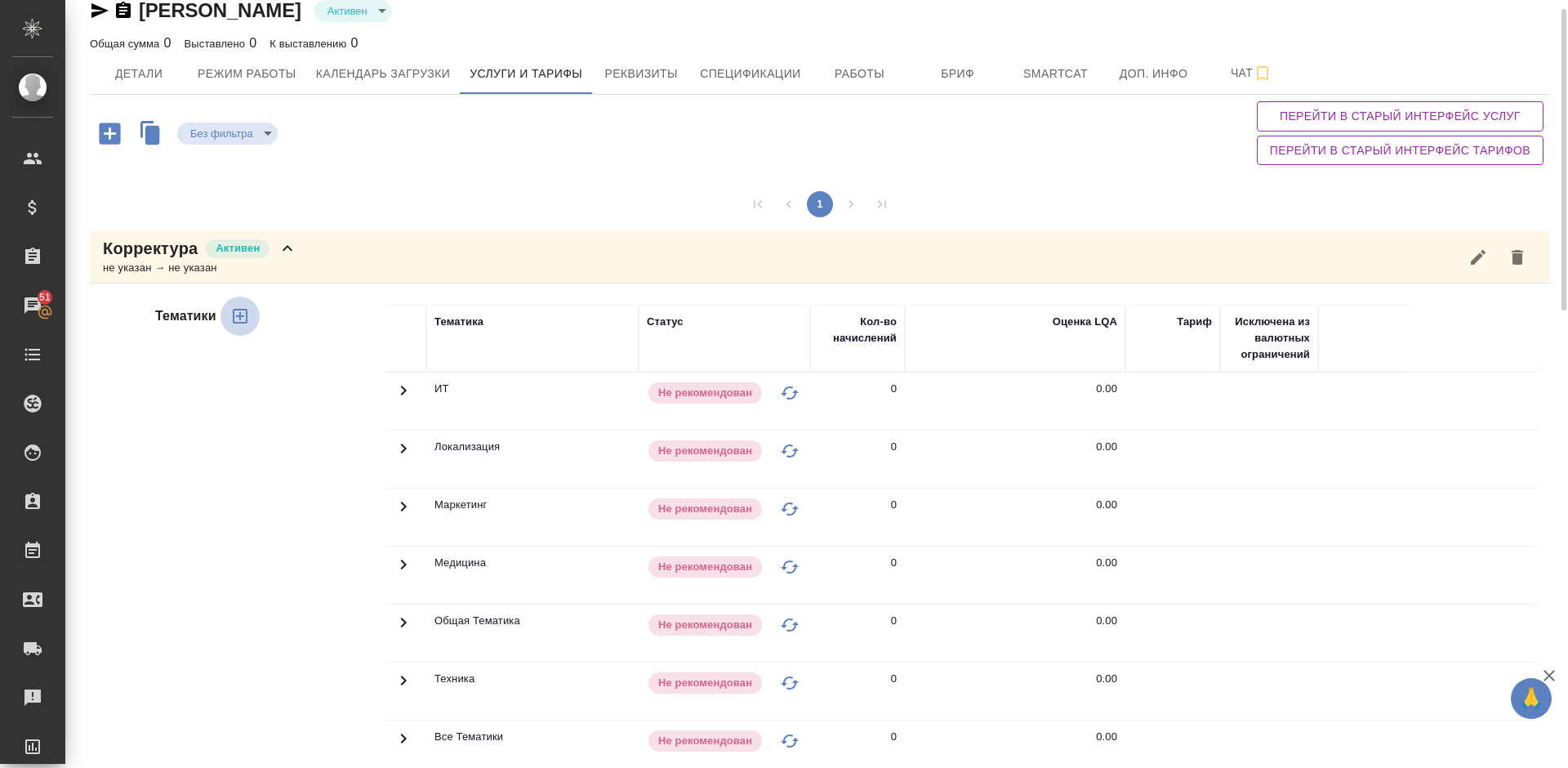
click at [247, 328] on button "button" at bounding box center [239, 316] width 40 height 40
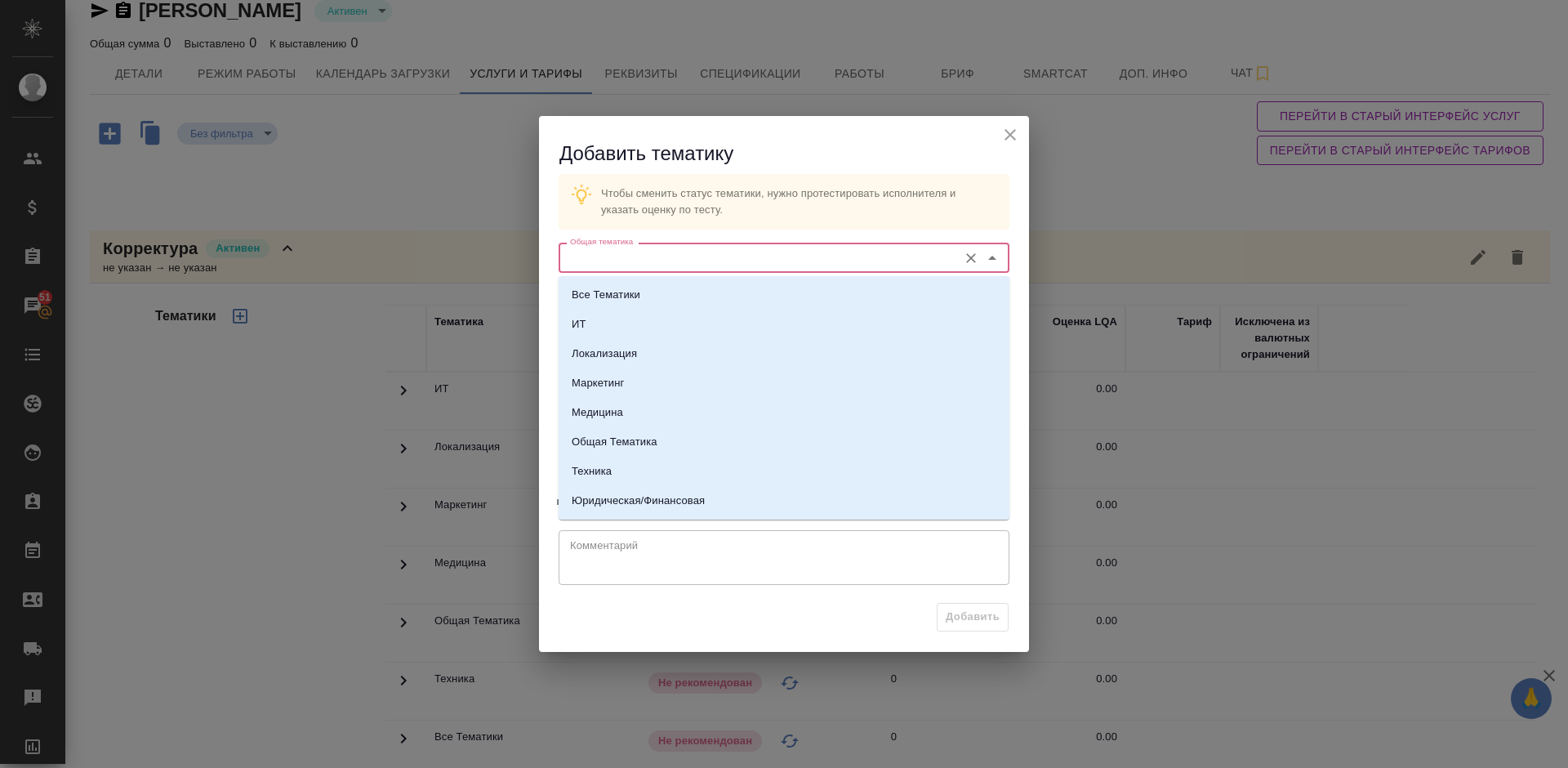
click at [666, 258] on input "Общая тематика" at bounding box center [756, 257] width 386 height 19
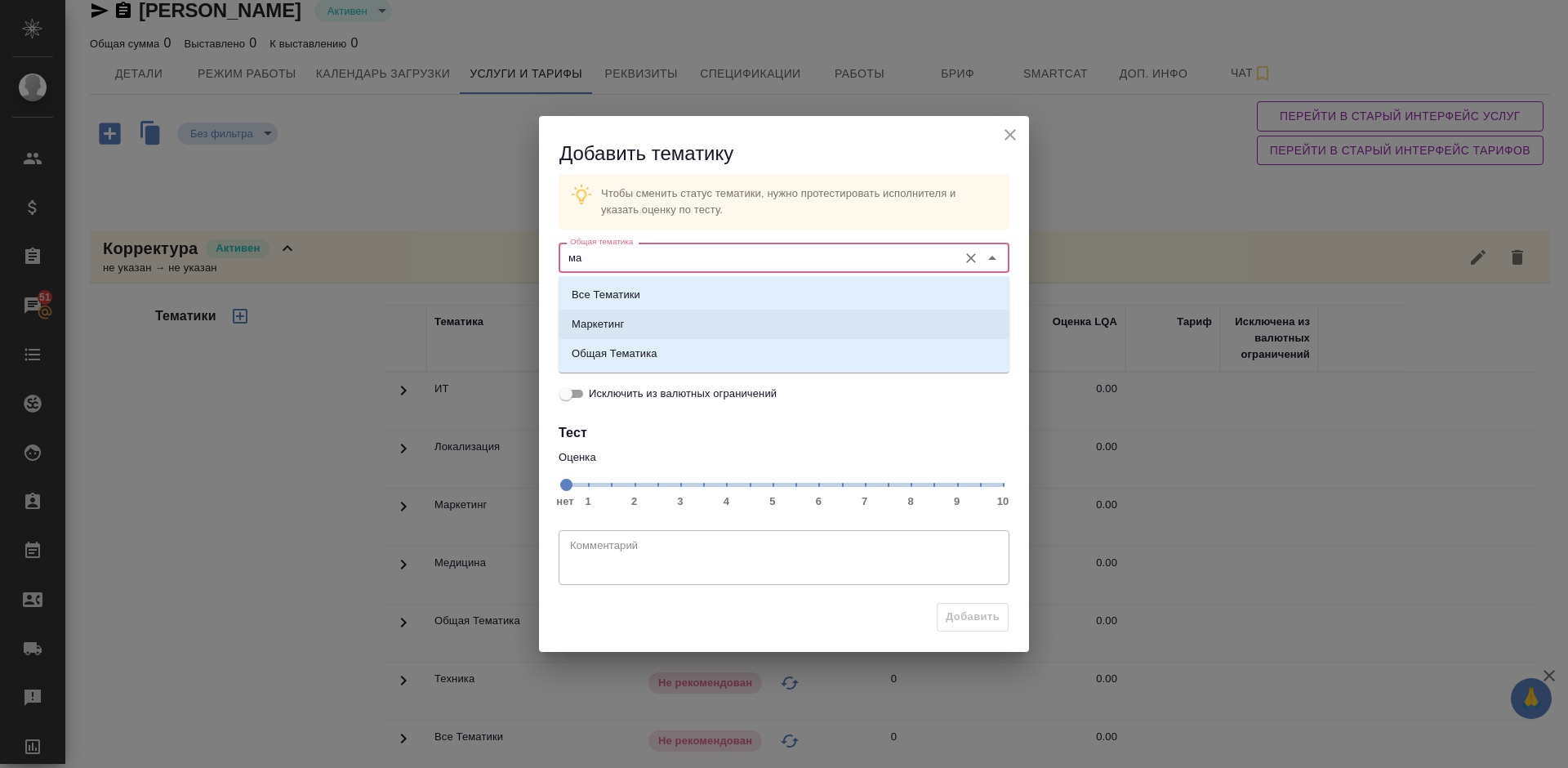
click at [670, 329] on li "Маркетинг" at bounding box center [784, 323] width 451 height 29
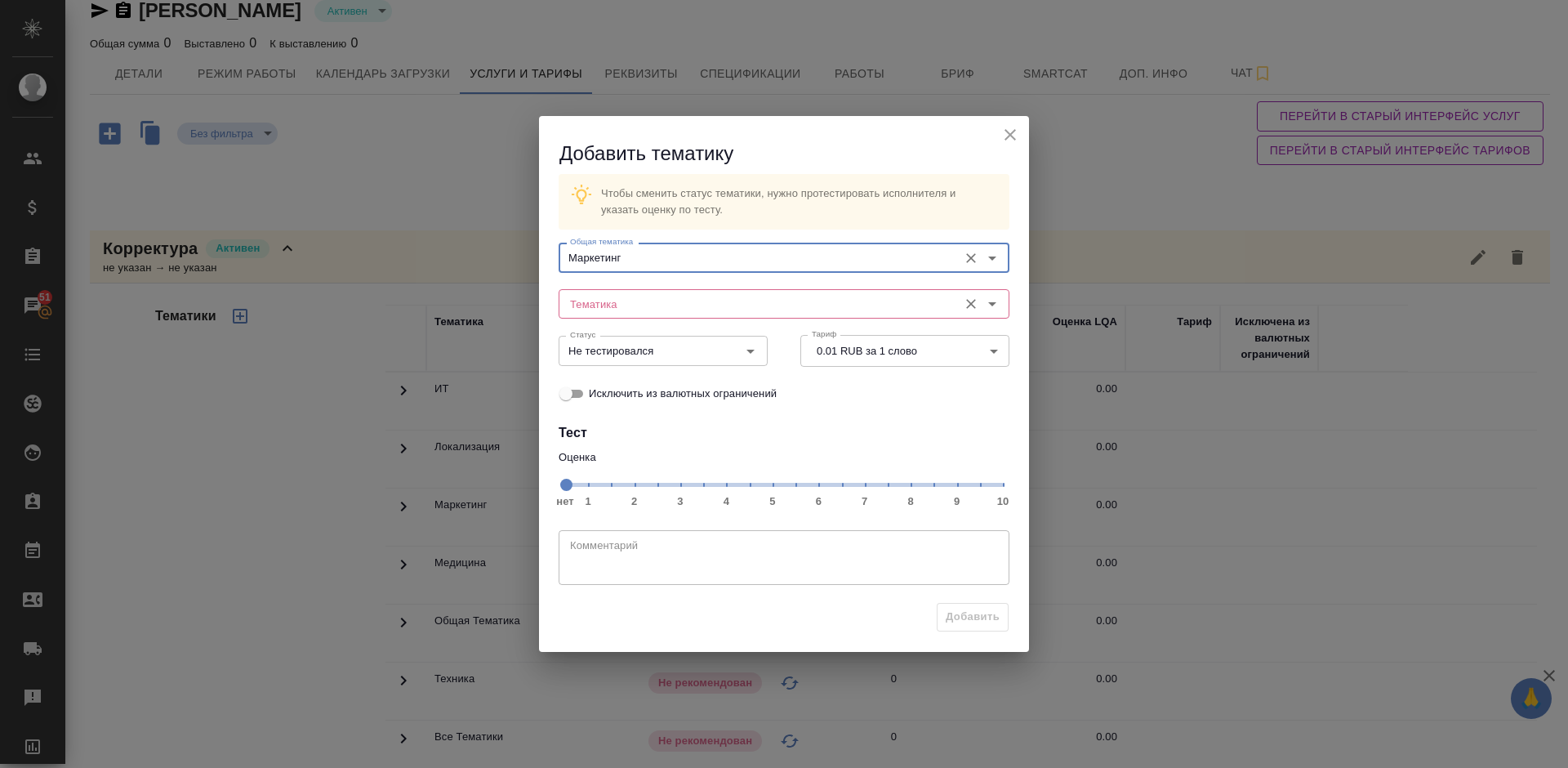
type input "Маркетинг"
click at [642, 297] on input "Тематика" at bounding box center [756, 304] width 386 height 19
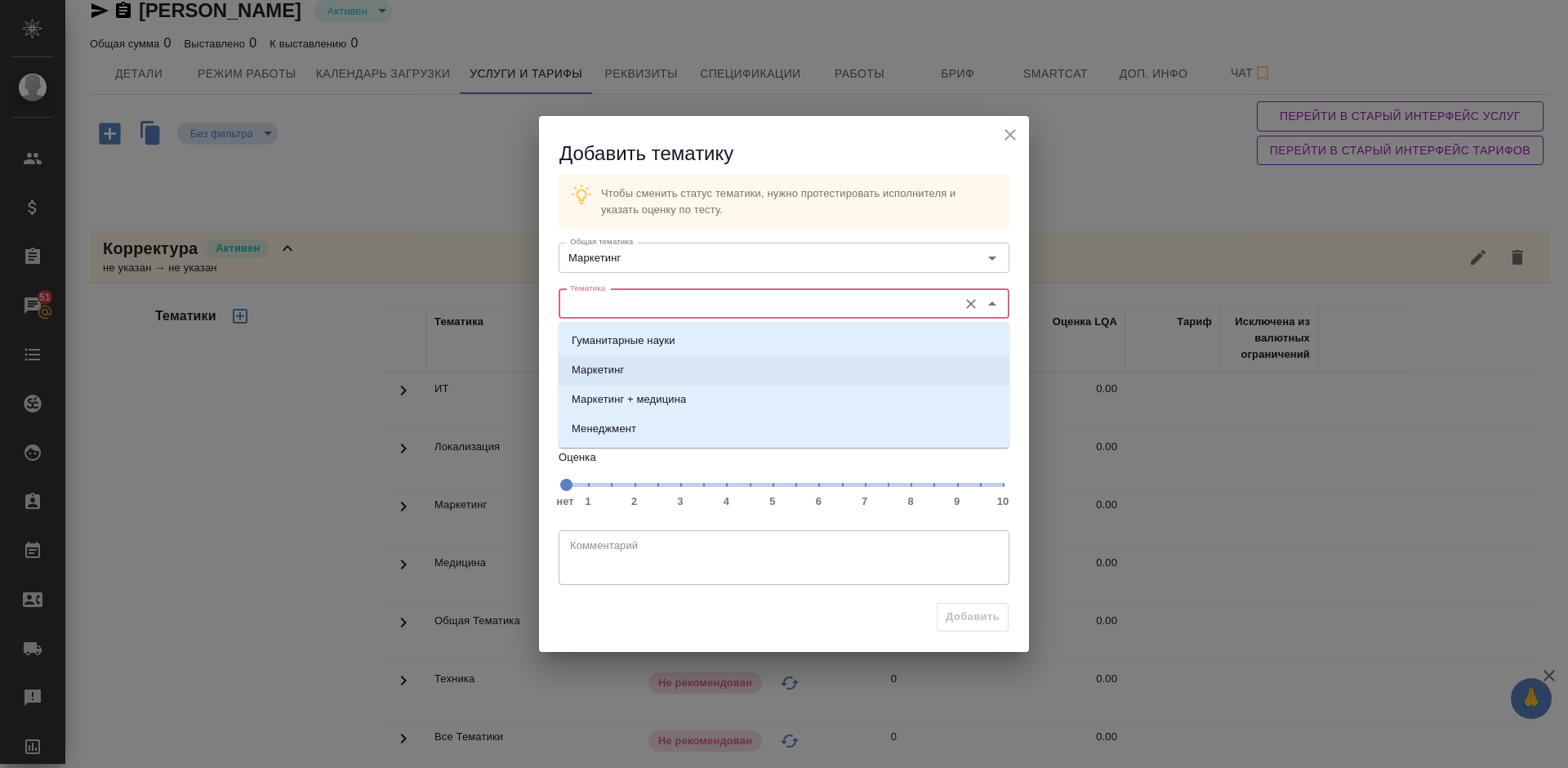
click at [638, 368] on li "Маркетинг" at bounding box center [784, 369] width 451 height 29
type input "Маркетинг"
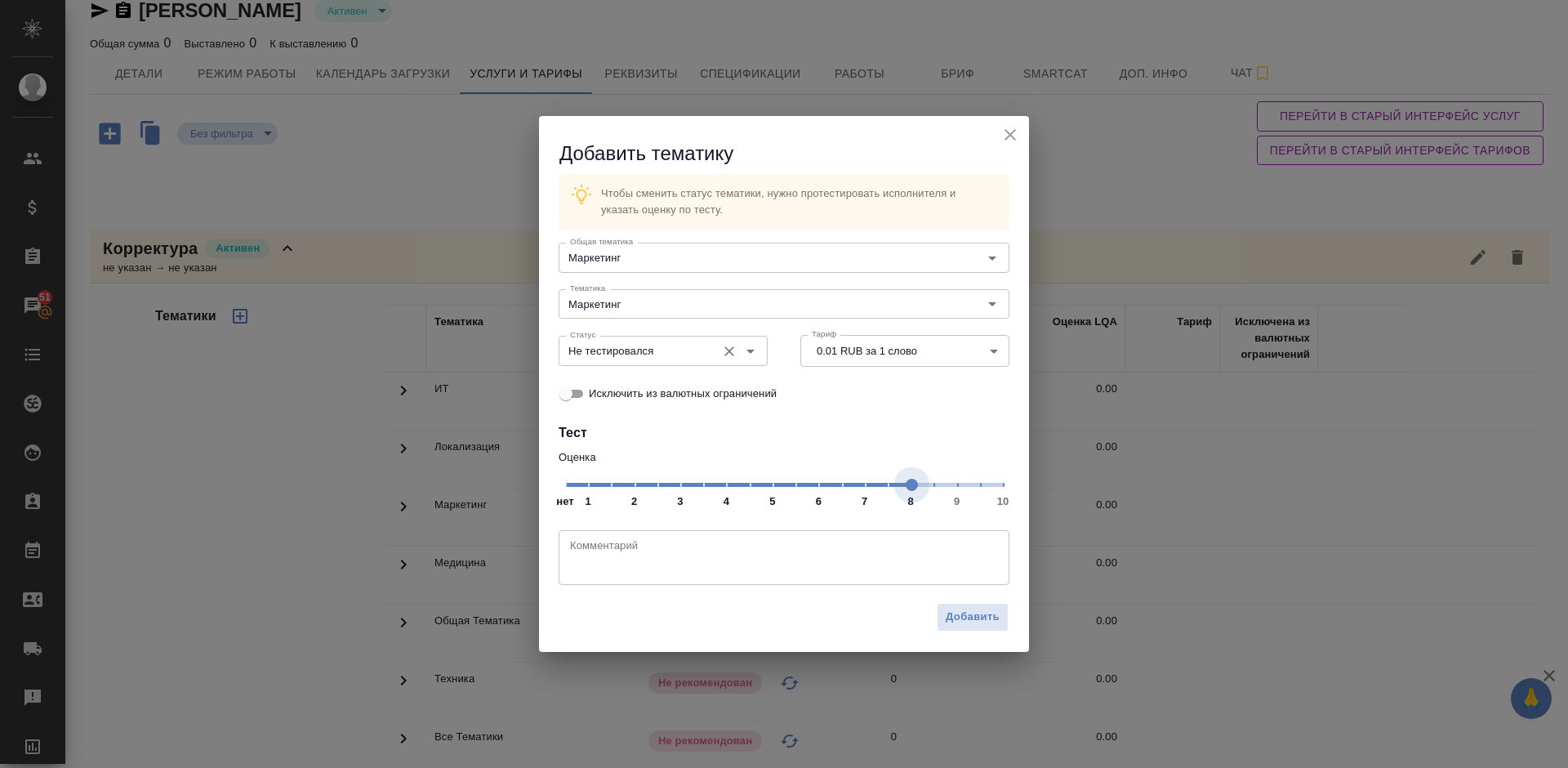
drag, startPoint x: 883, startPoint y: 486, endPoint x: 731, endPoint y: 358, distance: 198.7
click at [905, 491] on span at bounding box center [911, 484] width 12 height 12
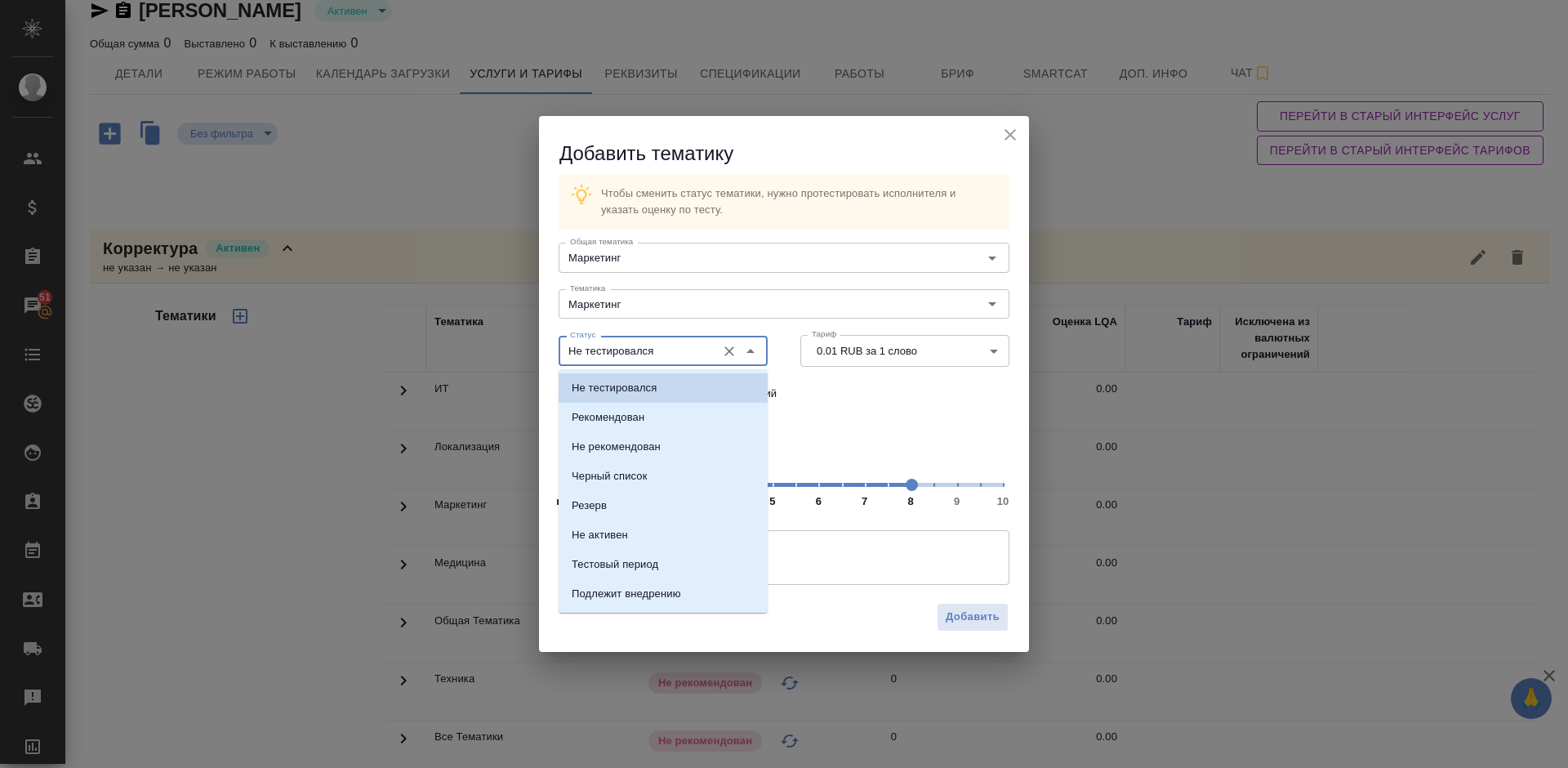
click at [702, 350] on input "Не тестировался" at bounding box center [636, 351] width 144 height 19
click at [691, 412] on li "Рекомендован" at bounding box center [662, 417] width 209 height 29
type input "Рекомендован"
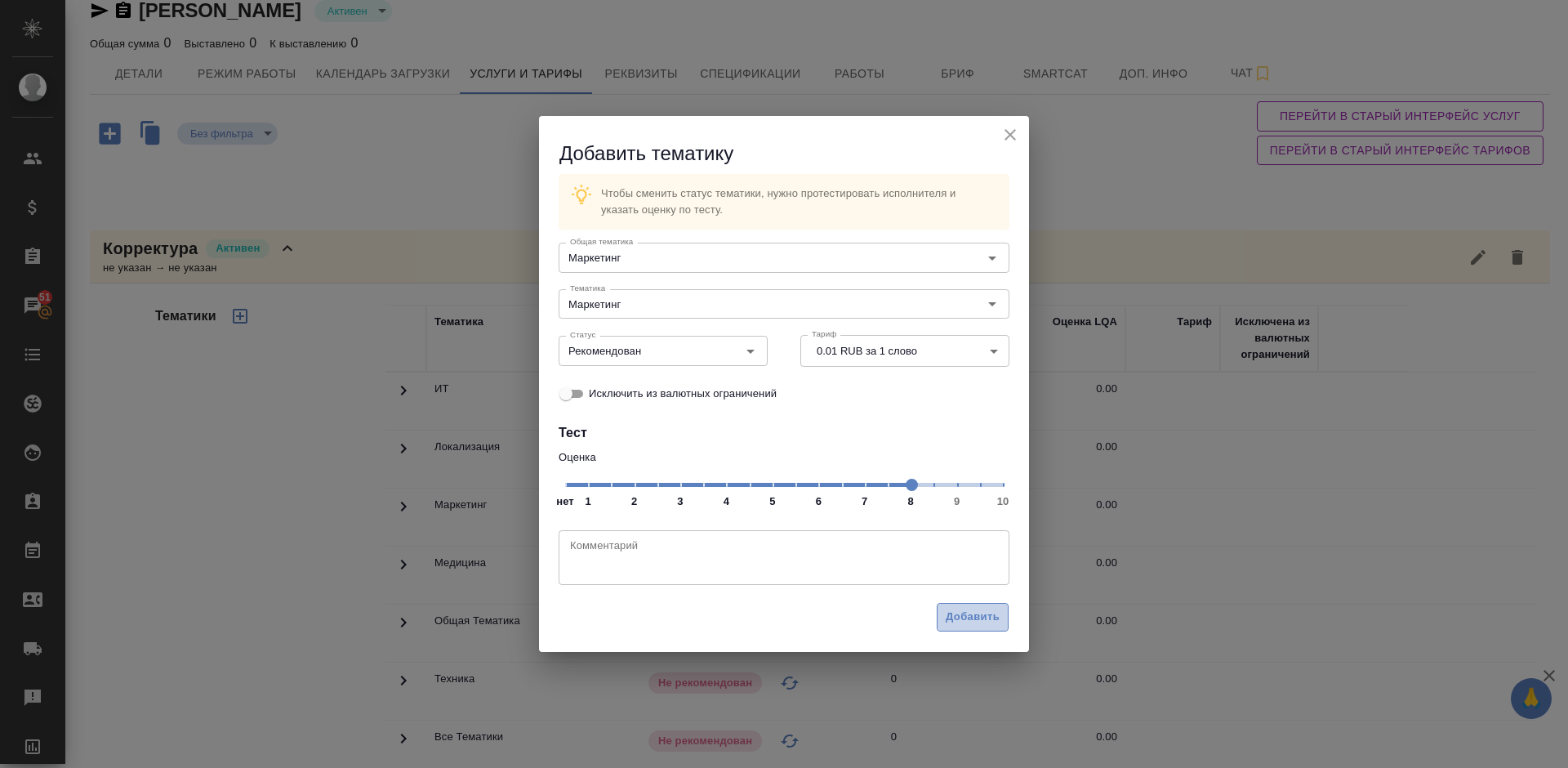
click at [951, 617] on span "Добавить" at bounding box center [972, 617] width 54 height 18
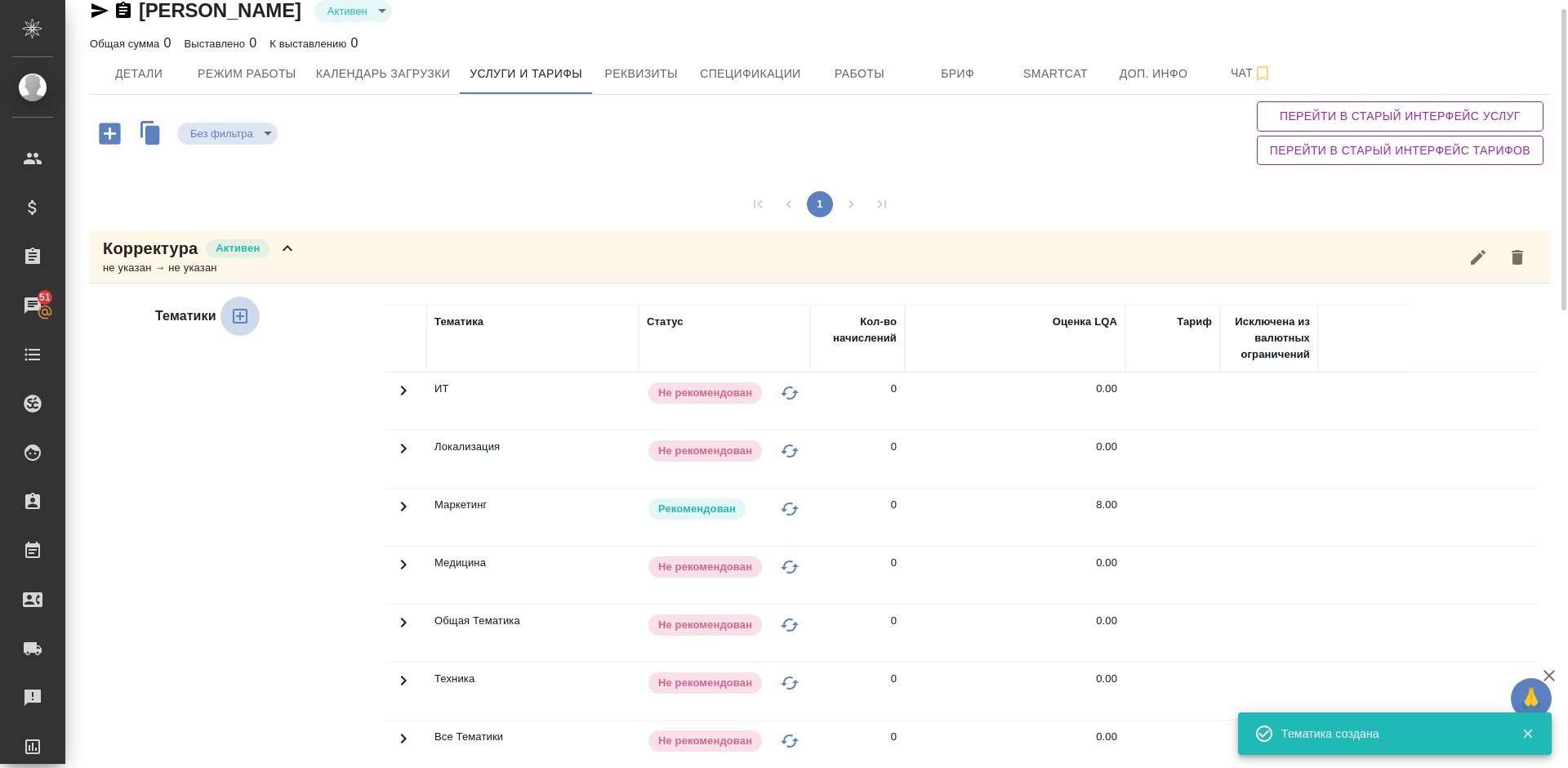
click at [235, 311] on icon "button" at bounding box center [240, 316] width 19 height 19
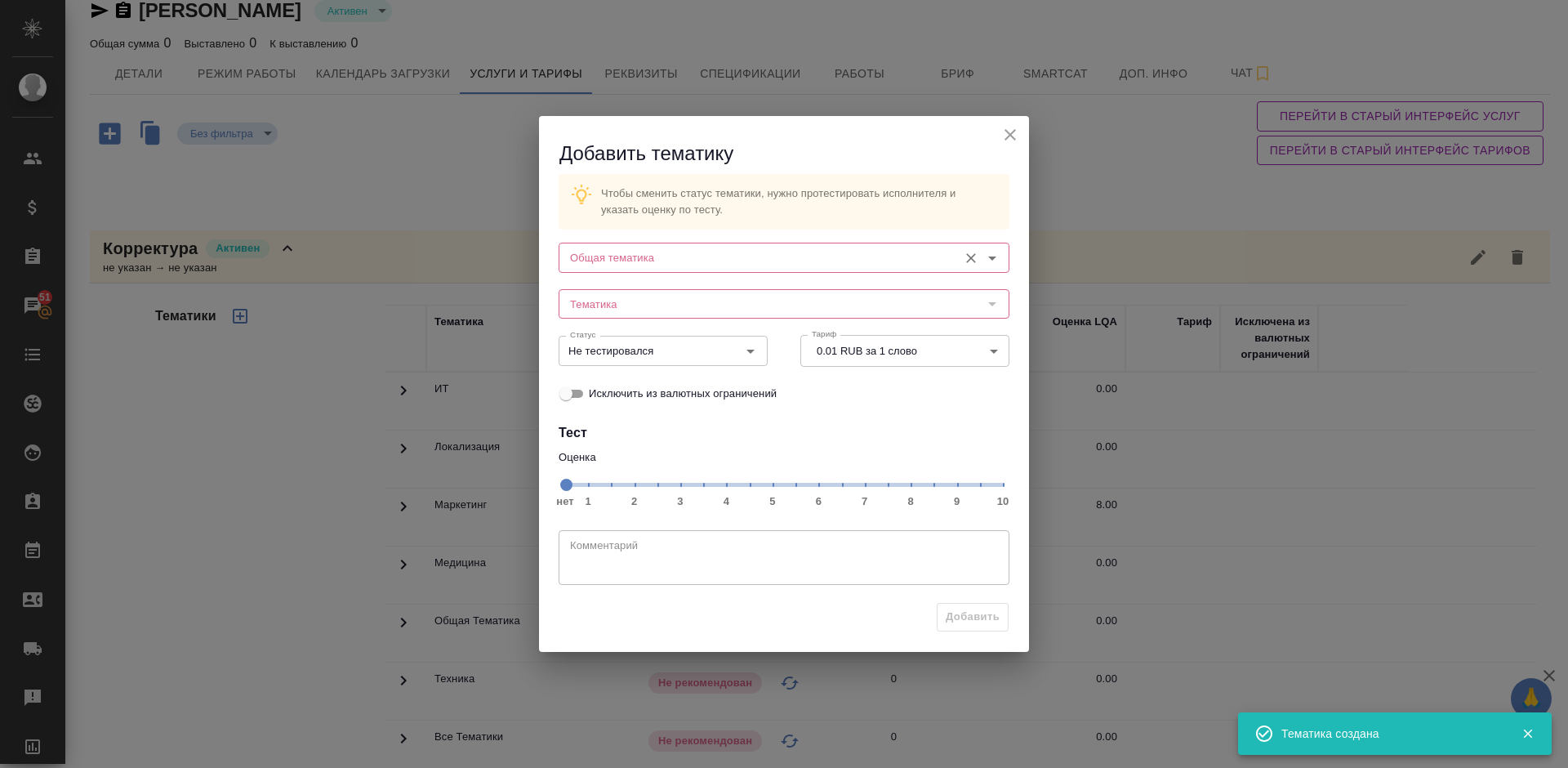
click at [640, 259] on input "Общая тематика" at bounding box center [756, 257] width 386 height 19
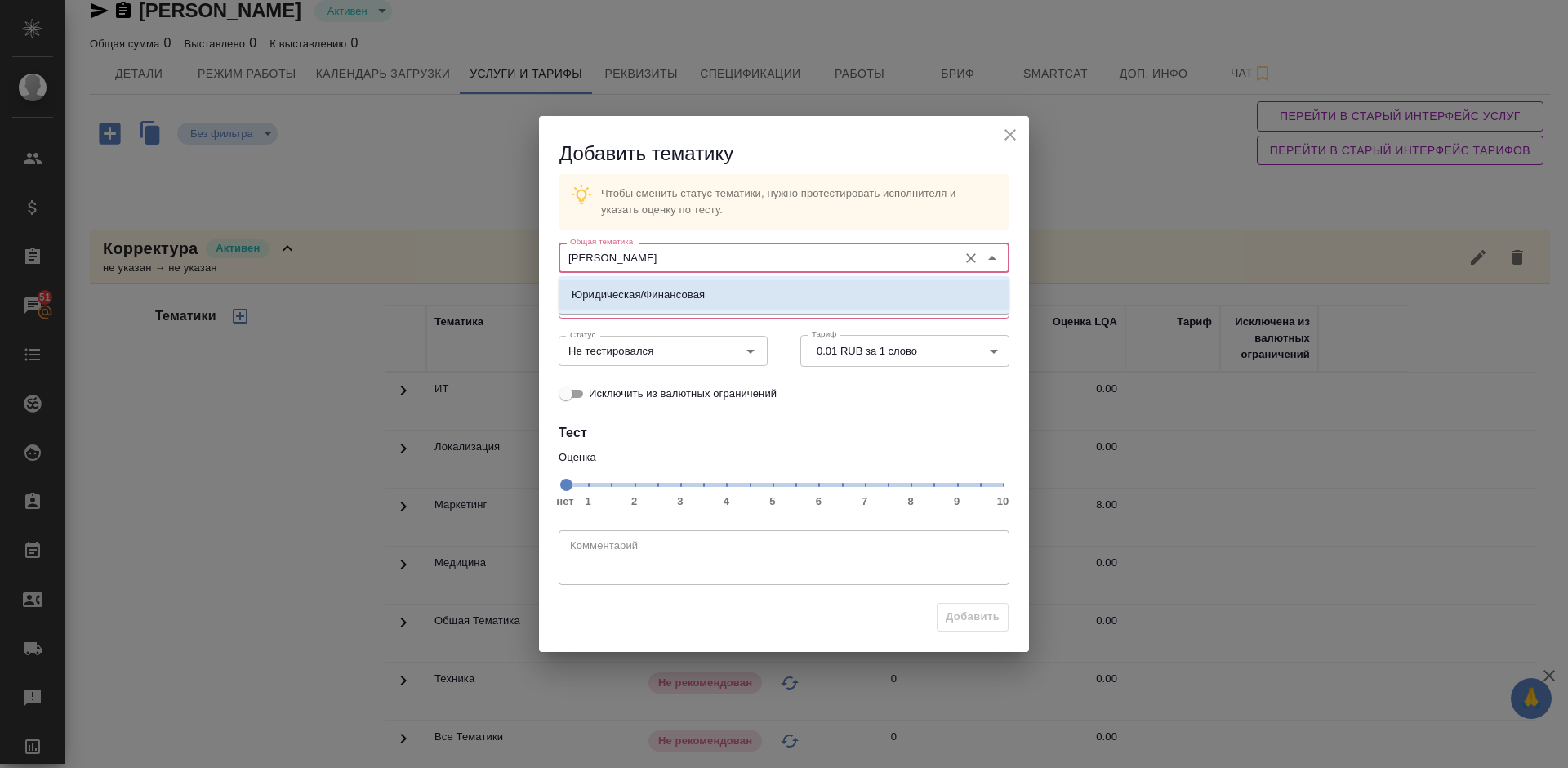
click at [628, 299] on p "Юридическая/Финансовая" at bounding box center [637, 295] width 133 height 17
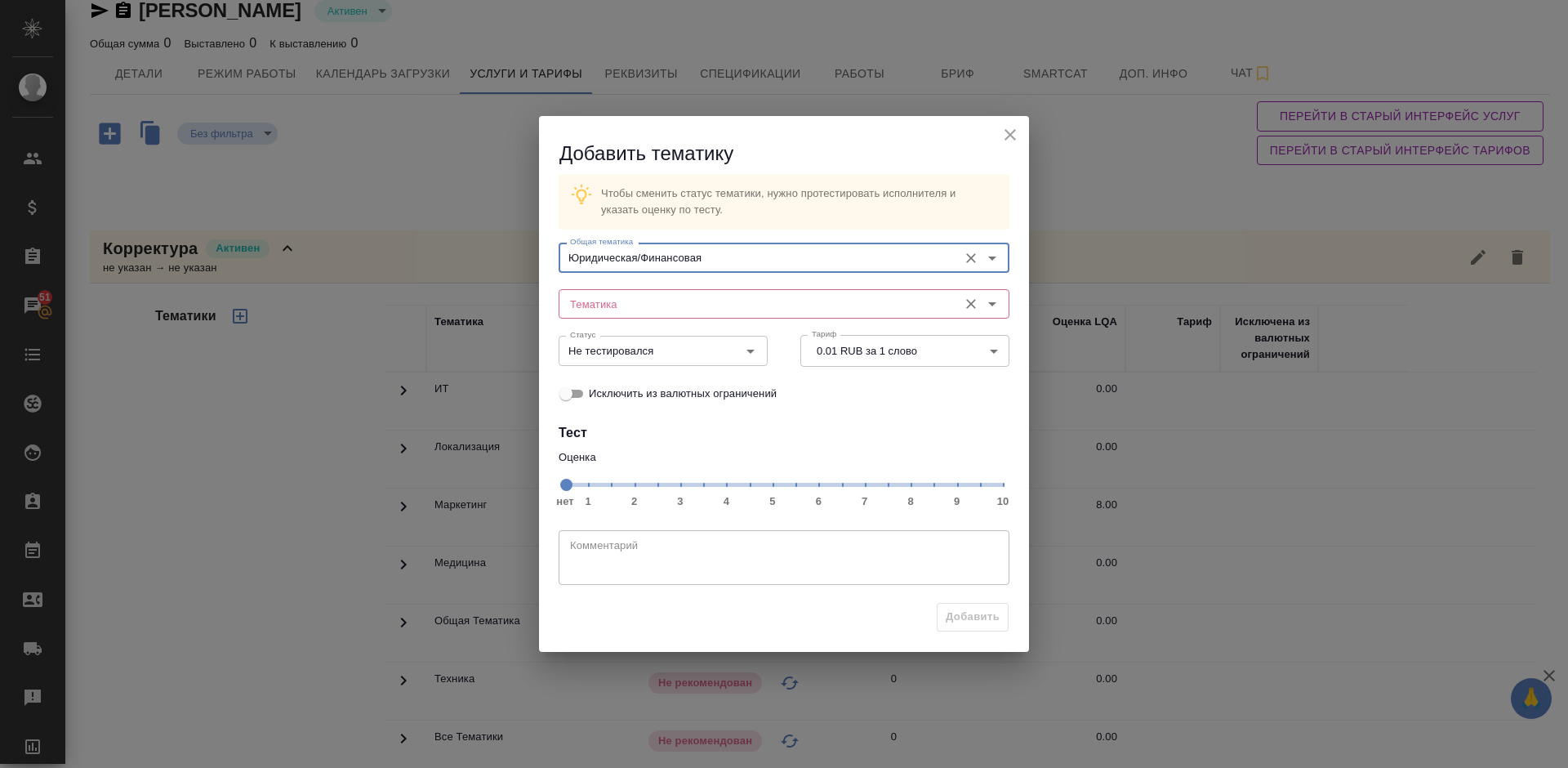
type input "Юридическая/Финансовая"
click at [630, 300] on input "Тематика" at bounding box center [756, 304] width 386 height 19
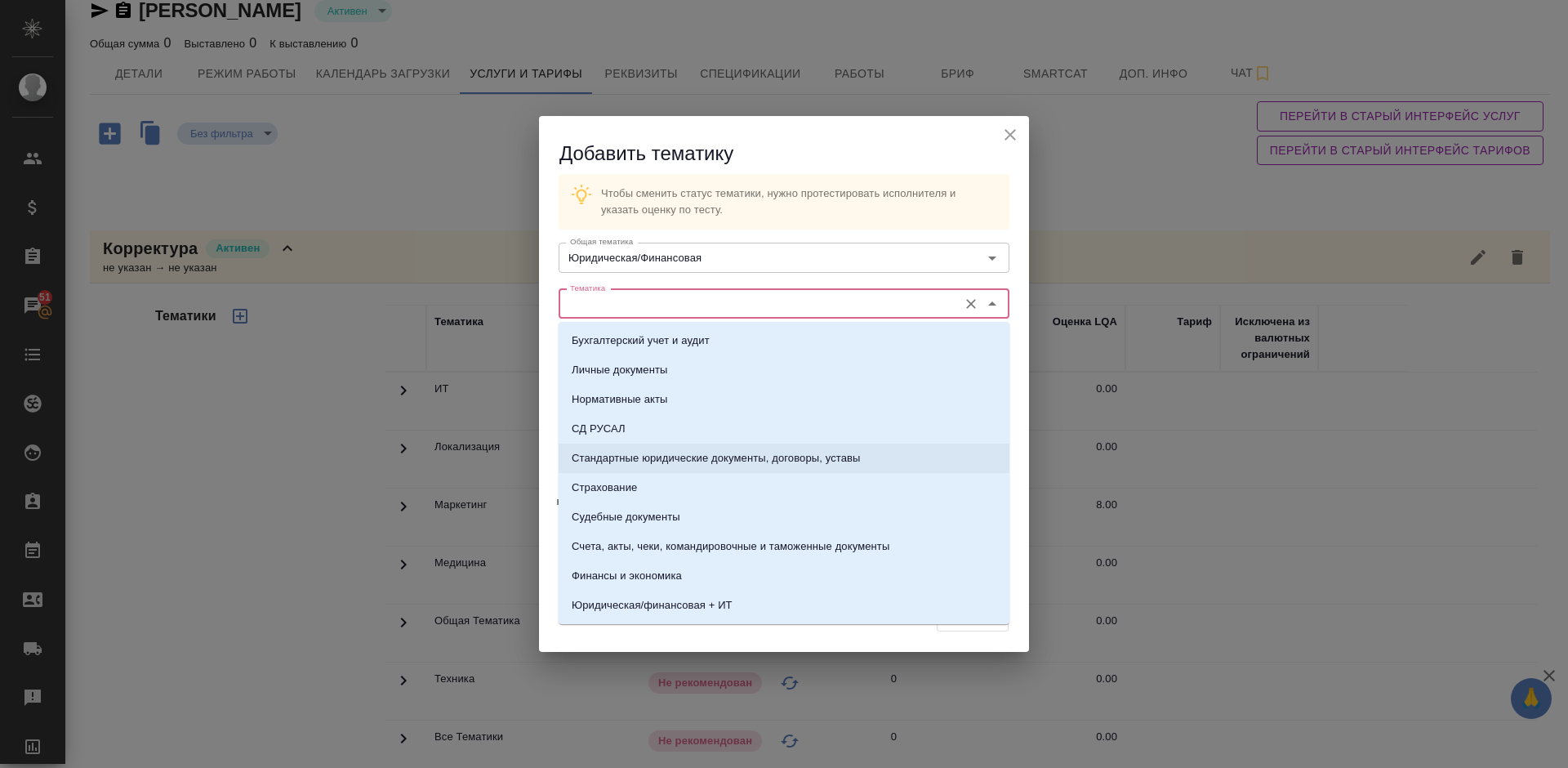
click at [646, 451] on p "Стандартные юридические документы, договоры, уставы" at bounding box center [716, 458] width 289 height 17
type input "Стандартные юридические документы, договоры, уставы"
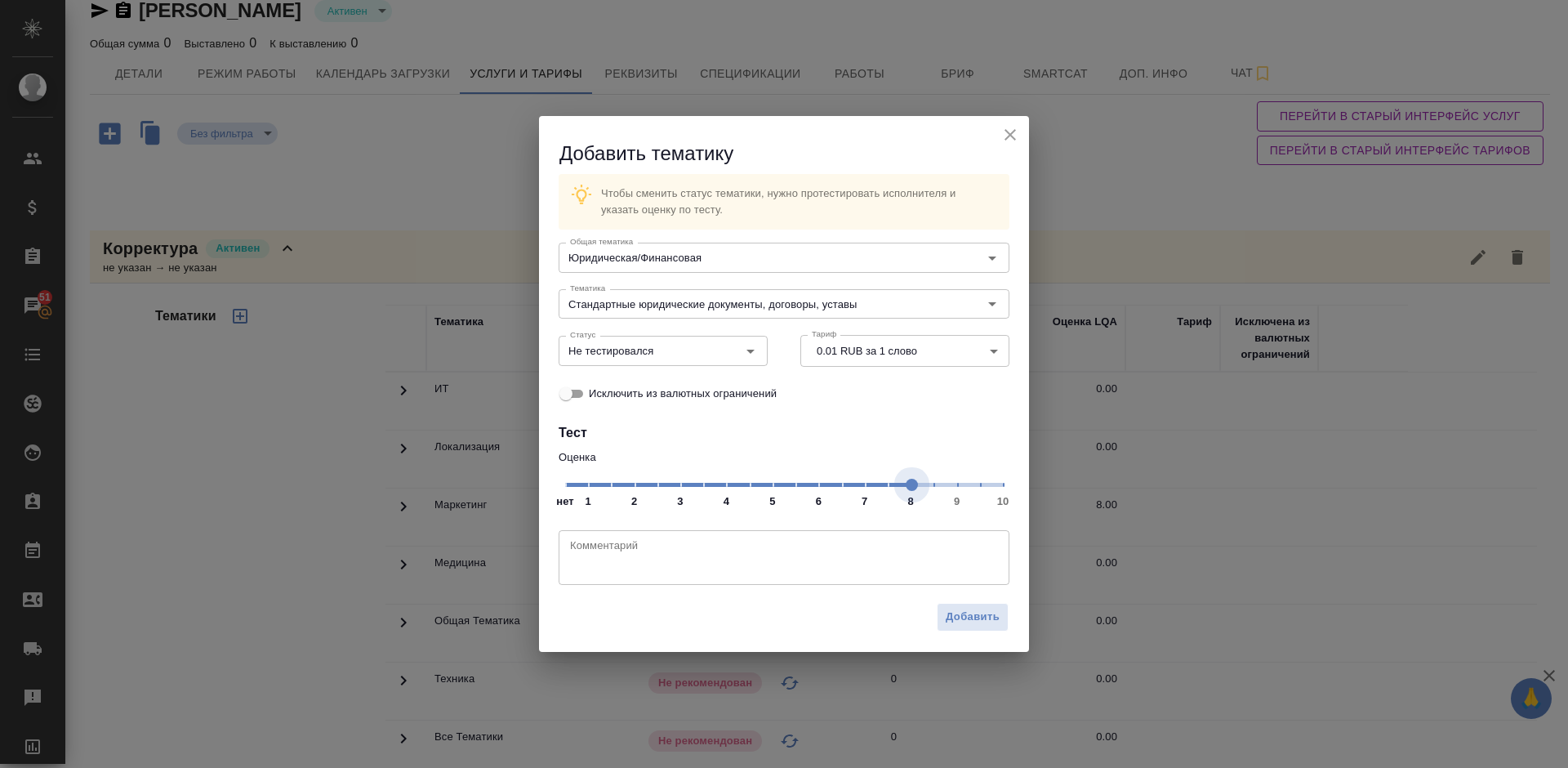
drag, startPoint x: 825, startPoint y: 484, endPoint x: 778, endPoint y: 408, distance: 89.4
click at [917, 491] on span at bounding box center [911, 484] width 12 height 12
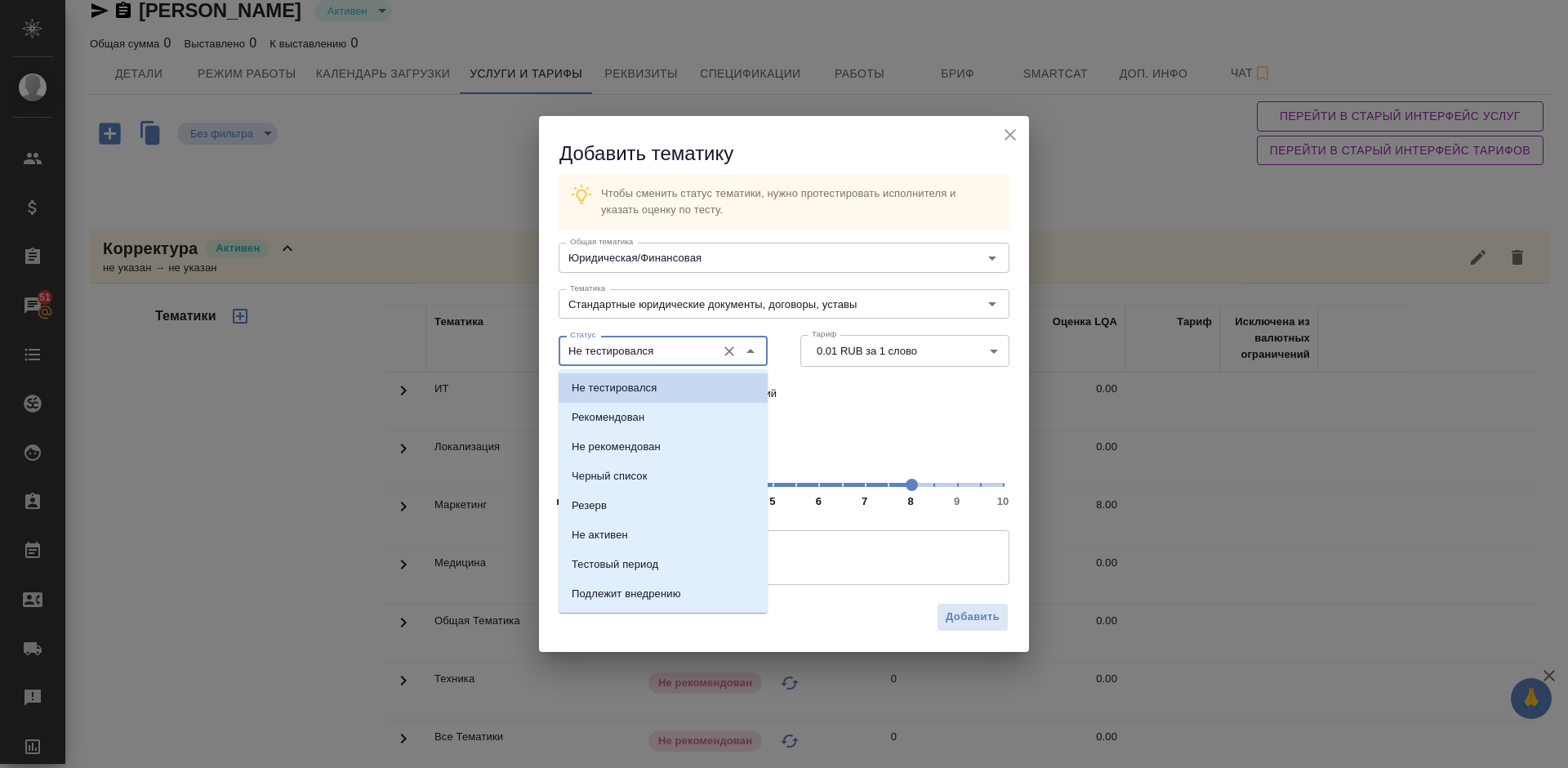
click at [692, 351] on input "Не тестировался" at bounding box center [636, 351] width 144 height 19
click at [694, 419] on li "Рекомендован" at bounding box center [662, 417] width 209 height 29
type input "Рекомендован"
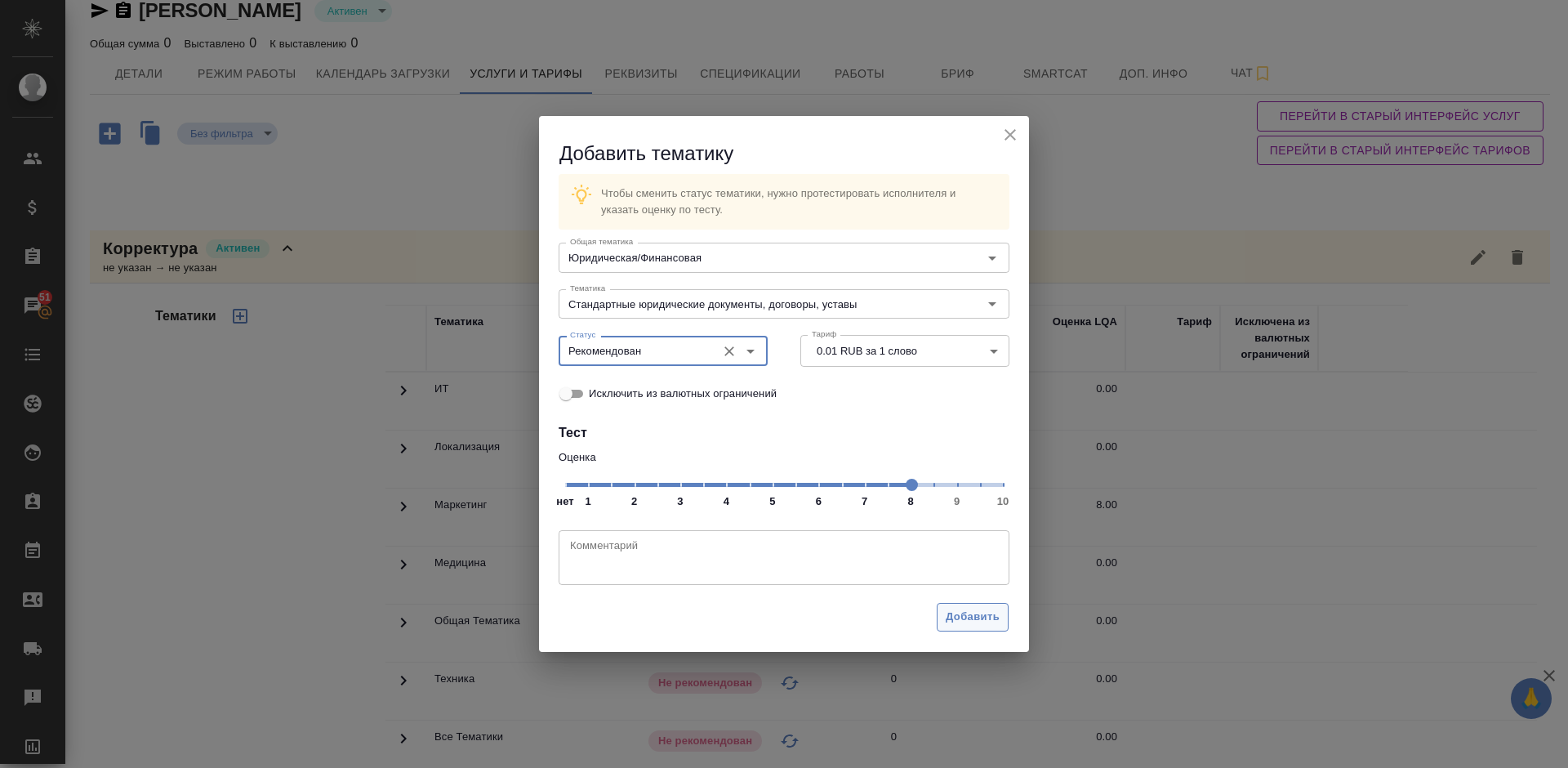
click at [973, 612] on span "Добавить" at bounding box center [972, 617] width 54 height 18
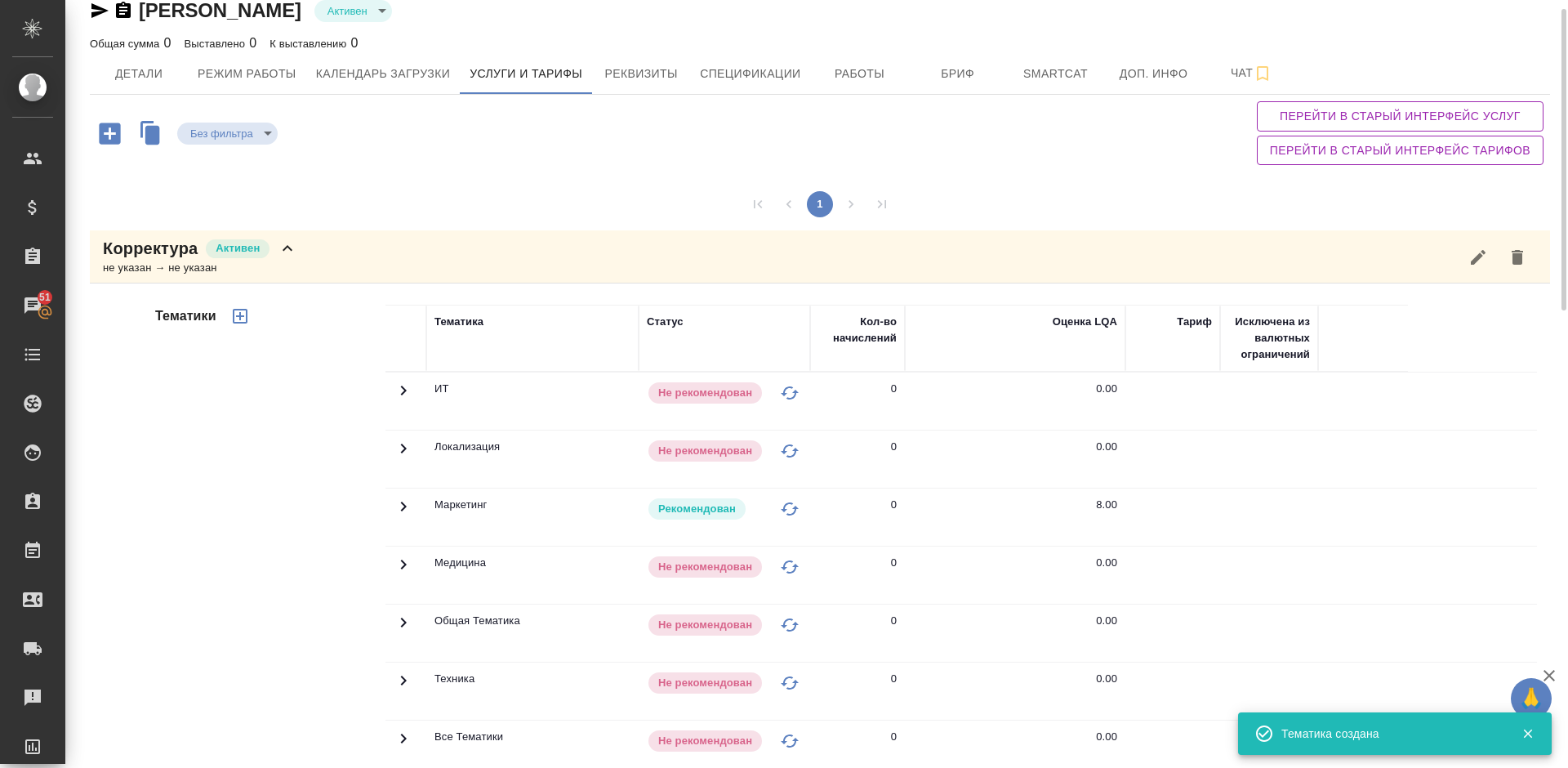
click at [327, 263] on div "Корректура Активен не указан → не указан" at bounding box center [820, 257] width 1460 height 53
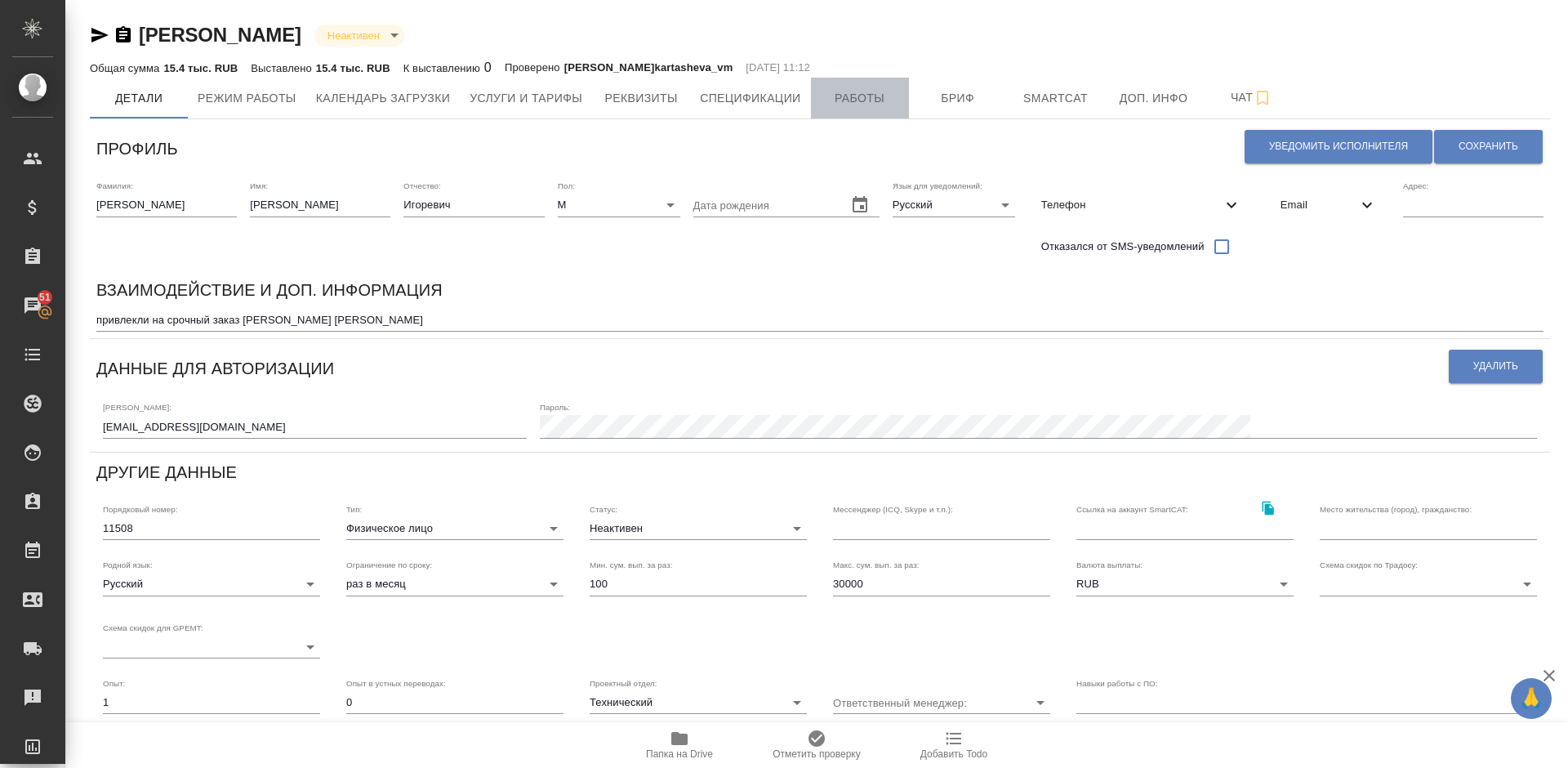
click at [850, 109] on button "Работы" at bounding box center [859, 98] width 98 height 41
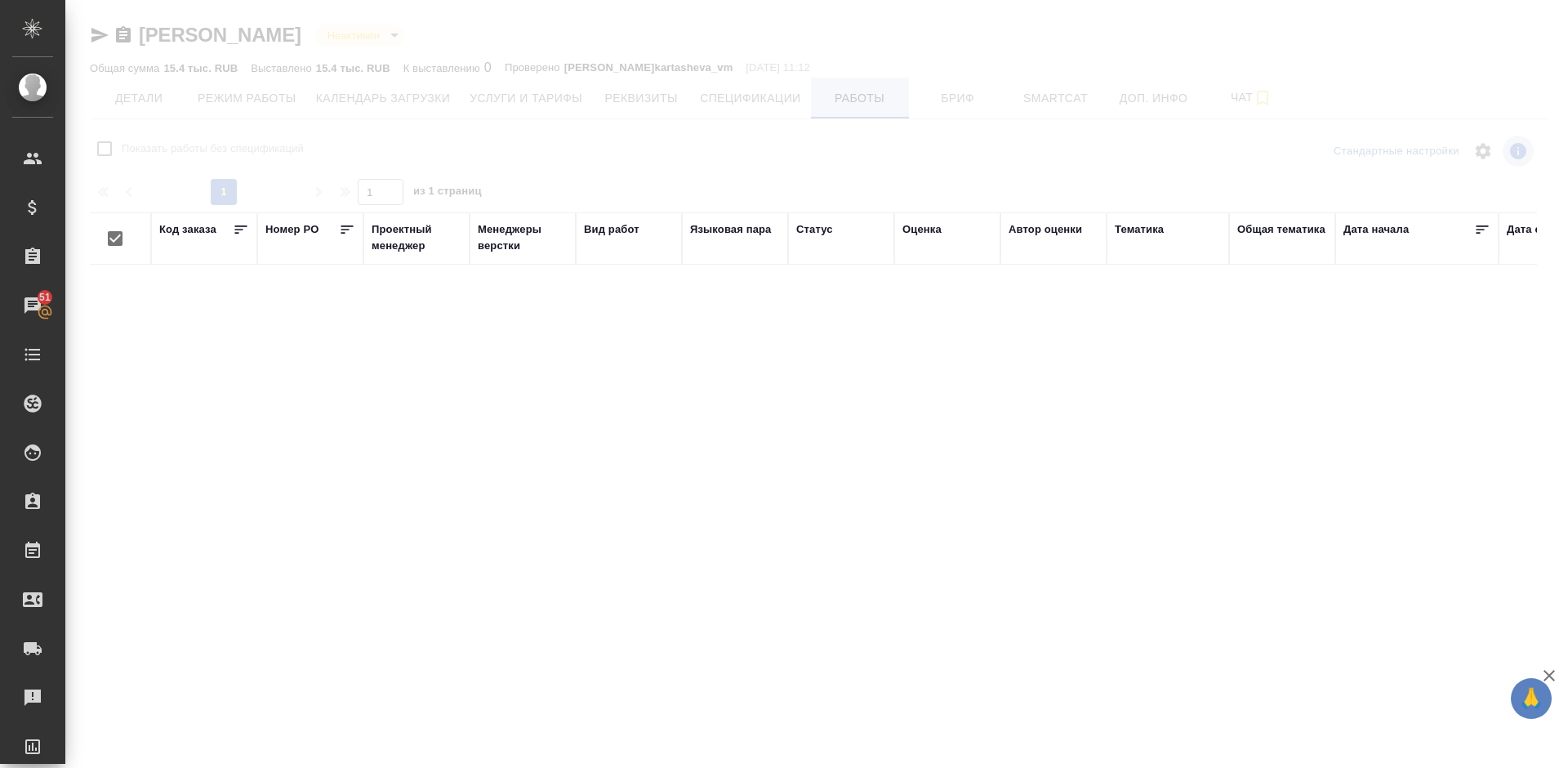
checkbox input "false"
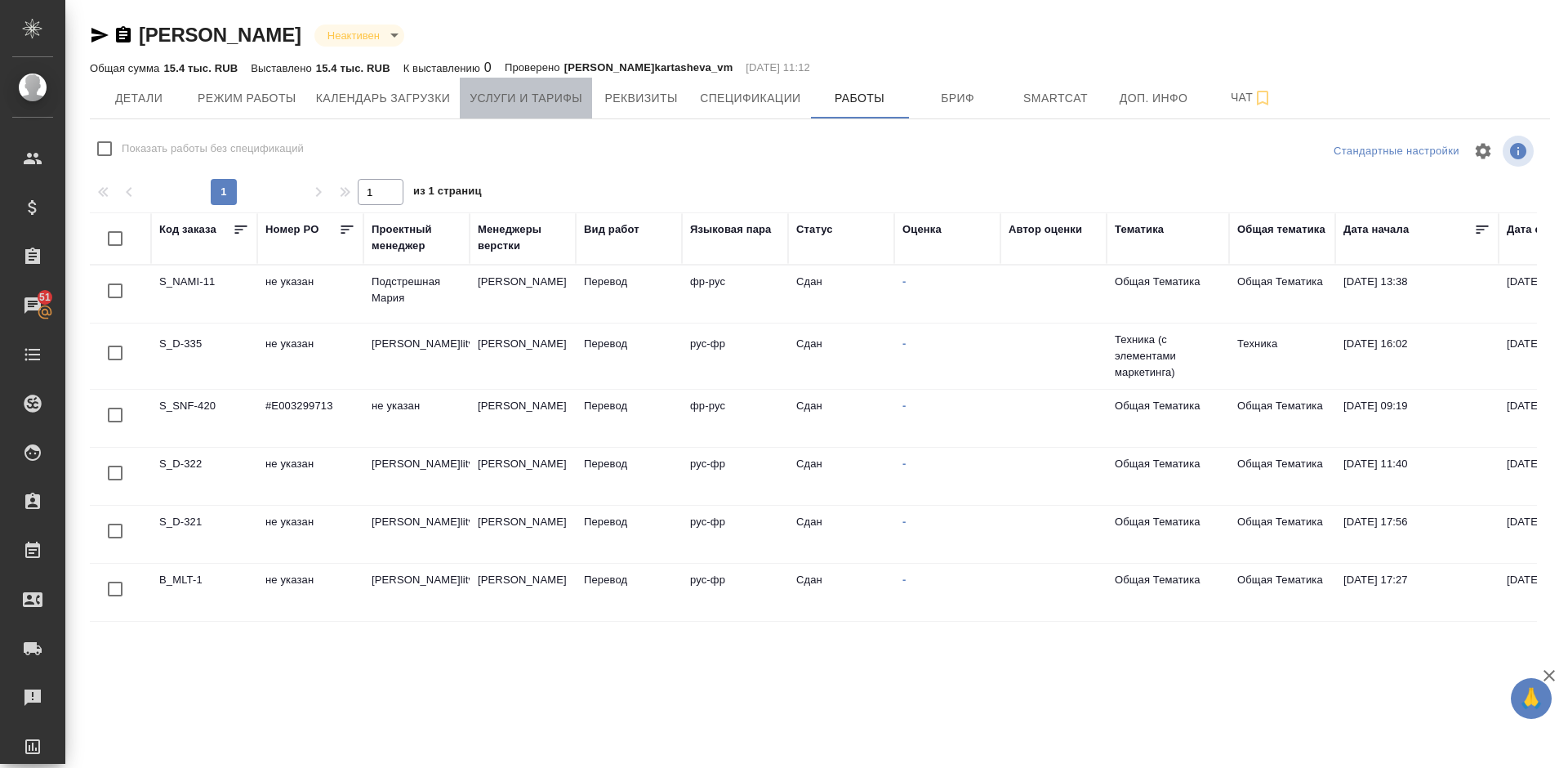
click at [555, 103] on span "Услуги и тарифы" at bounding box center [526, 98] width 113 height 20
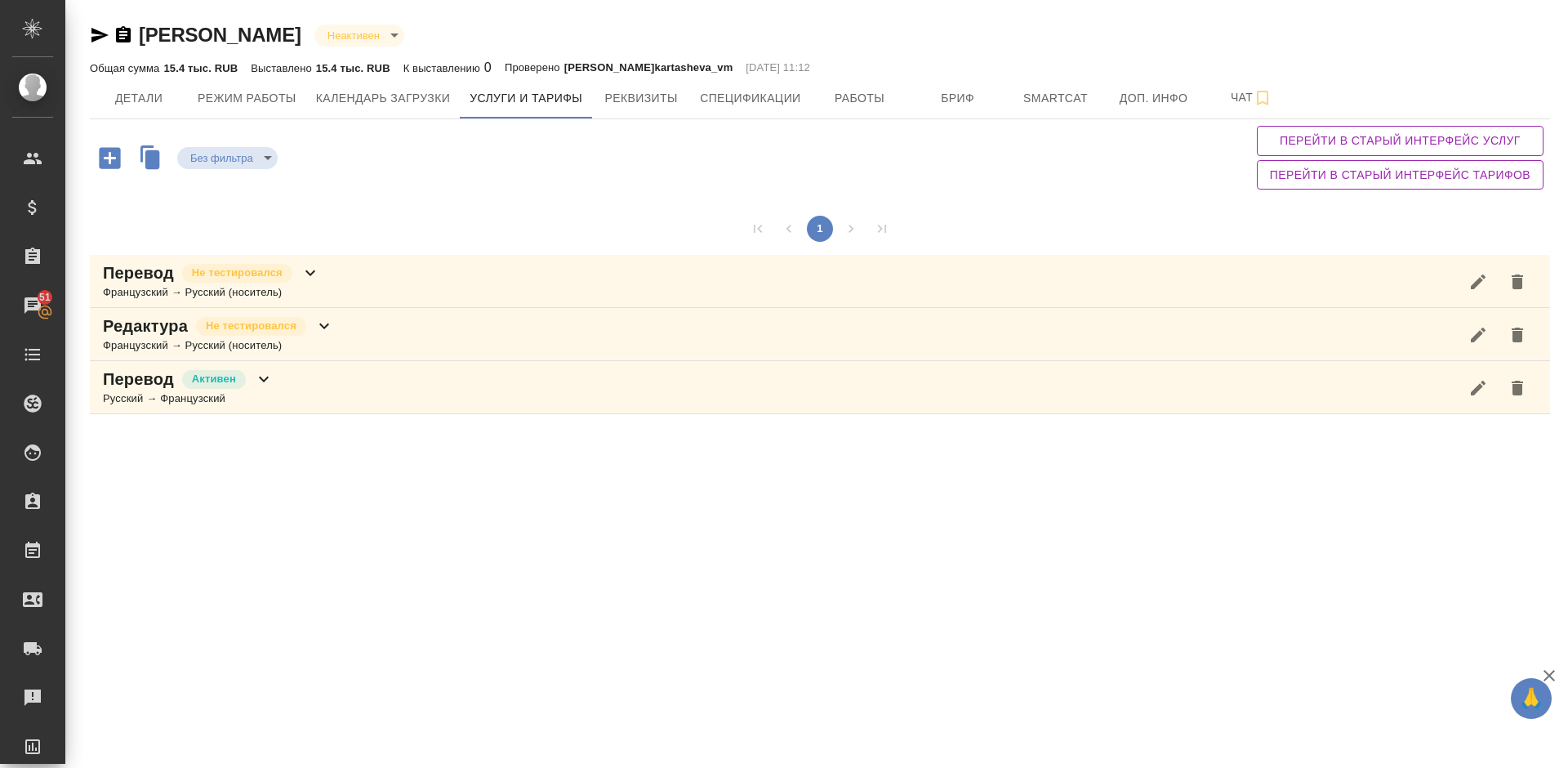
click at [356, 380] on div "Перевод Активен Русский → Французский" at bounding box center [820, 388] width 1460 height 53
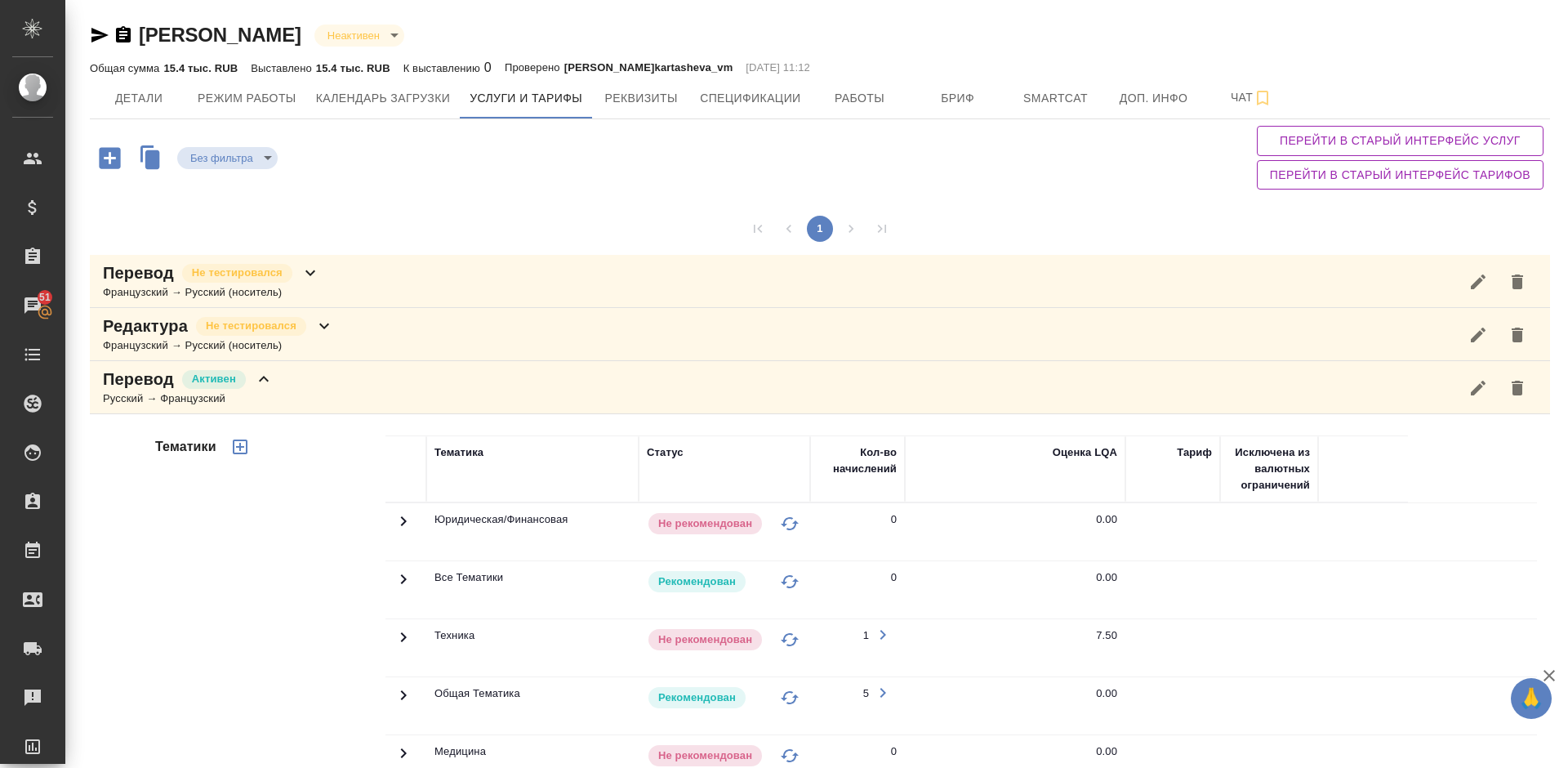
click at [253, 535] on div "Тематики" at bounding box center [268, 697] width 233 height 546
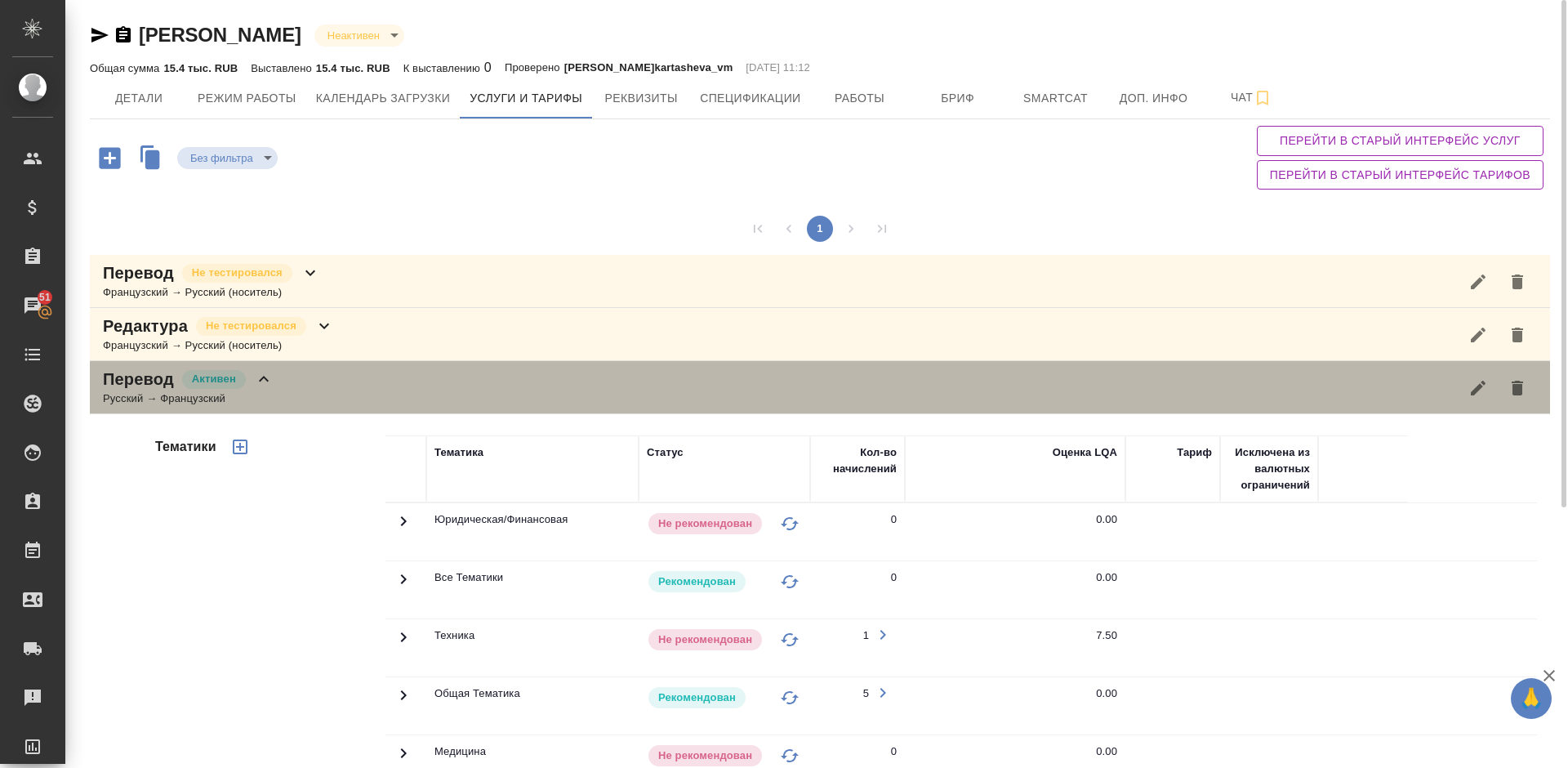
click at [298, 380] on div "Перевод Активен Русский → Французский" at bounding box center [820, 388] width 1460 height 53
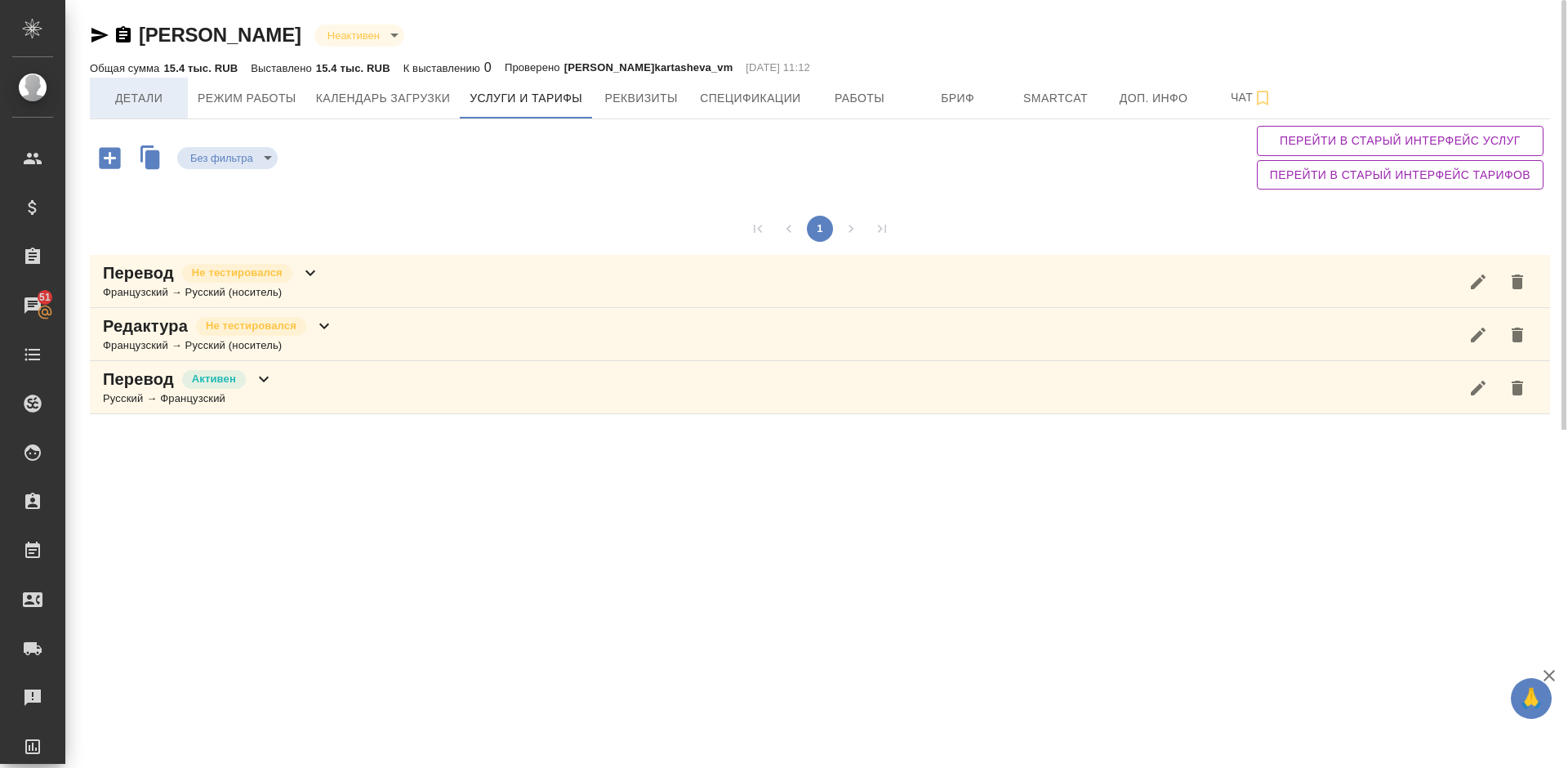
click at [156, 100] on span "Детали" at bounding box center [138, 98] width 78 height 20
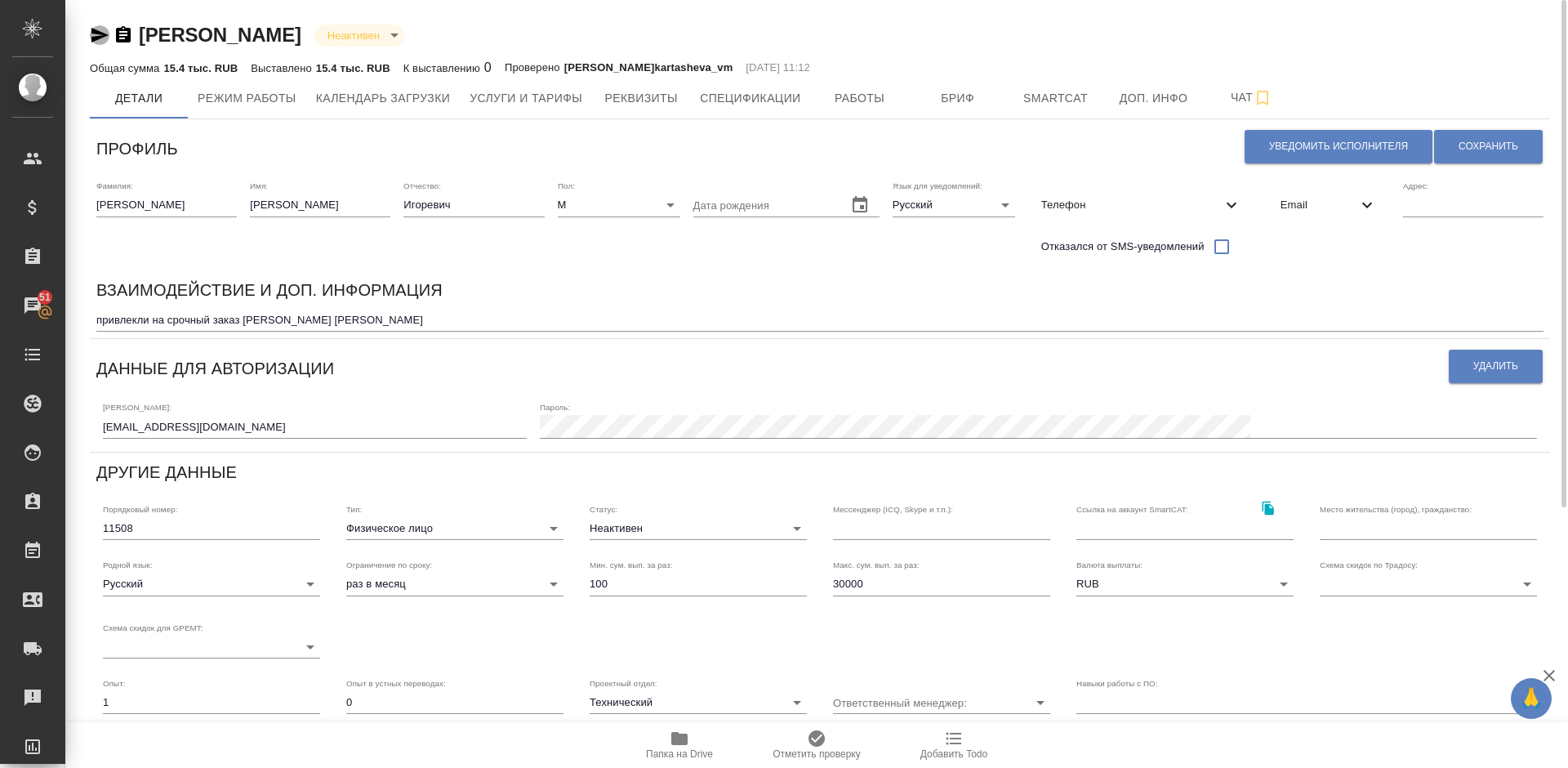
click at [100, 34] on icon "button" at bounding box center [99, 35] width 17 height 15
drag, startPoint x: 417, startPoint y: 37, endPoint x: 145, endPoint y: 33, distance: 272.0
click at [145, 33] on div "[PERSON_NAME] inactive" at bounding box center [820, 35] width 1460 height 26
copy link "[PERSON_NAME]"
click at [856, 98] on span "Работы" at bounding box center [859, 98] width 78 height 20
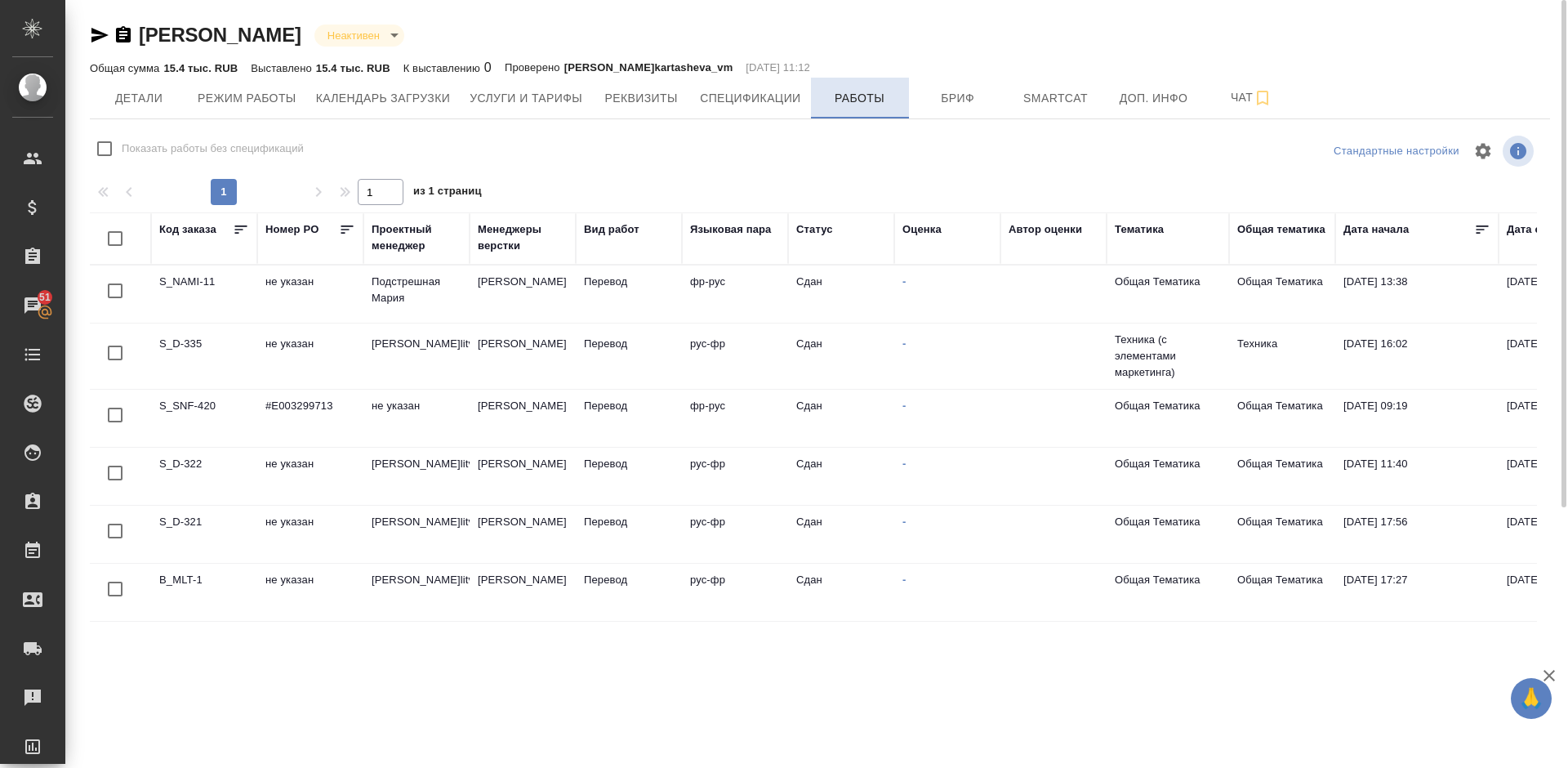
checkbox input "false"
click at [170, 100] on span "Детали" at bounding box center [138, 98] width 78 height 20
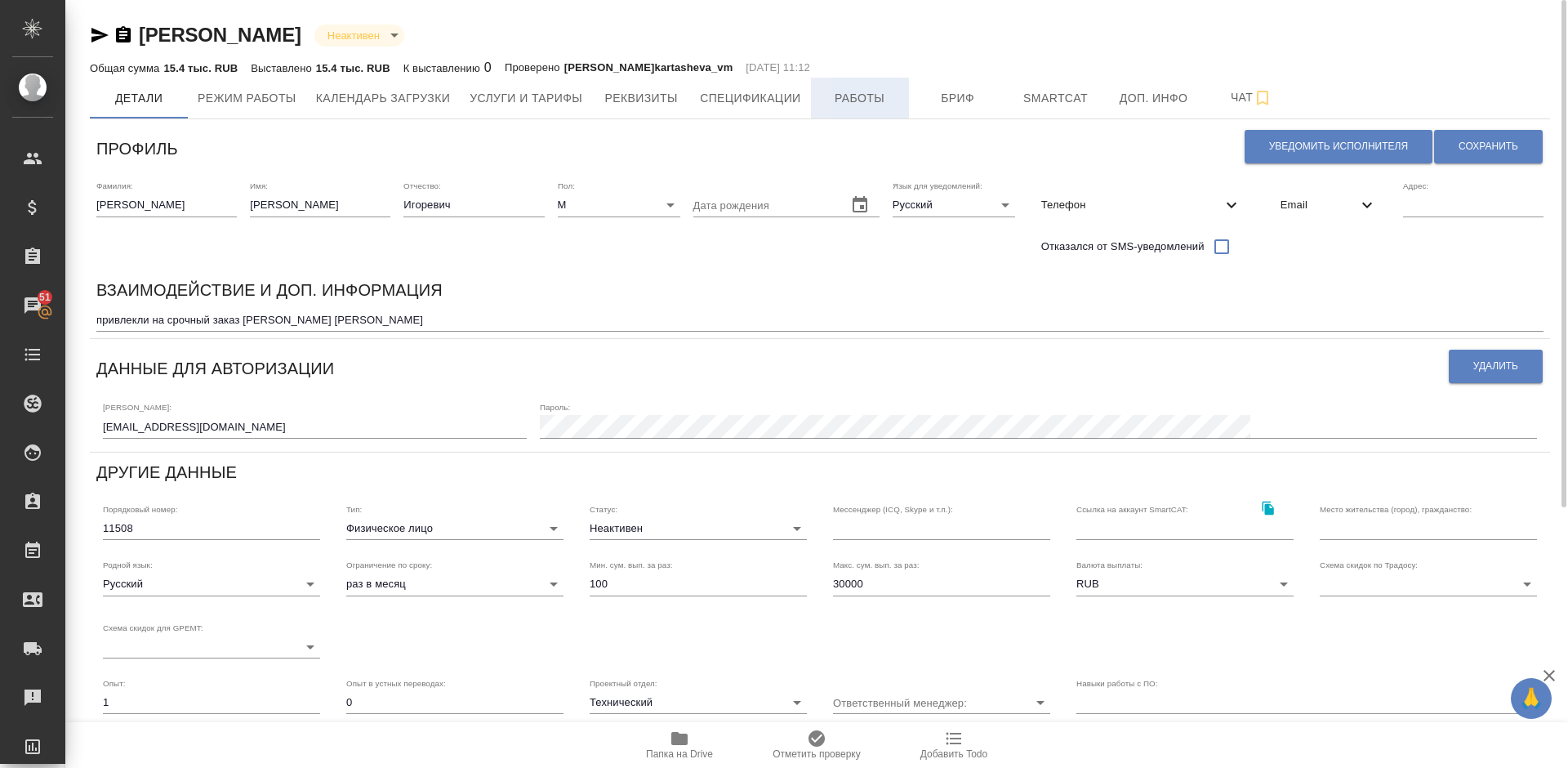
click at [844, 93] on span "Работы" at bounding box center [859, 98] width 78 height 20
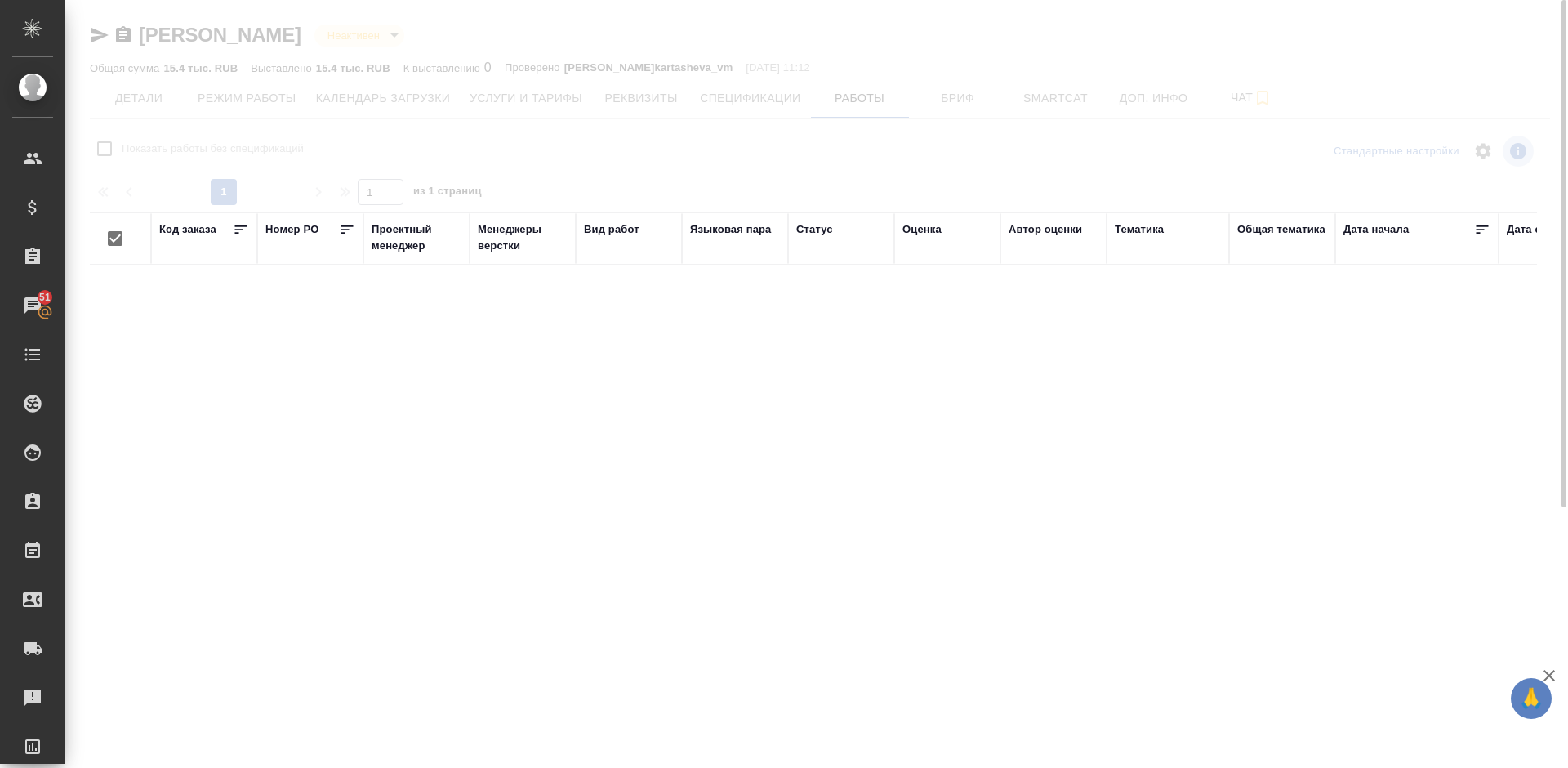
checkbox input "false"
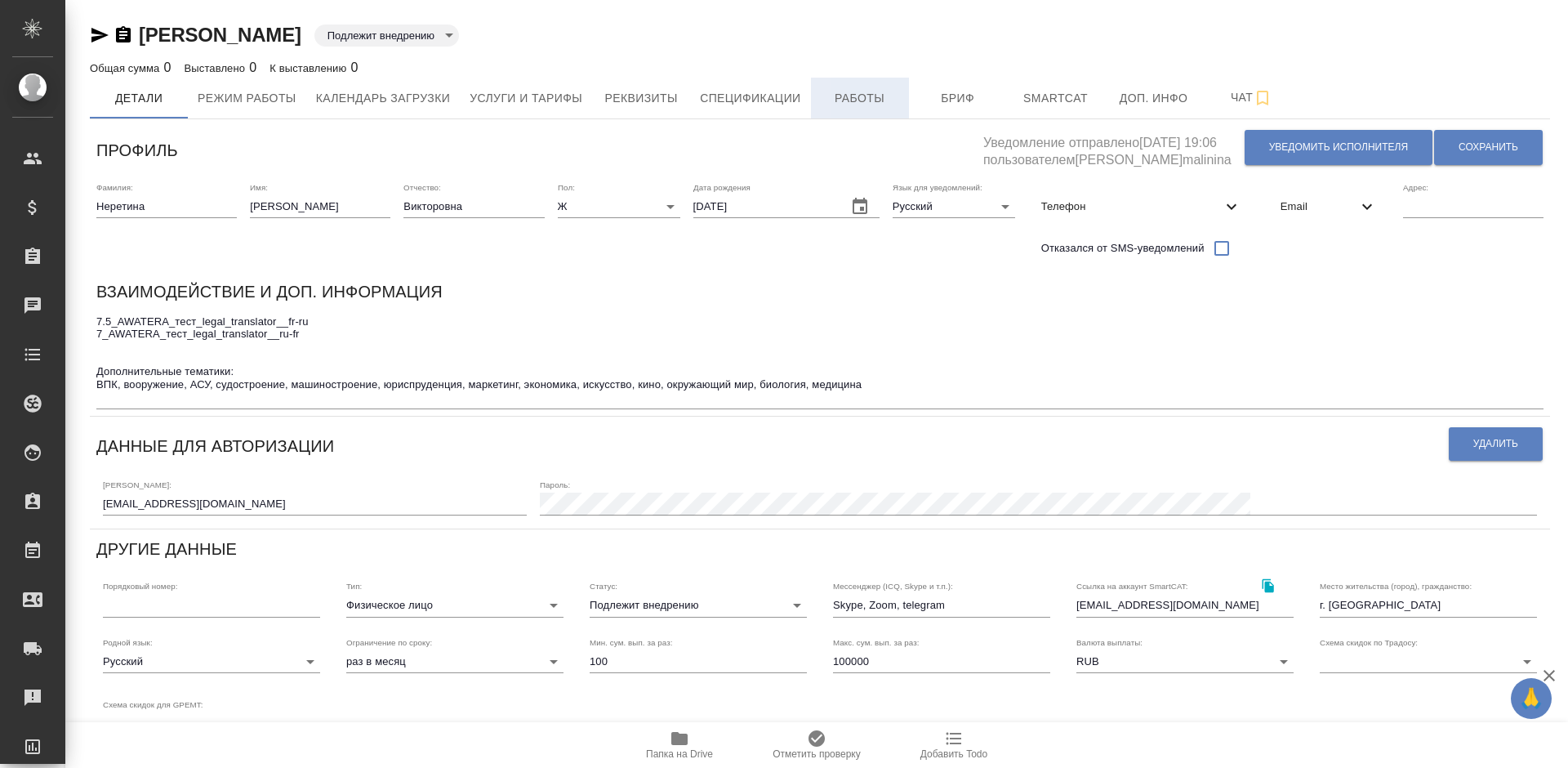
click at [860, 86] on button "Работы" at bounding box center [859, 98] width 98 height 41
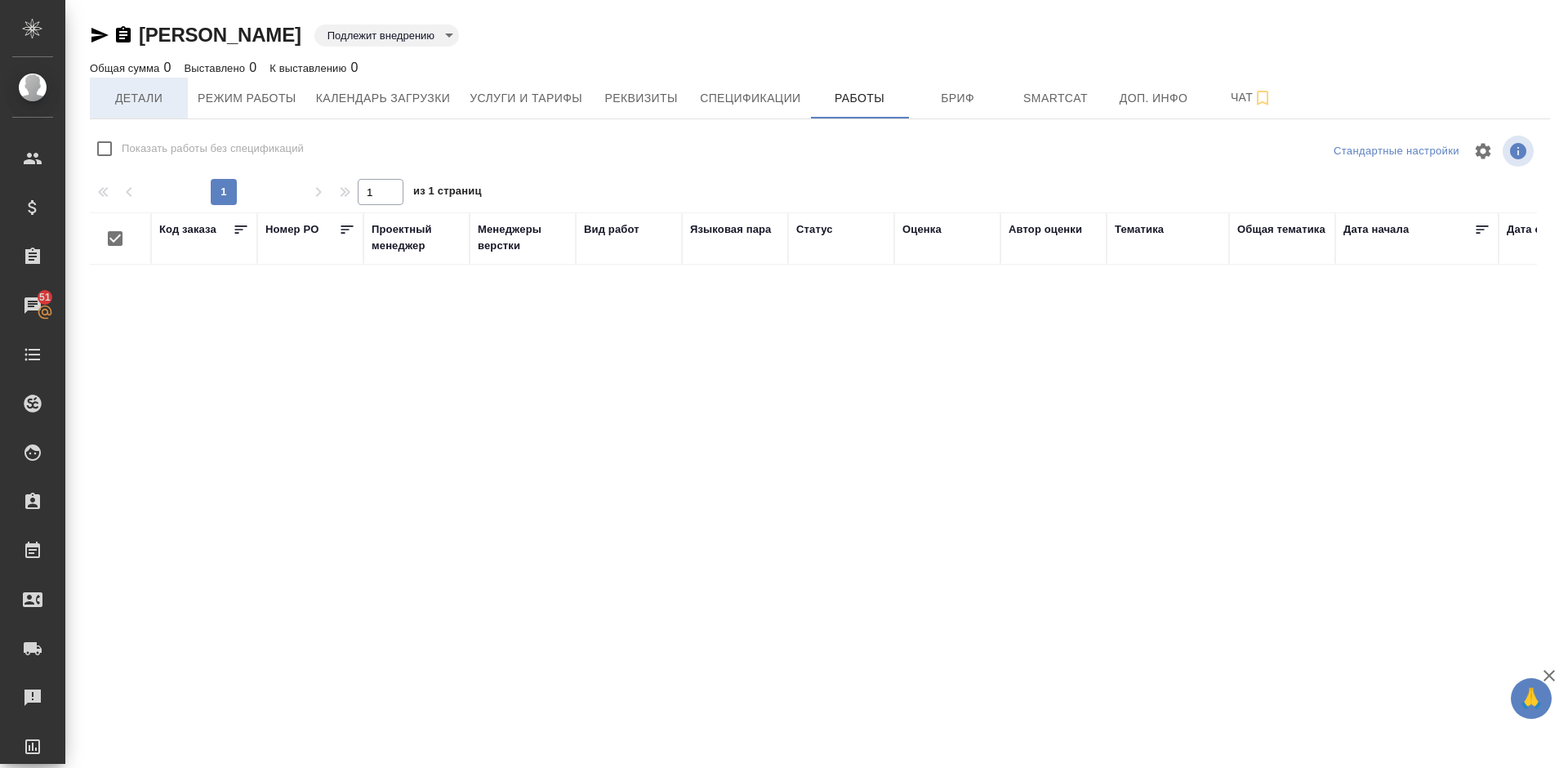
click at [159, 94] on span "Детали" at bounding box center [138, 98] width 78 height 20
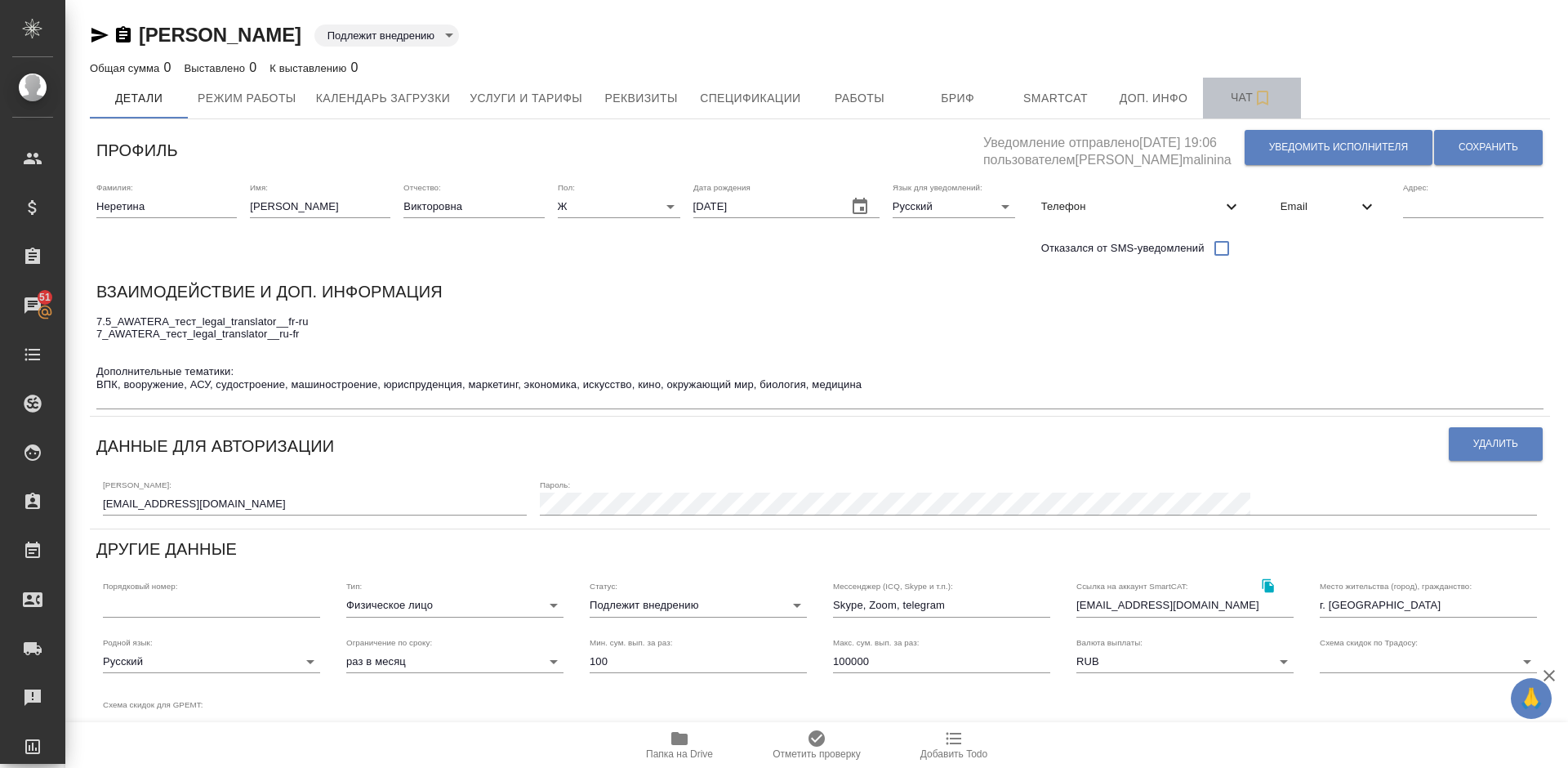
click at [1233, 102] on span "Чат" at bounding box center [1251, 97] width 78 height 20
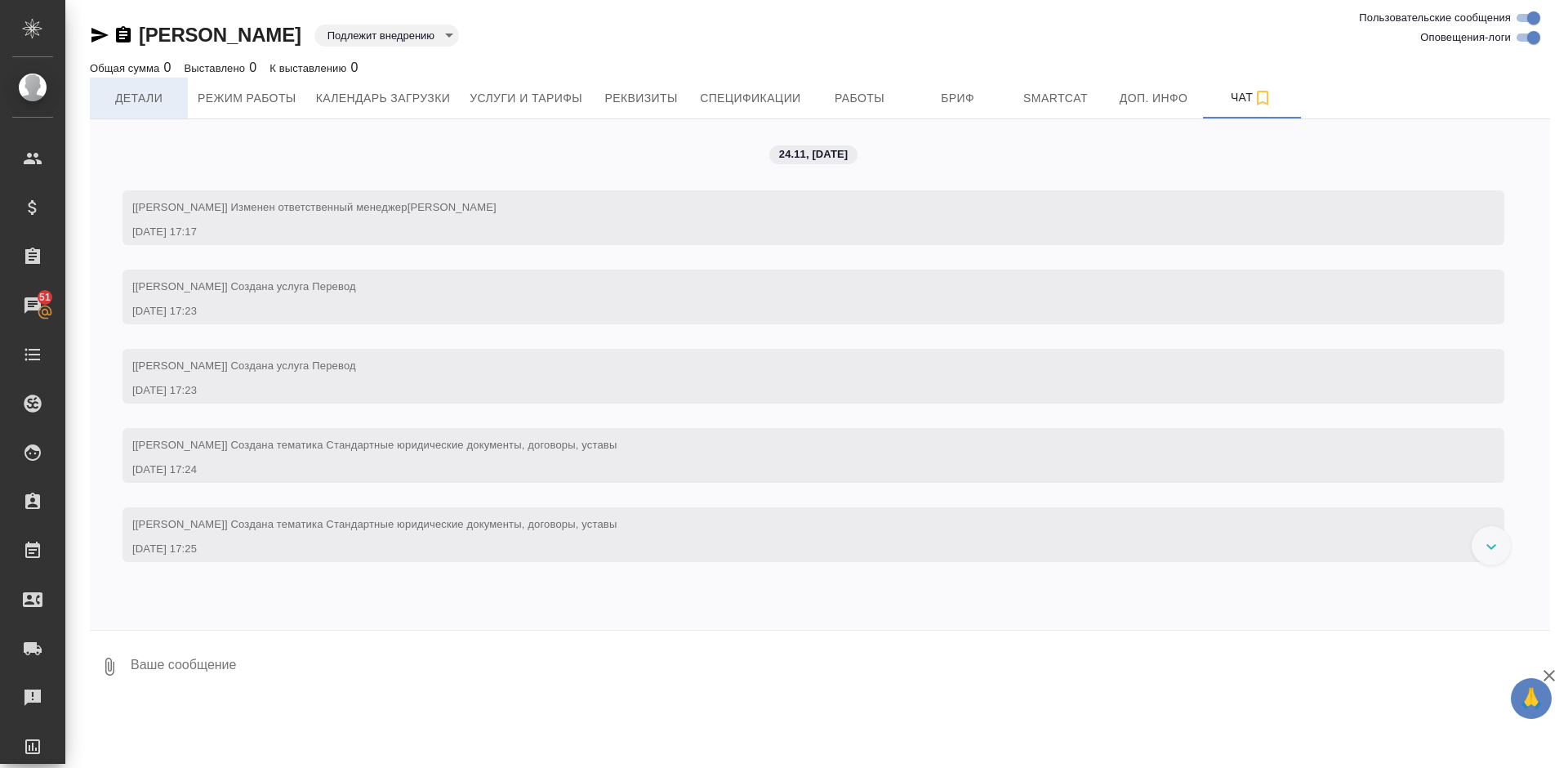
click at [145, 91] on span "Детали" at bounding box center [138, 98] width 78 height 20
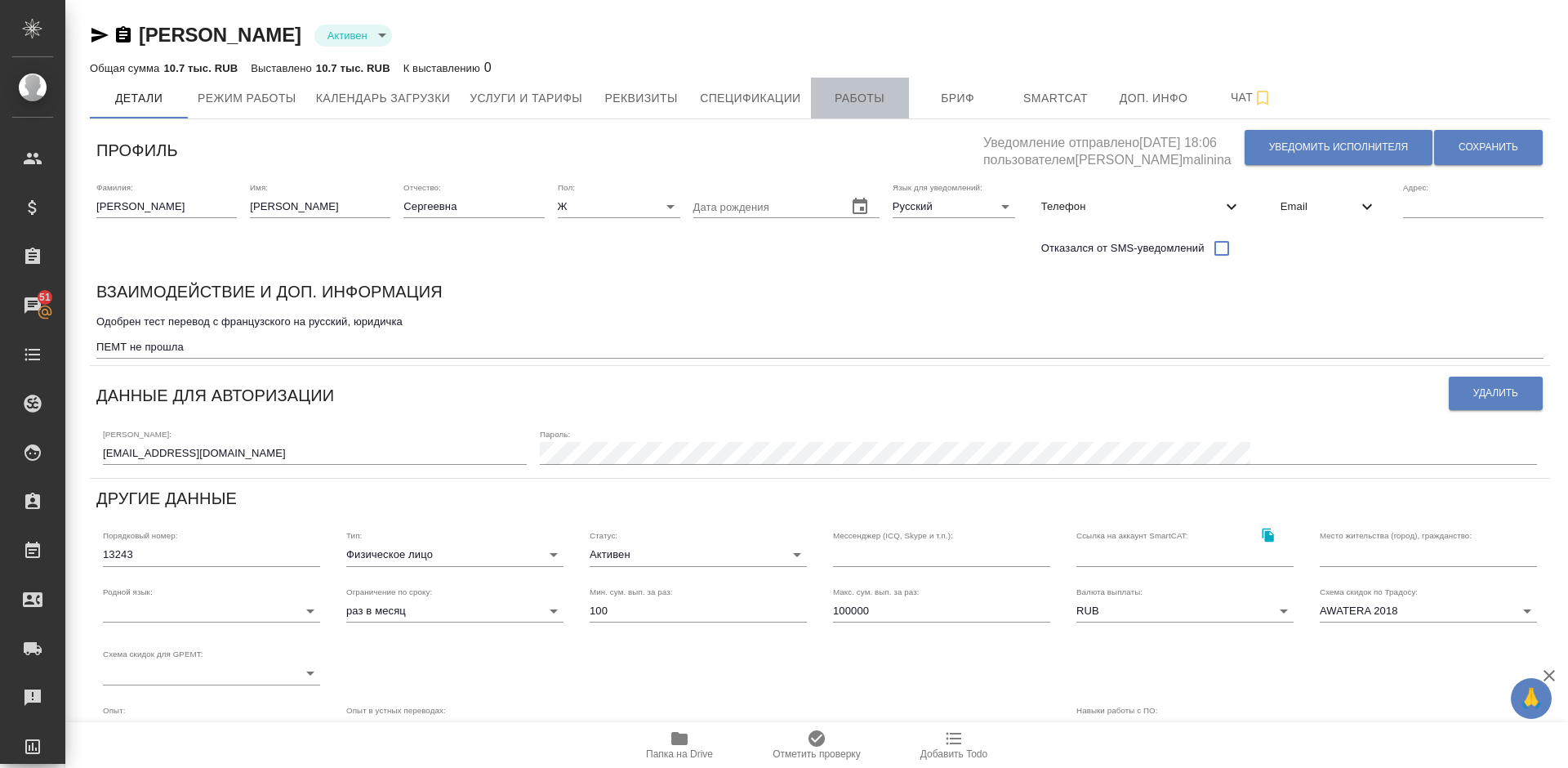
click at [858, 92] on span "Работы" at bounding box center [859, 98] width 78 height 20
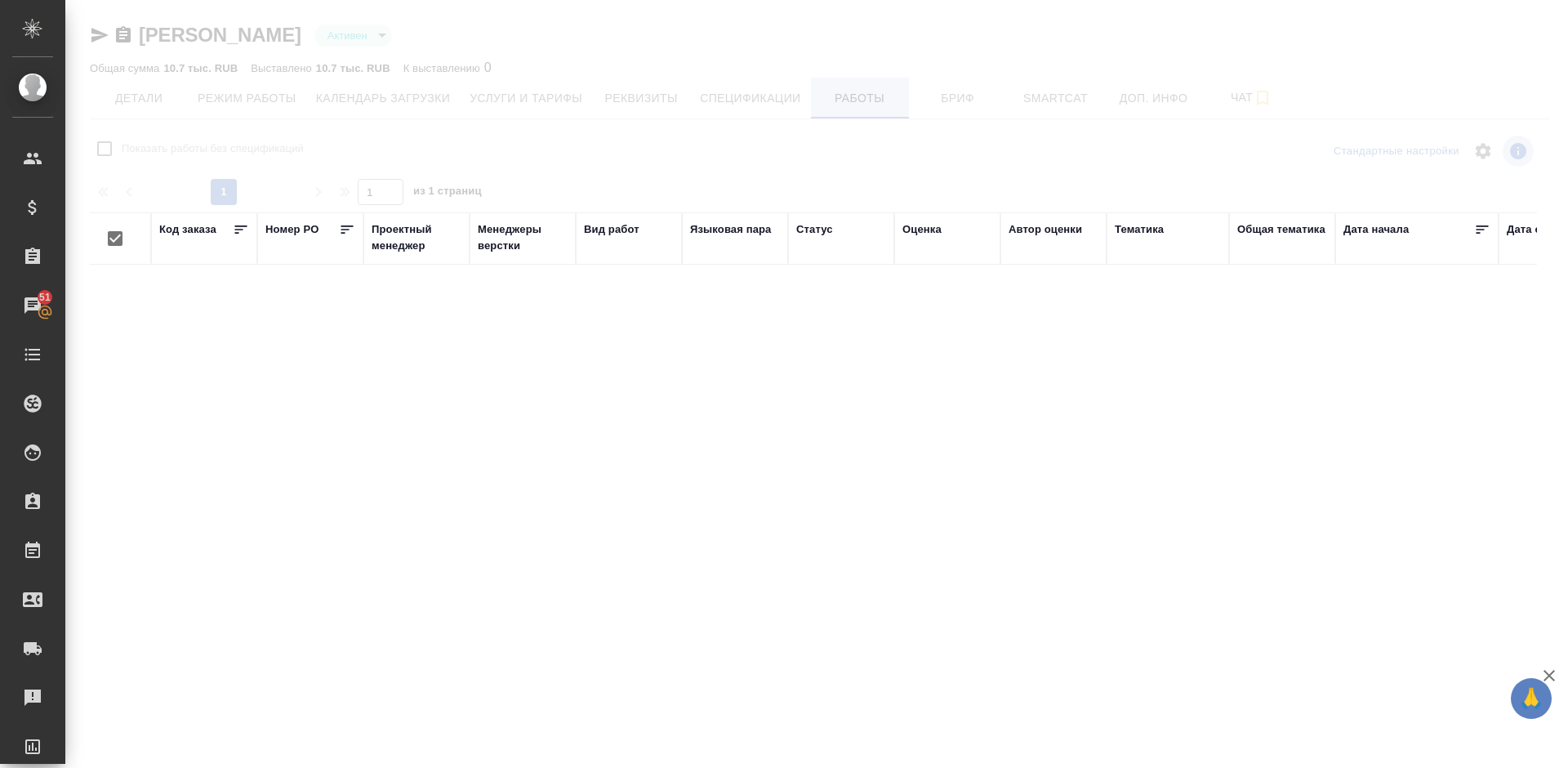
checkbox input "false"
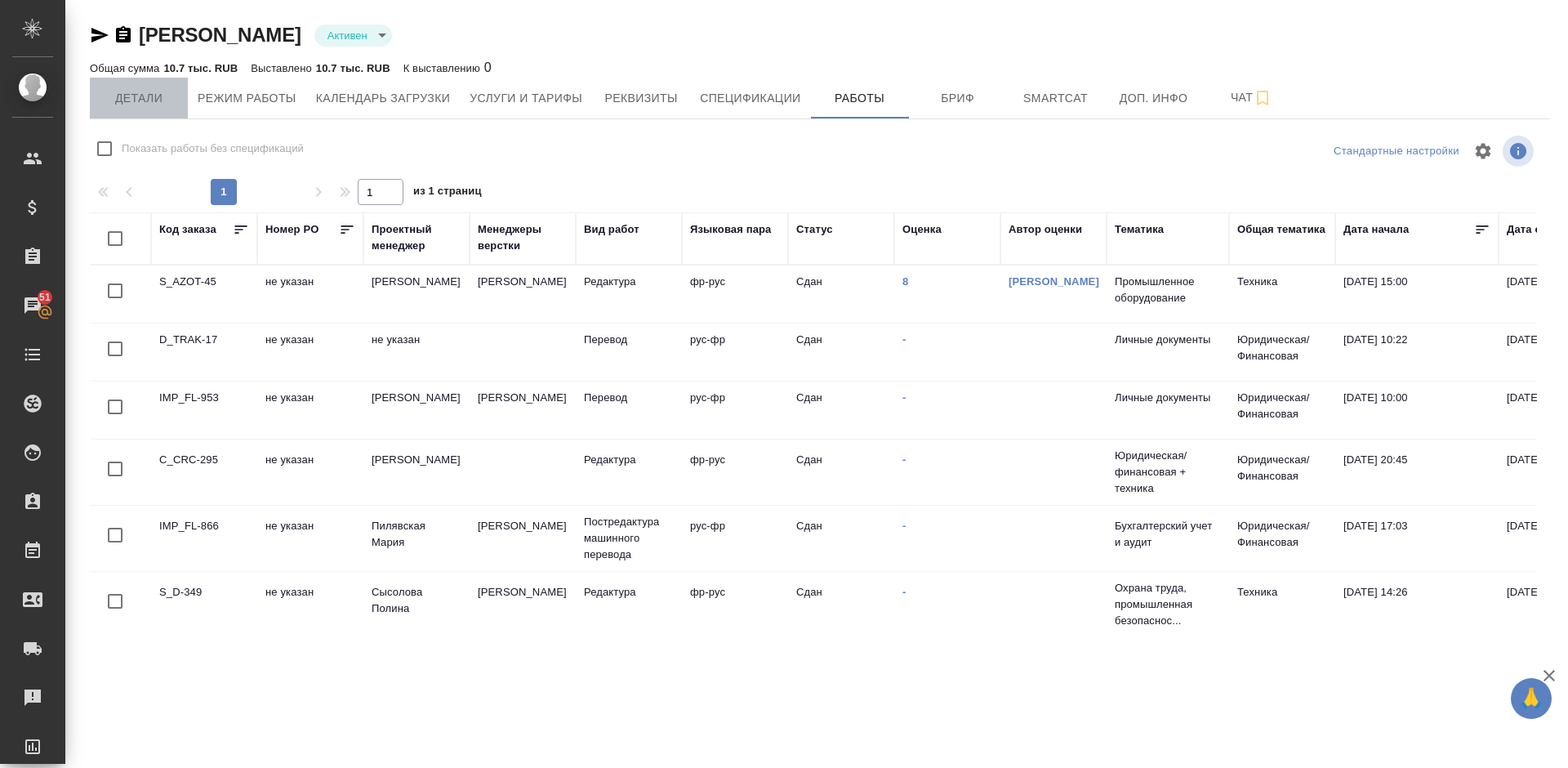
click at [107, 105] on span "Детали" at bounding box center [138, 98] width 78 height 20
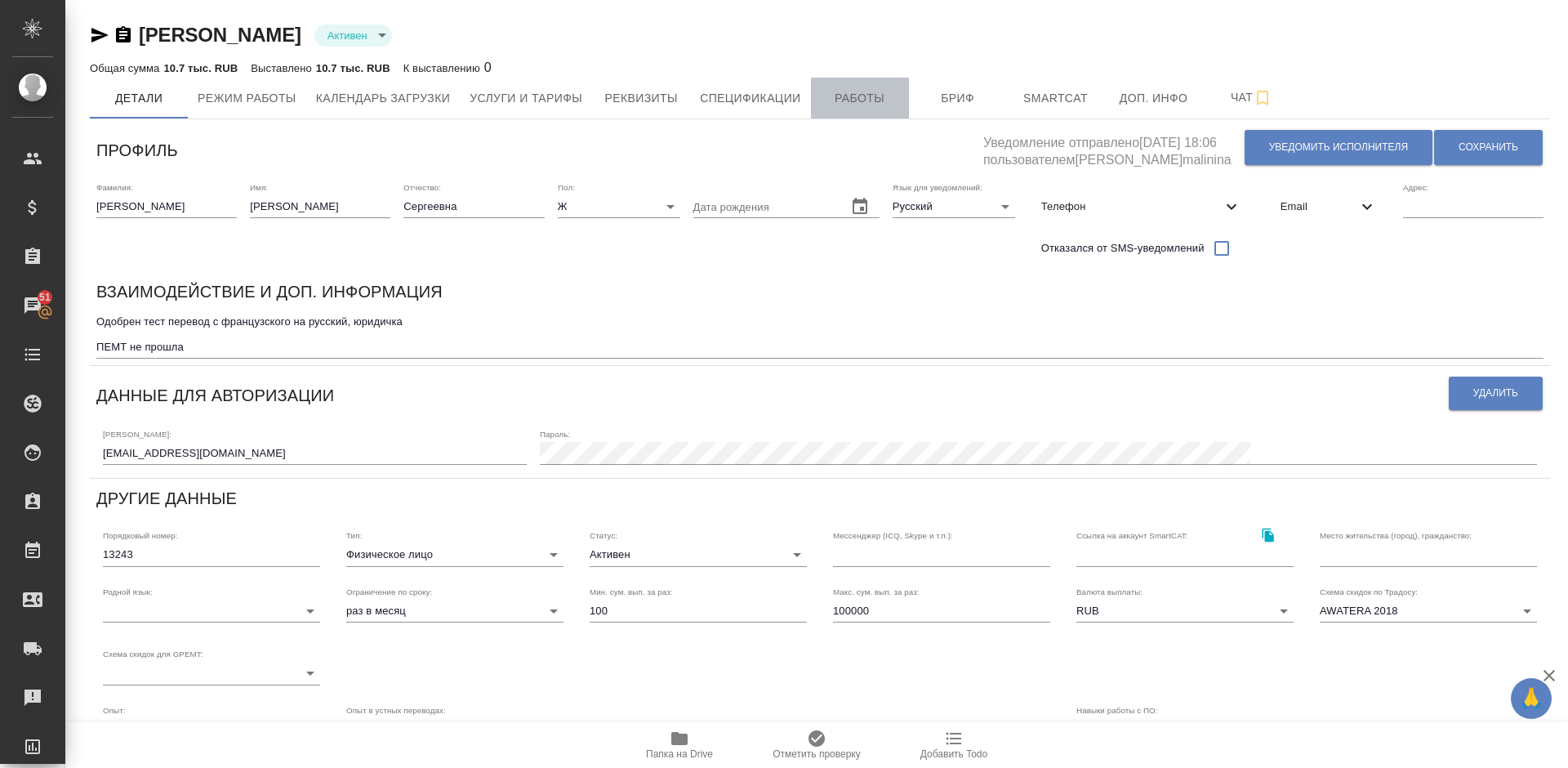
click at [851, 99] on span "Работы" at bounding box center [859, 98] width 78 height 20
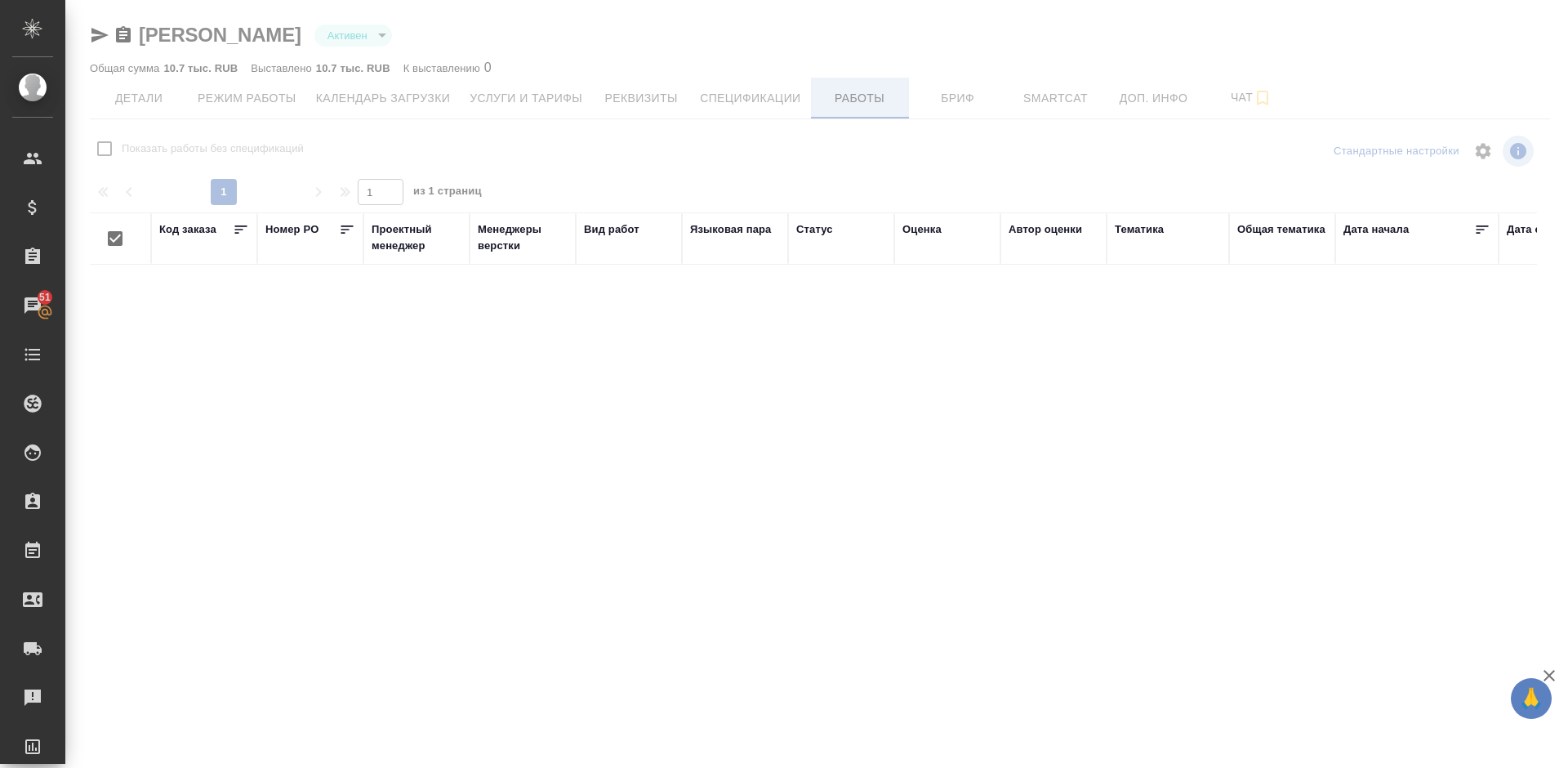
checkbox input "false"
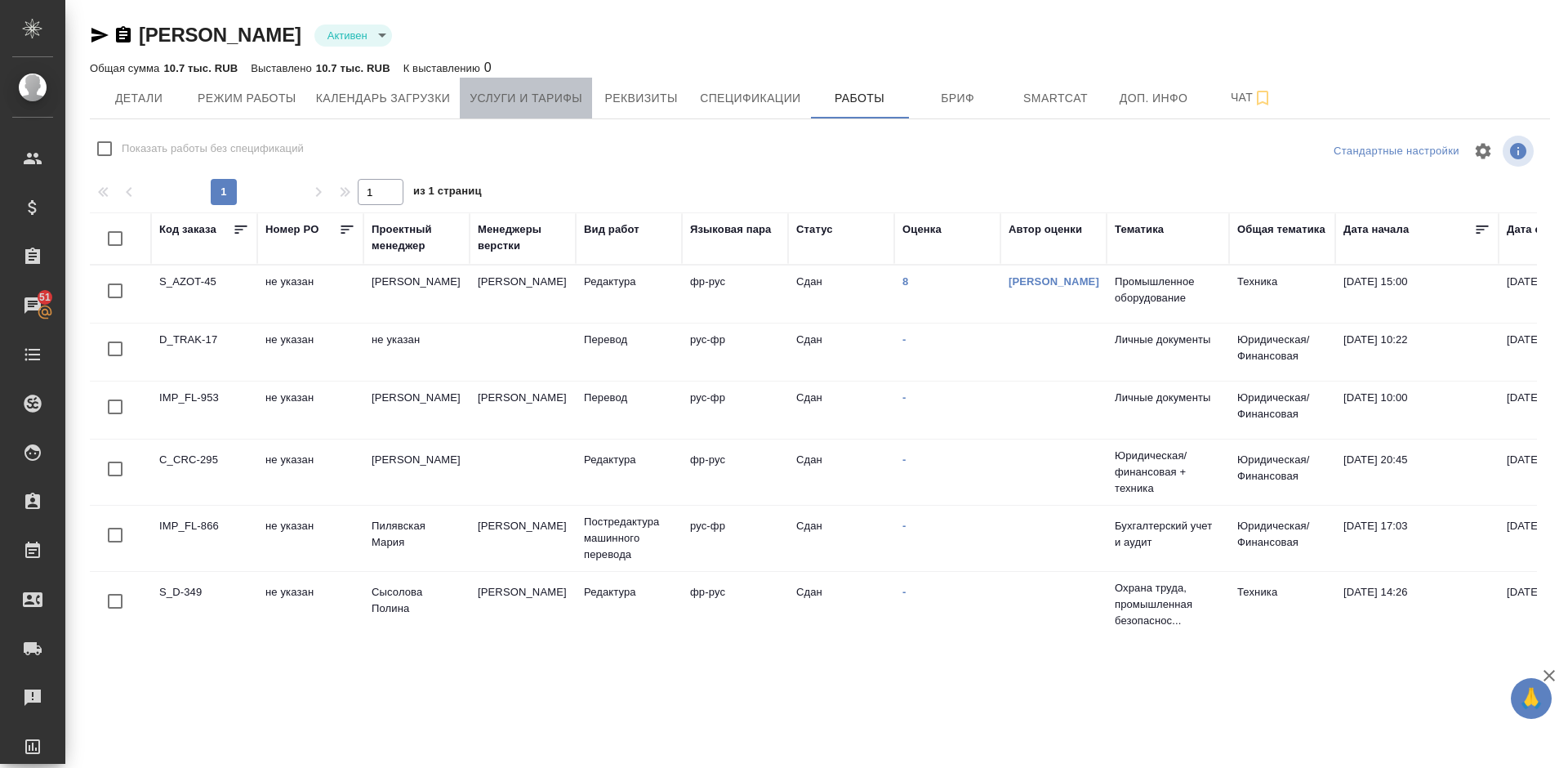
click at [535, 93] on span "Услуги и тарифы" at bounding box center [526, 98] width 113 height 20
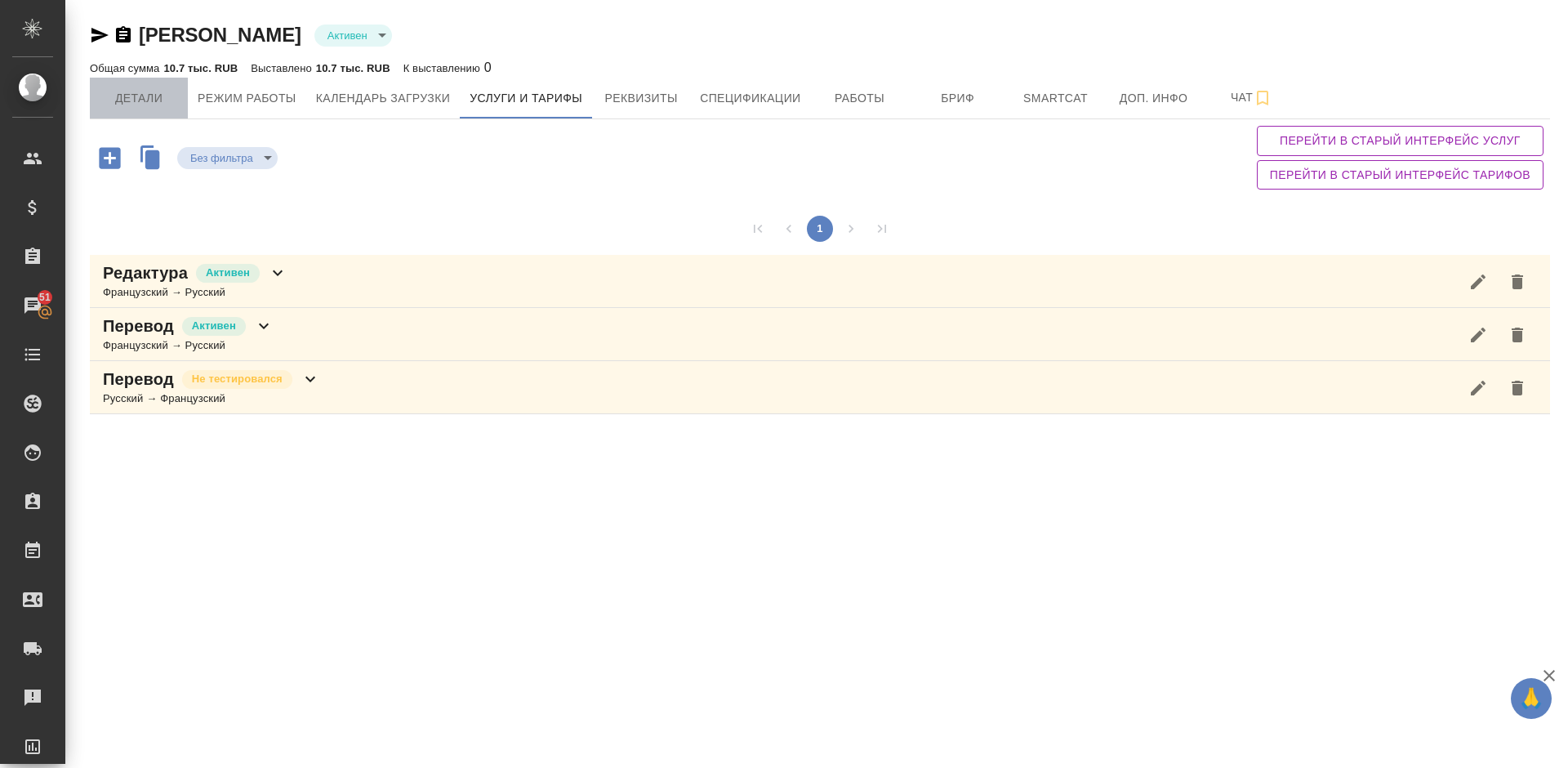
click at [163, 102] on span "Детали" at bounding box center [138, 98] width 78 height 20
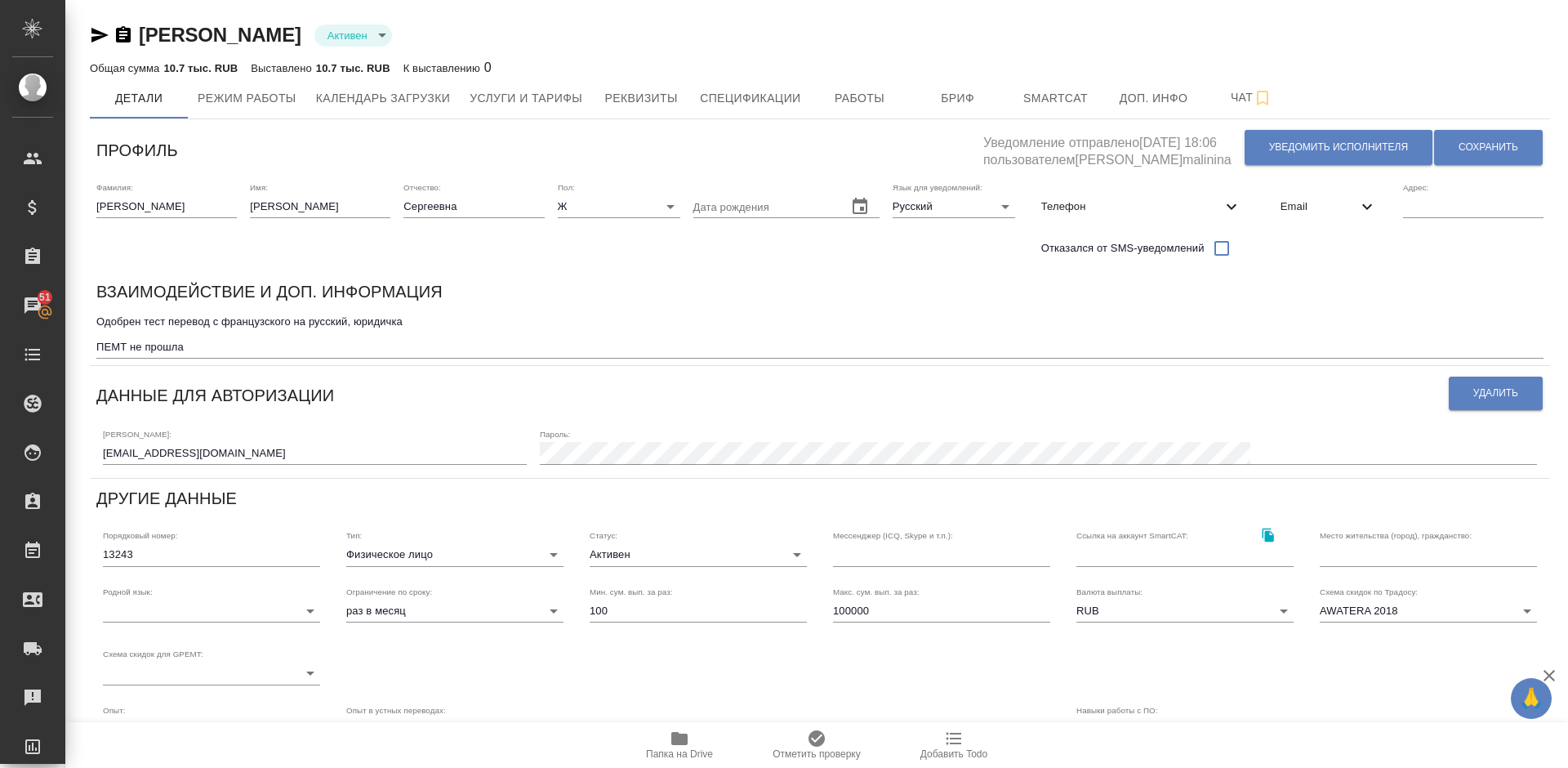
drag, startPoint x: 448, startPoint y: 38, endPoint x: 147, endPoint y: 40, distance: 301.0
click at [147, 40] on div "Ладейнова Светлана Сергеевна Активен active" at bounding box center [820, 35] width 1460 height 26
drag, startPoint x: 134, startPoint y: 33, endPoint x: 442, endPoint y: 43, distance: 308.2
click at [442, 43] on div "Ладейнова Светлана Сергеевна Активен active" at bounding box center [820, 35] width 1460 height 26
copy link "Ладейнова Светлана Сергеевна"
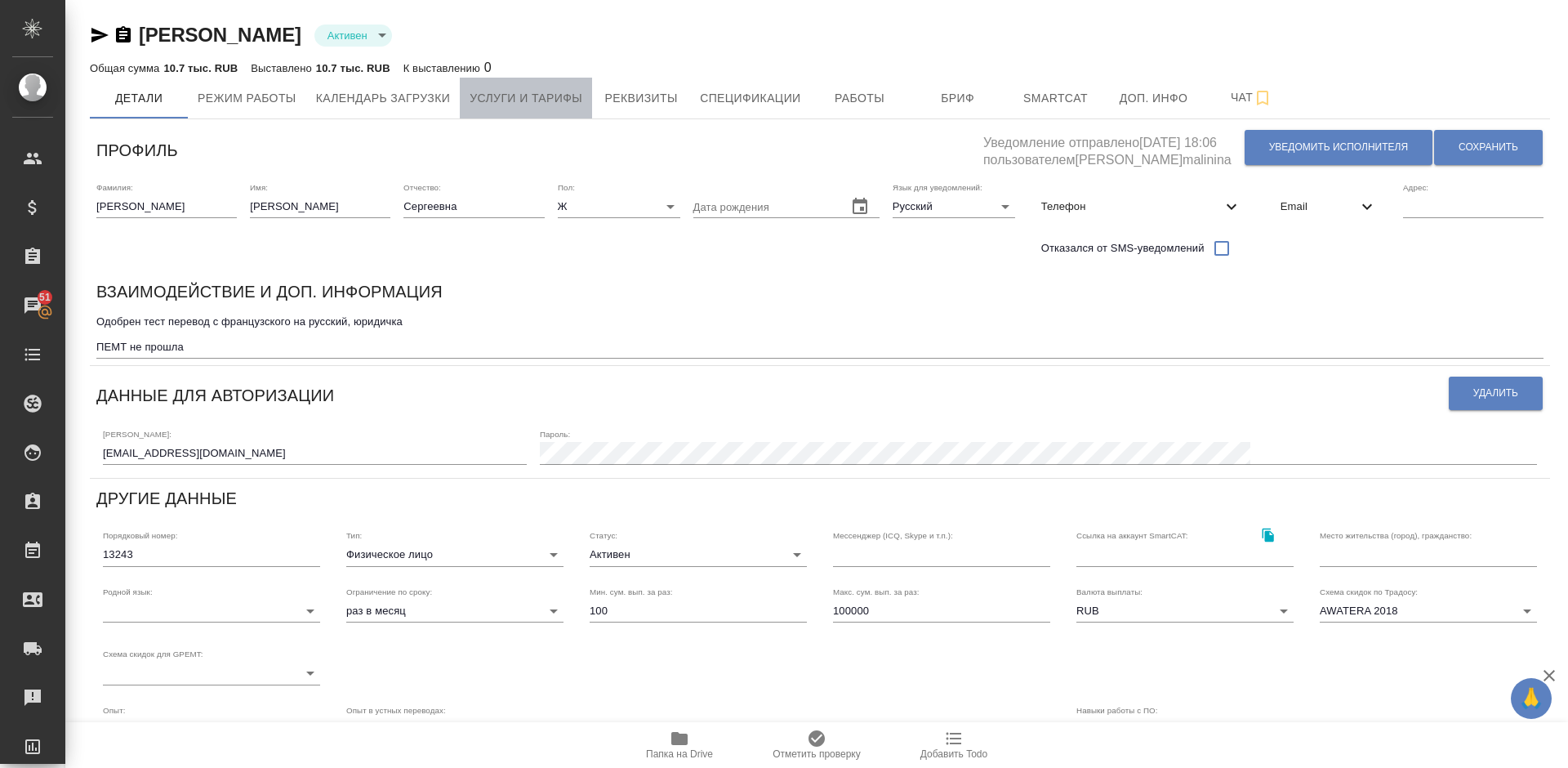
click at [559, 99] on span "Услуги и тарифы" at bounding box center [526, 98] width 113 height 20
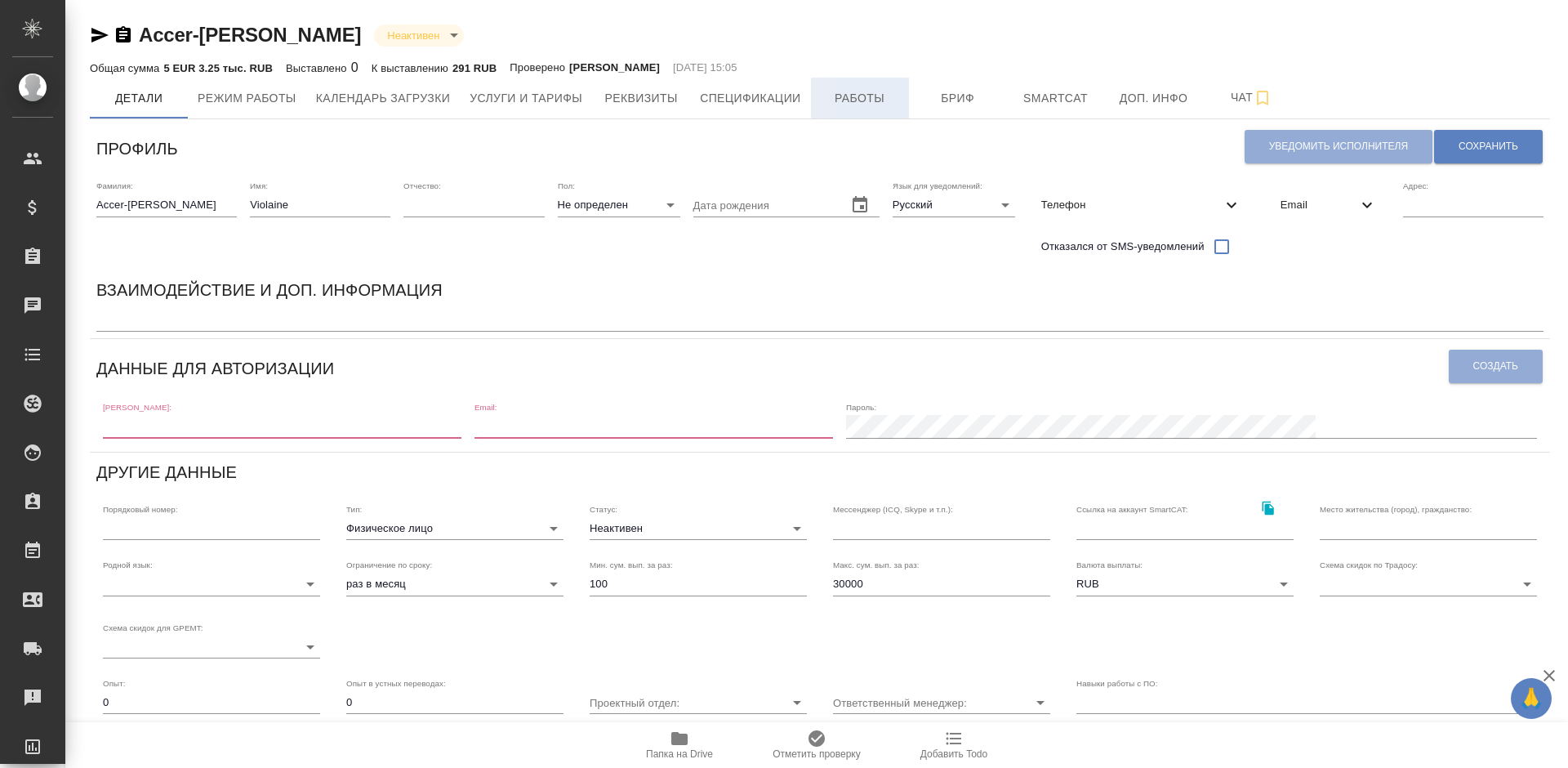
click at [852, 102] on span "Работы" at bounding box center [859, 98] width 78 height 20
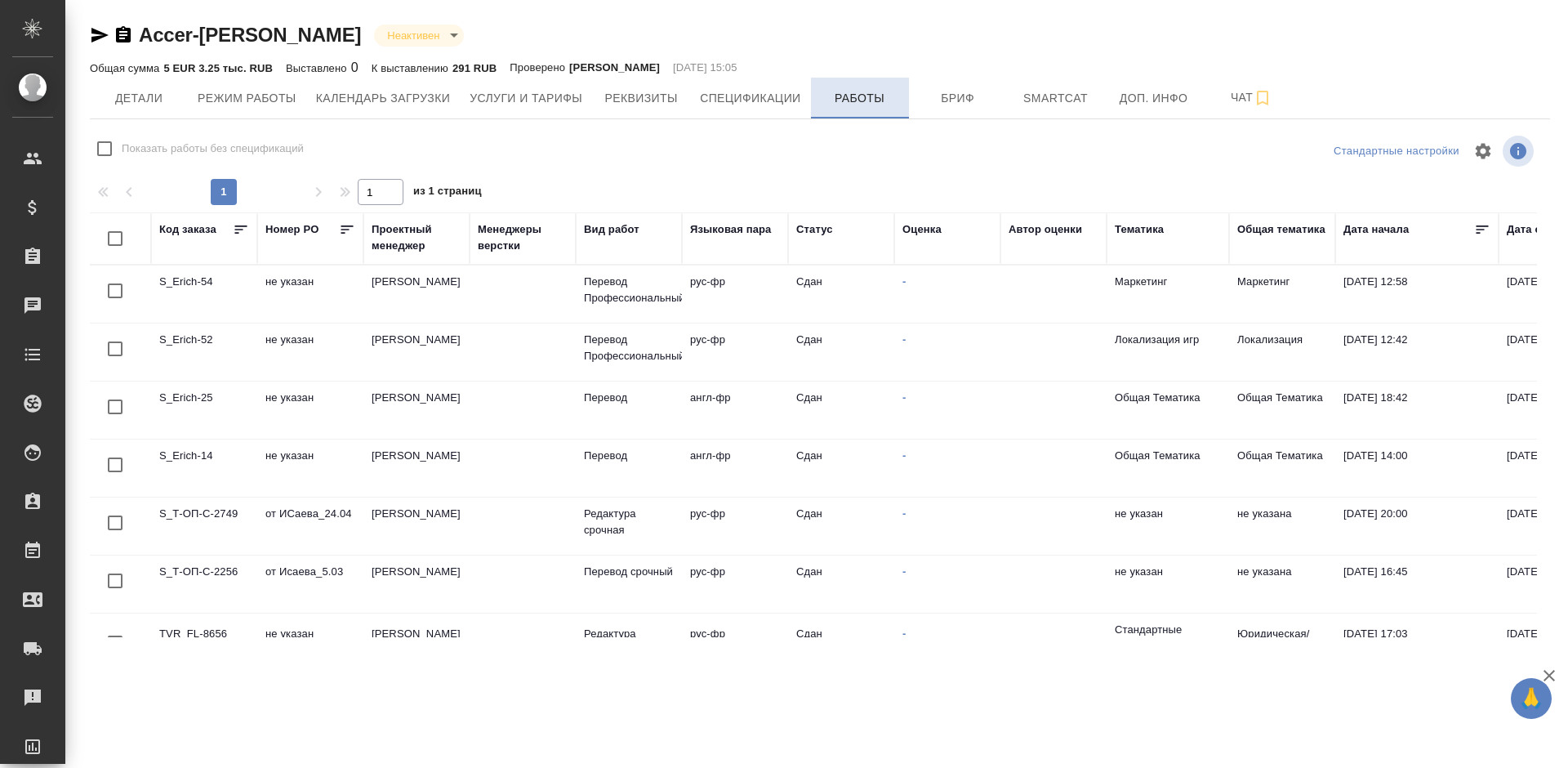
checkbox input "false"
click at [143, 85] on button "Детали" at bounding box center [138, 98] width 98 height 41
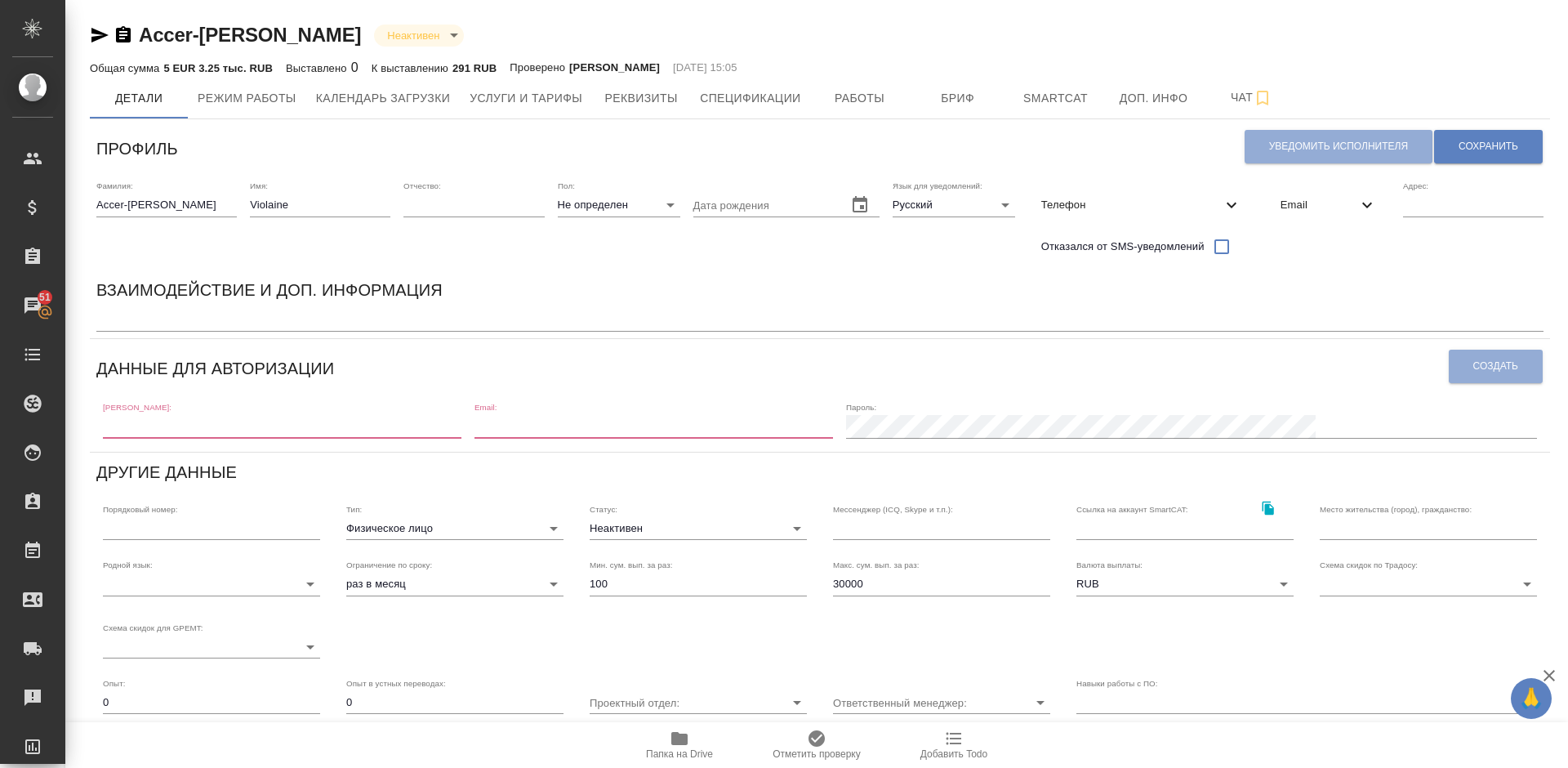
click at [1319, 218] on div "Email" at bounding box center [1328, 204] width 122 height 36
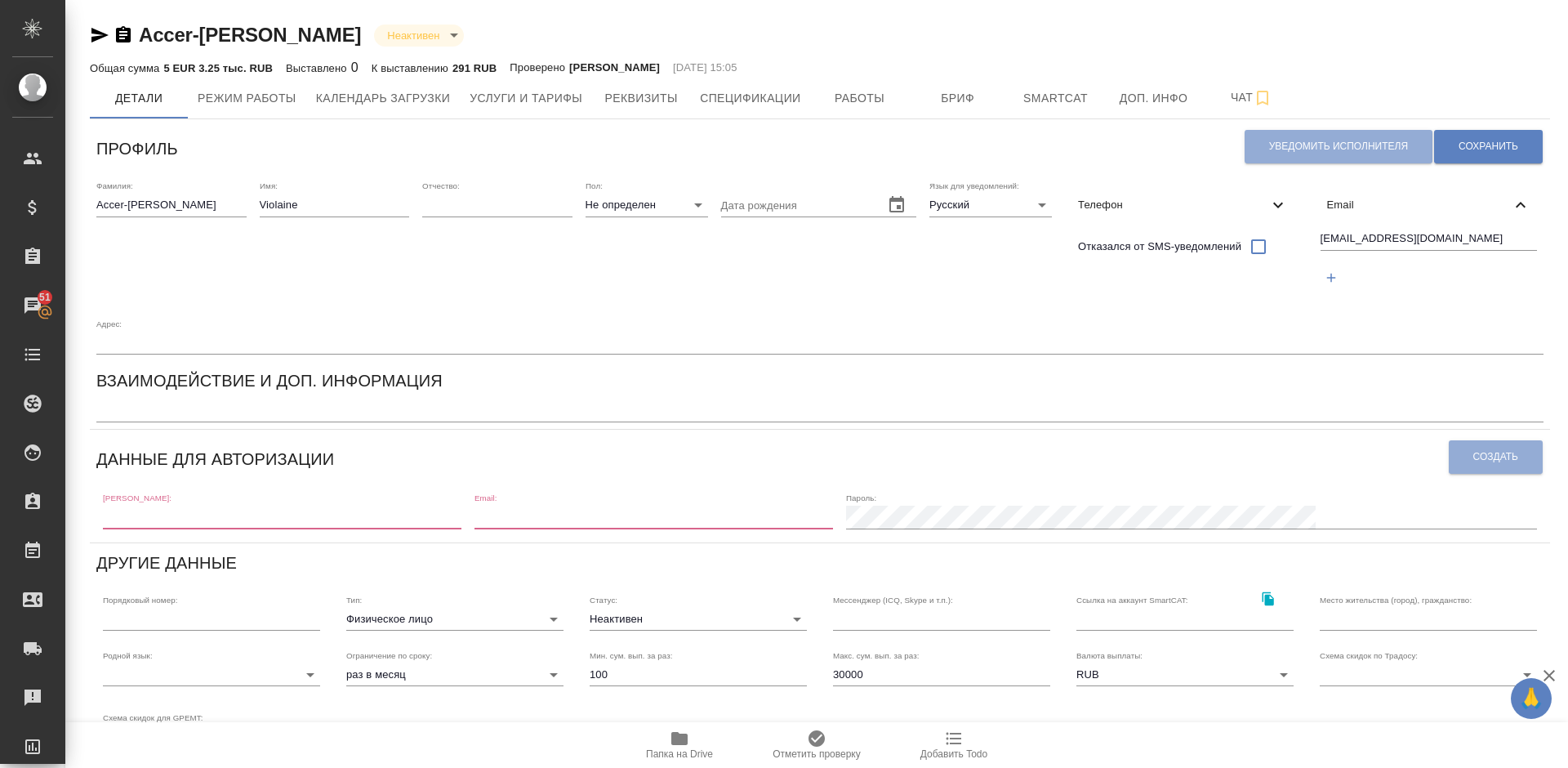
click at [1355, 208] on span "Email" at bounding box center [1419, 204] width 185 height 17
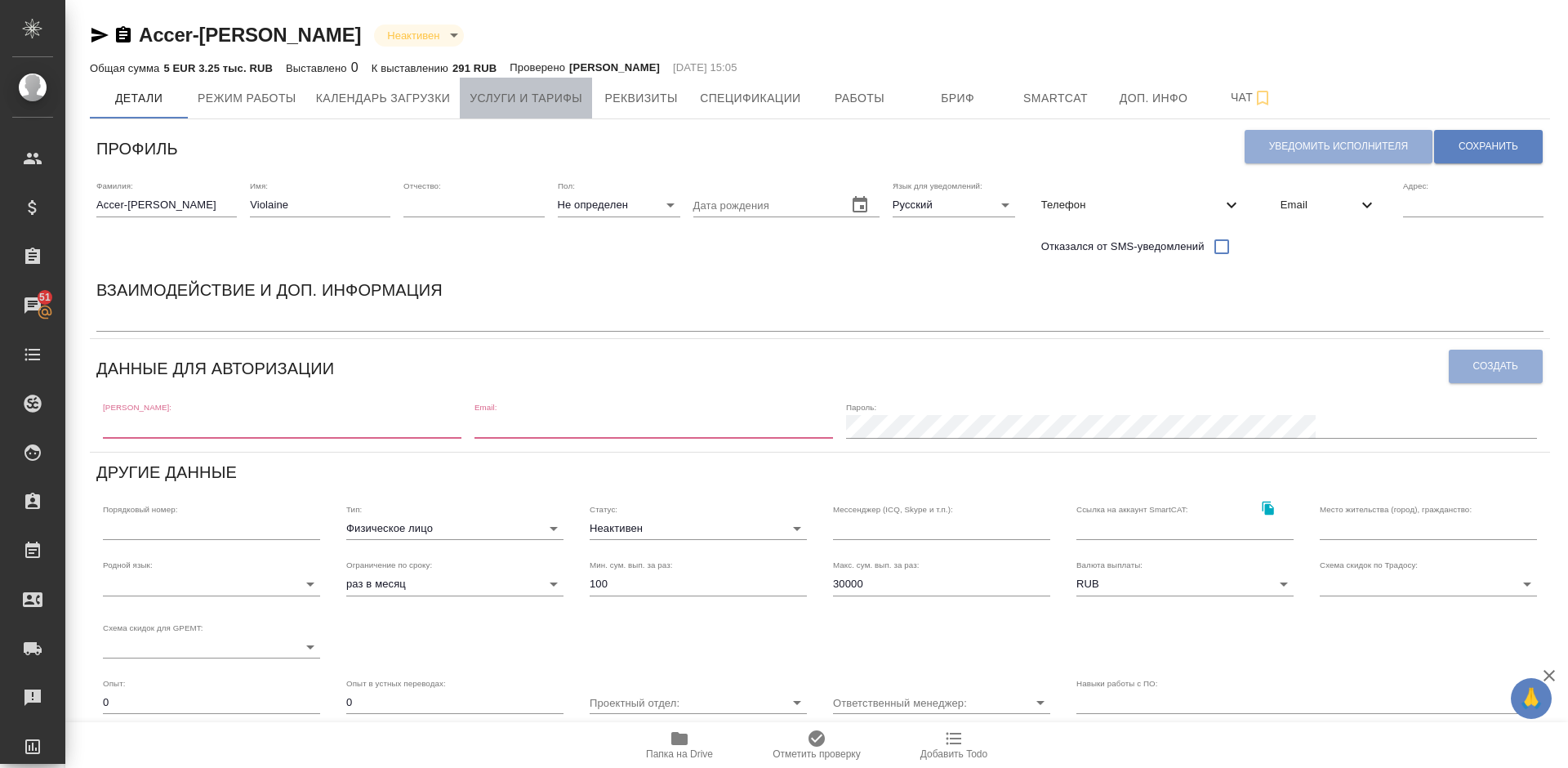
click at [561, 103] on span "Услуги и тарифы" at bounding box center [526, 98] width 113 height 20
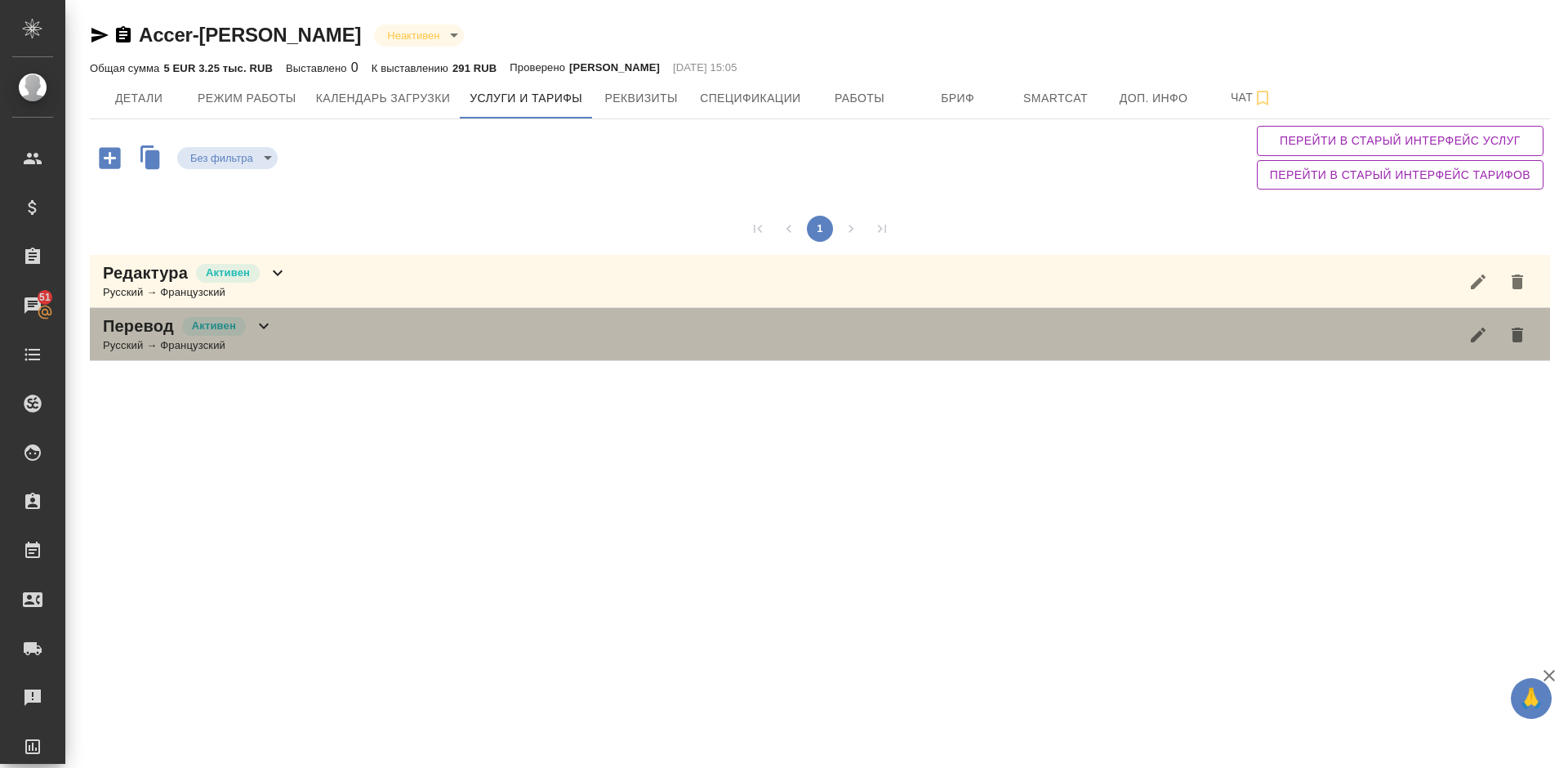
click at [358, 332] on div "Перевод Активен Русский → Французский" at bounding box center [820, 335] width 1460 height 53
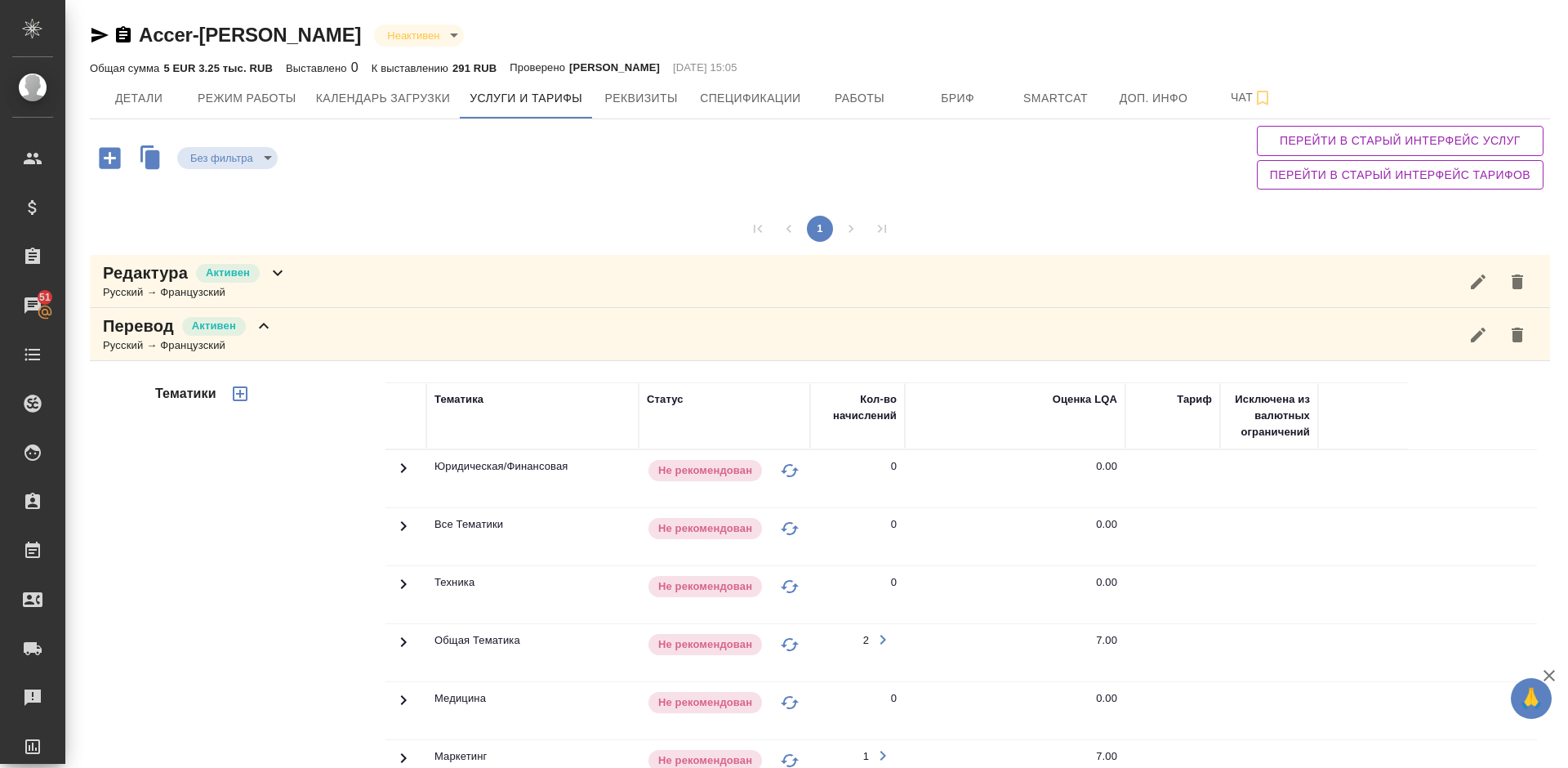
click at [254, 505] on div "Тематики" at bounding box center [268, 644] width 233 height 546
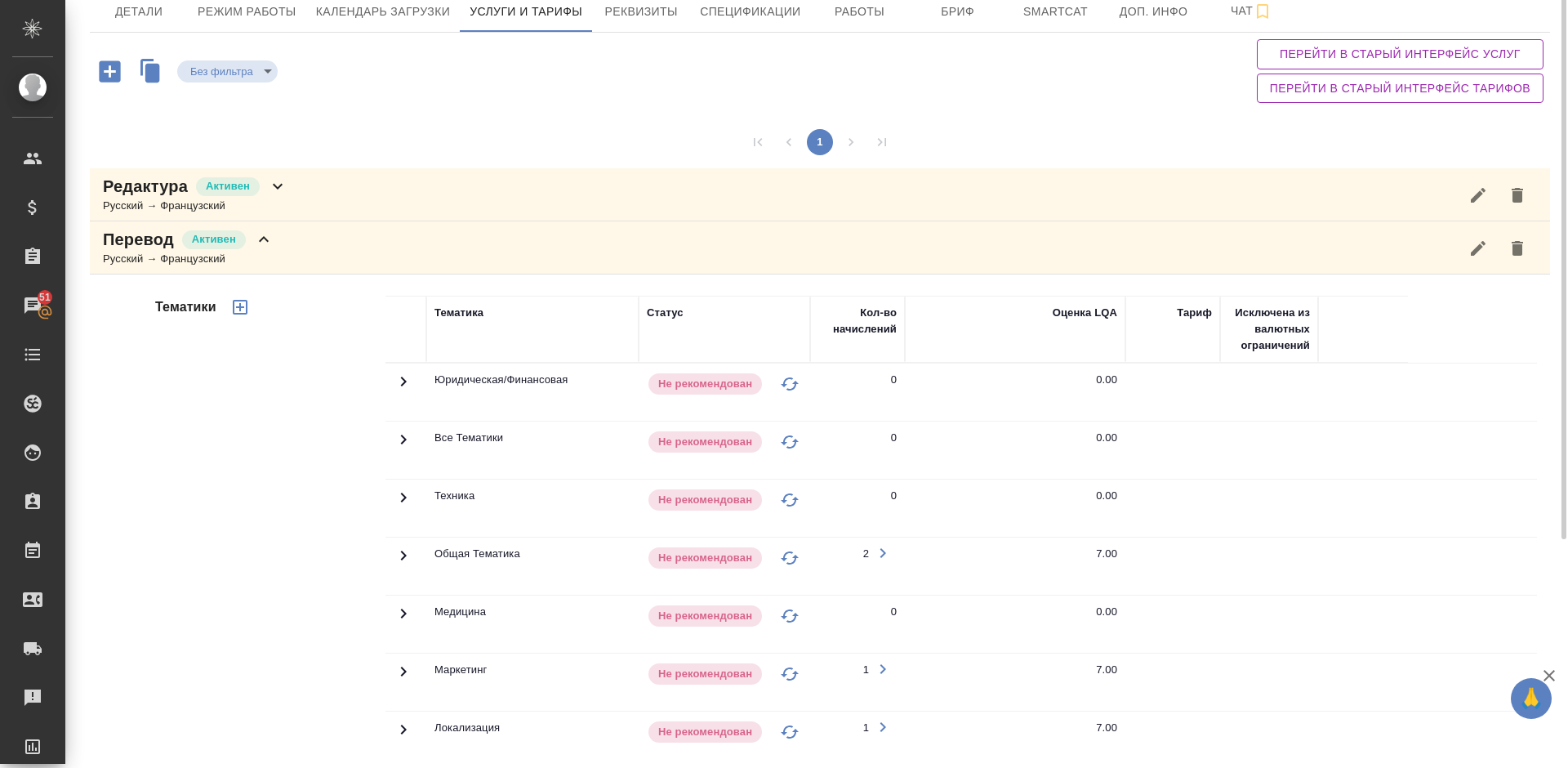
scroll to position [38, 0]
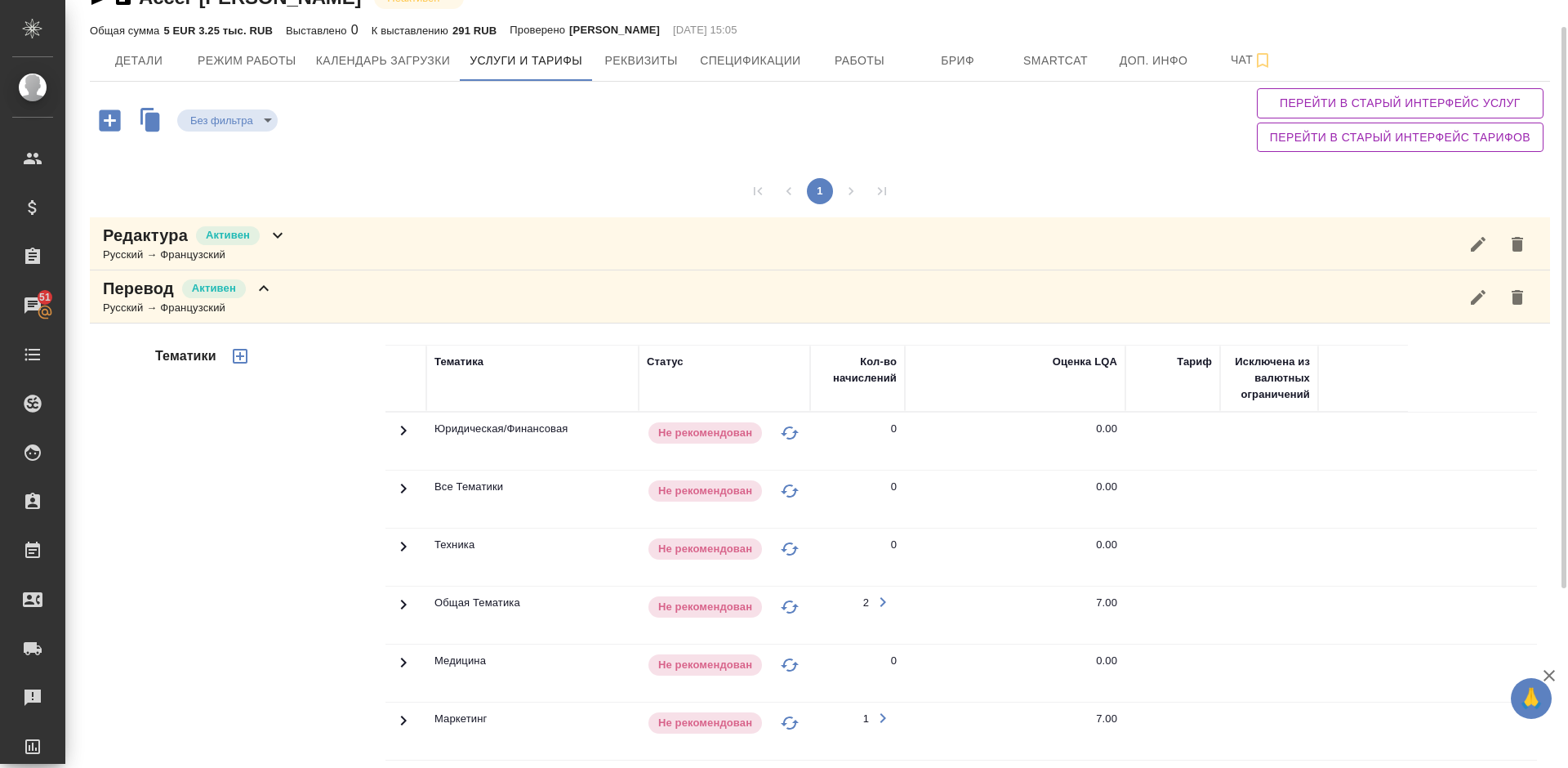
click at [300, 299] on div "Перевод Активен Русский → Французский" at bounding box center [820, 297] width 1460 height 53
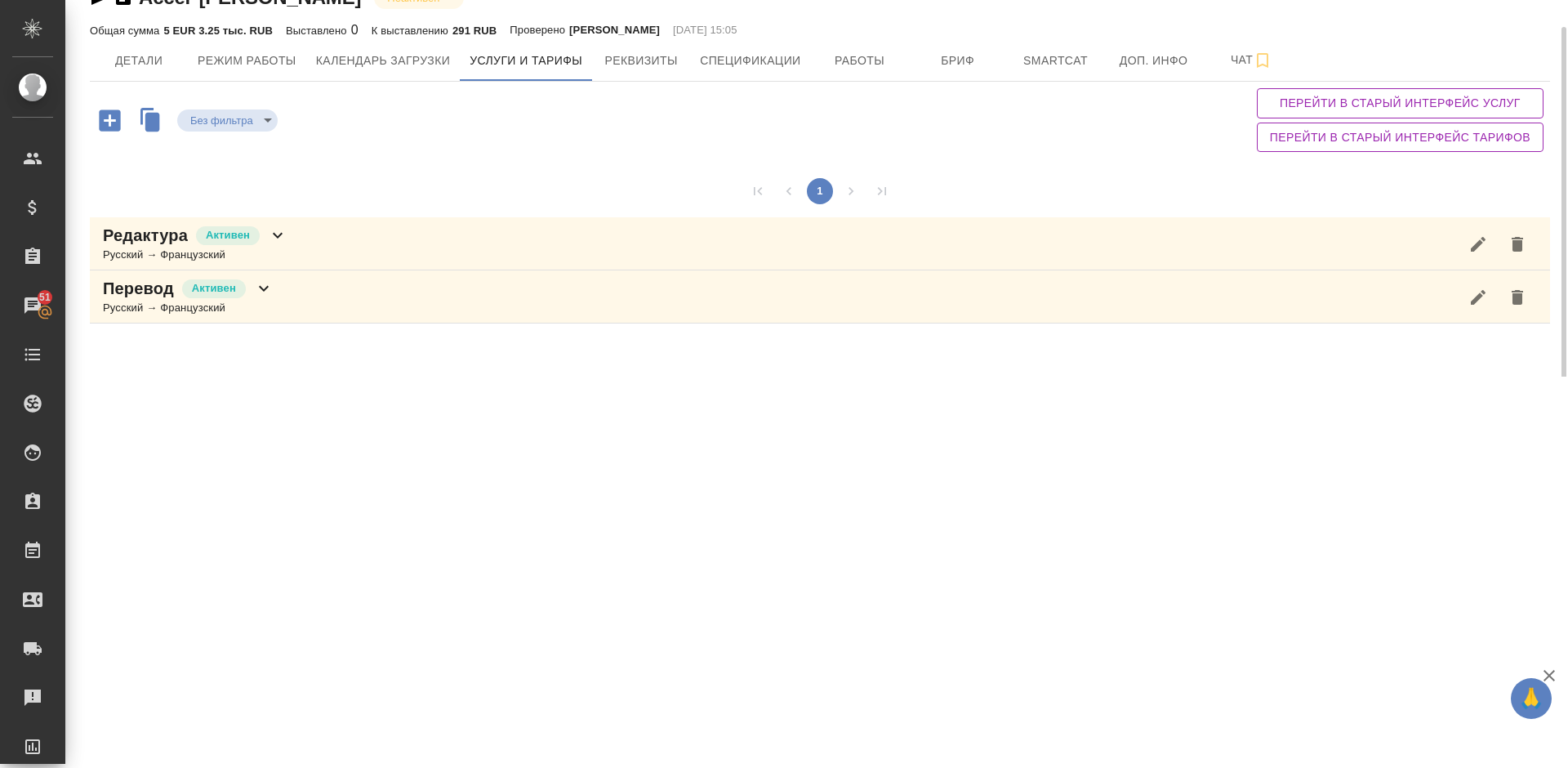
click at [309, 233] on div "Редактура Активен Русский → Французский" at bounding box center [820, 244] width 1460 height 53
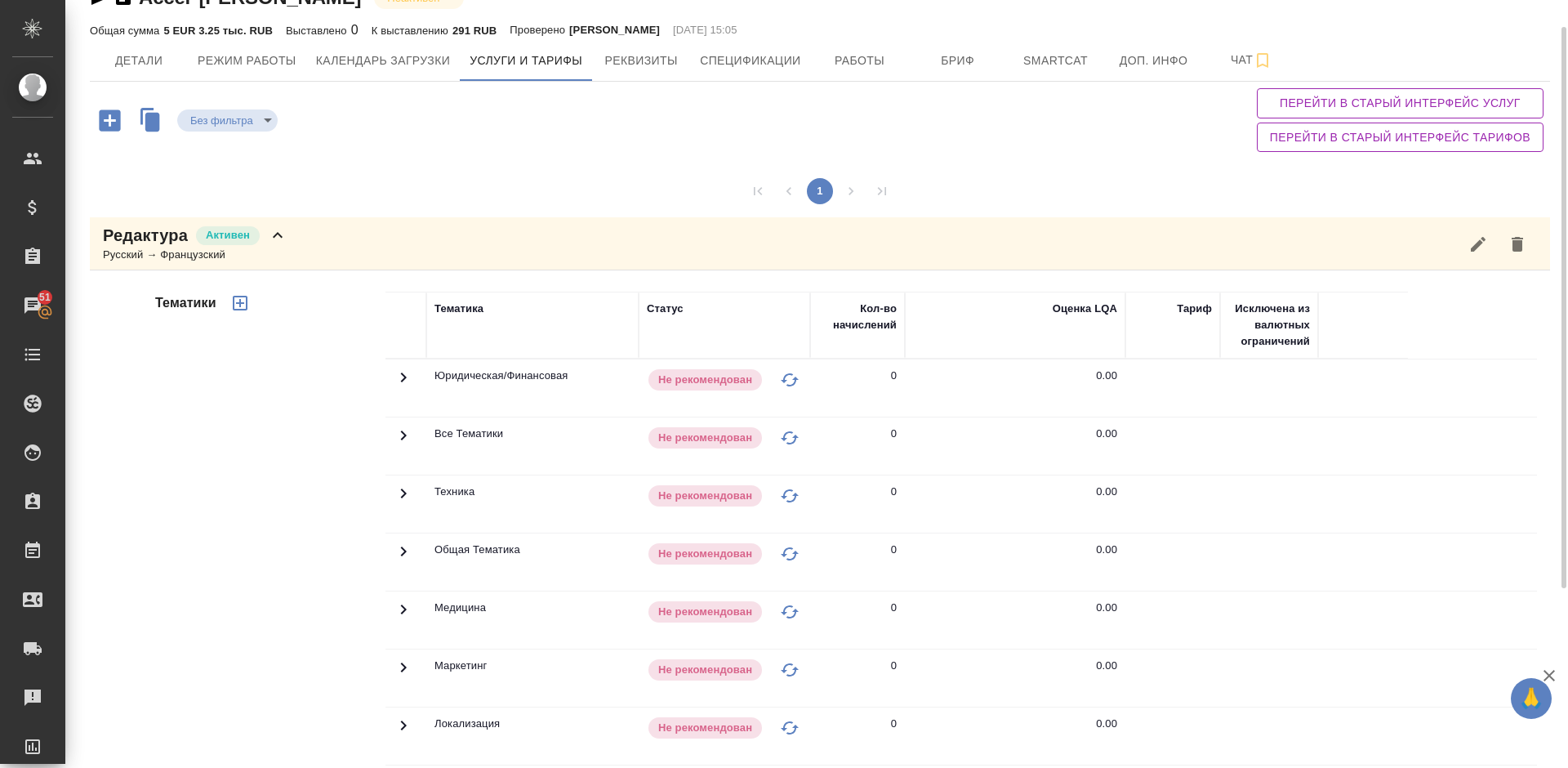
click at [242, 474] on div "Тематики" at bounding box center [268, 553] width 233 height 546
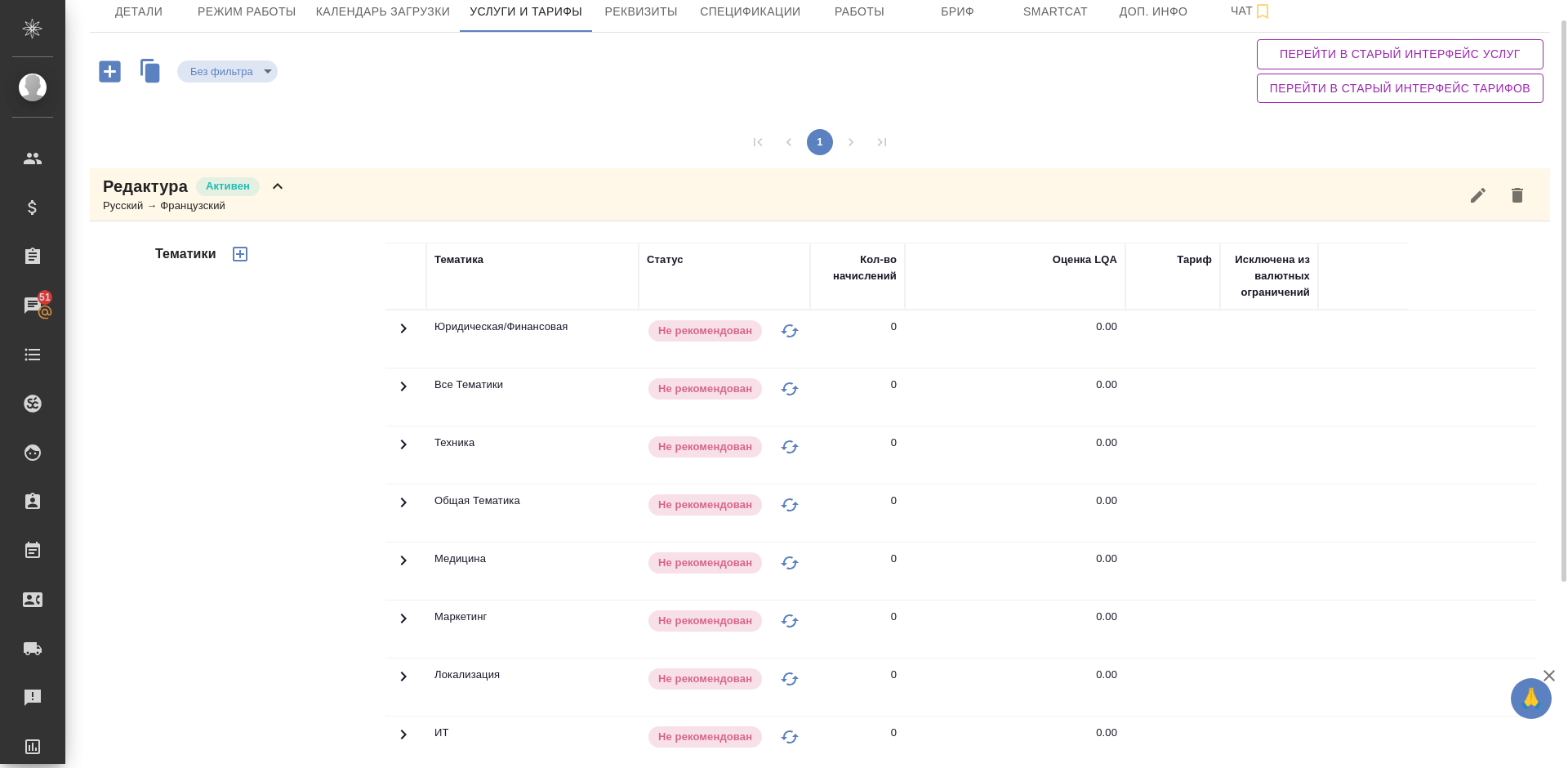
scroll to position [0, 0]
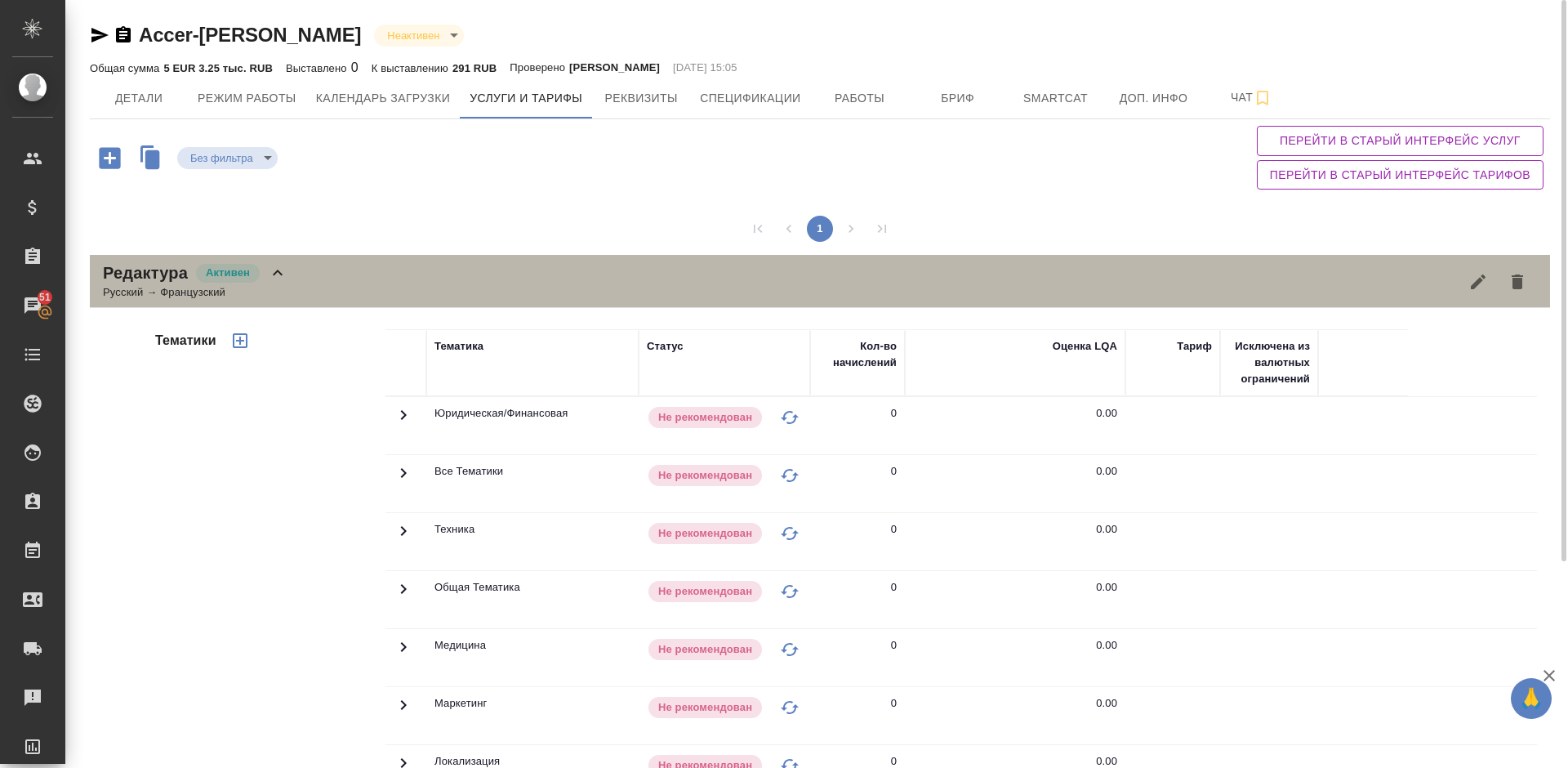
click at [314, 268] on div "Редактура Активен Русский → Французский" at bounding box center [820, 281] width 1460 height 53
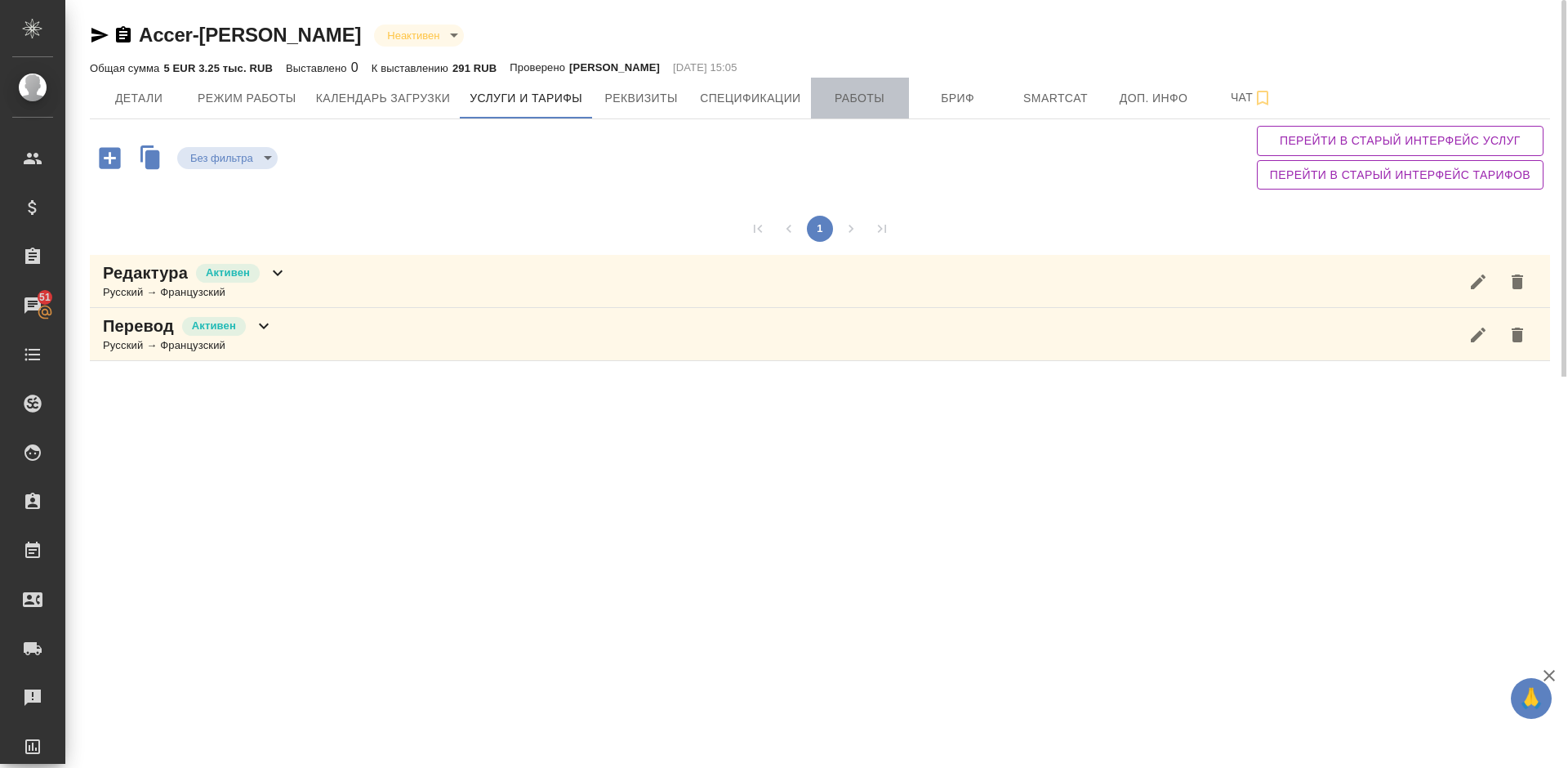
click at [840, 97] on span "Работы" at bounding box center [859, 98] width 78 height 20
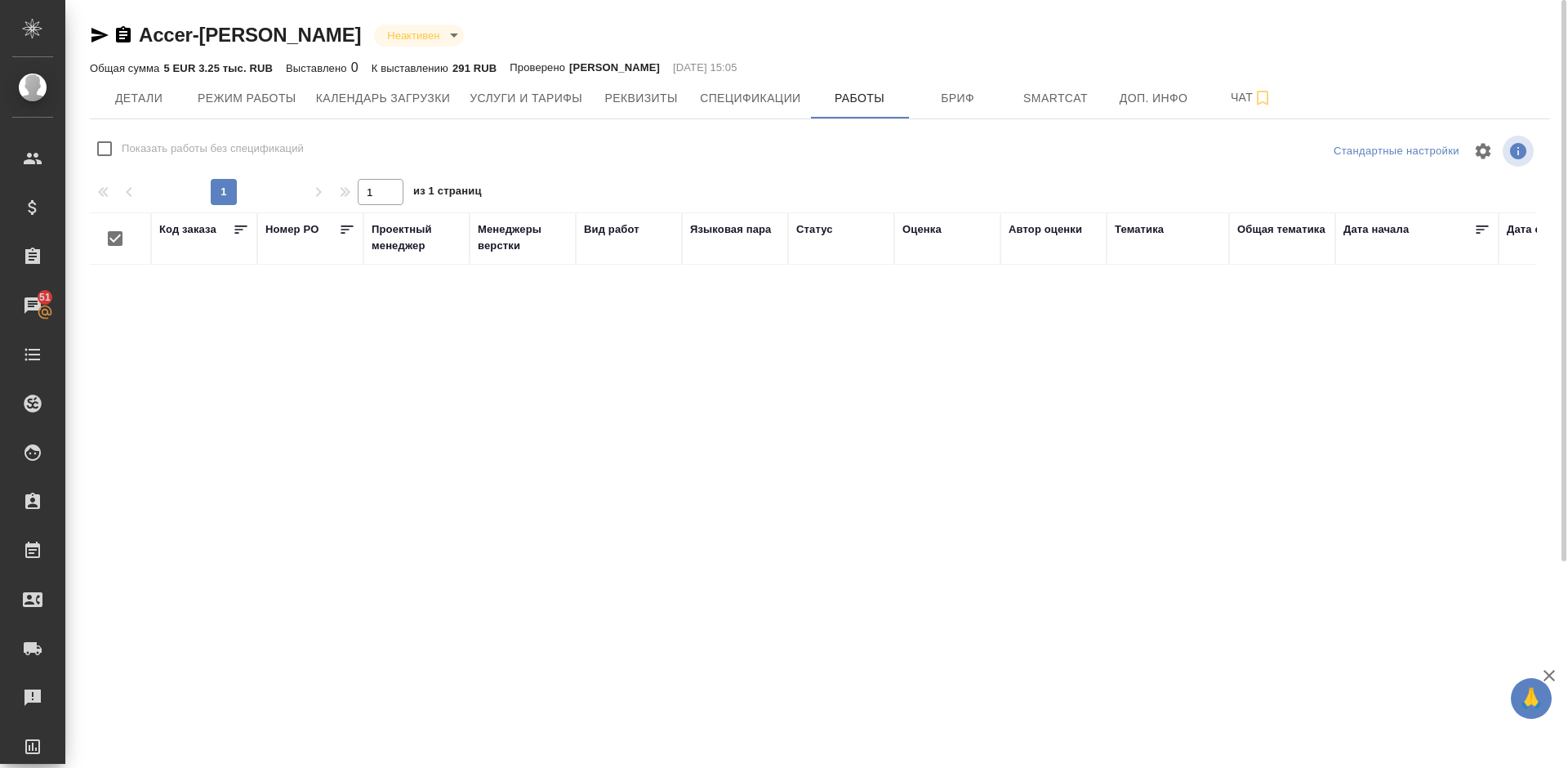
checkbox input "false"
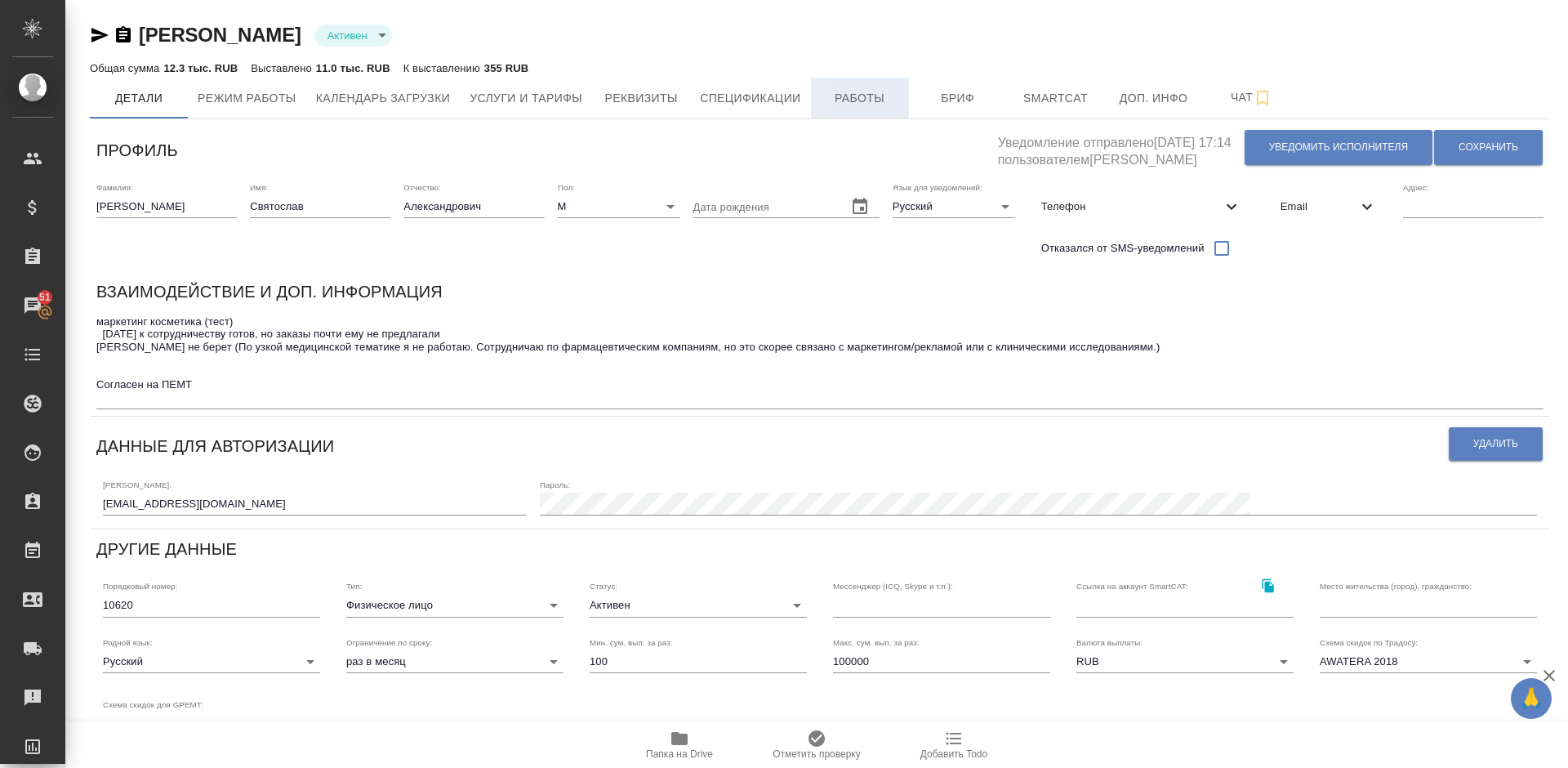
click at [876, 96] on span "Работы" at bounding box center [859, 98] width 78 height 20
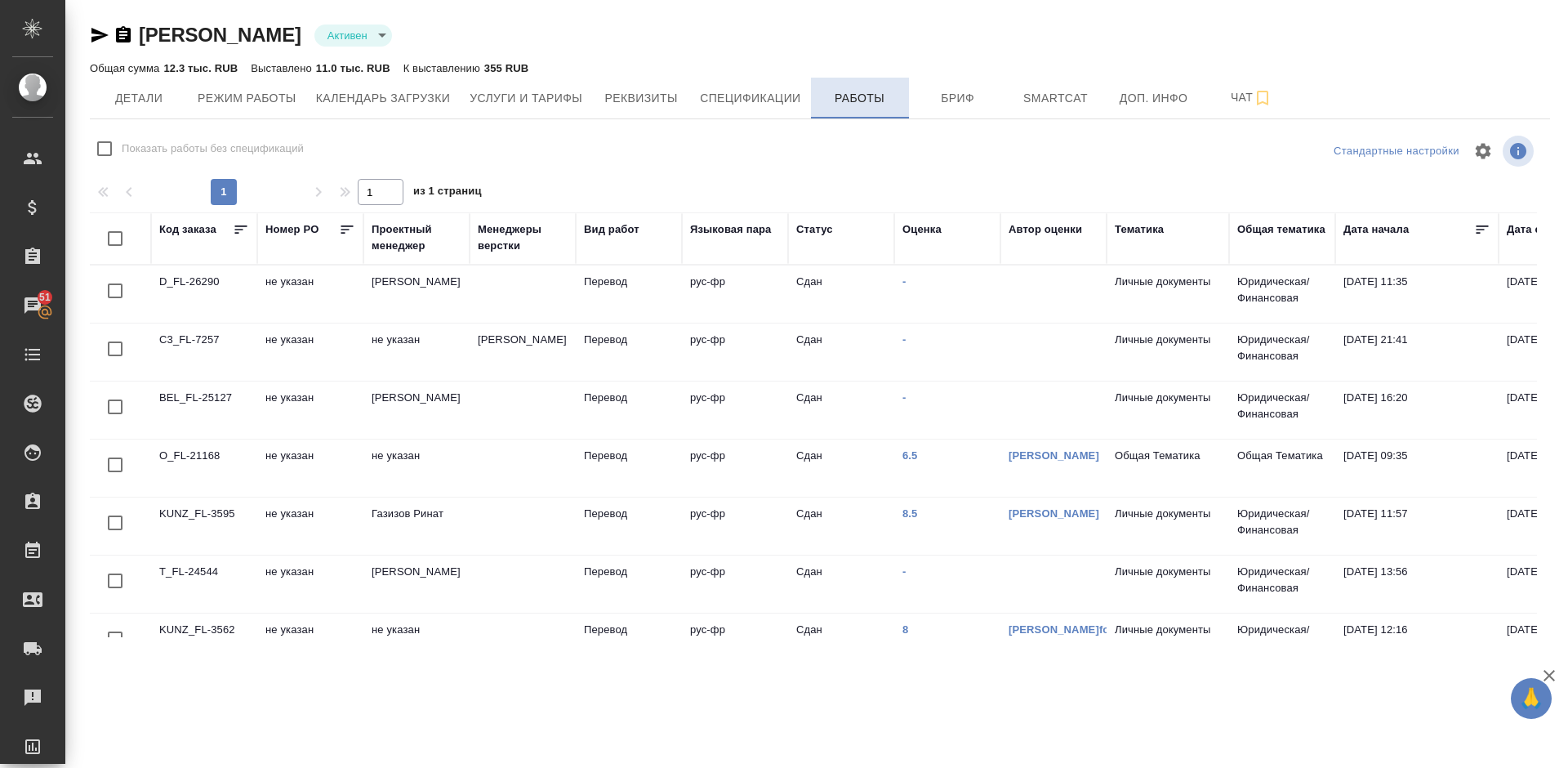
checkbox input "false"
click at [908, 455] on link "6.5" at bounding box center [910, 455] width 16 height 12
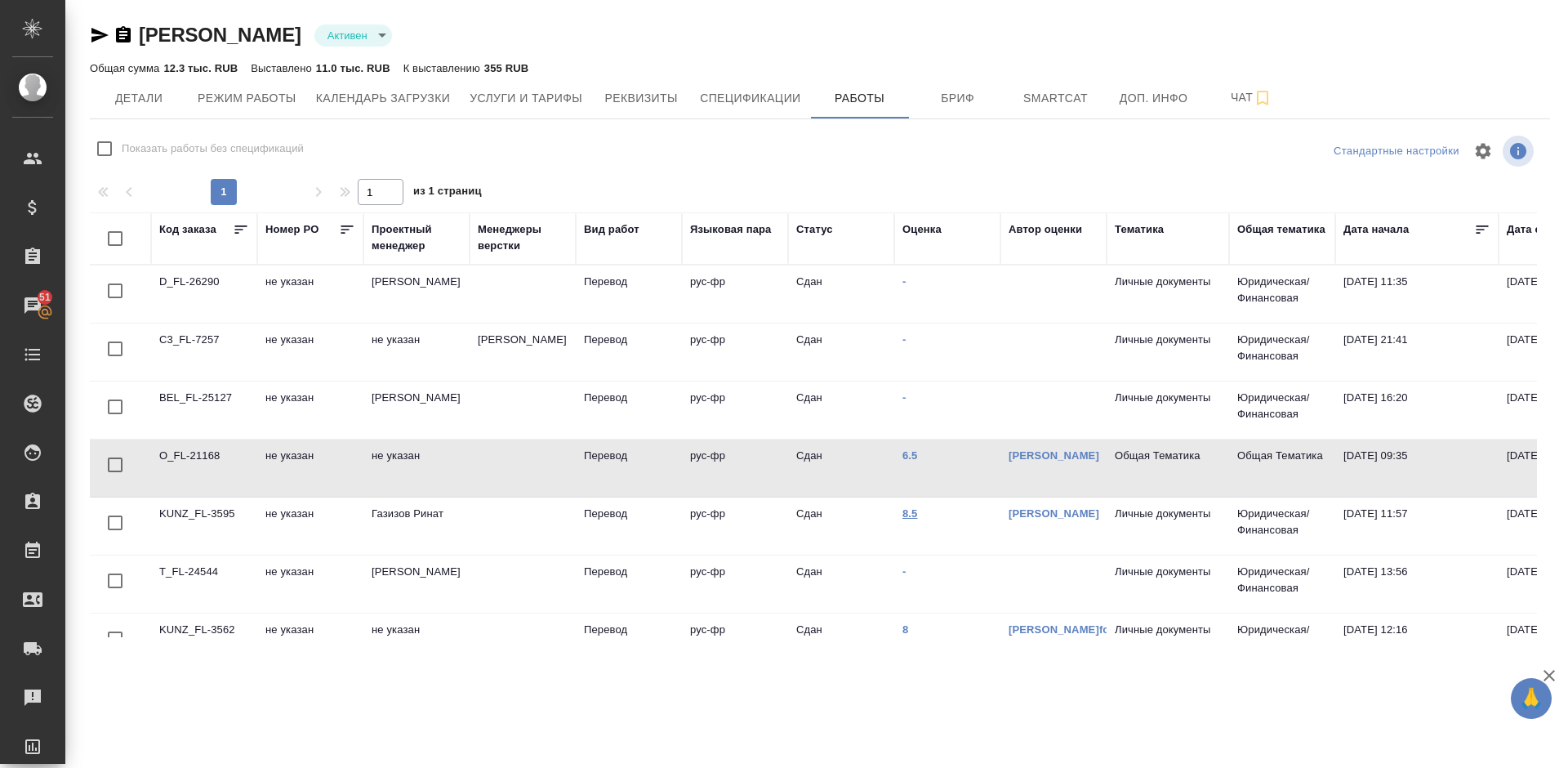
click at [905, 513] on link "8.5" at bounding box center [910, 513] width 16 height 12
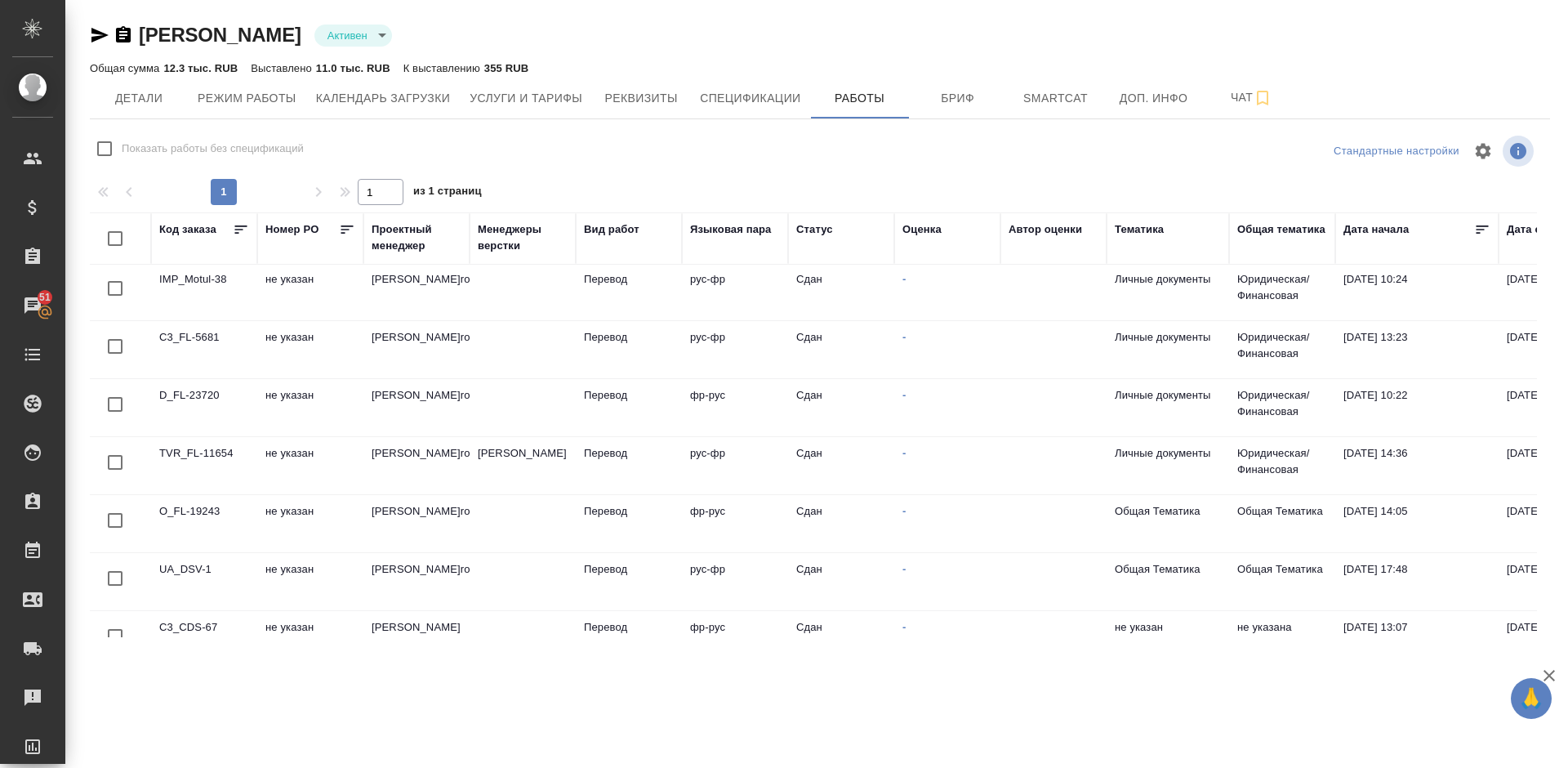
scroll to position [875, 0]
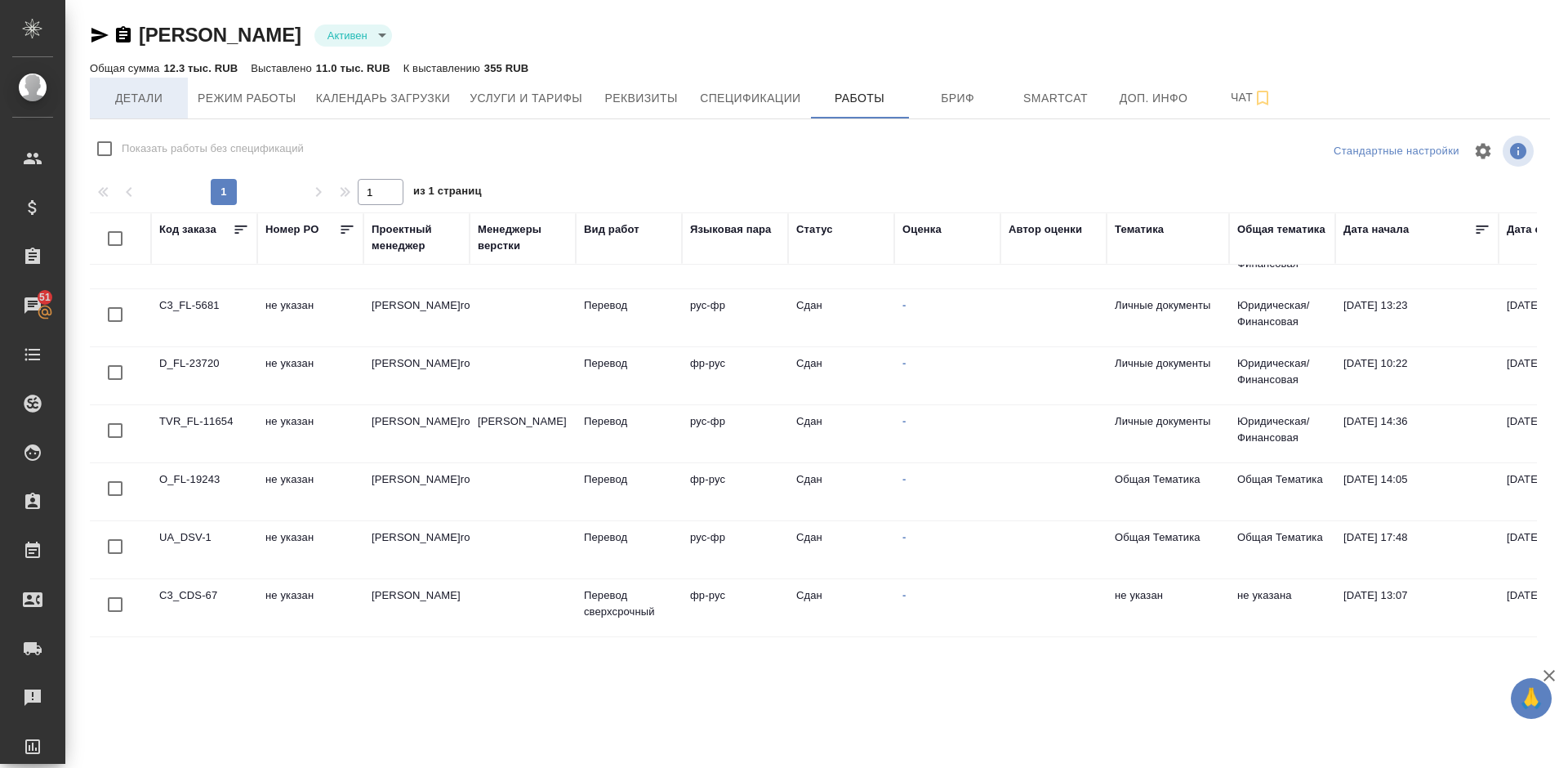
click at [148, 94] on span "Детали" at bounding box center [138, 98] width 78 height 20
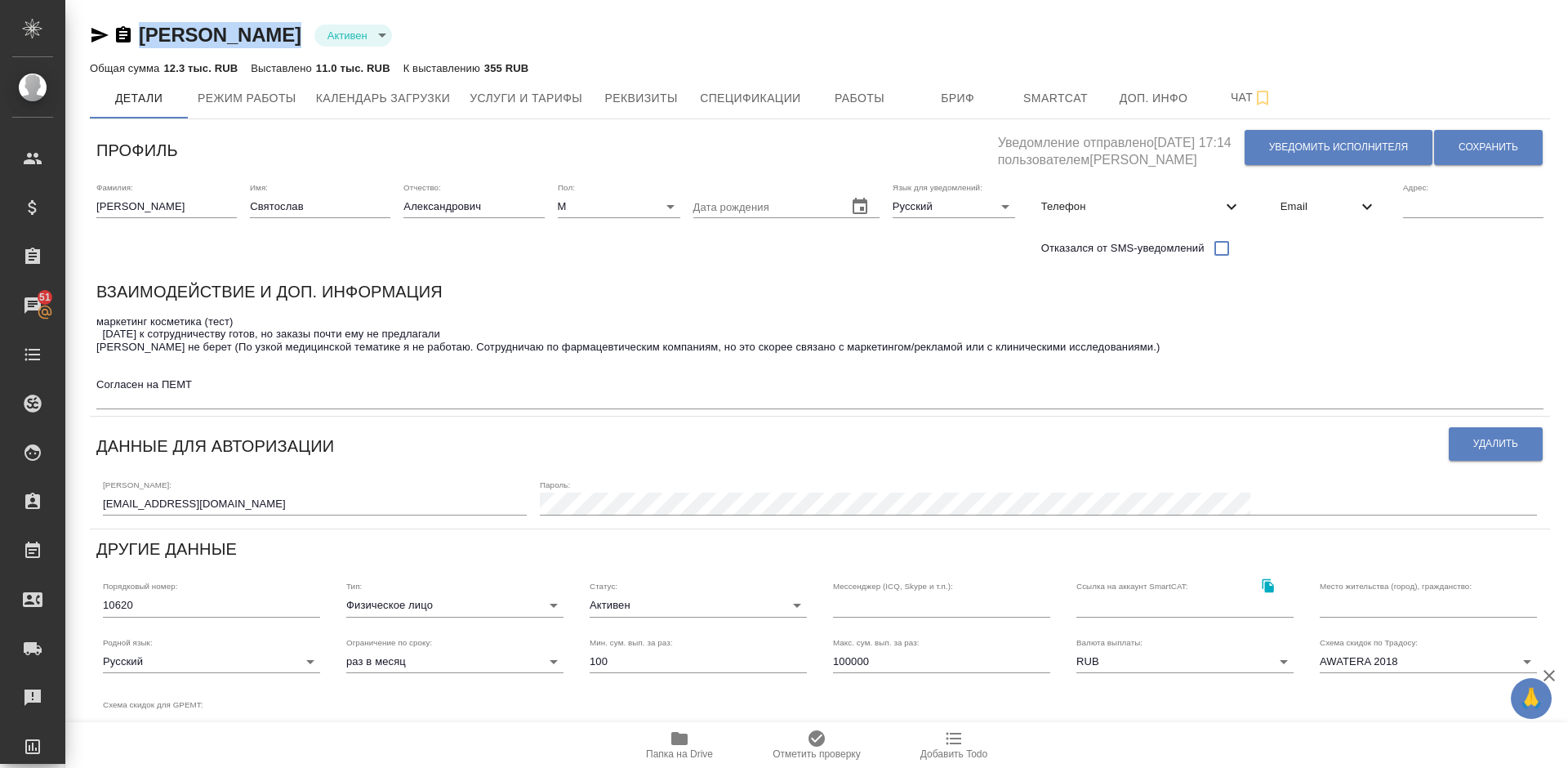
drag, startPoint x: 528, startPoint y: 38, endPoint x: 140, endPoint y: 33, distance: 388.0
click at [140, 33] on div "Семеницкий Святослав Александрович Активен active" at bounding box center [820, 35] width 1460 height 26
copy link "Семеницкий Святослав Александрович"
click at [837, 94] on span "Работы" at bounding box center [859, 98] width 78 height 20
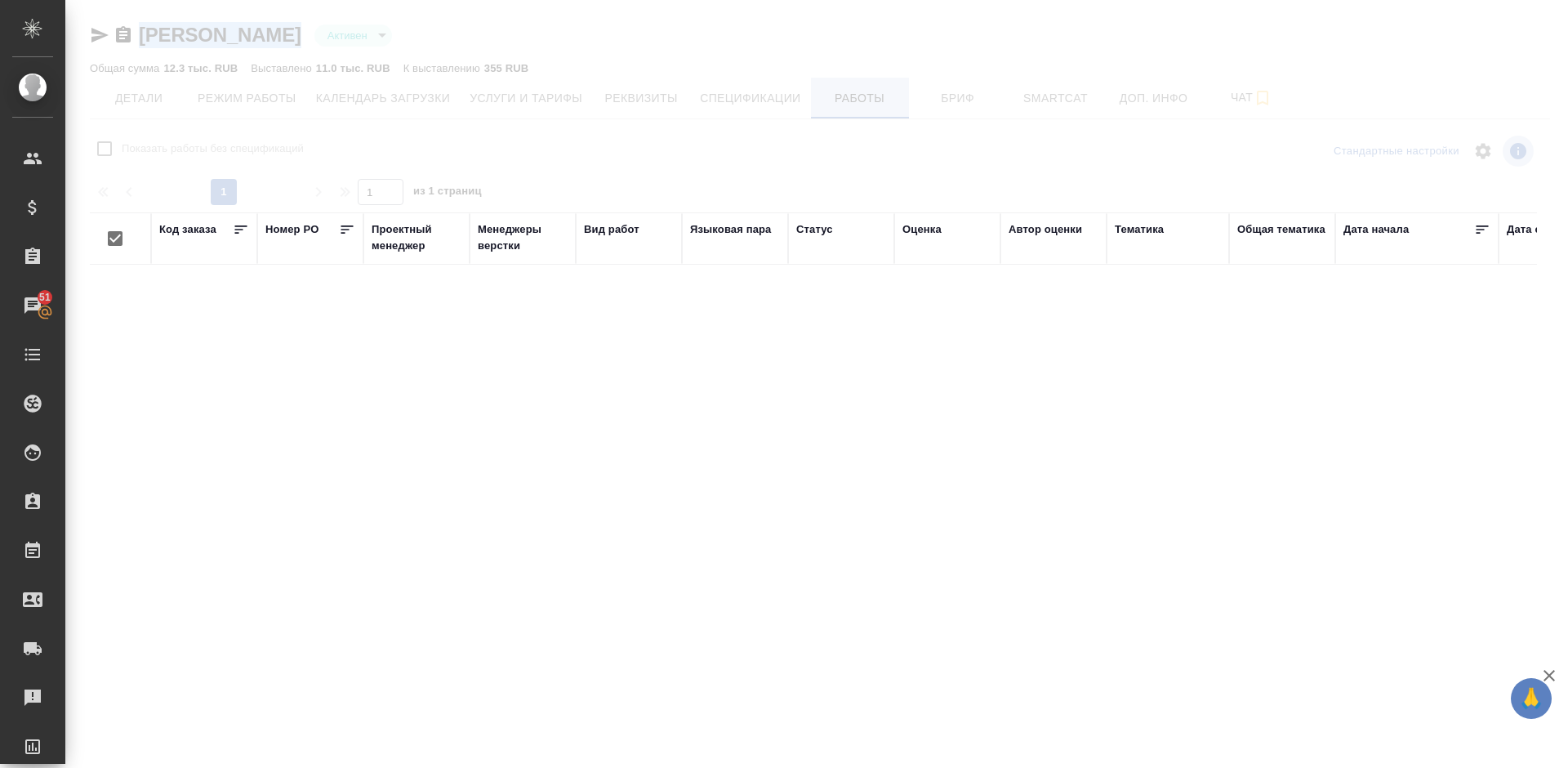
checkbox input "false"
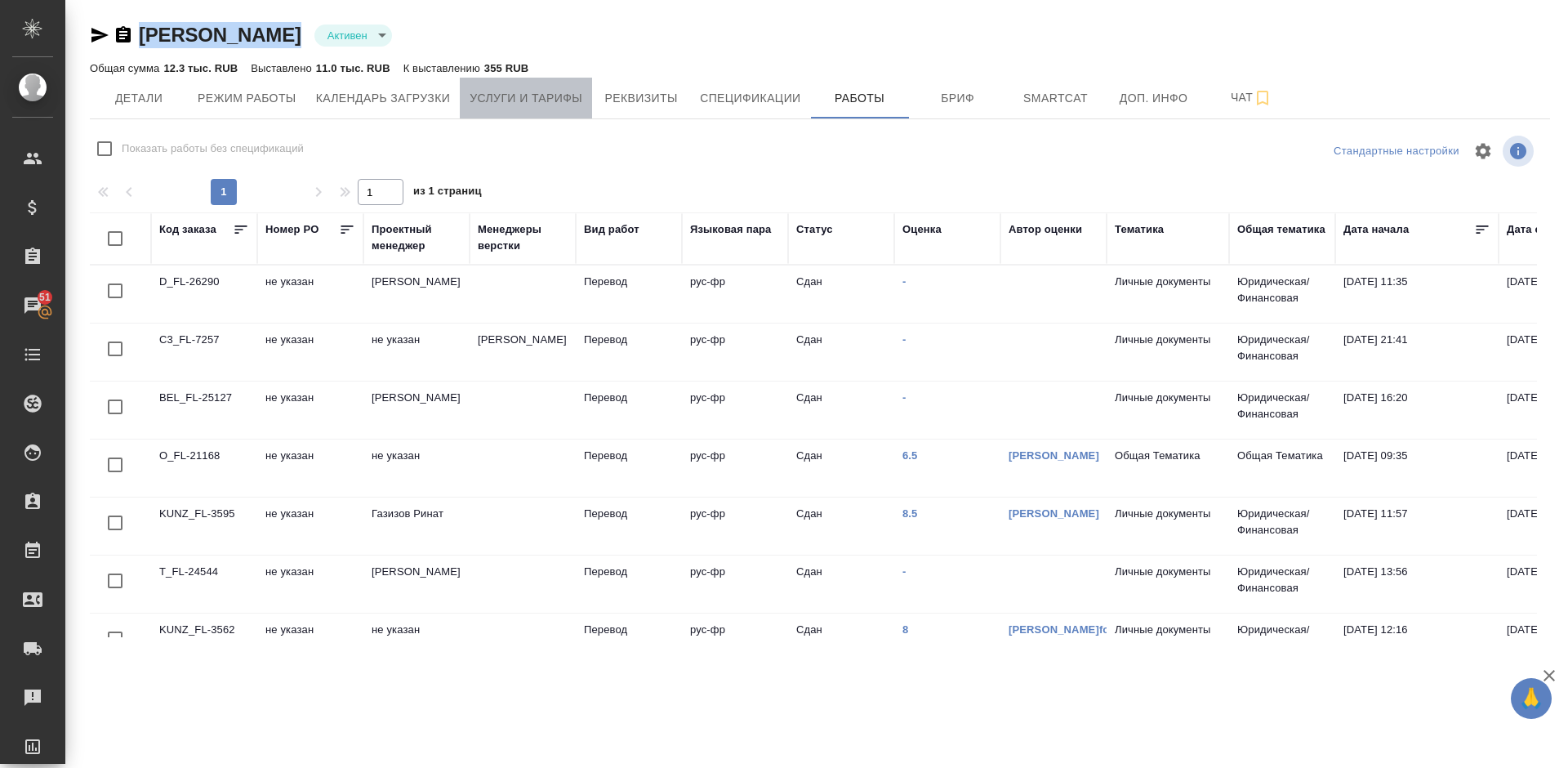
click at [519, 94] on span "Услуги и тарифы" at bounding box center [526, 98] width 113 height 20
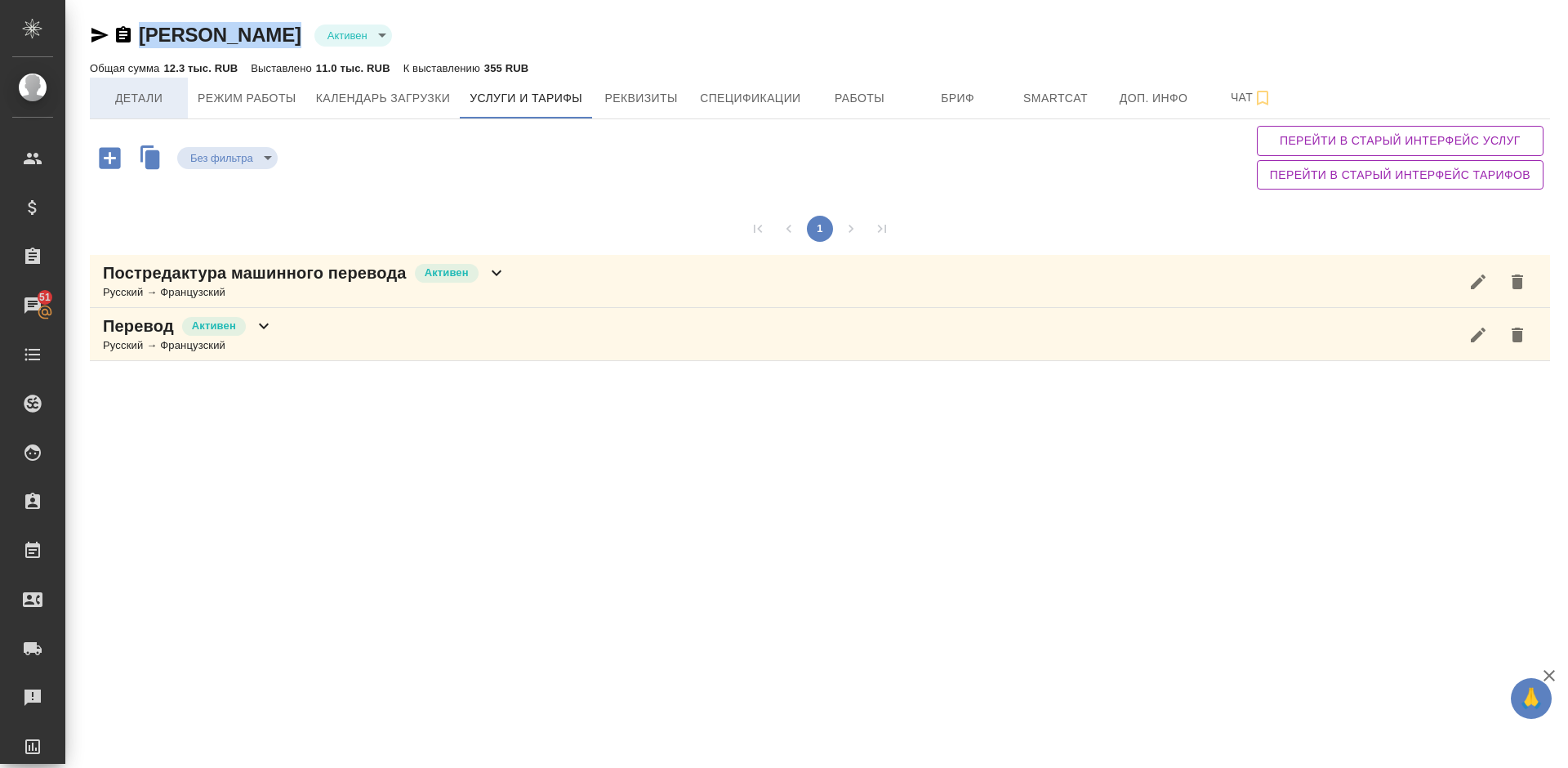
click at [152, 98] on span "Детали" at bounding box center [138, 98] width 78 height 20
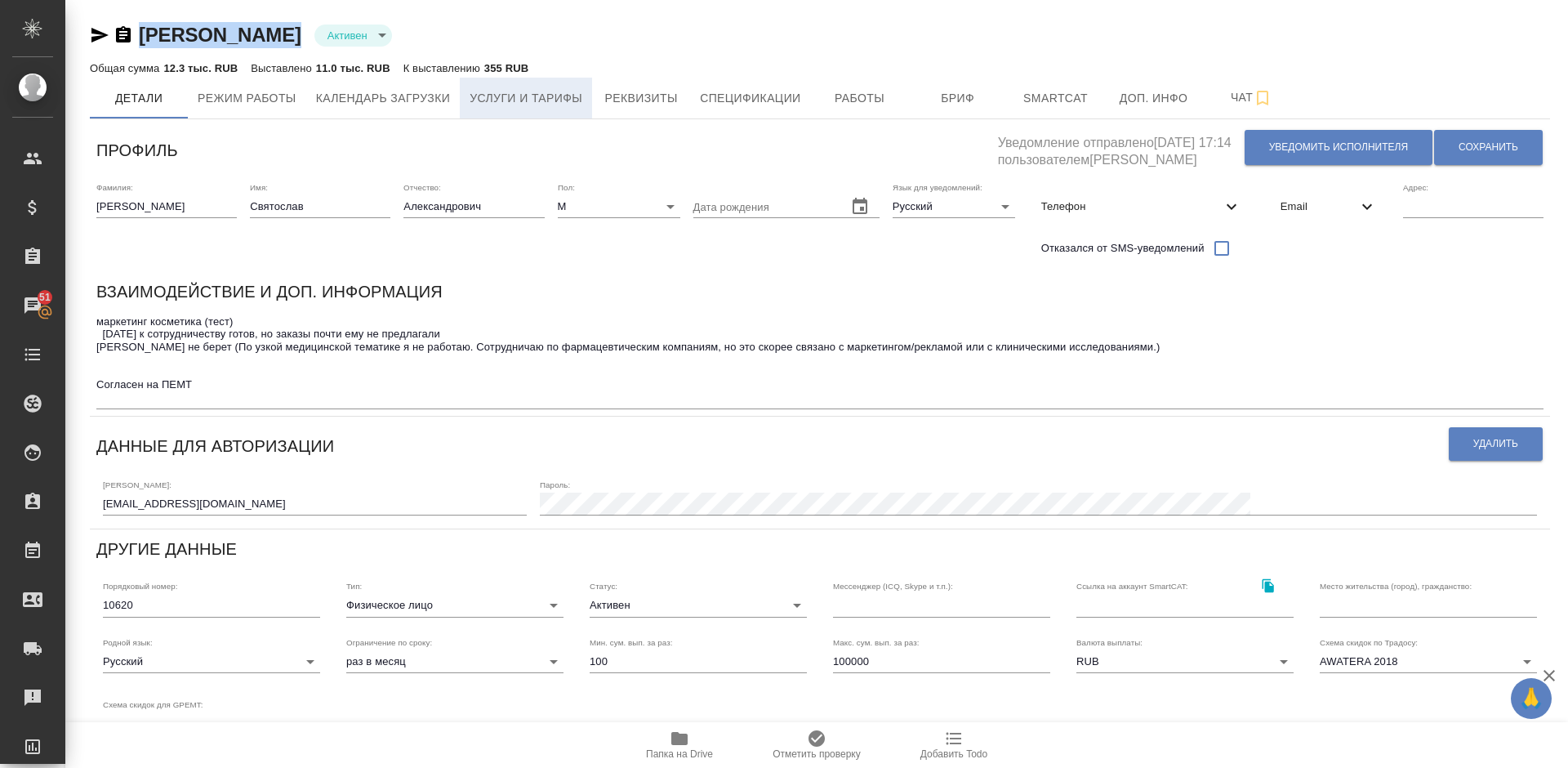
click at [515, 112] on button "Услуги и тарифы" at bounding box center [526, 98] width 132 height 41
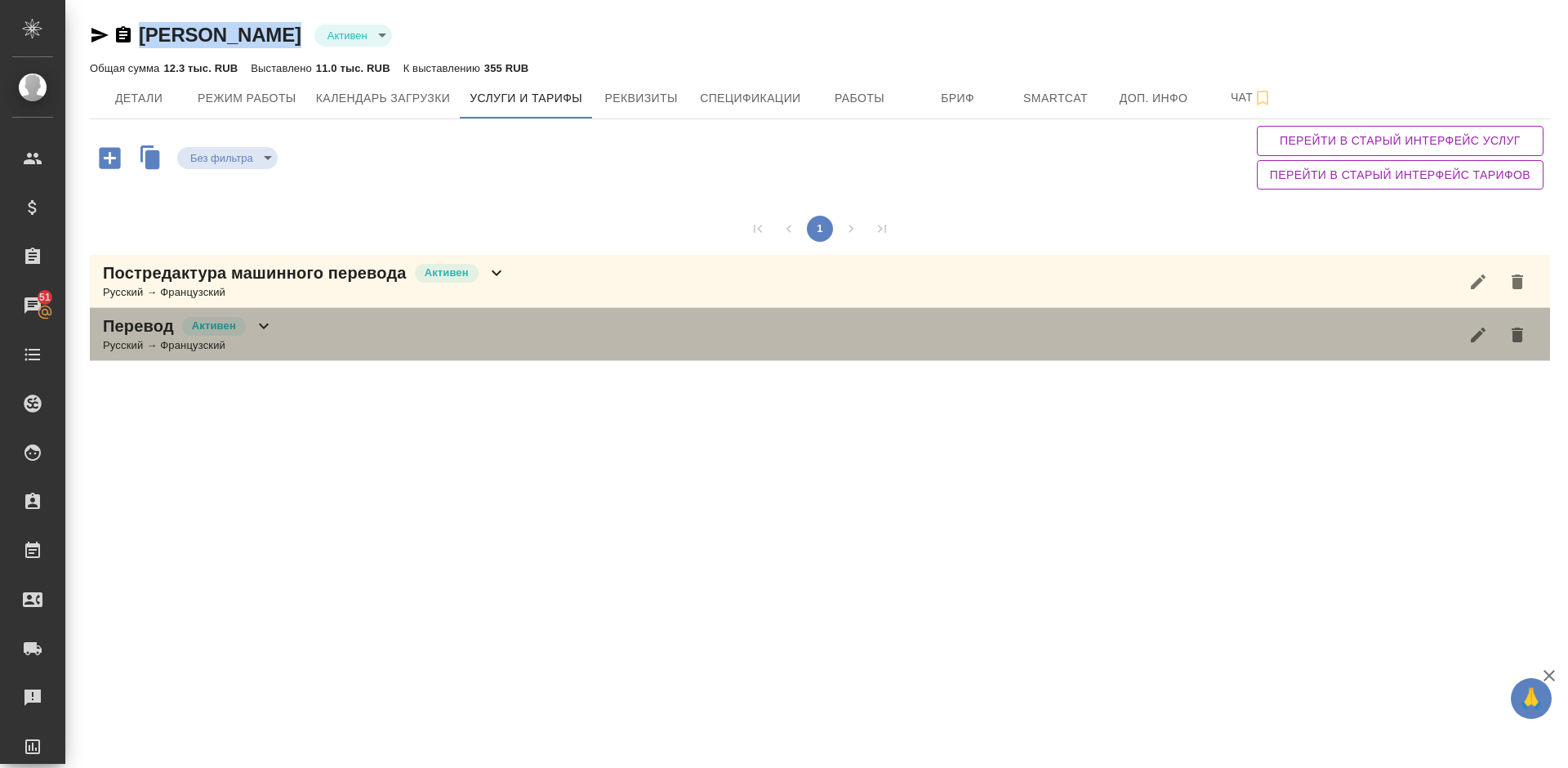
click at [532, 327] on div "Перевод Активен Русский → Французский" at bounding box center [820, 335] width 1460 height 53
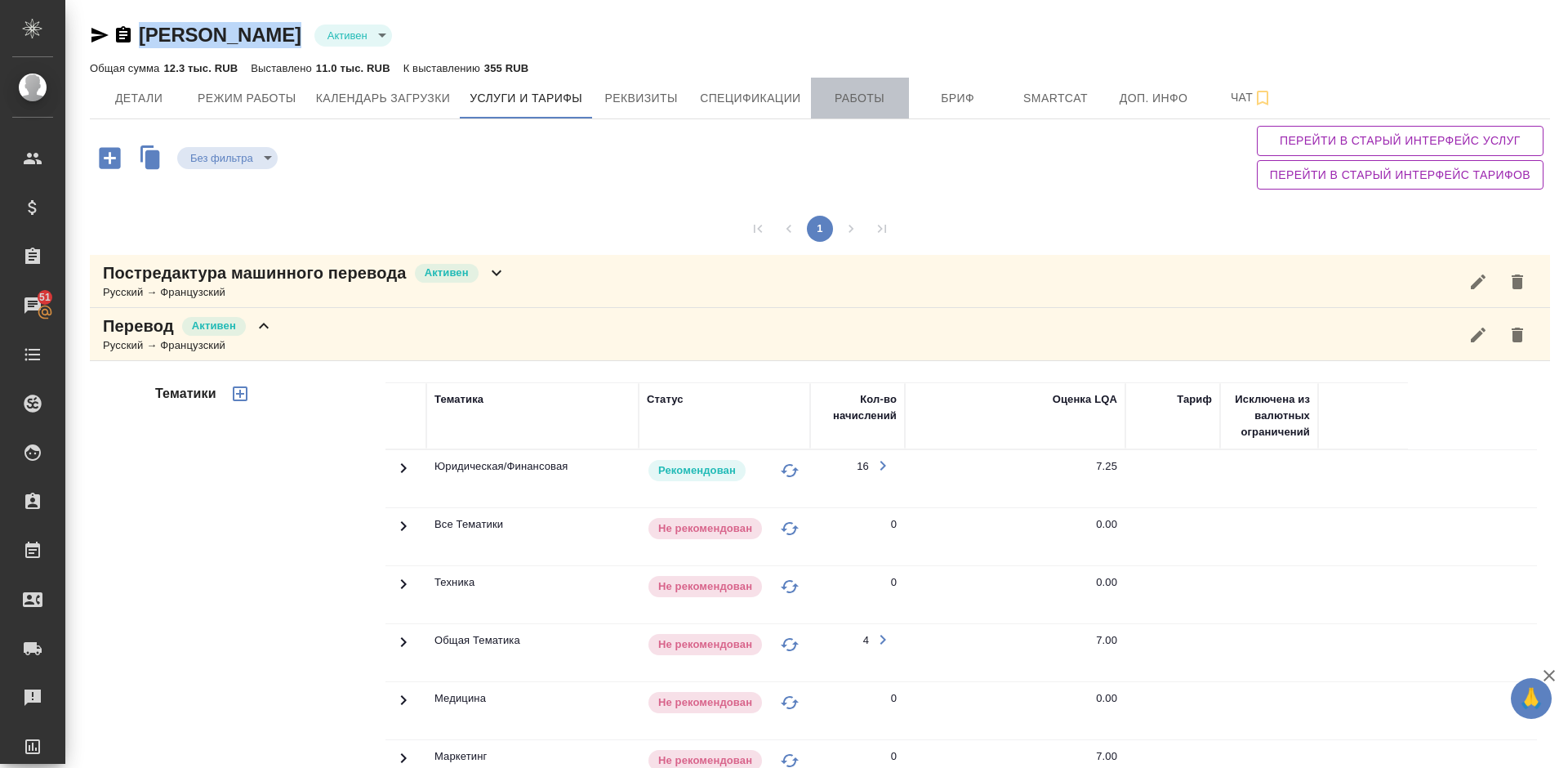
click at [867, 101] on span "Работы" at bounding box center [859, 98] width 78 height 20
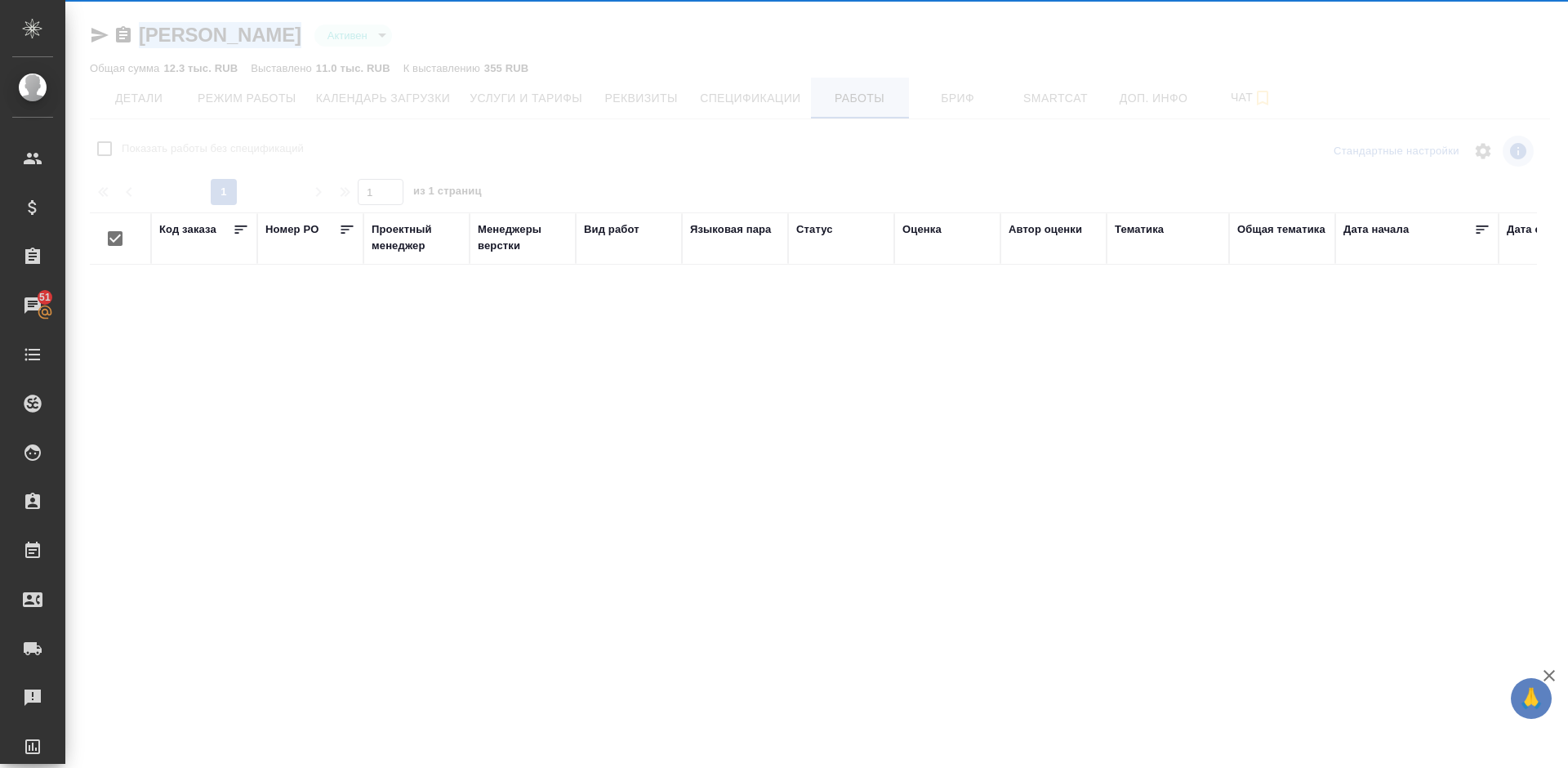
checkbox input "false"
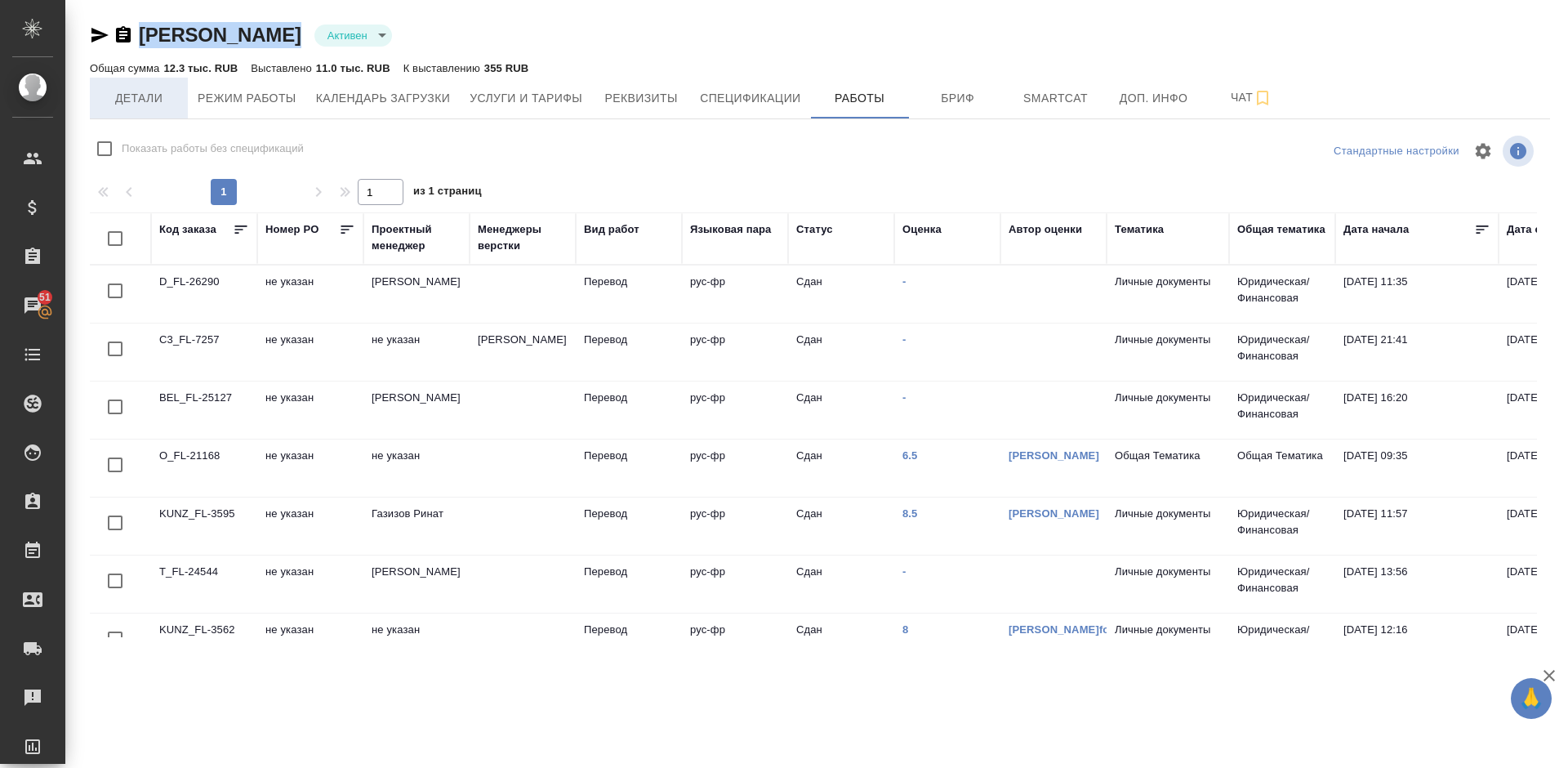
click at [151, 100] on span "Детали" at bounding box center [138, 98] width 78 height 20
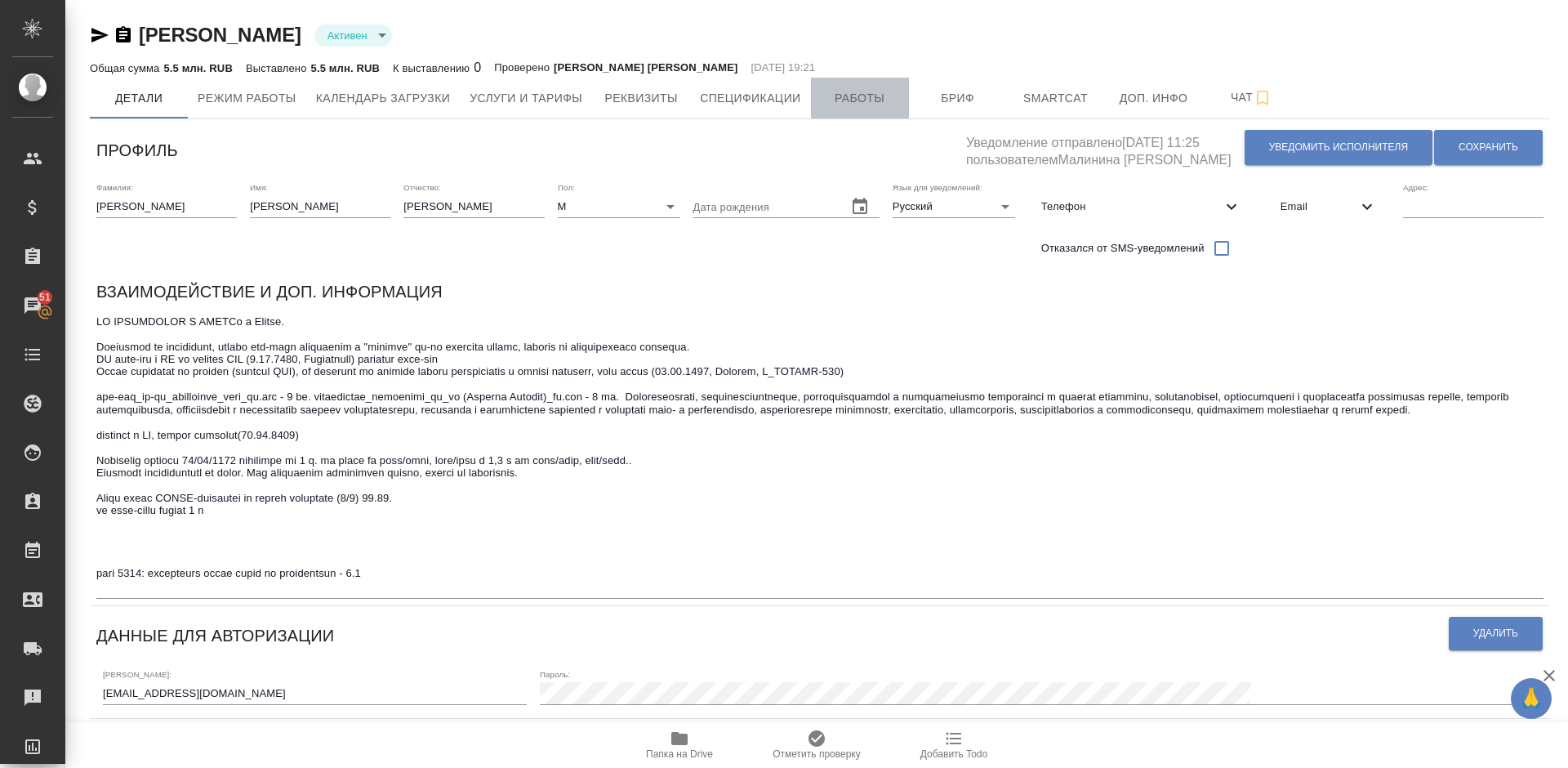
click at [863, 100] on span "Работы" at bounding box center [859, 98] width 78 height 20
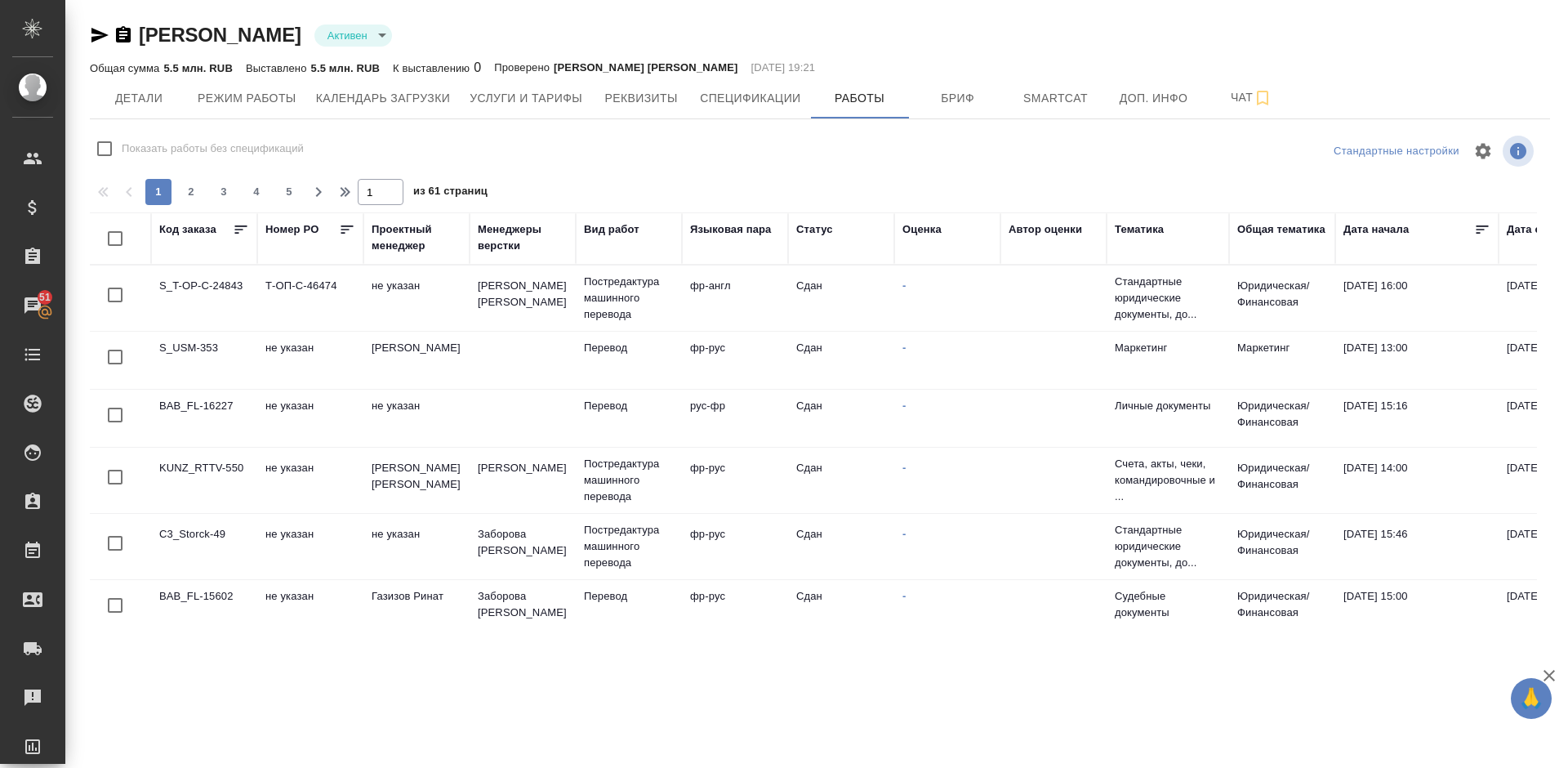
checkbox input "false"
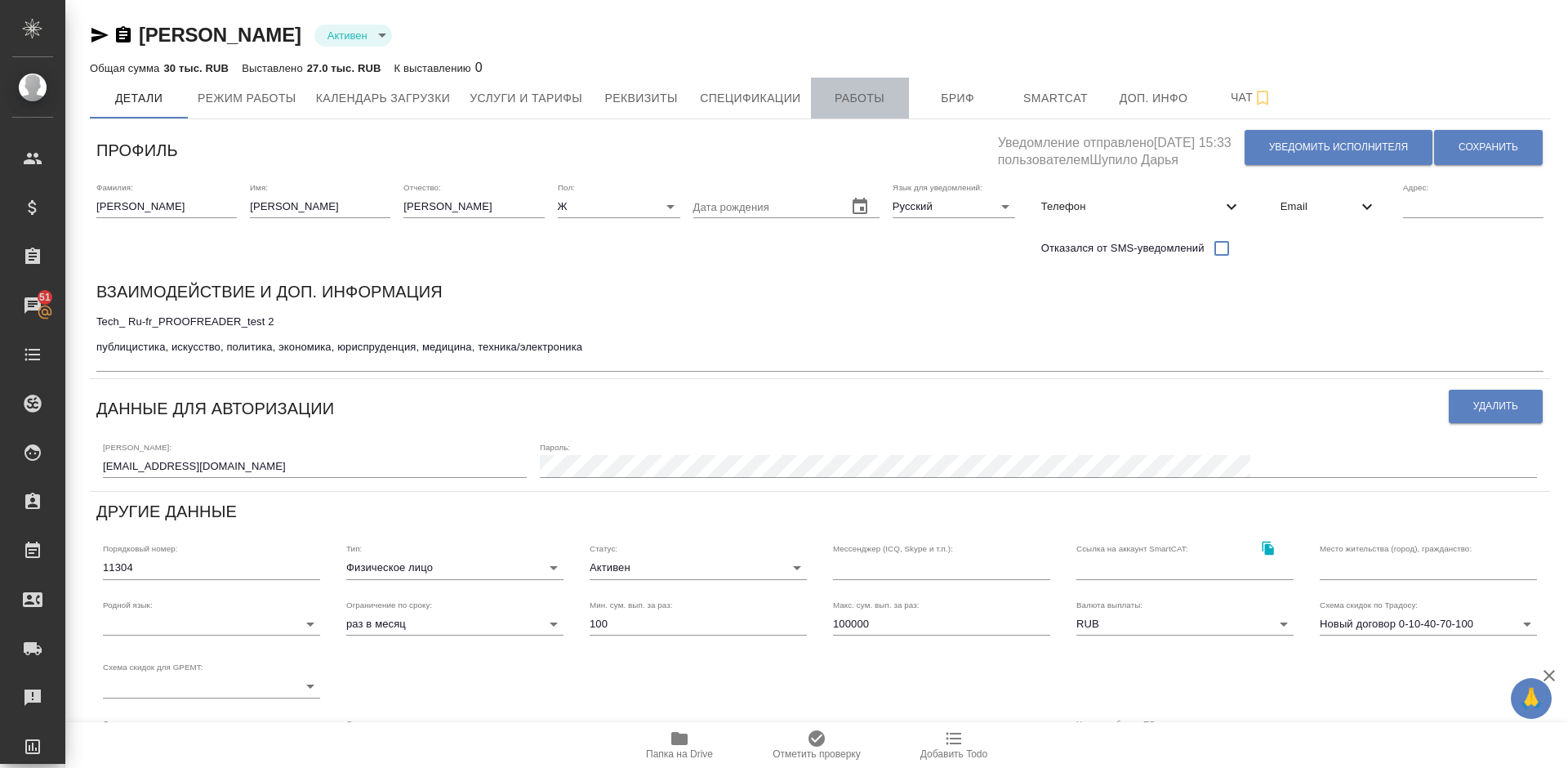
click at [880, 96] on span "Работы" at bounding box center [859, 98] width 78 height 20
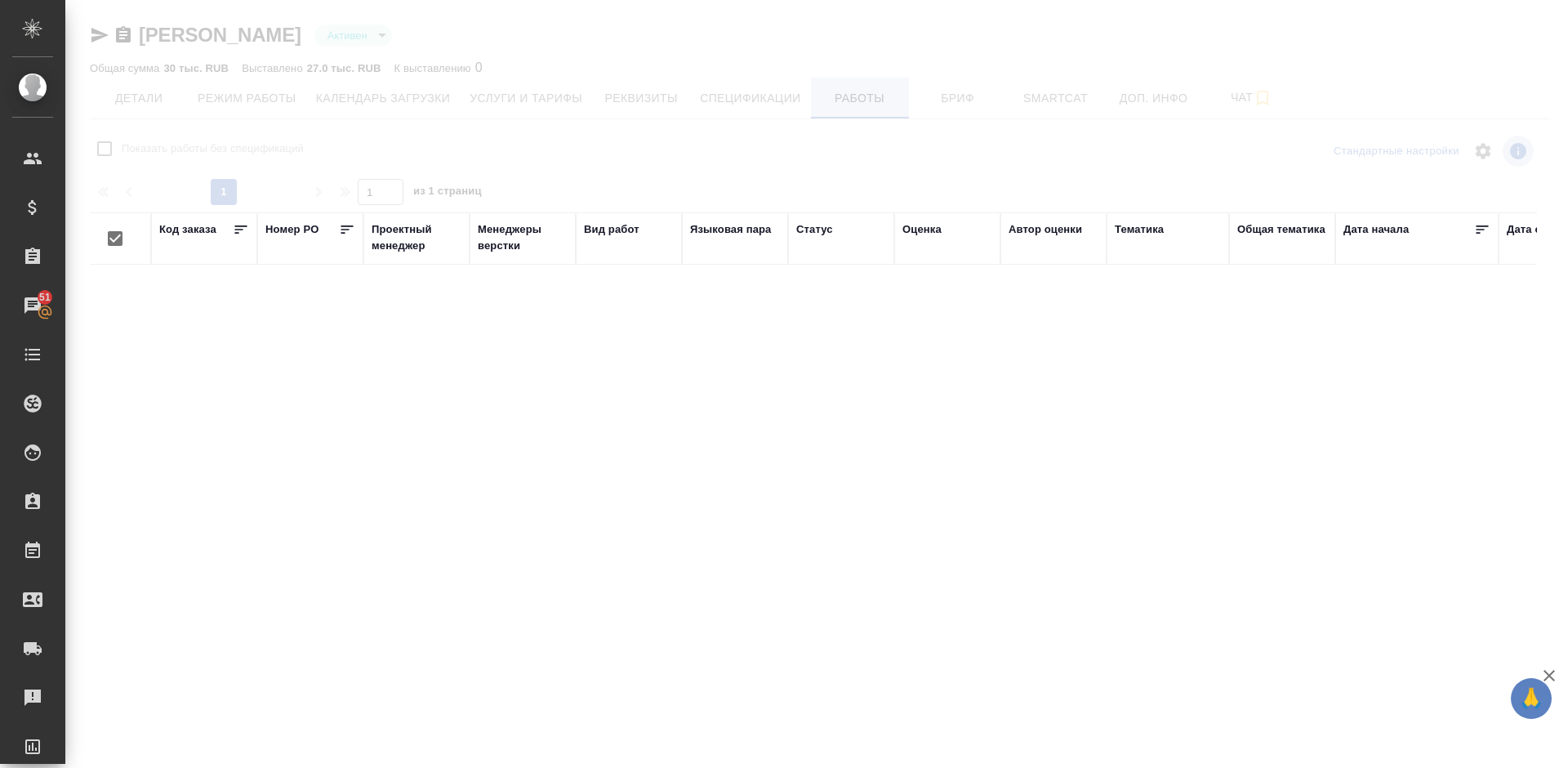
checkbox input "false"
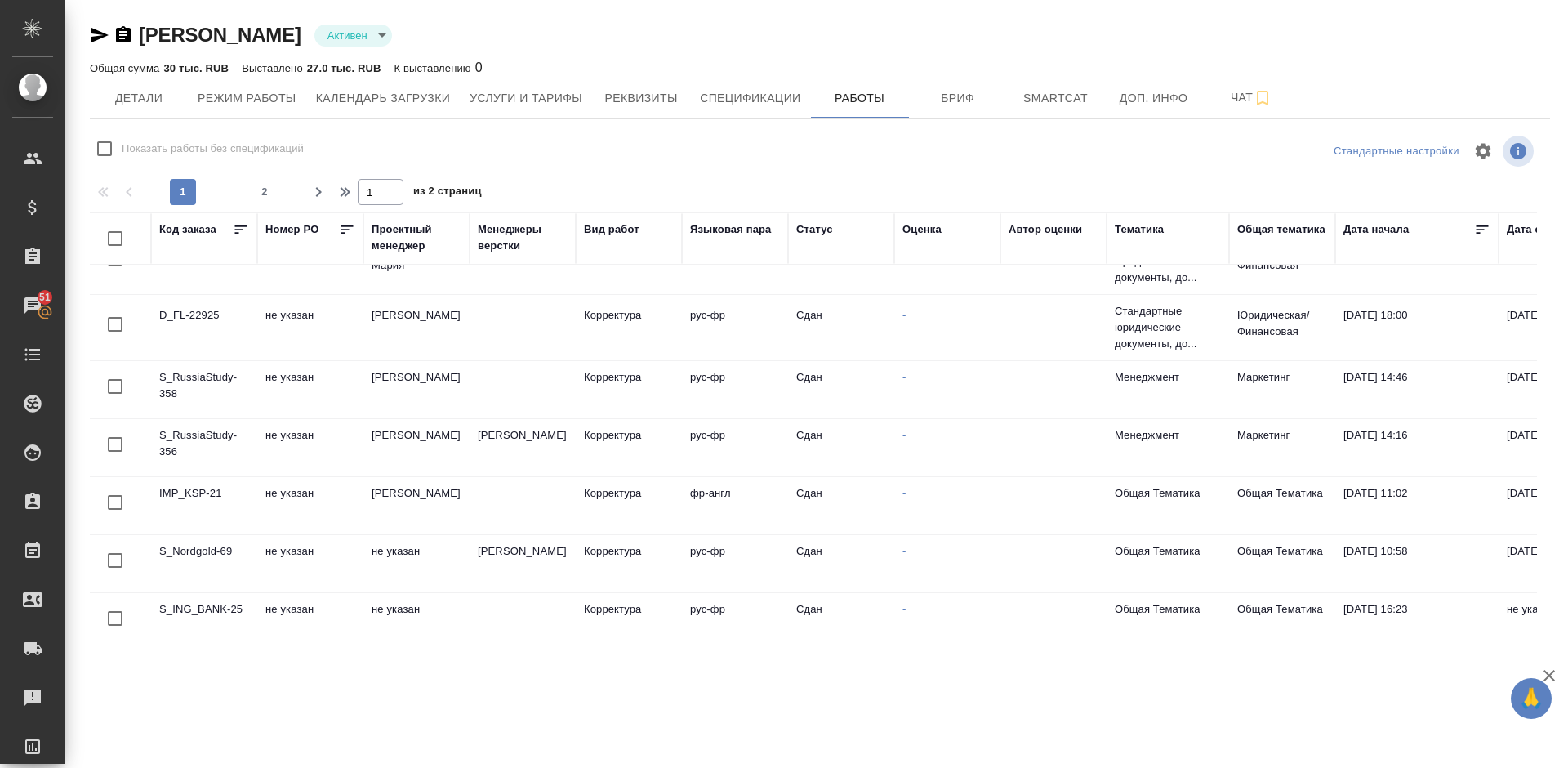
scroll to position [1180, 0]
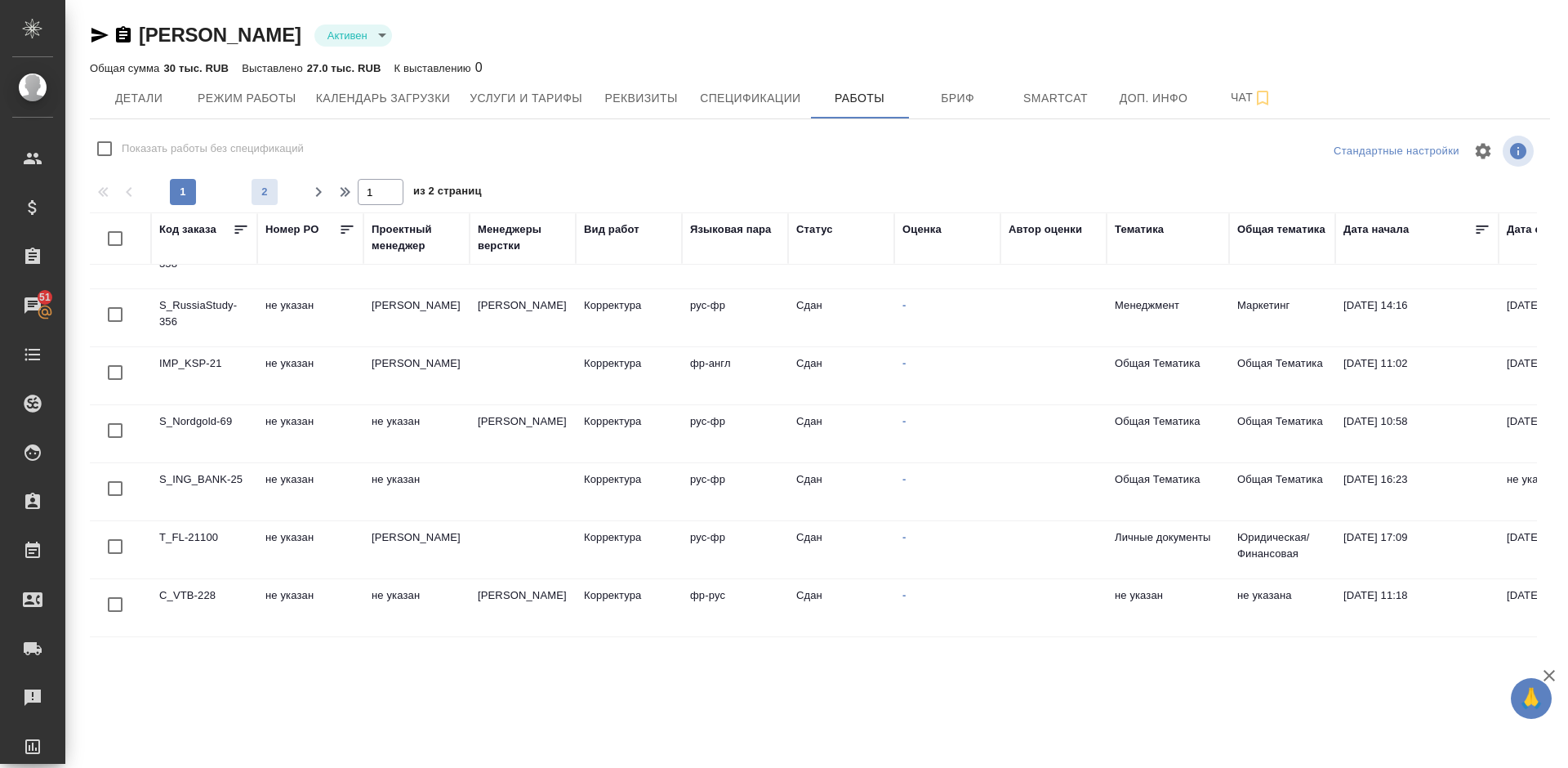
click at [268, 188] on span "2" at bounding box center [265, 192] width 26 height 17
type input "2"
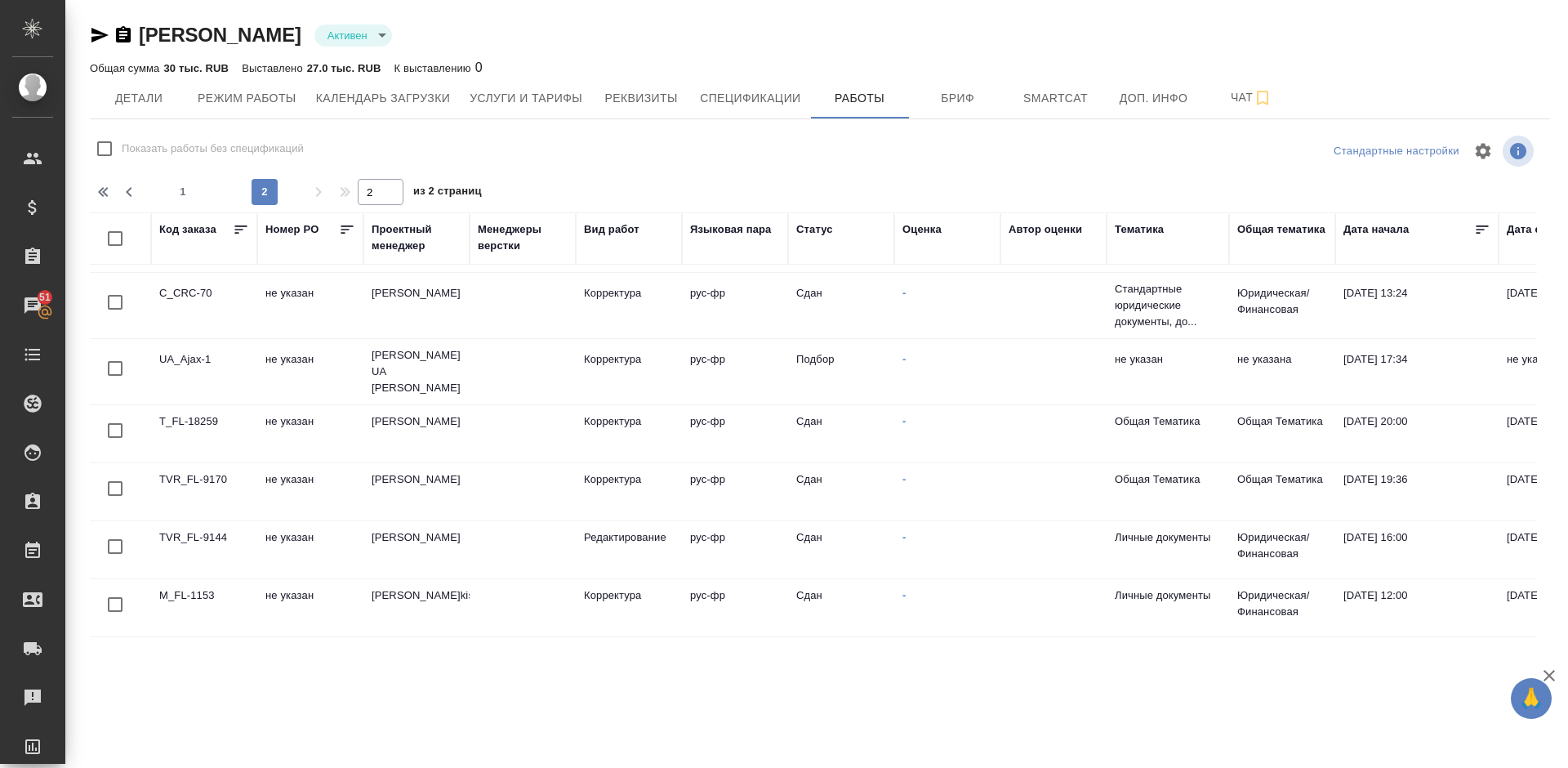
scroll to position [469, 0]
click at [1242, 105] on span "Чат" at bounding box center [1251, 97] width 78 height 20
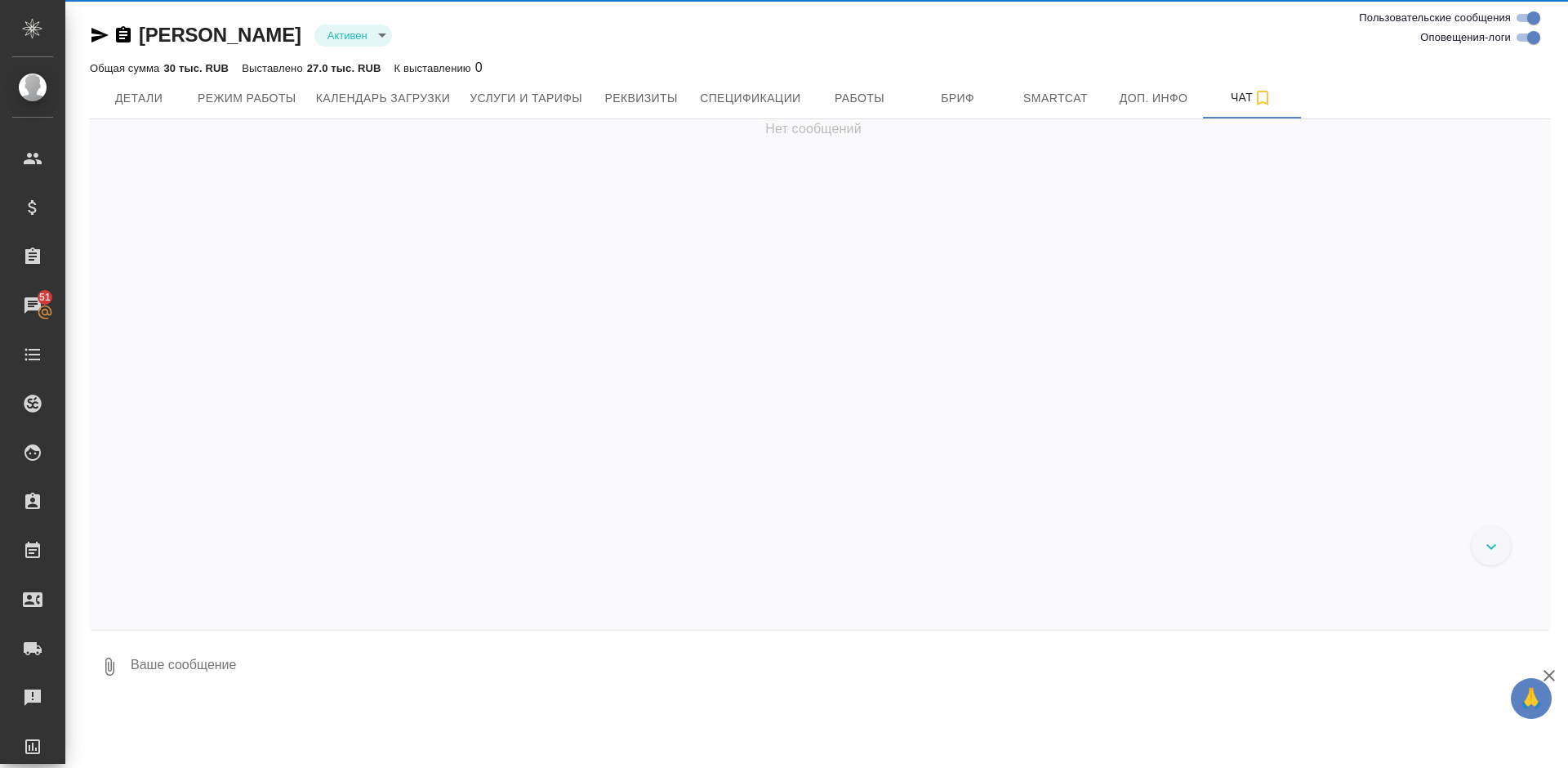
scroll to position [470, 0]
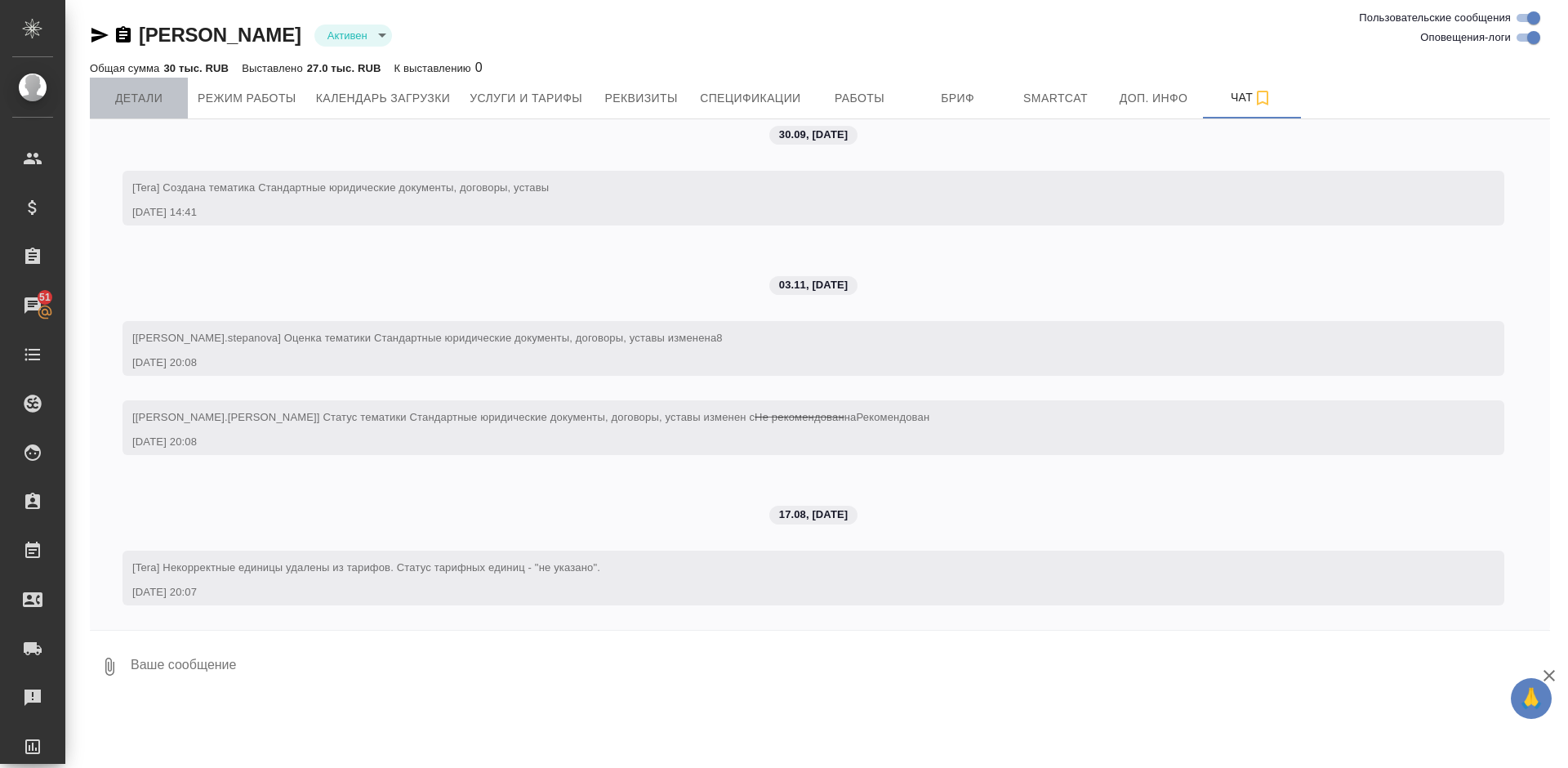
click at [157, 102] on span "Детали" at bounding box center [138, 98] width 78 height 20
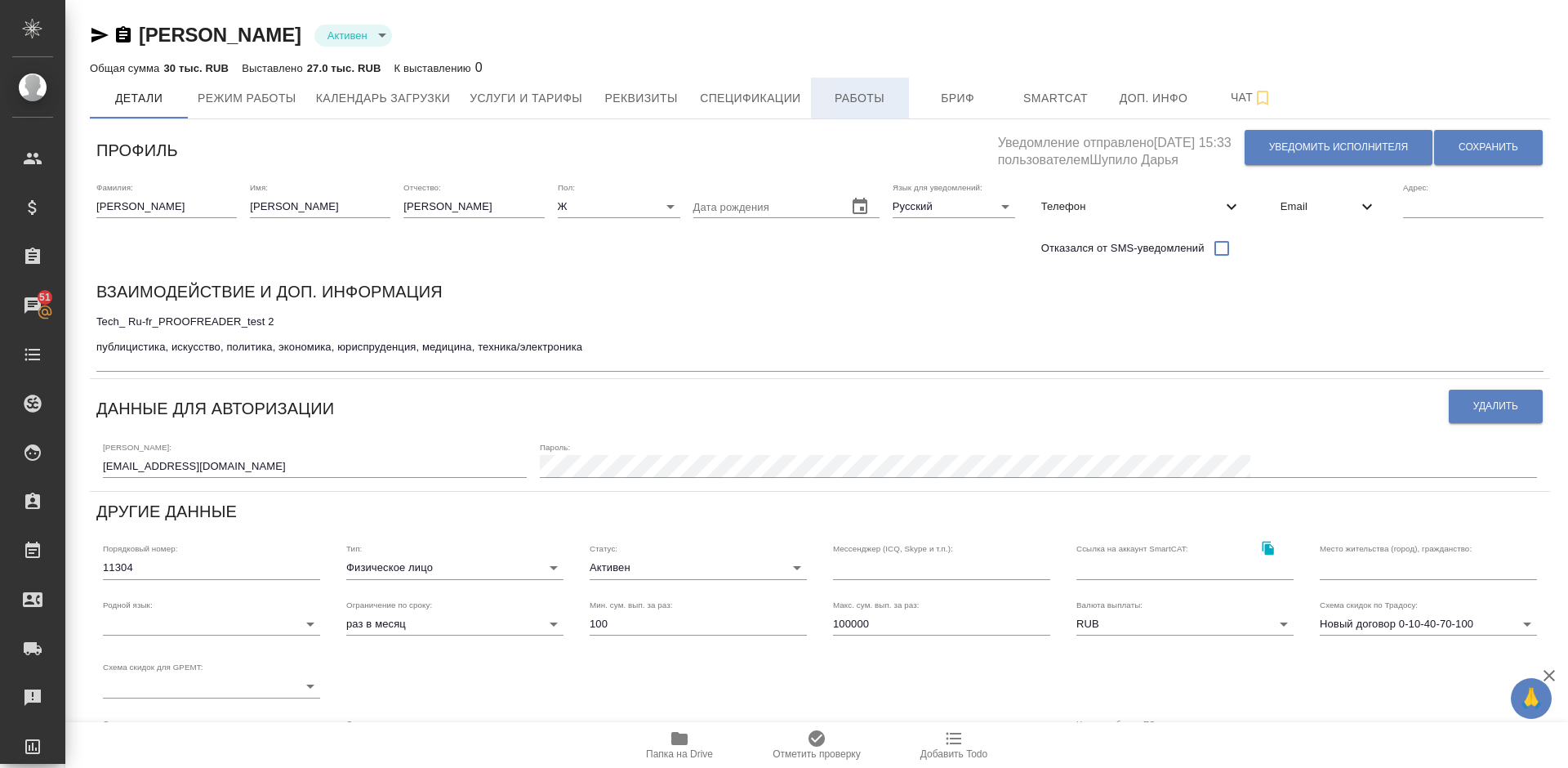
click at [850, 93] on span "Работы" at bounding box center [859, 98] width 78 height 20
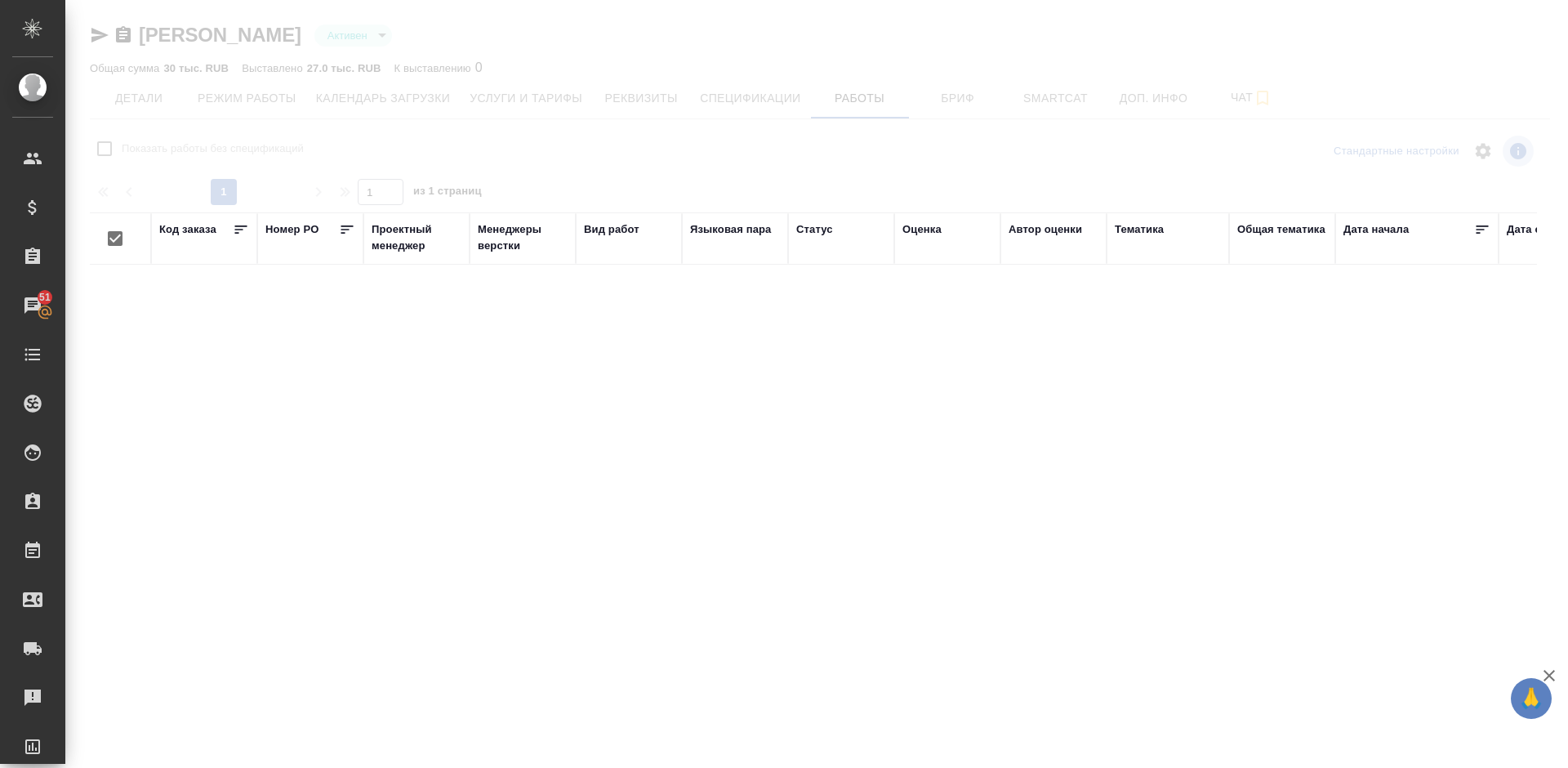
checkbox input "false"
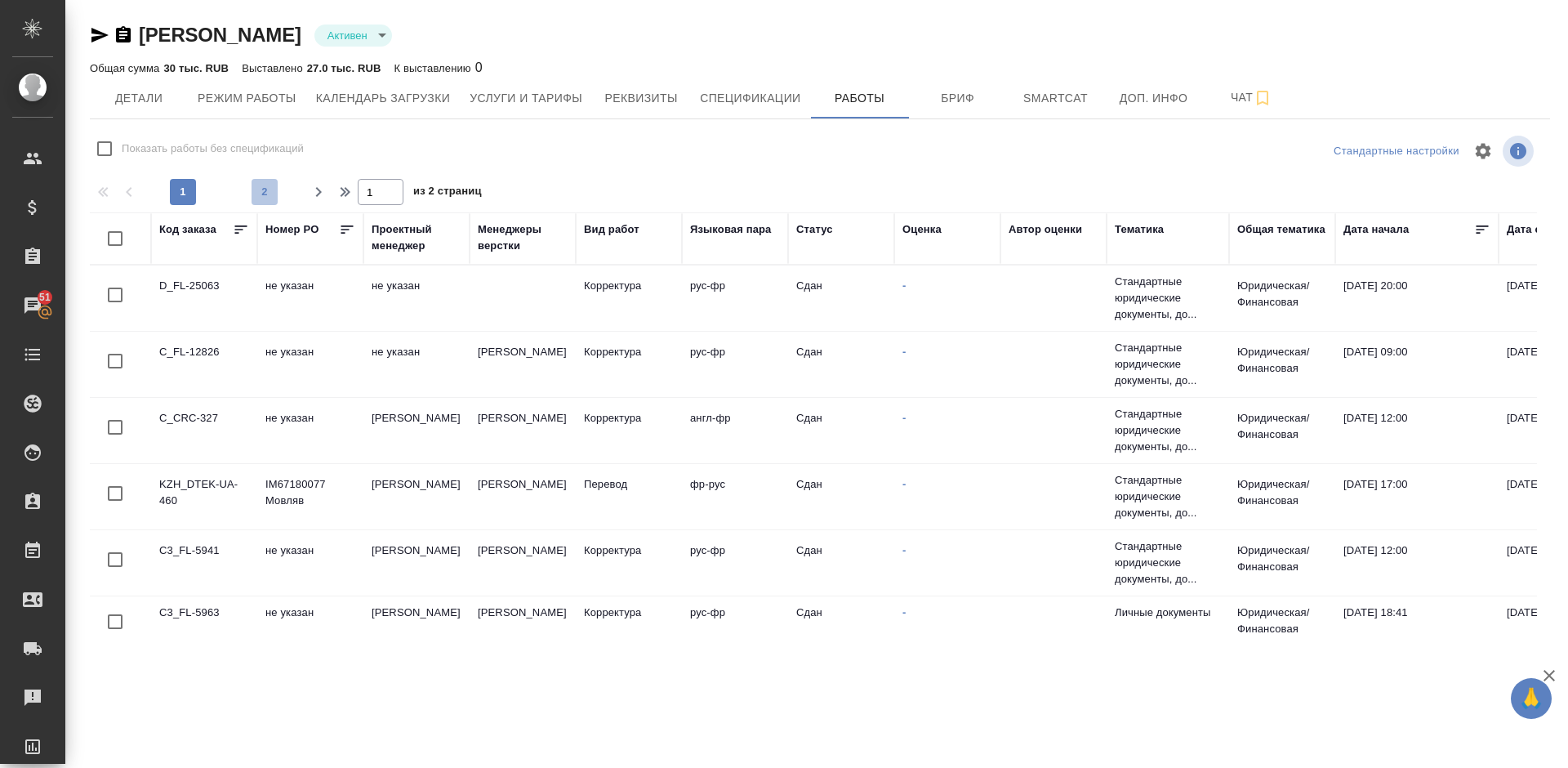
click at [261, 194] on span "2" at bounding box center [265, 192] width 26 height 17
type input "2"
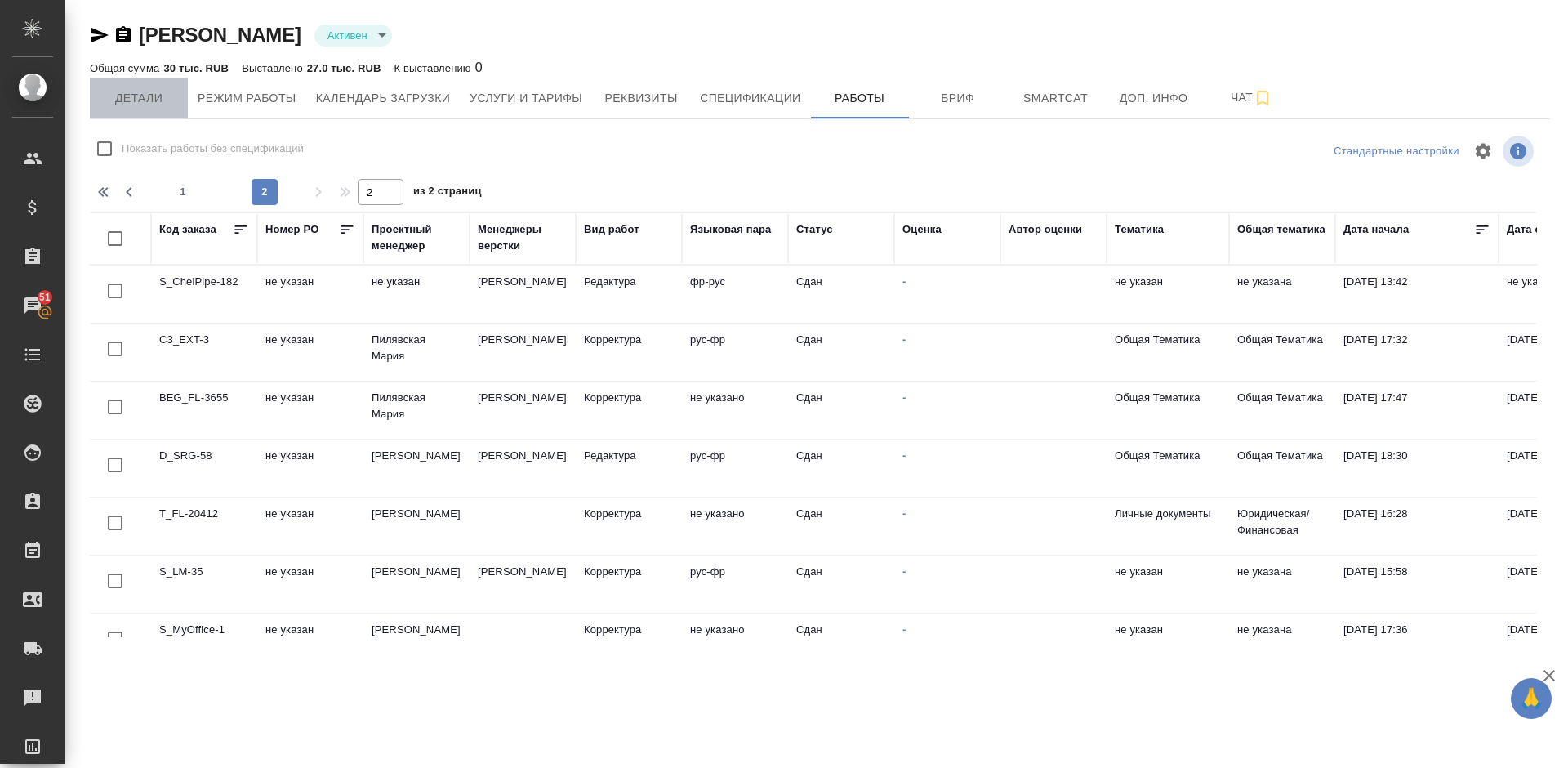
click at [148, 100] on span "Детали" at bounding box center [138, 98] width 78 height 20
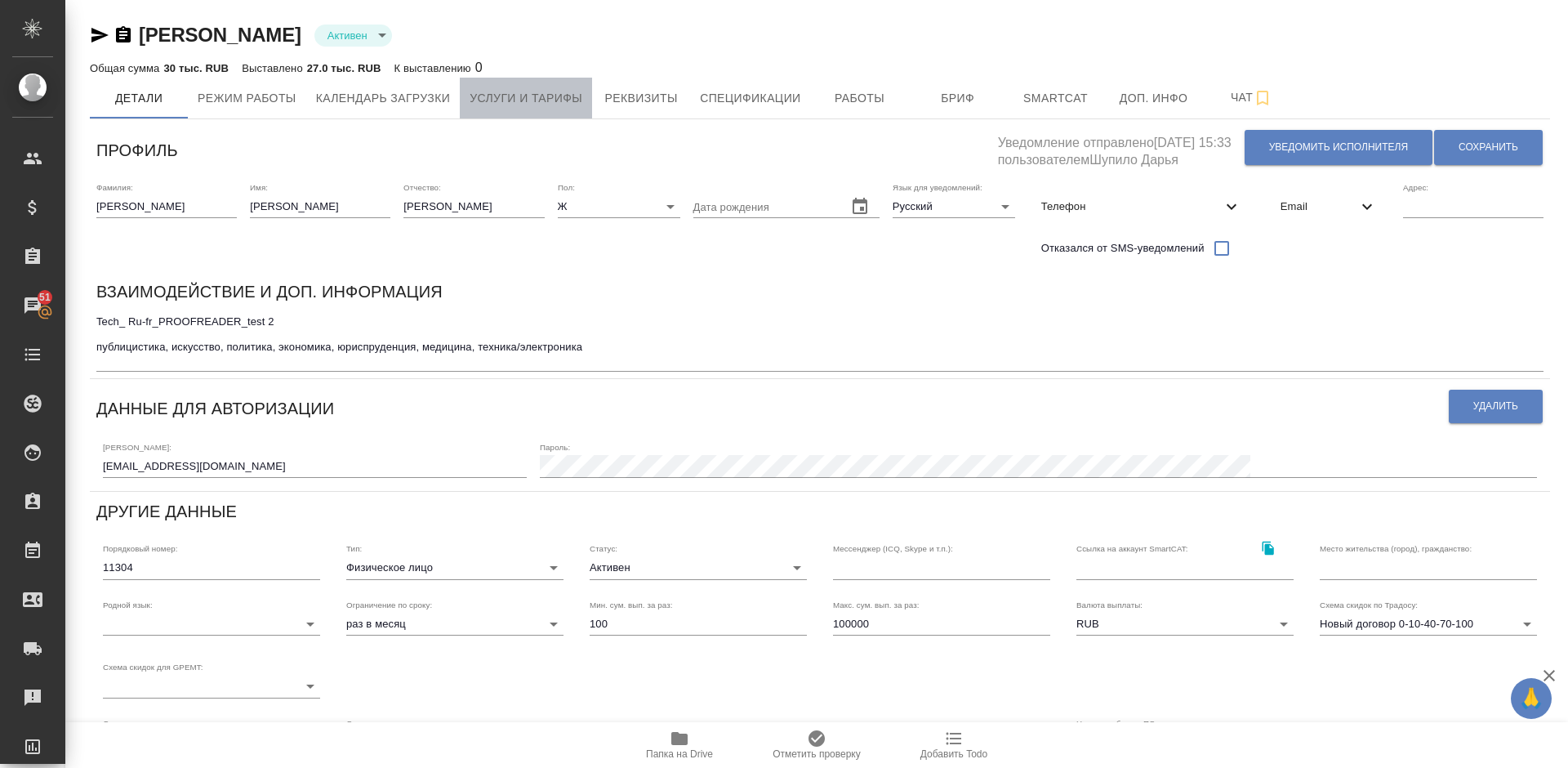
click at [514, 101] on span "Услуги и тарифы" at bounding box center [526, 98] width 113 height 20
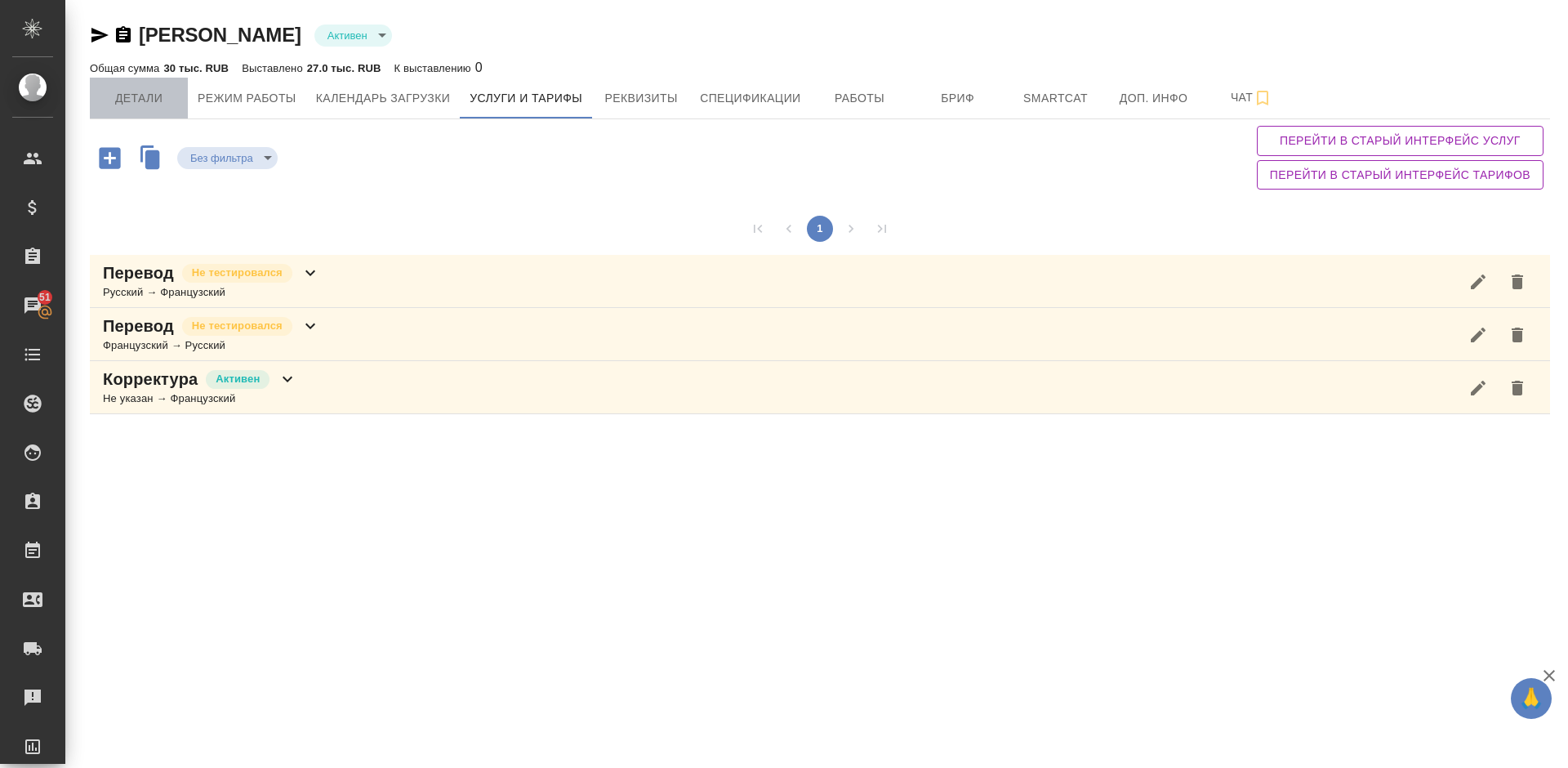
click at [157, 92] on span "Детали" at bounding box center [138, 98] width 78 height 20
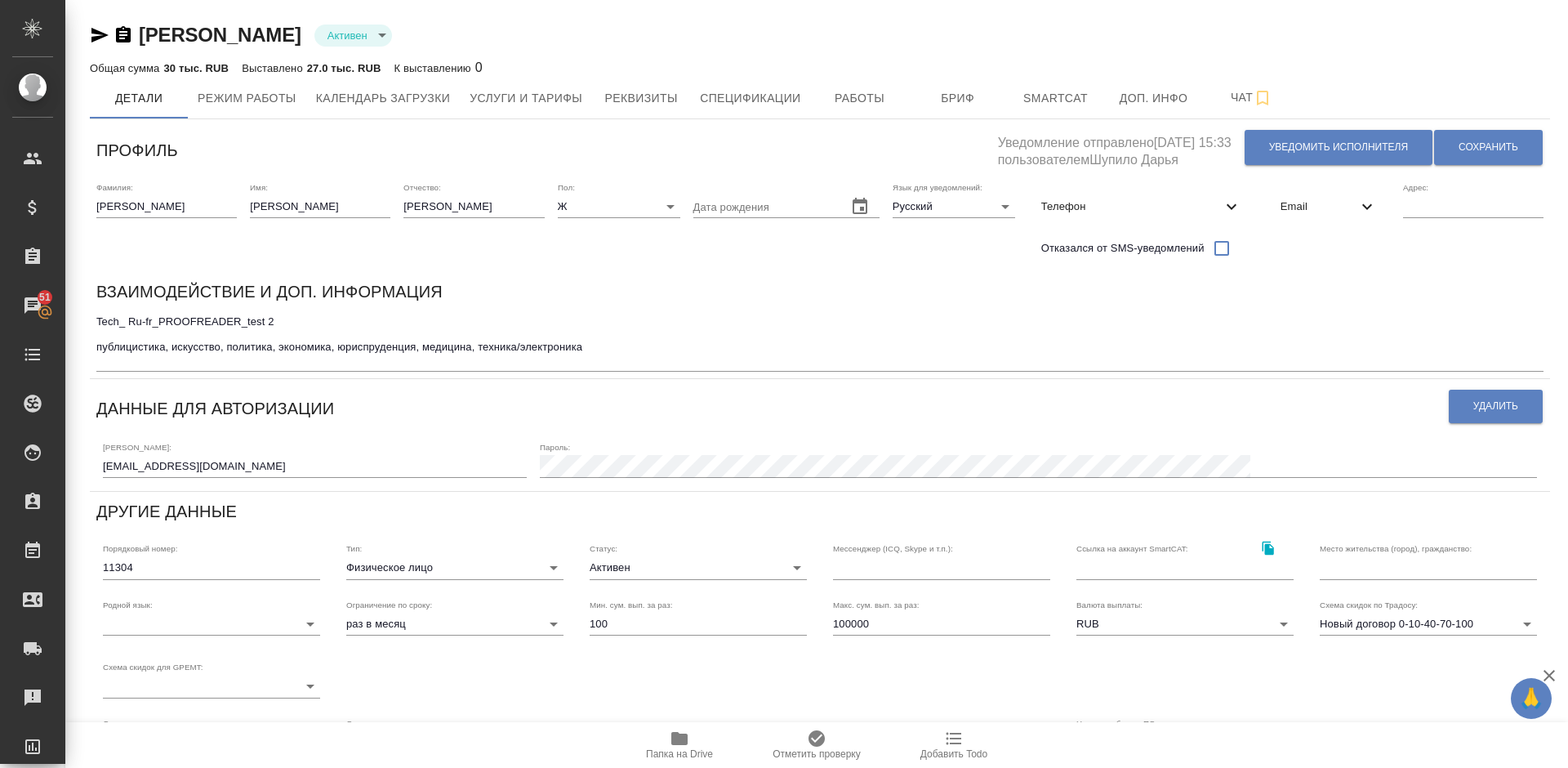
drag, startPoint x: 429, startPoint y: 41, endPoint x: 140, endPoint y: 32, distance: 289.1
click at [140, 32] on div "Мукинина Елена Геннадиевна Активен active" at bounding box center [820, 35] width 1460 height 26
copy link "Мукинина Елена Геннадиевна"
click at [833, 93] on span "Работы" at bounding box center [859, 98] width 78 height 20
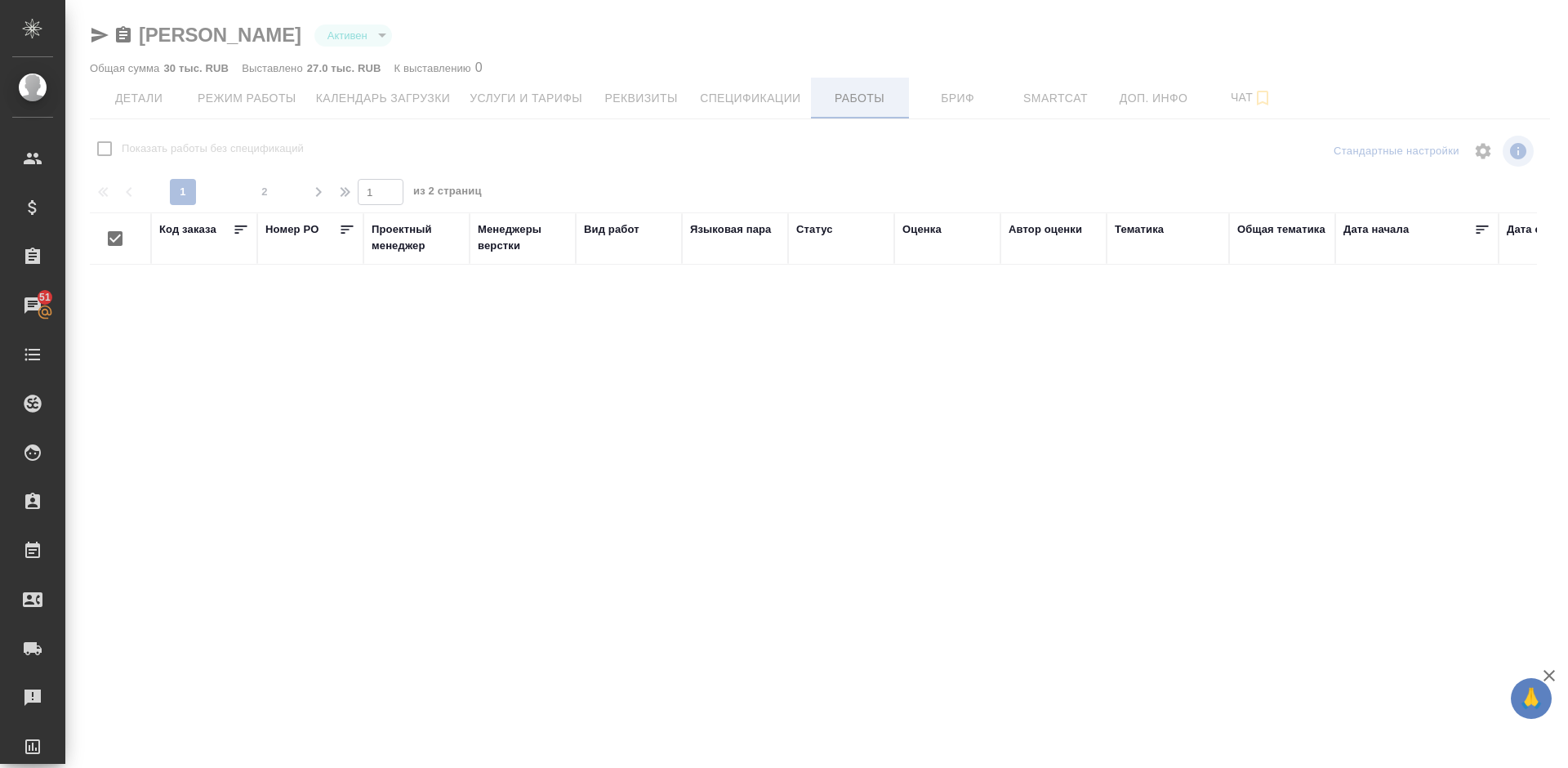
checkbox input "false"
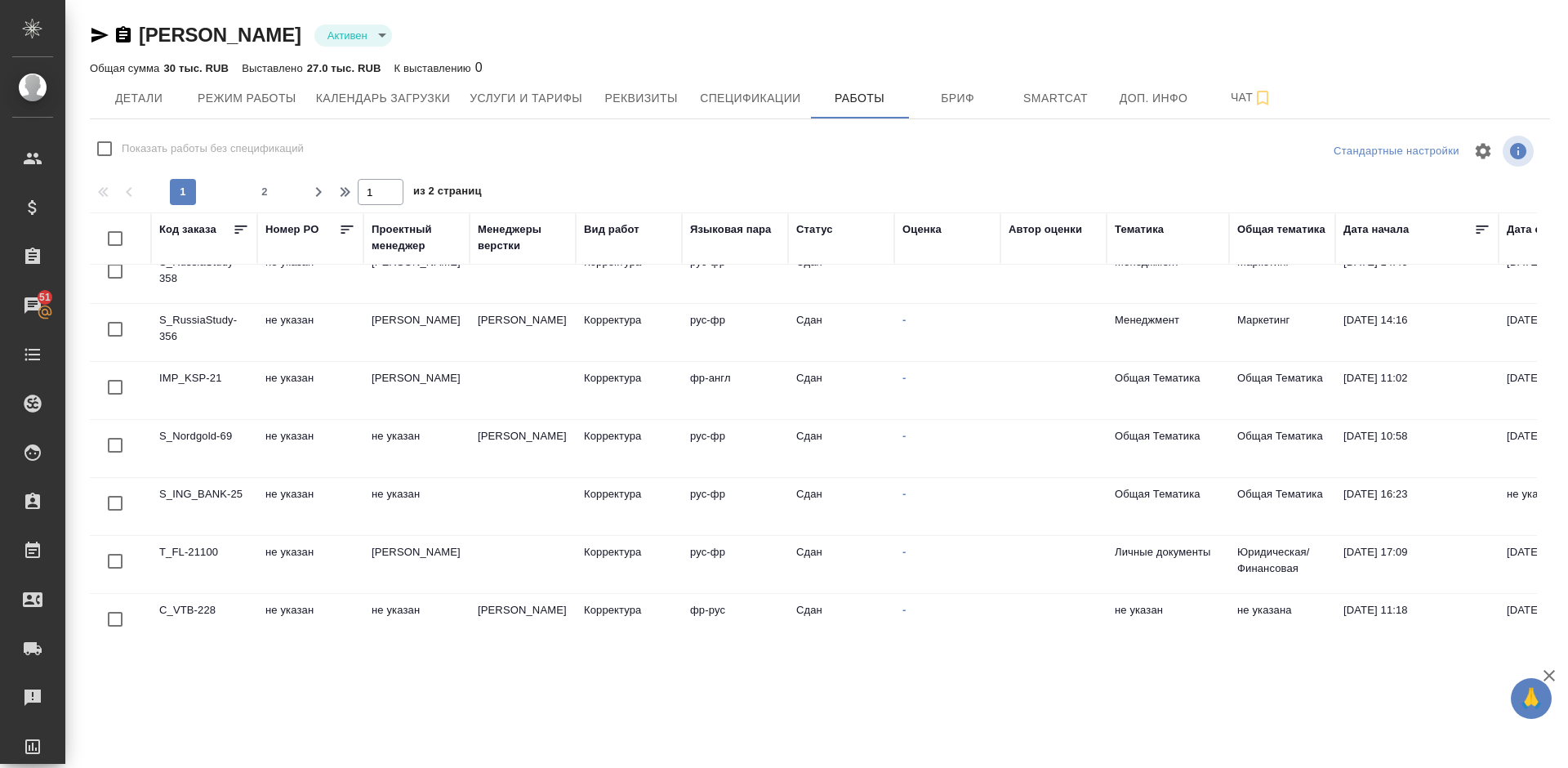
scroll to position [1180, 0]
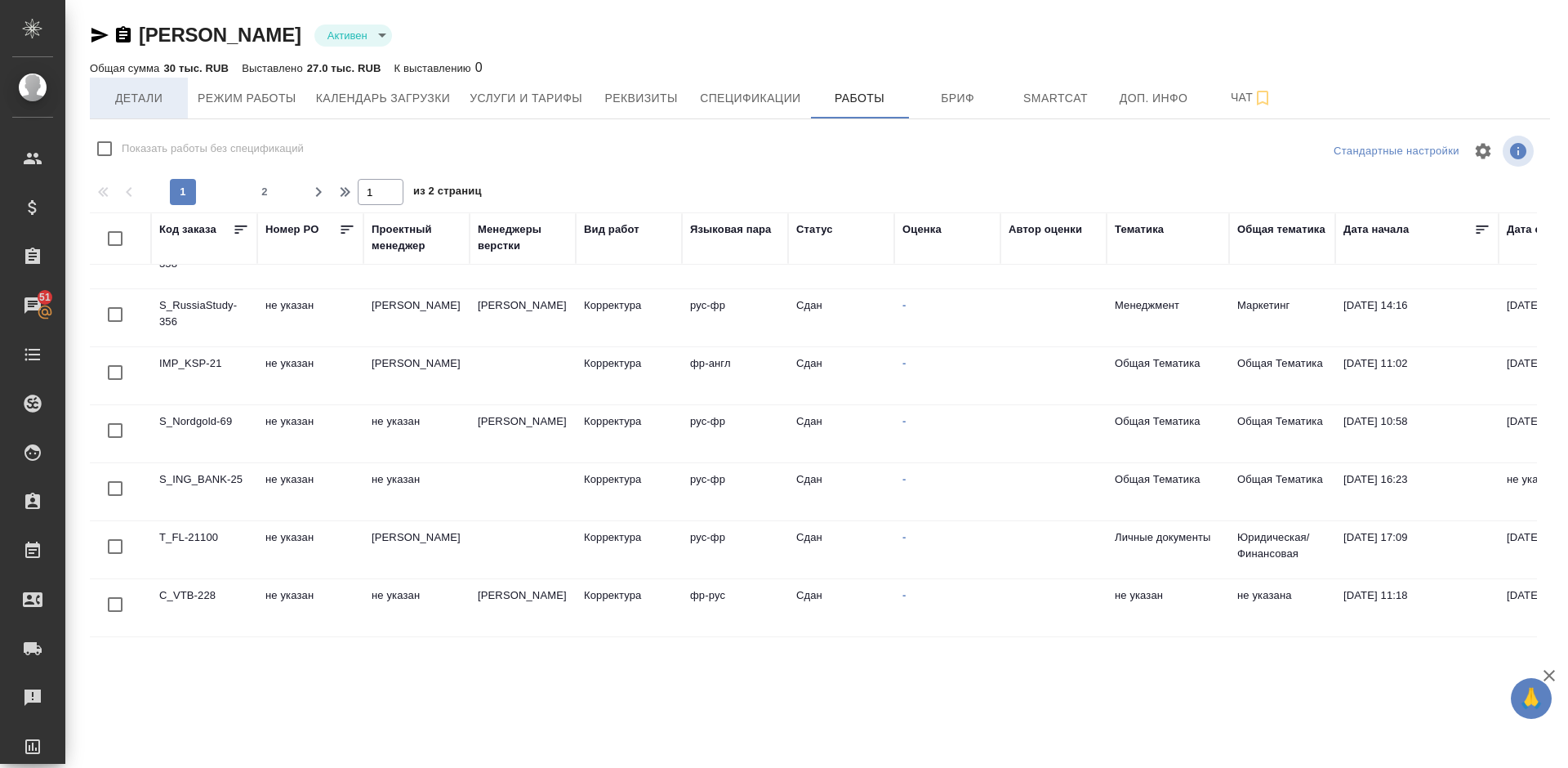
click at [133, 101] on span "Детали" at bounding box center [138, 98] width 78 height 20
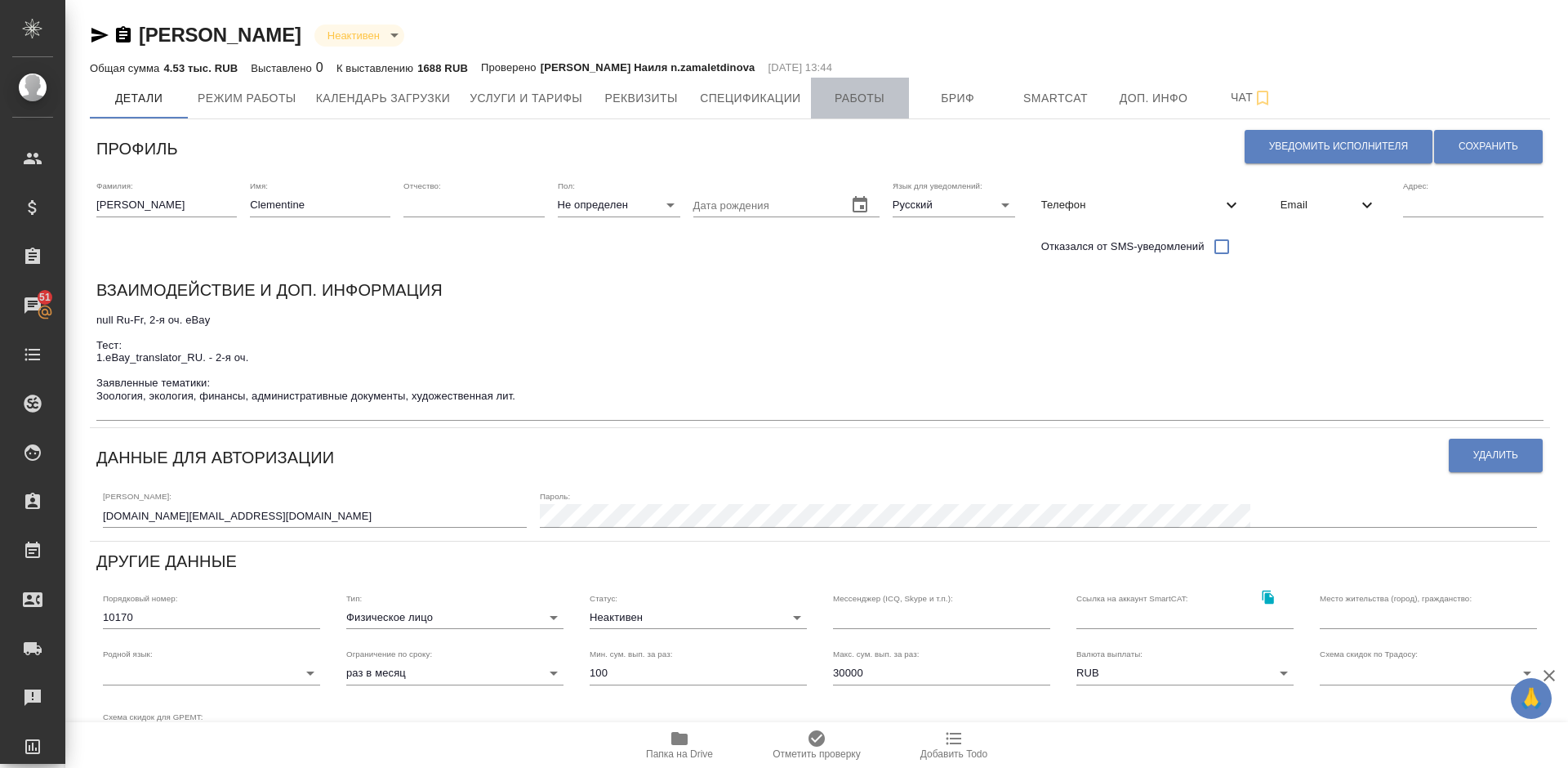
click at [848, 96] on span "Работы" at bounding box center [859, 98] width 78 height 20
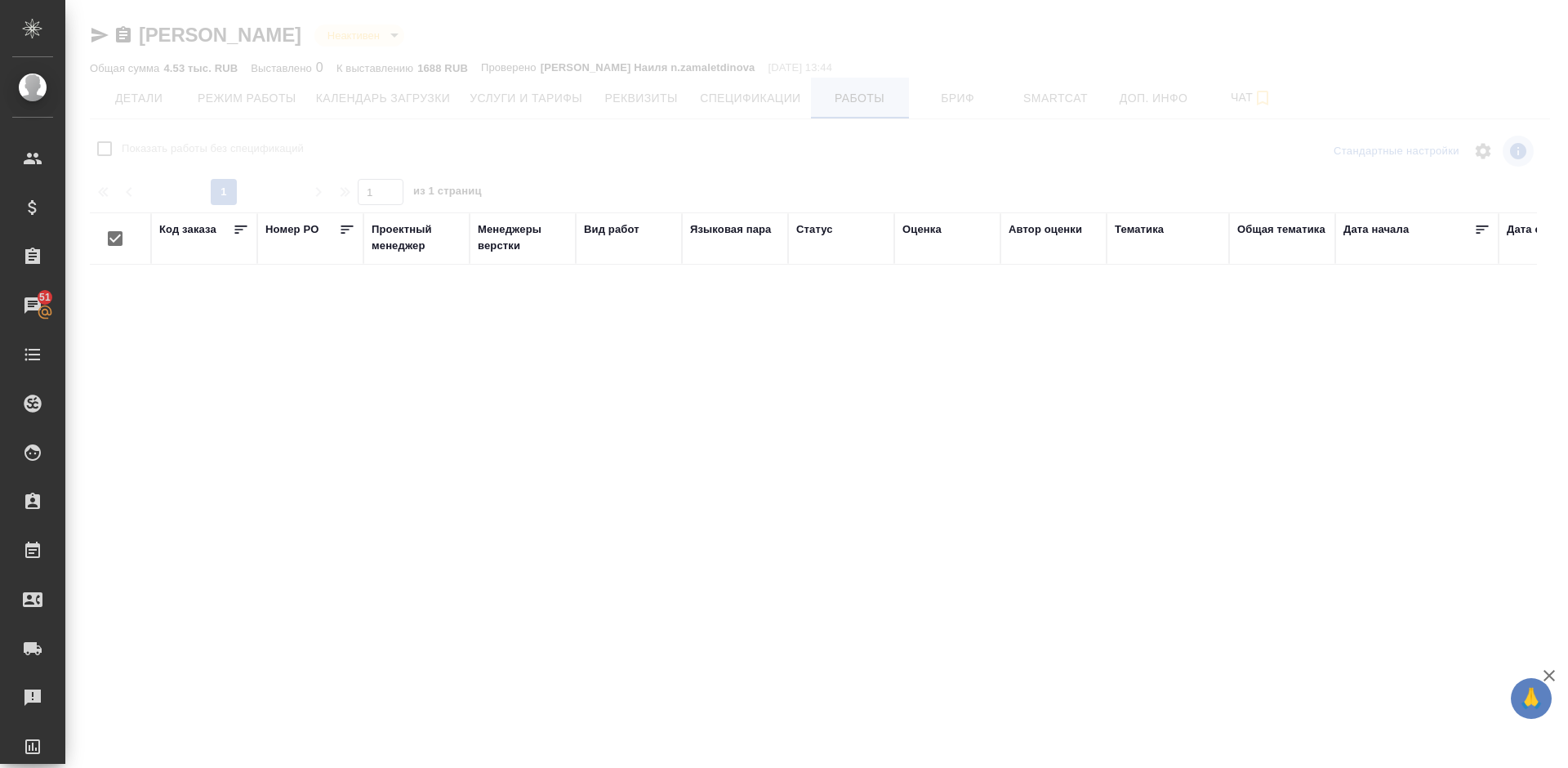
checkbox input "false"
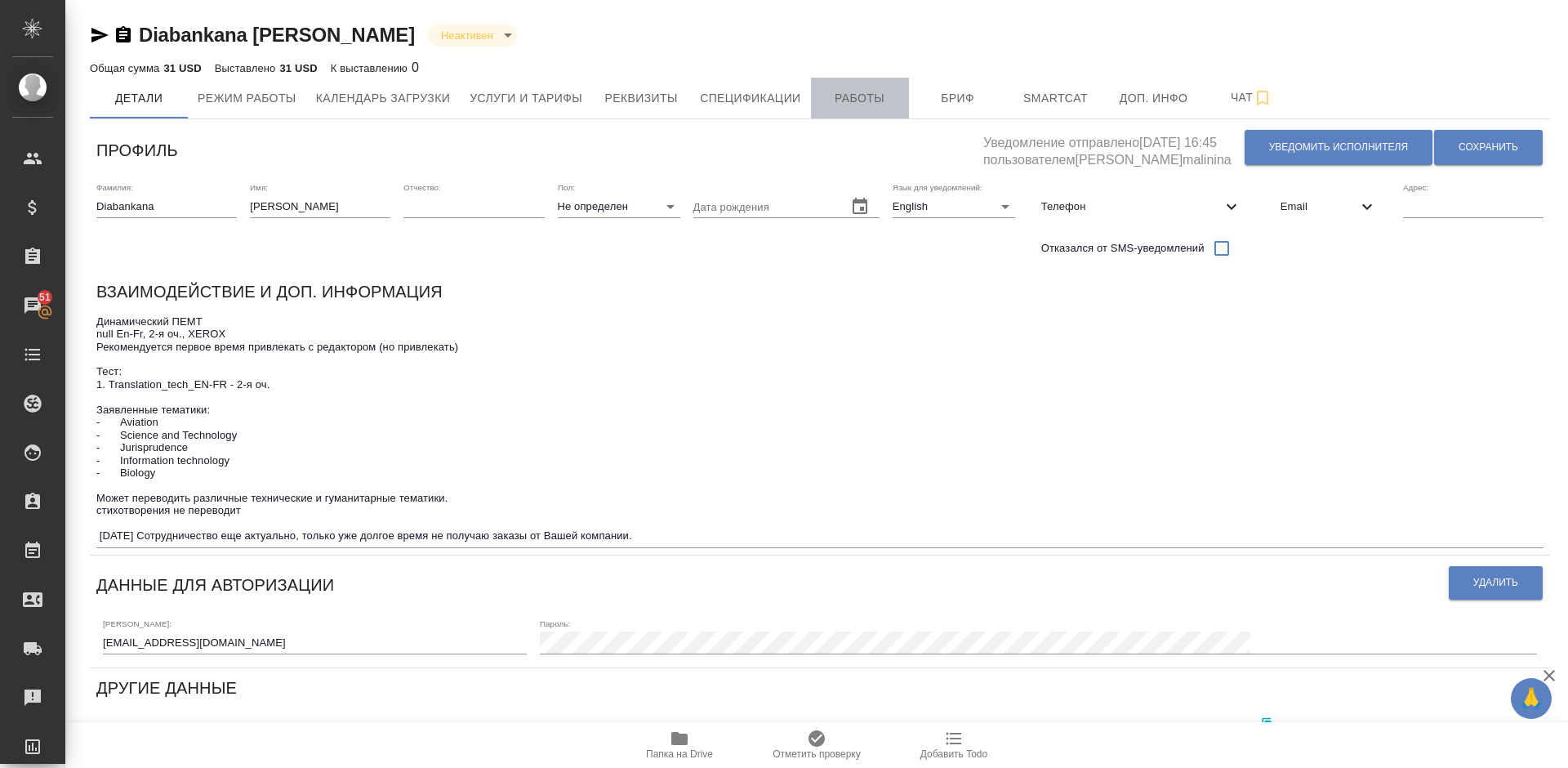
click at [855, 96] on span "Работы" at bounding box center [859, 98] width 78 height 20
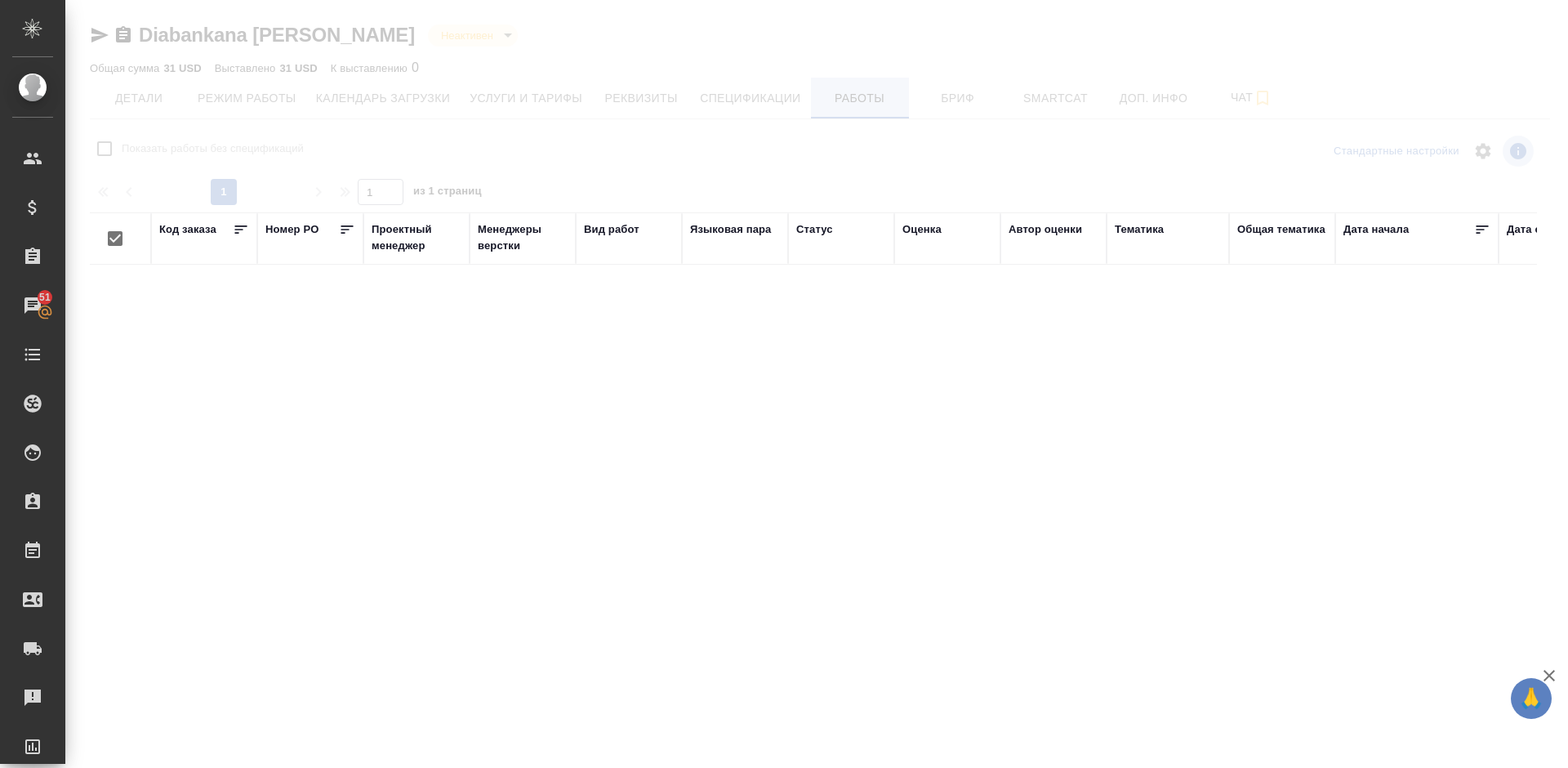
checkbox input "false"
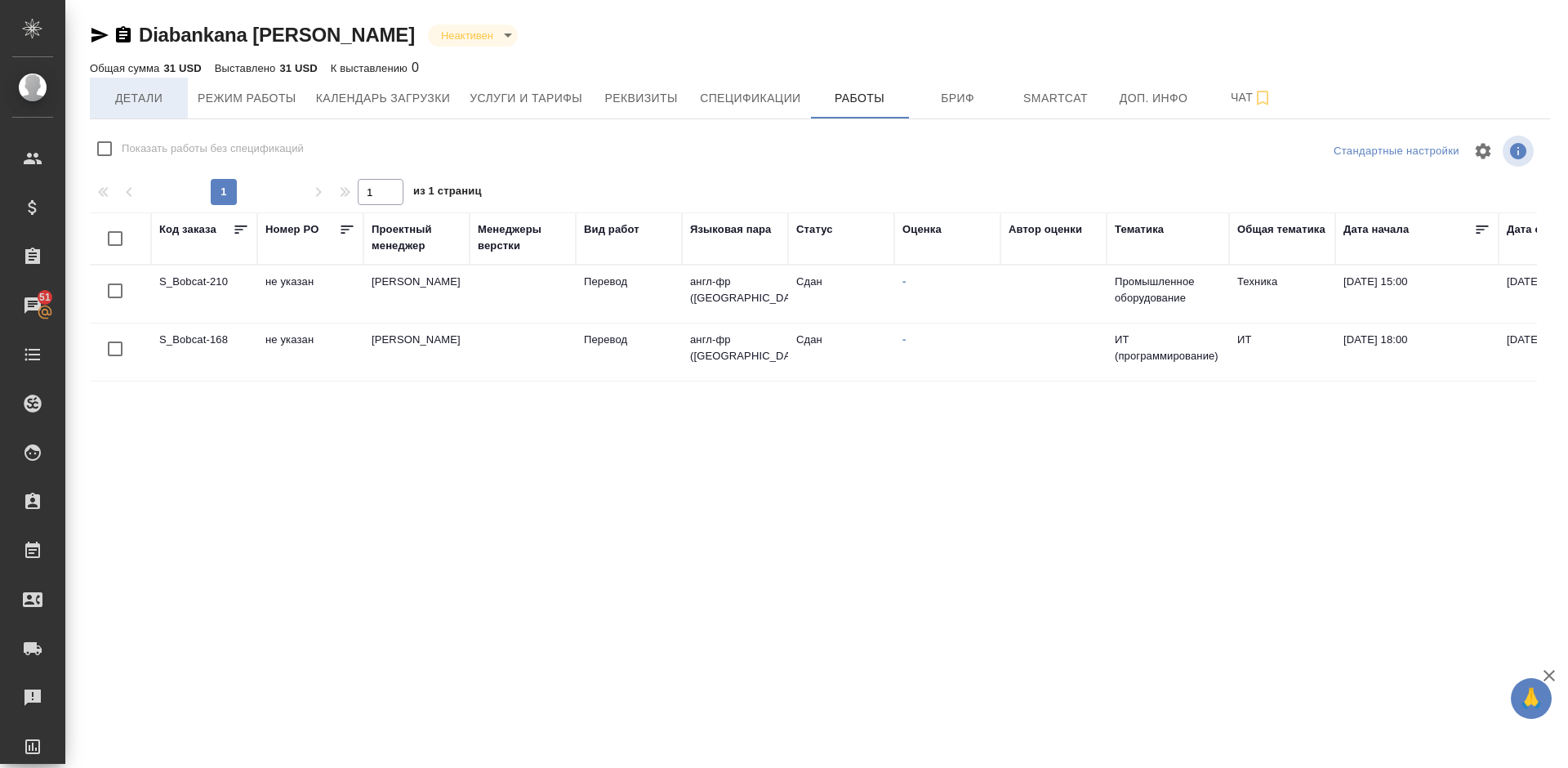
click at [170, 112] on button "Детали" at bounding box center [138, 98] width 98 height 41
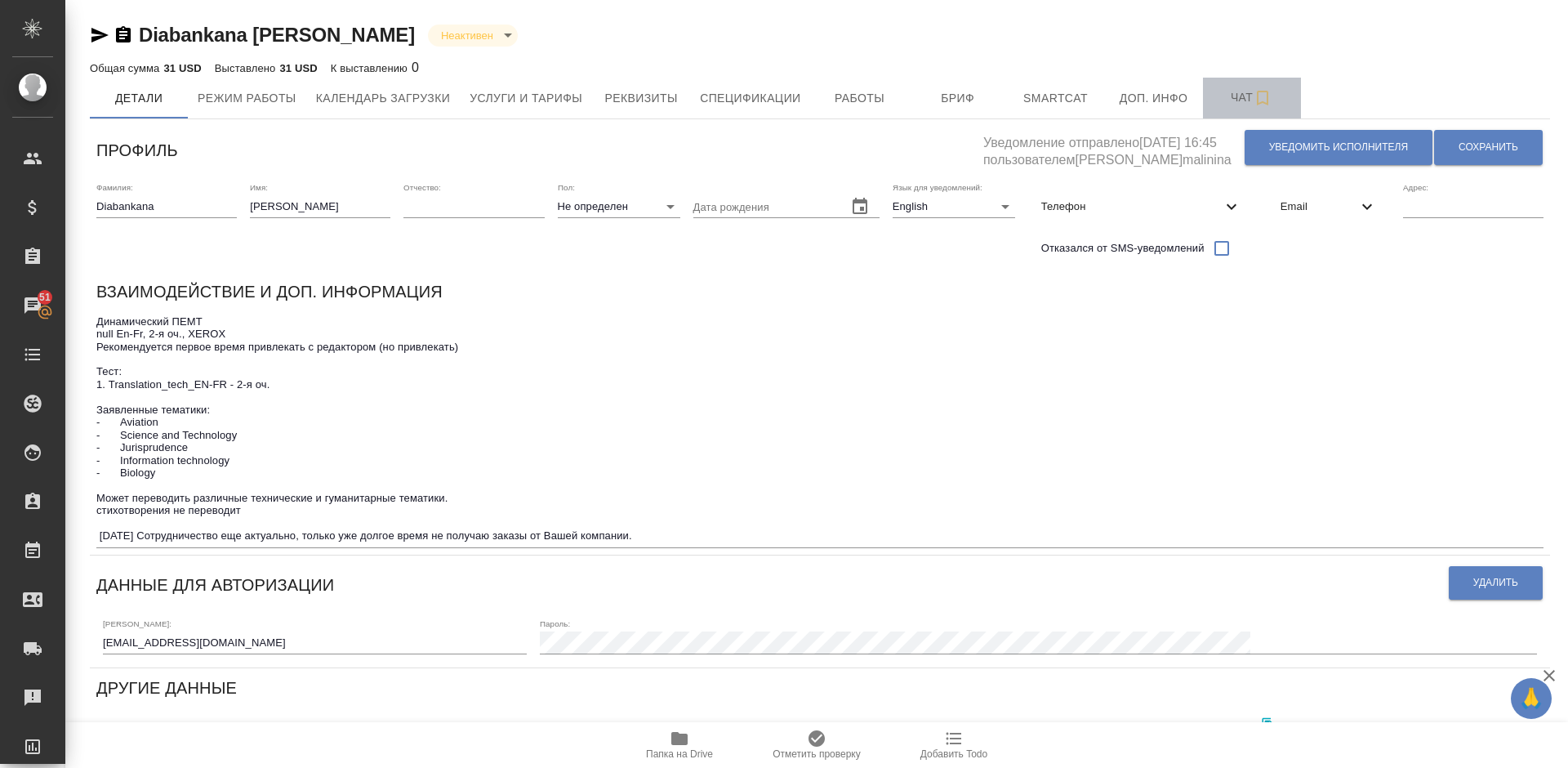
click at [1227, 97] on span "Чат" at bounding box center [1251, 97] width 78 height 20
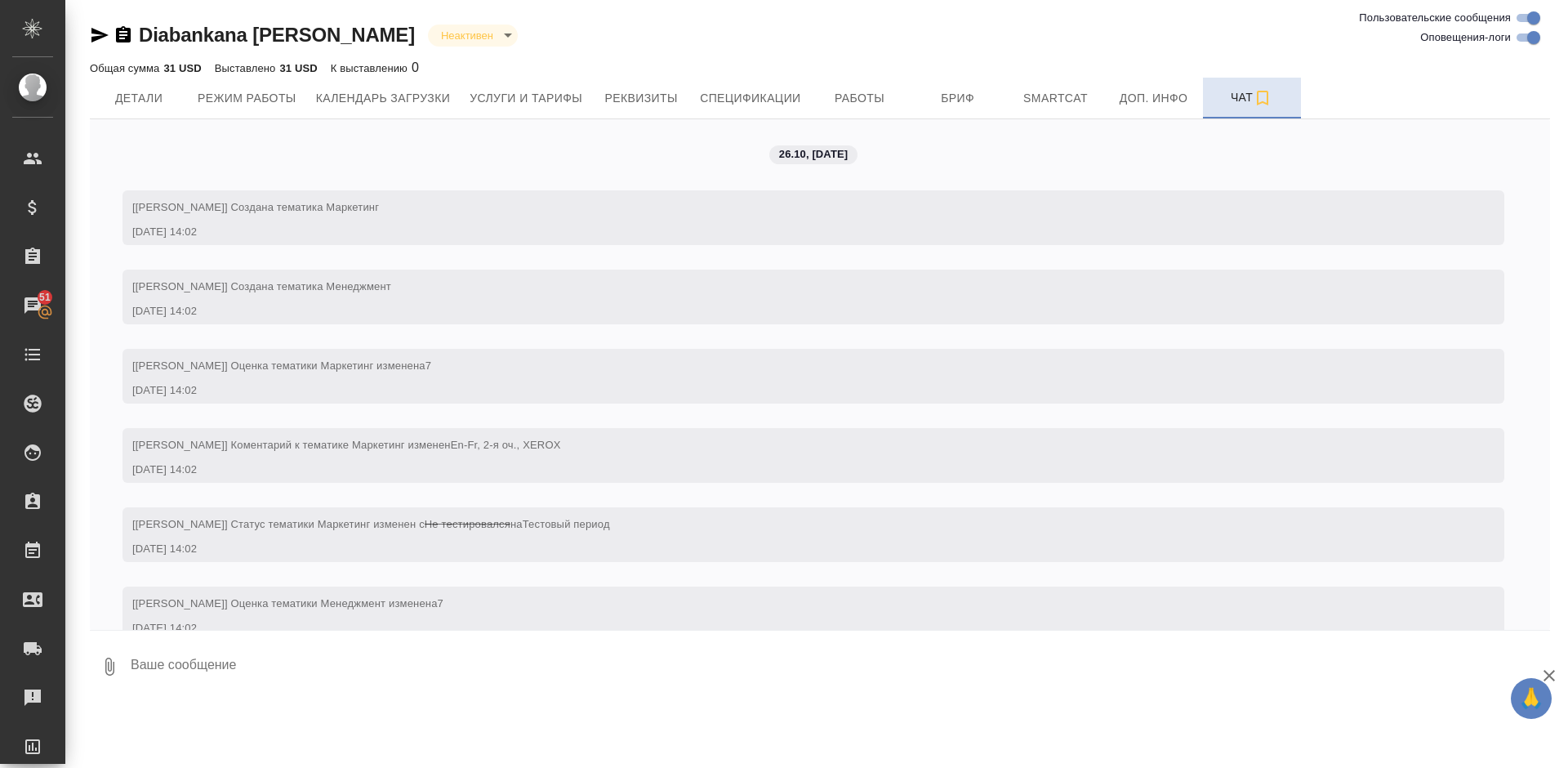
scroll to position [6358, 0]
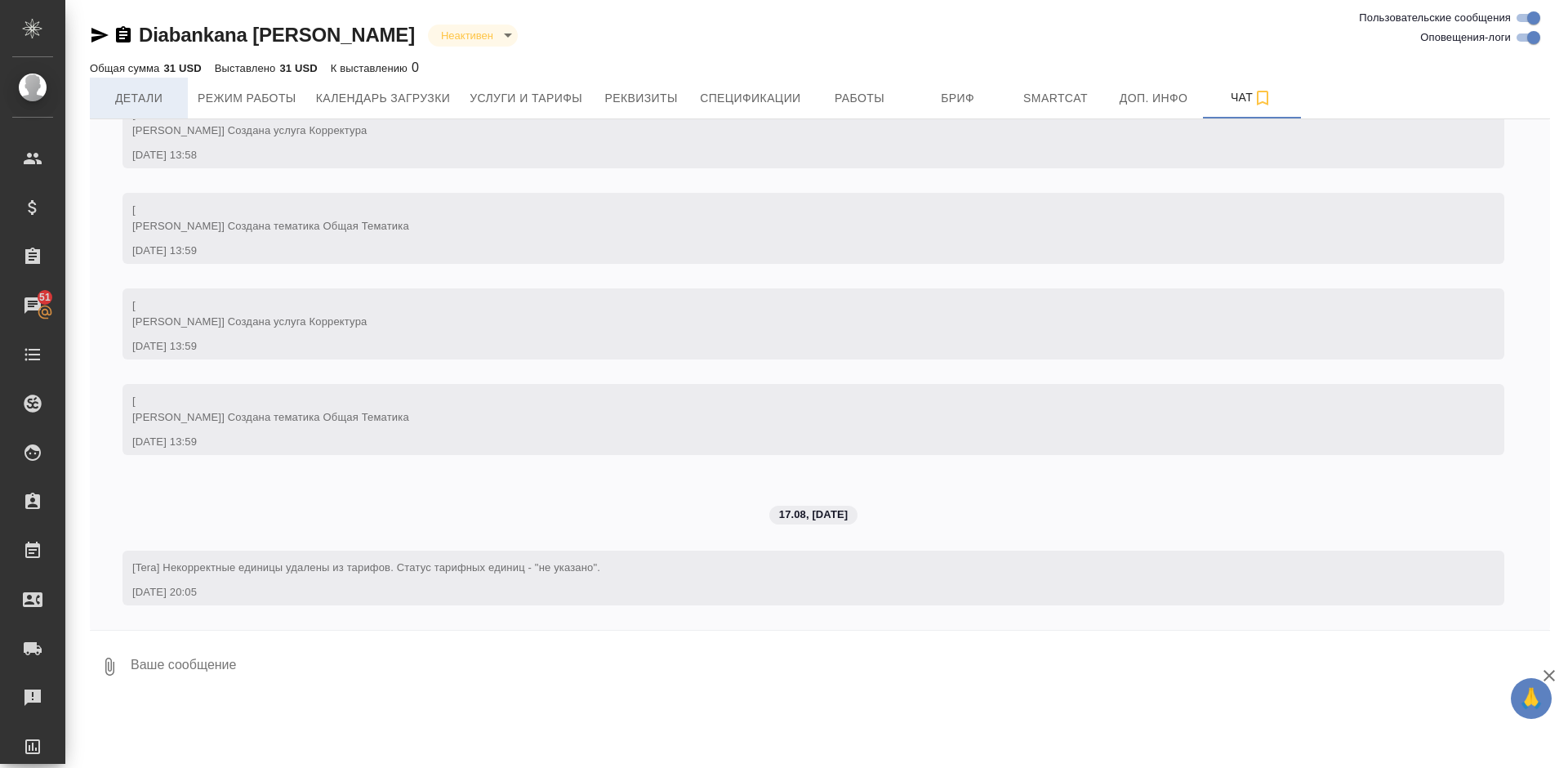
click at [151, 96] on span "Детали" at bounding box center [138, 98] width 78 height 20
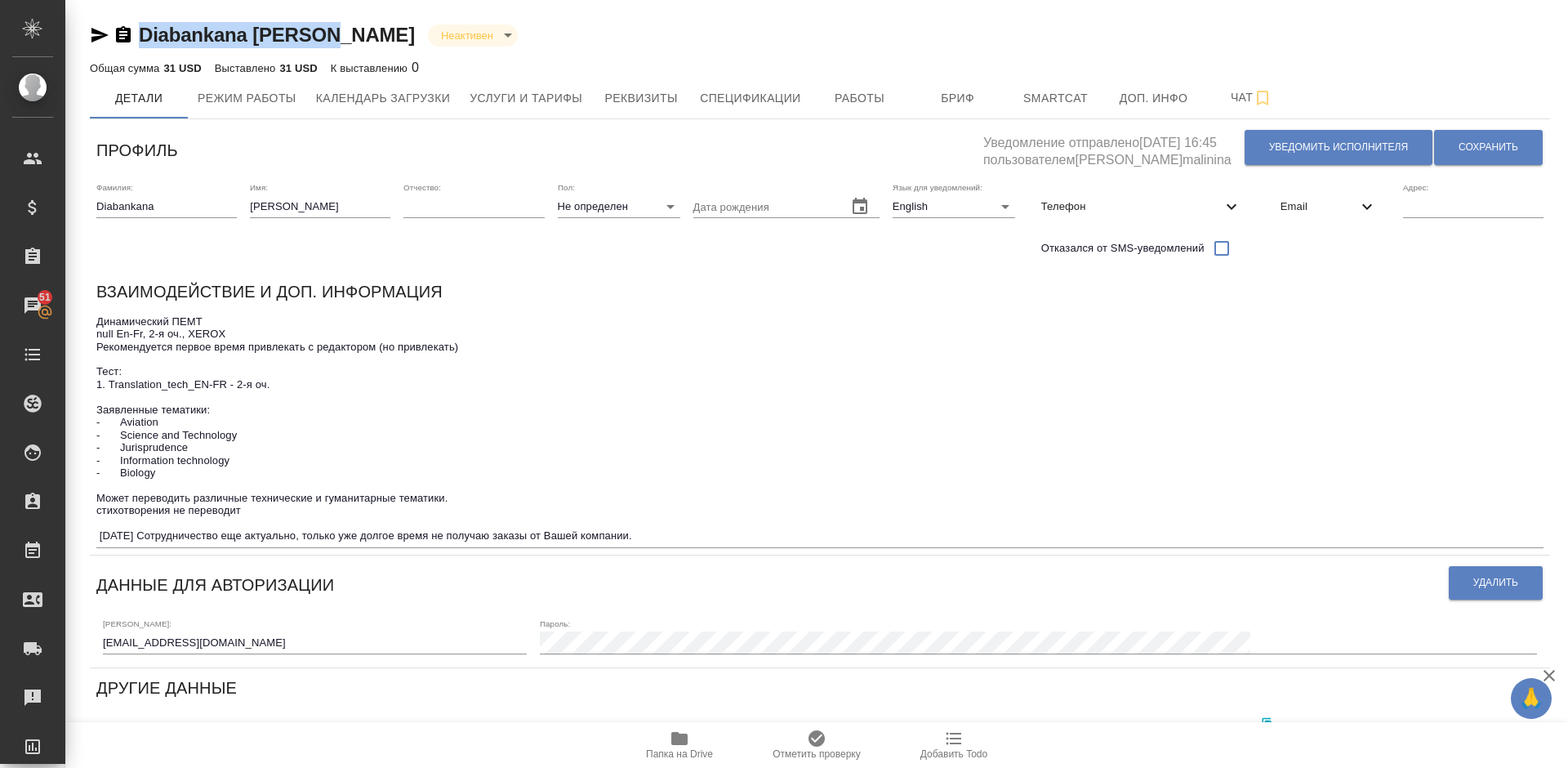
drag, startPoint x: 320, startPoint y: 36, endPoint x: 141, endPoint y: 35, distance: 179.0
click at [141, 35] on div "Diabankana Arnotti Неактивен inactive" at bounding box center [820, 35] width 1460 height 26
copy link "Diabankana [PERSON_NAME]"
click at [544, 82] on button "Услуги и тарифы" at bounding box center [526, 98] width 132 height 41
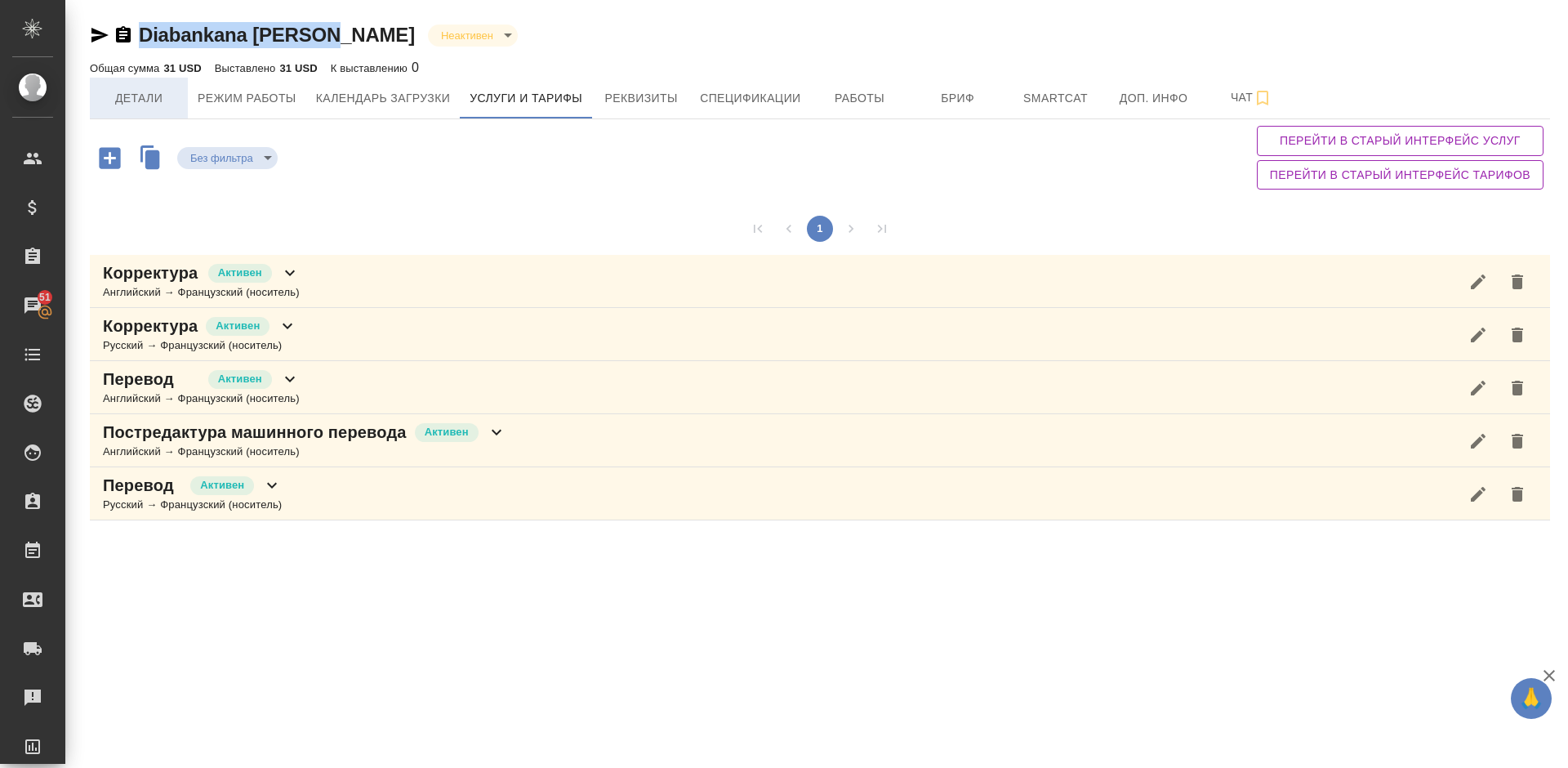
click at [150, 92] on span "Детали" at bounding box center [138, 98] width 78 height 20
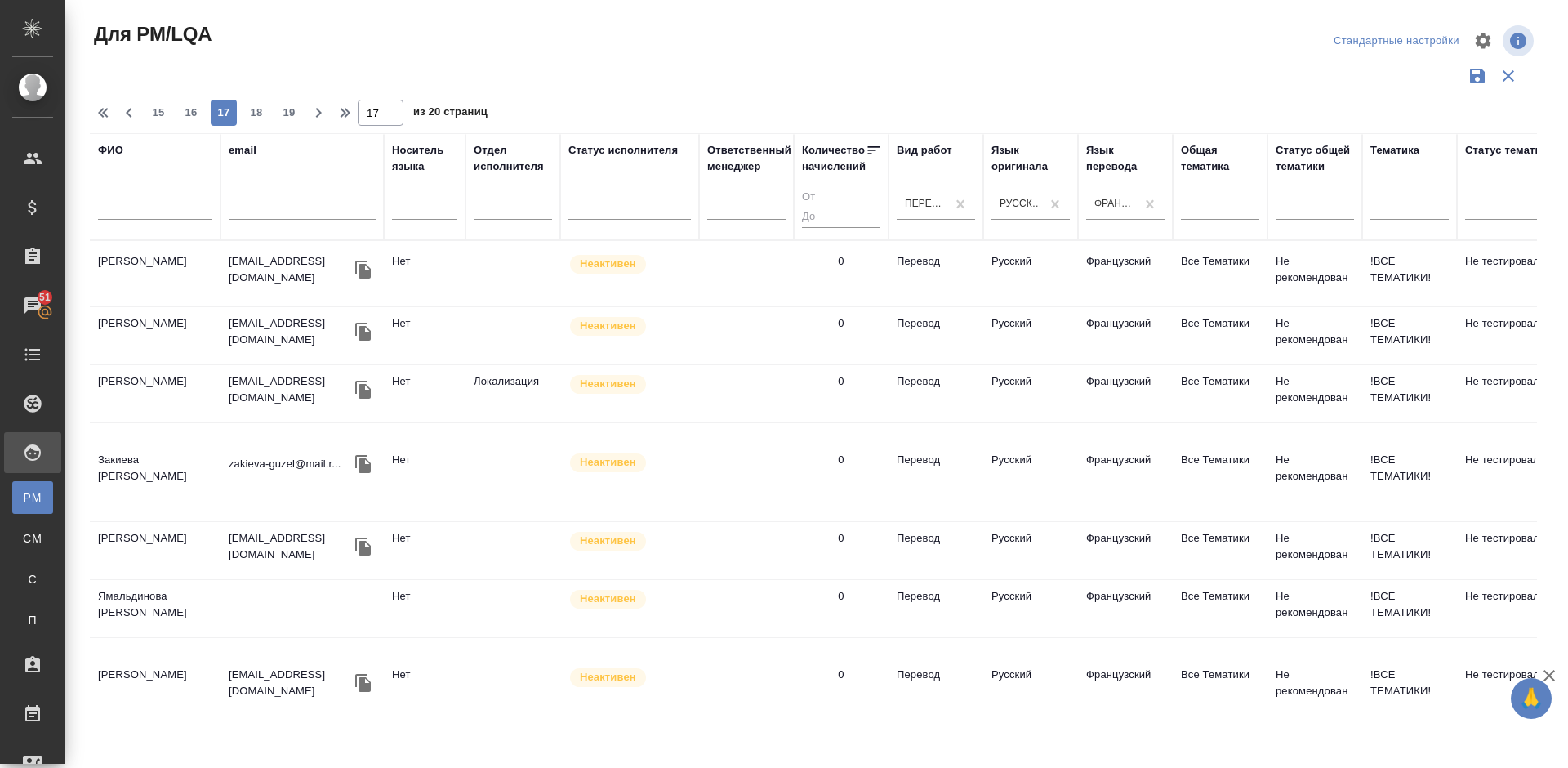
scroll to position [1349, 0]
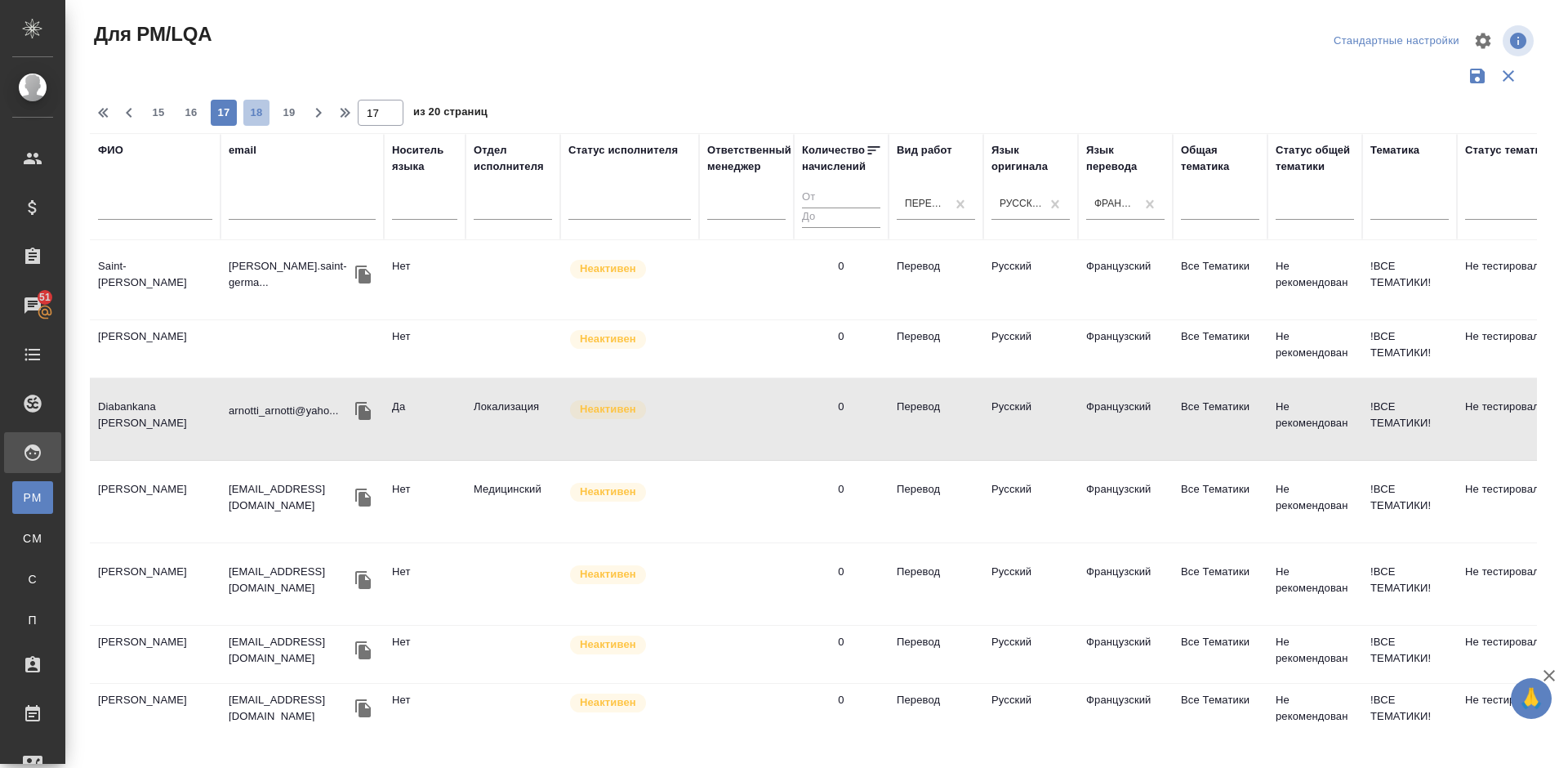
click at [253, 114] on span "18" at bounding box center [256, 113] width 26 height 17
type input "18"
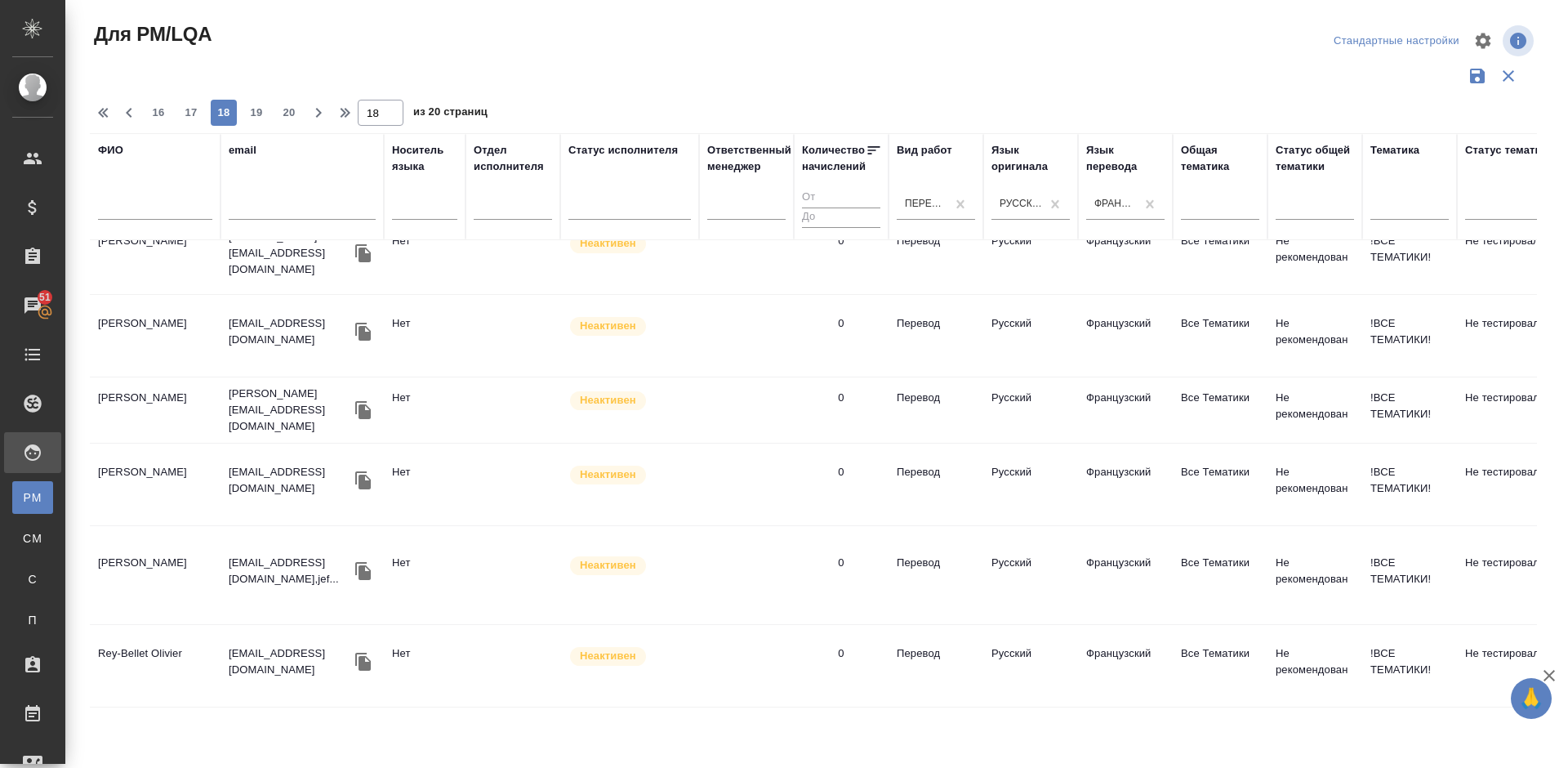
scroll to position [1390, 0]
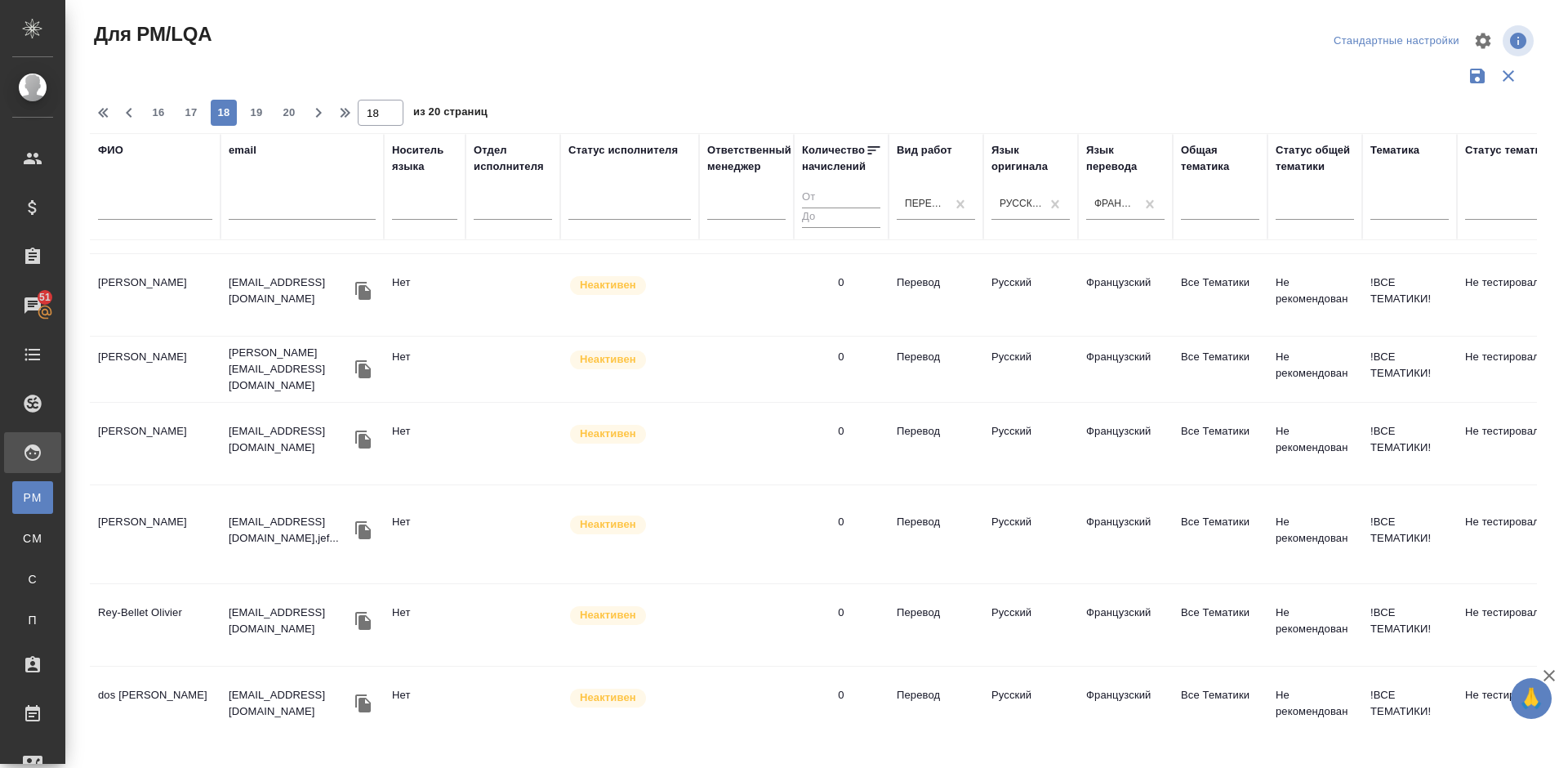
click at [180, 596] on td "Rey-Bellet Olivier" at bounding box center [155, 624] width 130 height 57
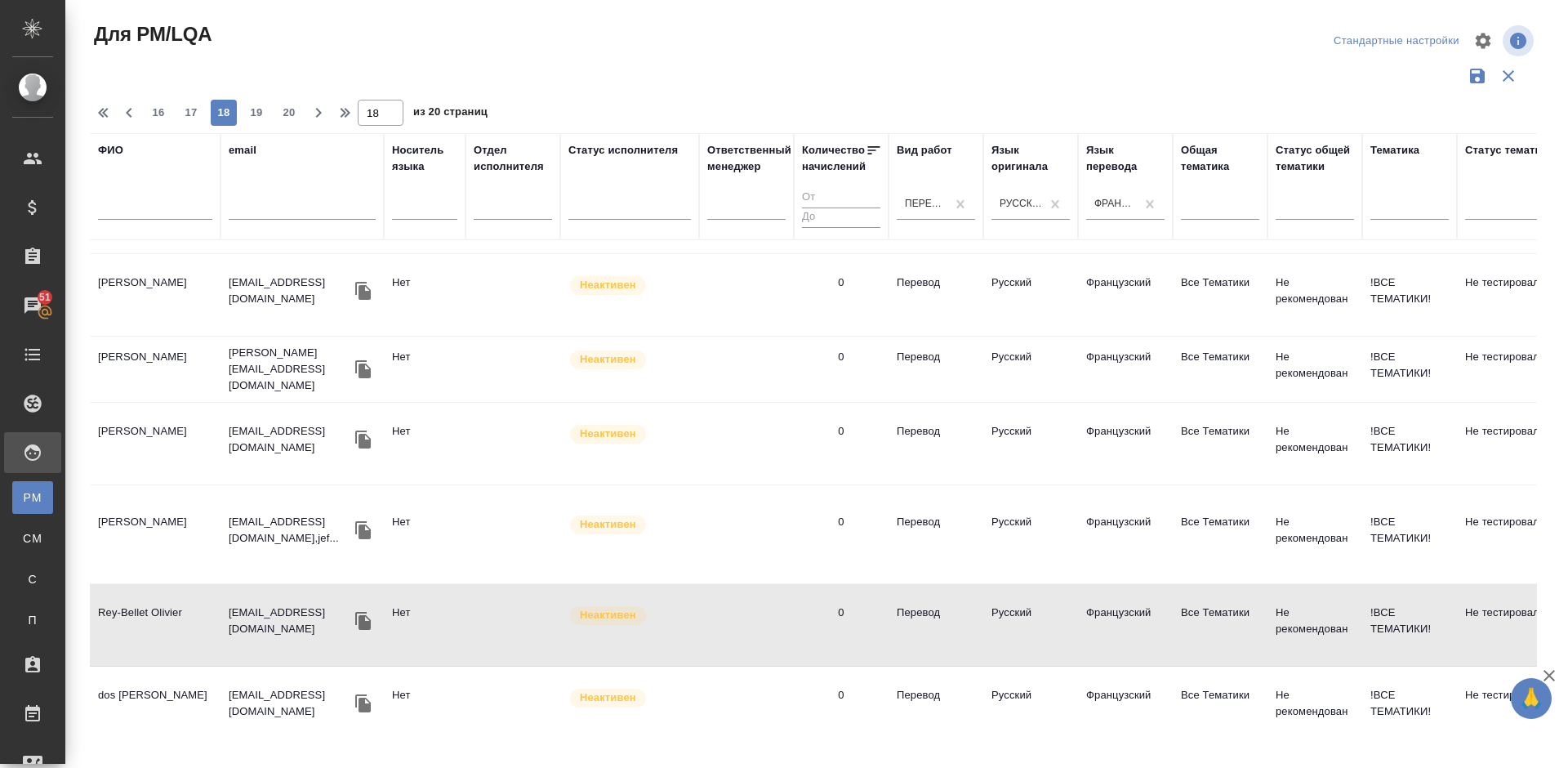
scroll to position [1414, 0]
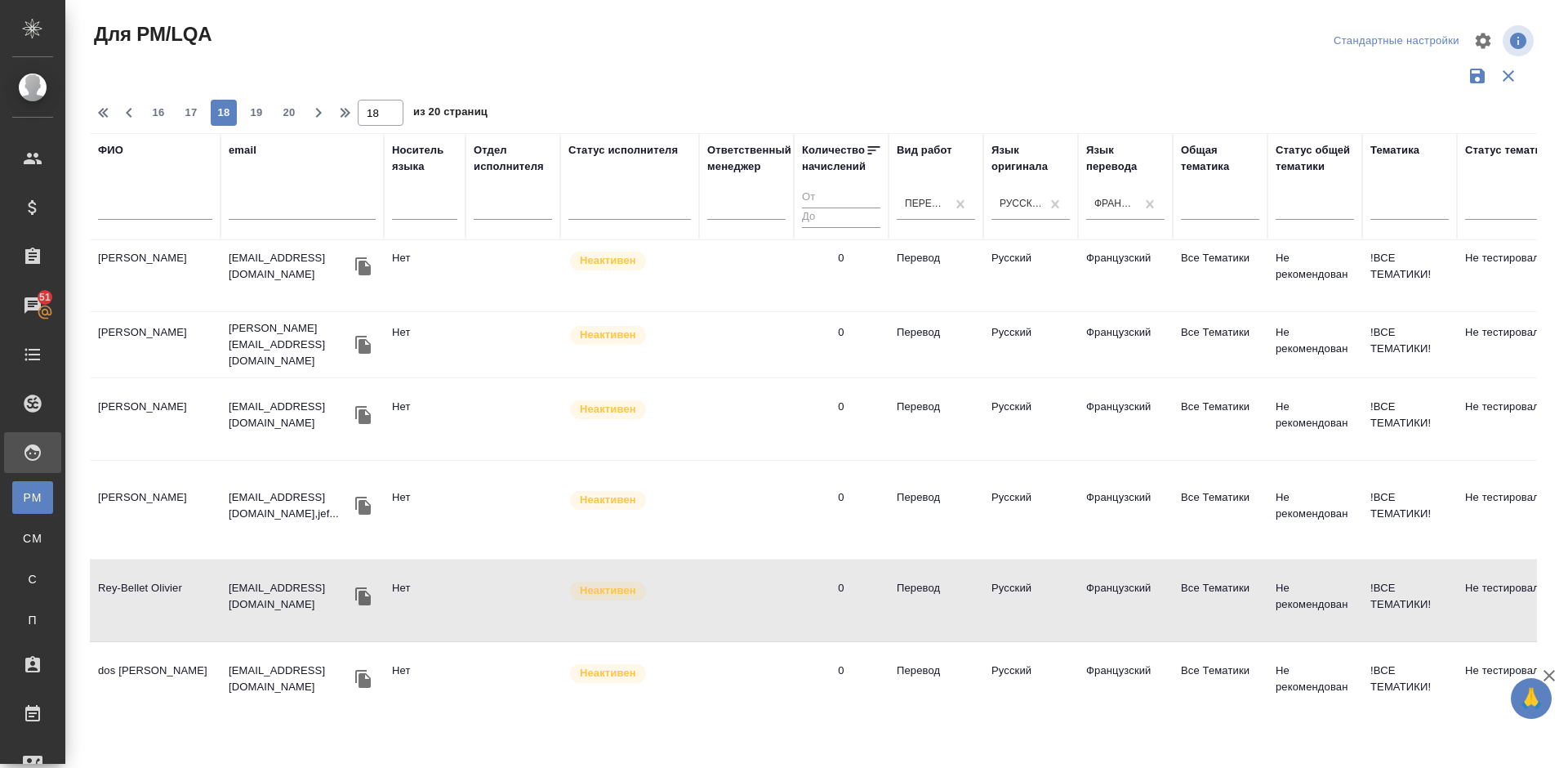
click at [173, 654] on td "dos [PERSON_NAME]" at bounding box center [155, 683] width 130 height 57
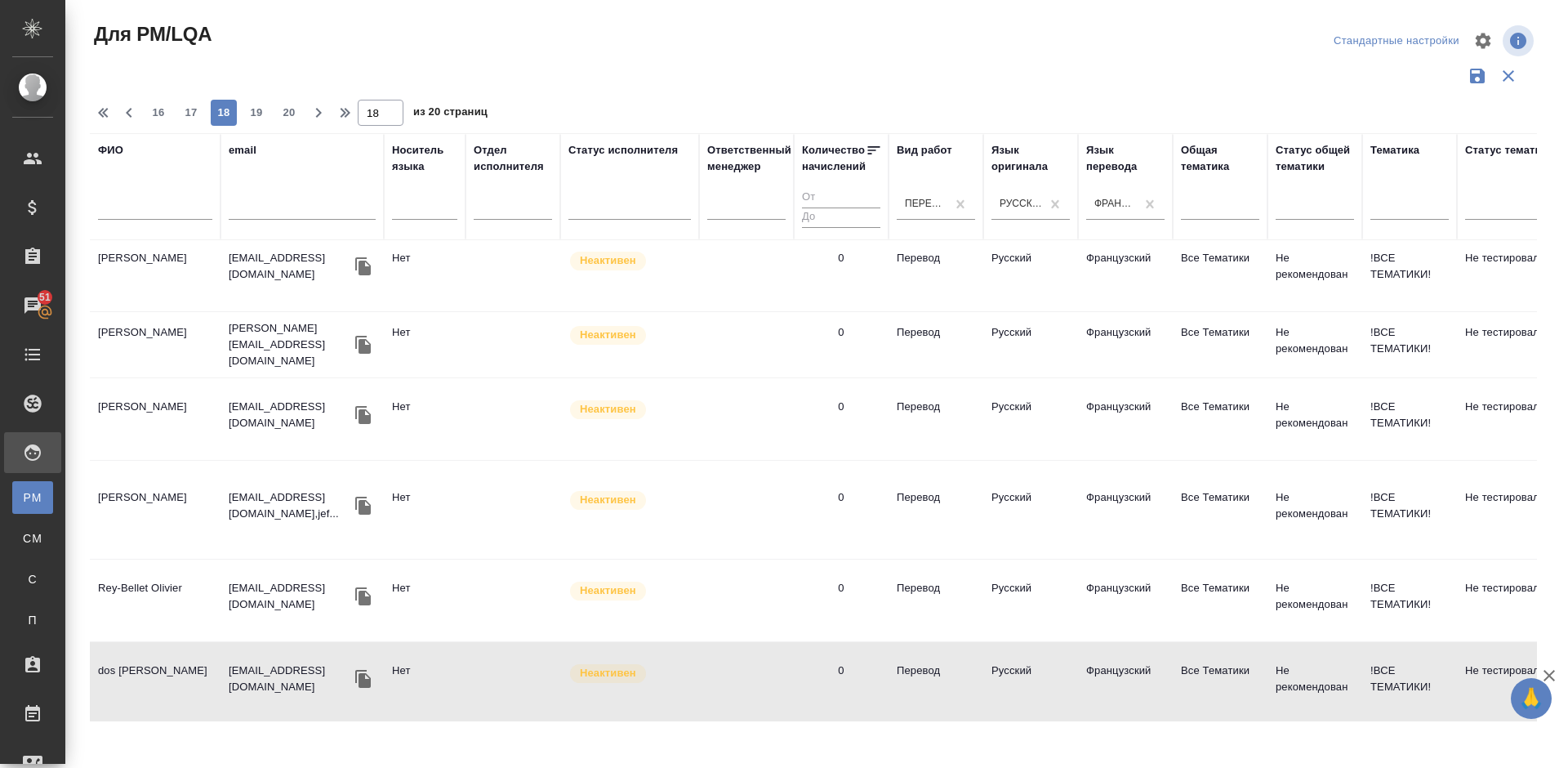
click at [179, 390] on td "[PERSON_NAME]" at bounding box center [155, 418] width 130 height 57
click at [179, 390] on td "Пивень Наталья" at bounding box center [155, 418] width 130 height 57
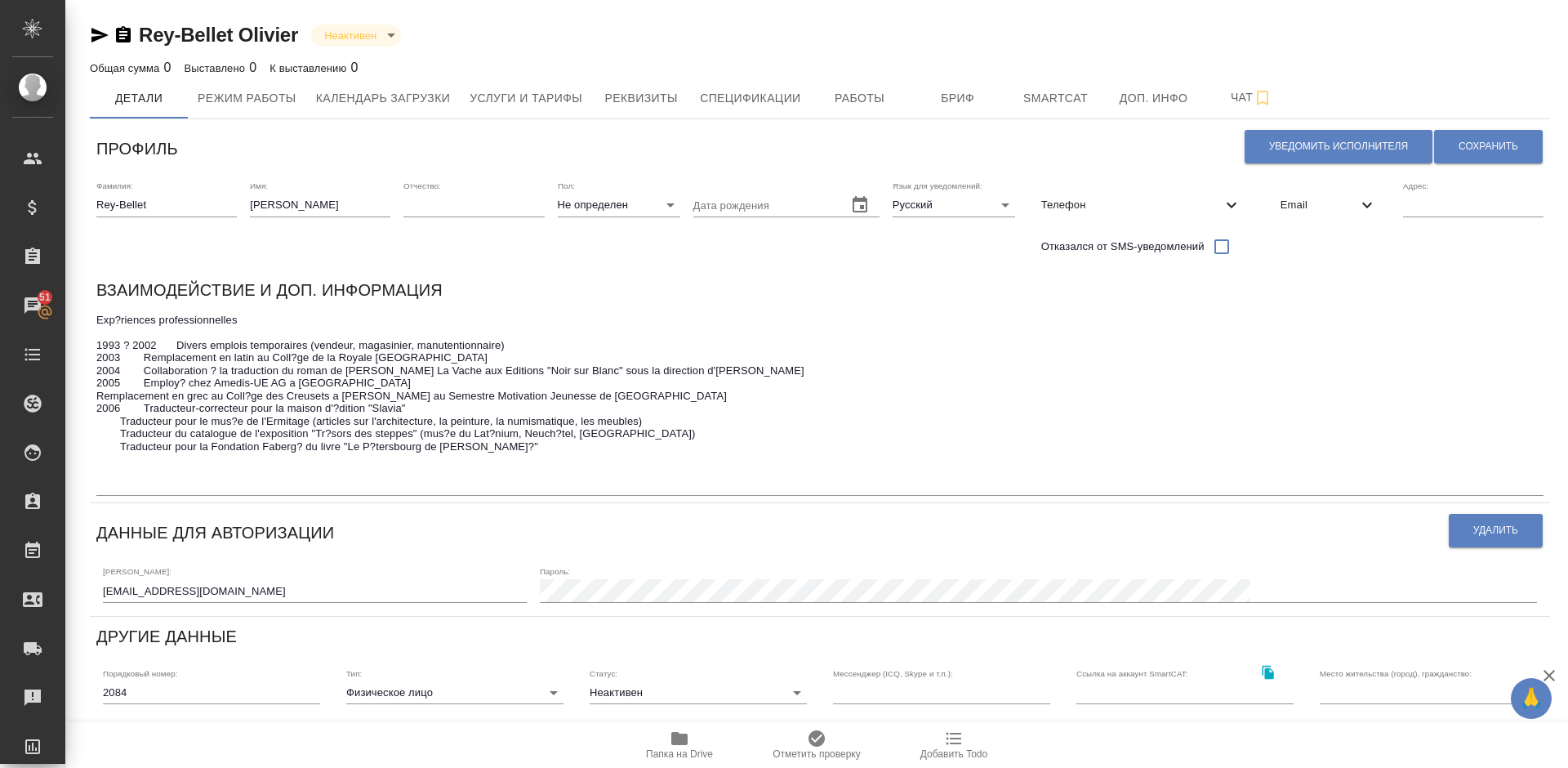
click at [1152, 309] on div "Exp?riences professionnelles 1993 ? 2002 Divers emplois temporaires (vendeur, m…" at bounding box center [819, 402] width 1447 height 187
click at [867, 253] on div "Дата рождения" at bounding box center [785, 222] width 186 height 84
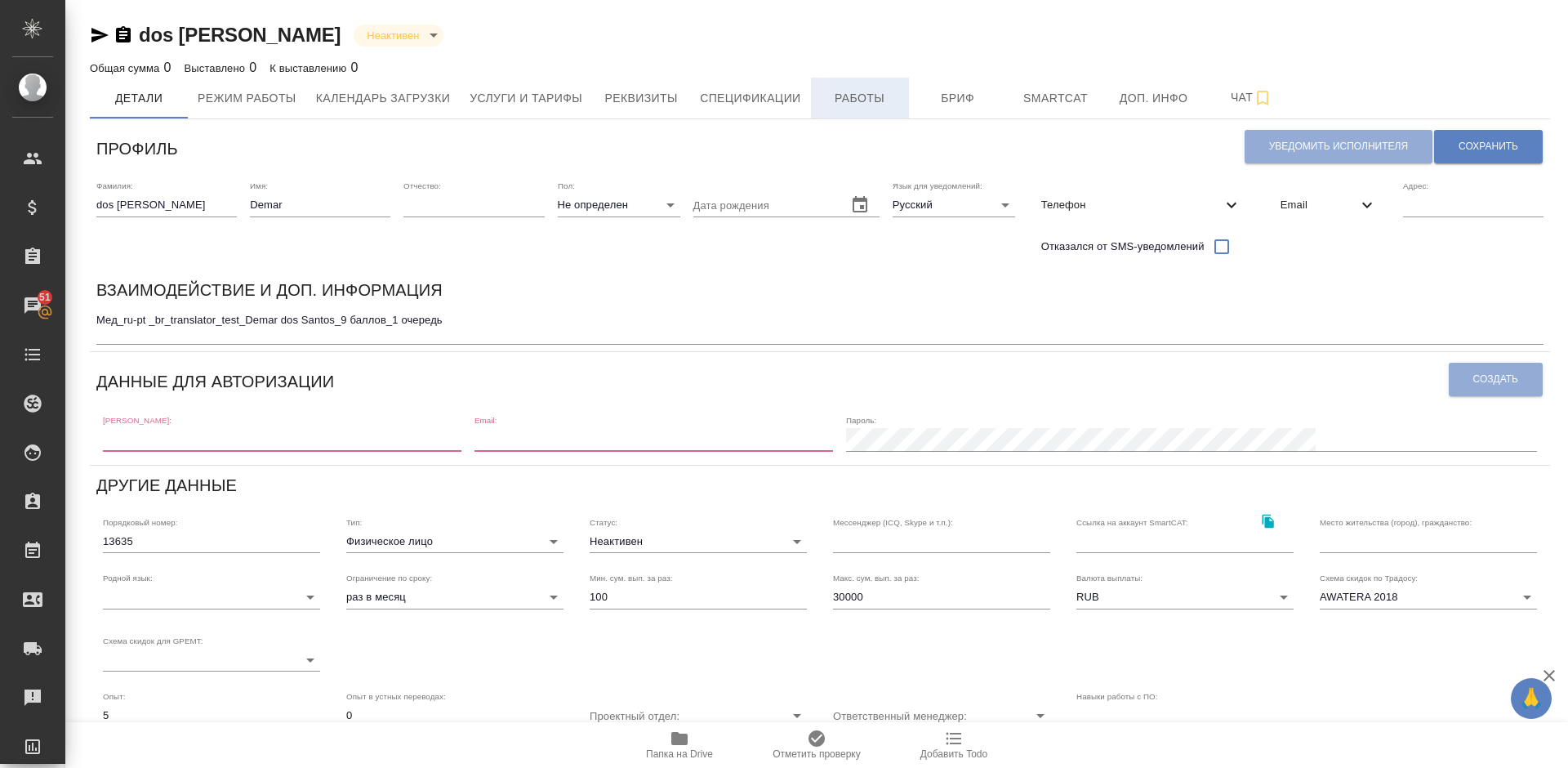
click at [854, 91] on span "Работы" at bounding box center [859, 98] width 78 height 20
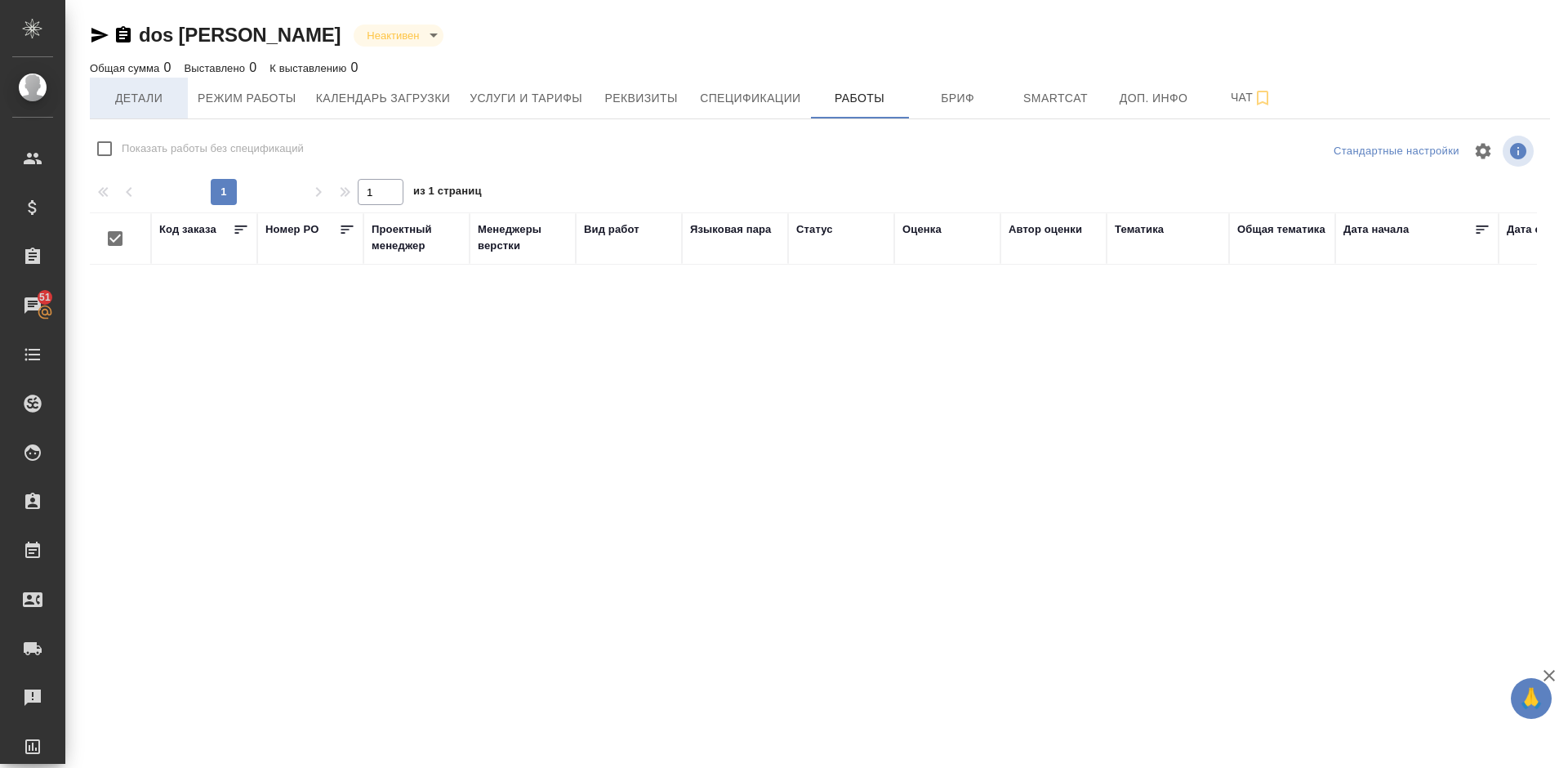
click at [137, 107] on span "Детали" at bounding box center [138, 98] width 78 height 20
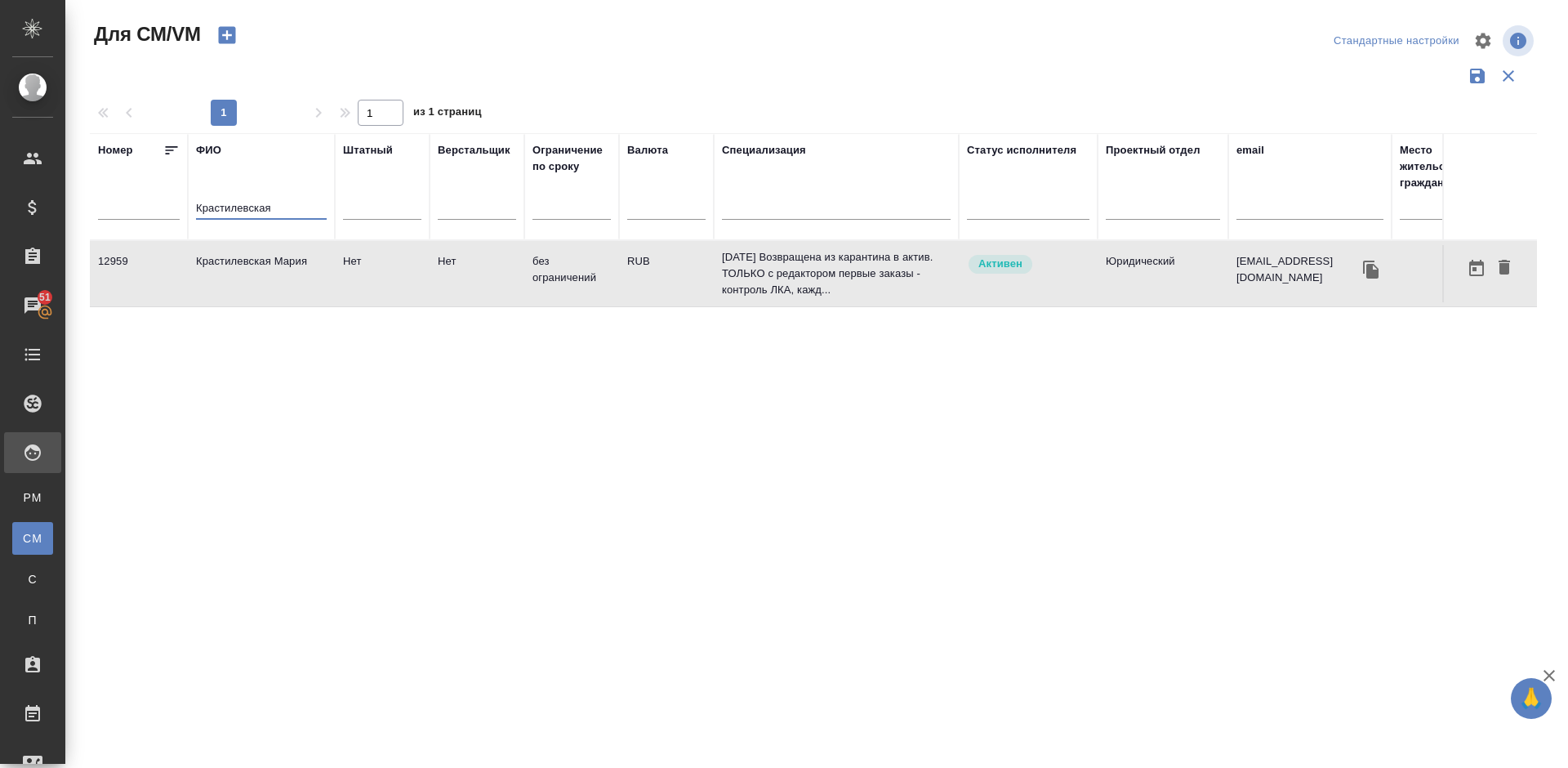
drag, startPoint x: 278, startPoint y: 201, endPoint x: 179, endPoint y: 205, distance: 99.1
click at [179, 205] on tr "Номер ФИО Крастилевская Штатный Верстальщик Ограничение по сроку Валюта Специал…" at bounding box center [961, 186] width 1744 height 107
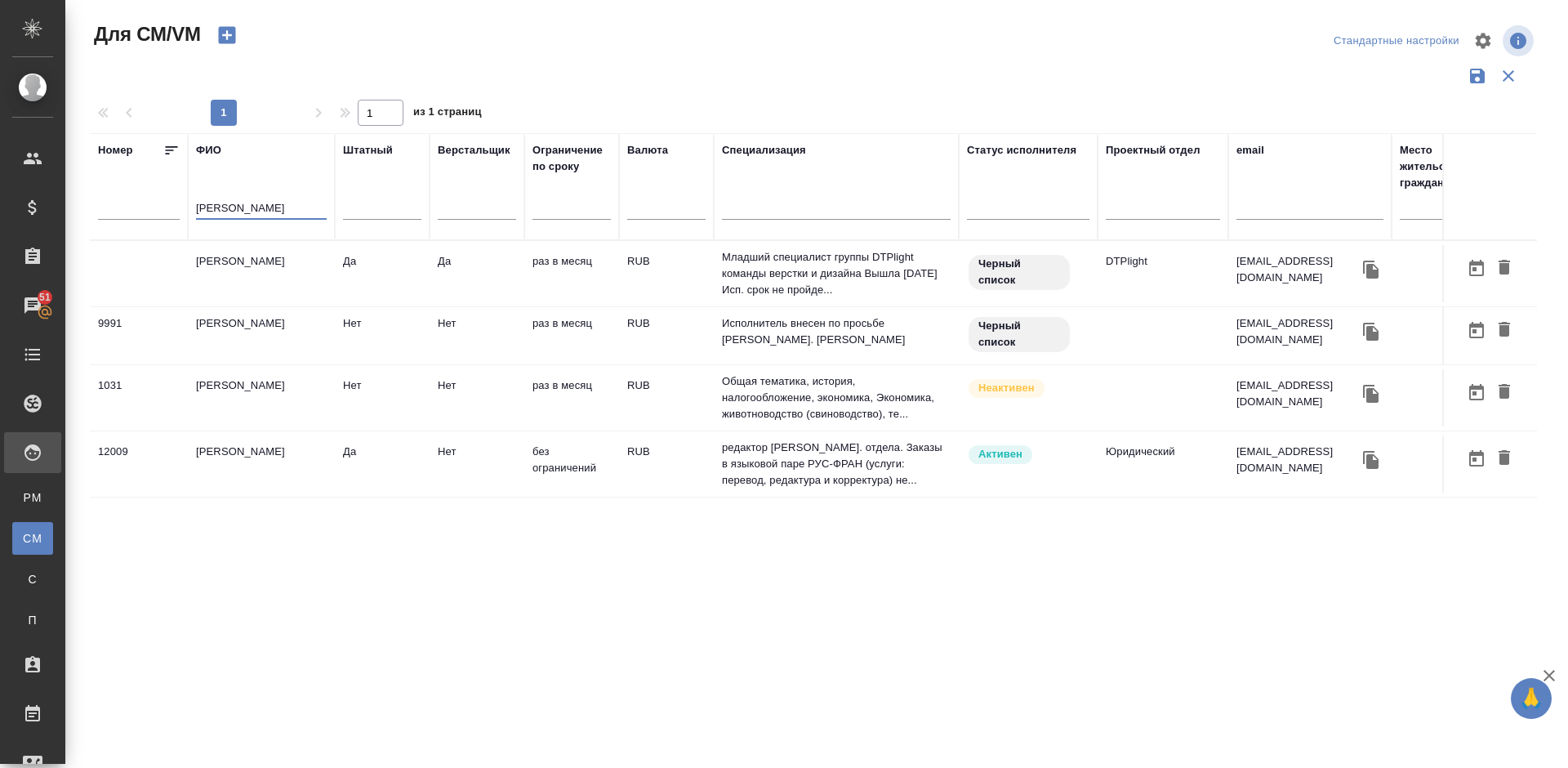
type input "Кузьмен"
click at [320, 459] on td "Кузьменко Наталья" at bounding box center [261, 463] width 147 height 57
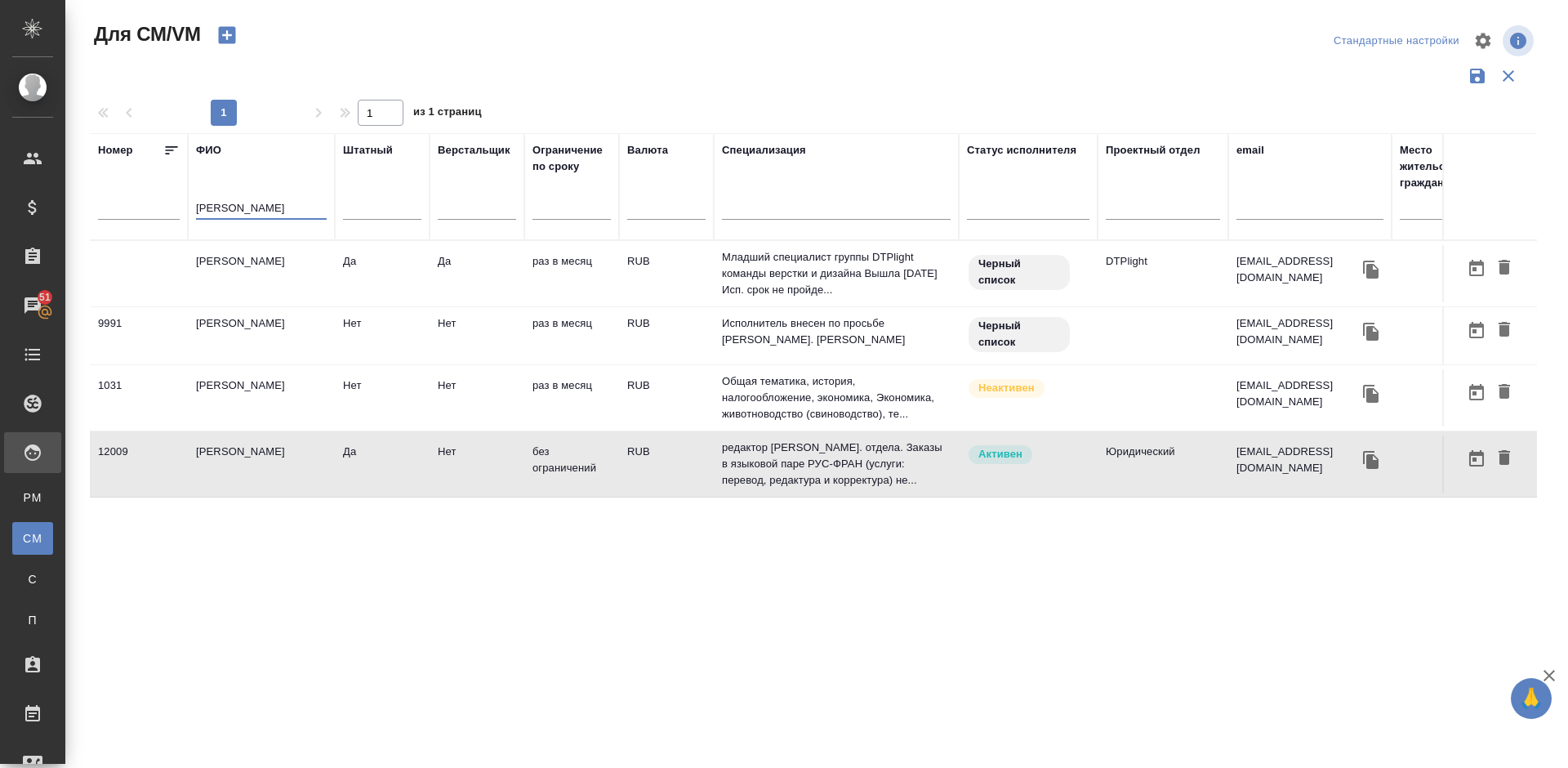
drag, startPoint x: 242, startPoint y: 208, endPoint x: 177, endPoint y: 206, distance: 65.0
click at [177, 206] on tr "Номер ФИО Кузьмен Штатный Верстальщик Ограничение по сроку Валюта Специализация…" at bounding box center [961, 186] width 1744 height 107
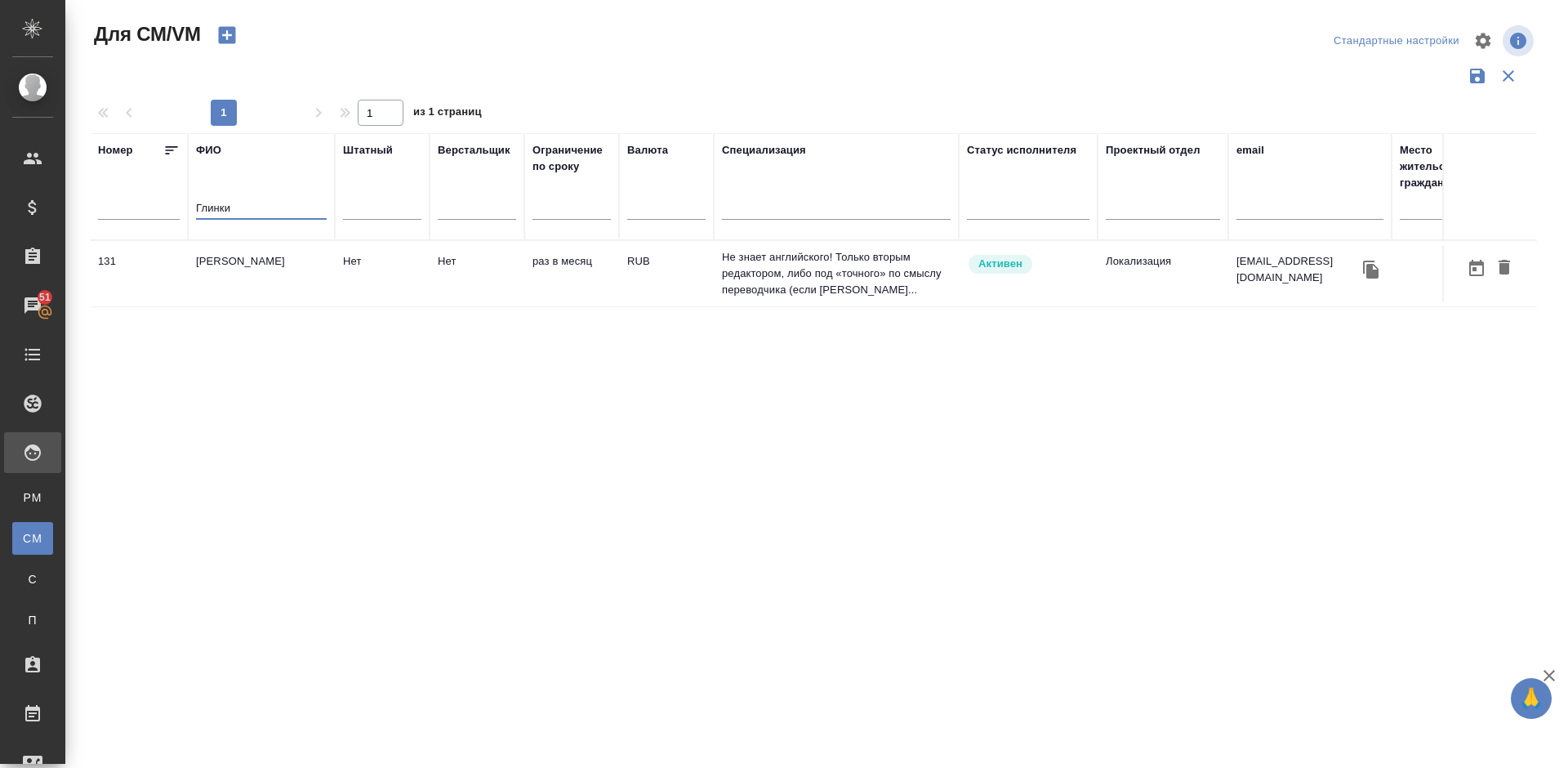
type input "Глинки"
click at [279, 289] on td "Глинкина Юлия Анатольевна" at bounding box center [261, 273] width 147 height 57
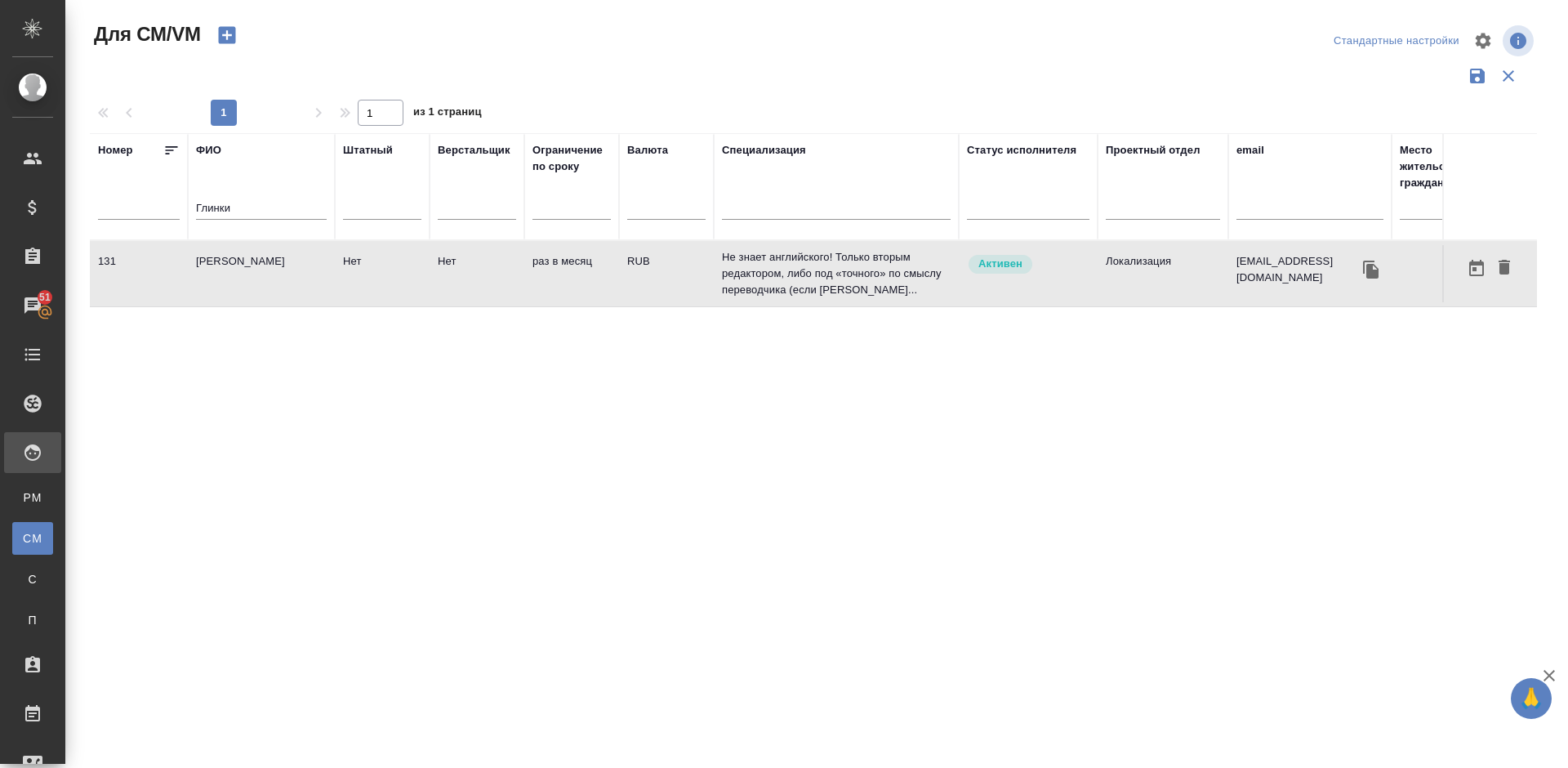
click at [279, 289] on td "Глинкина Юлия Анатольевна" at bounding box center [261, 273] width 147 height 57
drag, startPoint x: 241, startPoint y: 197, endPoint x: 212, endPoint y: 201, distance: 29.3
click at [212, 201] on div "Глинки" at bounding box center [261, 210] width 130 height 40
drag, startPoint x: 244, startPoint y: 212, endPoint x: 182, endPoint y: 210, distance: 62.0
click at [182, 210] on tr "Номер ФИО Глинки Штатный Верстальщик Ограничение по сроку Валюта Специализация …" at bounding box center [961, 186] width 1744 height 107
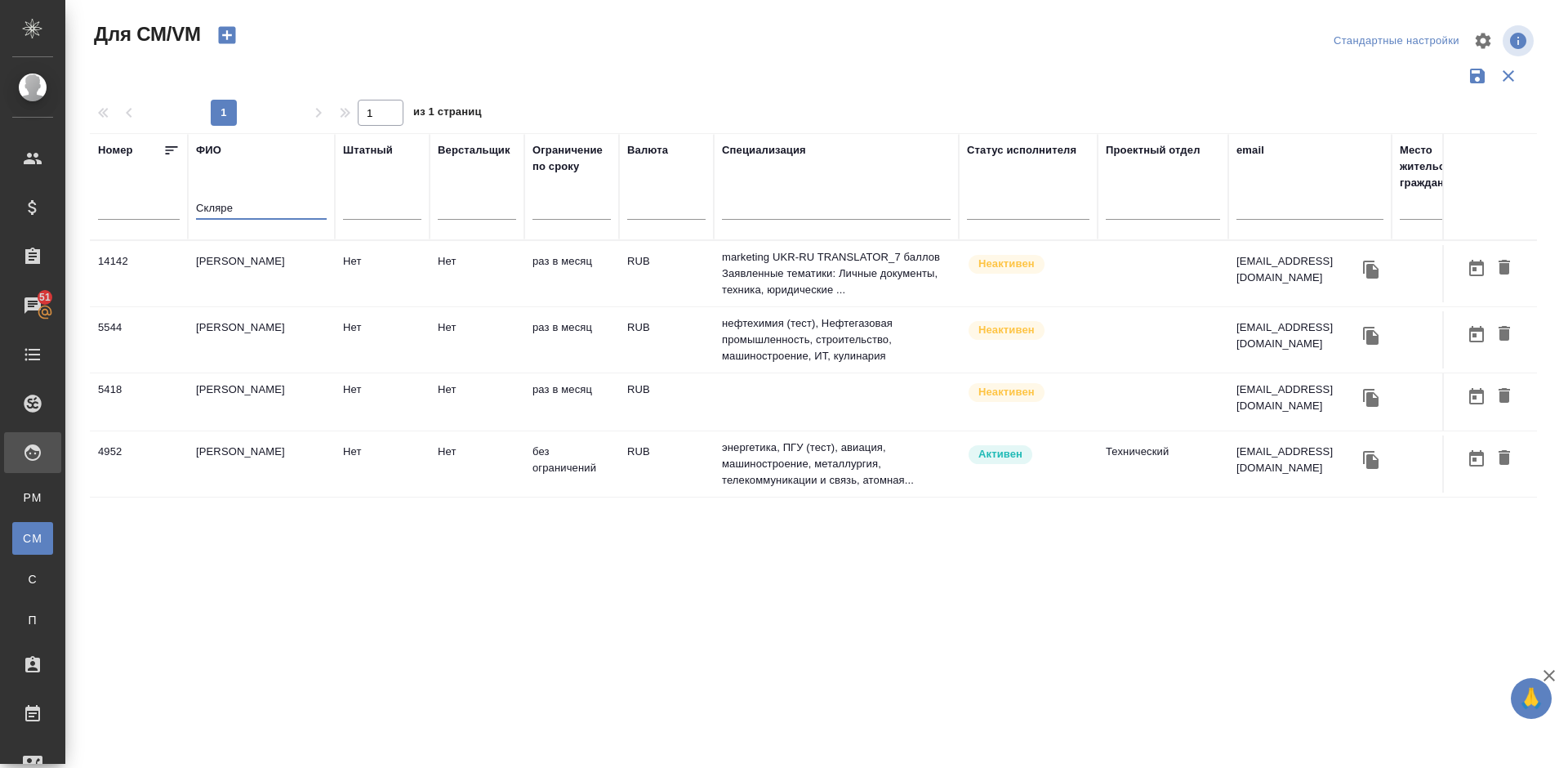
type input "Скляре"
click at [288, 474] on td "Скляренко Ольга Николаевна" at bounding box center [261, 463] width 147 height 57
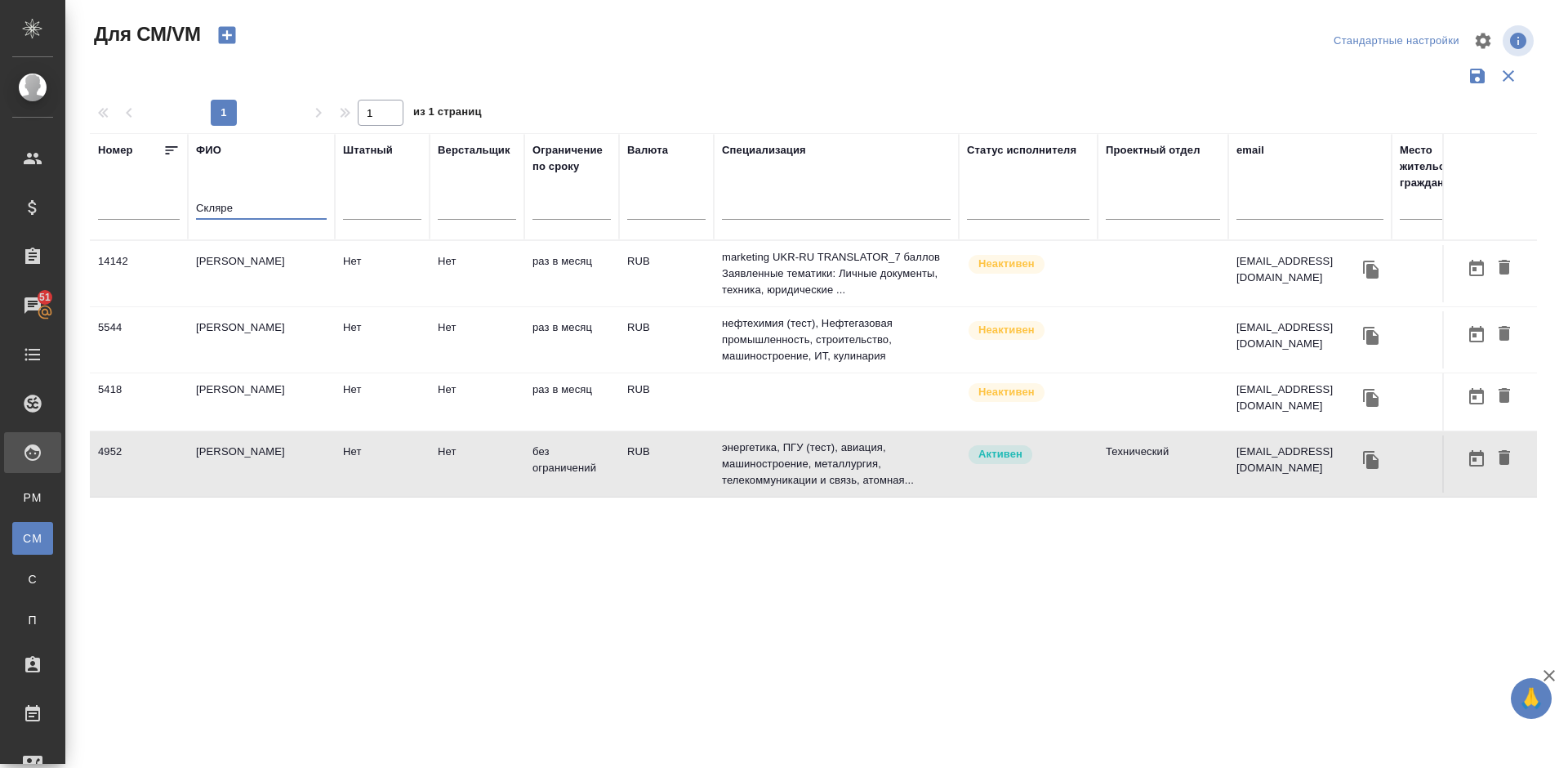
drag, startPoint x: 244, startPoint y: 209, endPoint x: 186, endPoint y: 209, distance: 58.0
click at [186, 209] on tr "Номер ФИО Скляре Штатный Верстальщик Ограничение по сроку Валюта Специализация …" at bounding box center [961, 186] width 1744 height 107
paste input "Vervaecke Romain"
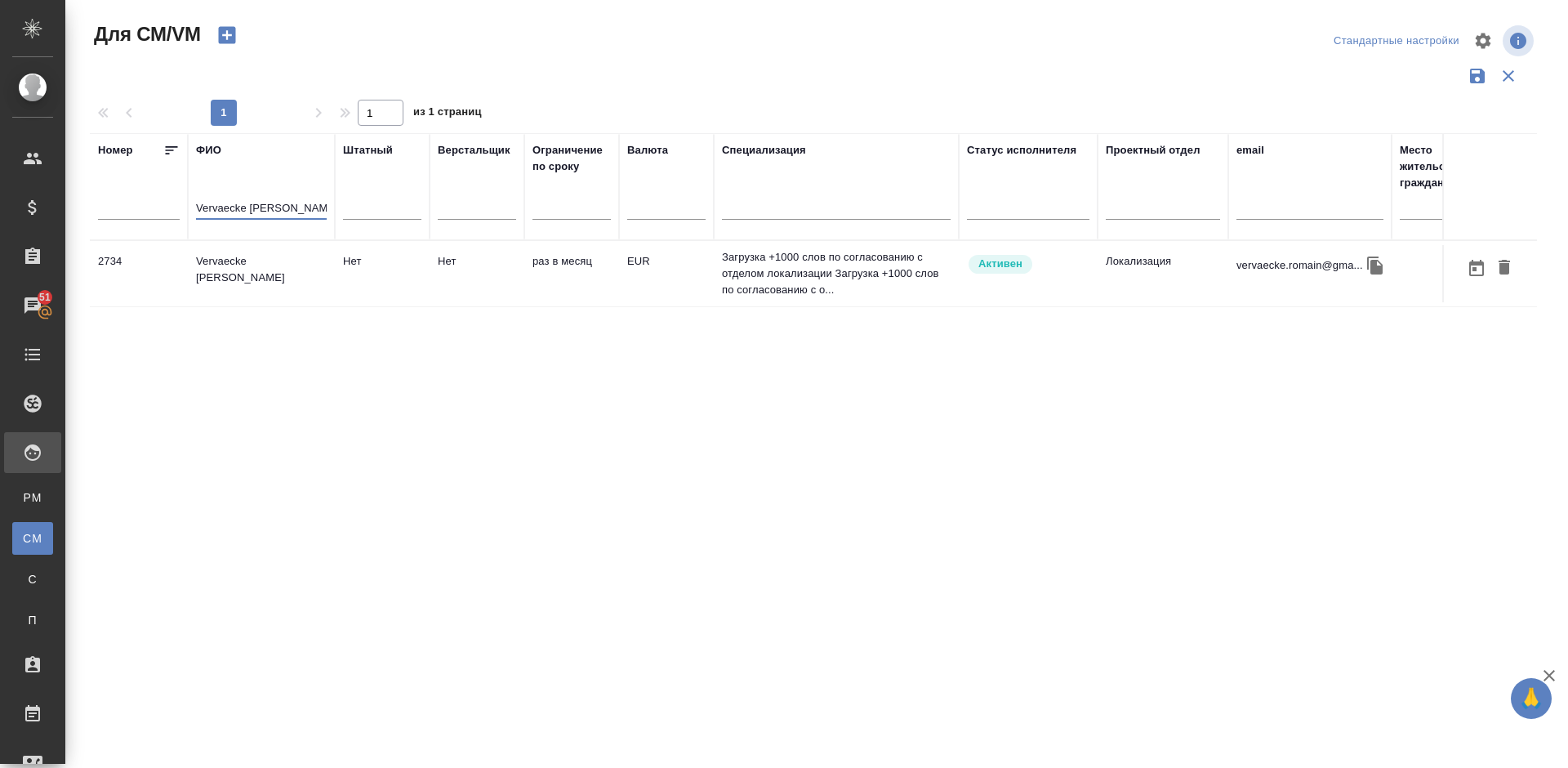
type input "Vervaecke Romain"
click at [254, 284] on td "Vervaecke Romain" at bounding box center [261, 273] width 147 height 57
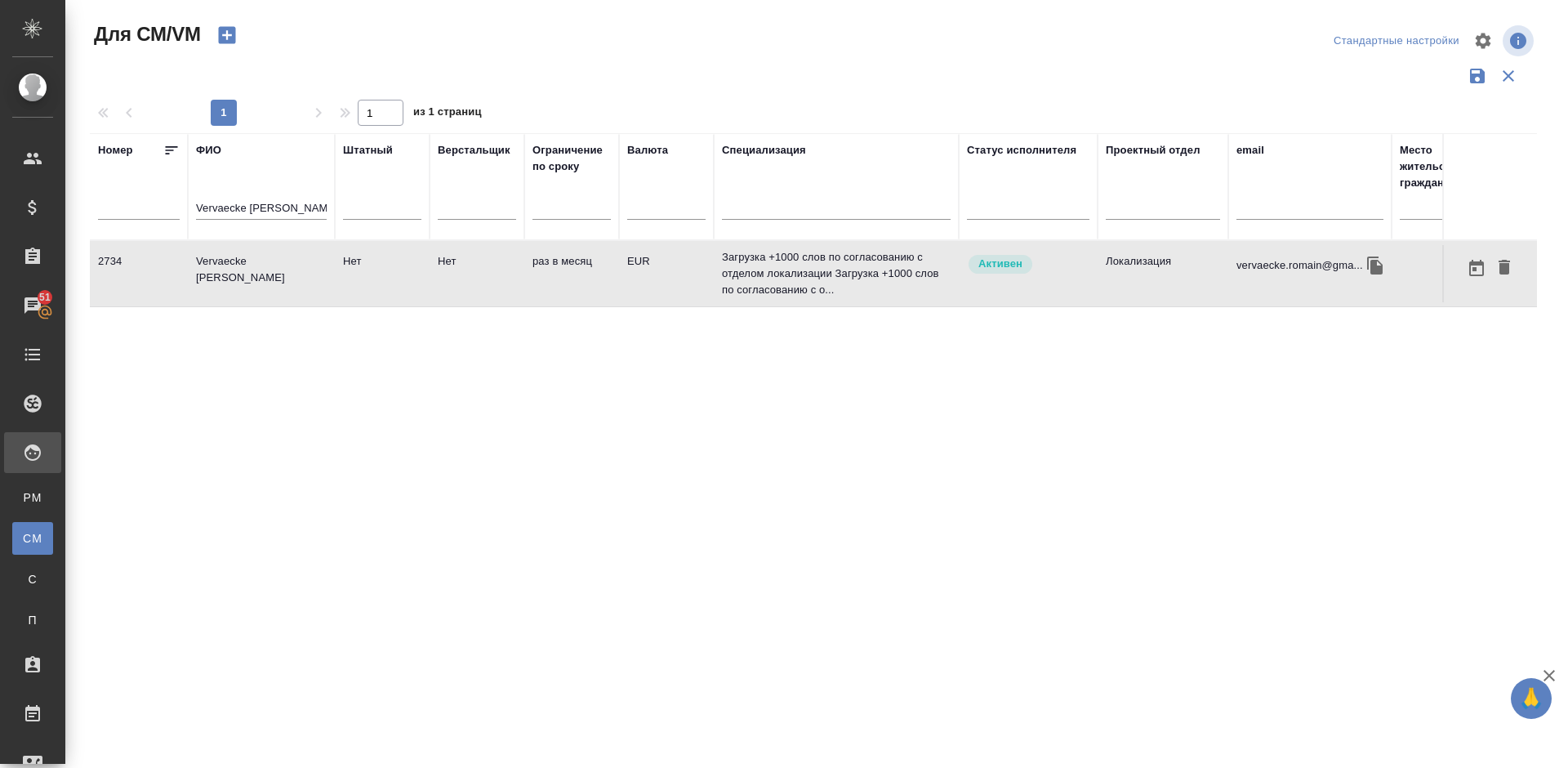
click at [254, 284] on td "Vervaecke Romain" at bounding box center [261, 273] width 147 height 57
drag, startPoint x: 289, startPoint y: 208, endPoint x: 190, endPoint y: 213, distance: 99.1
click at [190, 213] on th "ФИО Vervaecke Romain" at bounding box center [261, 186] width 147 height 107
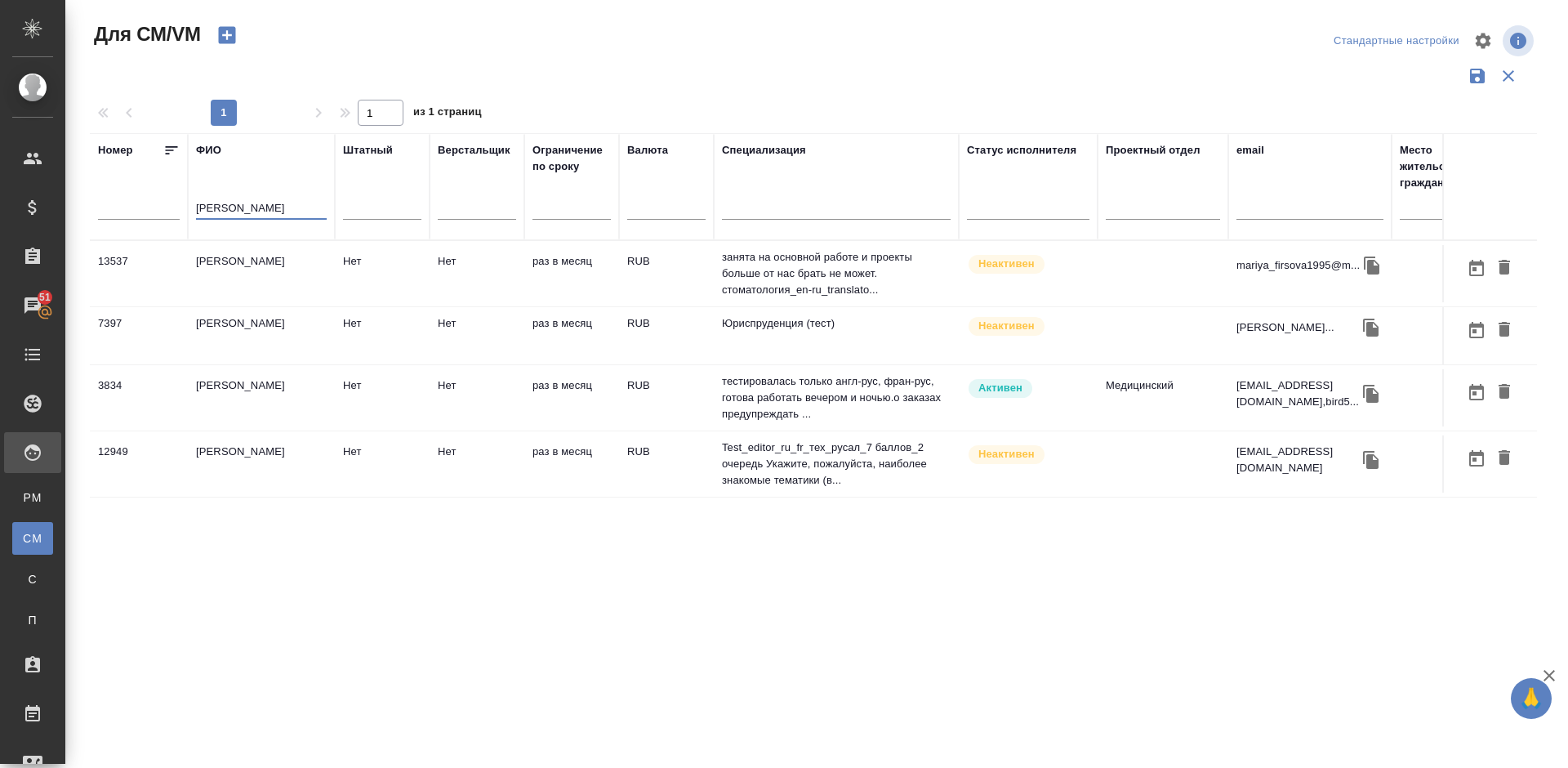
type input "Фирсова"
click at [317, 393] on td "Фирсова Наталия Викторовна" at bounding box center [261, 397] width 147 height 57
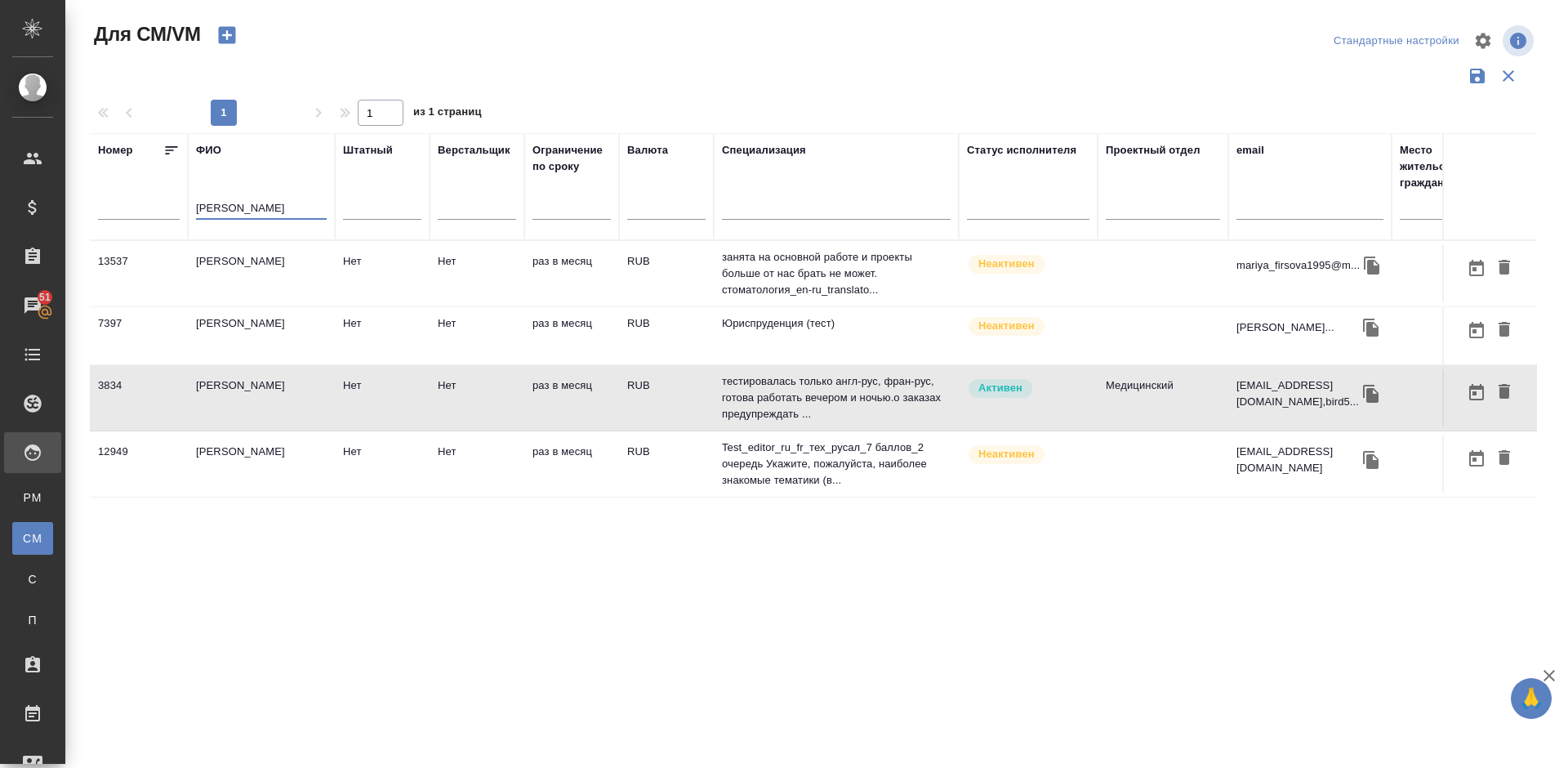
drag, startPoint x: 247, startPoint y: 208, endPoint x: 178, endPoint y: 214, distance: 69.3
click at [178, 214] on tr "Номер ФИО Фирсова Штатный Верстальщик Ограничение по сроку Валюта Специализация…" at bounding box center [961, 186] width 1744 height 107
paste input "Васильева Екатерина"
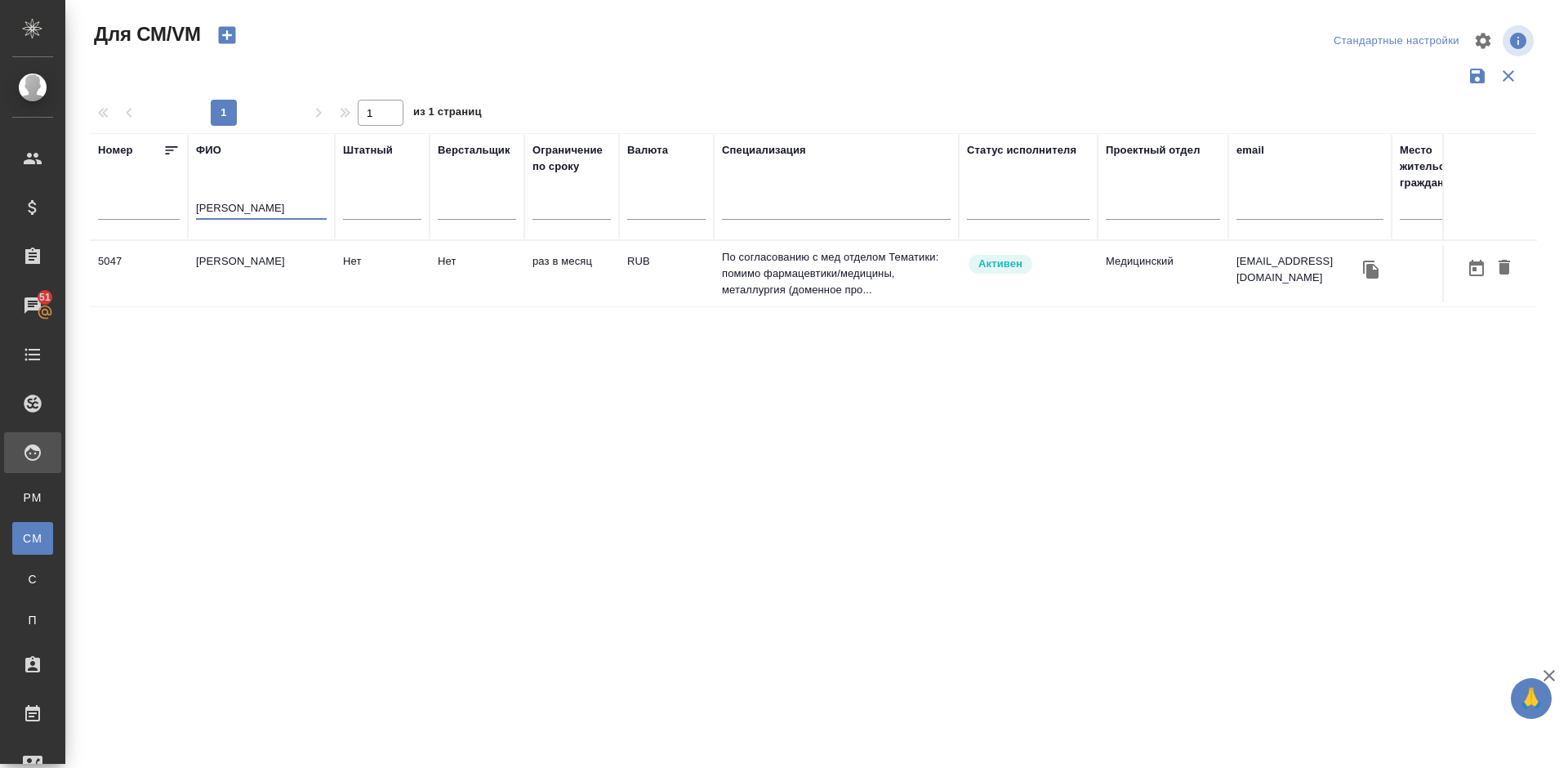
type input "Васильева Екатерина"
click at [279, 270] on td "Васильева Екатерина Юрьевна" at bounding box center [261, 273] width 147 height 57
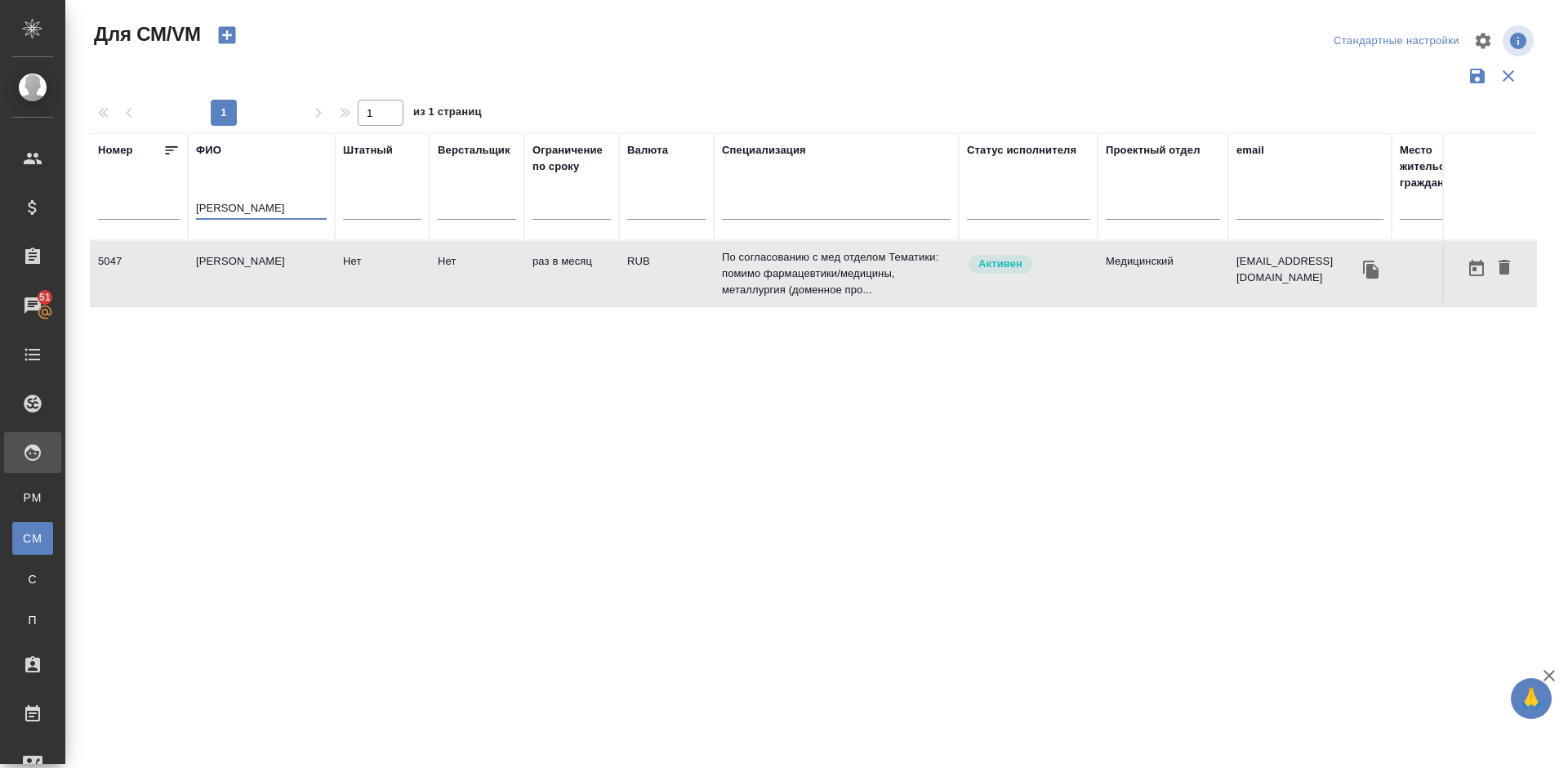
drag, startPoint x: 315, startPoint y: 202, endPoint x: 197, endPoint y: 213, distance: 118.5
click at [197, 213] on input "Васильева Екатерина" at bounding box center [261, 209] width 130 height 20
paste input "Grandjean Magali"
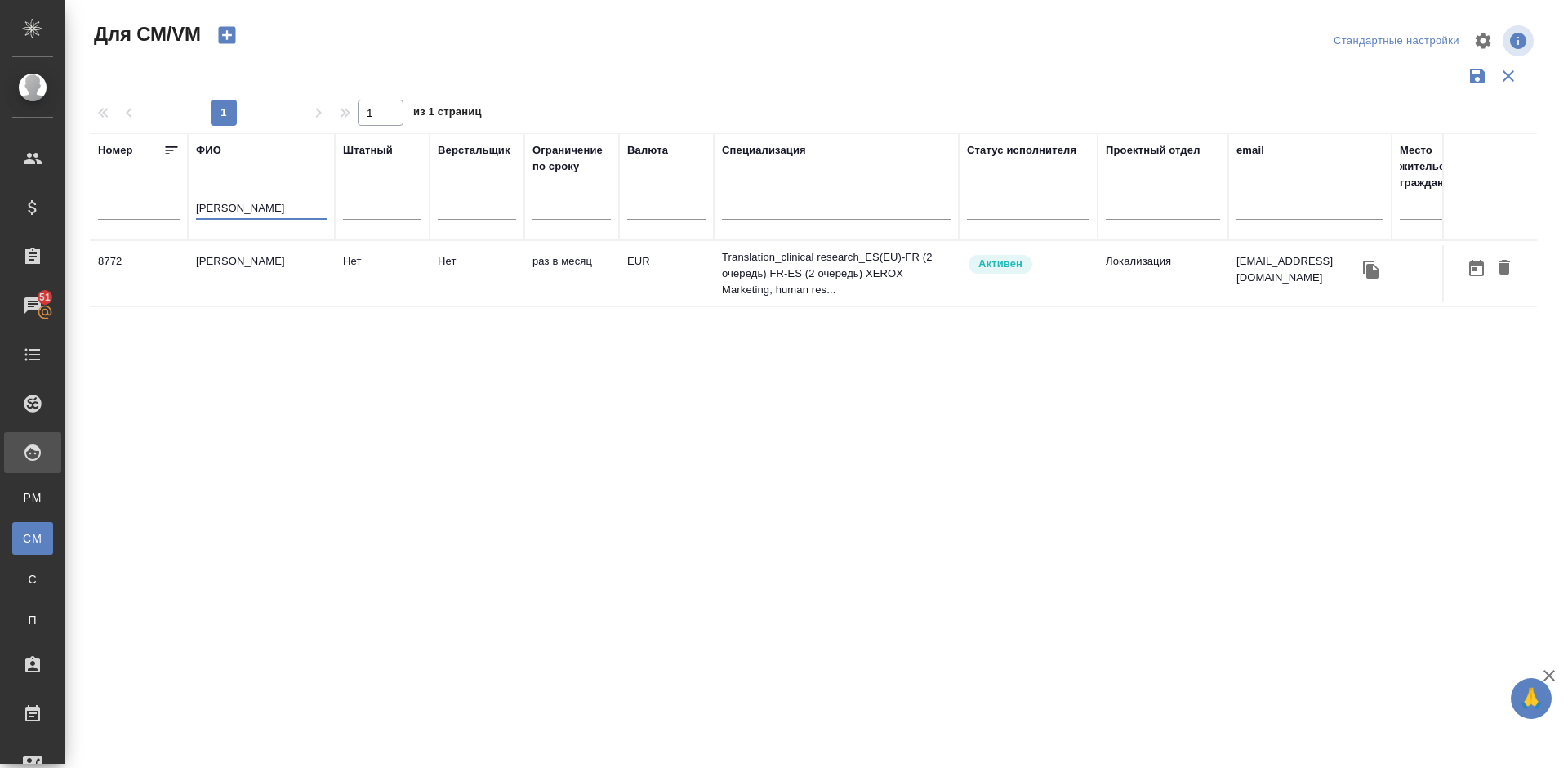
type input "Grandjean Magali"
click at [290, 270] on td "Grandjean Magali" at bounding box center [261, 273] width 147 height 57
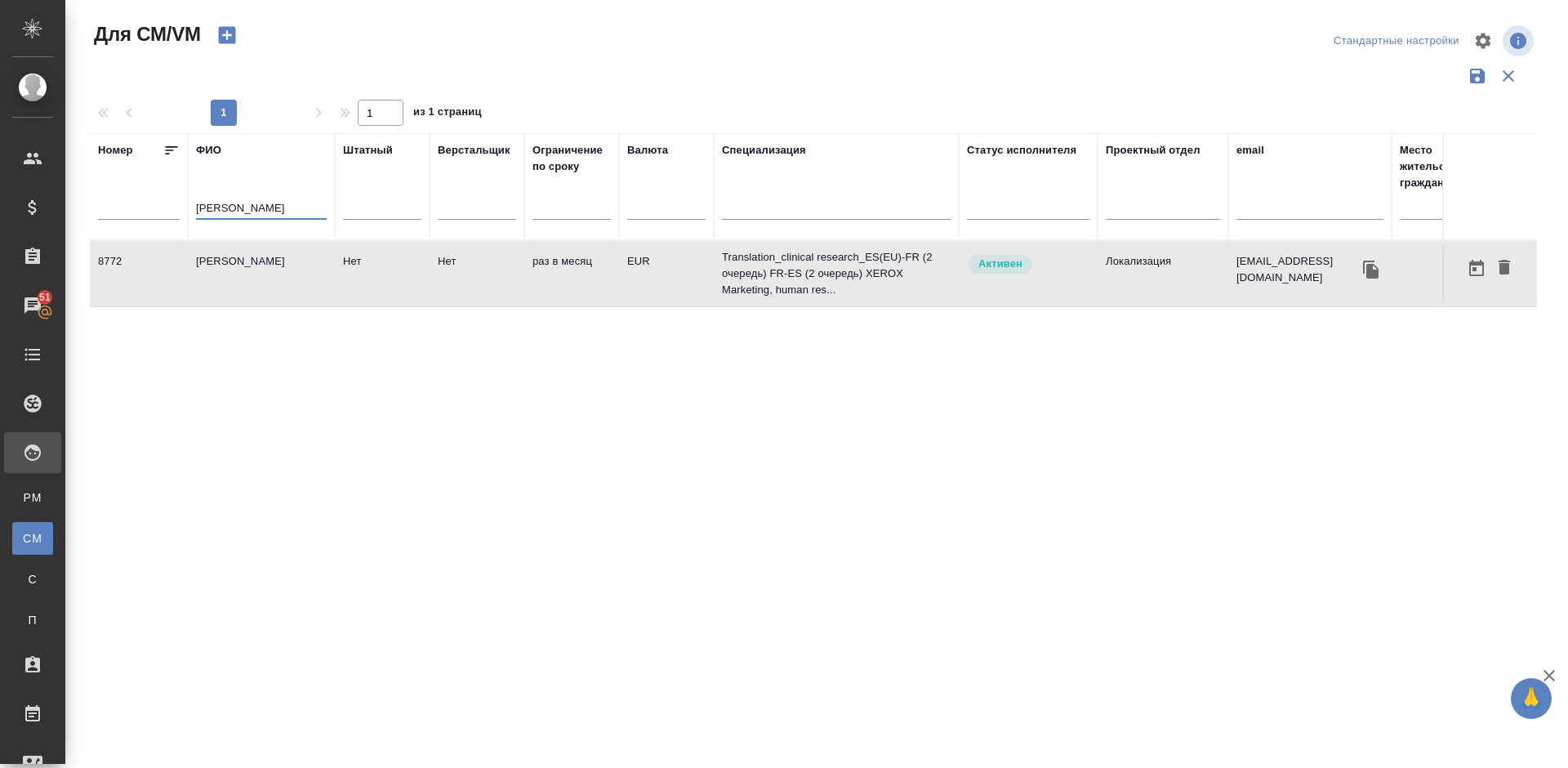
drag, startPoint x: 287, startPoint y: 208, endPoint x: 148, endPoint y: 223, distance: 139.8
click at [148, 223] on tr "Номер ФИО Grandjean Magali Штатный Верстальщик Ограничение по сроку Валюта Спец…" at bounding box center [961, 186] width 1744 height 107
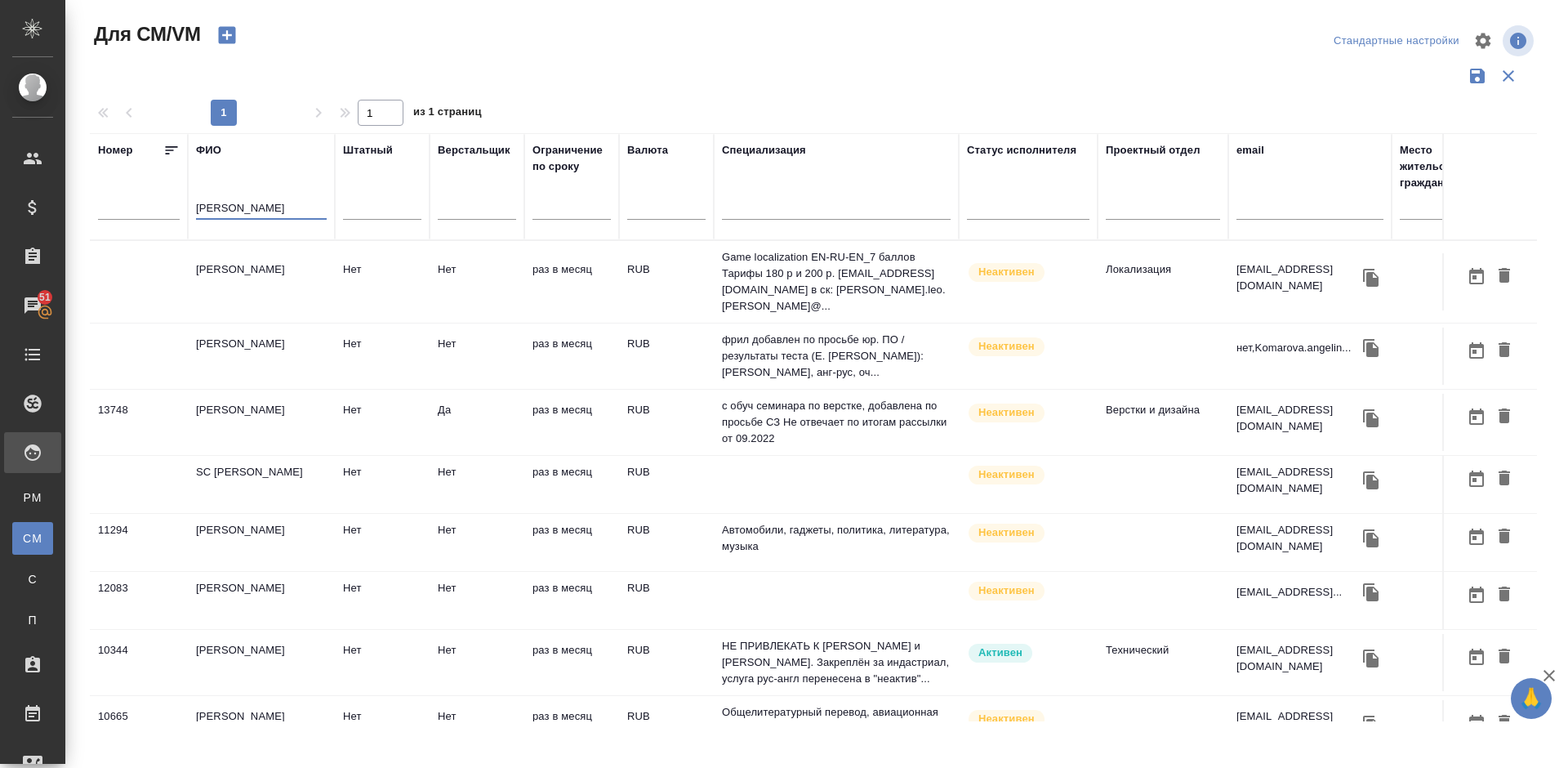
type input "Комаров"
click at [306, 647] on td "Комаров Михаил Анатольевич" at bounding box center [261, 662] width 147 height 57
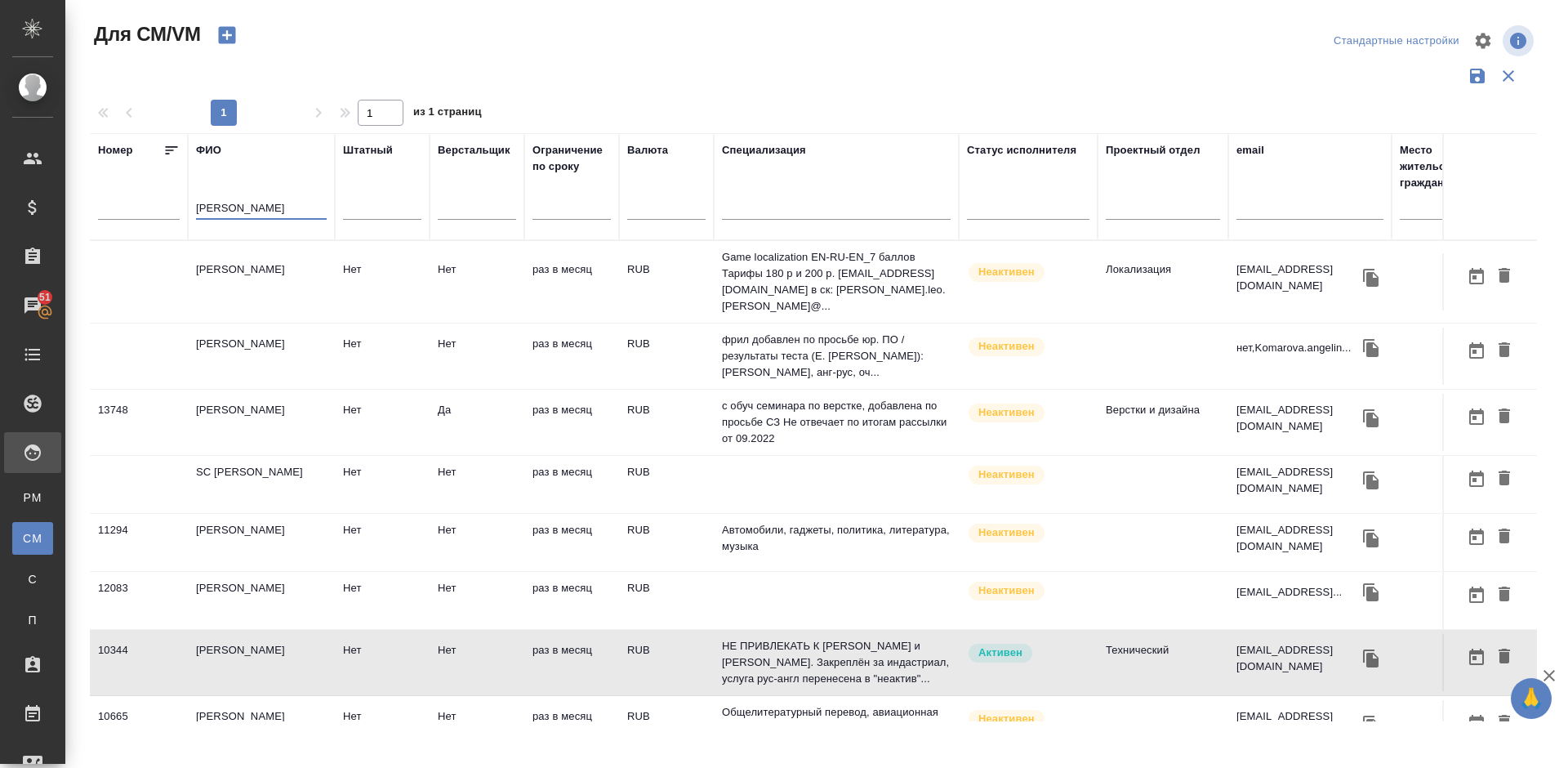
drag, startPoint x: 254, startPoint y: 206, endPoint x: 174, endPoint y: 209, distance: 80.1
click at [174, 209] on tr "Номер ФИО Комаров Штатный Верстальщик Ограничение по сроку Валюта Специализация…" at bounding box center [961, 186] width 1744 height 107
paste input "Лажинцева Ирина"
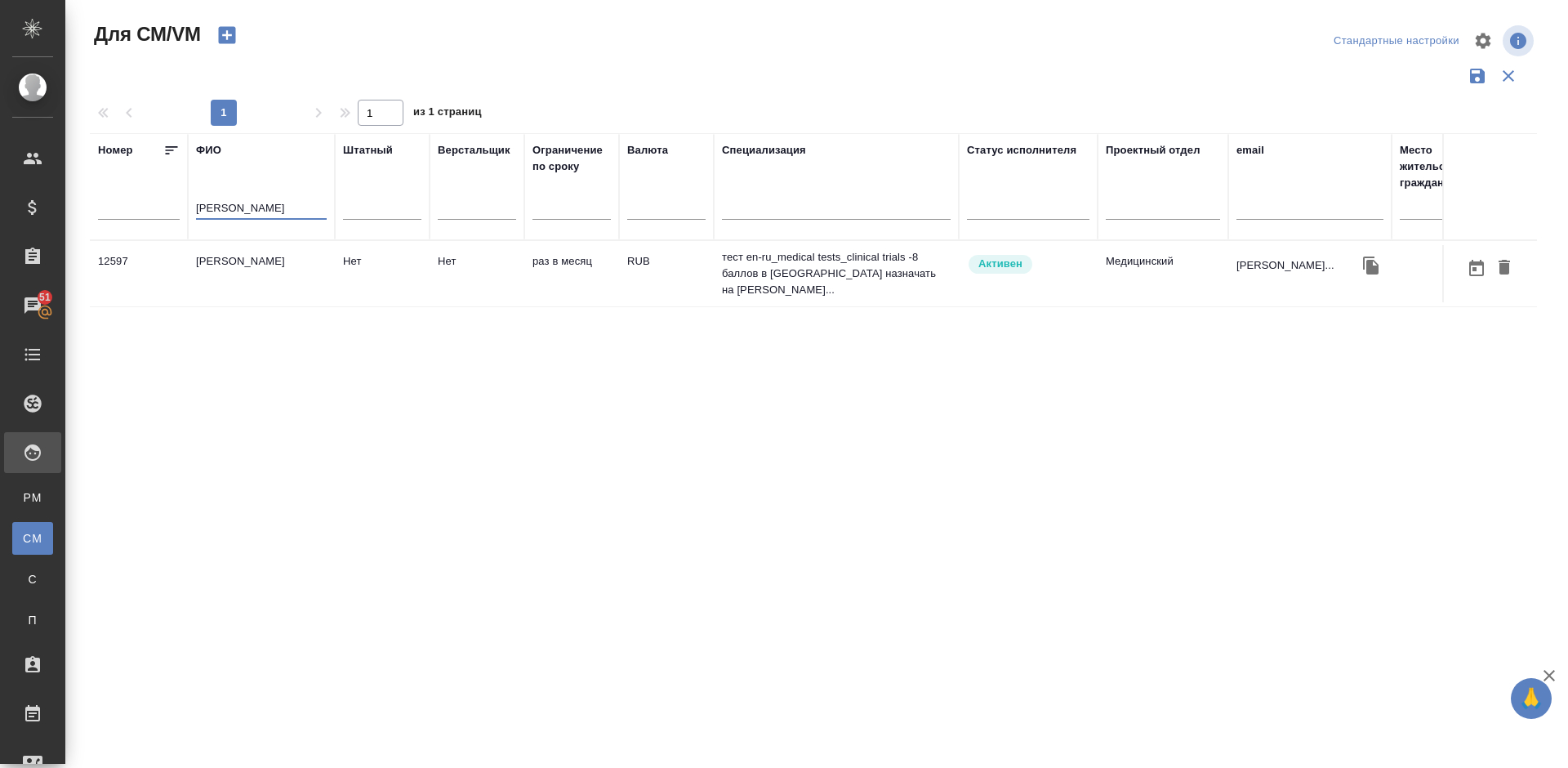
type input "Лажинцева Ирина"
click at [298, 288] on td "Лажинцева Ирина Сергеевна" at bounding box center [261, 273] width 147 height 57
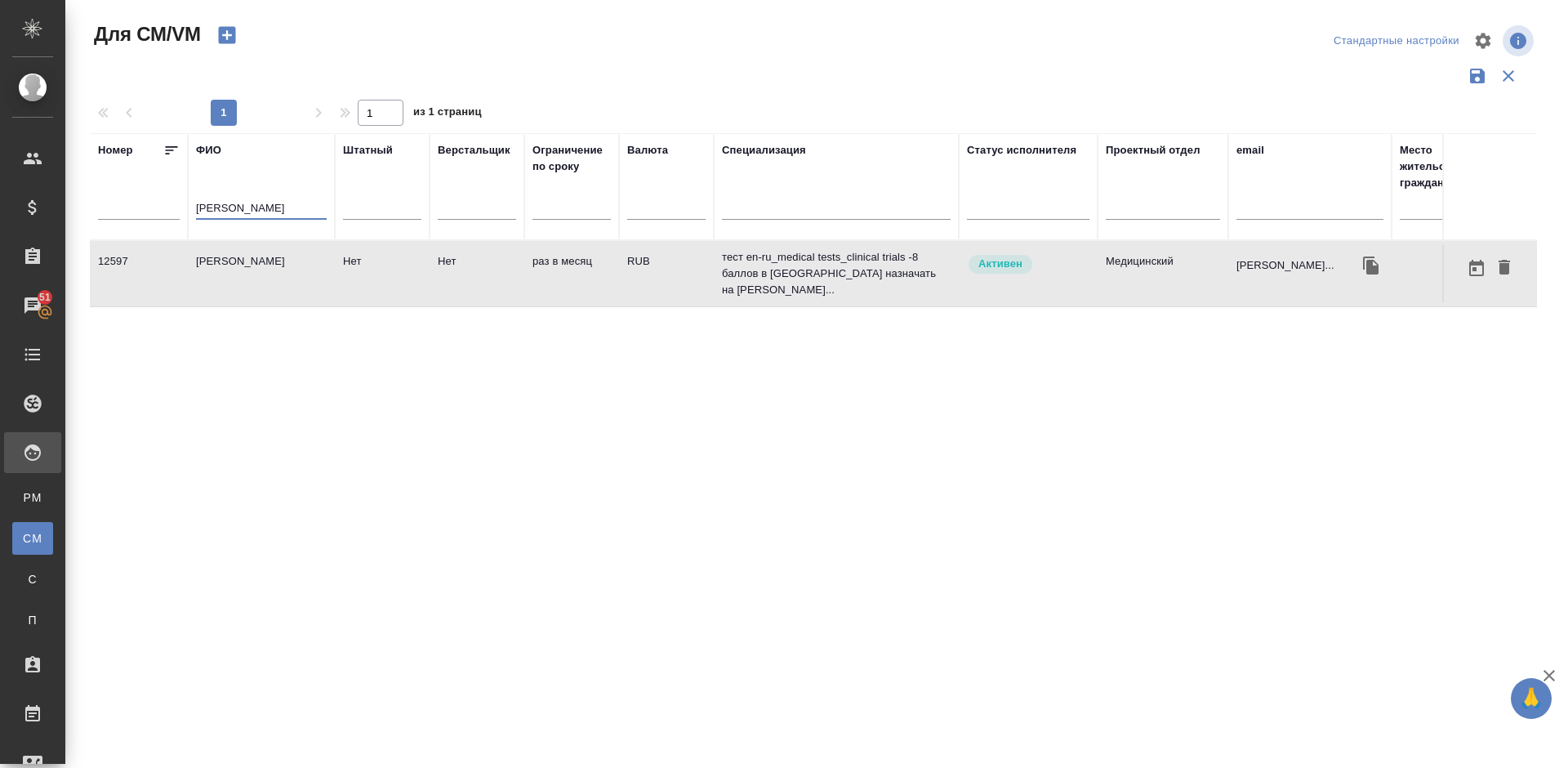
drag, startPoint x: 293, startPoint y: 200, endPoint x: 155, endPoint y: 211, distance: 138.4
click at [155, 211] on tr "Номер ФИО Лажинцева Ирина Штатный Верстальщик Ограничение по сроку Валюта Специ…" at bounding box center [961, 186] width 1744 height 107
paste input "Мишенина Анастасия"
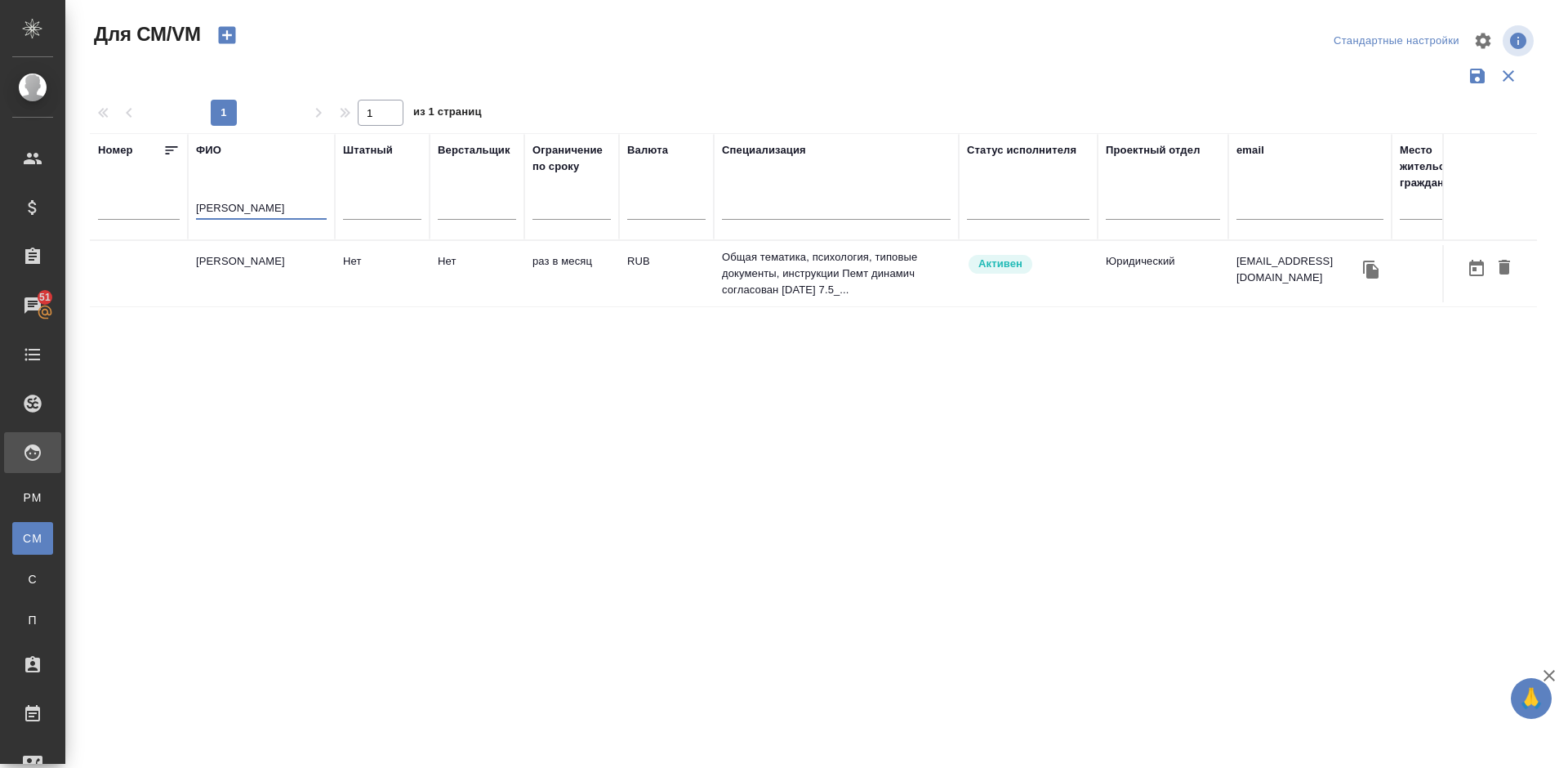
type input "Мишенина Анастасия"
click at [262, 281] on td "Мишенина Анастасия Андреевна" at bounding box center [261, 273] width 147 height 57
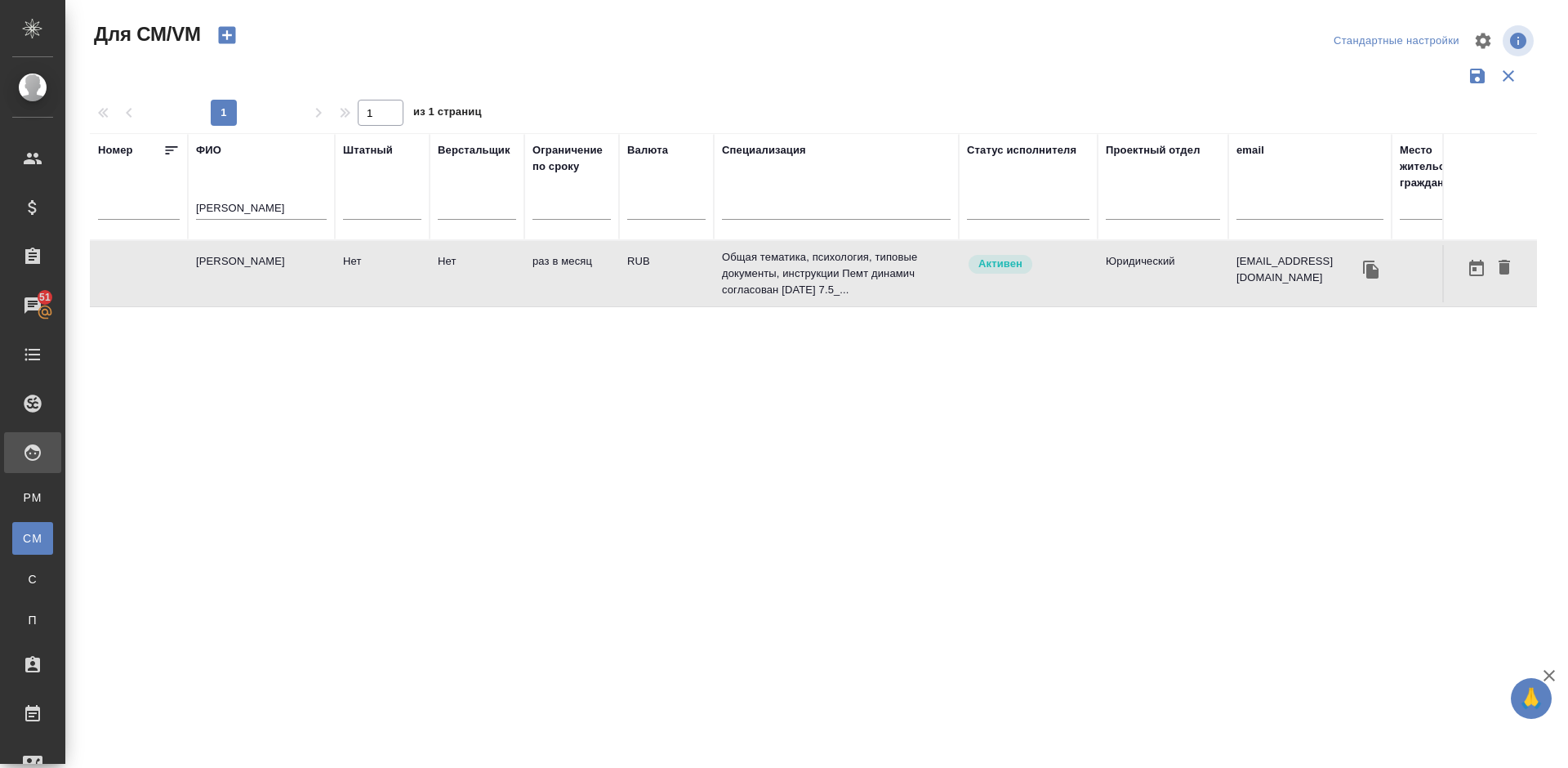
click at [262, 281] on td "Мишенина Анастасия Андреевна" at bounding box center [261, 273] width 147 height 57
drag, startPoint x: 312, startPoint y: 207, endPoint x: 171, endPoint y: 221, distance: 141.7
click at [171, 221] on tr "Номер ФИО Мишенина Анастасия Штатный Верстальщик Ограничение по сроку Валюта Сп…" at bounding box center [961, 186] width 1744 height 107
paste input "Горохова [PERSON_NAME]"
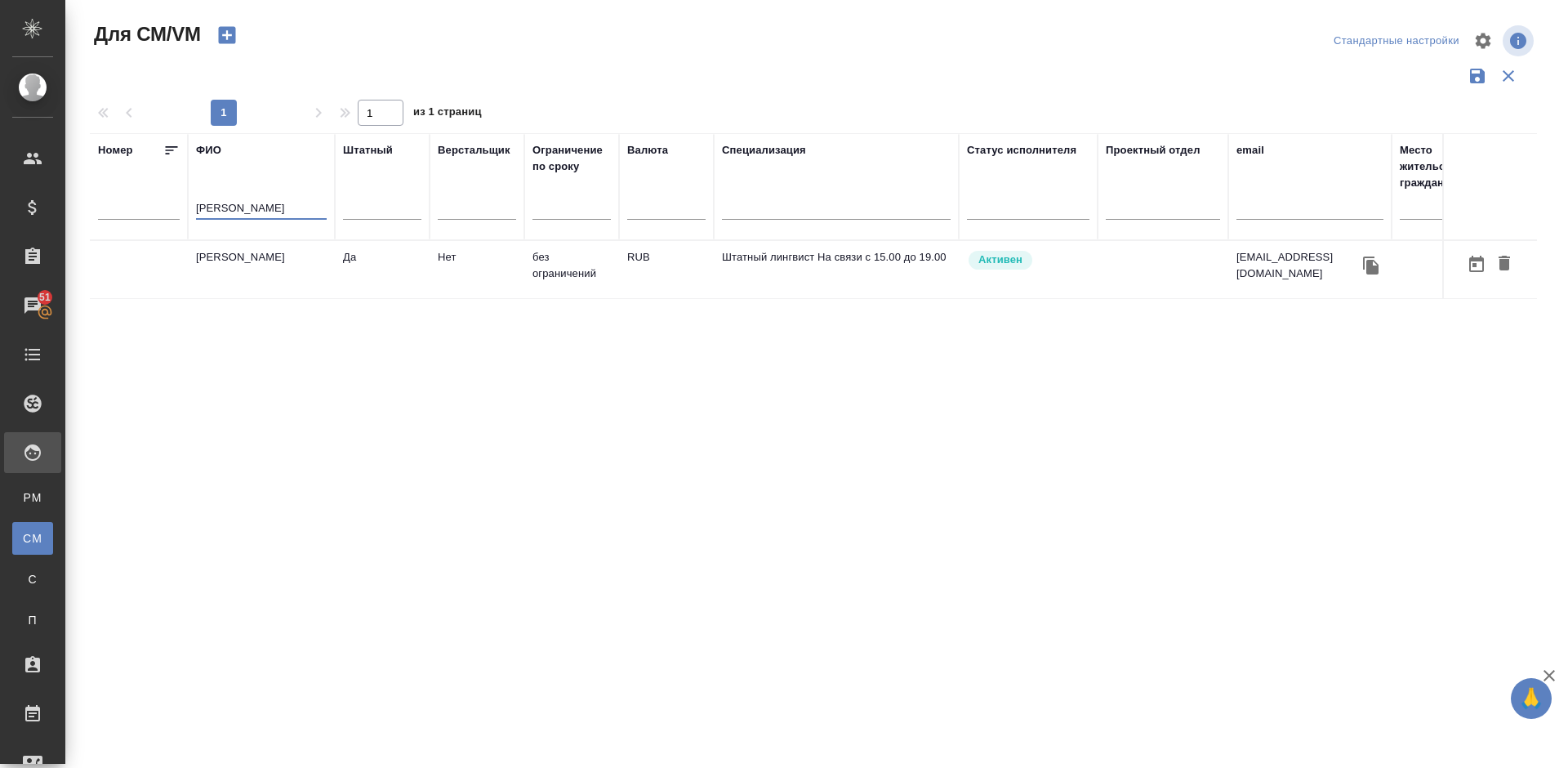
type input "Горохова [PERSON_NAME]"
click at [254, 277] on td "Горохова [PERSON_NAME]" at bounding box center [261, 270] width 147 height 57
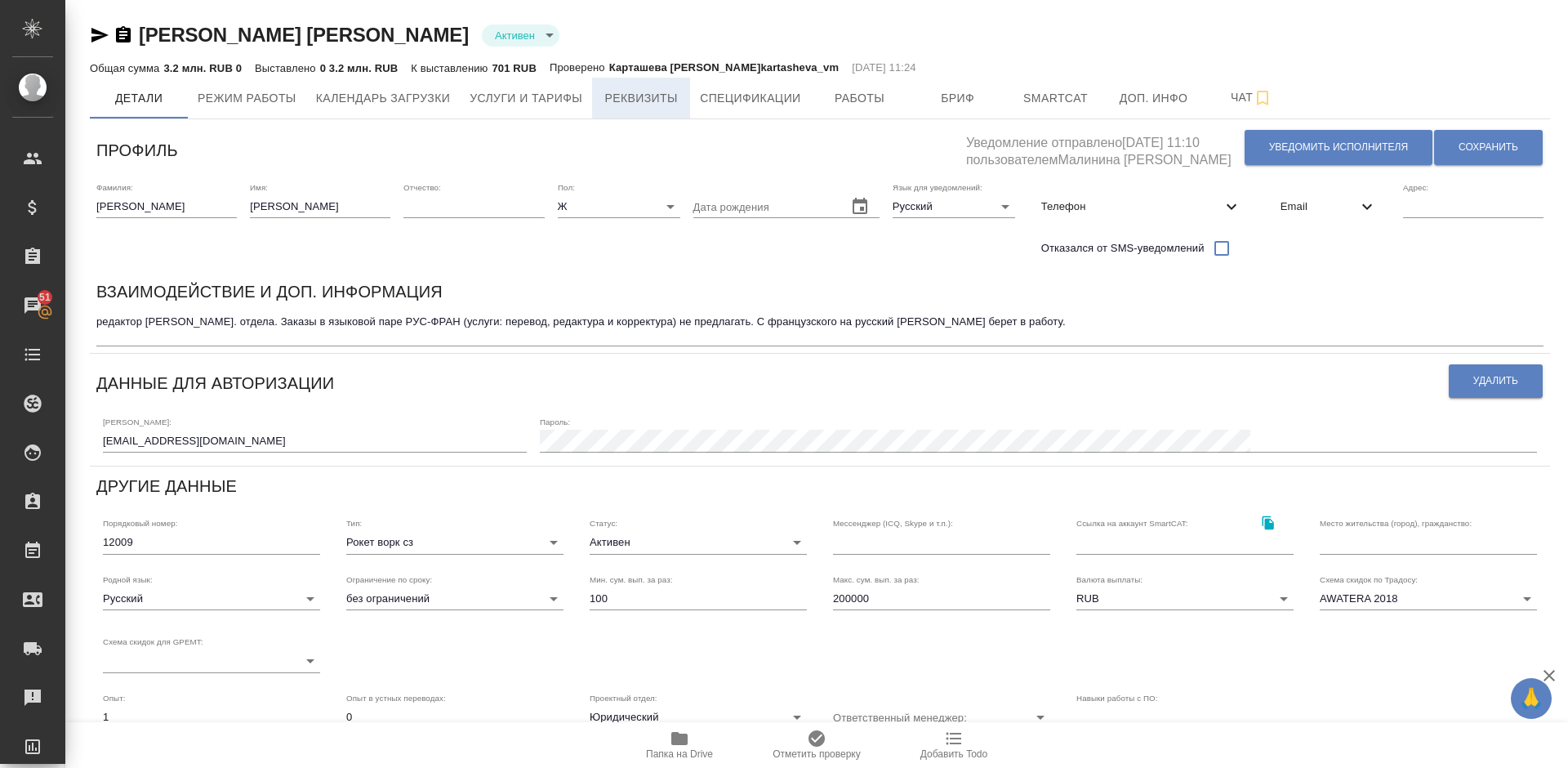
click at [615, 84] on button "Реквизиты" at bounding box center [640, 98] width 98 height 41
select select "10"
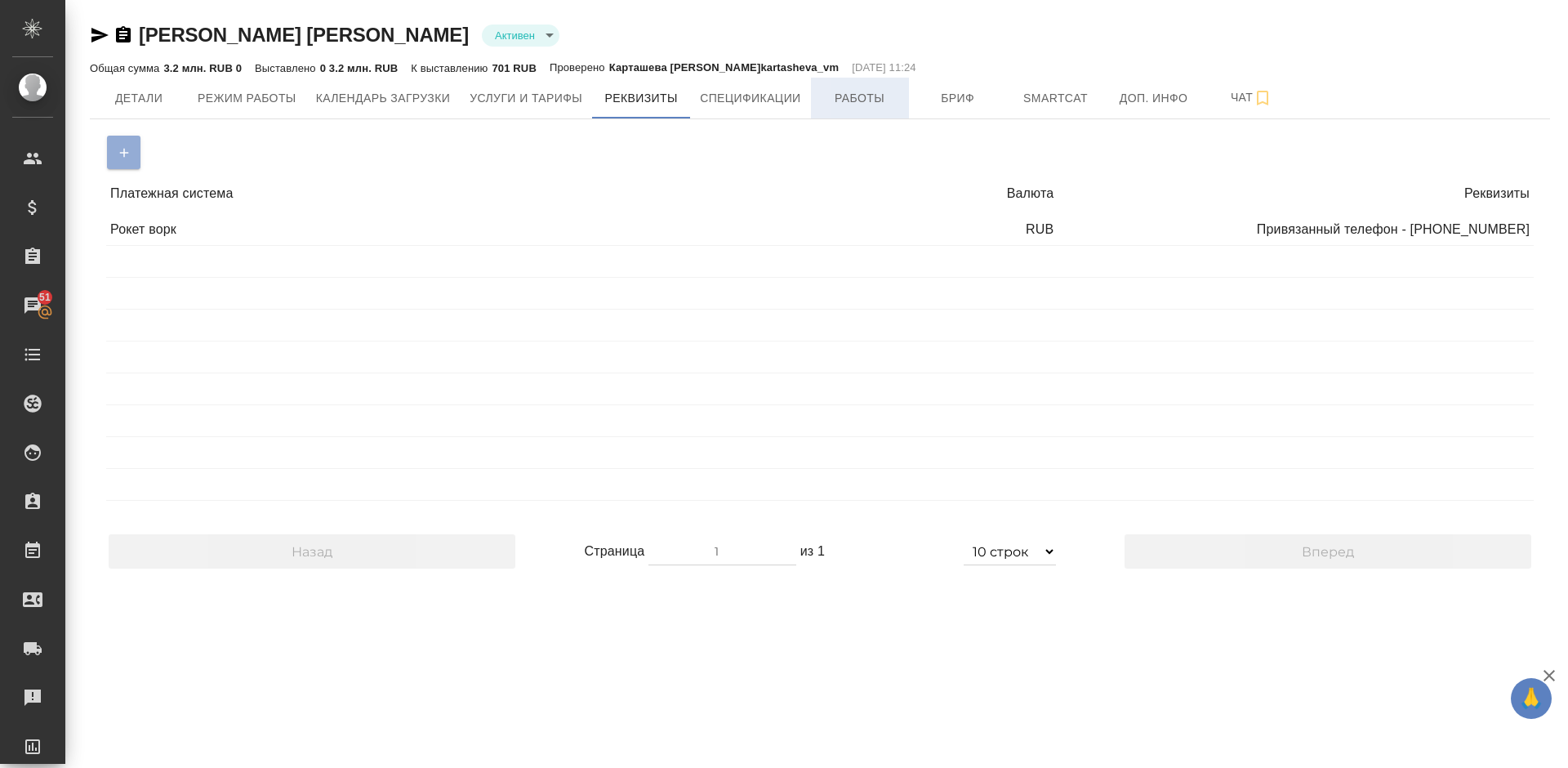
click at [855, 102] on span "Работы" at bounding box center [859, 98] width 78 height 20
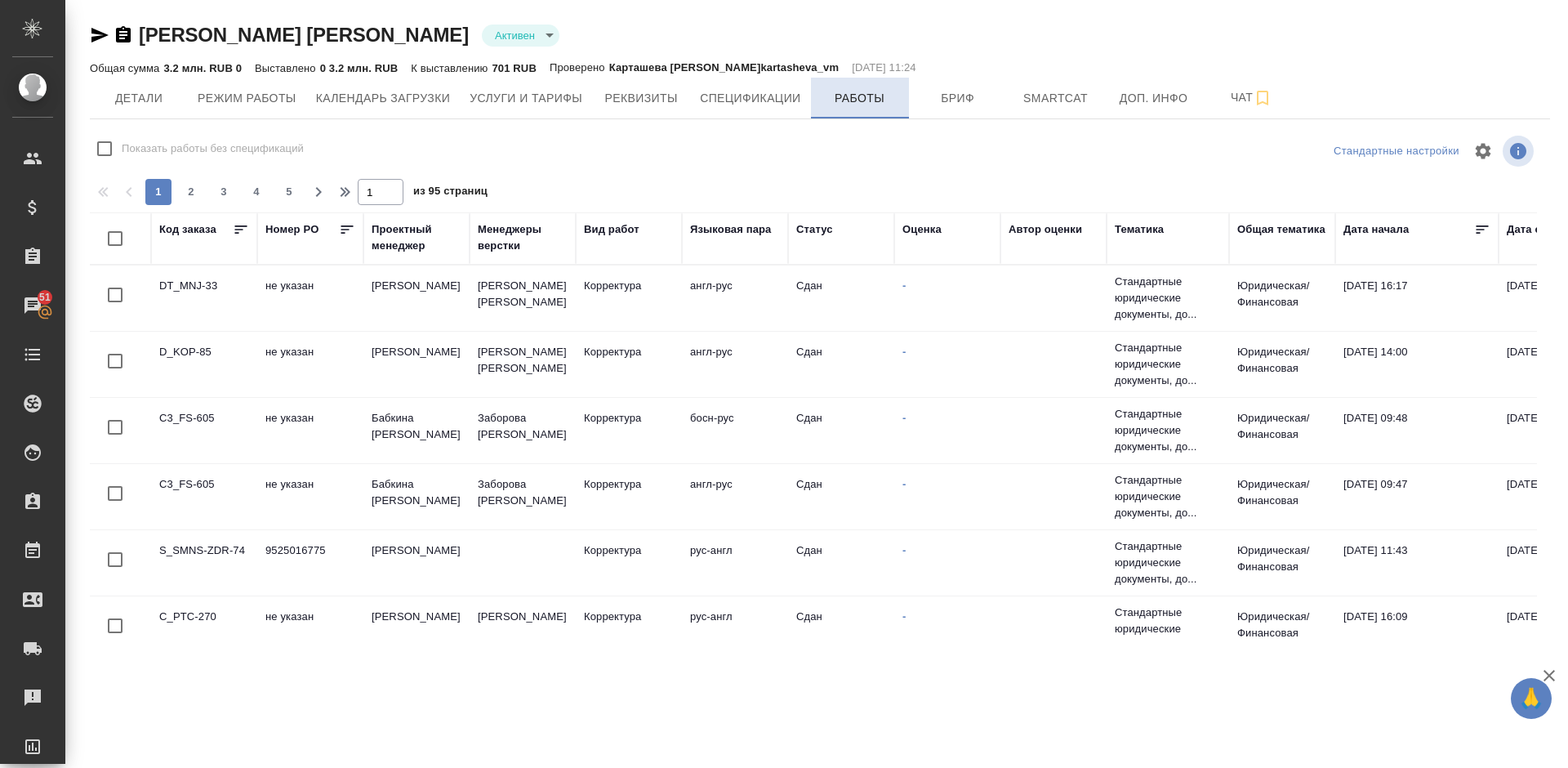
checkbox input "false"
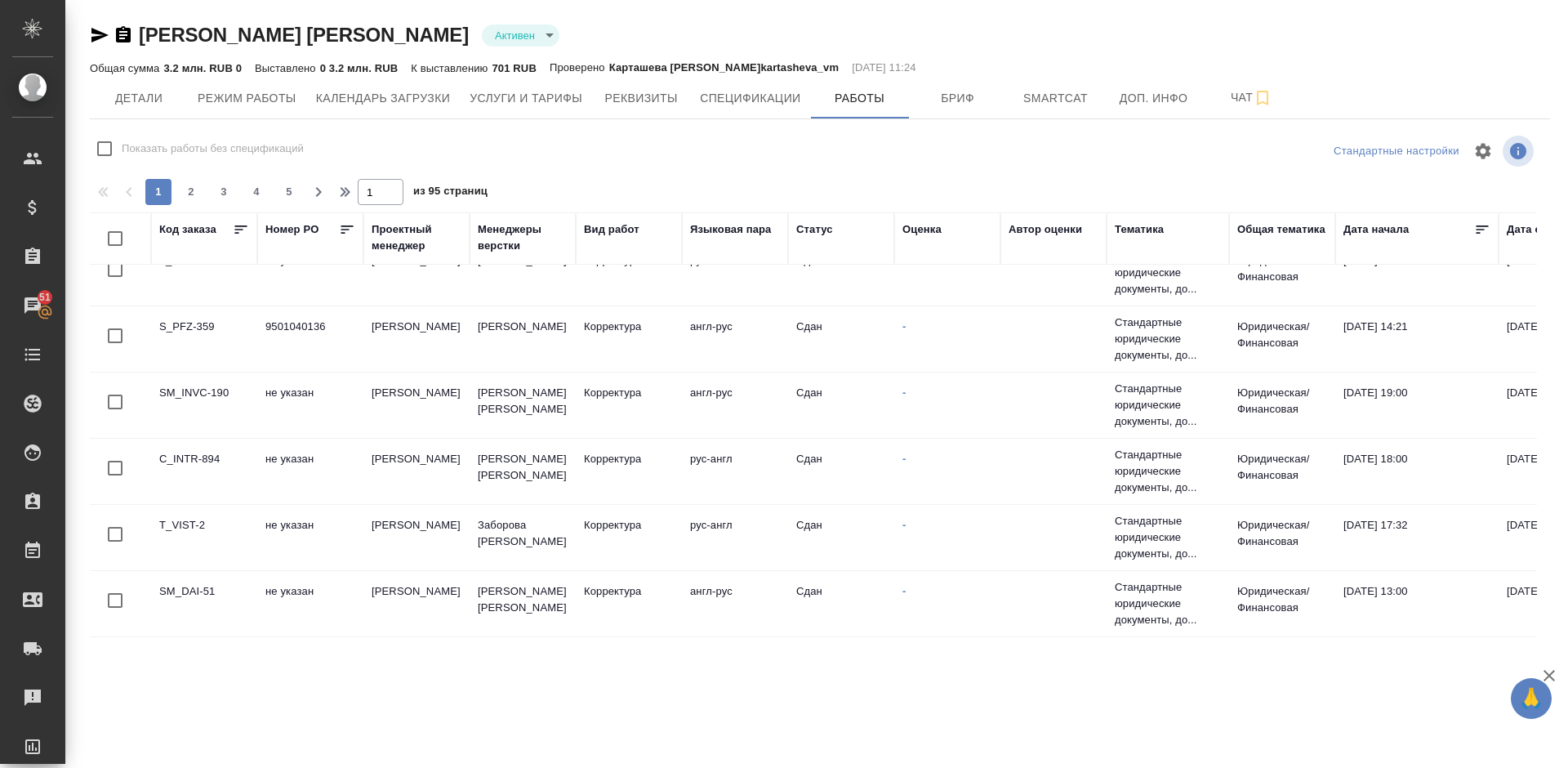
scroll to position [1295, 0]
click at [188, 193] on span "2" at bounding box center [191, 192] width 26 height 17
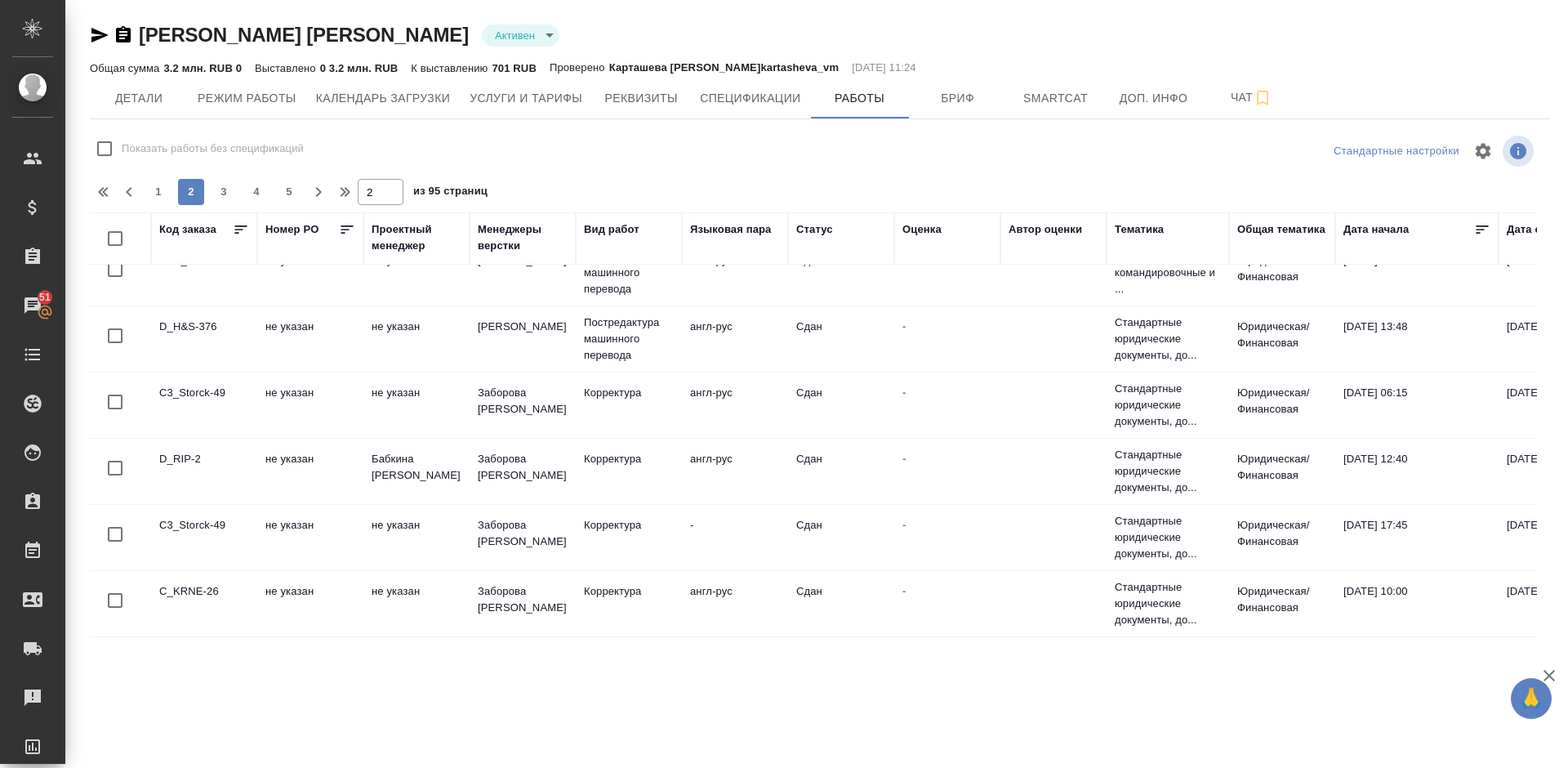
scroll to position [1262, 0]
click at [231, 190] on span "3" at bounding box center [224, 192] width 26 height 17
type input "3"
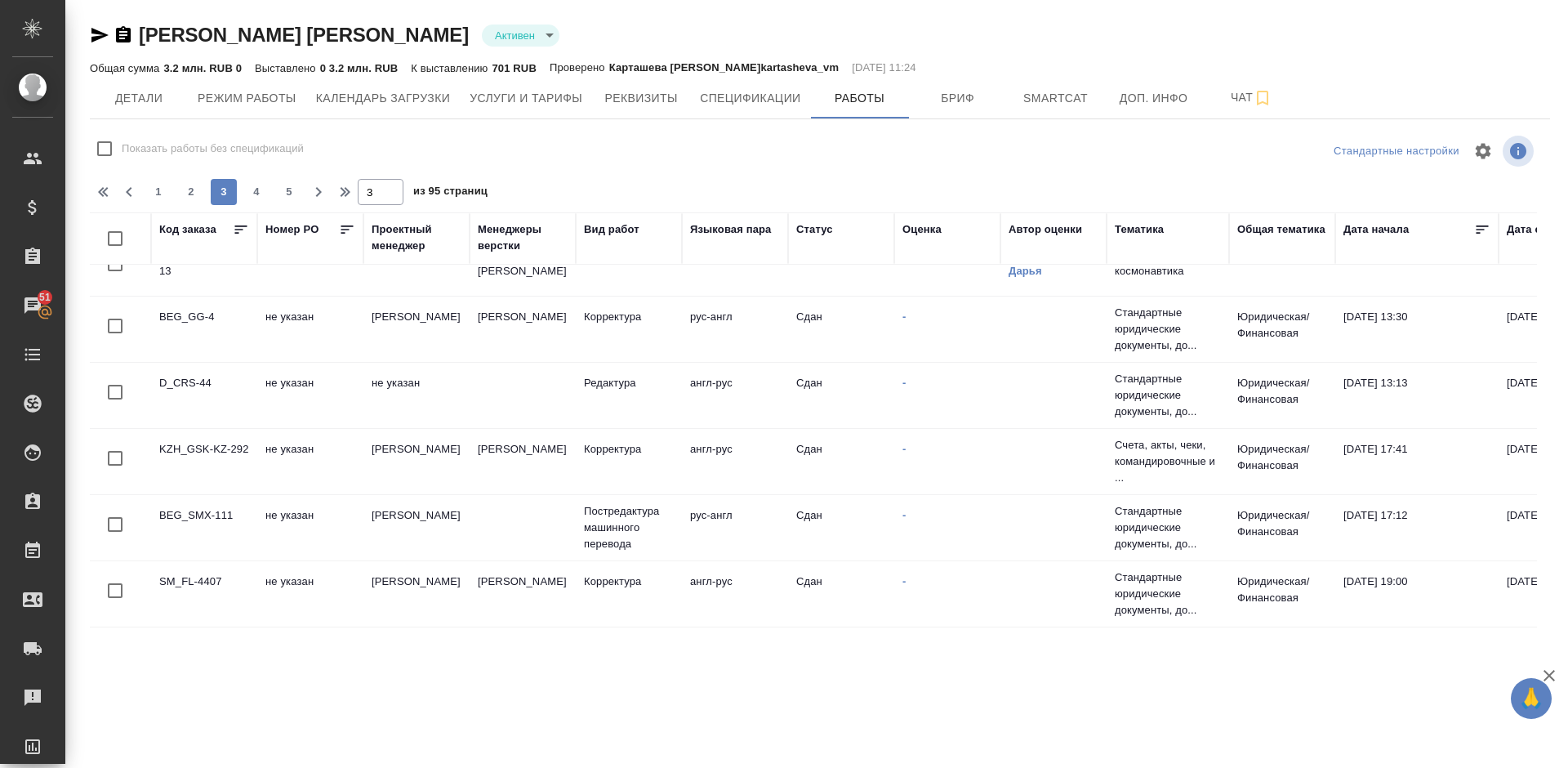
scroll to position [0, 0]
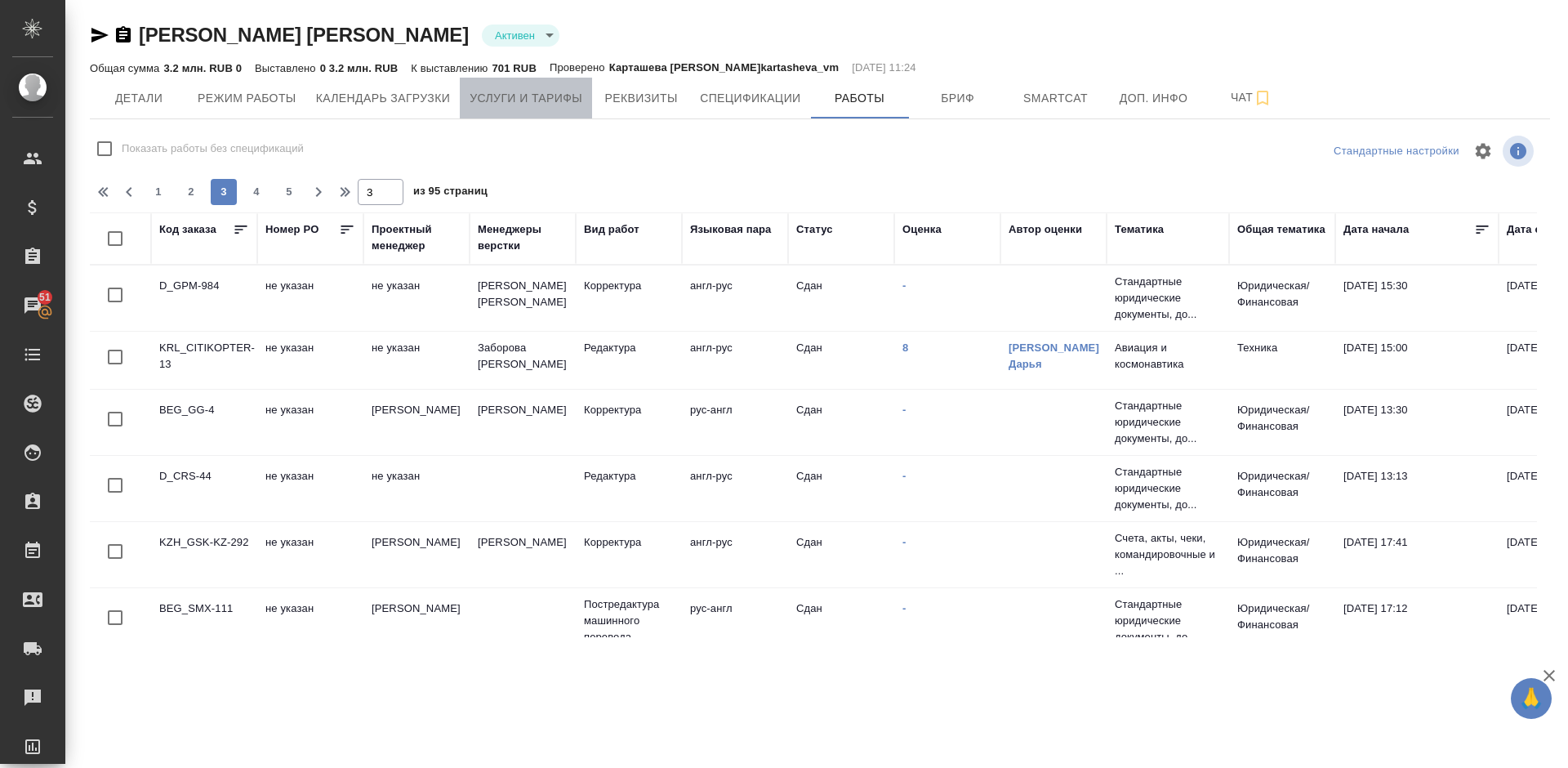
click at [512, 102] on span "Услуги и тарифы" at bounding box center [526, 98] width 113 height 20
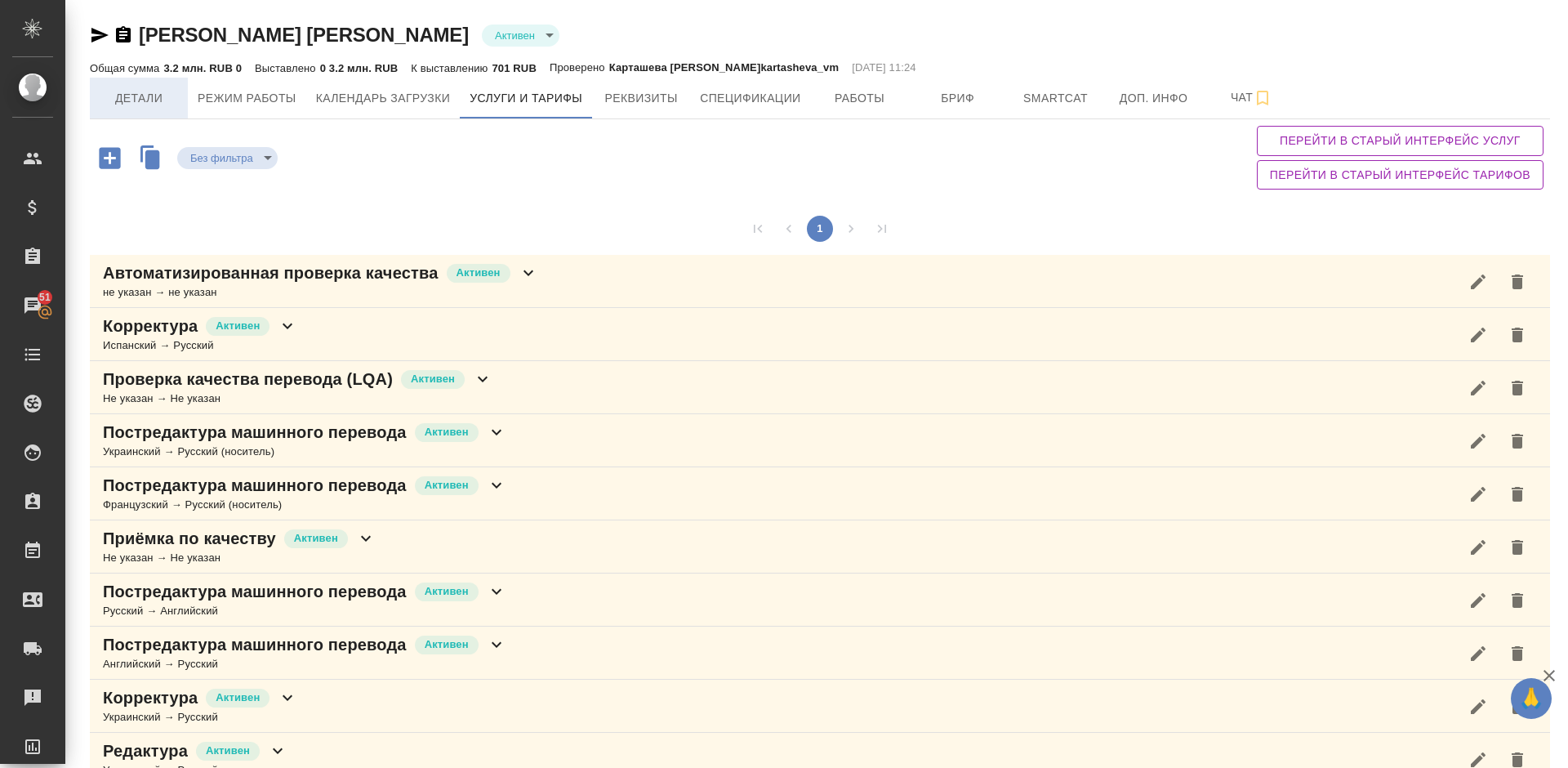
click at [145, 99] on span "Детали" at bounding box center [138, 98] width 78 height 20
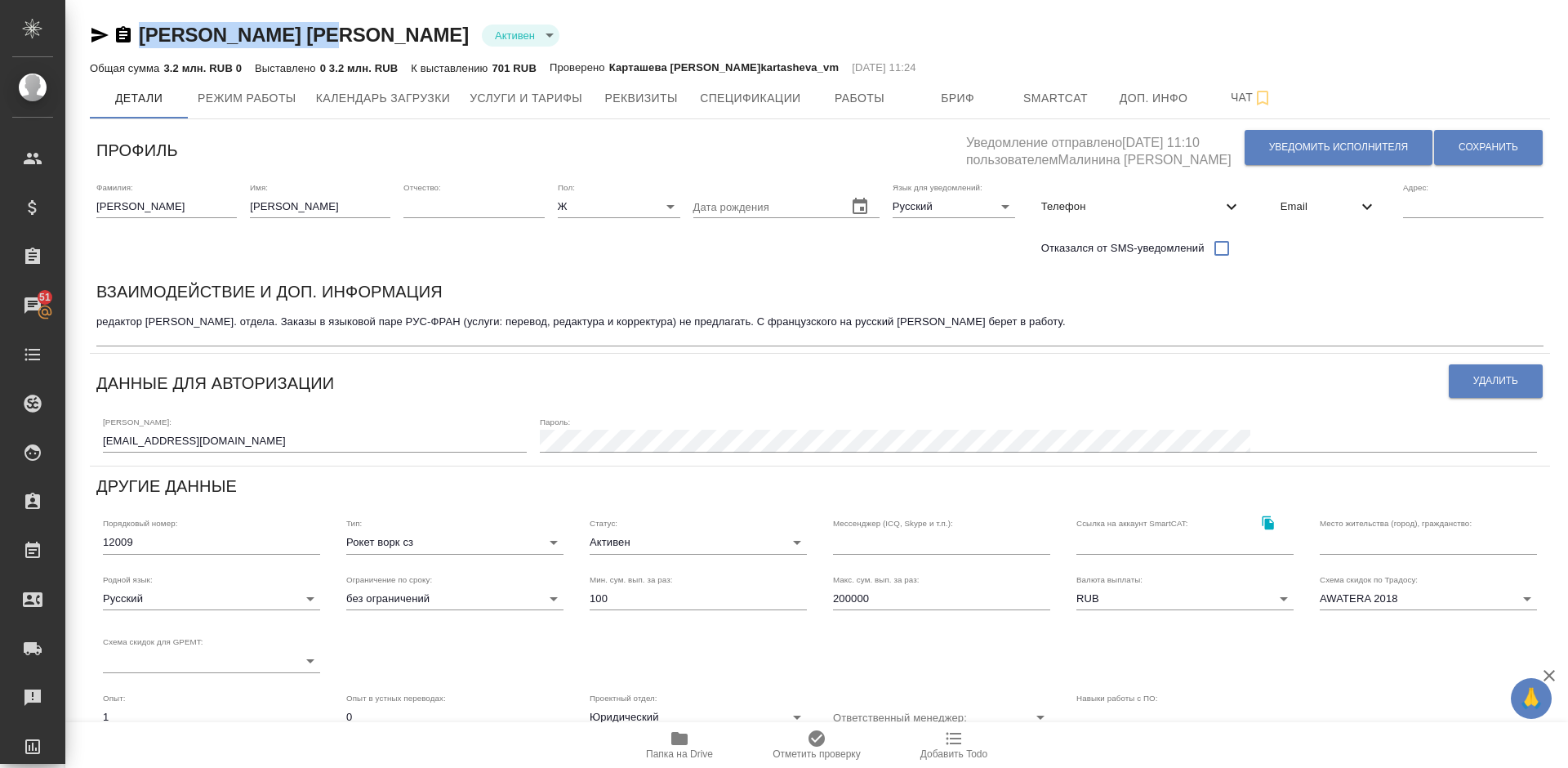
drag, startPoint x: 329, startPoint y: 33, endPoint x: 134, endPoint y: 28, distance: 195.1
click at [134, 28] on div "Кузьменко Наталья Активен active" at bounding box center [820, 35] width 1460 height 26
copy link "Кузьменко Наталья"
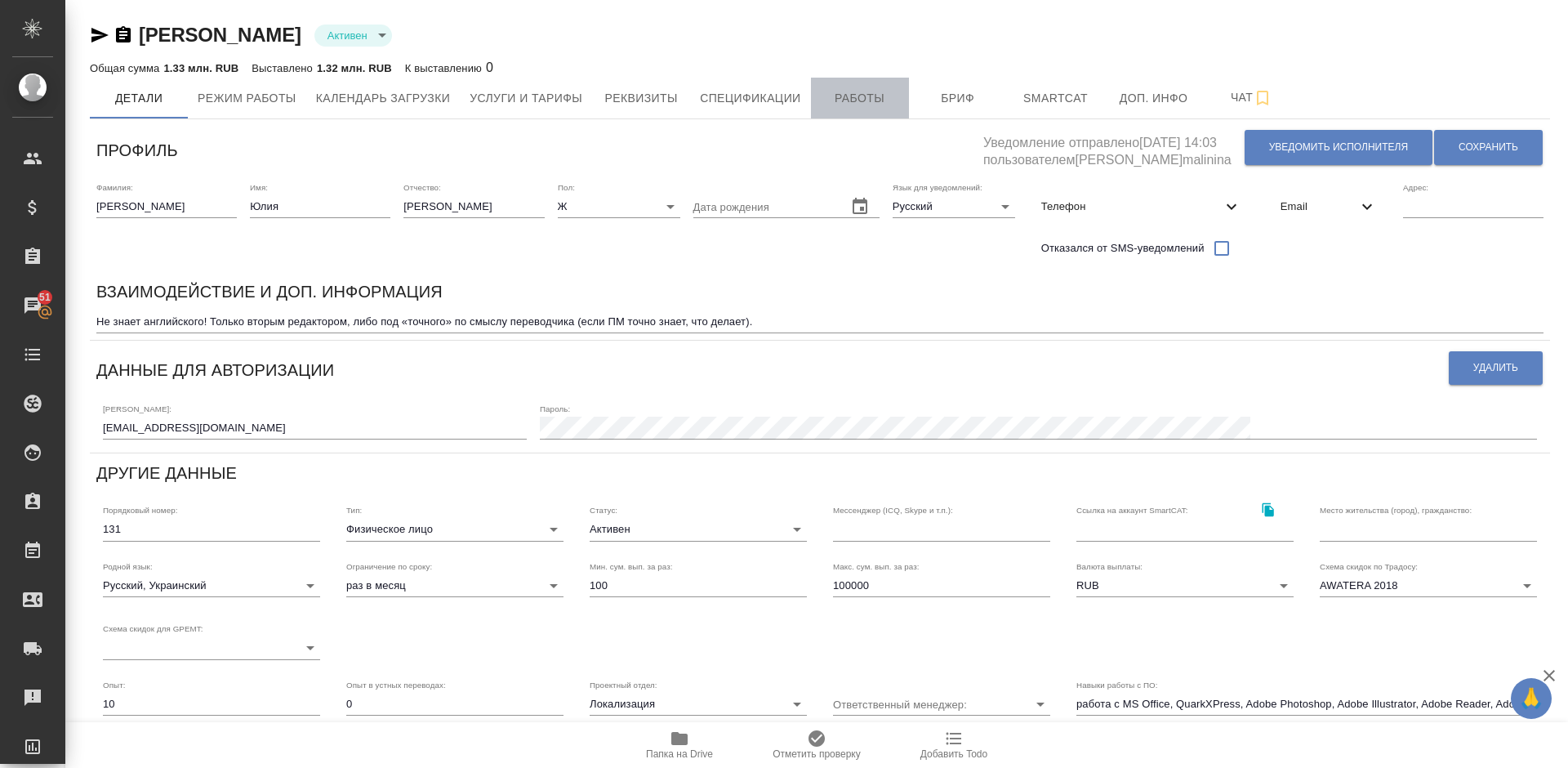
click at [860, 93] on span "Работы" at bounding box center [859, 98] width 78 height 20
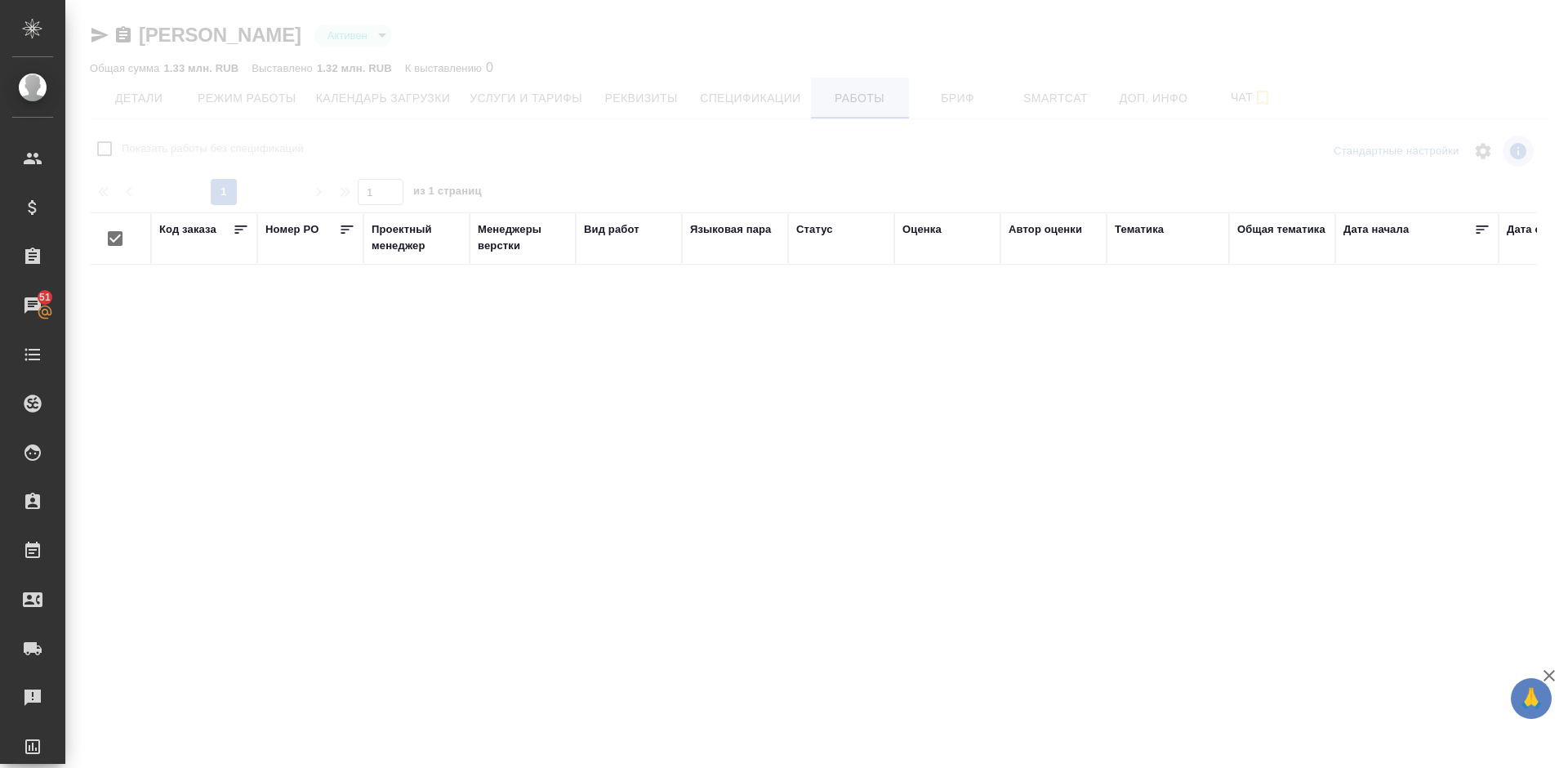
checkbox input "false"
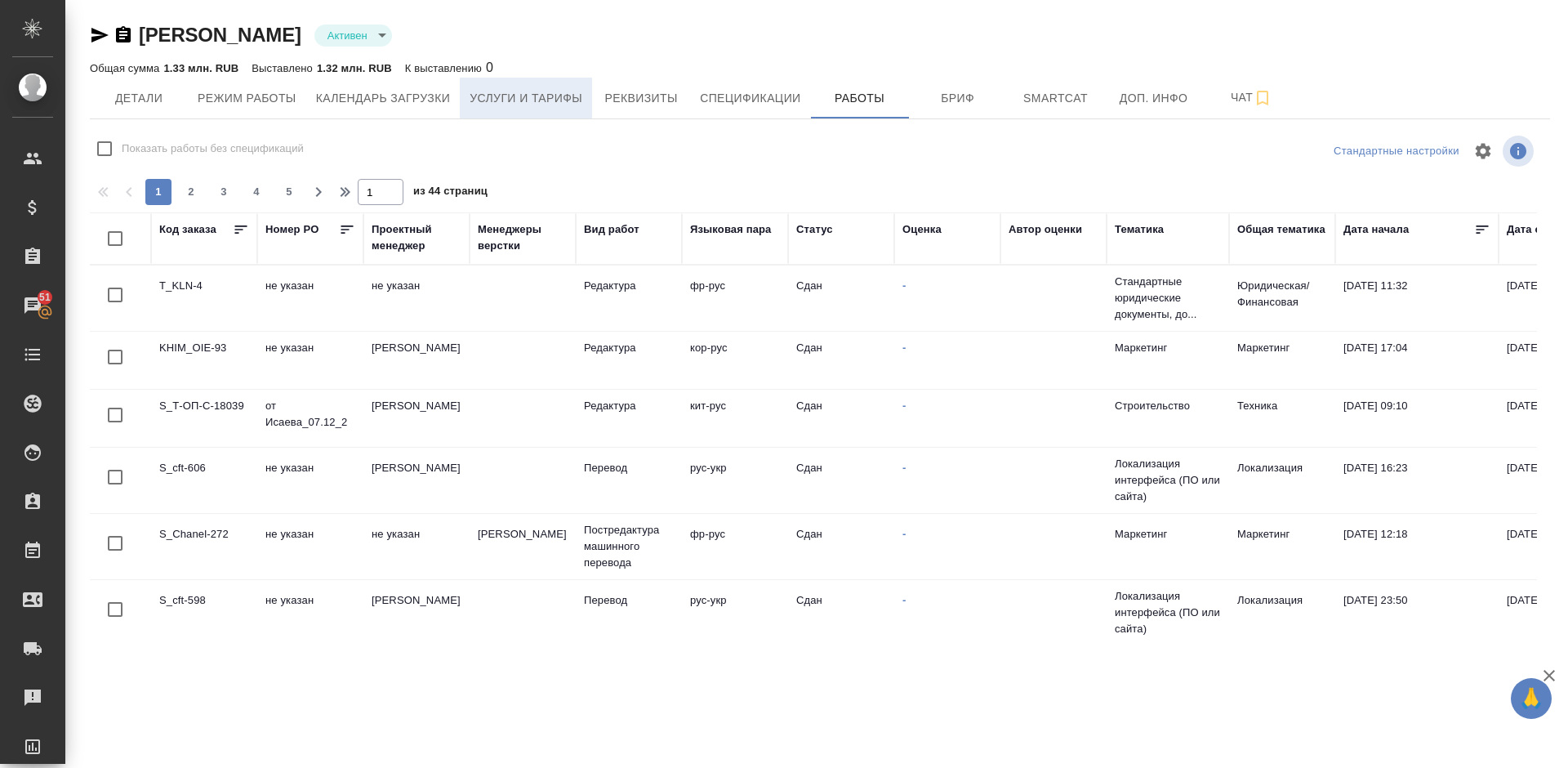
click at [587, 99] on button "Услуги и тарифы" at bounding box center [526, 98] width 132 height 41
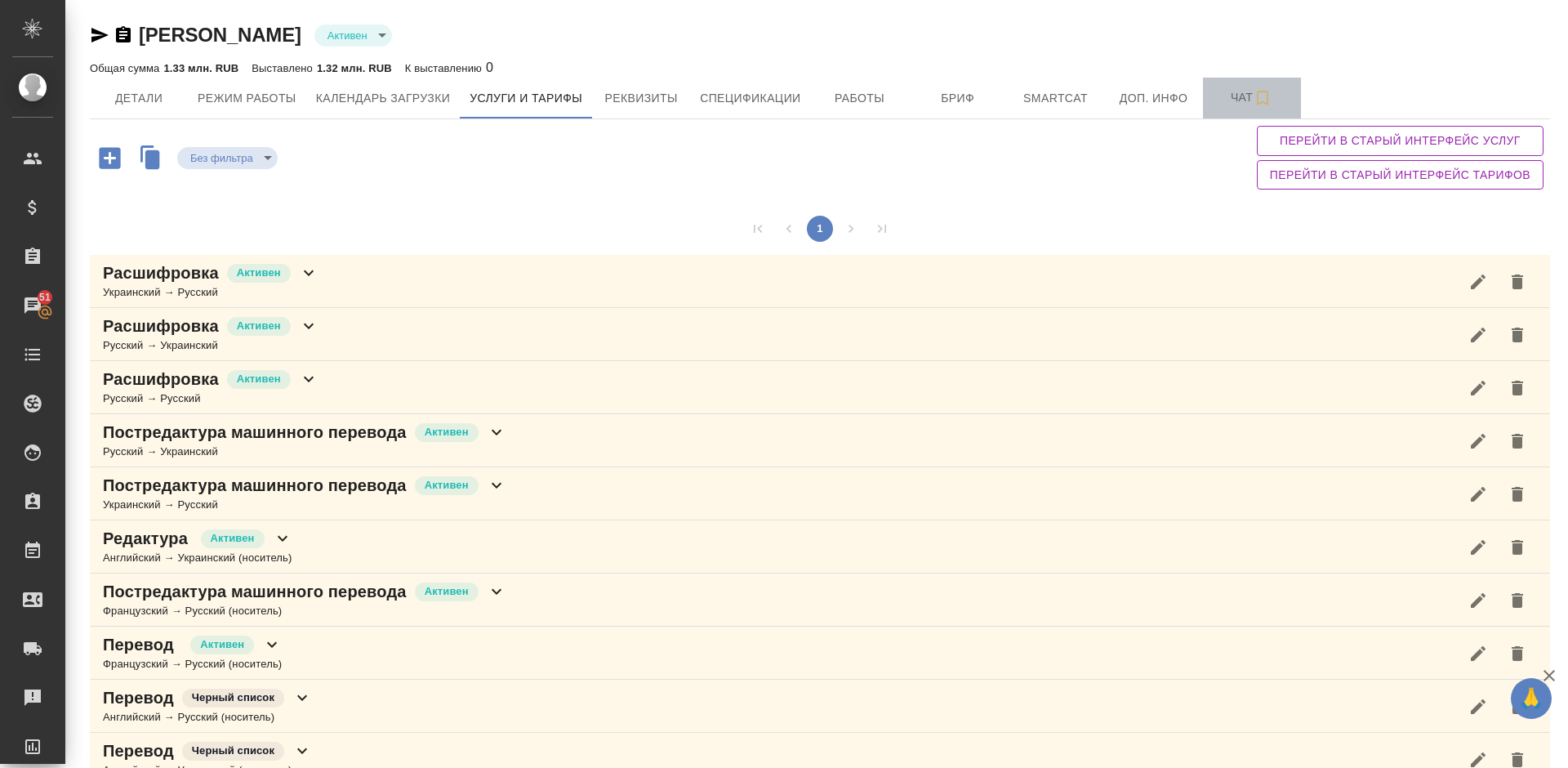
click at [1219, 103] on span "Чат" at bounding box center [1251, 97] width 78 height 20
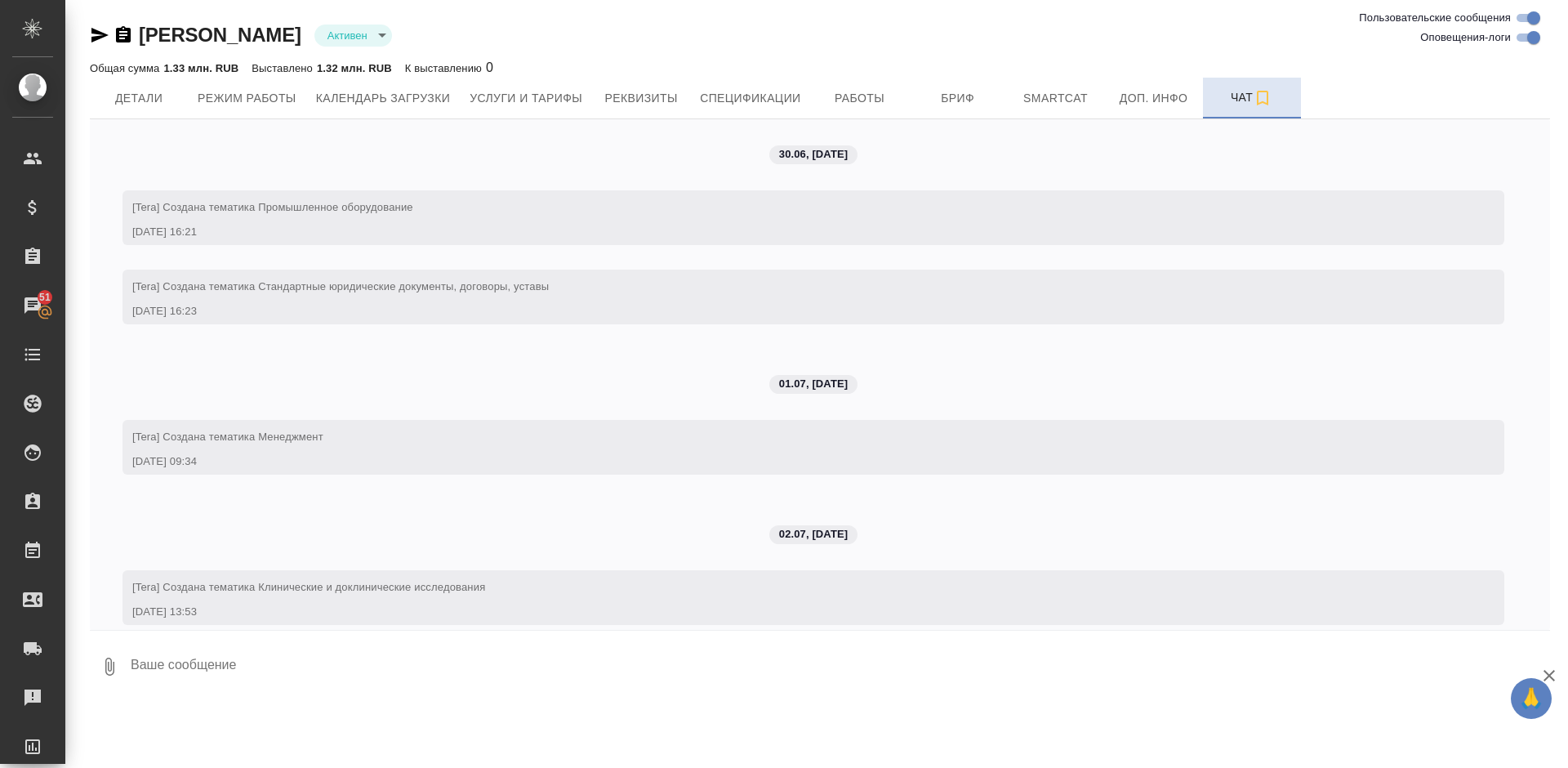
scroll to position [13948, 0]
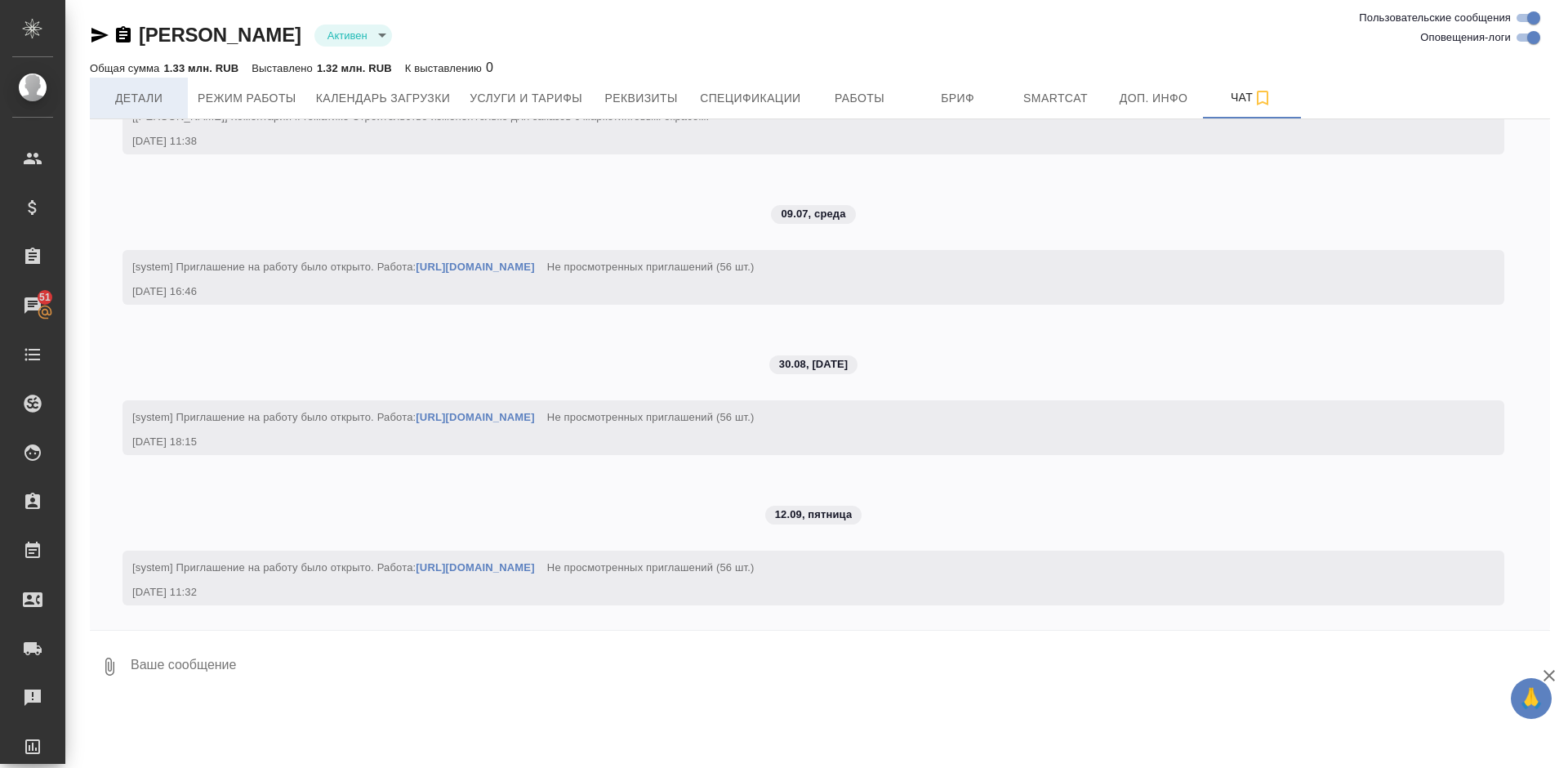
click at [172, 107] on span "Детали" at bounding box center [138, 98] width 78 height 20
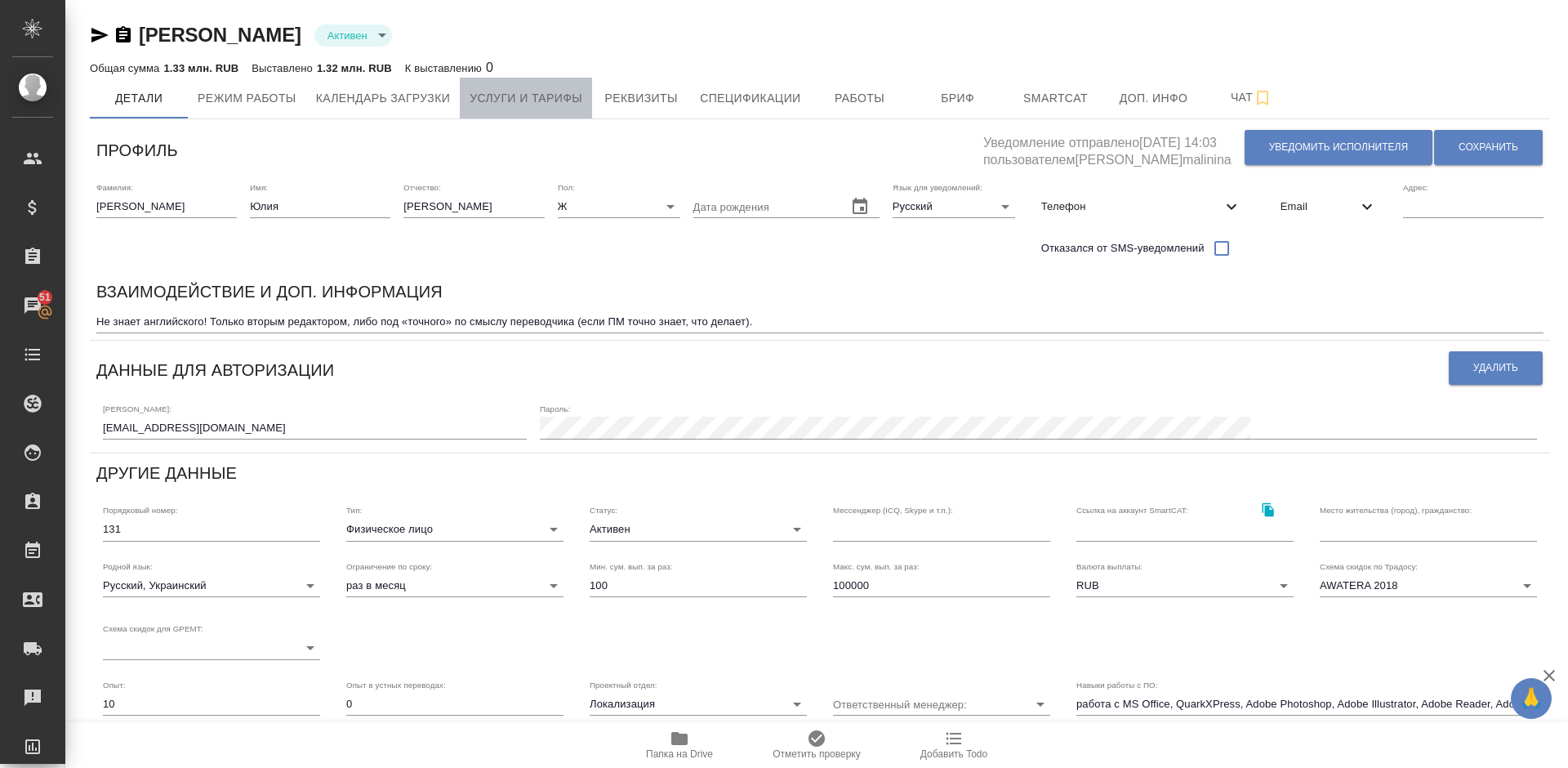
click at [536, 108] on button "Услуги и тарифы" at bounding box center [526, 98] width 132 height 41
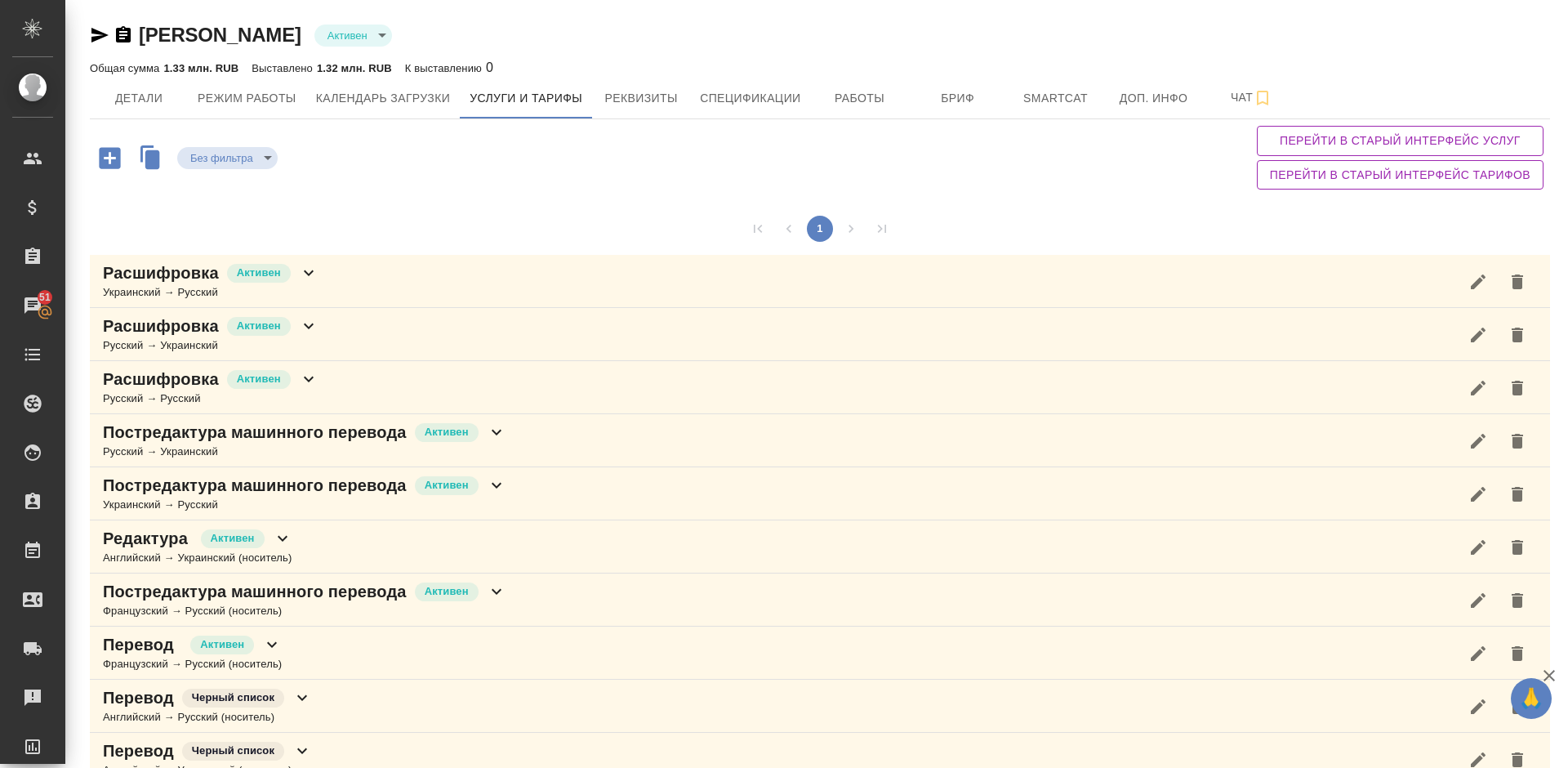
click at [579, 196] on div "1 Расшифровка [PERSON_NAME] → Русский Расшифровка Активен Русский → Украинский …" at bounding box center [820, 680] width 1460 height 968
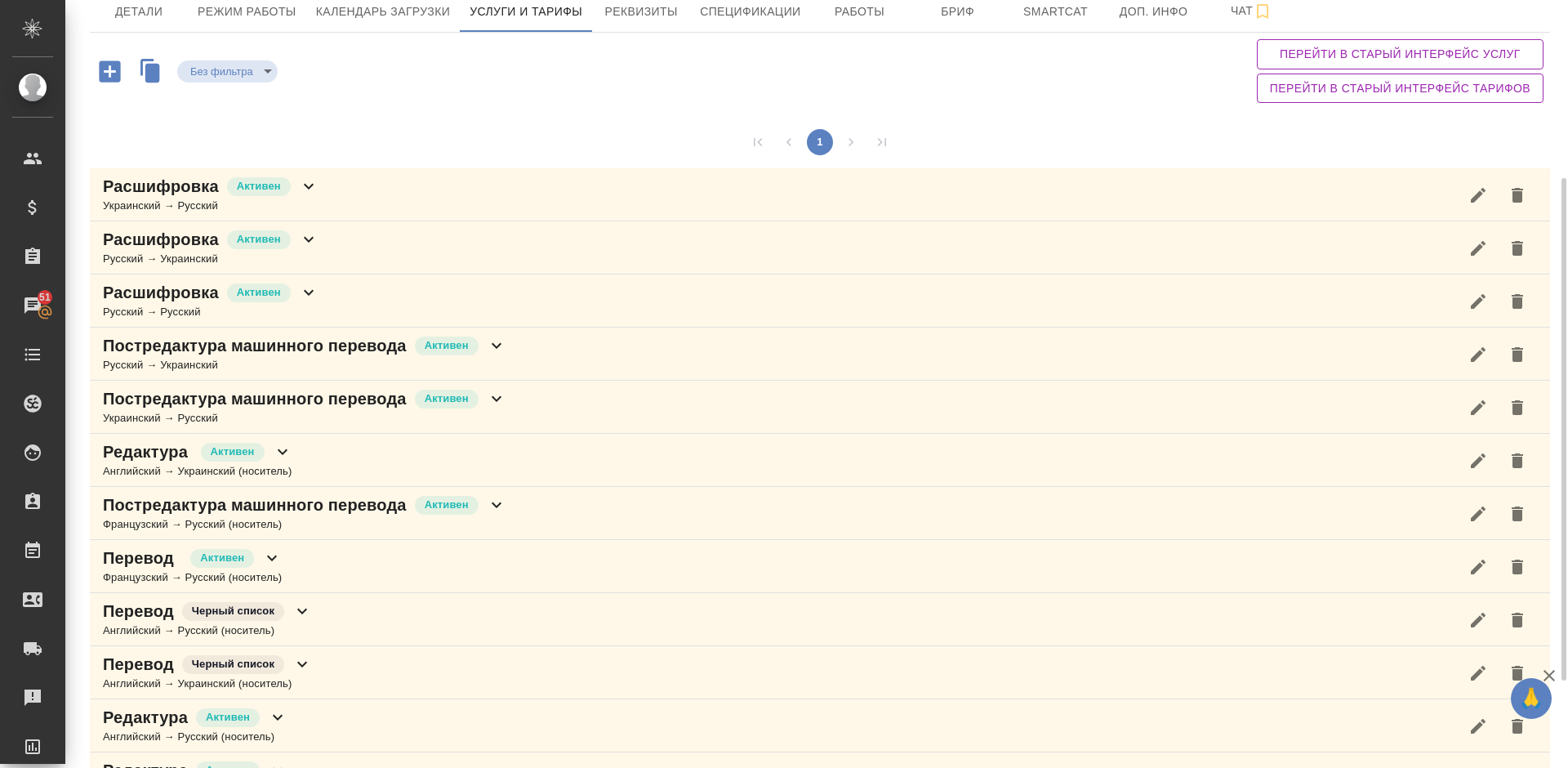
scroll to position [38, 0]
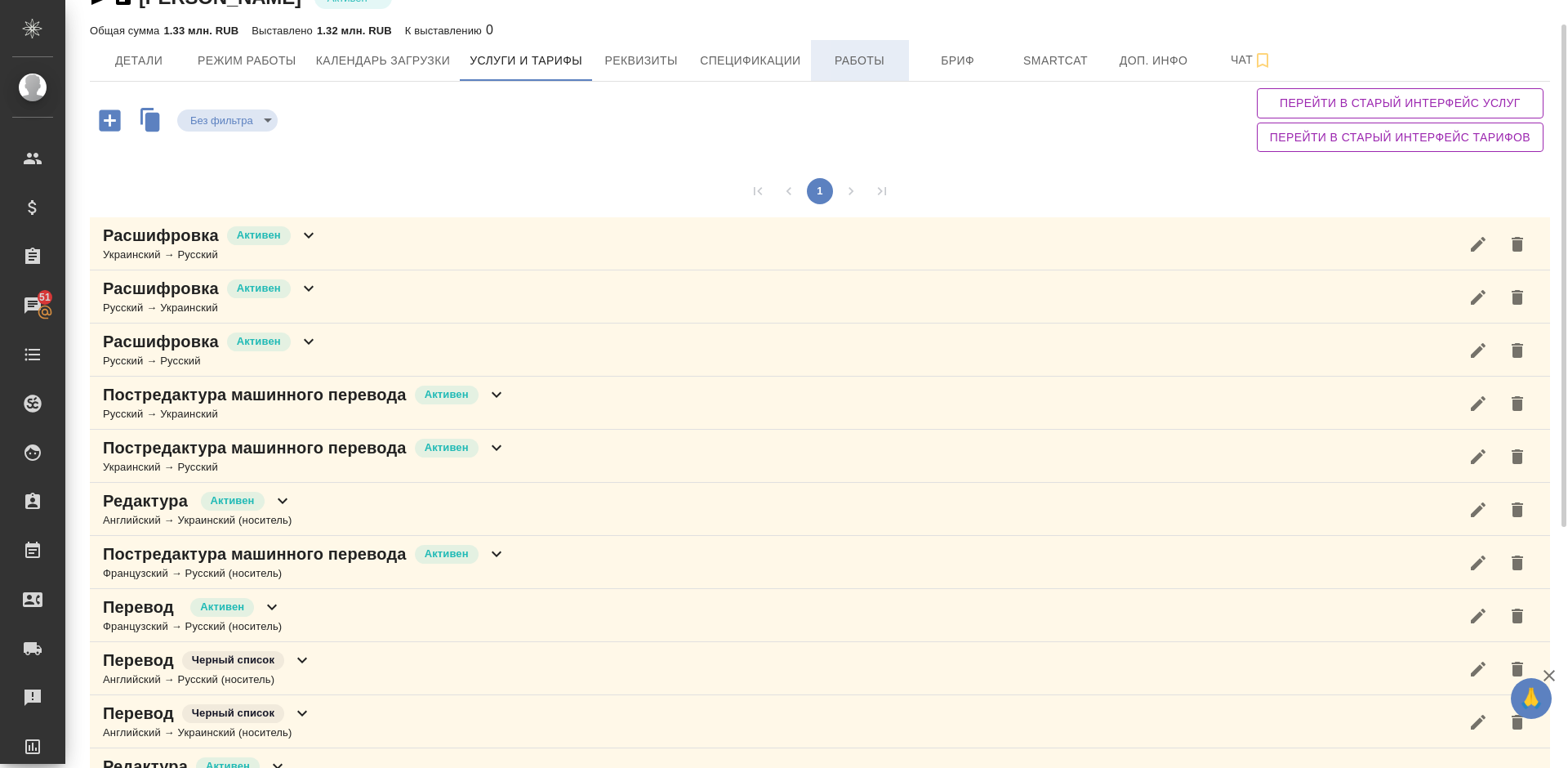
click at [867, 58] on span "Работы" at bounding box center [859, 60] width 78 height 20
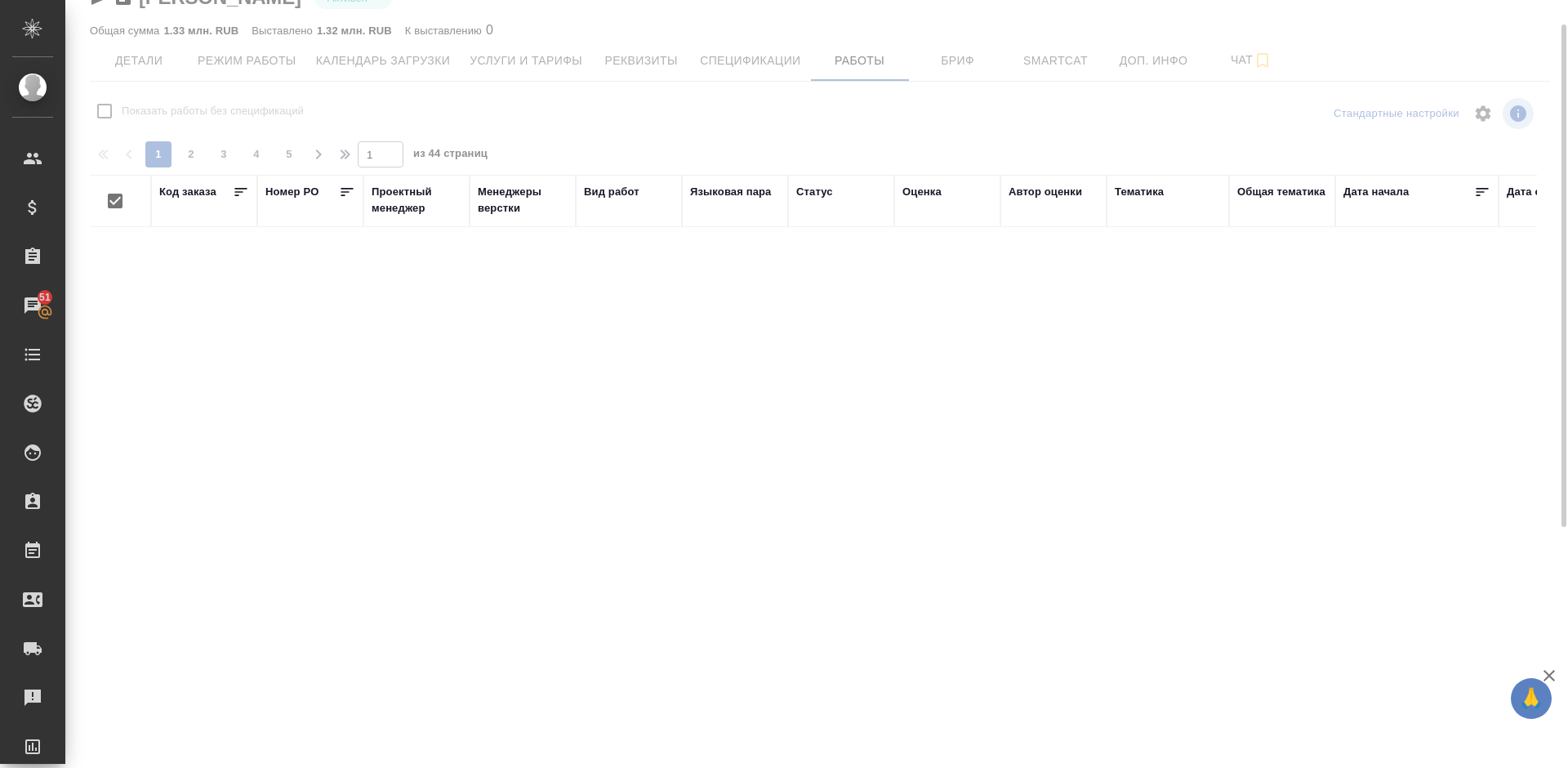
checkbox input "false"
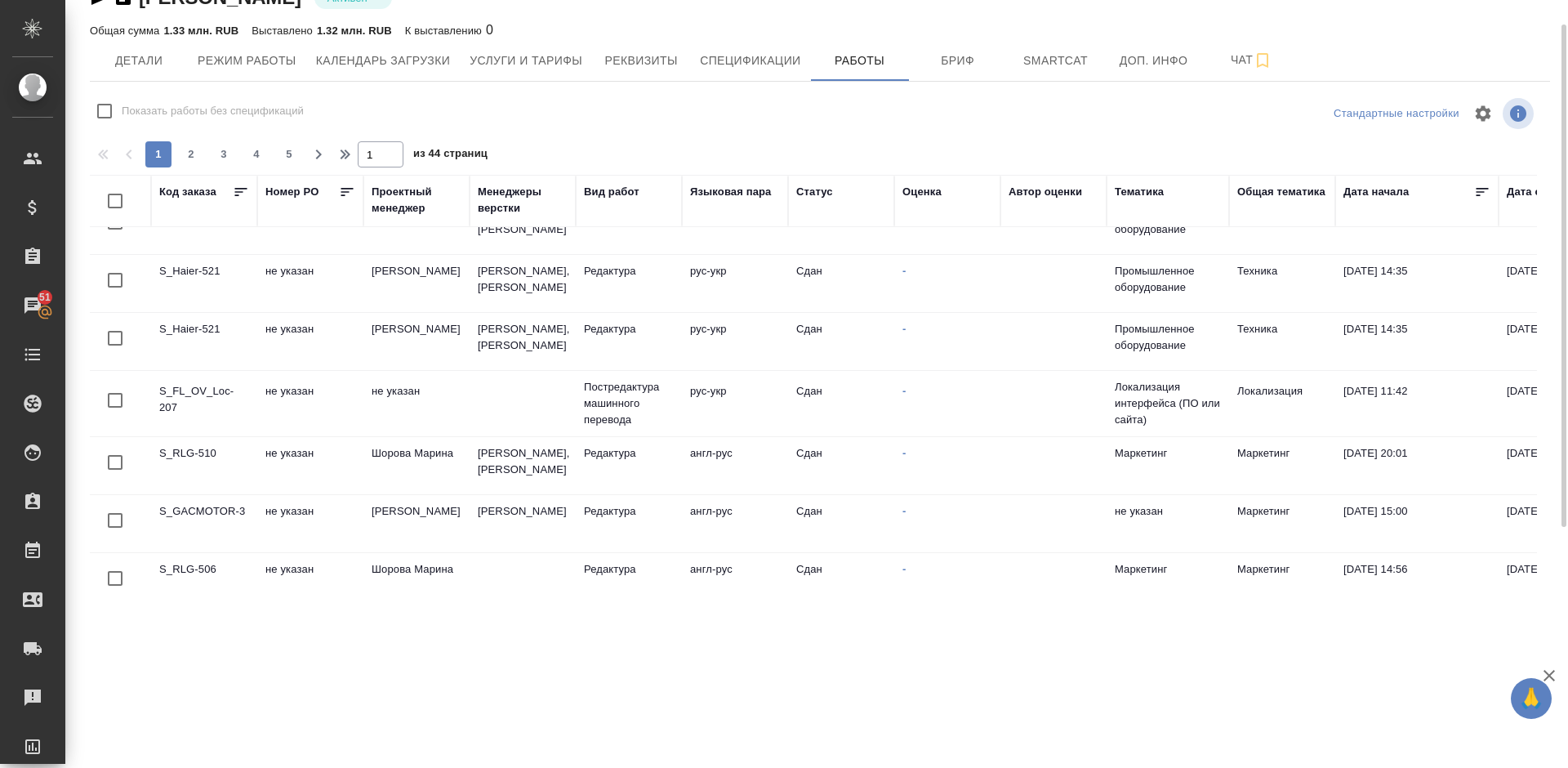
scroll to position [1161, 0]
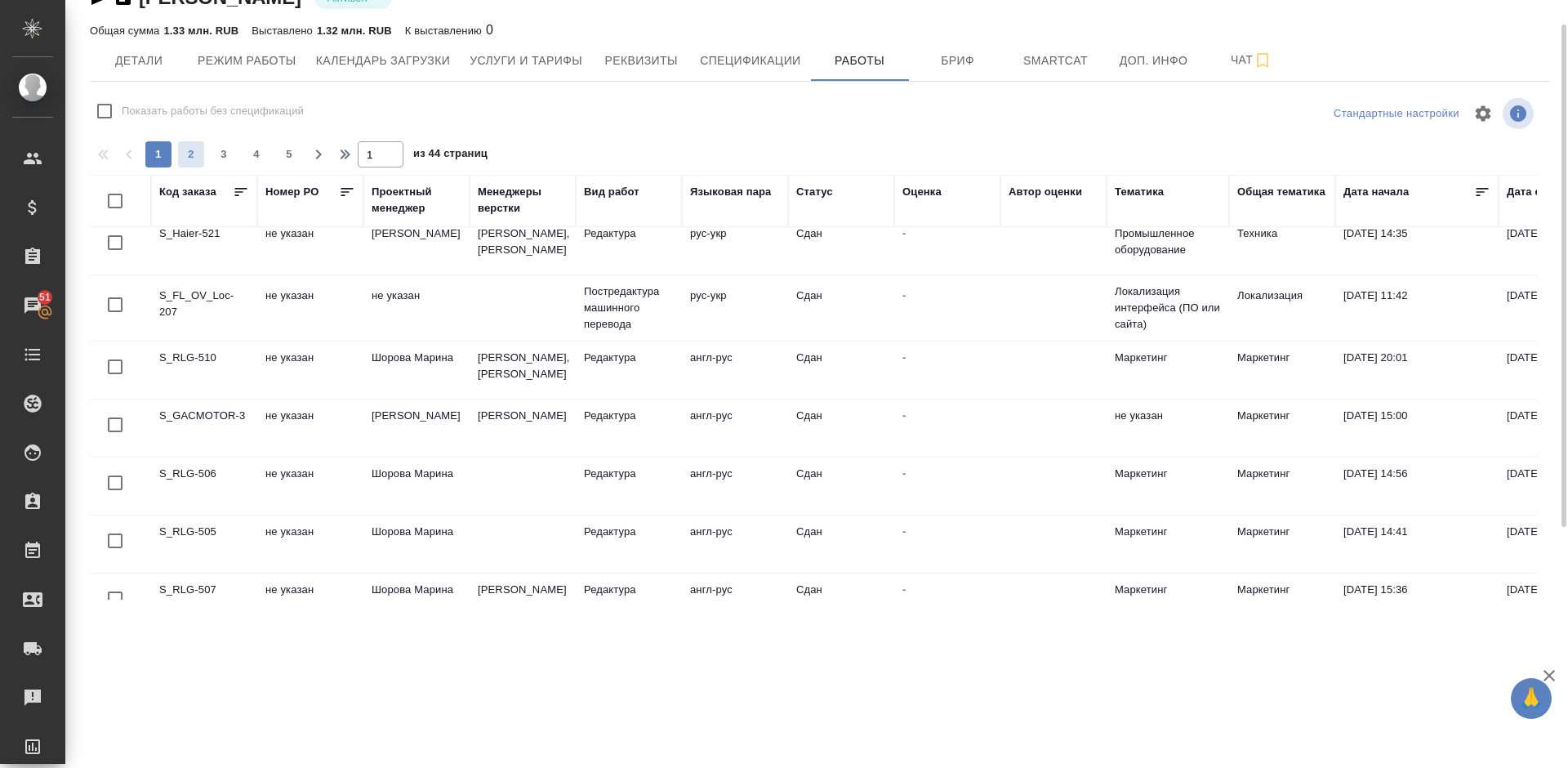
click at [194, 154] on span "2" at bounding box center [191, 154] width 26 height 17
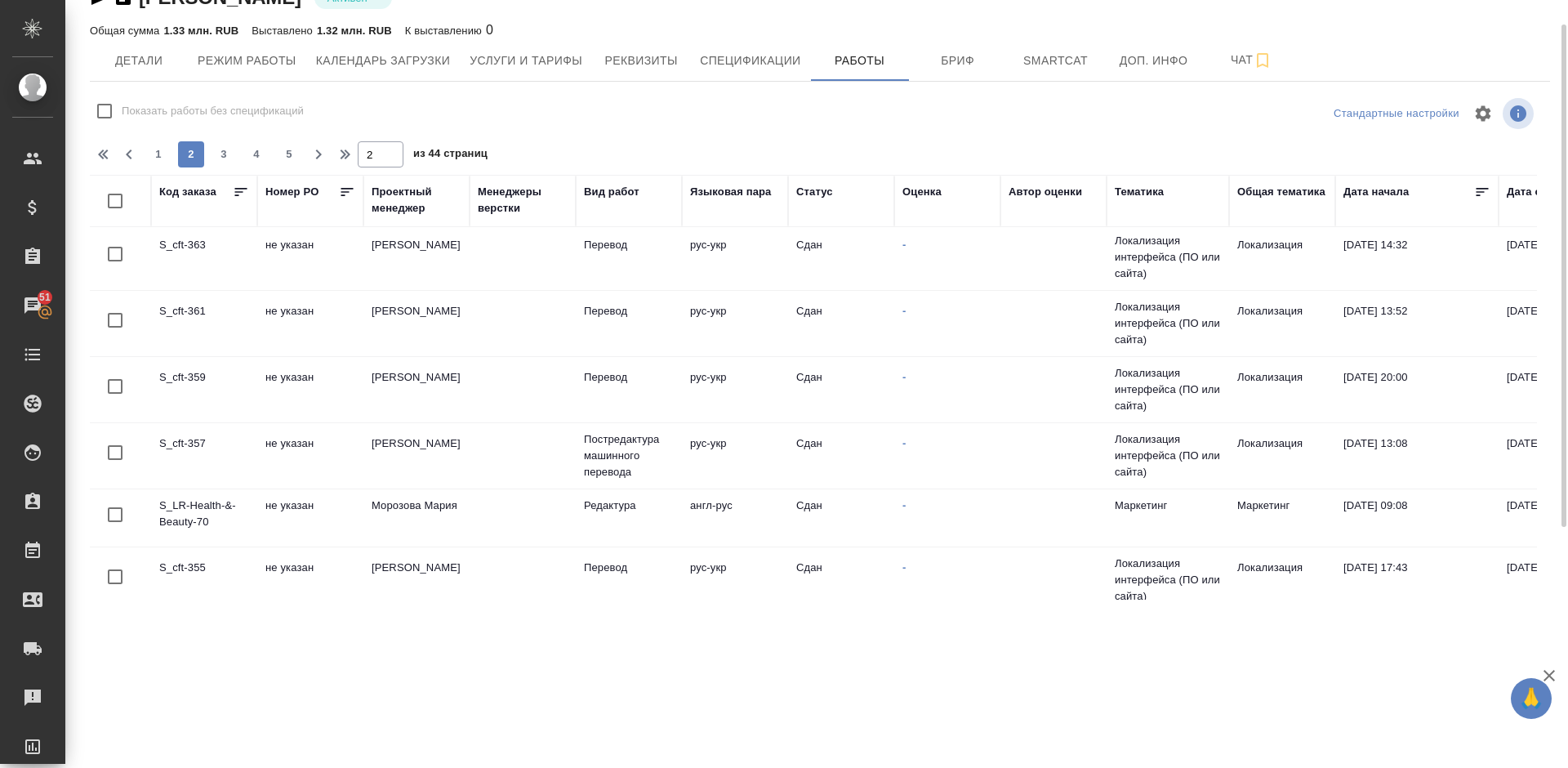
scroll to position [0, 0]
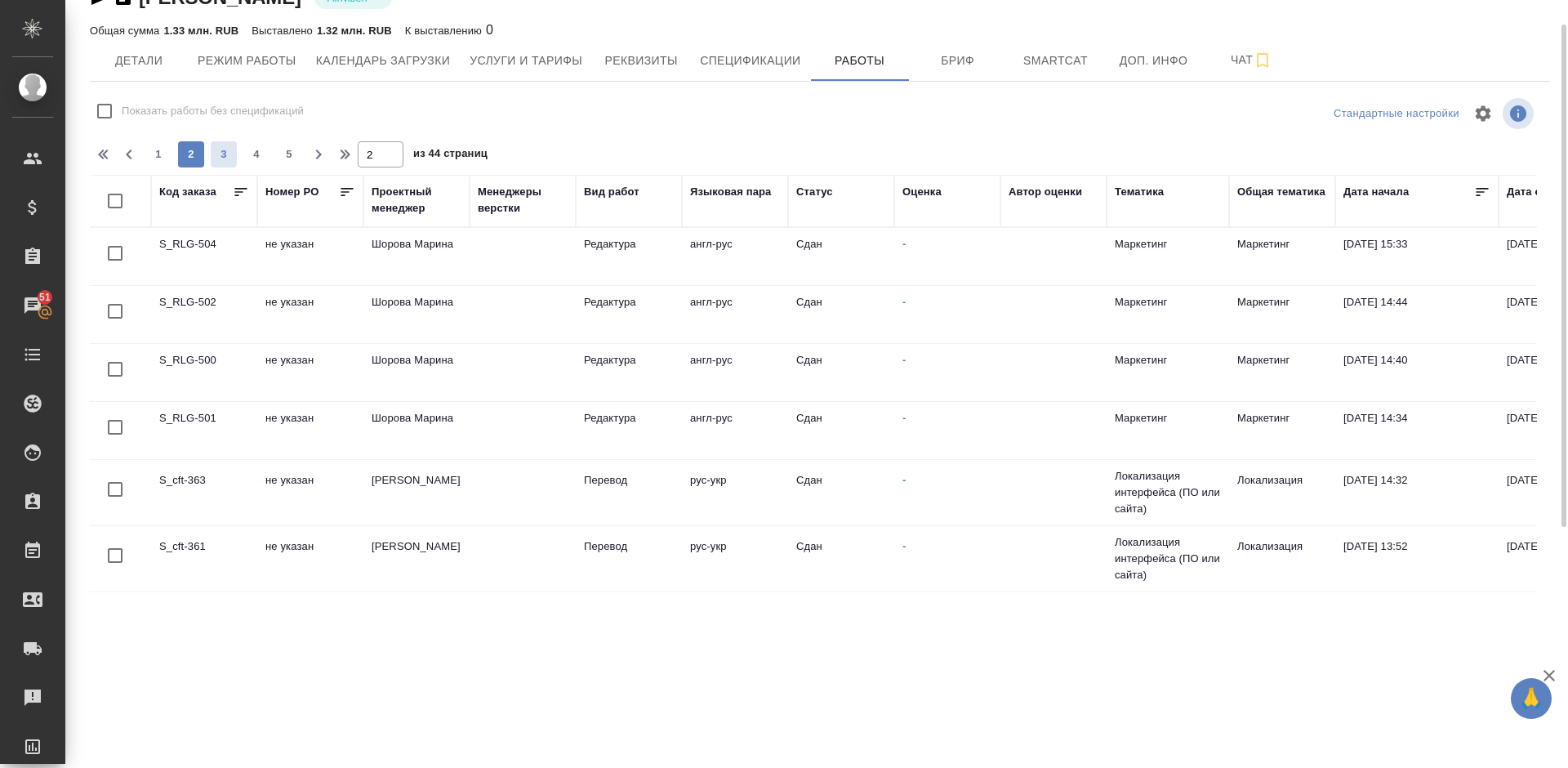
click at [231, 151] on span "3" at bounding box center [224, 154] width 26 height 17
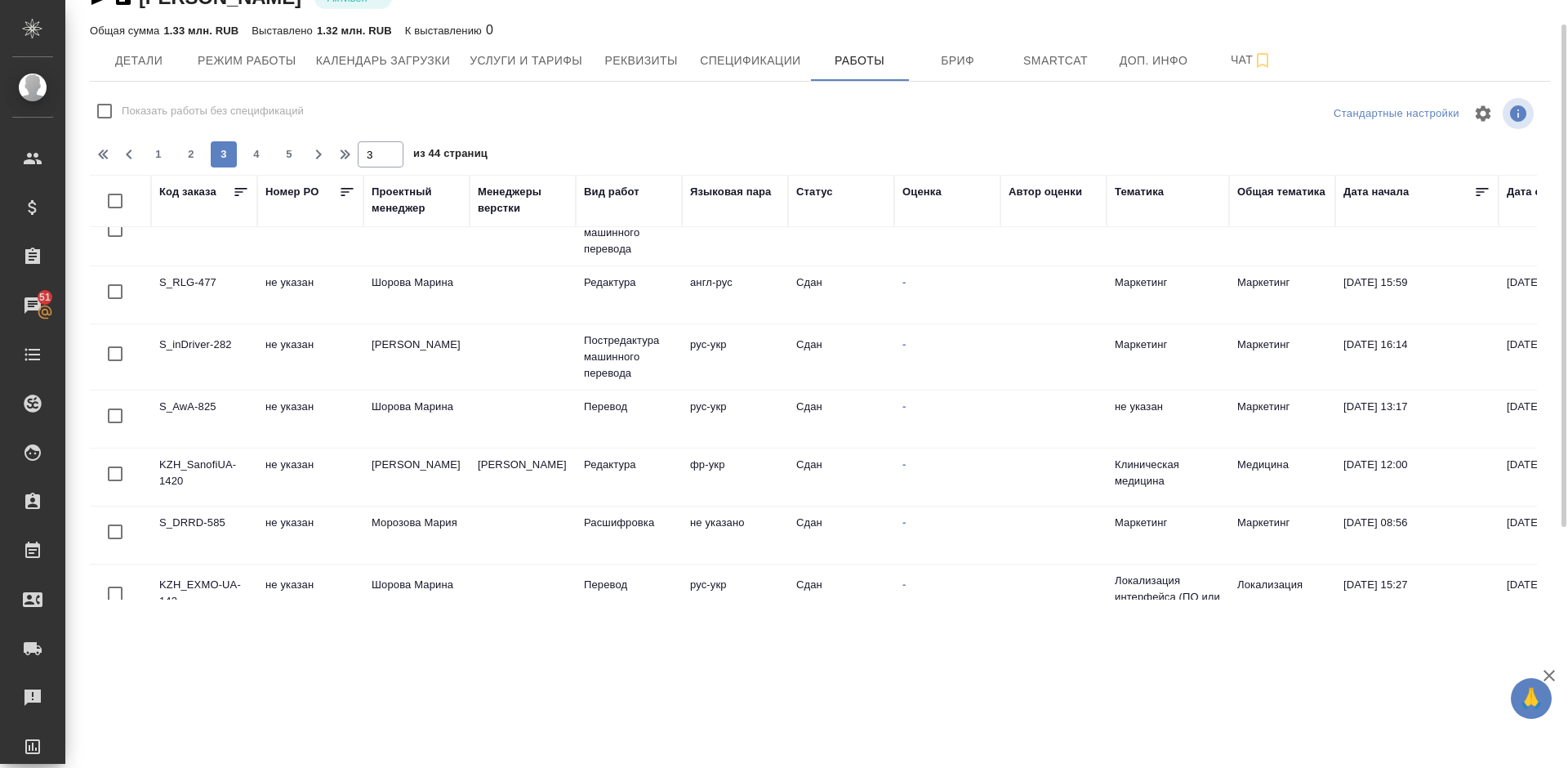
scroll to position [1140, 0]
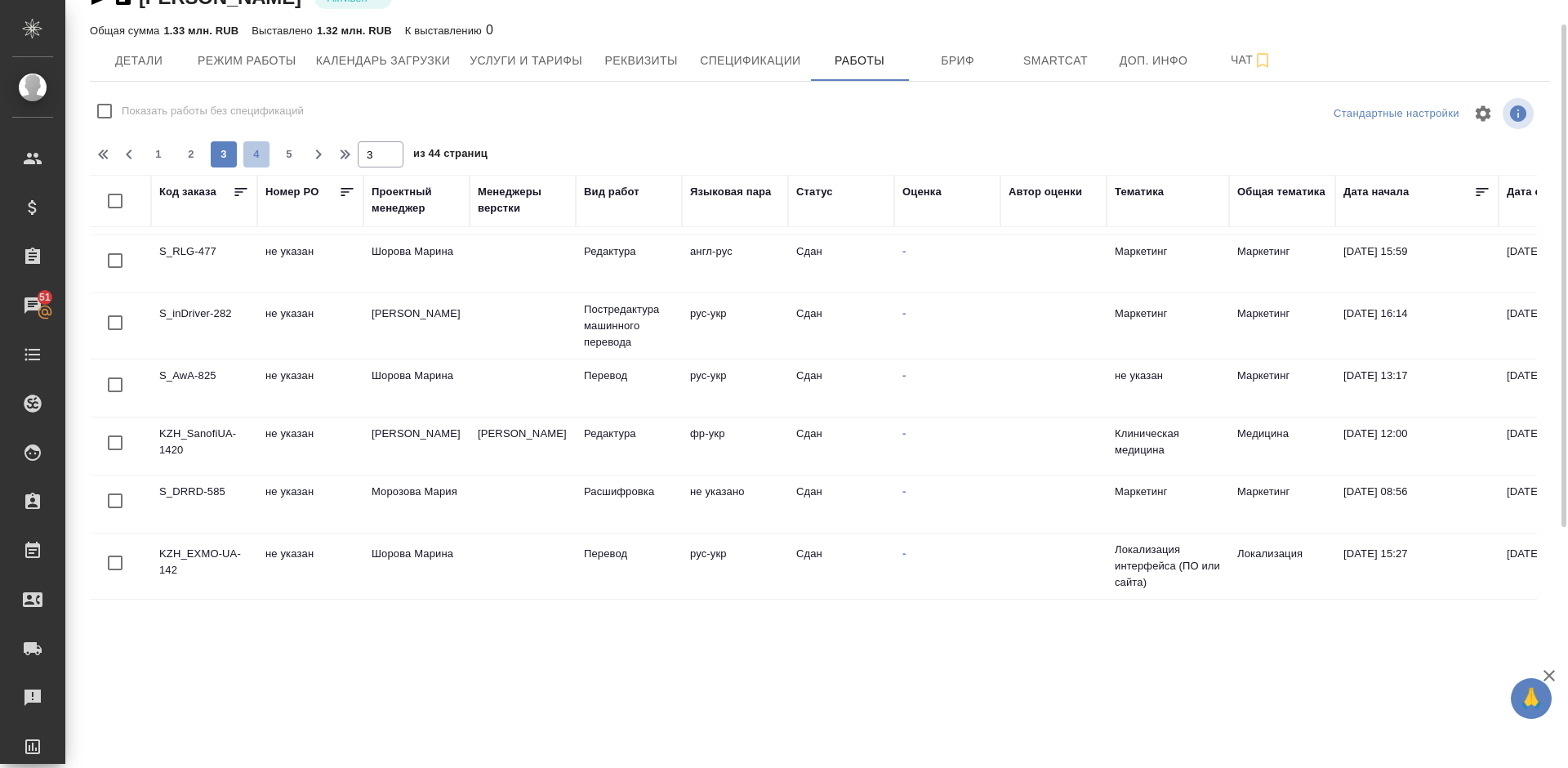
click at [253, 159] on span "4" at bounding box center [256, 154] width 26 height 17
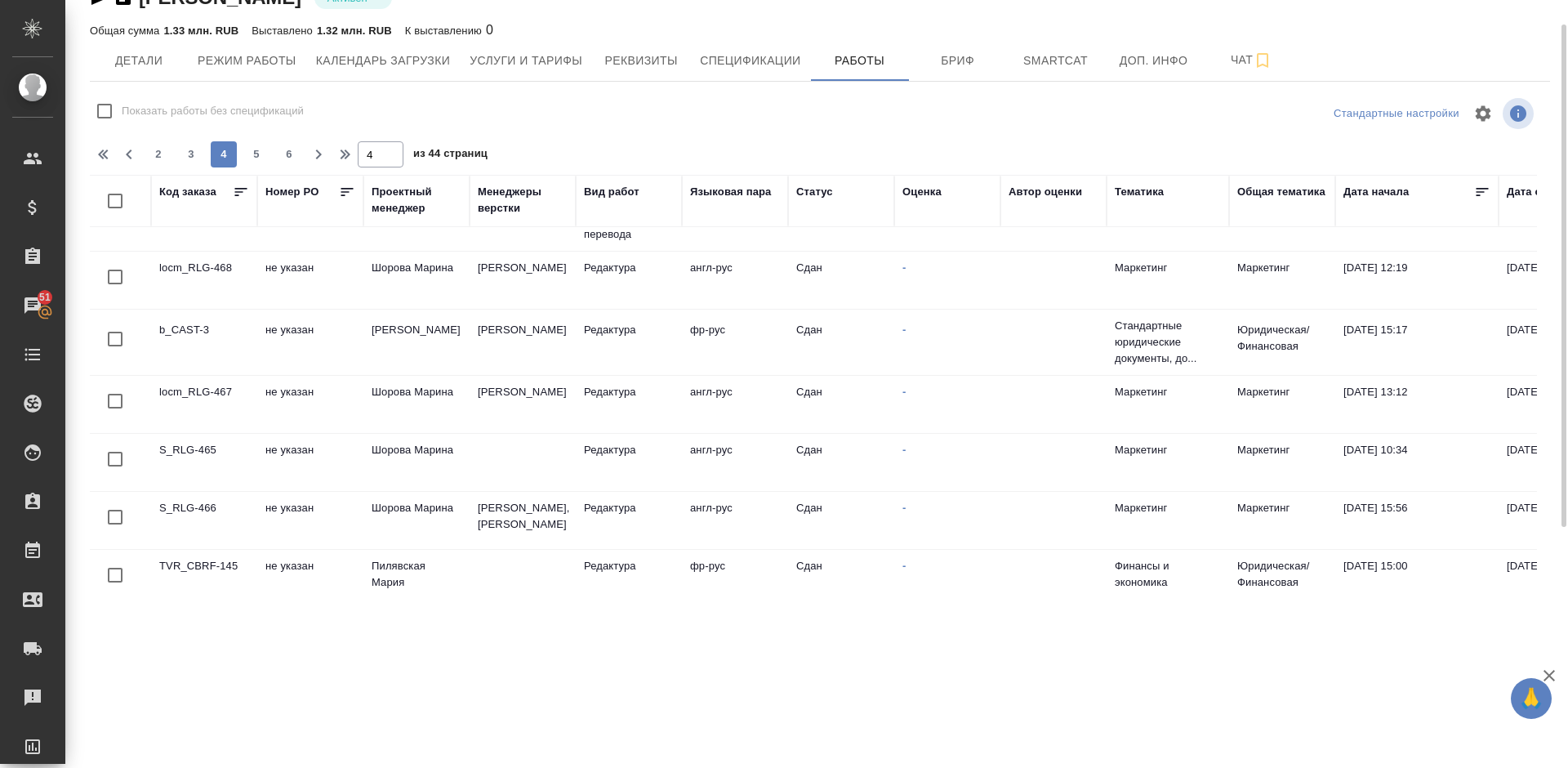
scroll to position [0, 0]
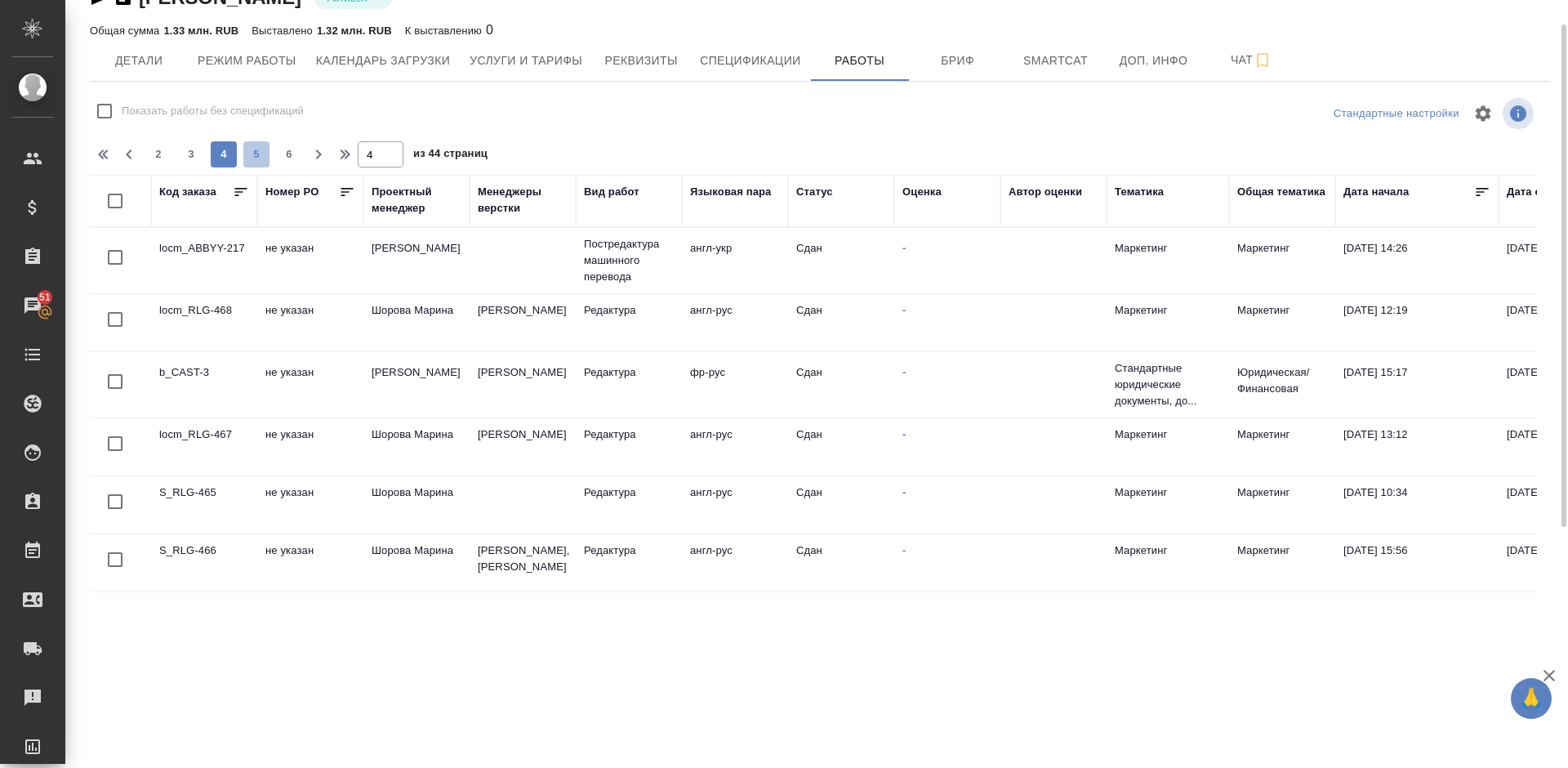
click at [257, 149] on span "5" at bounding box center [256, 154] width 26 height 17
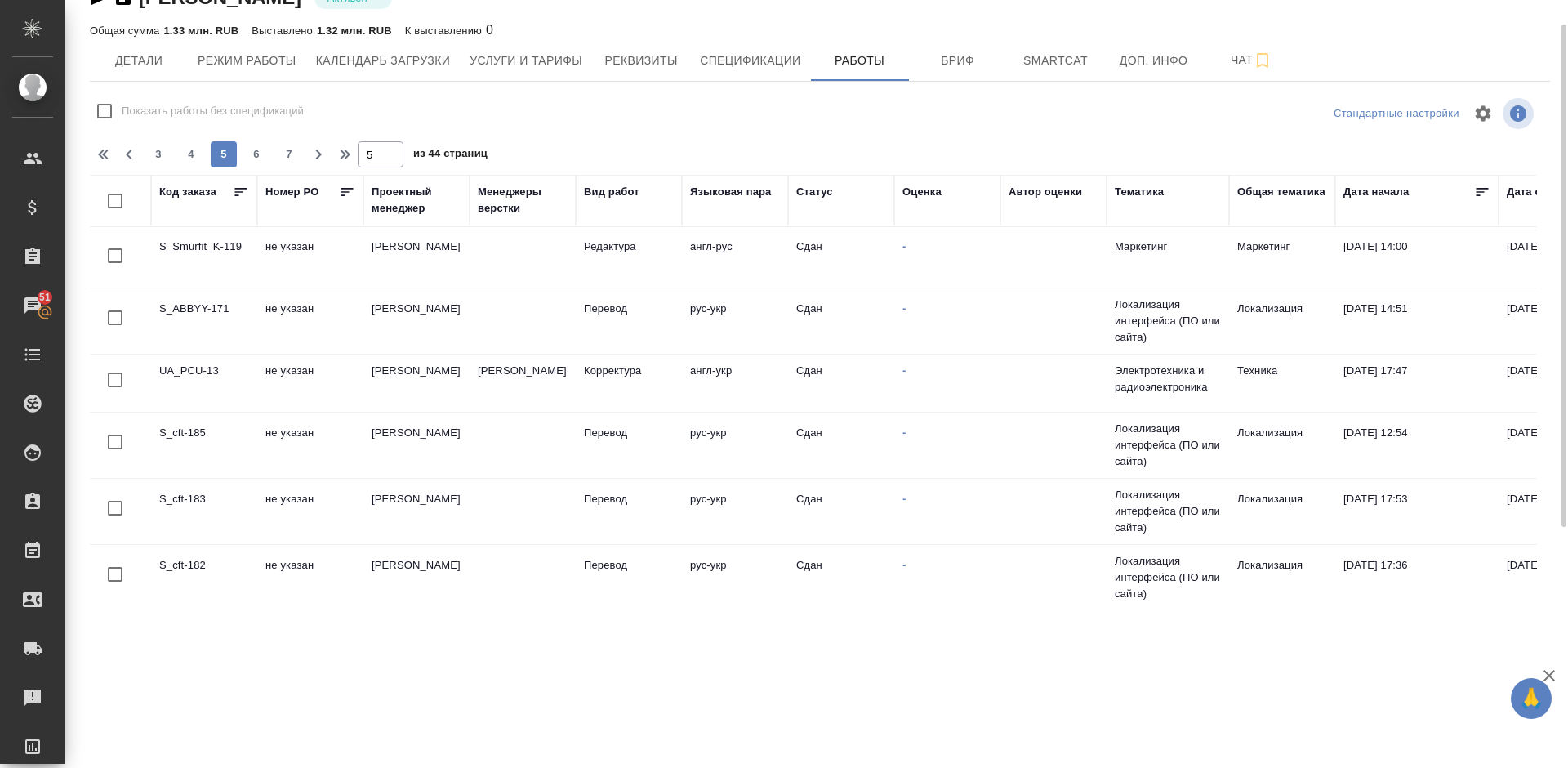
scroll to position [1164, 0]
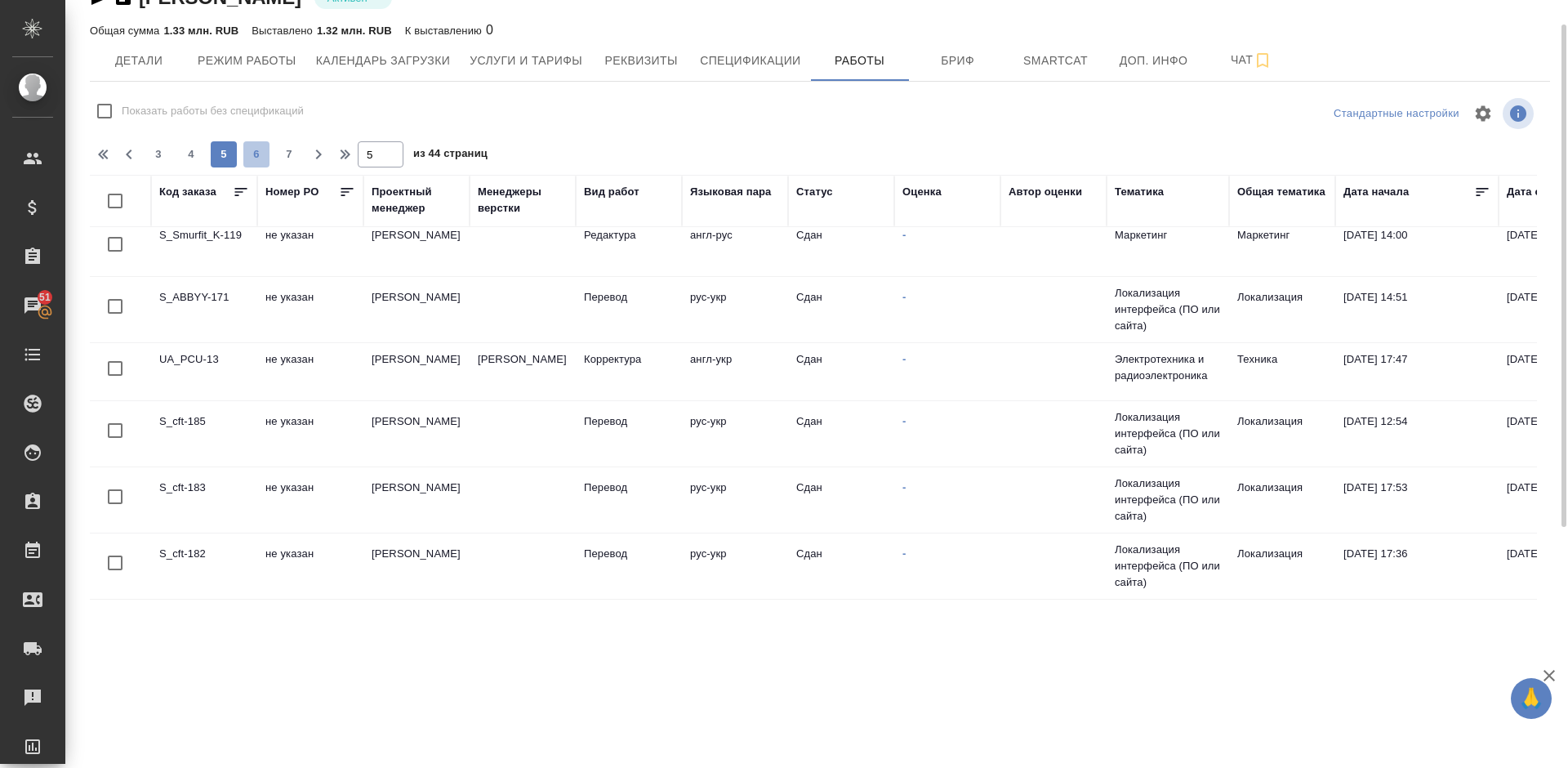
click at [257, 147] on span "6" at bounding box center [256, 154] width 26 height 17
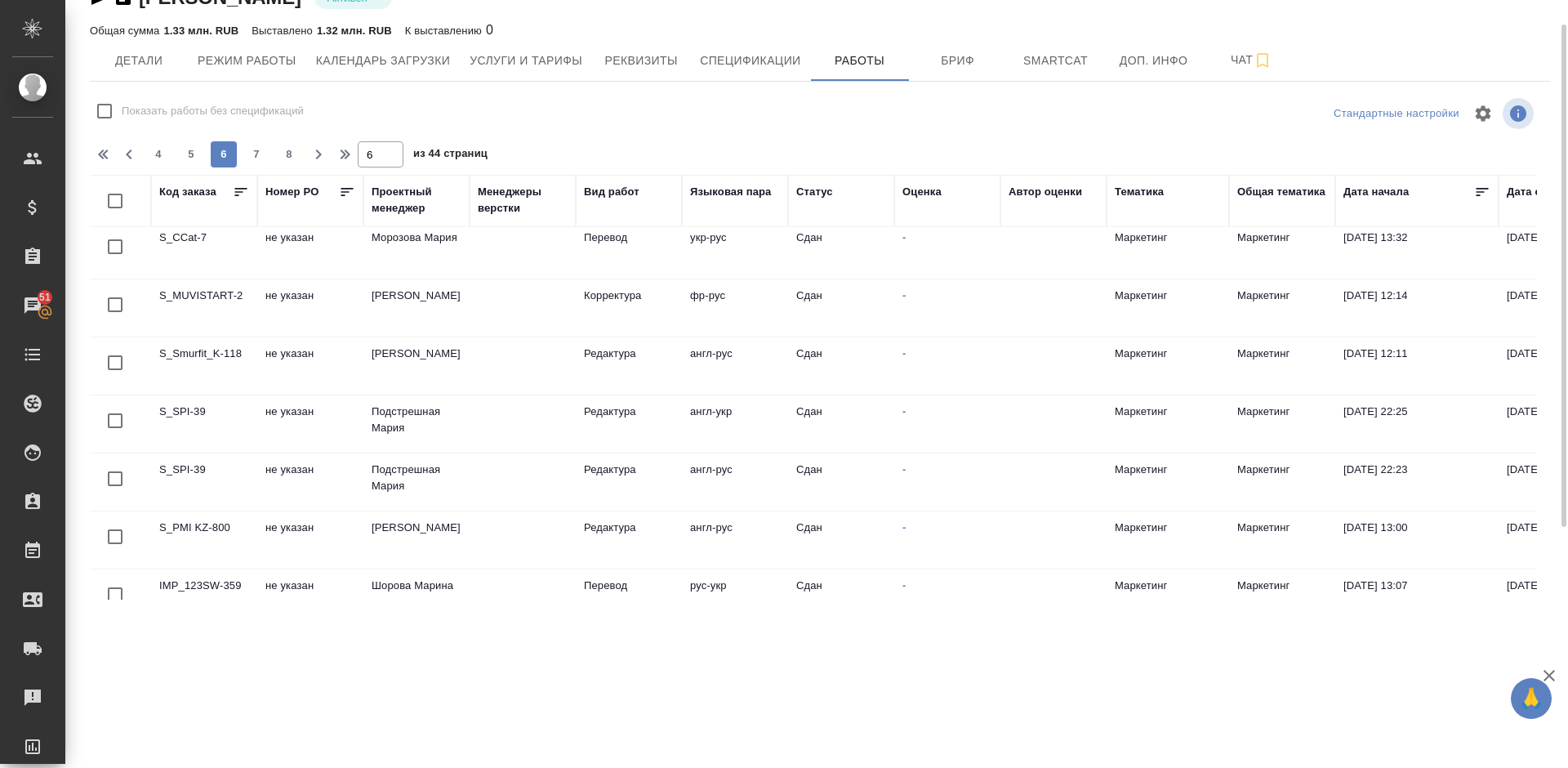
scroll to position [0, 0]
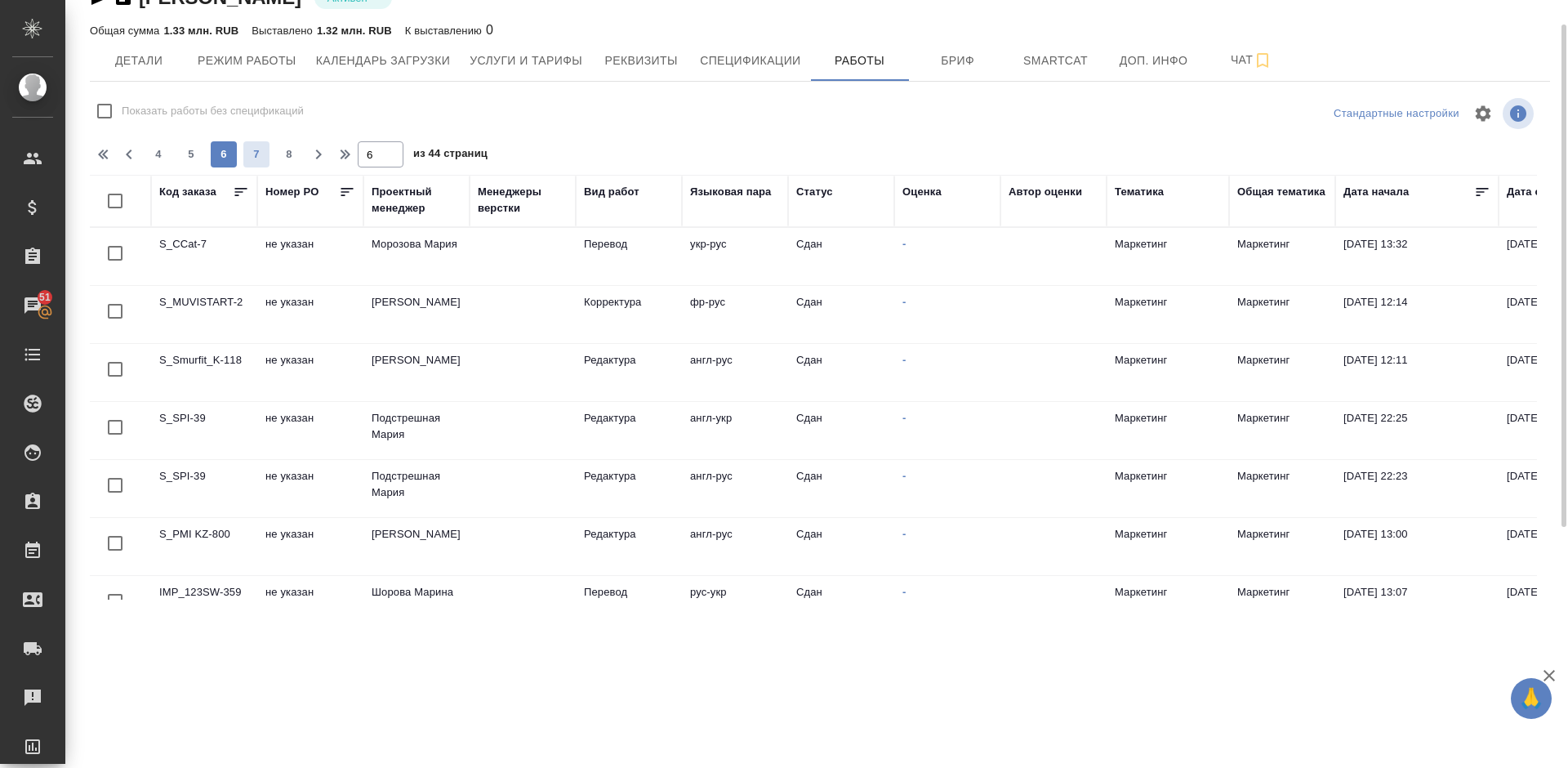
click at [254, 157] on span "7" at bounding box center [256, 154] width 26 height 17
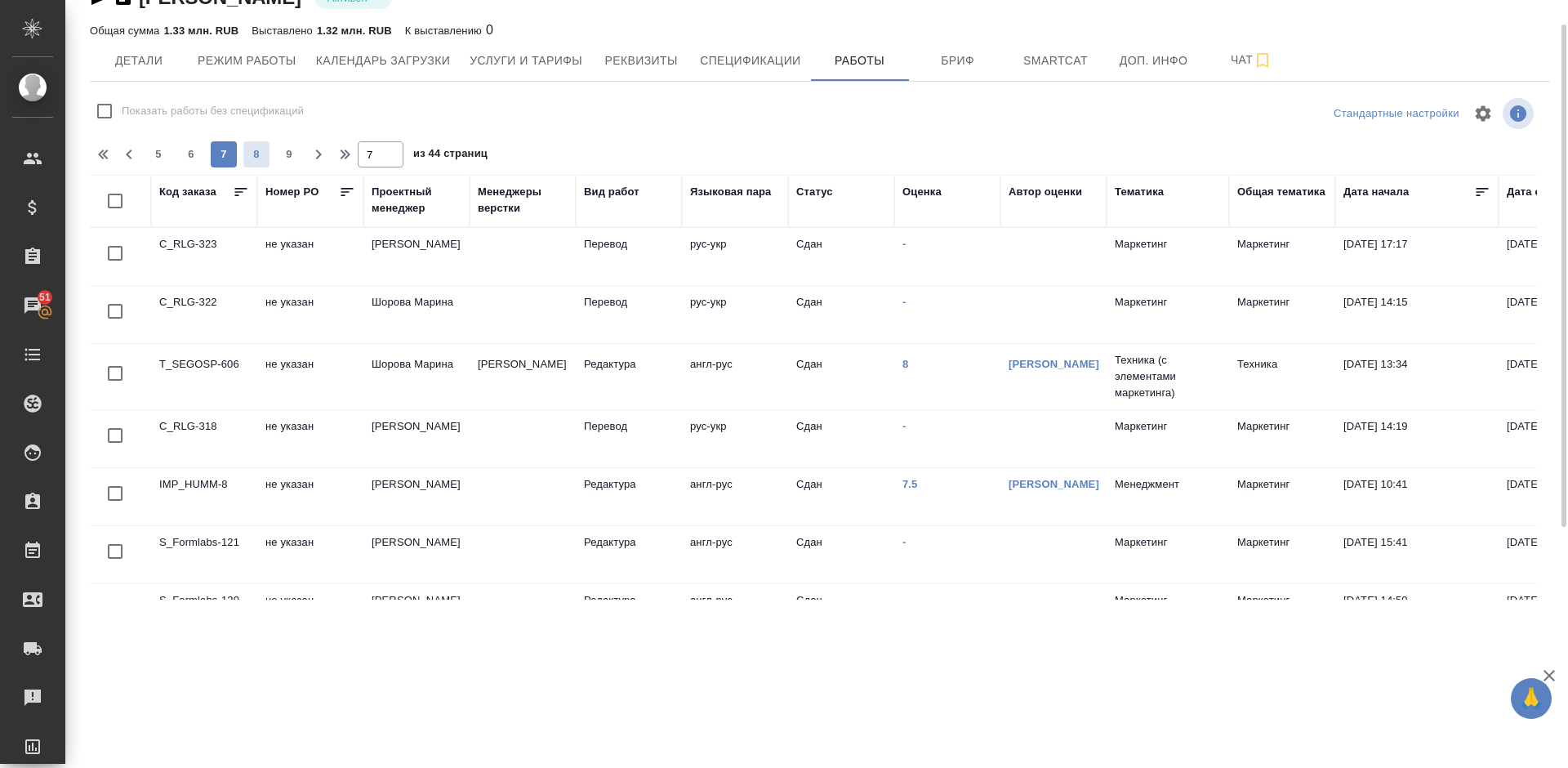
click at [253, 166] on button "8" at bounding box center [256, 154] width 26 height 26
type input "8"
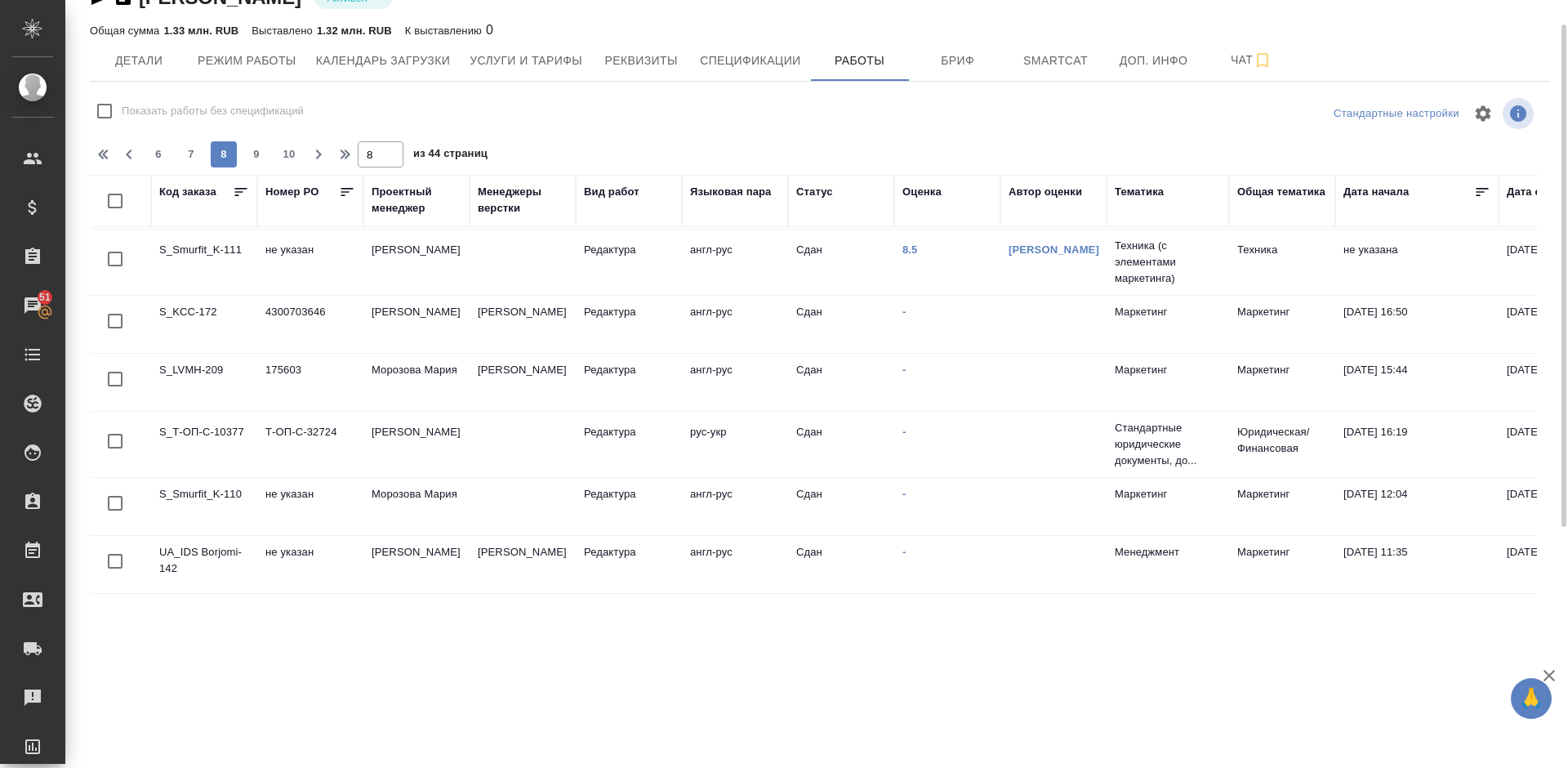
scroll to position [1123, 0]
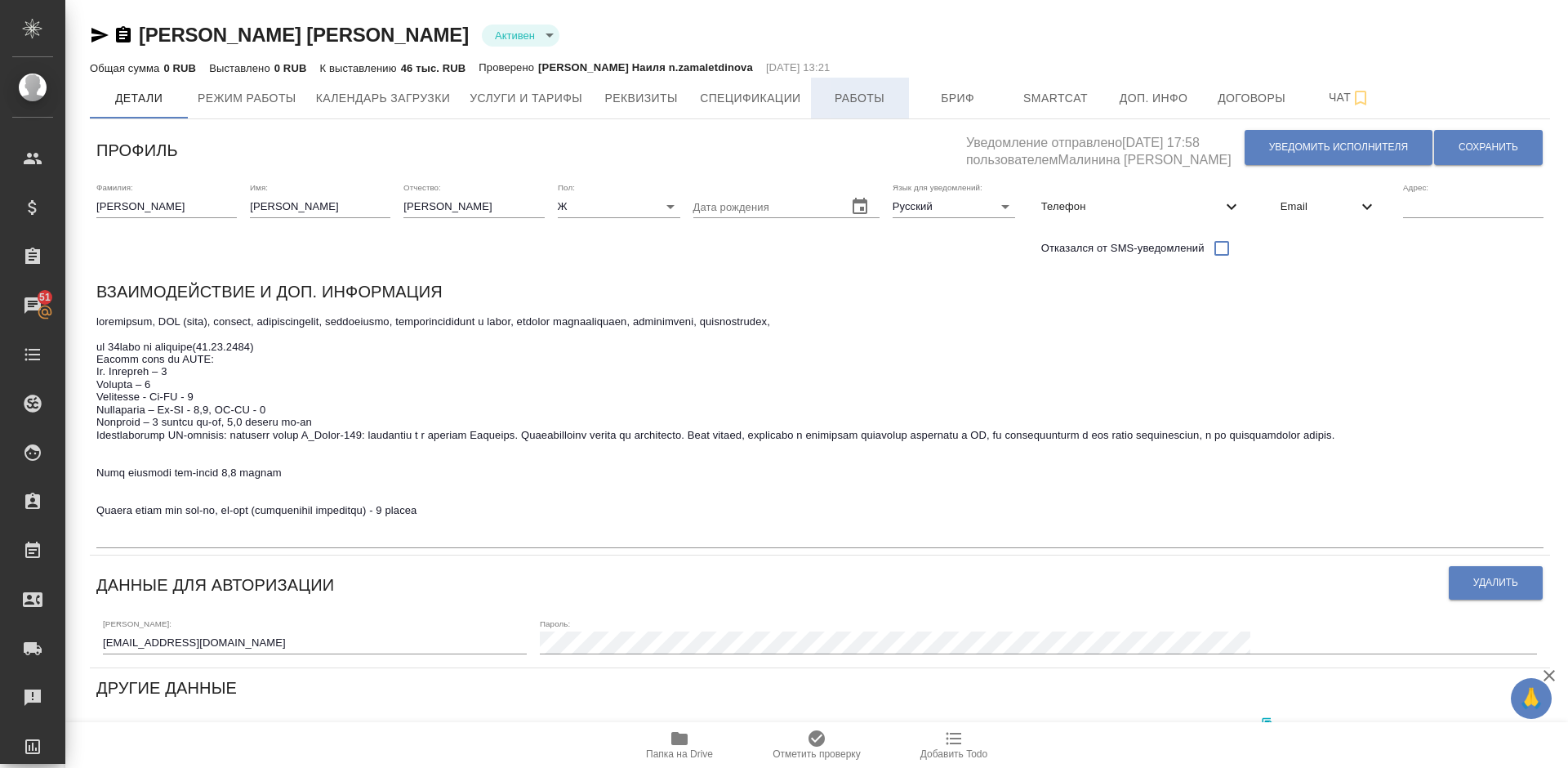
click at [865, 96] on span "Работы" at bounding box center [859, 98] width 78 height 20
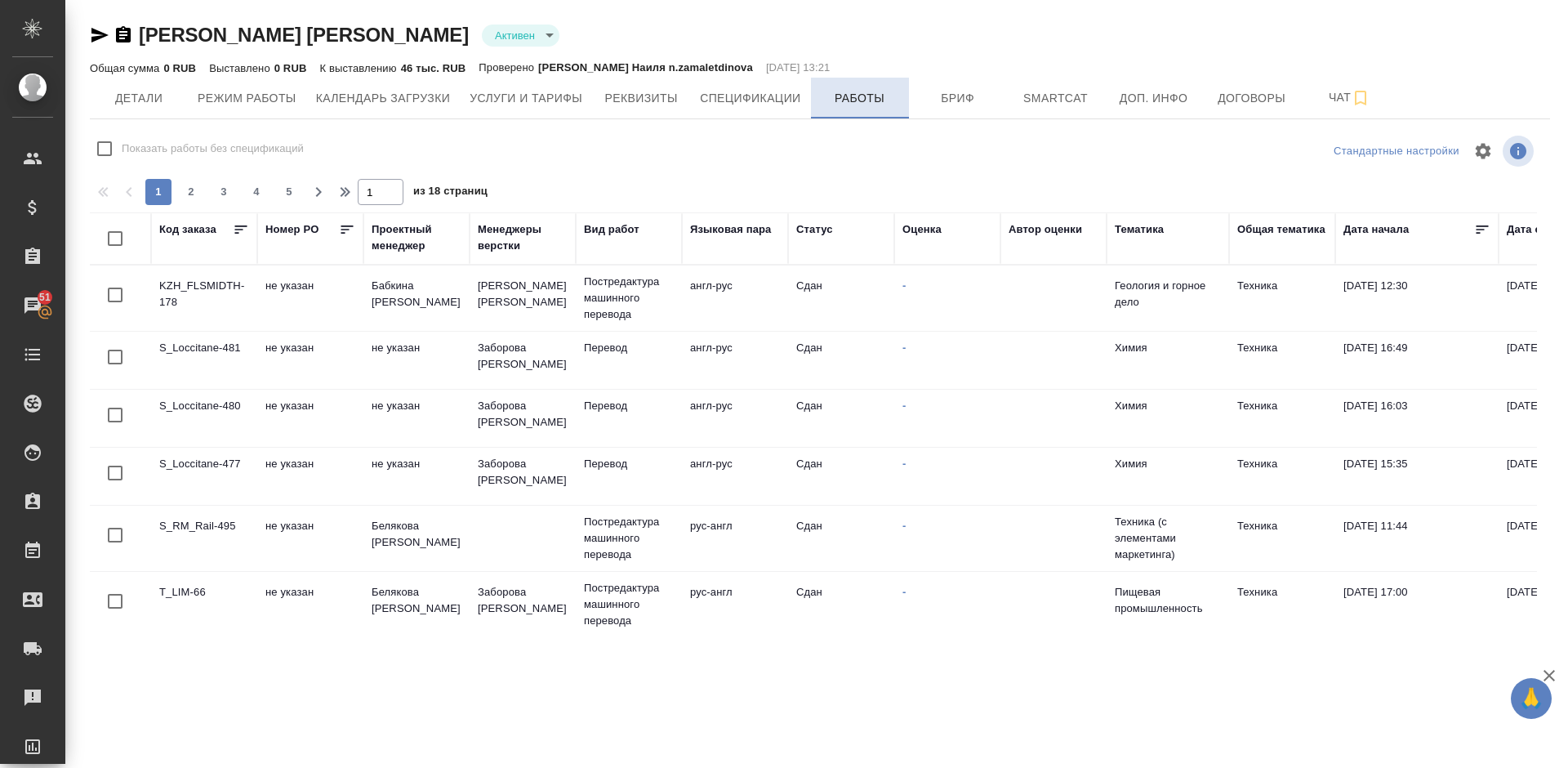
checkbox input "false"
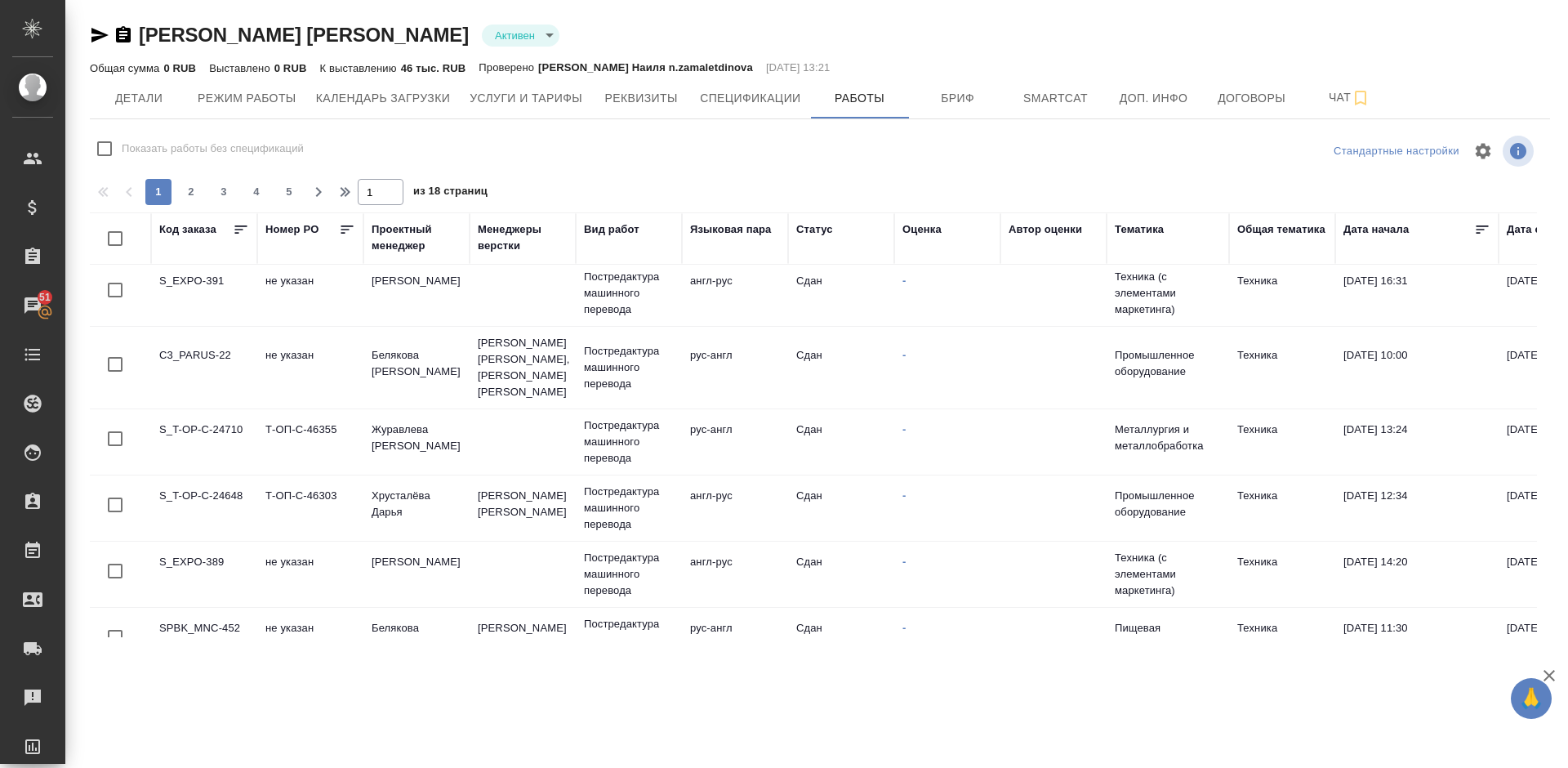
scroll to position [1270, 0]
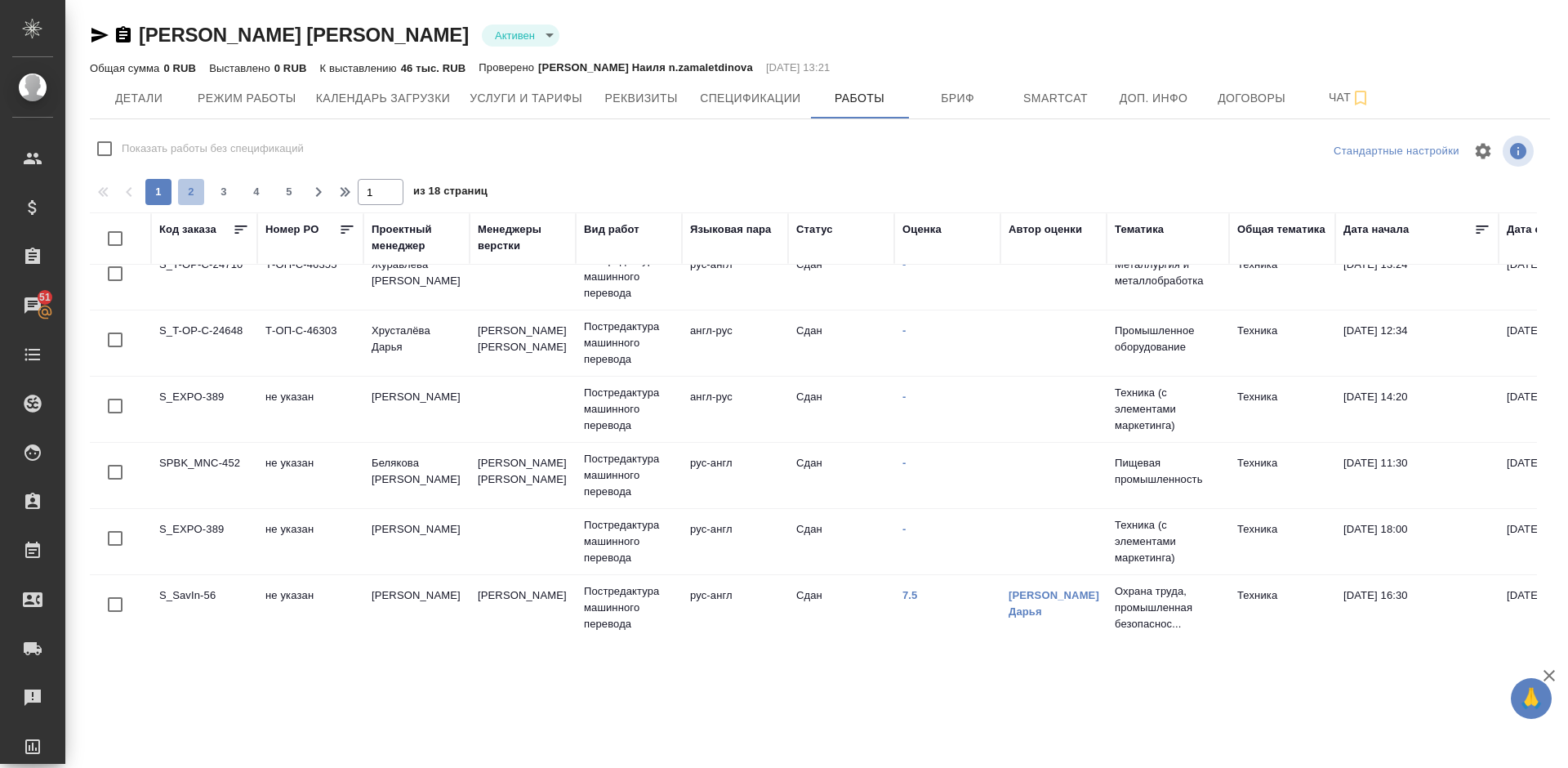
click at [200, 196] on span "2" at bounding box center [191, 192] width 26 height 17
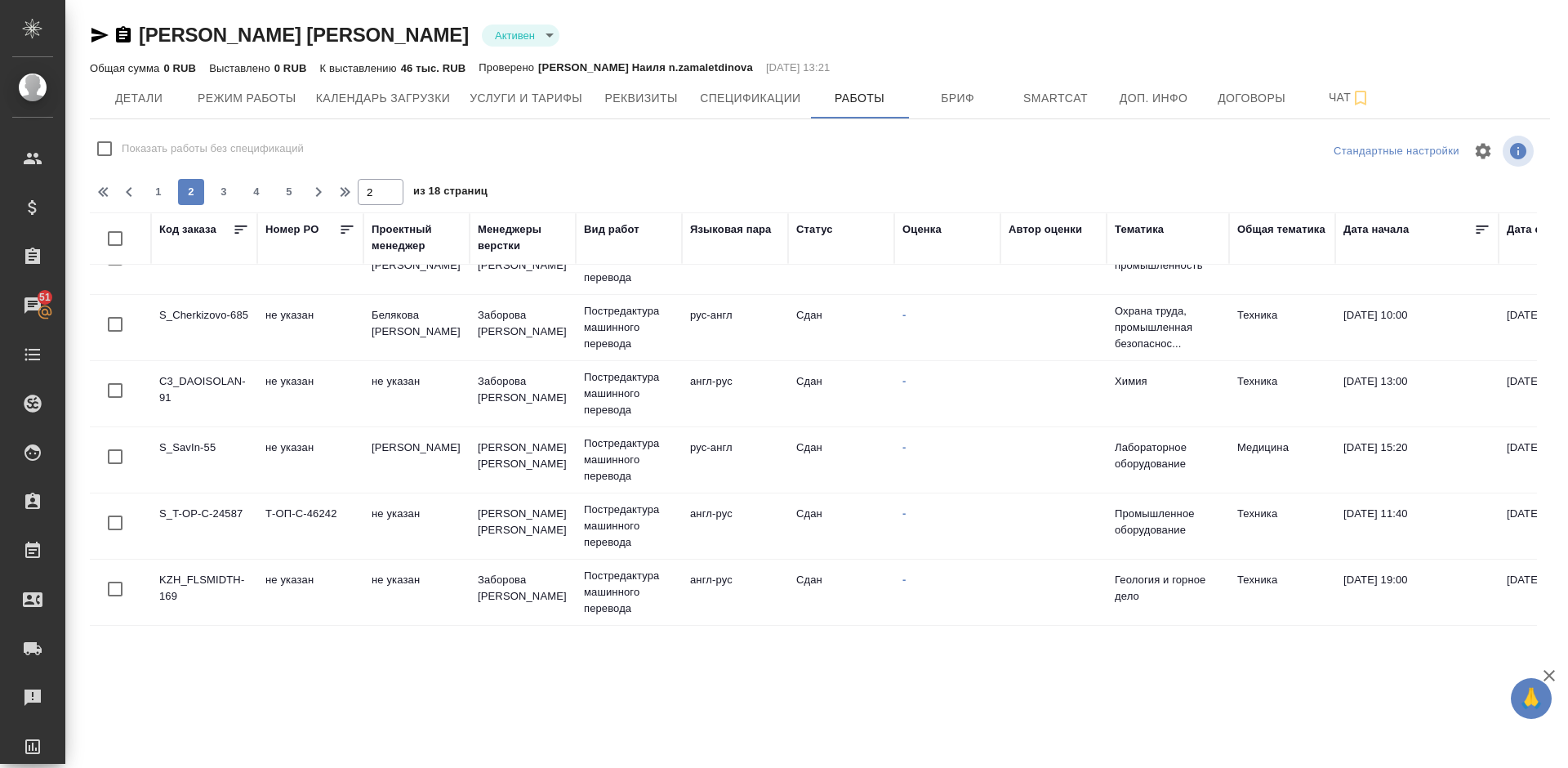
scroll to position [0, 0]
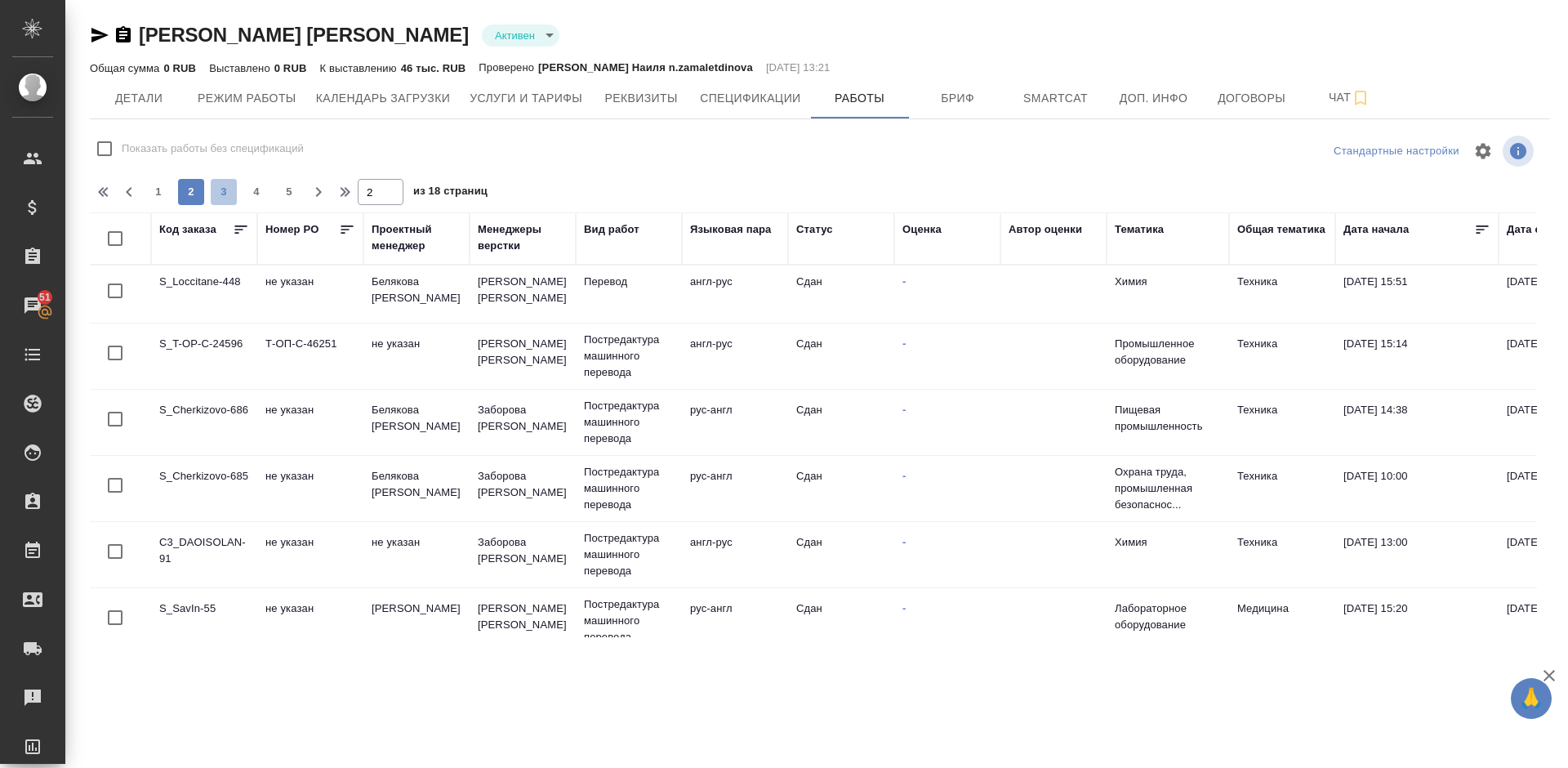
click at [227, 193] on span "3" at bounding box center [224, 192] width 26 height 17
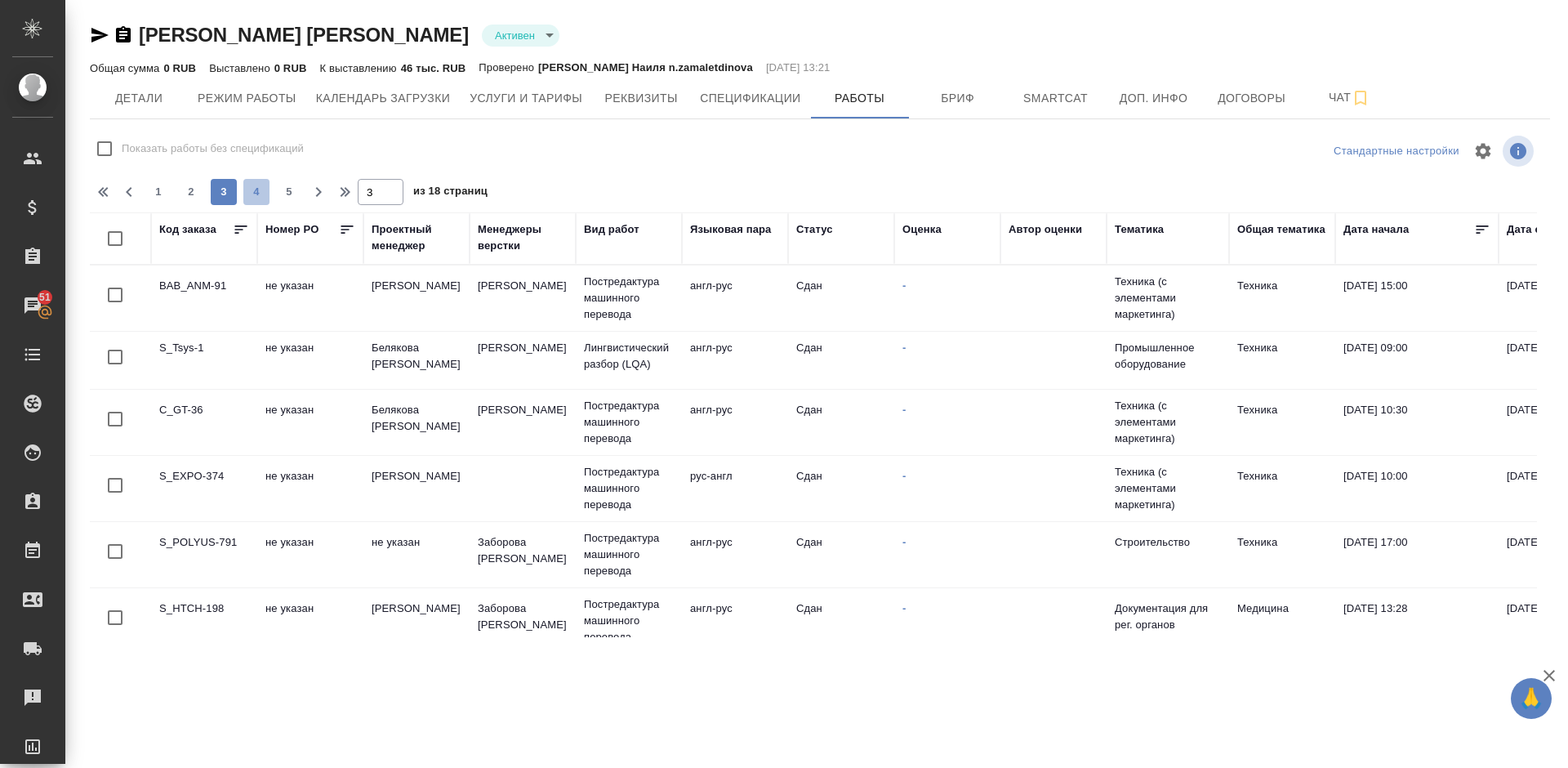
click at [266, 187] on span "4" at bounding box center [256, 192] width 26 height 17
type input "4"
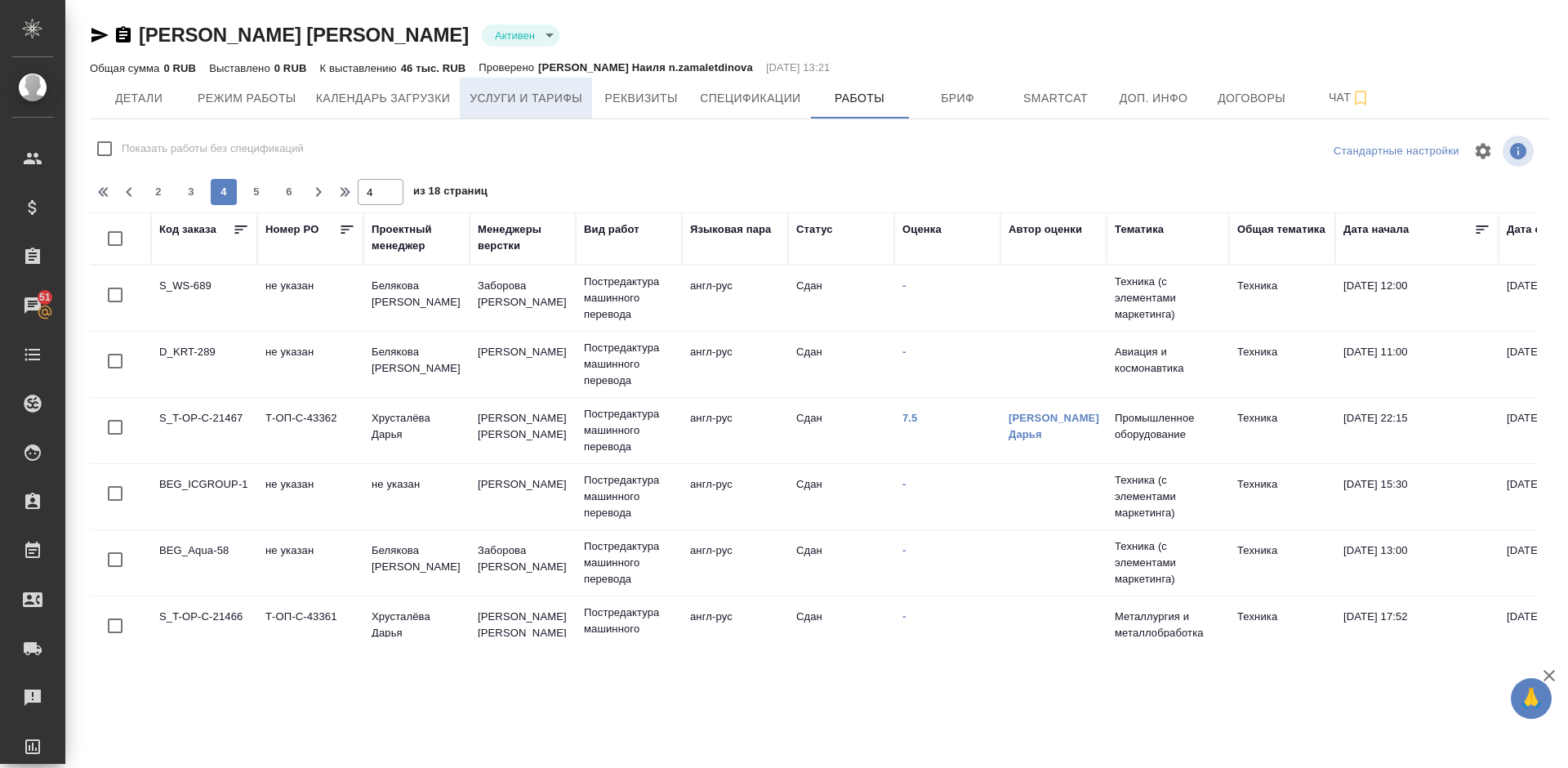
click at [535, 106] on span "Услуги и тарифы" at bounding box center [526, 98] width 113 height 20
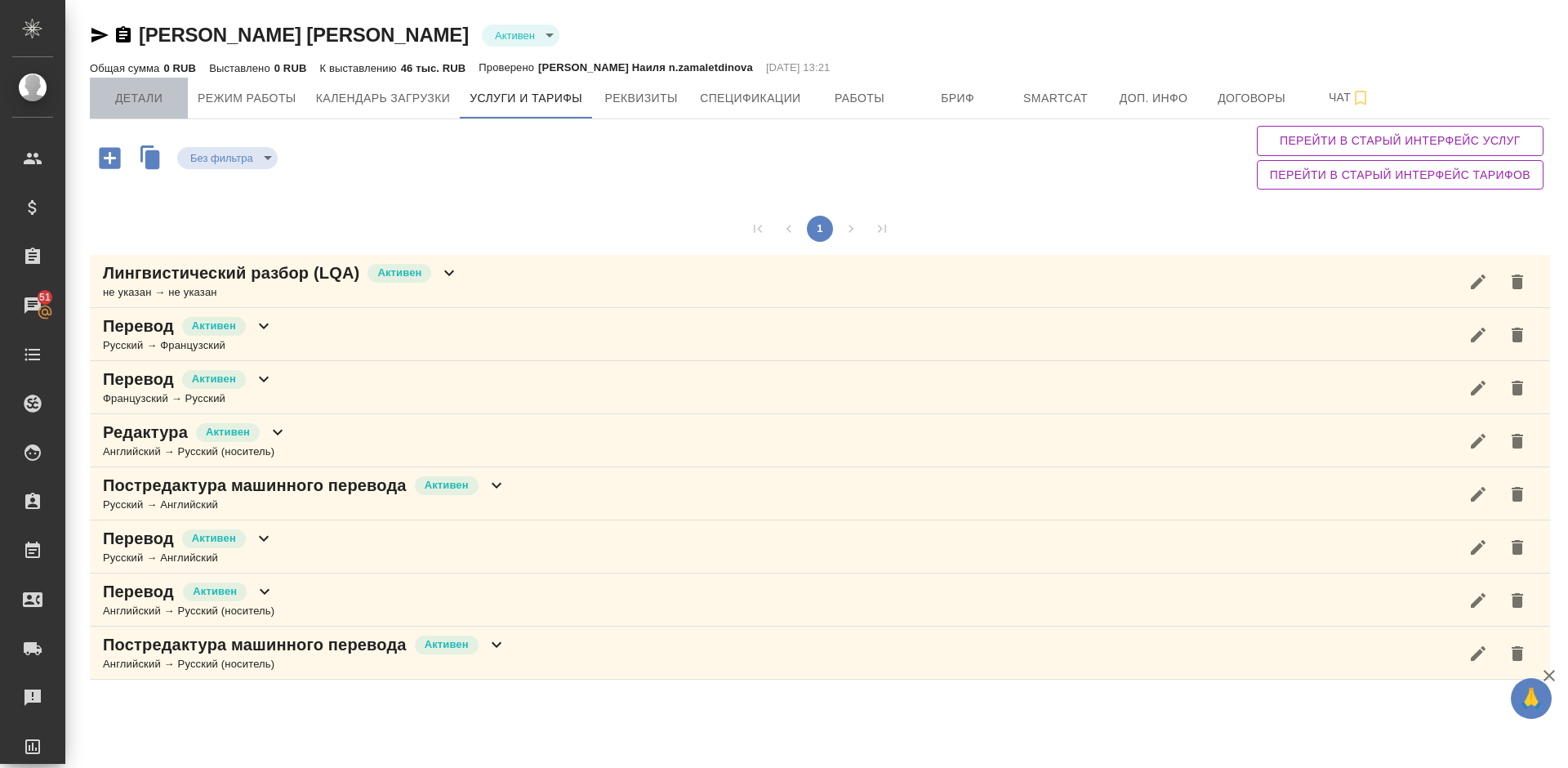
click at [166, 107] on span "Детали" at bounding box center [138, 98] width 78 height 20
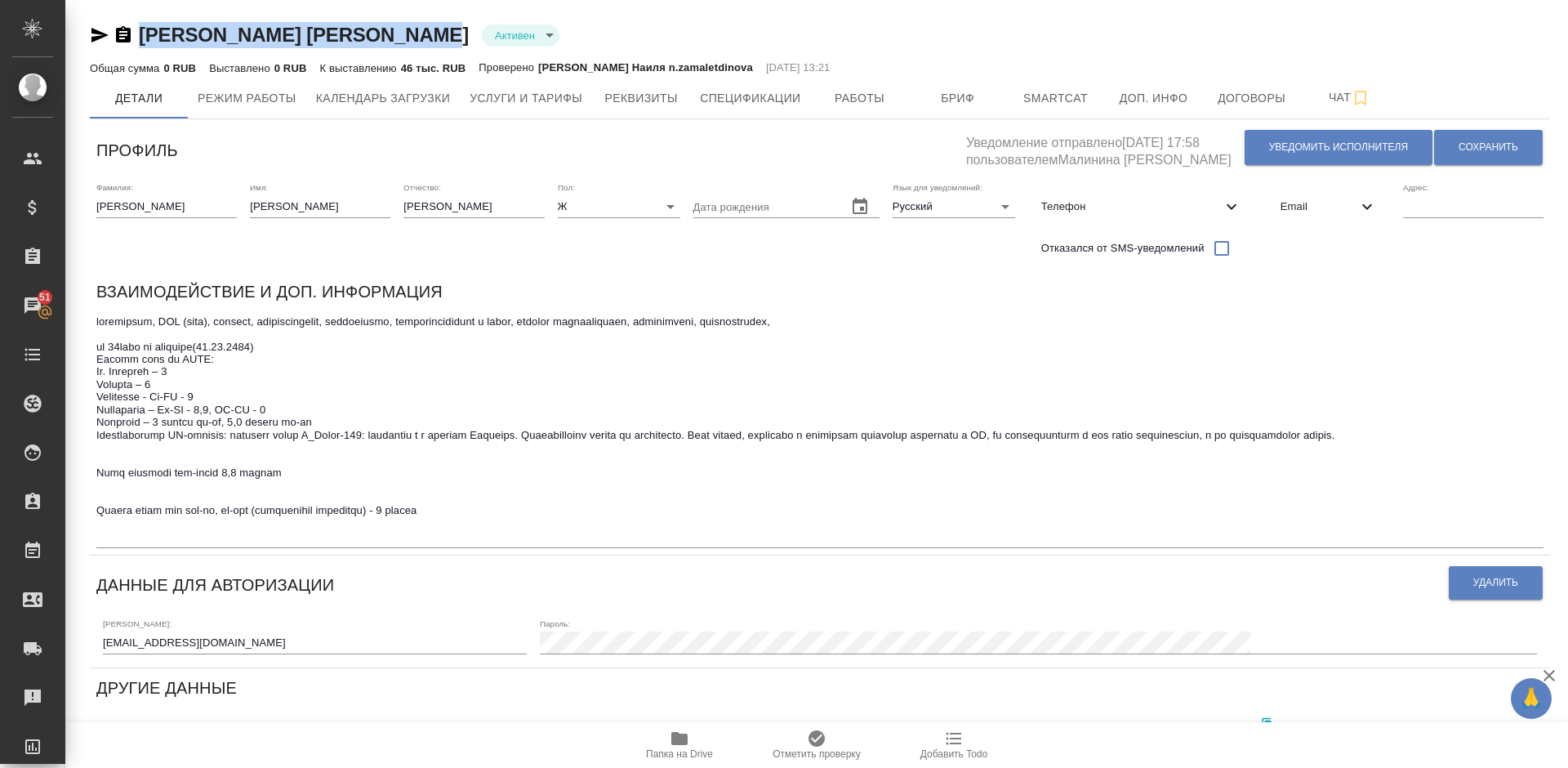
drag, startPoint x: 428, startPoint y: 38, endPoint x: 143, endPoint y: 28, distance: 285.2
click at [143, 28] on div "Скляренко Ольга Николаевна Активен active" at bounding box center [820, 35] width 1460 height 26
copy link "Скляренко Ольга Николаевна"
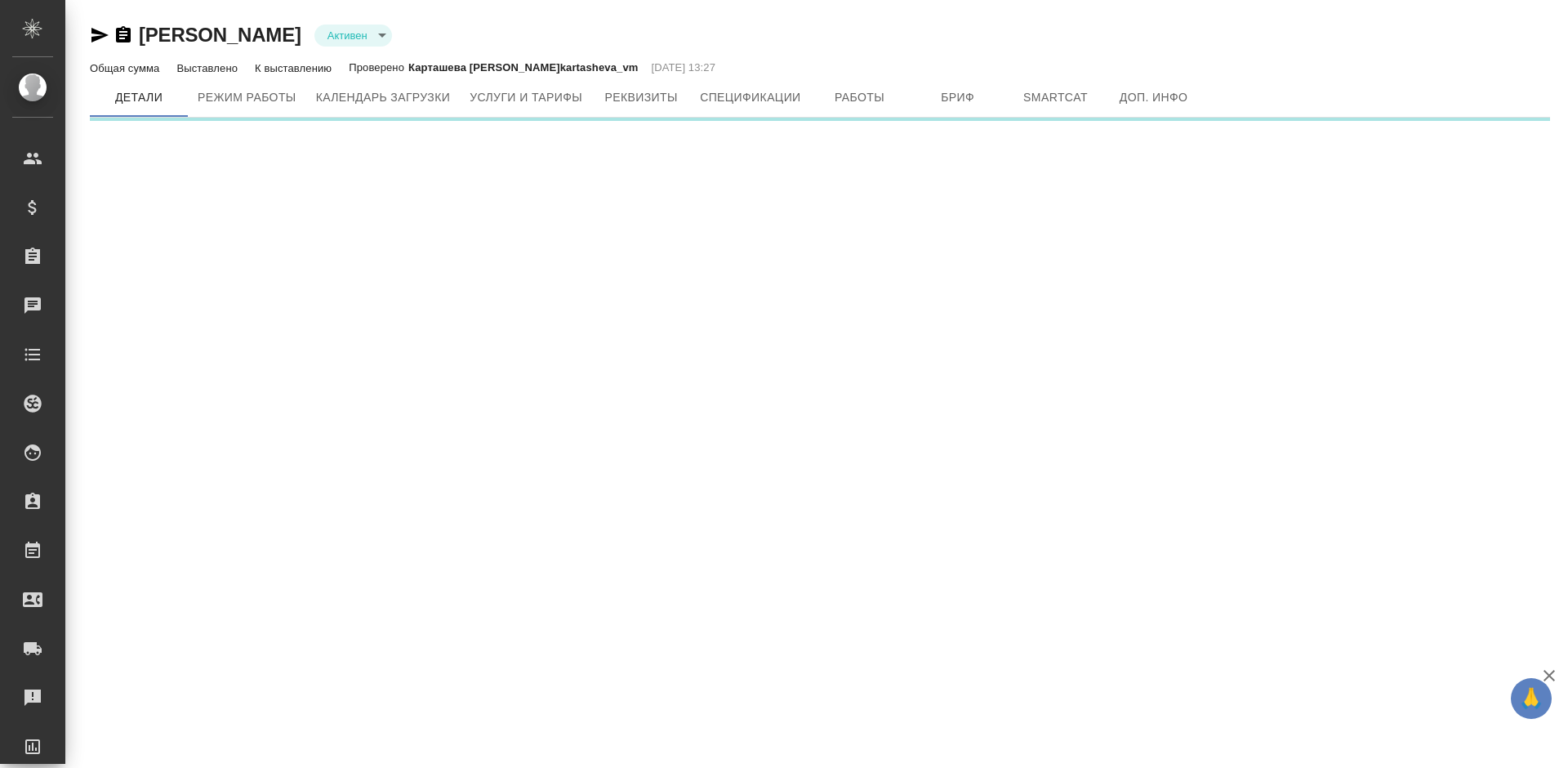
type input "active"
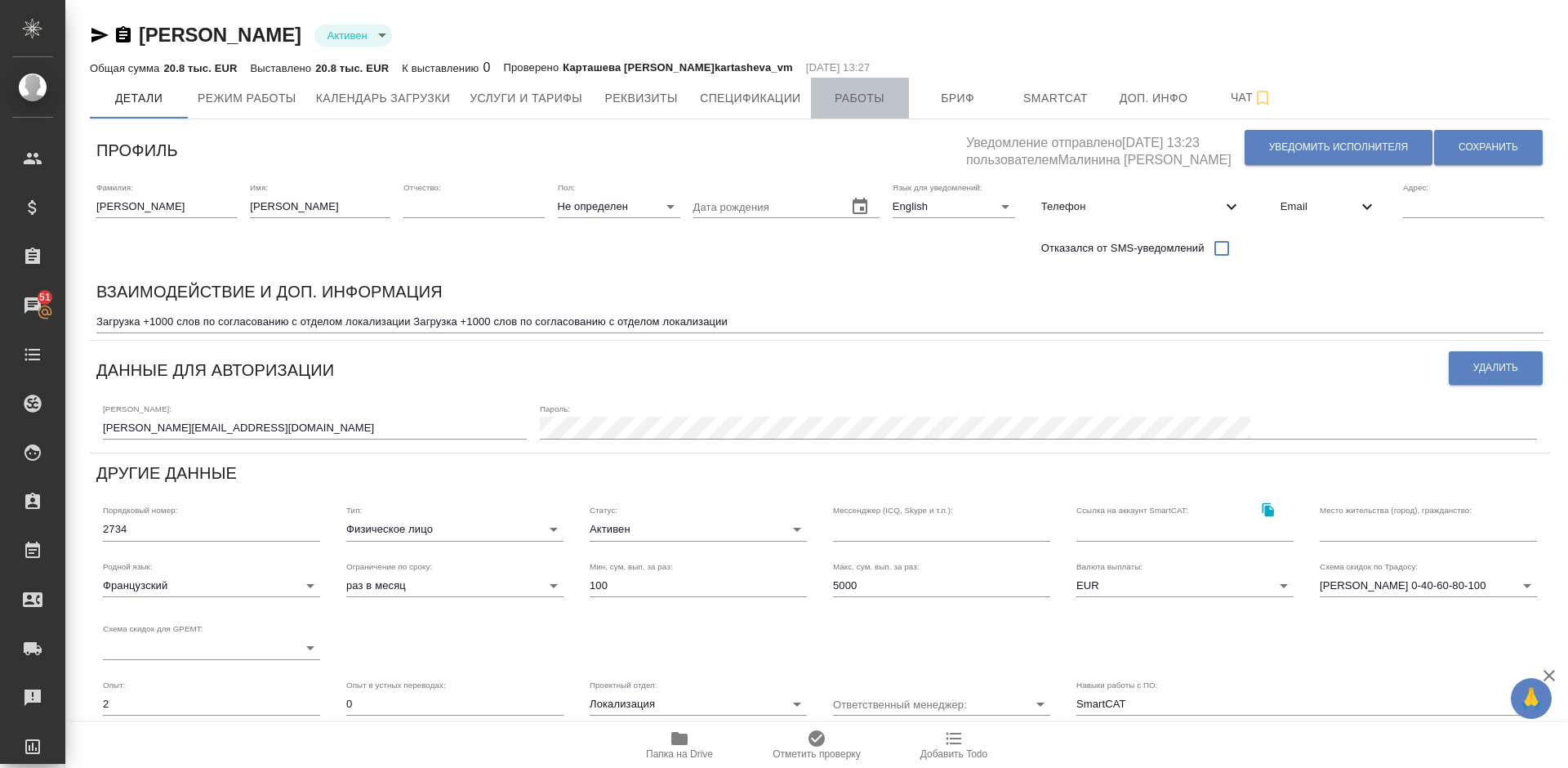
click at [865, 92] on span "Работы" at bounding box center [859, 98] width 78 height 20
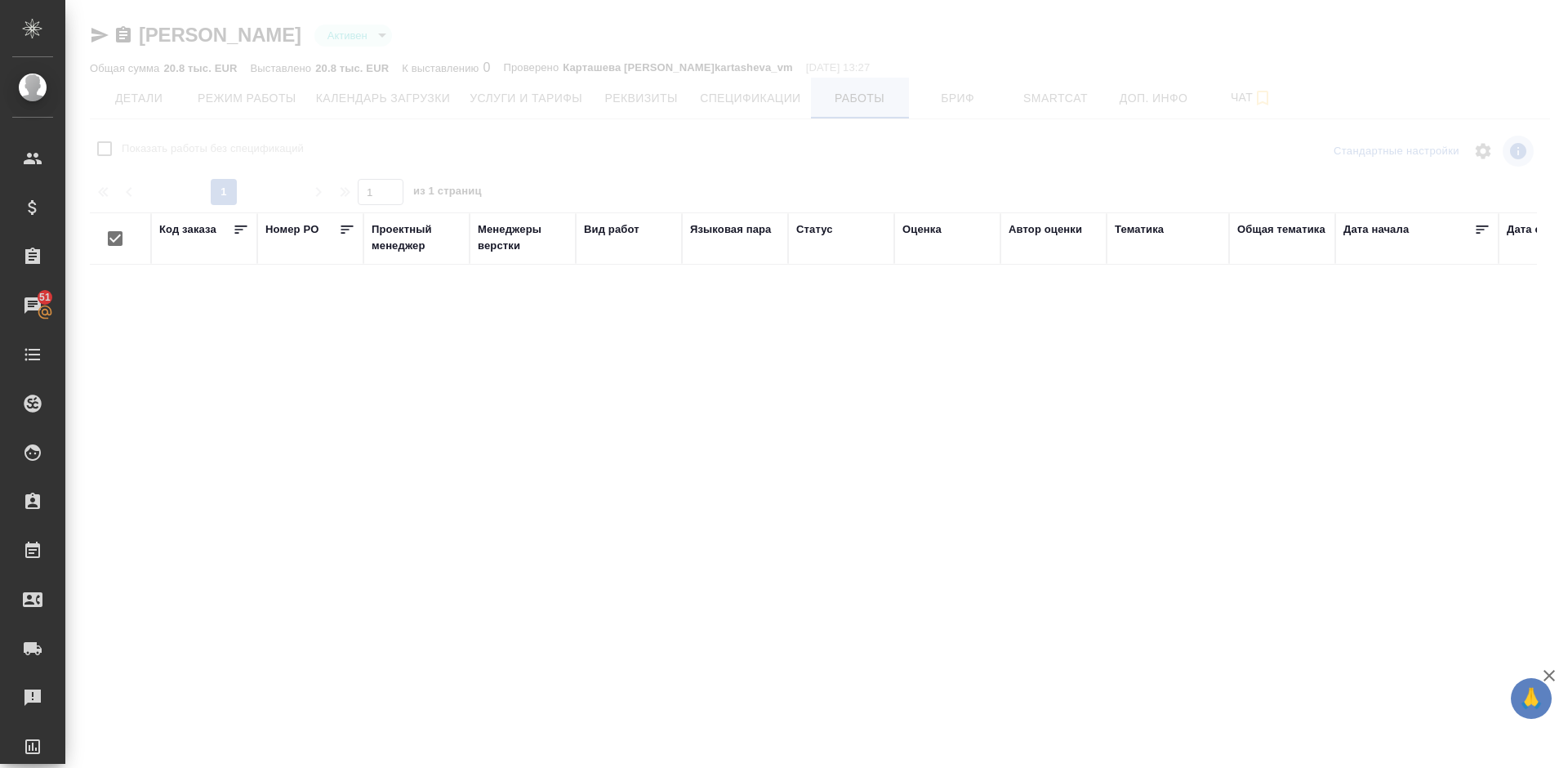
checkbox input "false"
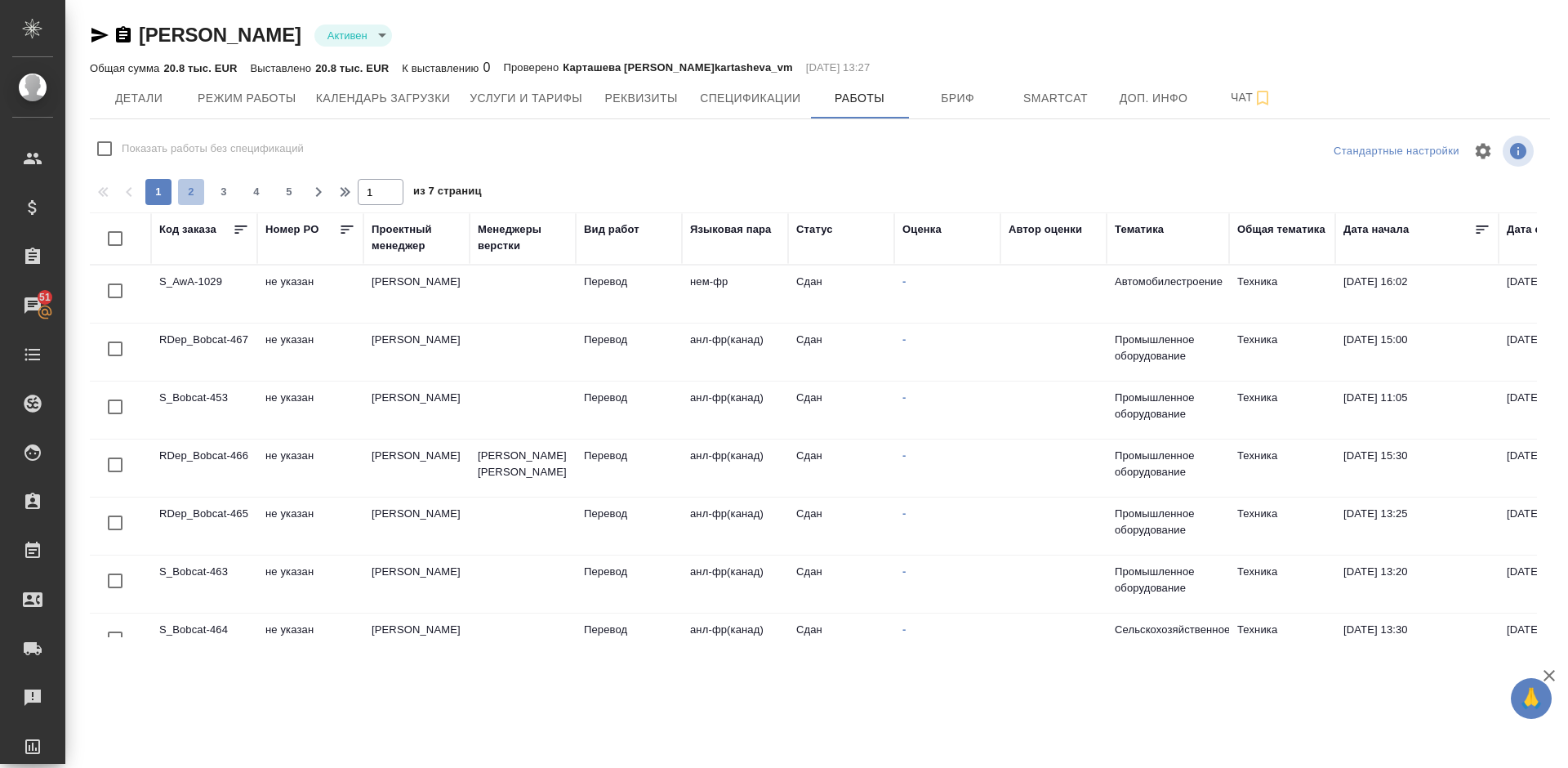
click at [199, 189] on span "2" at bounding box center [191, 192] width 26 height 17
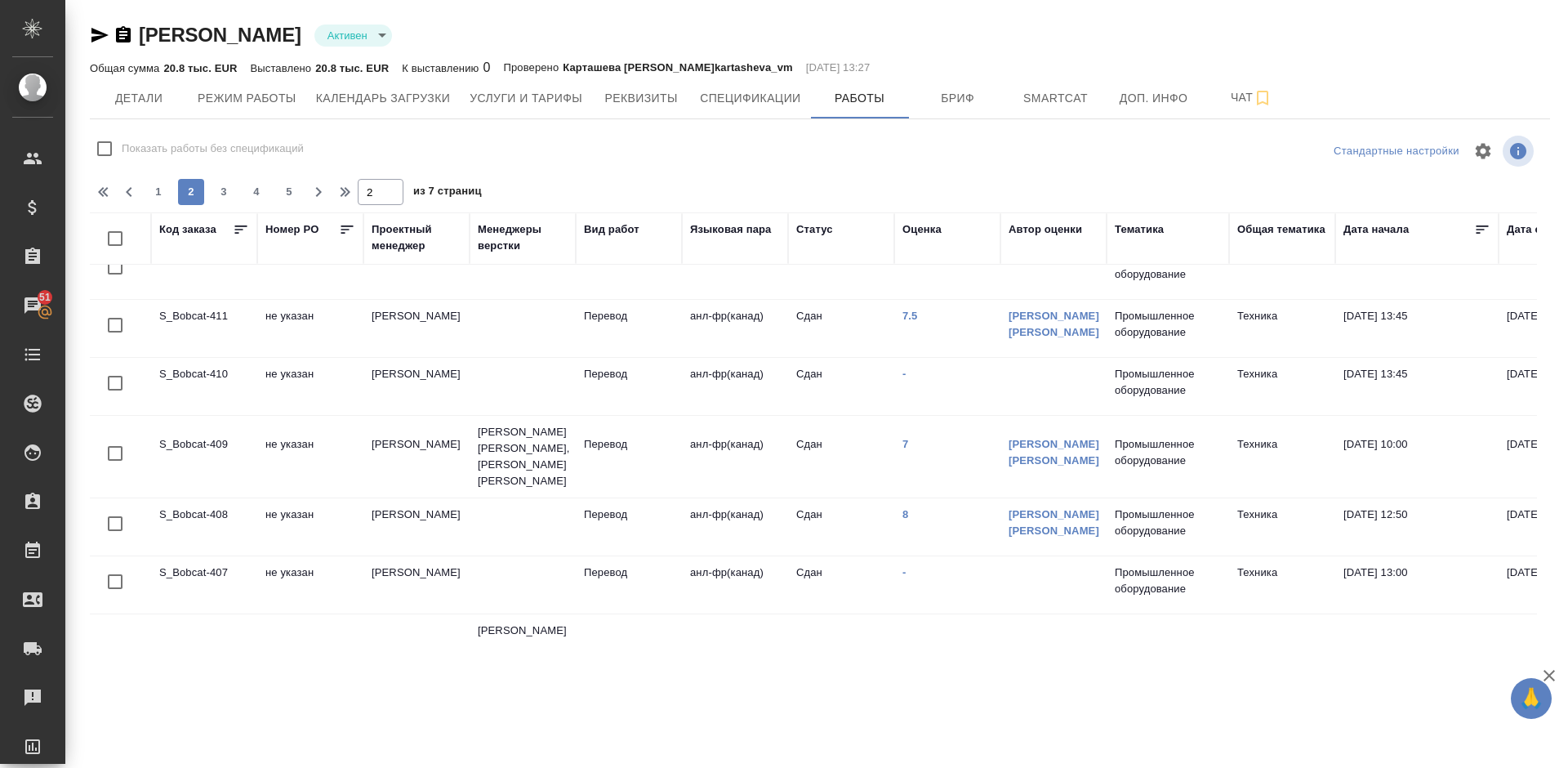
scroll to position [1081, 0]
click at [222, 188] on span "3" at bounding box center [224, 192] width 26 height 17
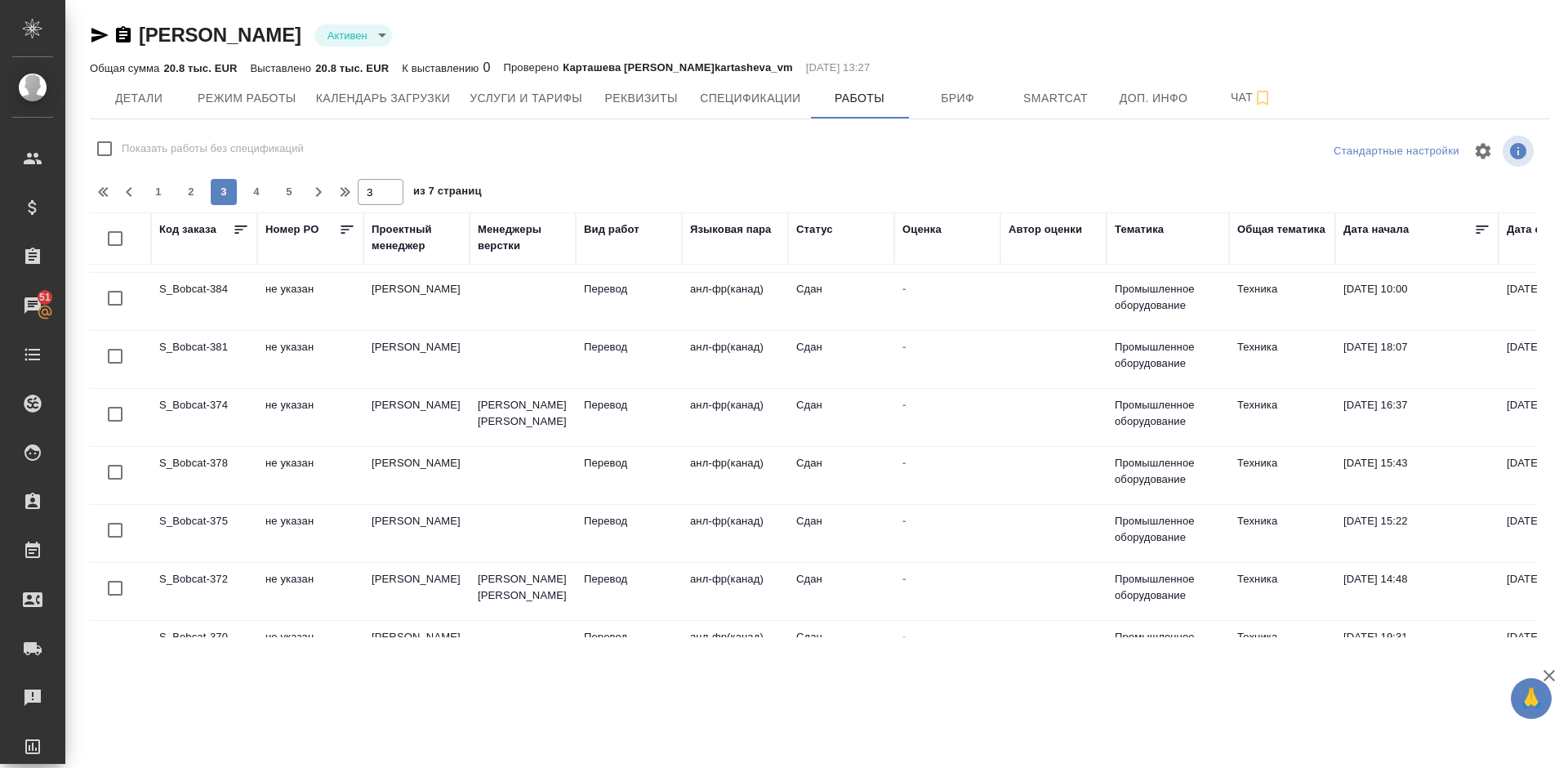
scroll to position [1098, 0]
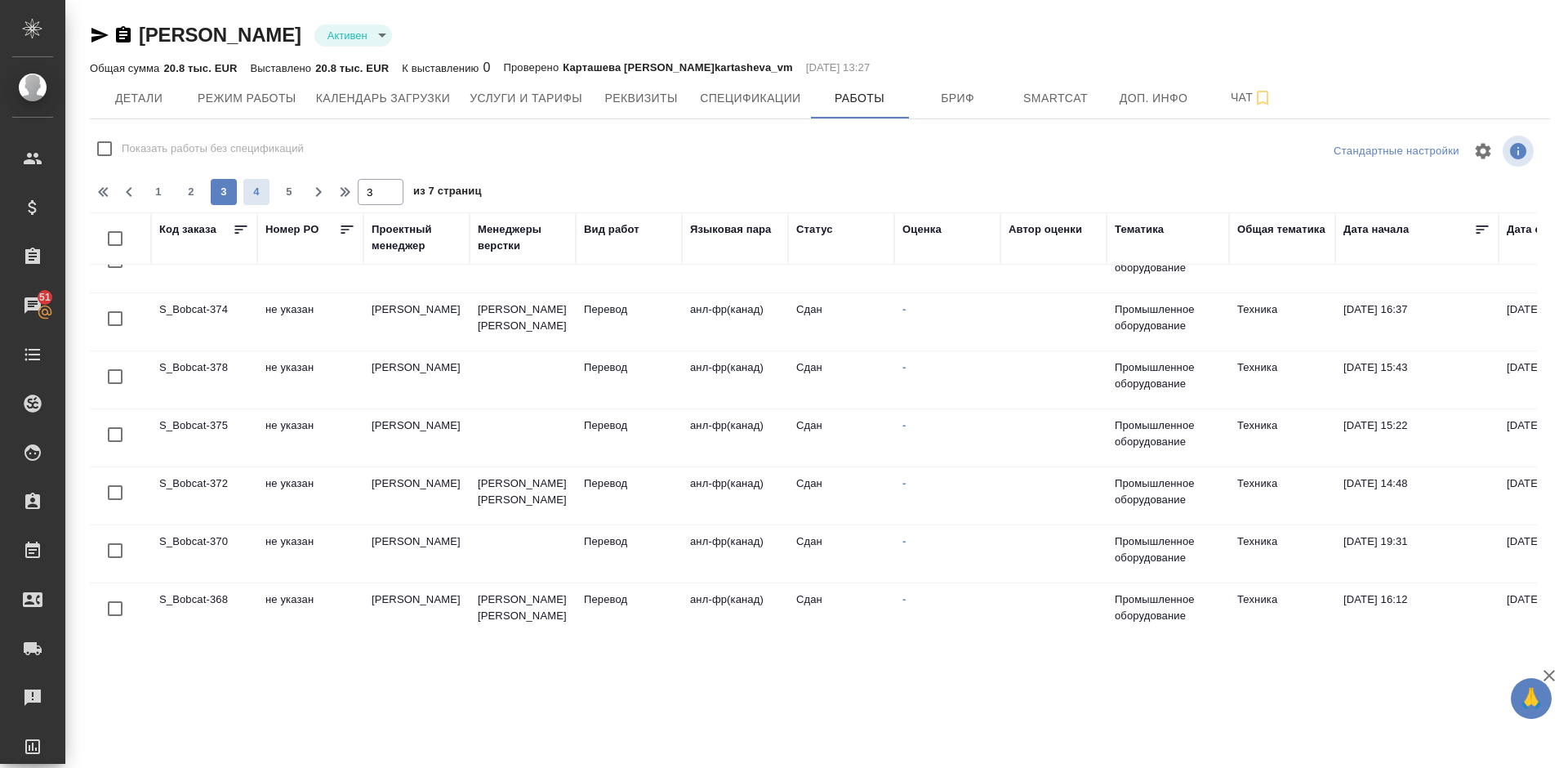
click at [268, 191] on span "4" at bounding box center [256, 192] width 26 height 17
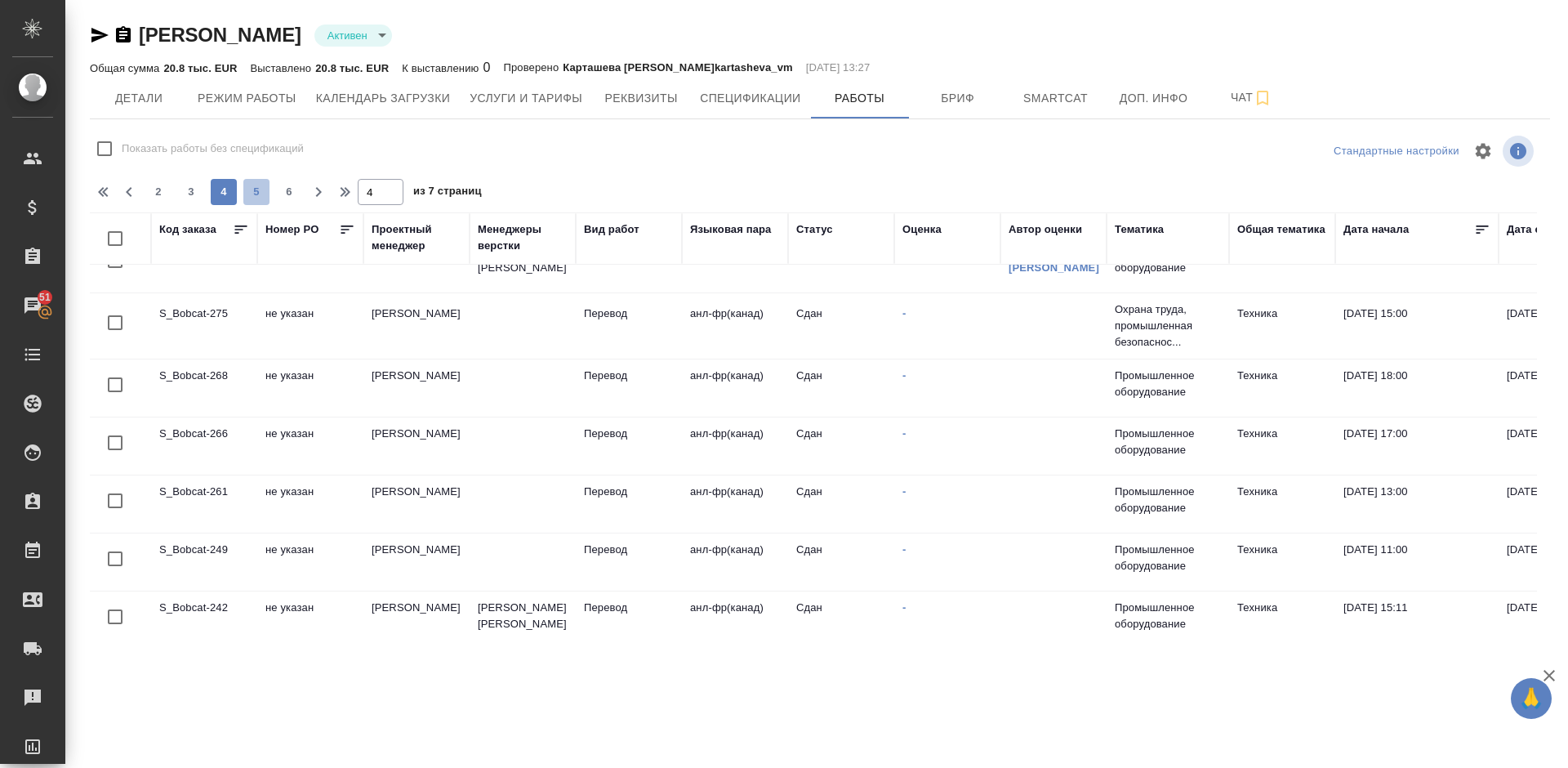
click at [268, 190] on span "5" at bounding box center [256, 192] width 26 height 17
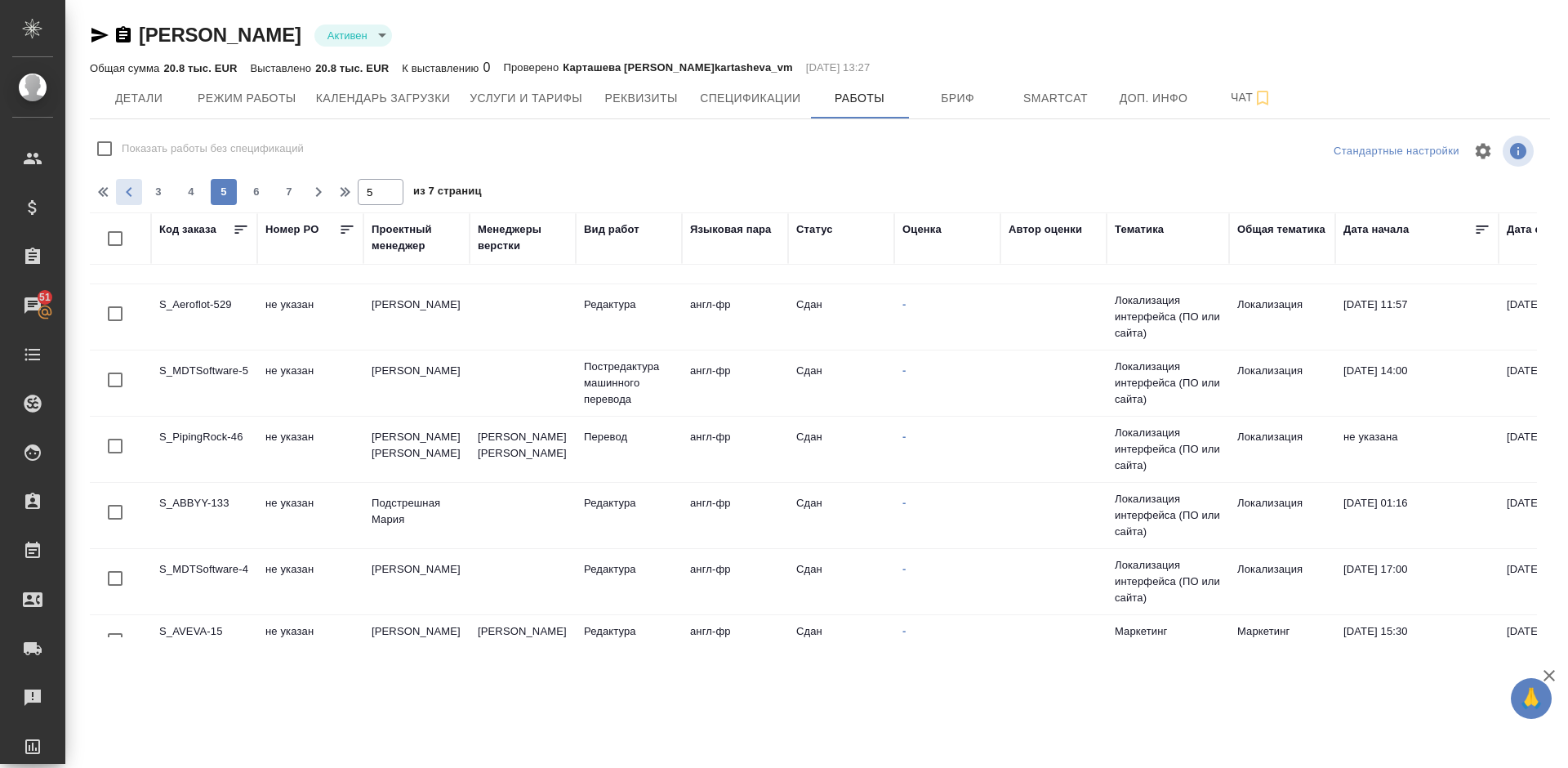
click at [136, 187] on icon "button" at bounding box center [129, 192] width 19 height 19
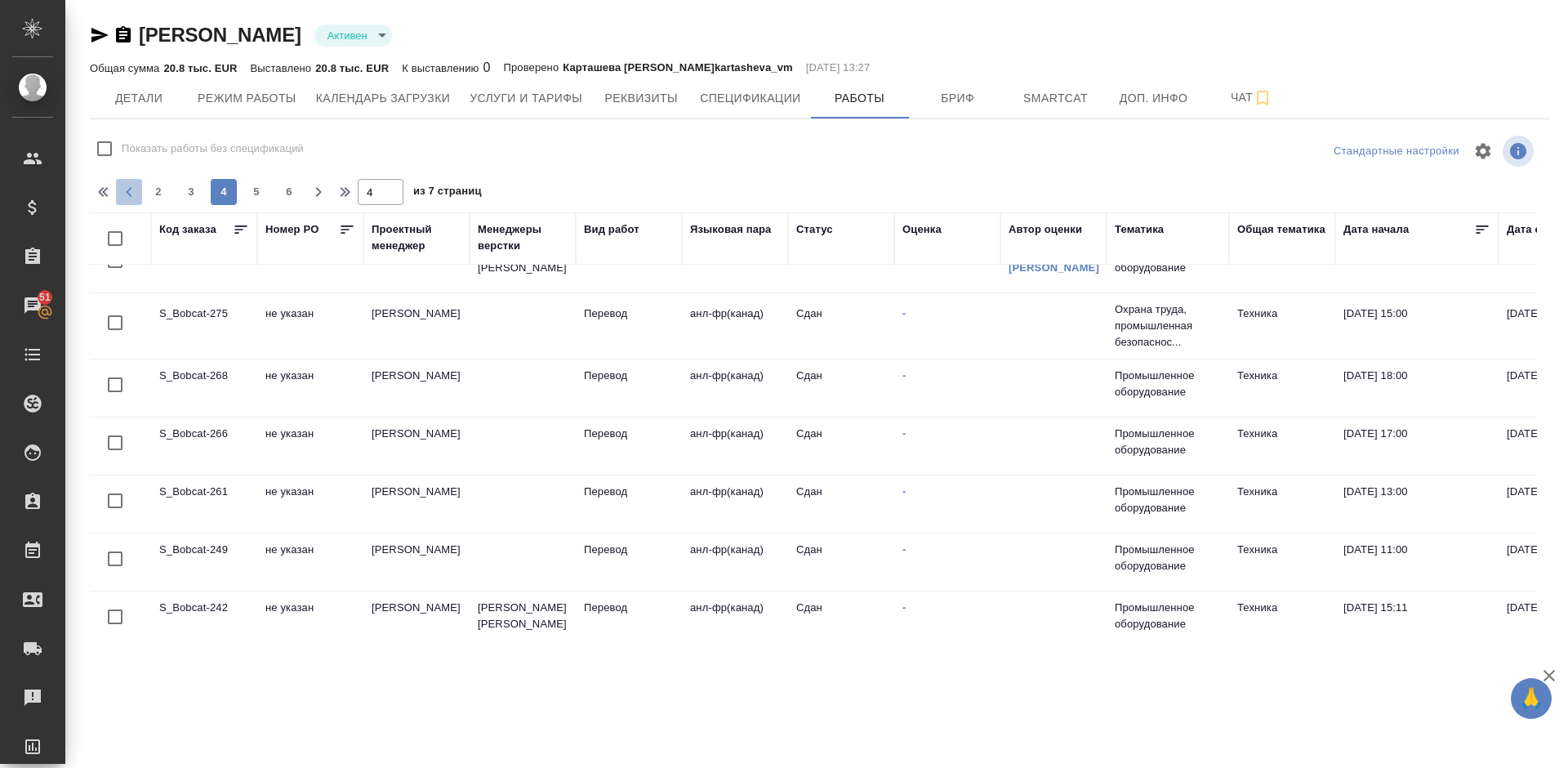
click at [129, 192] on icon "button" at bounding box center [129, 192] width 19 height 19
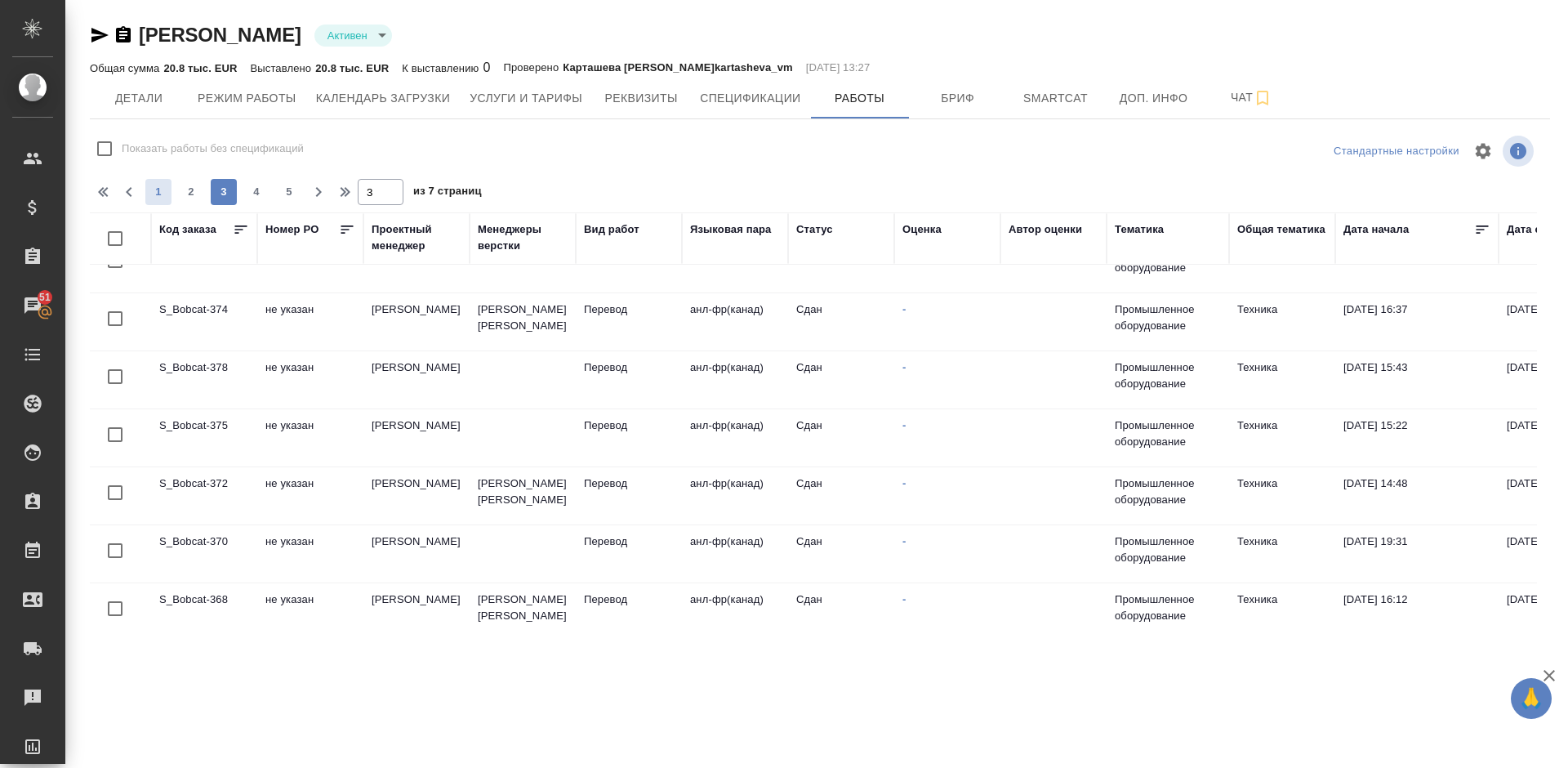
click at [169, 196] on span "1" at bounding box center [158, 192] width 26 height 17
type input "1"
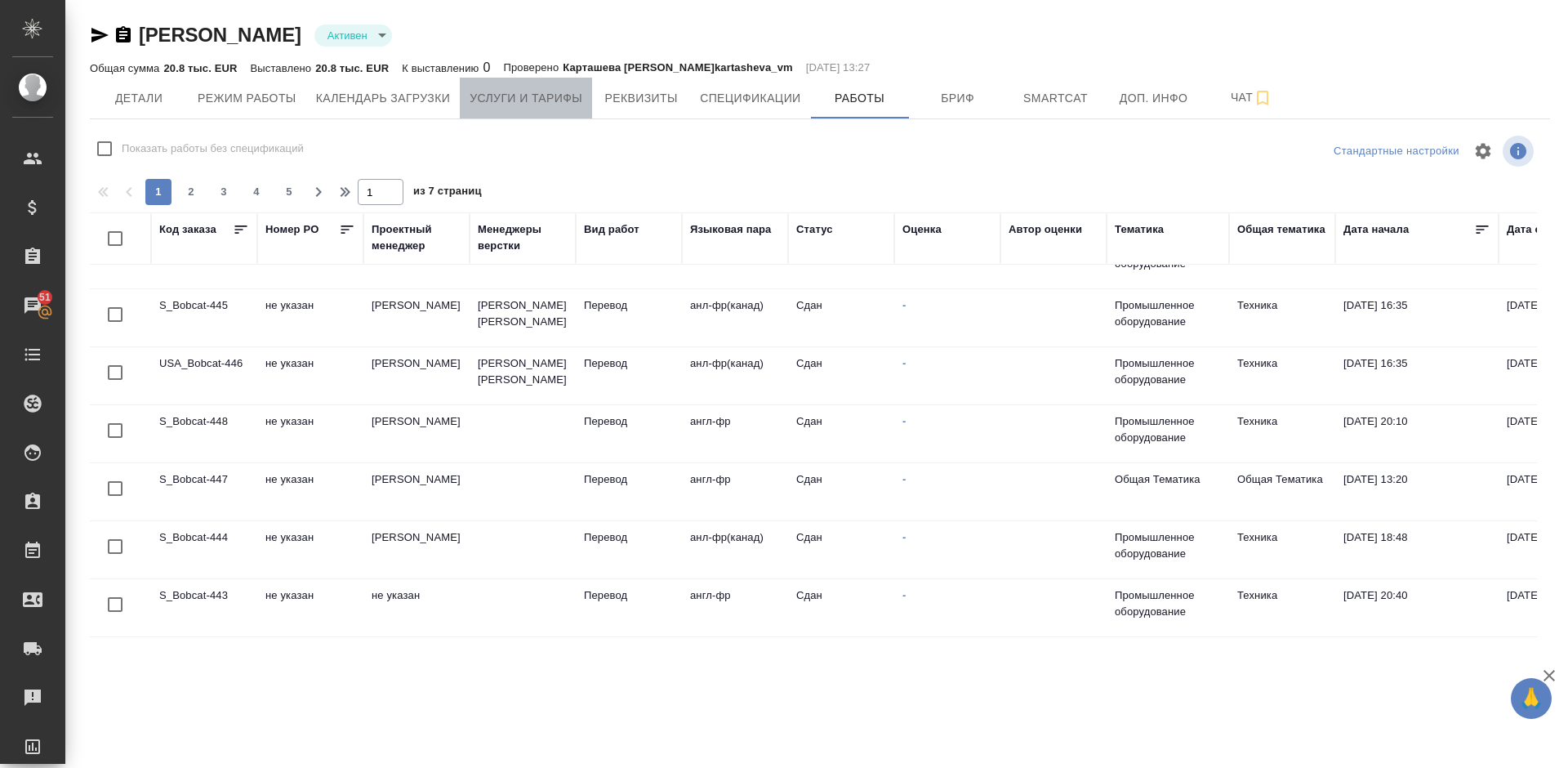
click at [546, 99] on span "Услуги и тарифы" at bounding box center [526, 98] width 113 height 20
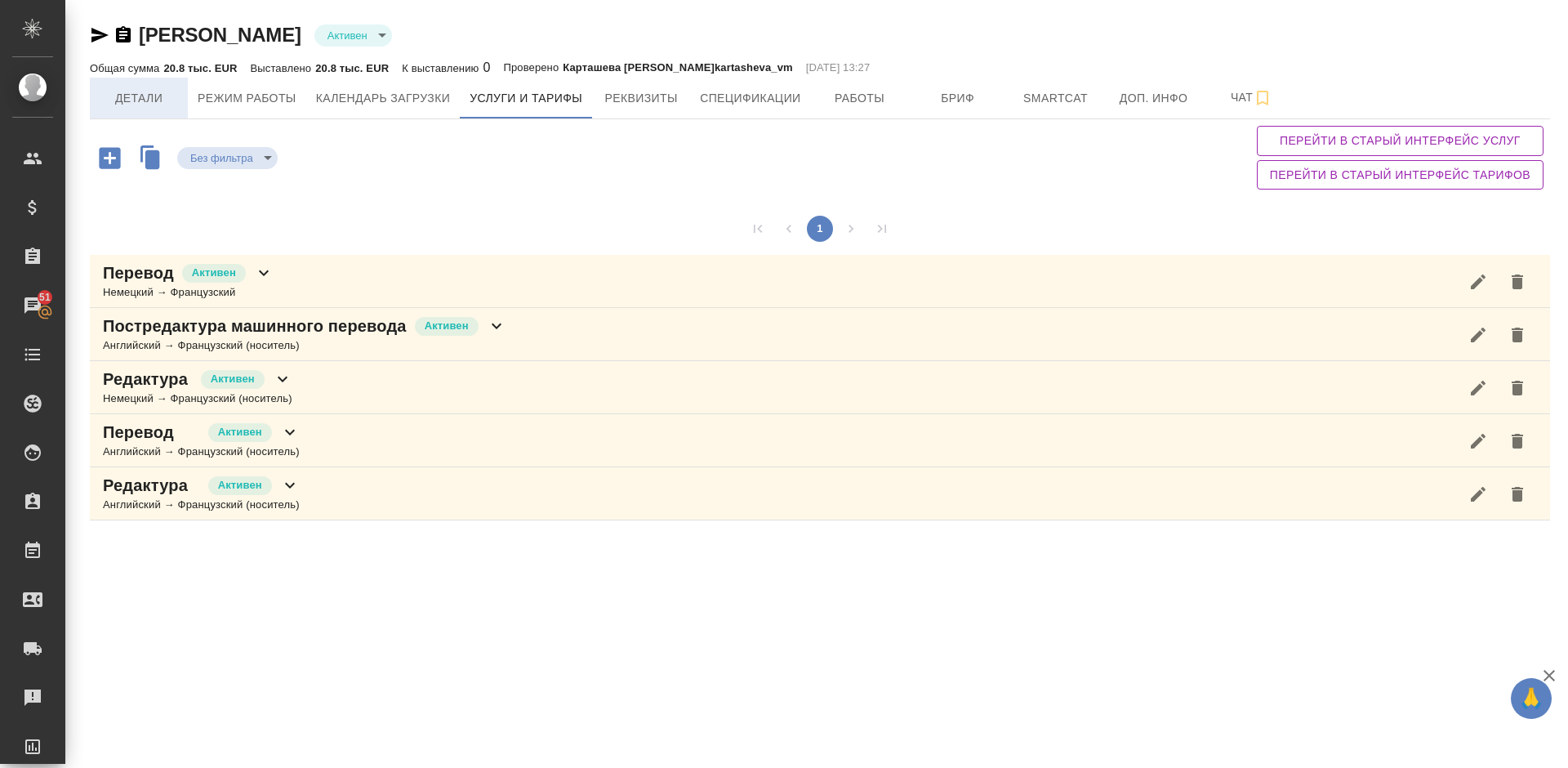
click at [160, 99] on span "Детали" at bounding box center [138, 98] width 78 height 20
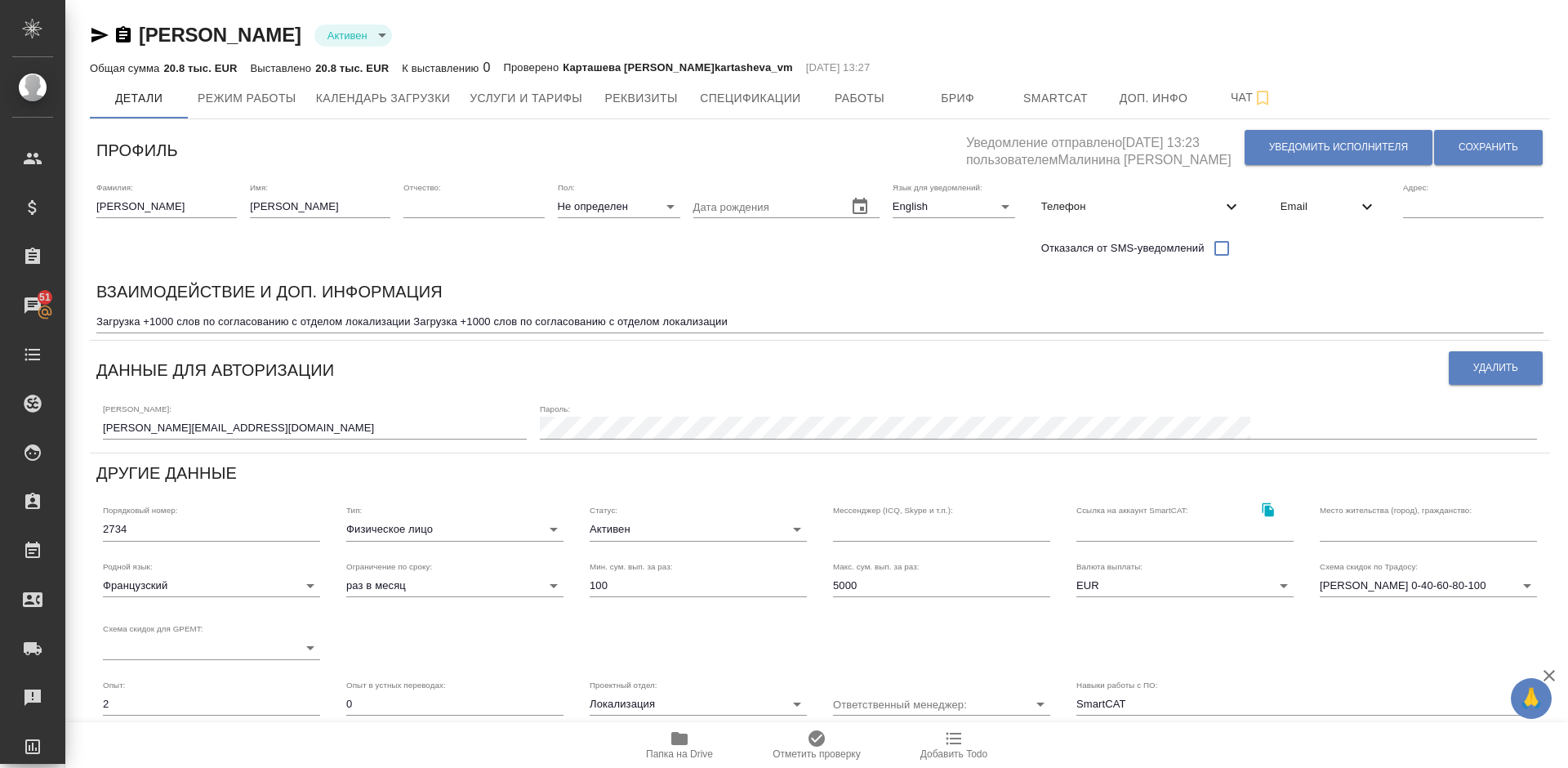
drag, startPoint x: 312, startPoint y: 40, endPoint x: 144, endPoint y: 34, distance: 168.1
click at [144, 34] on div "Vervaecke Romain Активен active" at bounding box center [820, 35] width 1460 height 26
copy link "Vervaecke Romain"
click at [840, 99] on span "Работы" at bounding box center [859, 98] width 78 height 20
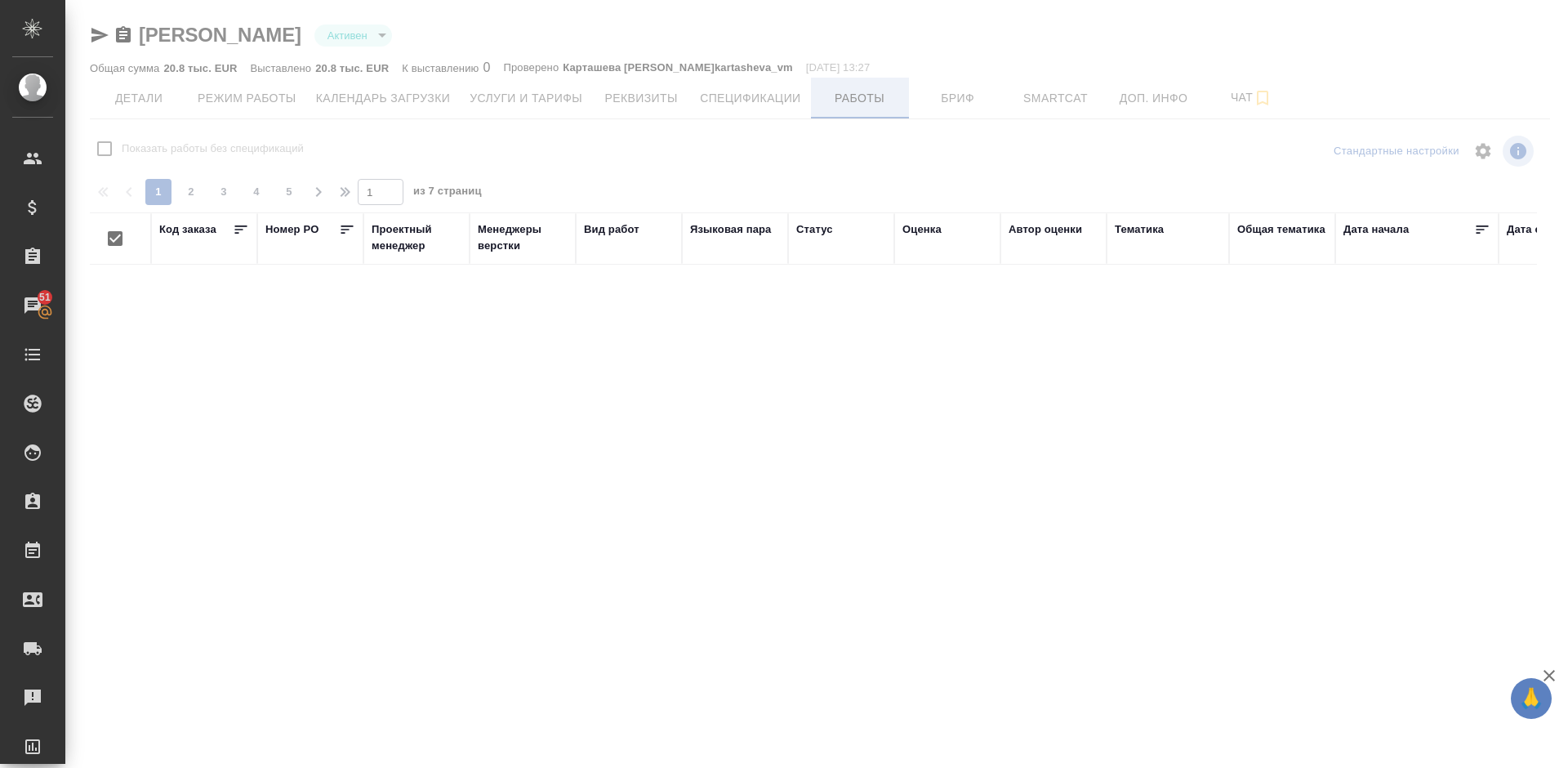
checkbox input "false"
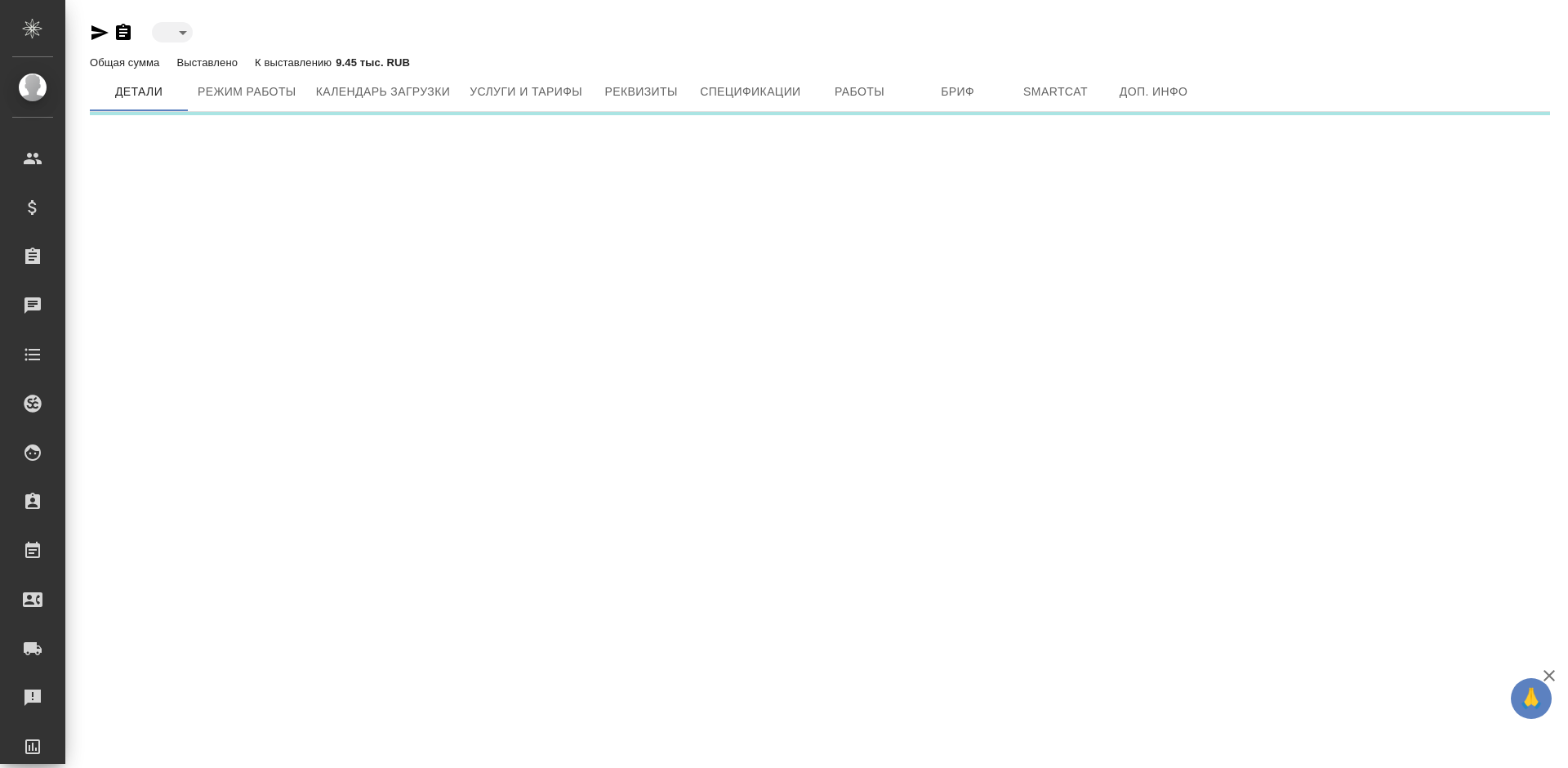
type input "active"
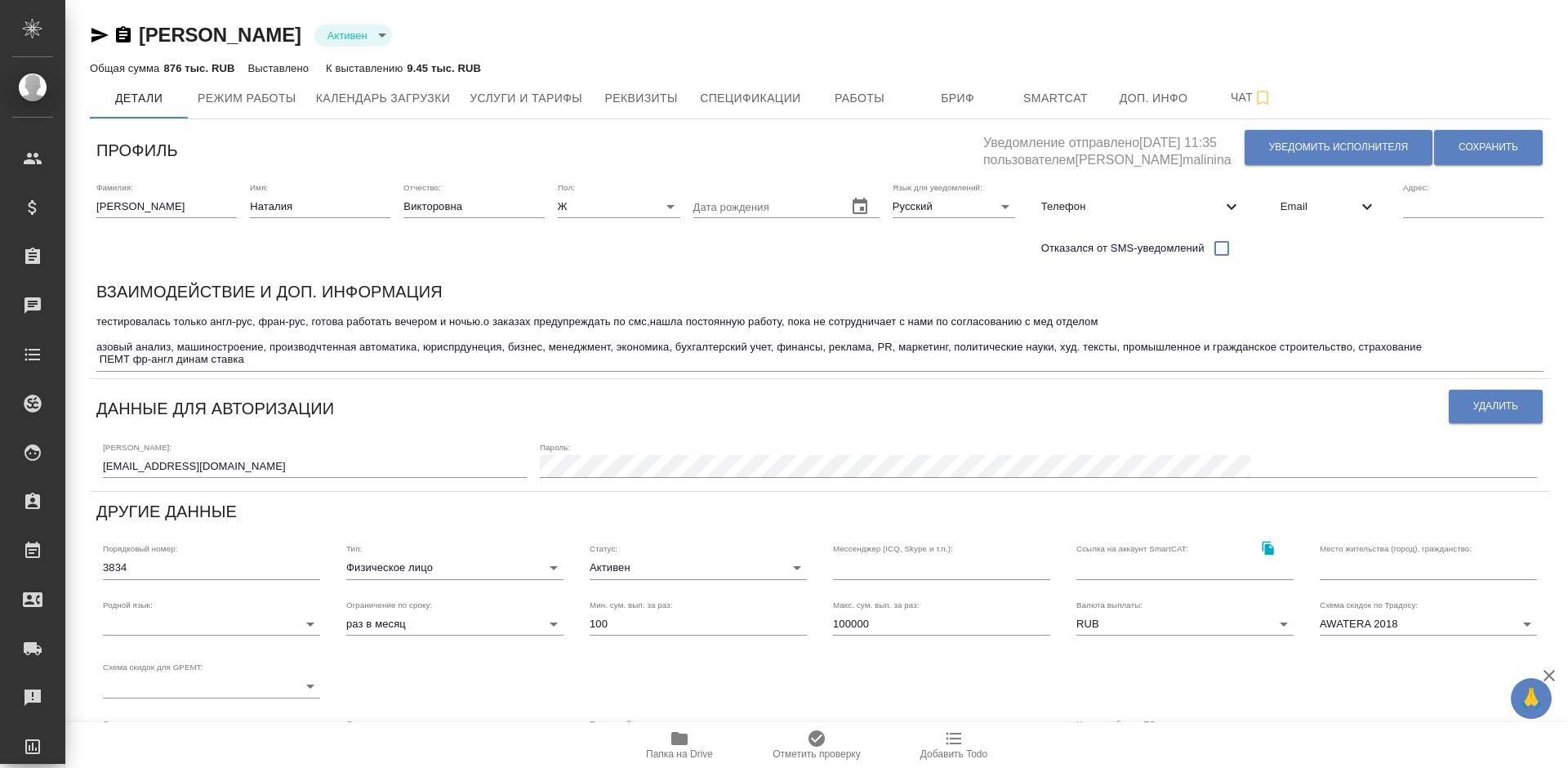
type input "TradosSDLX. SmartCAT"
click at [891, 86] on button "Работы" at bounding box center [859, 98] width 98 height 41
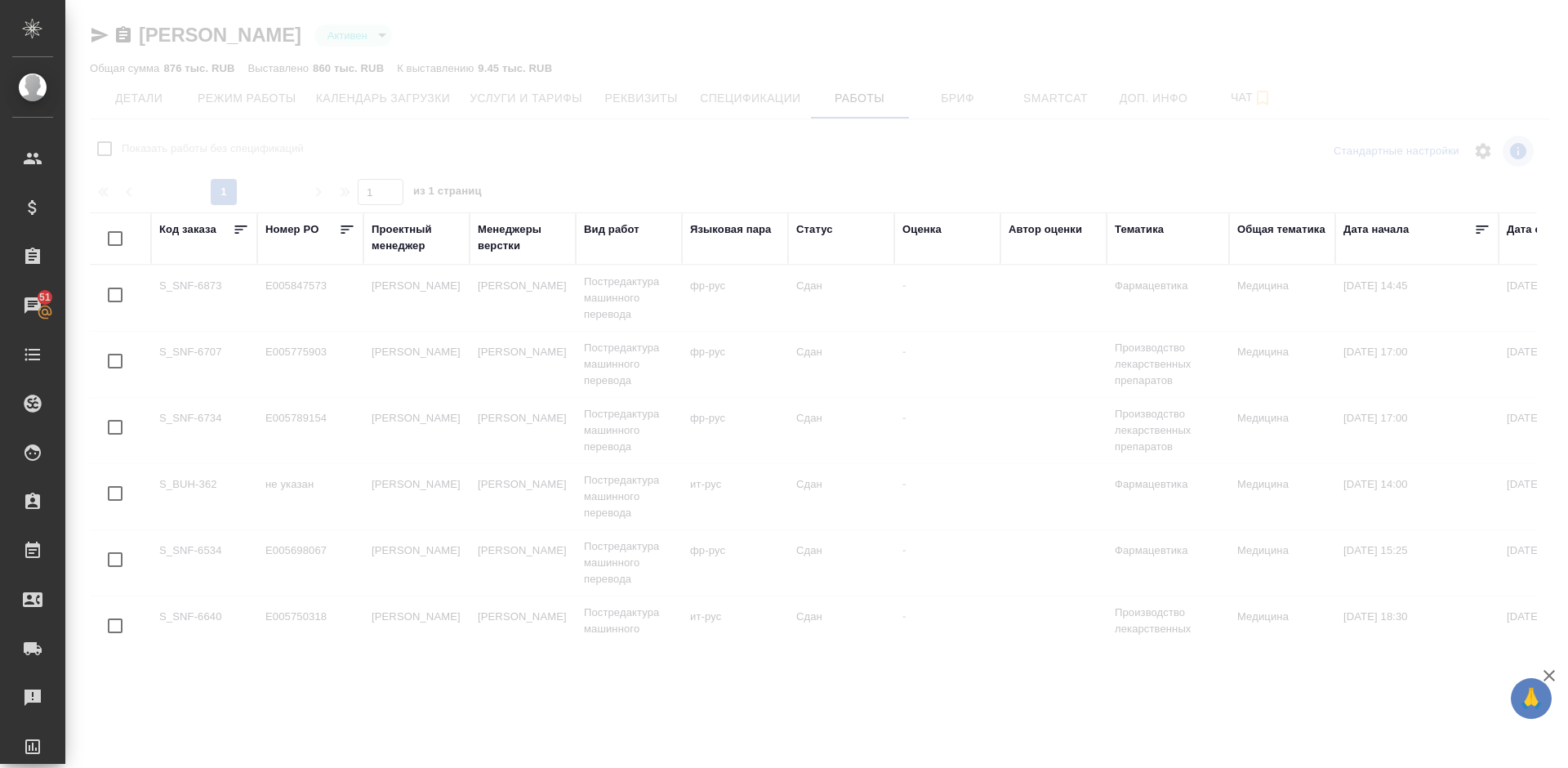
checkbox input "false"
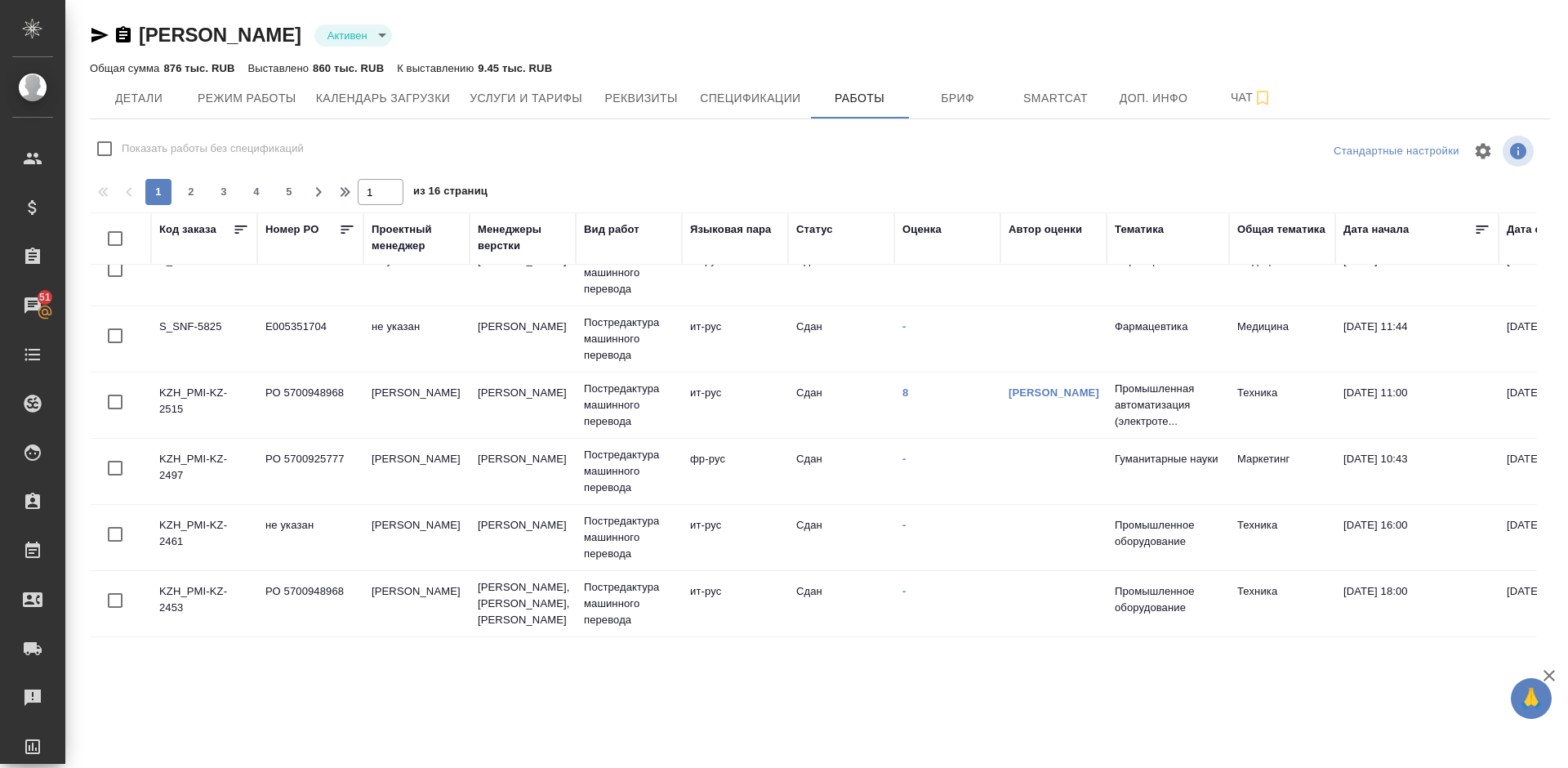
scroll to position [1335, 0]
click at [554, 102] on span "Услуги и тарифы" at bounding box center [526, 98] width 113 height 20
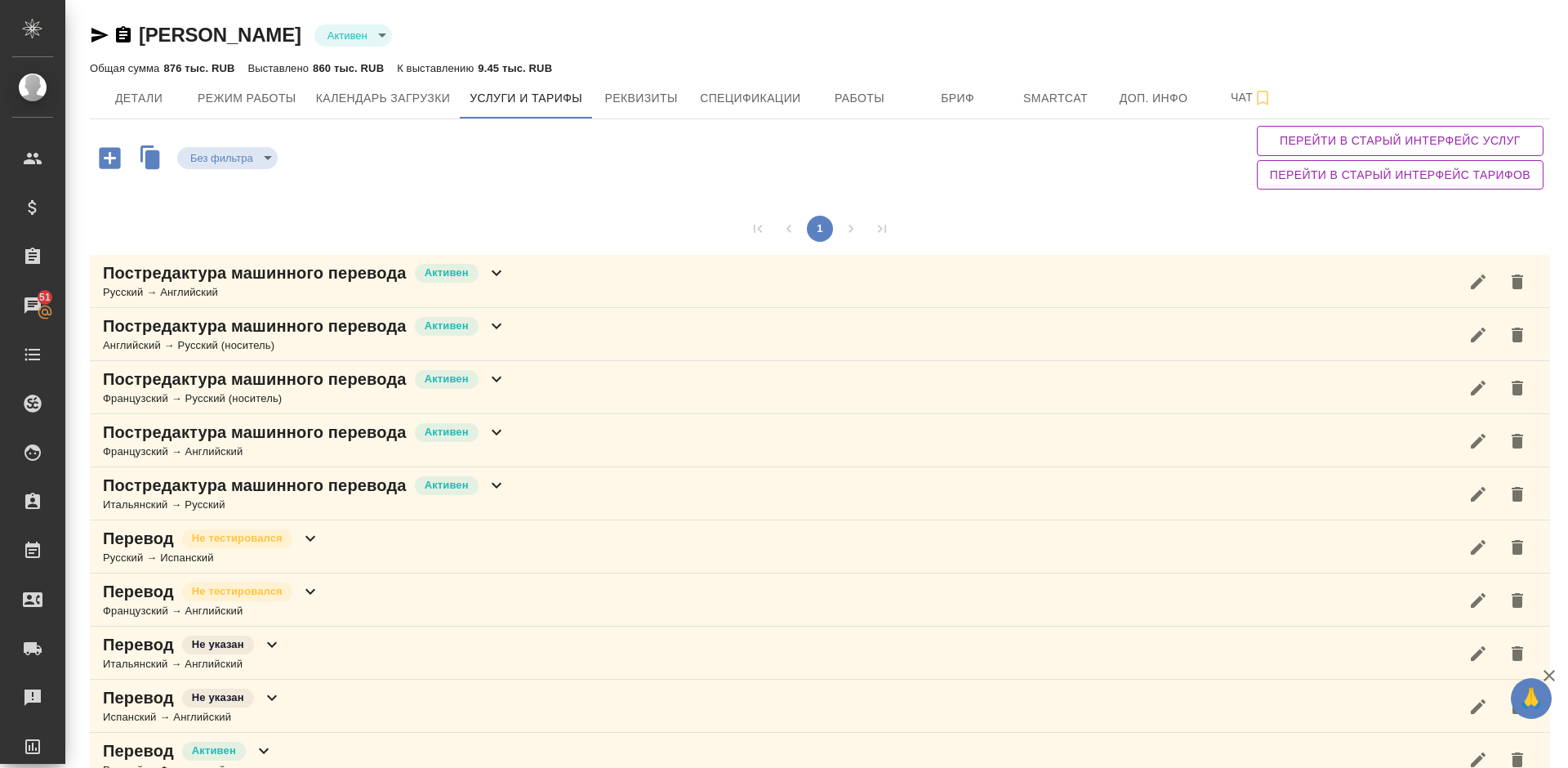
click at [621, 178] on div "Без фильтра no filters Перейти в старый интерфейс услуг Перейти в старый интерф…" at bounding box center [820, 157] width 1460 height 77
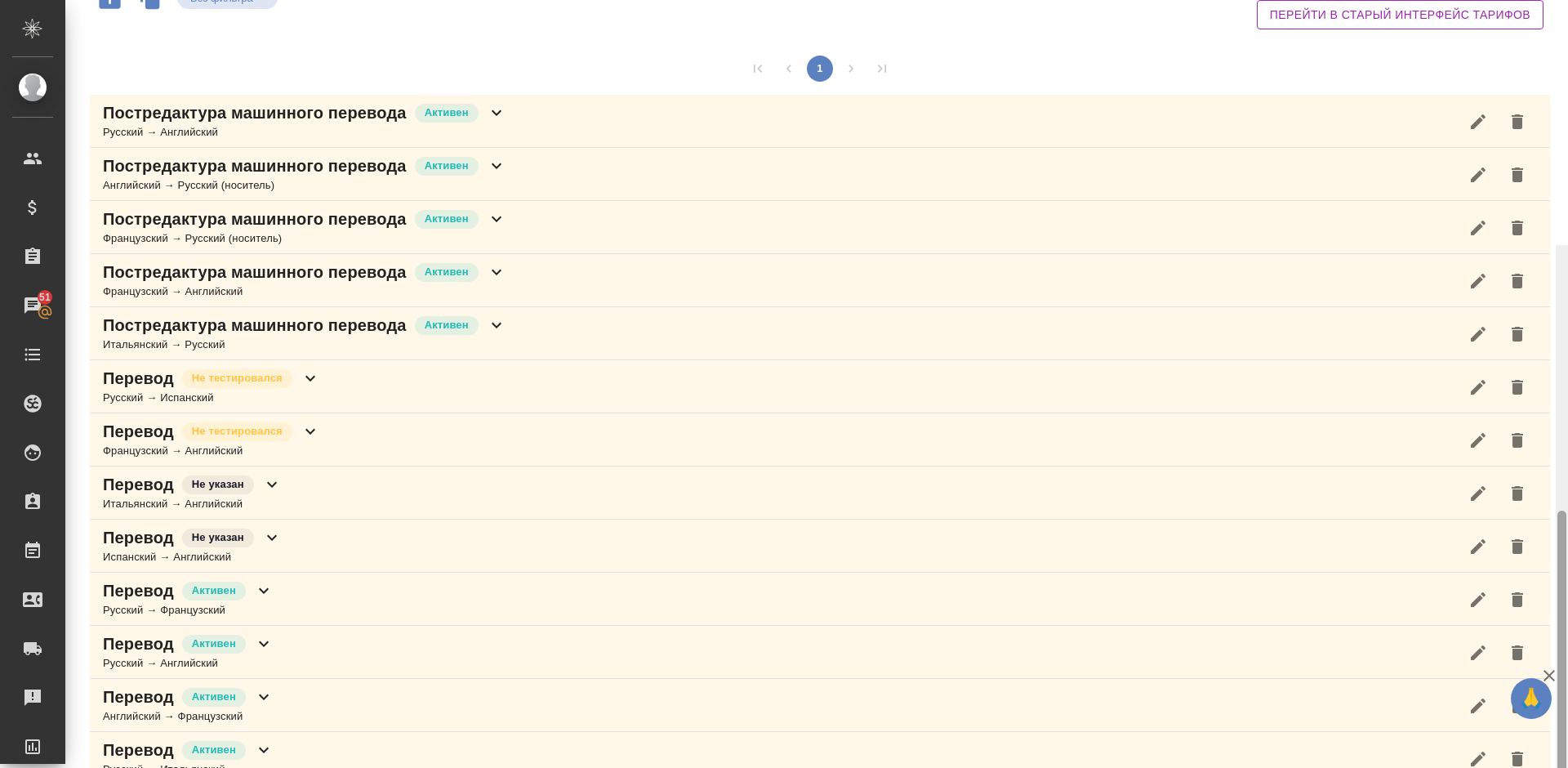
scroll to position [405, 0]
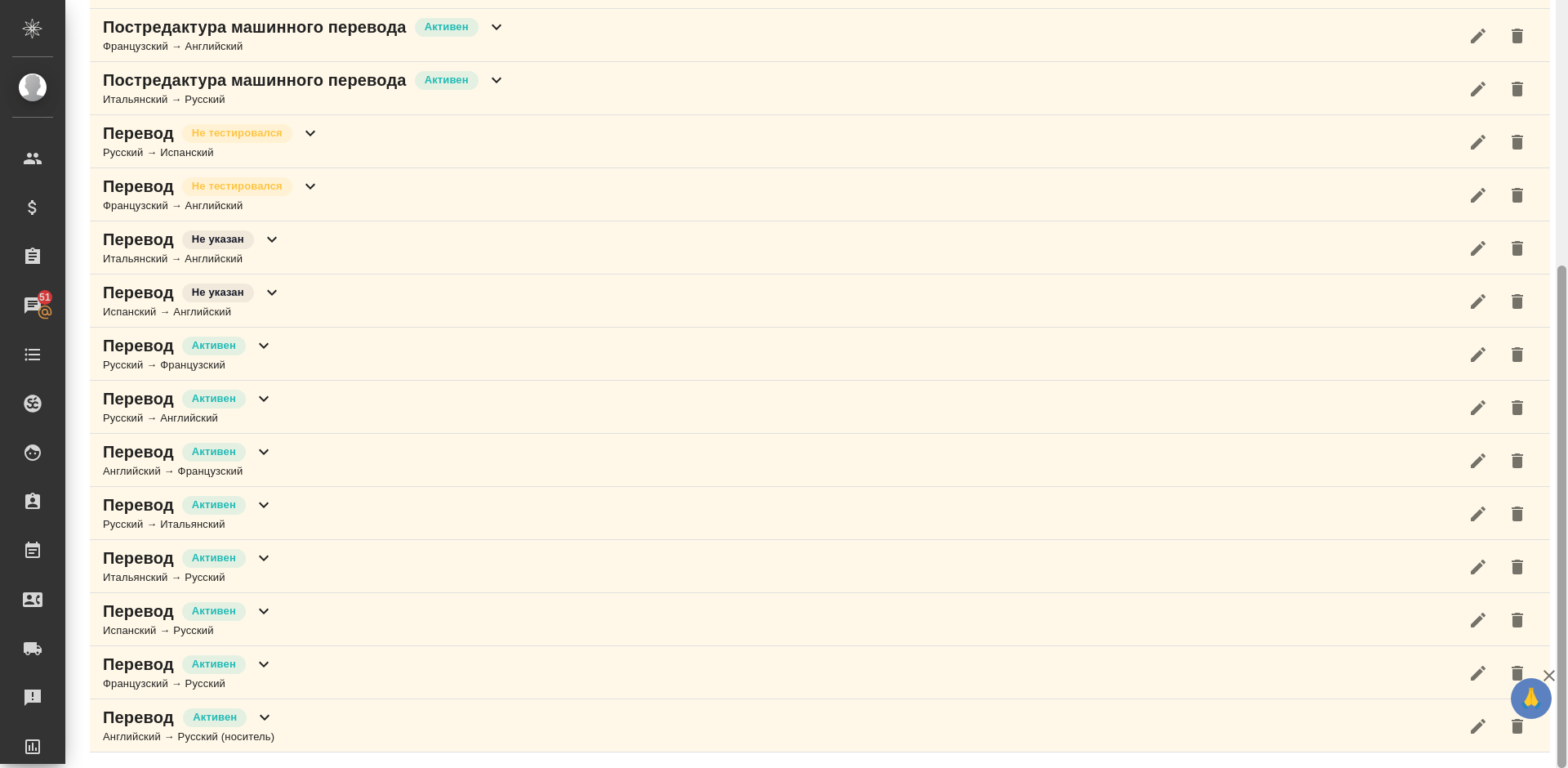
drag, startPoint x: 1566, startPoint y: 213, endPoint x: 1560, endPoint y: 33, distance: 180.1
click at [1560, 33] on div at bounding box center [1562, 384] width 12 height 768
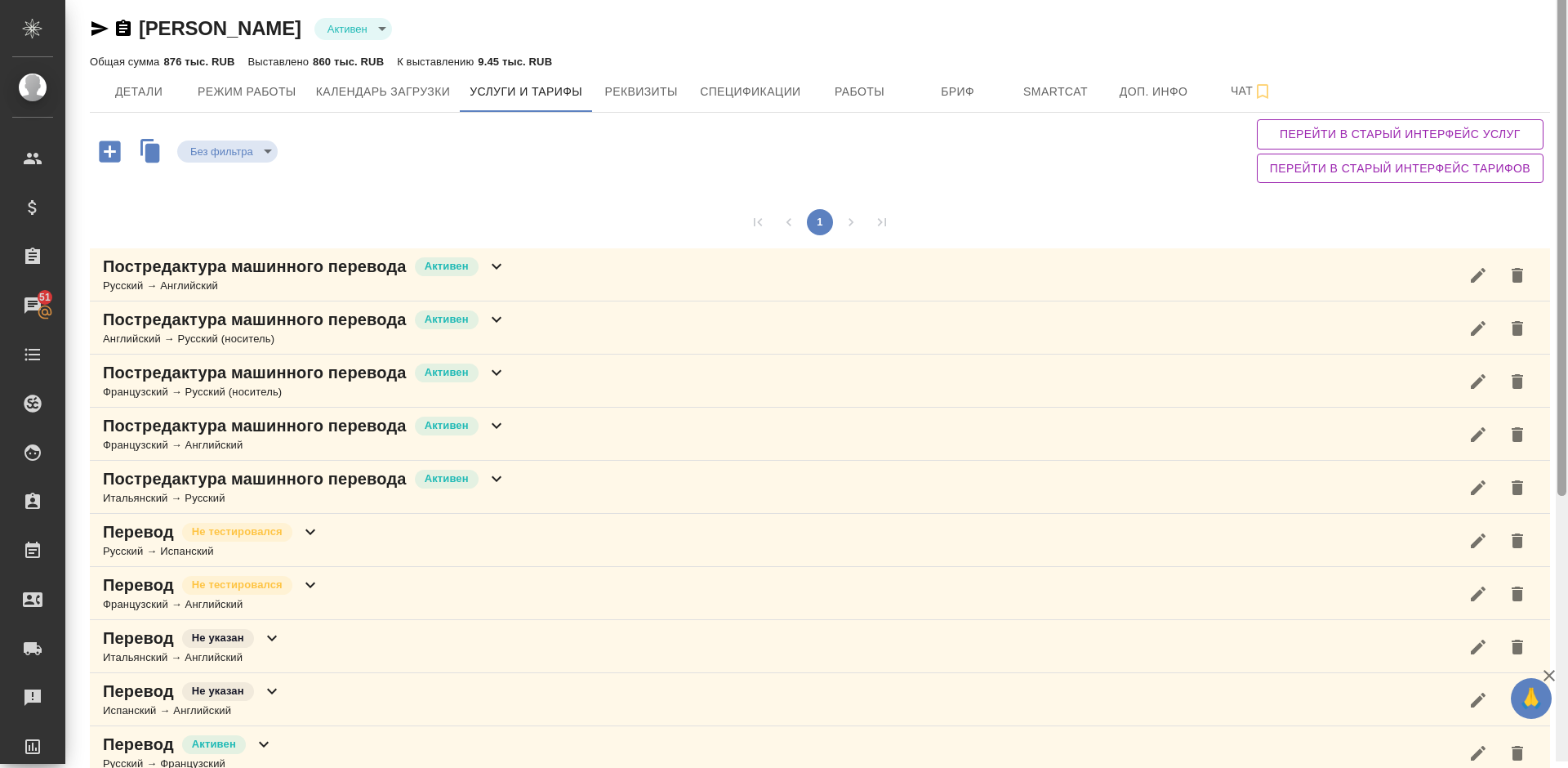
scroll to position [0, 0]
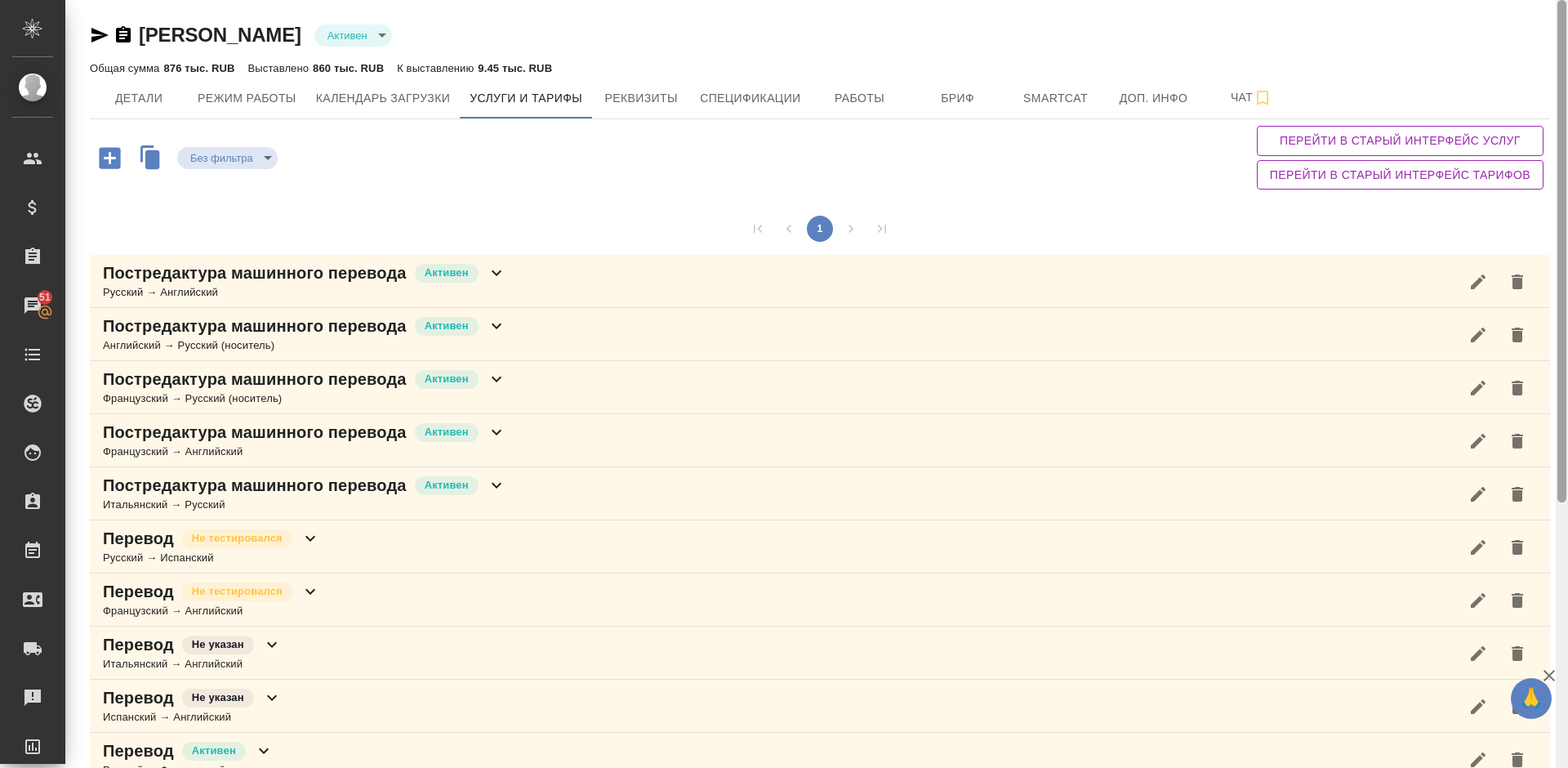
drag, startPoint x: 1562, startPoint y: 295, endPoint x: 1567, endPoint y: -4, distance: 299.0
click at [1567, 0] on html "🙏 .cls-1 fill:#fff; AWATERA [PERSON_NAME] Спецификации Заказы 51 Чаты Todo Прое…" at bounding box center [784, 384] width 1568 height 768
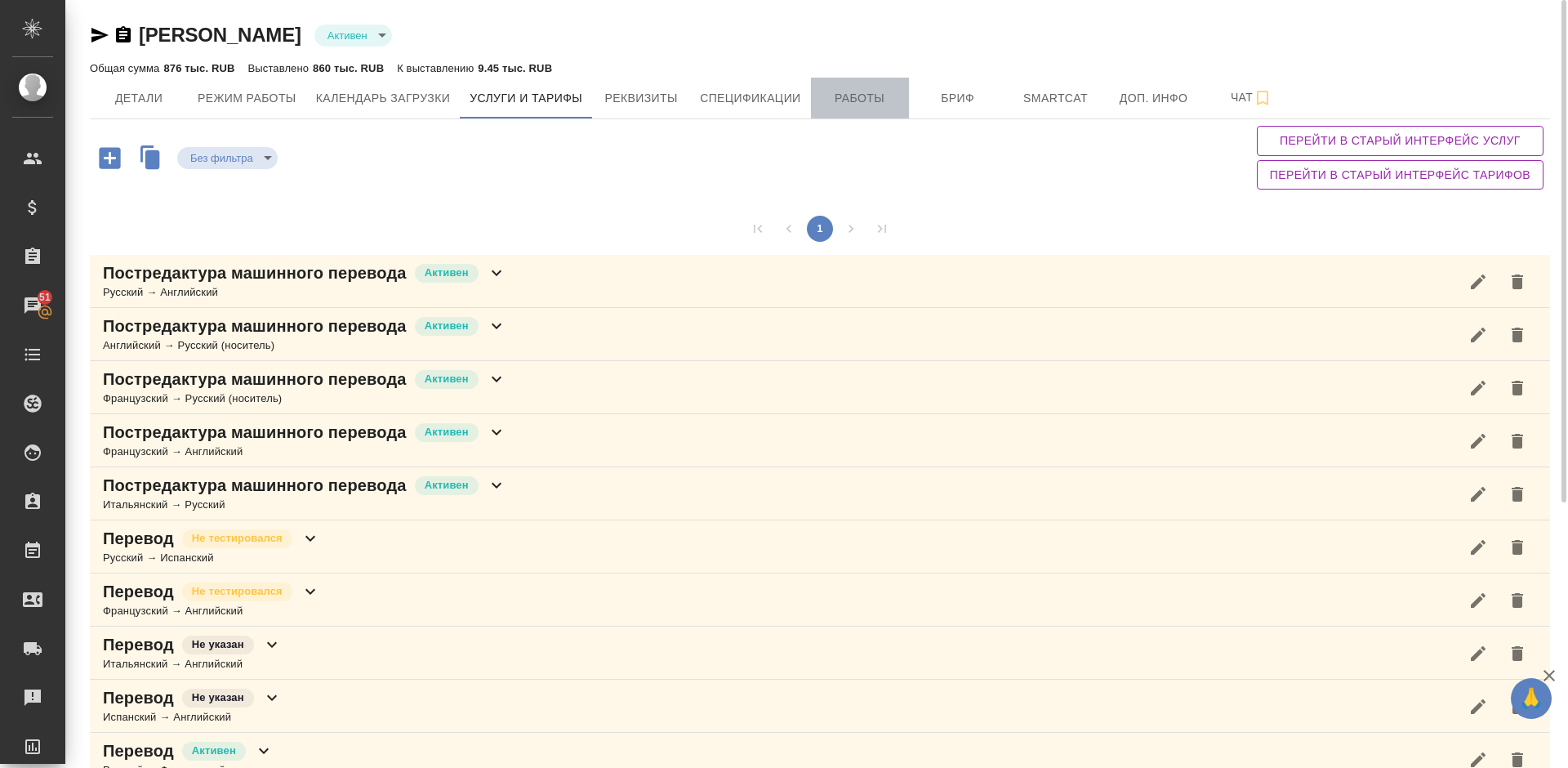
click at [871, 107] on span "Работы" at bounding box center [859, 98] width 78 height 20
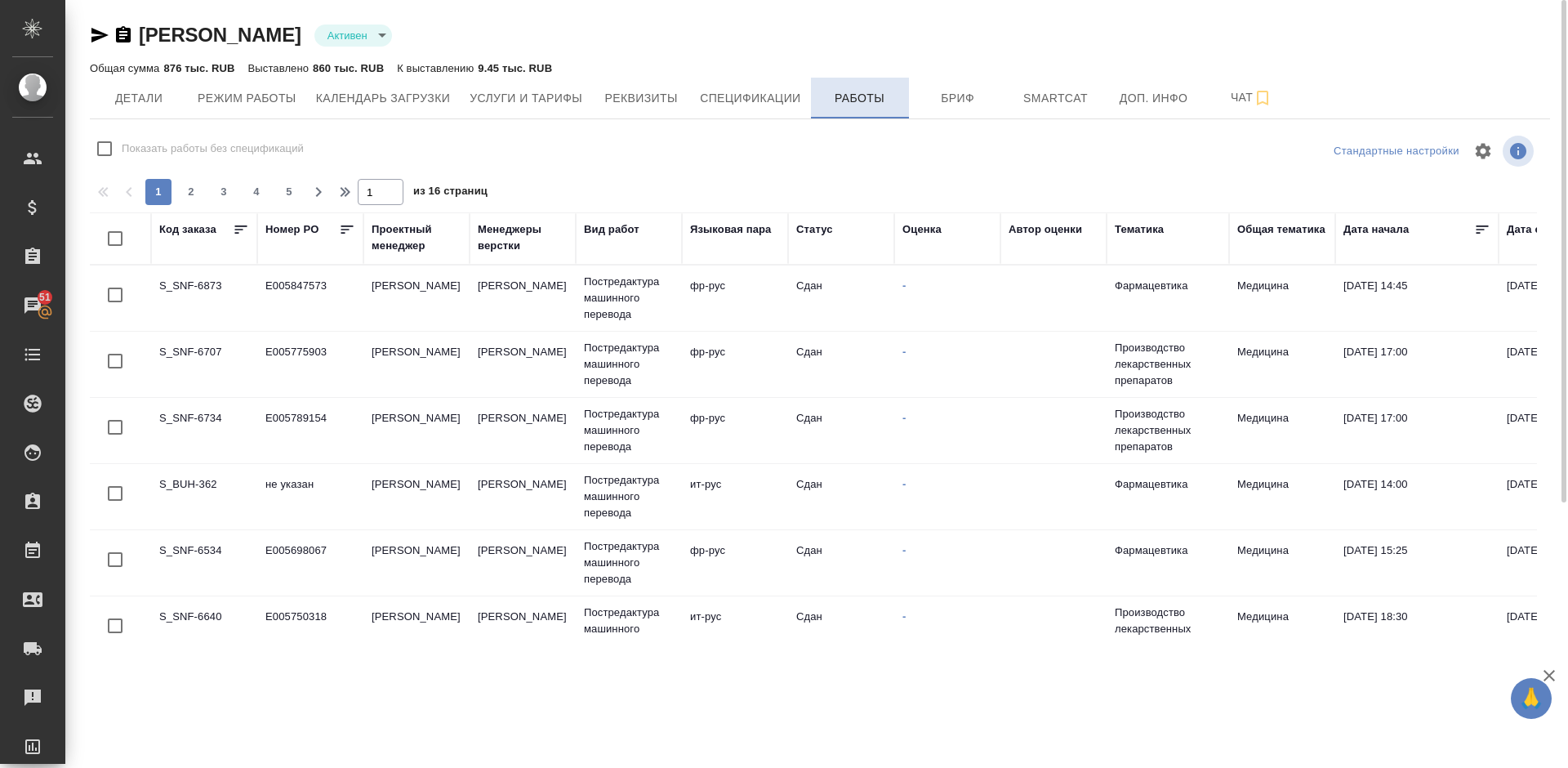
checkbox input "false"
click at [151, 102] on span "Детали" at bounding box center [138, 98] width 78 height 20
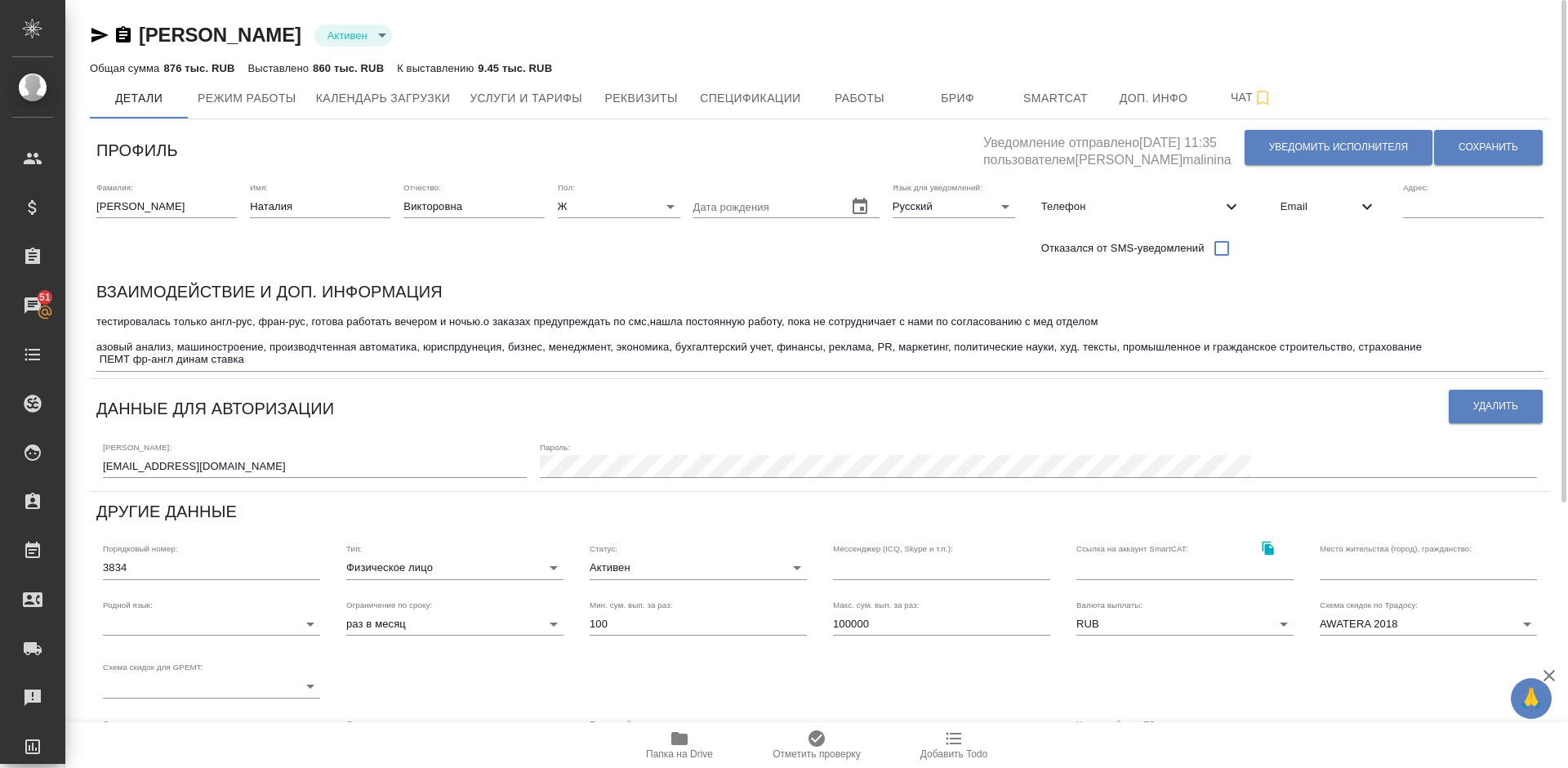
drag, startPoint x: 432, startPoint y: 33, endPoint x: 144, endPoint y: 31, distance: 288.0
click at [144, 31] on div "[PERSON_NAME] active" at bounding box center [820, 35] width 1460 height 26
copy link "[PERSON_NAME]"
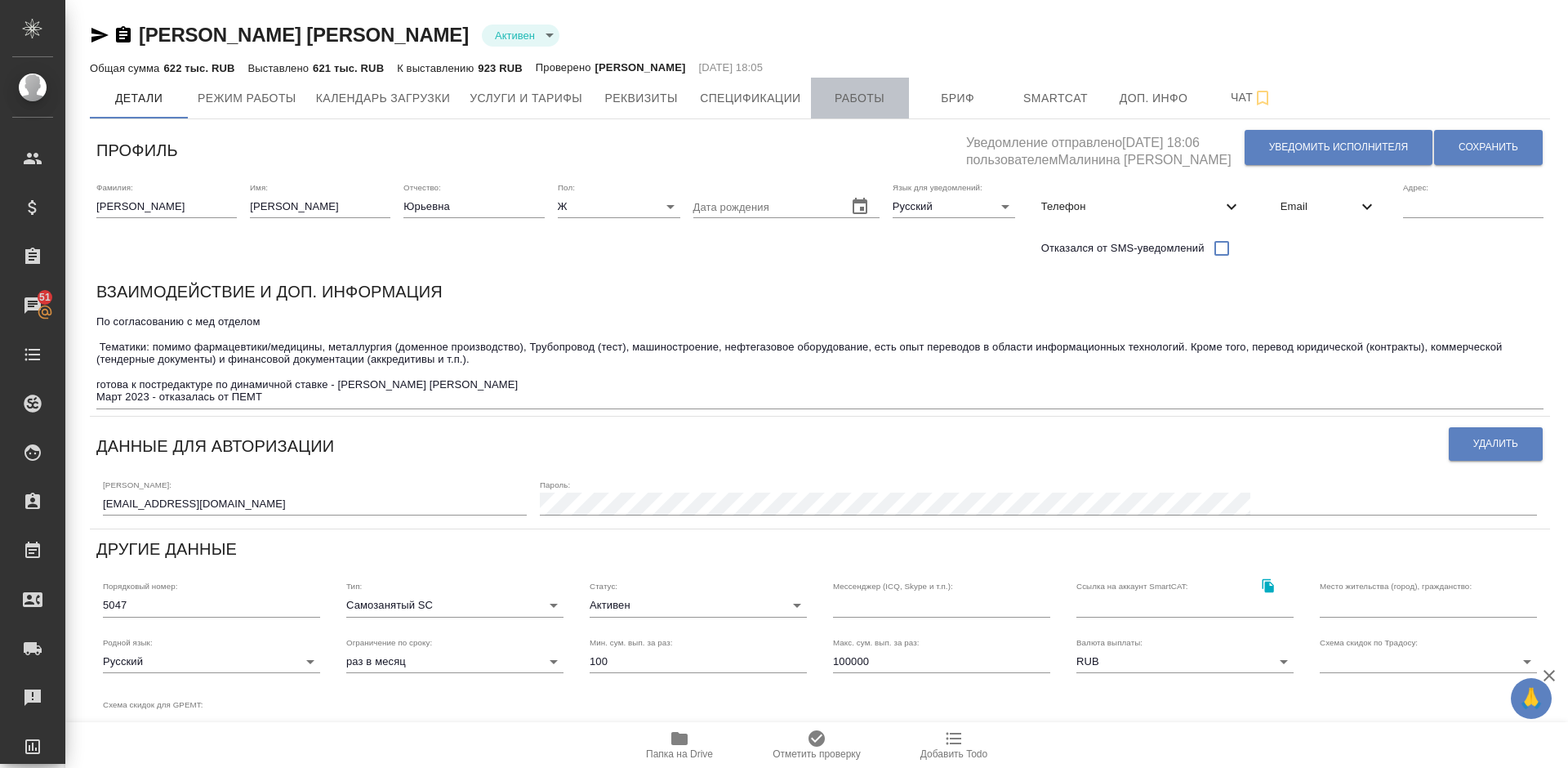
click at [860, 102] on span "Работы" at bounding box center [859, 98] width 78 height 20
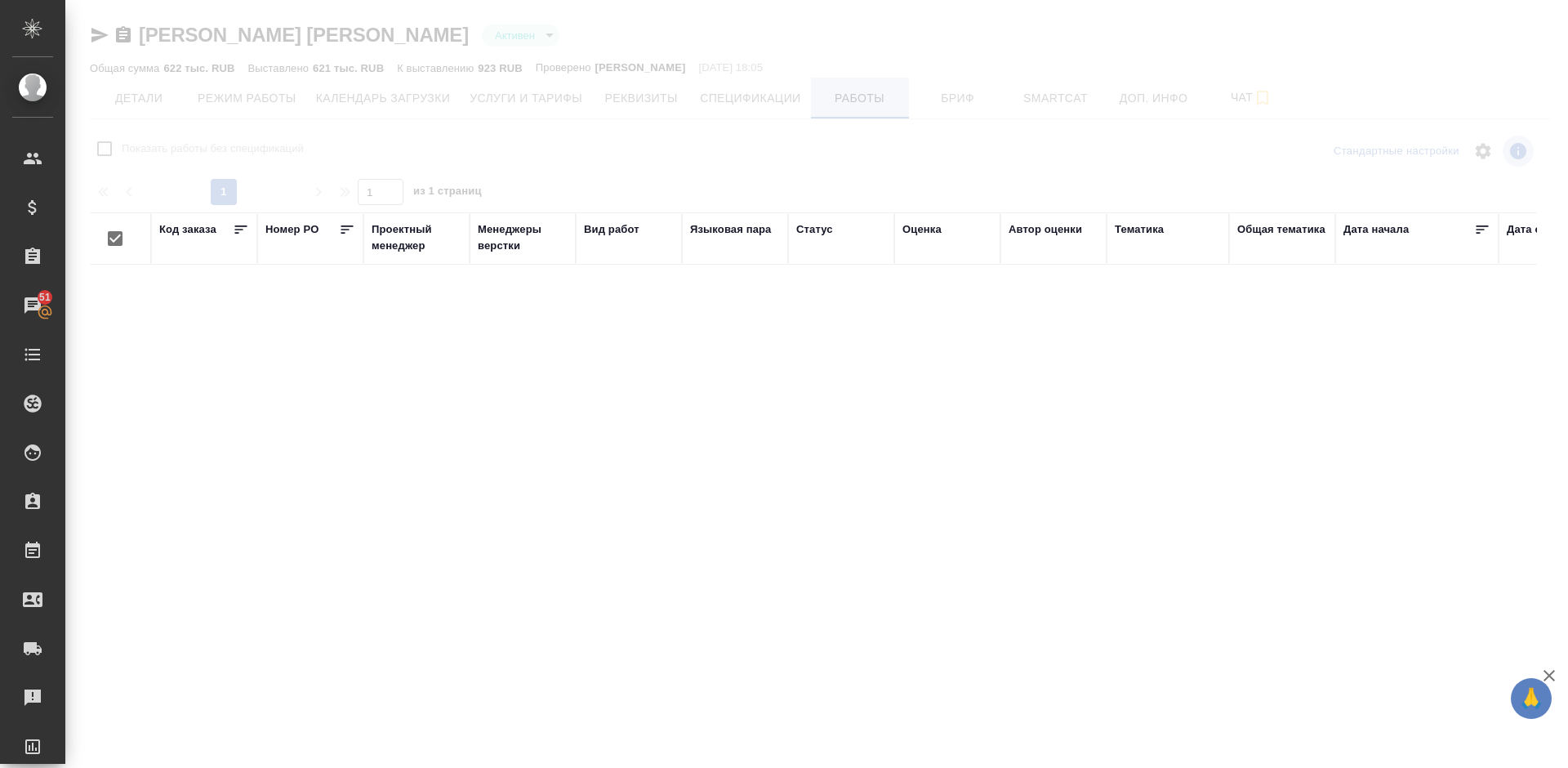
checkbox input "false"
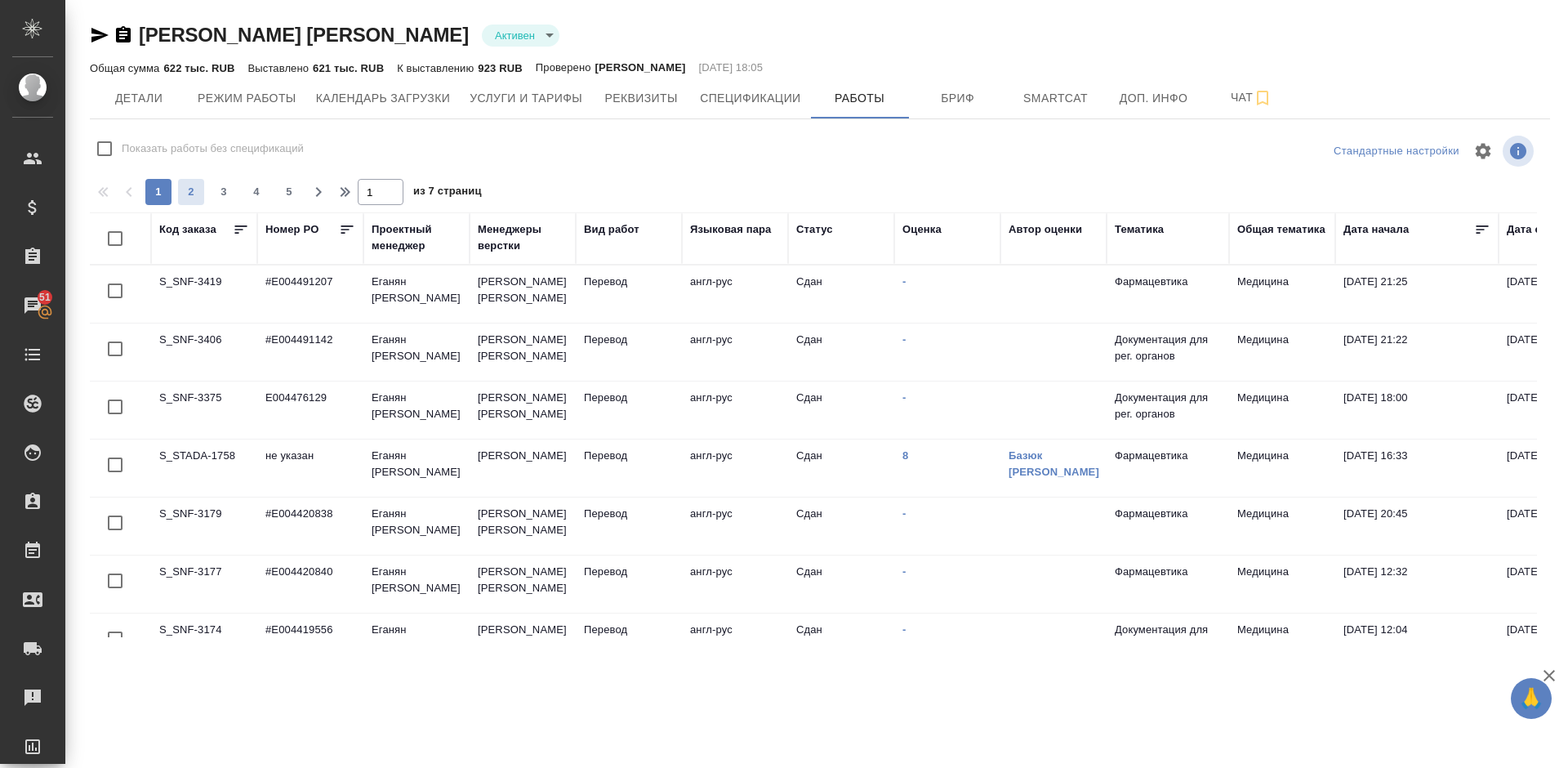
click at [190, 190] on span "2" at bounding box center [191, 192] width 26 height 17
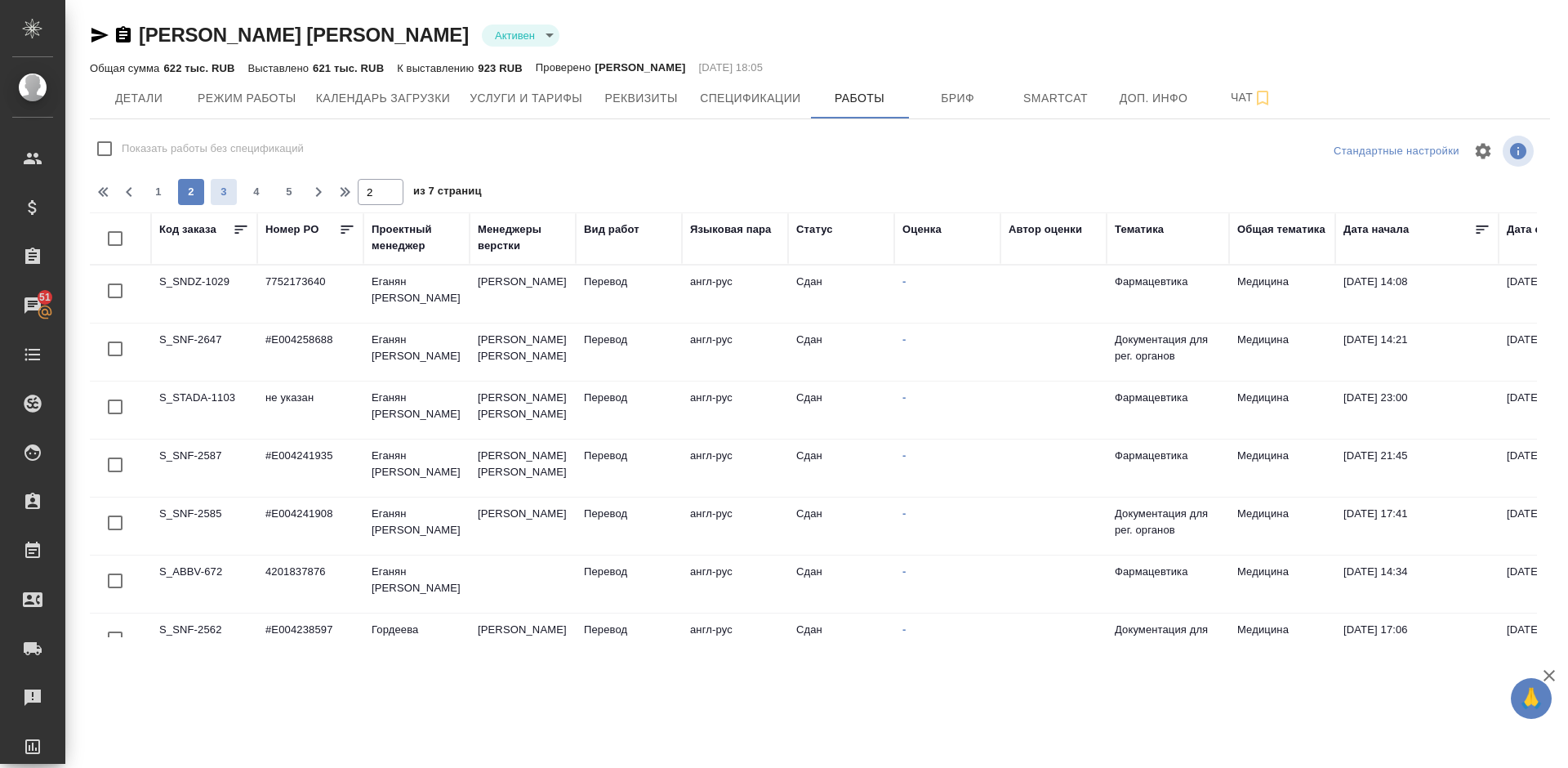
click at [231, 185] on span "3" at bounding box center [224, 192] width 26 height 17
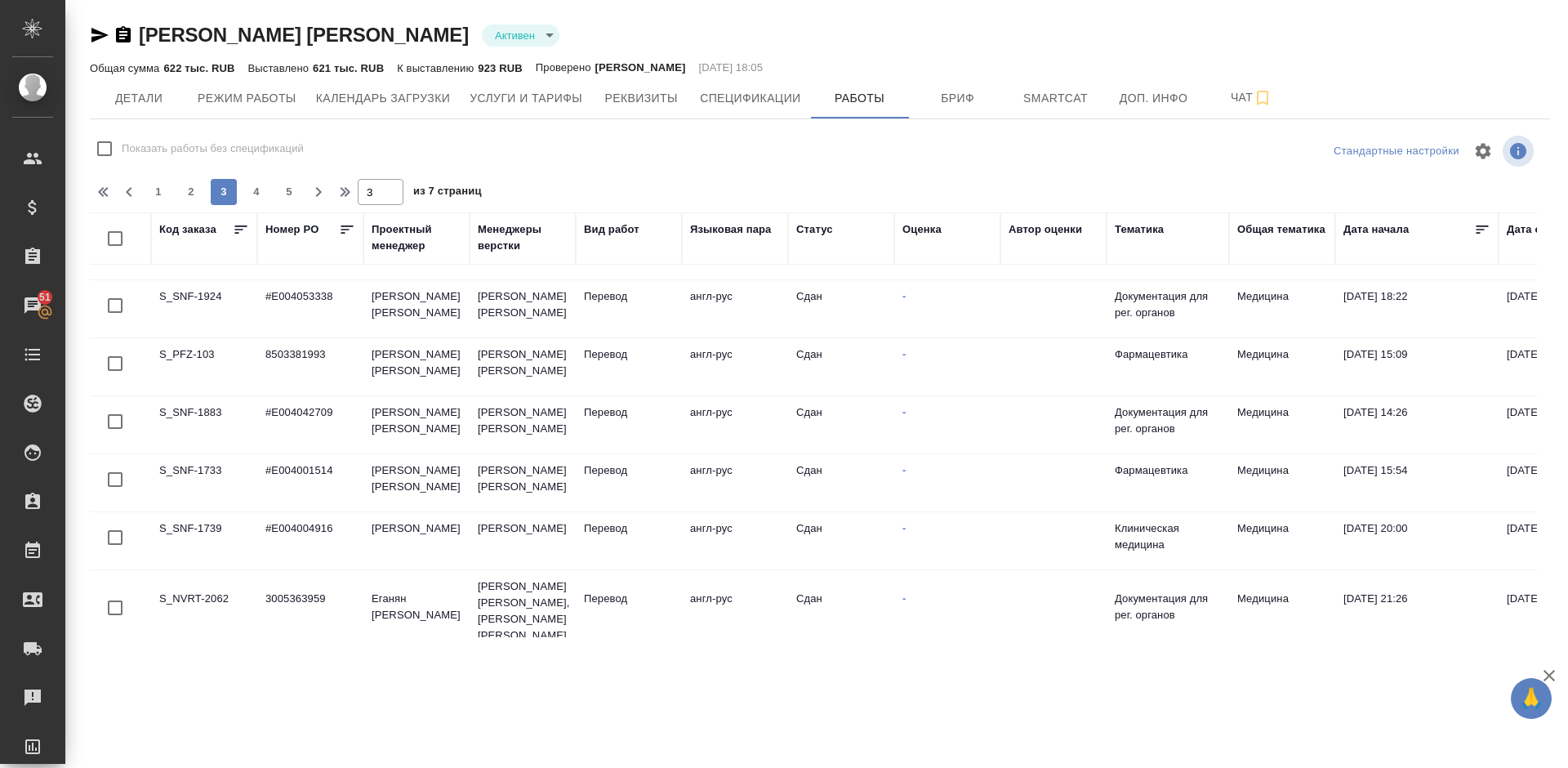
scroll to position [1140, 0]
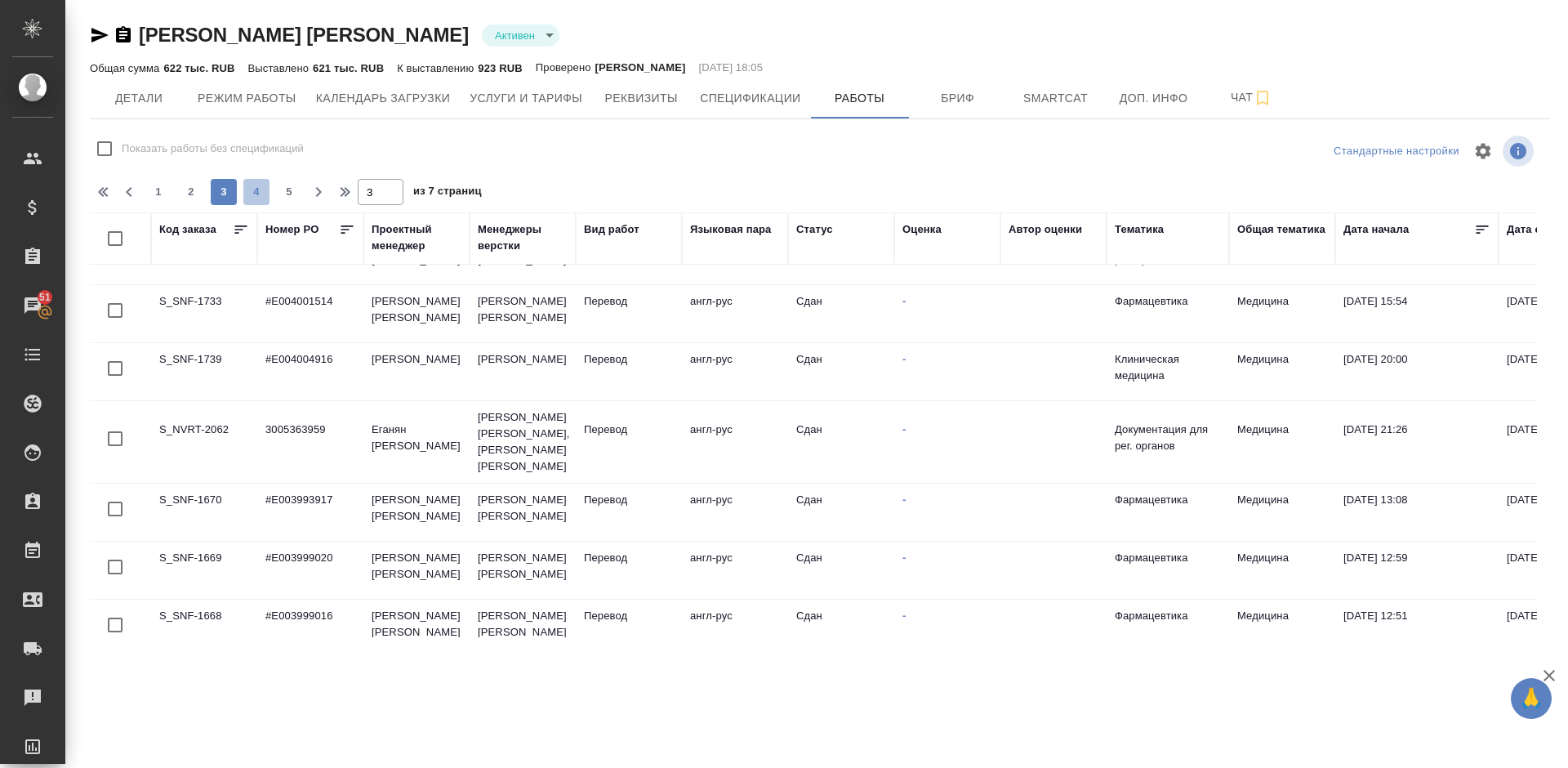
click at [261, 199] on span "4" at bounding box center [256, 192] width 26 height 17
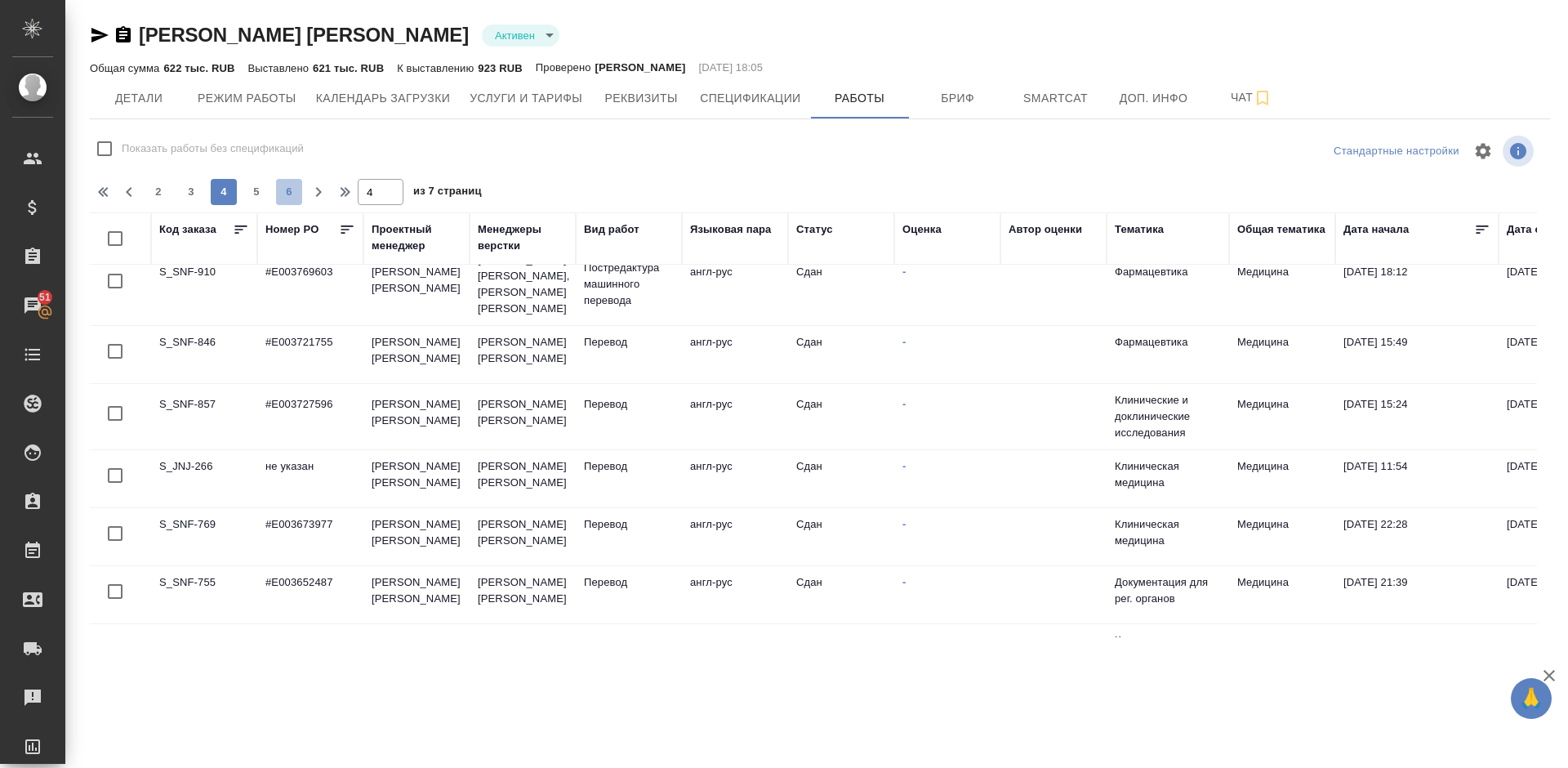
click at [283, 197] on span "6" at bounding box center [289, 192] width 26 height 17
type input "6"
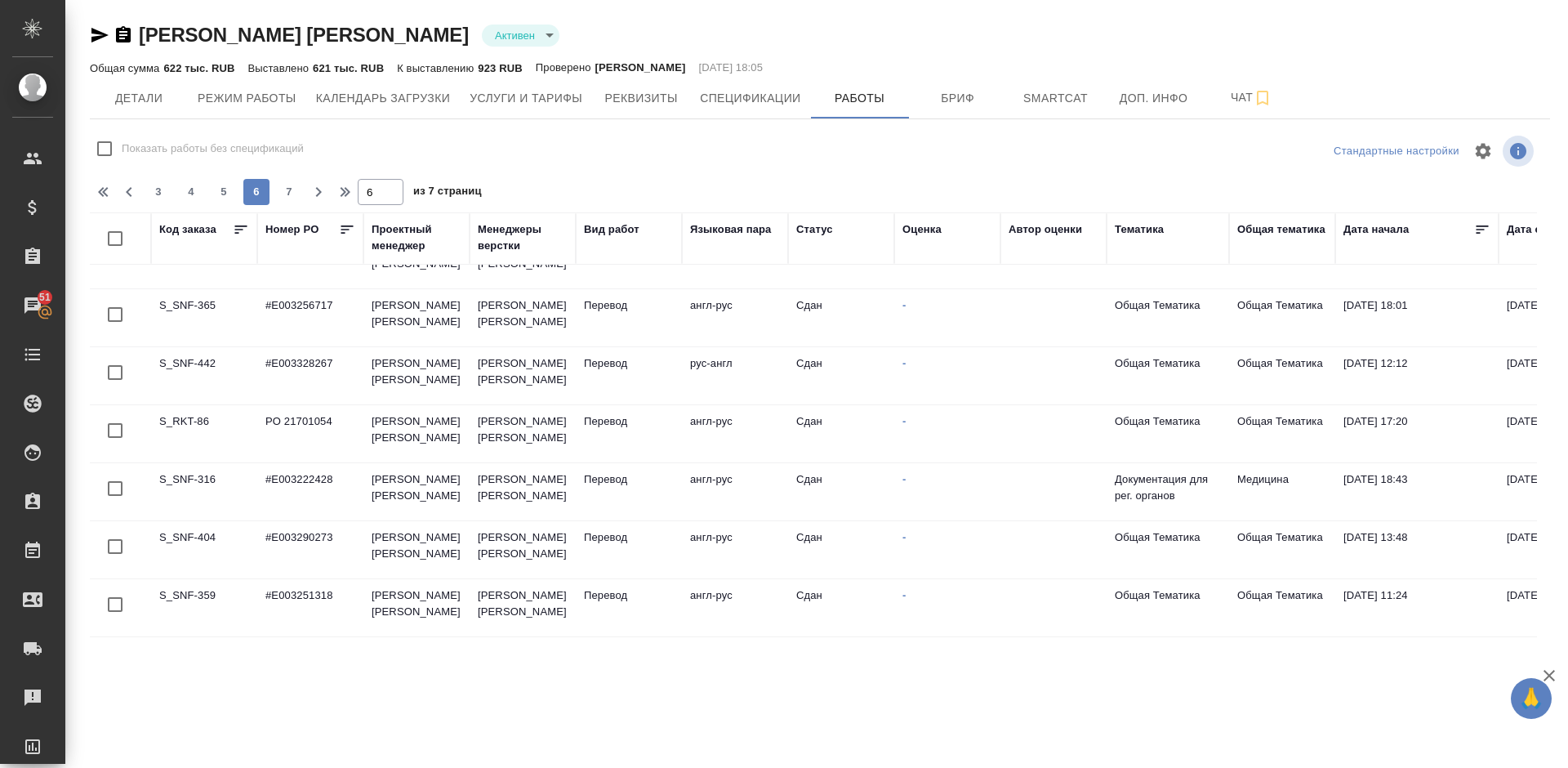
scroll to position [1115, 0]
click at [148, 96] on span "Детали" at bounding box center [138, 98] width 78 height 20
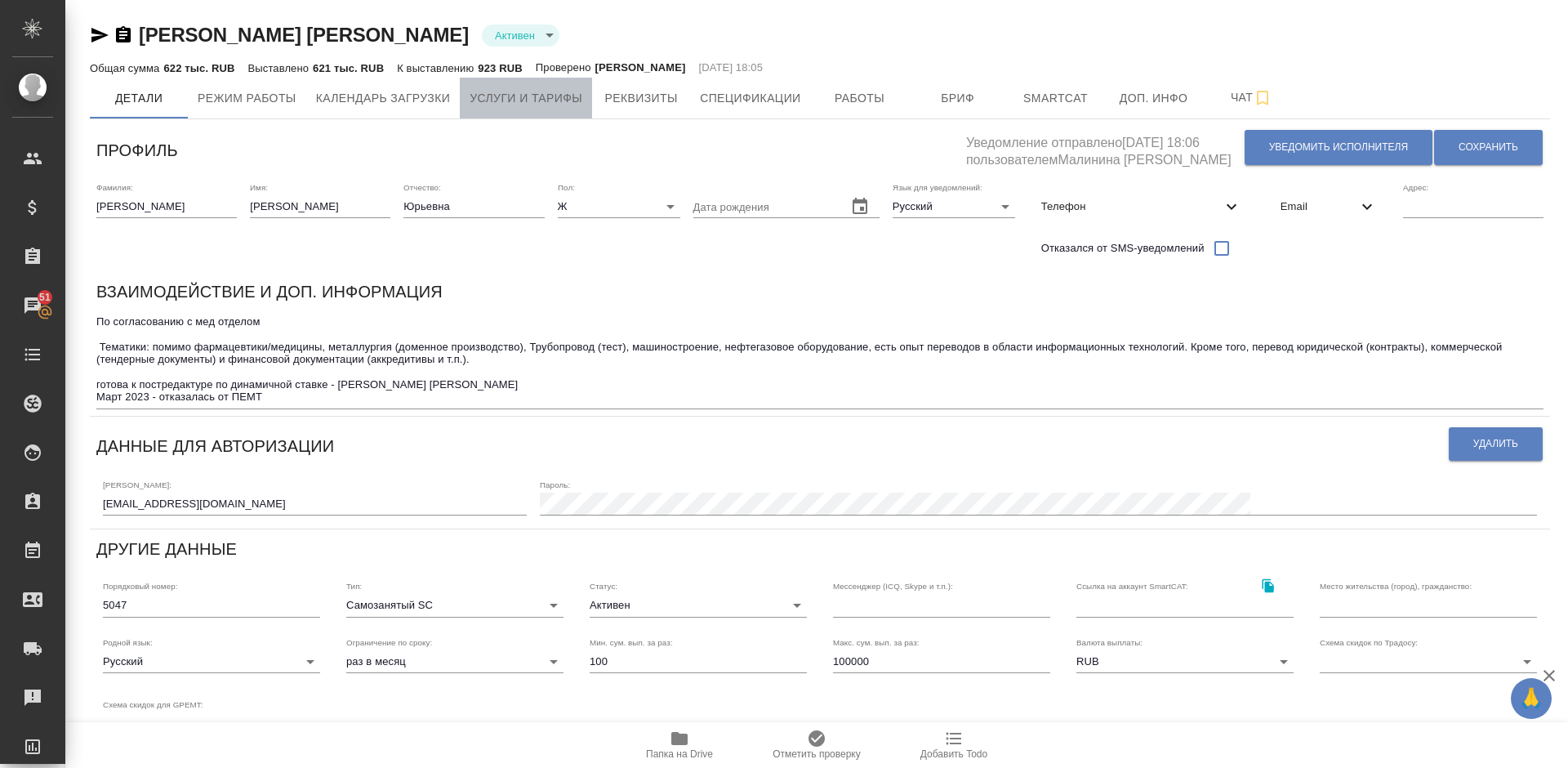
click at [505, 108] on button "Услуги и тарифы" at bounding box center [526, 98] width 132 height 41
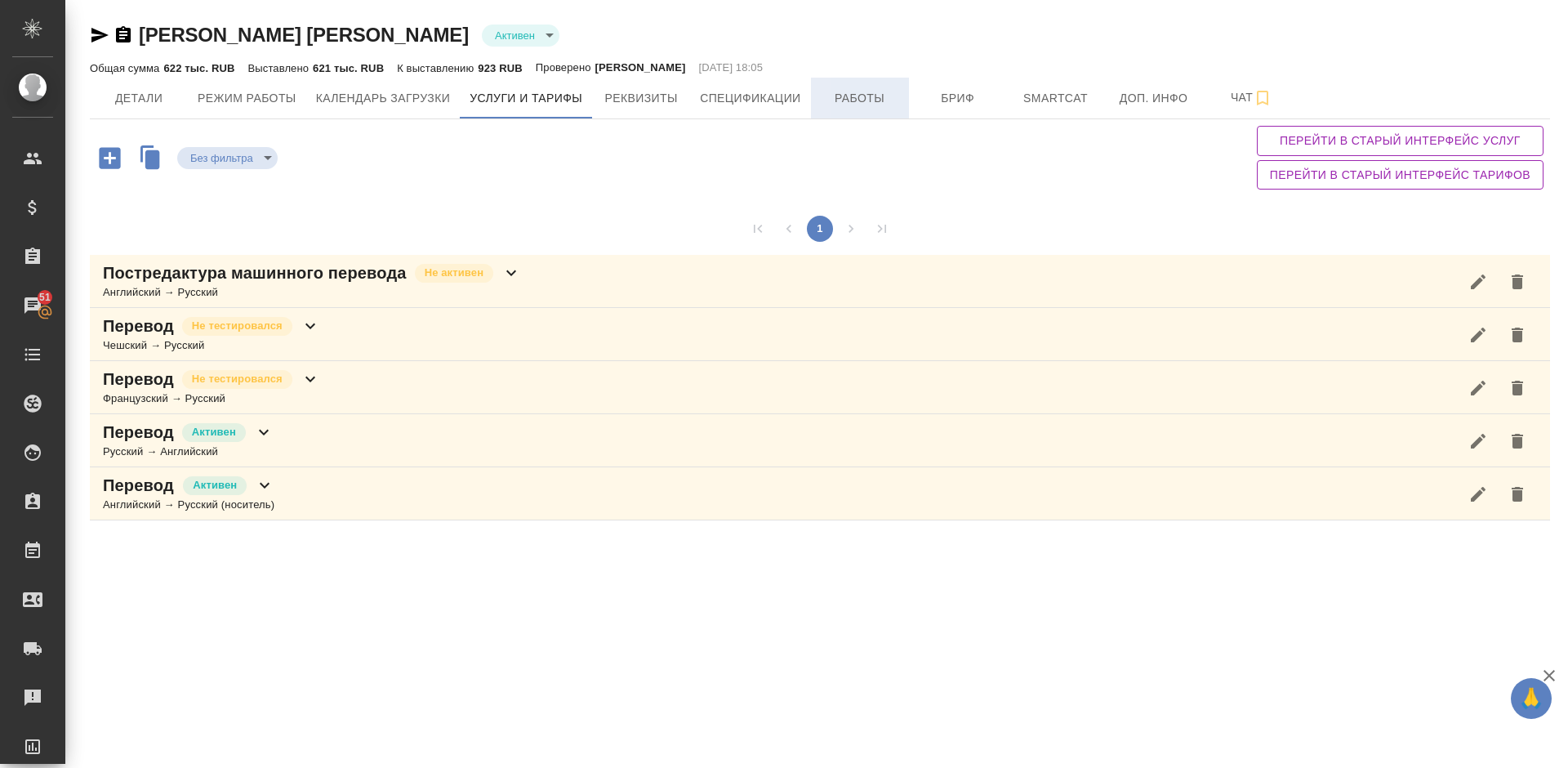
click at [832, 92] on span "Работы" at bounding box center [859, 98] width 78 height 20
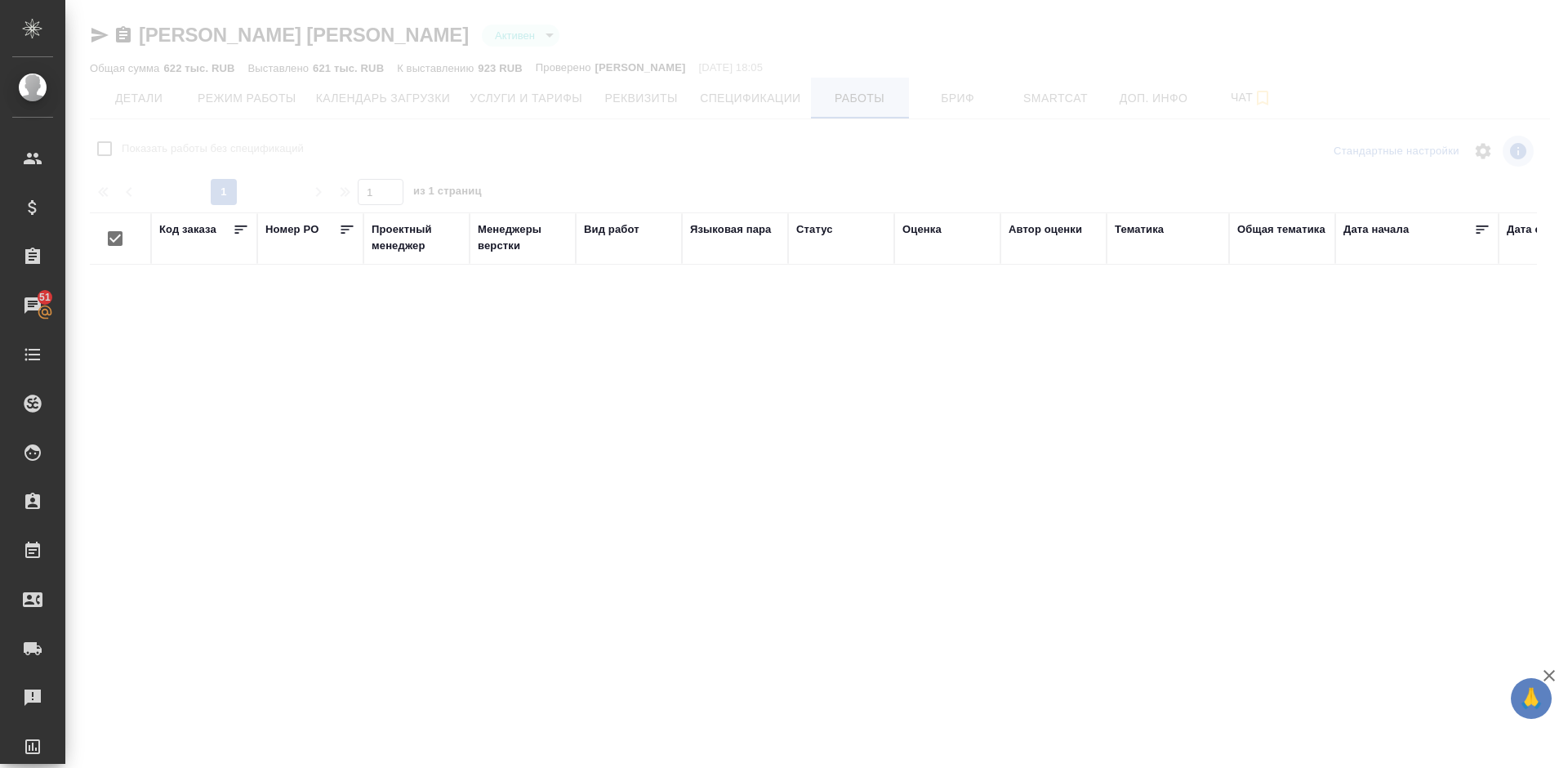
checkbox input "false"
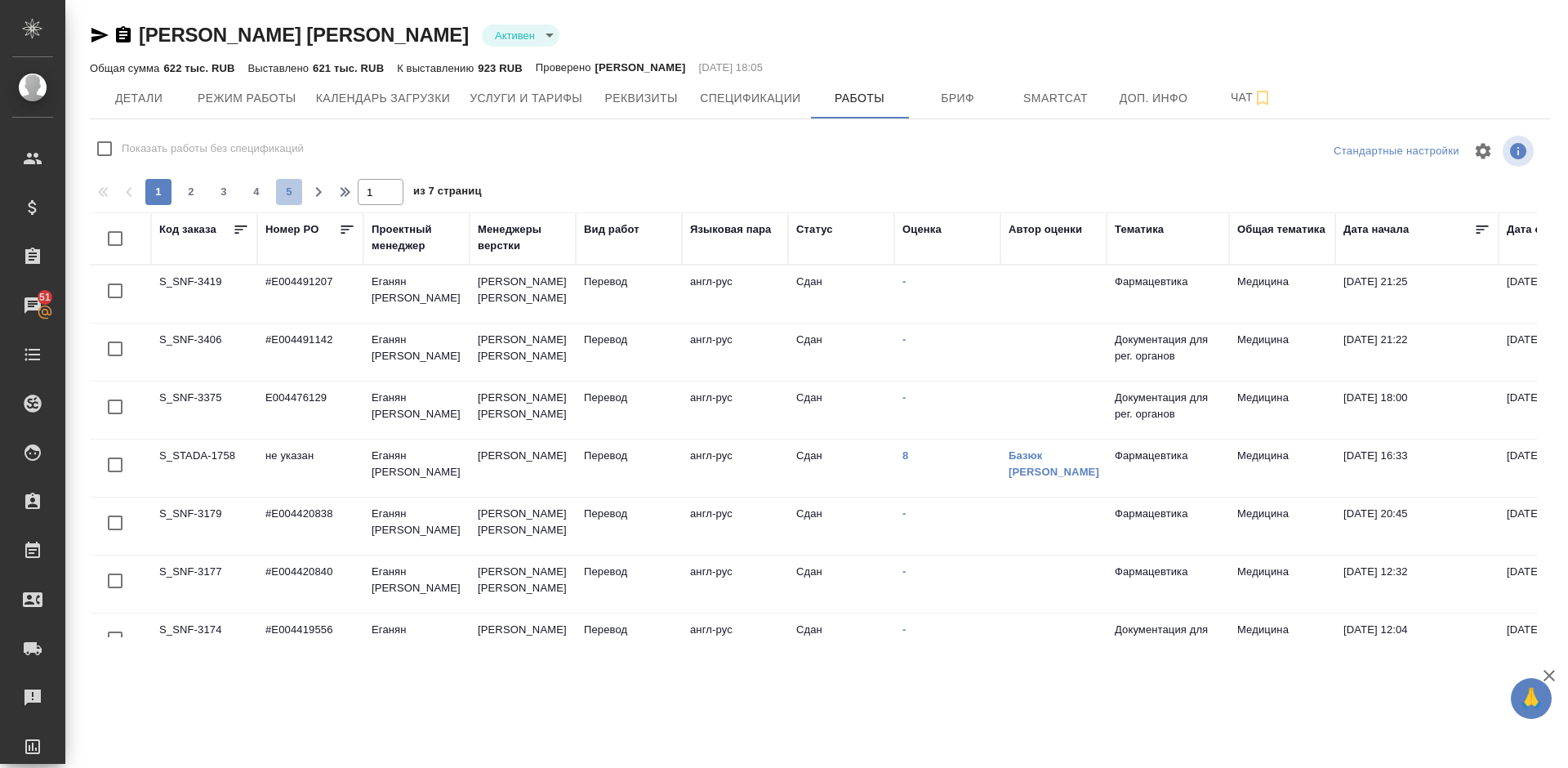
click at [292, 186] on span "5" at bounding box center [289, 192] width 26 height 17
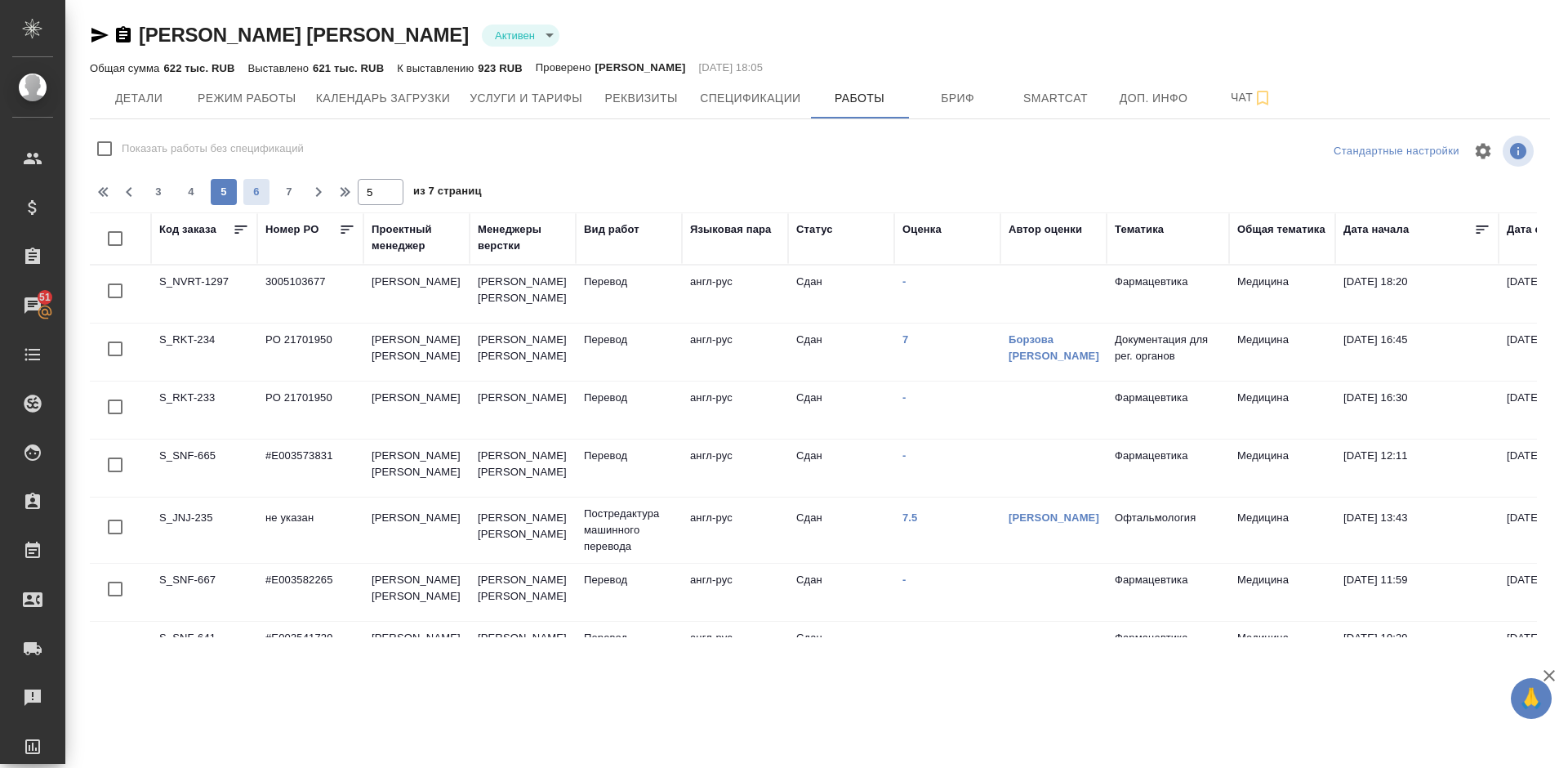
click at [264, 188] on span "6" at bounding box center [256, 192] width 26 height 17
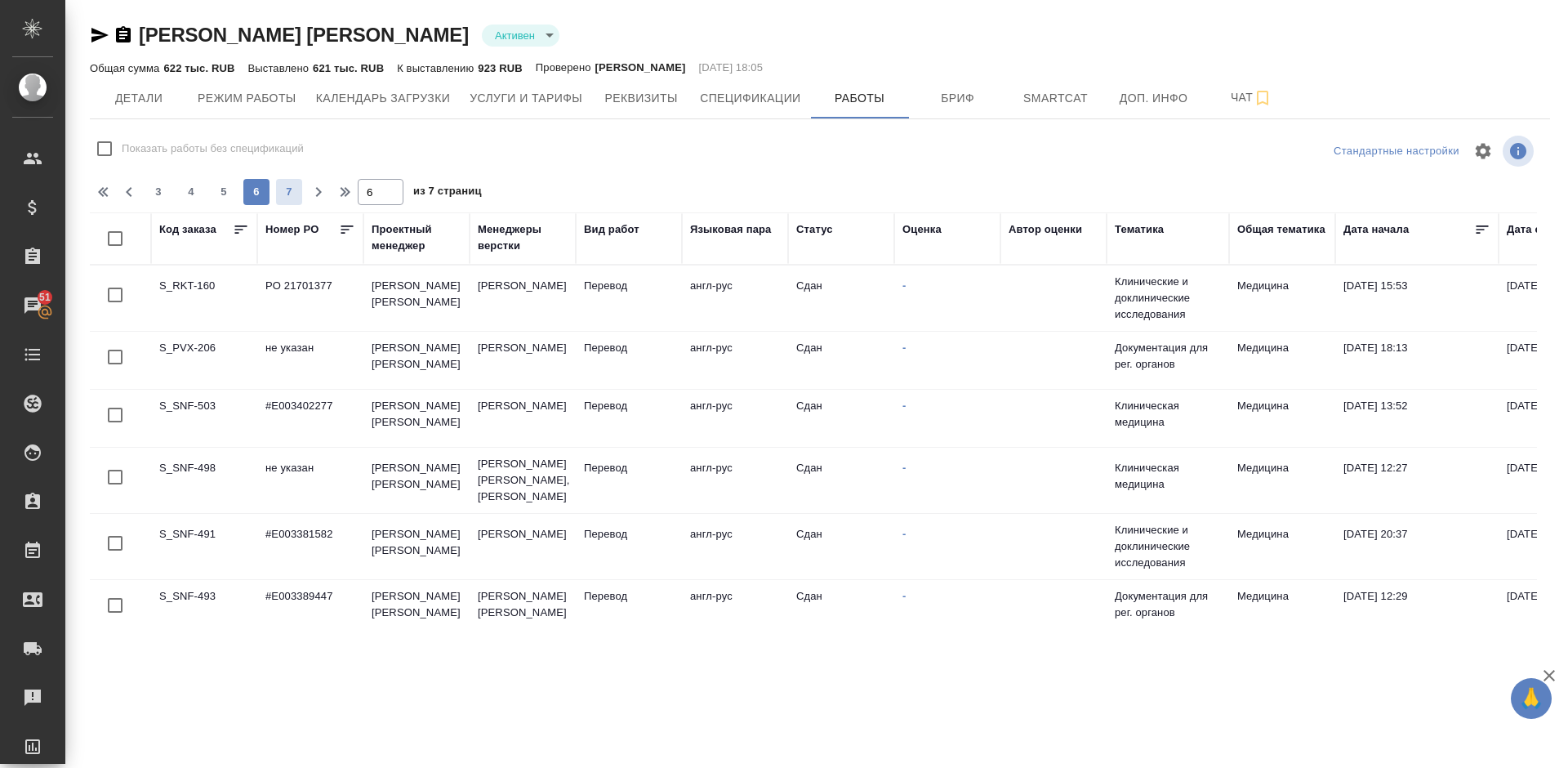
click at [285, 188] on span "7" at bounding box center [289, 192] width 26 height 17
type input "7"
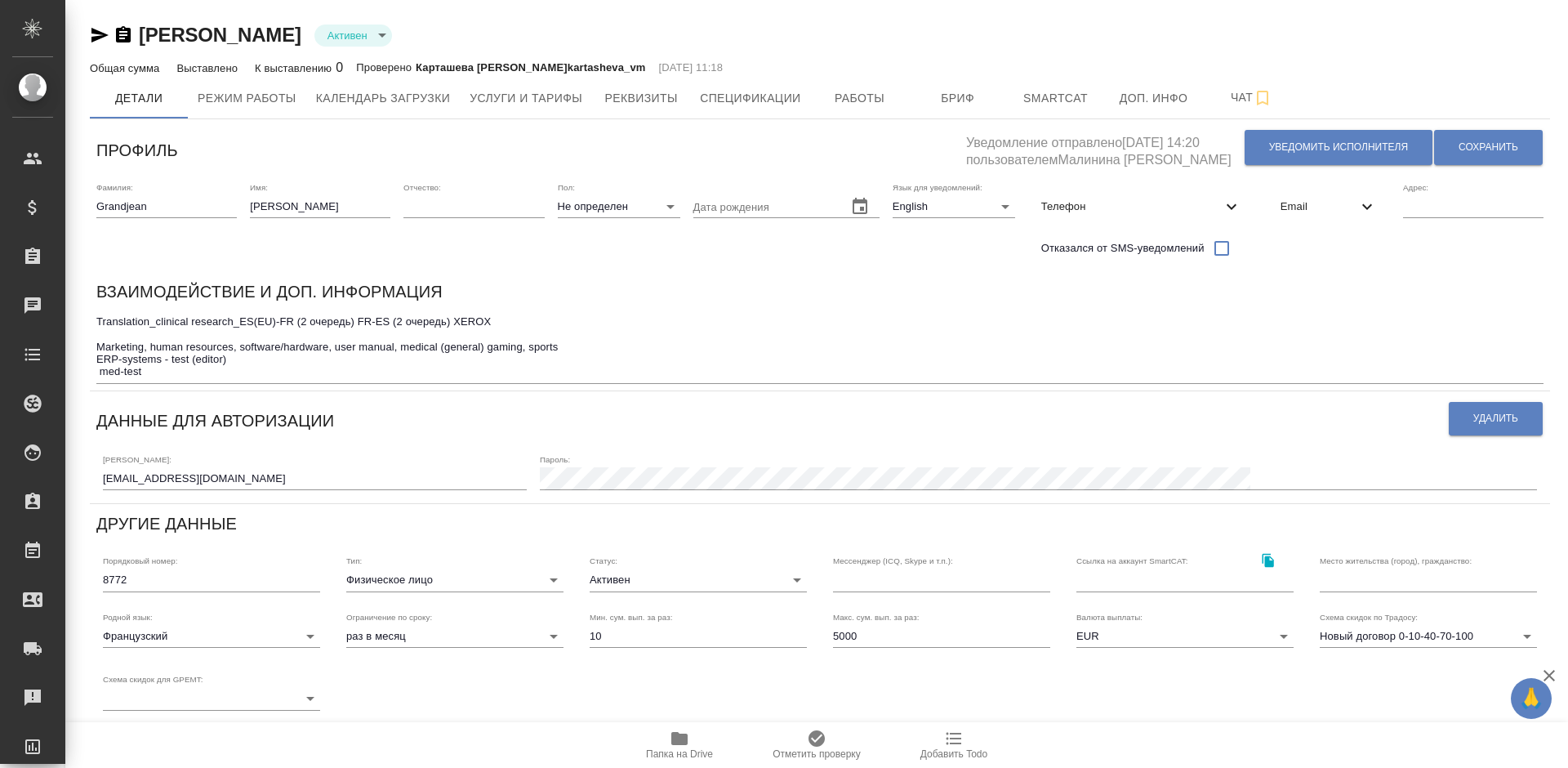
type input "SmartCATTrados 2011"
click at [856, 93] on span "Работы" at bounding box center [859, 98] width 78 height 20
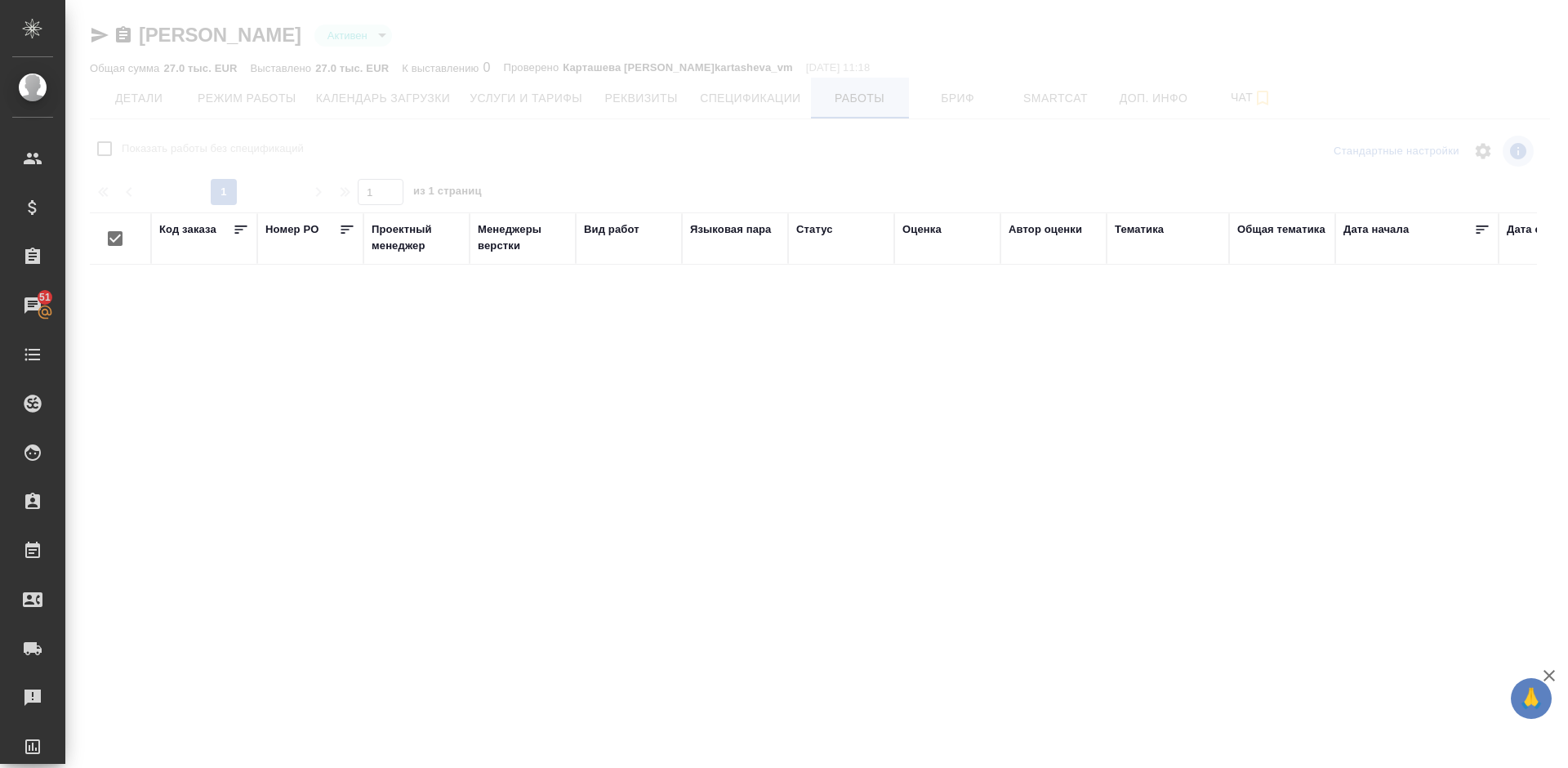
checkbox input "false"
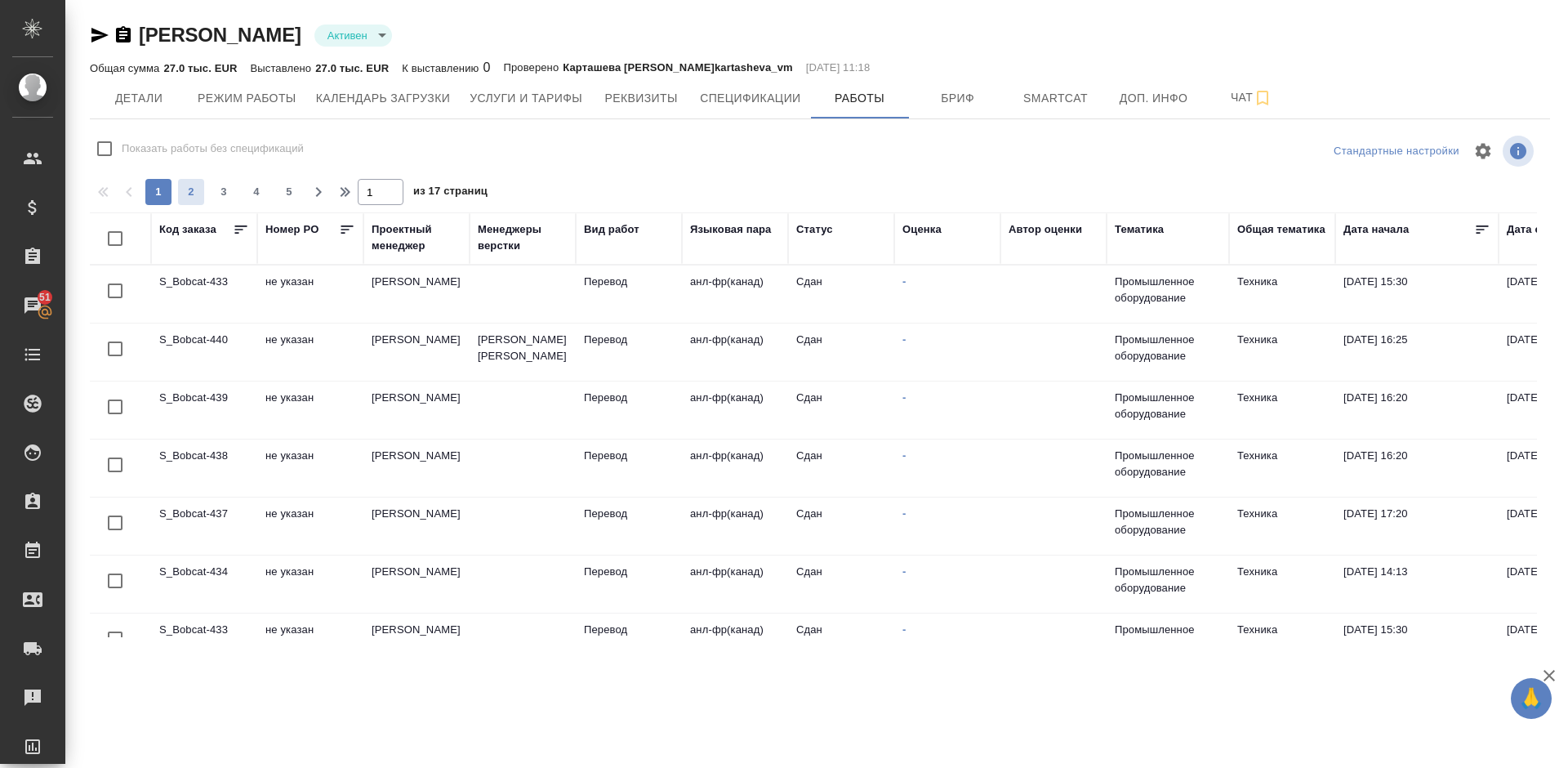
click at [198, 186] on span "2" at bounding box center [191, 192] width 26 height 17
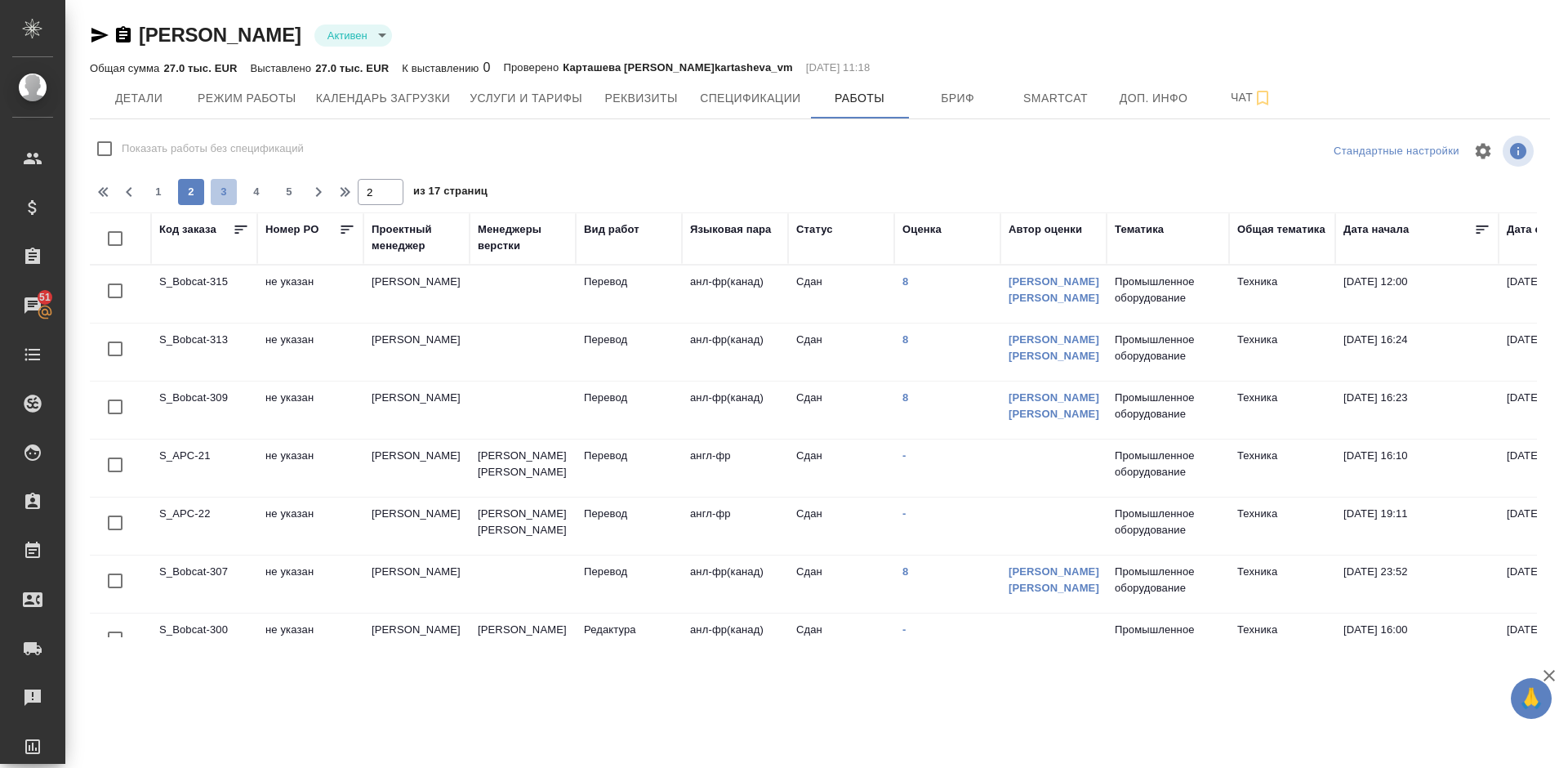
click at [232, 188] on span "3" at bounding box center [224, 192] width 26 height 17
type input "3"
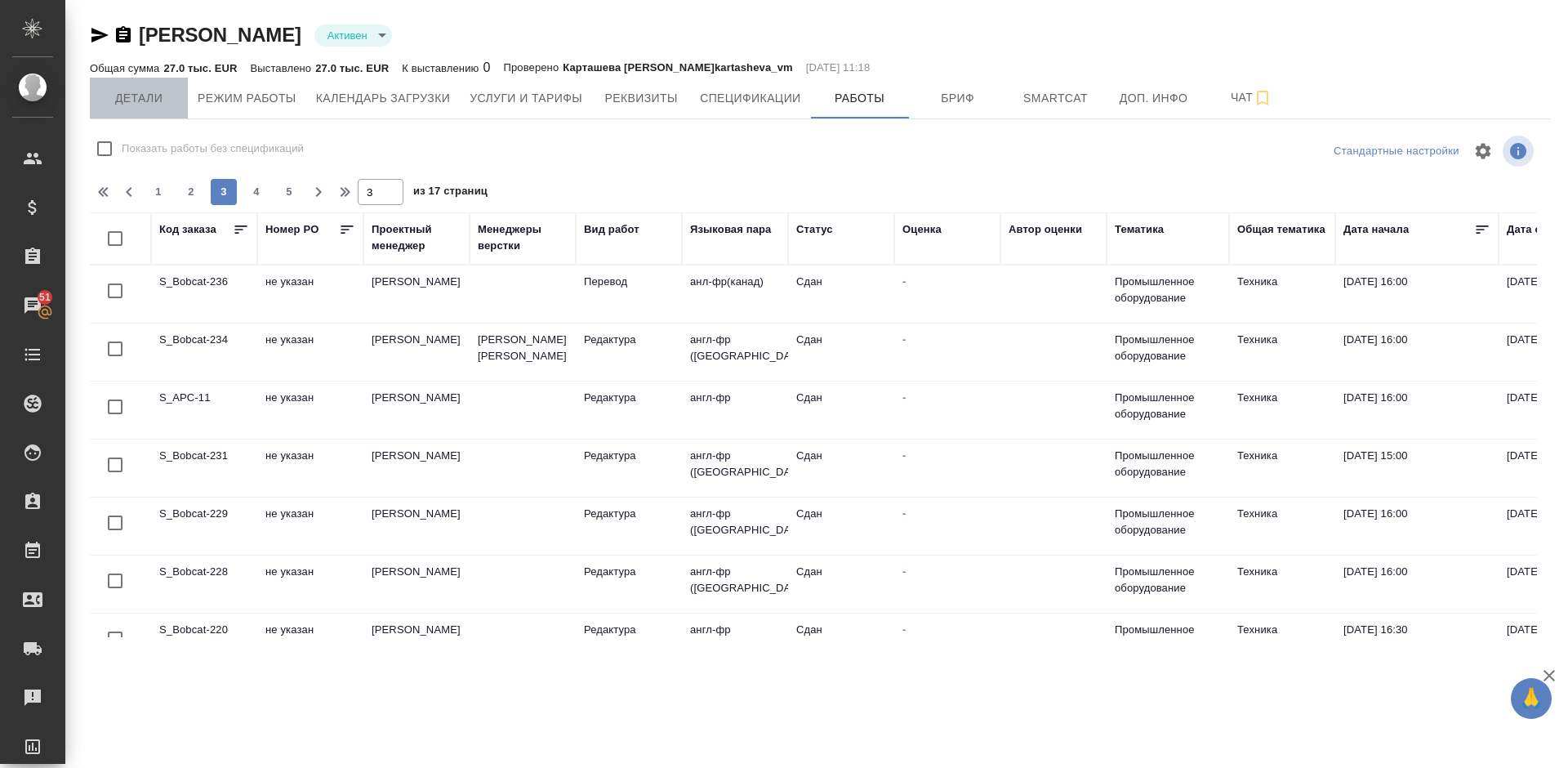
click at [151, 106] on span "Детали" at bounding box center [138, 98] width 78 height 20
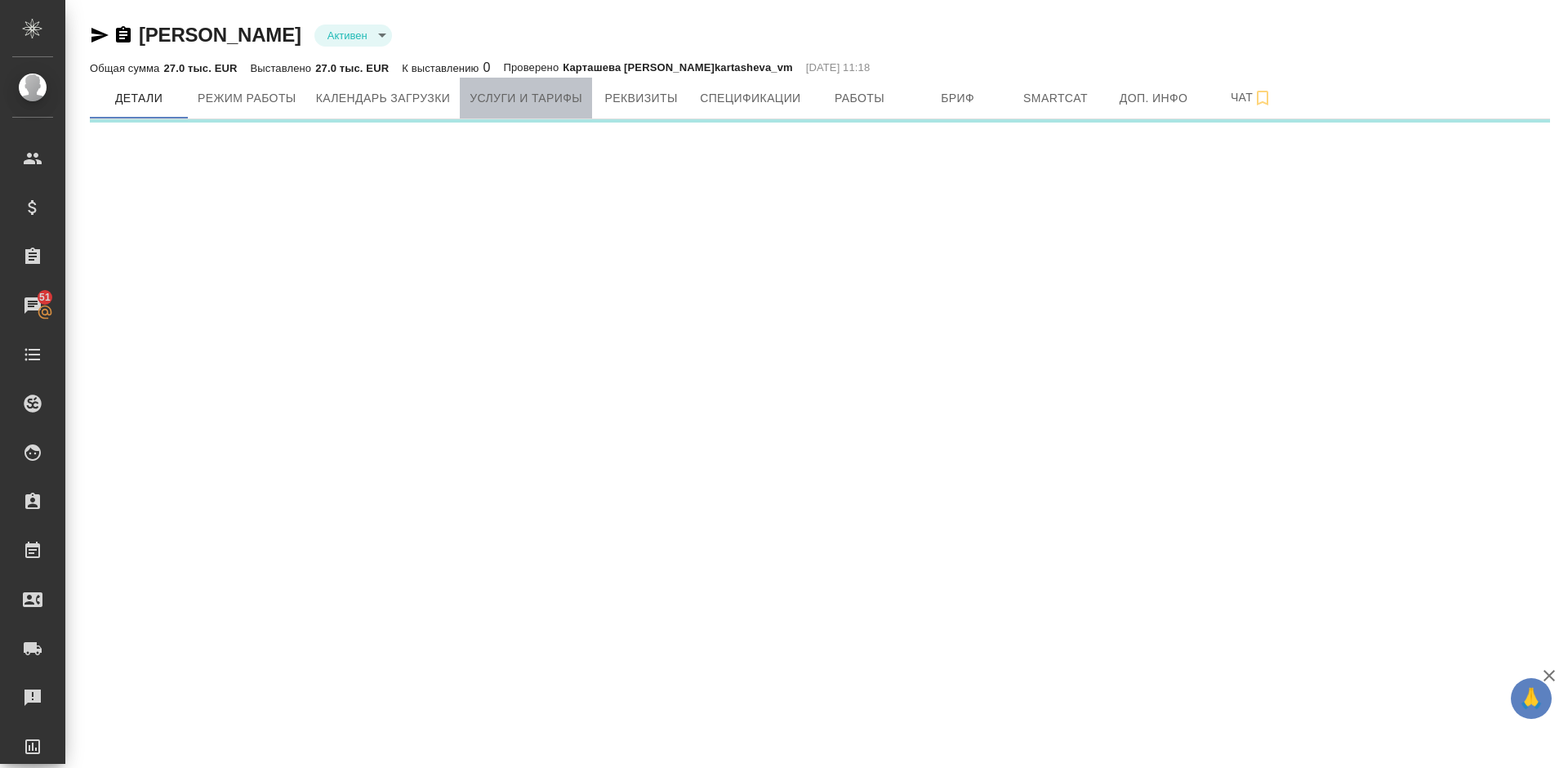
click at [534, 96] on span "Услуги и тарифы" at bounding box center [526, 98] width 113 height 20
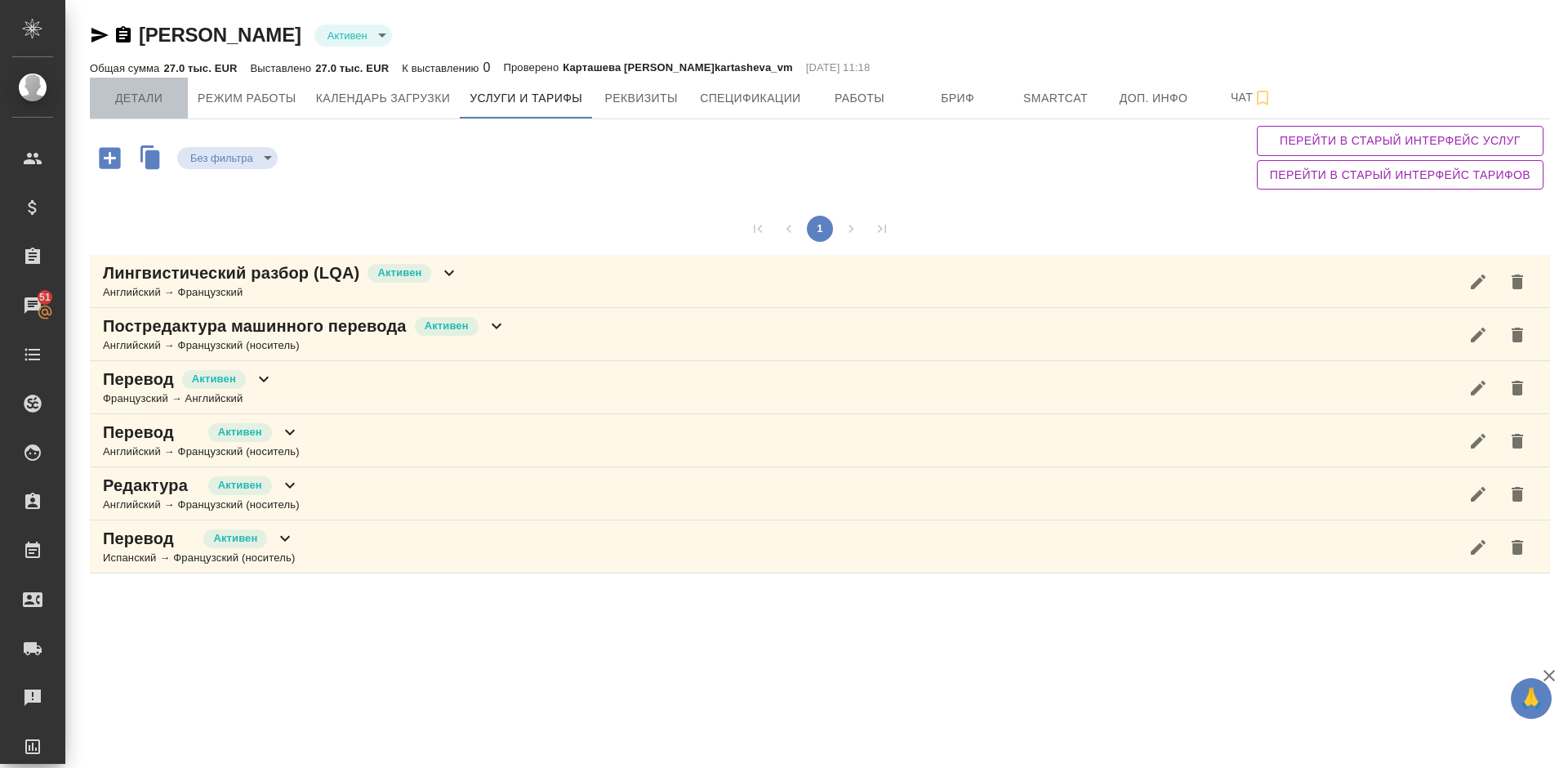
click at [161, 99] on span "Детали" at bounding box center [138, 98] width 78 height 20
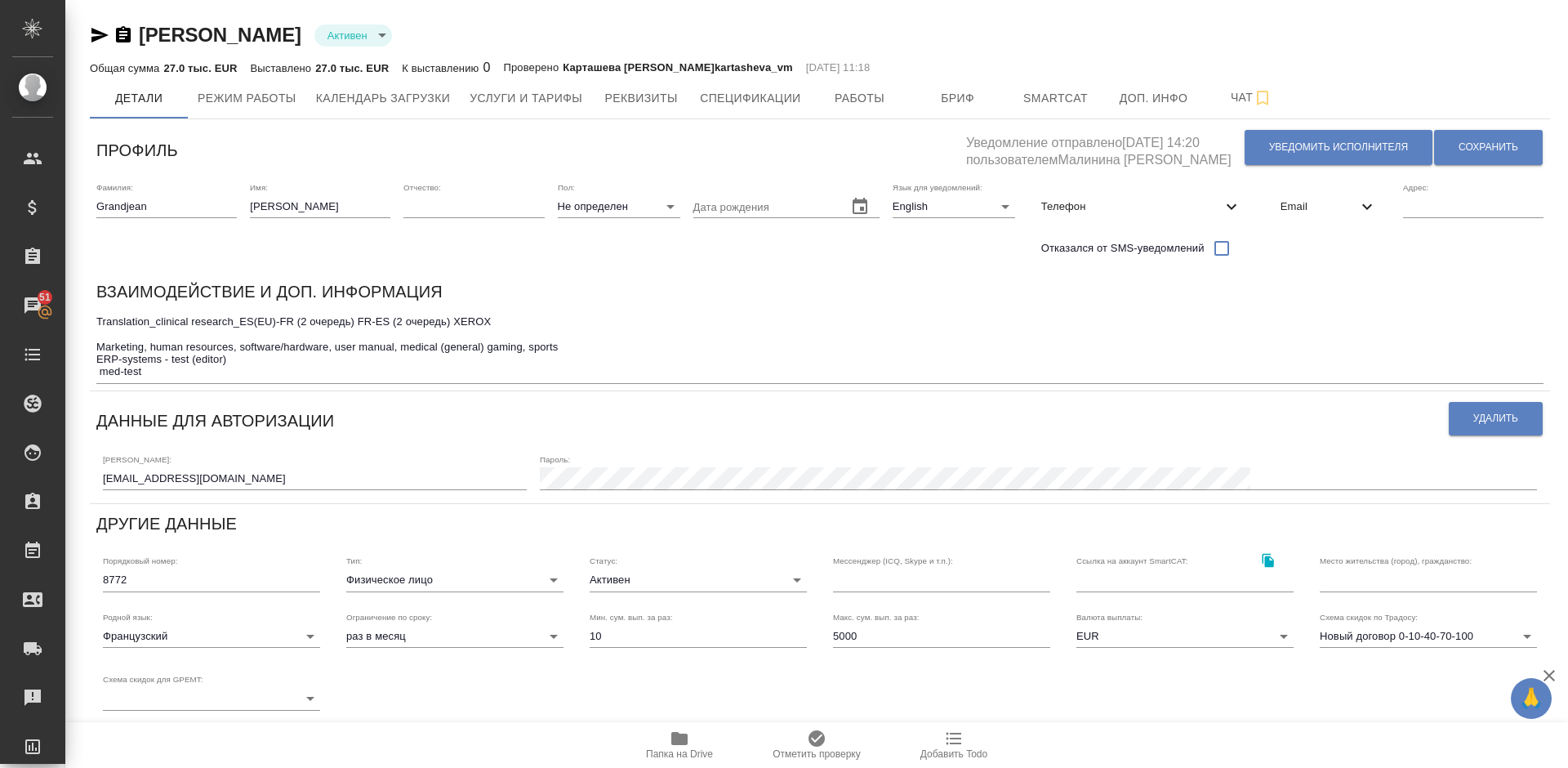
drag, startPoint x: 305, startPoint y: 36, endPoint x: 145, endPoint y: 32, distance: 160.0
click at [145, 32] on div "[PERSON_NAME] Активен active" at bounding box center [820, 35] width 1460 height 26
copy link "[PERSON_NAME]"
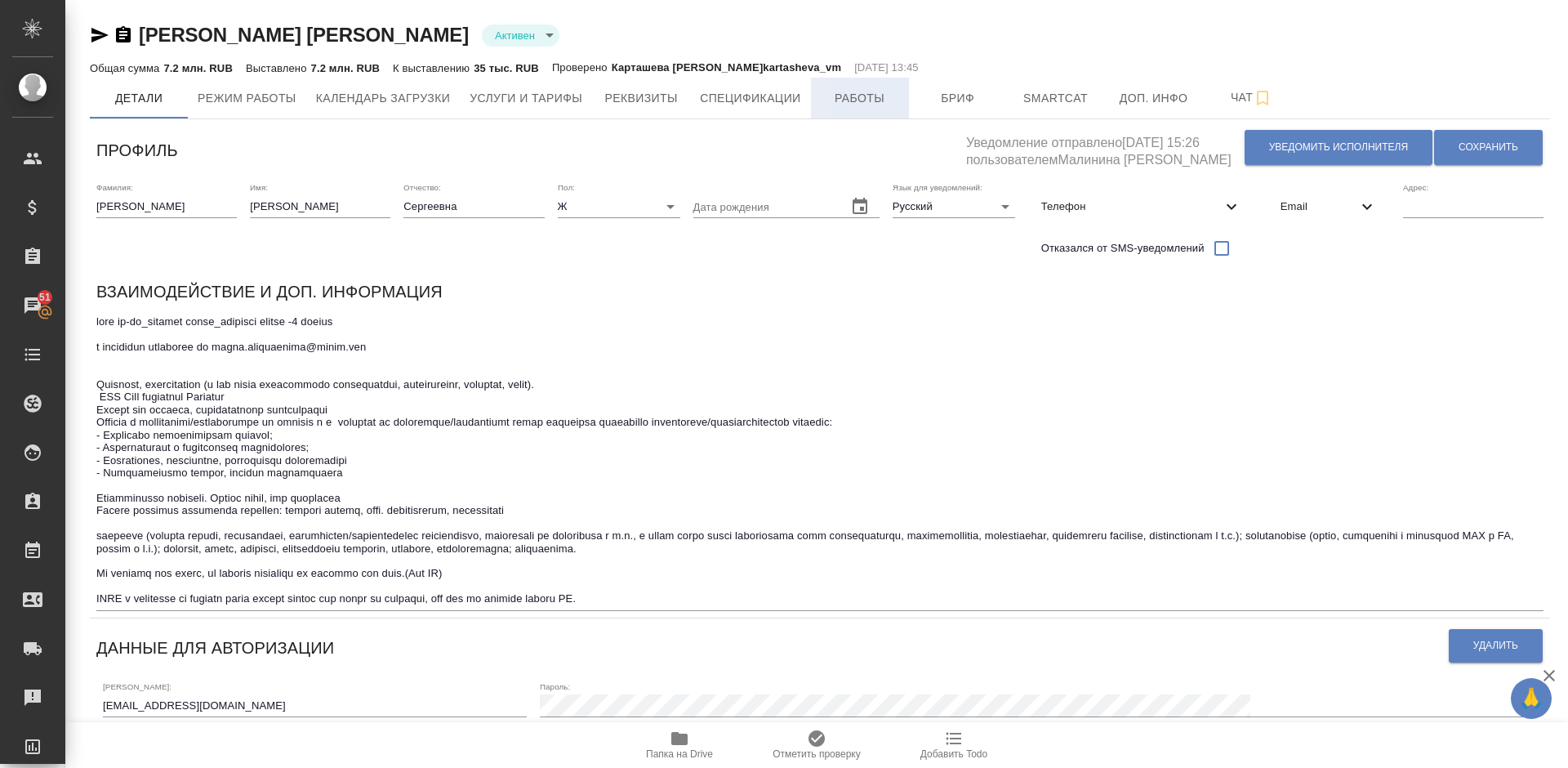
click at [865, 90] on span "Работы" at bounding box center [859, 98] width 78 height 20
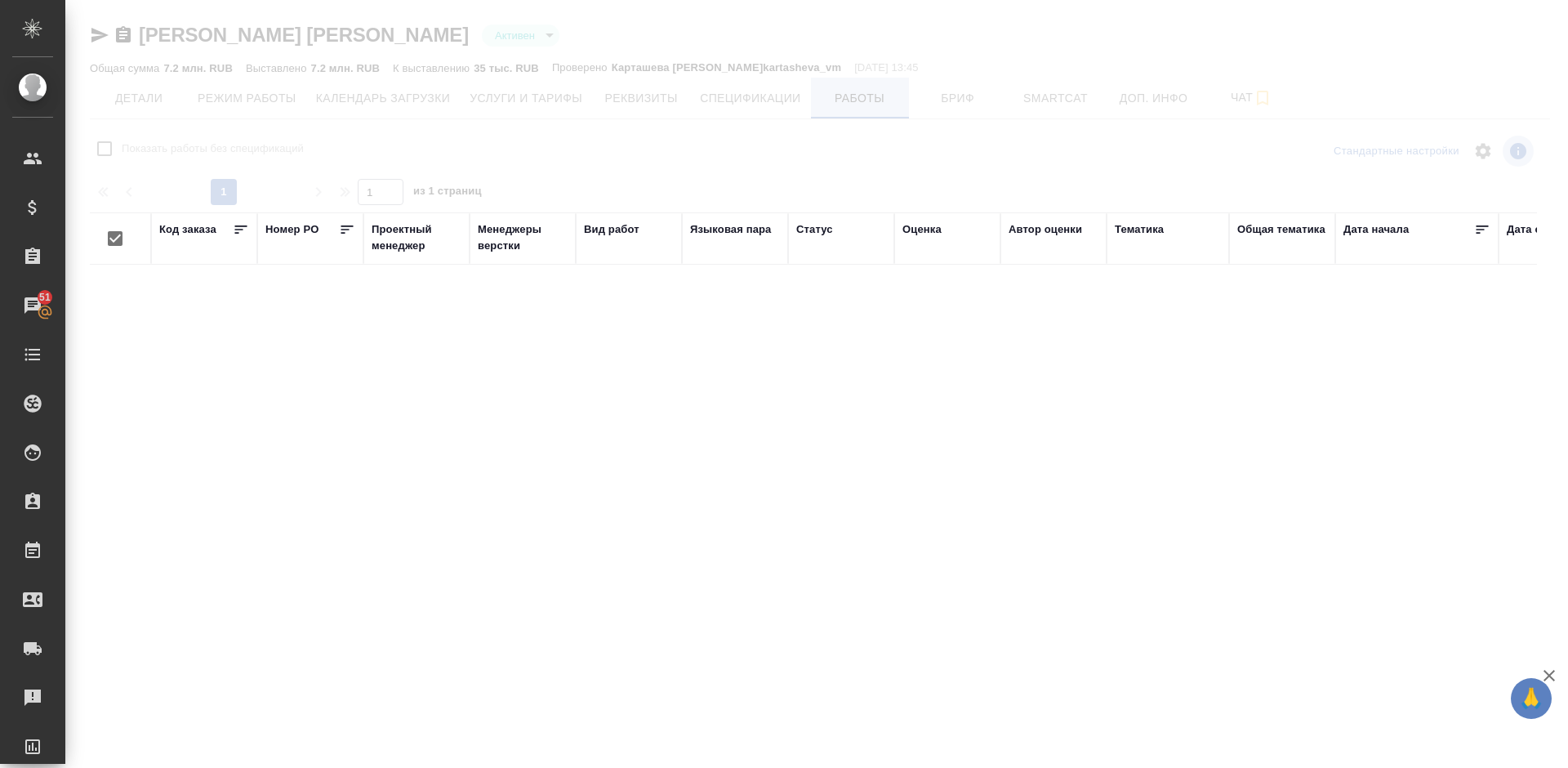
checkbox input "false"
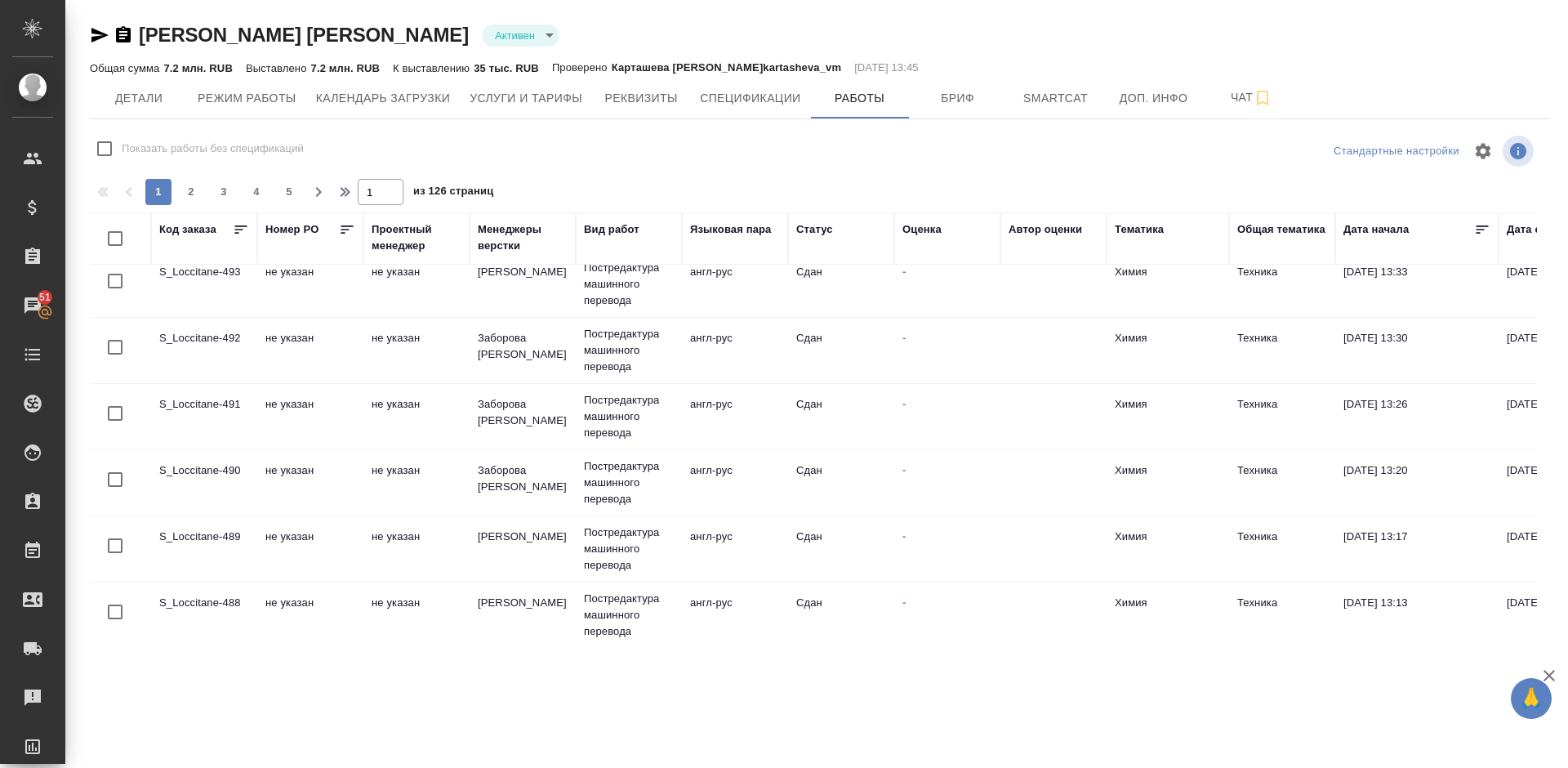
scroll to position [1287, 0]
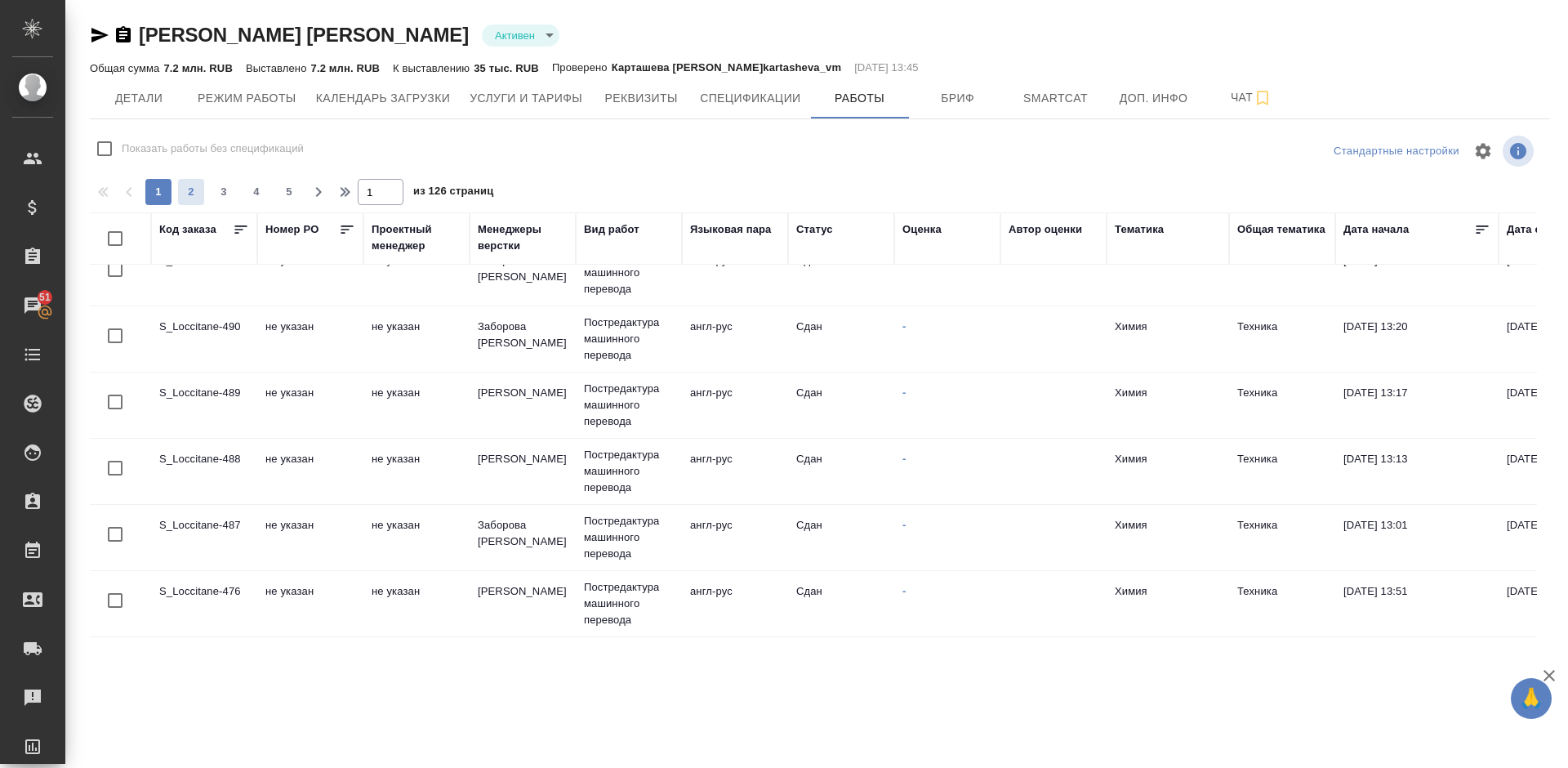
click at [196, 192] on span "2" at bounding box center [191, 192] width 26 height 17
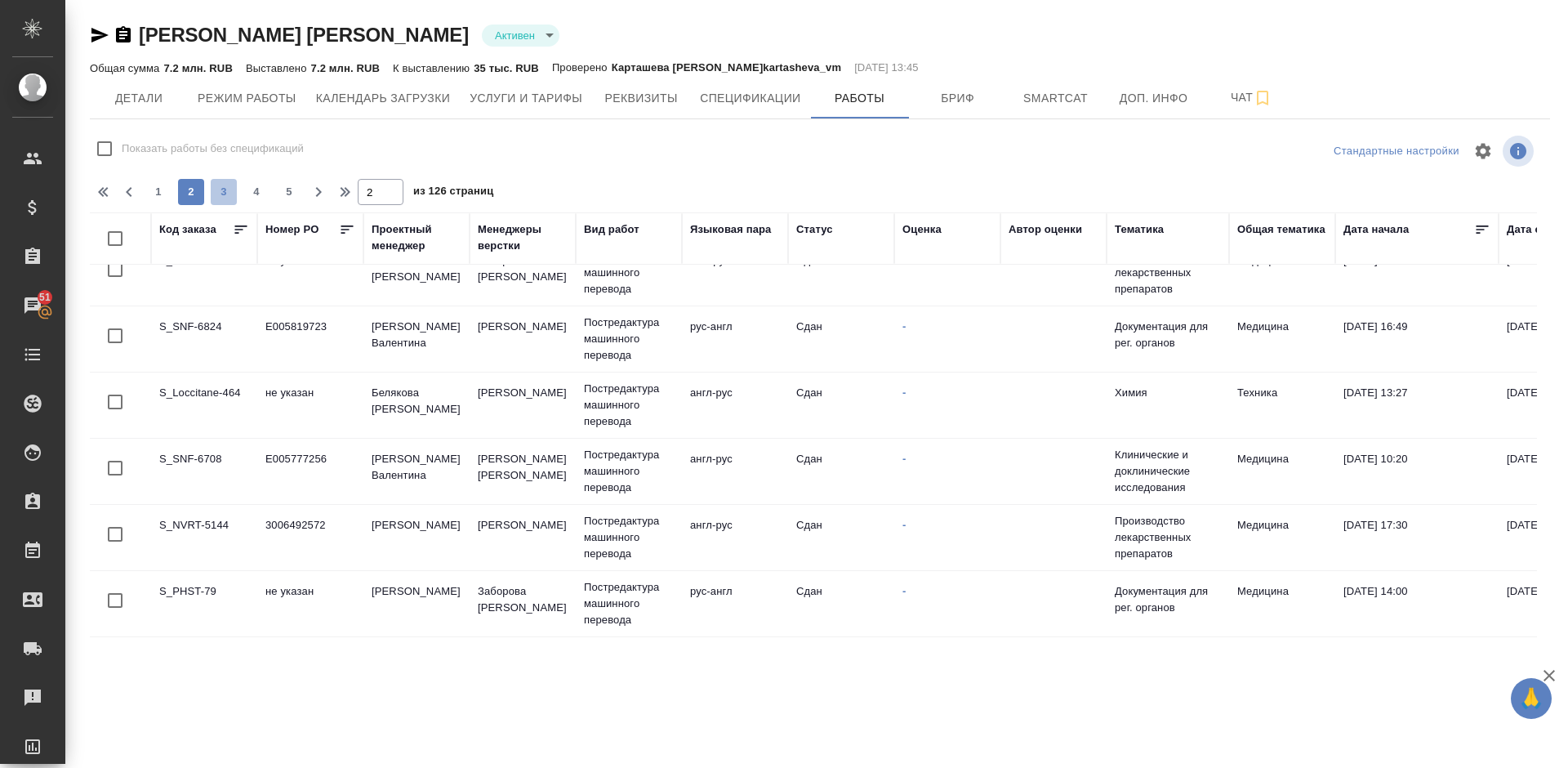
click at [223, 193] on span "3" at bounding box center [224, 192] width 26 height 17
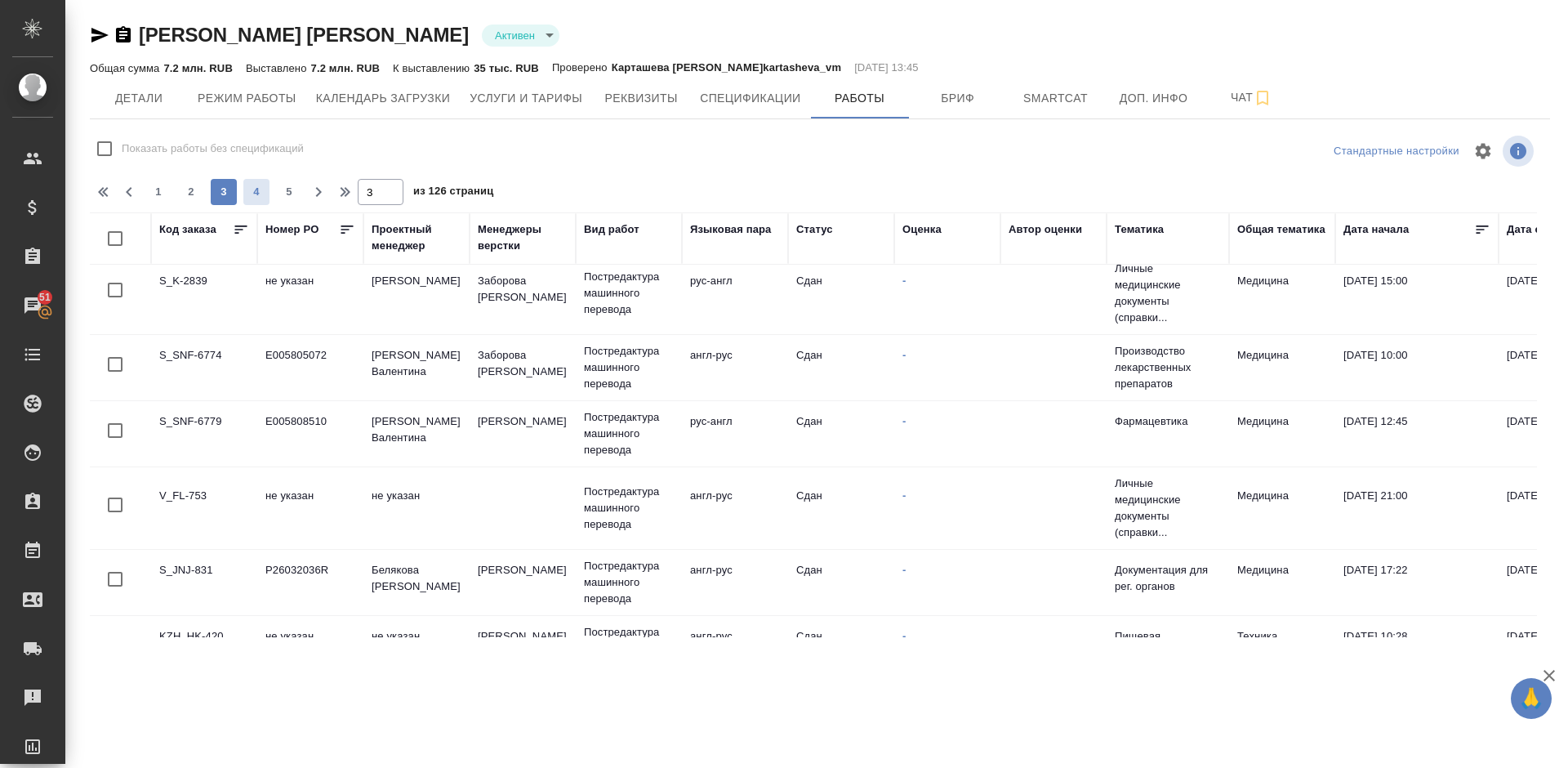
click at [254, 191] on span "4" at bounding box center [256, 192] width 26 height 17
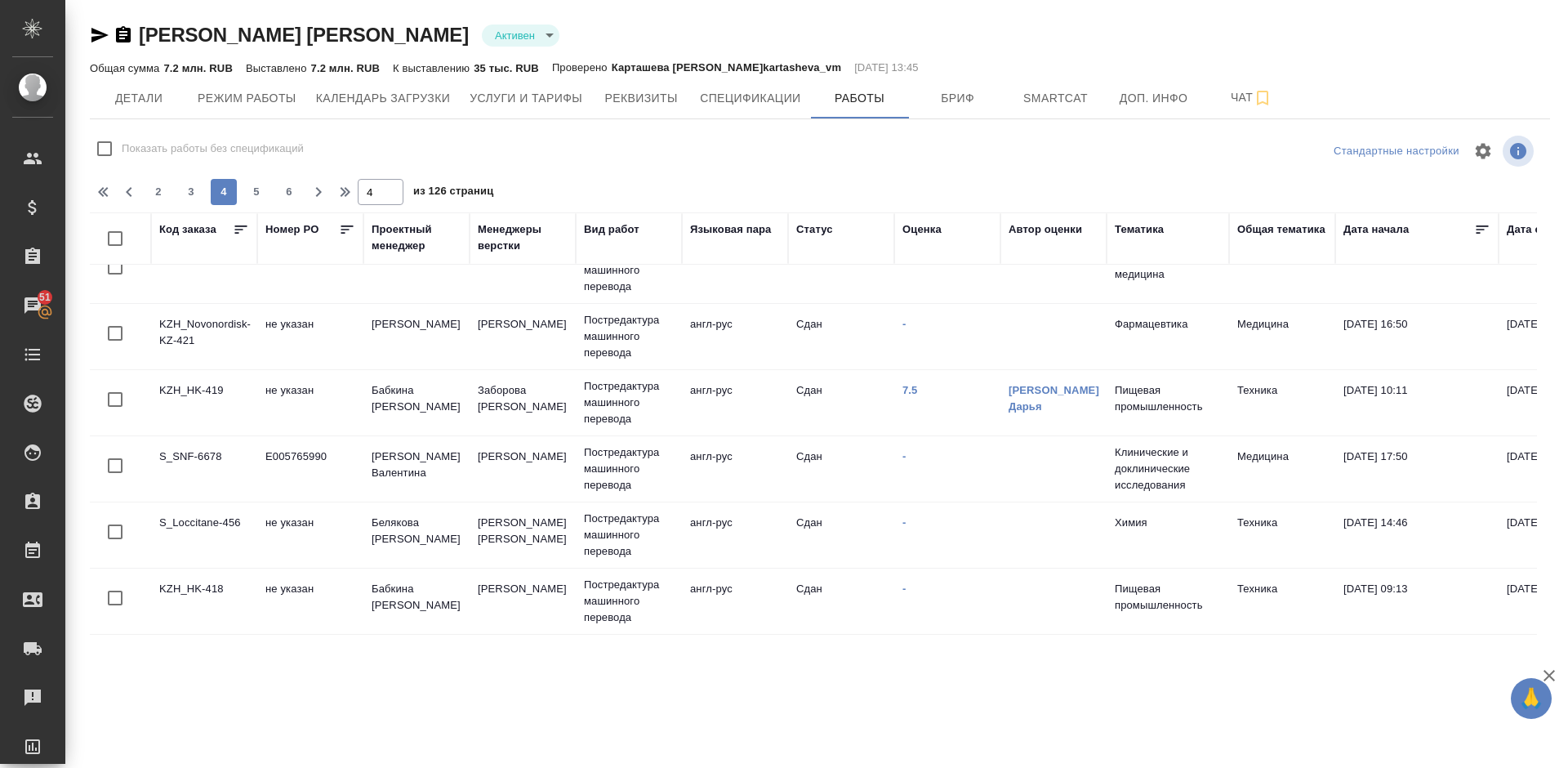
scroll to position [0, 0]
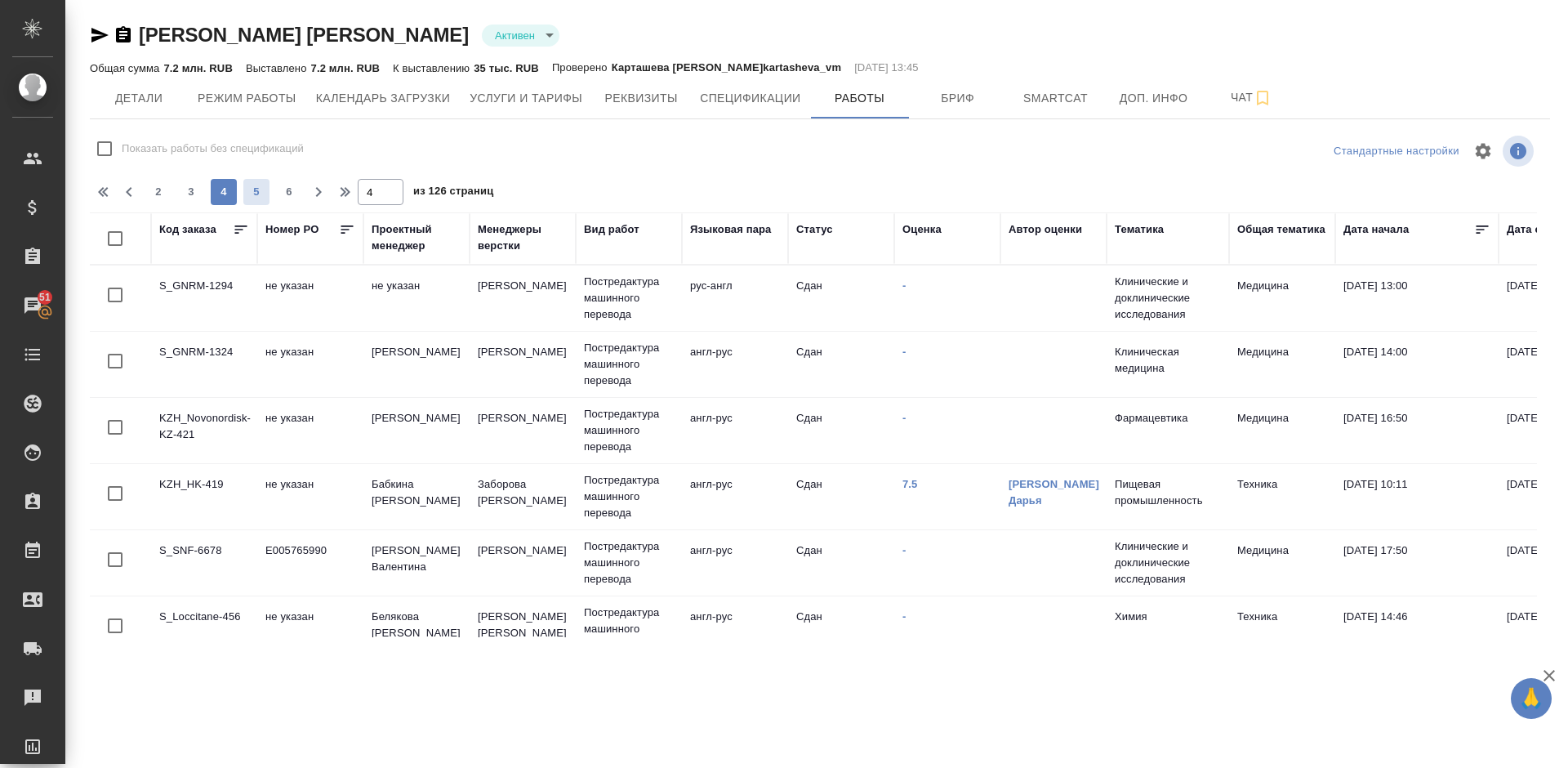
click at [257, 195] on span "5" at bounding box center [256, 192] width 26 height 17
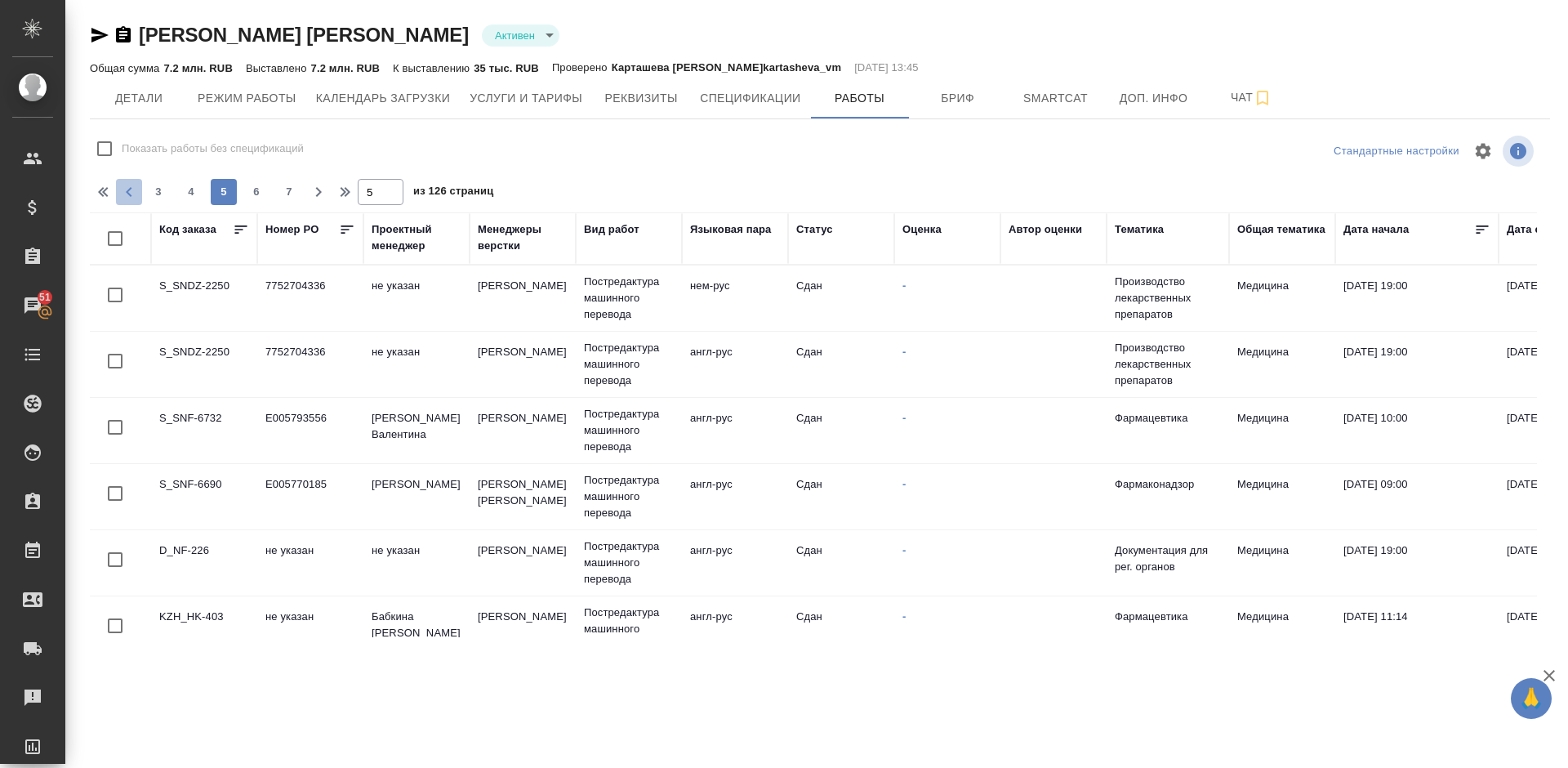
click at [130, 192] on icon "button" at bounding box center [129, 192] width 19 height 19
type input "4"
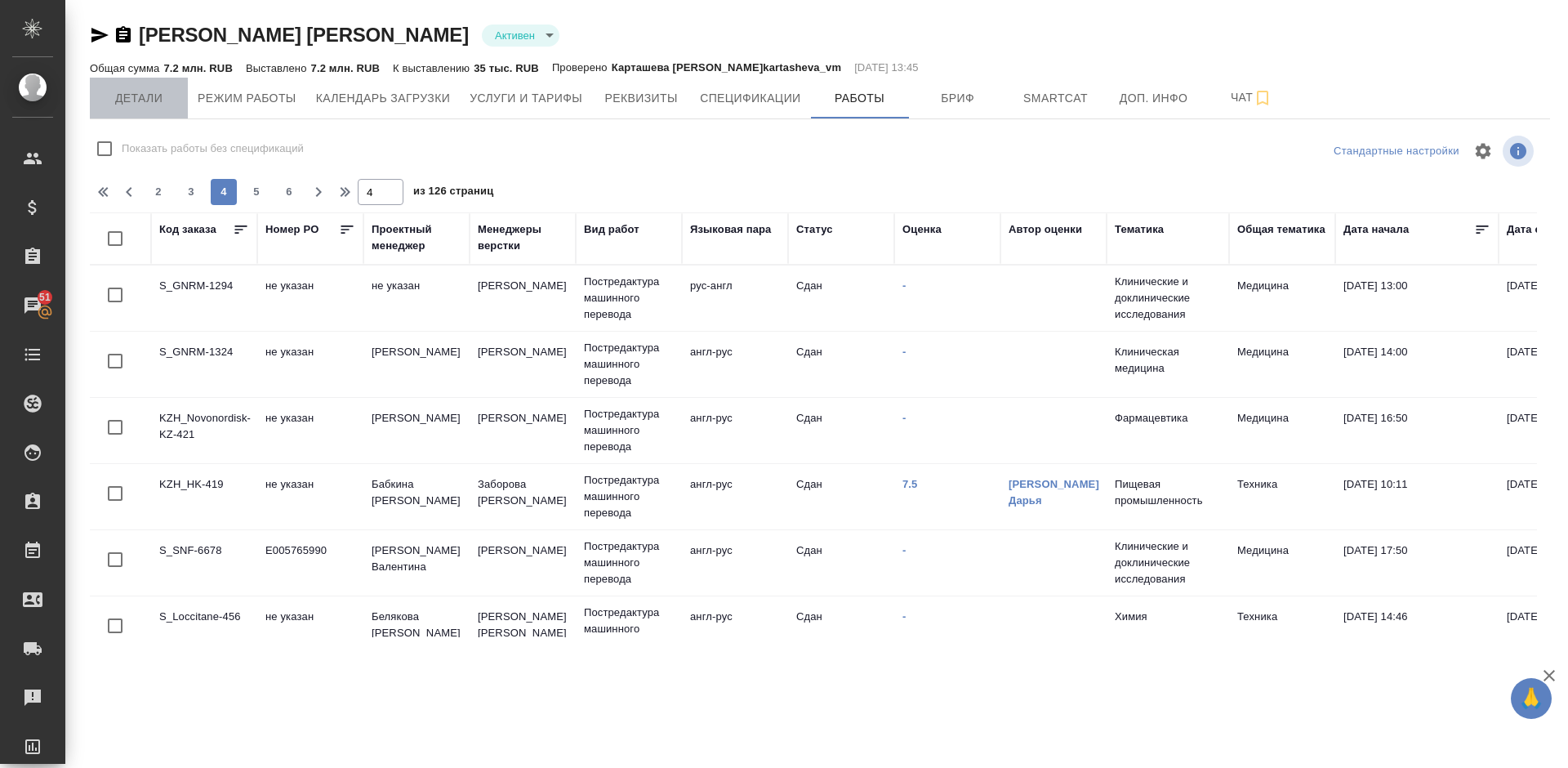
click at [149, 111] on button "Детали" at bounding box center [138, 98] width 98 height 41
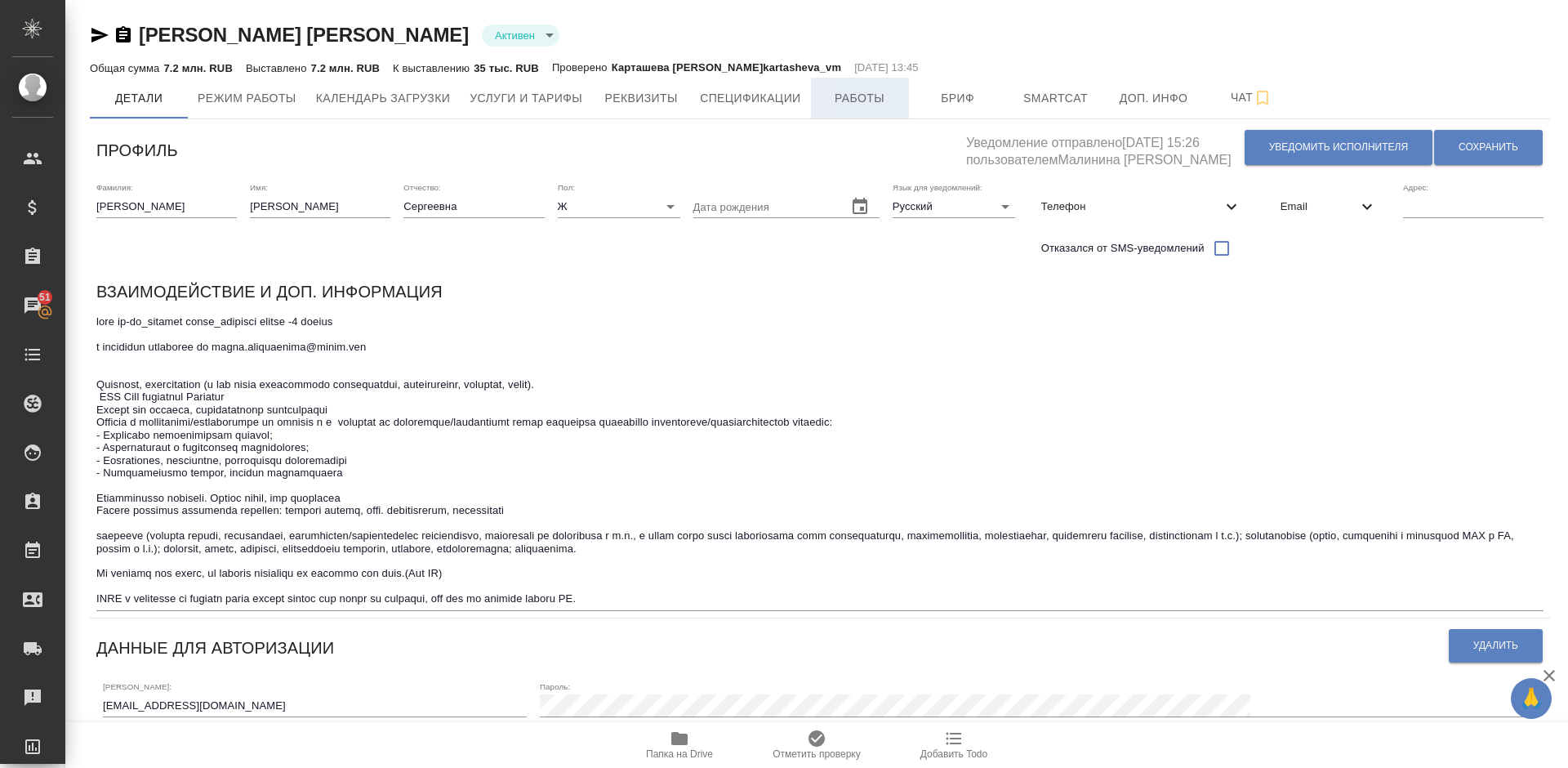
click at [828, 101] on span "Работы" at bounding box center [859, 98] width 78 height 20
click at [561, 100] on span "Услуги и тарифы" at bounding box center [526, 98] width 113 height 20
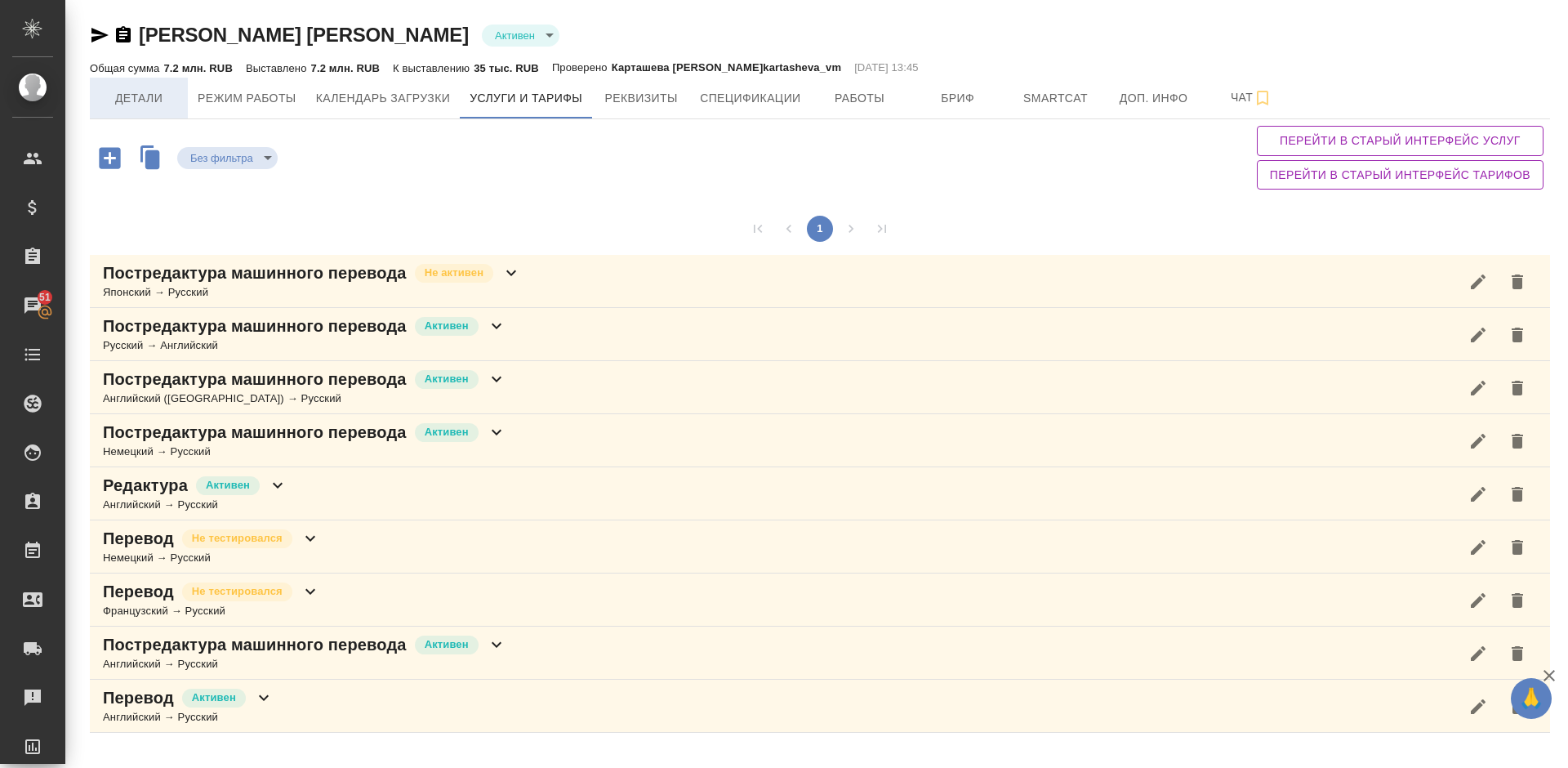
click at [174, 97] on span "Детали" at bounding box center [138, 98] width 78 height 20
click at [161, 91] on span "Детали" at bounding box center [138, 98] width 78 height 20
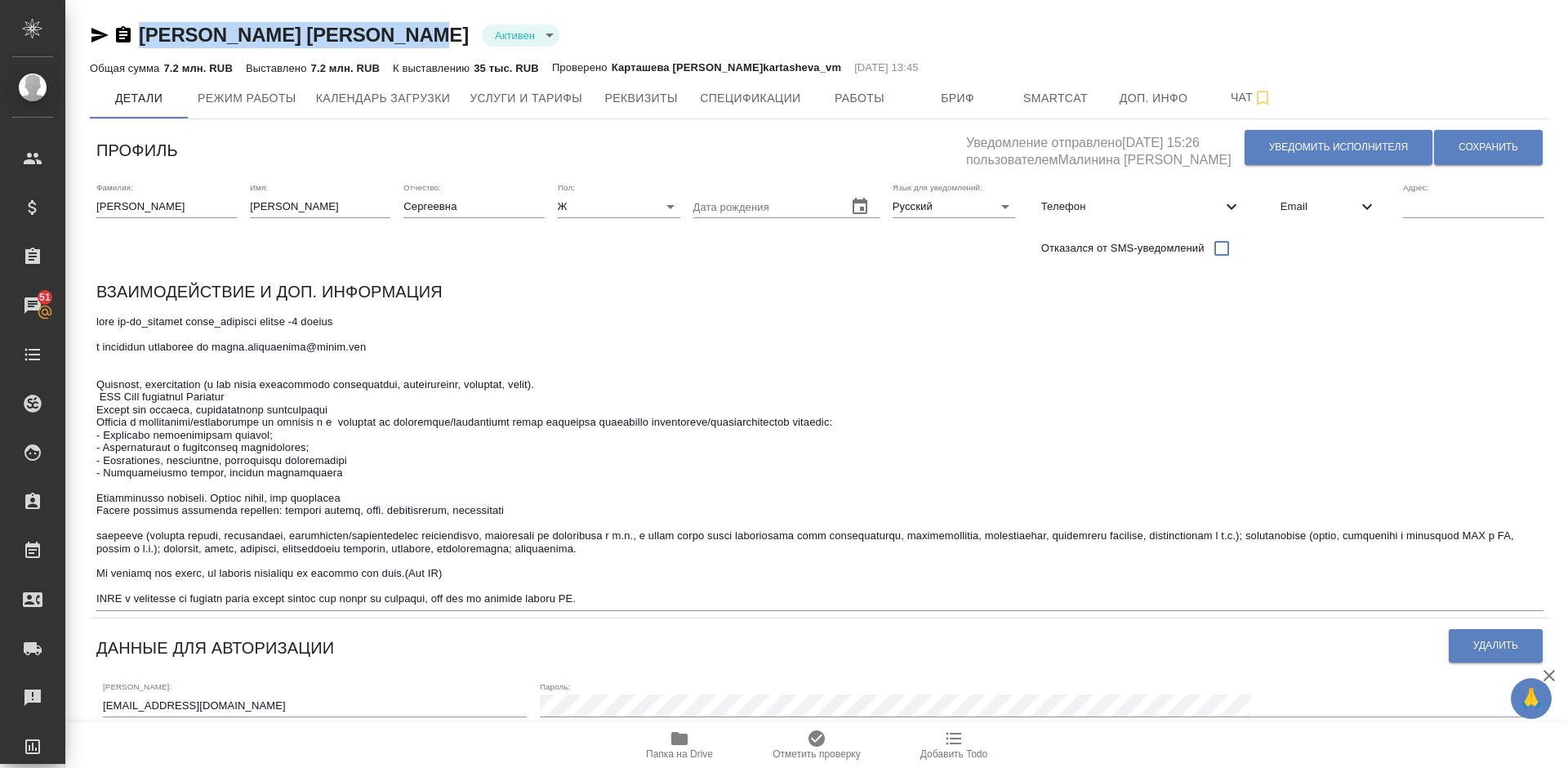
drag, startPoint x: 420, startPoint y: 37, endPoint x: 136, endPoint y: 33, distance: 284.0
click at [136, 33] on div "Лажинцева Ирина Сергеевна Активен active" at bounding box center [820, 35] width 1460 height 26
copy link "Лажинцева Ирина Сергеевна"
click at [572, 92] on span "Услуги и тарифы" at bounding box center [526, 98] width 113 height 20
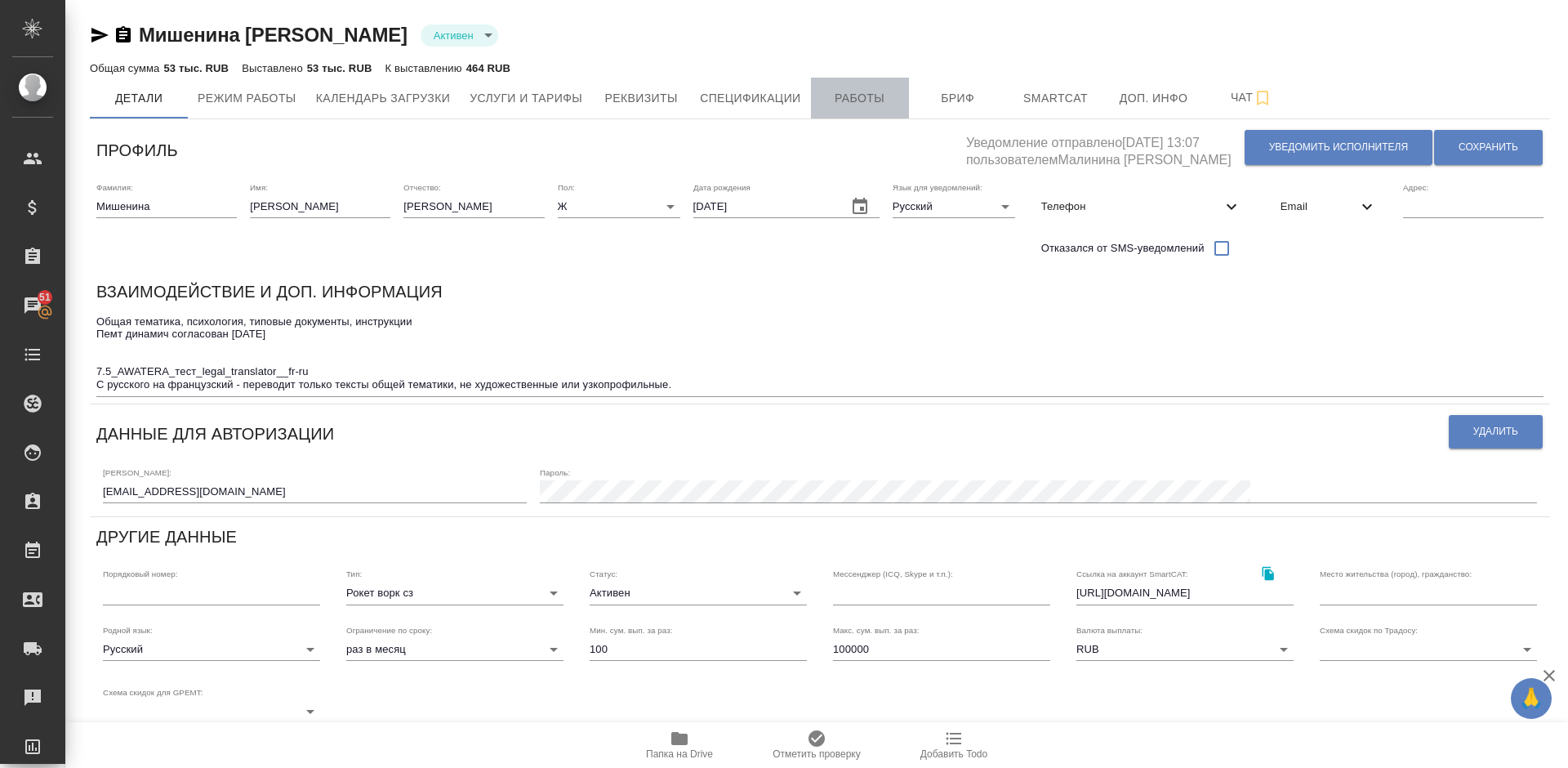
click at [865, 99] on span "Работы" at bounding box center [859, 98] width 78 height 20
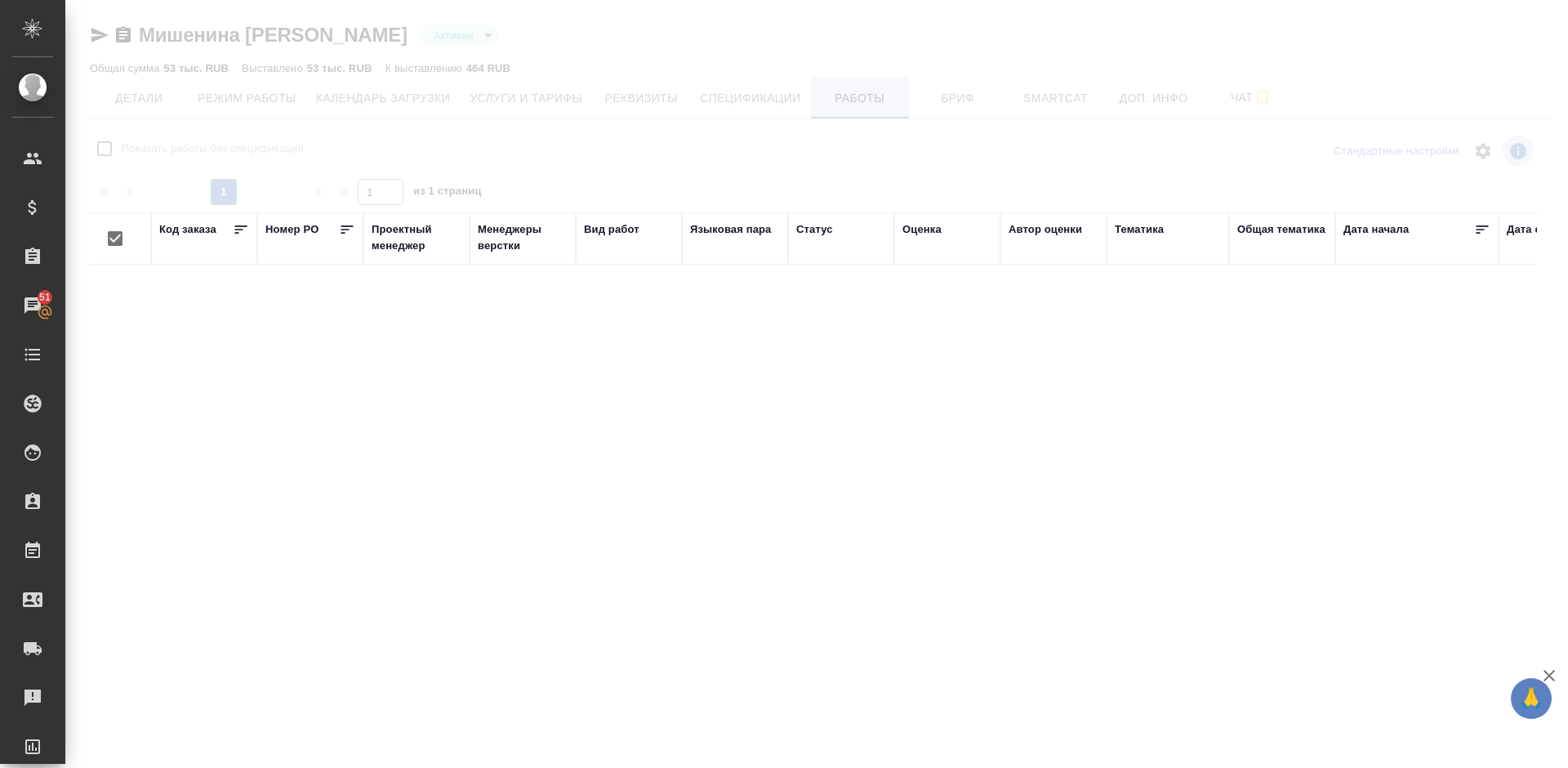
checkbox input "false"
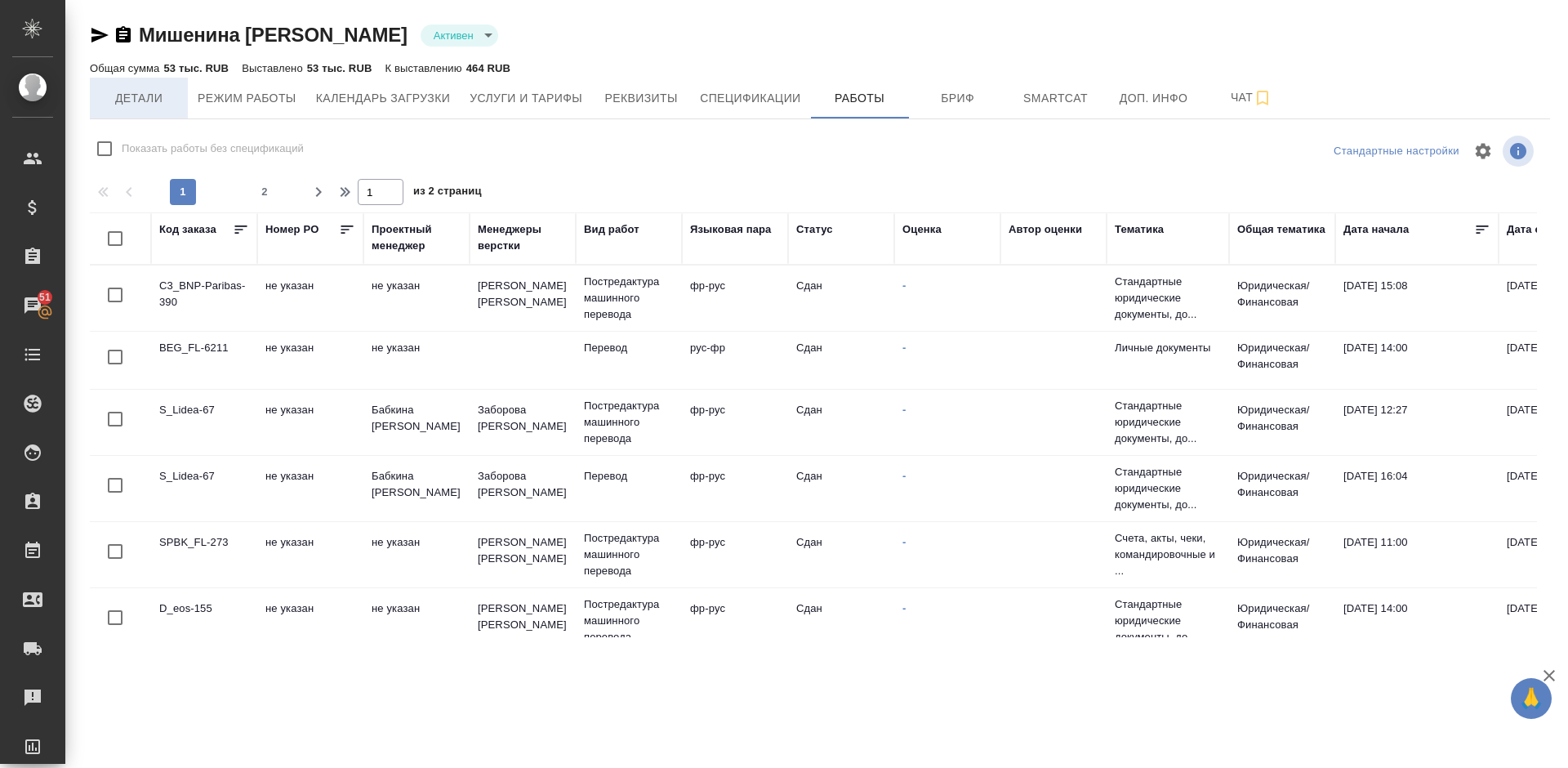
click at [158, 105] on span "Детали" at bounding box center [138, 98] width 78 height 20
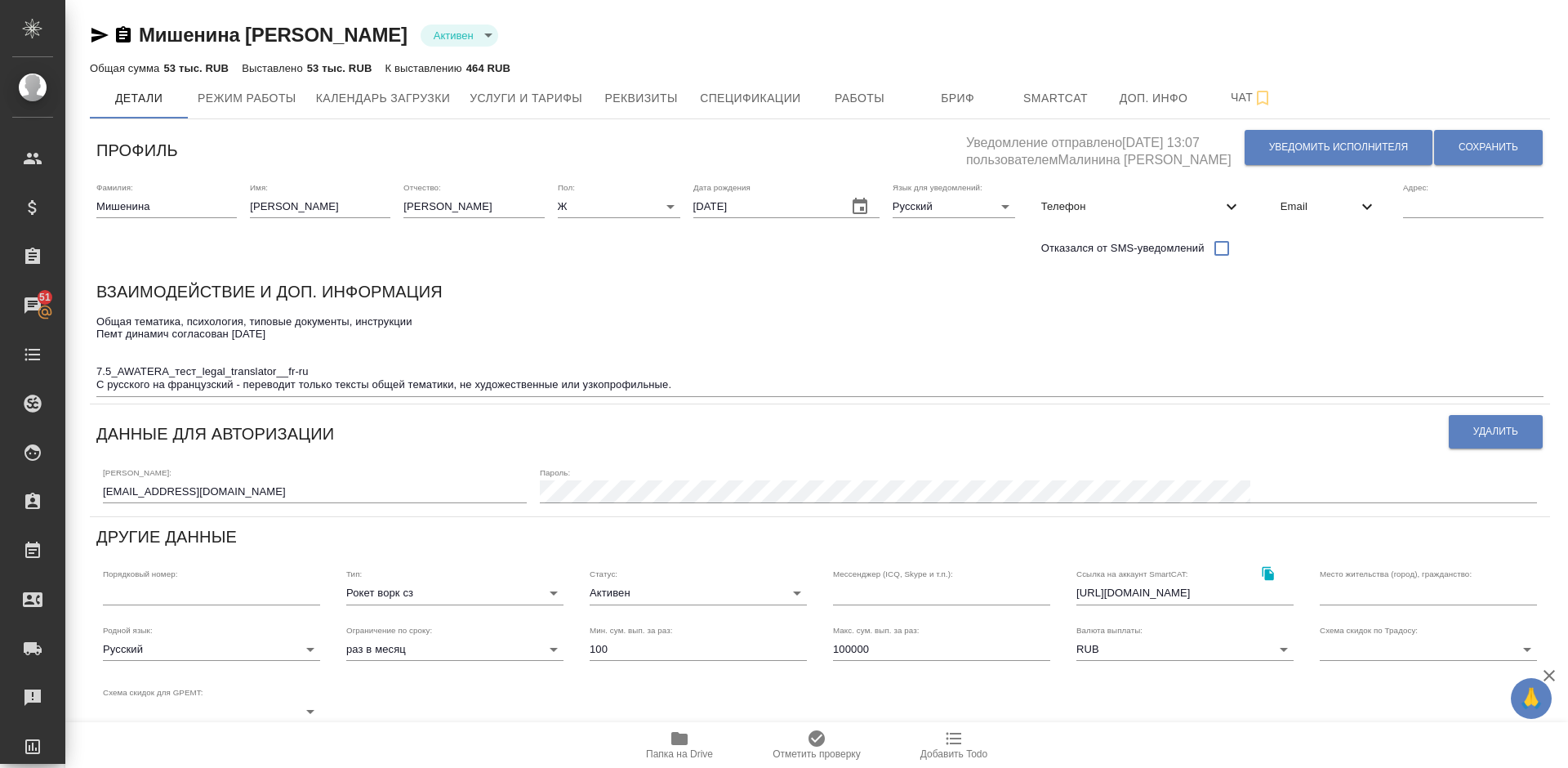
drag, startPoint x: 458, startPoint y: 36, endPoint x: 145, endPoint y: 34, distance: 313.0
click at [145, 34] on div "Мишенина Анастасия Андреевна Активен active" at bounding box center [820, 35] width 1460 height 26
copy link "Мишенина Анастасия Андреевна"
drag, startPoint x: 96, startPoint y: 384, endPoint x: 674, endPoint y: 388, distance: 578.0
click at [674, 388] on textarea "Общая тематика, психология, типовые документы, инструкции Пемт динамич согласов…" at bounding box center [819, 353] width 1447 height 76
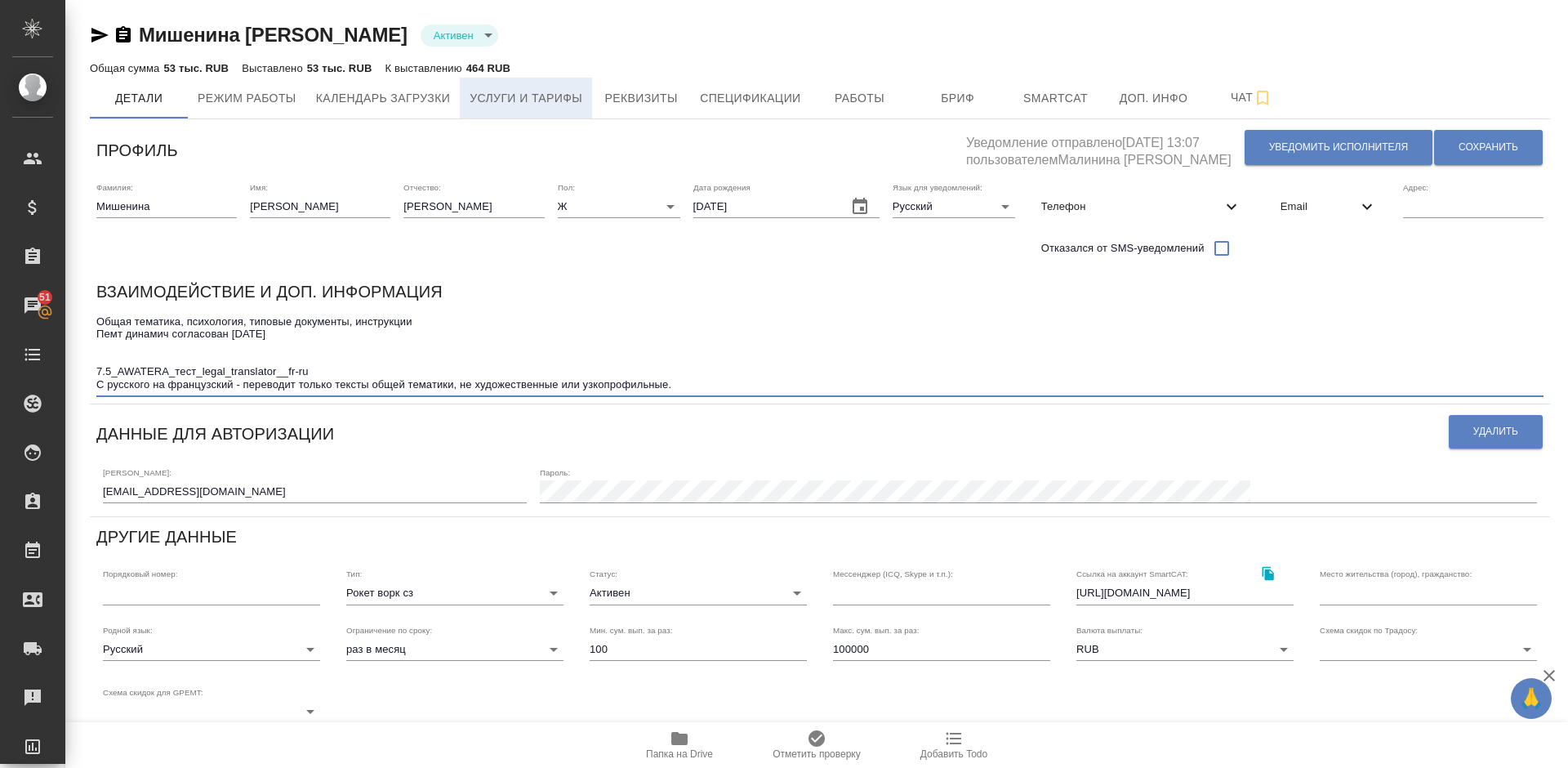
click at [533, 104] on span "Услуги и тарифы" at bounding box center [526, 98] width 113 height 20
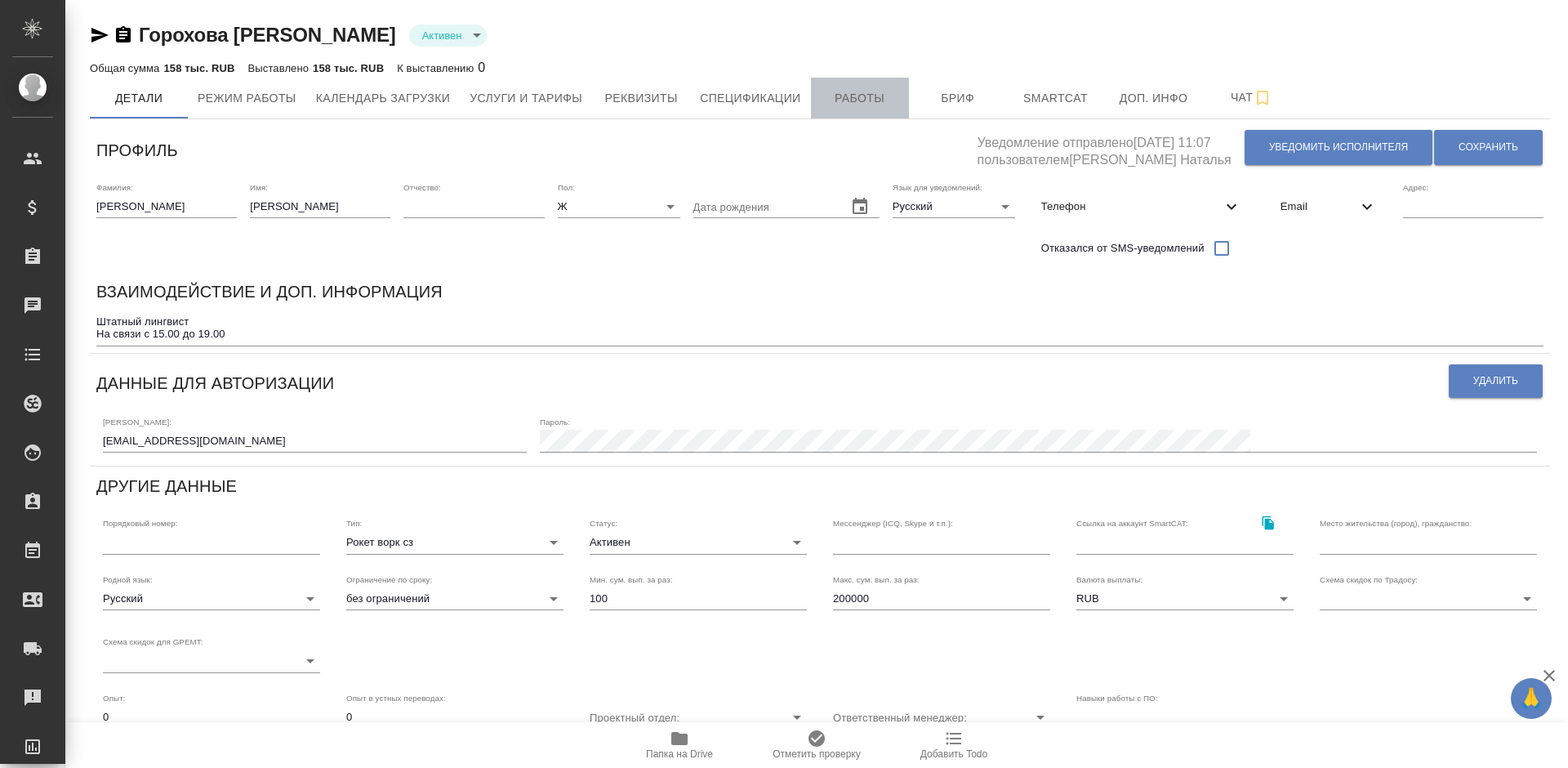
click at [867, 88] on span "Работы" at bounding box center [859, 98] width 78 height 20
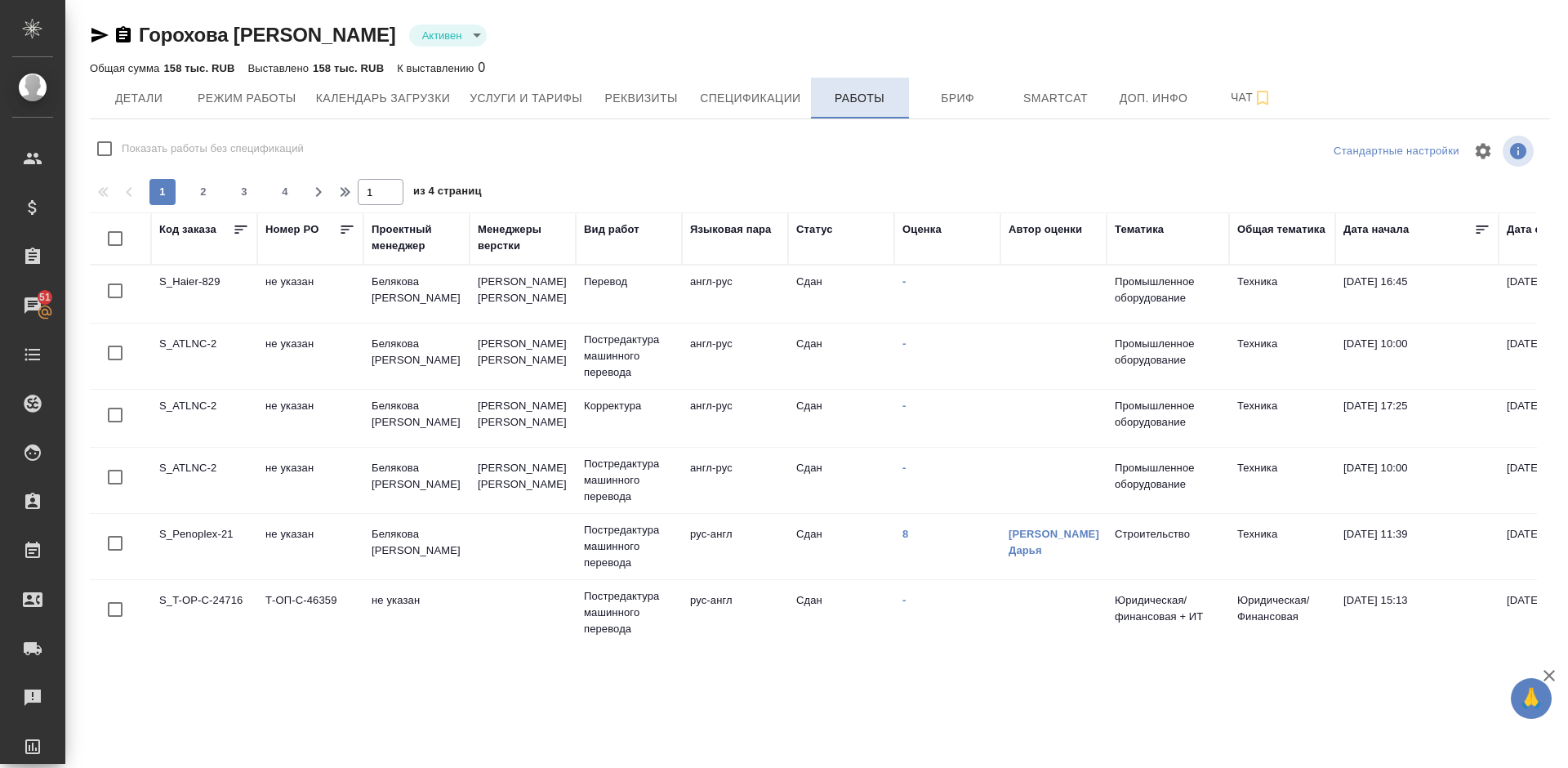
checkbox input "false"
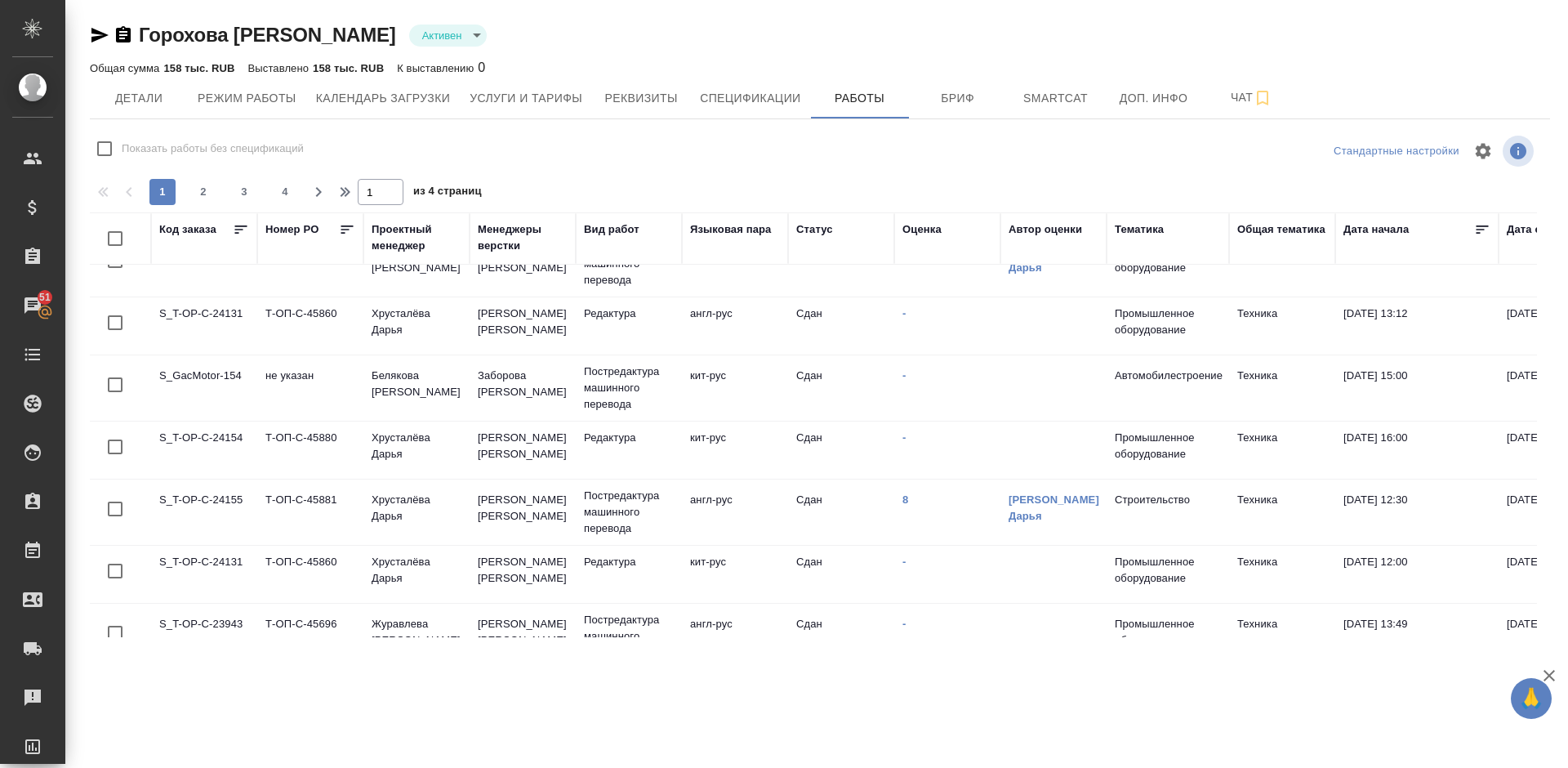
scroll to position [1213, 0]
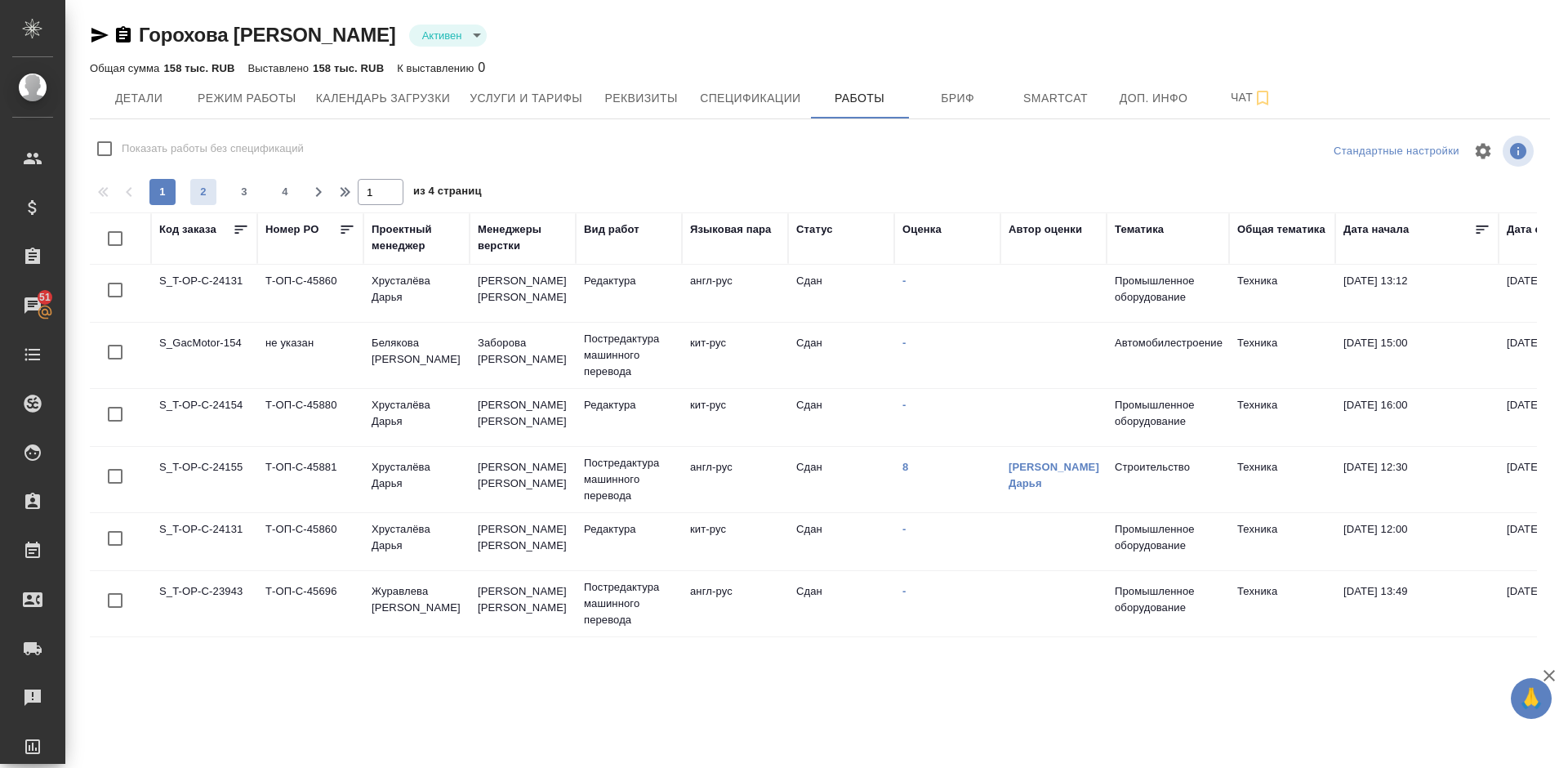
click at [205, 193] on span "2" at bounding box center [203, 192] width 26 height 17
type input "2"
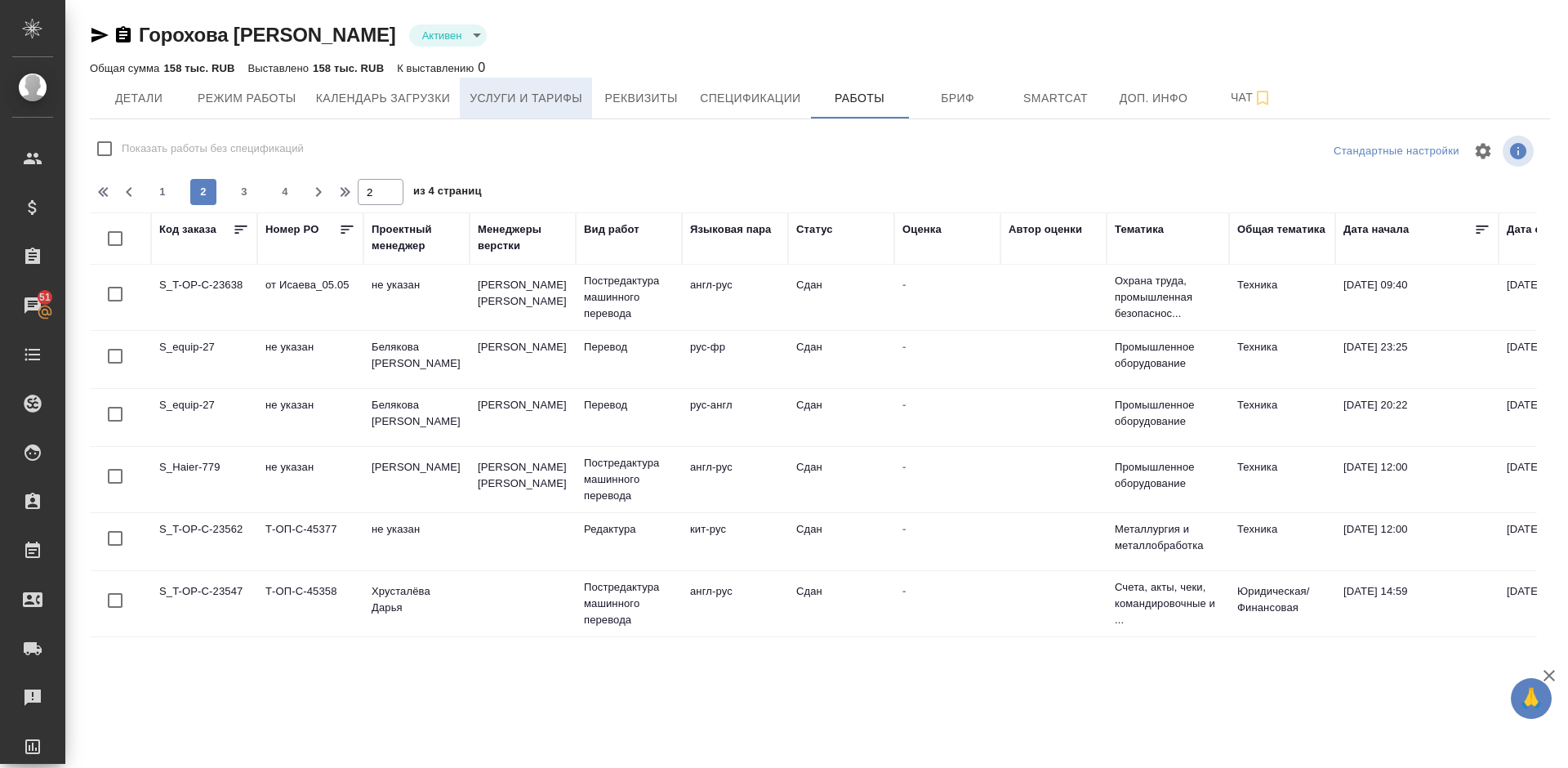
click at [547, 93] on span "Услуги и тарифы" at bounding box center [526, 98] width 113 height 20
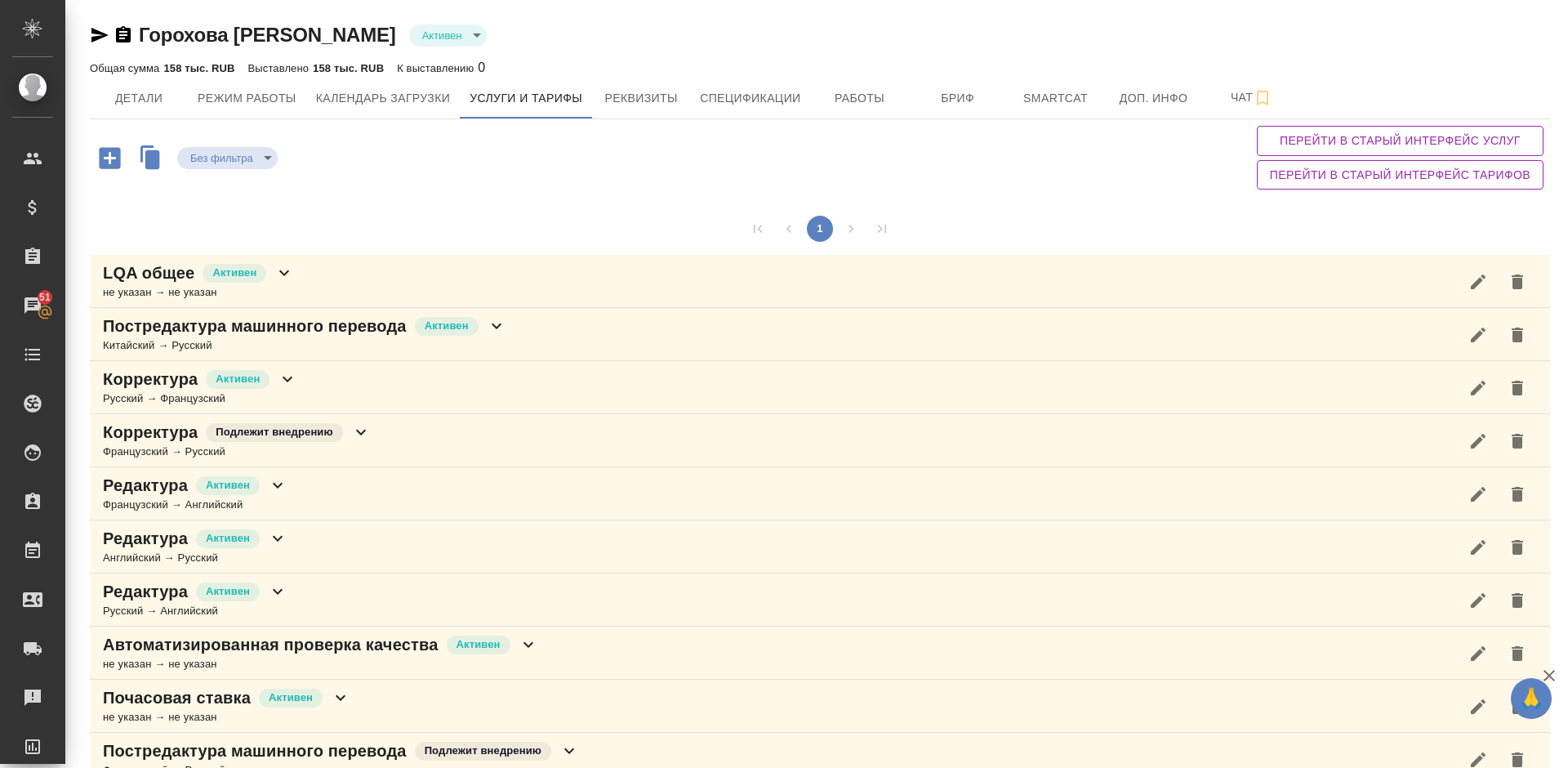
click at [1113, 196] on div "1 LQA общее [PERSON_NAME] не указан → не указан Постредактура машинного перевод…" at bounding box center [820, 680] width 1460 height 968
click at [168, 111] on button "Детали" at bounding box center [138, 98] width 98 height 41
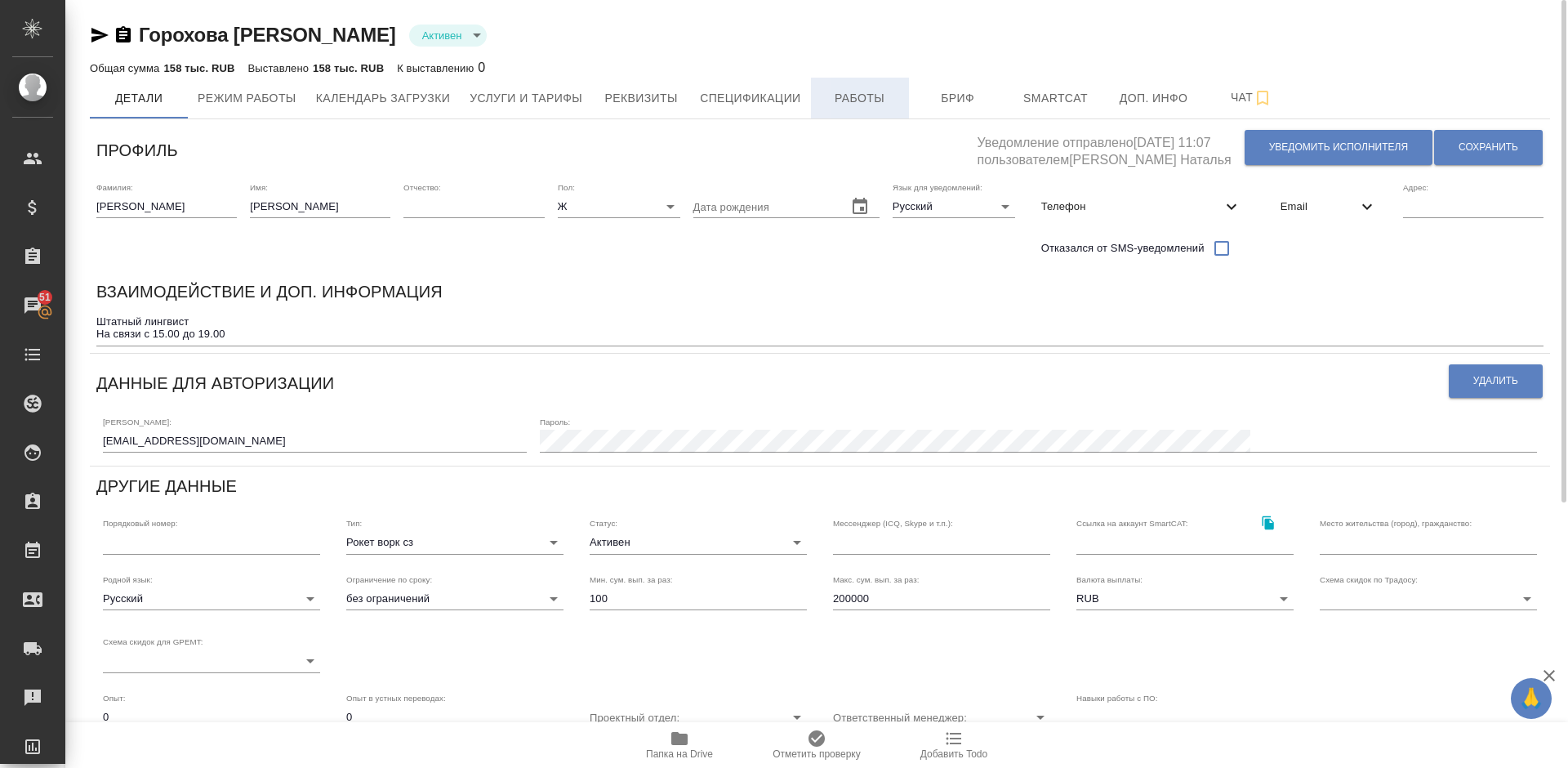
click at [858, 94] on span "Работы" at bounding box center [859, 98] width 78 height 20
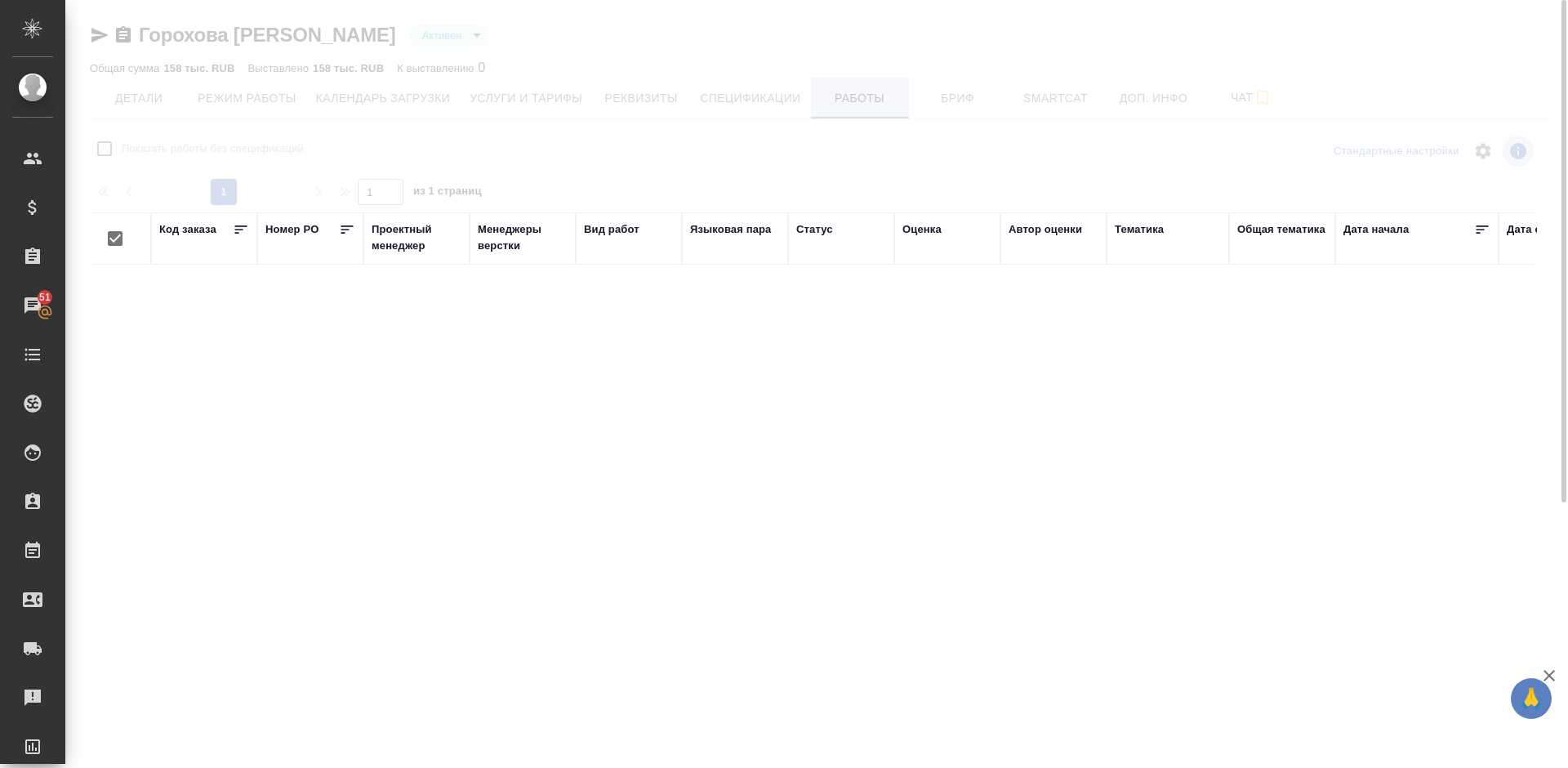
checkbox input "false"
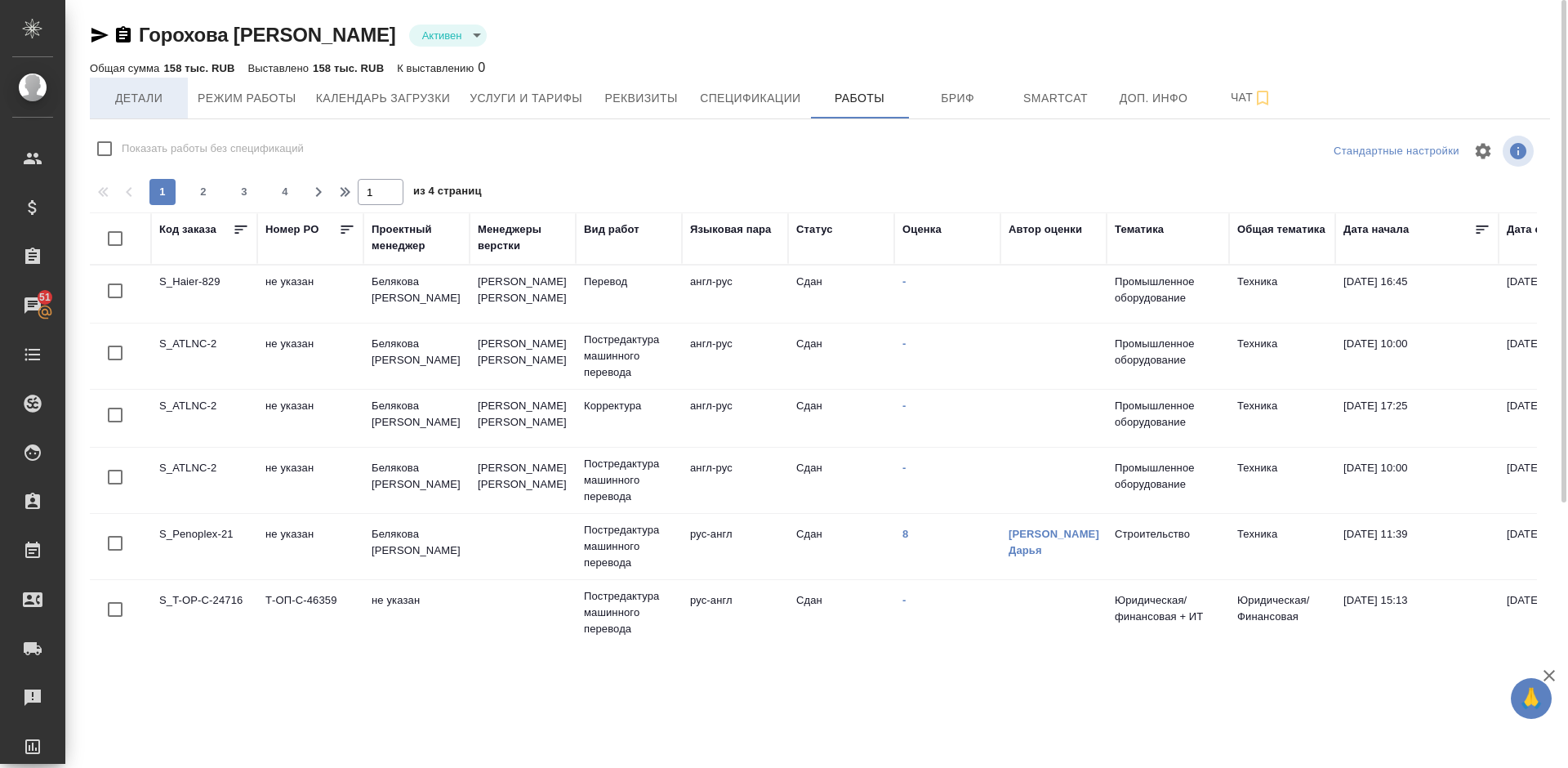
click at [147, 96] on span "Детали" at bounding box center [138, 98] width 78 height 20
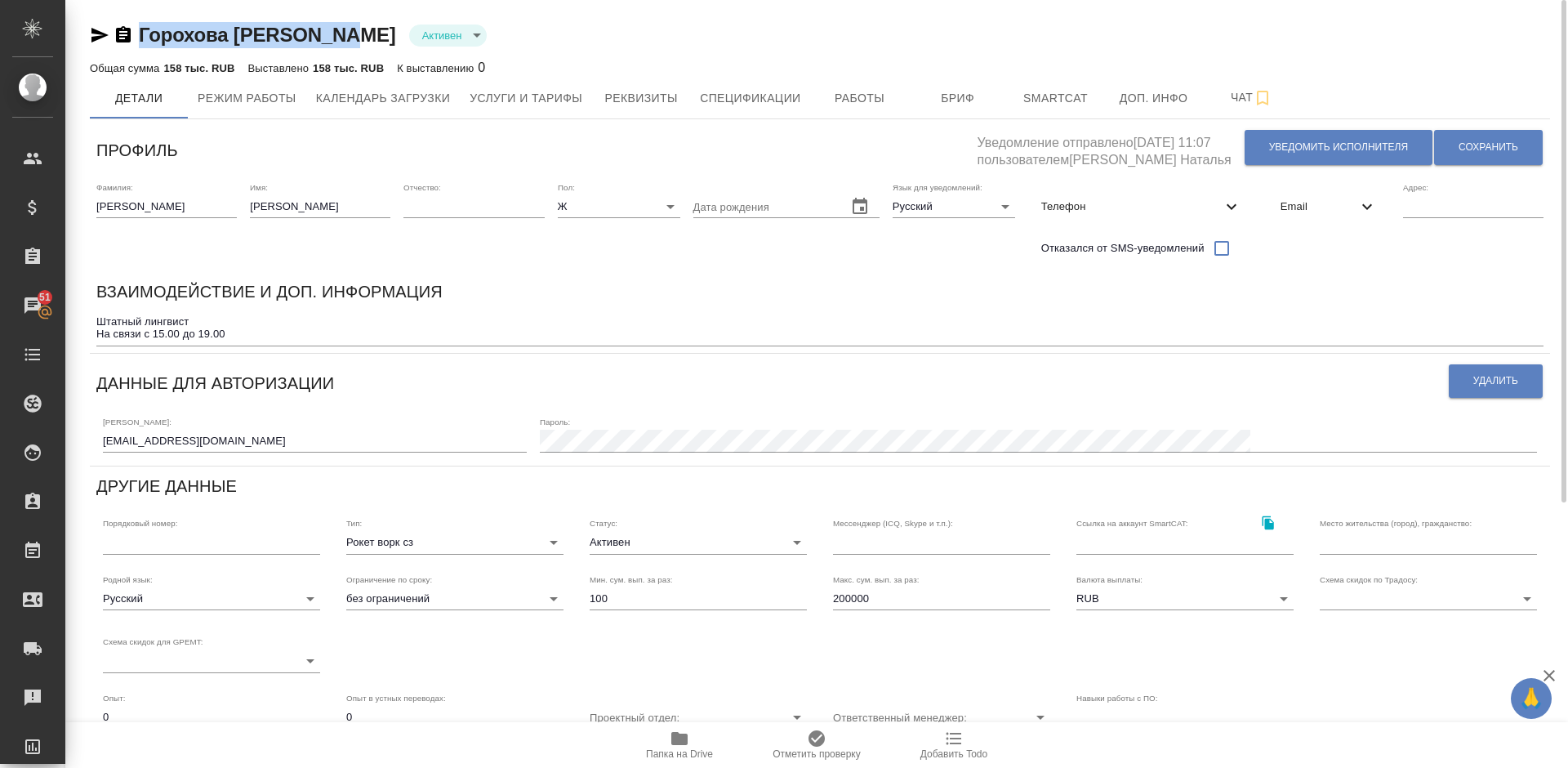
drag, startPoint x: 348, startPoint y: 36, endPoint x: 144, endPoint y: 27, distance: 204.2
click at [144, 27] on div "Горохова [PERSON_NAME] active" at bounding box center [820, 35] width 1460 height 26
click at [140, 33] on link "Горохова [PERSON_NAME]" at bounding box center [268, 34] width 257 height 22
drag, startPoint x: 343, startPoint y: 36, endPoint x: 141, endPoint y: 32, distance: 202.0
click at [141, 32] on div "Горохова [PERSON_NAME] active" at bounding box center [820, 35] width 1460 height 26
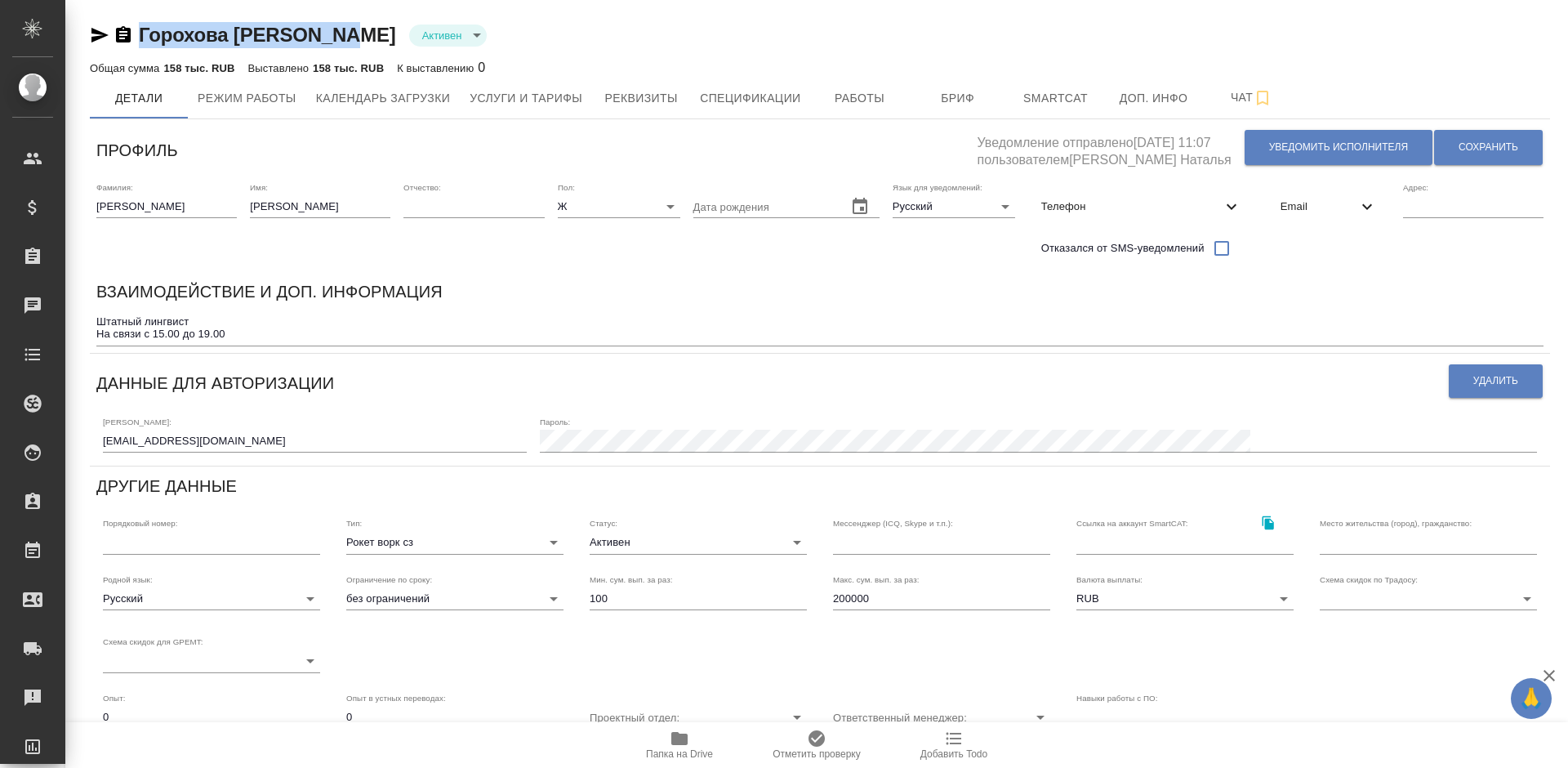
copy link "Горохова [PERSON_NAME]"
click at [828, 104] on span "Работы" at bounding box center [859, 98] width 78 height 20
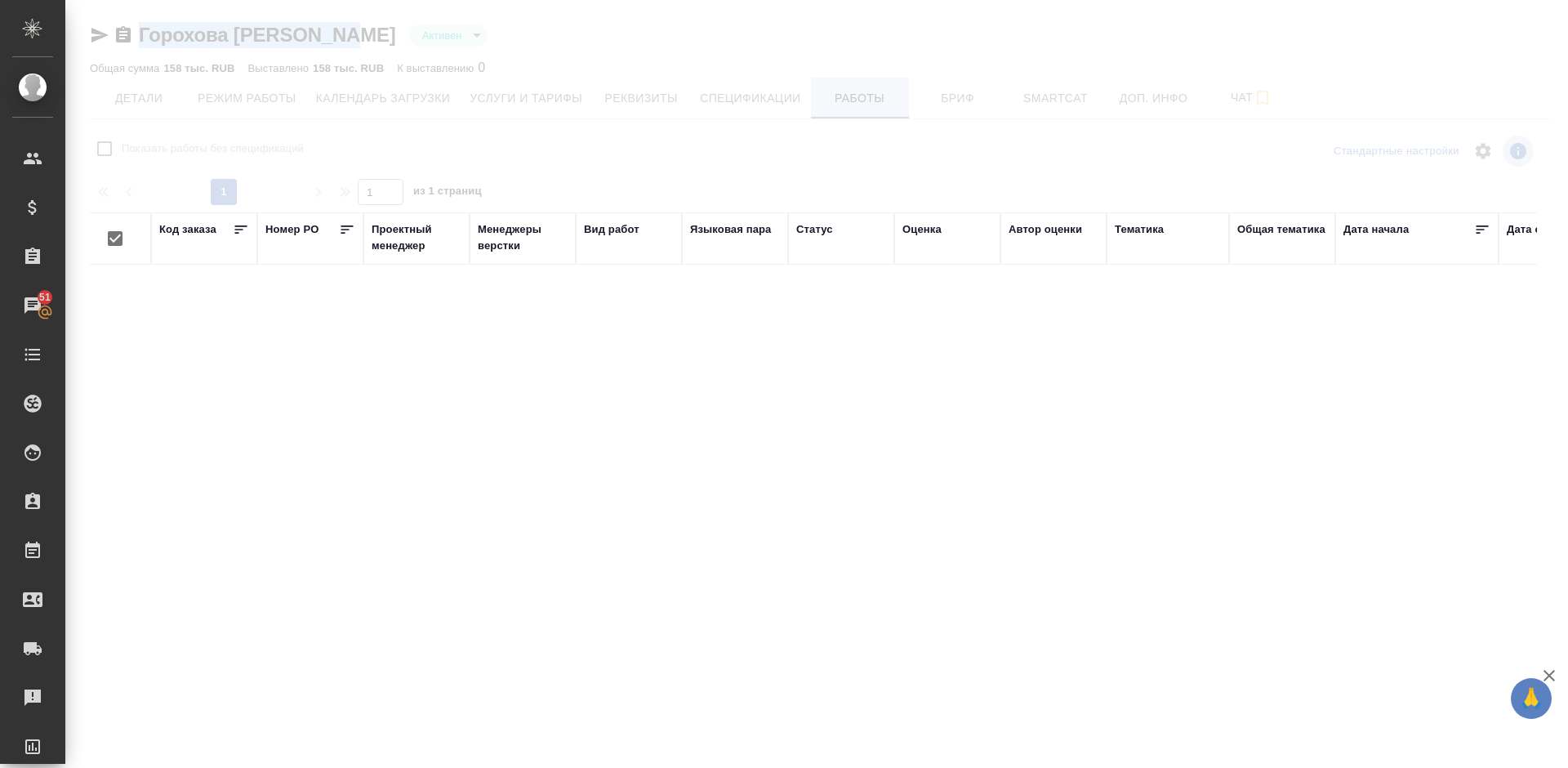
checkbox input "false"
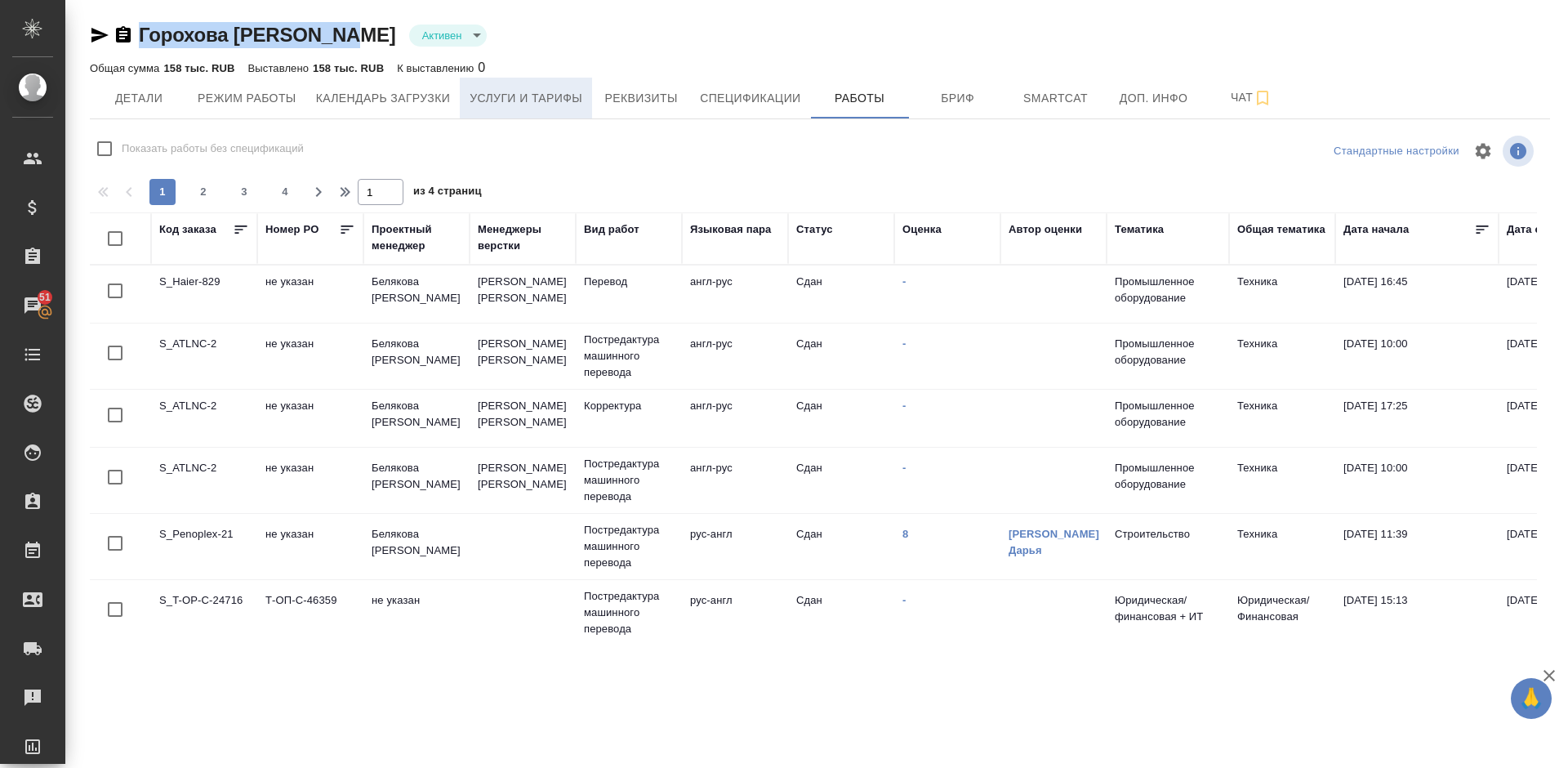
click at [520, 106] on span "Услуги и тарифы" at bounding box center [526, 98] width 113 height 20
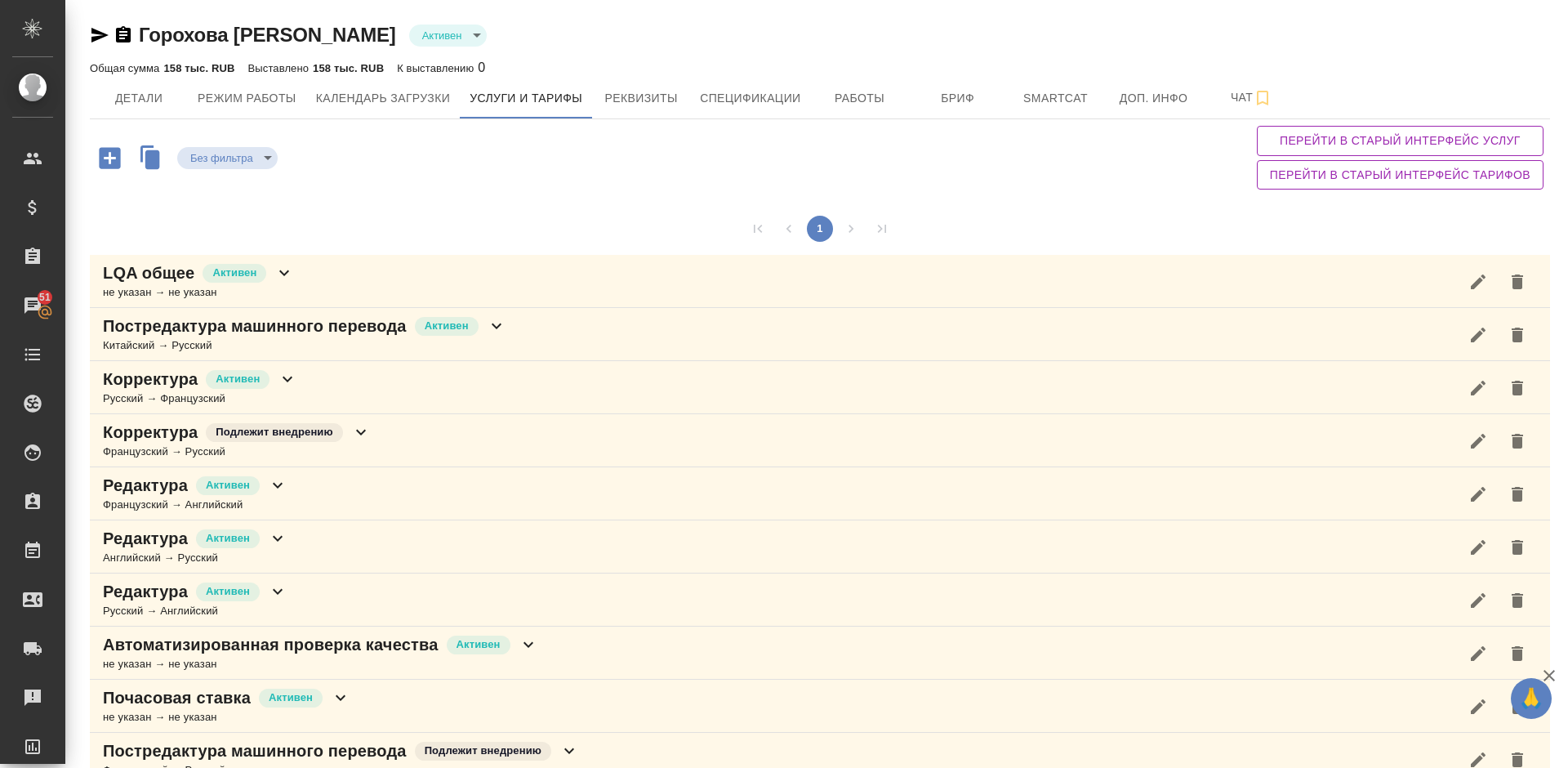
click at [1217, 180] on div "Без фильтра no filters Перейти в старый интерфейс услуг Перейти в старый интерф…" at bounding box center [820, 157] width 1460 height 77
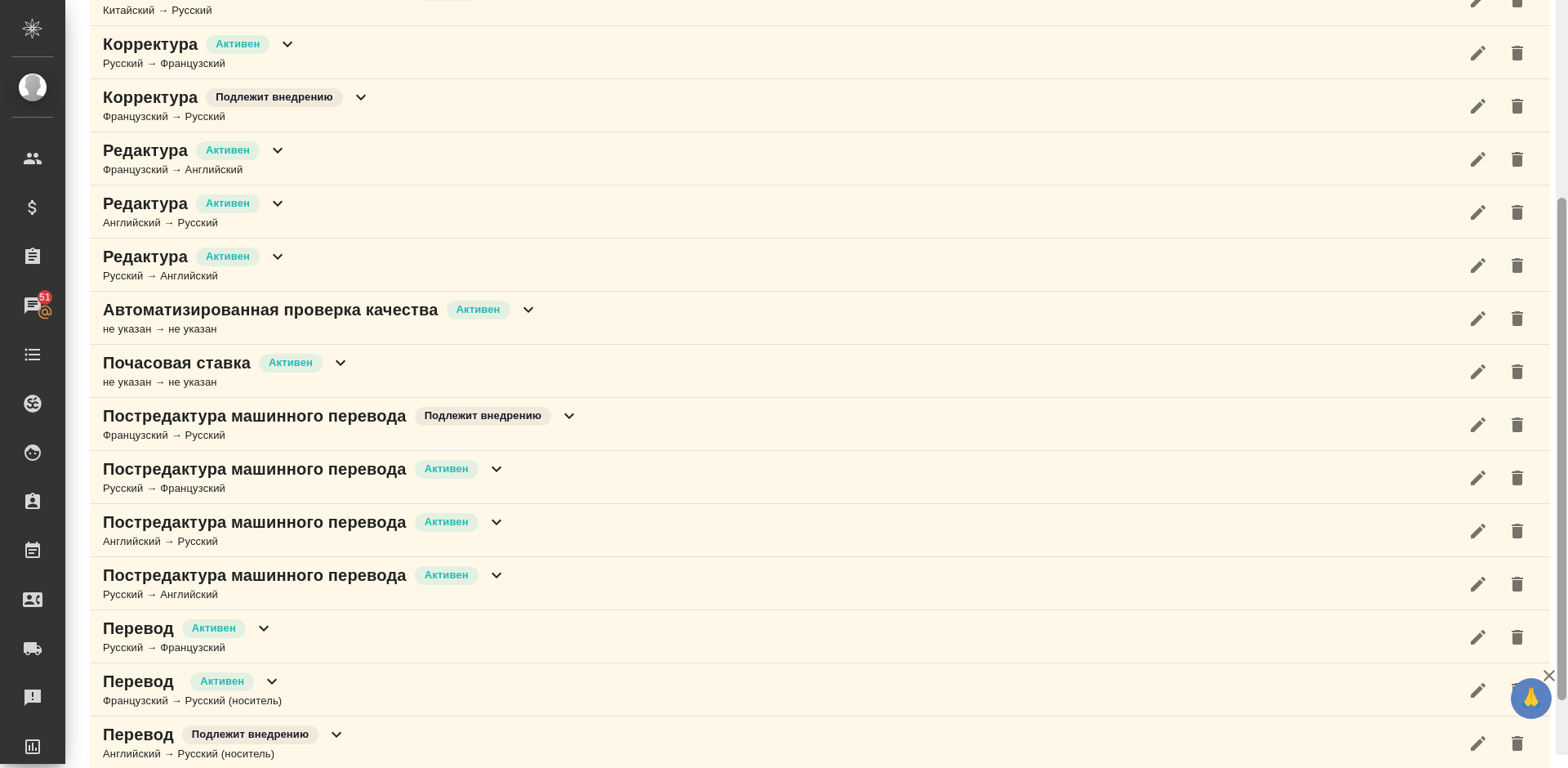
scroll to position [368, 0]
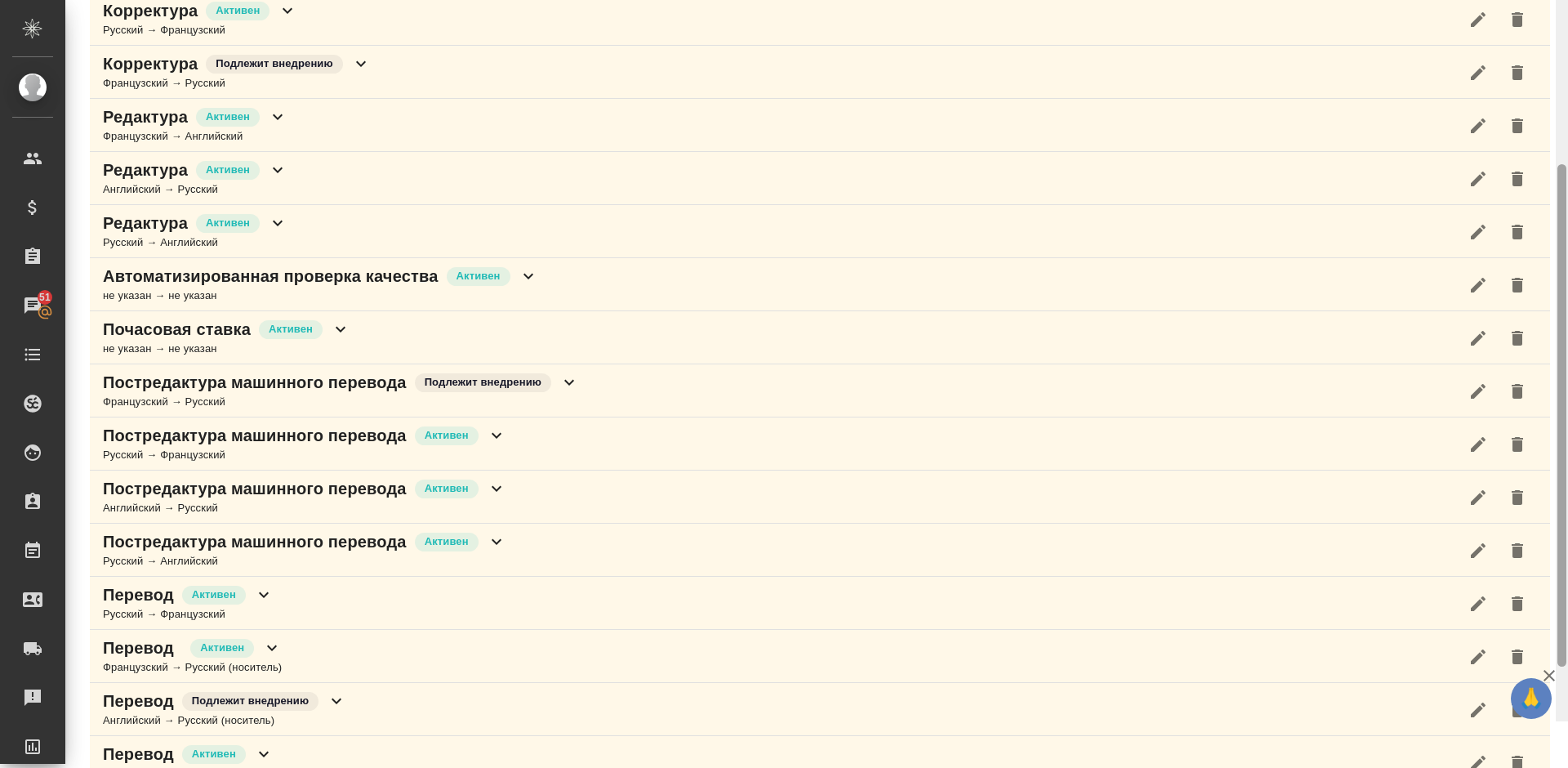
drag, startPoint x: 1565, startPoint y: 299, endPoint x: 1567, endPoint y: 291, distance: 8.2
click at [1567, 291] on div at bounding box center [1562, 337] width 12 height 768
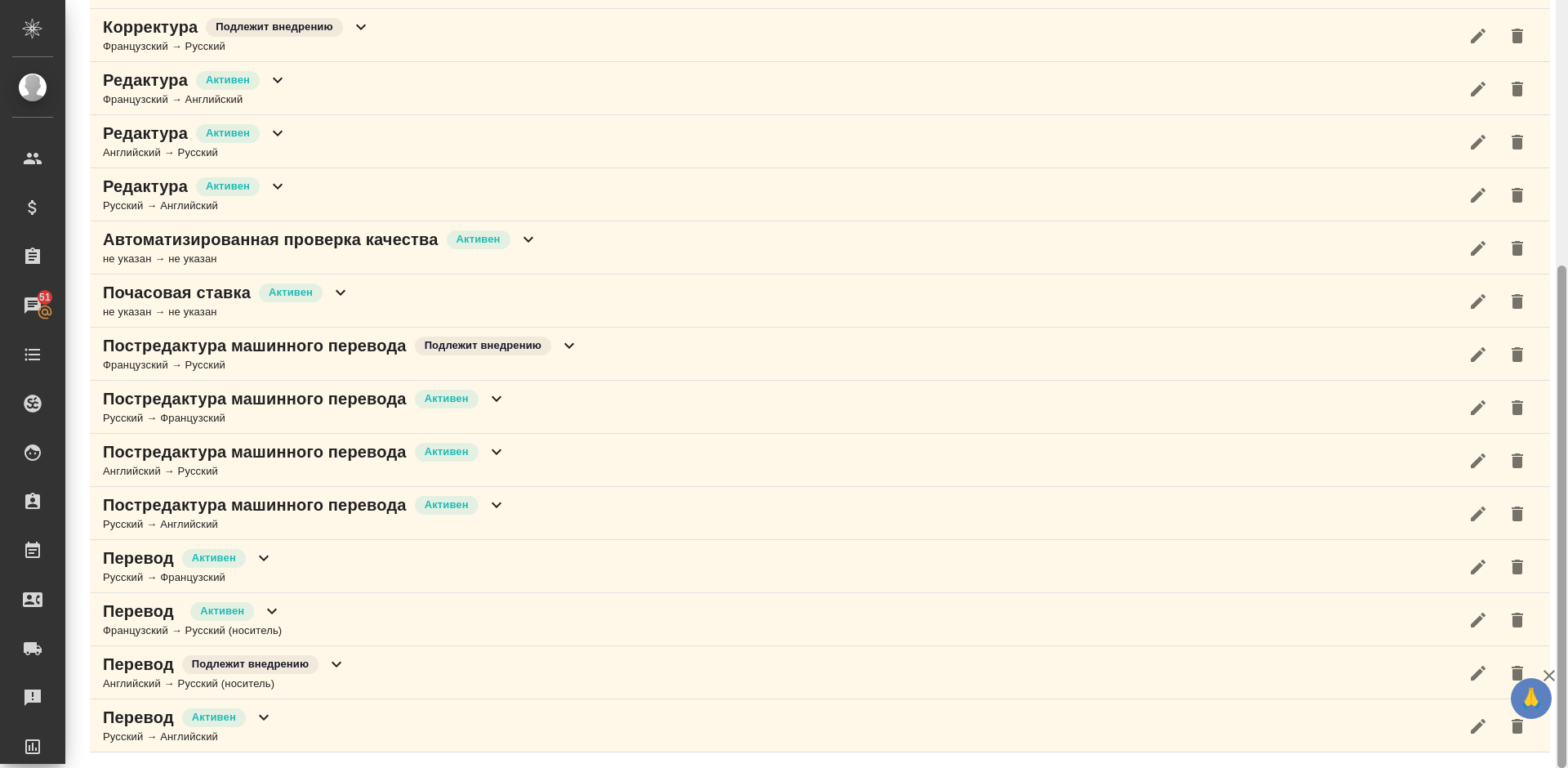
drag, startPoint x: 1565, startPoint y: 255, endPoint x: 1556, endPoint y: 81, distance: 174.2
click at [1556, 81] on div at bounding box center [1562, 384] width 12 height 768
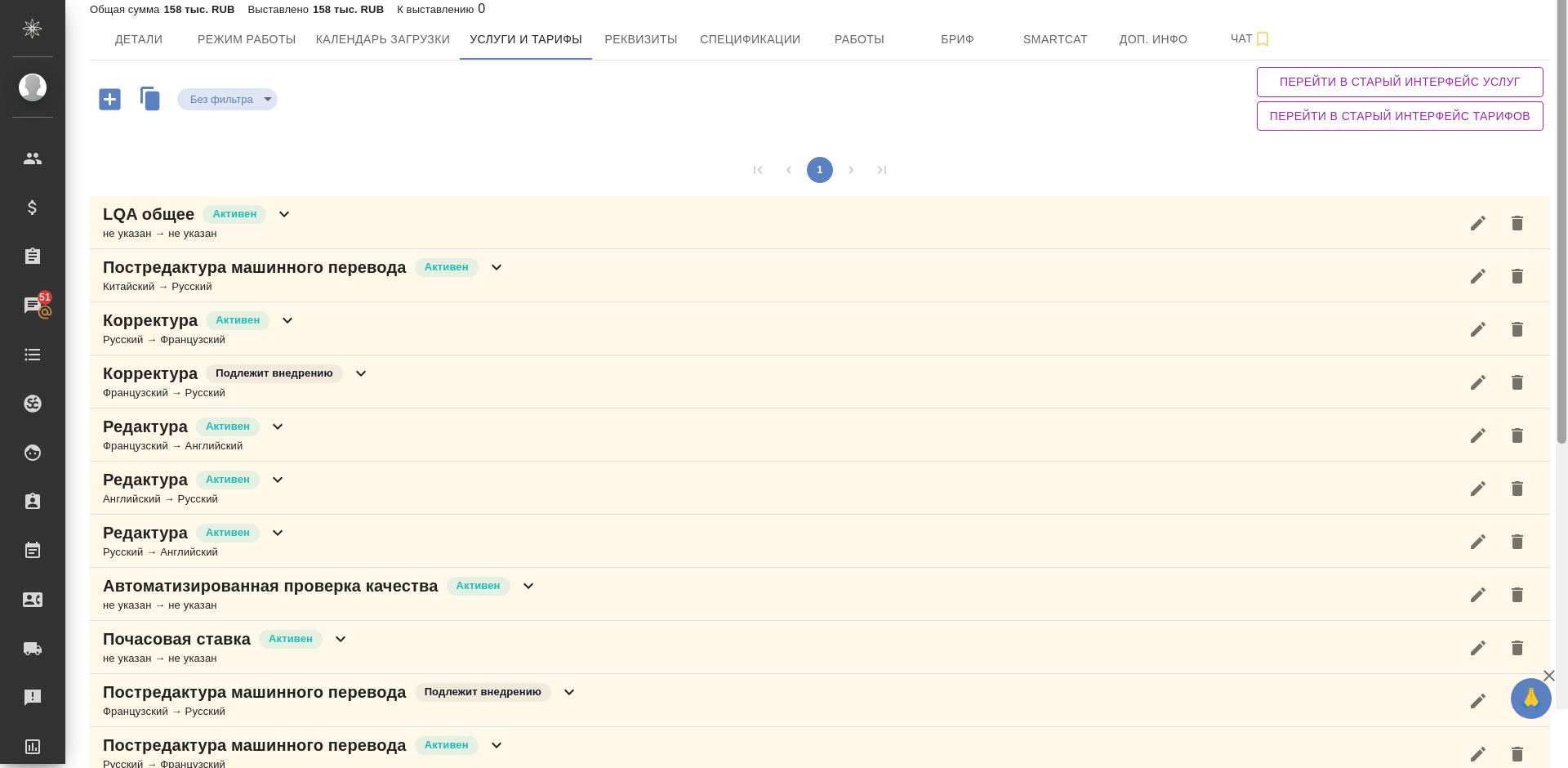
scroll to position [0, 0]
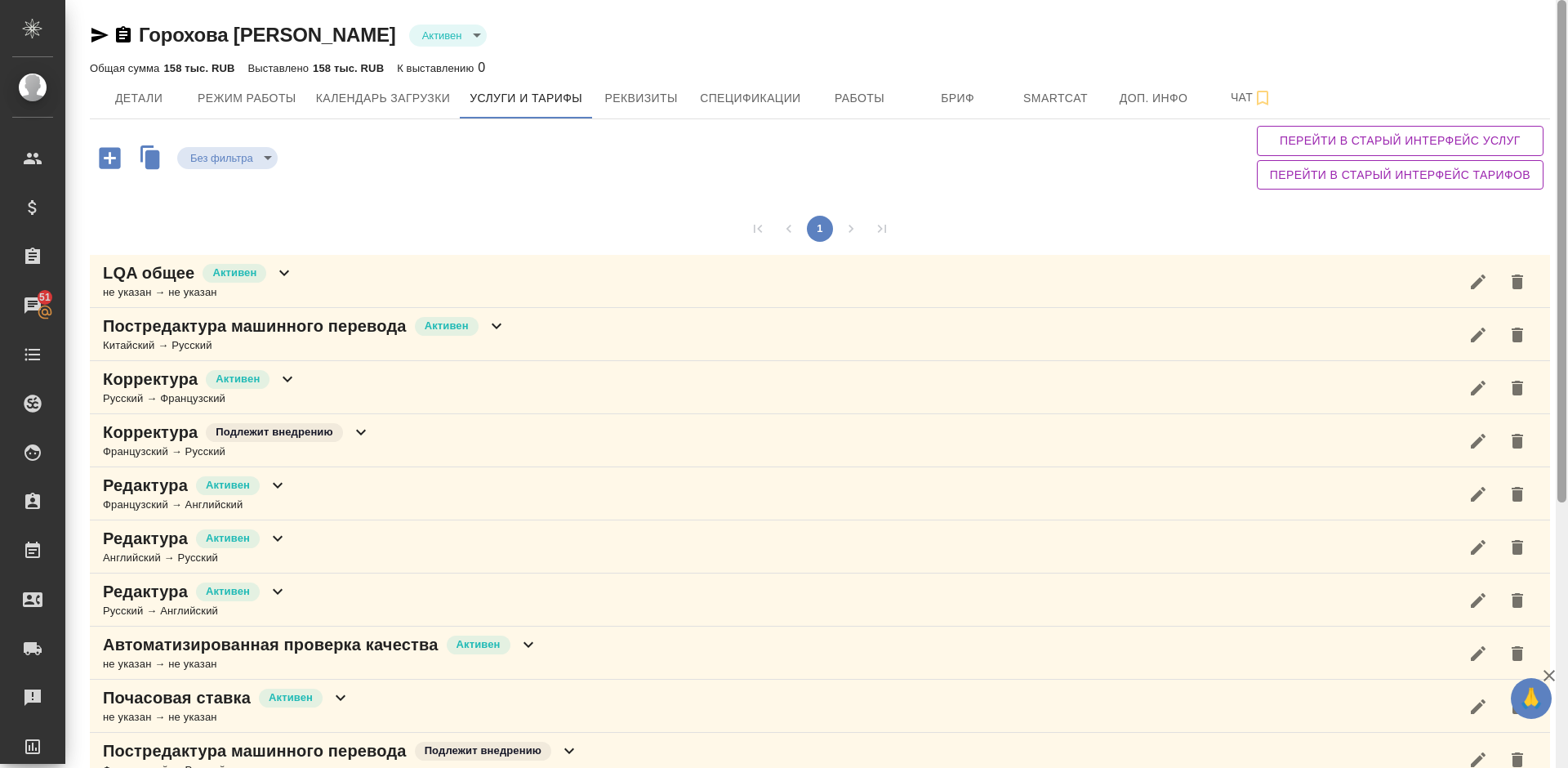
drag, startPoint x: 1567, startPoint y: 264, endPoint x: 1561, endPoint y: 4, distance: 260.1
click at [1561, 4] on div at bounding box center [1561, 251] width 9 height 502
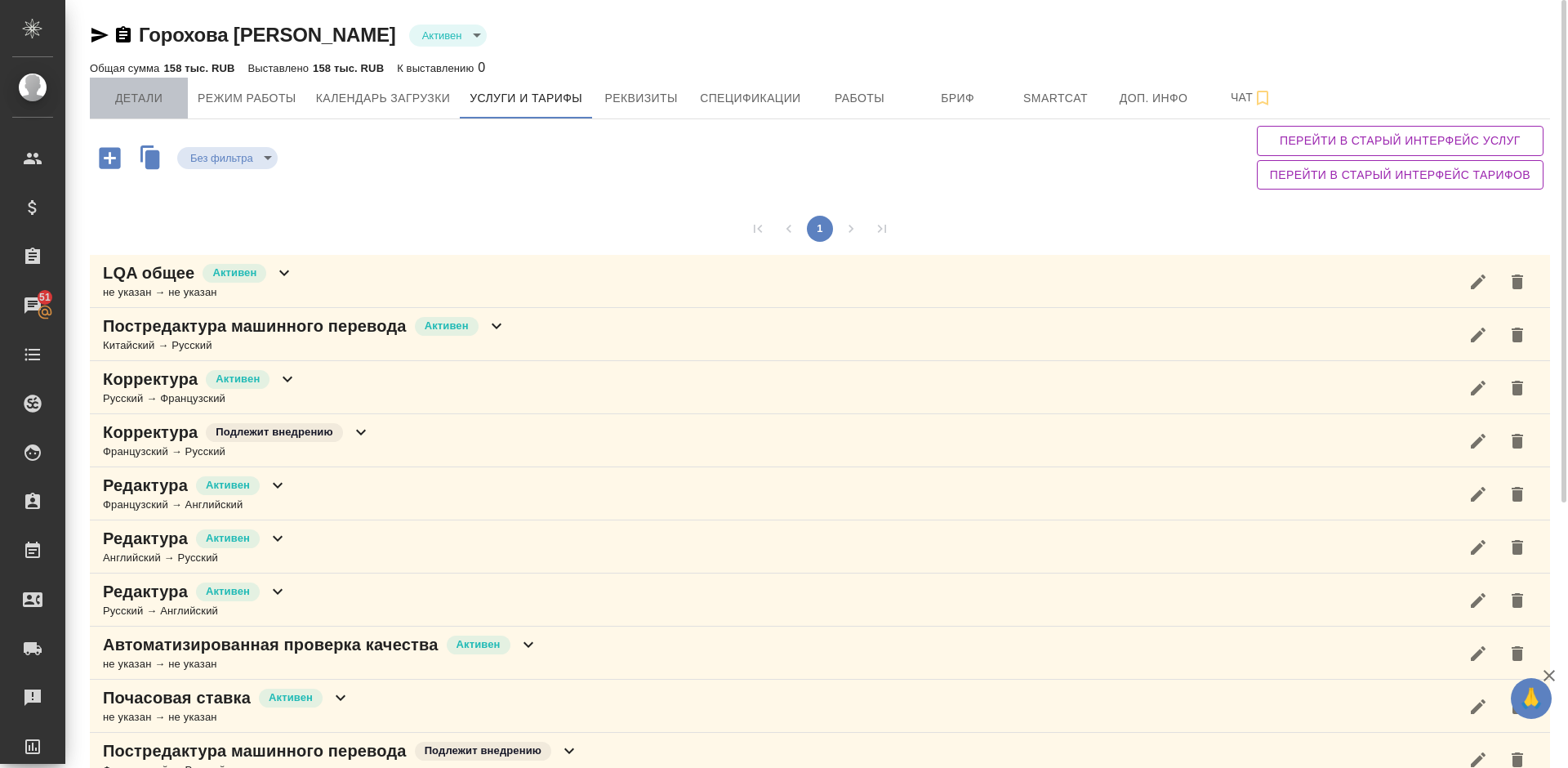
click at [166, 96] on span "Детали" at bounding box center [138, 98] width 78 height 20
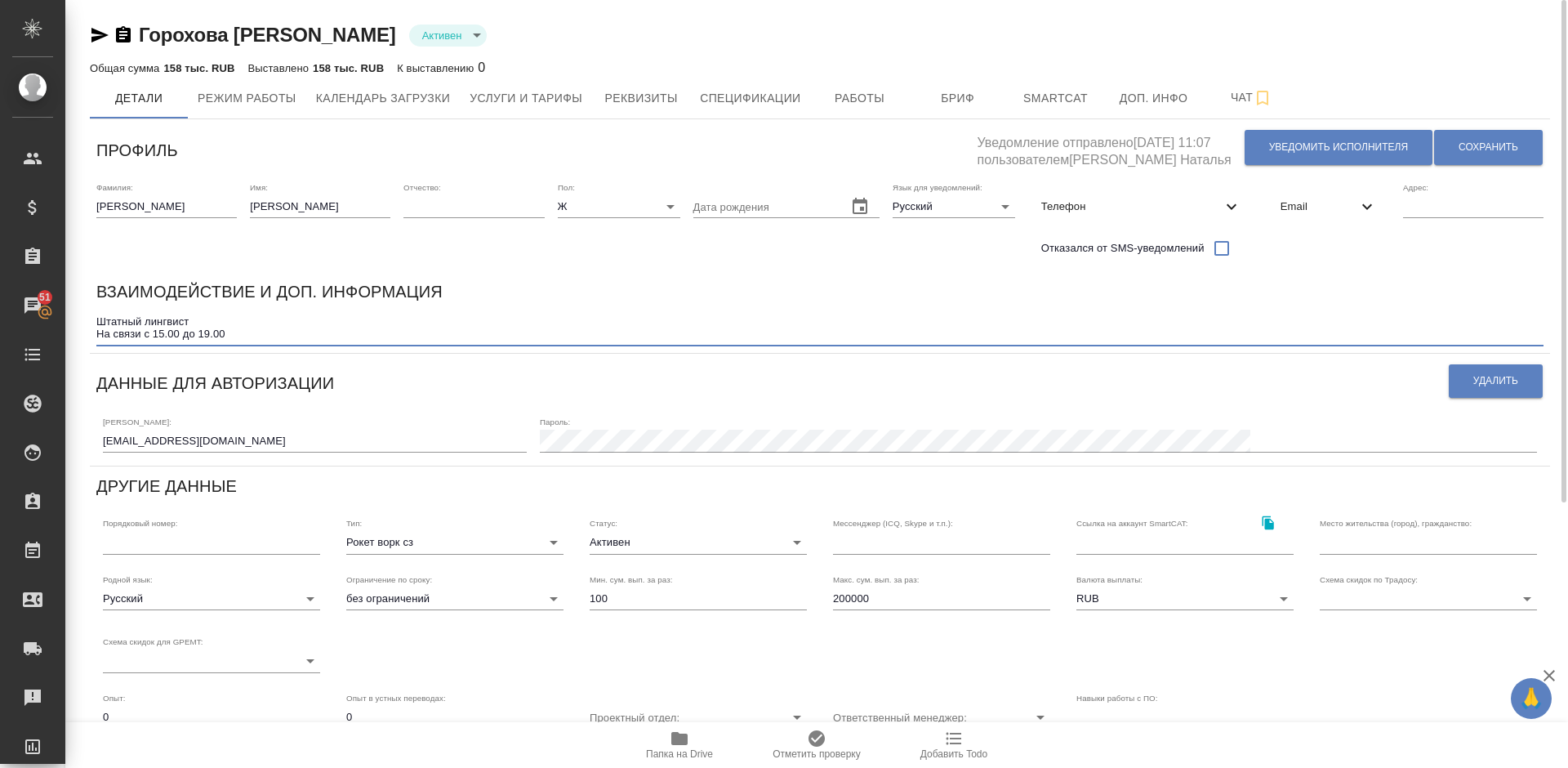
drag, startPoint x: 236, startPoint y: 330, endPoint x: 92, endPoint y: 337, distance: 144.2
click at [92, 337] on div "Взаимодействие и доп. информация Штатный лингвист На связи с 15.00 до 19.00 x" at bounding box center [820, 313] width 1460 height 81
click at [882, 90] on span "Работы" at bounding box center [859, 98] width 78 height 20
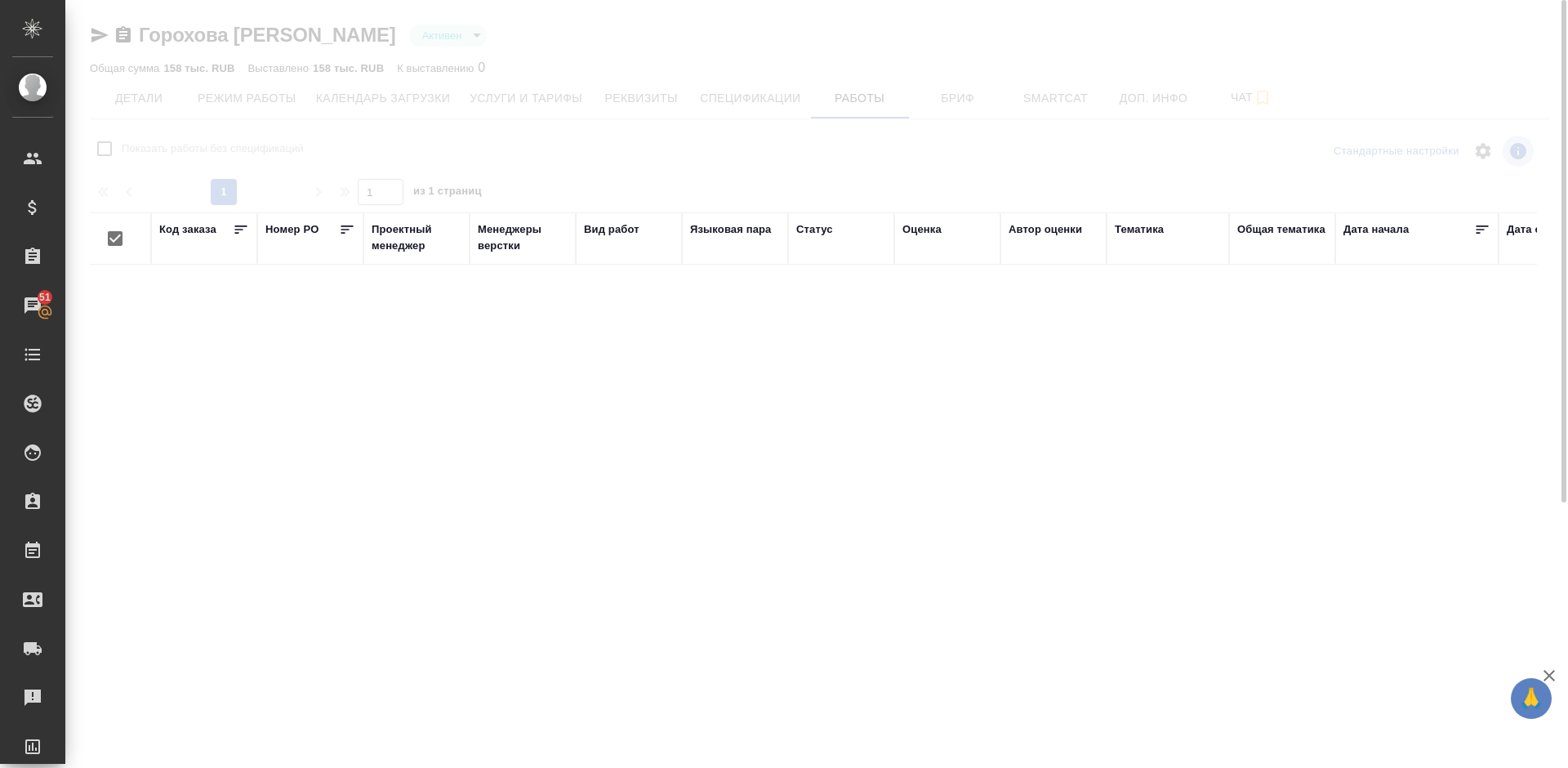
checkbox input "false"
